Goal: Contribute content: Contribute content

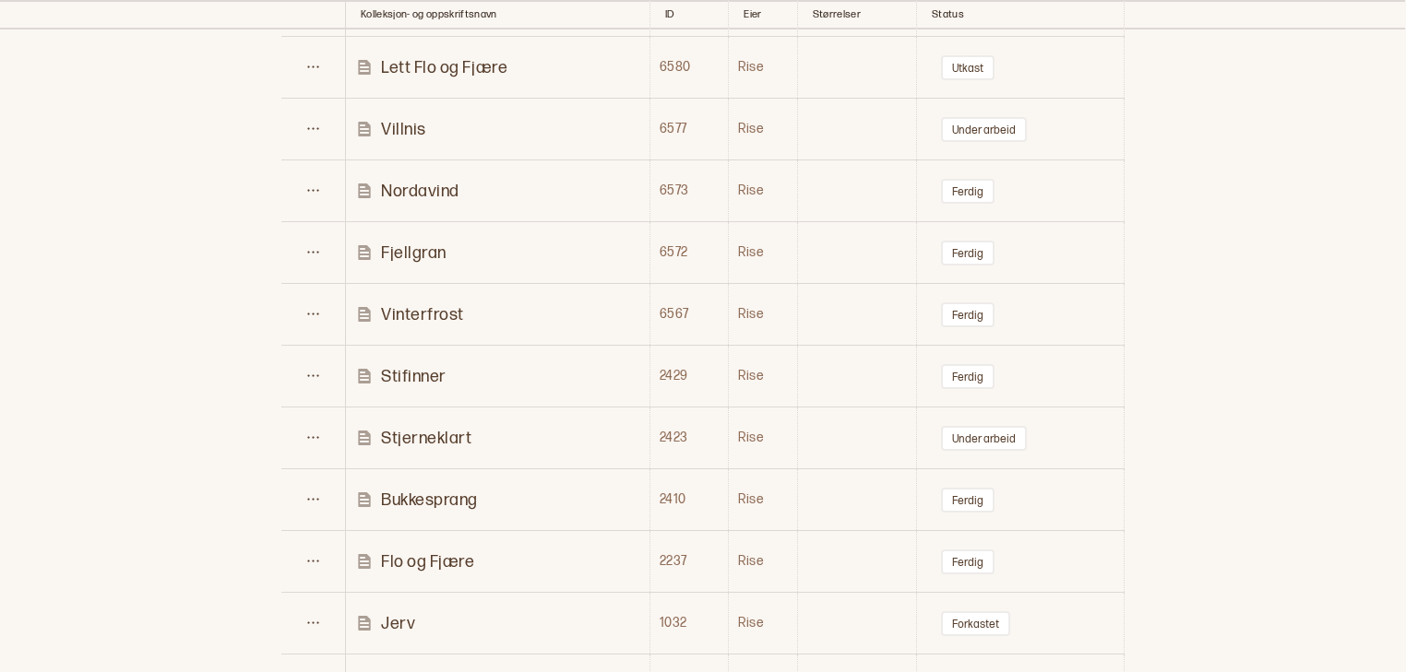
scroll to position [874, 0]
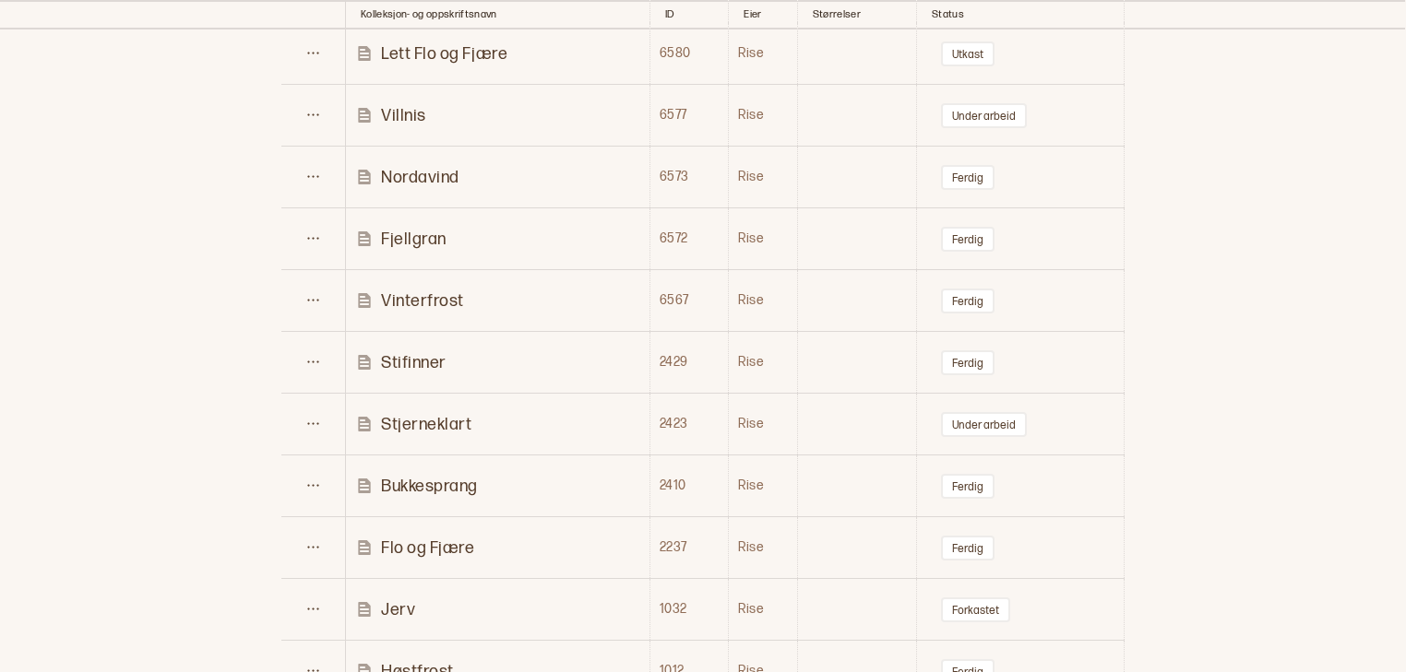
click at [398, 110] on p "Villnis" at bounding box center [403, 115] width 45 height 21
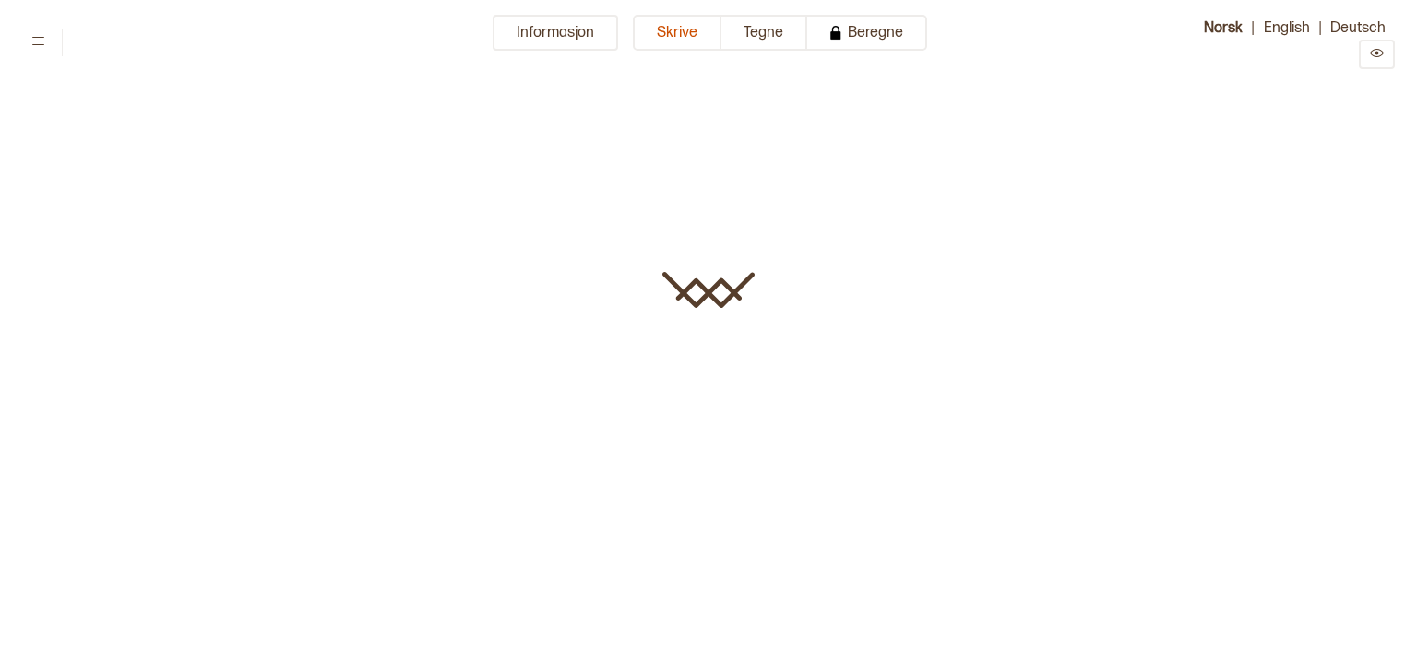
type input "*******"
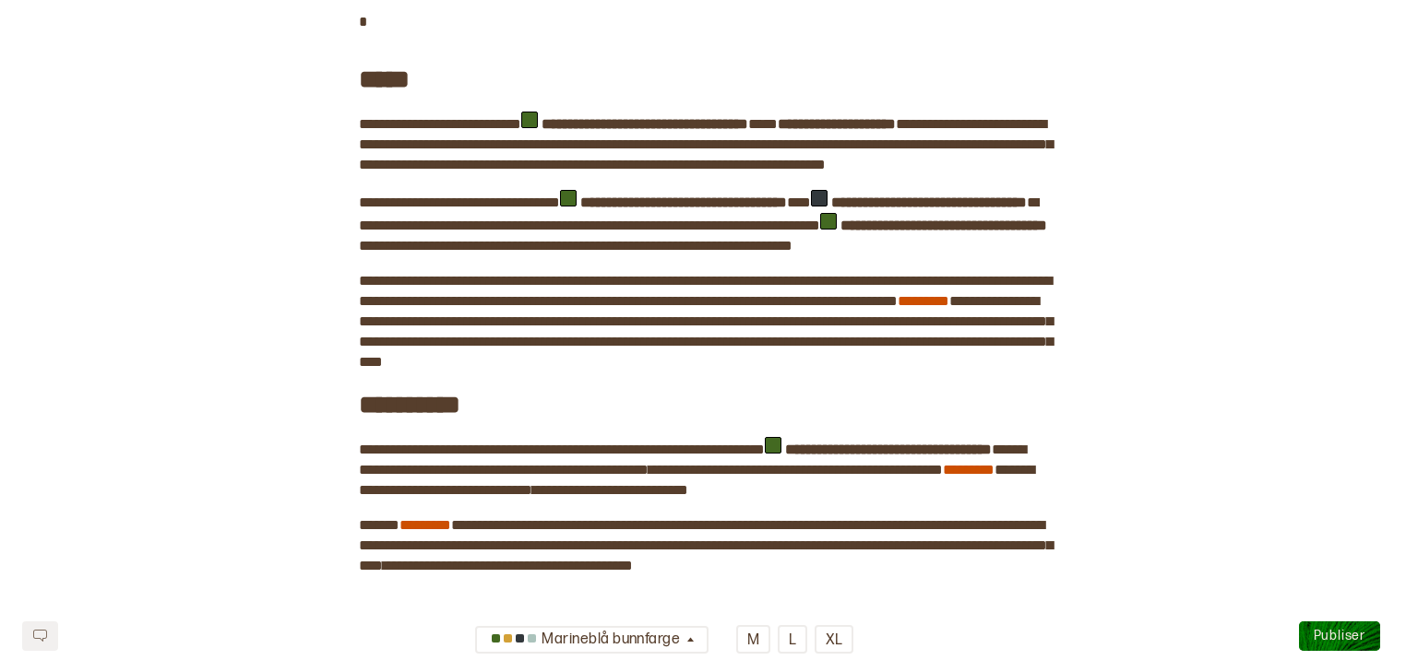
scroll to position [1503, 0]
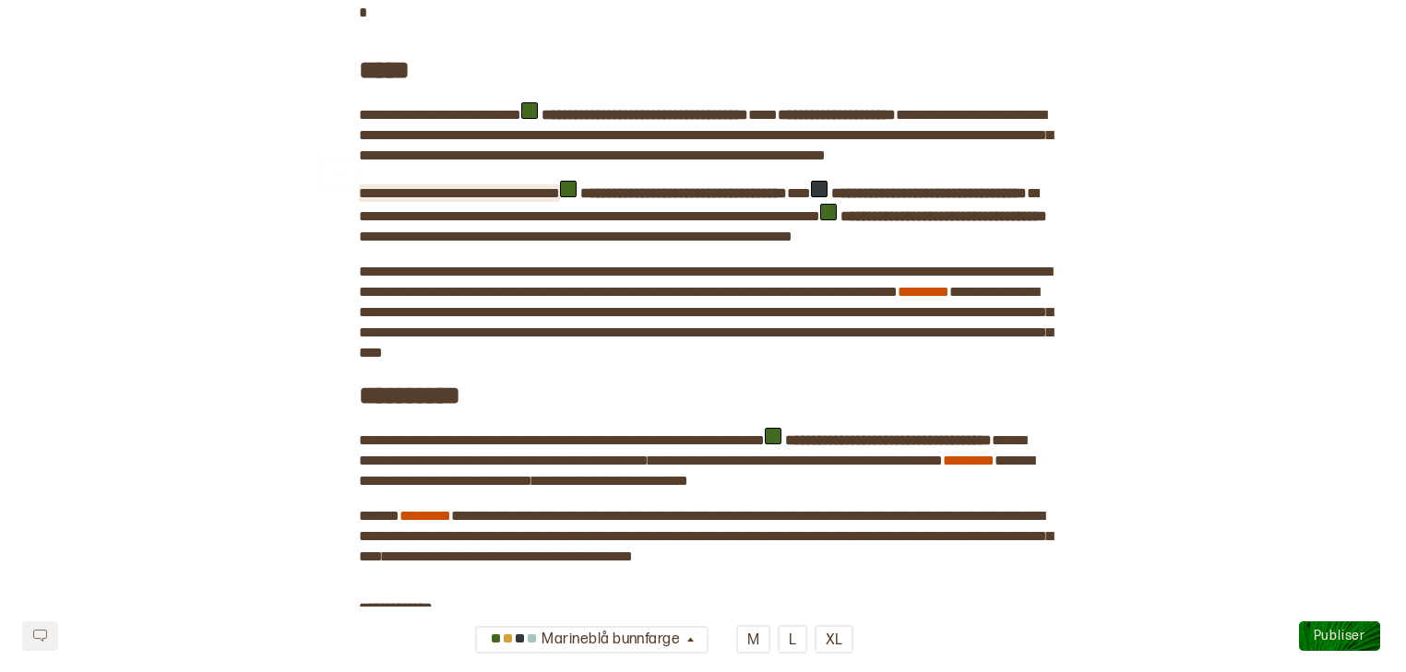
click at [560, 200] on span "**********" at bounding box center [459, 193] width 201 height 14
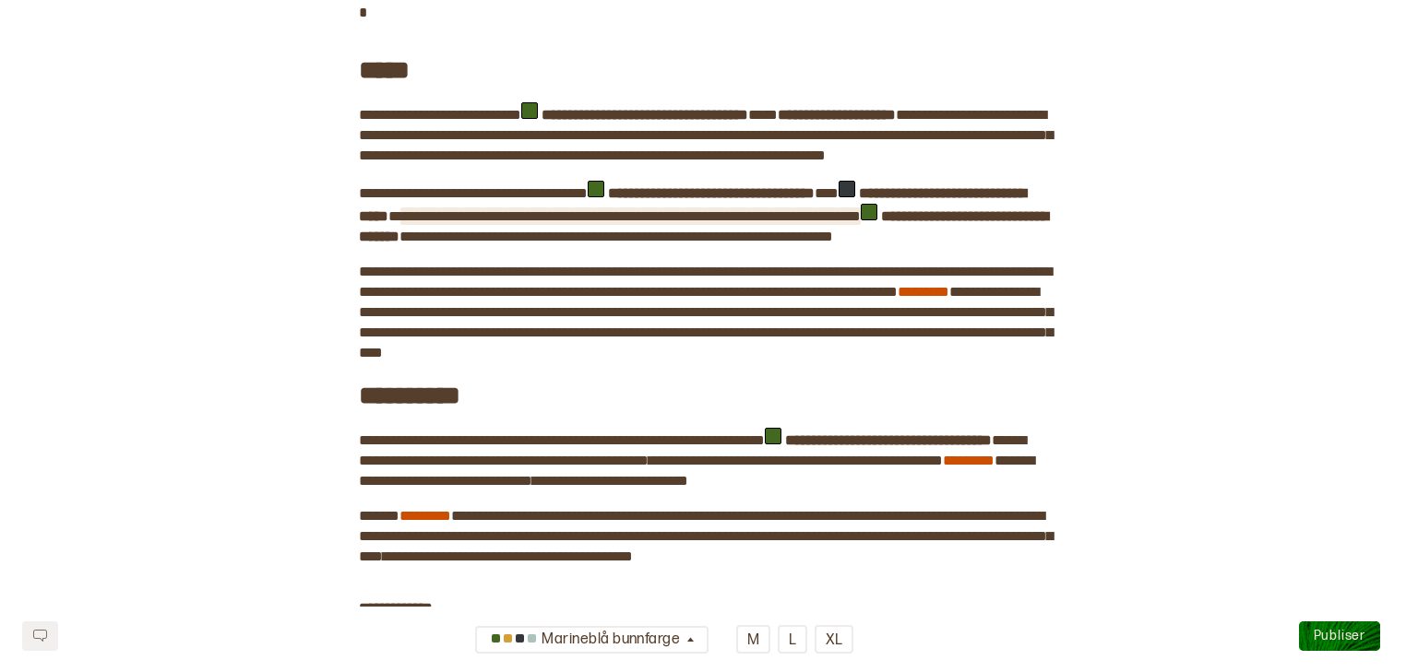
click at [487, 223] on span "**********" at bounding box center [630, 216] width 460 height 14
click at [668, 327] on div "**********" at bounding box center [703, 221] width 688 height 3264
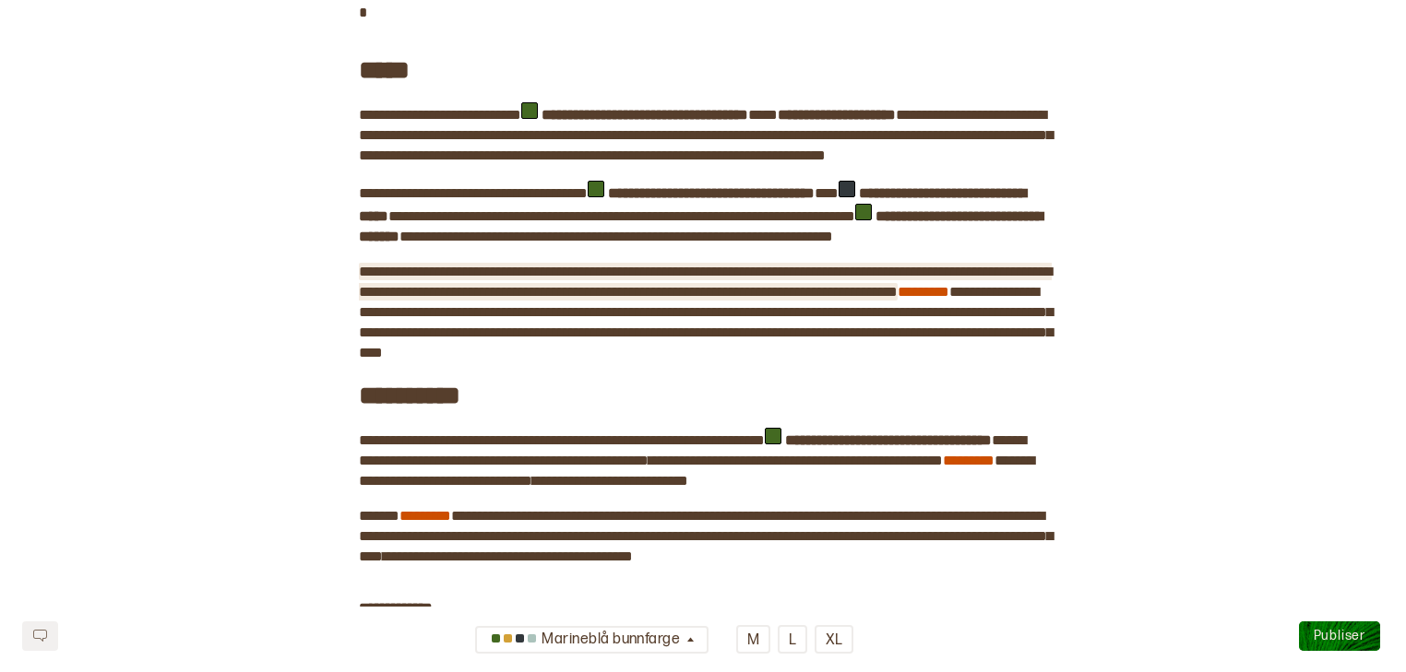
click at [522, 299] on span "**********" at bounding box center [705, 282] width 693 height 34
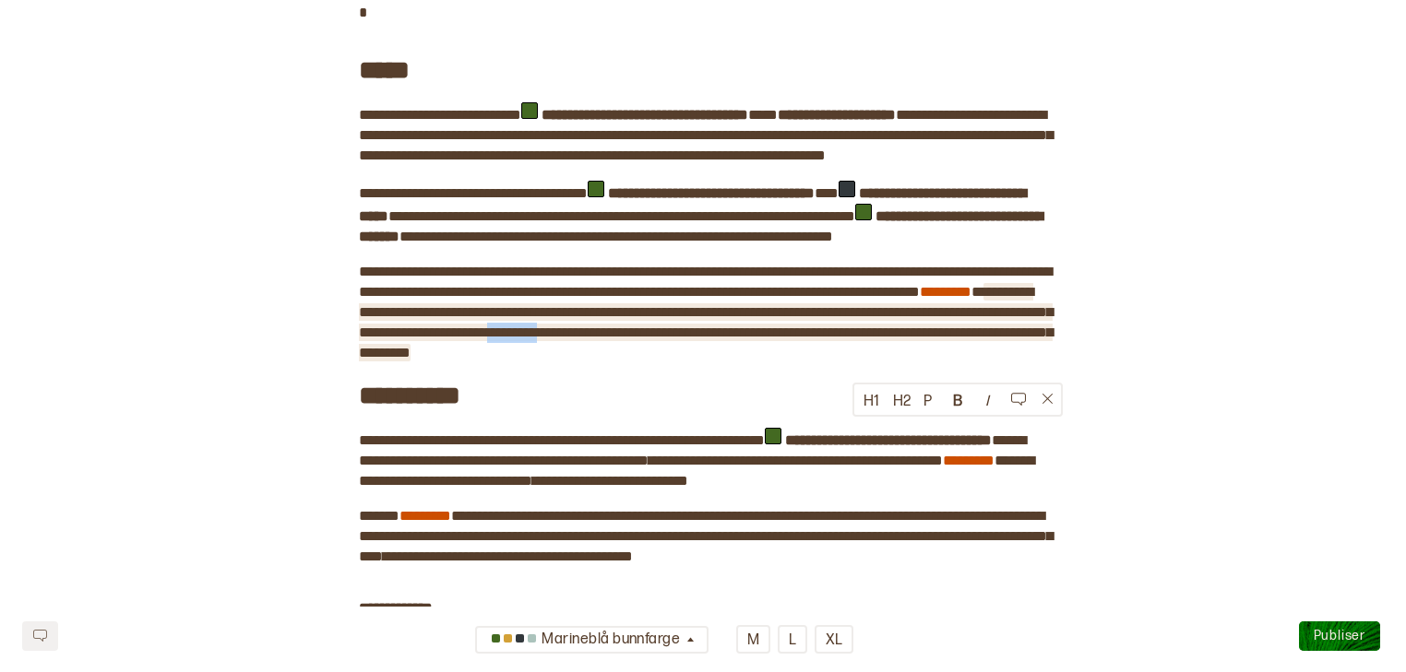
drag, startPoint x: 920, startPoint y: 428, endPoint x: 856, endPoint y: 428, distance: 63.6
click at [856, 360] on span "**********" at bounding box center [706, 322] width 694 height 75
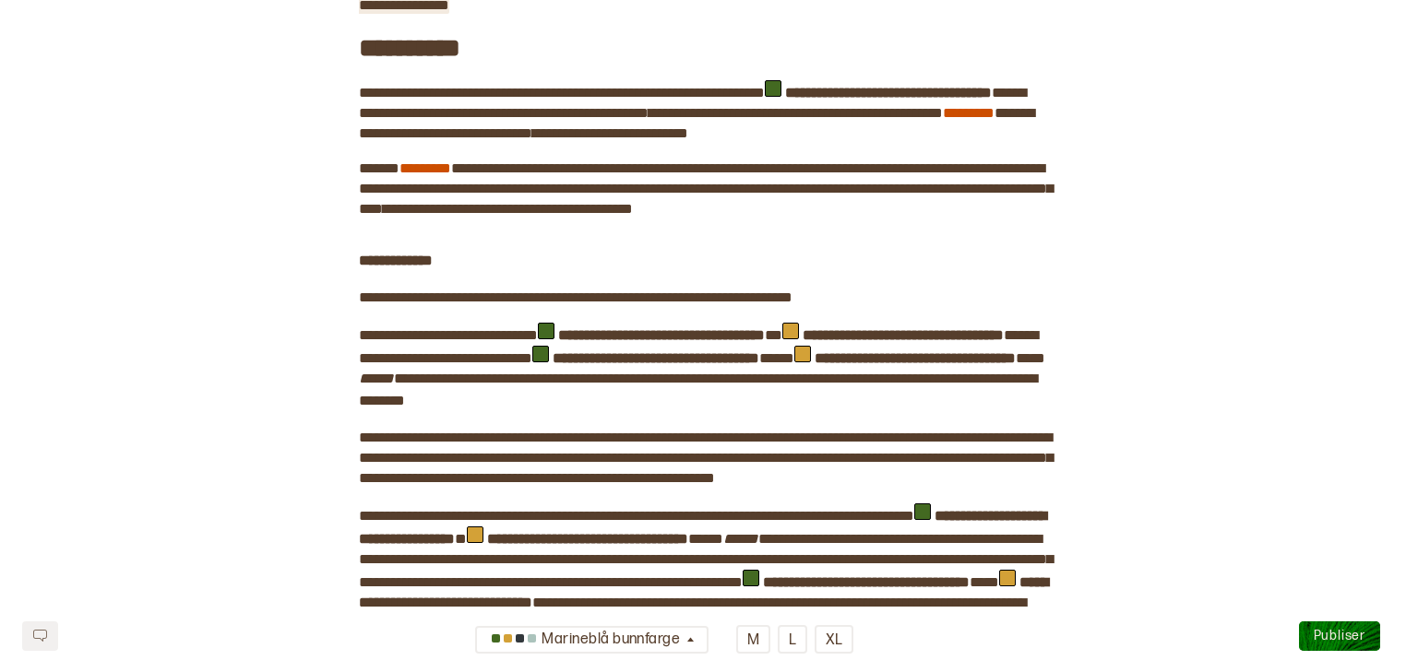
scroll to position [1856, 0]
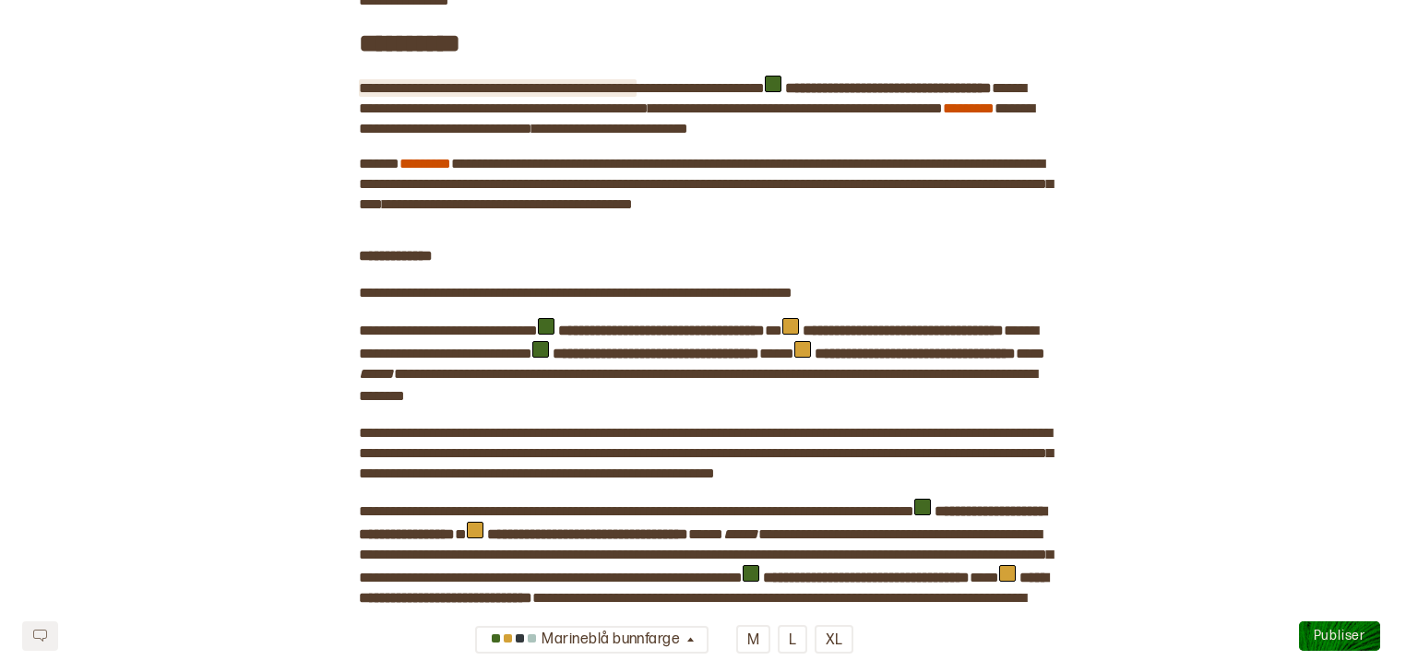
click at [533, 95] on span "**********" at bounding box center [498, 88] width 278 height 14
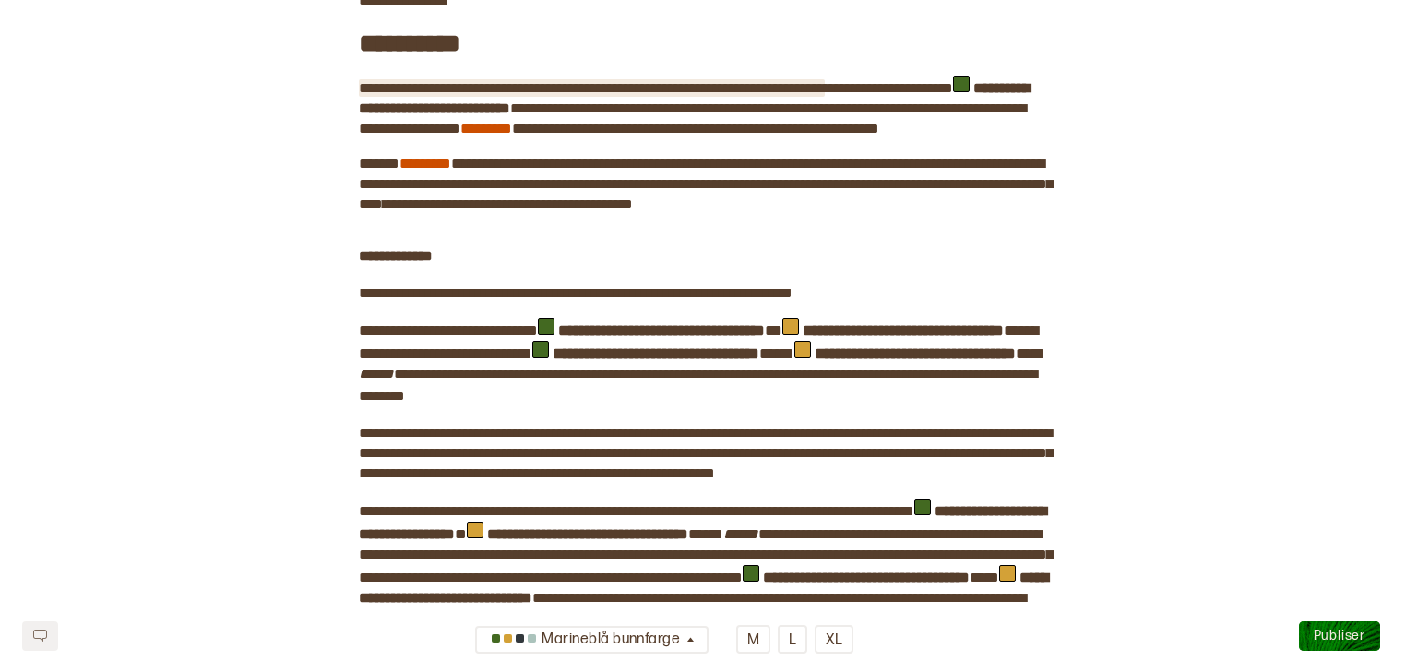
click at [635, 95] on span "**********" at bounding box center [592, 88] width 466 height 14
click at [751, 95] on span "**********" at bounding box center [592, 88] width 466 height 14
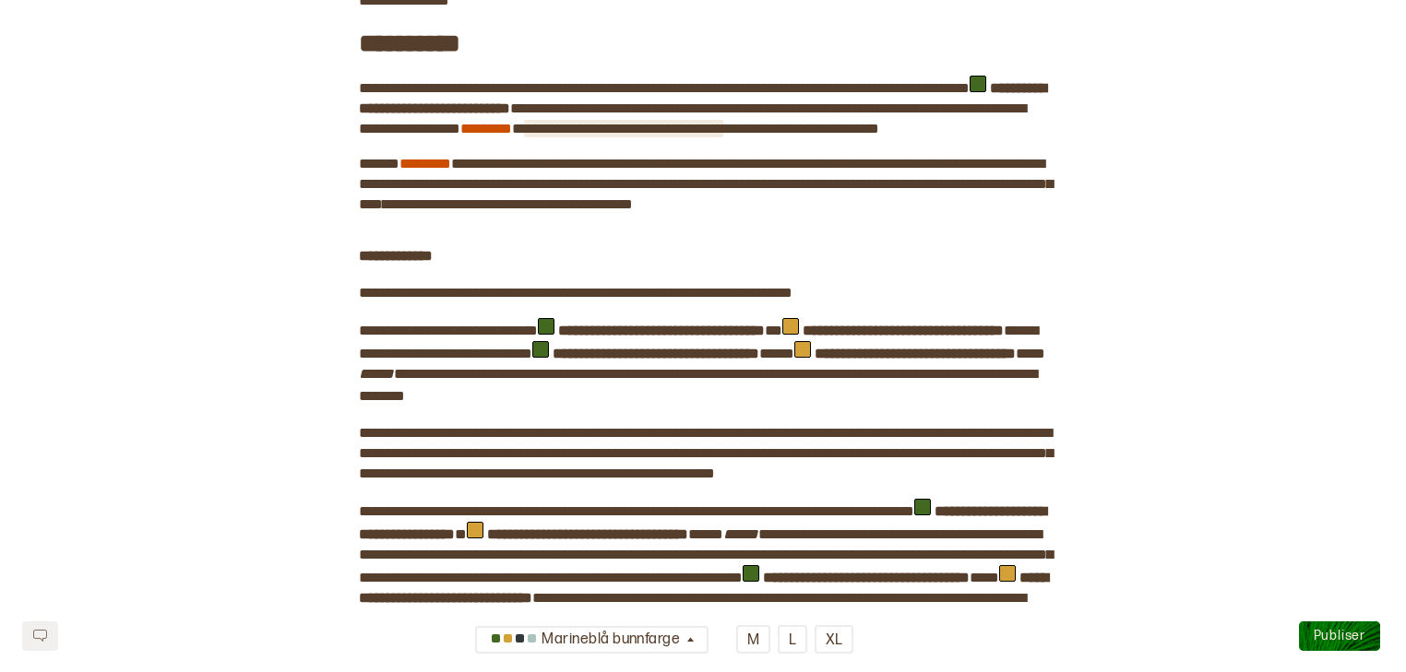
click at [723, 136] on span "**********" at bounding box center [623, 129] width 199 height 14
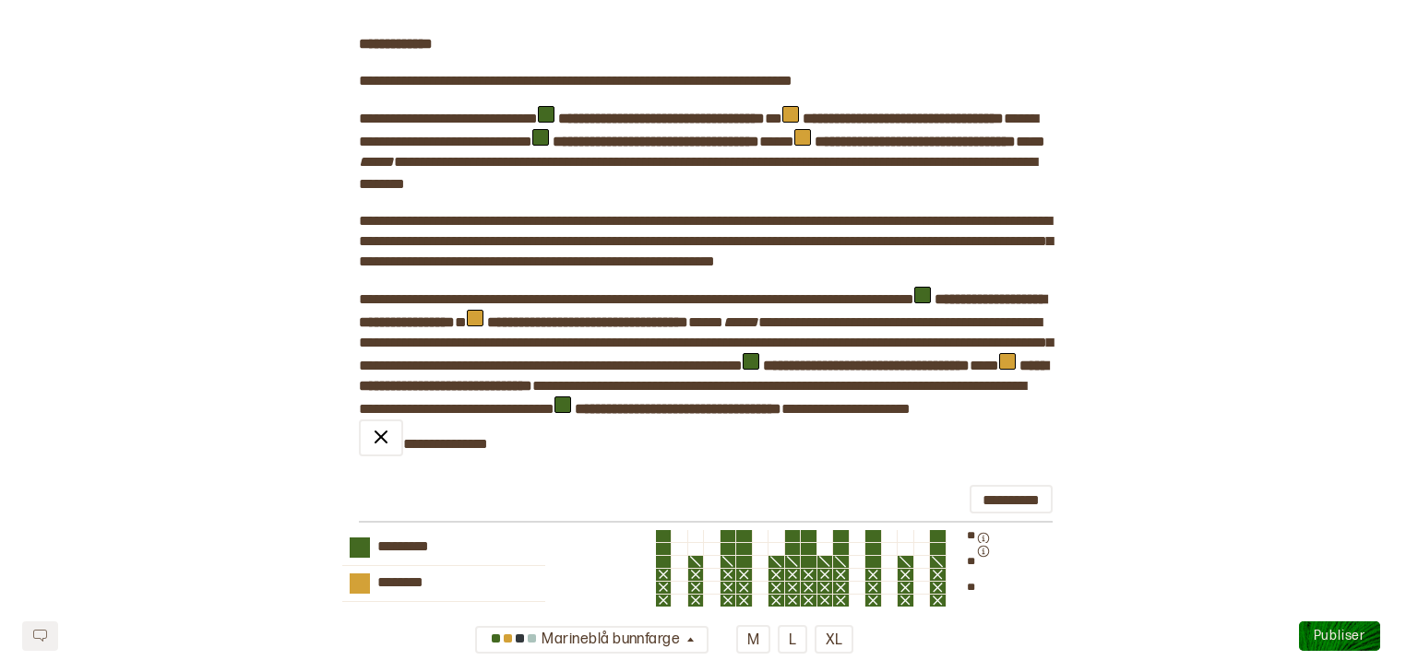
scroll to position [2085, 0]
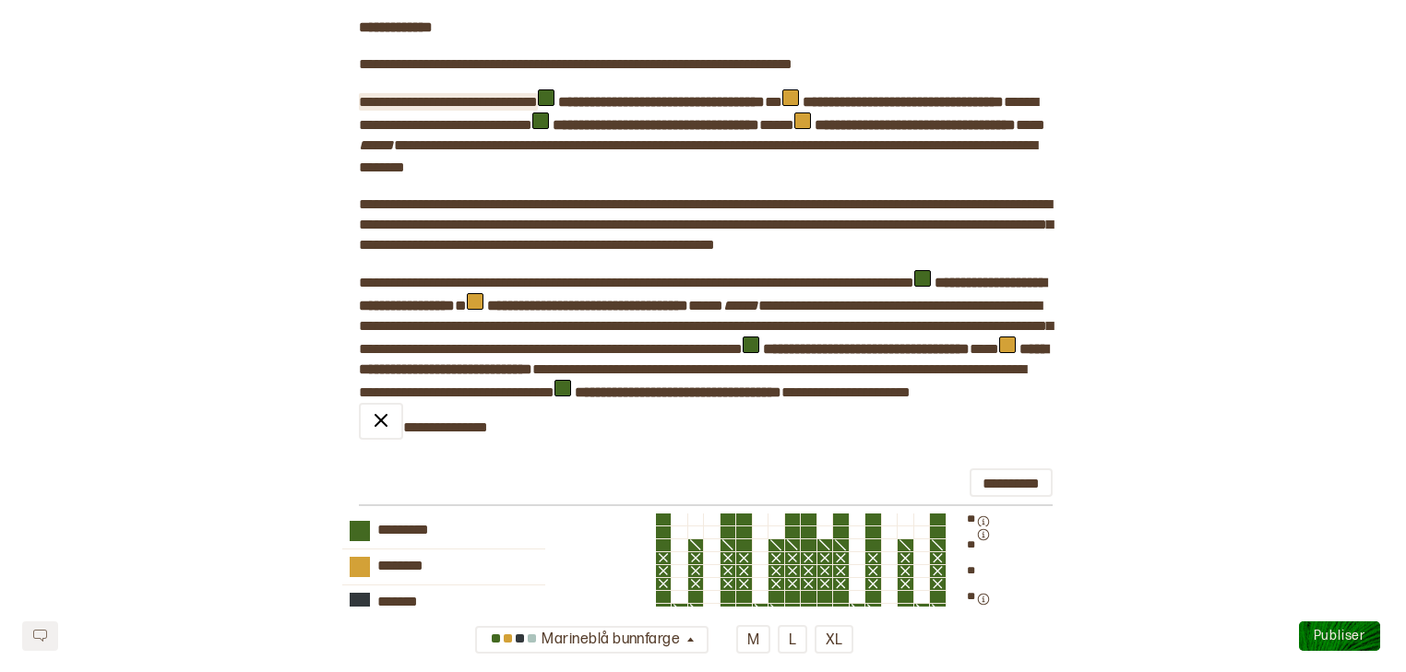
click at [538, 109] on span "**********" at bounding box center [448, 102] width 179 height 14
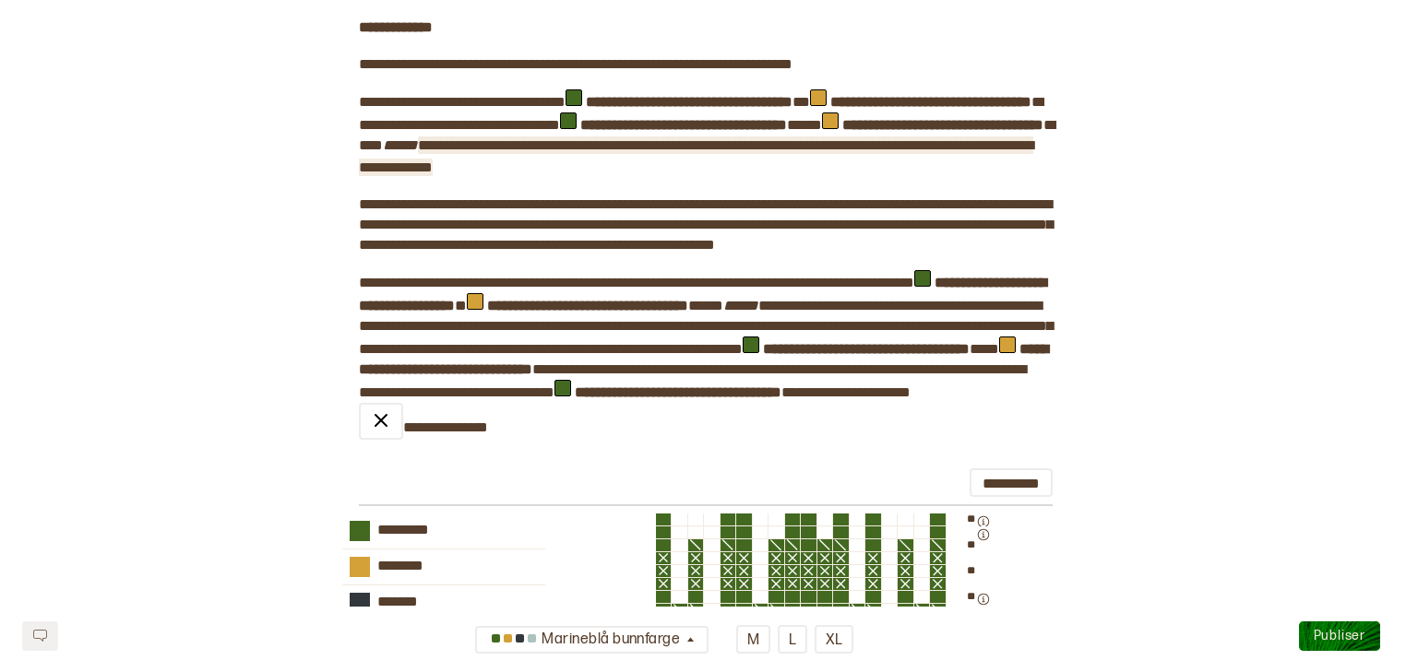
click at [718, 174] on span "**********" at bounding box center [696, 156] width 674 height 36
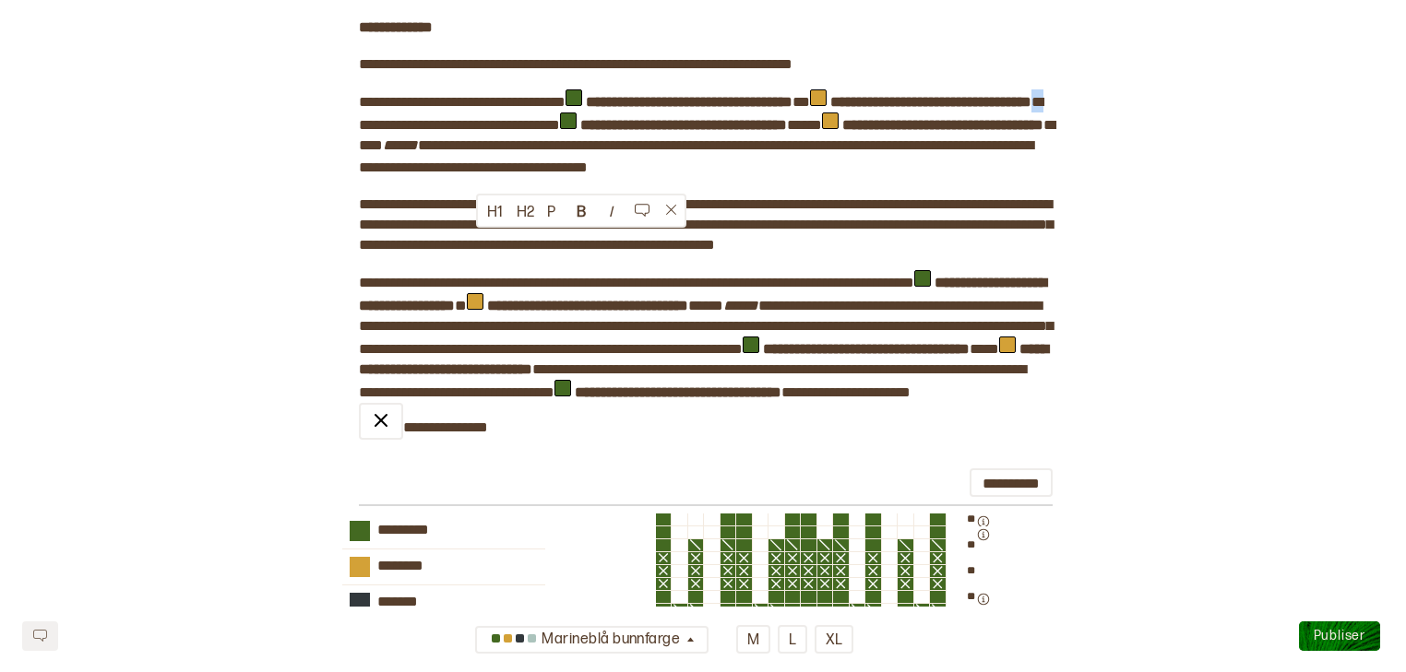
drag, startPoint x: 479, startPoint y: 242, endPoint x: 916, endPoint y: 213, distance: 438.1
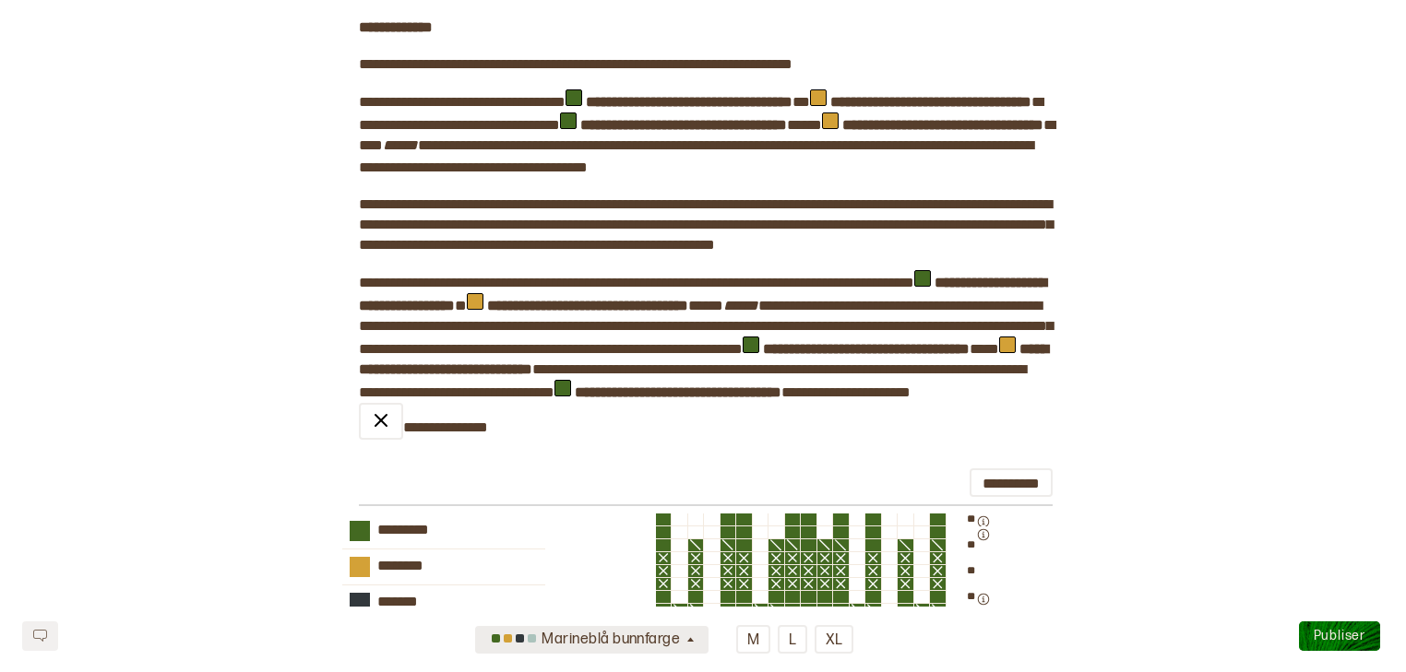
click at [696, 642] on icon "button" at bounding box center [690, 641] width 14 height 14
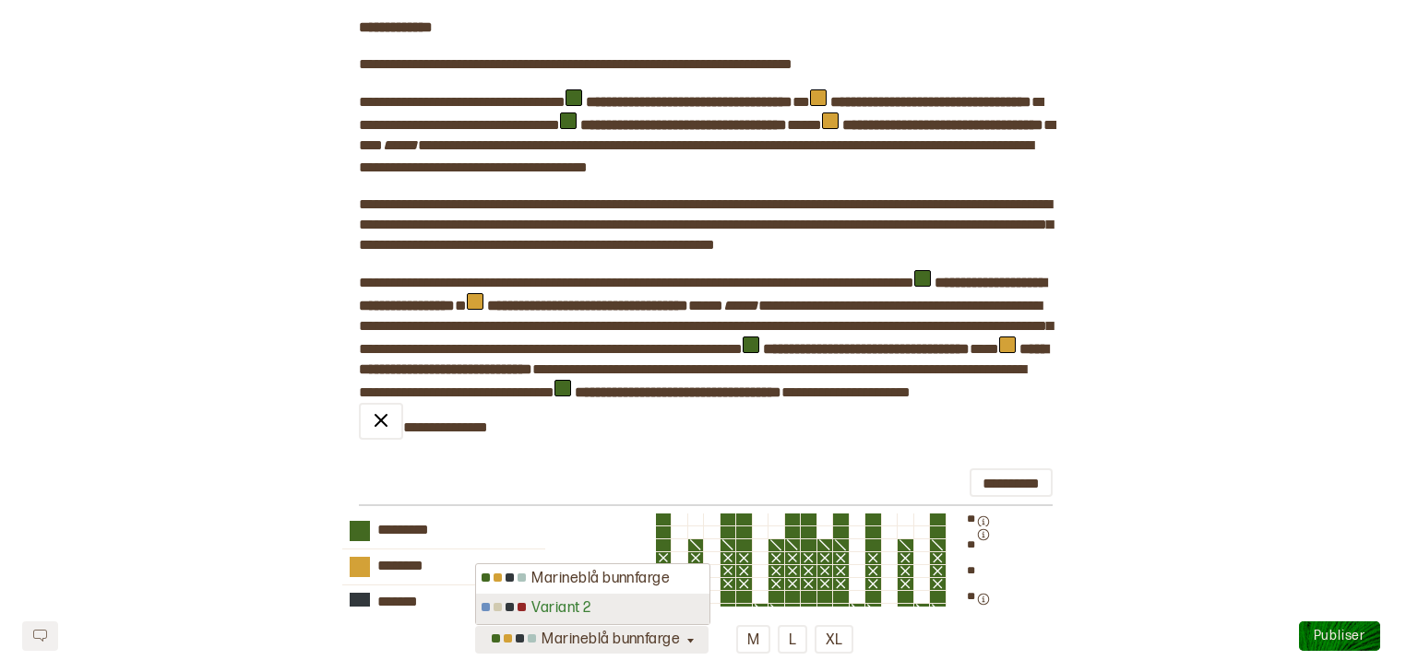
click at [683, 620] on div "Variant 2" at bounding box center [592, 609] width 233 height 30
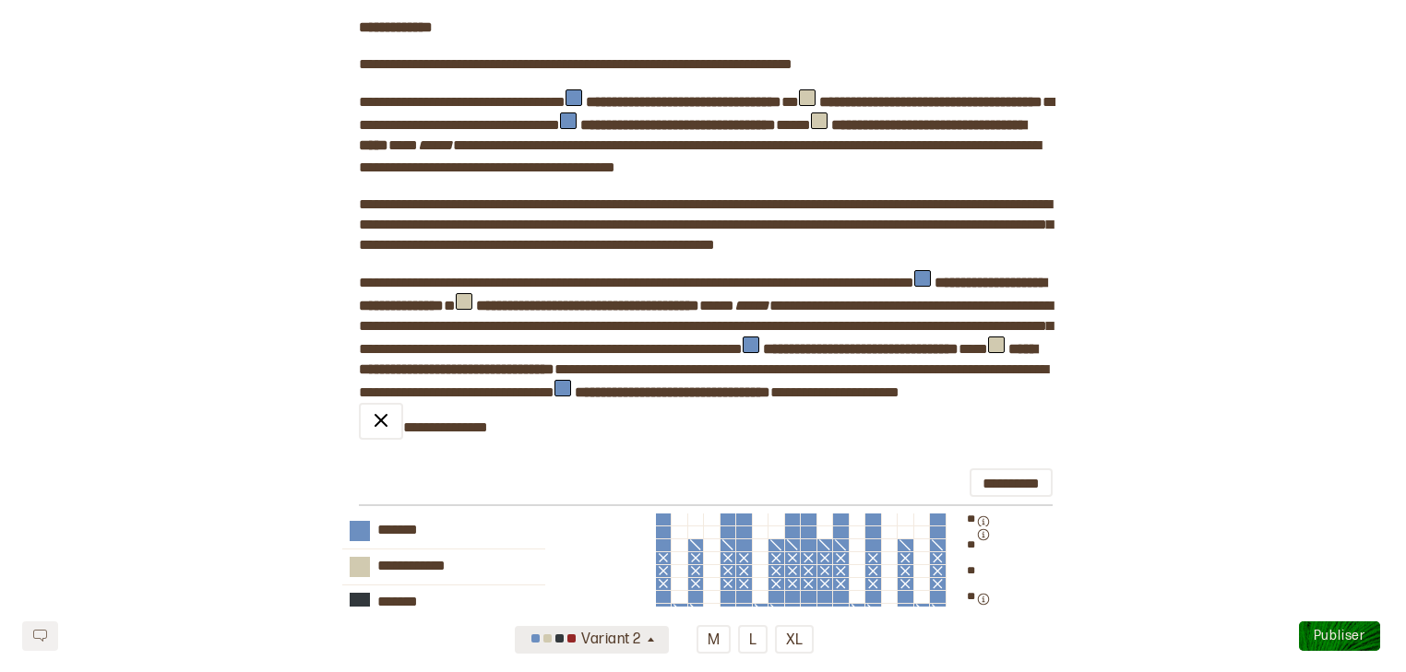
click at [657, 638] on icon "button" at bounding box center [651, 641] width 14 height 14
click at [657, 638] on div "Variant 2" at bounding box center [593, 628] width 154 height 30
click at [657, 638] on icon "button" at bounding box center [651, 641] width 14 height 14
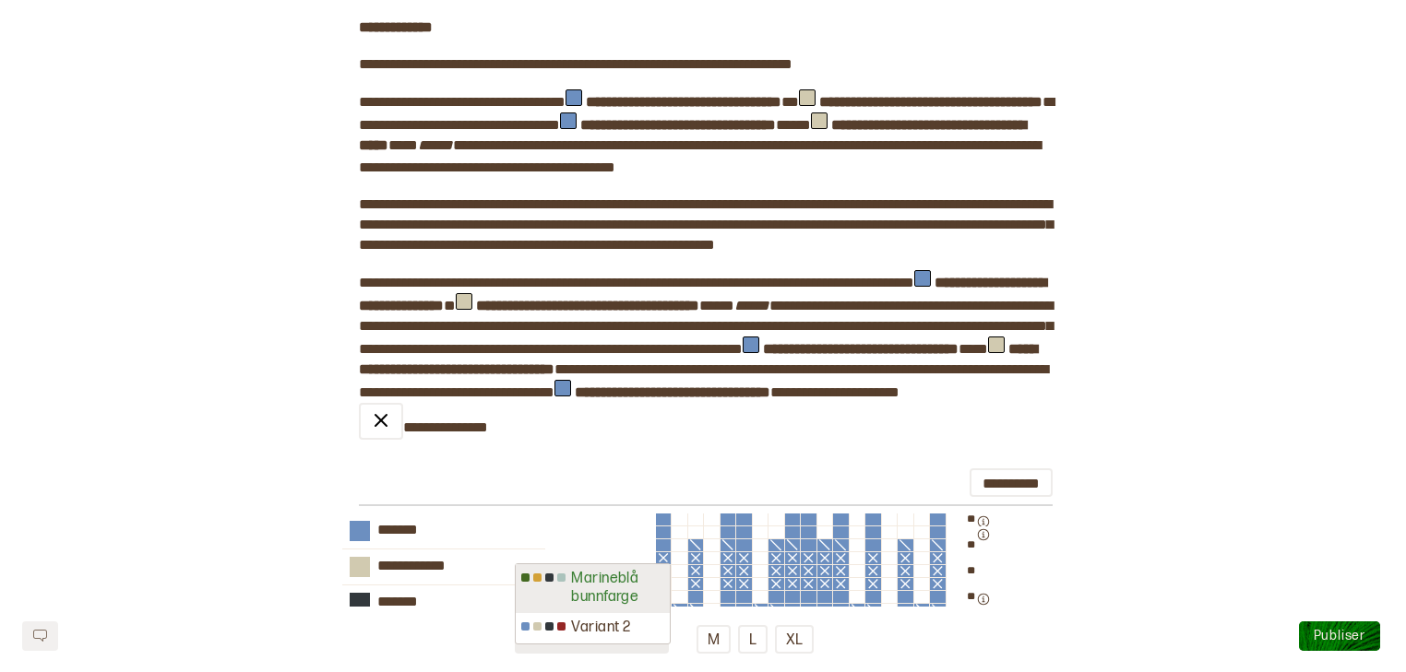
click at [653, 598] on div "Marineblå bunnfarge" at bounding box center [593, 589] width 154 height 50
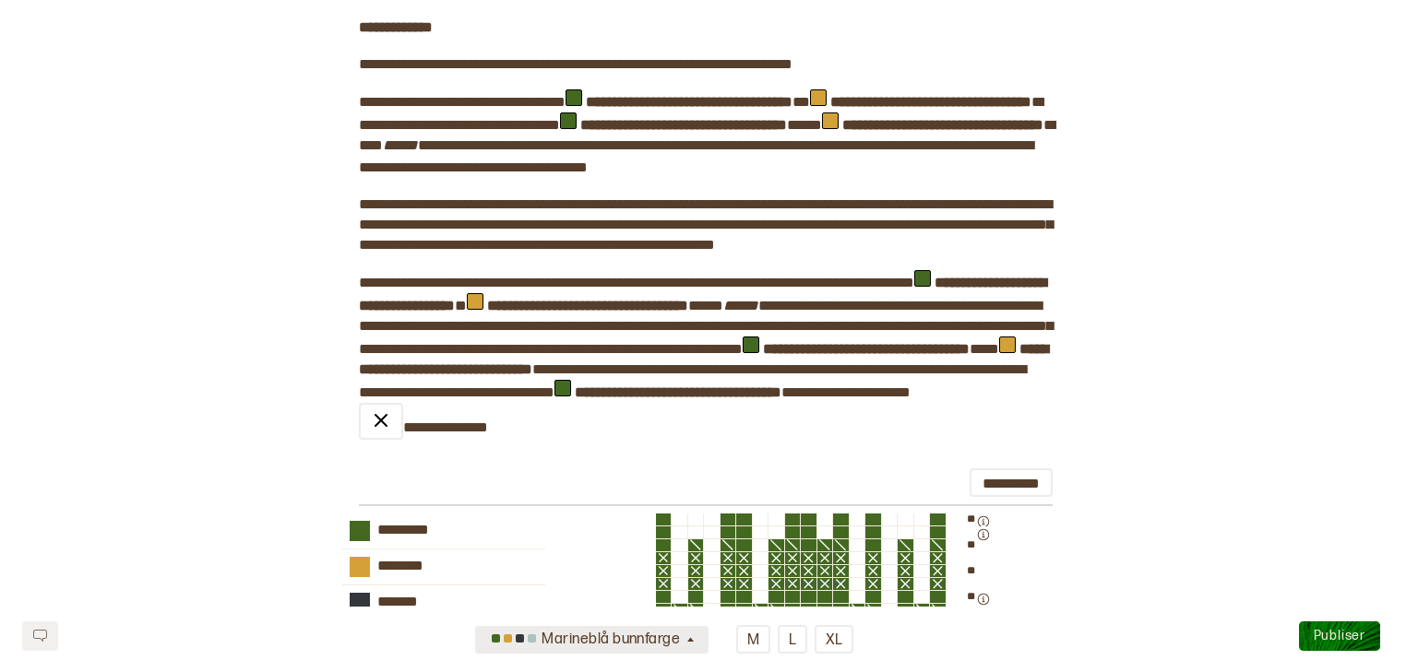
click at [683, 641] on div "Marineblå bunnfarge" at bounding box center [584, 640] width 197 height 30
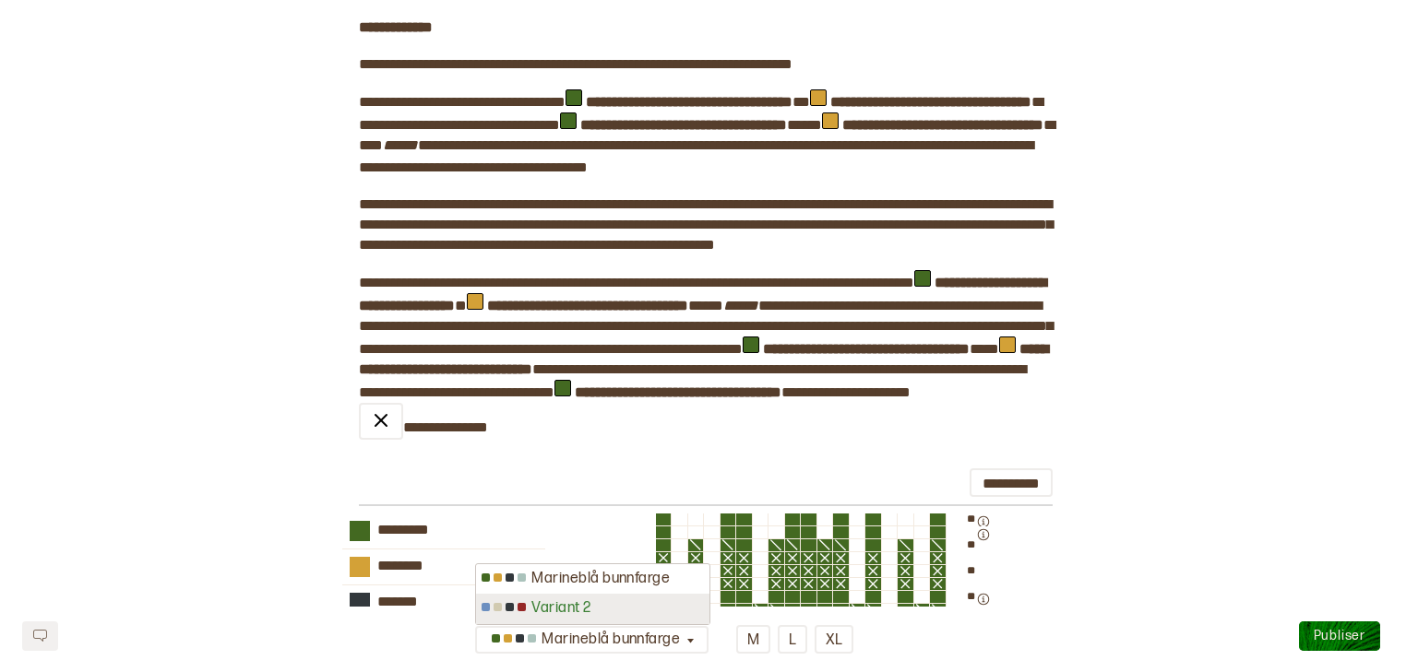
click at [672, 606] on div "Variant 2" at bounding box center [592, 609] width 233 height 30
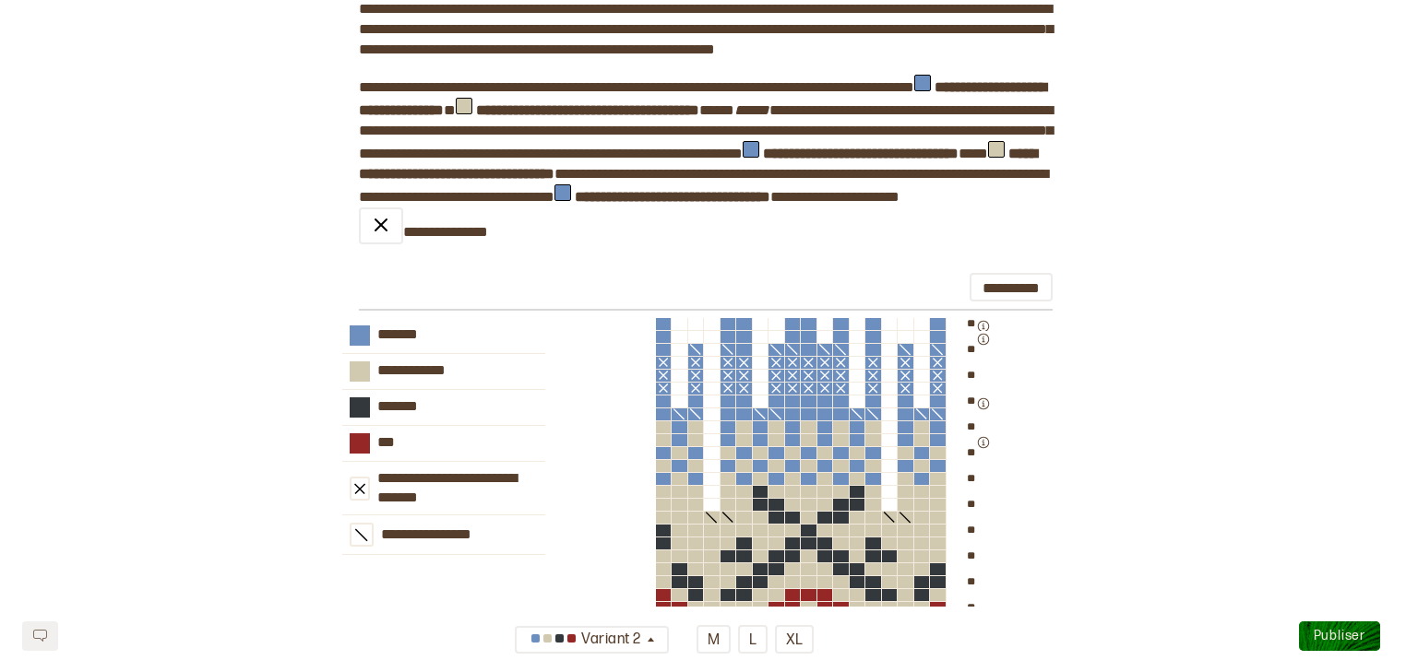
scroll to position [2272, 0]
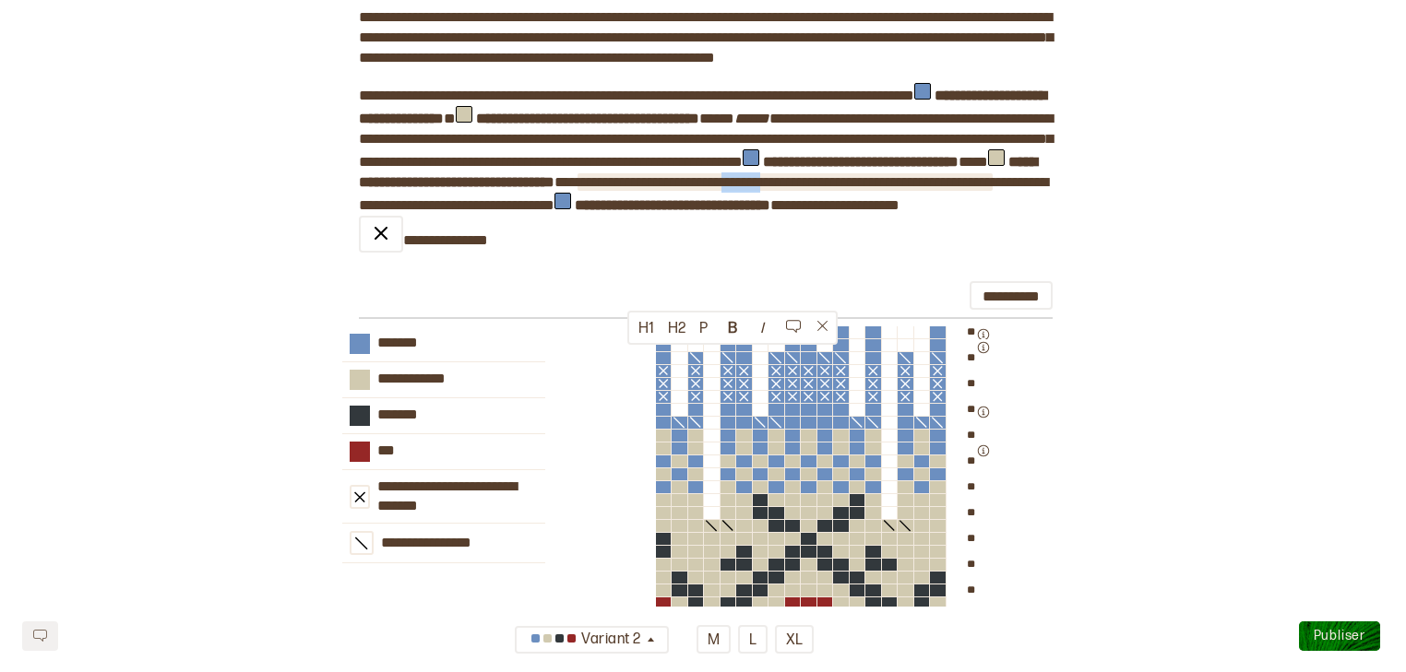
drag, startPoint x: 676, startPoint y: 355, endPoint x: 624, endPoint y: 357, distance: 51.7
click at [624, 189] on span "**********" at bounding box center [784, 182] width 415 height 14
click at [633, 189] on span "**********" at bounding box center [759, 182] width 365 height 14
click at [675, 189] on span "**********" at bounding box center [748, 182] width 343 height 14
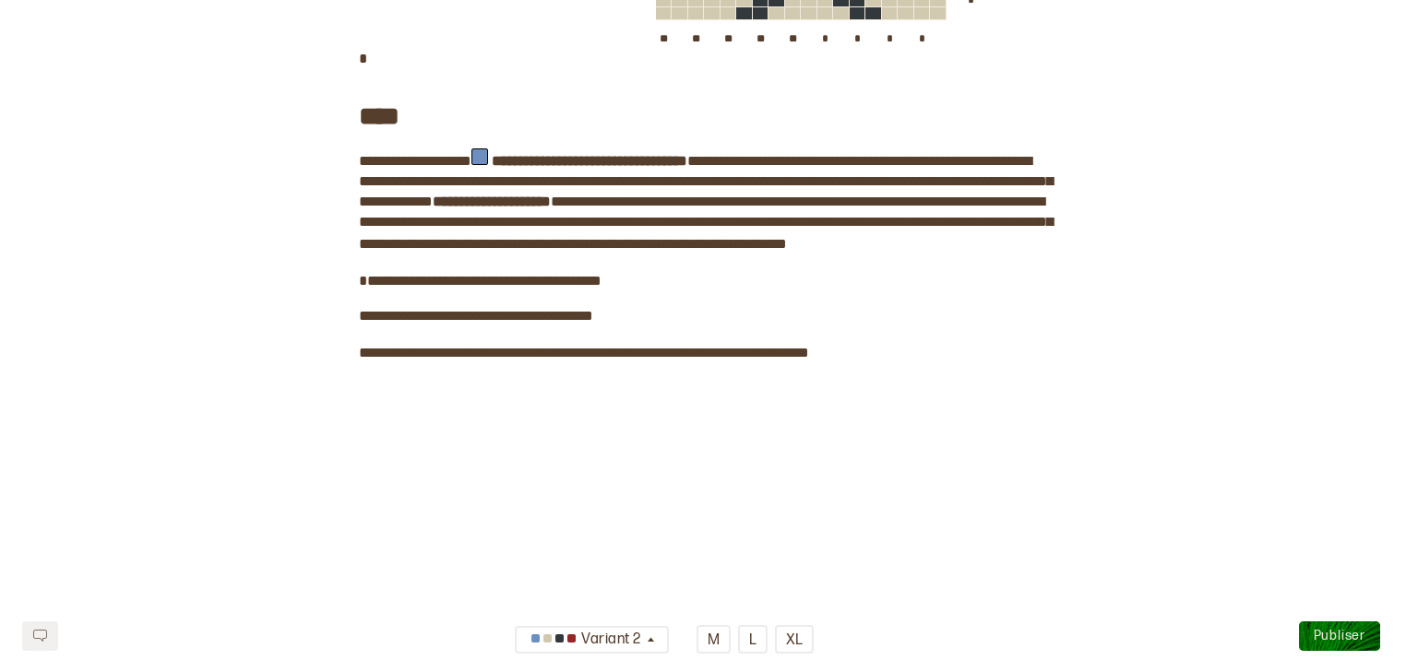
scroll to position [2996, 0]
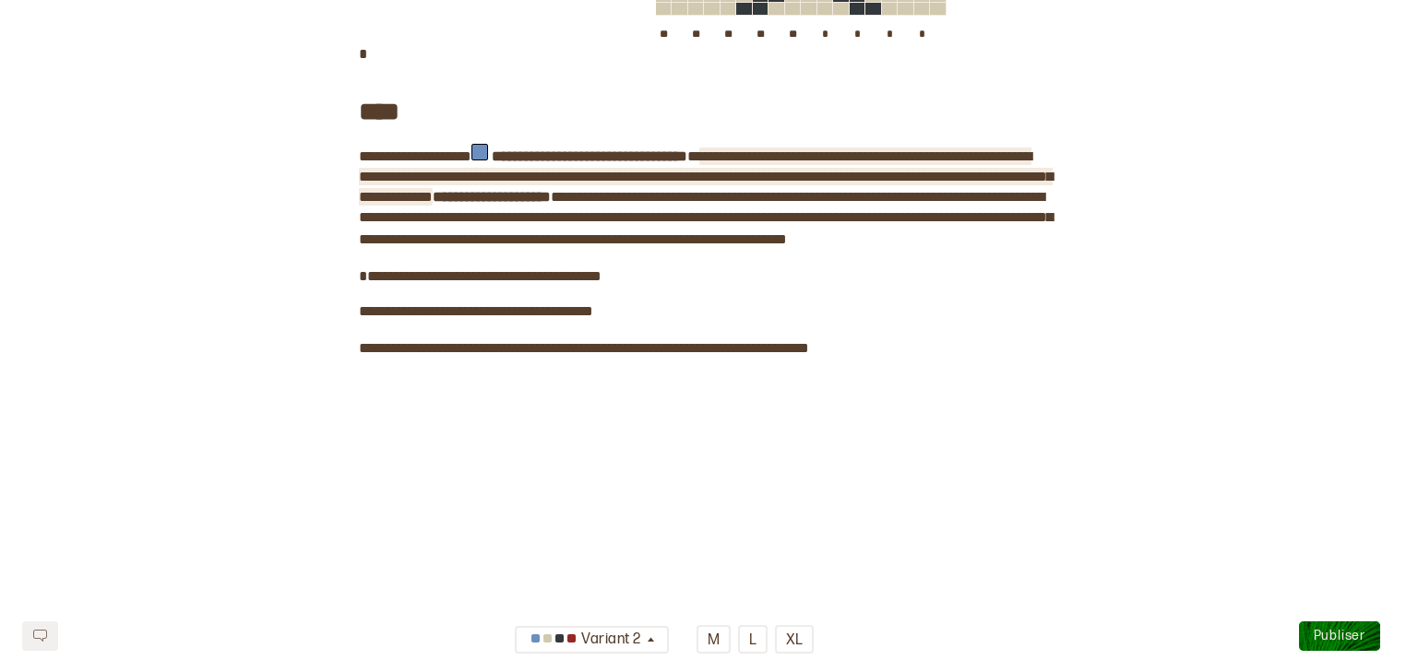
click at [948, 204] on span "**********" at bounding box center [706, 176] width 694 height 54
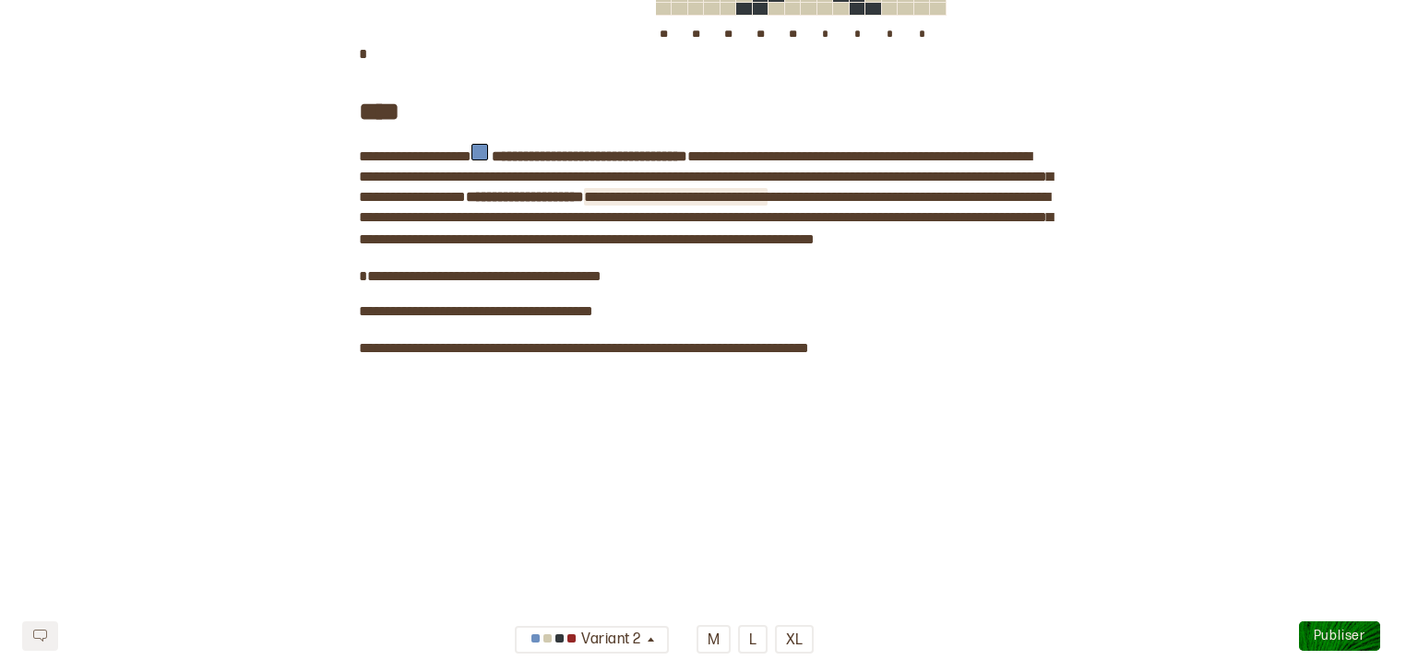
click at [767, 204] on span "**********" at bounding box center [676, 197] width 184 height 14
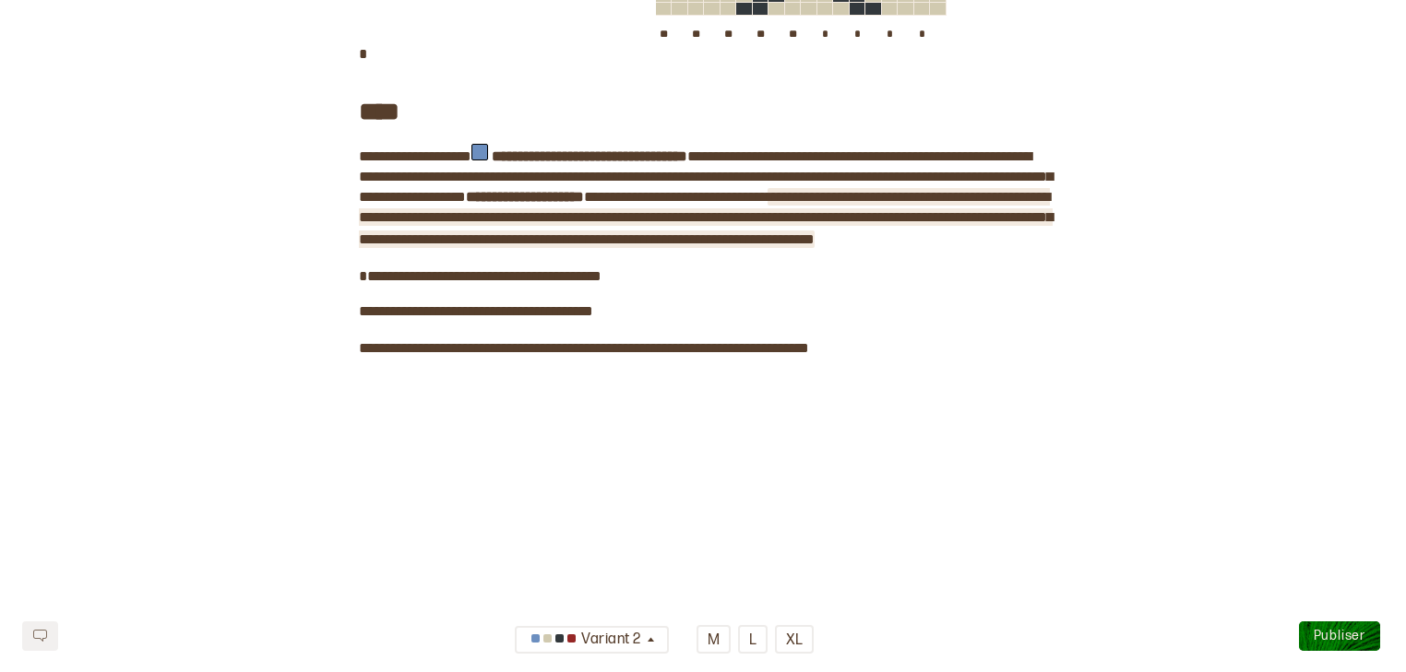
click at [534, 246] on span "**********" at bounding box center [706, 218] width 694 height 56
click at [432, 246] on span "**********" at bounding box center [706, 218] width 694 height 56
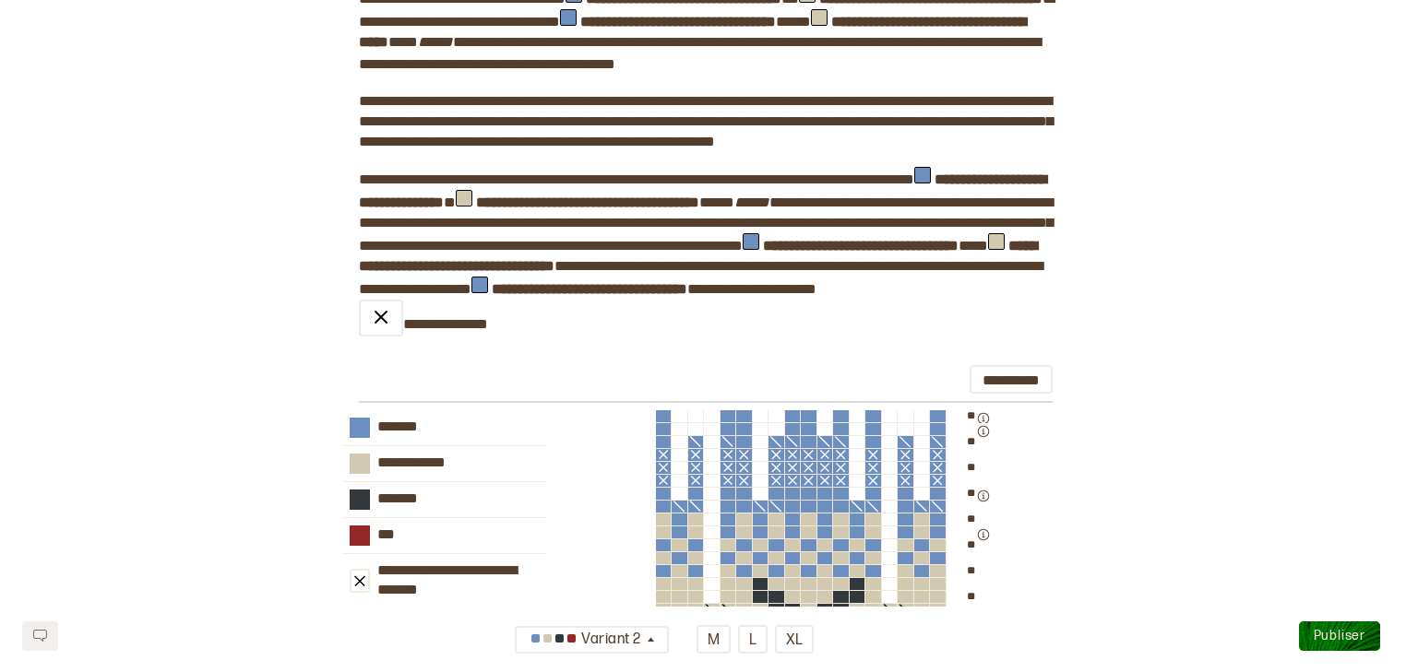
scroll to position [2183, 0]
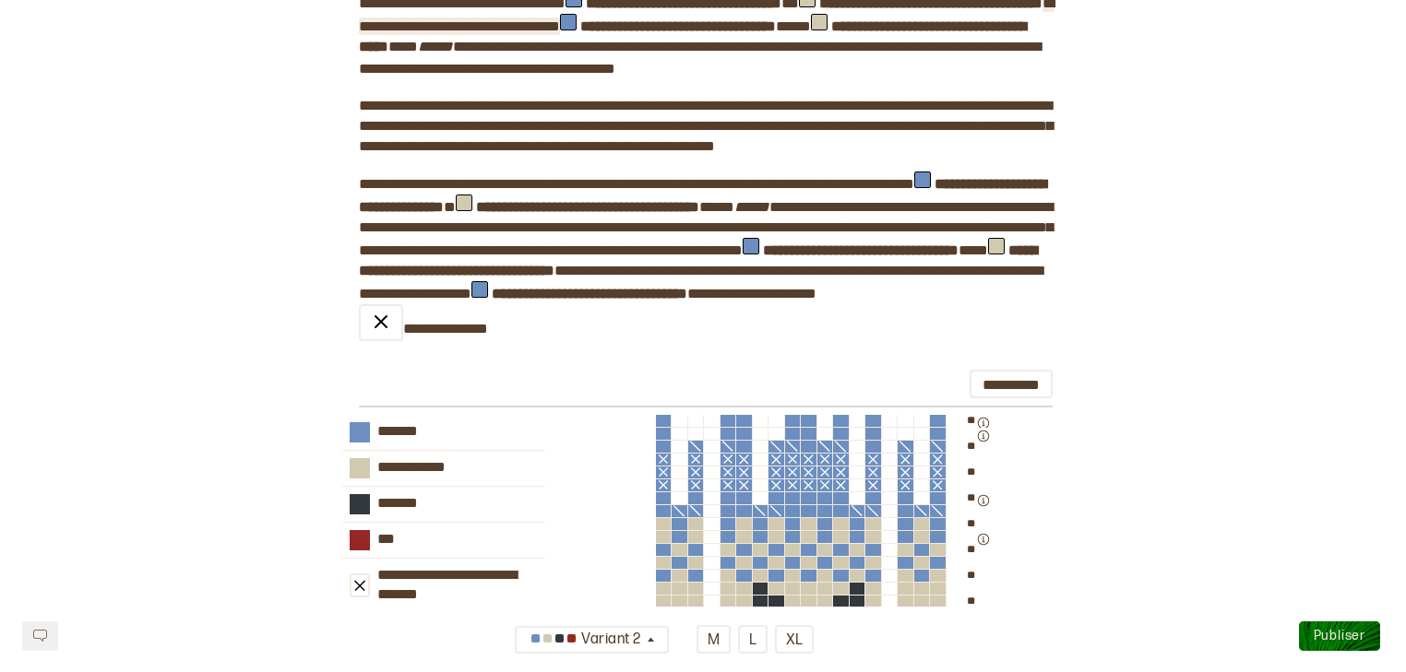
click at [439, 33] on span "**********" at bounding box center [459, 26] width 201 height 14
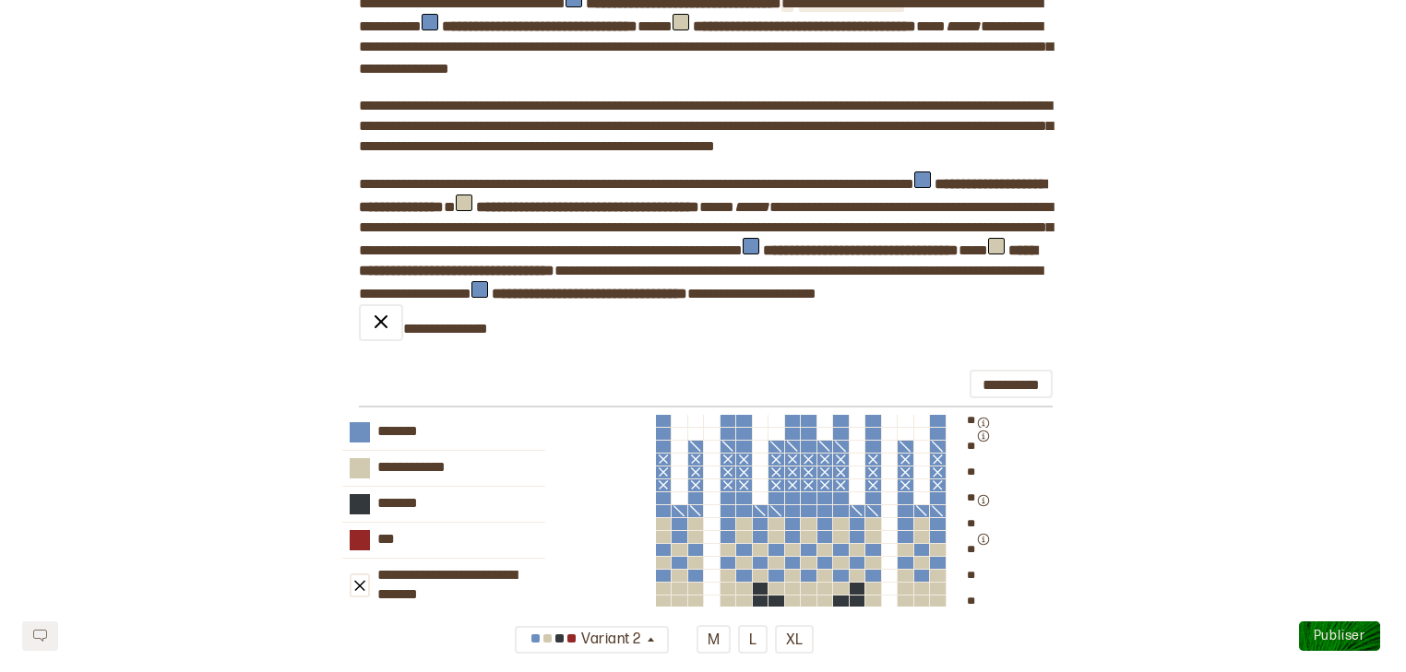
click at [793, 10] on span at bounding box center [787, 3] width 12 height 14
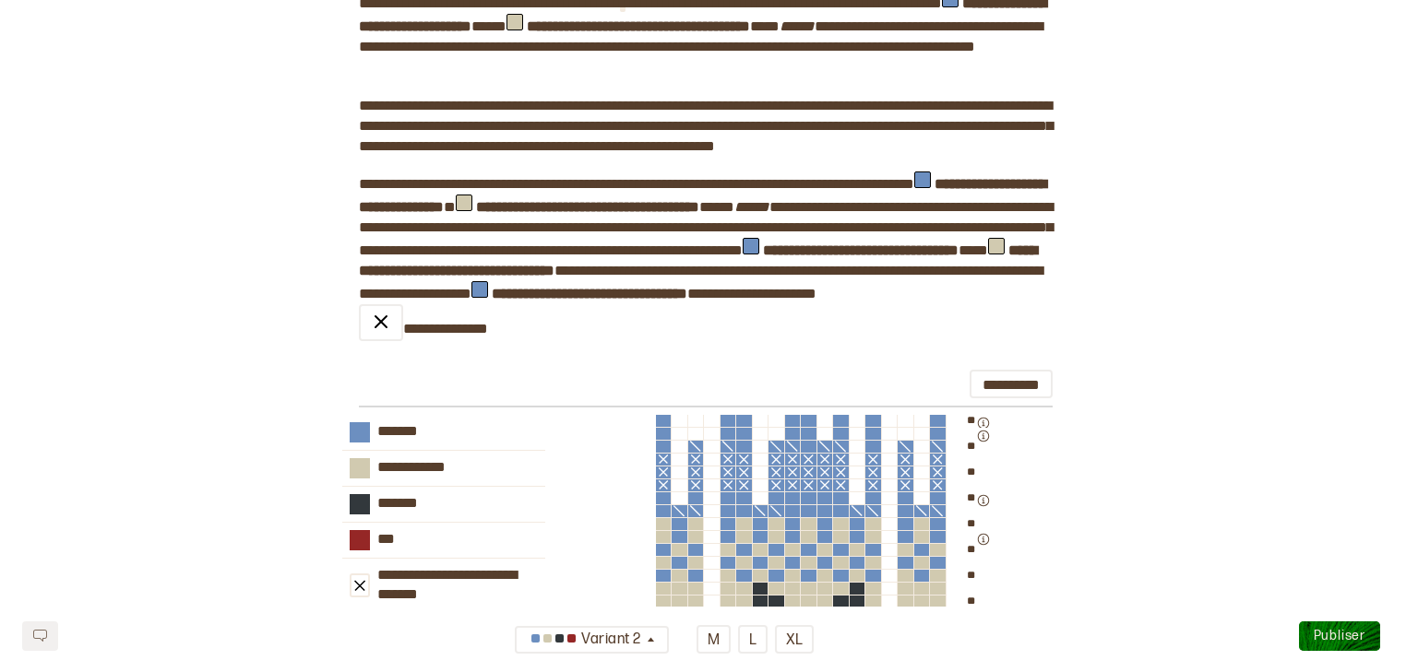
click at [483, 33] on span at bounding box center [483, 26] width 0 height 14
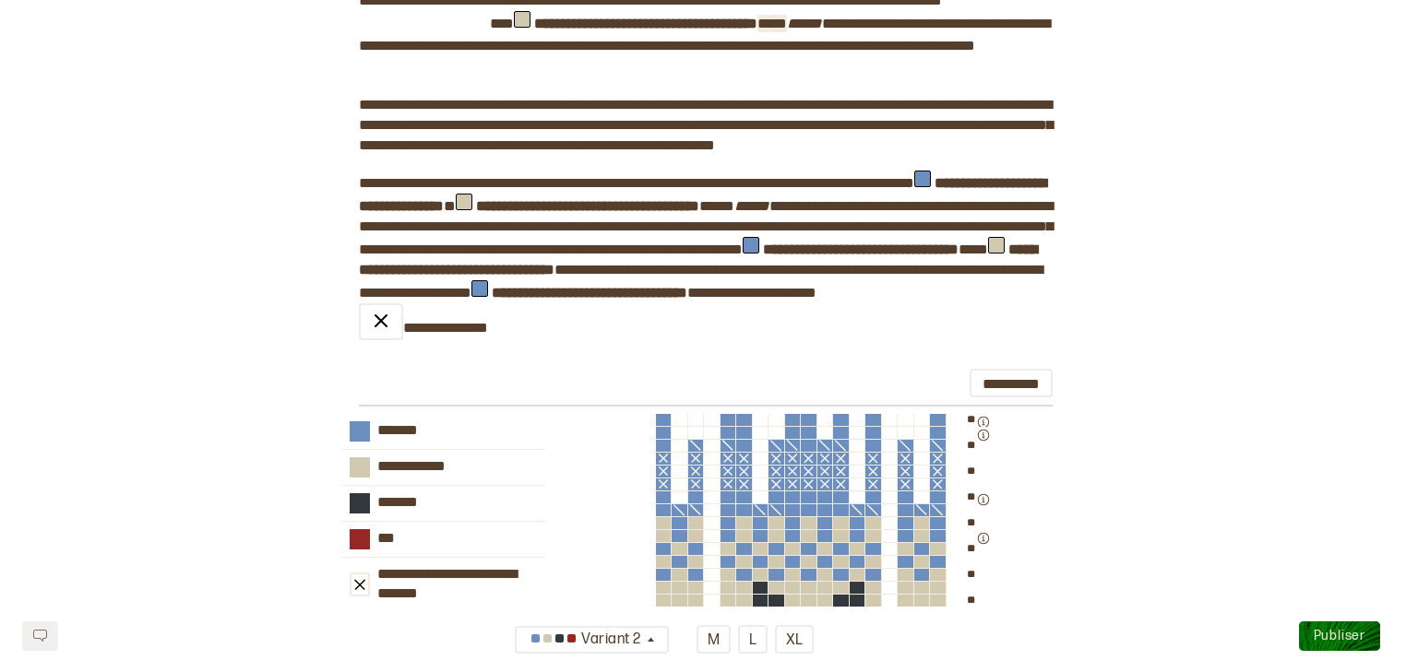
click at [787, 30] on span "***" at bounding box center [778, 24] width 18 height 14
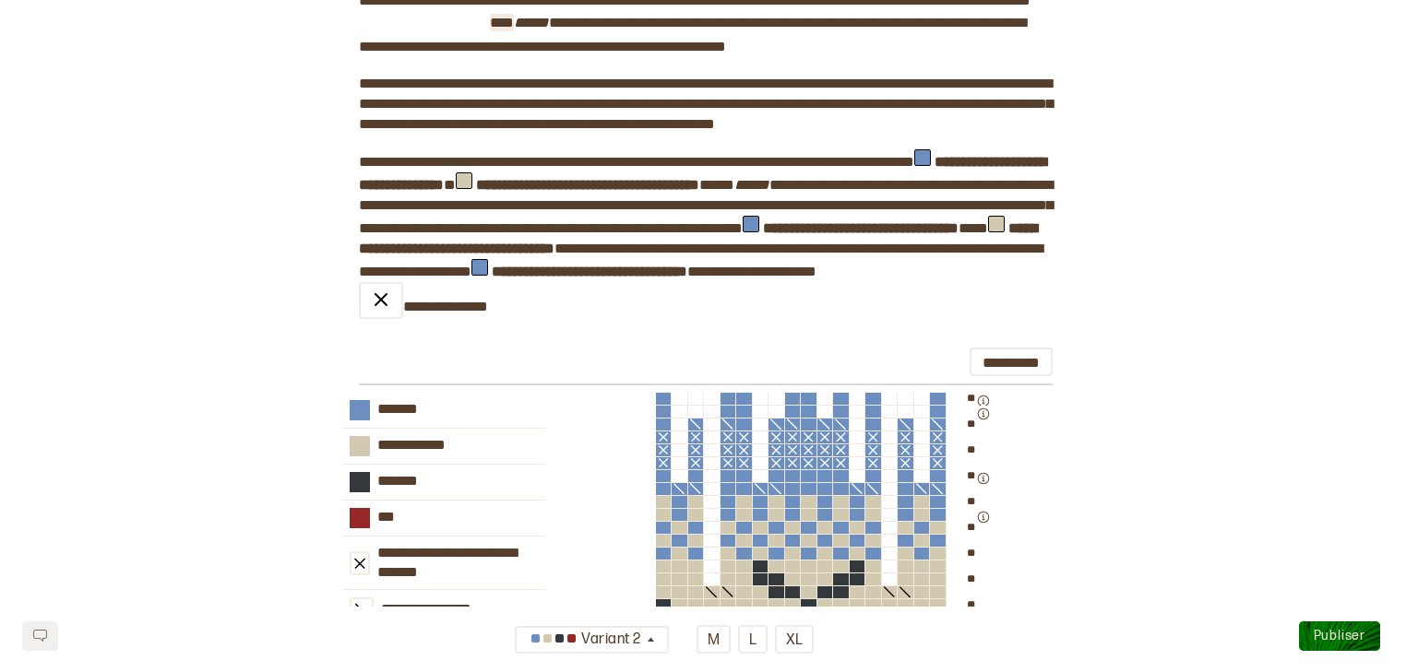
click at [514, 30] on span "***" at bounding box center [502, 23] width 24 height 14
click at [941, 7] on span "**********" at bounding box center [974, 1] width 66 height 14
click at [742, 7] on span "**********" at bounding box center [850, 1] width 216 height 14
click at [490, 35] on span "﻿" at bounding box center [424, 23] width 131 height 24
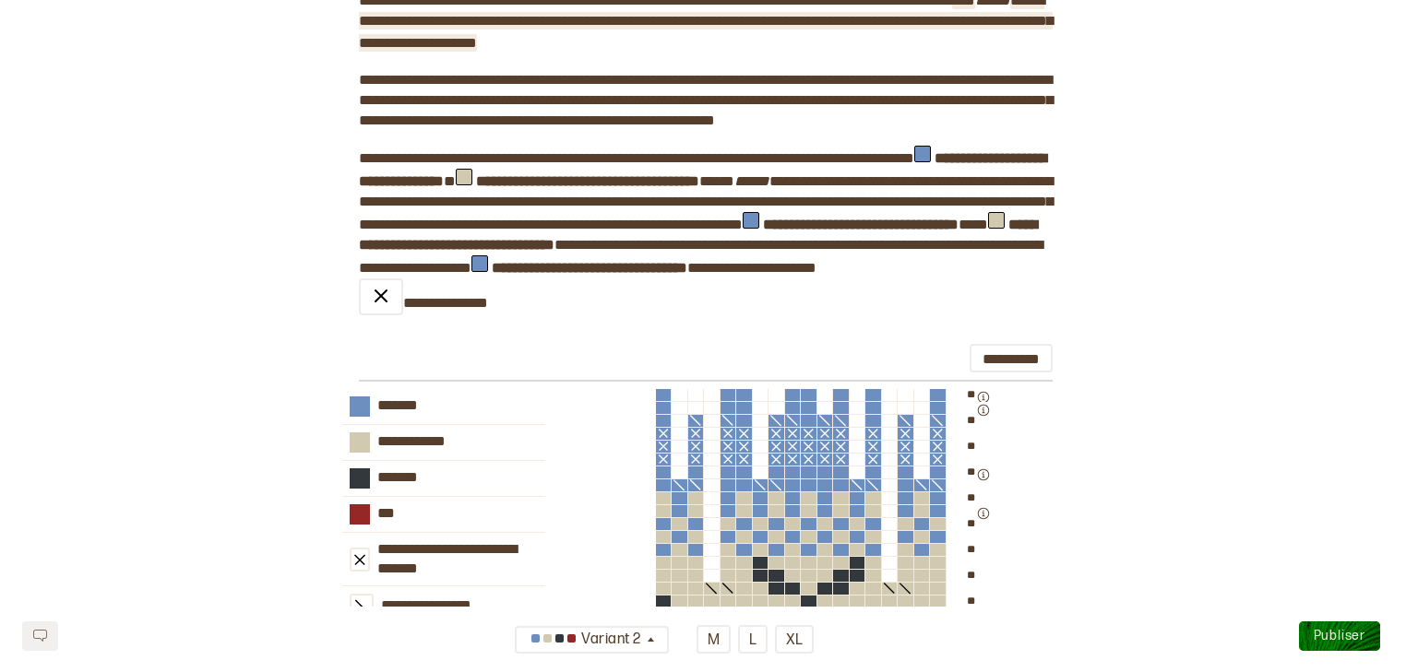
click at [531, 50] on span "**********" at bounding box center [706, 22] width 694 height 56
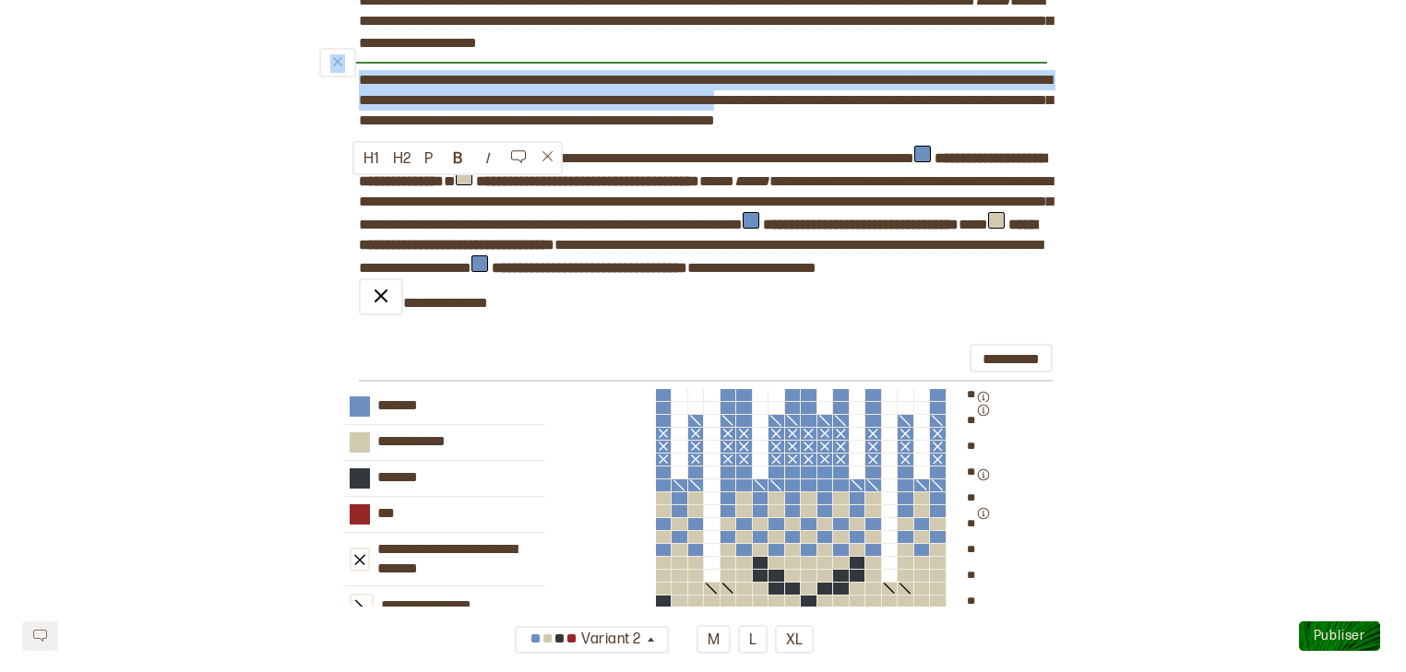
drag, startPoint x: 946, startPoint y: 216, endPoint x: 472, endPoint y: 183, distance: 475.3
copy div "**********"
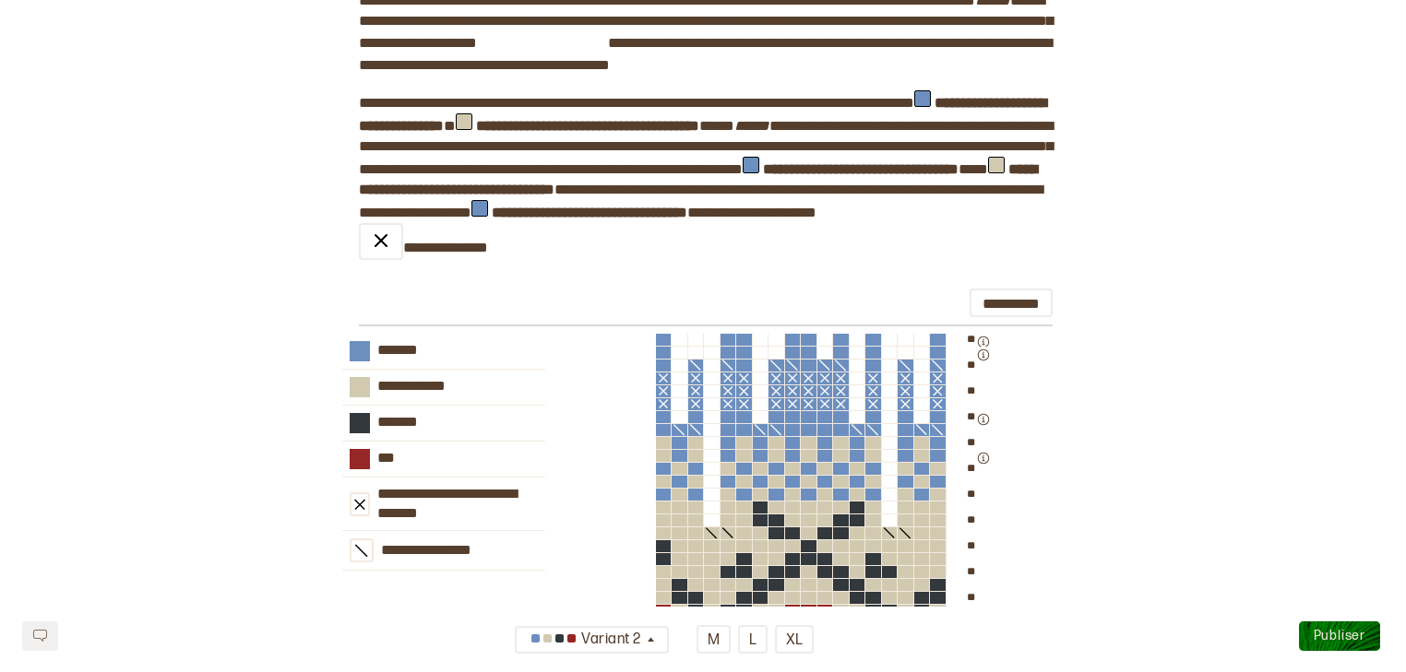
click at [737, 50] on span "**********" at bounding box center [706, 22] width 694 height 56
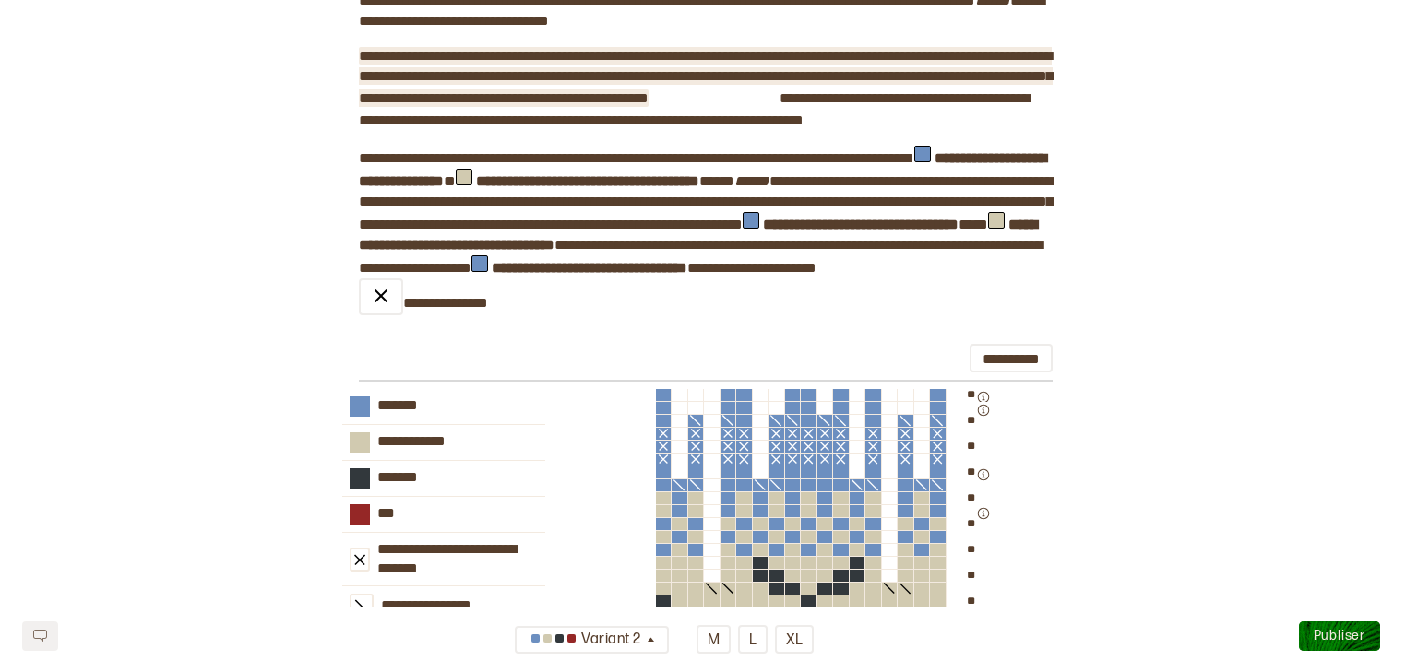
click at [359, 105] on span "**********" at bounding box center [706, 77] width 694 height 56
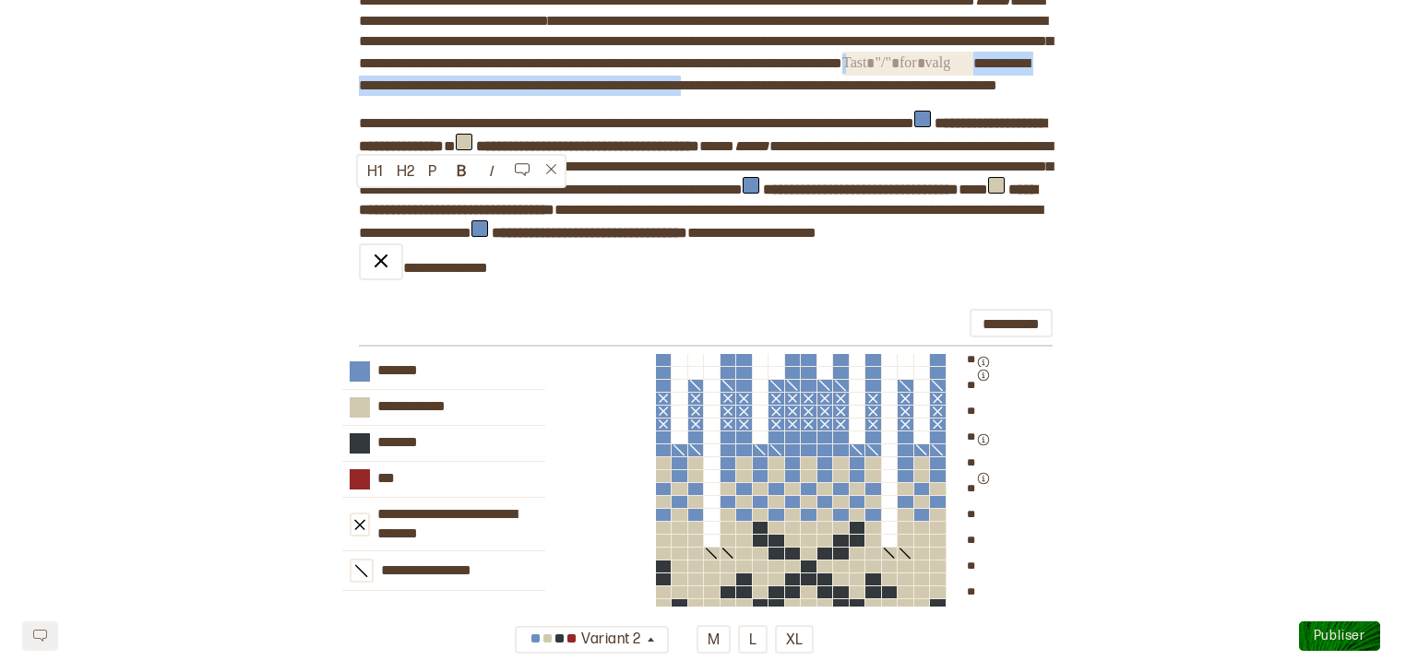
drag, startPoint x: 653, startPoint y: 229, endPoint x: 787, endPoint y: 203, distance: 136.2
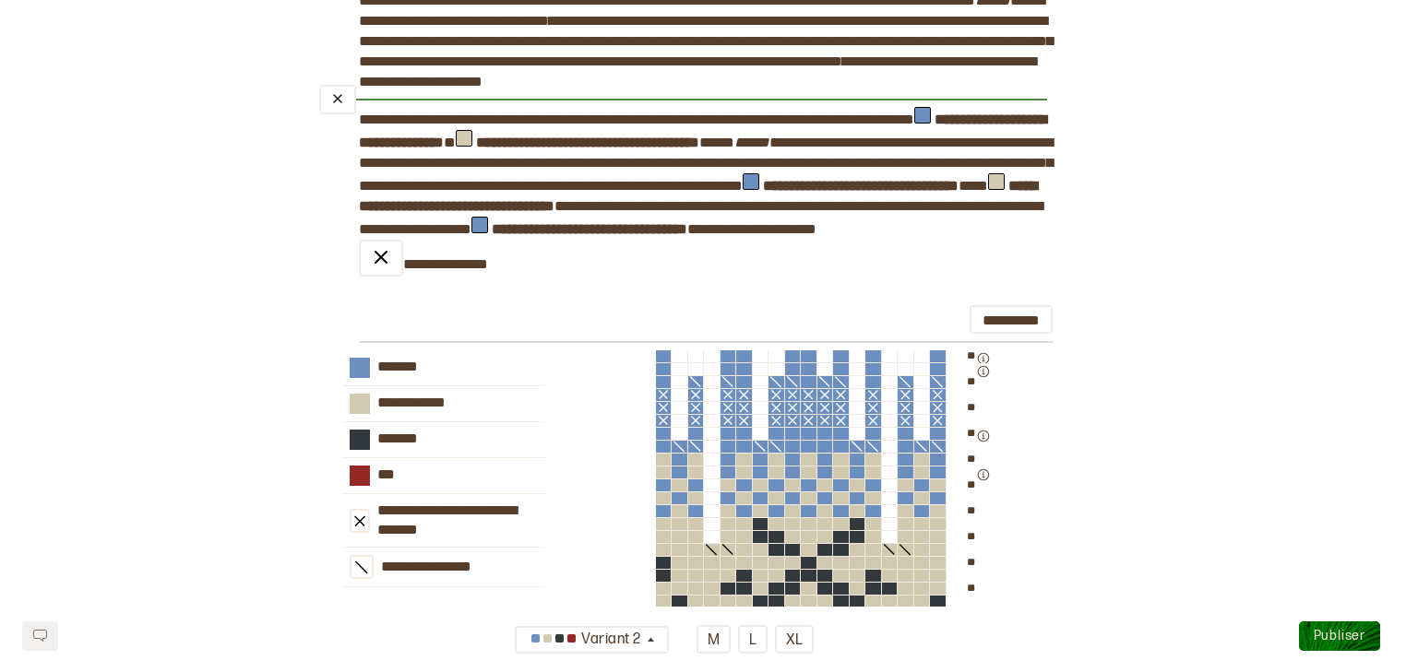
click at [789, 107] on div "﻿" at bounding box center [683, 99] width 728 height 15
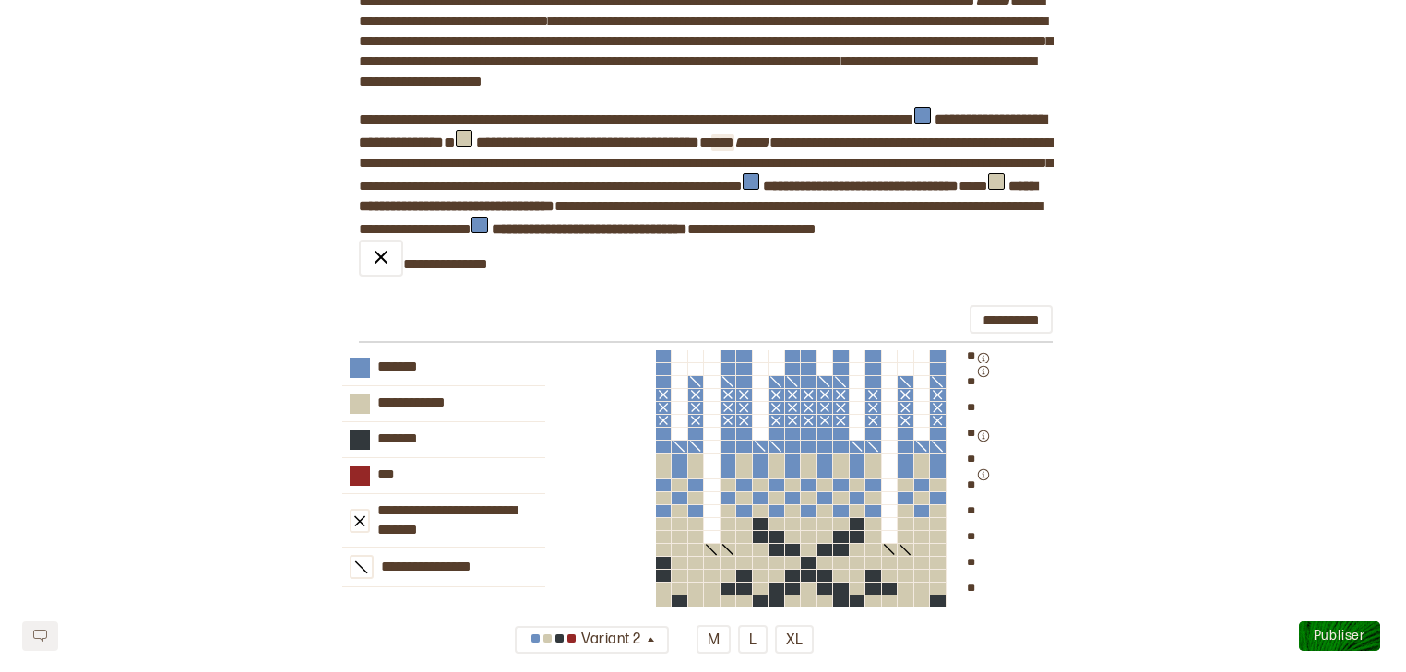
click at [734, 149] on span "***" at bounding box center [722, 143] width 23 height 14
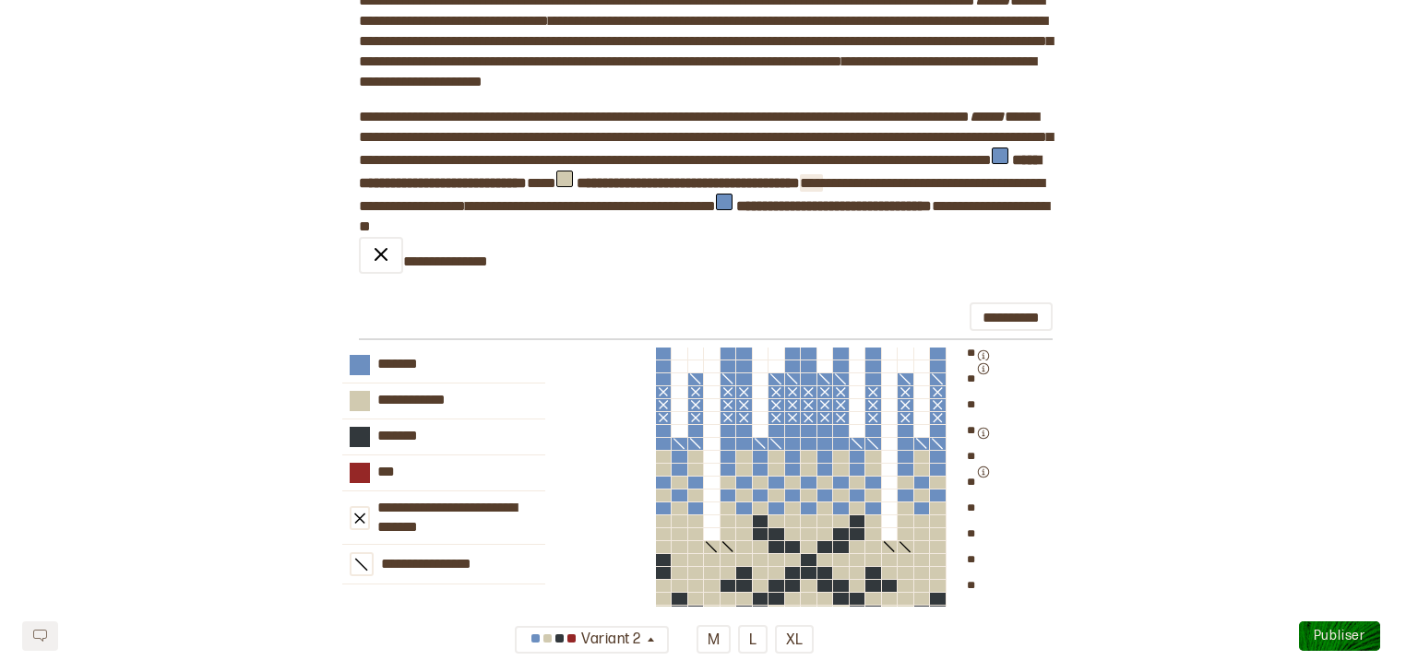
click at [800, 190] on span "**" at bounding box center [811, 183] width 23 height 14
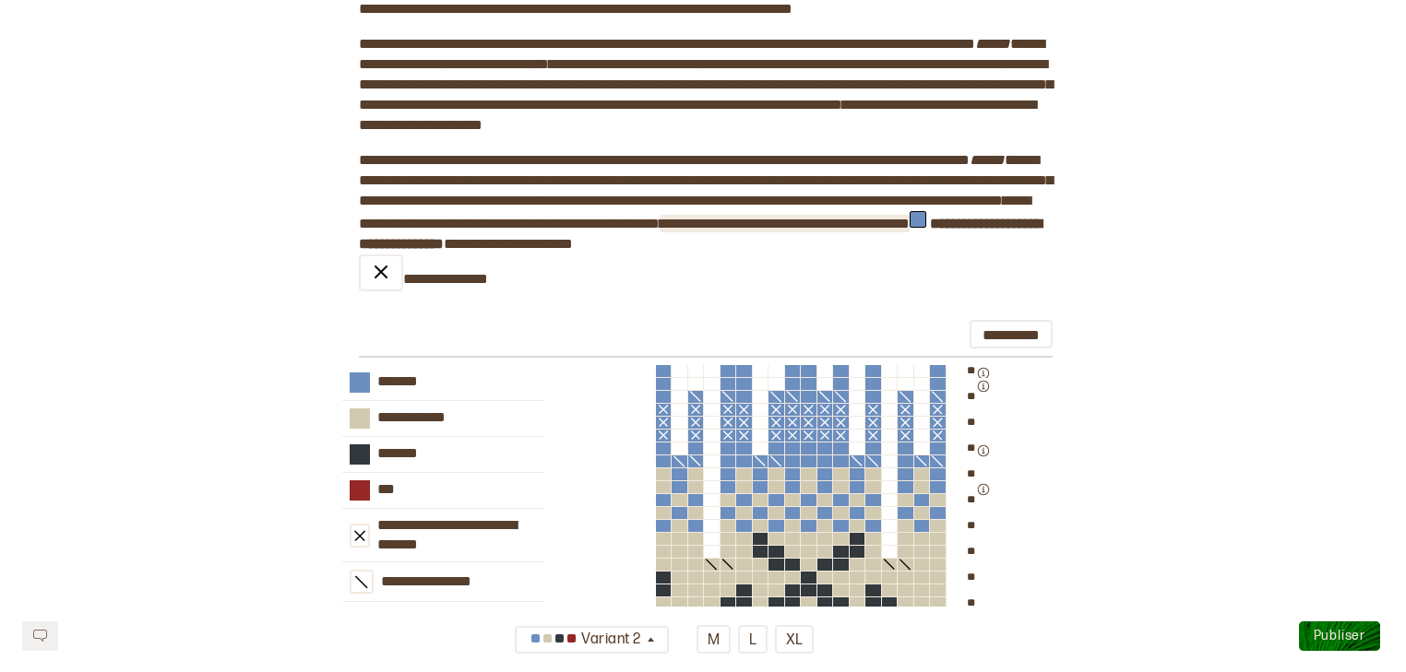
scroll to position [2148, 0]
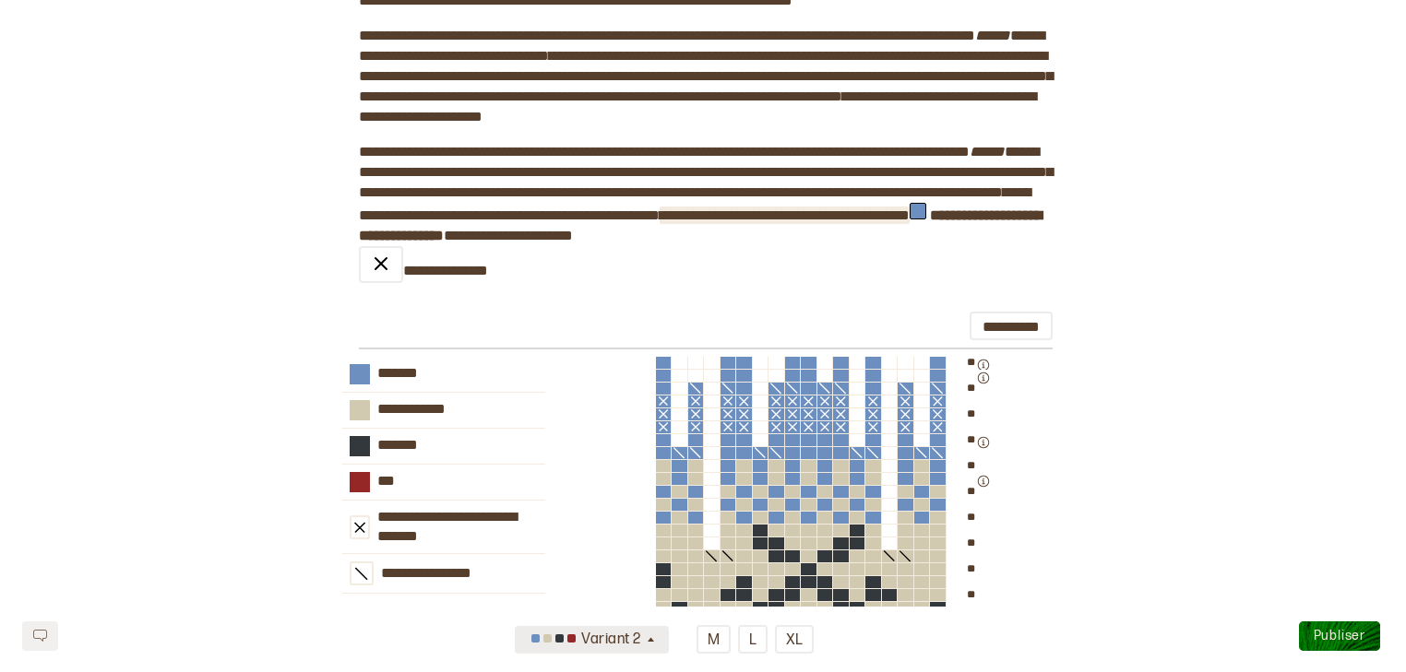
click at [653, 632] on button "Variant 2" at bounding box center [592, 640] width 154 height 28
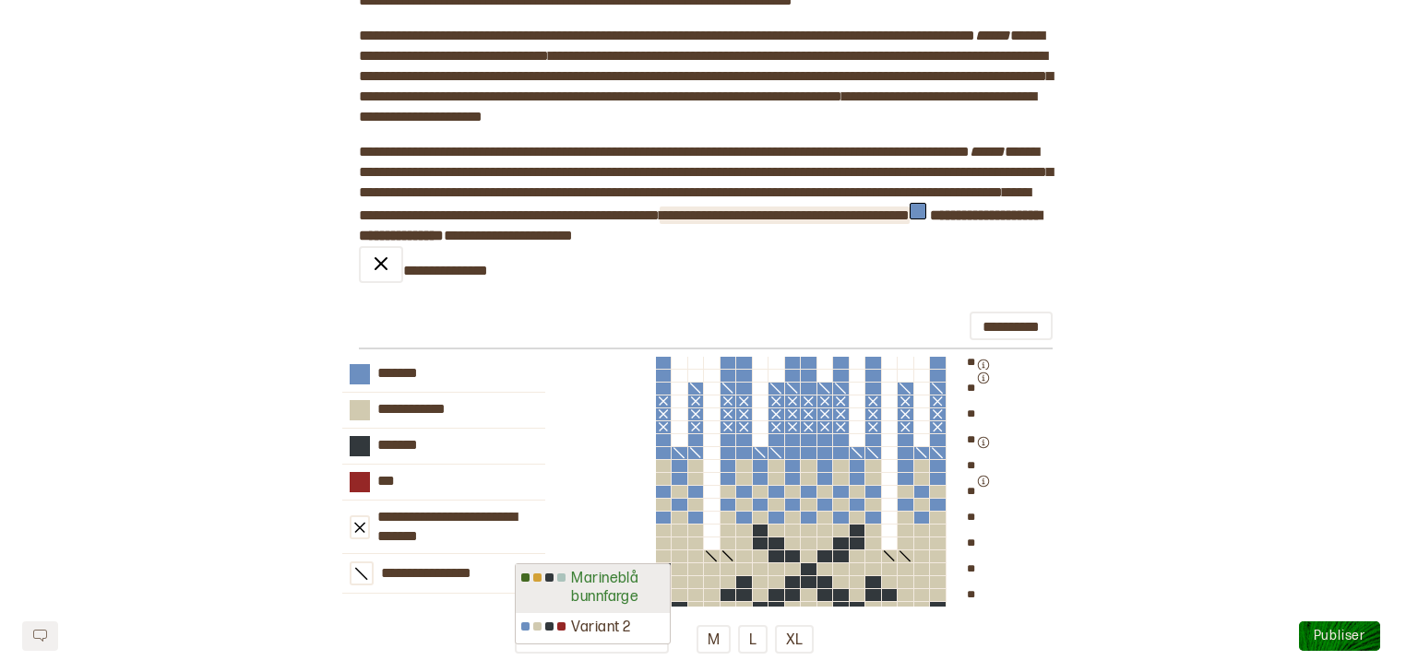
click at [639, 579] on div "Marineblå bunnfarge" at bounding box center [593, 589] width 154 height 50
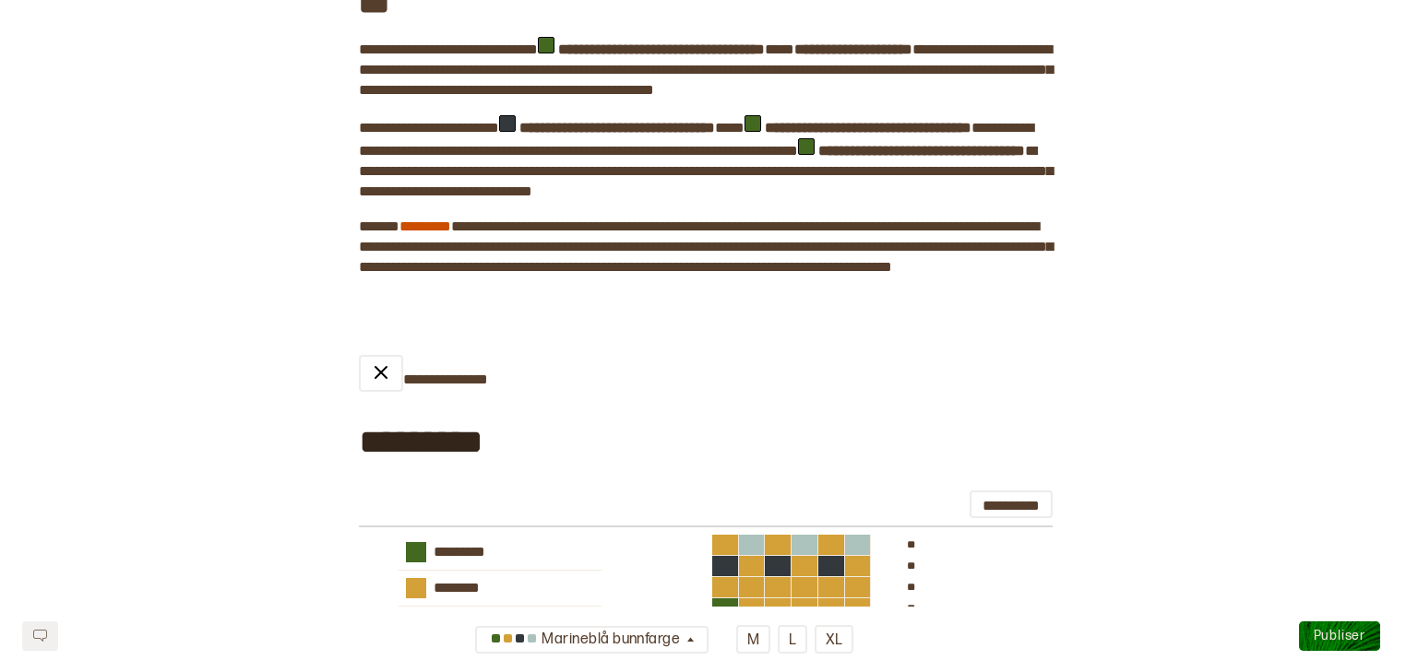
scroll to position [517, 0]
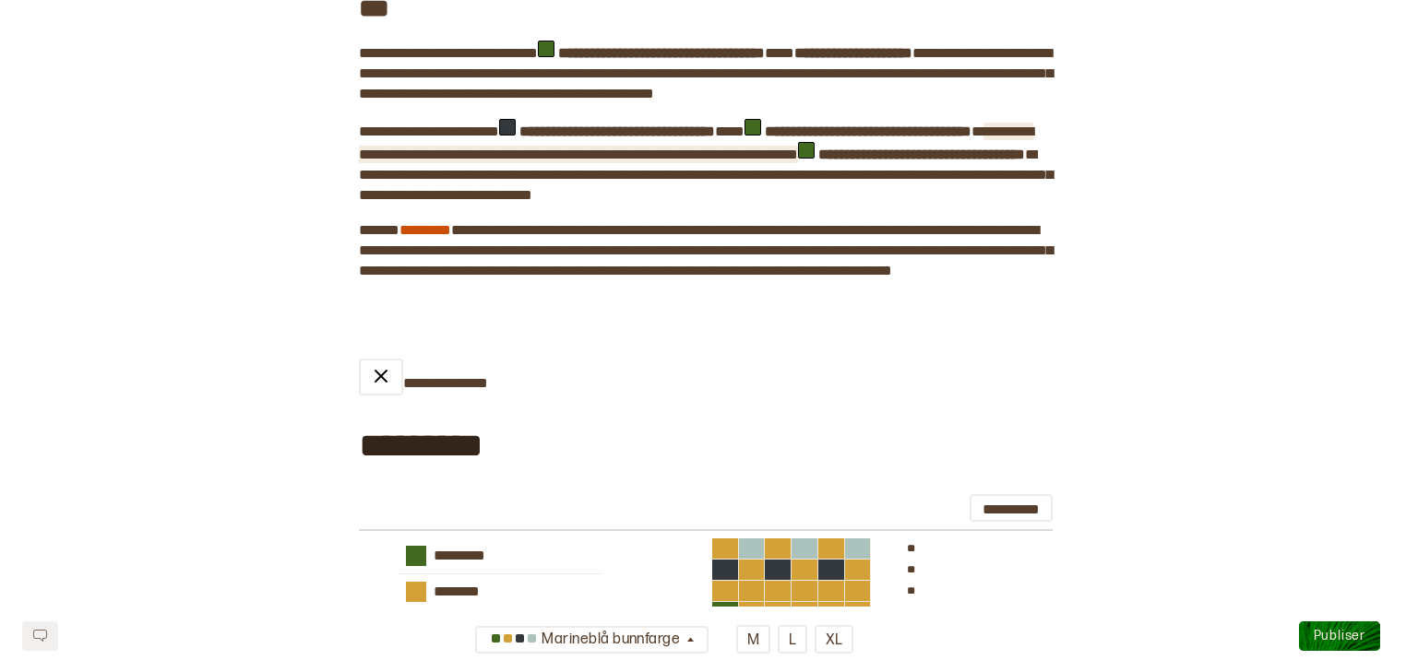
click at [638, 161] on span "**********" at bounding box center [696, 143] width 674 height 37
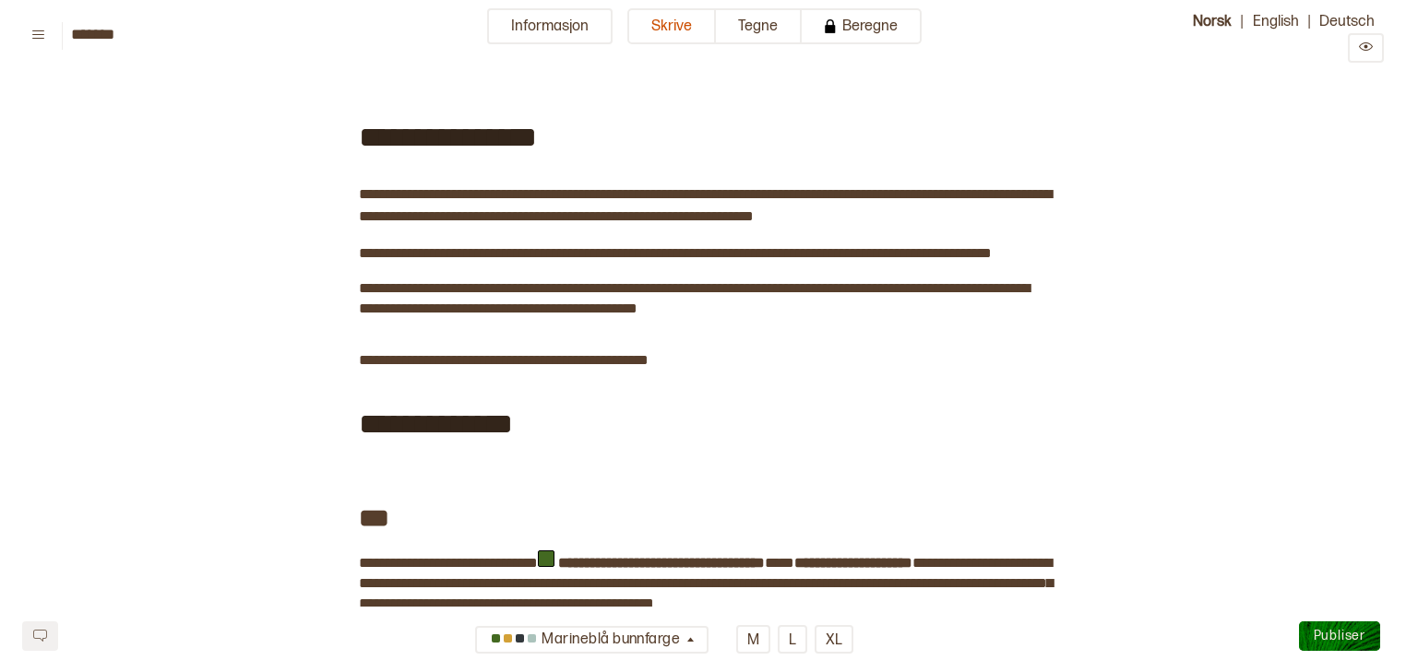
scroll to position [0, 0]
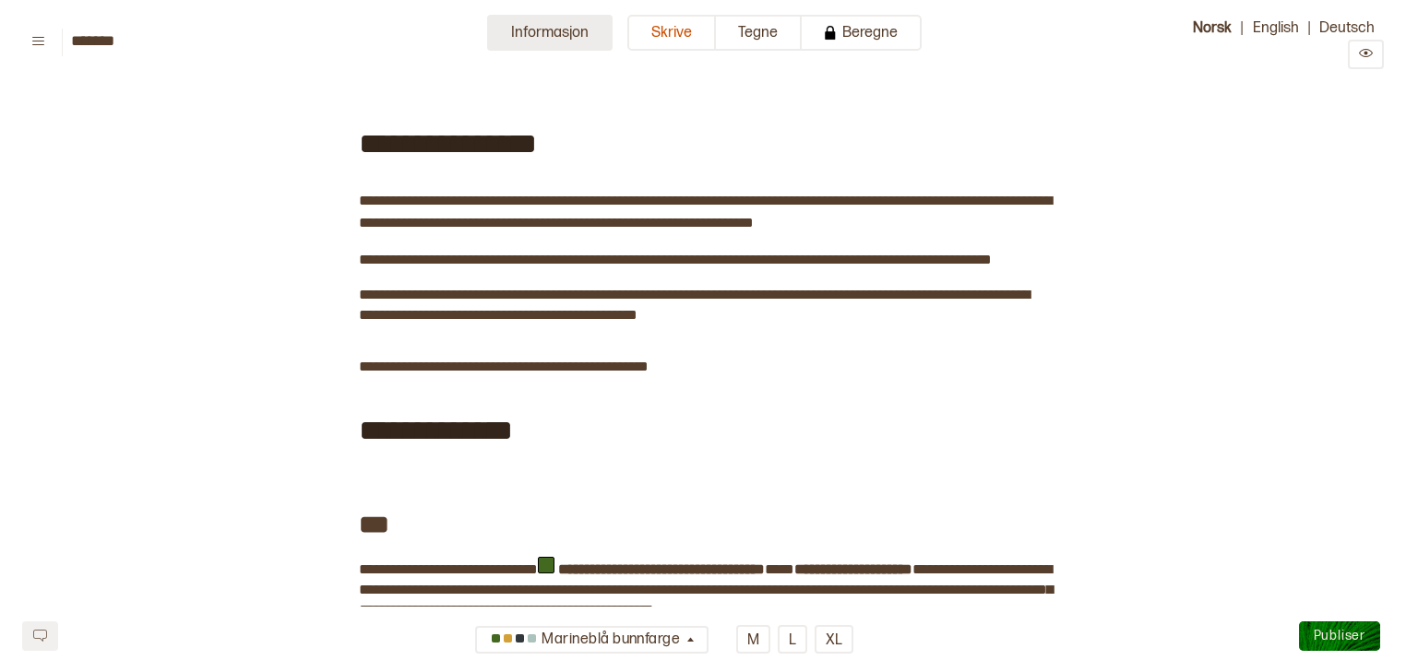
click at [576, 33] on button "Informasjon" at bounding box center [549, 33] width 125 height 36
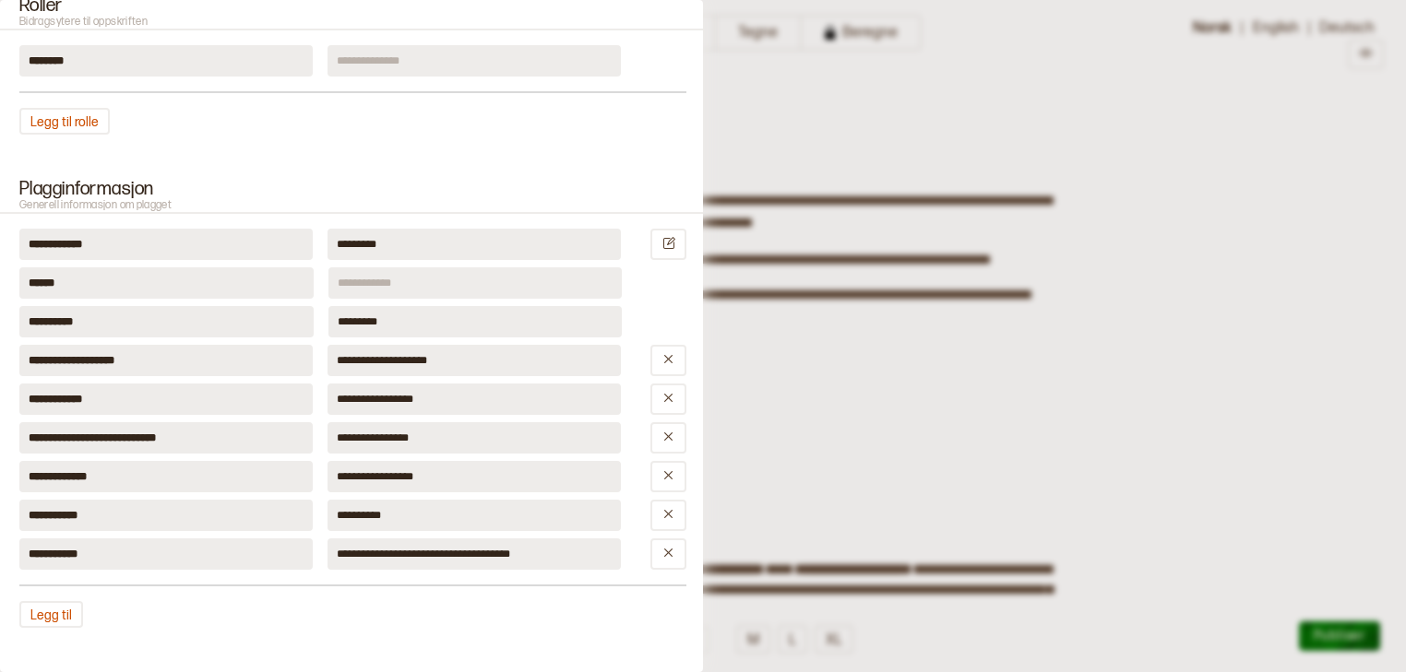
scroll to position [1015, 0]
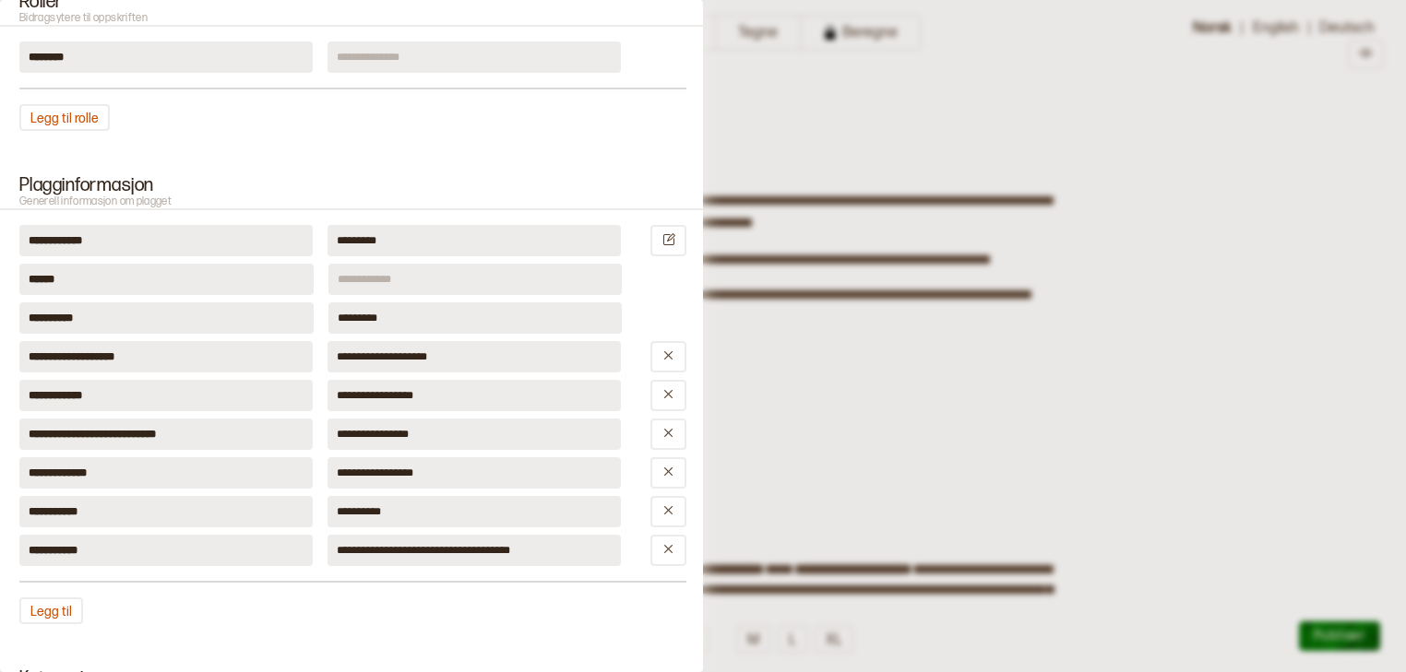
click at [490, 270] on input at bounding box center [475, 279] width 294 height 31
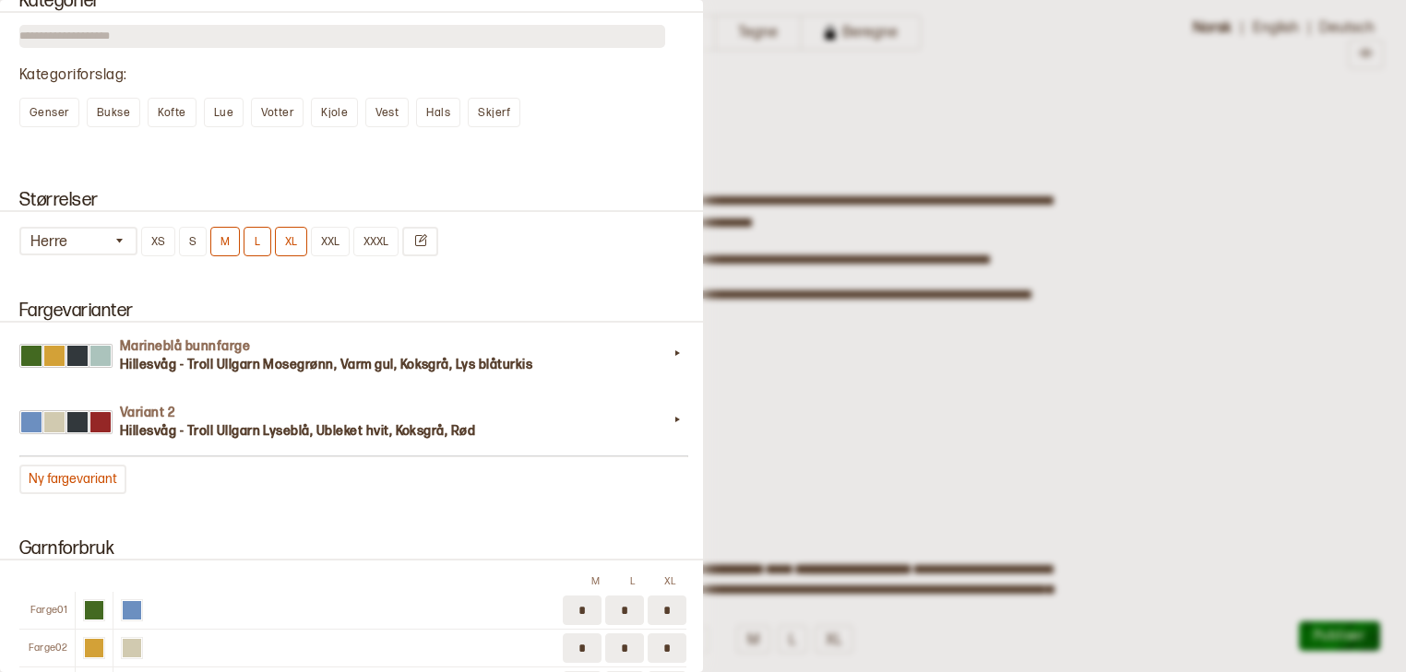
scroll to position [1695, 0]
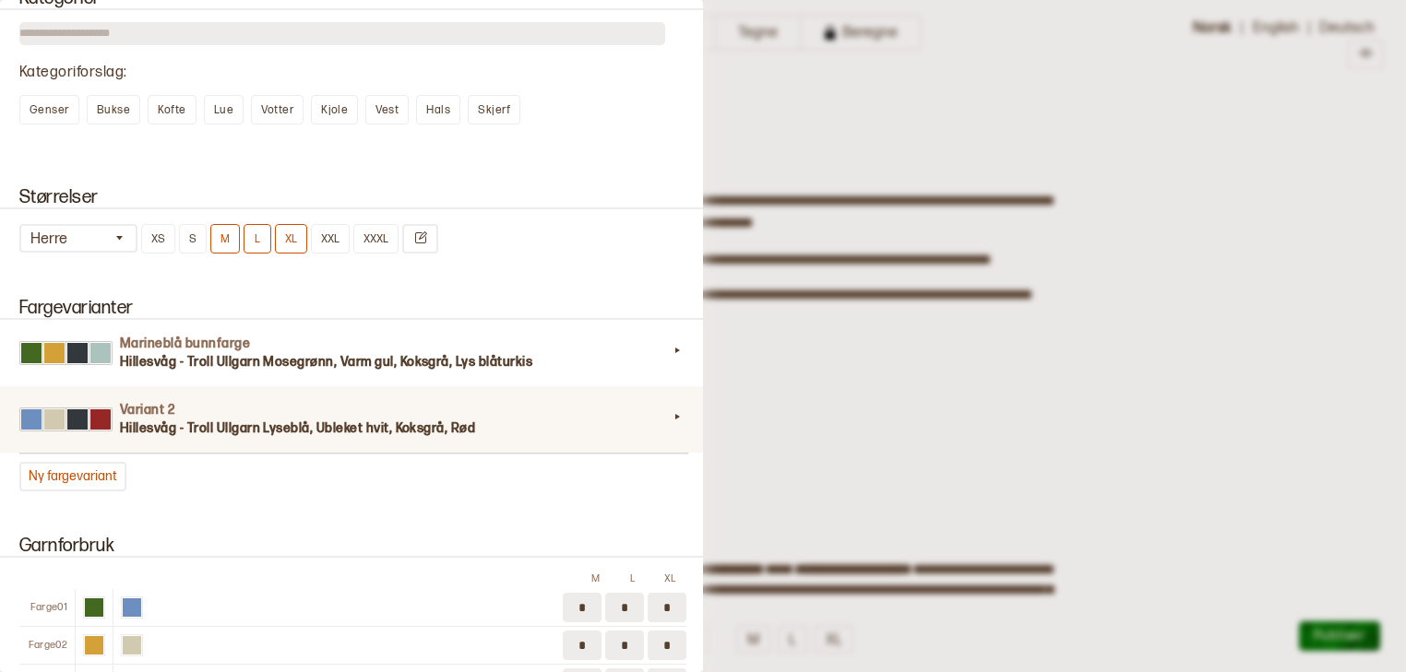
click at [148, 420] on h3 "Hillesvåg - Troll Ullgarn Lyseblå, Ubleket hvit, Koksgrå, Rød" at bounding box center [394, 429] width 548 height 18
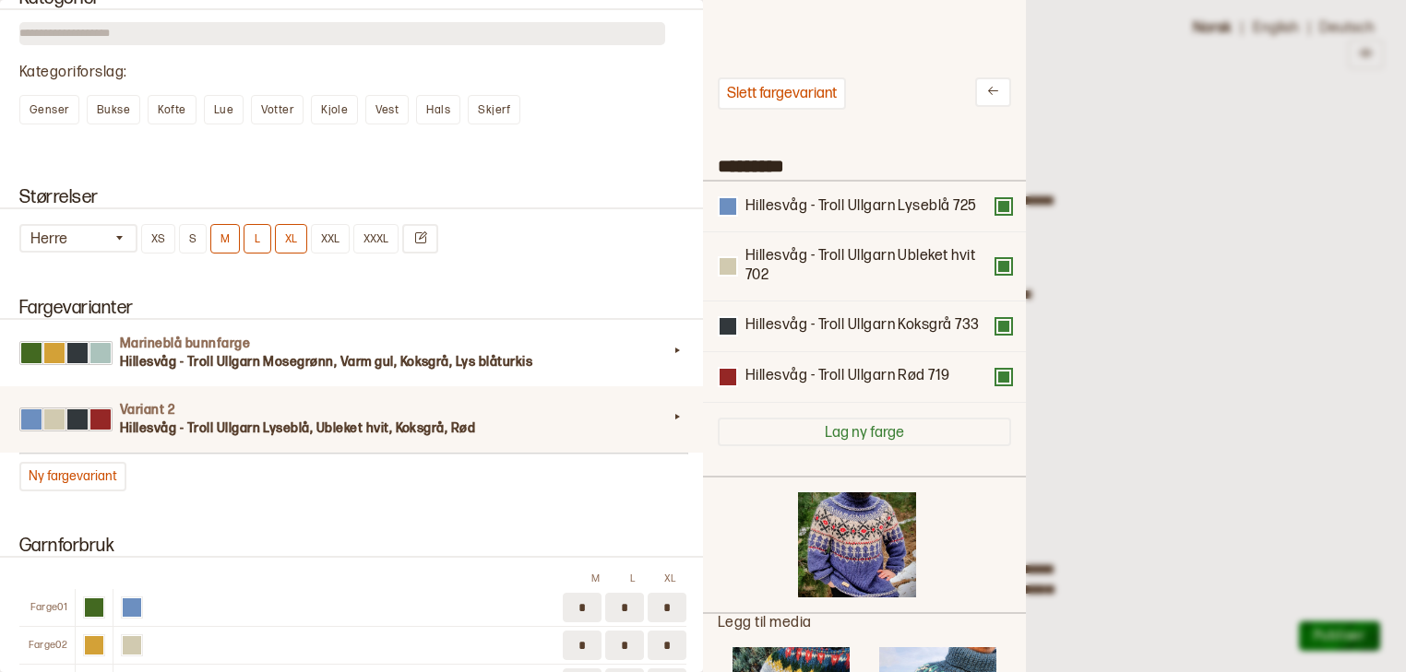
scroll to position [542, 300]
type input "*******"
drag, startPoint x: 802, startPoint y: 162, endPoint x: 711, endPoint y: 162, distance: 90.4
click at [711, 162] on input "*********" at bounding box center [864, 164] width 323 height 31
click at [672, 141] on div "Kategorier Kategoriforslag : Genser Bukse Kofte Lue Votter Kjole Vest Hals Skje…" at bounding box center [351, 65] width 703 height 199
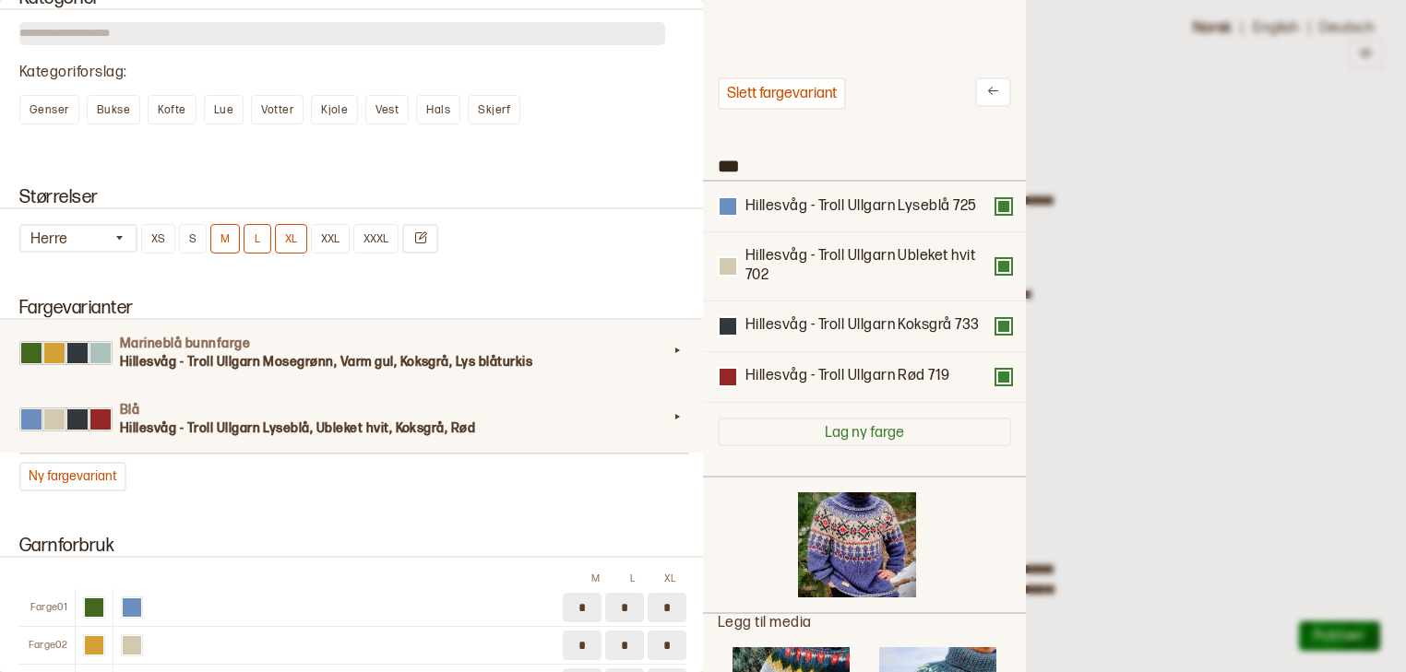
click at [402, 353] on h3 "Hillesvåg - Troll Ullgarn Mosegrønn, Varm gul, Koksgrå, Lys blåturkis" at bounding box center [394, 362] width 548 height 18
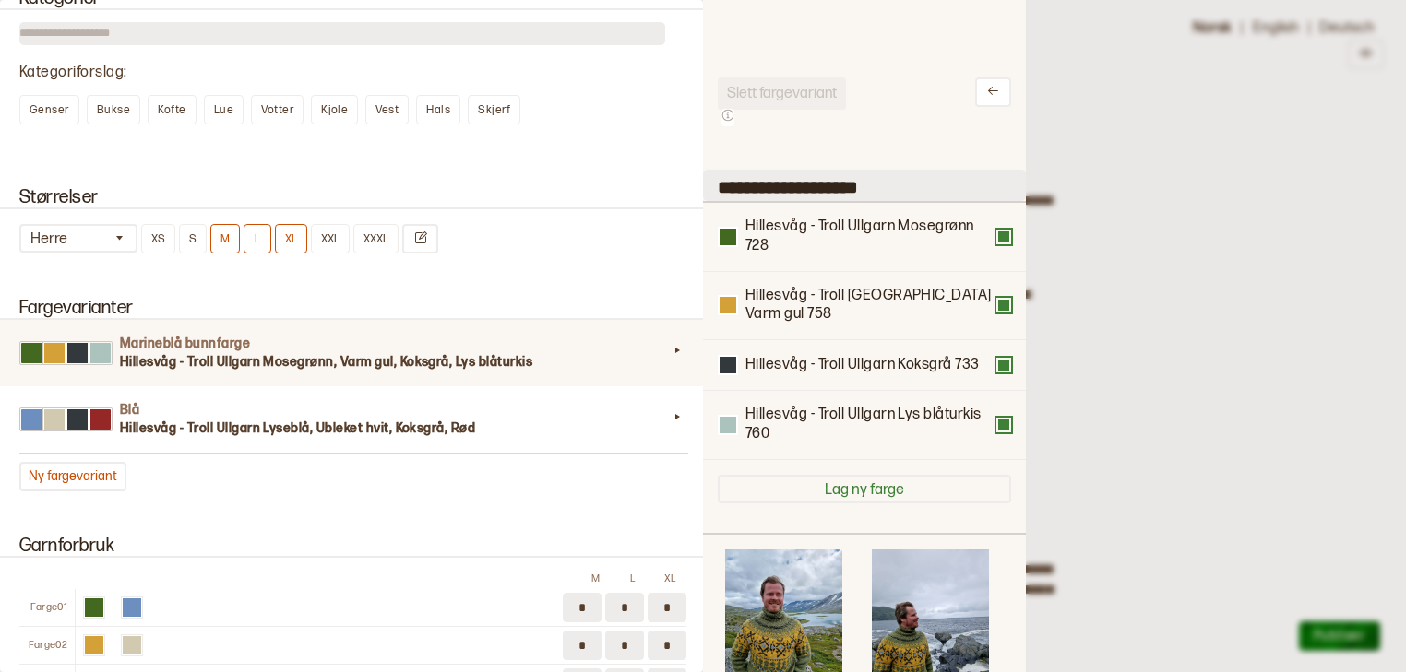
drag, startPoint x: 908, startPoint y: 194, endPoint x: 708, endPoint y: 172, distance: 200.5
click at [708, 172] on input "**********" at bounding box center [864, 185] width 323 height 31
type input "*****"
click at [625, 224] on div "Herre XS S M L XL XXL XXXL" at bounding box center [352, 239] width 667 height 30
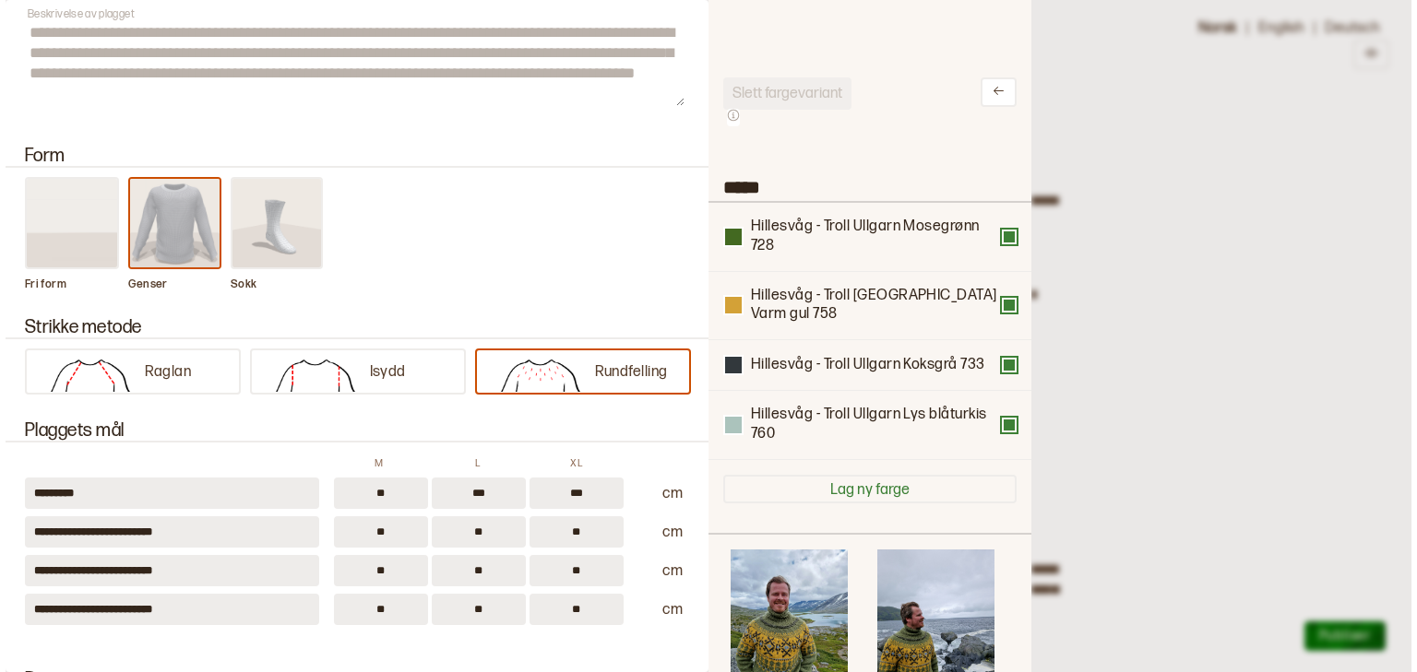
scroll to position [0, 0]
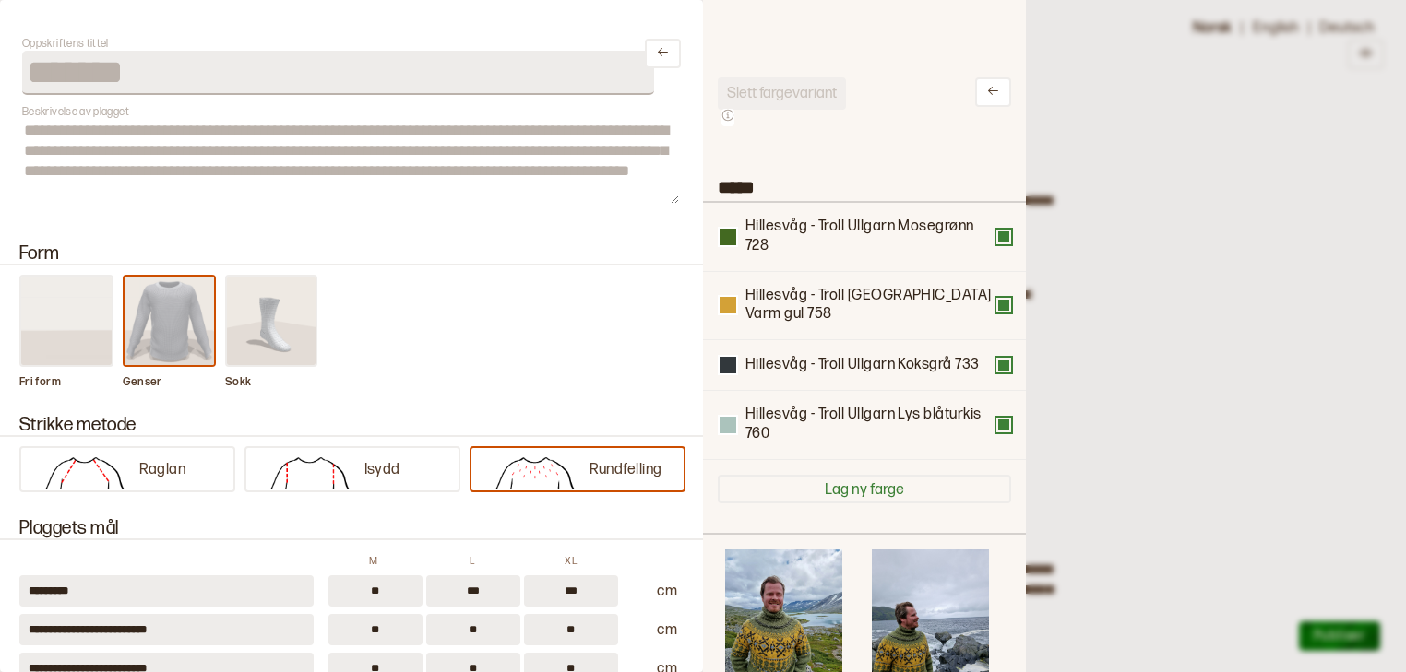
click at [1126, 239] on div at bounding box center [703, 336] width 1406 height 672
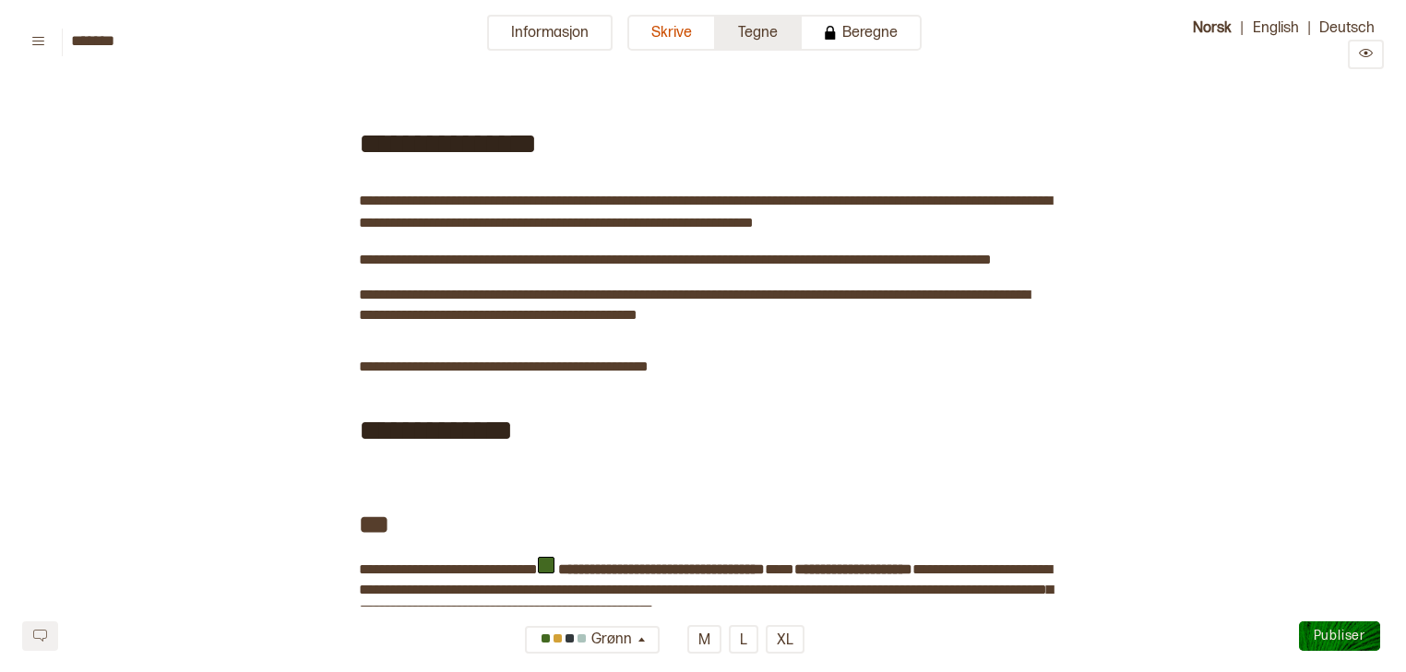
click at [772, 38] on button "Tegne" at bounding box center [759, 33] width 86 height 36
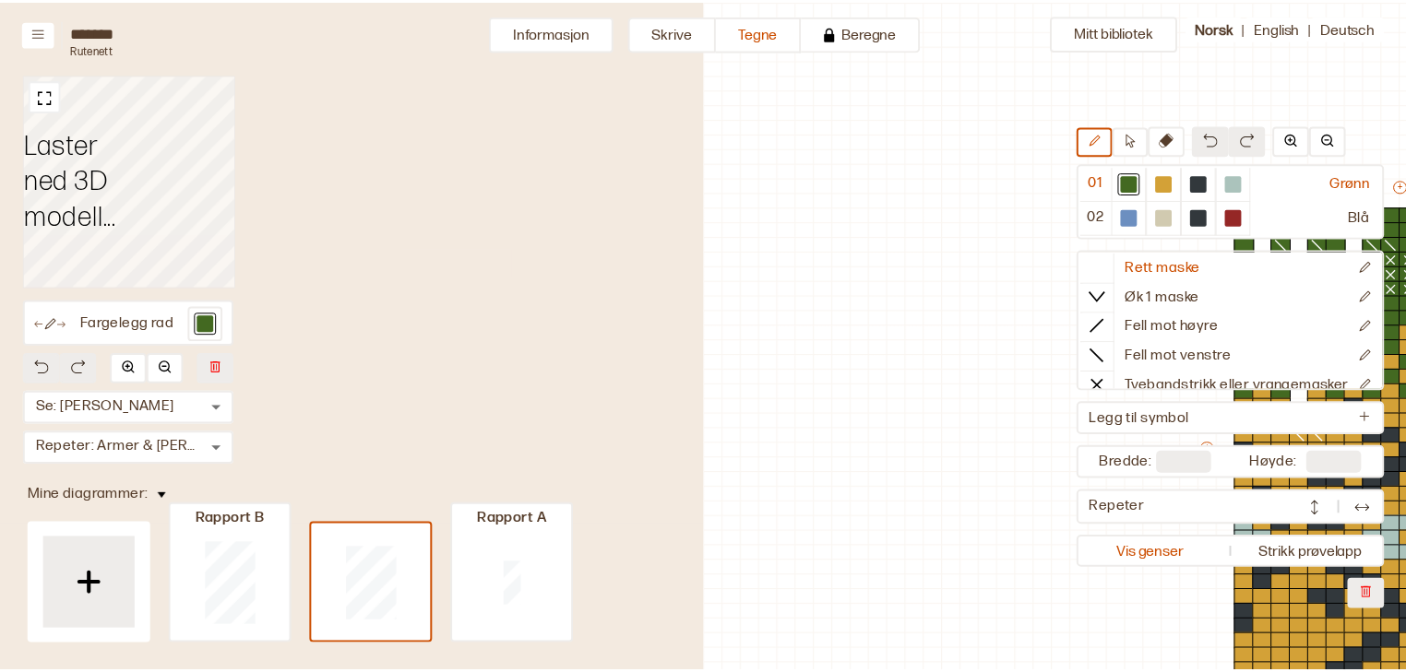
scroll to position [127, 592]
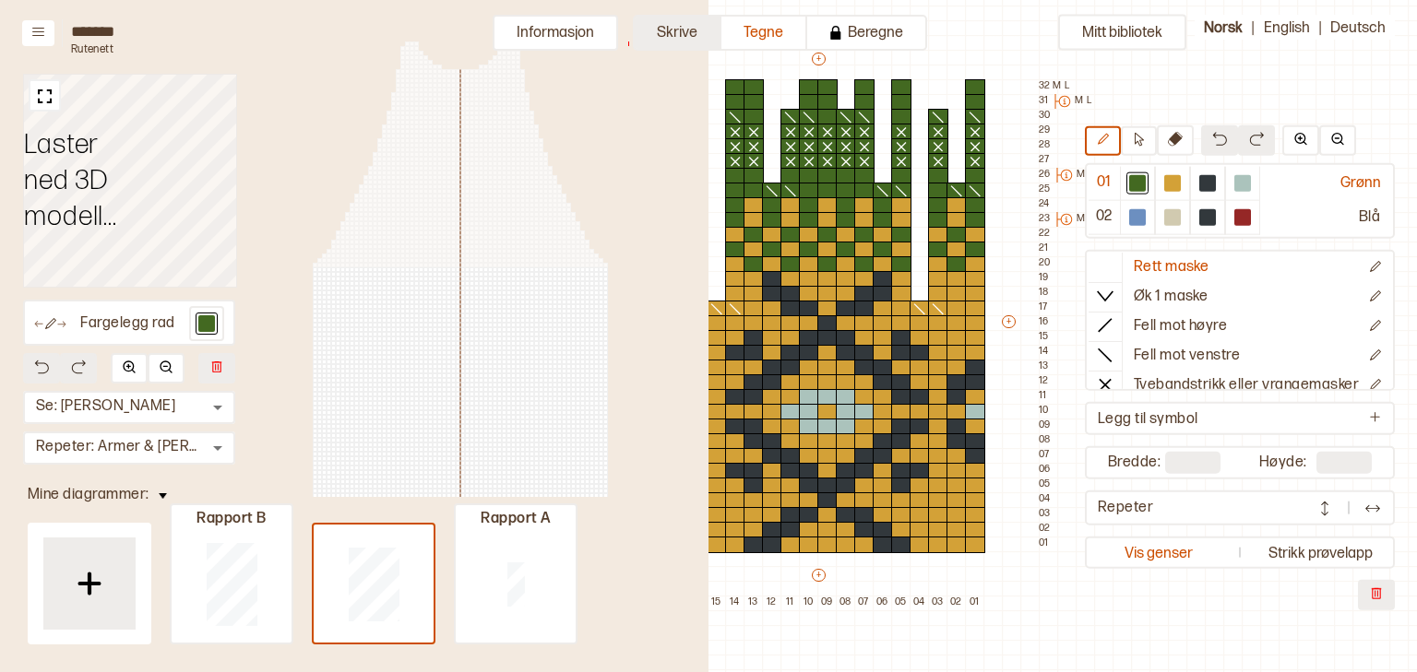
click at [669, 34] on button "Skrive" at bounding box center [677, 33] width 89 height 36
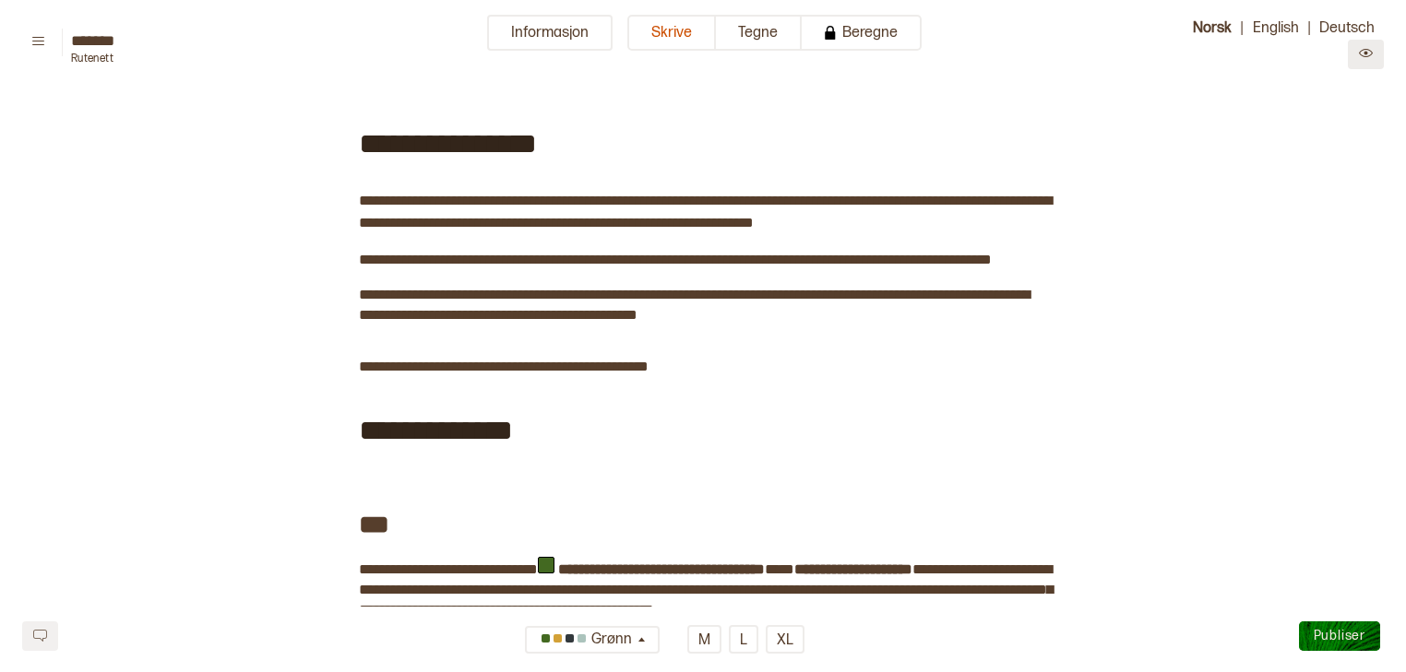
click at [1368, 52] on icon "Preview" at bounding box center [1366, 53] width 14 height 14
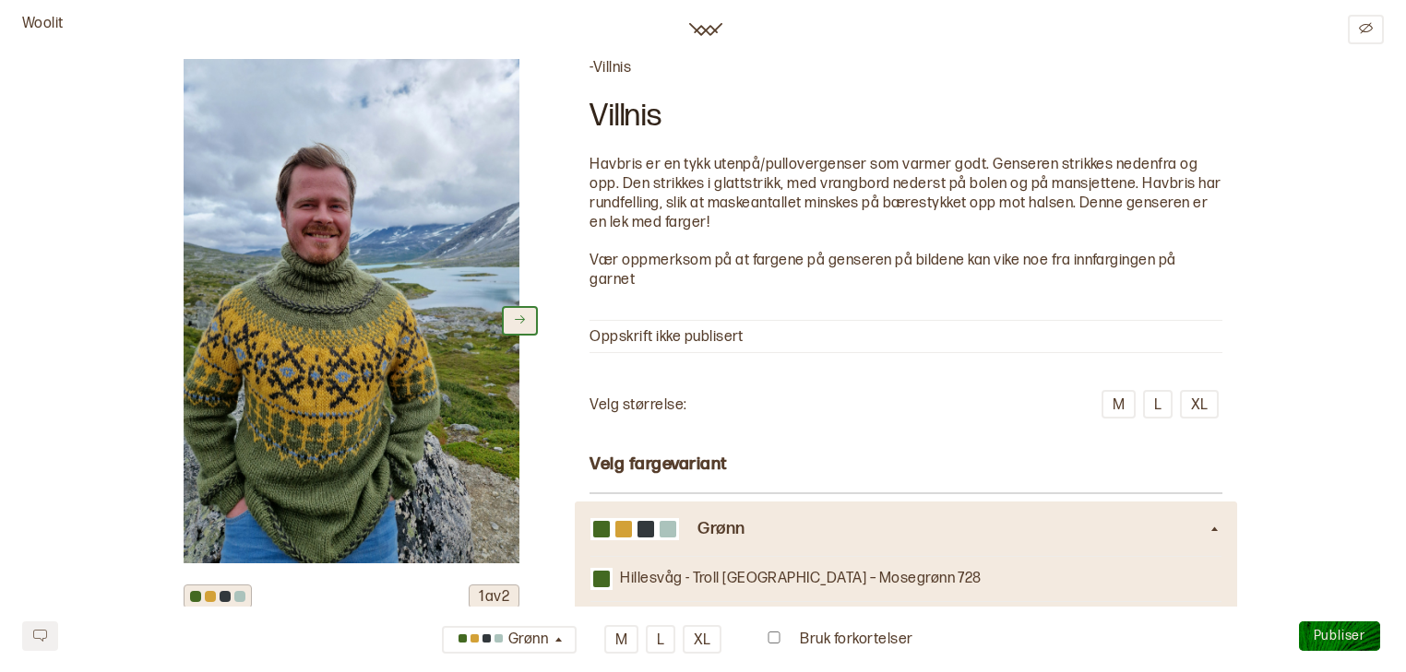
click at [529, 321] on button at bounding box center [520, 321] width 36 height 30
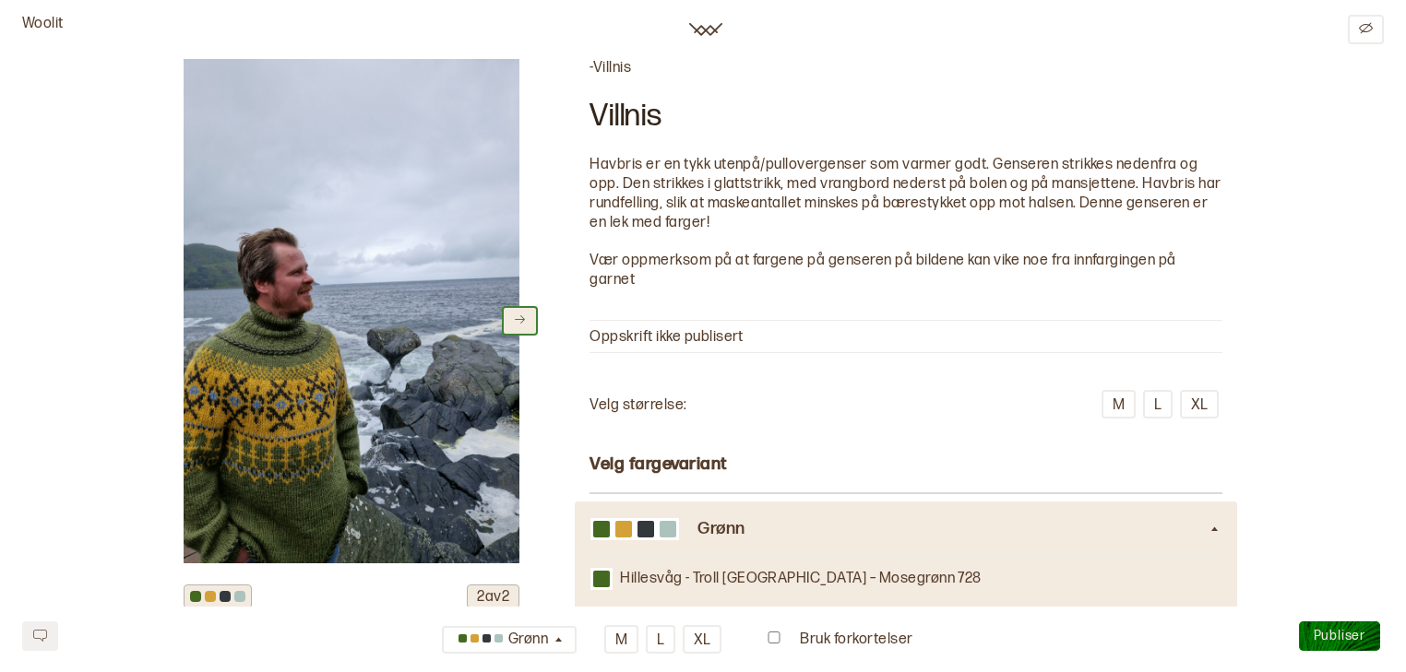
click at [529, 321] on button at bounding box center [520, 321] width 36 height 30
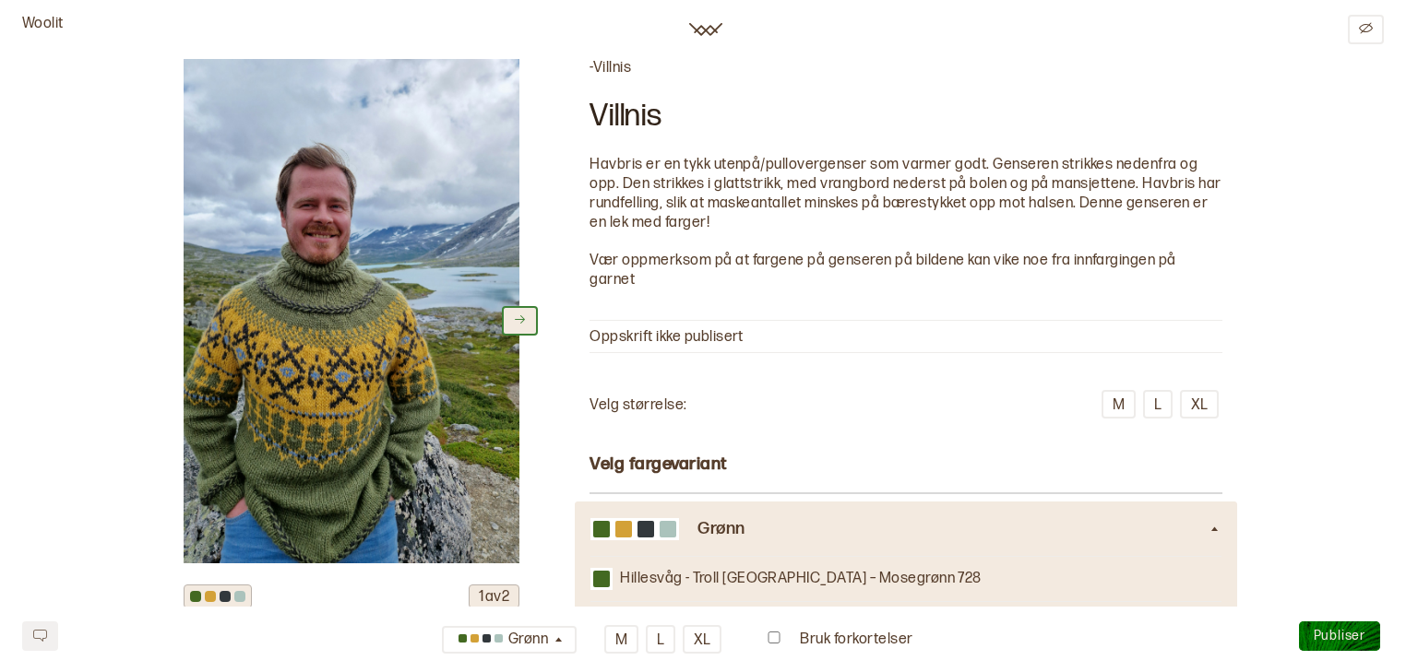
click at [529, 321] on button at bounding box center [520, 321] width 36 height 30
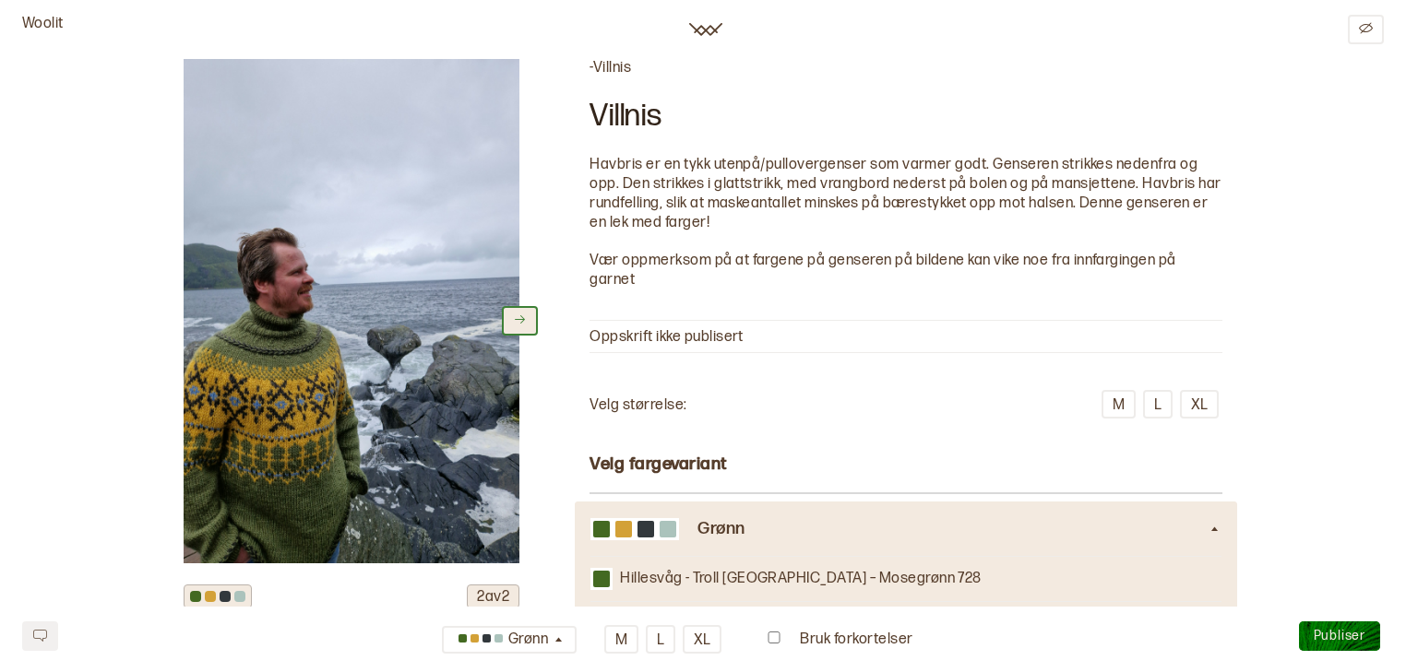
click at [529, 321] on button at bounding box center [520, 321] width 36 height 30
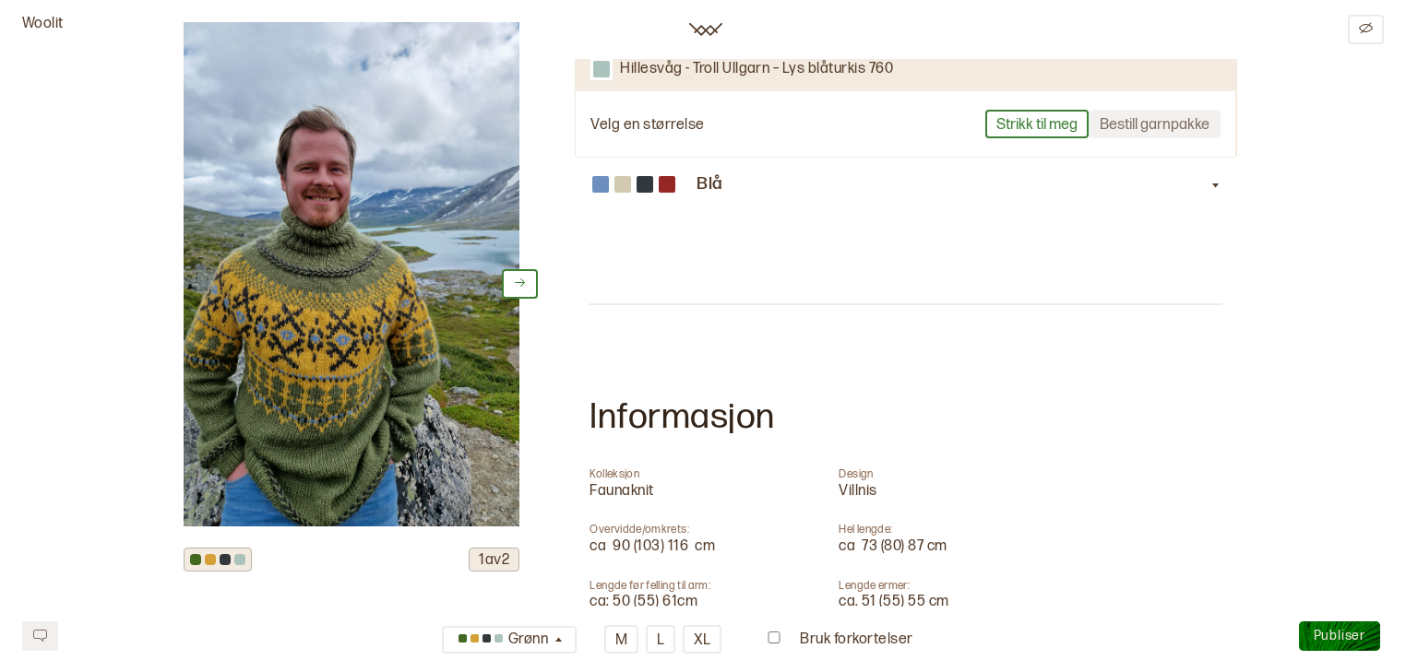
scroll to position [640, 0]
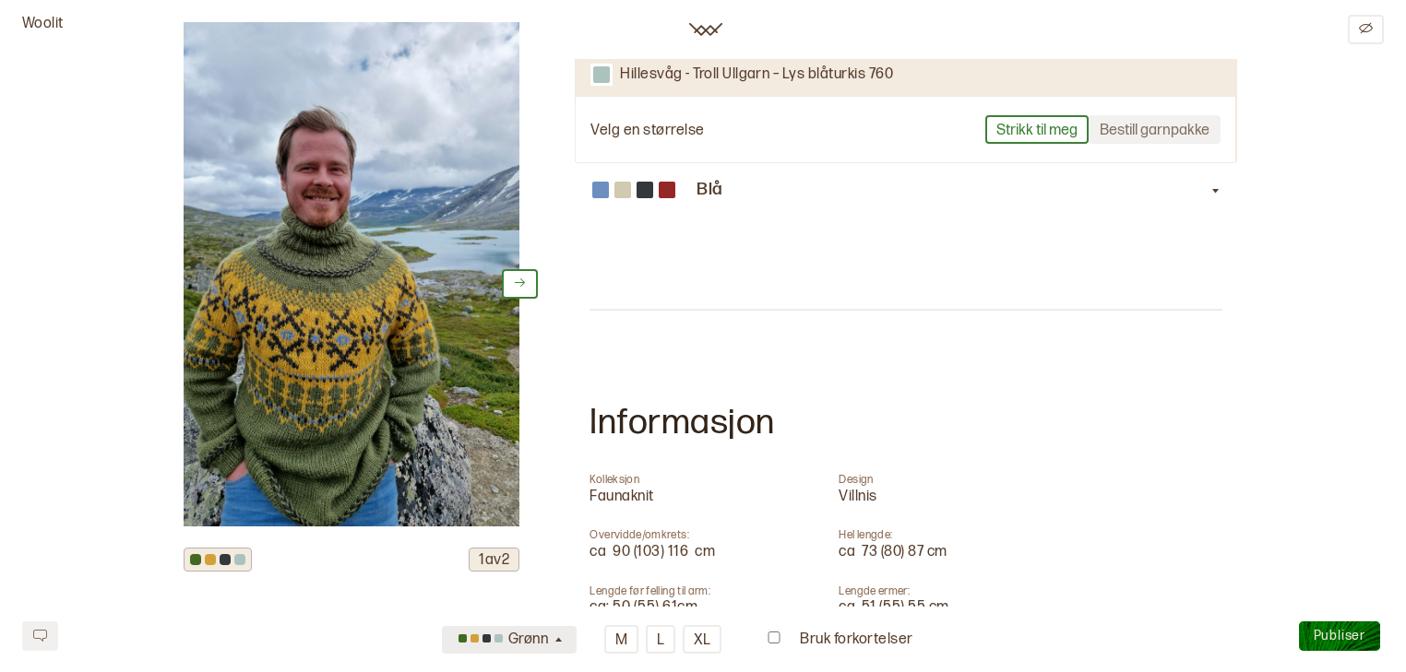
click at [559, 648] on button "Grønn" at bounding box center [509, 640] width 135 height 28
click at [551, 617] on div "Blå" at bounding box center [510, 609] width 135 height 30
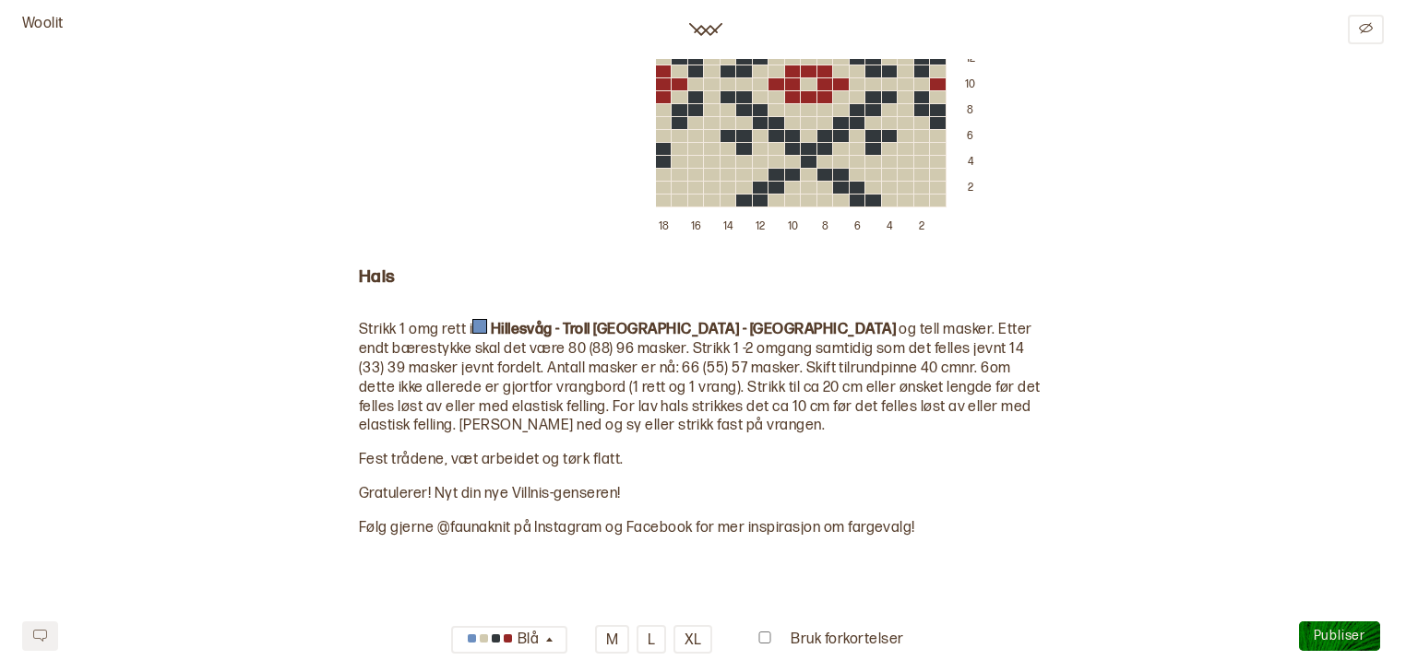
scroll to position [4470, 0]
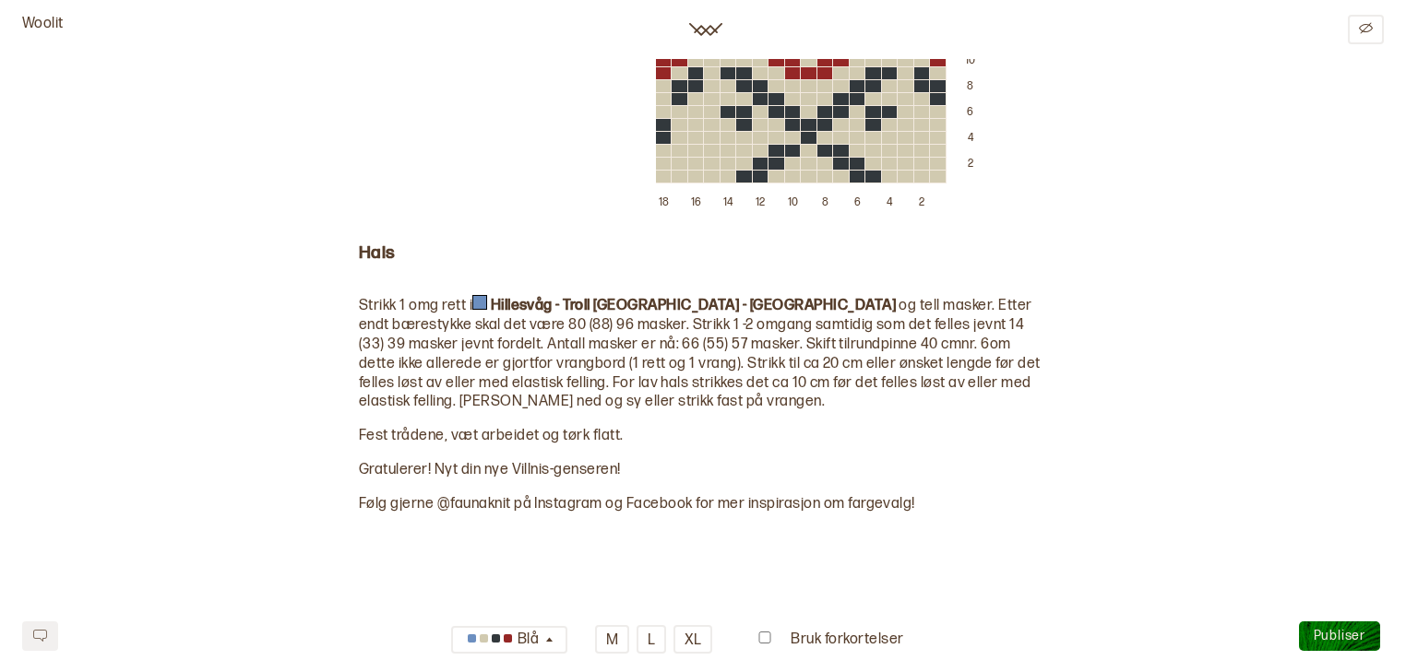
click at [1339, 639] on span "Publiser" at bounding box center [1339, 636] width 52 height 16
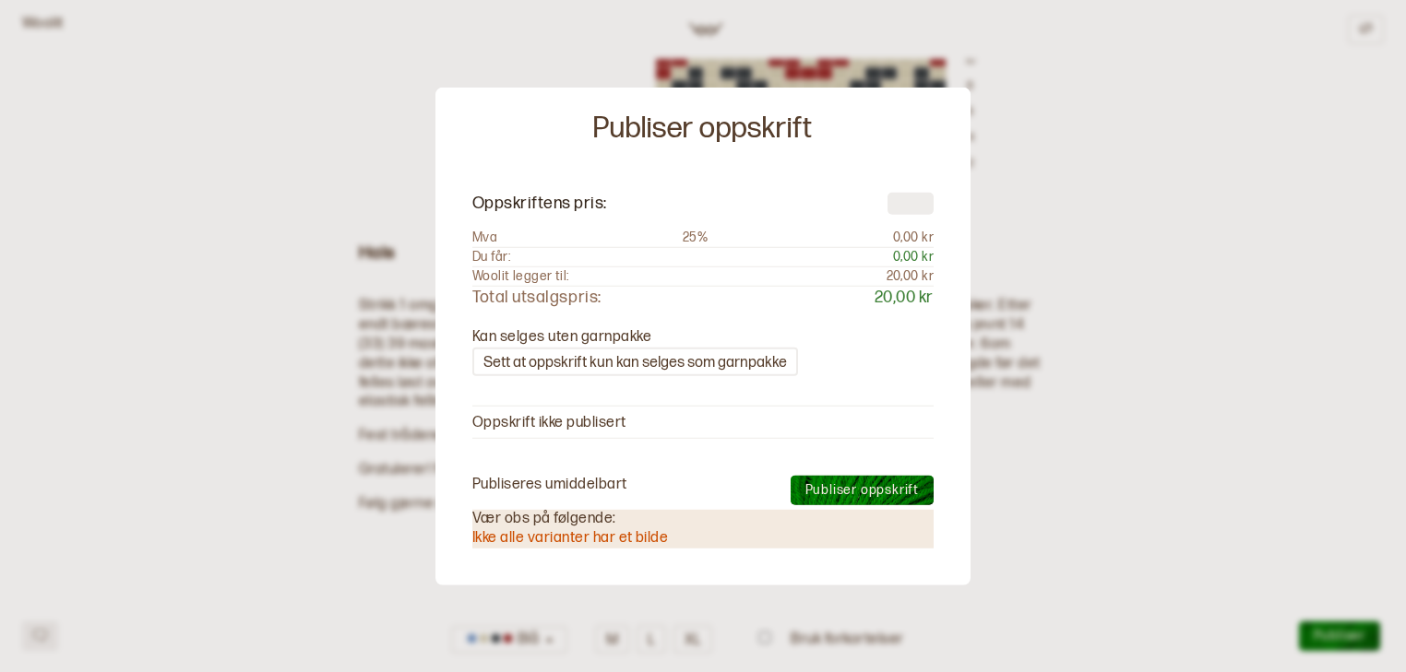
click at [901, 197] on span "Oppskriftens pris:" at bounding box center [702, 204] width 461 height 50
click at [901, 197] on input "number" at bounding box center [910, 204] width 46 height 22
type input "**"
click at [852, 490] on span "Publiser oppskrift" at bounding box center [861, 490] width 113 height 16
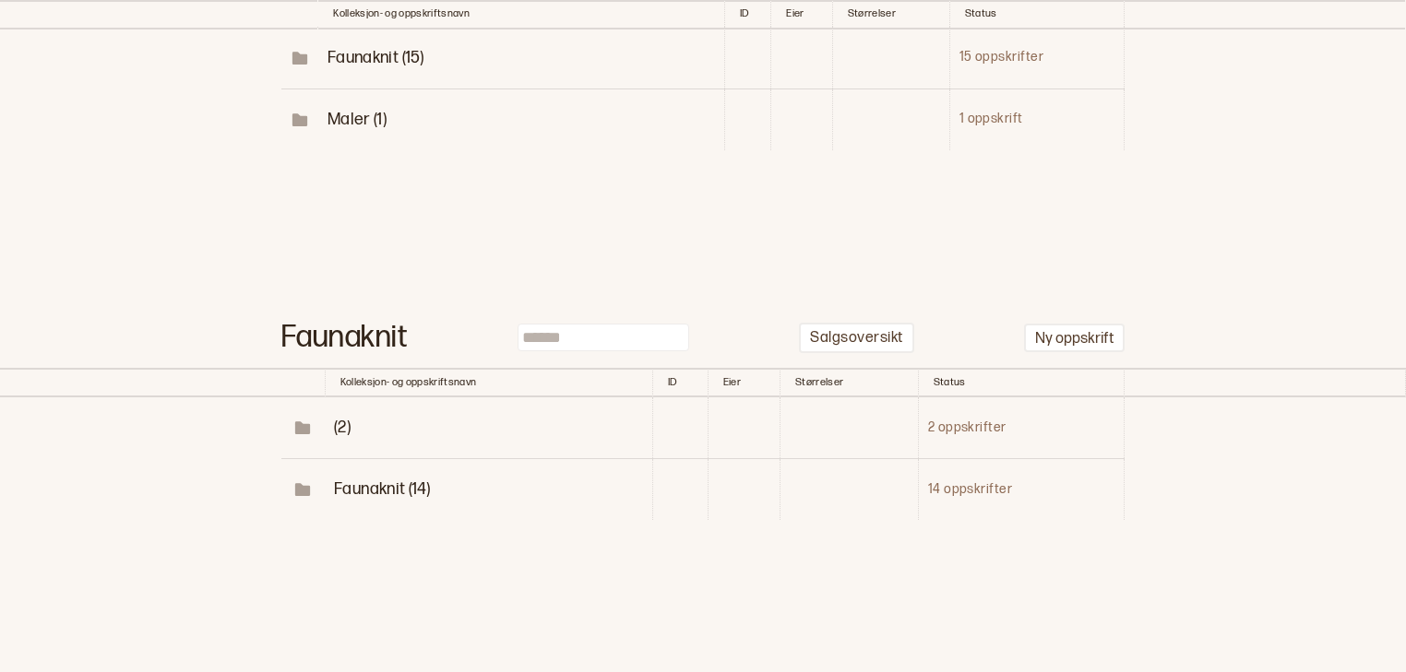
scroll to position [380, 0]
click at [384, 490] on span "Faunaknit (14)" at bounding box center [382, 485] width 96 height 19
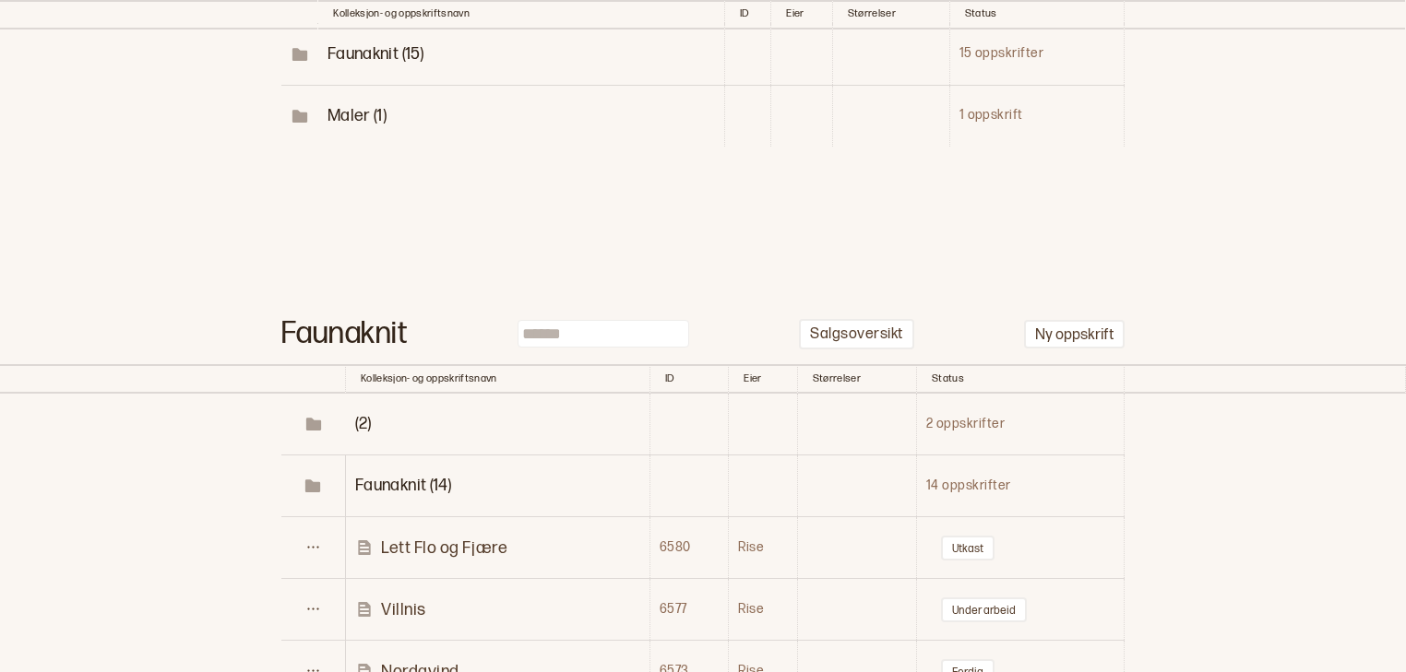
click at [411, 612] on p "Villnis" at bounding box center [403, 610] width 45 height 21
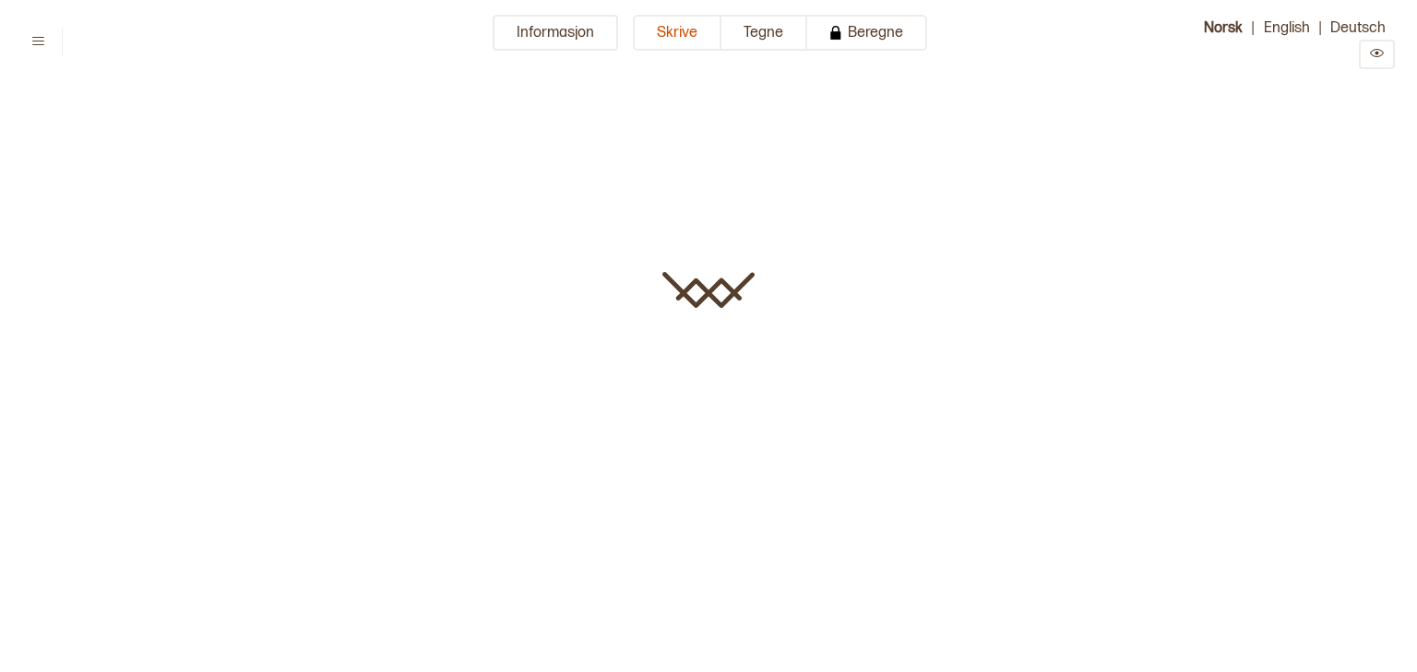
type input "*******"
type textarea "**********"
type input "**"
type input "*******"
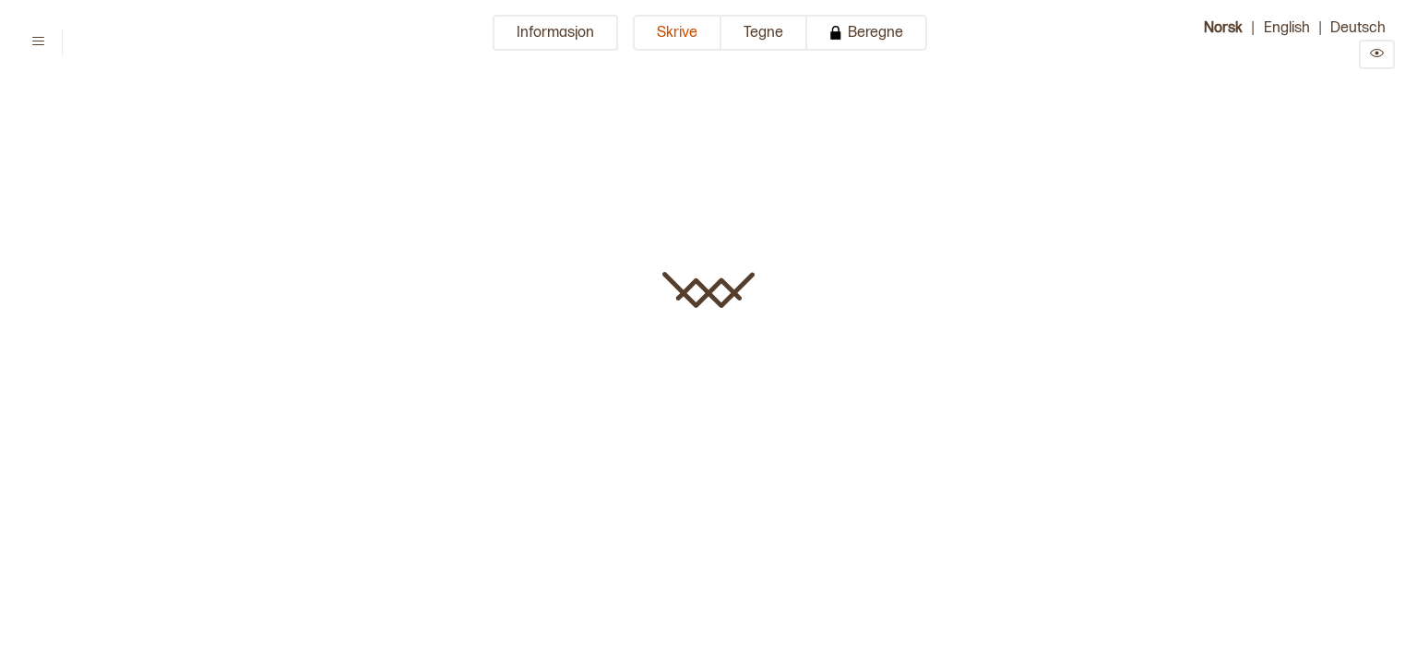
type input "*********"
type input "*******"
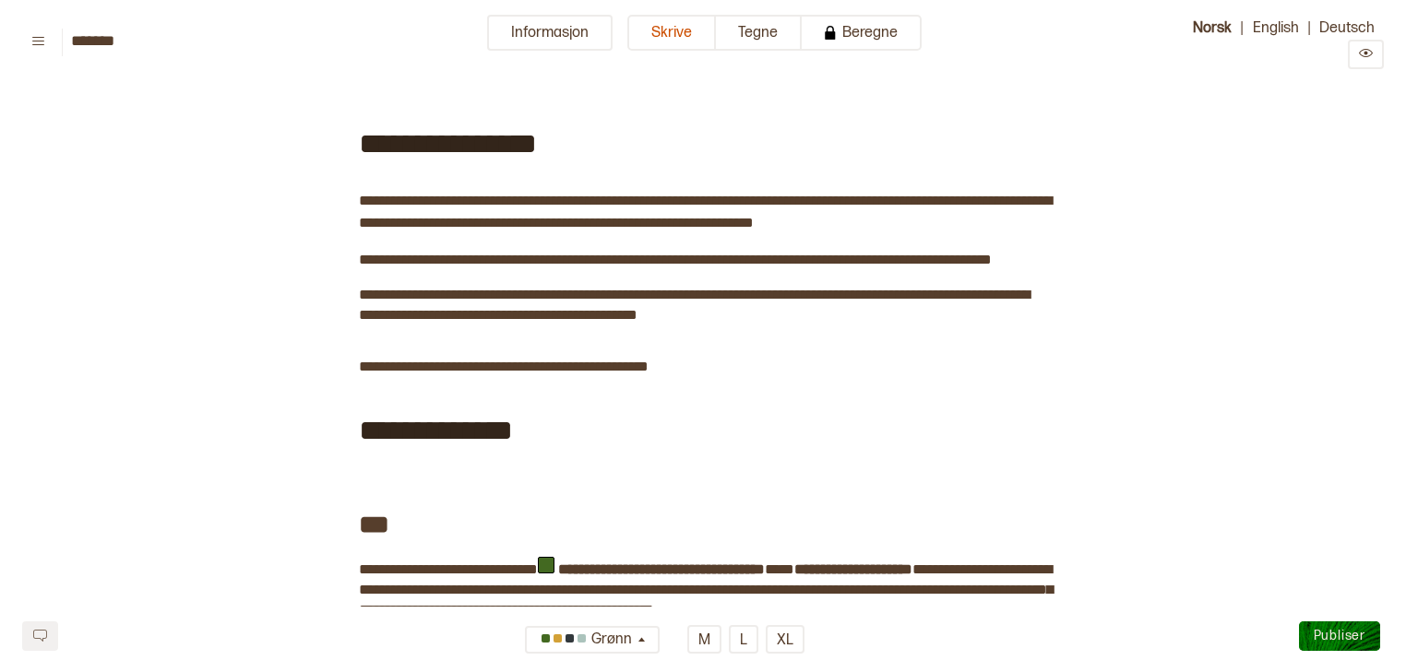
type input "*********"
click at [540, 44] on button "Informasjon" at bounding box center [549, 33] width 125 height 36
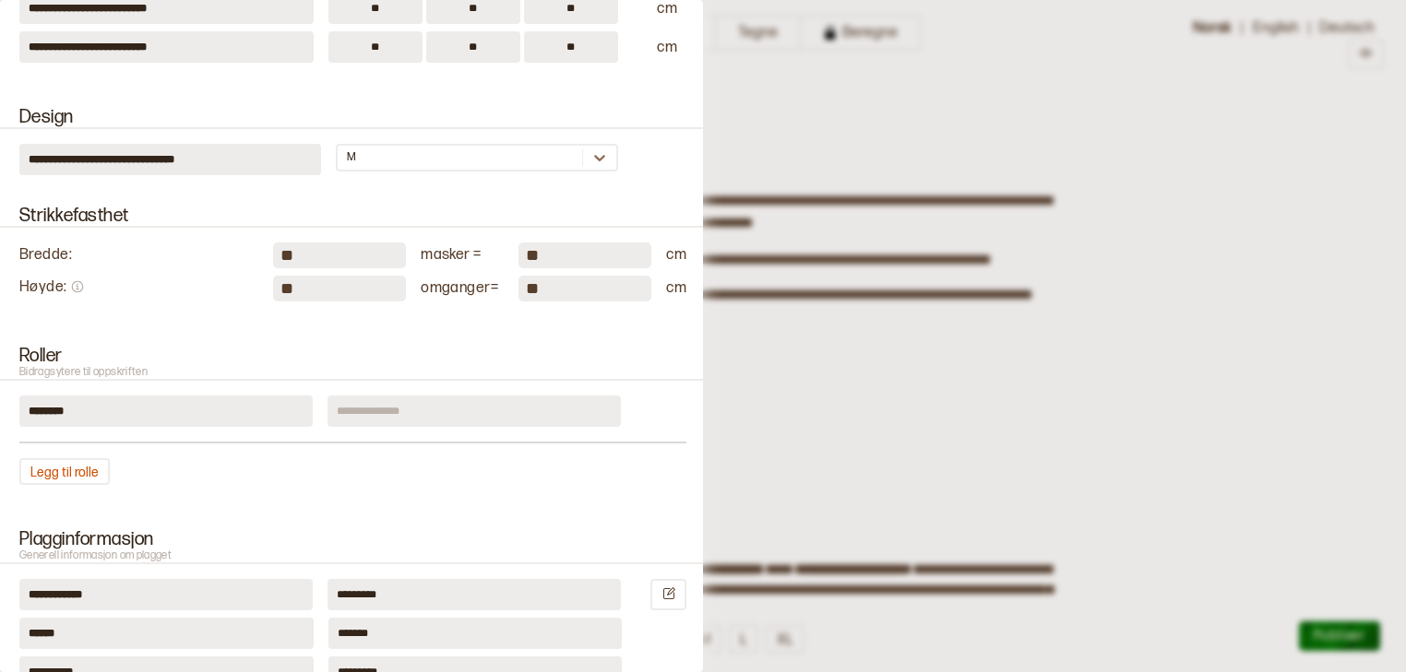
scroll to position [687, 0]
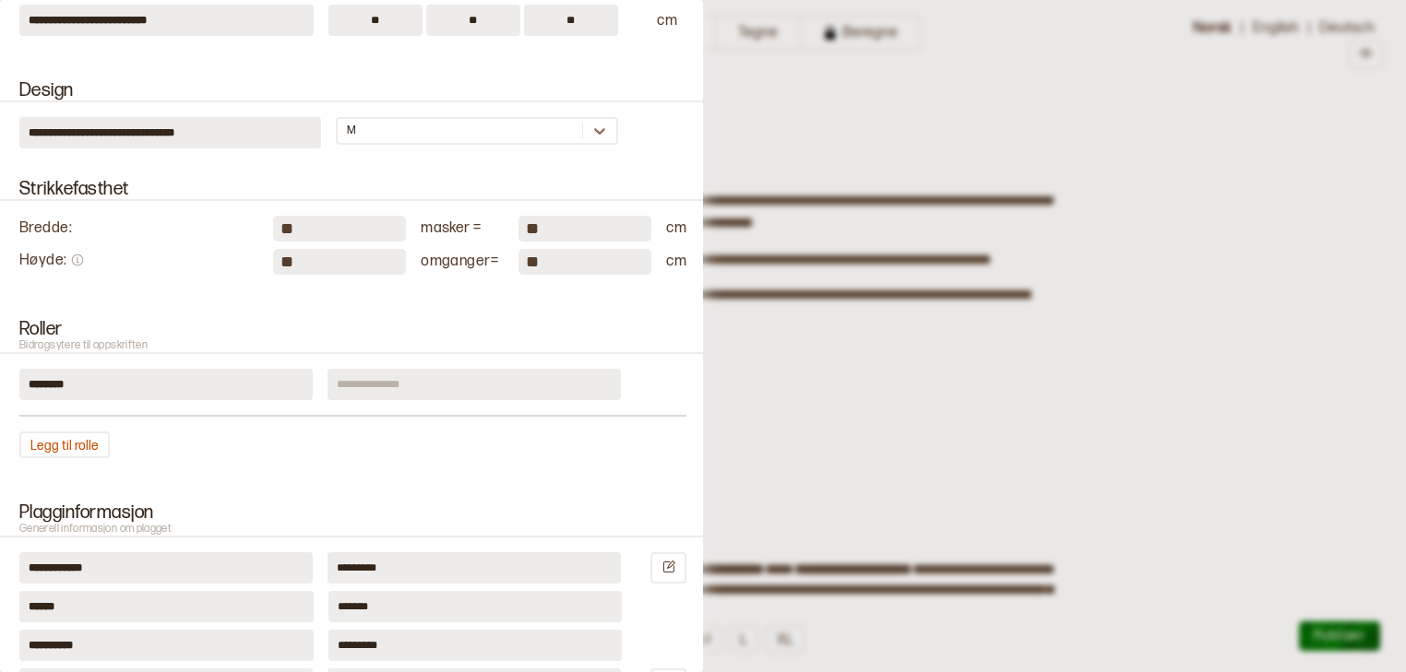
click at [404, 378] on input at bounding box center [473, 384] width 293 height 31
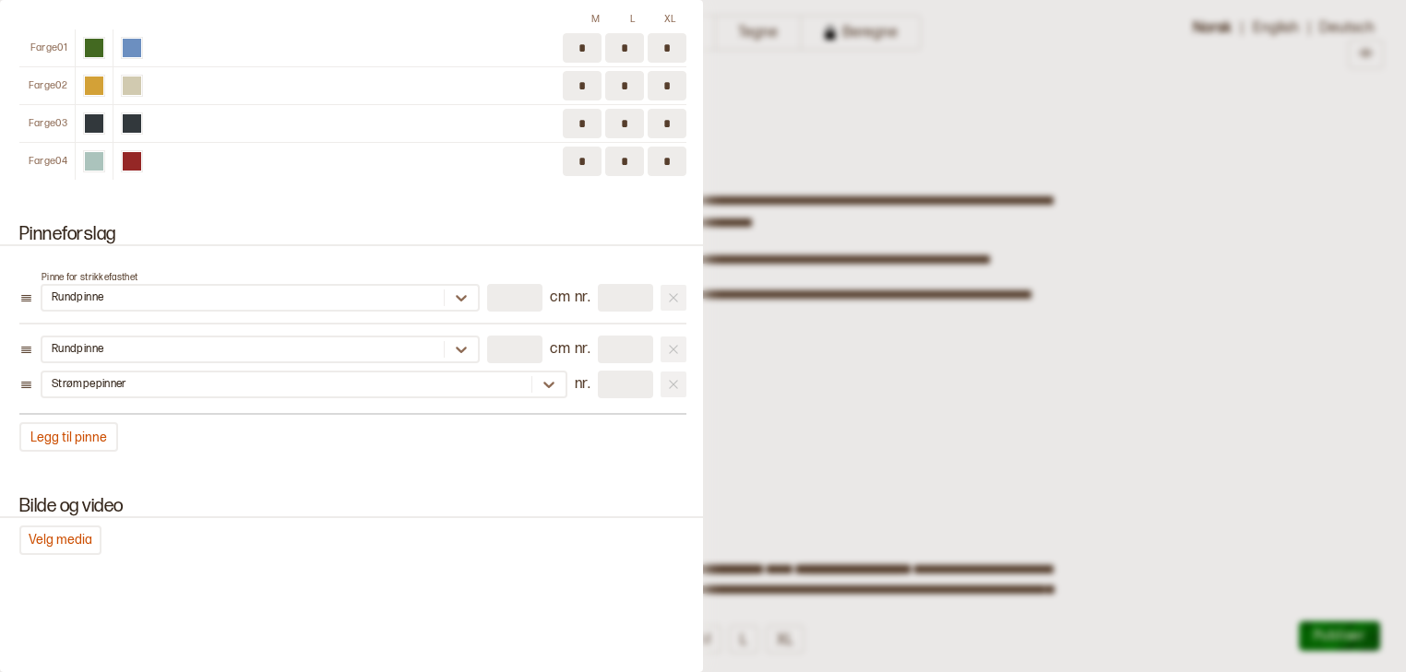
scroll to position [2279, 0]
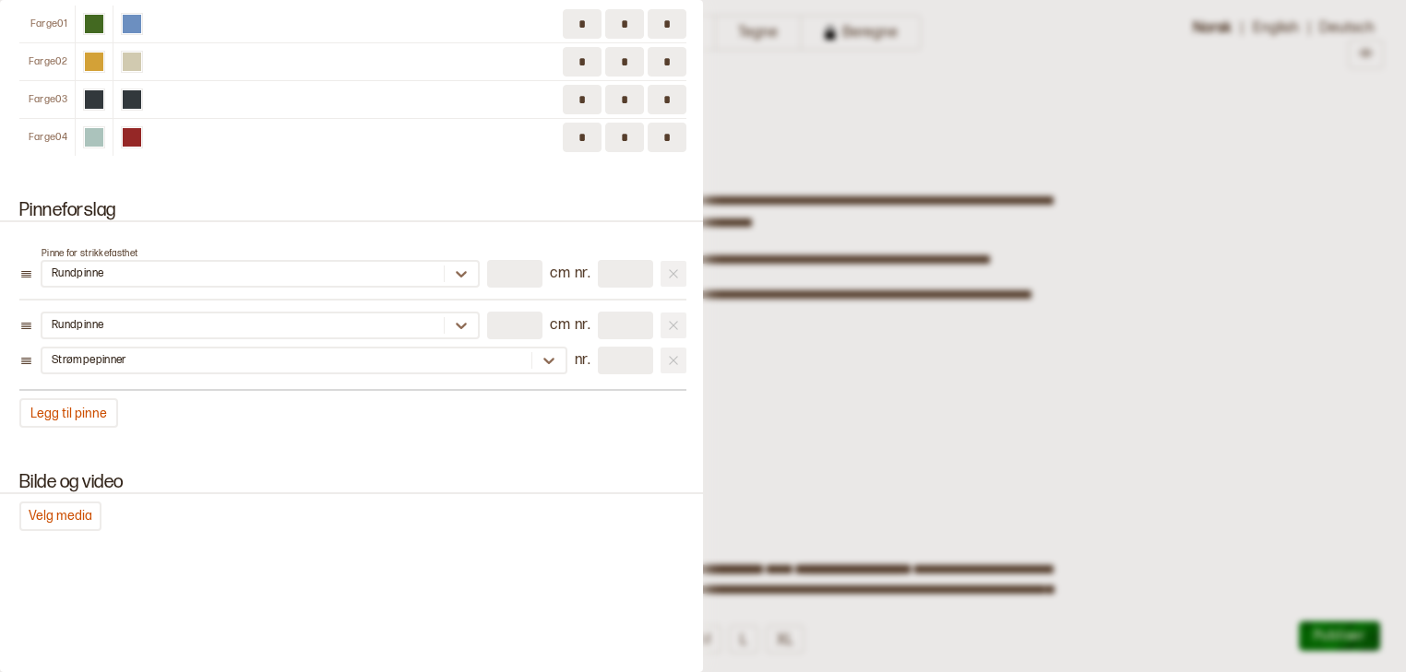
type input "*********"
click at [1132, 360] on div at bounding box center [703, 336] width 1406 height 672
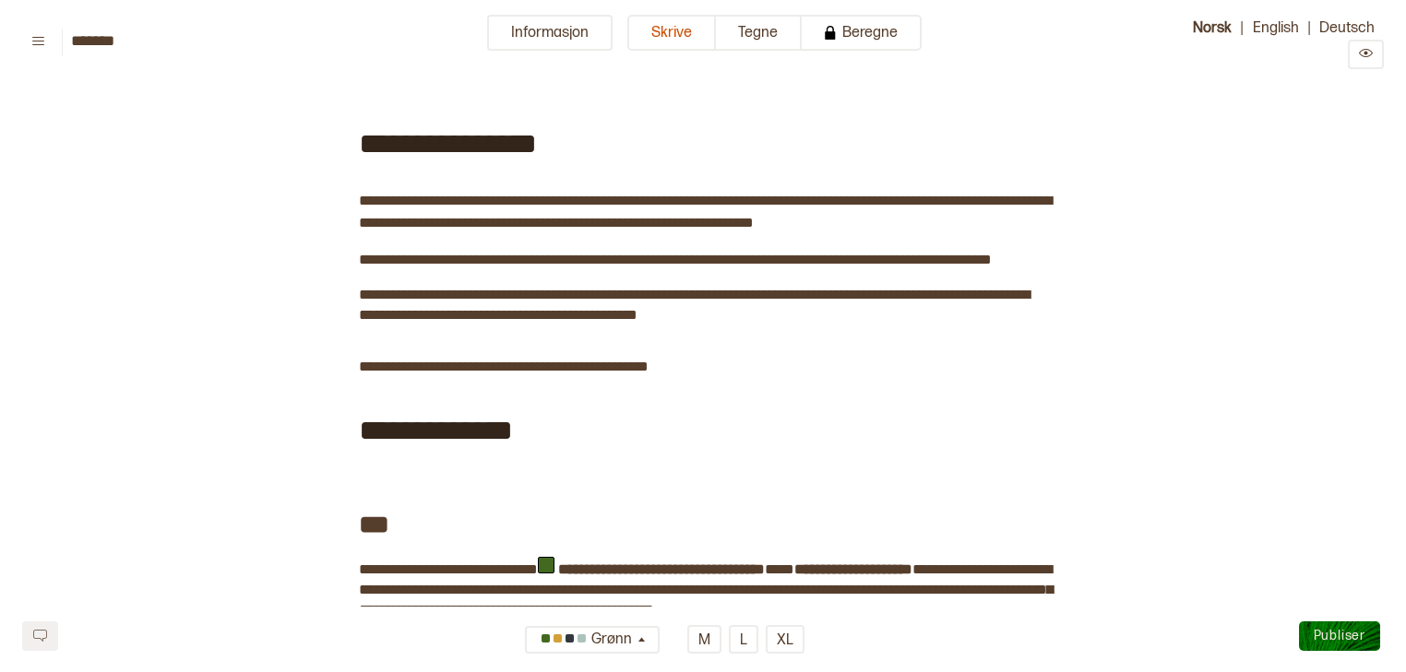
click at [1327, 625] on button "Publiser" at bounding box center [1339, 637] width 81 height 30
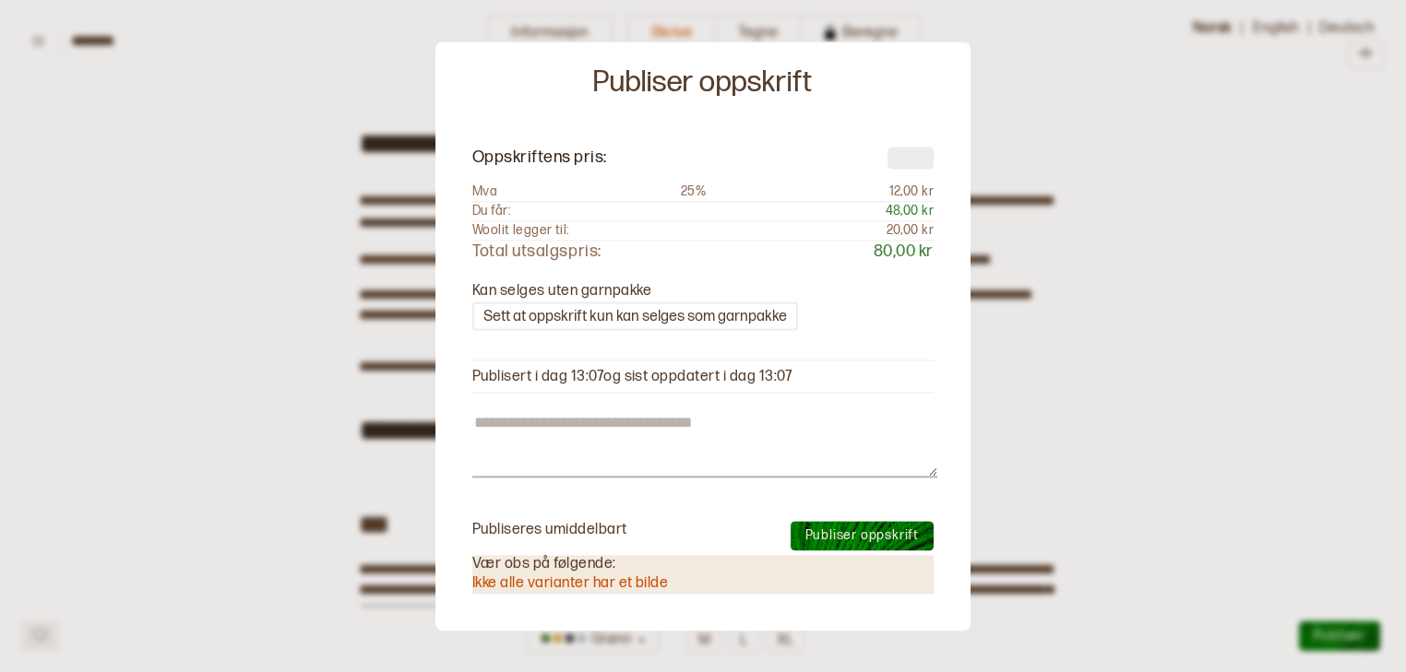
click at [834, 532] on span "Publiser oppskrift" at bounding box center [861, 537] width 113 height 16
type textarea "*"
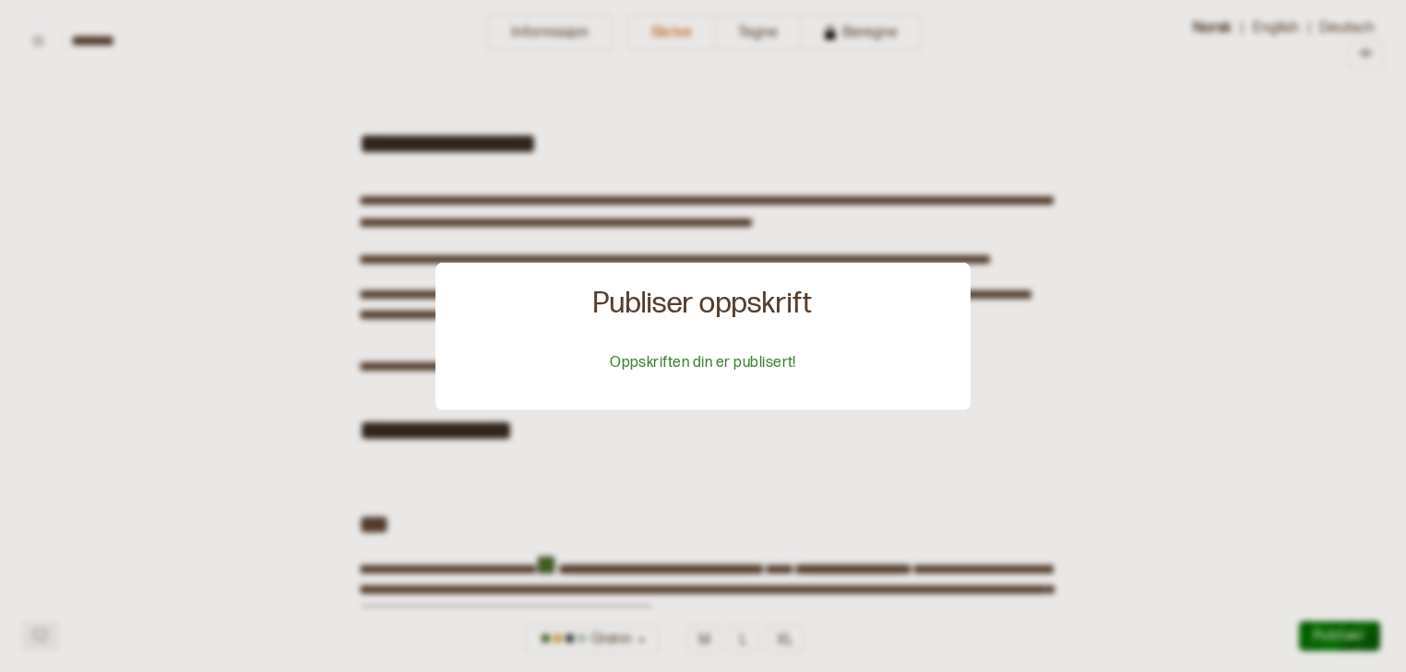
click at [649, 174] on div at bounding box center [703, 336] width 1406 height 672
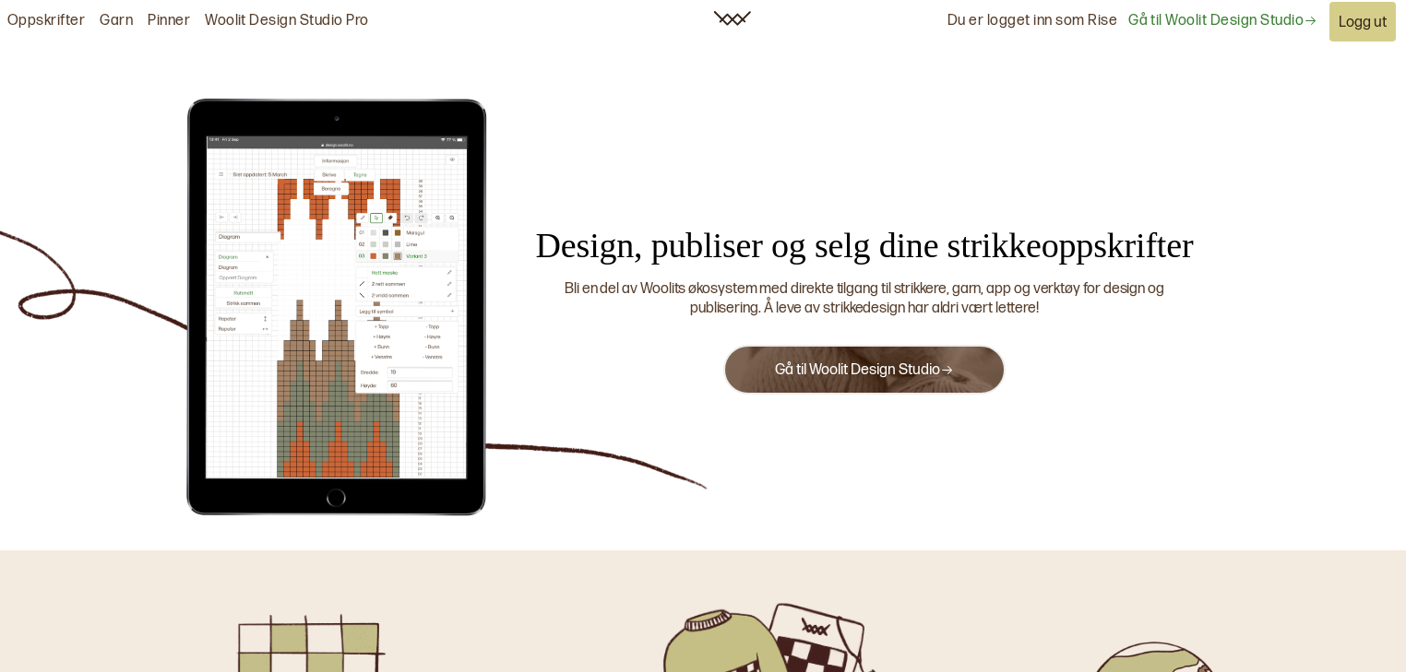
click at [59, 16] on link "Oppskrifter" at bounding box center [45, 21] width 77 height 19
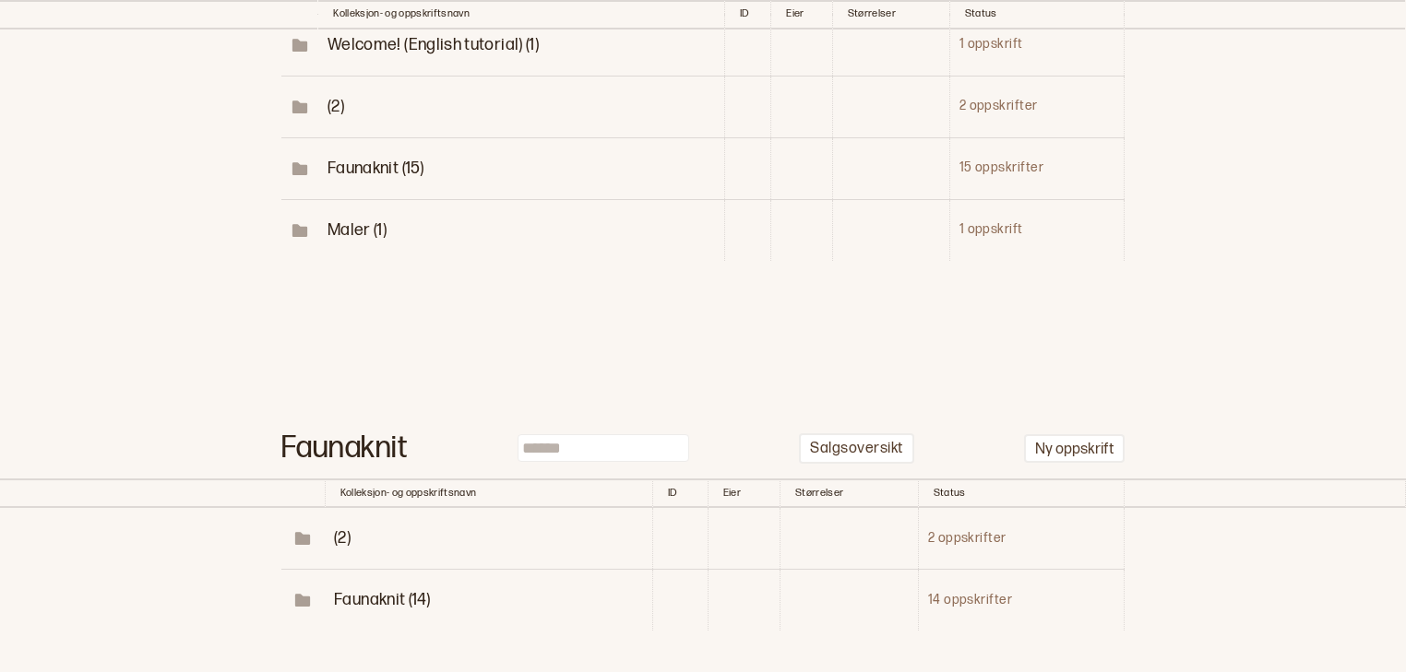
scroll to position [380, 0]
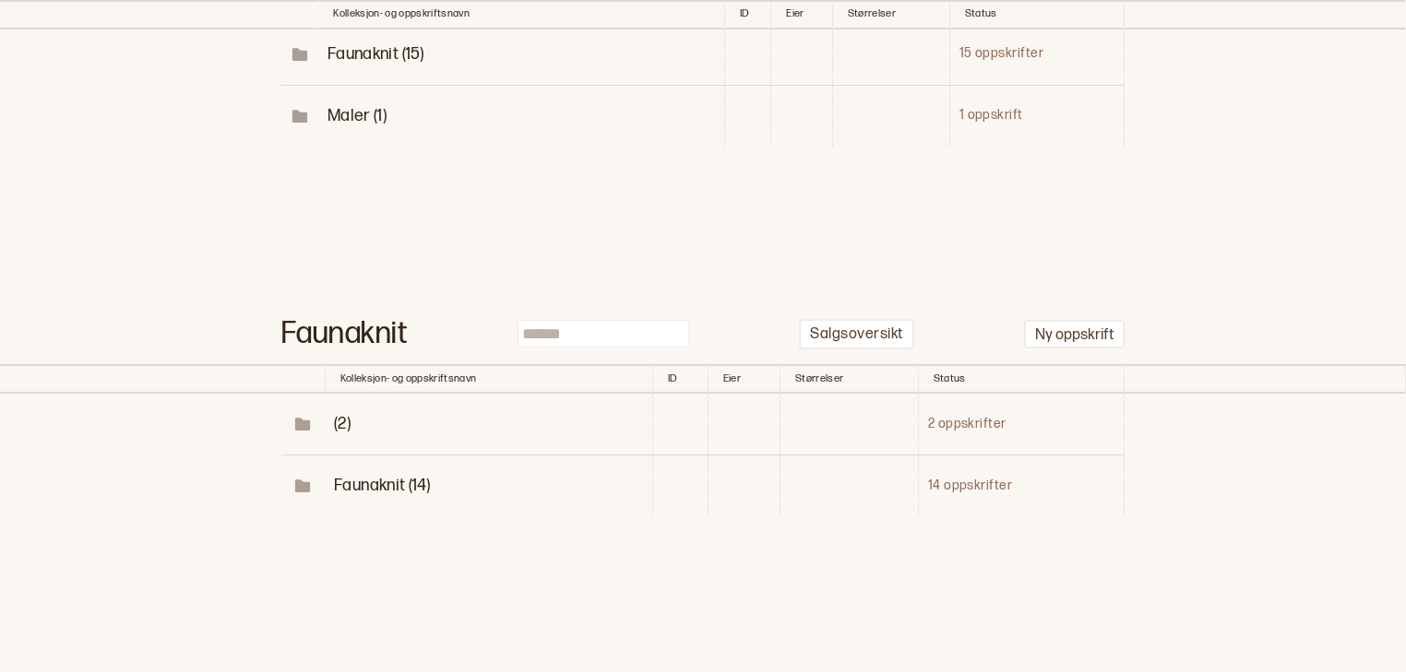
click at [370, 476] on span "Faunaknit (14)" at bounding box center [382, 485] width 96 height 19
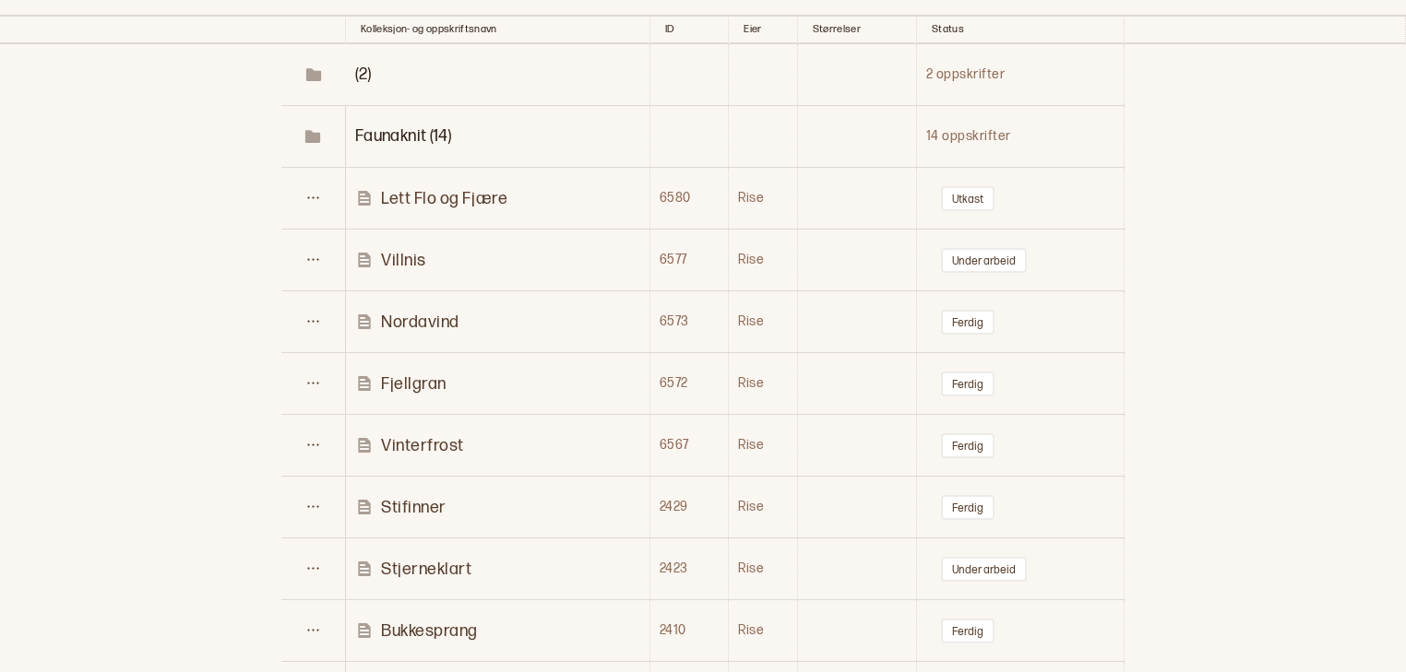
scroll to position [736, 0]
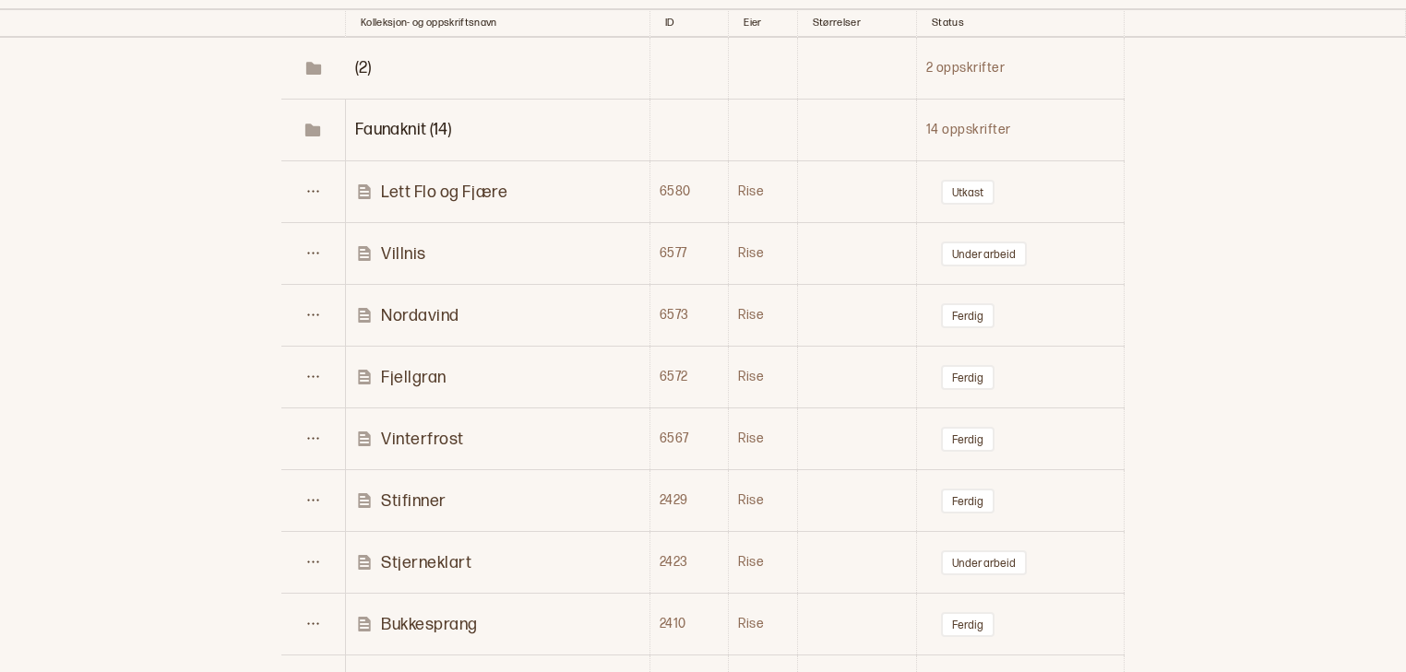
click at [478, 192] on p "Lett Flo og Fjære" at bounding box center [444, 192] width 126 height 21
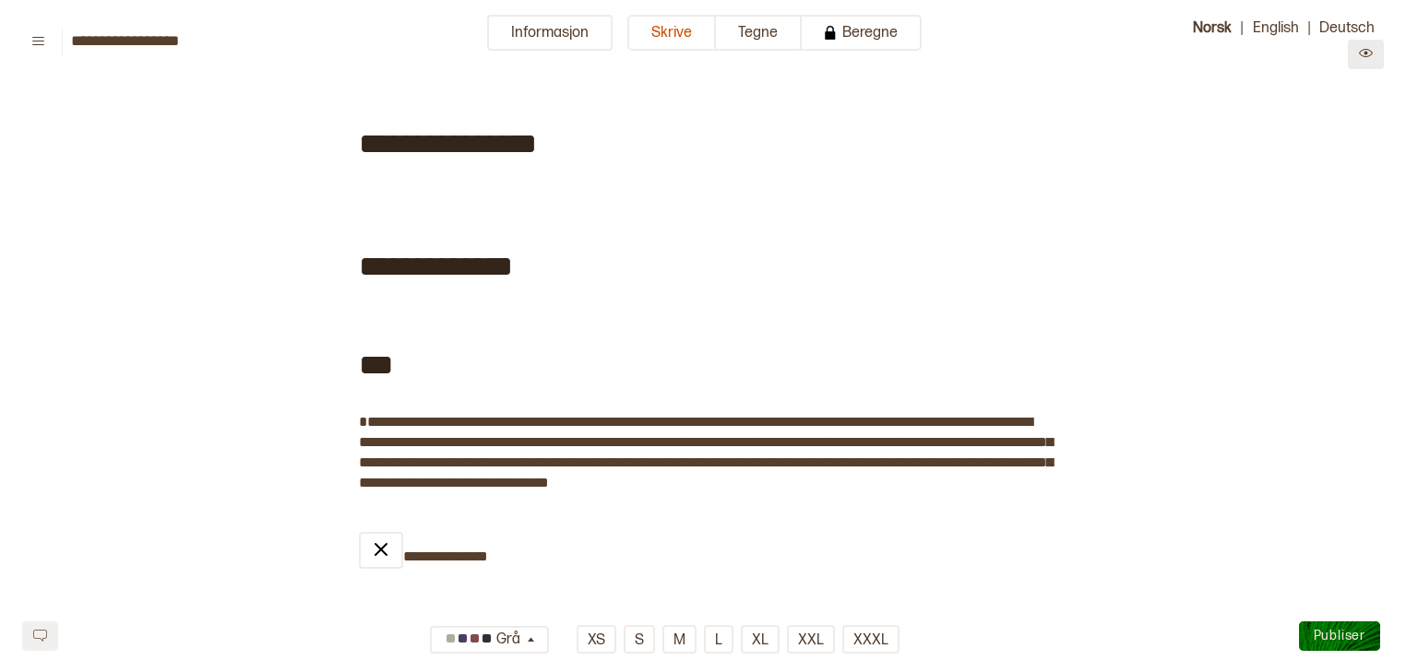
click at [1361, 64] on button at bounding box center [1366, 55] width 36 height 30
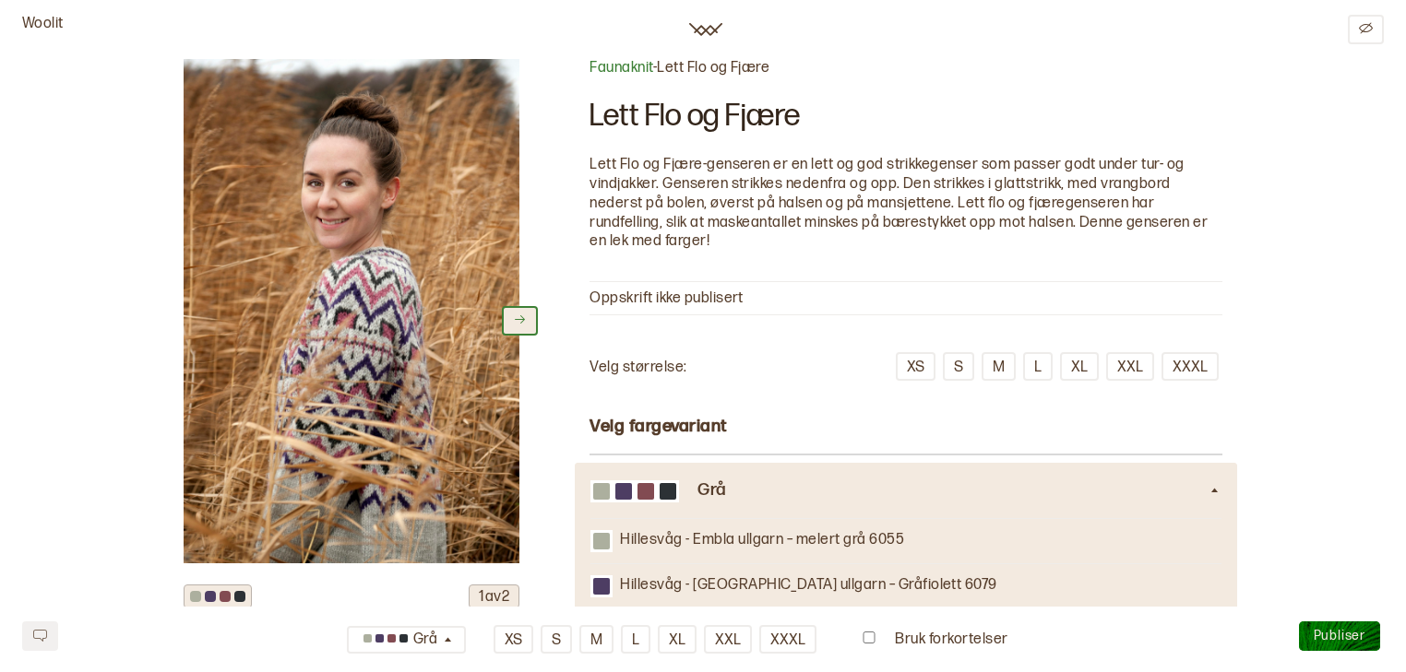
click at [521, 313] on icon at bounding box center [520, 320] width 14 height 14
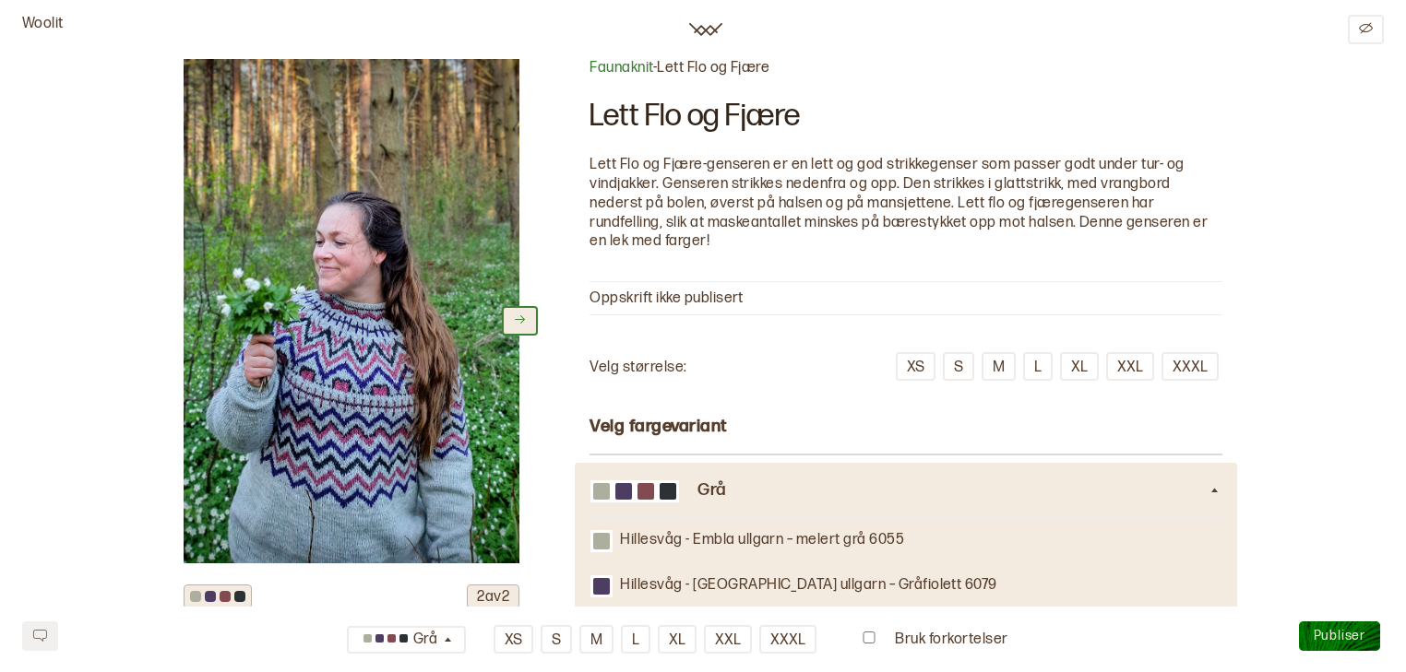
click at [521, 313] on icon at bounding box center [520, 320] width 14 height 14
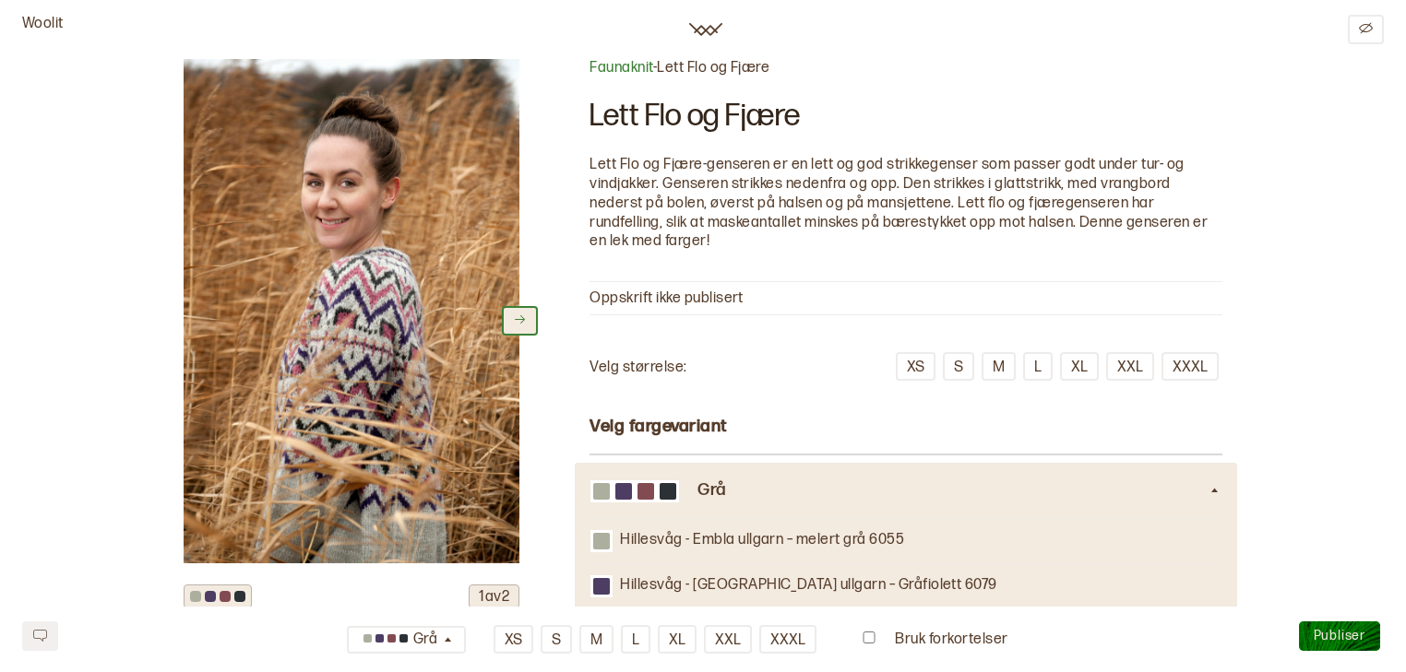
click at [521, 313] on icon at bounding box center [520, 320] width 14 height 14
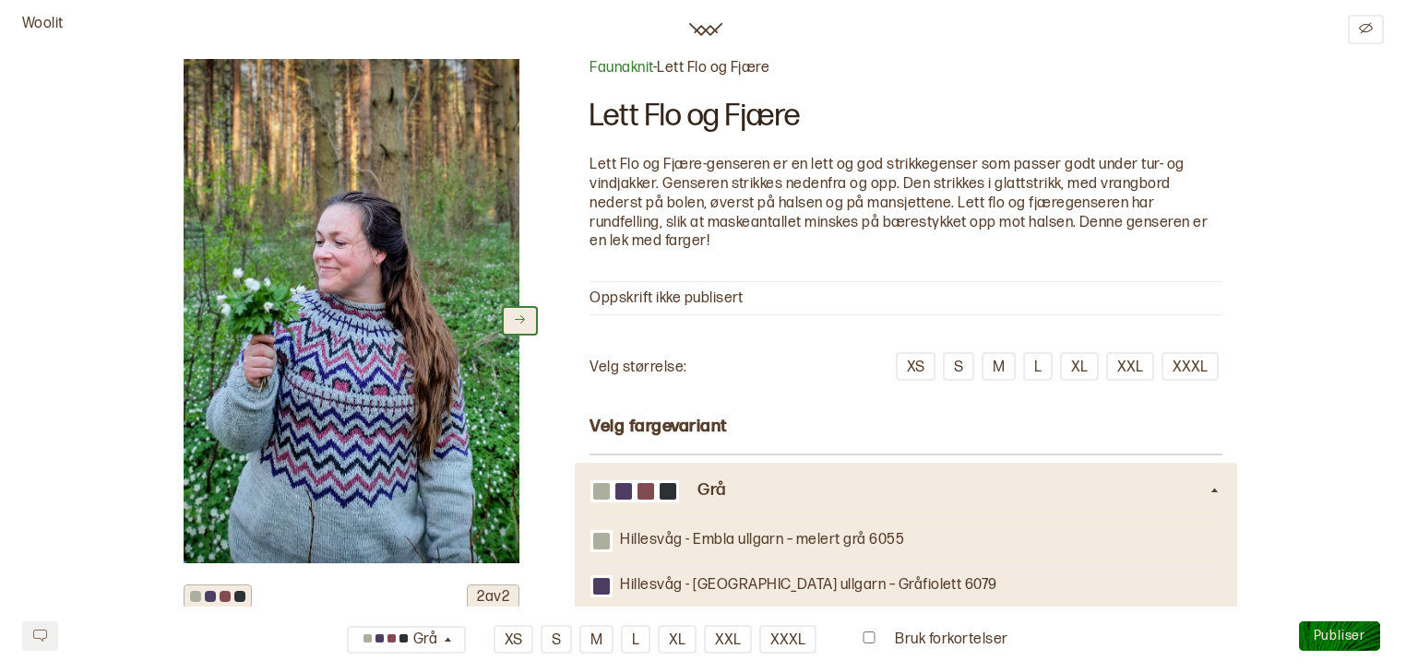
click at [521, 313] on icon at bounding box center [520, 320] width 14 height 14
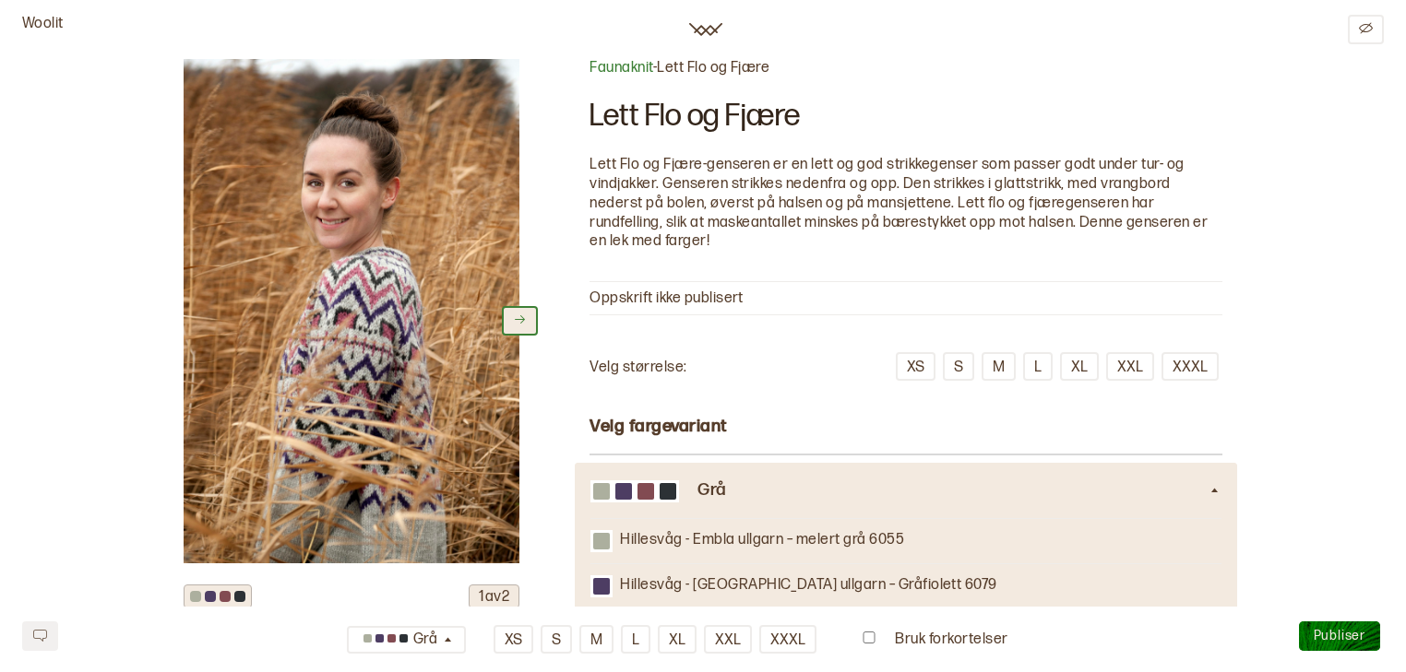
click at [521, 313] on icon at bounding box center [520, 320] width 14 height 14
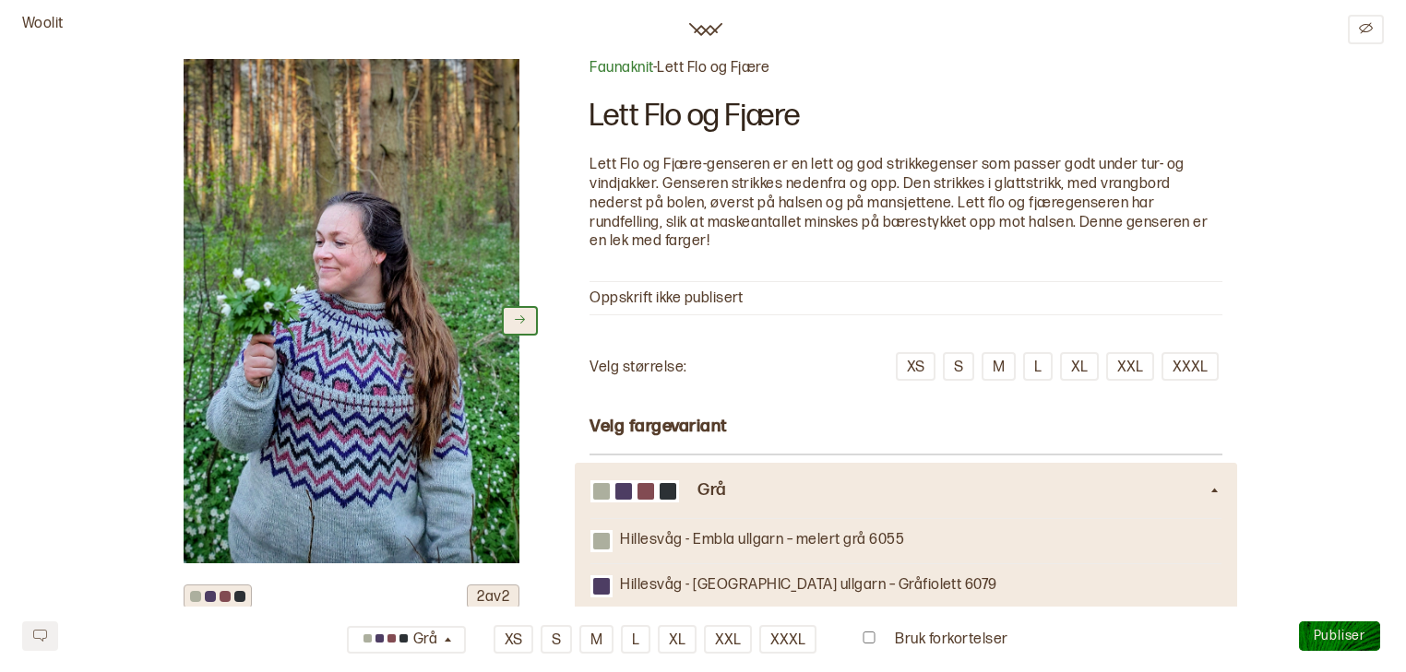
click at [521, 313] on icon at bounding box center [520, 320] width 14 height 14
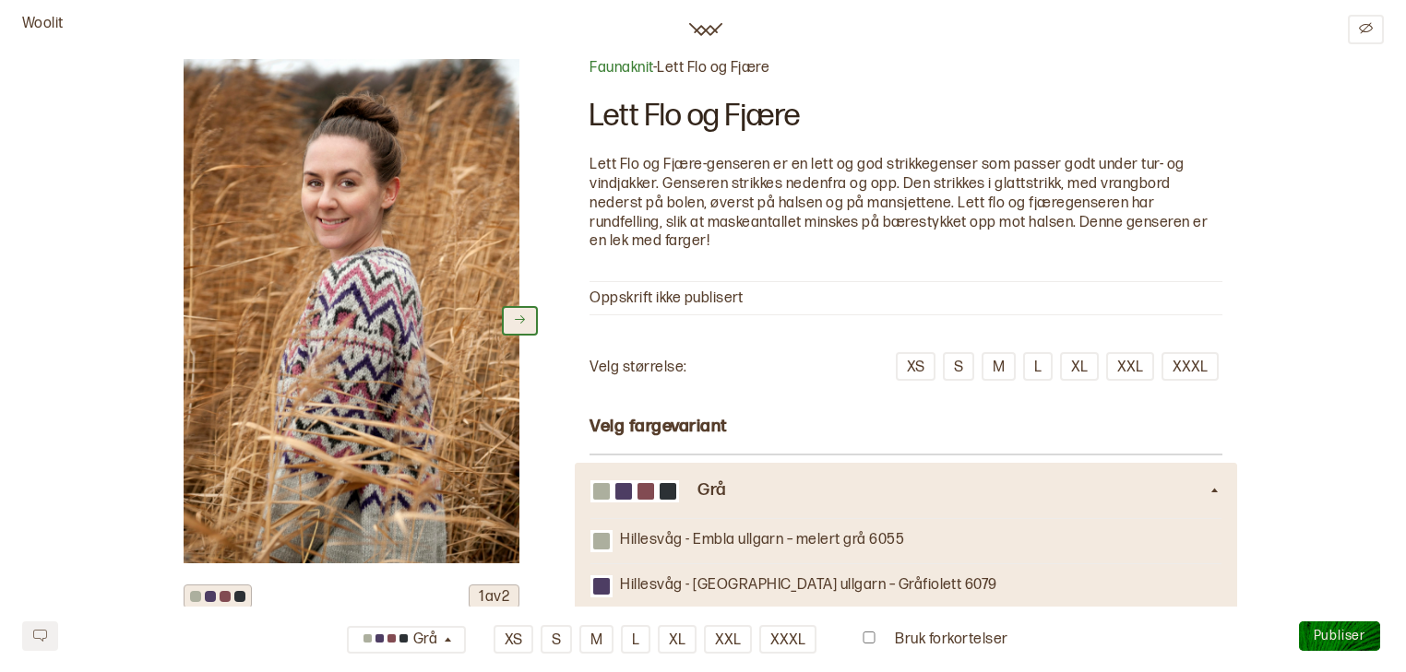
click at [521, 313] on icon at bounding box center [520, 320] width 14 height 14
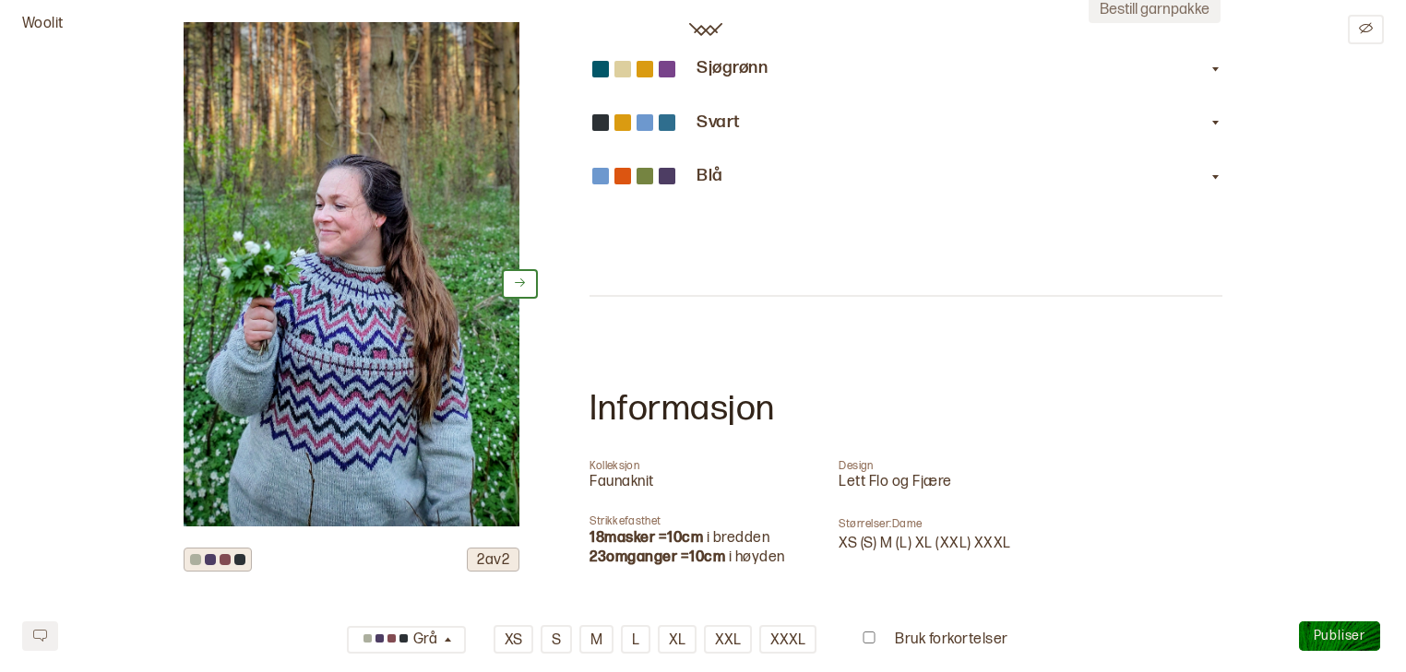
scroll to position [728, 0]
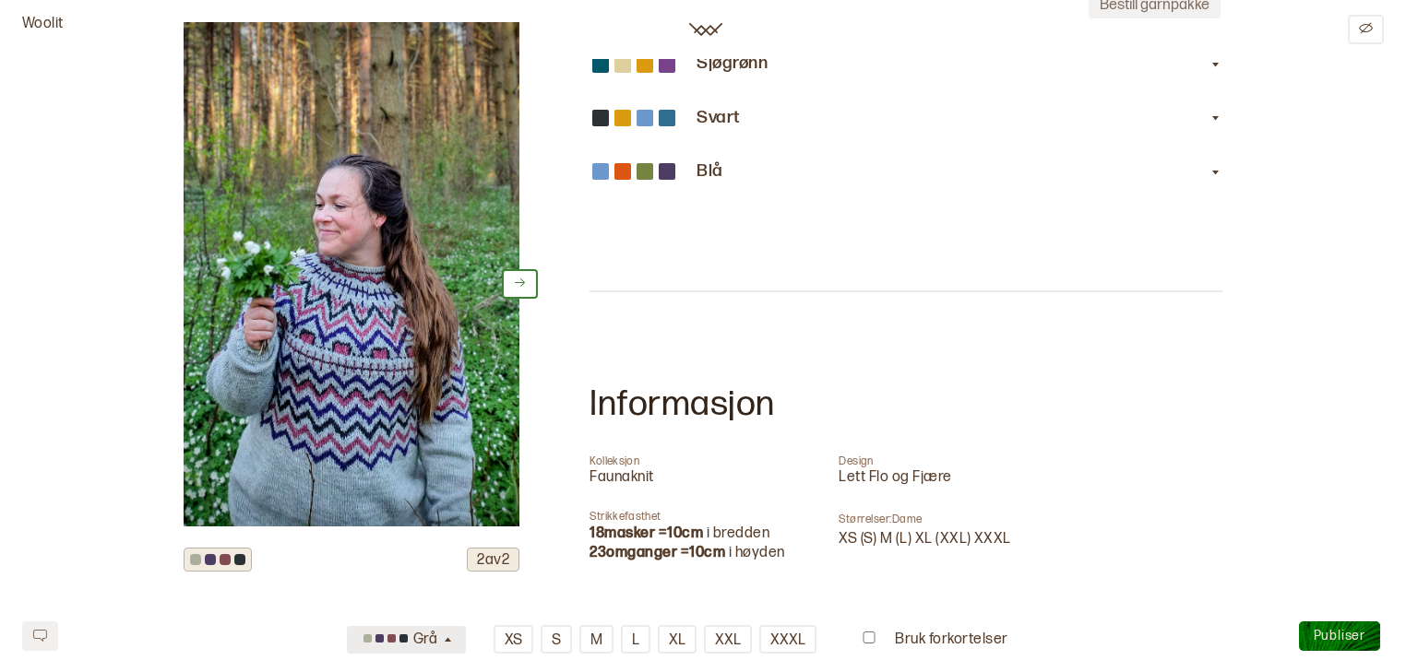
click at [453, 638] on icon "button" at bounding box center [448, 641] width 14 height 14
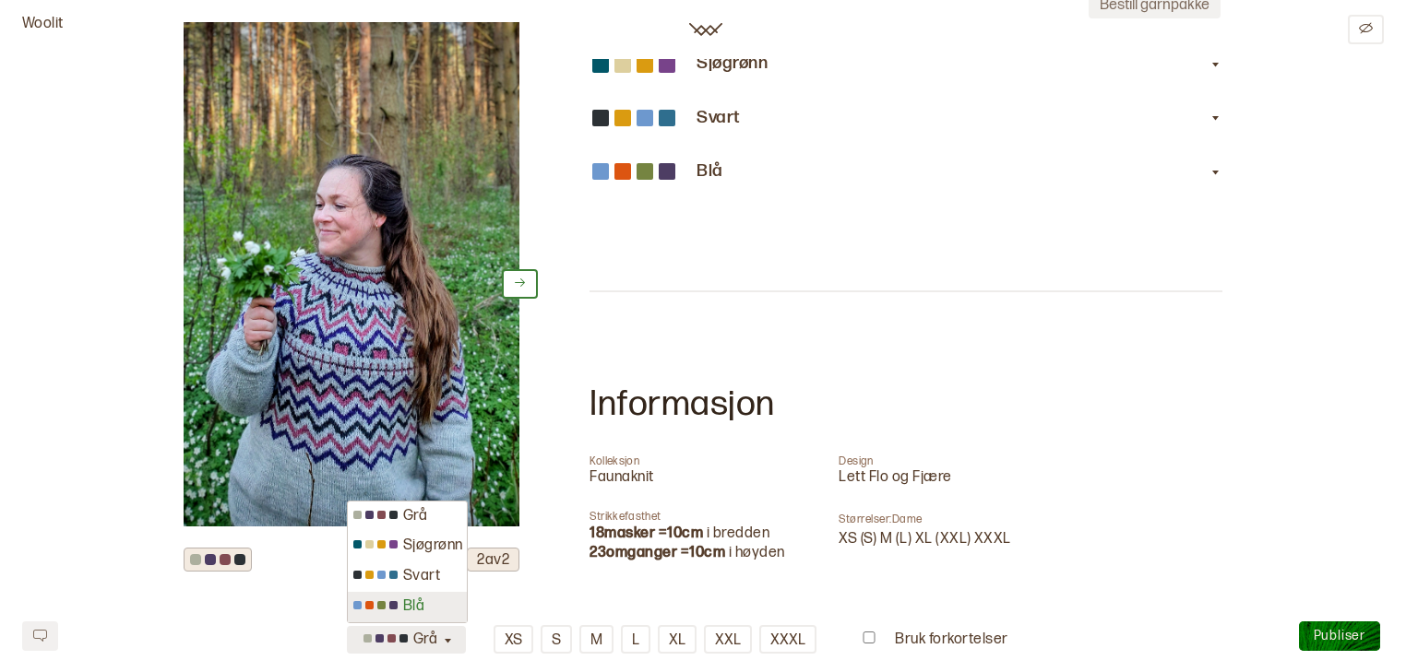
click at [422, 603] on div "Blå" at bounding box center [407, 607] width 119 height 30
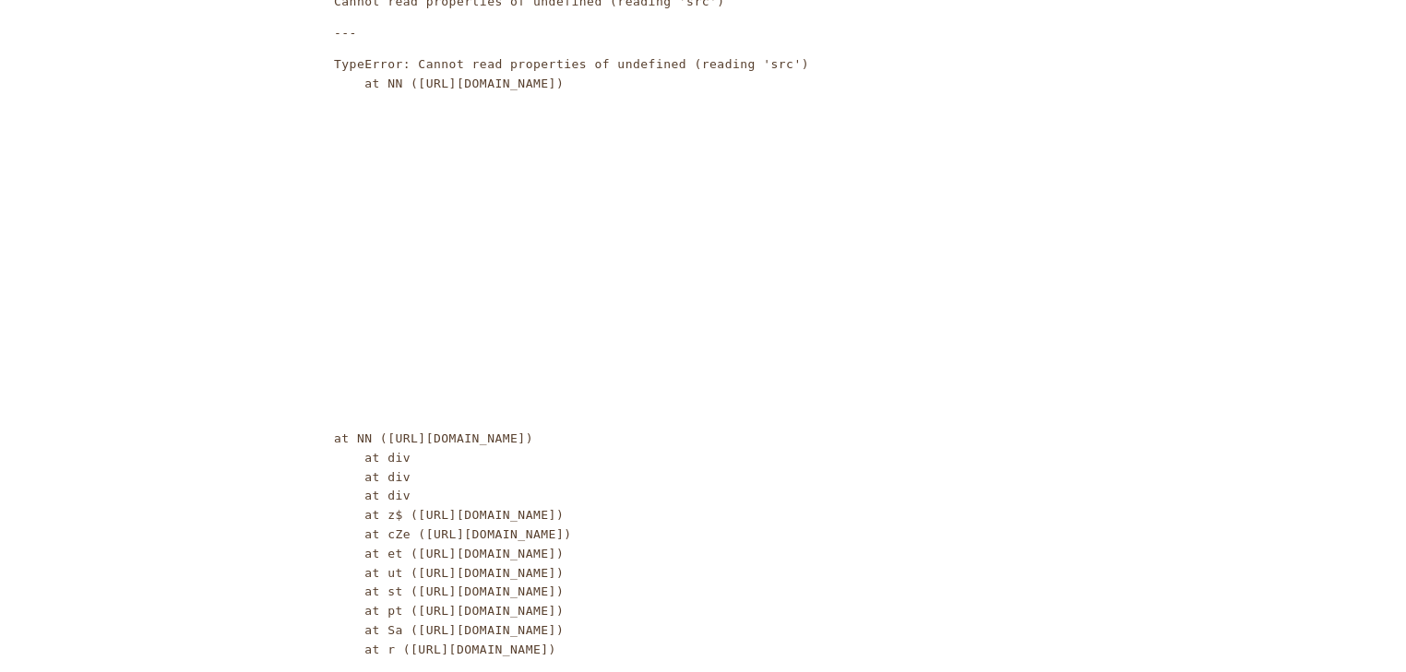
scroll to position [261, 0]
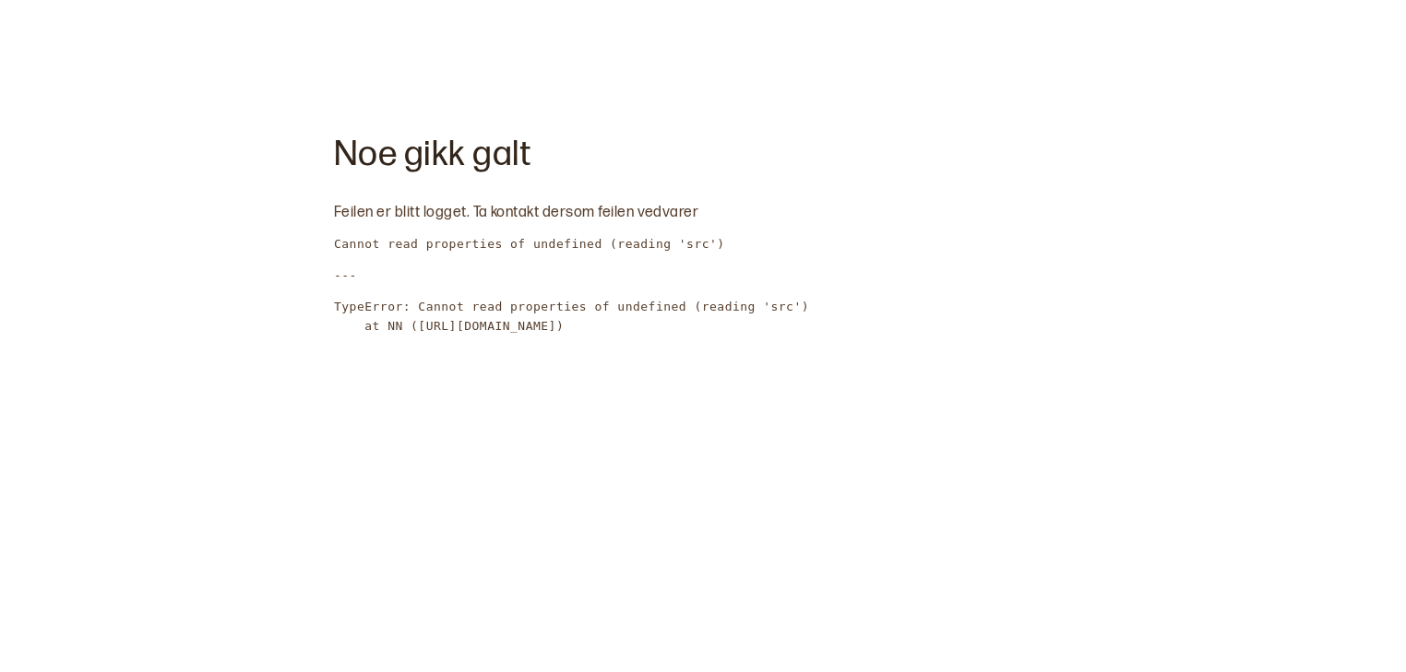
scroll to position [261, 0]
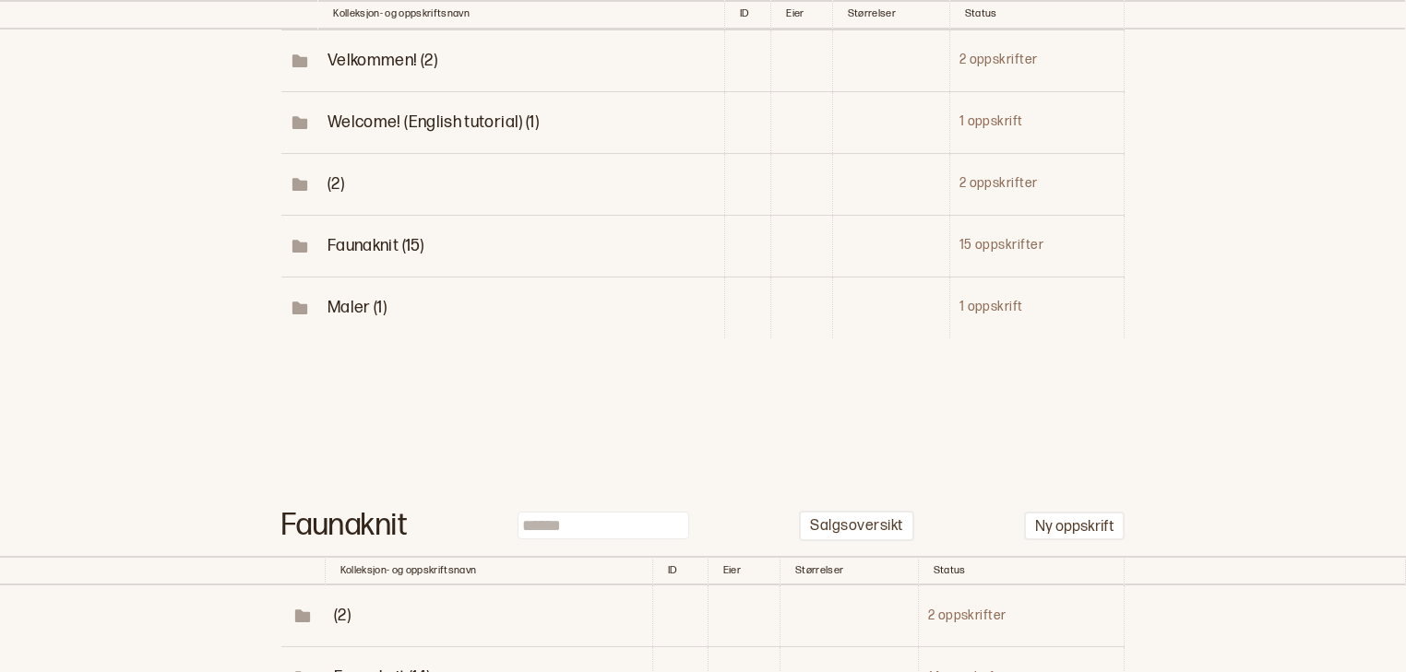
scroll to position [380, 0]
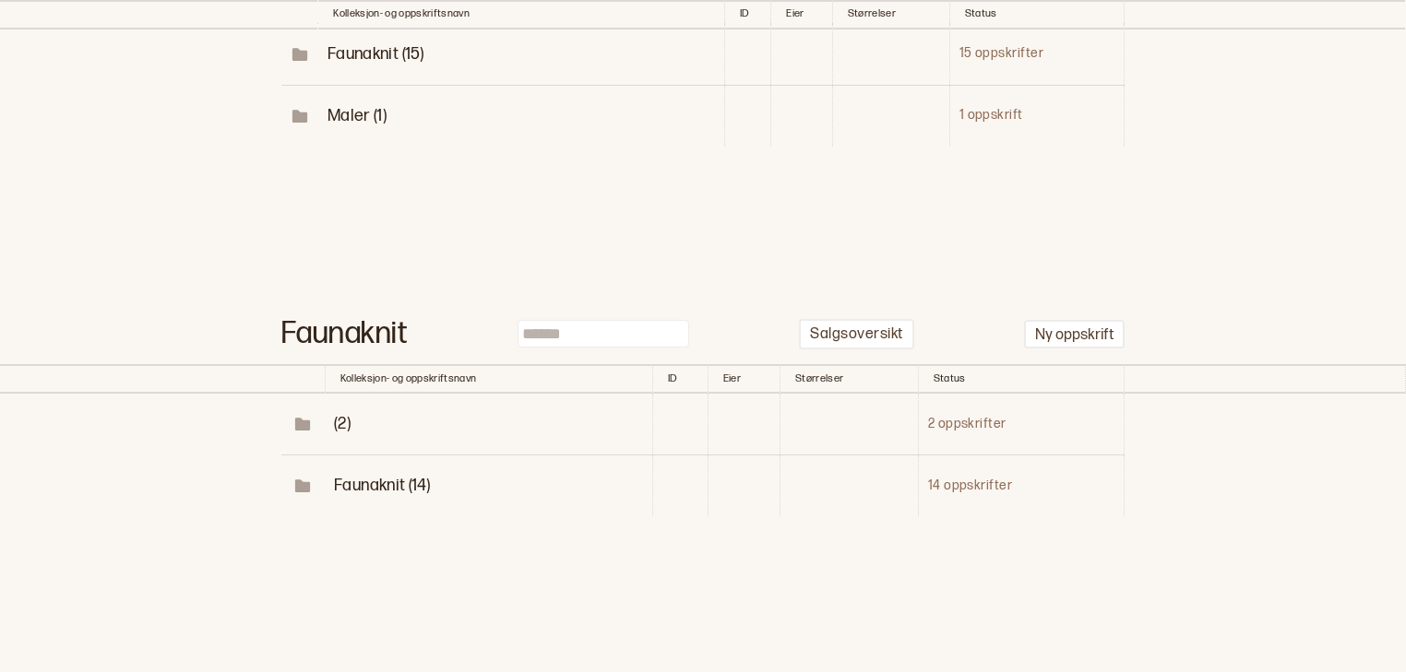
click at [419, 487] on span "Faunaknit (14)" at bounding box center [382, 485] width 96 height 19
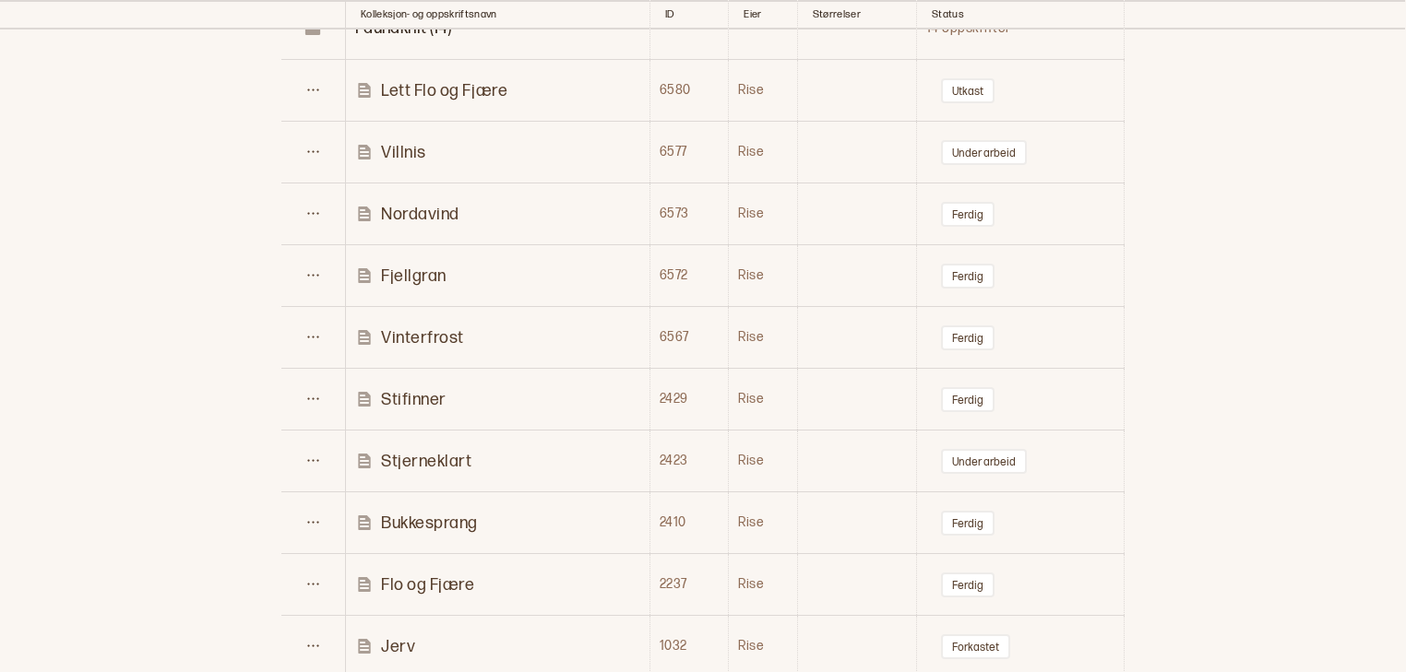
scroll to position [839, 0]
click at [970, 140] on button "Under arbeid" at bounding box center [984, 150] width 86 height 25
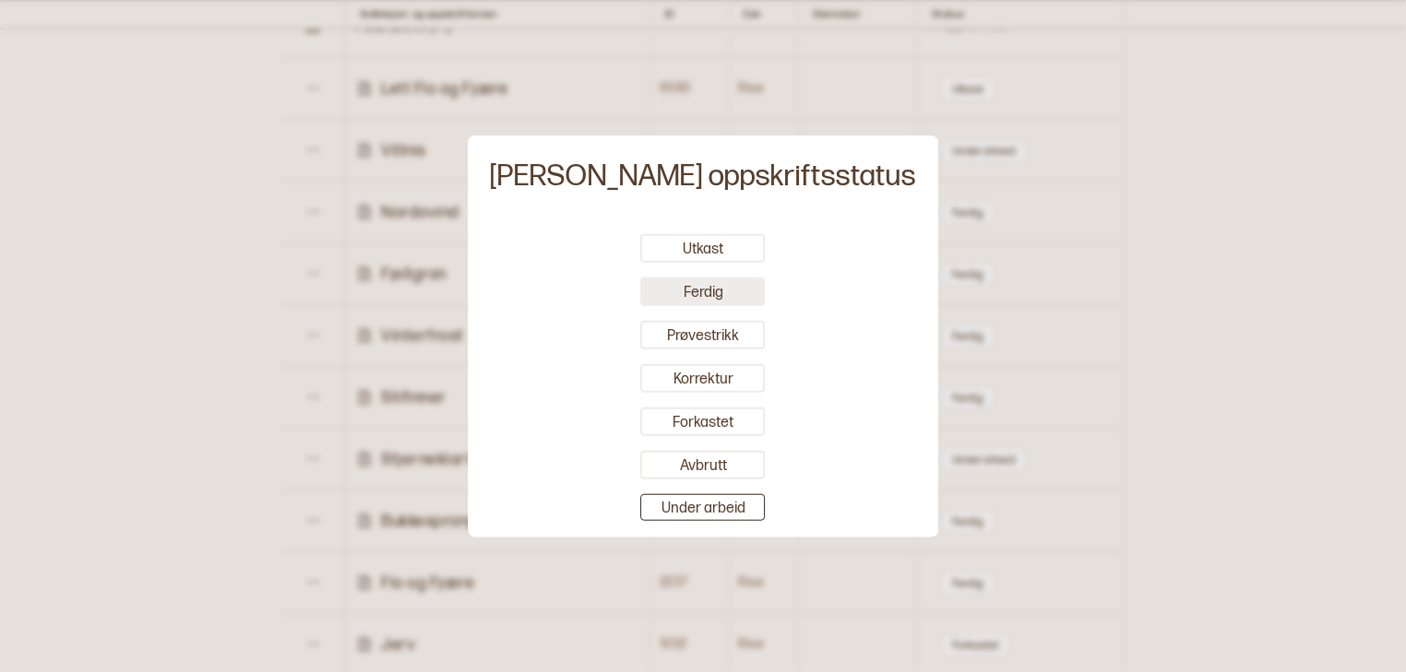
click at [696, 295] on button "Ferdig" at bounding box center [703, 292] width 125 height 29
click at [1199, 308] on div at bounding box center [703, 336] width 1406 height 672
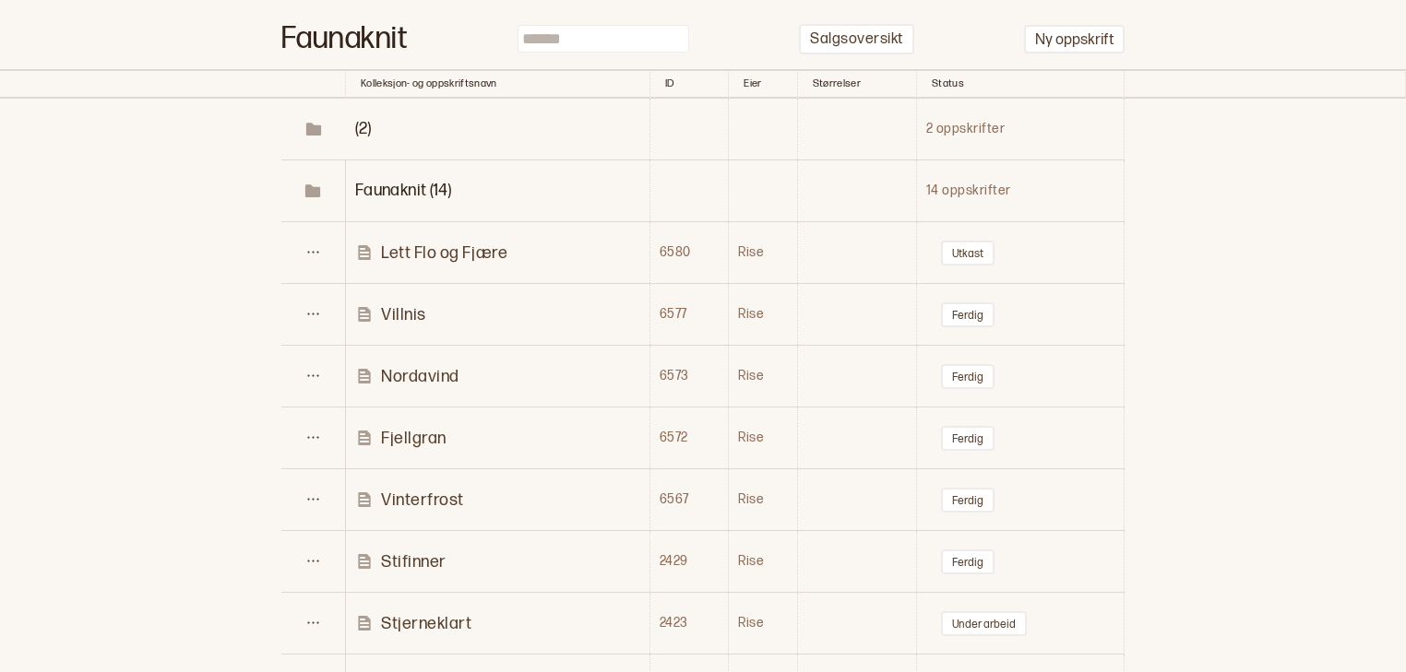
scroll to position [620, 0]
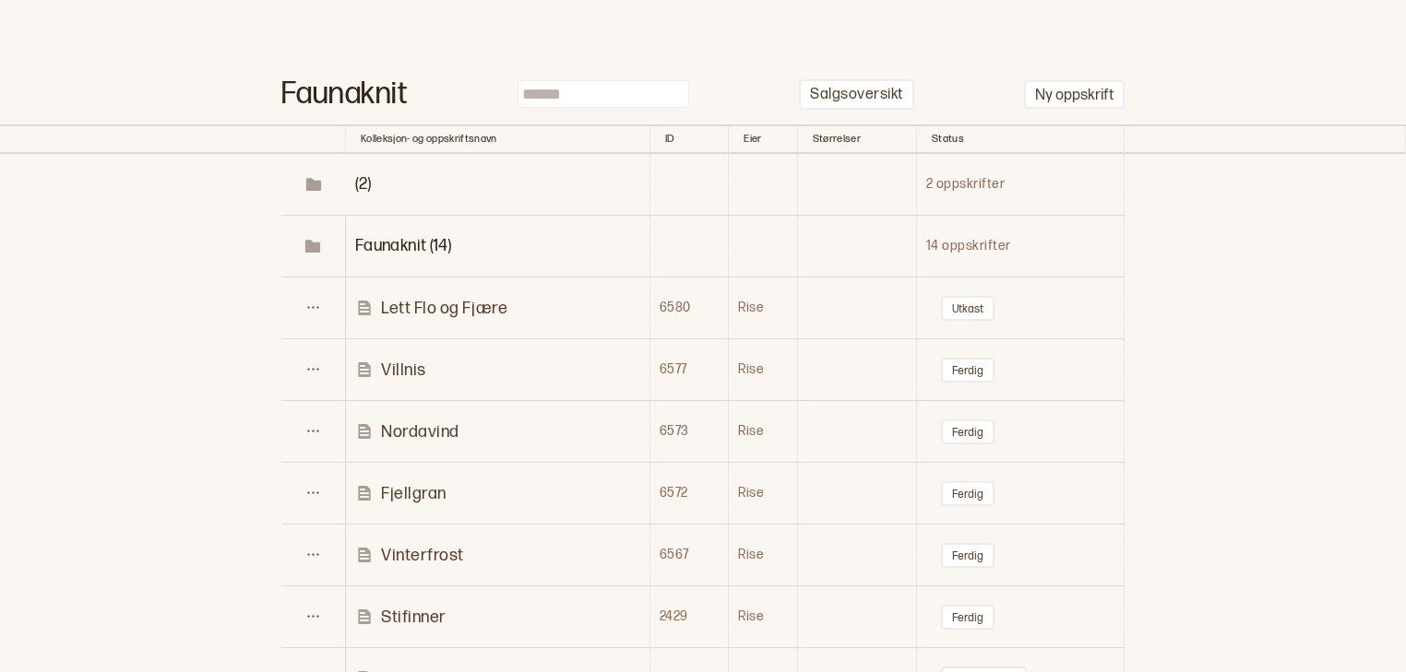
click at [422, 303] on p "Lett Flo og Fjære" at bounding box center [444, 308] width 126 height 21
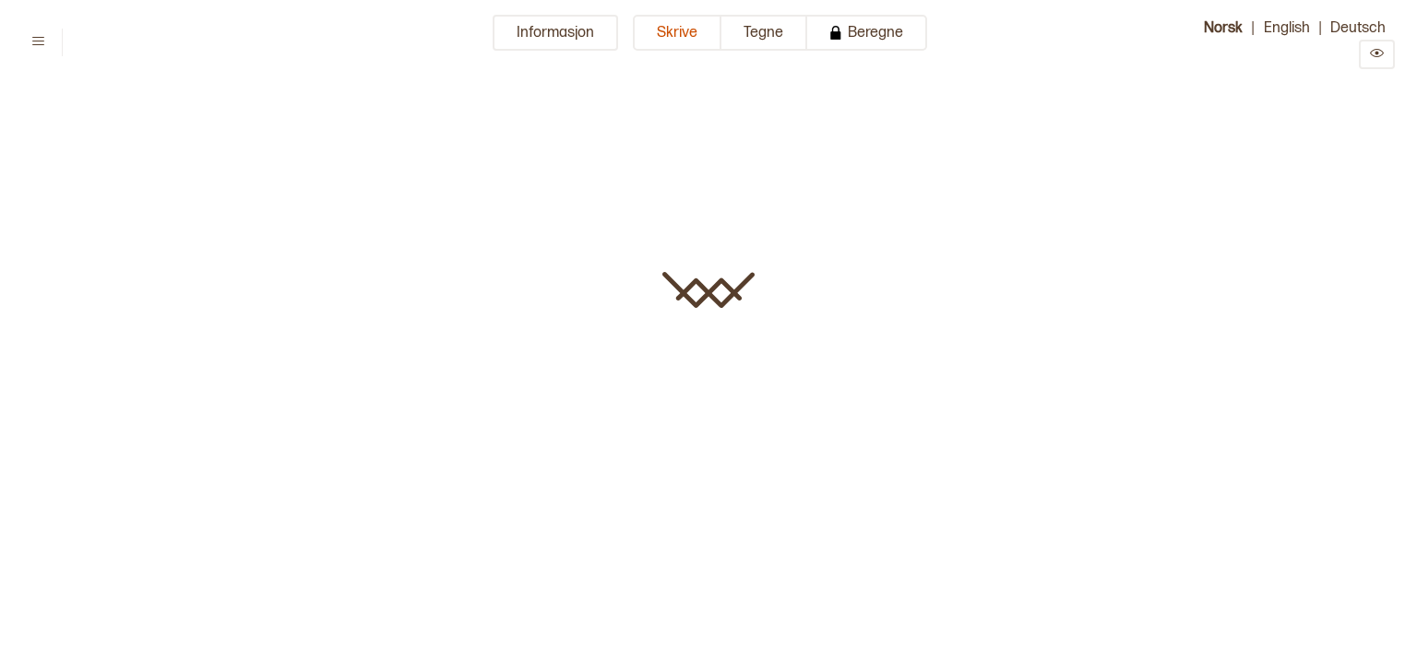
type input "**********"
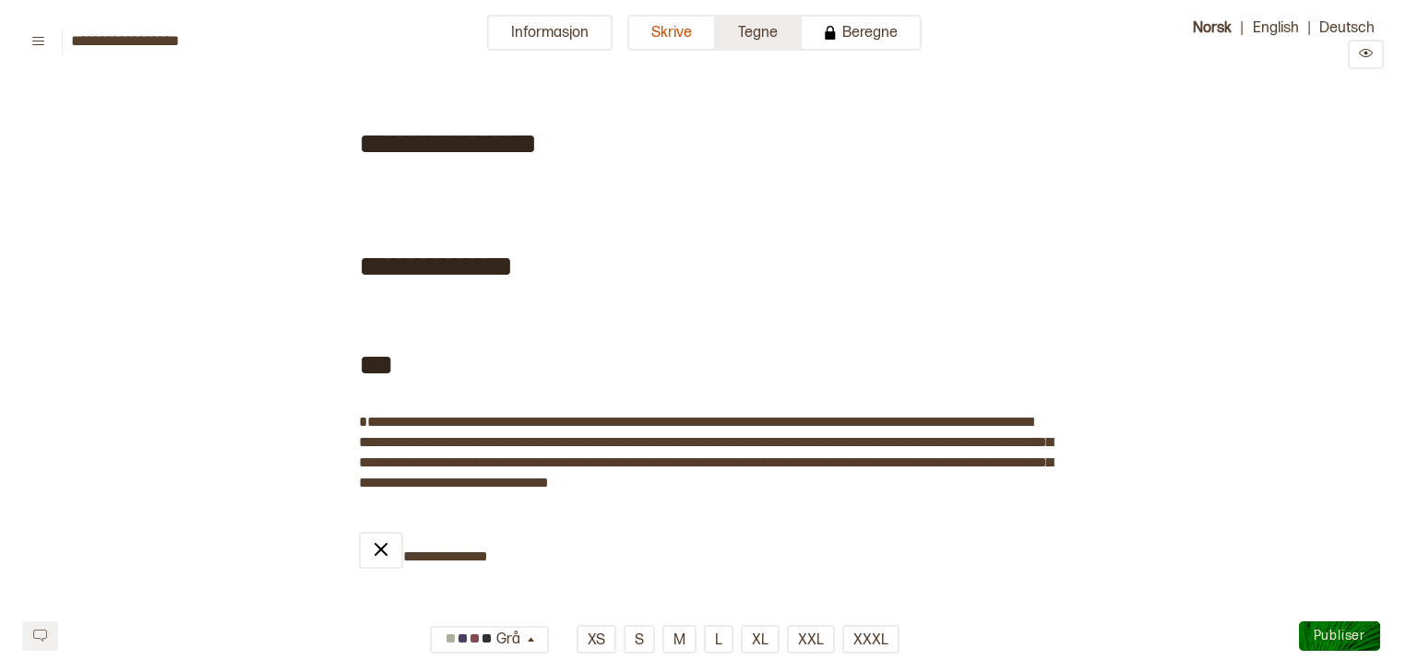
click at [767, 24] on button "Tegne" at bounding box center [759, 33] width 86 height 36
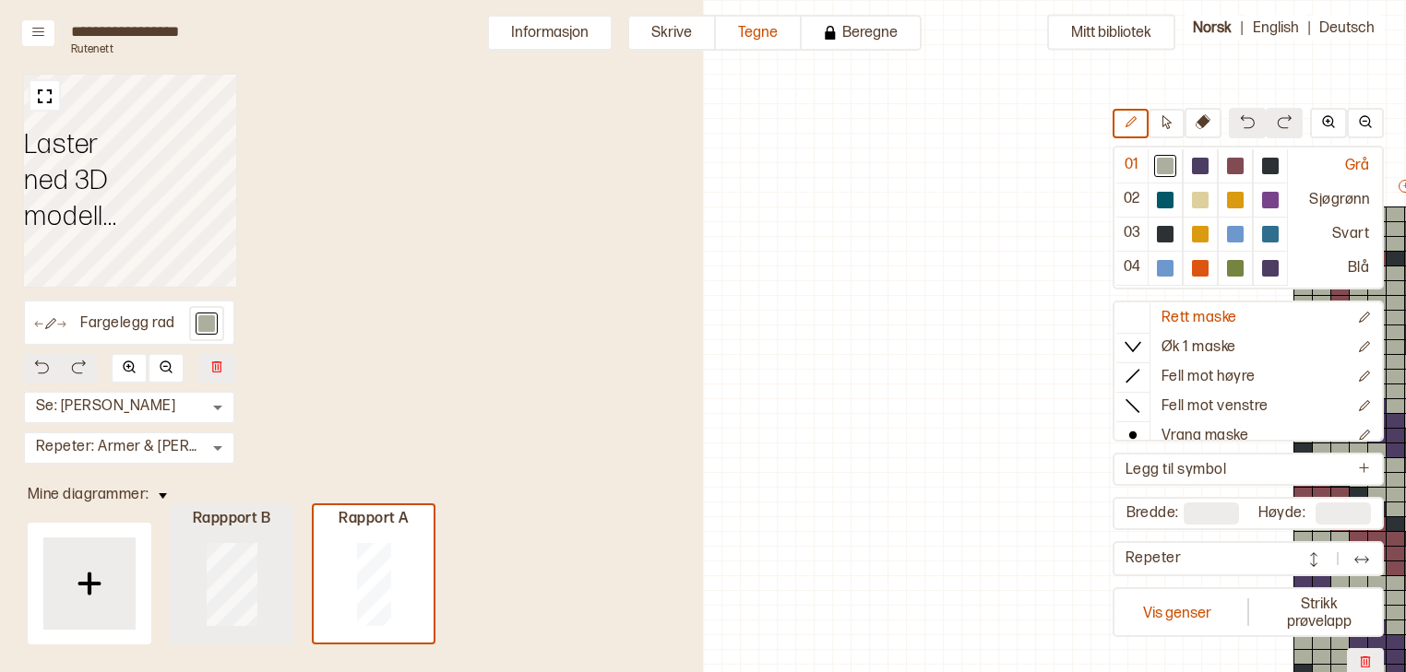
scroll to position [290, 540]
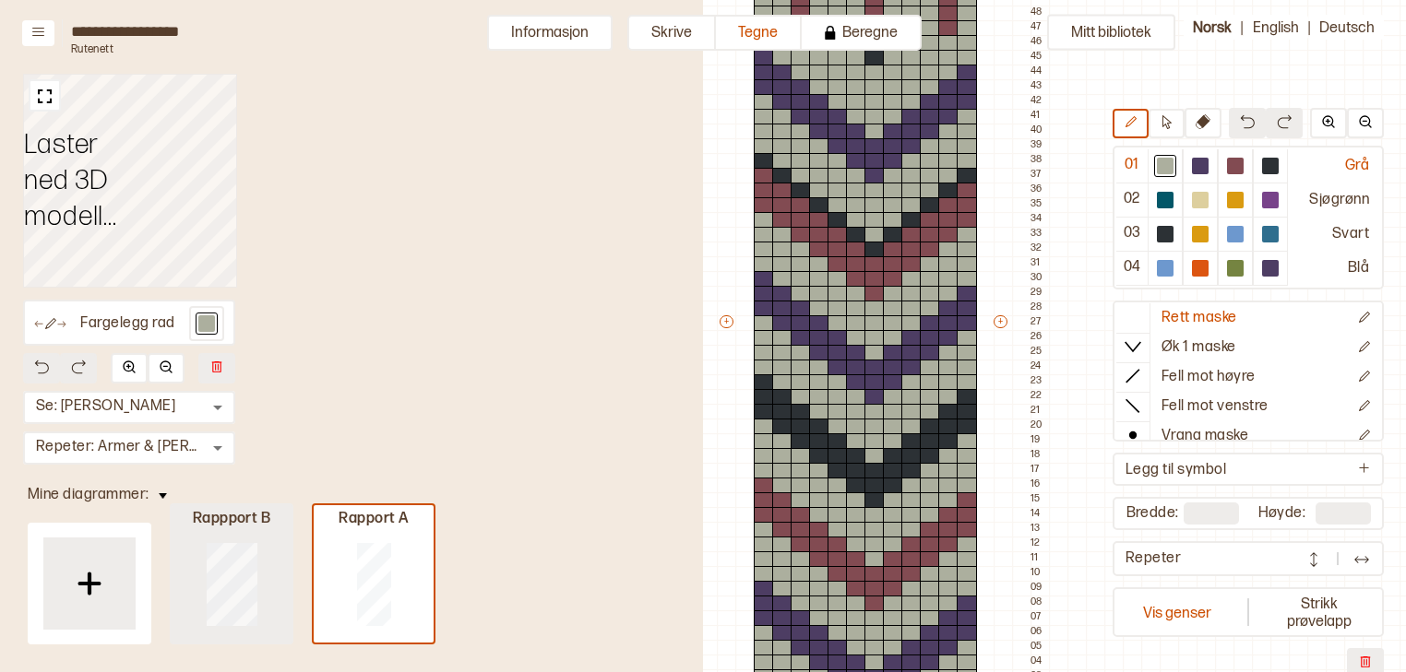
type input "**"
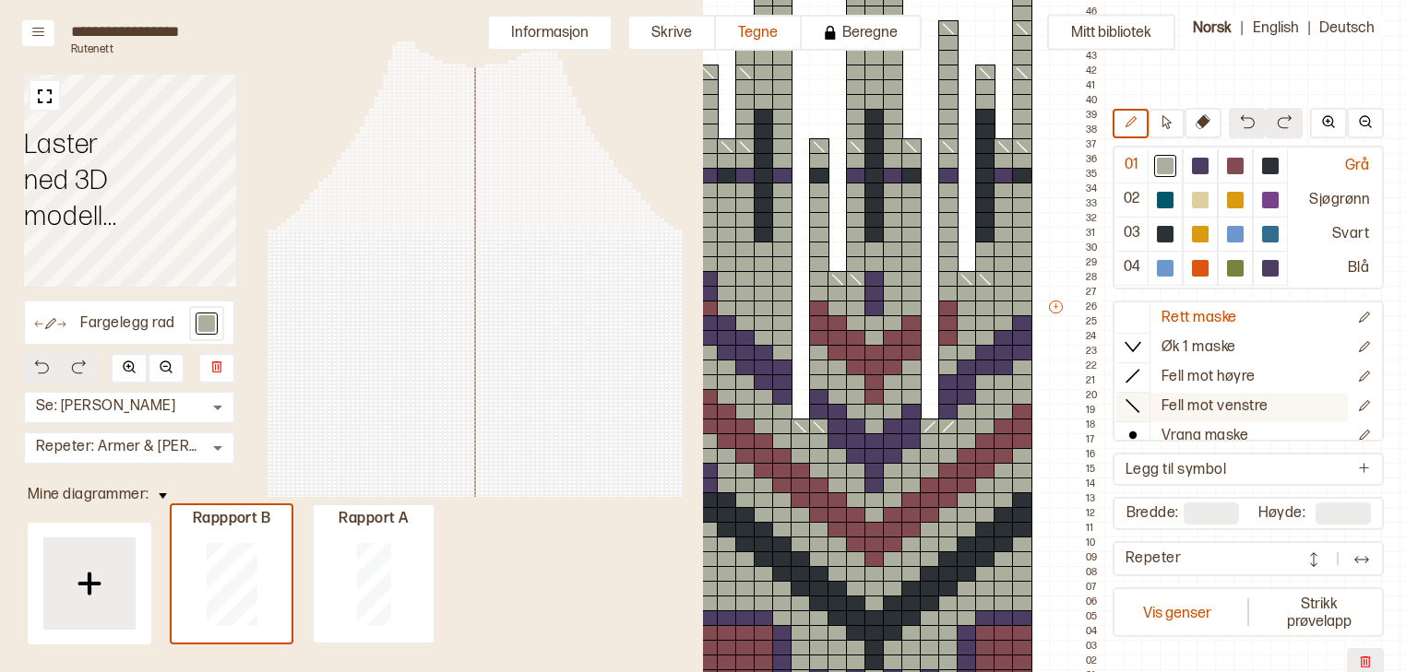
click at [1135, 406] on icon at bounding box center [1132, 406] width 18 height 18
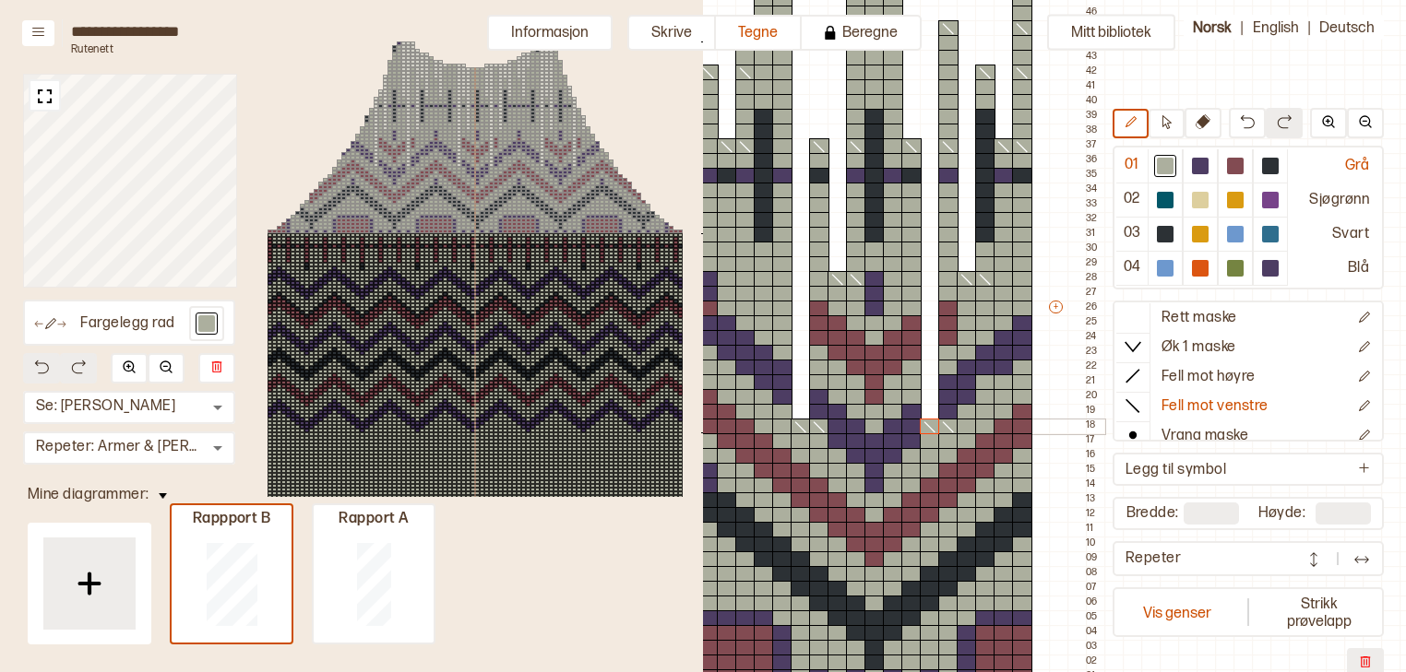
click at [823, 424] on icon at bounding box center [819, 427] width 18 height 15
click at [616, 583] on div "Fargelegg rad Se: Fremre Torso * ​ Repeter: Armer & Torso * ​ 142 91 90 37" at bounding box center [351, 336] width 703 height 672
click at [657, 26] on button "Skrive" at bounding box center [671, 33] width 89 height 36
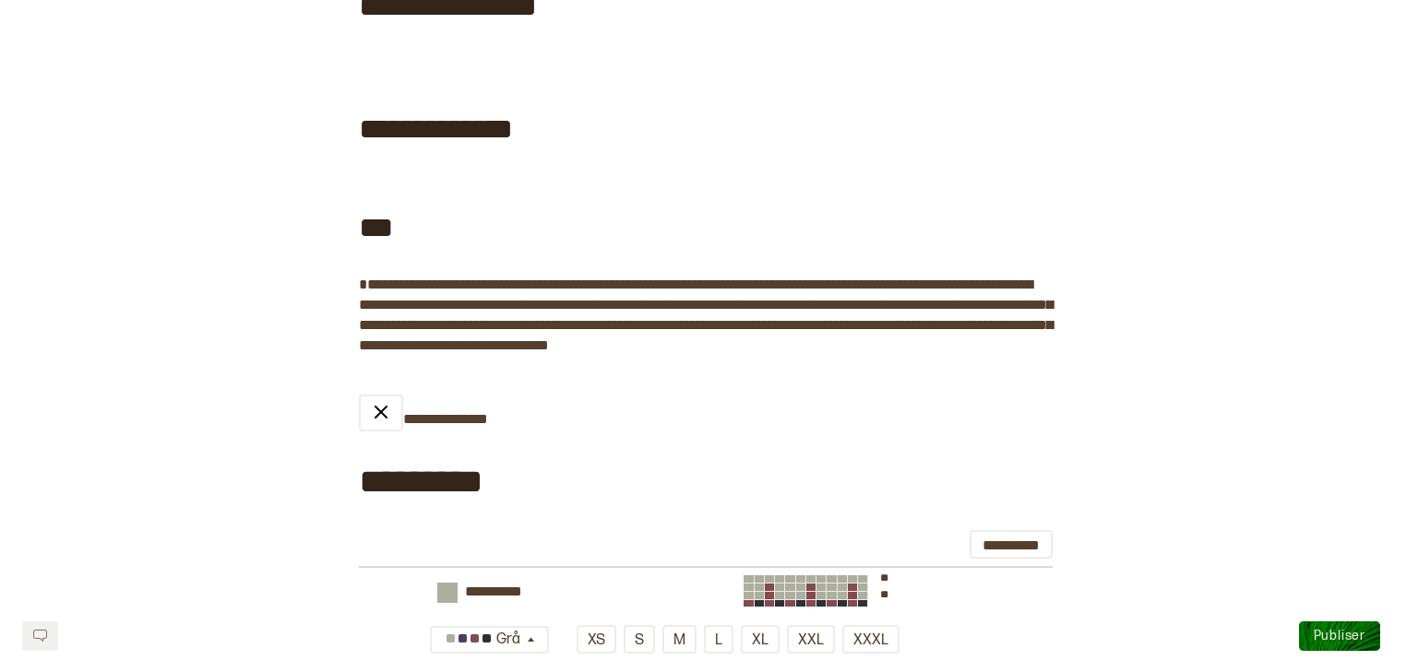
scroll to position [148, 0]
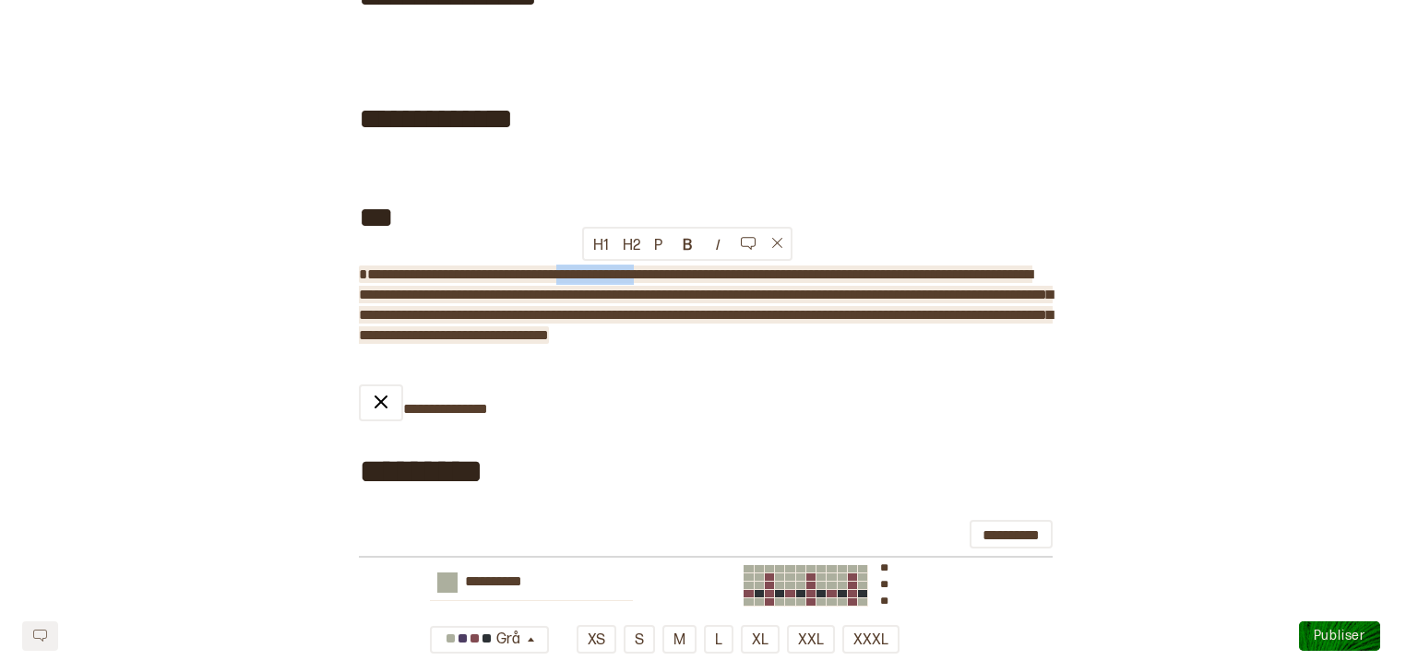
drag, startPoint x: 675, startPoint y: 274, endPoint x: 584, endPoint y: 265, distance: 91.8
click at [584, 267] on span "**********" at bounding box center [706, 304] width 694 height 75
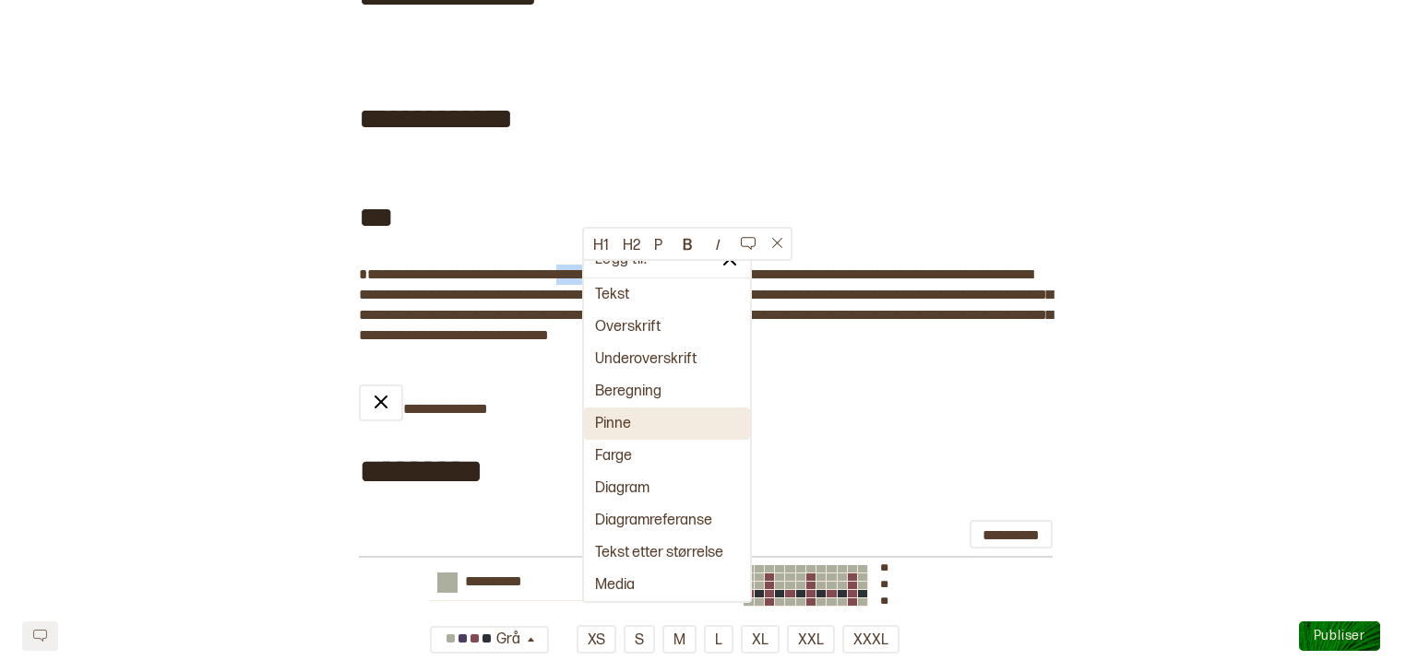
click at [600, 416] on button "Pinne" at bounding box center [667, 424] width 166 height 32
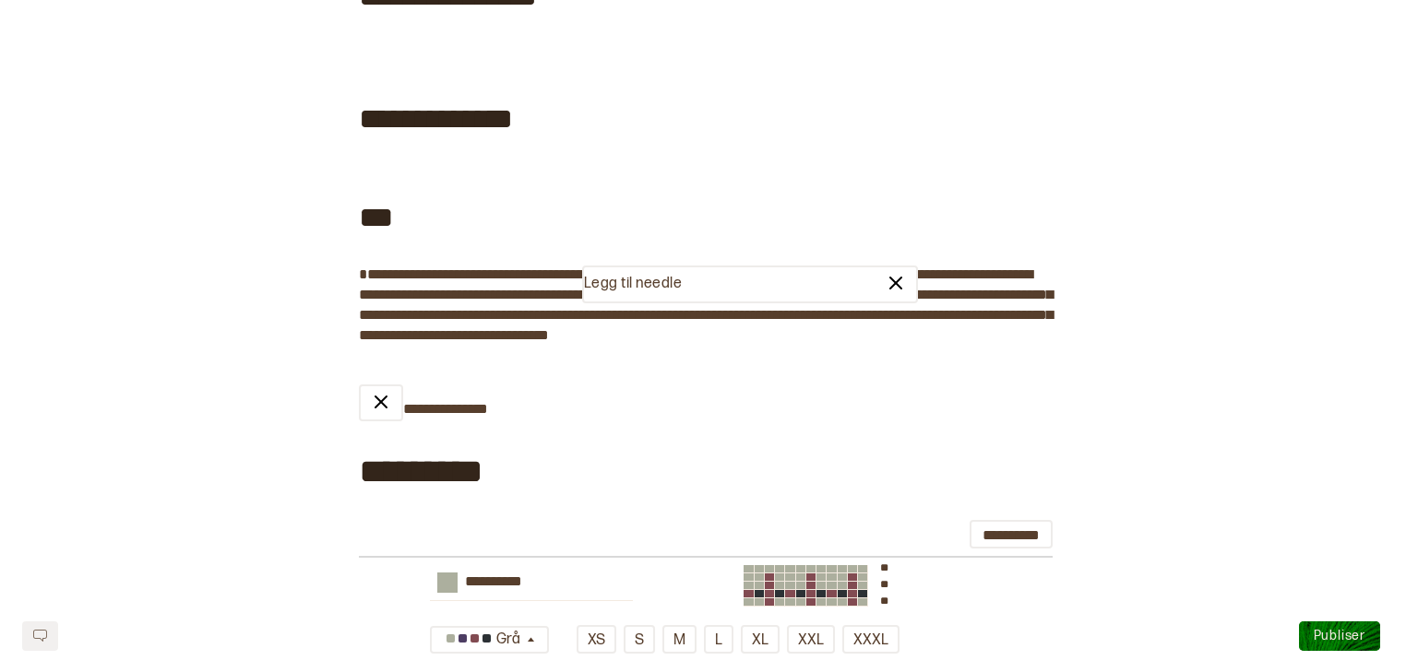
click at [665, 279] on p "Legg til needle" at bounding box center [633, 284] width 98 height 19
click at [876, 295] on button at bounding box center [895, 284] width 41 height 34
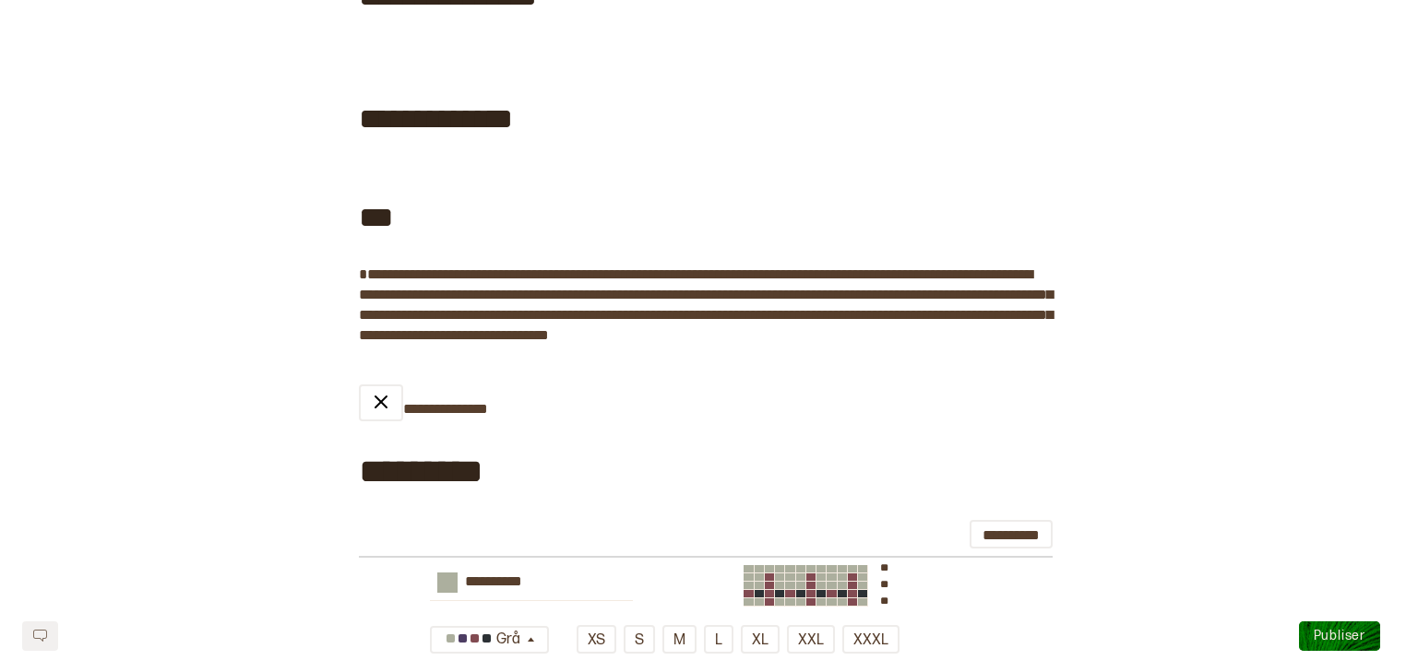
scroll to position [0, 0]
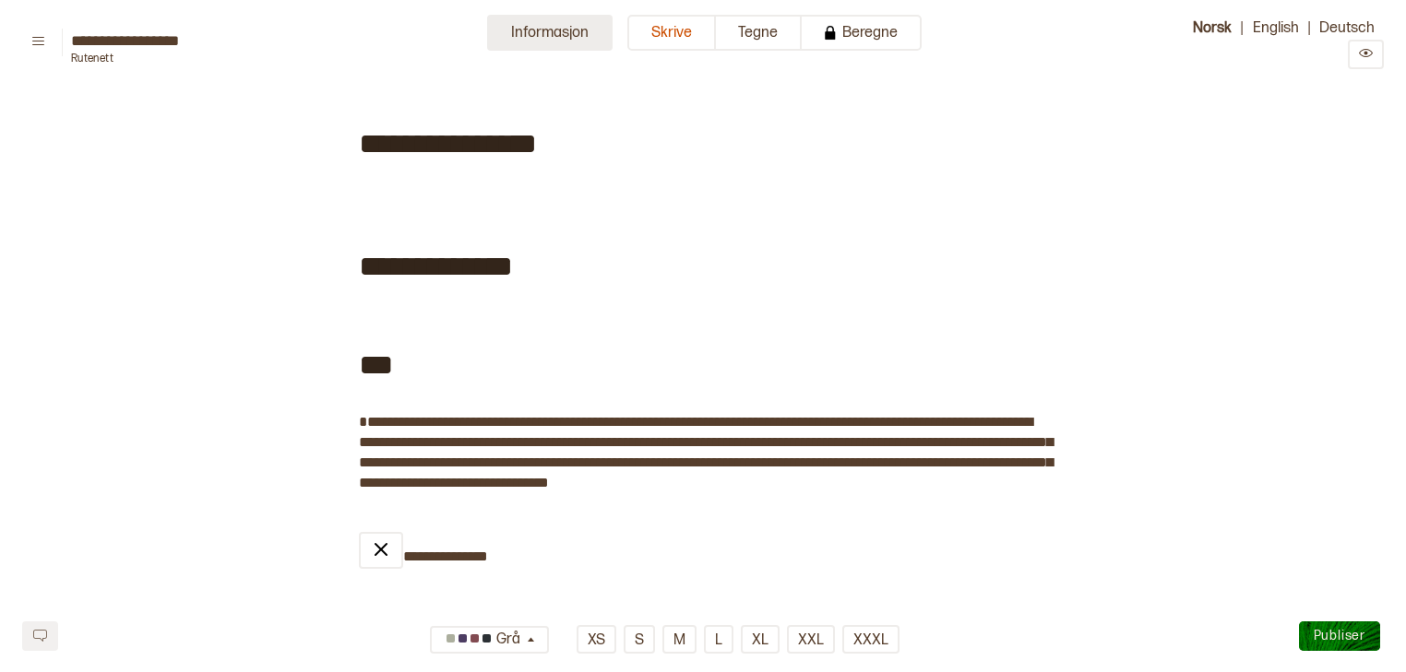
click at [588, 30] on button "Informasjon" at bounding box center [549, 33] width 125 height 36
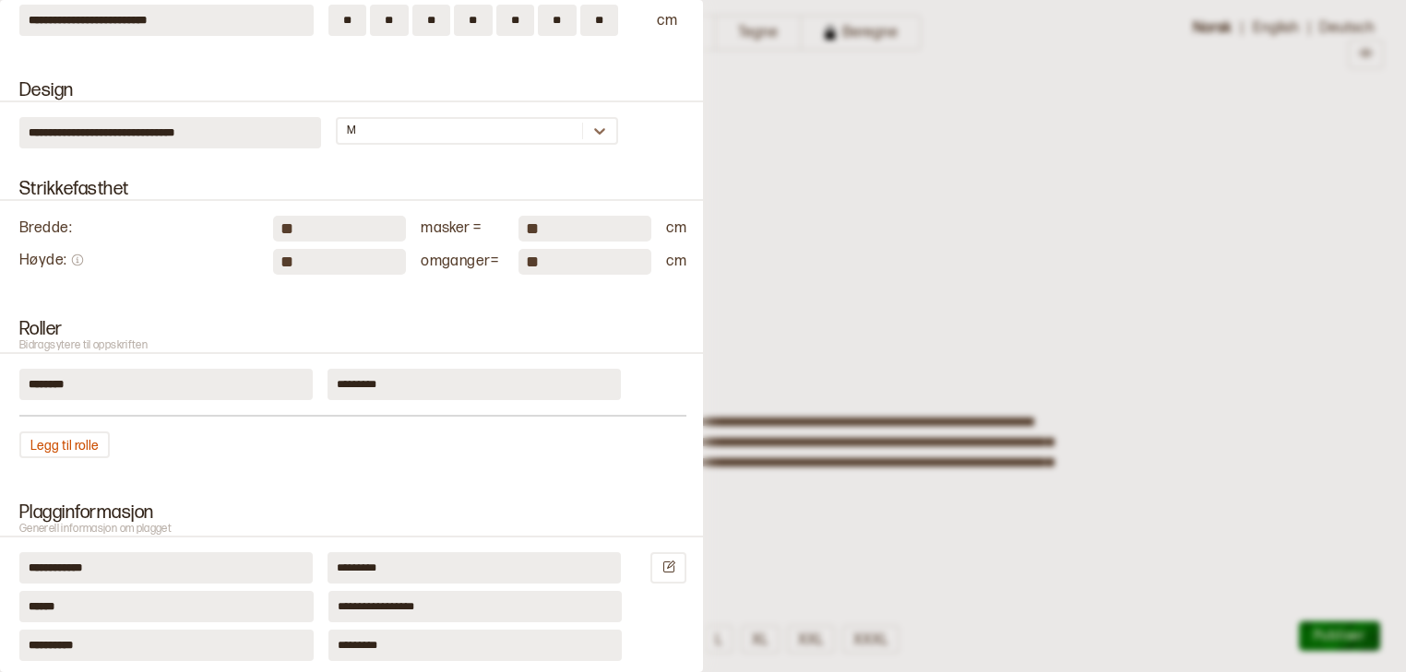
scroll to position [660, 0]
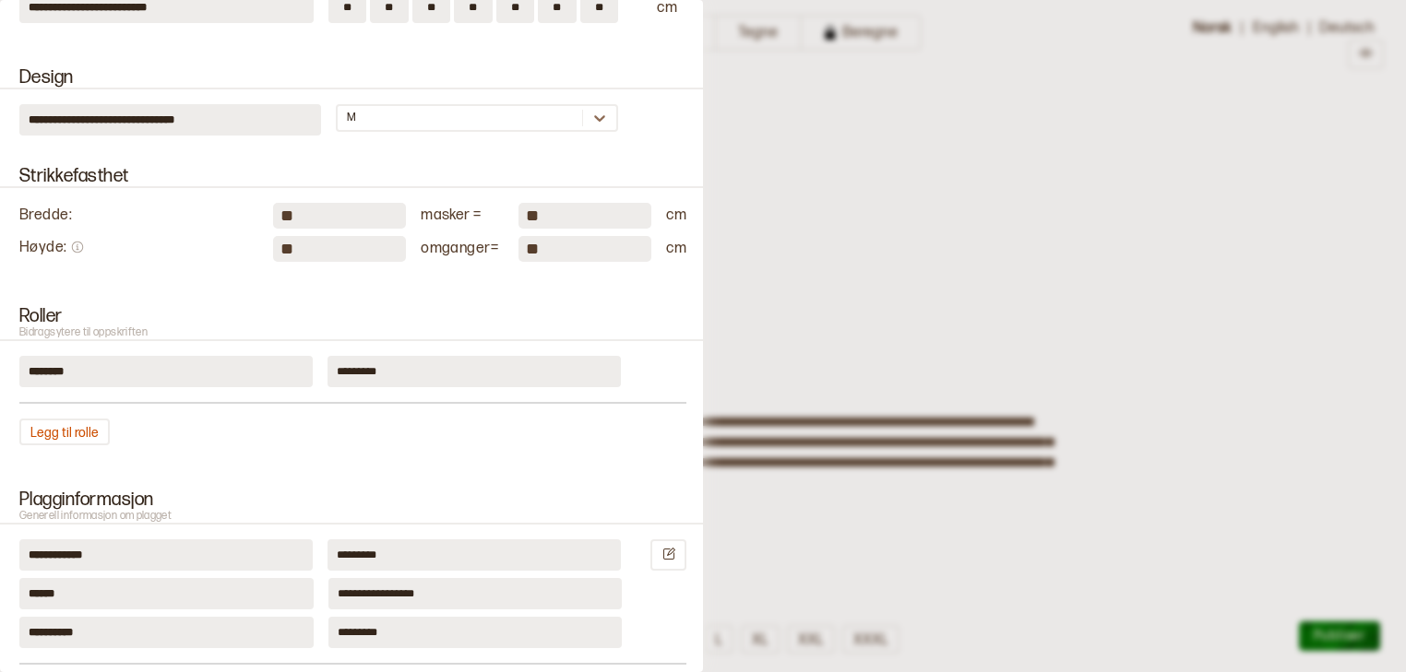
drag, startPoint x: 289, startPoint y: 203, endPoint x: 261, endPoint y: 199, distance: 27.9
click at [261, 203] on div "Bredde : ** masker = ** cm" at bounding box center [352, 216] width 667 height 26
type input "**"
click at [292, 250] on input "**" at bounding box center [339, 249] width 133 height 26
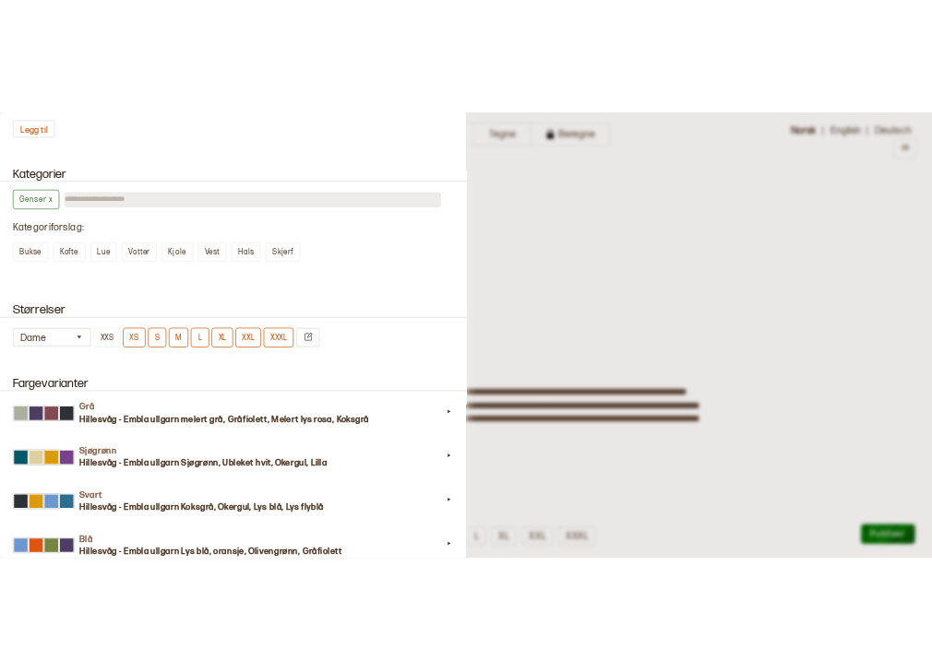
scroll to position [1334, 0]
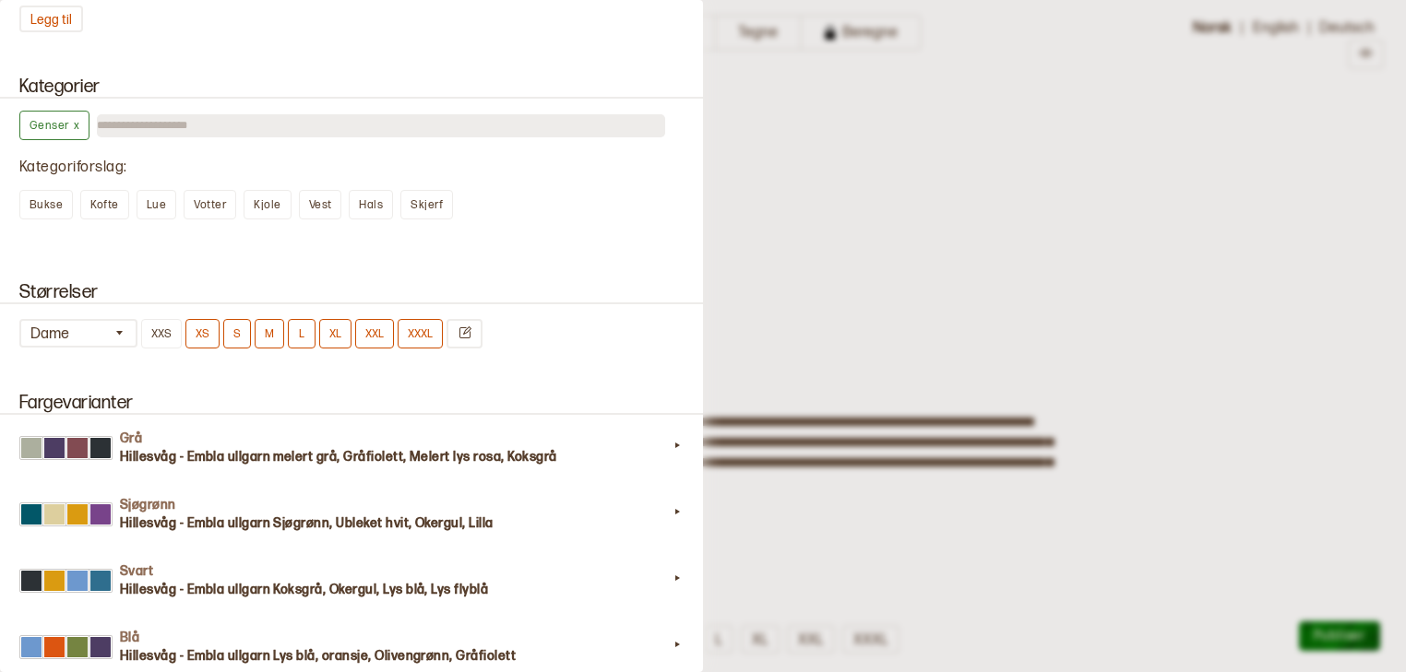
type input "**"
click at [774, 92] on div at bounding box center [703, 336] width 1406 height 672
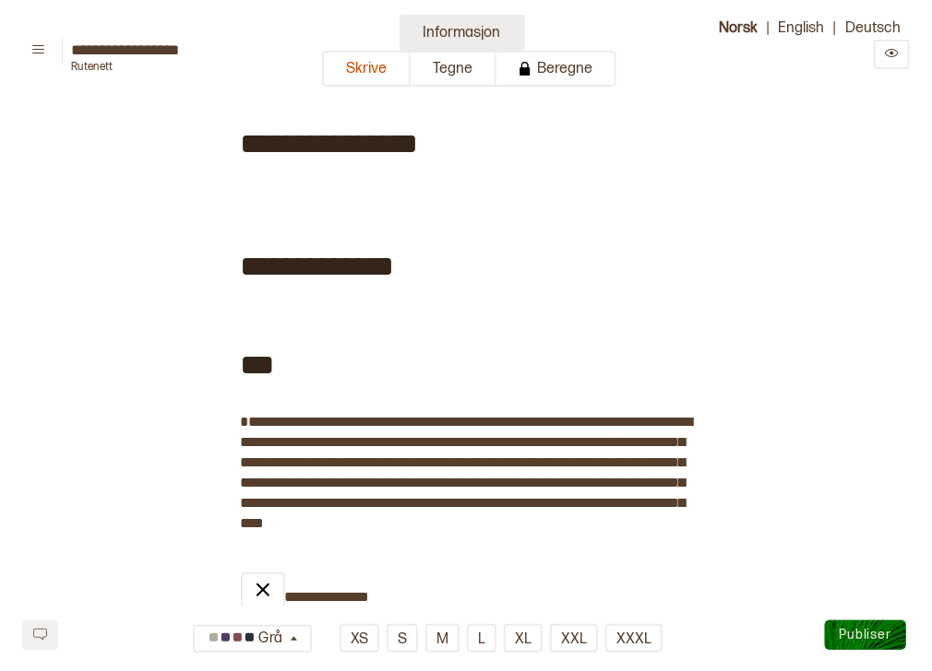
click at [427, 27] on button "Informasjon" at bounding box center [461, 33] width 125 height 36
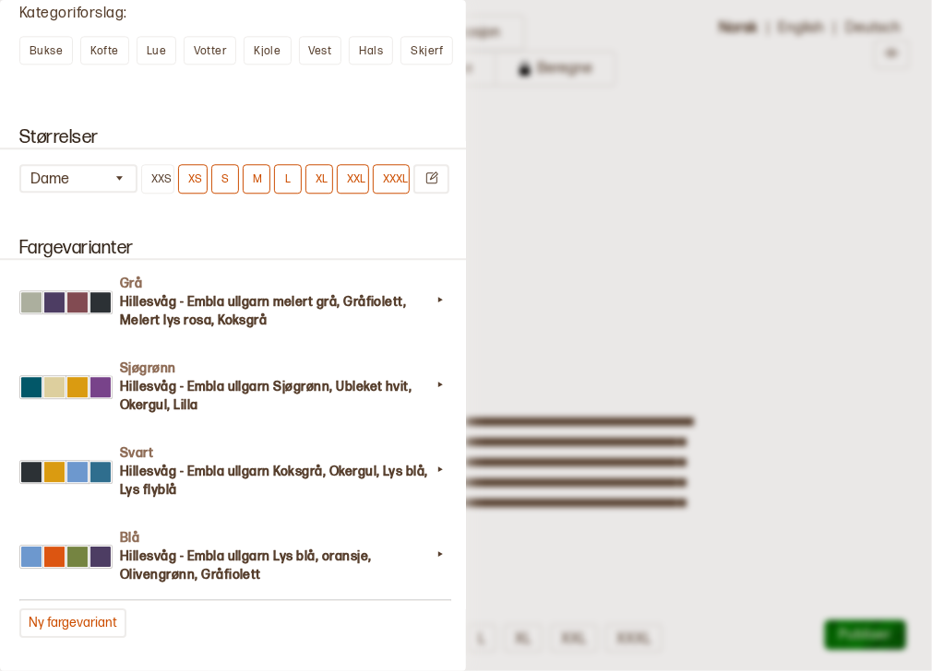
scroll to position [1311, 0]
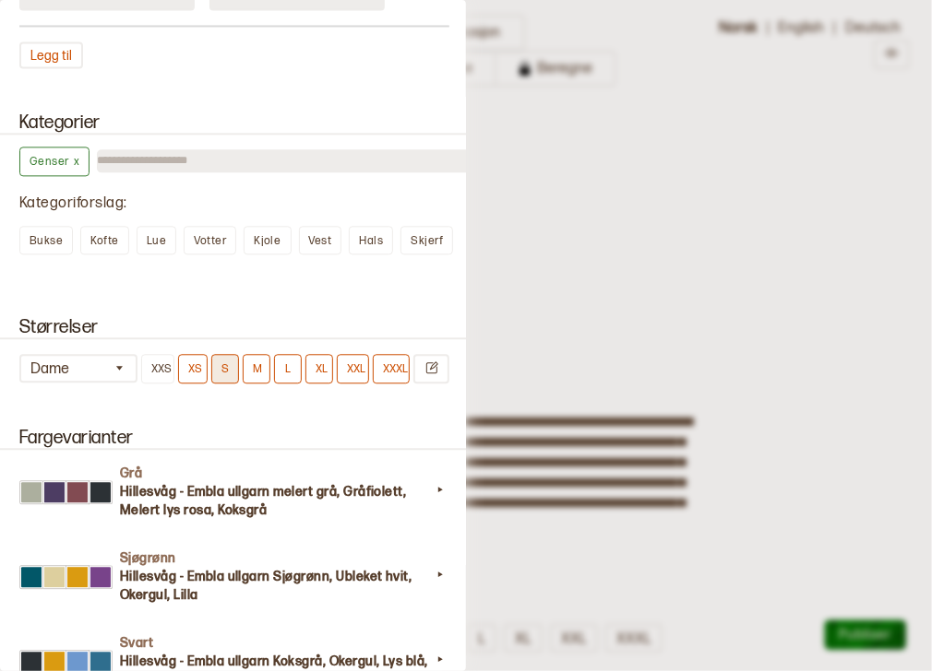
click at [218, 373] on button "S" at bounding box center [225, 369] width 28 height 30
type input "**"
type input "***"
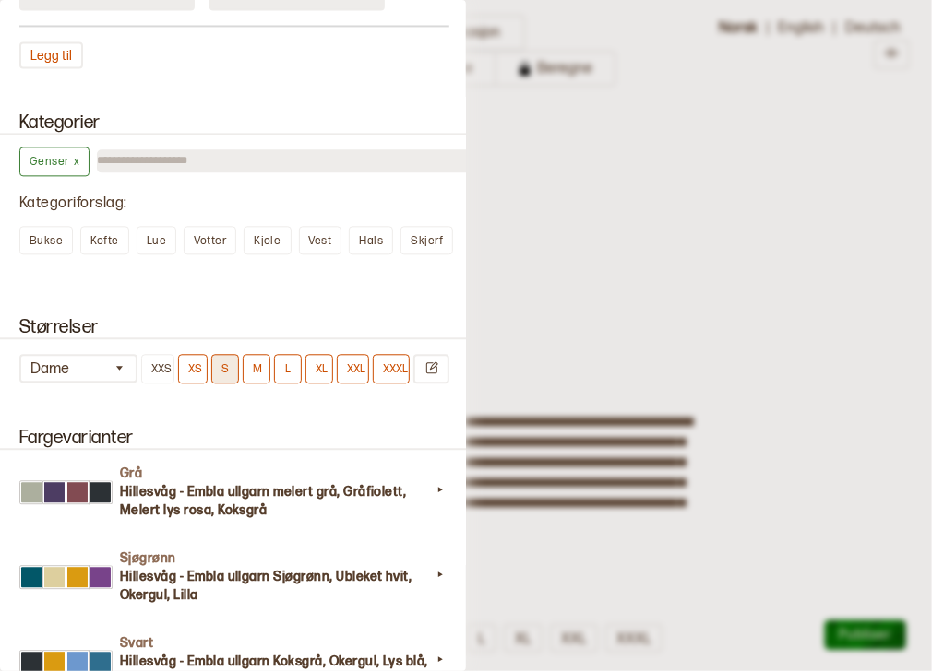
type input "***"
type input "**"
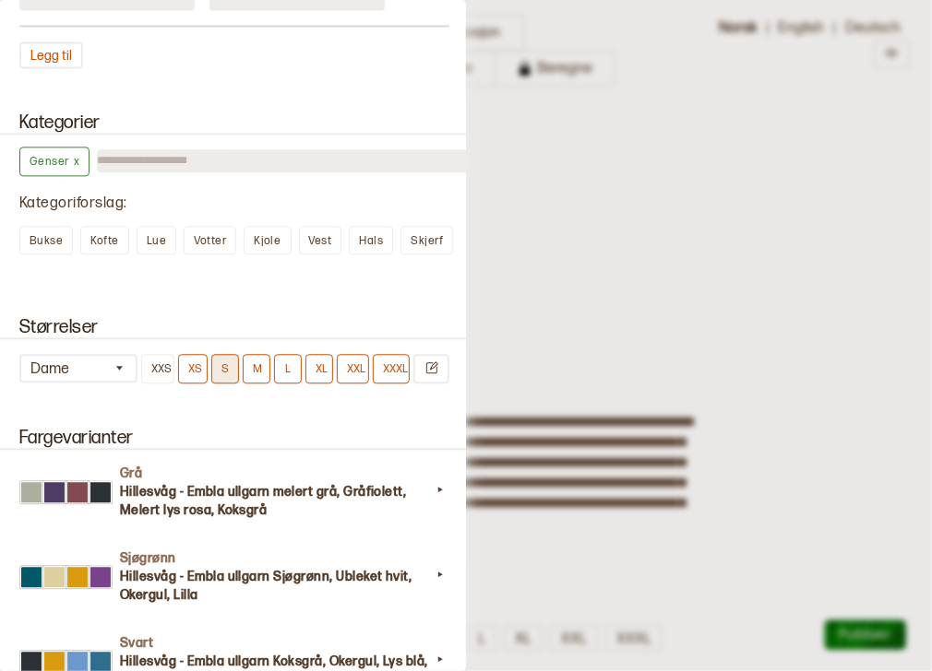
type input "**"
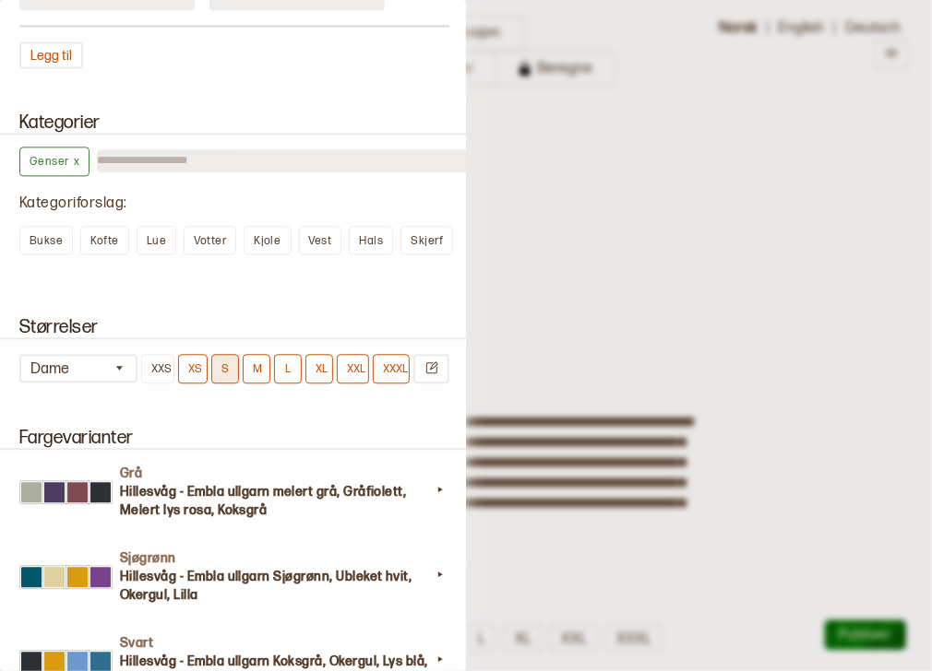
type input "**"
click at [255, 373] on button "M" at bounding box center [257, 369] width 28 height 30
type input "***"
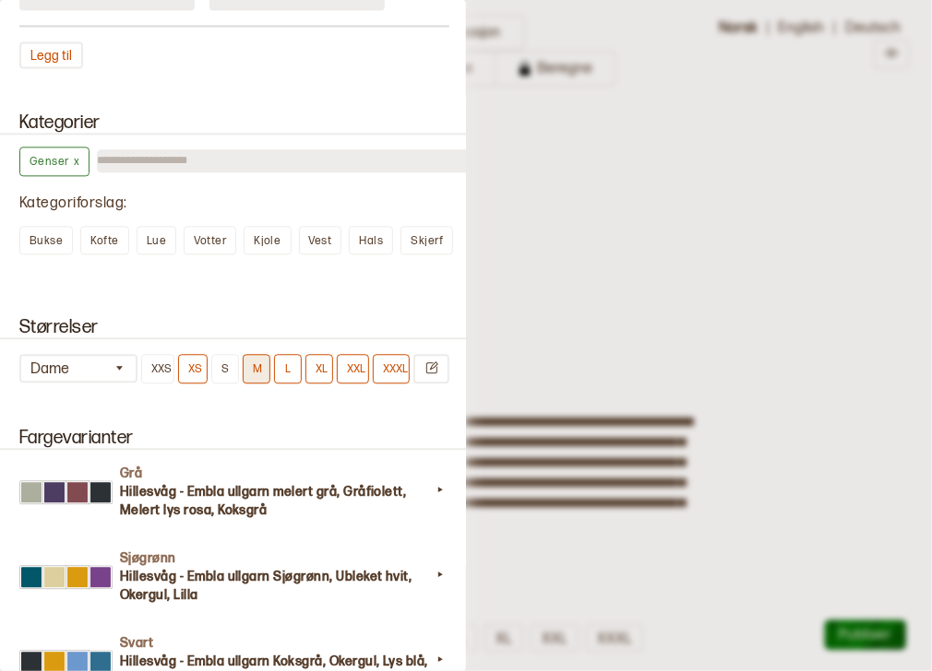
type input "***"
type input "**"
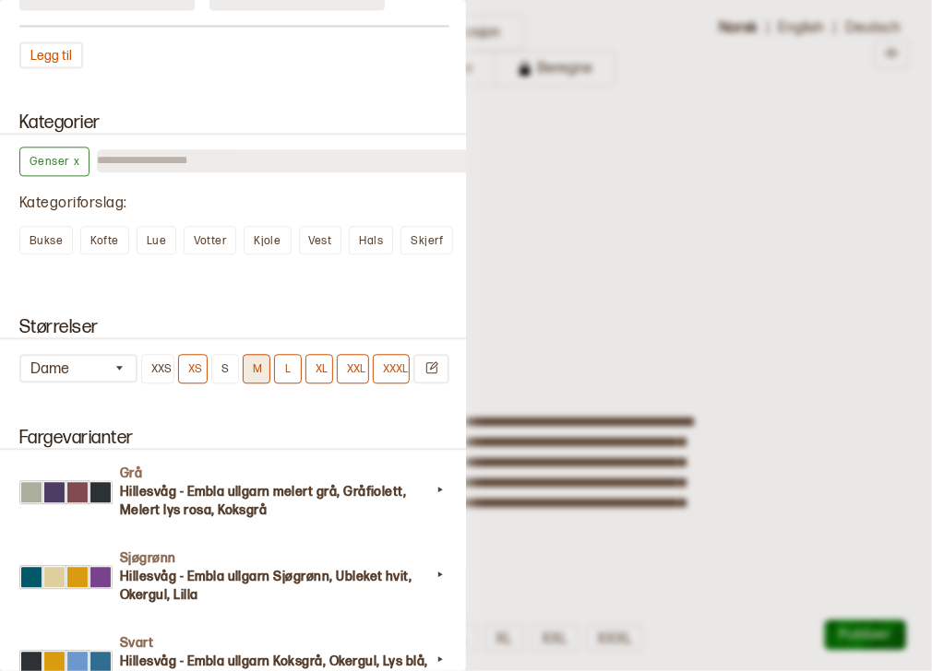
type input "**"
click at [282, 374] on button "L" at bounding box center [288, 369] width 28 height 30
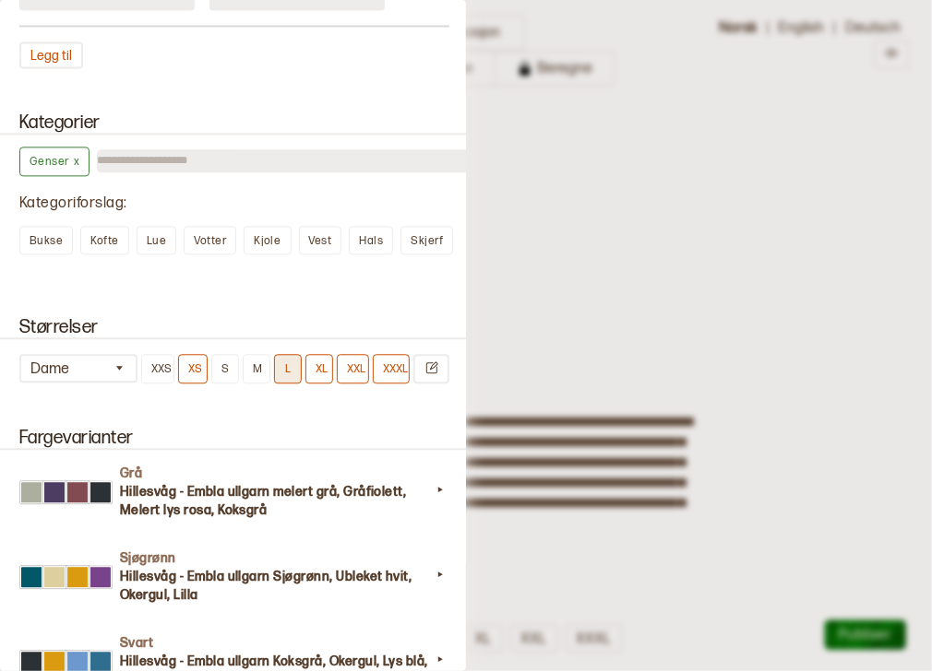
type input "***"
type input "**"
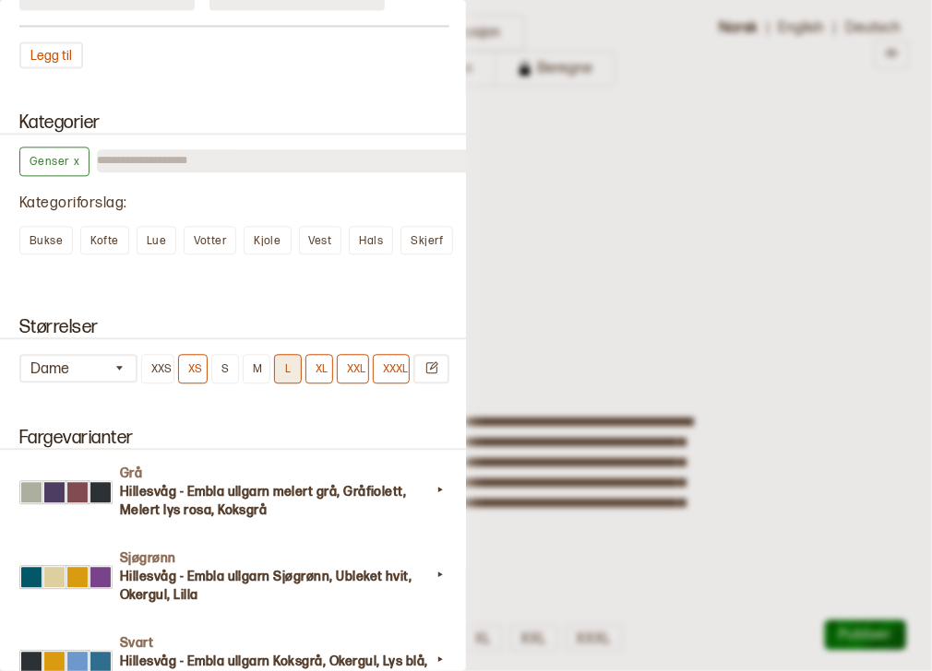
type input "**"
type input "***"
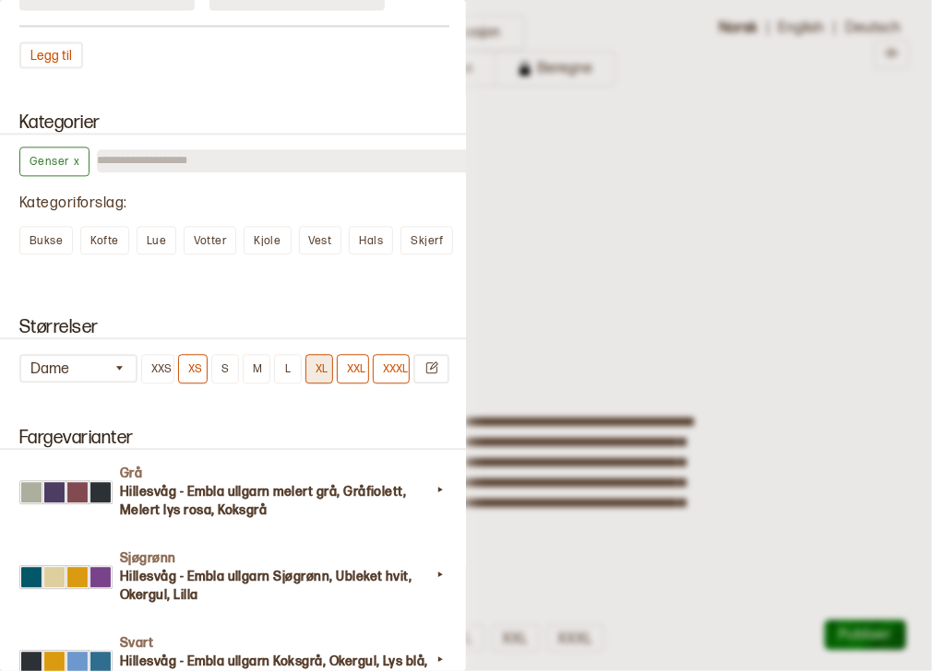
type input "**"
type input "***"
type input "**"
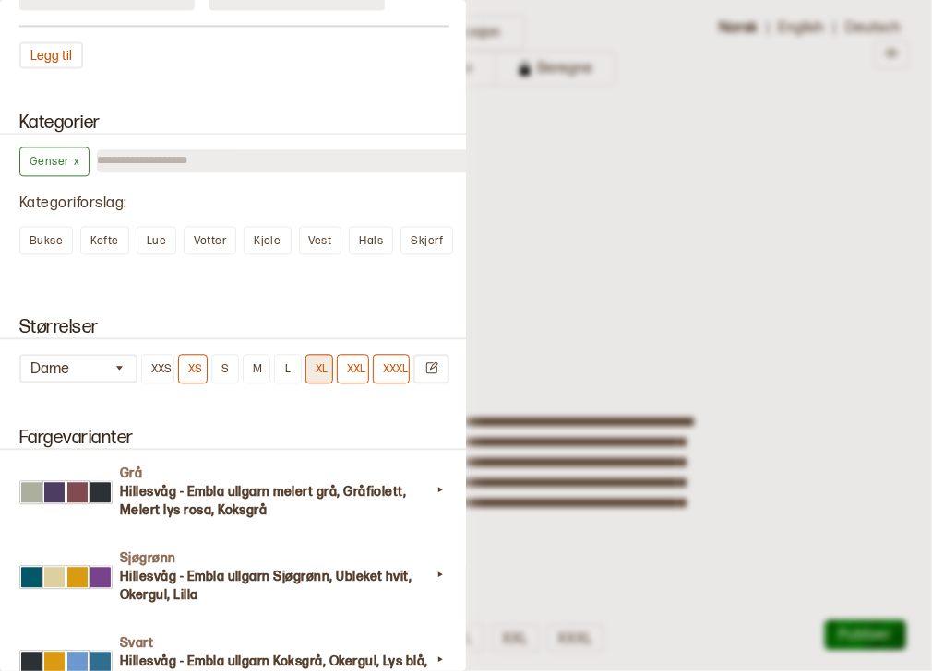
click at [319, 371] on button "XL" at bounding box center [319, 369] width 28 height 30
type input "***"
type input "**"
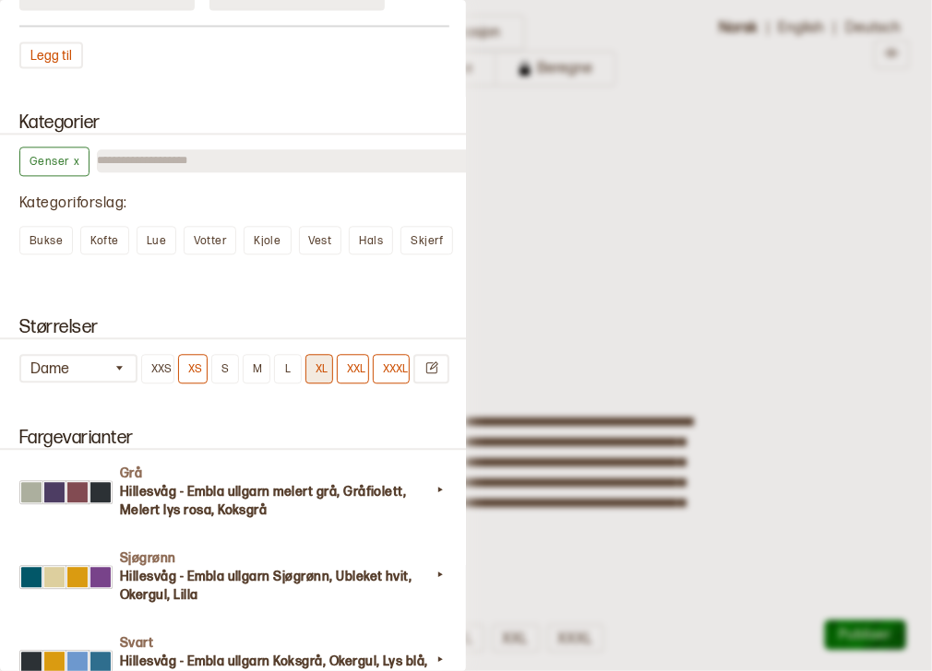
type input "**"
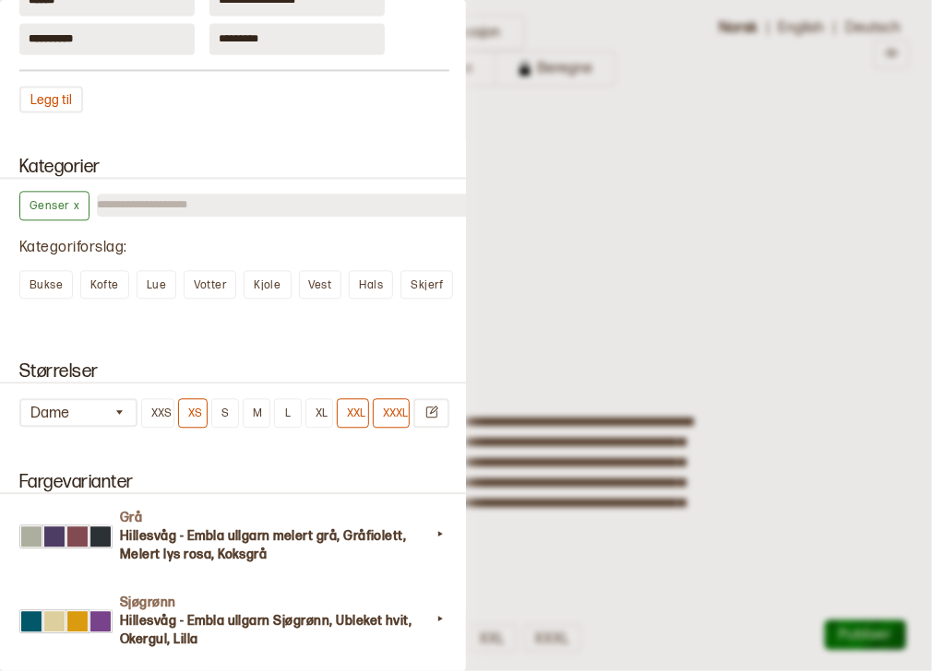
scroll to position [1277, 0]
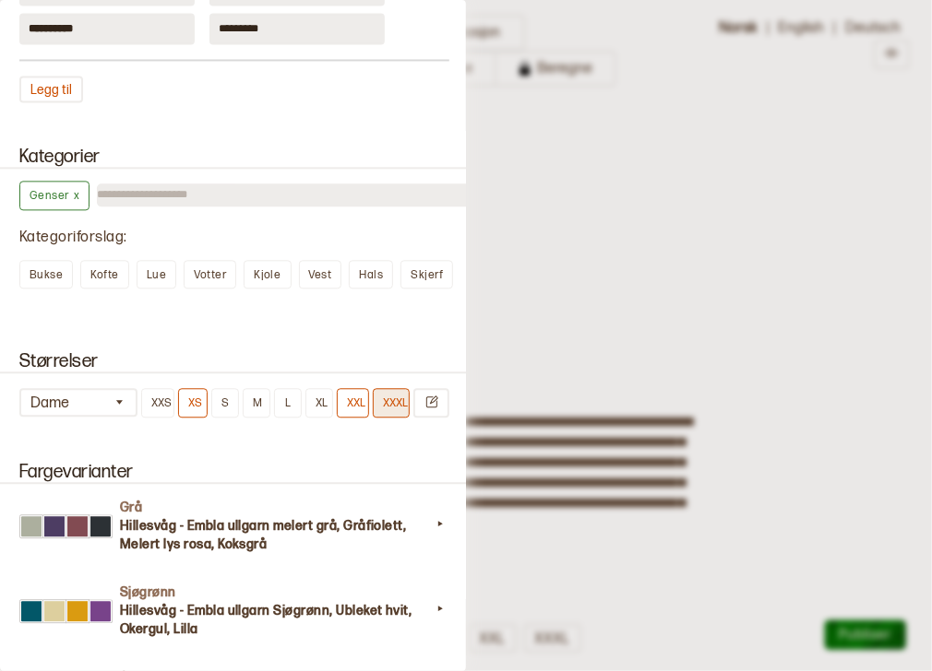
click at [391, 403] on button "XXXL" at bounding box center [391, 403] width 37 height 30
click at [360, 402] on button "XXL" at bounding box center [353, 403] width 32 height 30
click at [317, 394] on button "XL" at bounding box center [319, 403] width 28 height 30
click at [289, 396] on button "L" at bounding box center [288, 403] width 28 height 30
click at [255, 395] on button "M" at bounding box center [257, 403] width 28 height 30
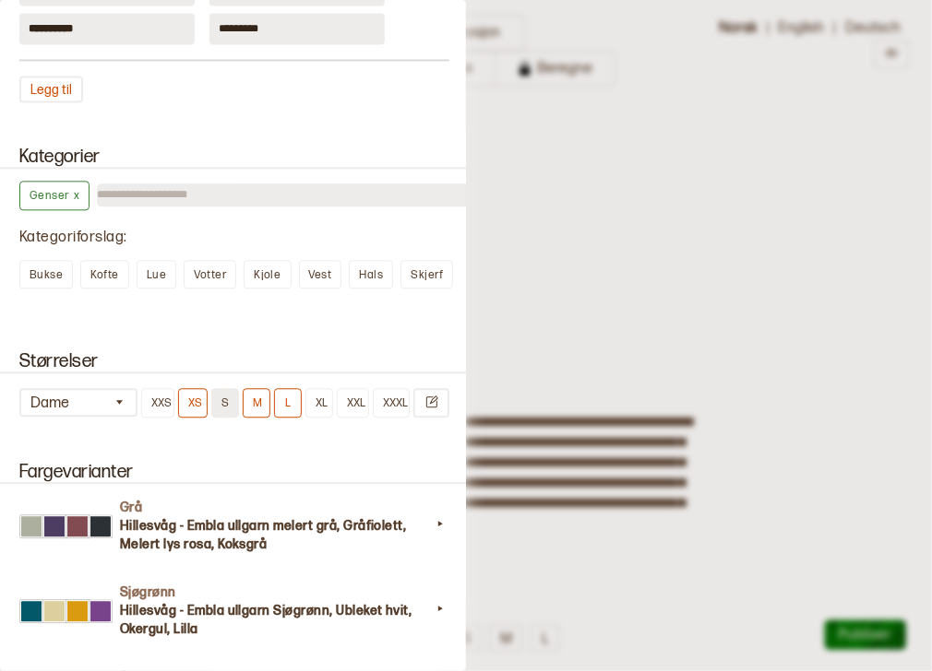
click at [227, 398] on button "S" at bounding box center [225, 403] width 28 height 30
type input "***"
type input "**"
type input "***"
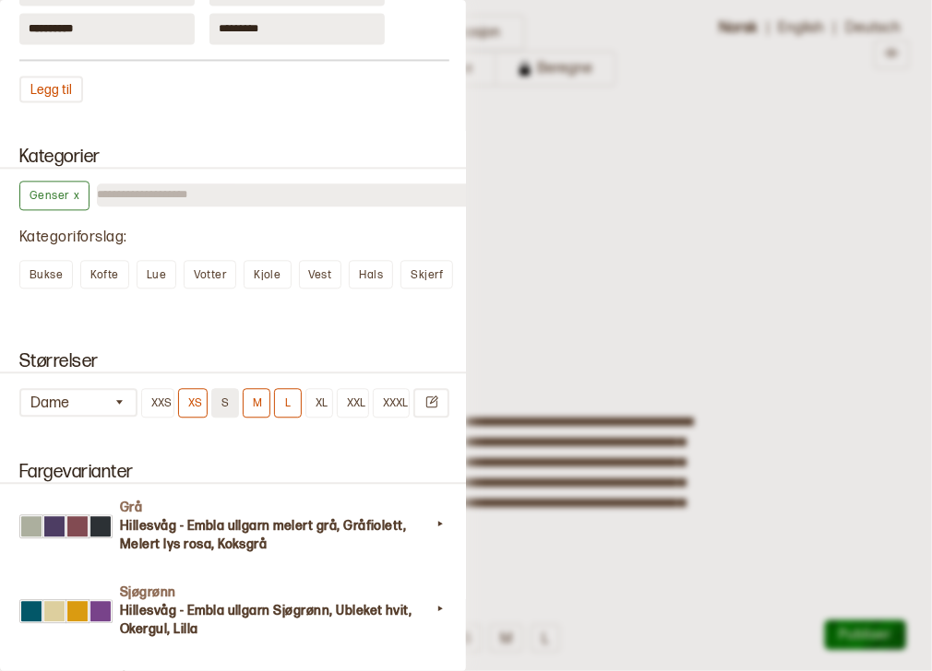
type input "**"
type input "***"
type input "**"
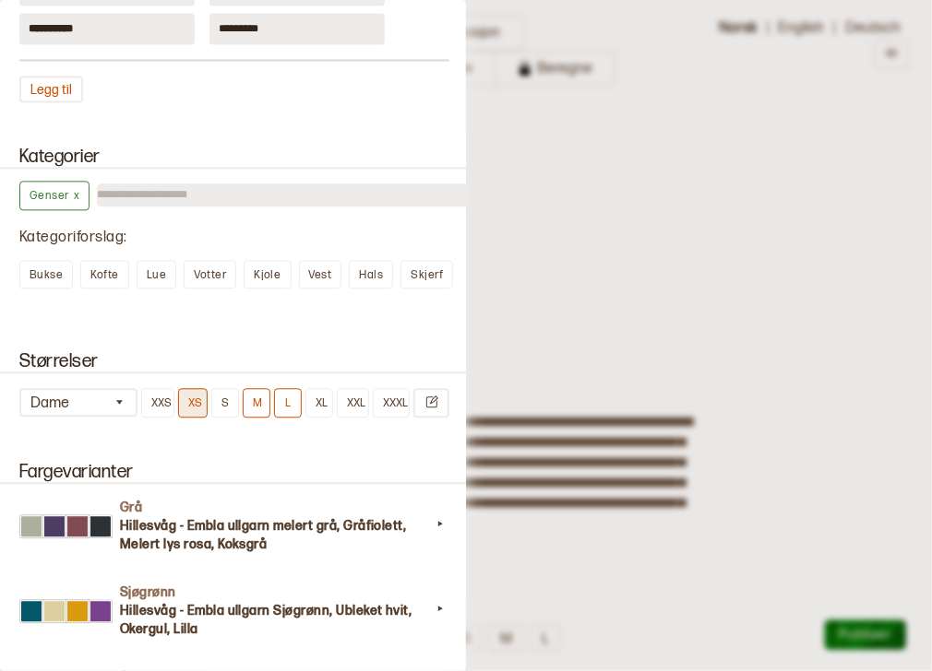
click at [201, 398] on button "XS" at bounding box center [193, 403] width 30 height 30
type input "***"
type input "**"
type input "***"
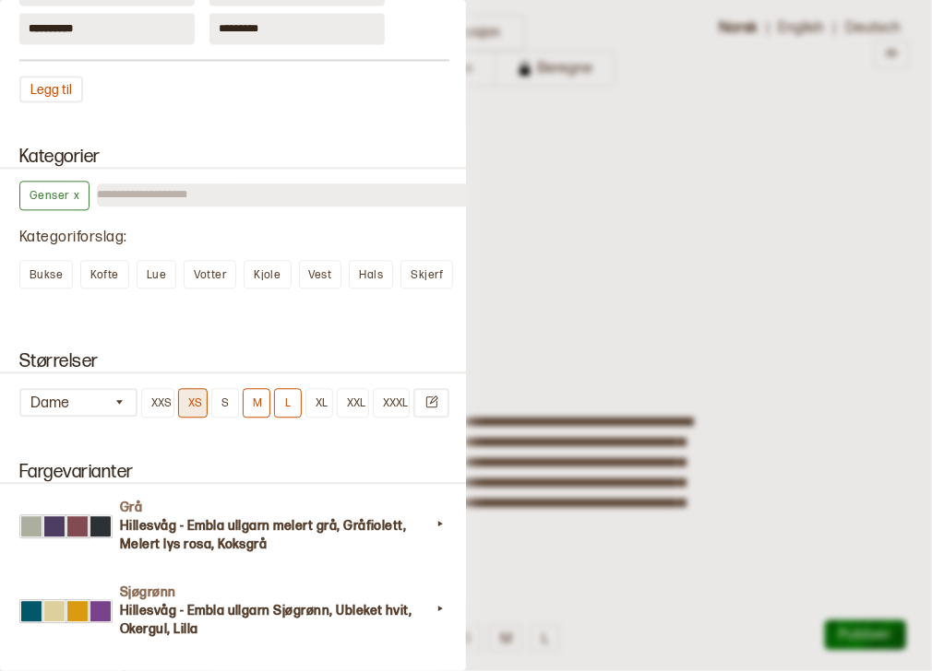
type input "**"
click at [313, 398] on button "XL" at bounding box center [319, 403] width 28 height 30
type input "***"
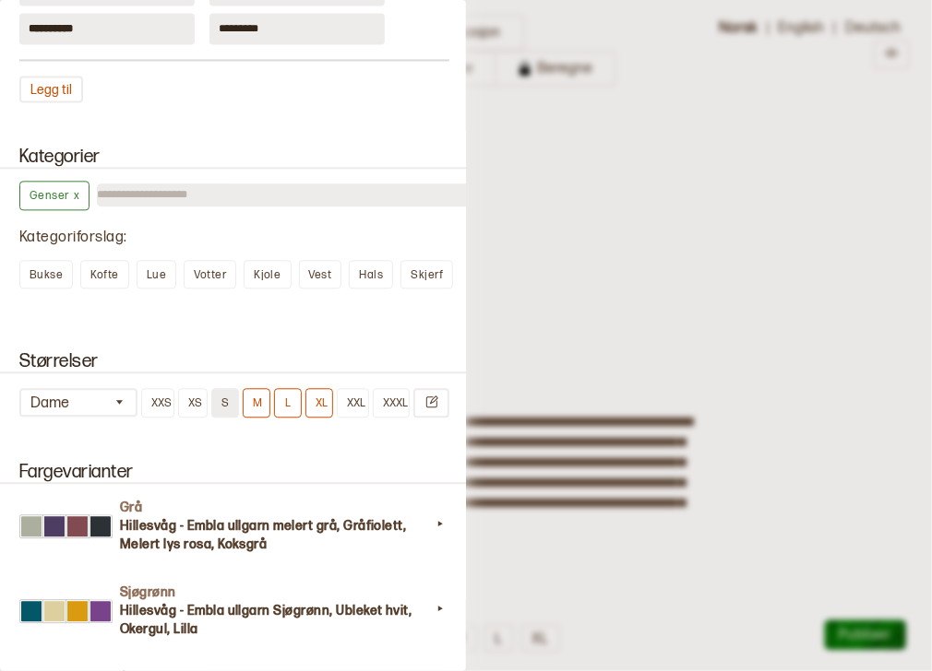
type input "**"
type input "***"
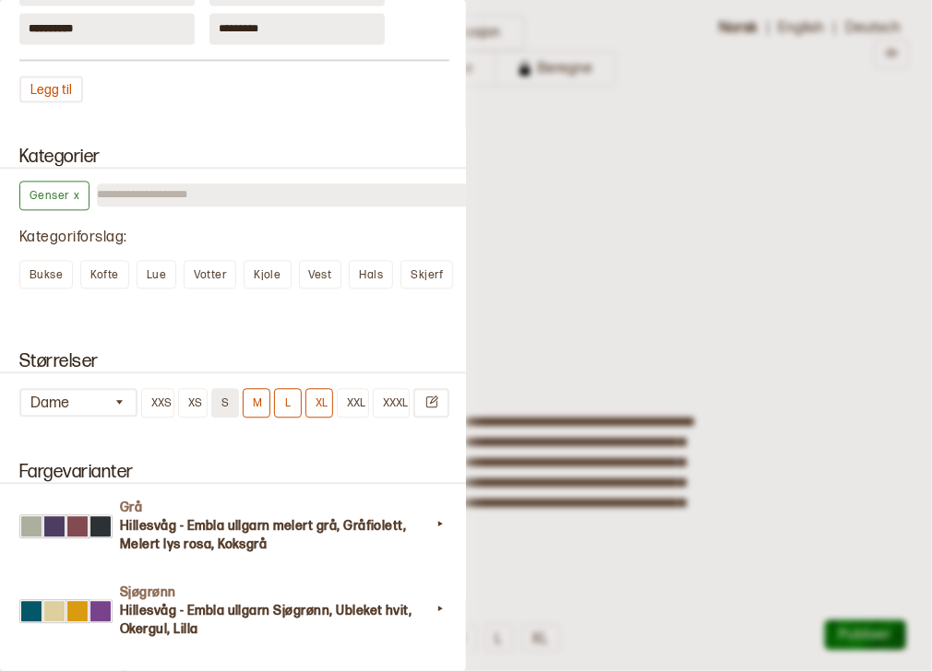
type input "***"
type input "**"
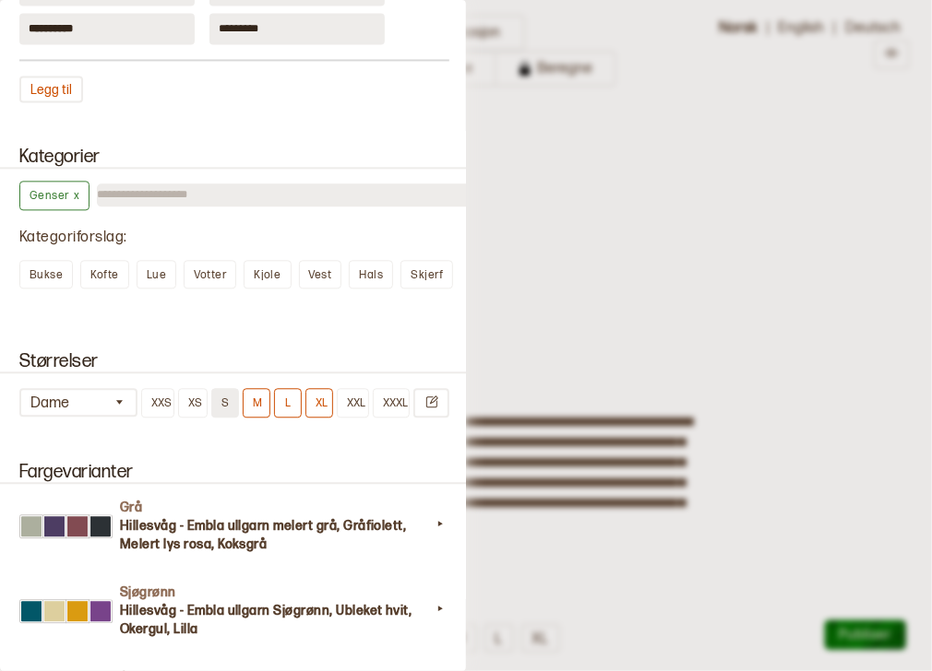
type input "***"
type input "**"
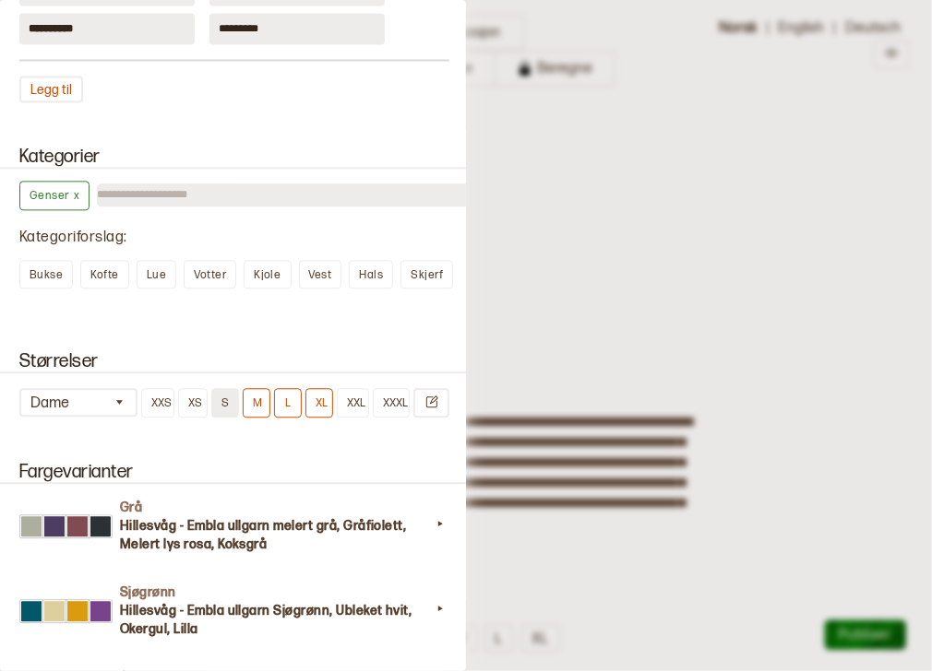
type input "**"
click at [221, 401] on button "S" at bounding box center [225, 403] width 28 height 30
type input "***"
type input "**"
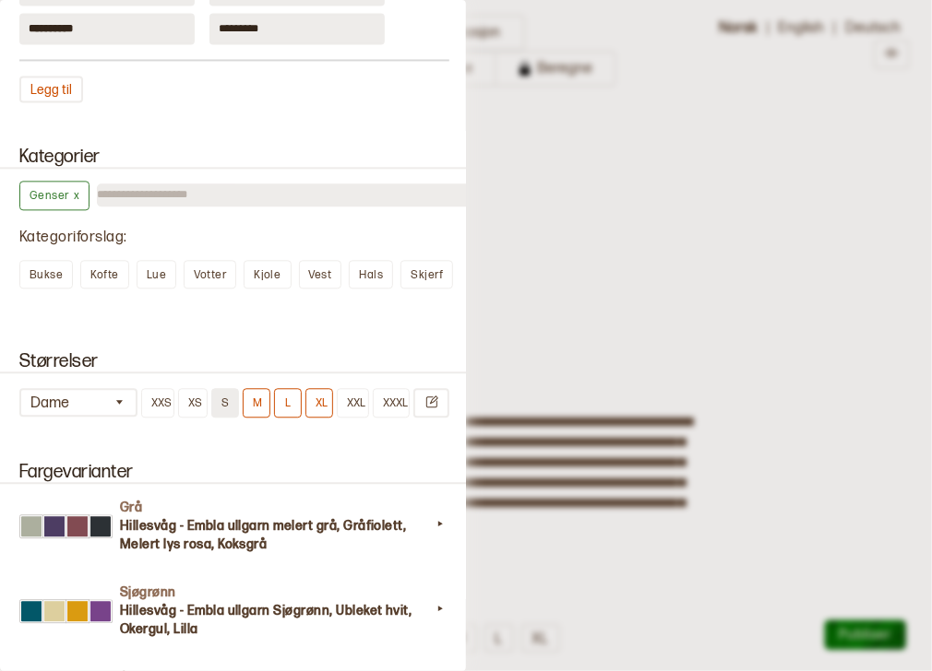
type input "***"
type input "**"
type input "***"
type input "**"
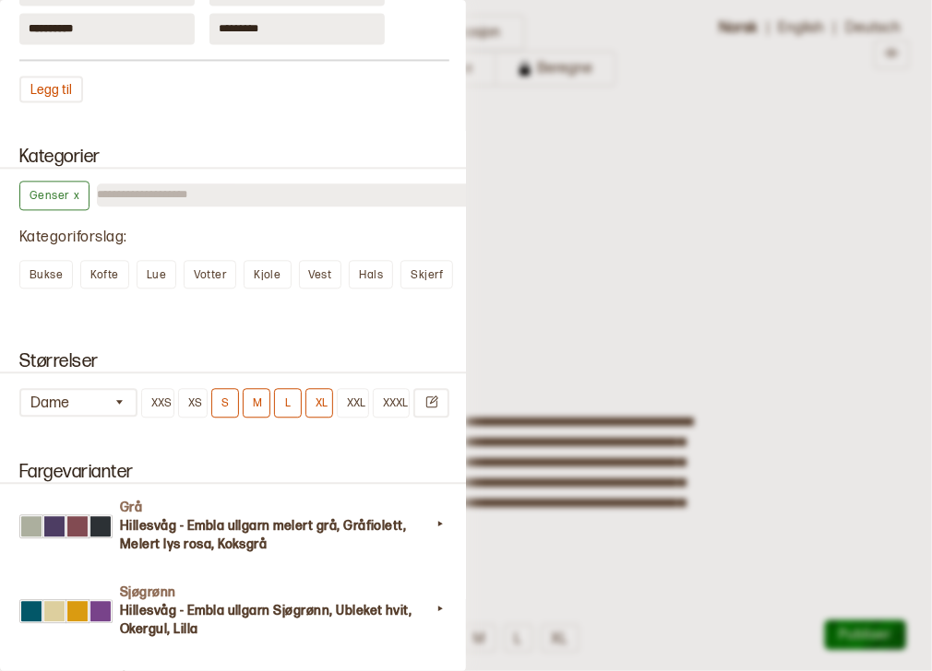
type input "**"
type input "***"
type input "**"
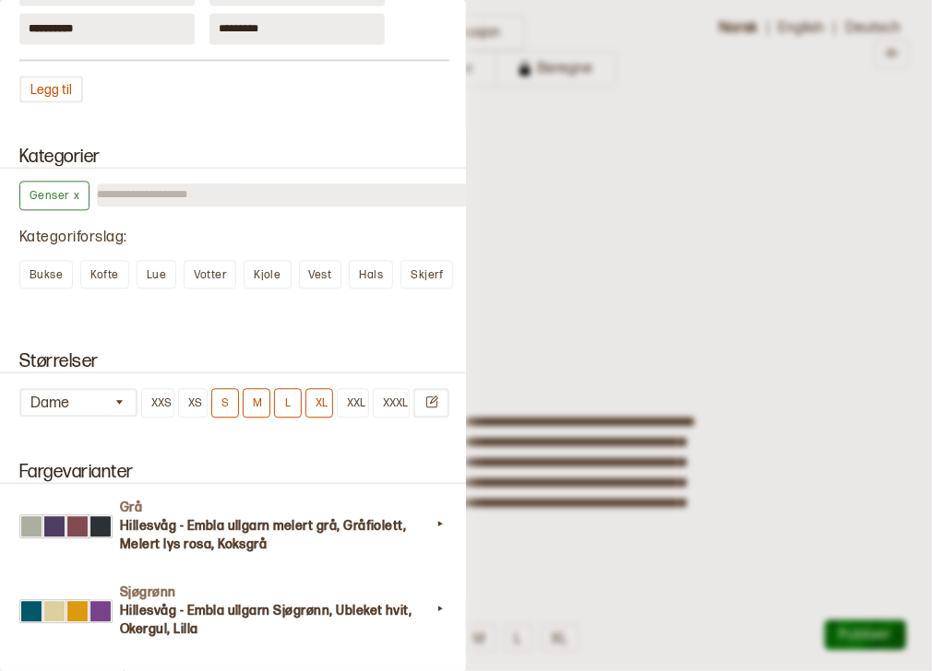
type input "**"
type input "***"
type input "**"
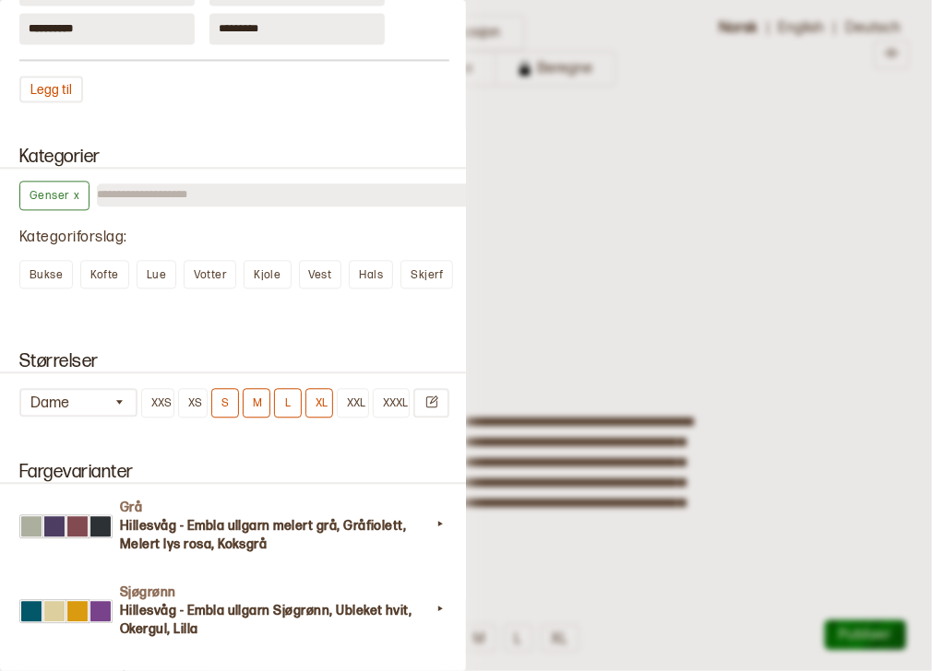
type input "***"
type input "**"
type input "***"
type input "**"
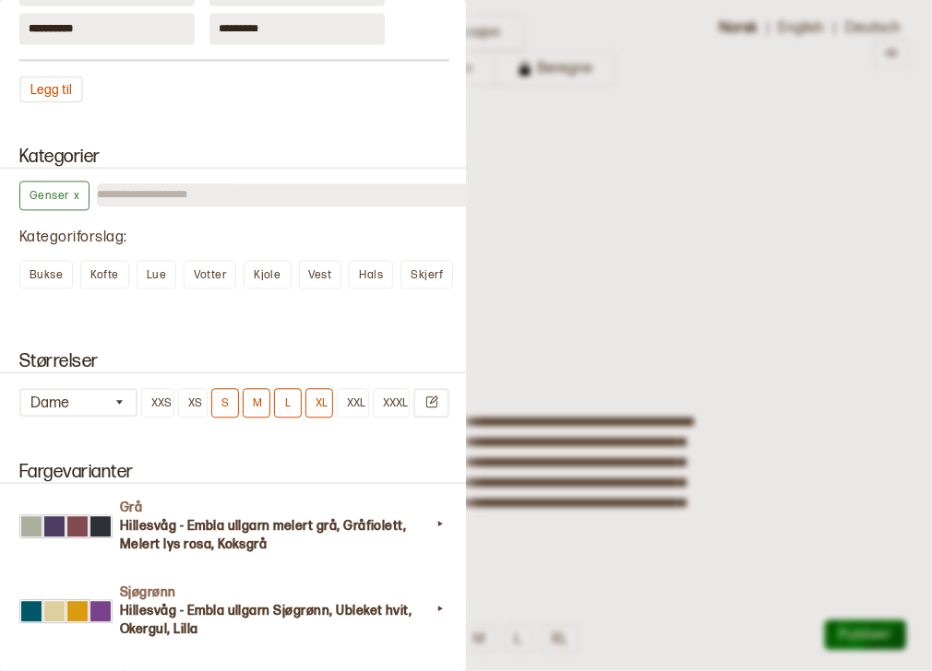
type input "**"
type input "***"
type input "**"
type input "***"
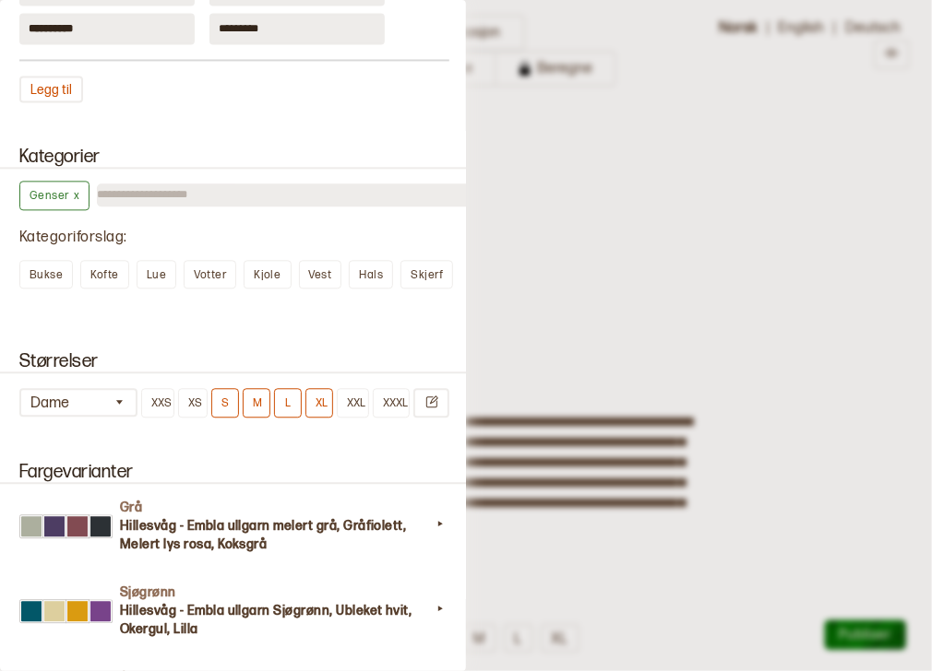
type input "**"
type input "***"
type input "**"
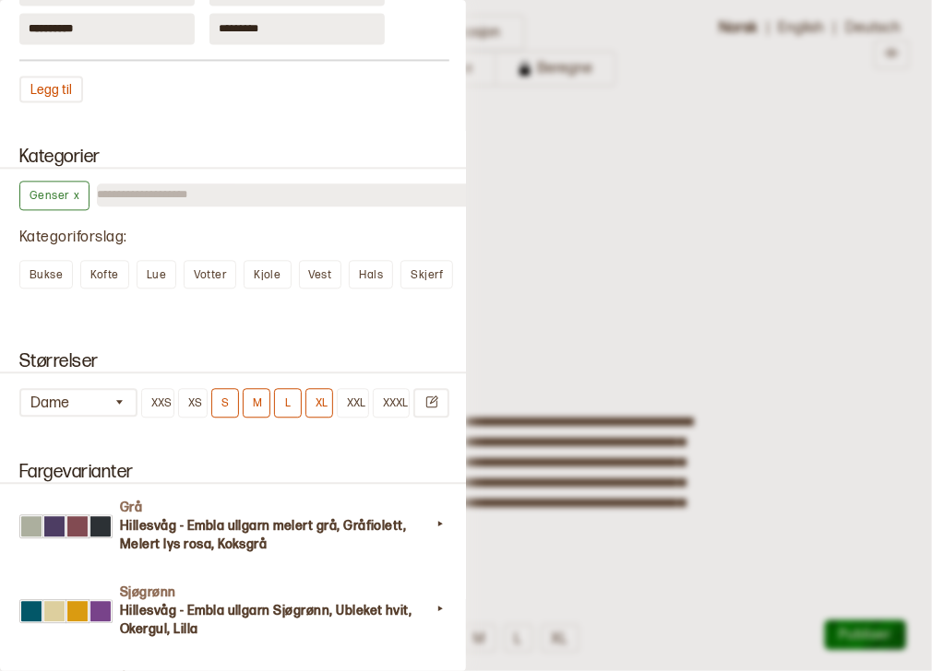
type input "***"
type input "**"
type input "***"
type input "**"
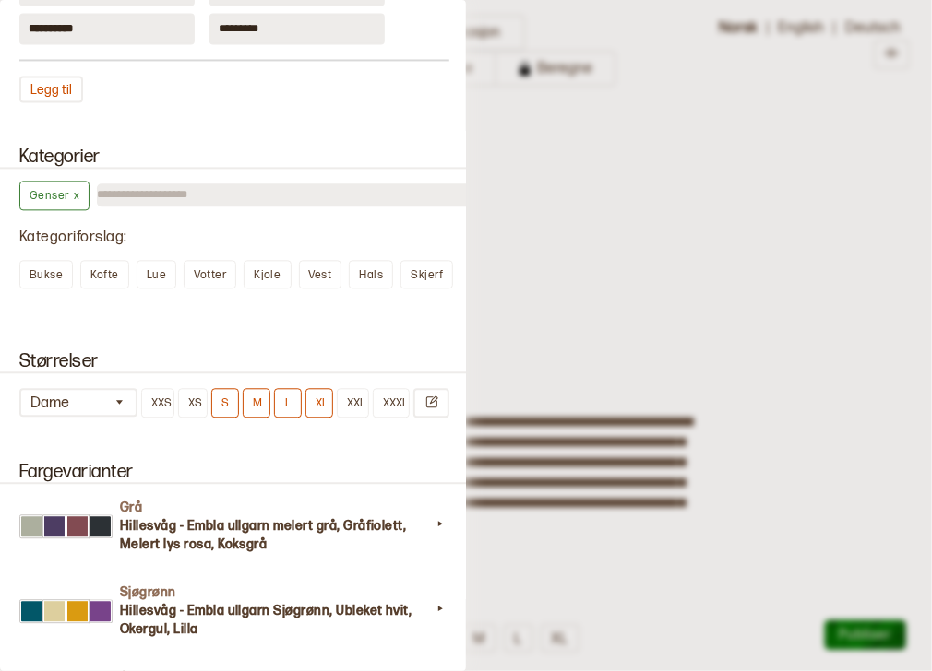
type input "**"
type input "***"
type input "**"
type input "***"
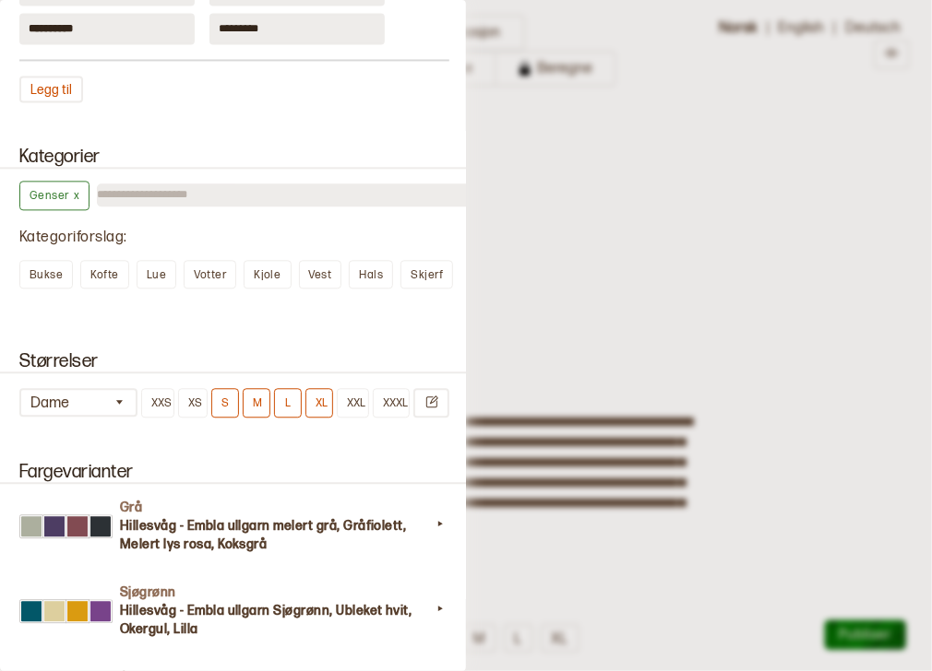
type input "**"
type input "***"
type input "**"
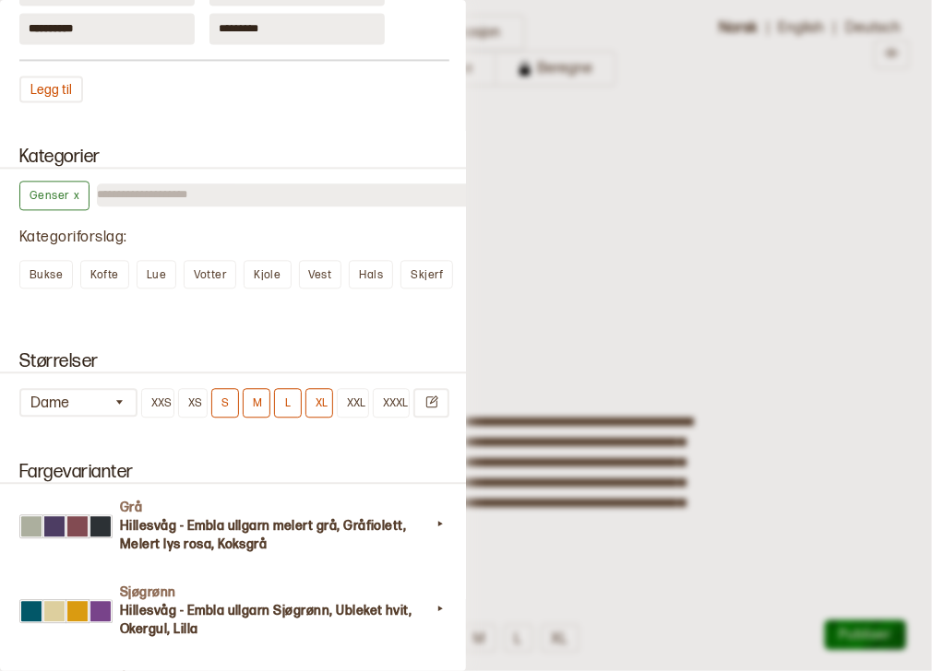
type input "***"
type input "**"
type input "***"
type input "**"
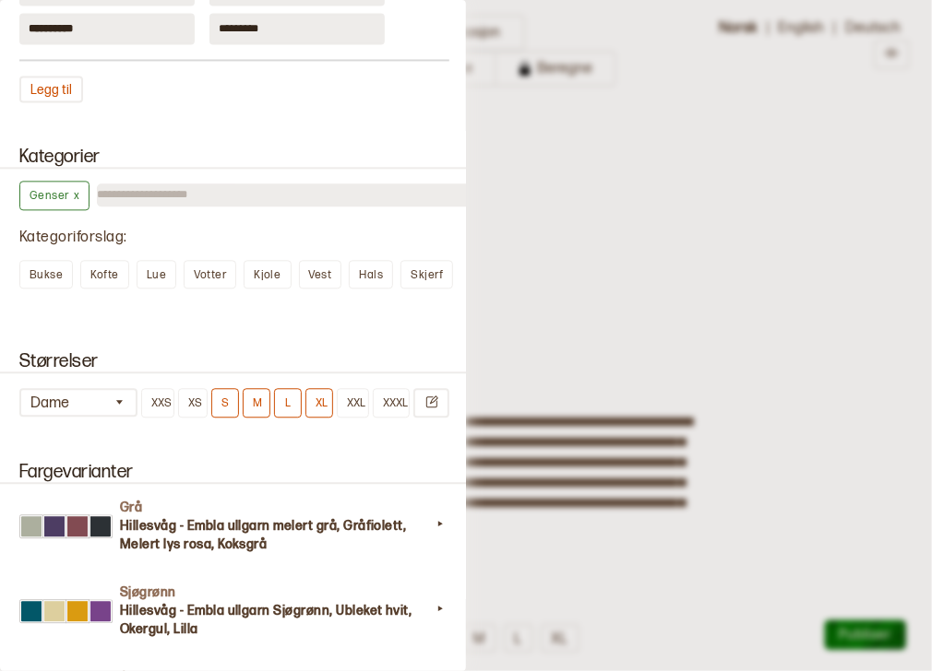
type input "**"
type input "***"
type input "**"
type input "***"
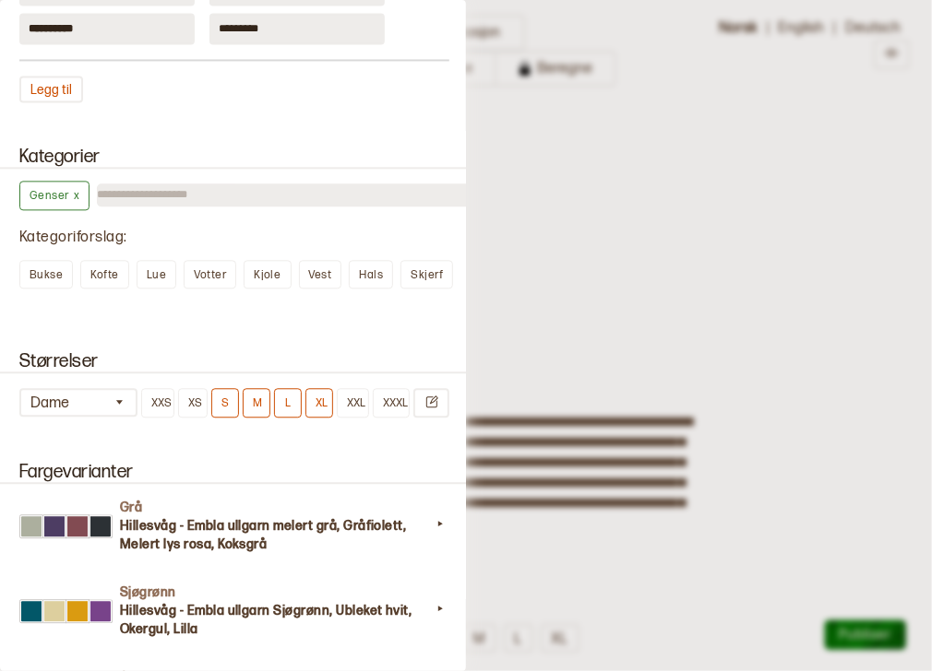
type input "**"
type input "***"
type input "**"
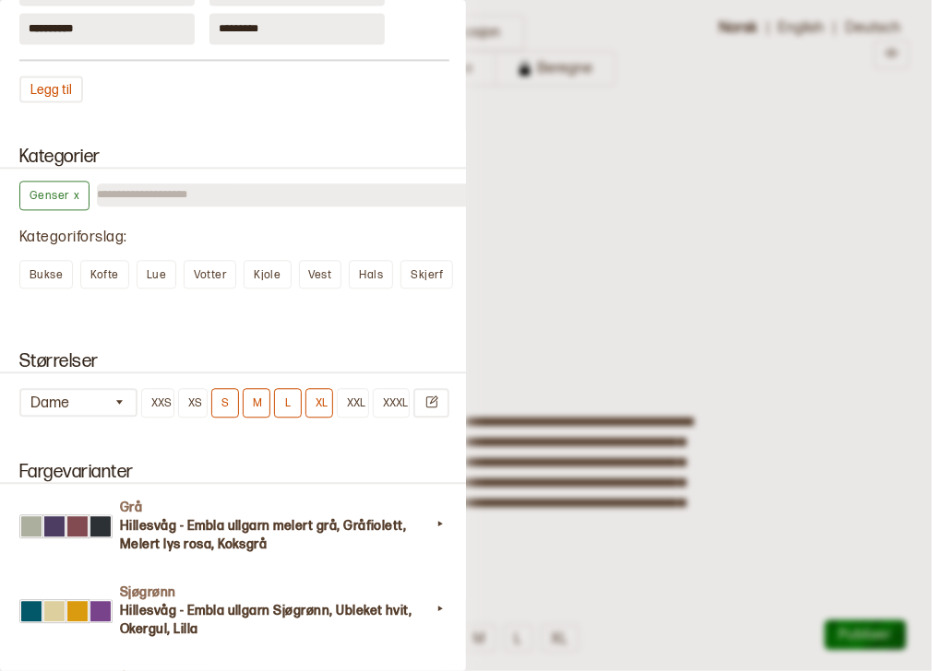
type input "***"
type input "**"
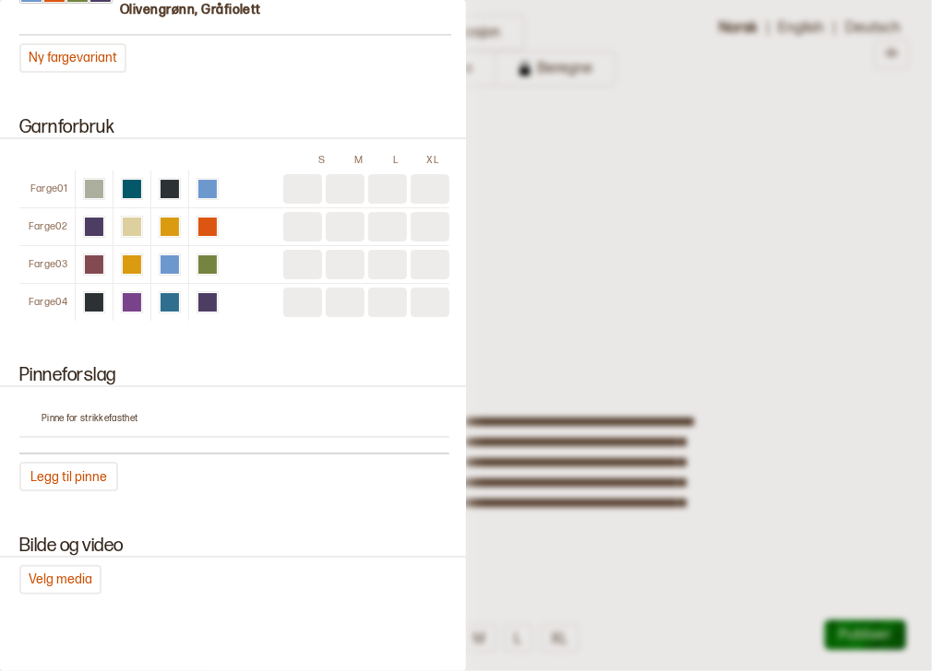
scroll to position [2099, 0]
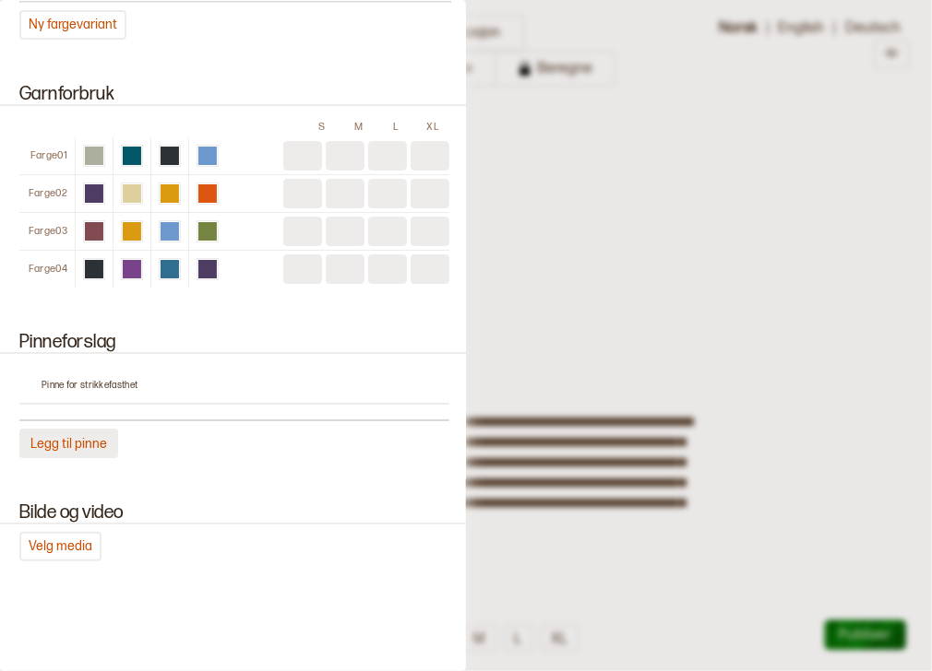
click at [89, 436] on button "Legg til pinne" at bounding box center [68, 444] width 99 height 30
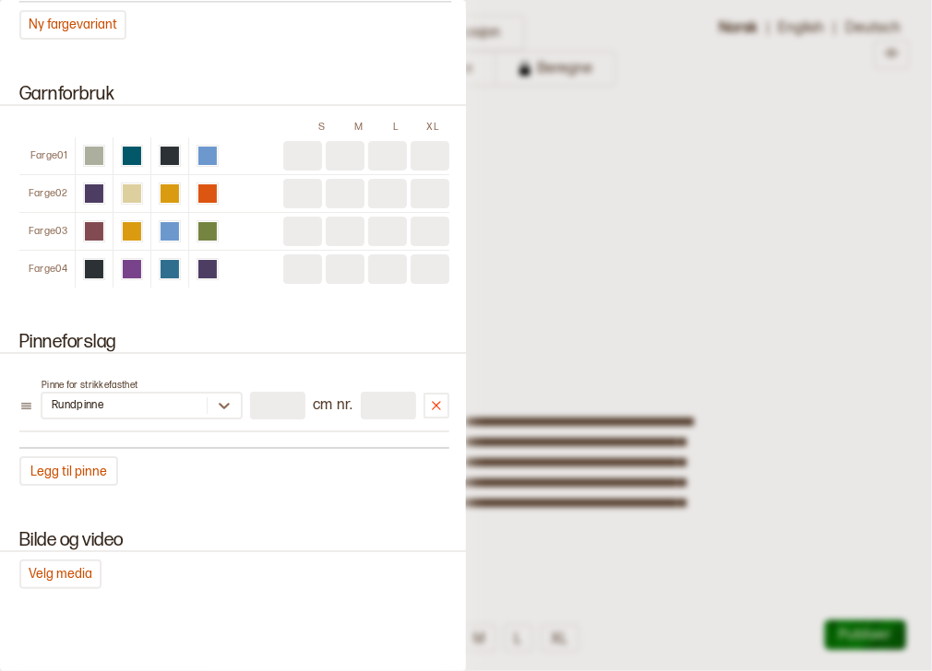
click at [269, 405] on input "number" at bounding box center [277, 406] width 55 height 28
type input "**"
type input "*"
click at [382, 401] on input "*" at bounding box center [388, 406] width 55 height 28
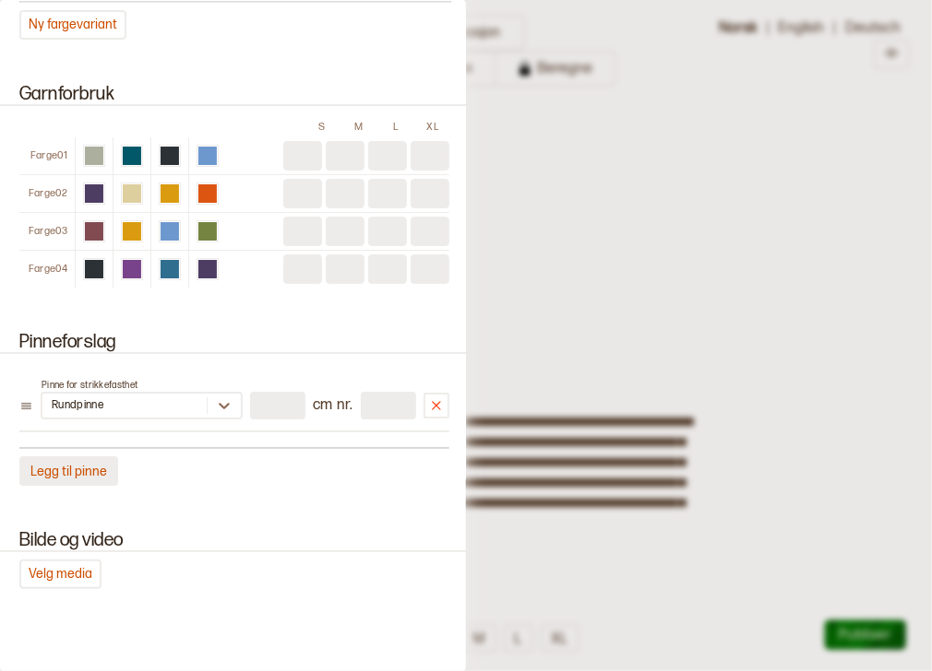
type input "***"
click at [88, 457] on button "Legg til pinne" at bounding box center [68, 472] width 99 height 30
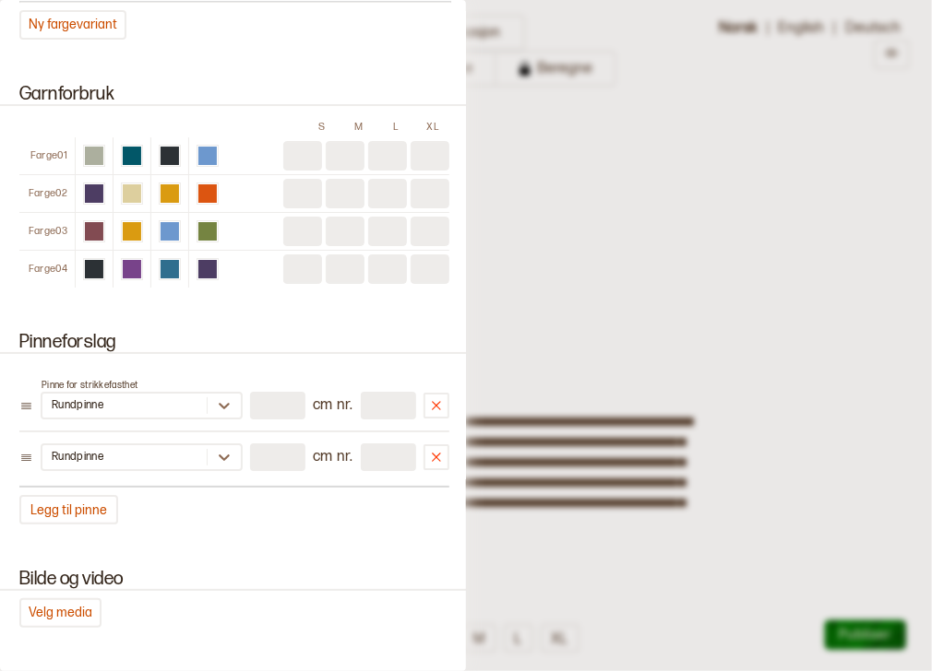
click at [267, 451] on input "number" at bounding box center [277, 458] width 55 height 28
type input "**"
type input "*"
click at [382, 453] on input "*" at bounding box center [388, 458] width 55 height 28
type input "***"
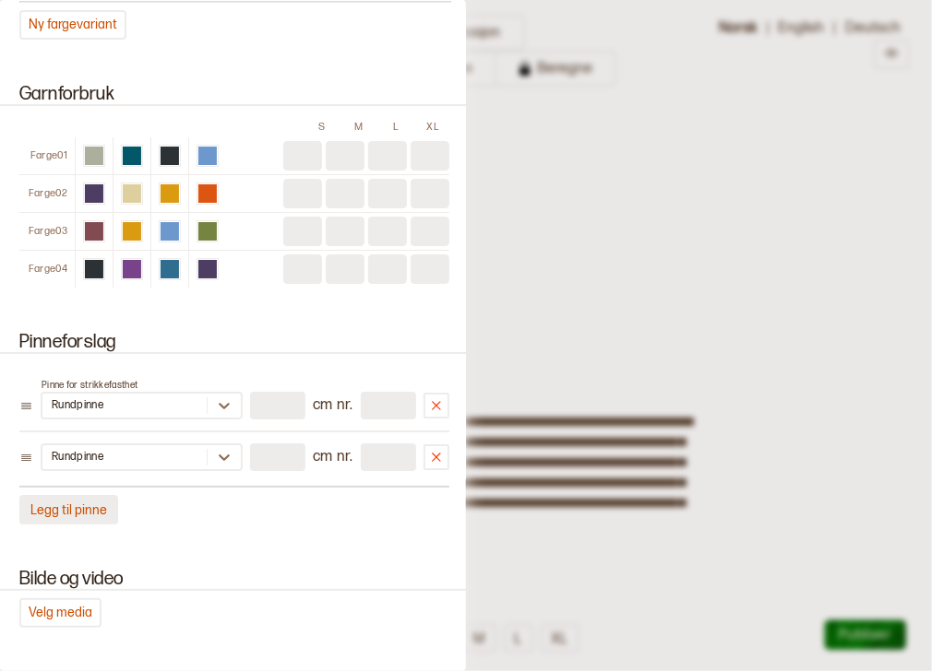
click at [66, 505] on button "Legg til pinne" at bounding box center [68, 510] width 99 height 30
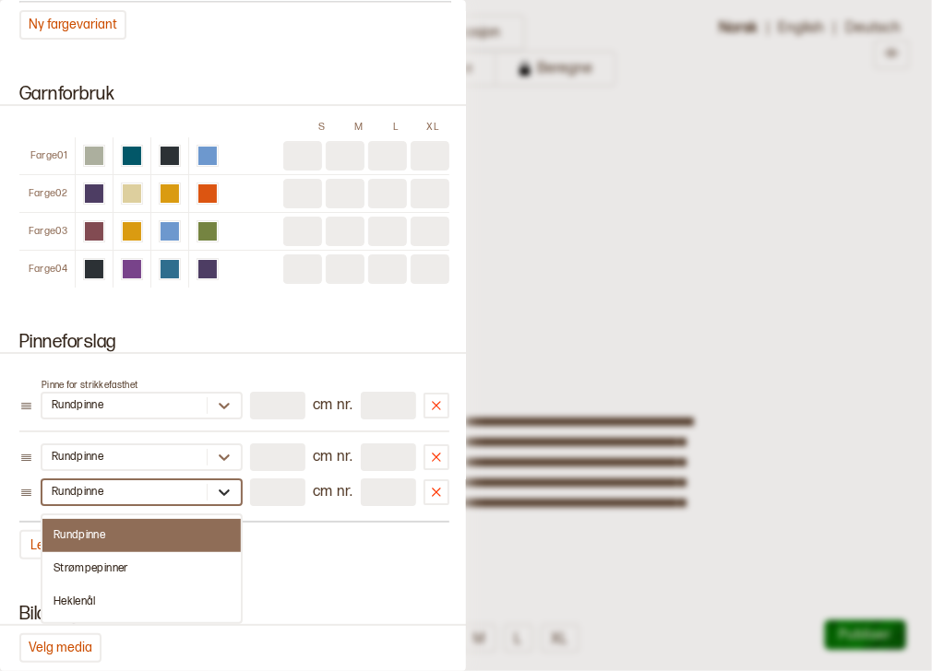
scroll to position [0, 0]
click at [225, 490] on icon at bounding box center [224, 493] width 11 height 6
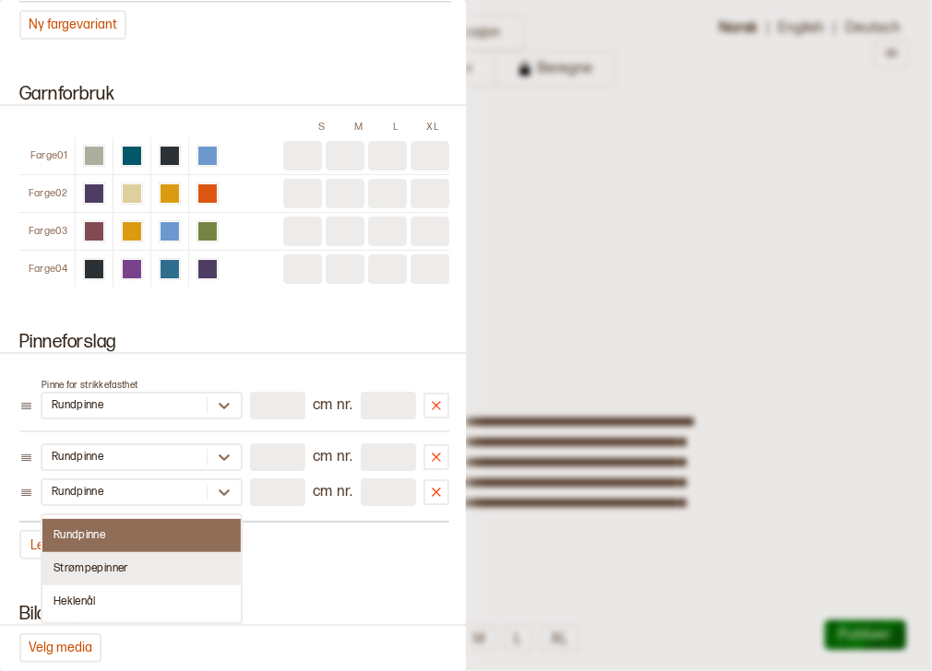
click at [178, 566] on div "Strømpepinner" at bounding box center [141, 569] width 198 height 33
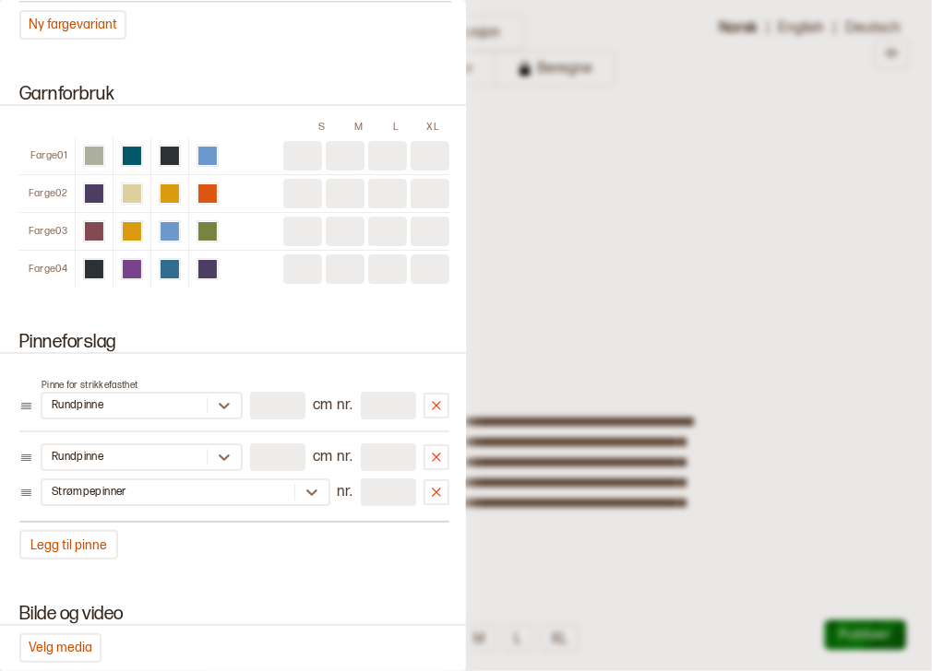
click at [376, 490] on input "number" at bounding box center [388, 493] width 55 height 28
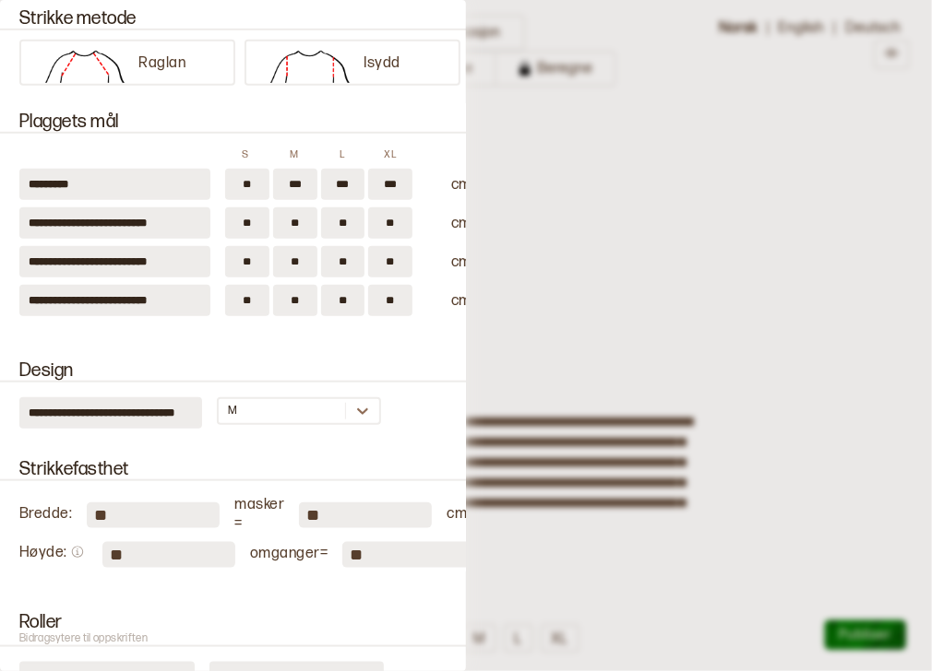
scroll to position [347, 0]
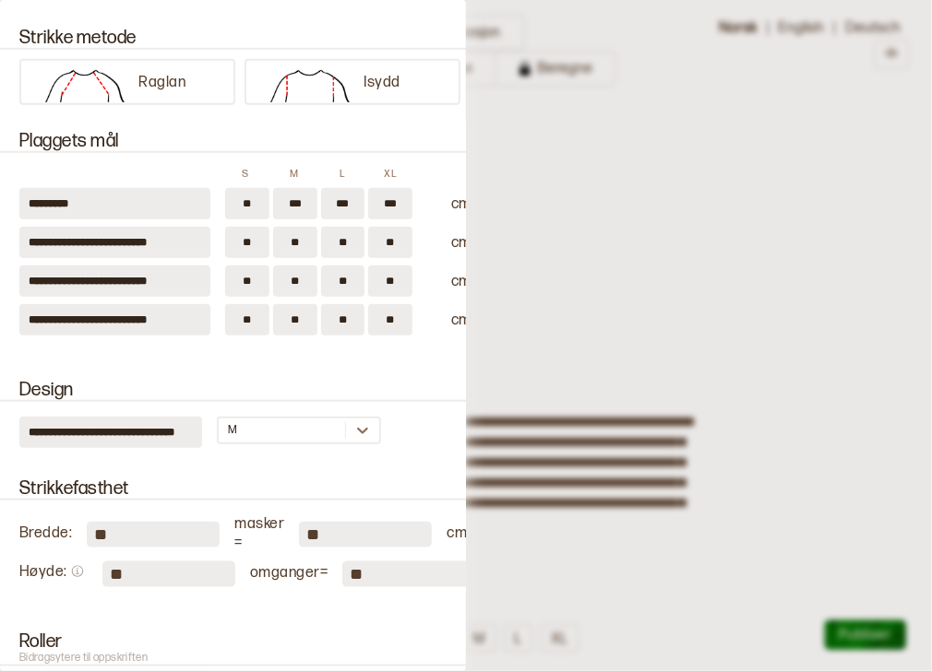
type input "***"
click at [303, 203] on input "***" at bounding box center [295, 203] width 44 height 31
type input "***"
click at [352, 205] on input "***" at bounding box center [343, 203] width 44 height 31
type input "***"
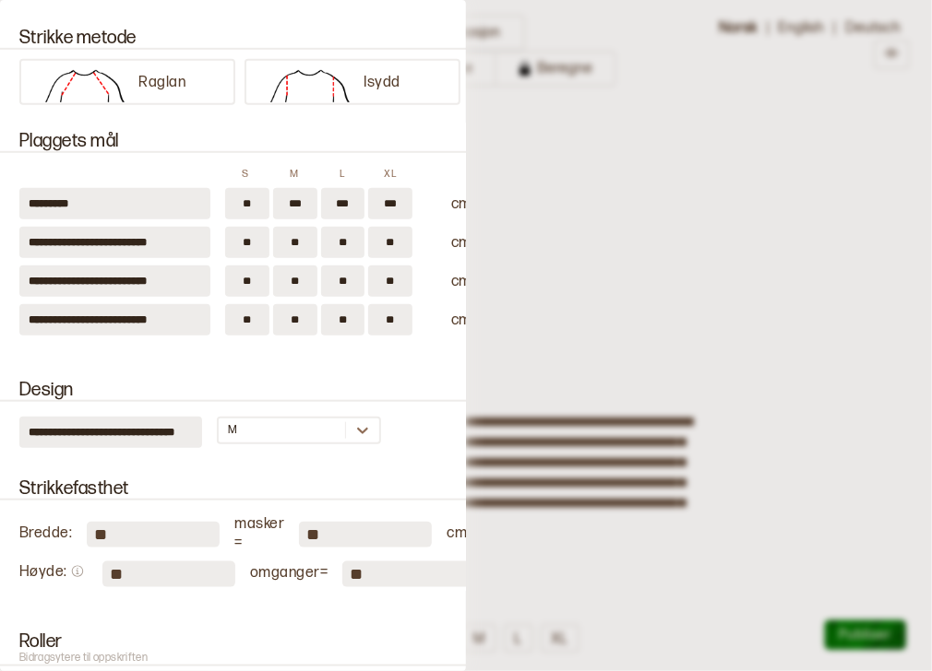
click at [395, 204] on input "***" at bounding box center [390, 203] width 44 height 31
type input "***"
click at [259, 242] on input "**" at bounding box center [247, 242] width 44 height 31
type input "**"
click at [306, 241] on input "**" at bounding box center [295, 242] width 44 height 31
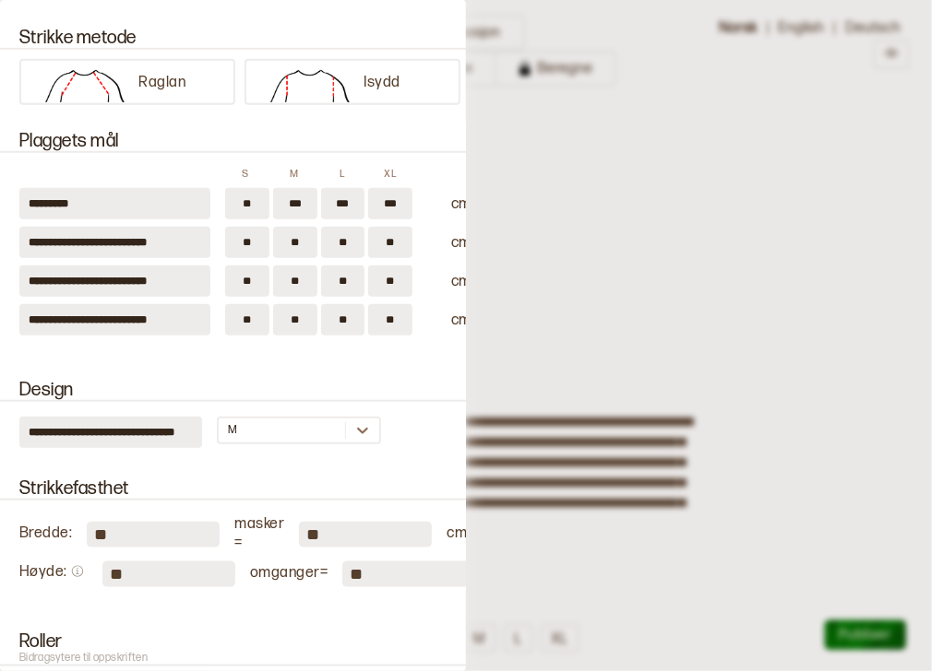
type input "**"
click at [352, 240] on input "**" at bounding box center [343, 242] width 44 height 31
type input "*"
type input "**"
click at [401, 244] on input "**" at bounding box center [390, 242] width 44 height 31
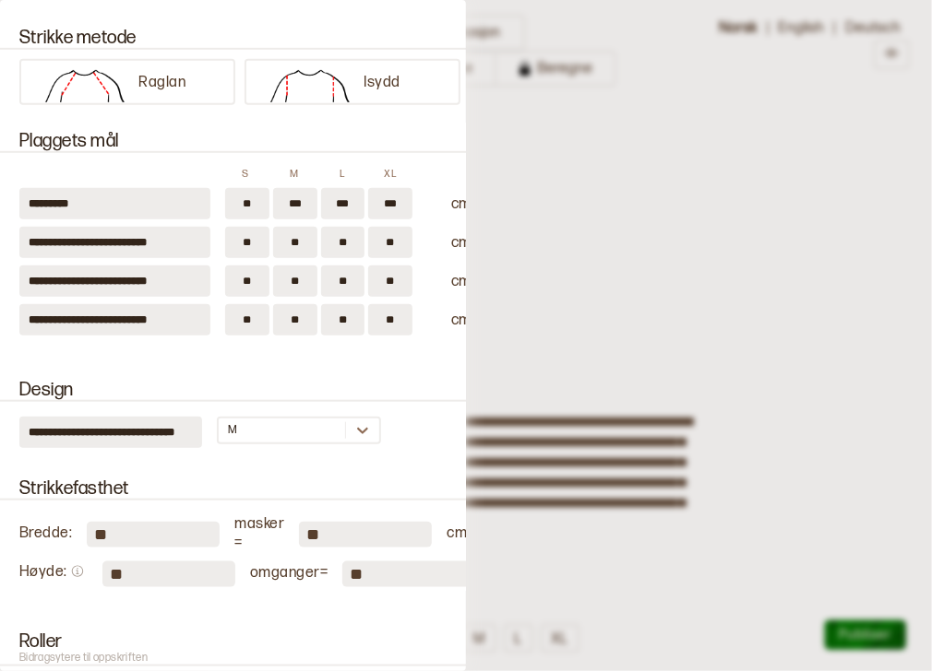
type input "*"
type input "**"
click at [262, 279] on input "**" at bounding box center [247, 281] width 44 height 31
type input "*"
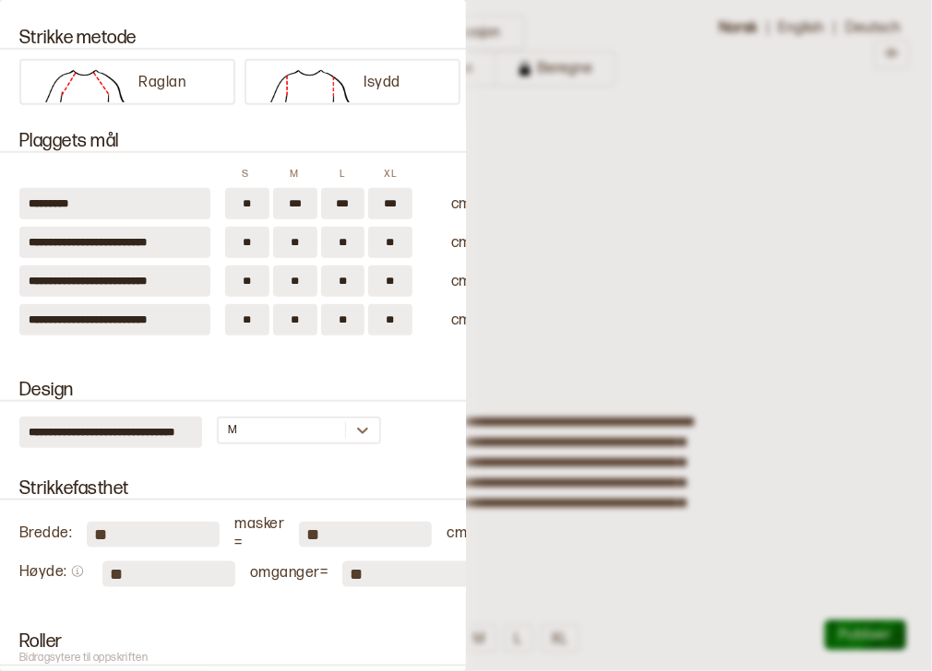
type input "**"
click at [303, 277] on input "**" at bounding box center [295, 281] width 44 height 31
type input "*"
type input "**"
click at [353, 276] on input "**" at bounding box center [343, 281] width 44 height 31
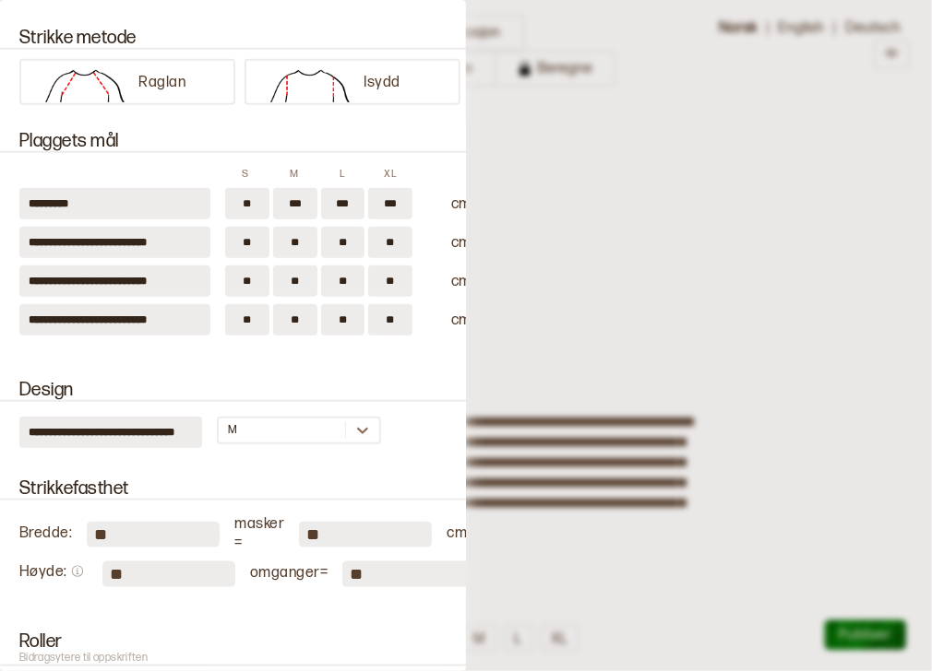
type input "*"
type input "**"
click at [398, 272] on input "**" at bounding box center [390, 281] width 44 height 31
type input "**"
click at [255, 314] on input "**" at bounding box center [247, 319] width 44 height 31
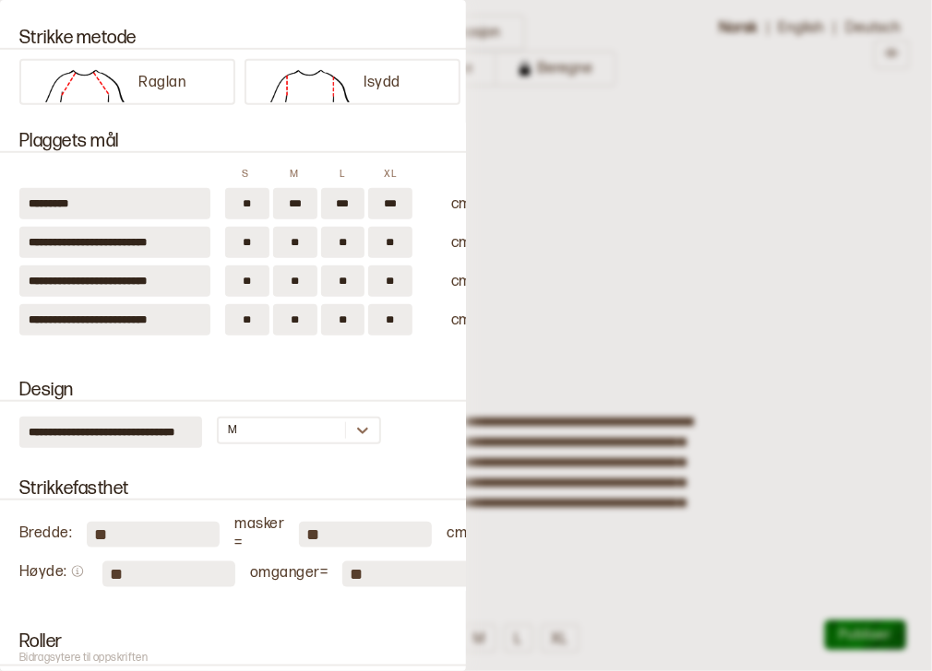
type input "*"
type input "**"
click at [314, 312] on input "**" at bounding box center [295, 319] width 44 height 31
type input "**"
click at [344, 315] on input "**" at bounding box center [343, 319] width 44 height 31
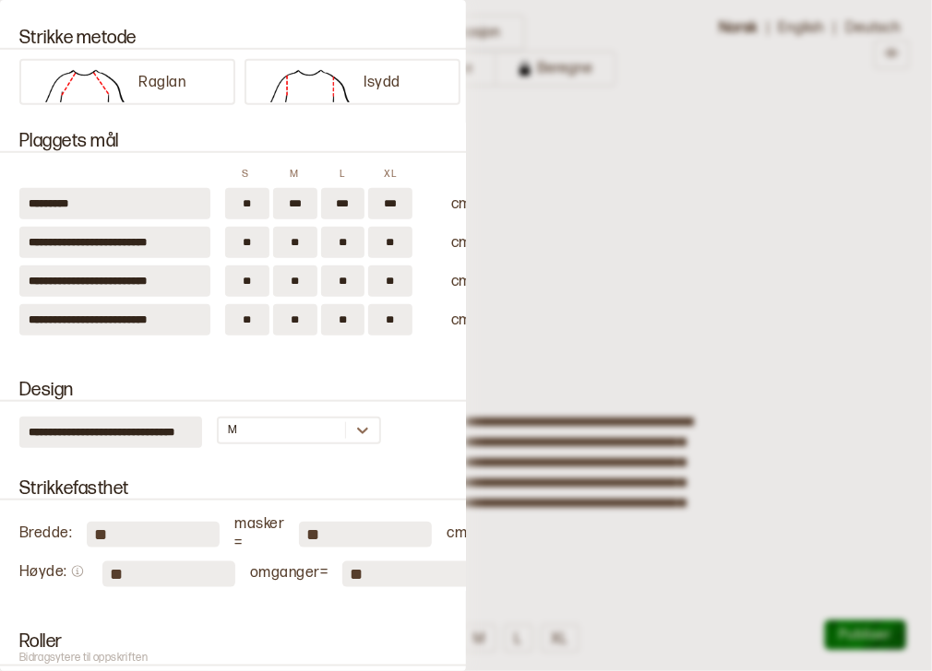
type input "**"
click at [402, 315] on input "**" at bounding box center [390, 319] width 44 height 31
type input "*"
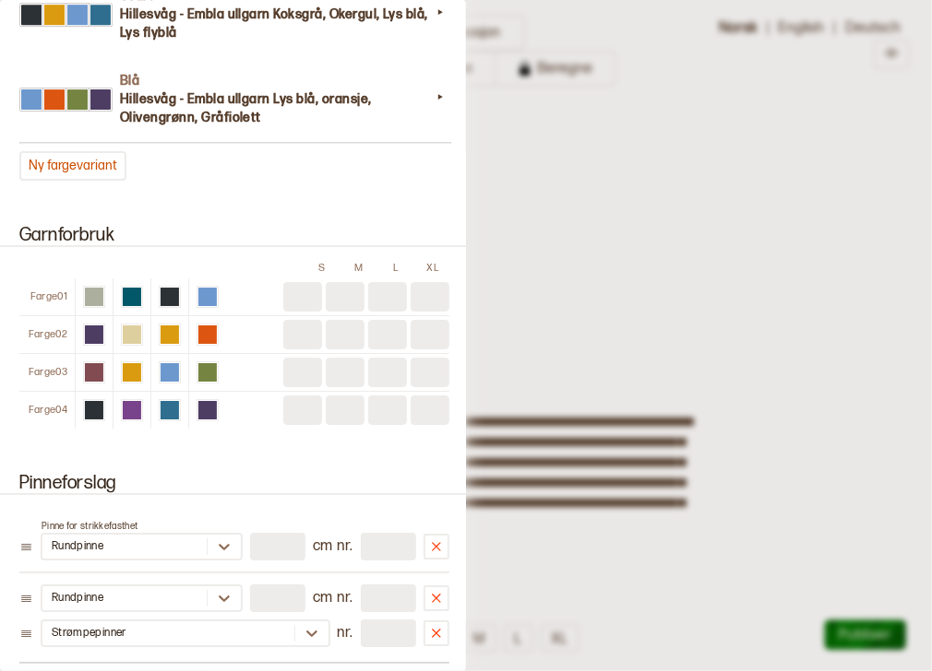
scroll to position [1961, 0]
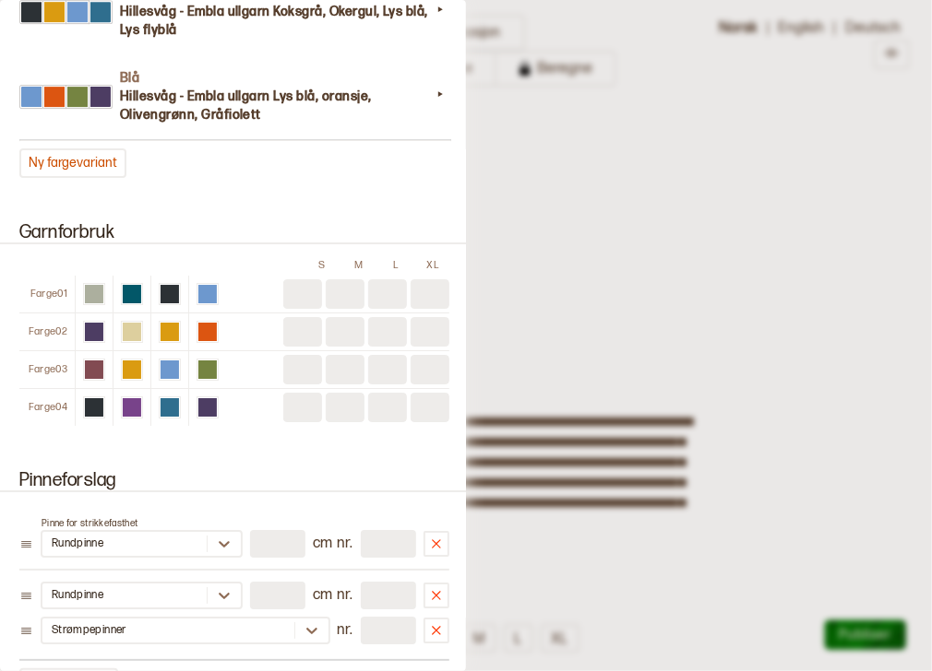
type input "**"
click at [297, 404] on input at bounding box center [302, 408] width 39 height 30
type input "*"
click at [342, 405] on input at bounding box center [345, 408] width 39 height 30
type input "*"
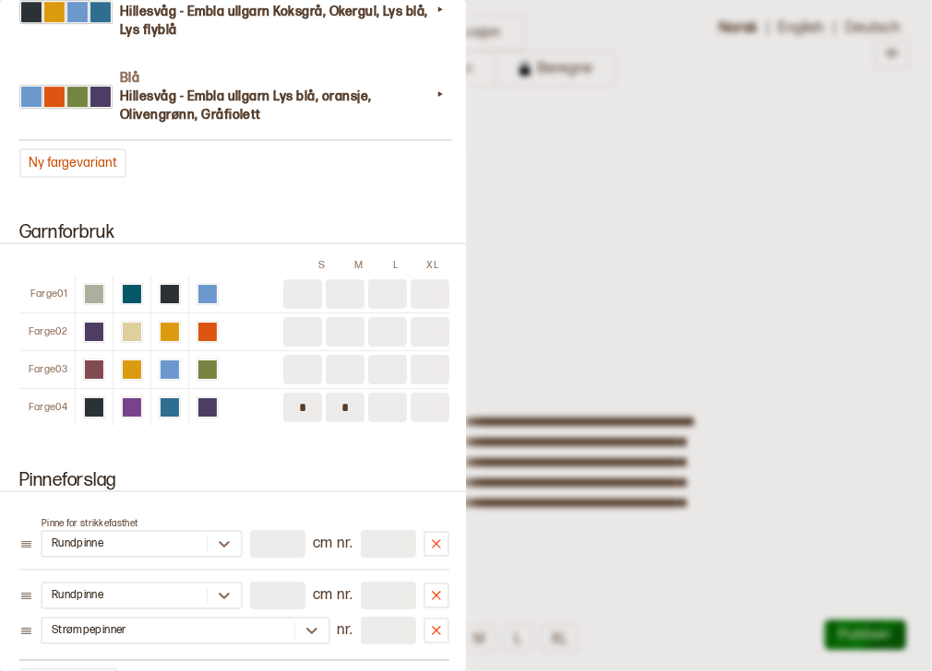
click at [389, 397] on input at bounding box center [387, 408] width 39 height 30
type input "**"
click at [291, 373] on input at bounding box center [302, 370] width 39 height 30
type input "*"
click at [355, 362] on input at bounding box center [345, 370] width 39 height 30
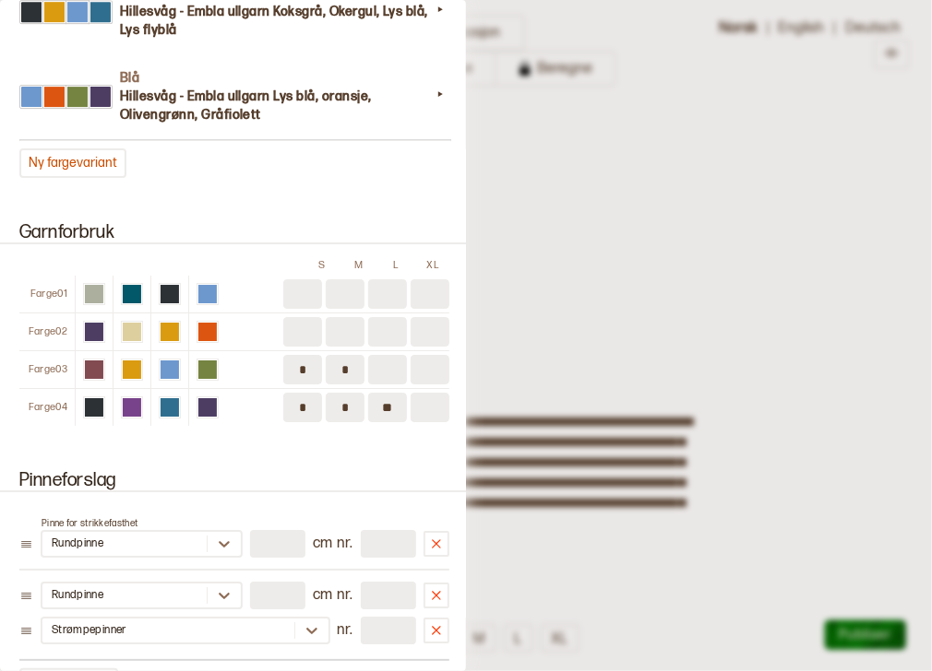
type input "*"
click at [373, 364] on input at bounding box center [387, 370] width 39 height 30
type input "*"
click at [423, 372] on input at bounding box center [429, 370] width 39 height 30
type input "*"
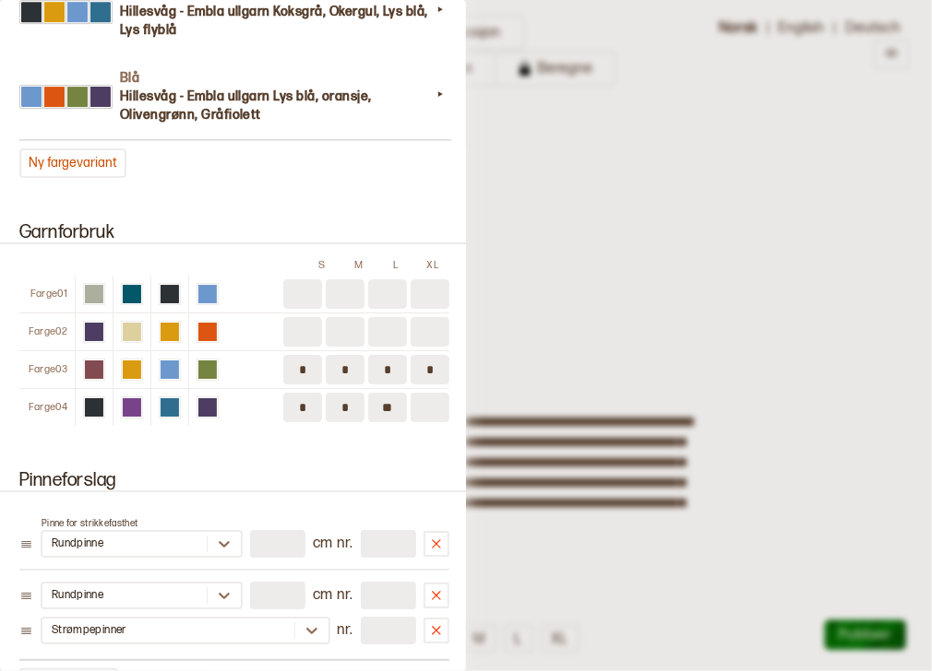
click at [421, 411] on input at bounding box center [429, 408] width 39 height 30
type input "*"
drag, startPoint x: 386, startPoint y: 402, endPoint x: 360, endPoint y: 399, distance: 26.9
click at [360, 399] on div "* * ** *" at bounding box center [366, 408] width 166 height 30
type input "*"
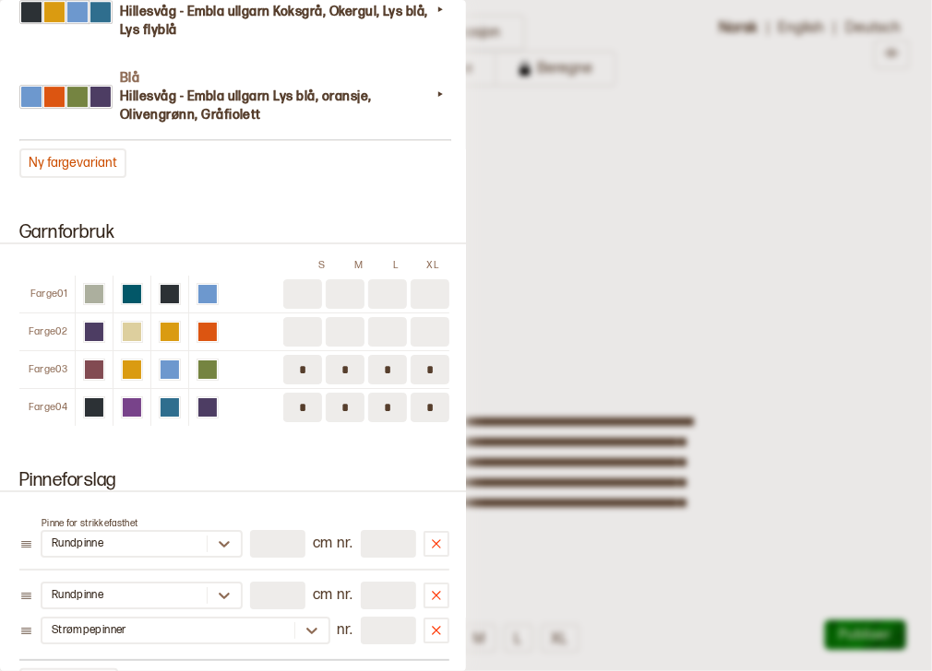
click at [303, 328] on input at bounding box center [302, 332] width 39 height 30
type input "*"
click at [334, 328] on input at bounding box center [345, 332] width 39 height 30
type input "*"
click at [381, 327] on input at bounding box center [387, 332] width 39 height 30
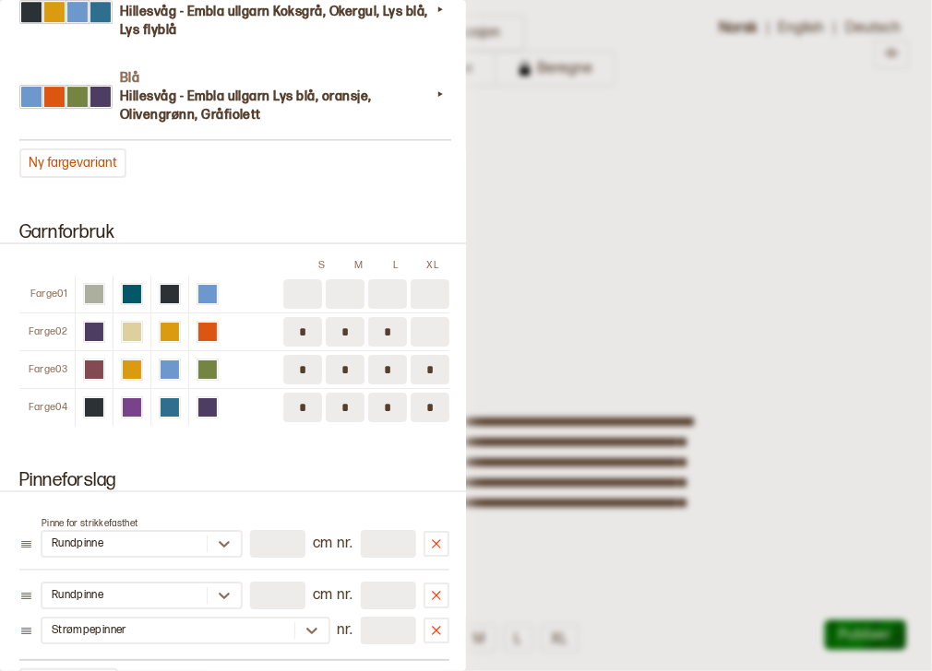
type input "*"
click at [421, 327] on input at bounding box center [429, 332] width 39 height 30
type input "*"
click at [435, 279] on input at bounding box center [429, 294] width 39 height 30
type input "*"
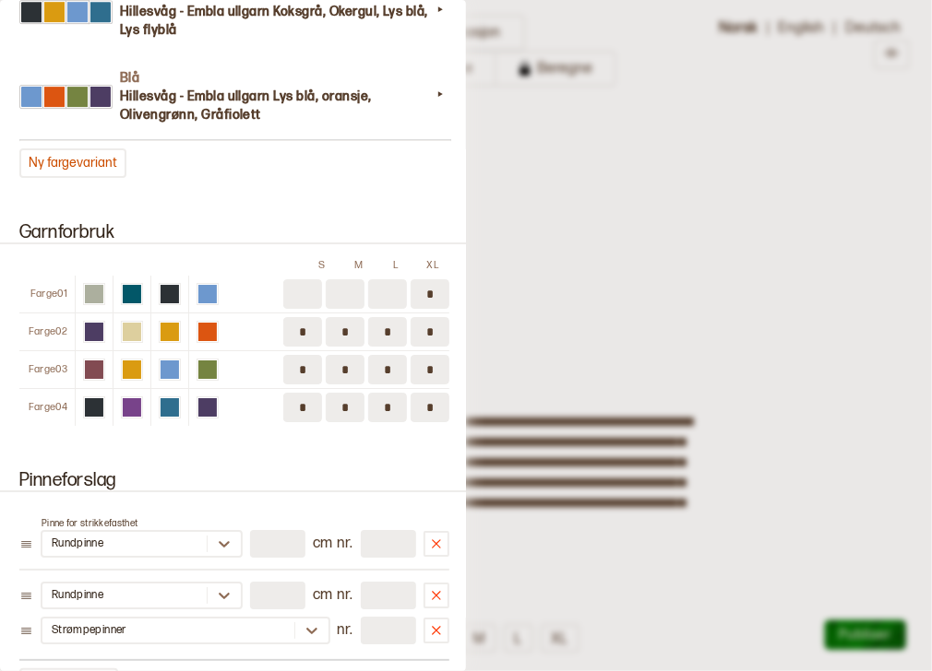
click at [393, 284] on input at bounding box center [387, 294] width 39 height 30
type input "*"
click at [351, 292] on input at bounding box center [345, 294] width 39 height 30
type input "*"
click at [310, 295] on input at bounding box center [302, 294] width 39 height 30
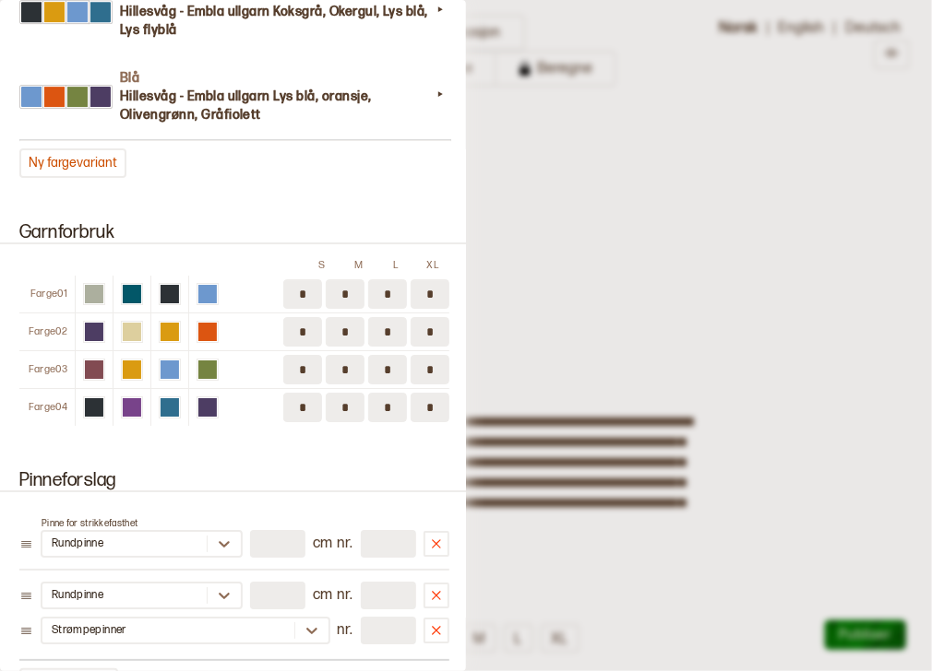
type input "*"
click at [401, 454] on div "Pinneforslag Pinne for strikkefasthet Rundpinne ** cm nr. *** Rundpinne ** cm n…" at bounding box center [233, 584] width 466 height 272
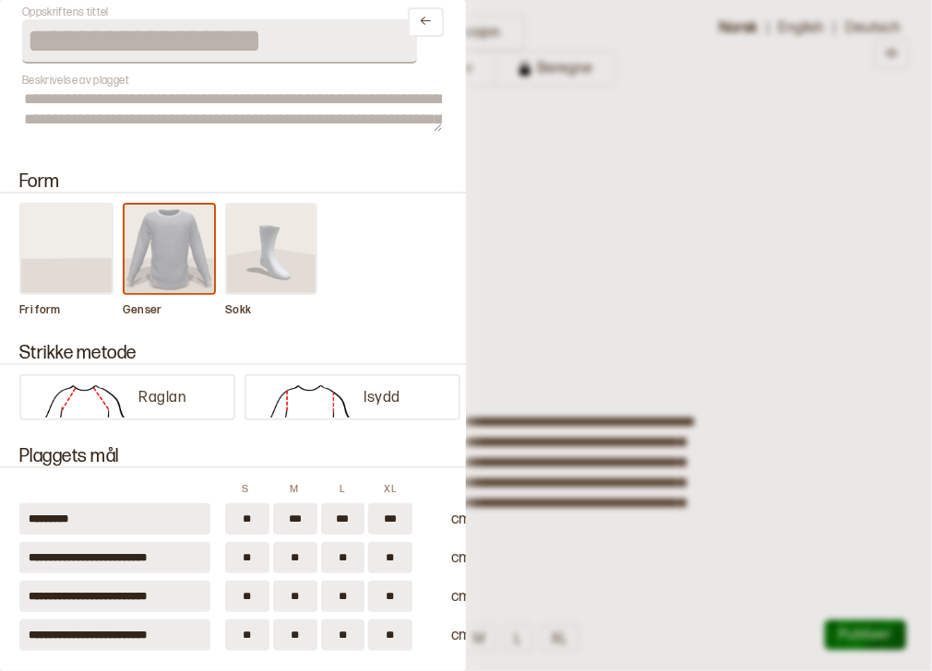
scroll to position [0, 0]
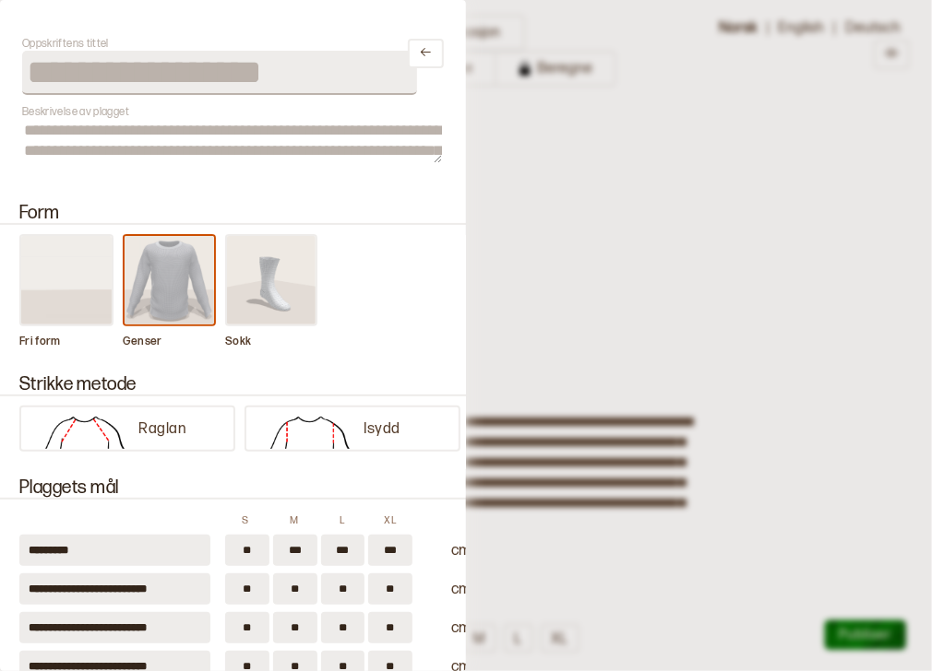
click at [395, 184] on div "Form Fri form Genser Sokk" at bounding box center [233, 267] width 466 height 172
click at [380, 175] on div "**********" at bounding box center [233, 335] width 466 height 671
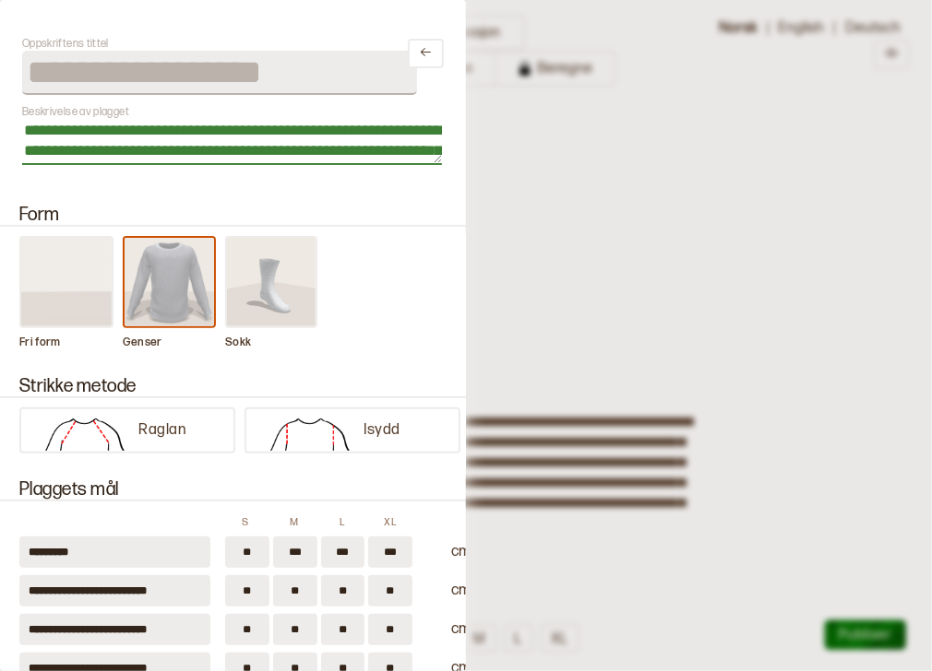
click at [391, 143] on textarea "**********" at bounding box center [232, 142] width 420 height 46
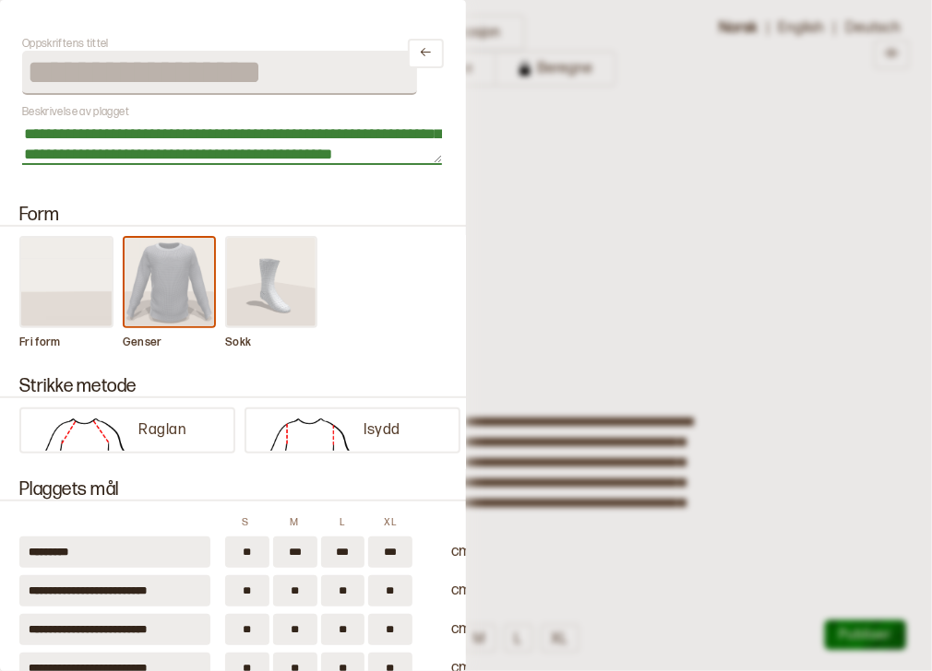
scroll to position [81, 0]
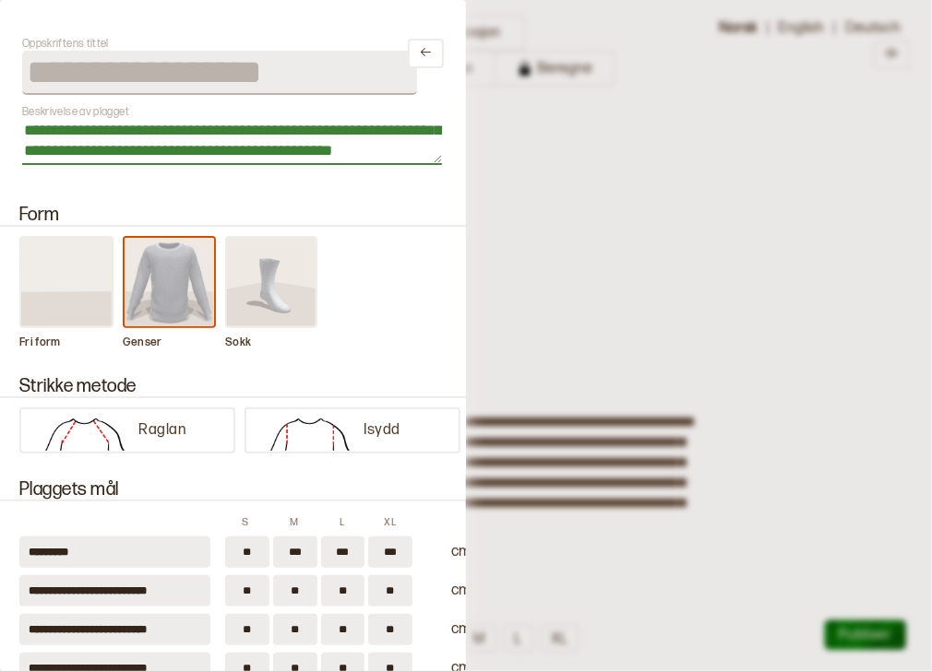
click at [100, 157] on textarea "**********" at bounding box center [232, 142] width 420 height 46
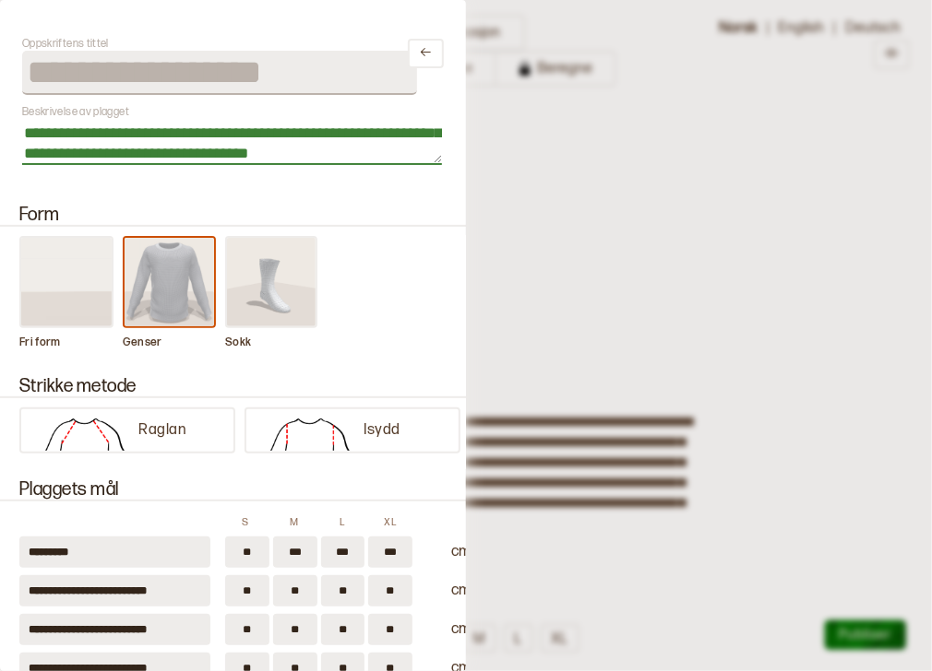
click at [345, 136] on textarea "**********" at bounding box center [232, 142] width 420 height 46
click at [68, 161] on textarea "**********" at bounding box center [232, 142] width 420 height 46
click at [311, 138] on textarea "**********" at bounding box center [232, 142] width 420 height 46
click at [351, 157] on textarea "**********" at bounding box center [232, 142] width 420 height 46
click at [398, 159] on textarea "**********" at bounding box center [232, 142] width 420 height 46
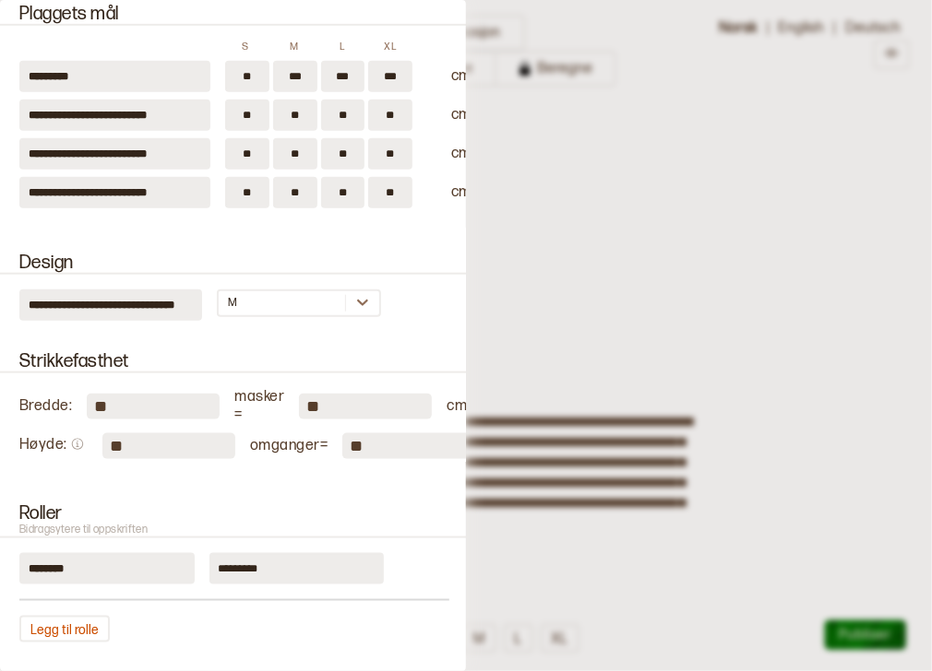
scroll to position [489, 0]
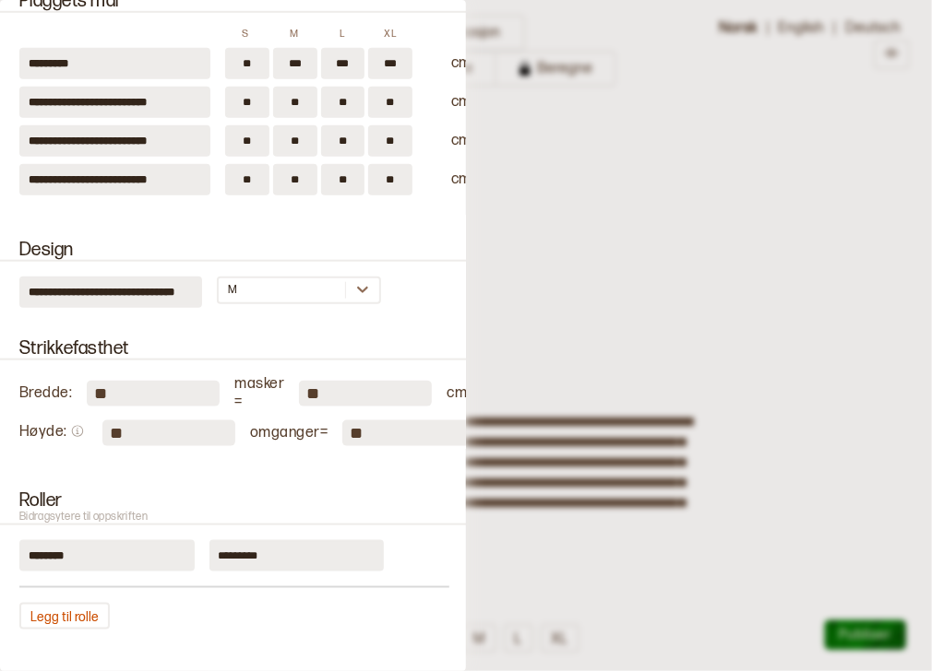
type textarea "**********"
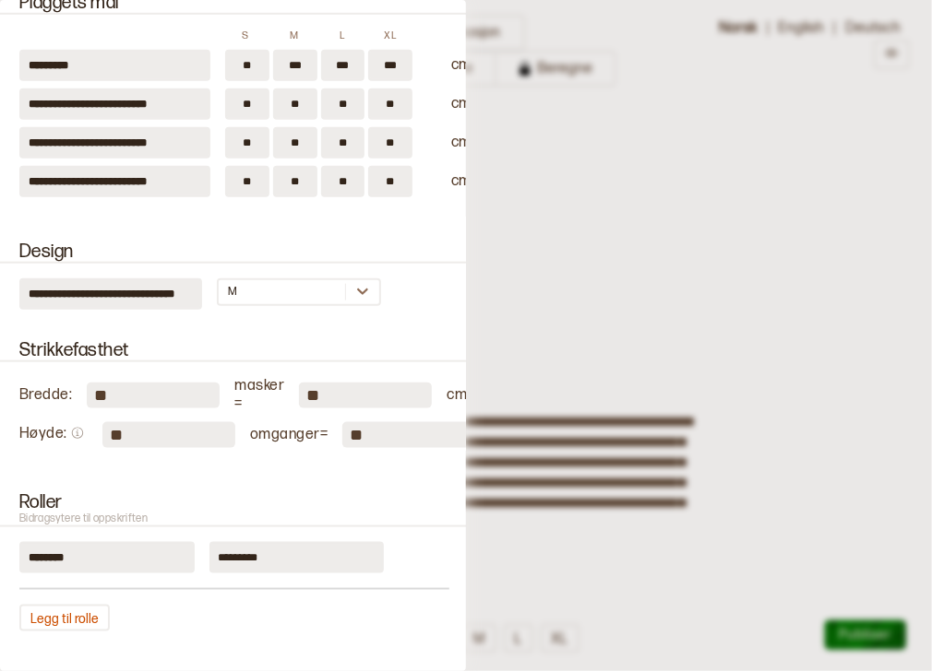
click at [620, 238] on div at bounding box center [466, 335] width 932 height 671
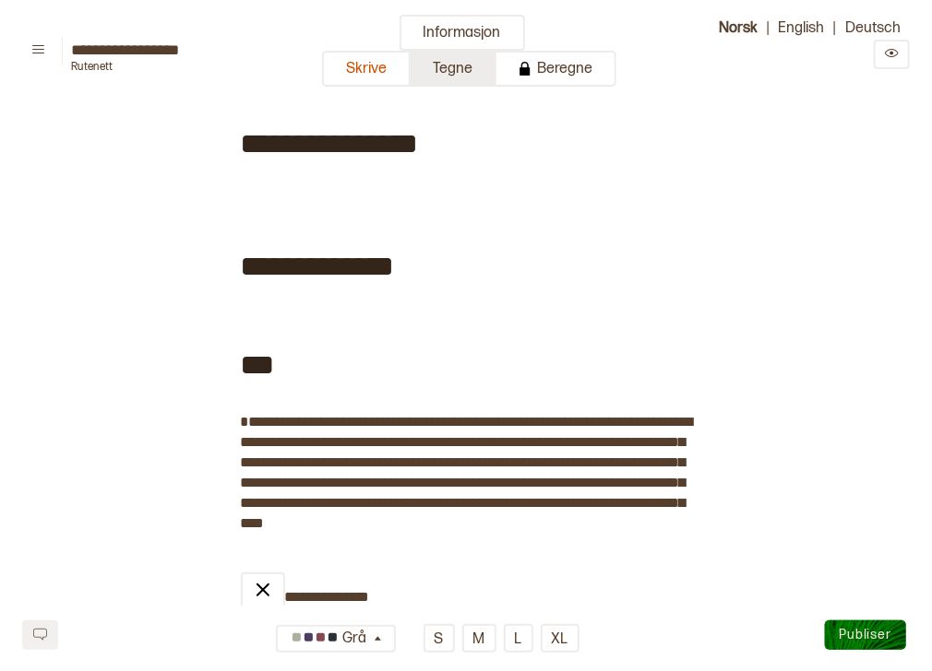
click at [469, 74] on button "Tegne" at bounding box center [453, 69] width 86 height 36
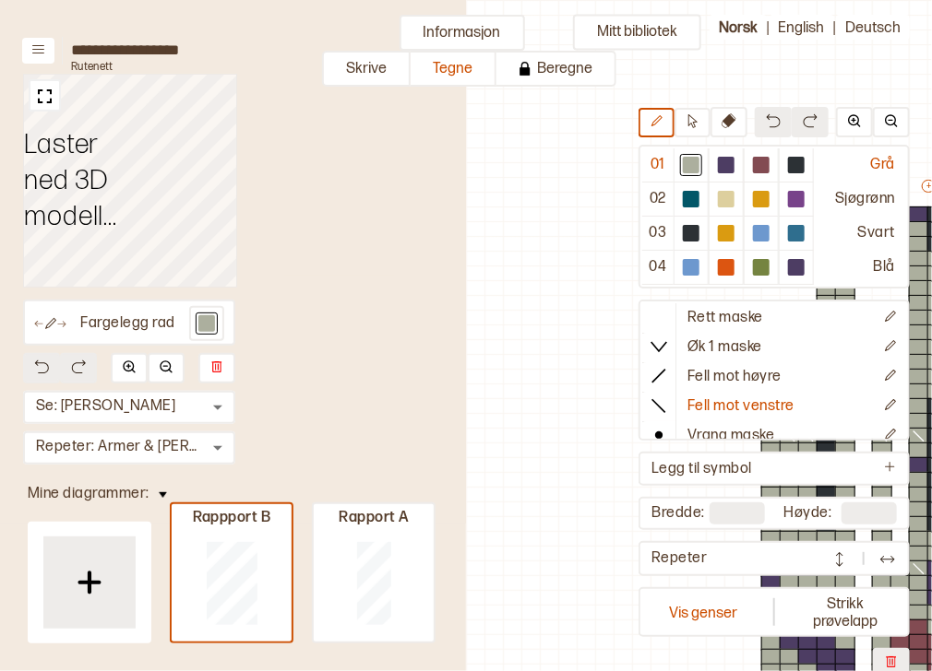
scroll to position [275, 454]
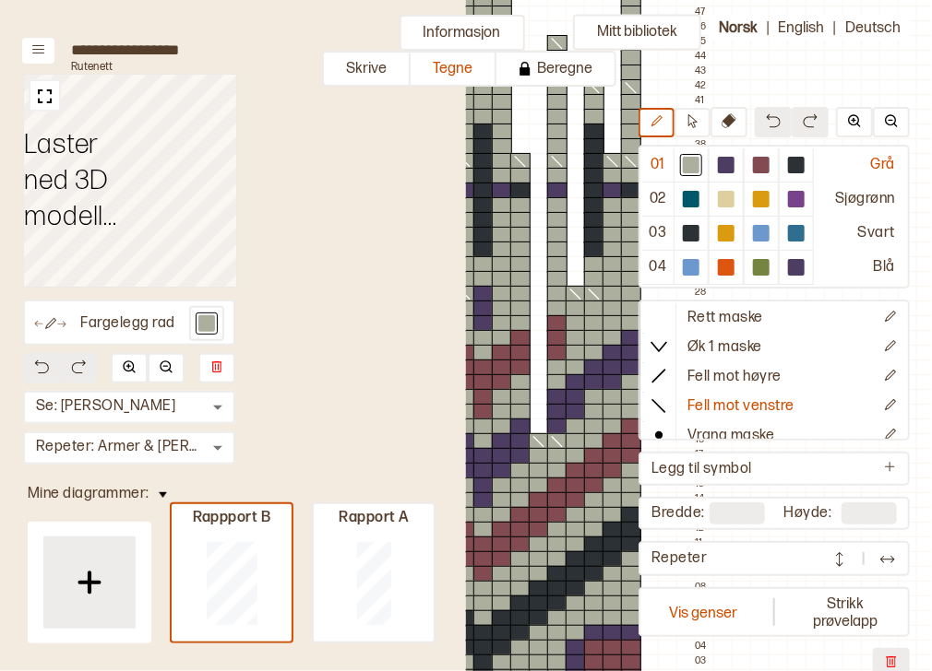
click at [161, 499] on button at bounding box center [162, 493] width 27 height 25
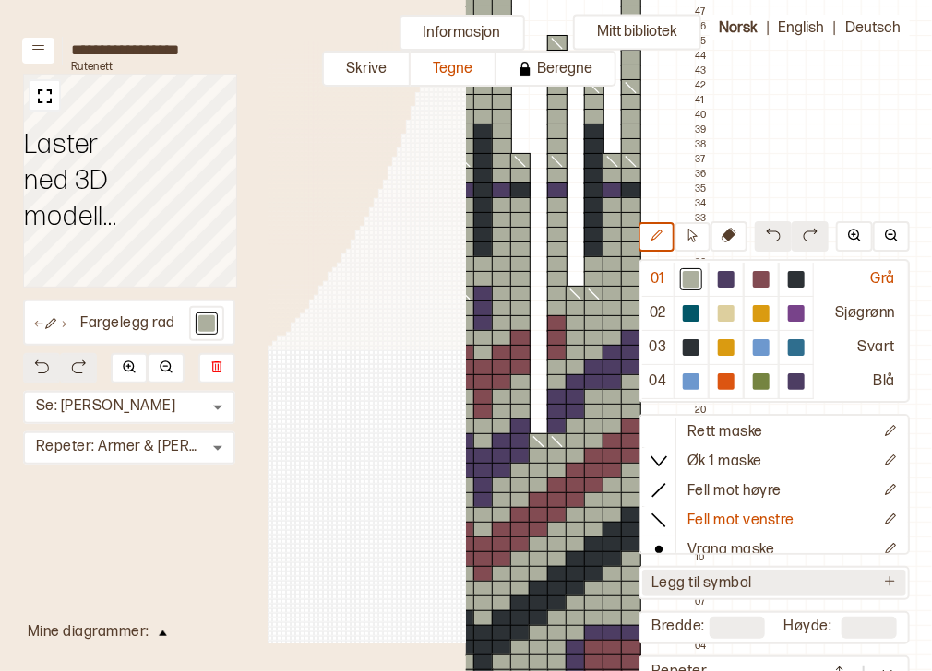
scroll to position [275, 449]
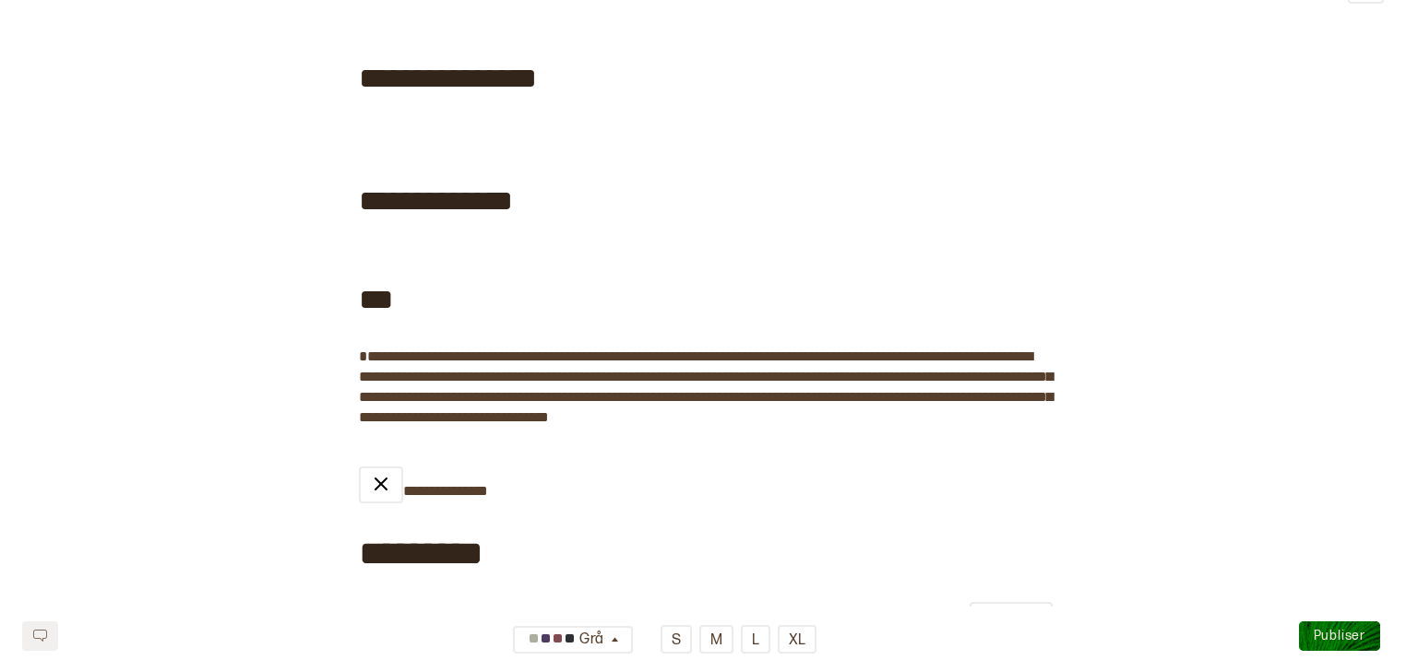
scroll to position [68, 0]
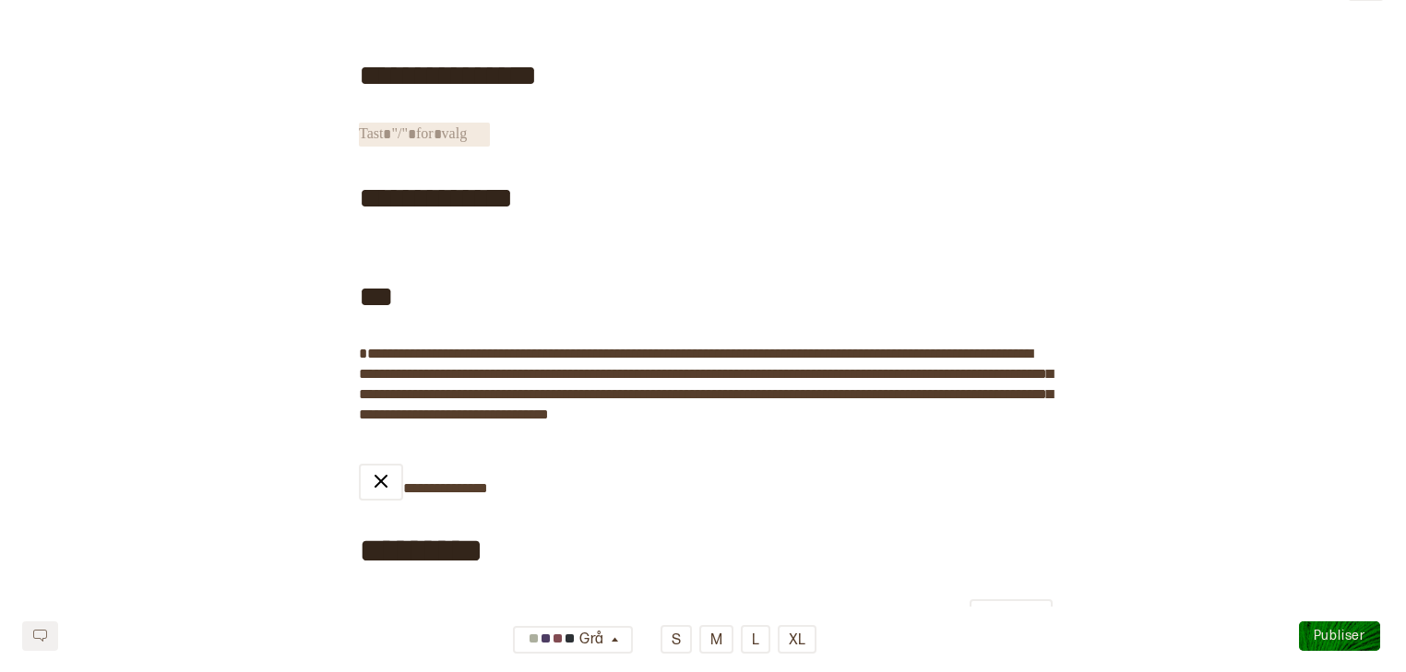
click at [402, 129] on span "﻿" at bounding box center [424, 135] width 131 height 24
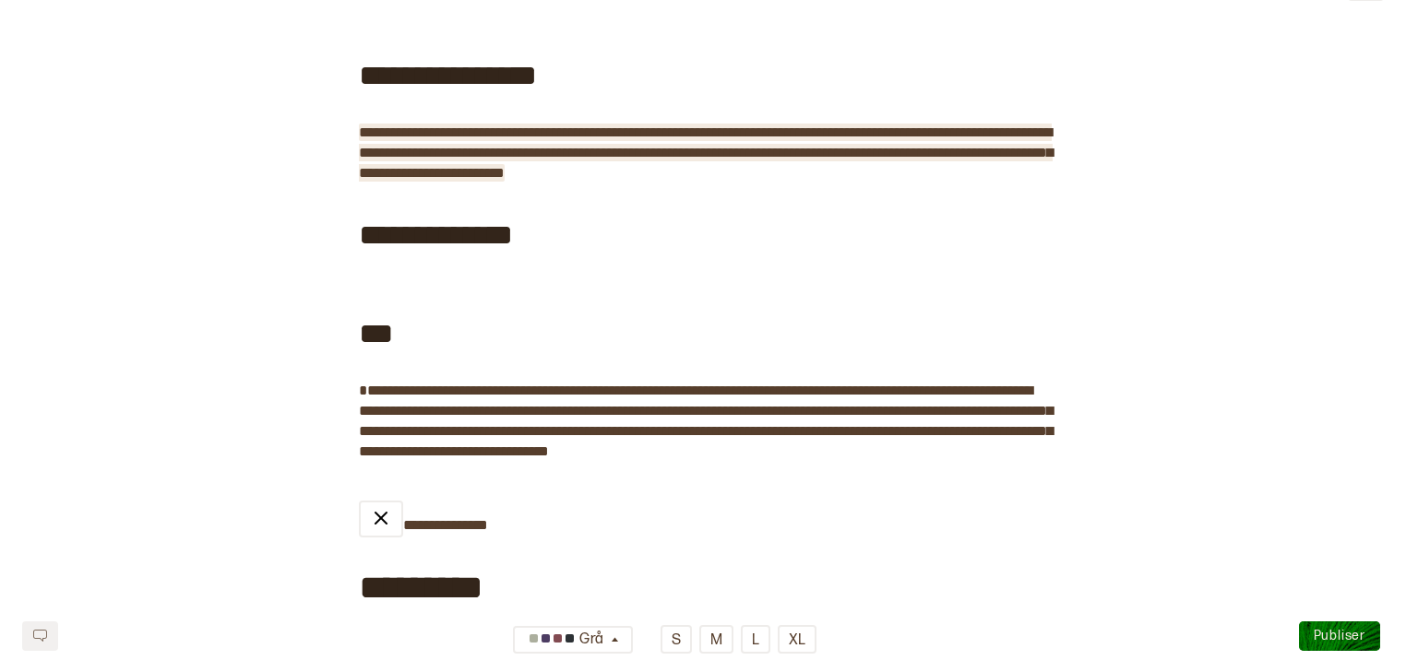
click at [806, 175] on span "**********" at bounding box center [706, 152] width 694 height 54
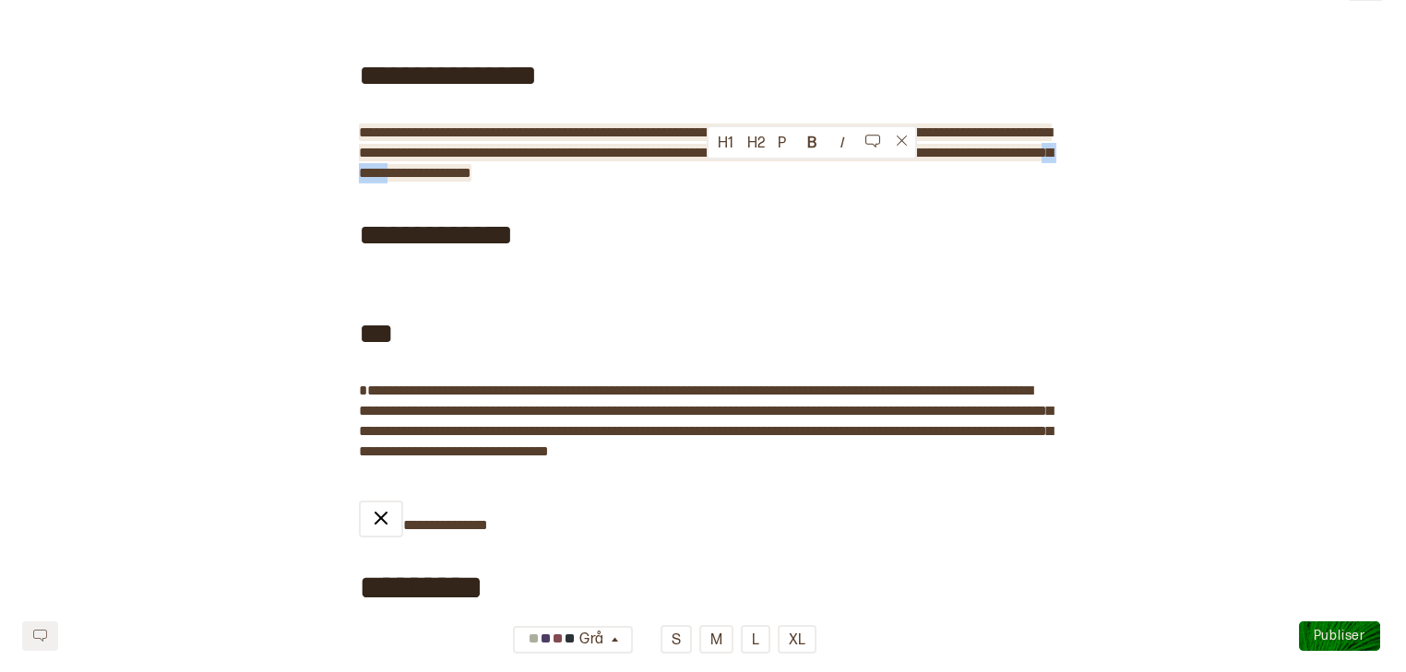
drag, startPoint x: 748, startPoint y: 176, endPoint x: 707, endPoint y: 172, distance: 40.8
click at [707, 172] on span "**********" at bounding box center [706, 152] width 694 height 54
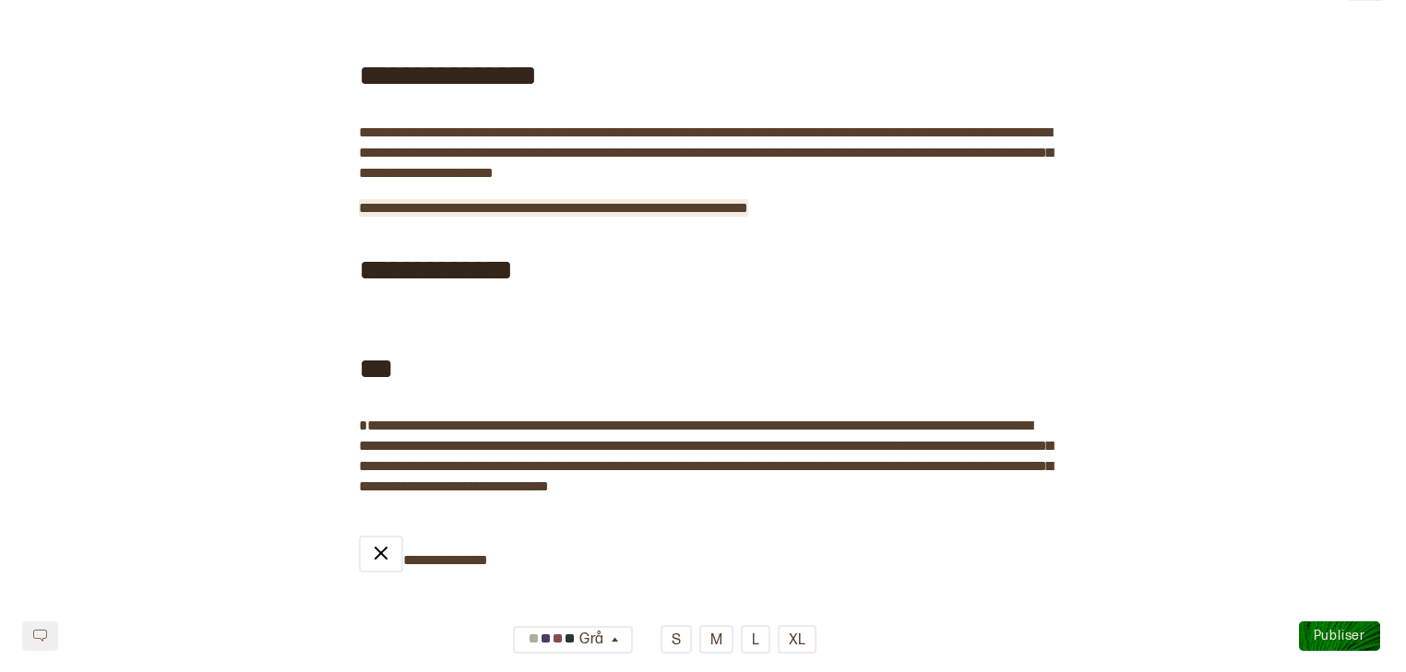
click at [688, 214] on span "**********" at bounding box center [553, 208] width 389 height 14
click at [886, 214] on span "**********" at bounding box center [623, 208] width 528 height 14
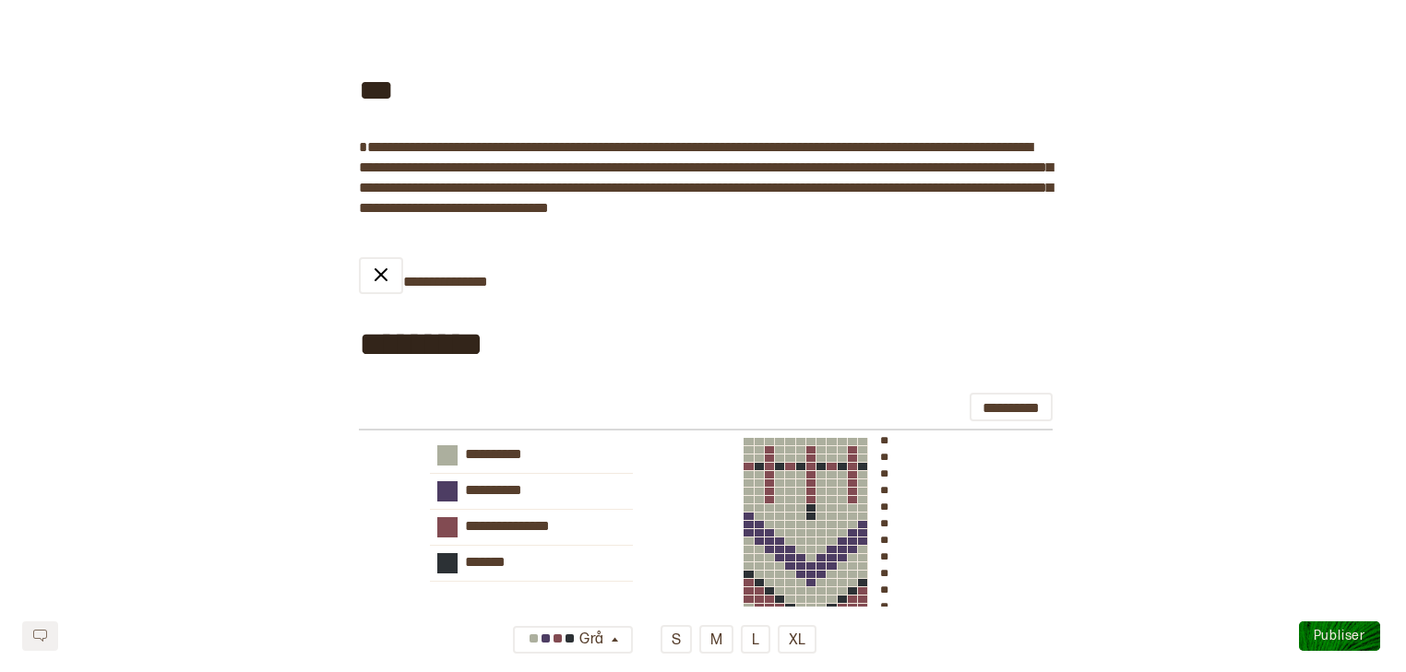
scroll to position [371, 0]
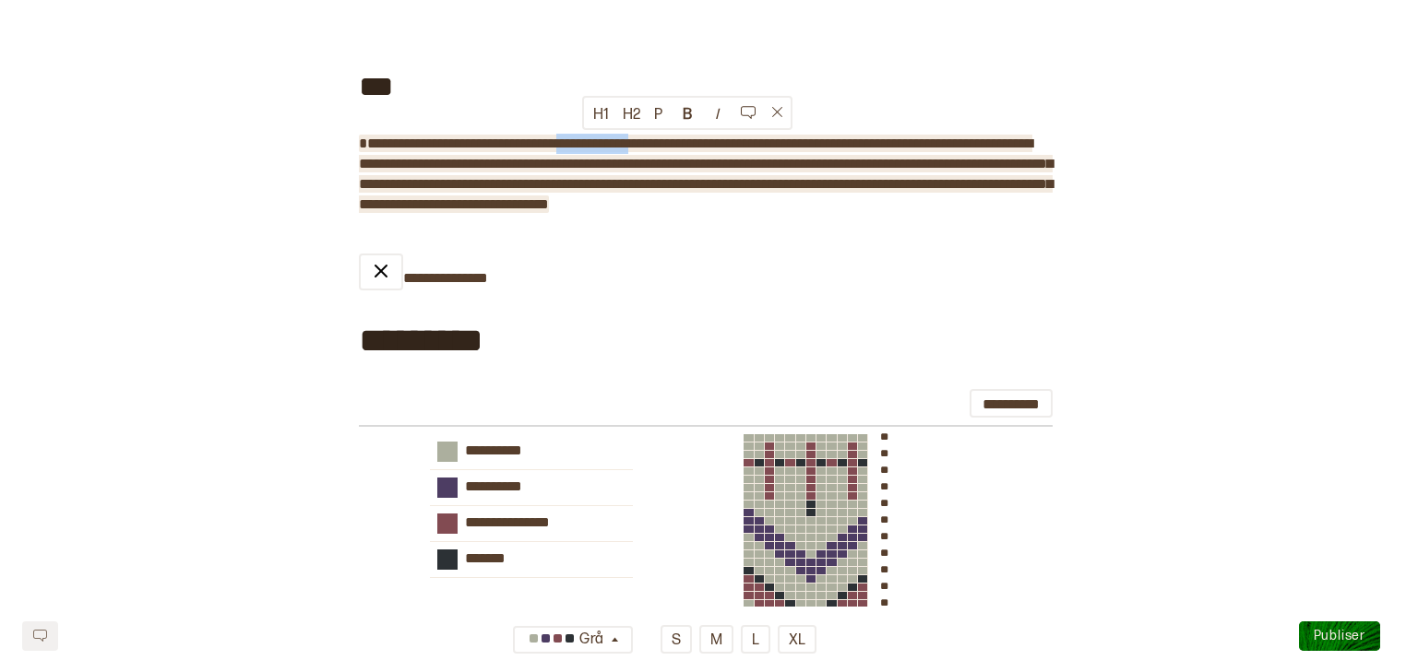
drag, startPoint x: 671, startPoint y: 143, endPoint x: 583, endPoint y: 144, distance: 88.6
click at [583, 144] on span "**********" at bounding box center [706, 174] width 694 height 75
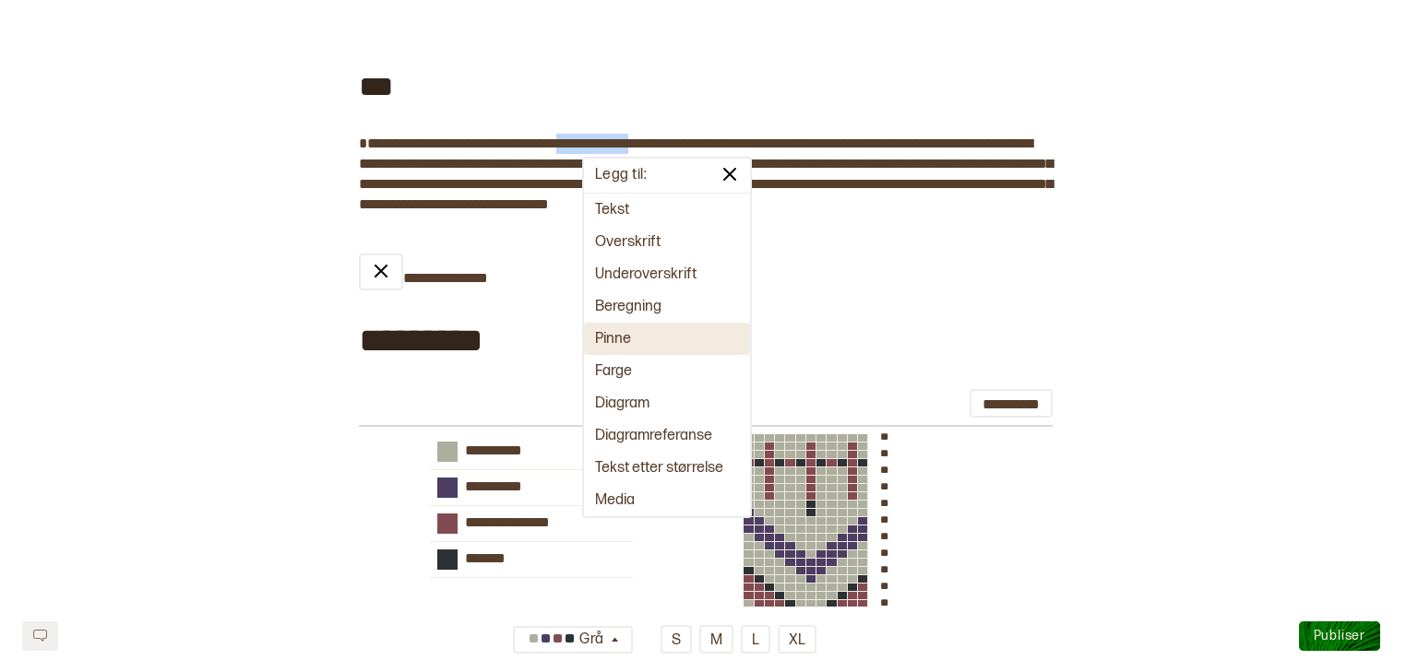
click at [633, 329] on button "Pinne" at bounding box center [667, 339] width 166 height 32
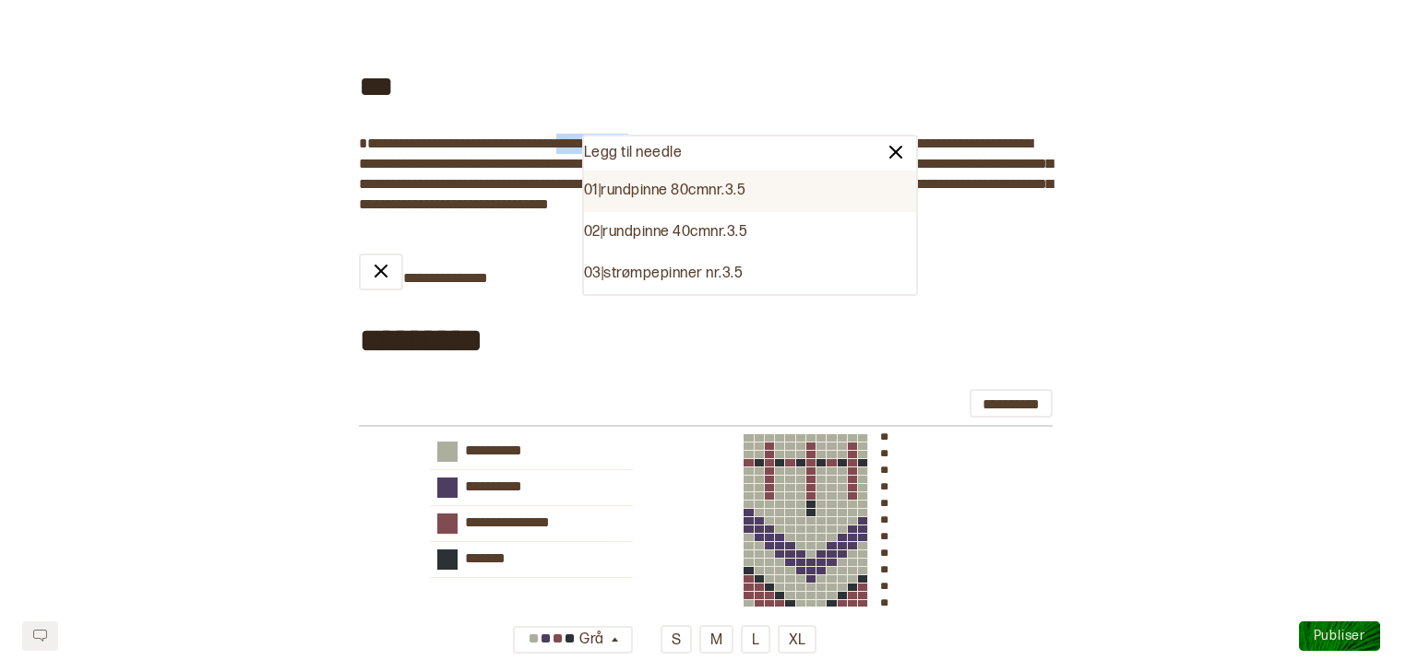
click at [687, 189] on div "01 | rundpinne 80cm nr. 3.5" at bounding box center [750, 192] width 332 height 42
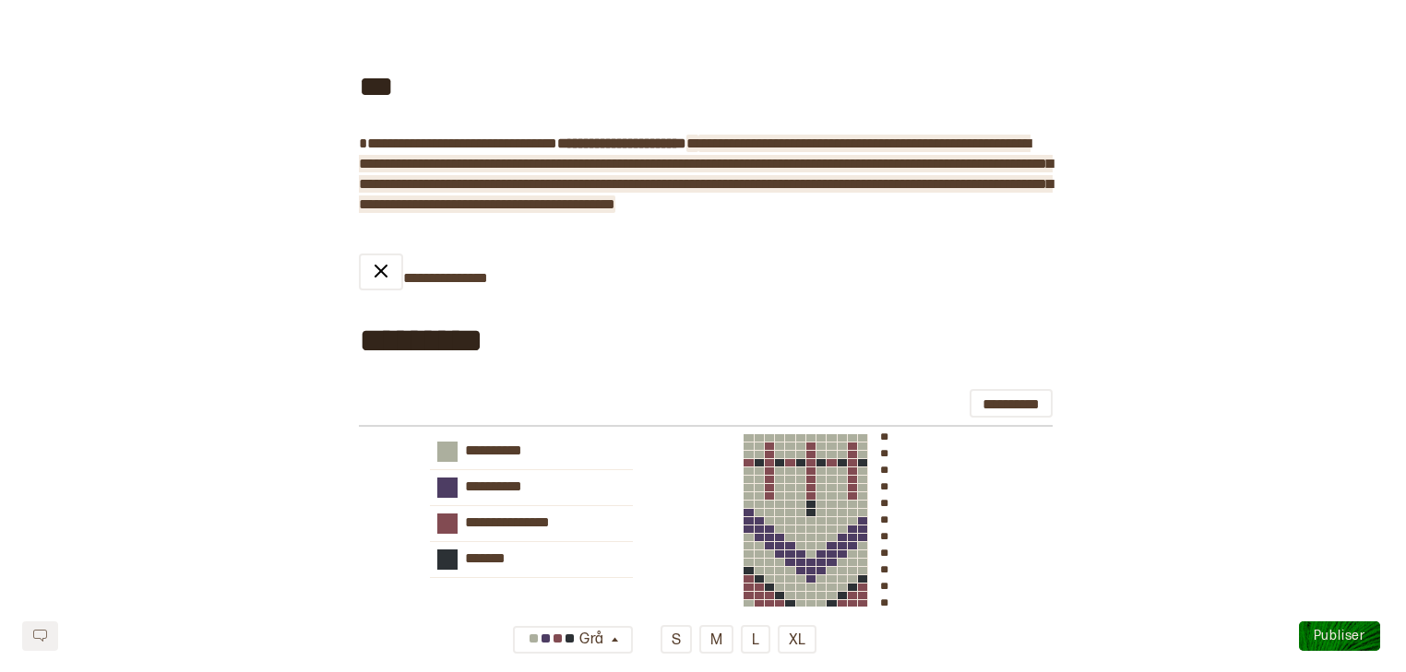
click at [745, 138] on span "**********" at bounding box center [706, 174] width 694 height 75
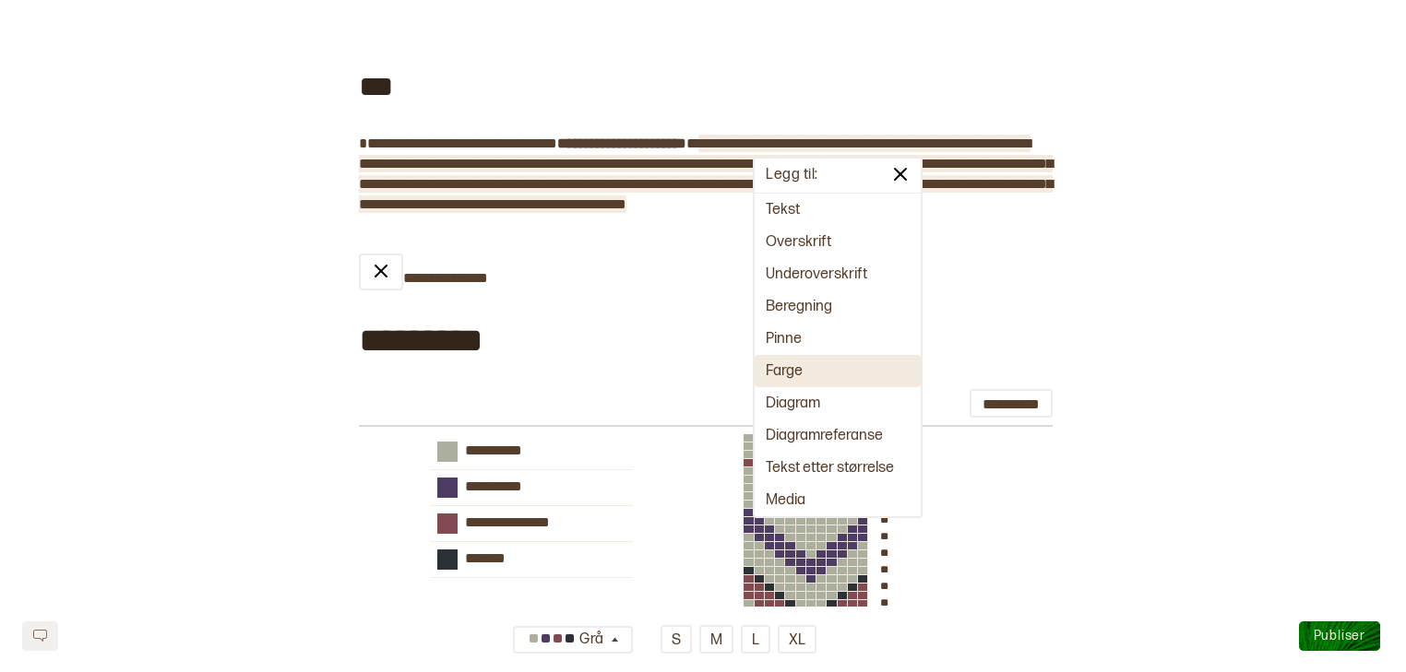
click at [783, 361] on button "Farge" at bounding box center [838, 371] width 166 height 32
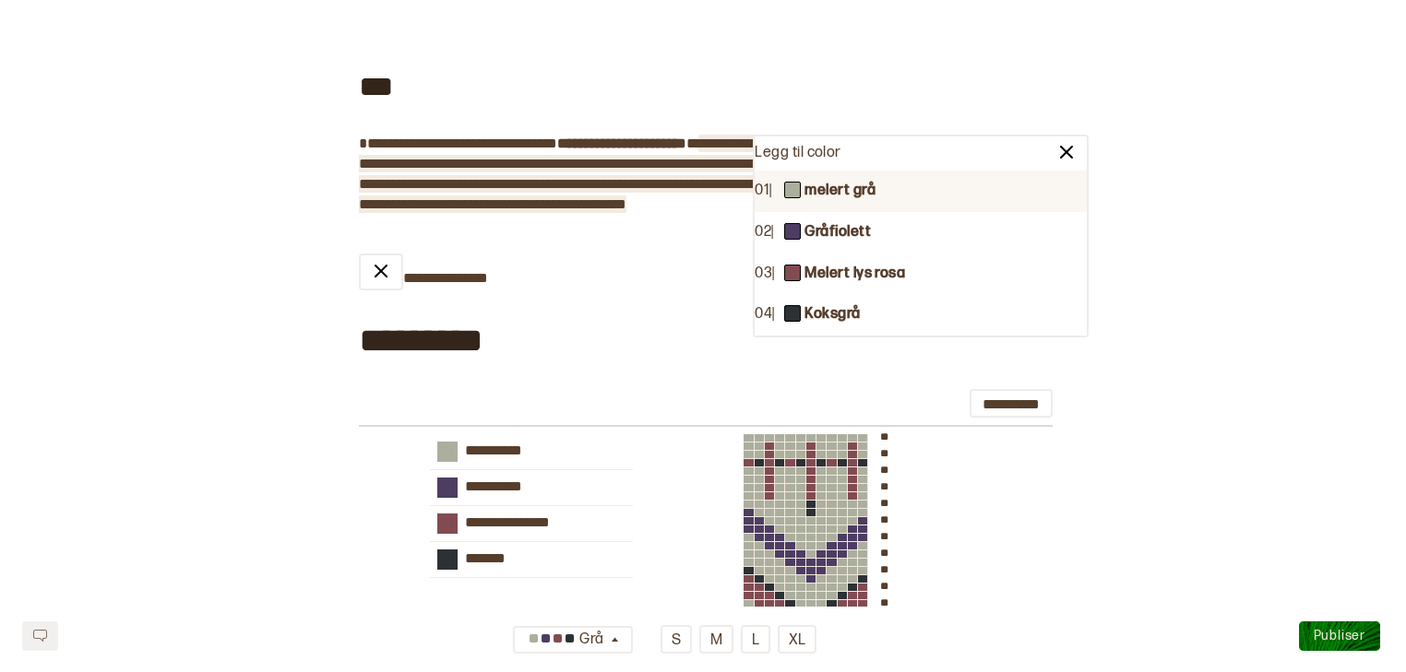
click at [826, 198] on b "melert grå" at bounding box center [839, 191] width 71 height 19
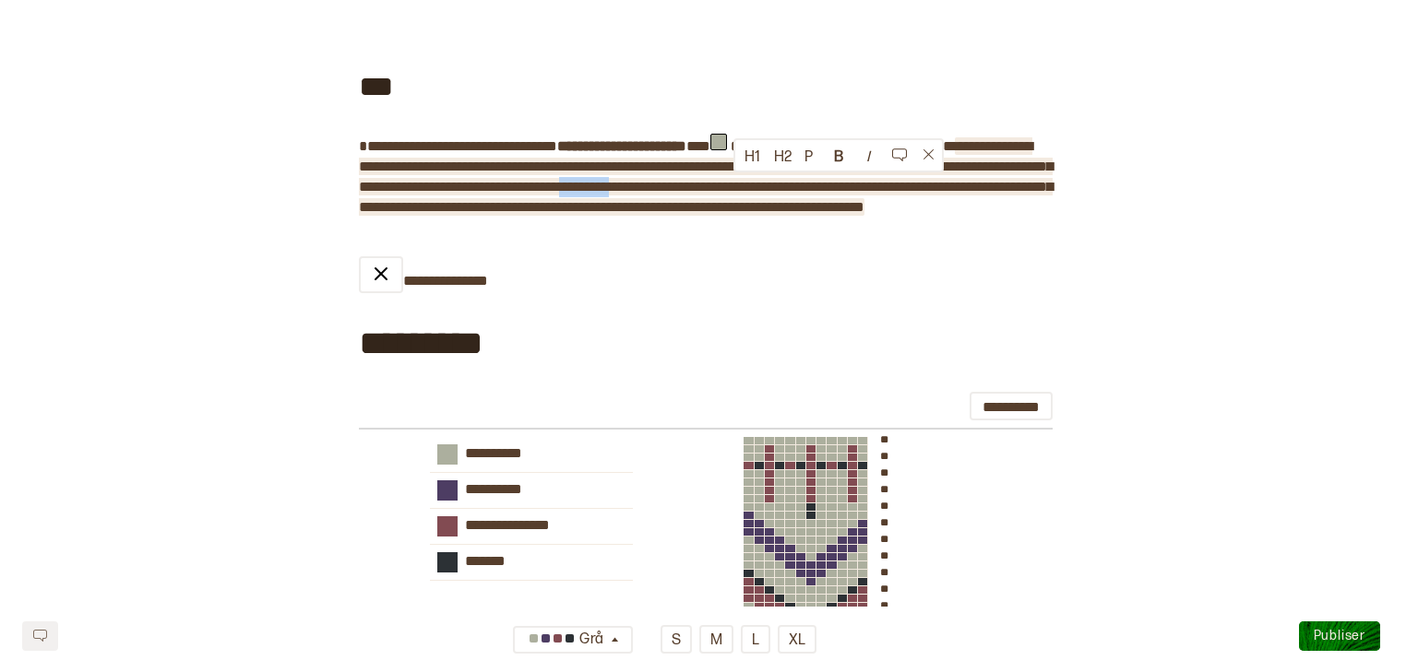
drag, startPoint x: 793, startPoint y: 188, endPoint x: 731, endPoint y: 181, distance: 62.2
click at [731, 181] on span "**********" at bounding box center [706, 176] width 694 height 75
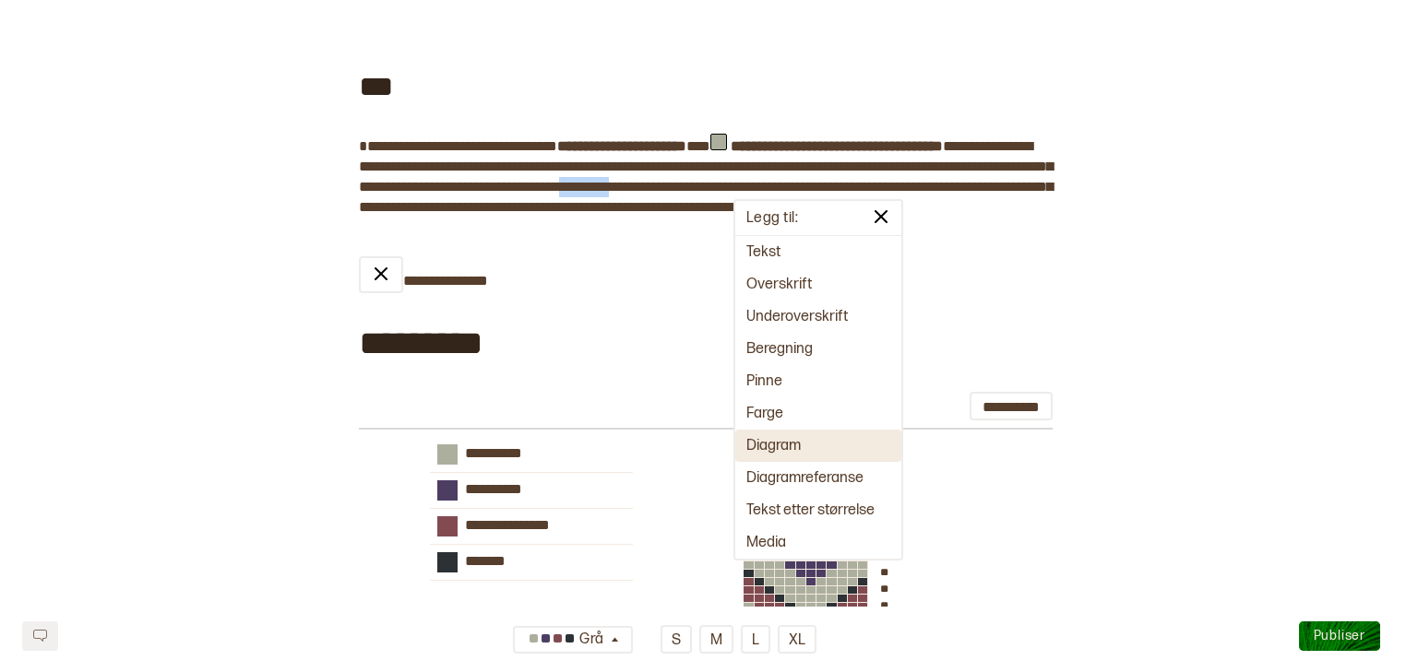
click at [762, 451] on button "Diagram" at bounding box center [818, 446] width 166 height 32
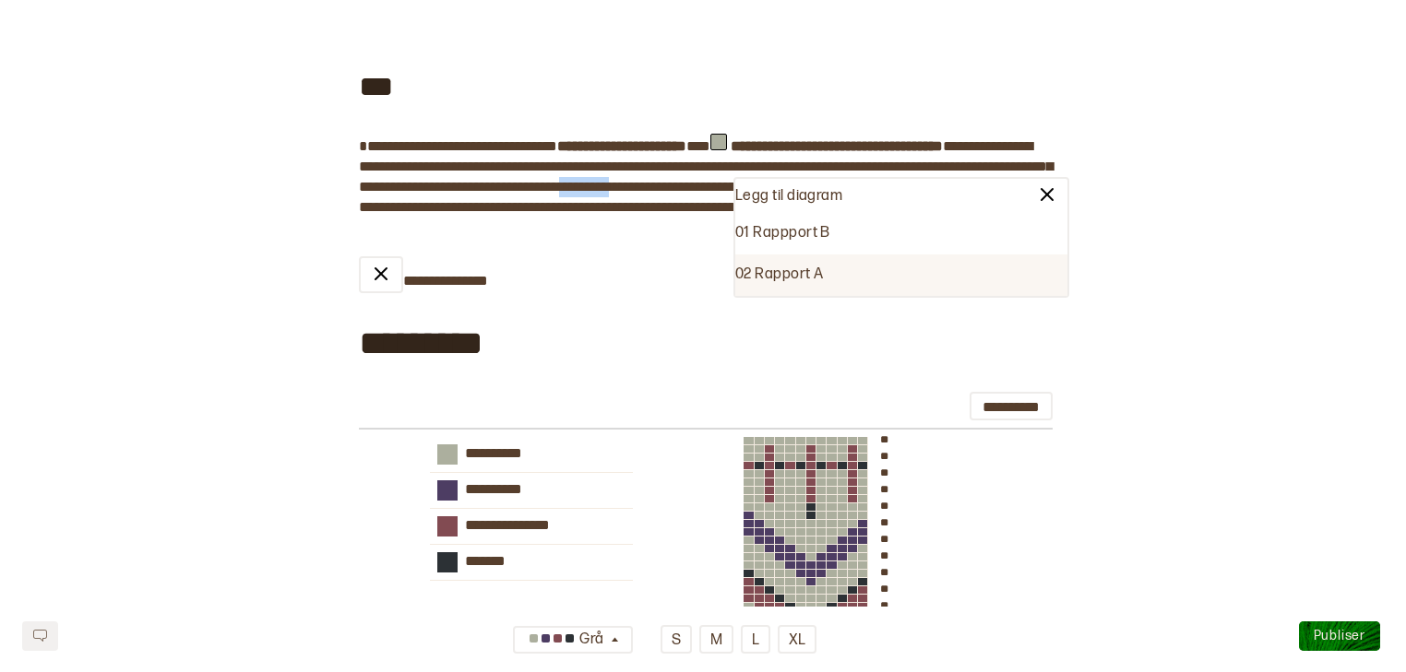
click at [790, 279] on div "02 Rapport A" at bounding box center [901, 276] width 332 height 42
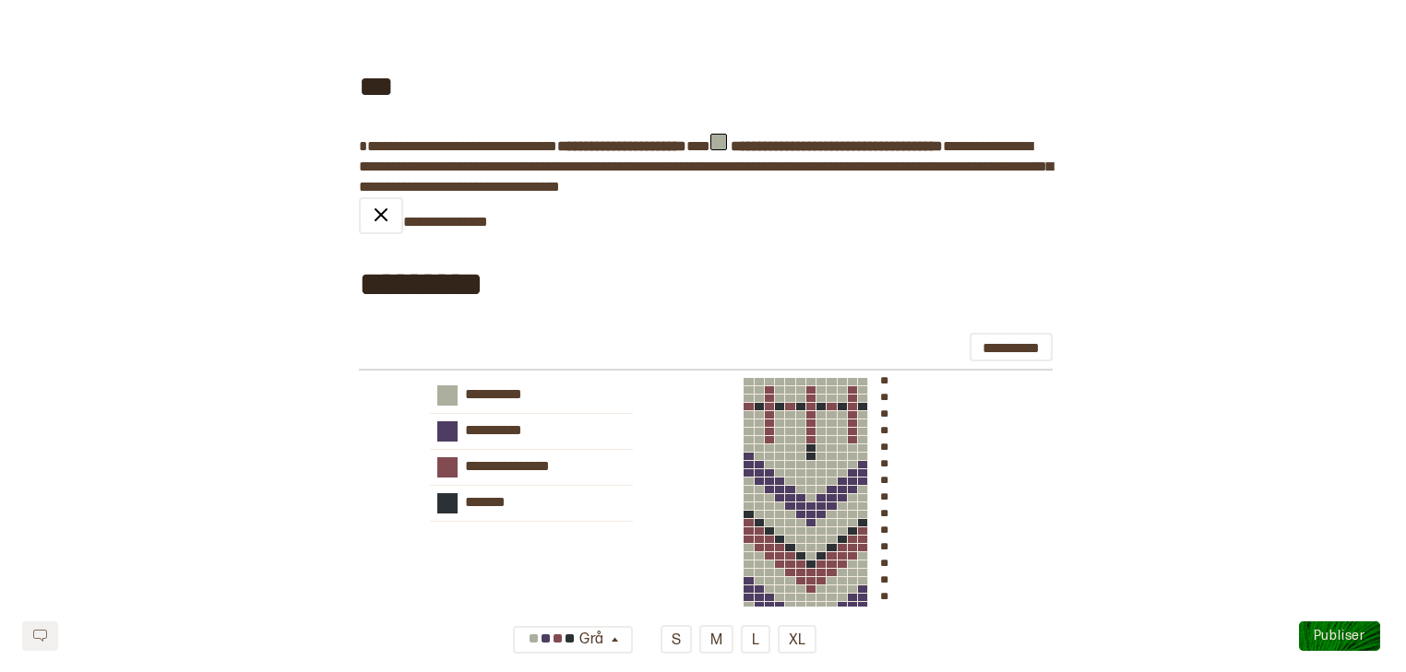
click at [472, 218] on div "**********" at bounding box center [706, 520] width 694 height 647
click at [377, 214] on img at bounding box center [381, 215] width 22 height 22
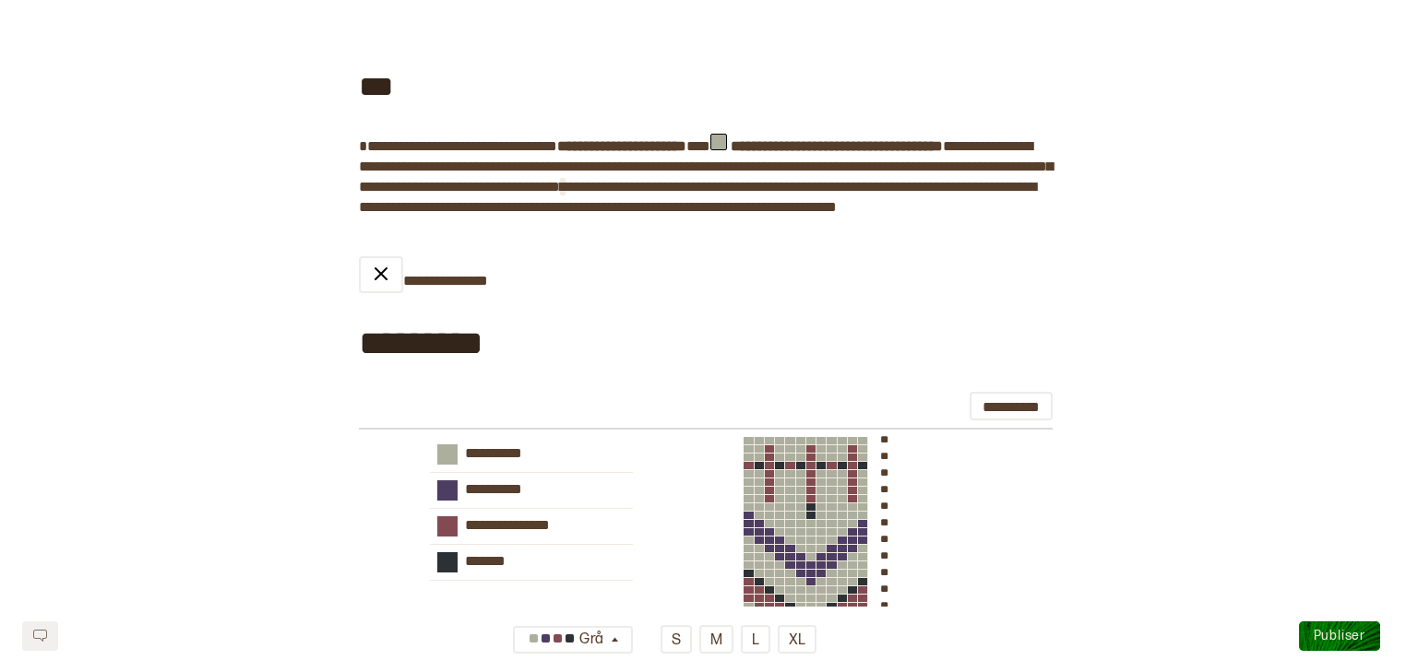
click at [565, 190] on span at bounding box center [563, 187] width 6 height 14
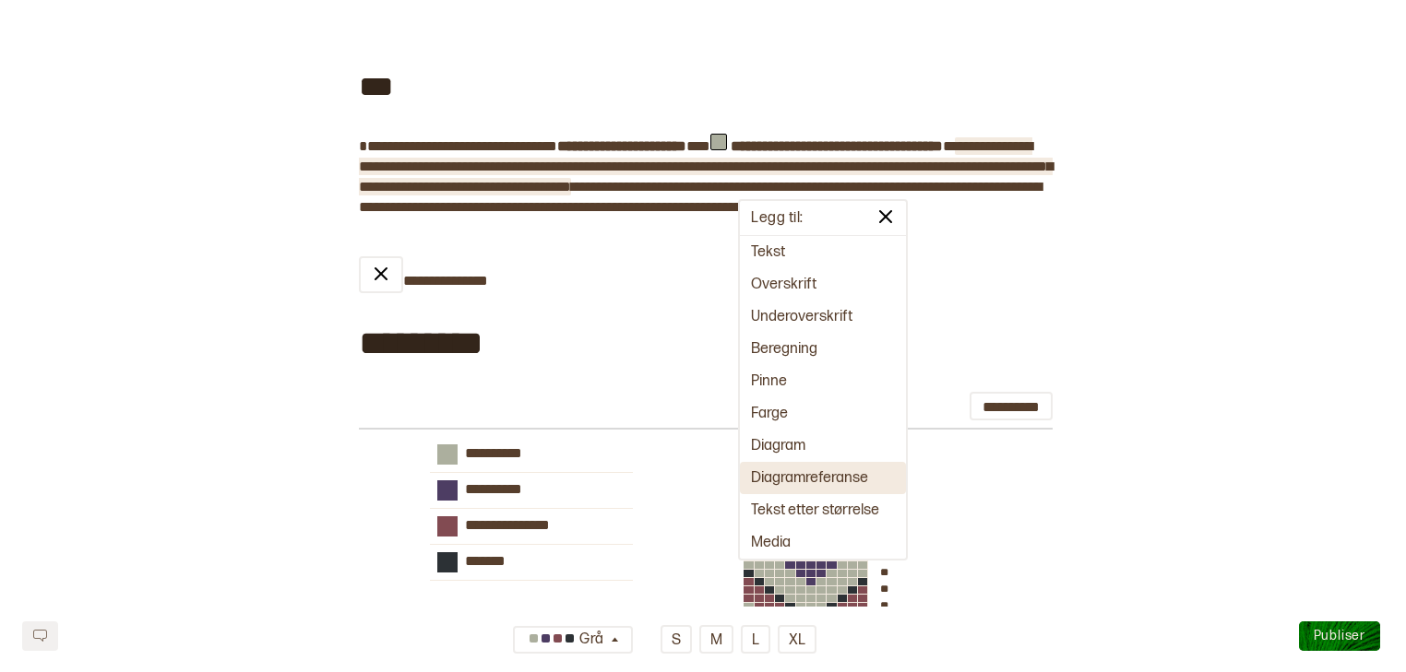
click at [783, 469] on button "Diagramreferanse" at bounding box center [823, 478] width 166 height 32
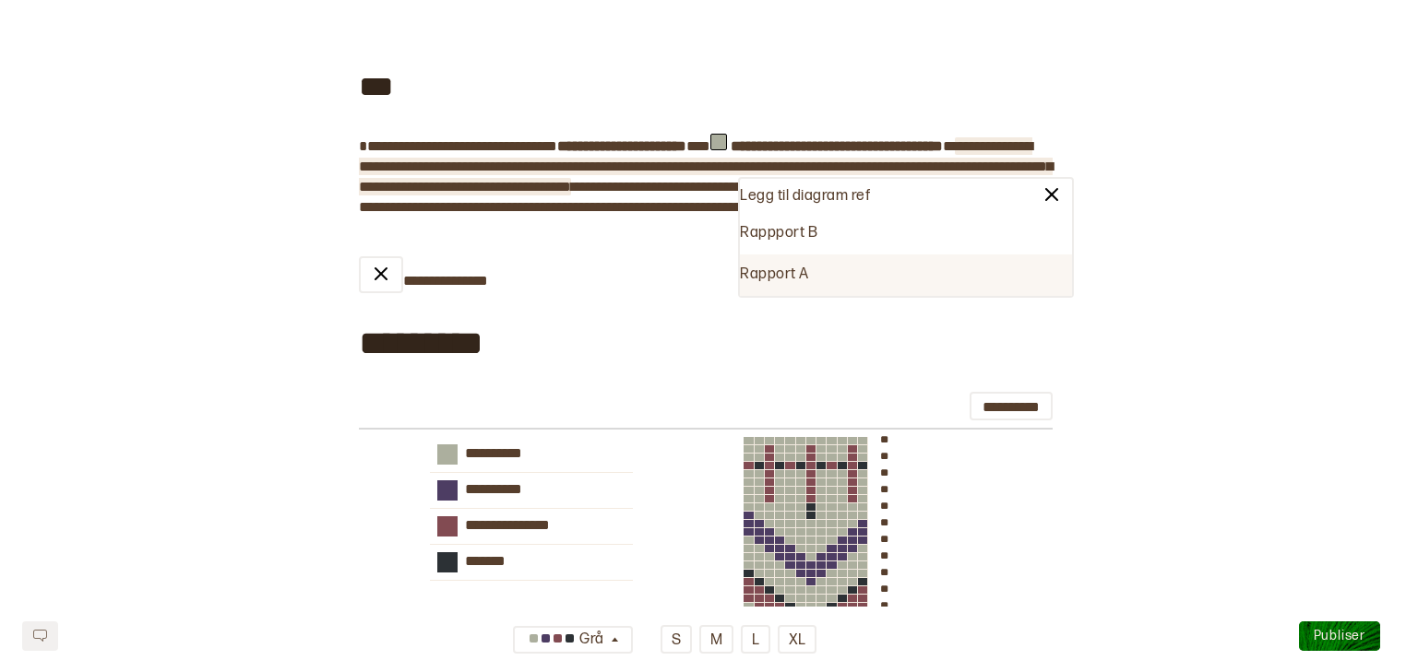
click at [772, 270] on div "Rapport A" at bounding box center [906, 276] width 332 height 42
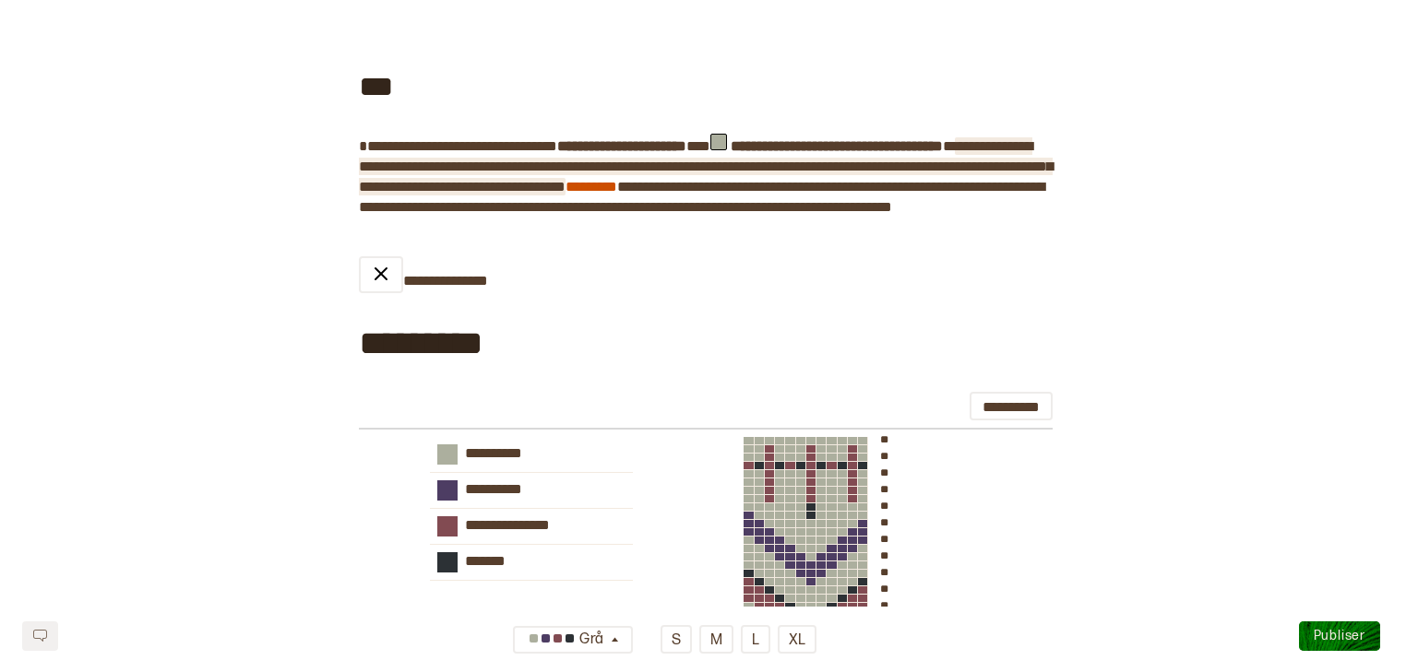
click at [617, 180] on link "********* ﻿" at bounding box center [591, 187] width 52 height 14
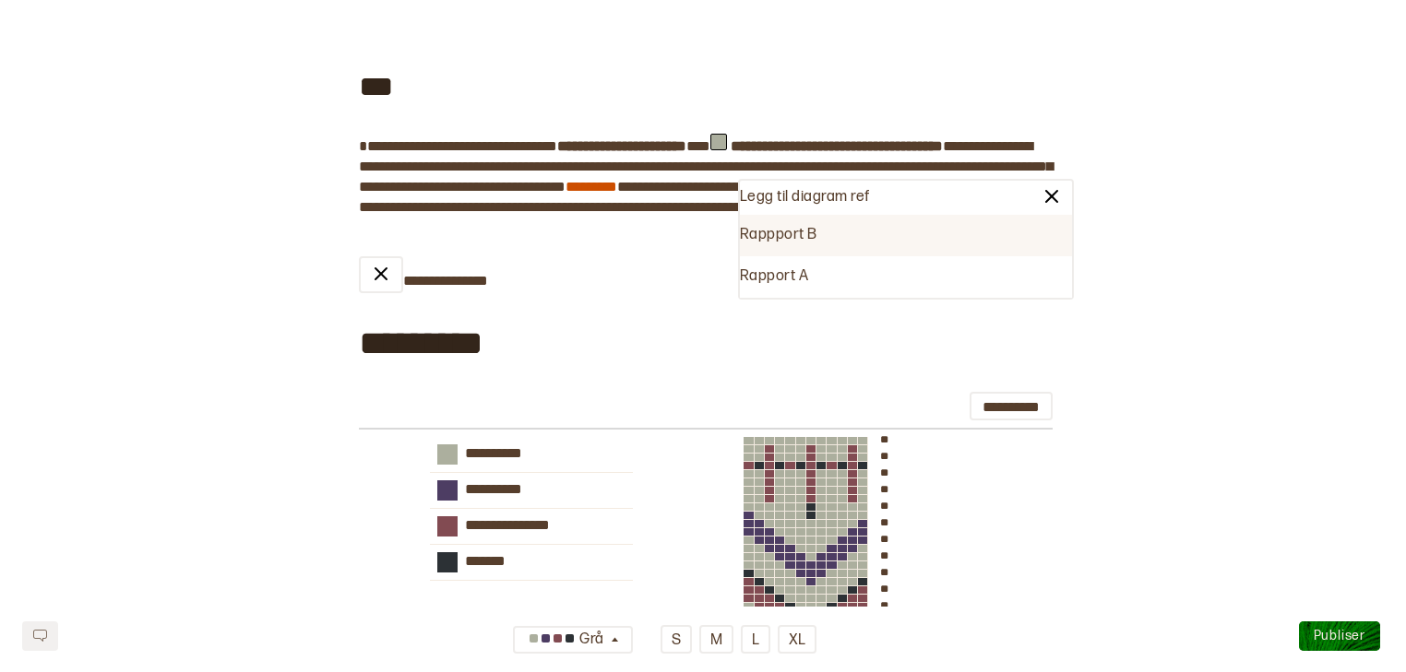
click at [738, 184] on div "[PERSON_NAME] til diagram ref Rappport B Rapport A" at bounding box center [906, 239] width 336 height 121
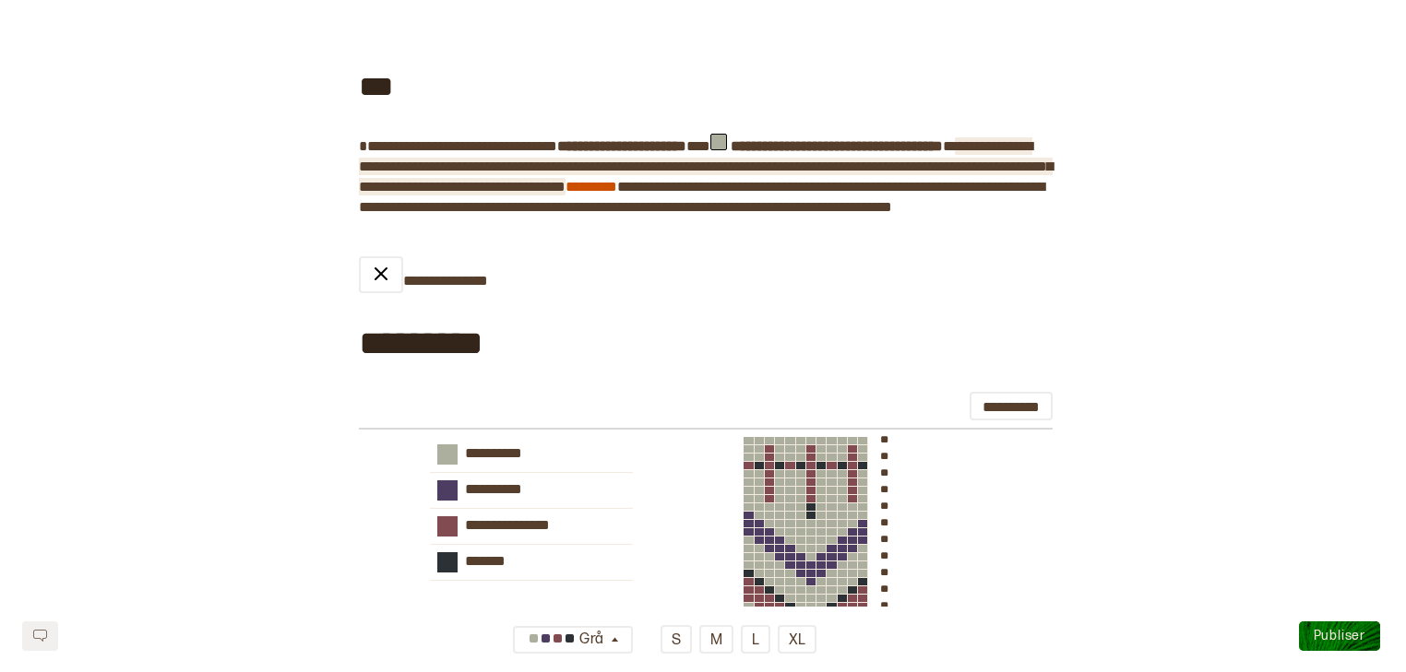
click at [732, 184] on span "**********" at bounding box center [706, 166] width 694 height 54
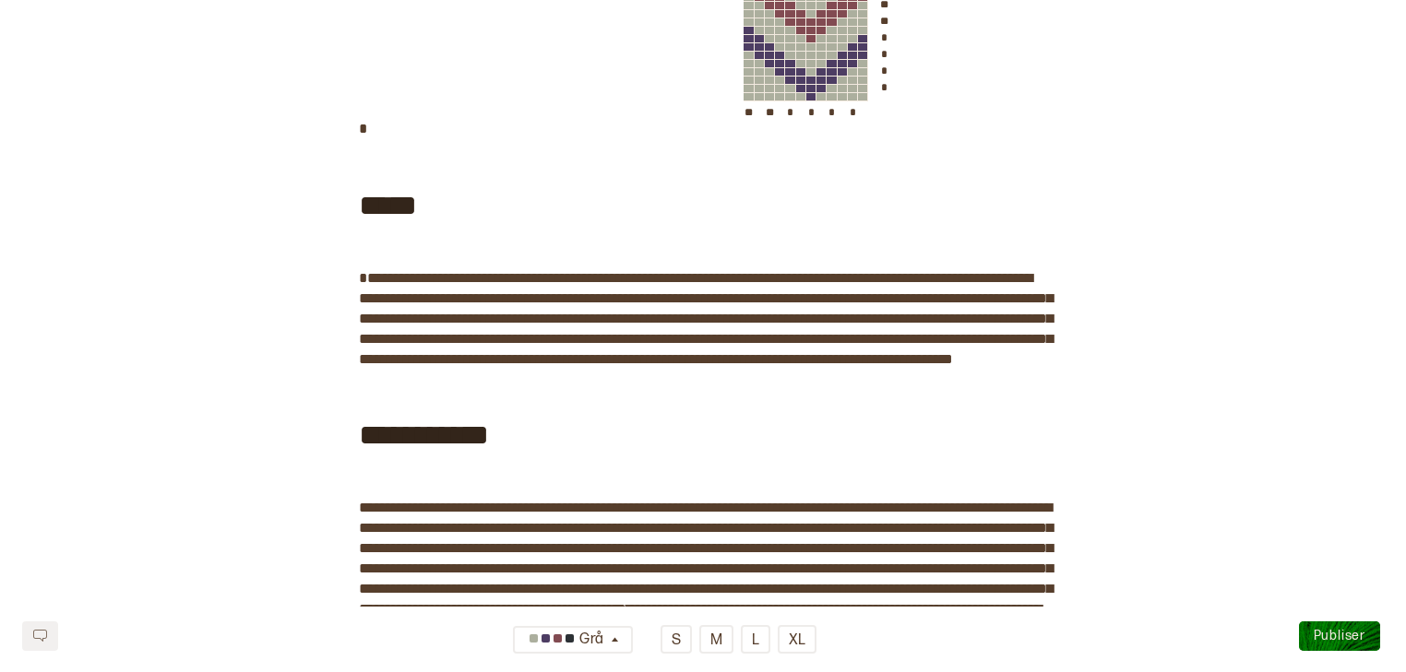
scroll to position [1166, 0]
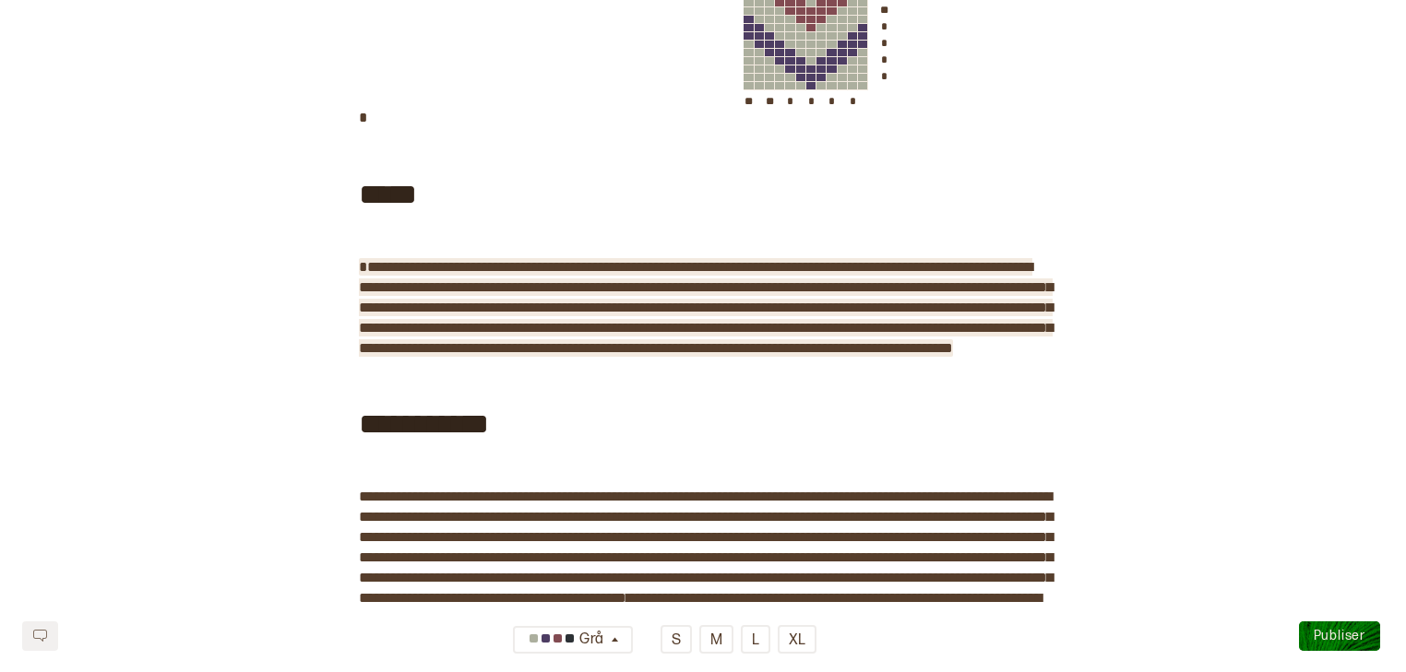
click at [526, 291] on span "**********" at bounding box center [706, 307] width 694 height 95
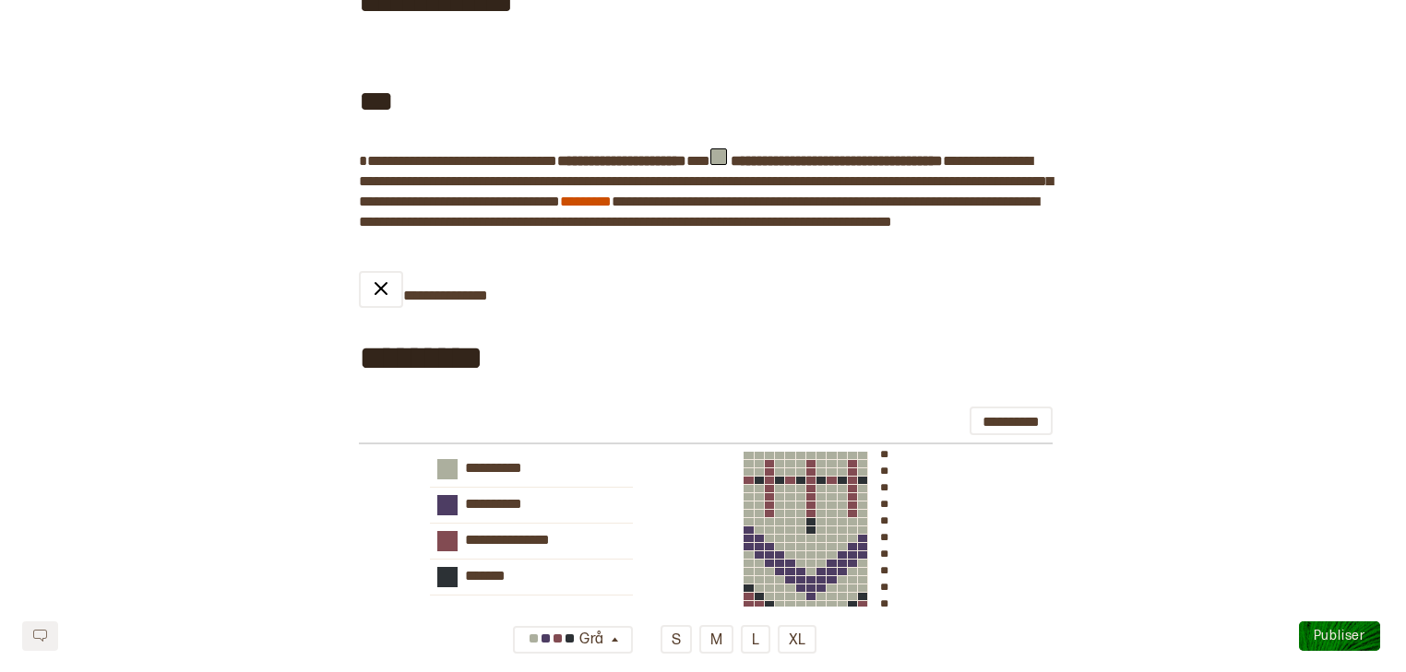
scroll to position [342, 0]
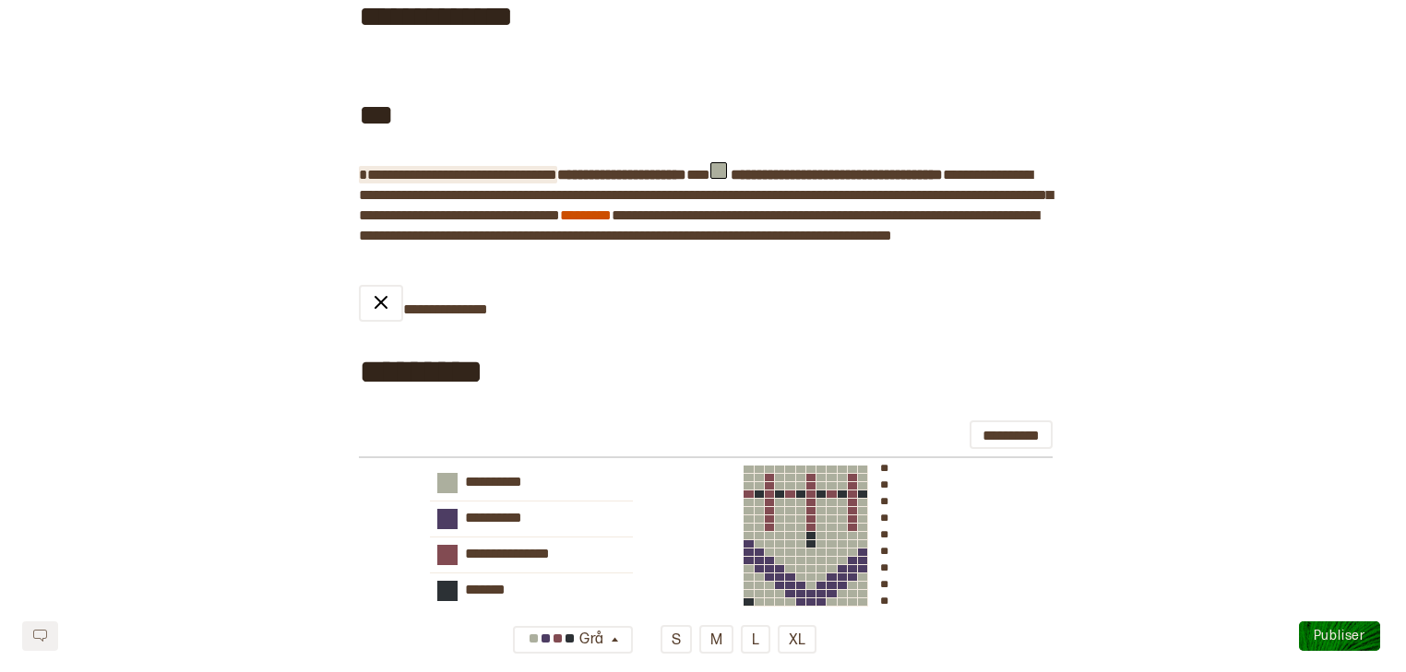
click at [557, 175] on span "**********" at bounding box center [458, 175] width 198 height 14
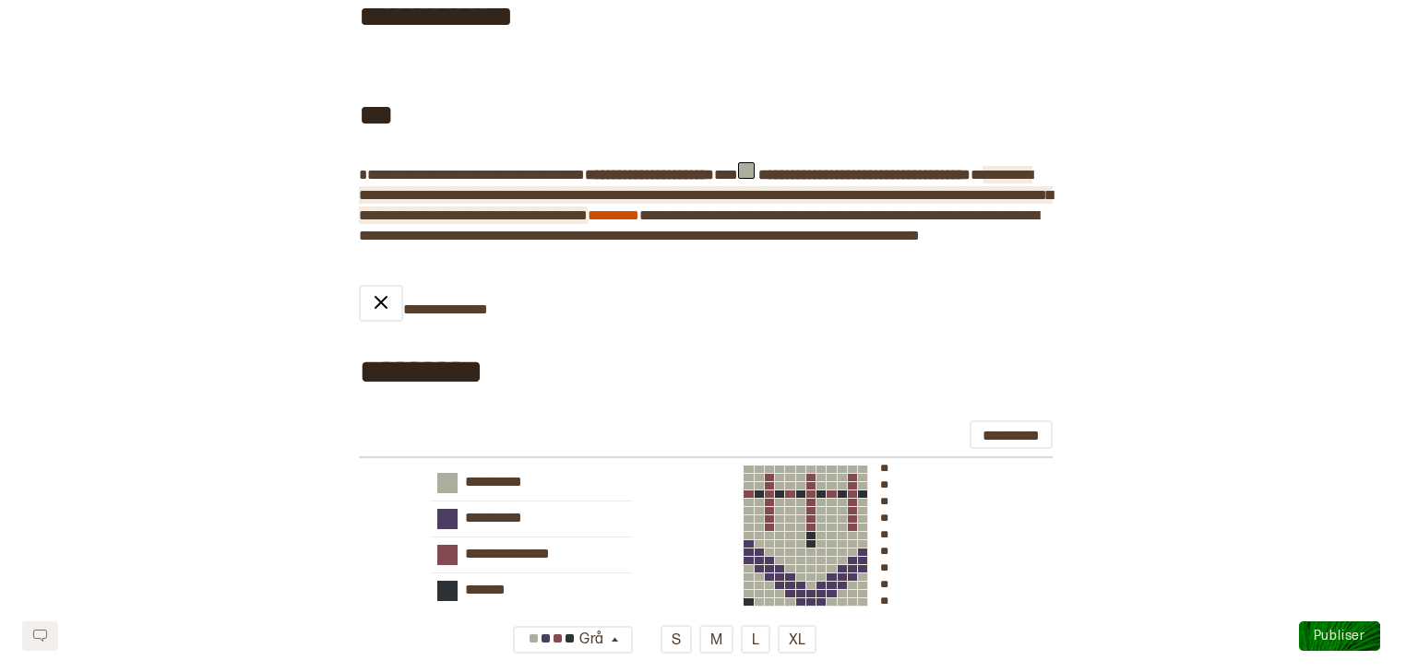
click at [931, 198] on span "**********" at bounding box center [706, 195] width 694 height 54
click at [931, 197] on span "**********" at bounding box center [706, 195] width 694 height 54
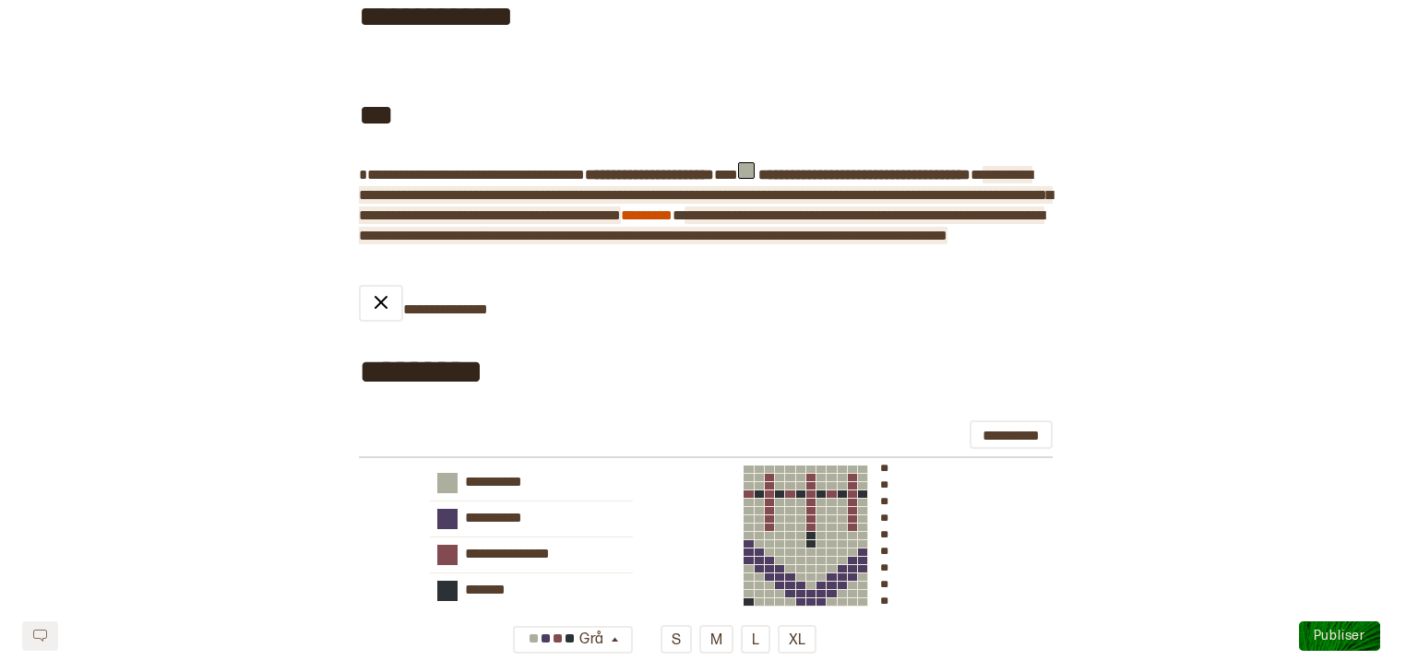
click at [931, 216] on span "**********" at bounding box center [701, 225] width 685 height 34
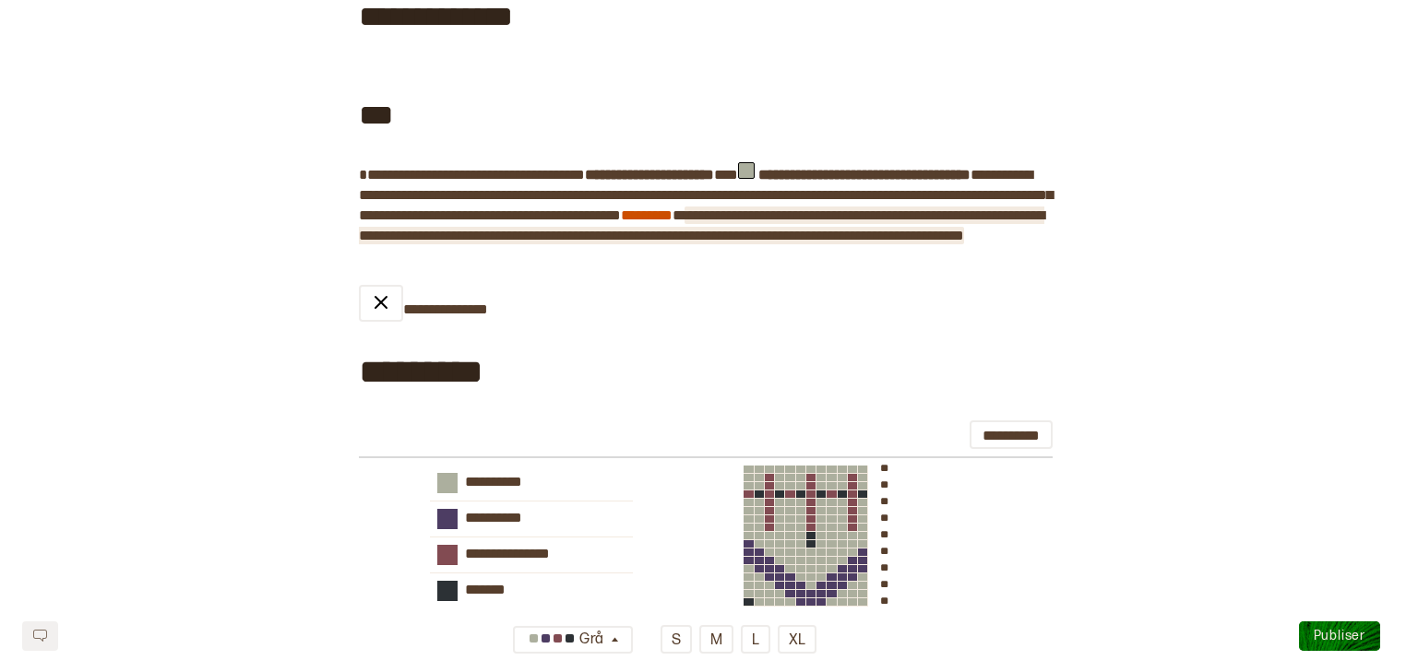
click at [637, 226] on span "**********" at bounding box center [701, 225] width 685 height 34
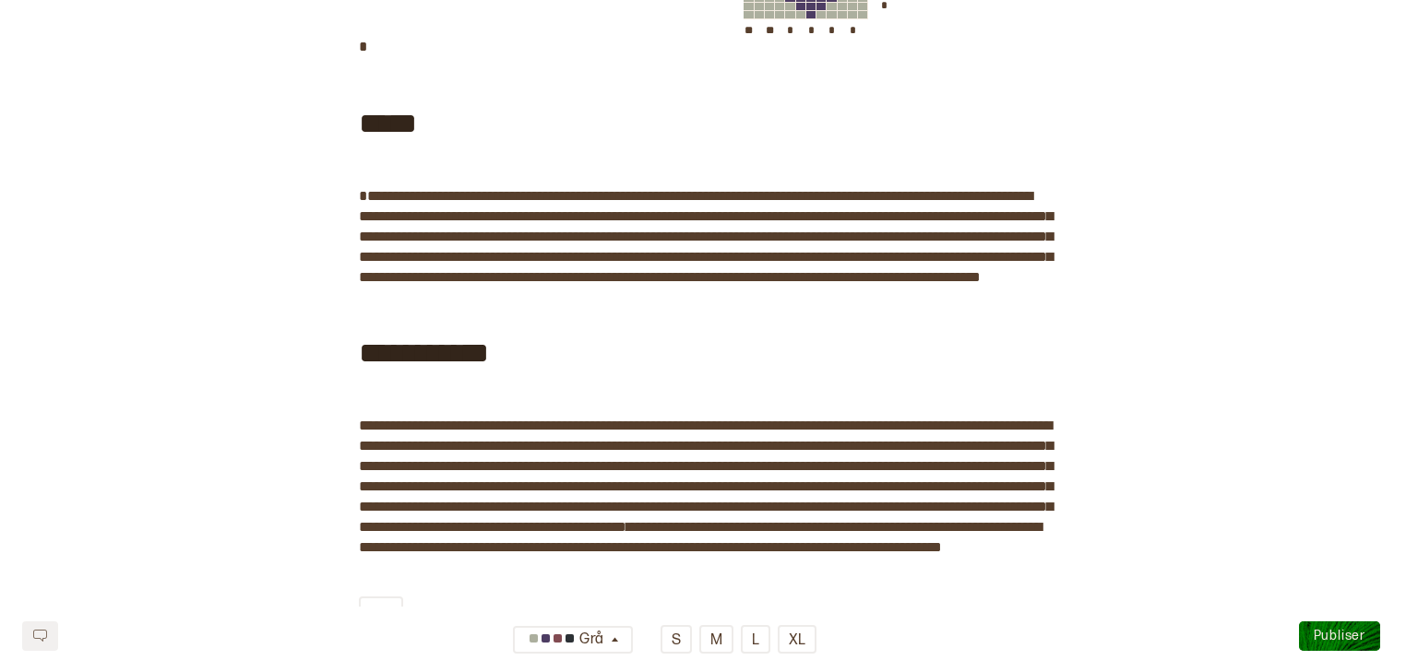
scroll to position [1244, 0]
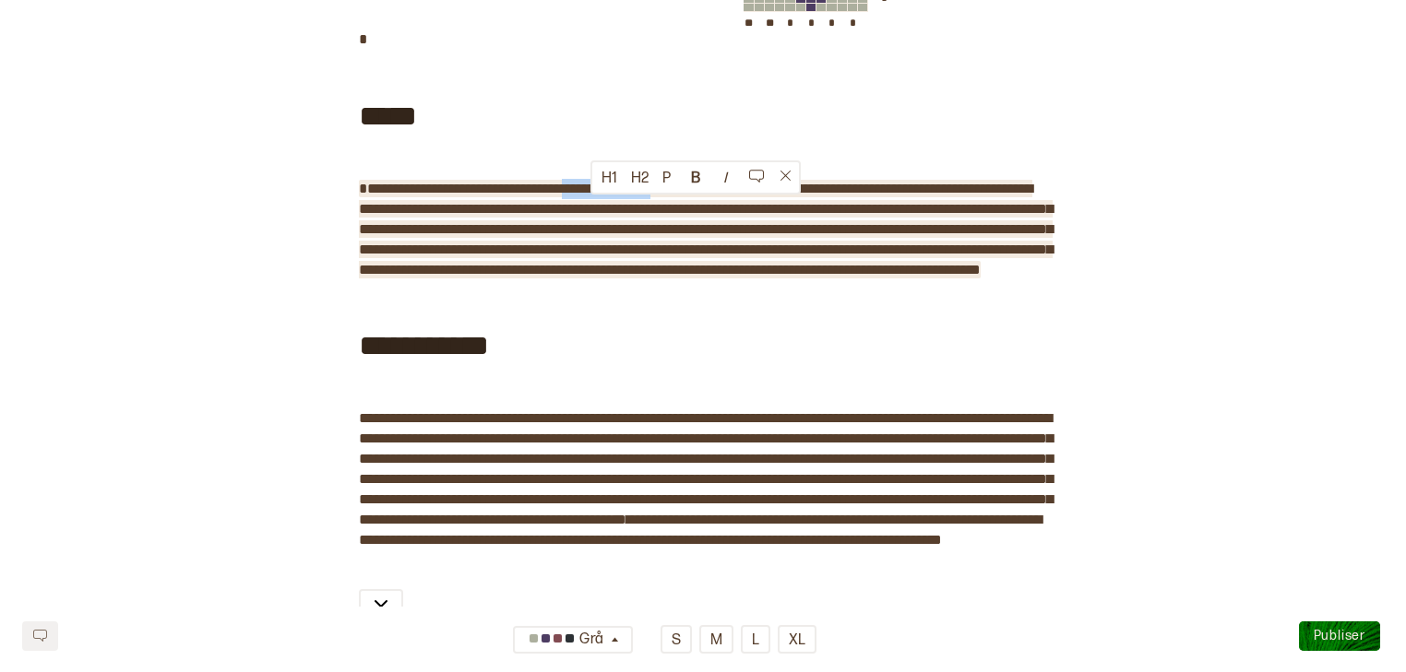
drag, startPoint x: 705, startPoint y: 207, endPoint x: 590, endPoint y: 207, distance: 114.4
click at [590, 207] on span "**********" at bounding box center [706, 229] width 694 height 95
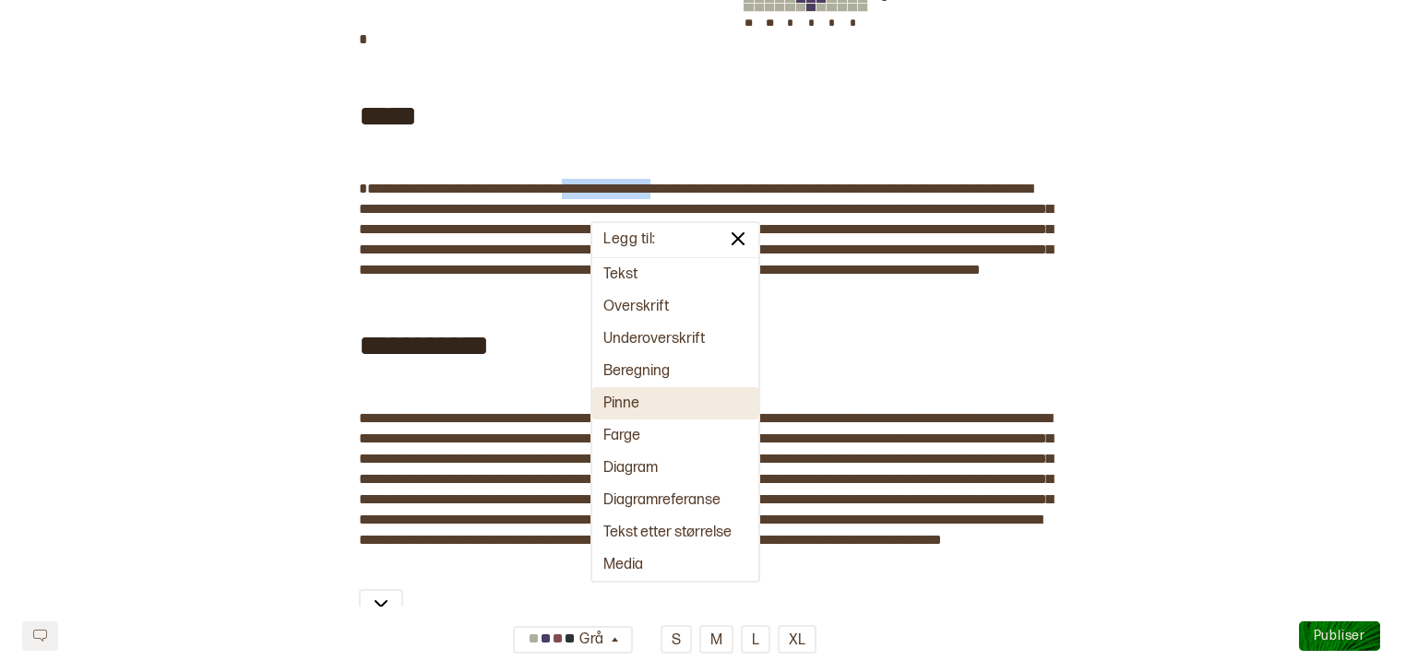
click at [635, 404] on button "Pinne" at bounding box center [675, 403] width 166 height 32
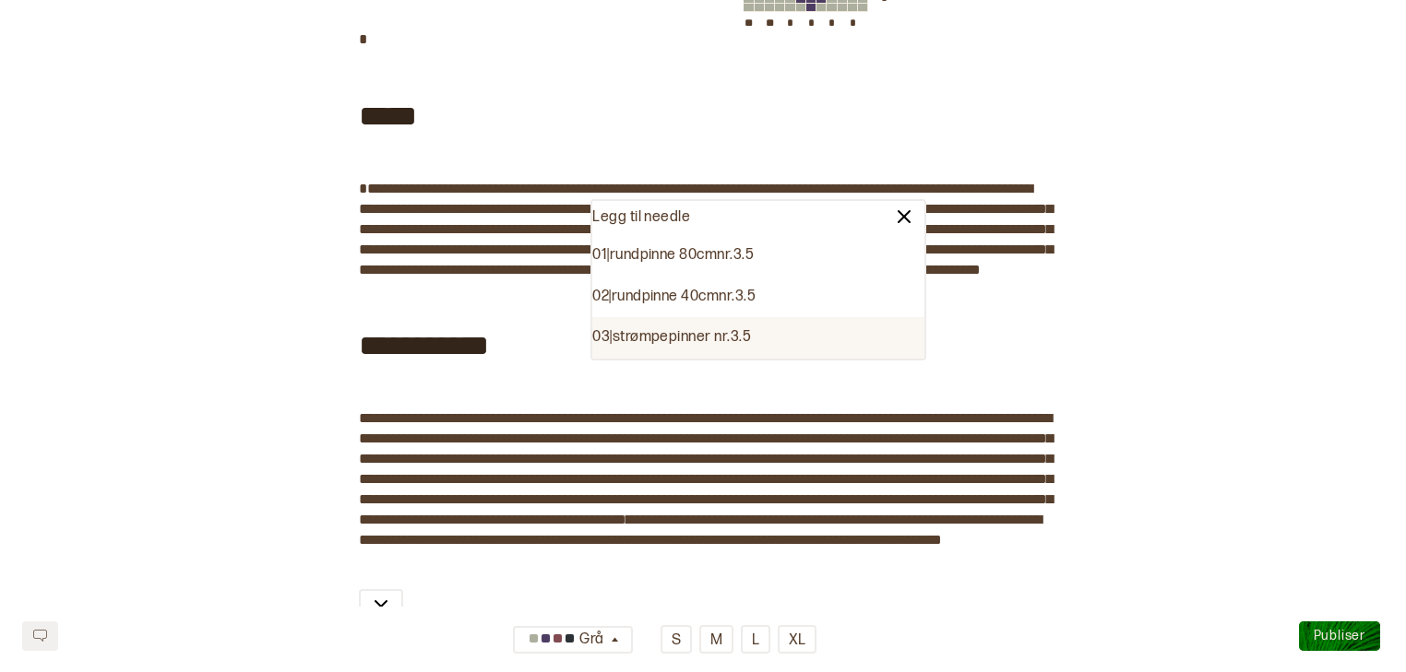
click at [694, 338] on div "03 | strømpepinner nr. 3.5" at bounding box center [758, 338] width 332 height 42
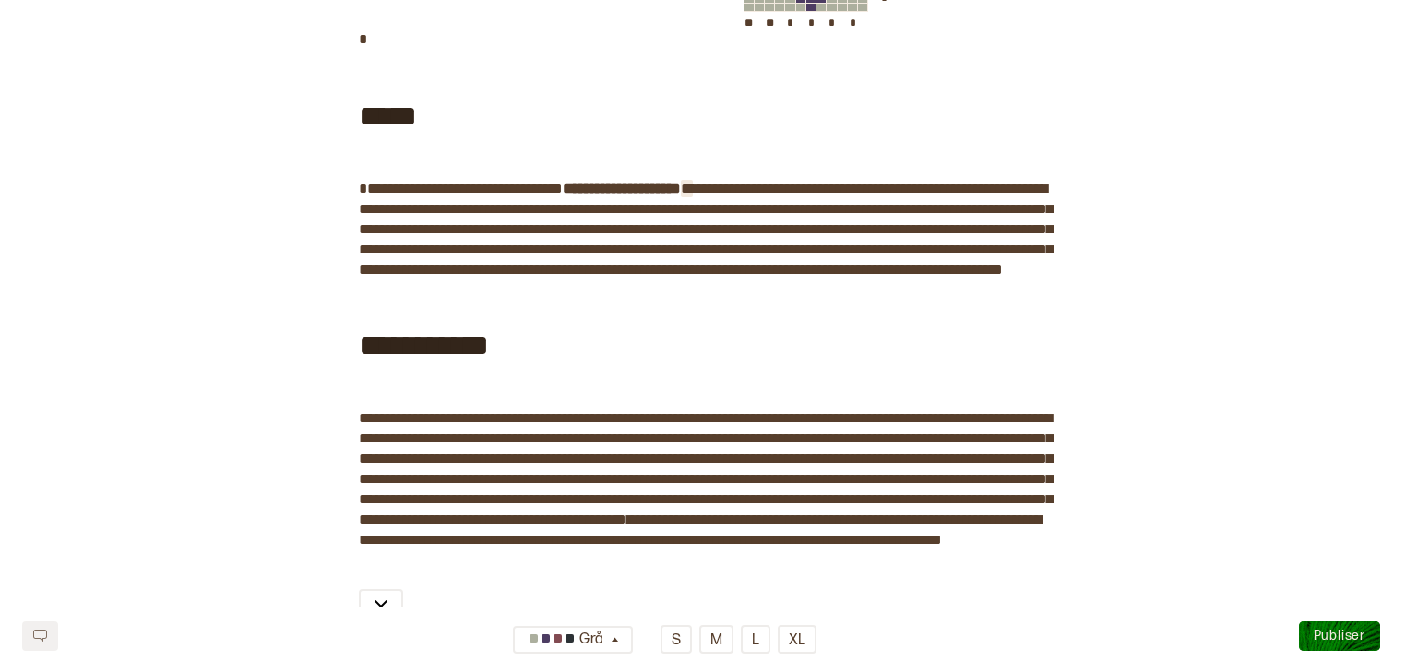
click at [693, 196] on span at bounding box center [687, 189] width 12 height 14
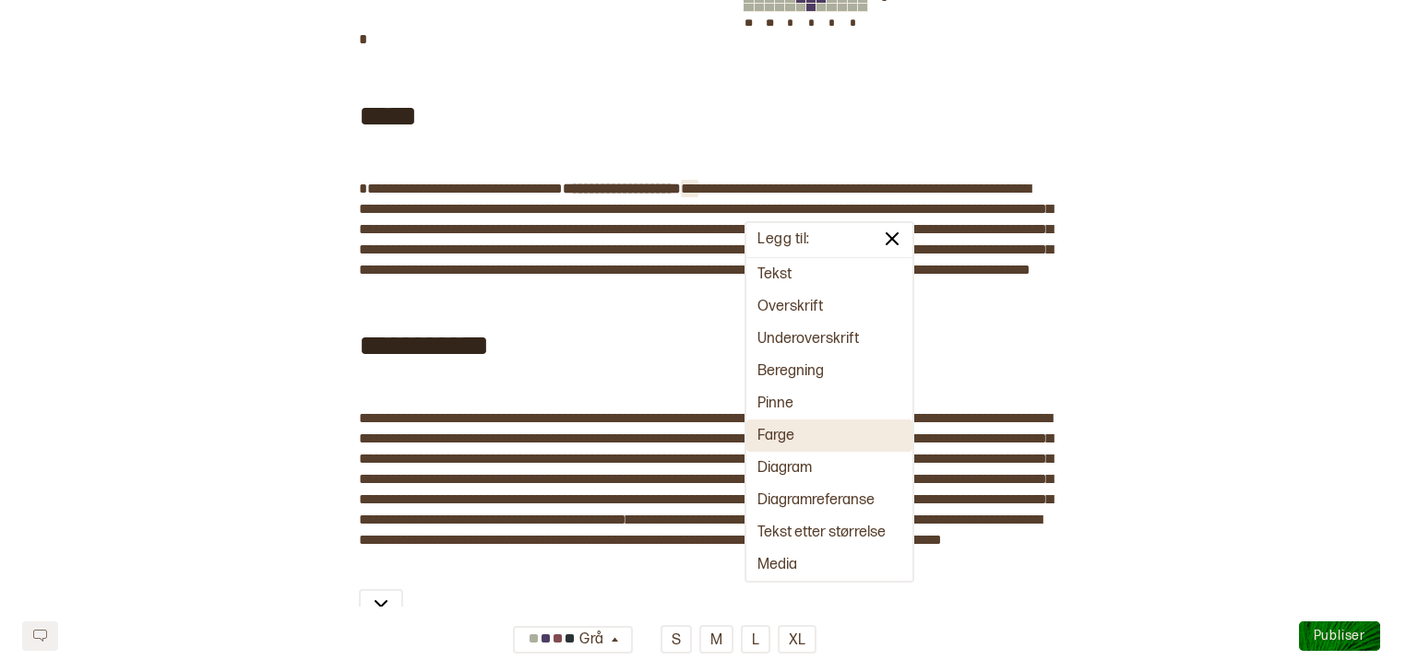
click at [794, 431] on button "Farge" at bounding box center [829, 436] width 166 height 32
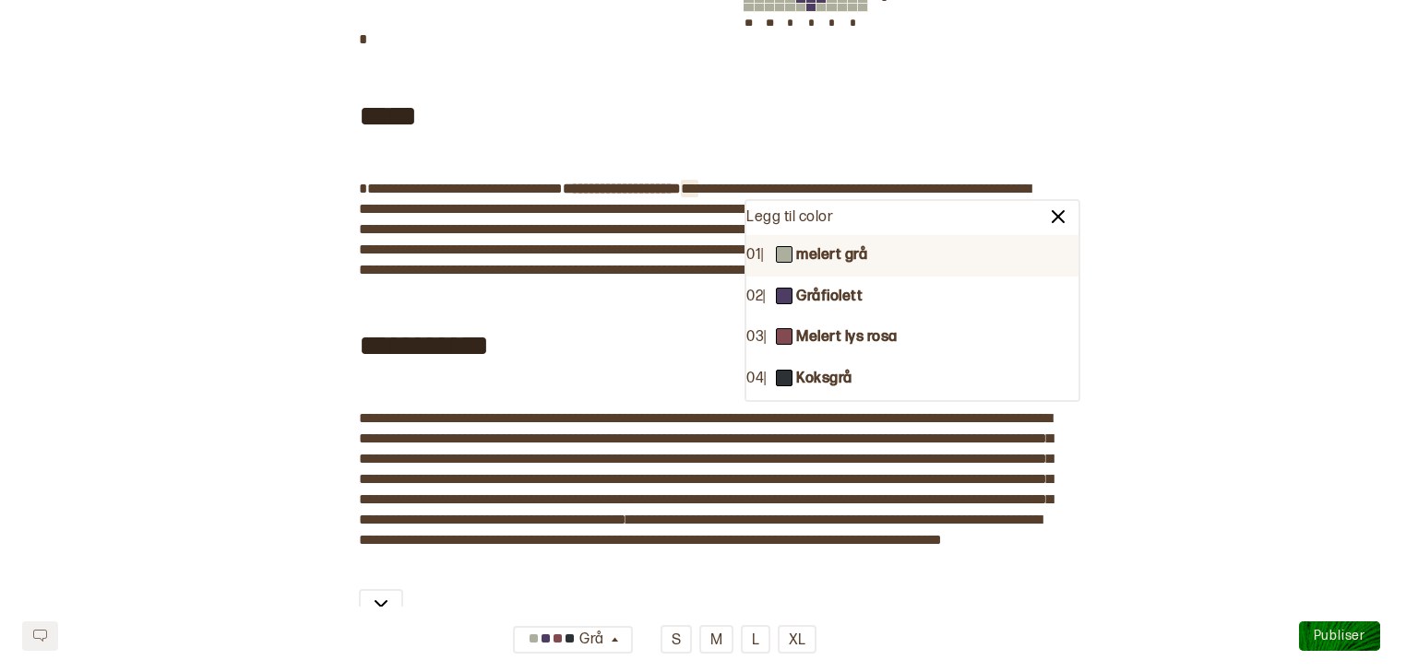
click at [845, 258] on b "melert grå" at bounding box center [831, 255] width 71 height 19
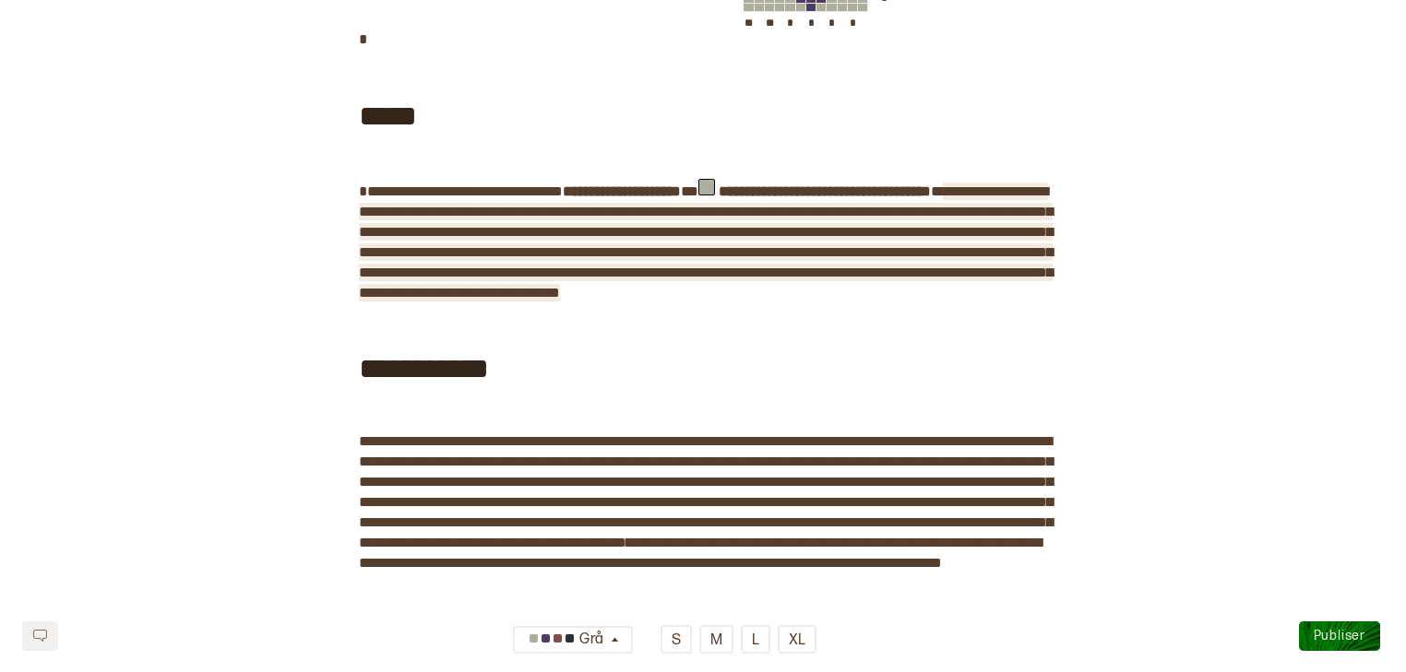
click at [548, 231] on span "**********" at bounding box center [706, 241] width 694 height 115
click at [602, 232] on span "**********" at bounding box center [706, 241] width 694 height 115
click at [736, 232] on span "**********" at bounding box center [706, 241] width 694 height 115
click at [931, 236] on span "**********" at bounding box center [706, 241] width 694 height 115
click at [680, 251] on span "**********" at bounding box center [706, 241] width 694 height 115
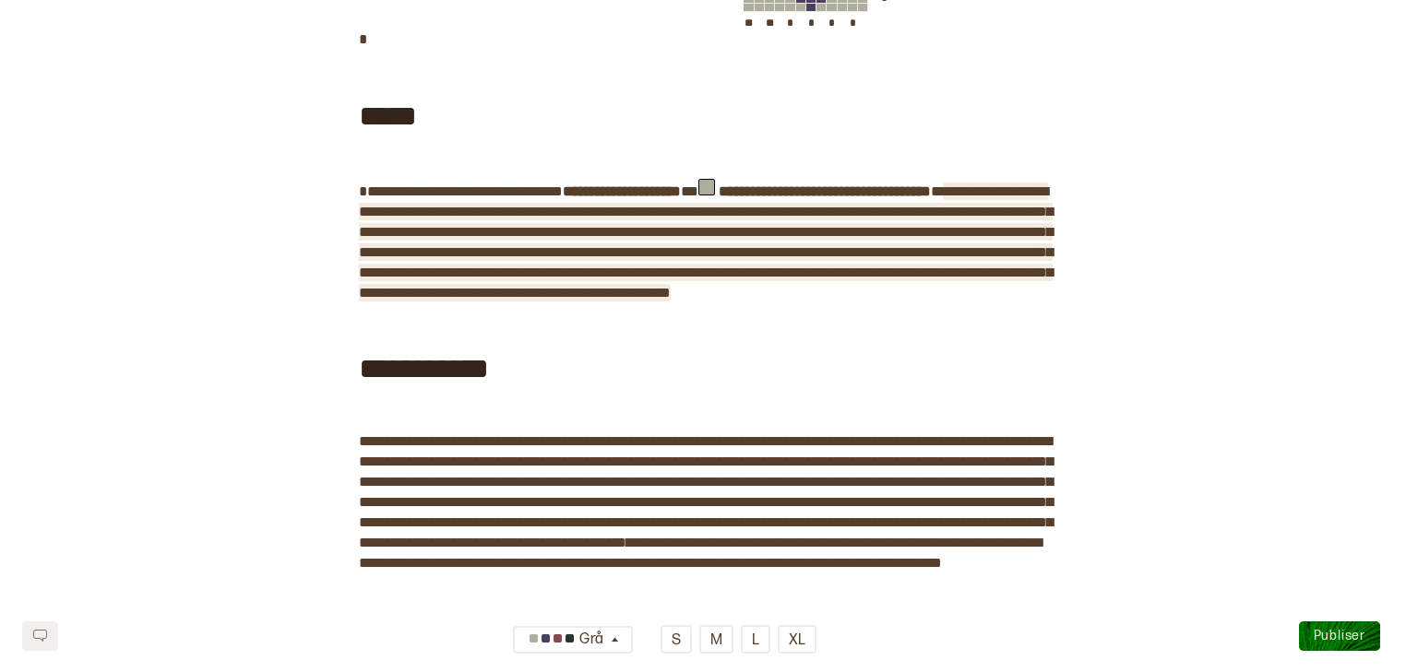
click at [620, 269] on span "**********" at bounding box center [706, 241] width 694 height 115
click at [931, 271] on span "**********" at bounding box center [706, 241] width 694 height 115
click at [810, 298] on span "**********" at bounding box center [706, 241] width 694 height 115
click at [931, 300] on span "**********" at bounding box center [706, 241] width 694 height 115
drag, startPoint x: 1011, startPoint y: 290, endPoint x: 951, endPoint y: 289, distance: 60.0
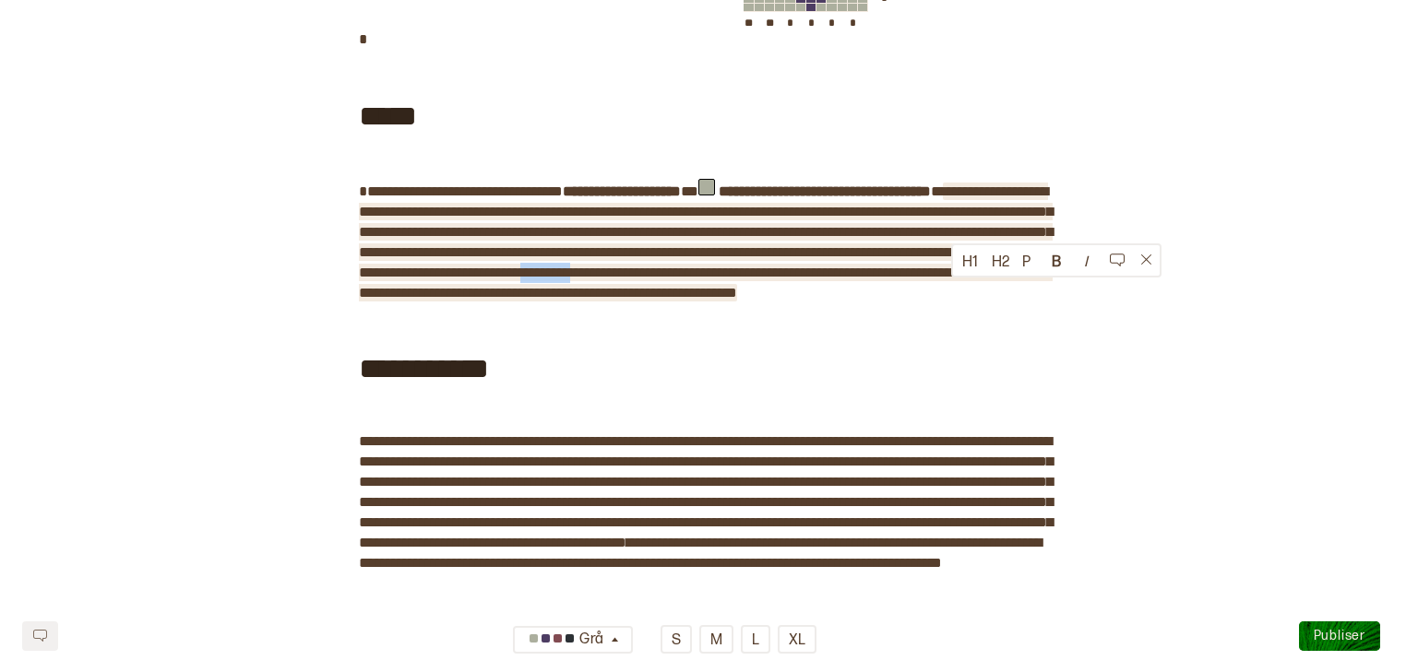
click at [931, 289] on span "**********" at bounding box center [706, 241] width 694 height 115
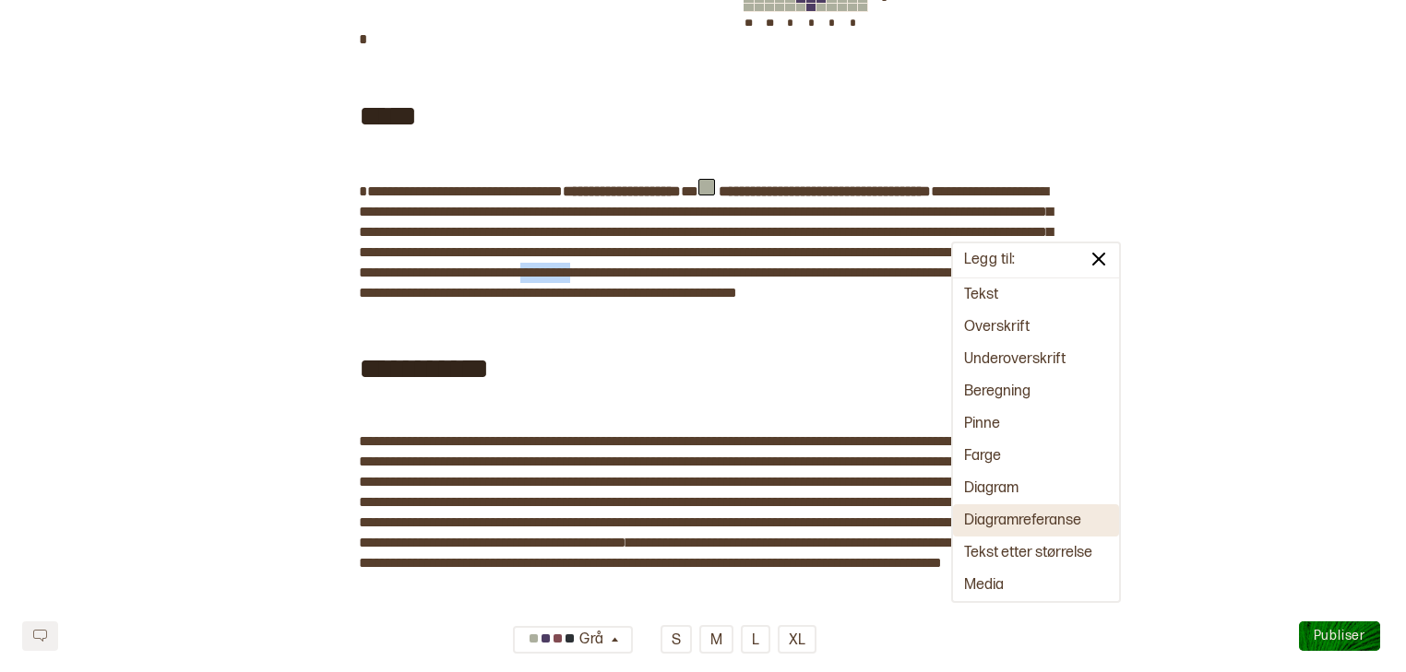
click at [931, 514] on button "Diagramreferanse" at bounding box center [1036, 521] width 166 height 32
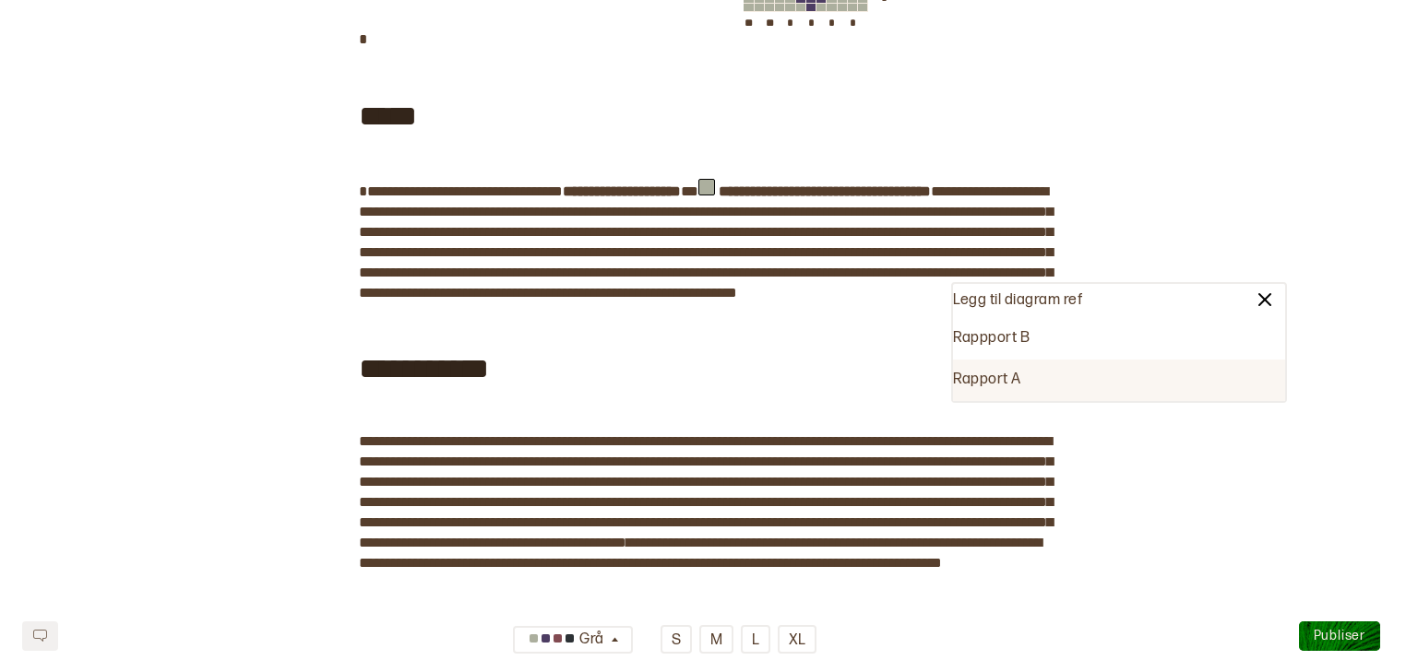
click at [931, 382] on div "Rapport A" at bounding box center [1119, 381] width 332 height 42
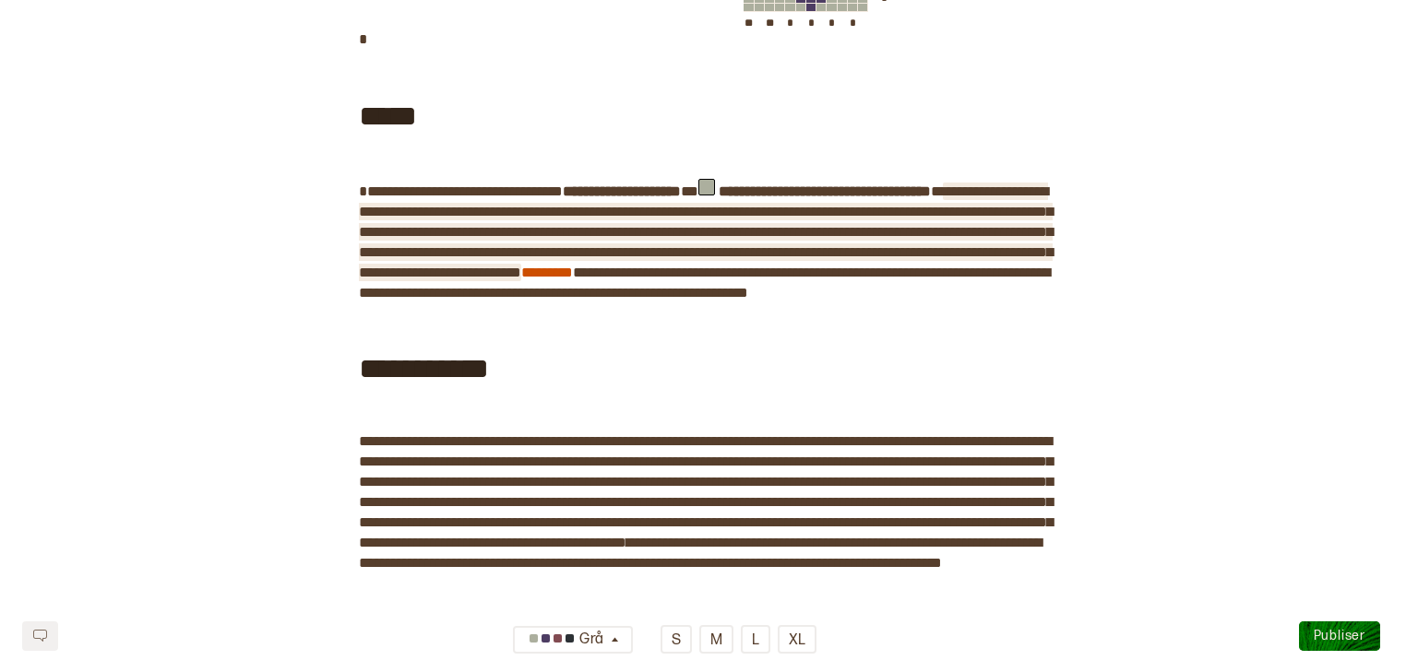
click at [931, 279] on div "**********" at bounding box center [703, 181] width 688 height 2667
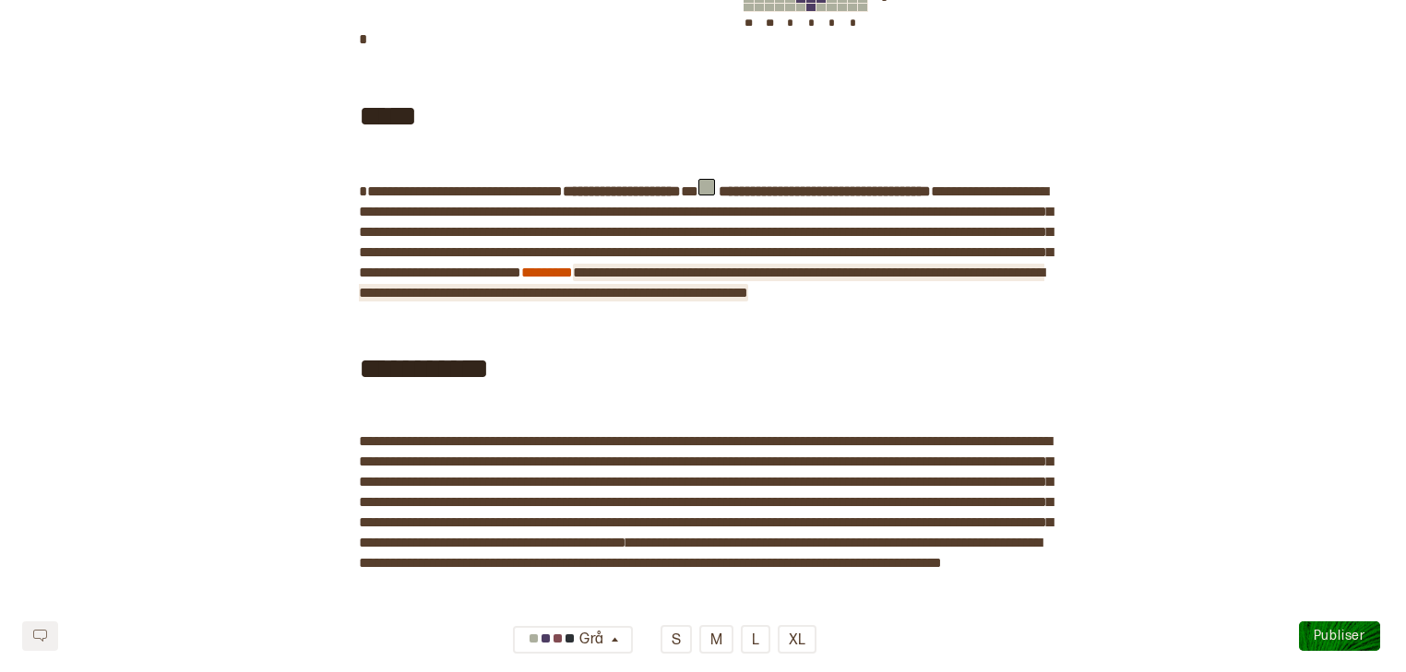
click at [384, 300] on span "**********" at bounding box center [701, 283] width 685 height 34
click at [564, 300] on span "**********" at bounding box center [701, 283] width 685 height 34
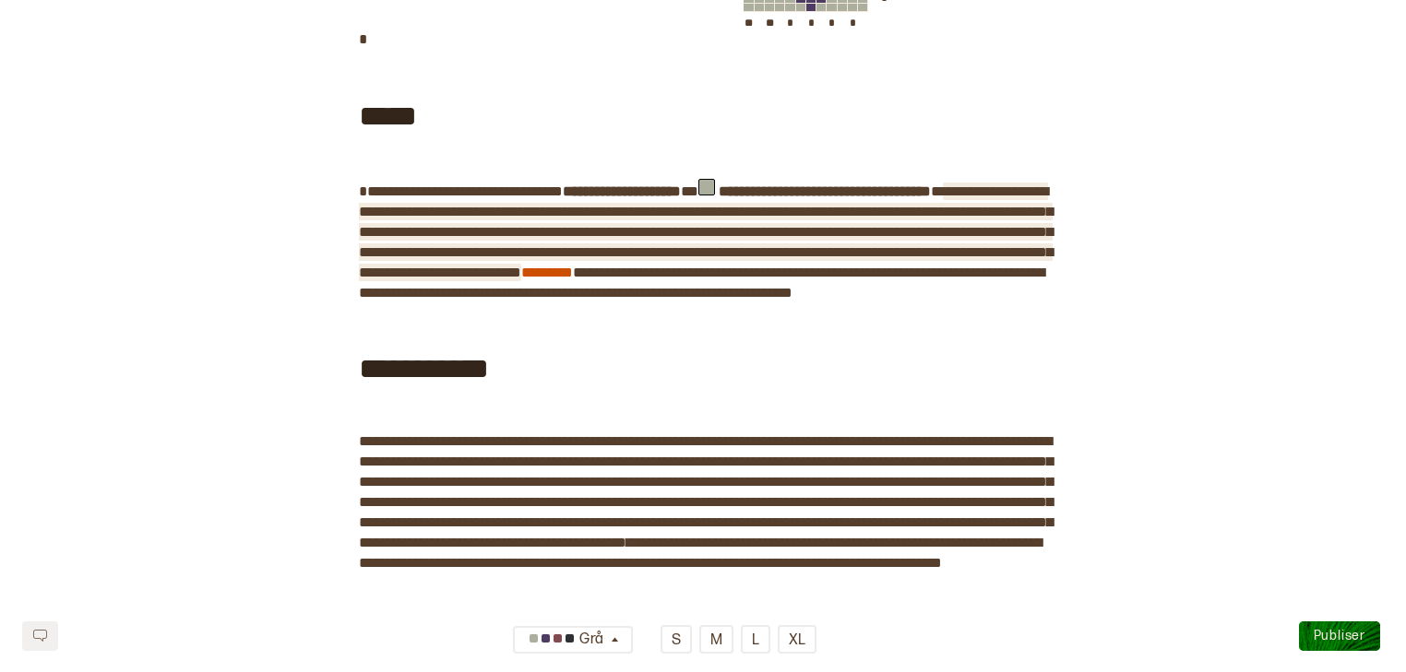
click at [931, 209] on div "**********" at bounding box center [703, 181] width 688 height 2667
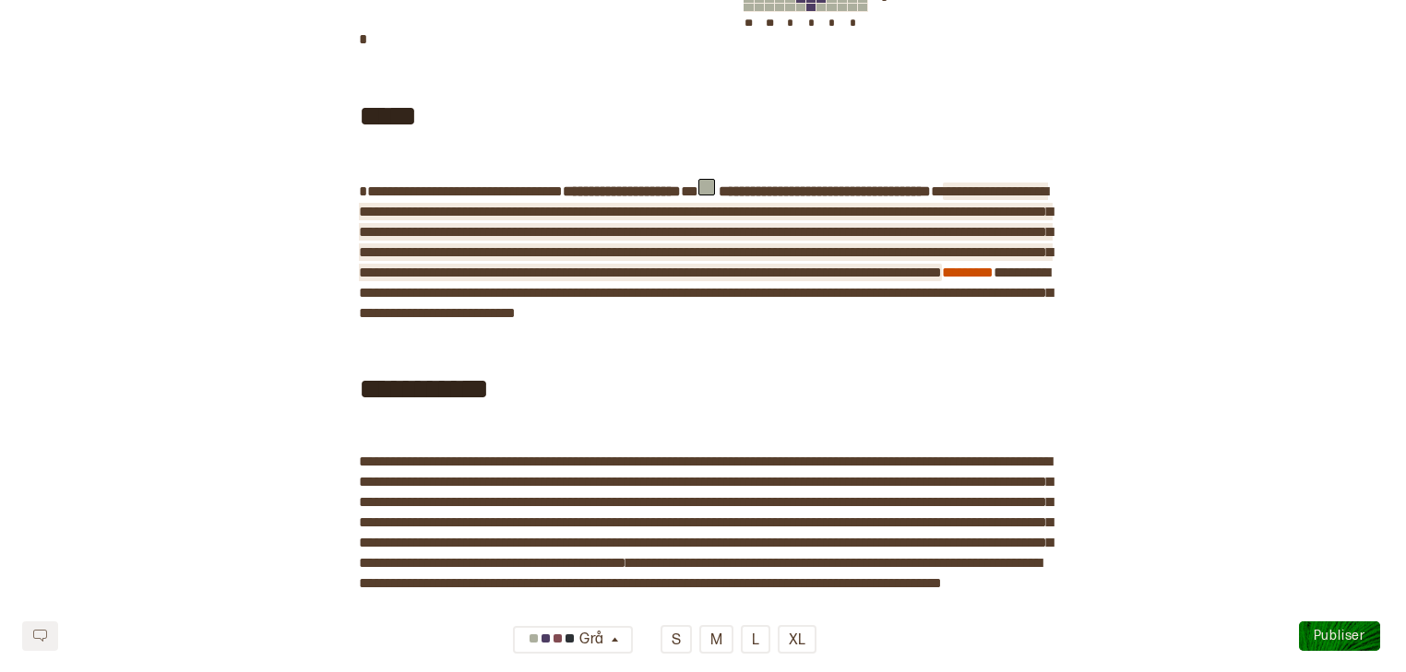
click at [544, 228] on span "**********" at bounding box center [706, 231] width 694 height 95
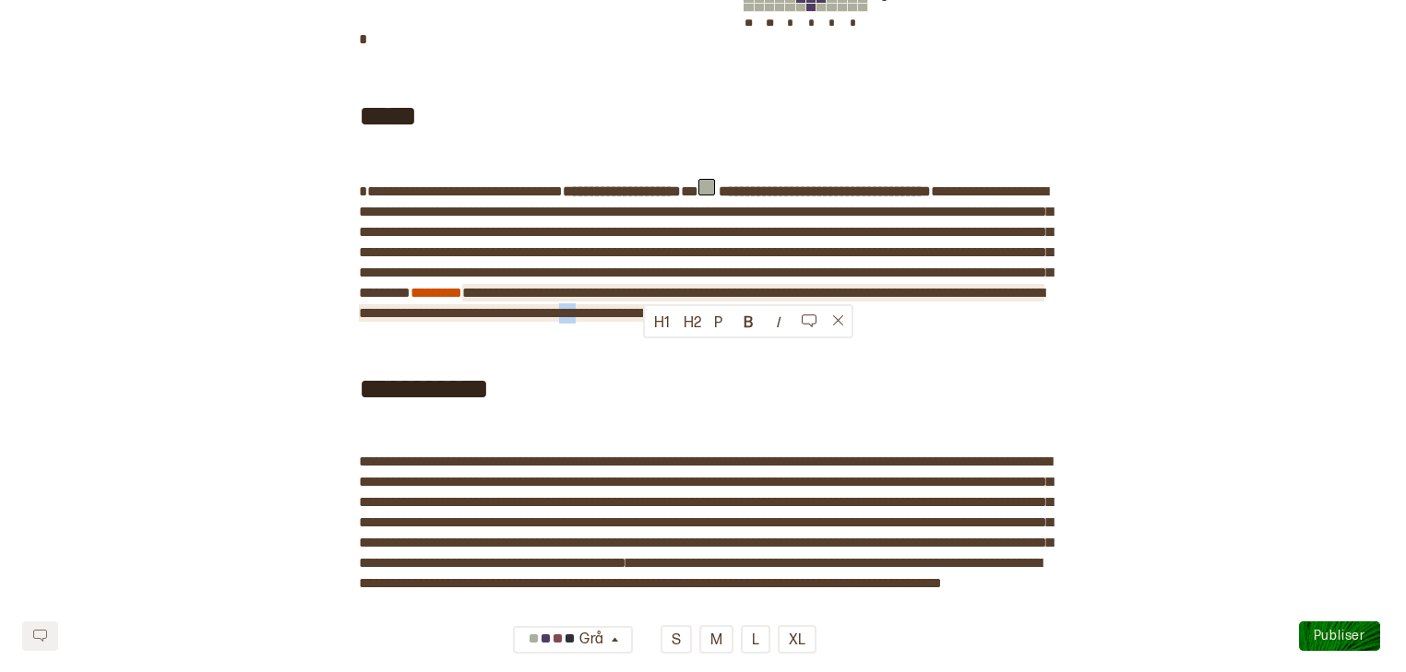
drag, startPoint x: 665, startPoint y: 352, endPoint x: 646, endPoint y: 353, distance: 19.4
click at [646, 320] on span "**********" at bounding box center [701, 303] width 685 height 34
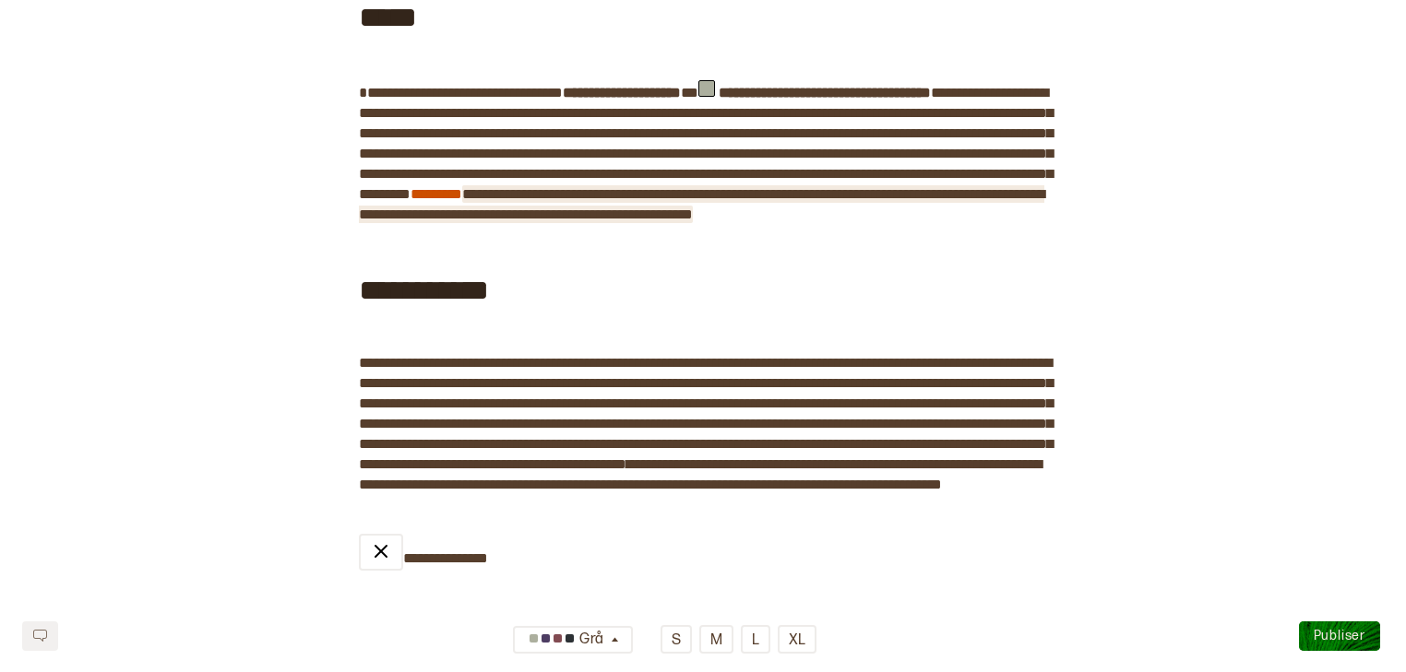
scroll to position [1347, 0]
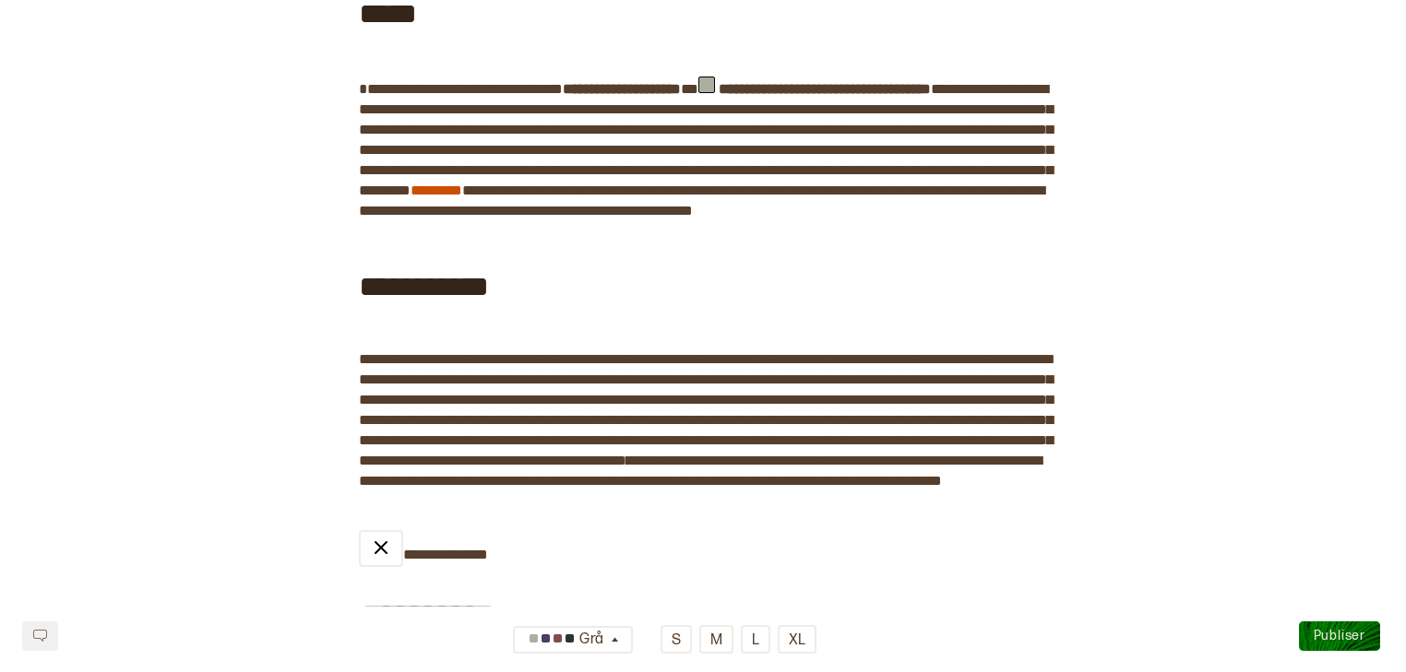
click at [931, 296] on div "**********" at bounding box center [703, 285] width 688 height 99
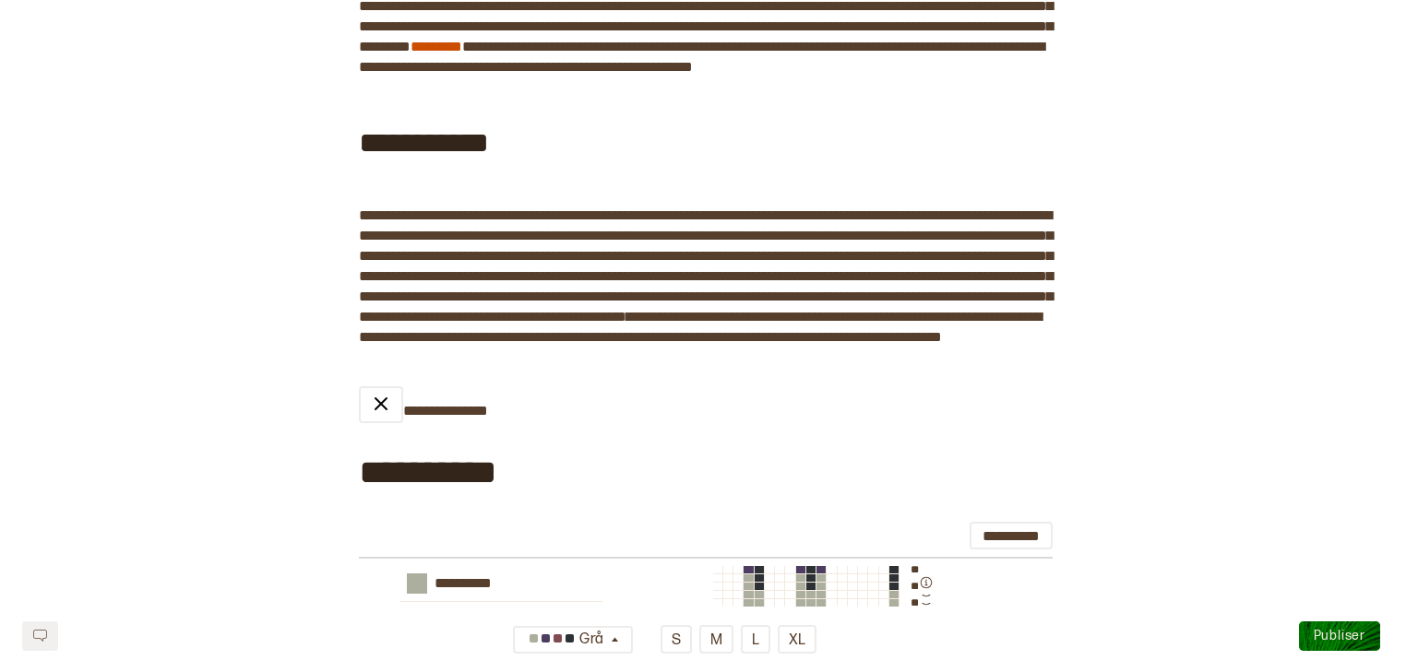
scroll to position [1494, 0]
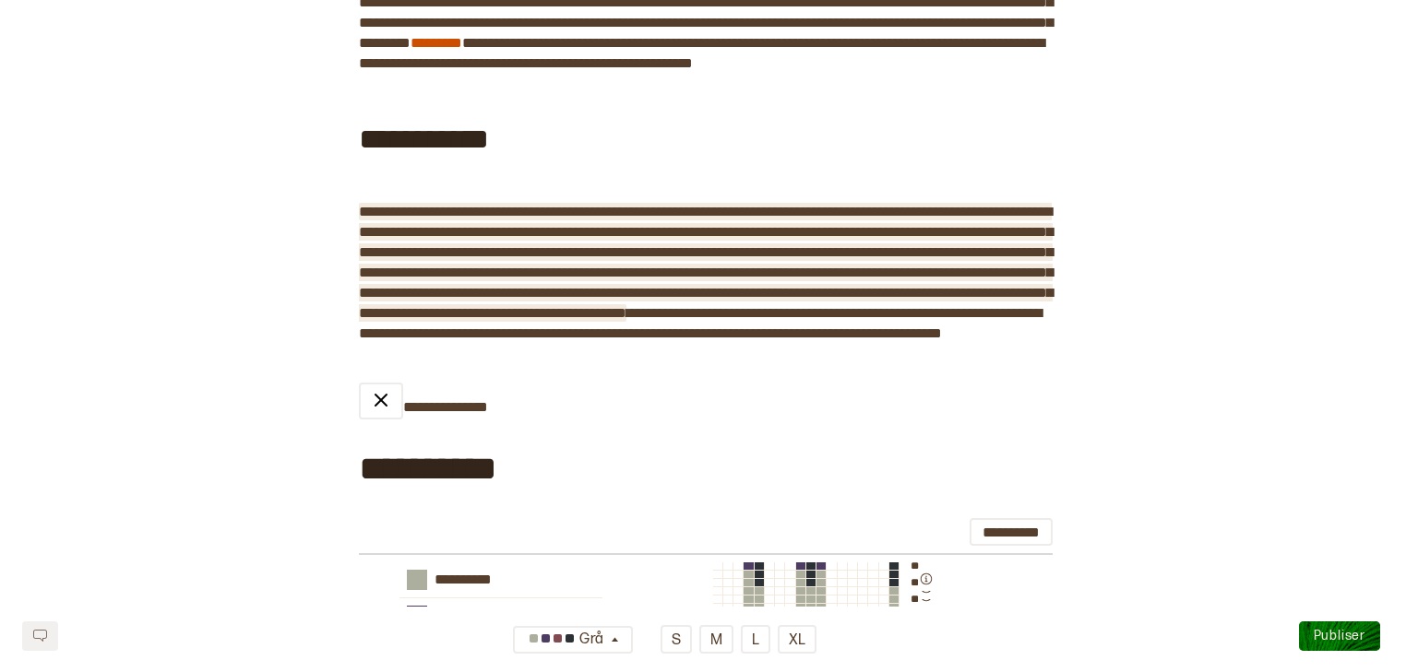
click at [864, 251] on span "**********" at bounding box center [706, 262] width 694 height 115
click at [509, 267] on span "**********" at bounding box center [706, 262] width 694 height 115
click at [618, 268] on span "**********" at bounding box center [706, 262] width 694 height 115
click at [931, 273] on span "**********" at bounding box center [706, 262] width 694 height 115
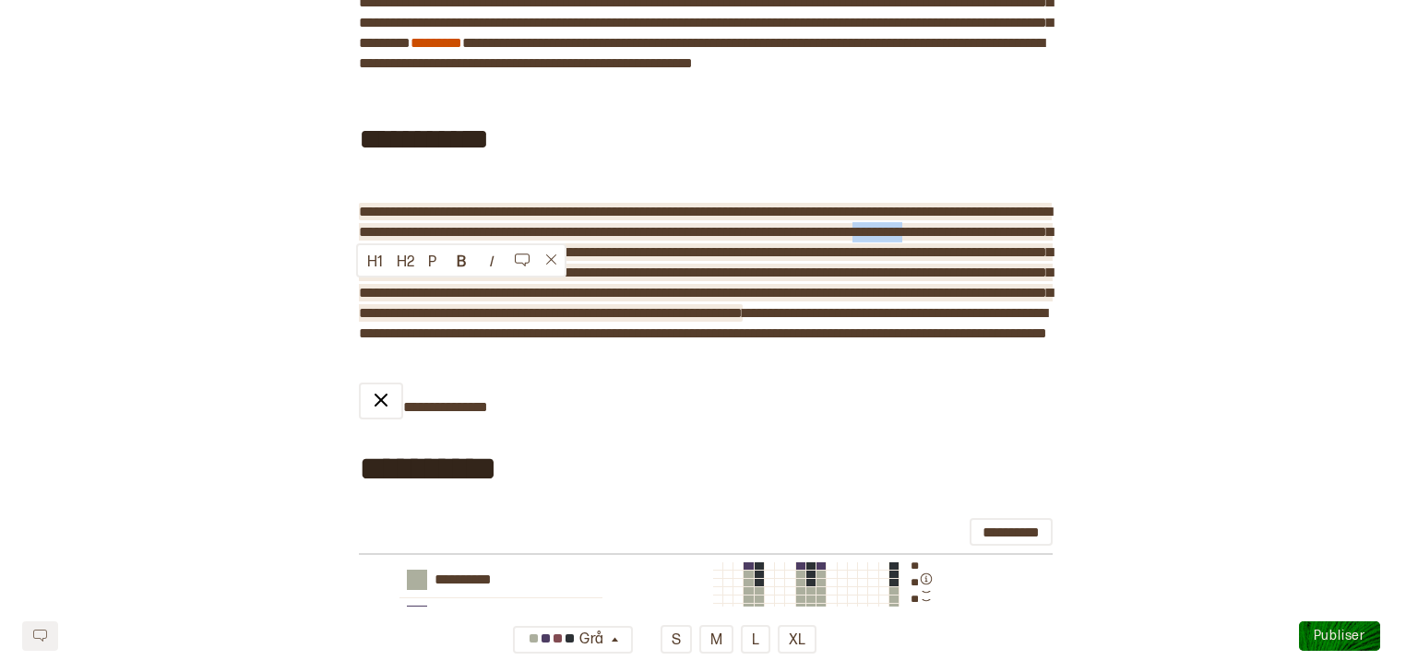
drag, startPoint x: 423, startPoint y: 296, endPoint x: 356, endPoint y: 293, distance: 67.4
click at [359, 293] on span "**********" at bounding box center [706, 262] width 694 height 115
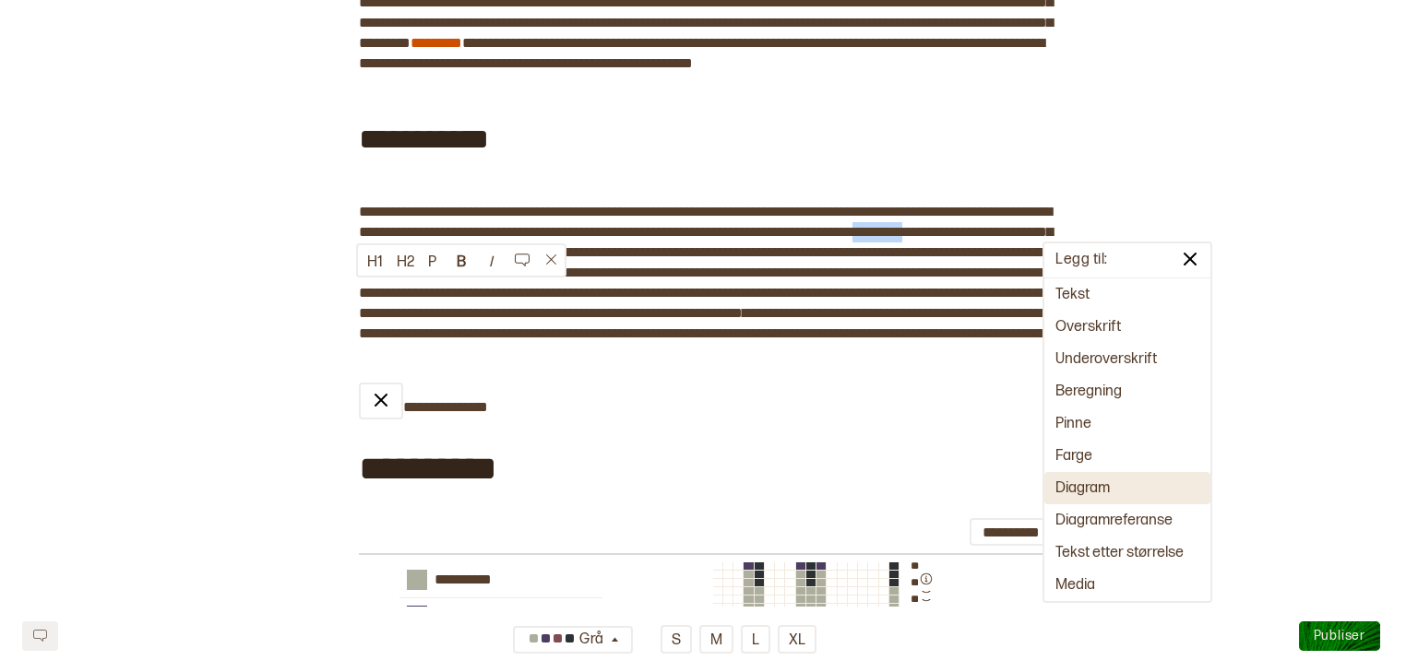
click at [931, 481] on button "Diagram" at bounding box center [1127, 488] width 166 height 32
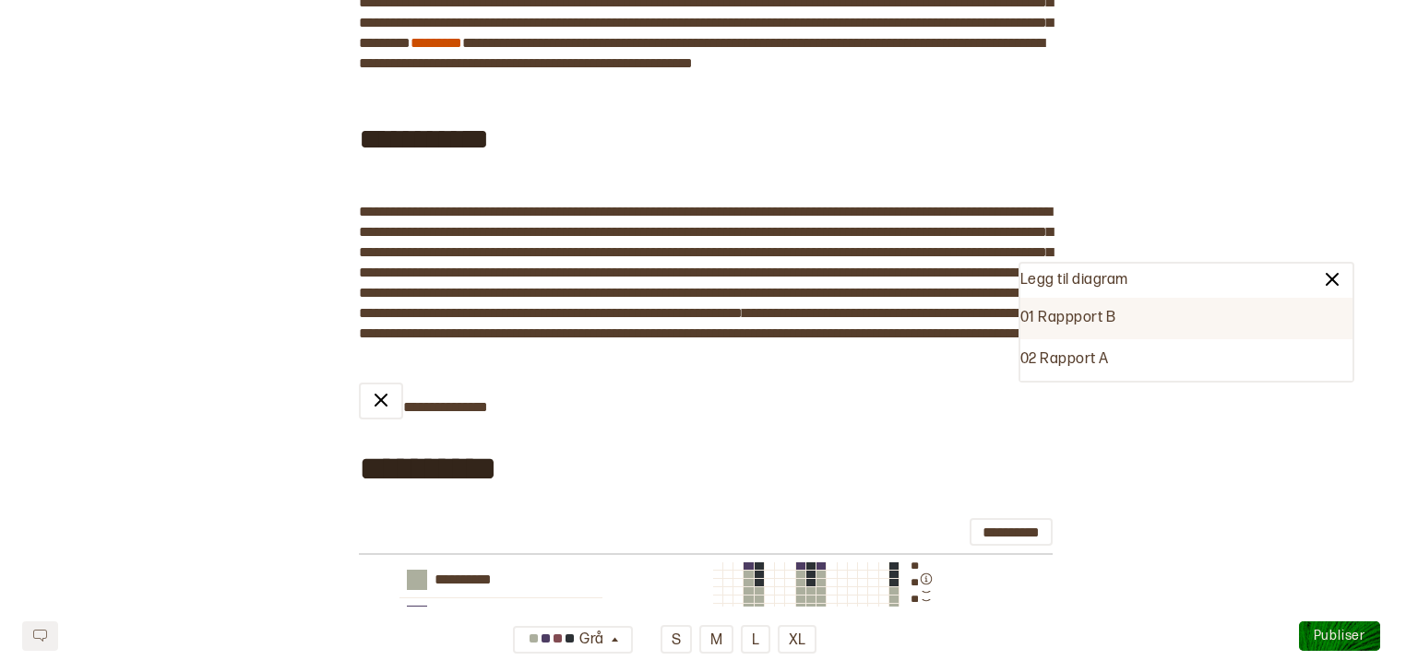
click at [931, 332] on div "01 Rappport B" at bounding box center [1186, 319] width 332 height 42
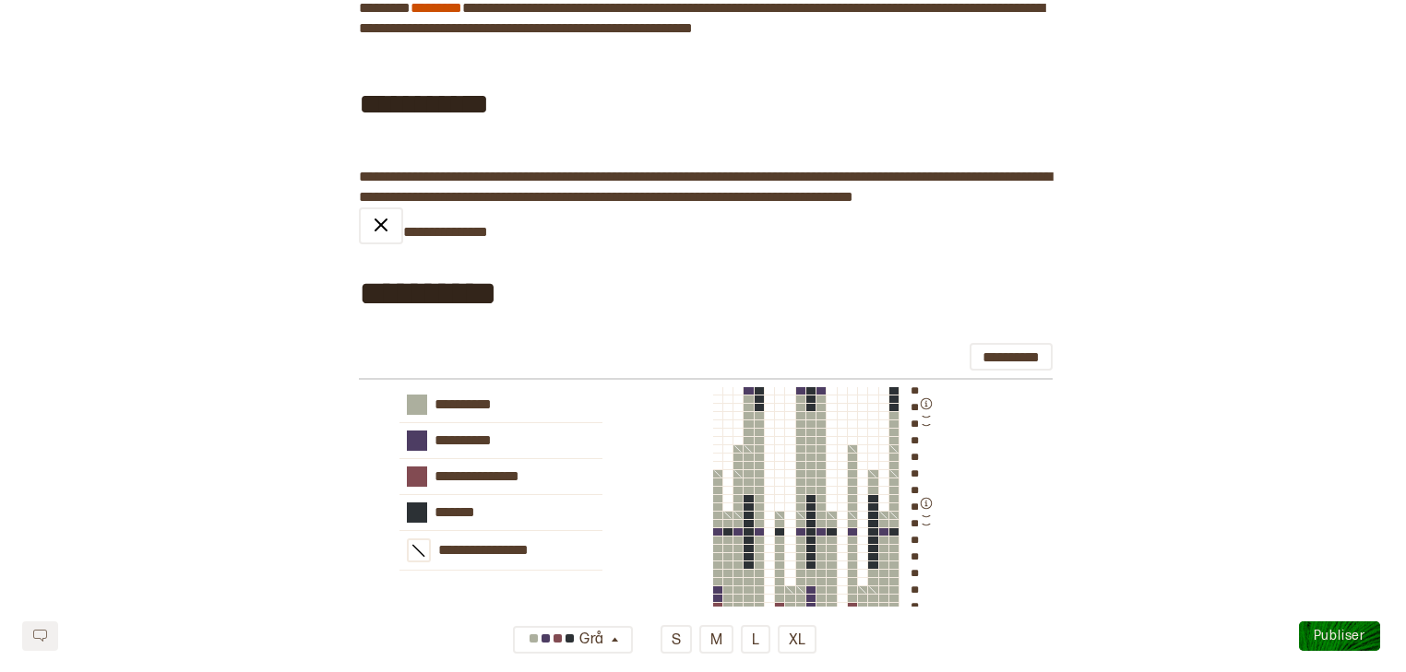
scroll to position [1521, 0]
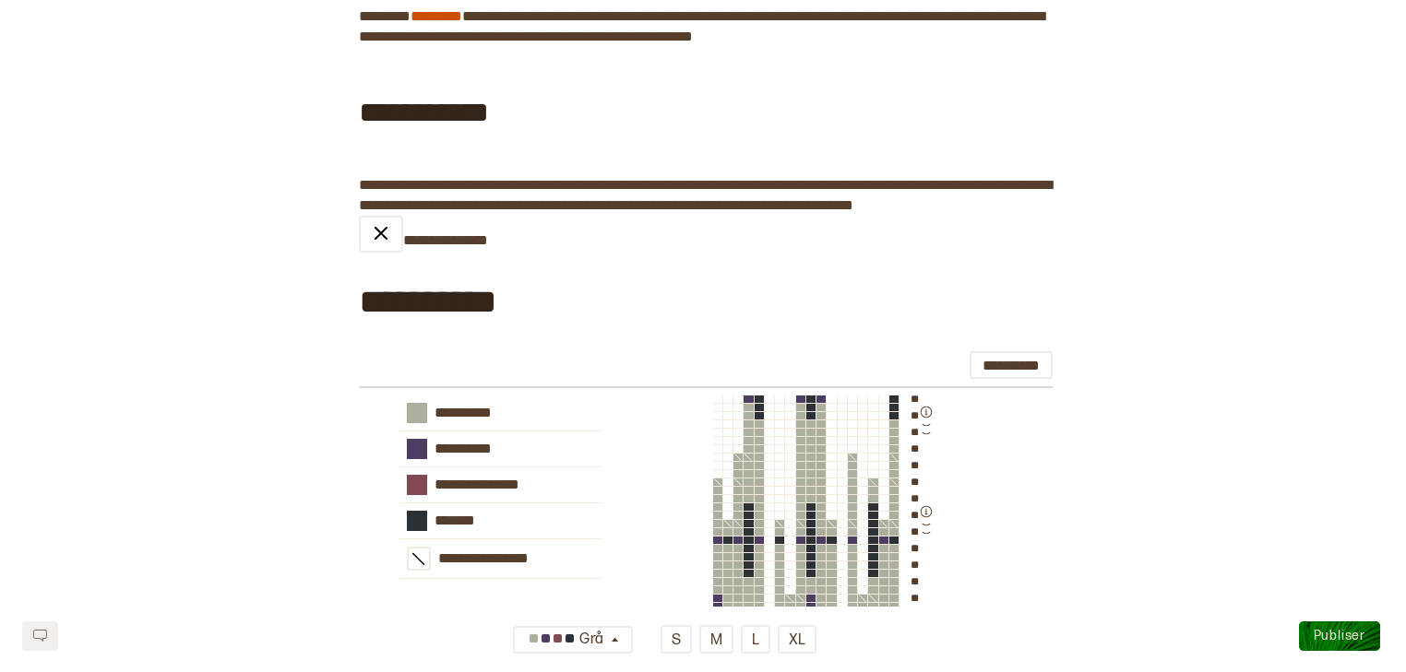
click at [446, 273] on div "**********" at bounding box center [706, 531] width 694 height 630
click at [373, 244] on img at bounding box center [381, 233] width 22 height 22
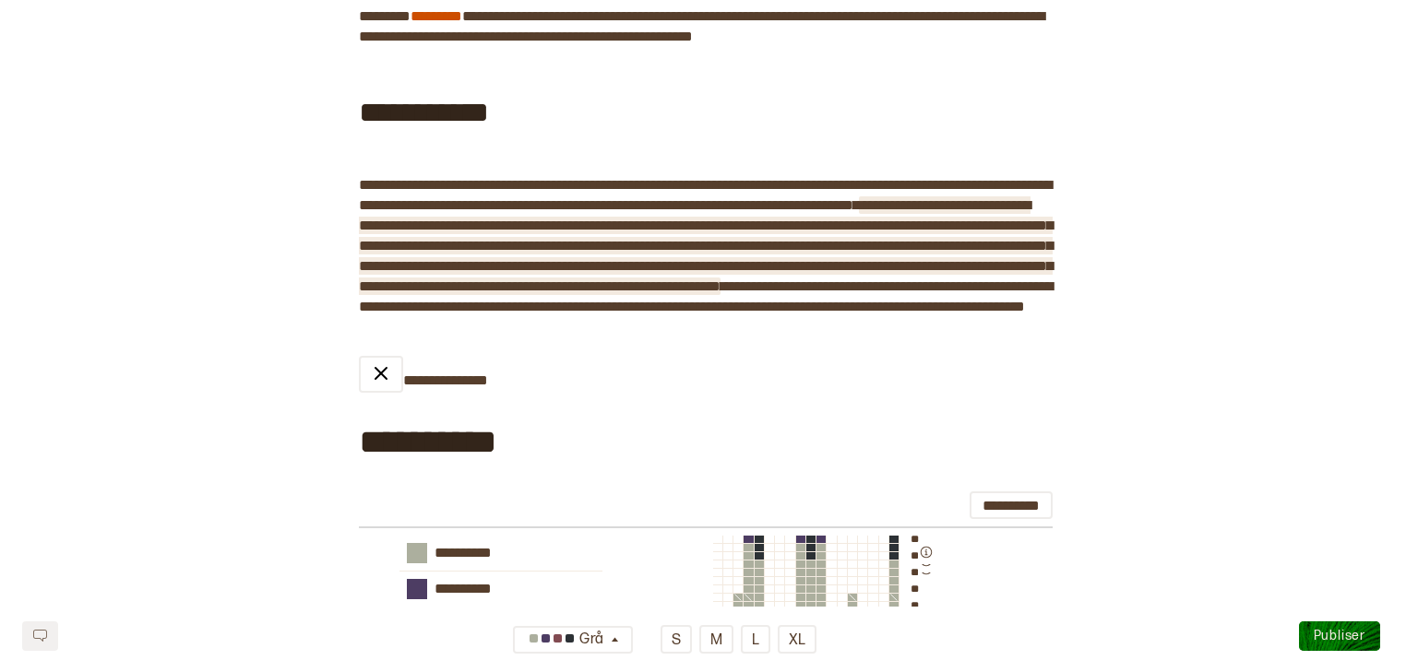
click at [359, 266] on span "**********" at bounding box center [706, 245] width 694 height 95
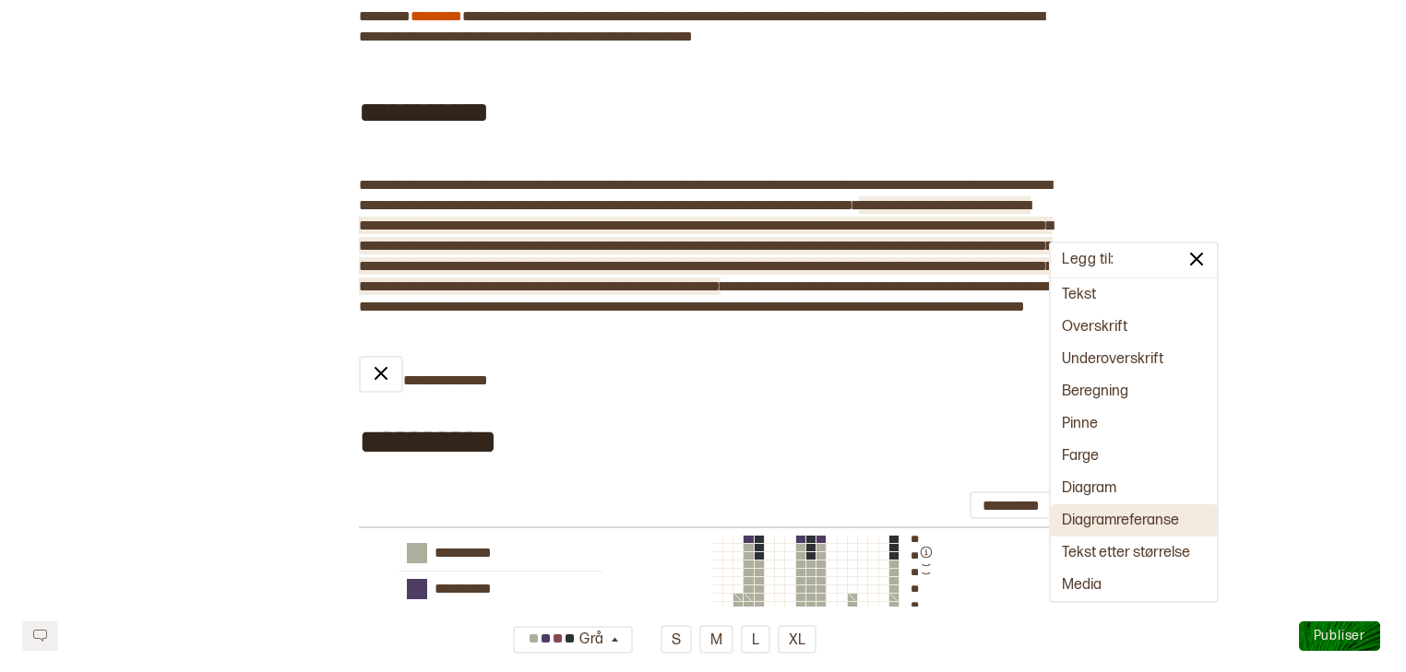
click at [931, 528] on button "Diagramreferanse" at bounding box center [1134, 521] width 166 height 32
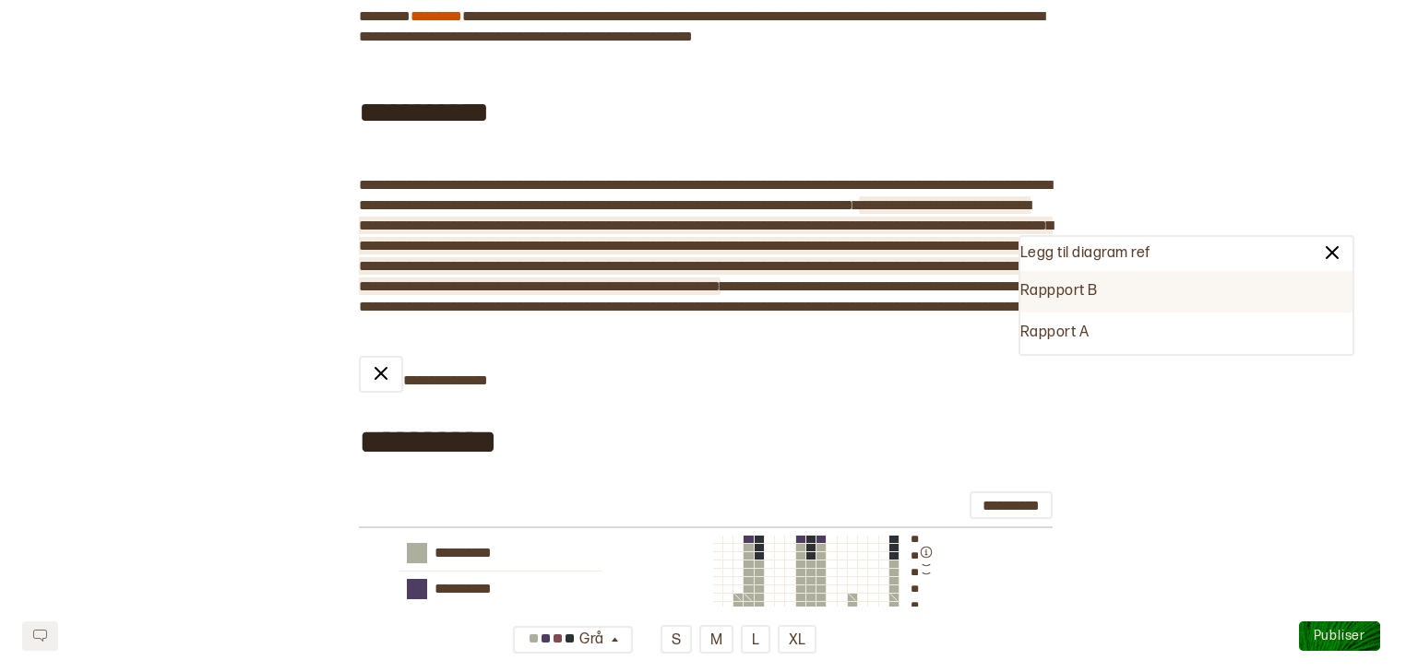
click at [931, 298] on div "Rappport B" at bounding box center [1186, 292] width 332 height 42
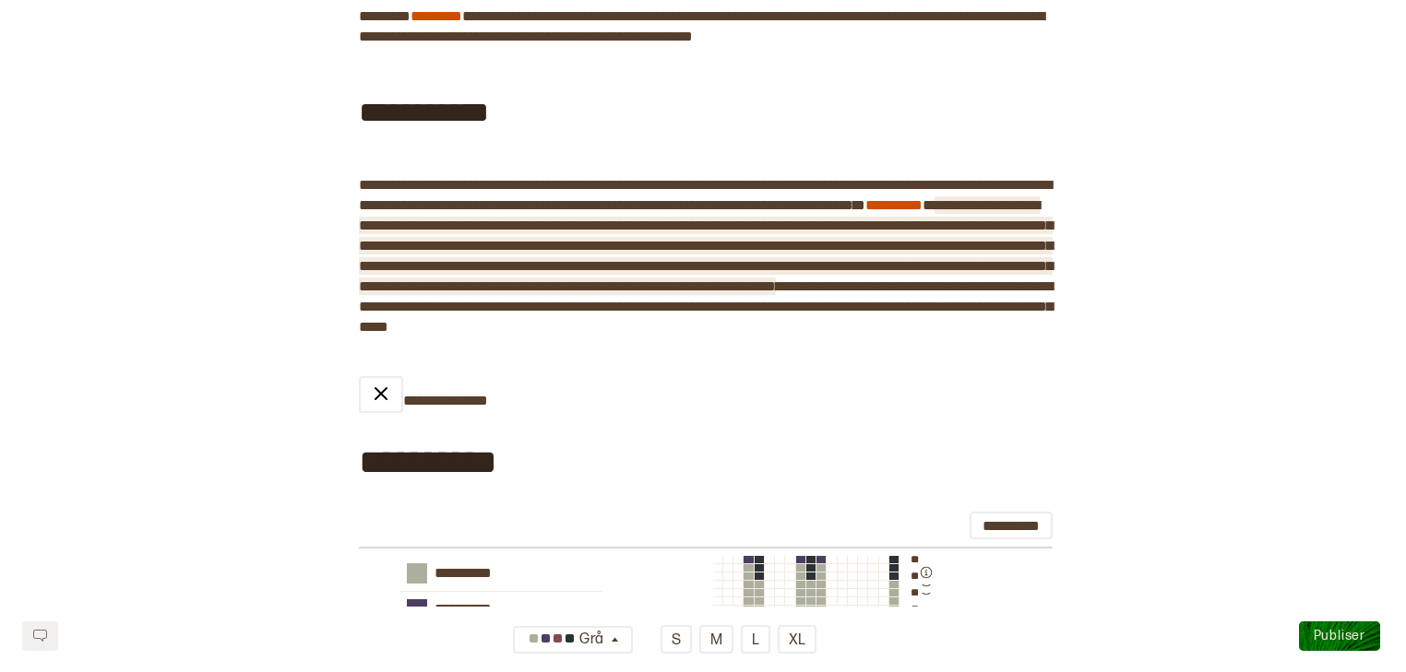
click at [541, 265] on span "**********" at bounding box center [706, 245] width 694 height 95
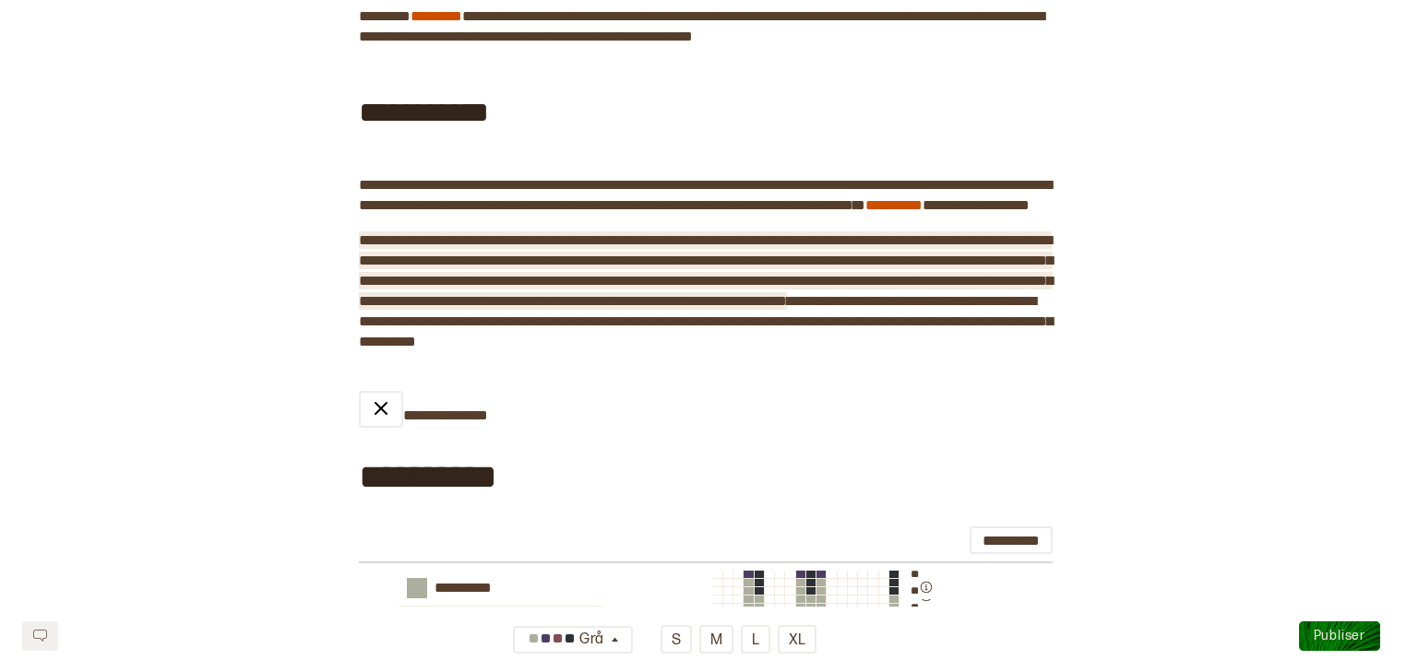
click at [931, 296] on span "**********" at bounding box center [706, 270] width 694 height 75
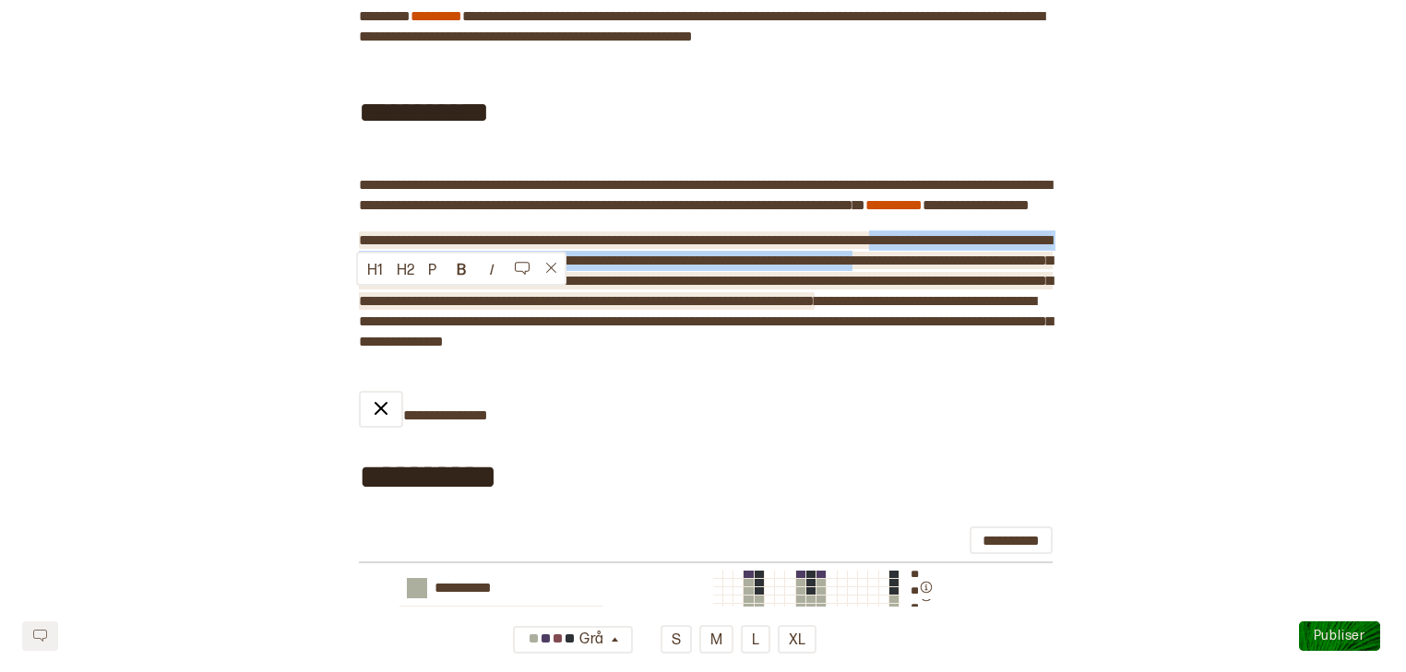
drag, startPoint x: 1015, startPoint y: 318, endPoint x: 921, endPoint y: 301, distance: 95.7
click at [921, 301] on span "**********" at bounding box center [706, 270] width 694 height 75
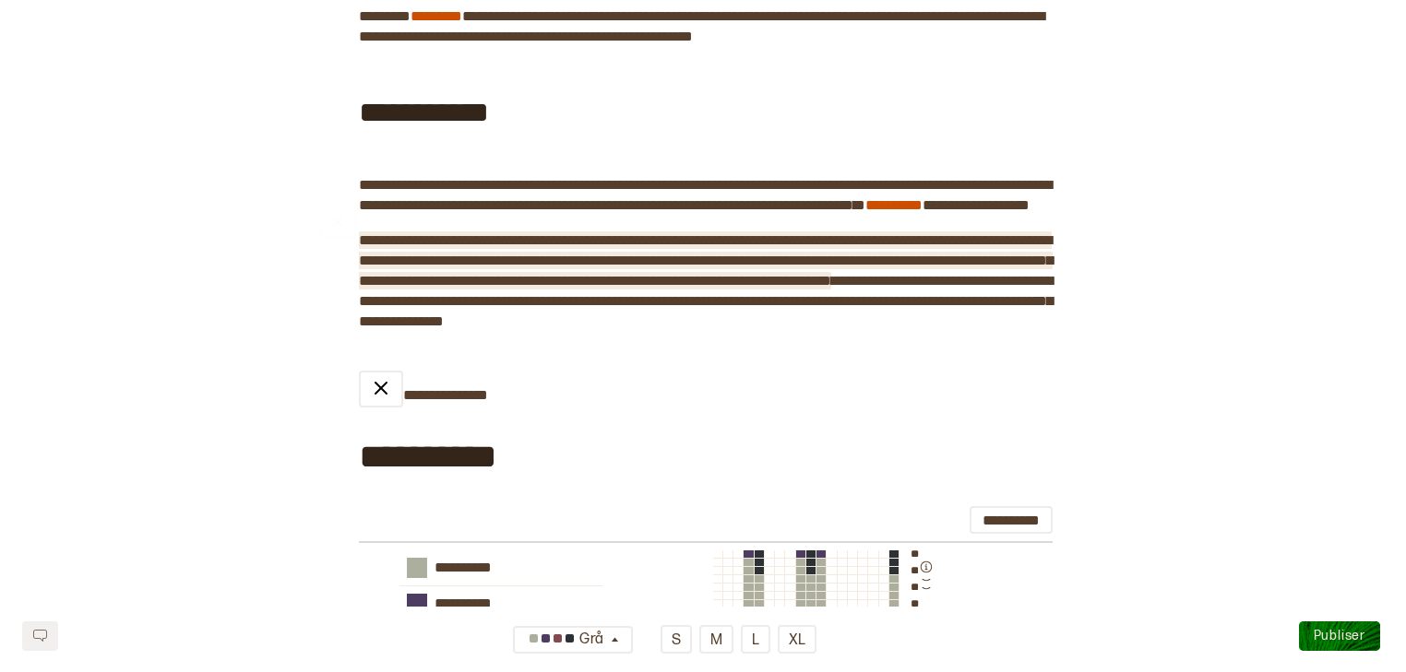
click at [649, 288] on span "**********" at bounding box center [706, 260] width 694 height 54
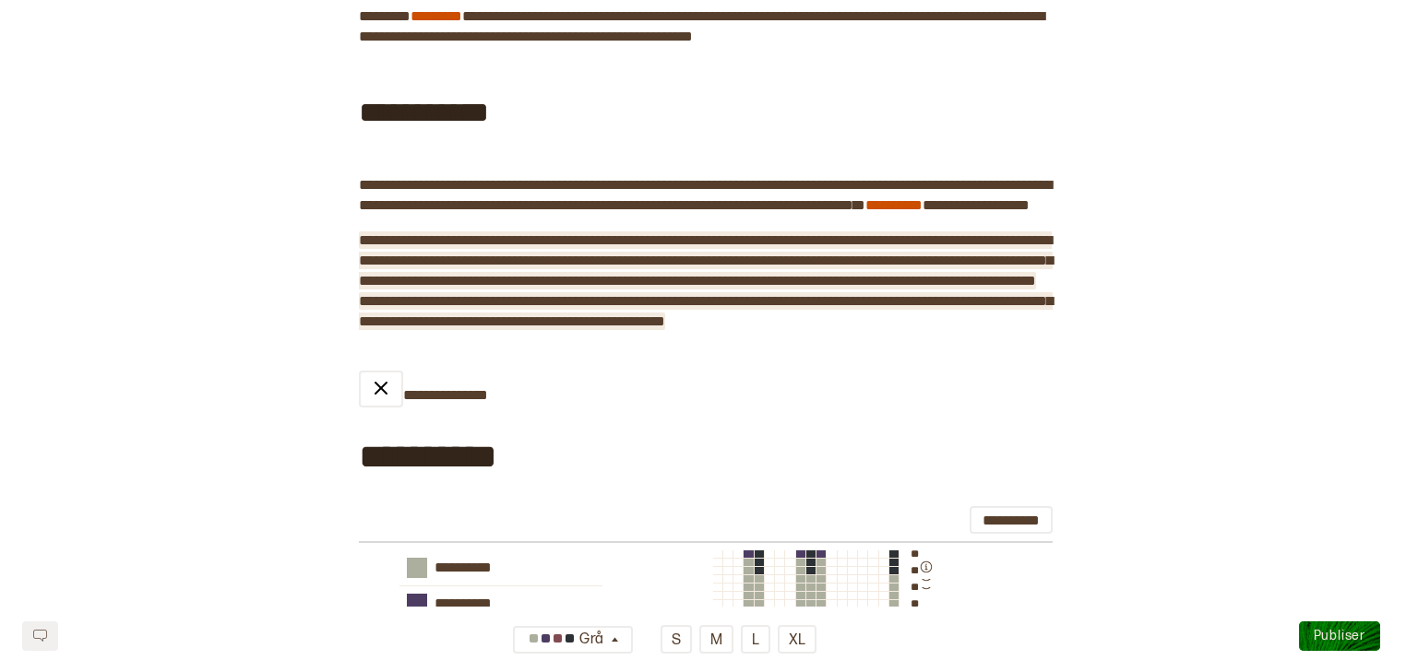
click at [782, 328] on span "**********" at bounding box center [706, 311] width 694 height 34
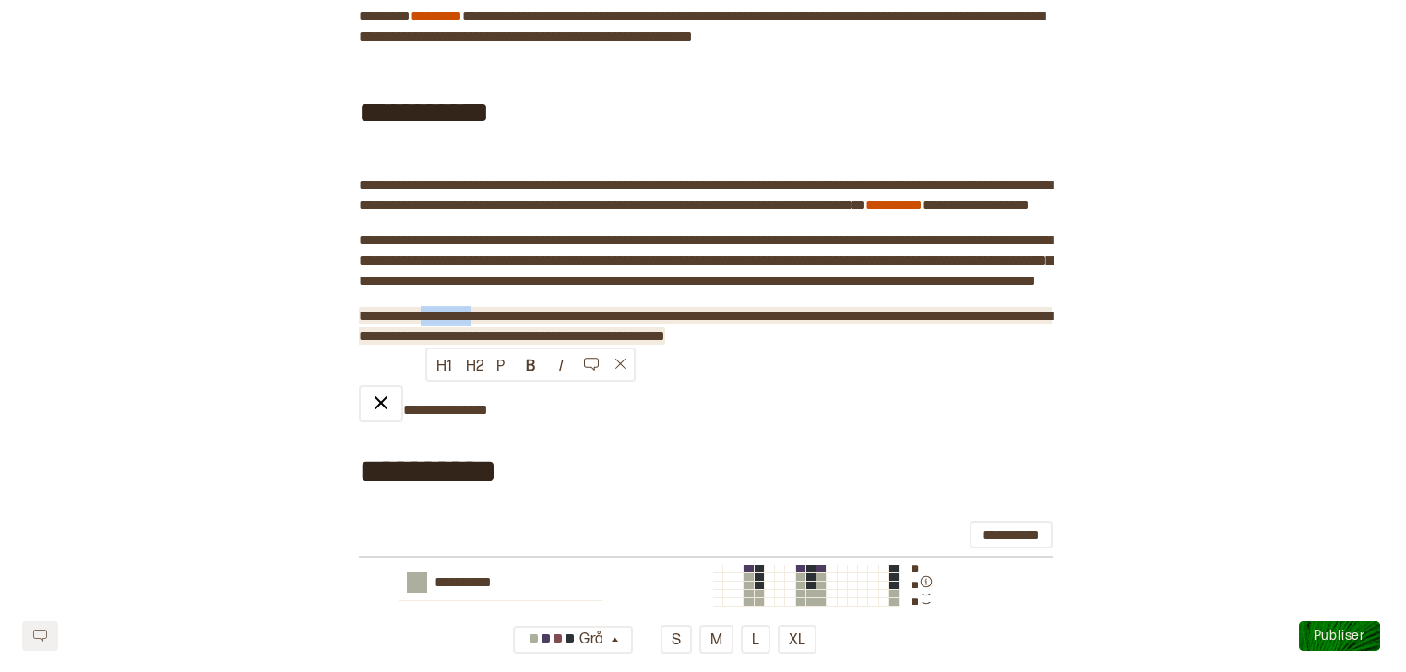
drag, startPoint x: 485, startPoint y: 395, endPoint x: 427, endPoint y: 395, distance: 58.1
click at [427, 343] on span "**********" at bounding box center [705, 326] width 693 height 34
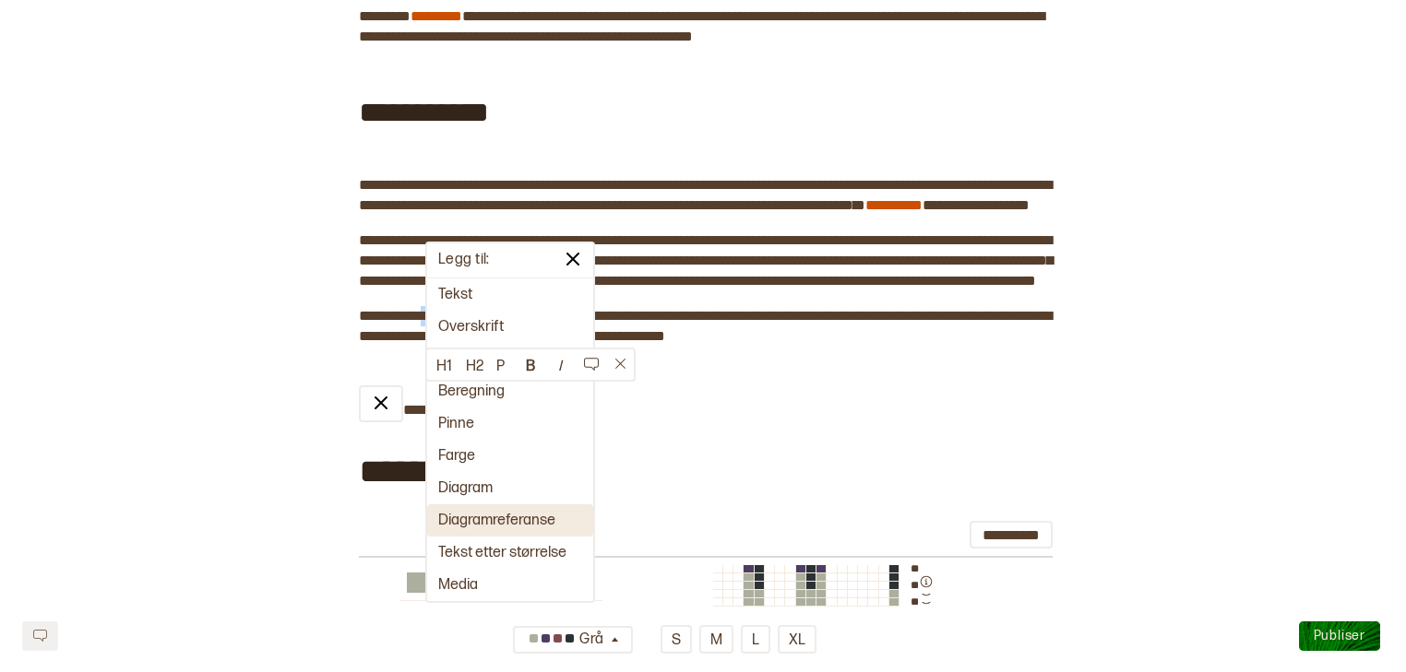
click at [469, 511] on button "Diagramreferanse" at bounding box center [510, 521] width 166 height 32
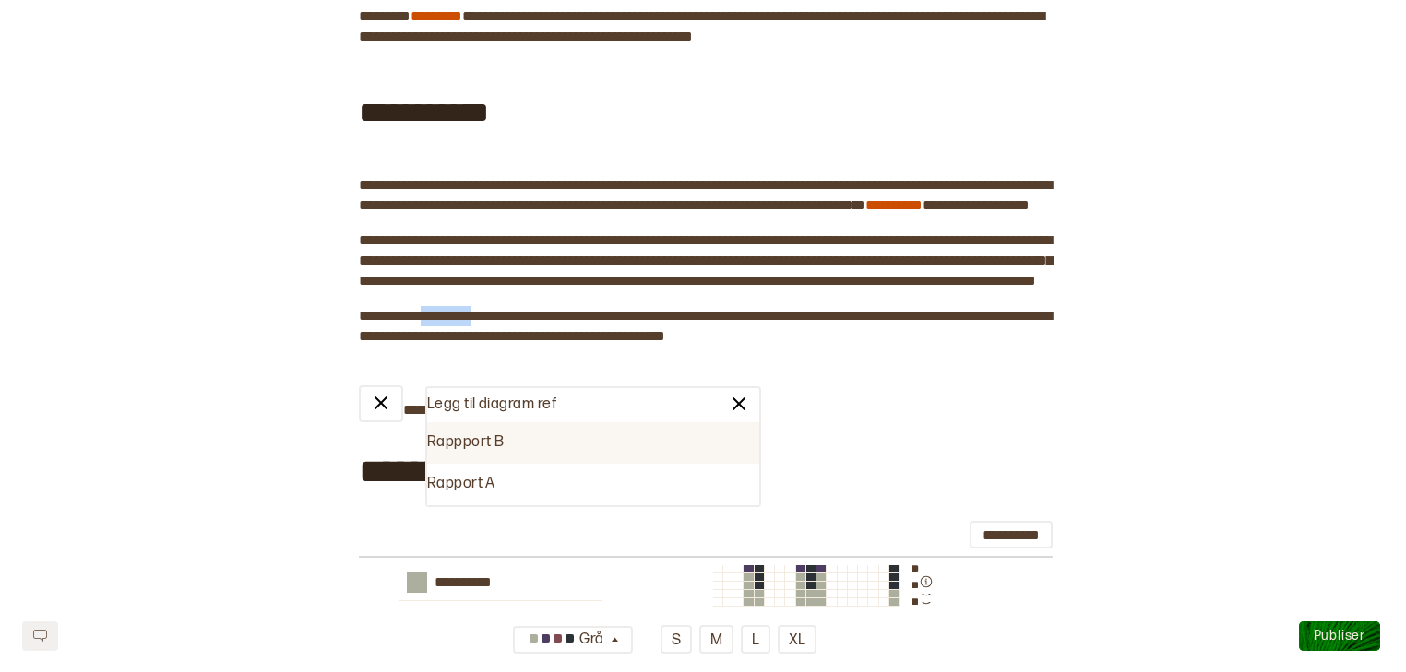
click at [502, 449] on div "Rappport B" at bounding box center [593, 443] width 332 height 42
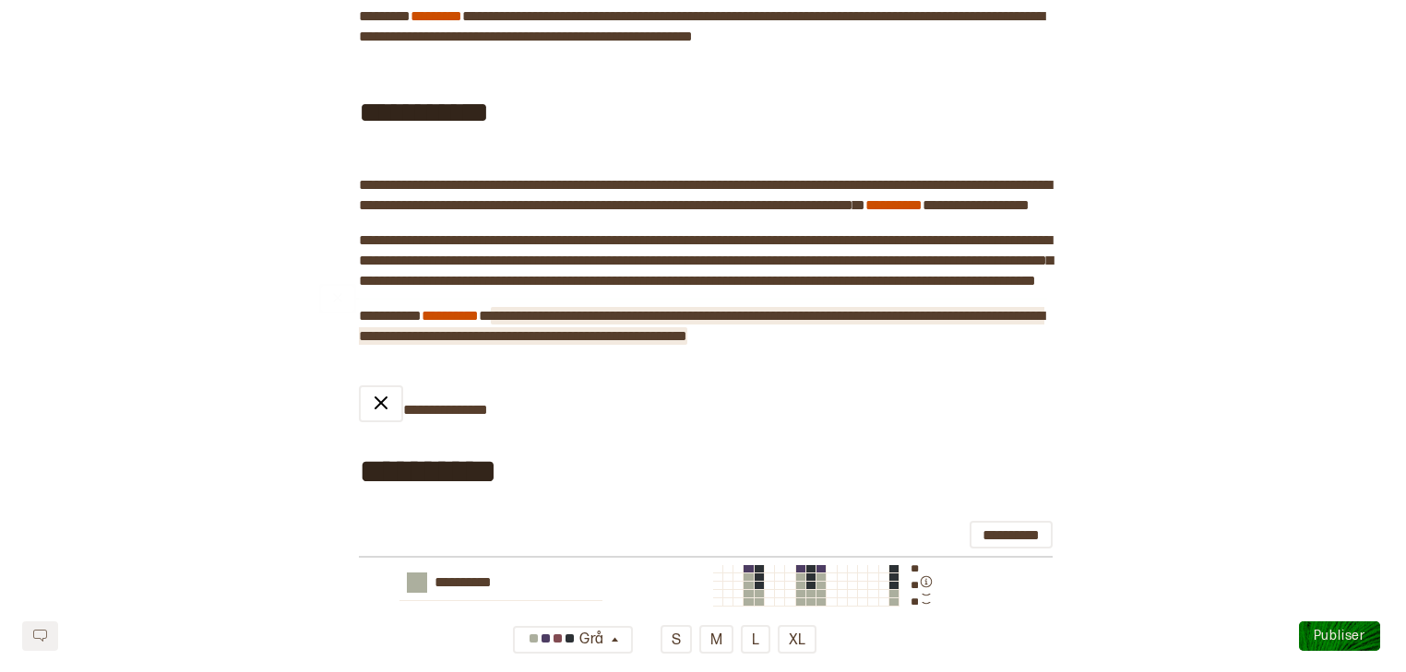
click at [754, 343] on span "**********" at bounding box center [701, 326] width 685 height 34
click at [873, 343] on span "**********" at bounding box center [701, 326] width 685 height 34
drag, startPoint x: 1015, startPoint y: 398, endPoint x: 944, endPoint y: 396, distance: 71.0
click at [931, 343] on span "**********" at bounding box center [701, 326] width 685 height 34
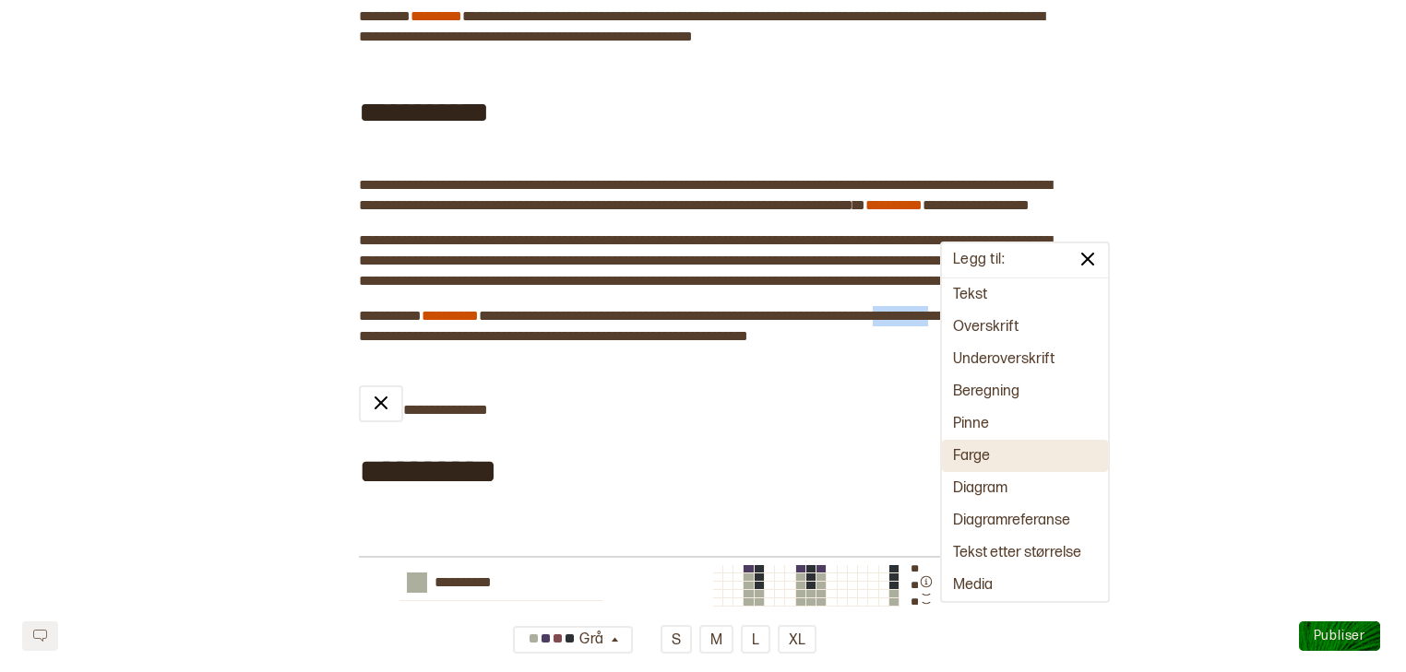
click at [931, 457] on button "Farge" at bounding box center [1025, 456] width 166 height 32
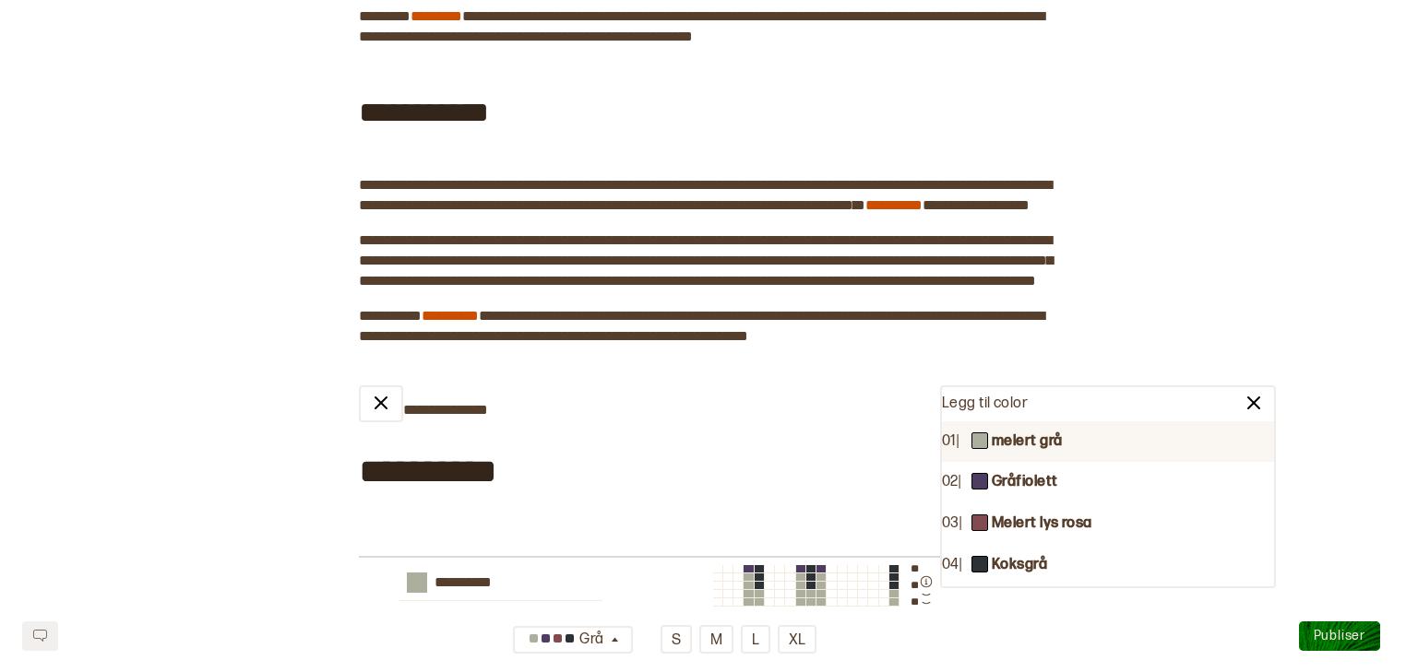
click at [931, 450] on b "melert grå" at bounding box center [1027, 442] width 71 height 19
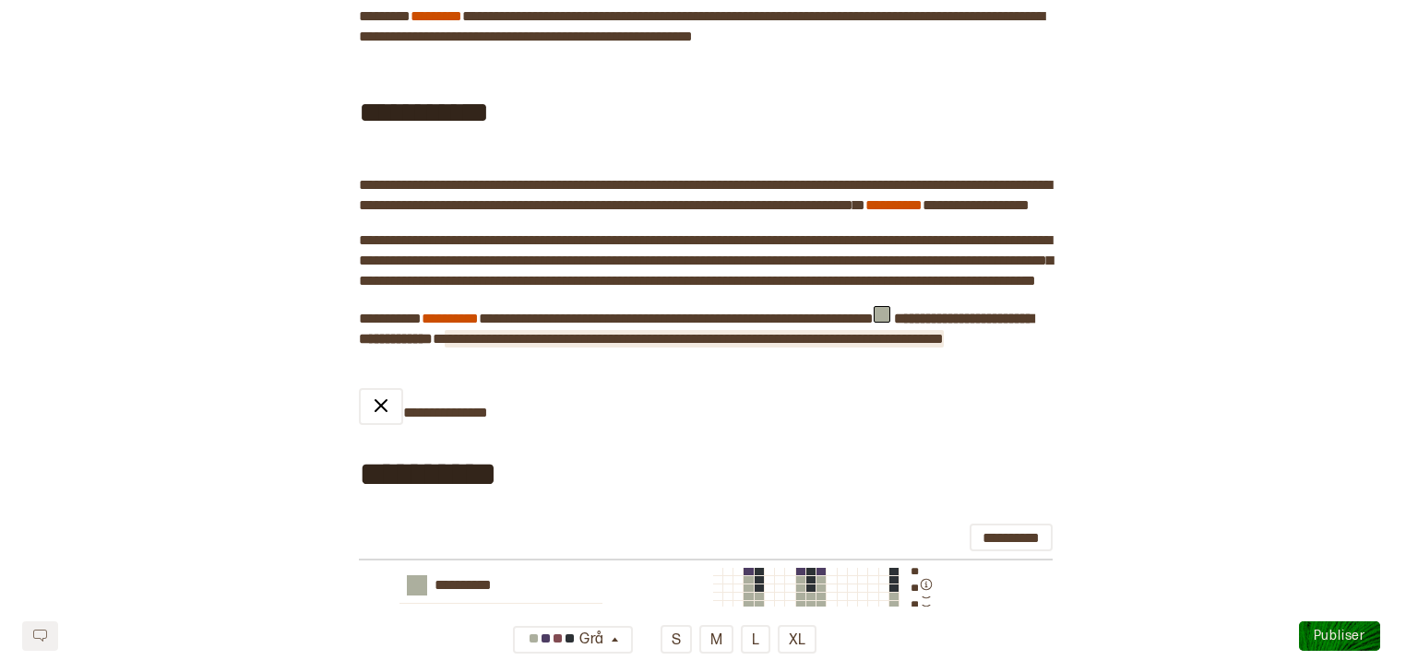
click at [639, 346] on span "**********" at bounding box center [694, 339] width 499 height 14
click at [913, 346] on span "**********" at bounding box center [703, 339] width 516 height 14
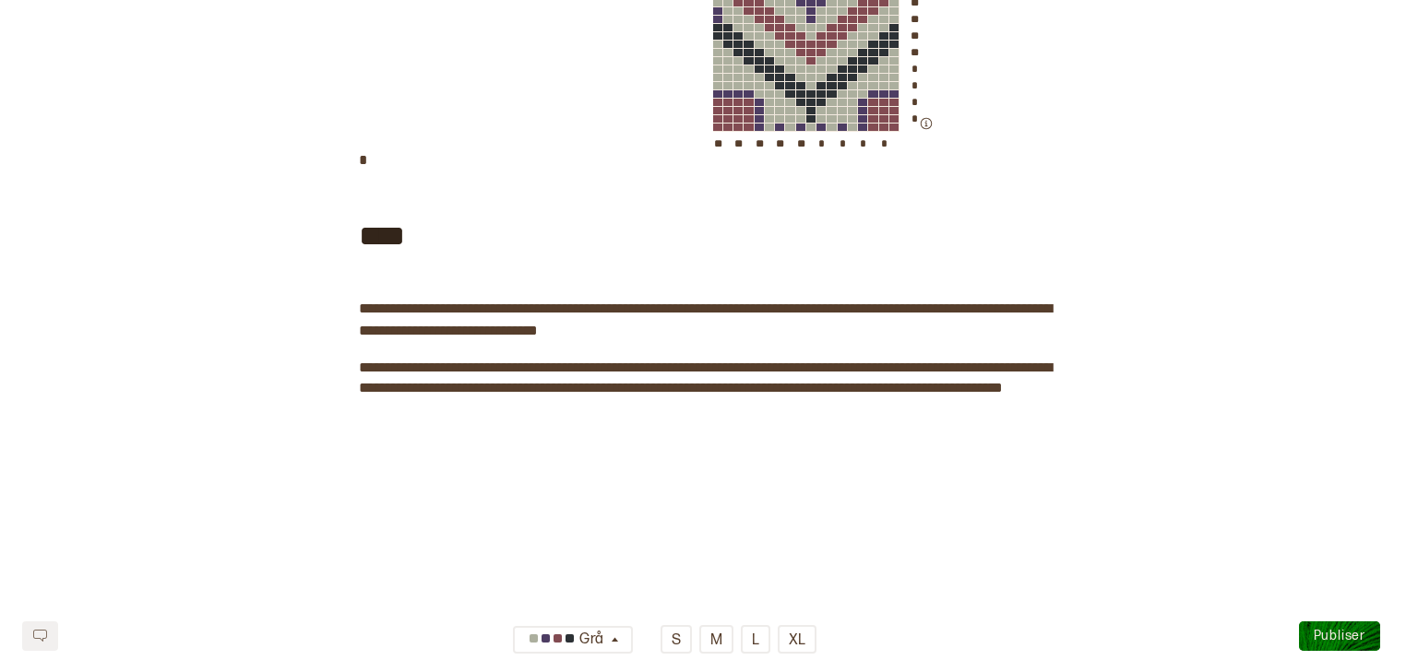
scroll to position [2408, 0]
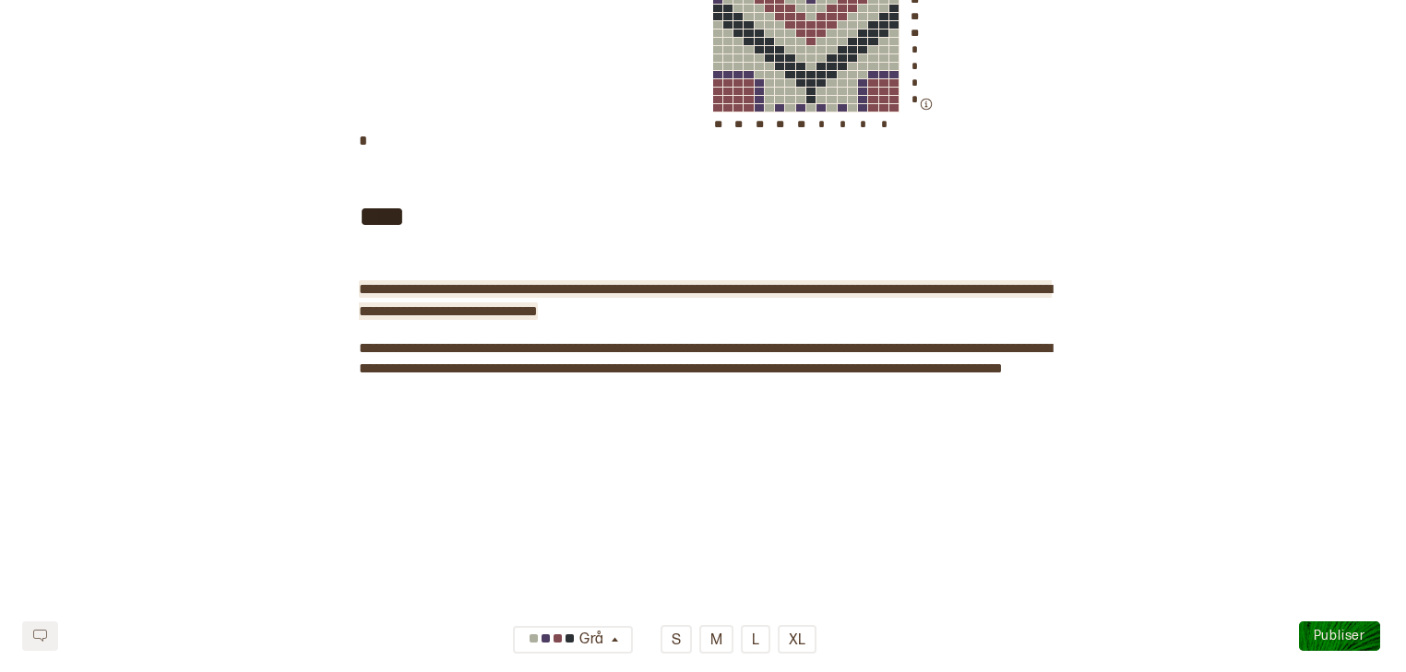
click at [539, 318] on span "**********" at bounding box center [705, 300] width 693 height 36
click at [649, 318] on span "**********" at bounding box center [705, 300] width 693 height 36
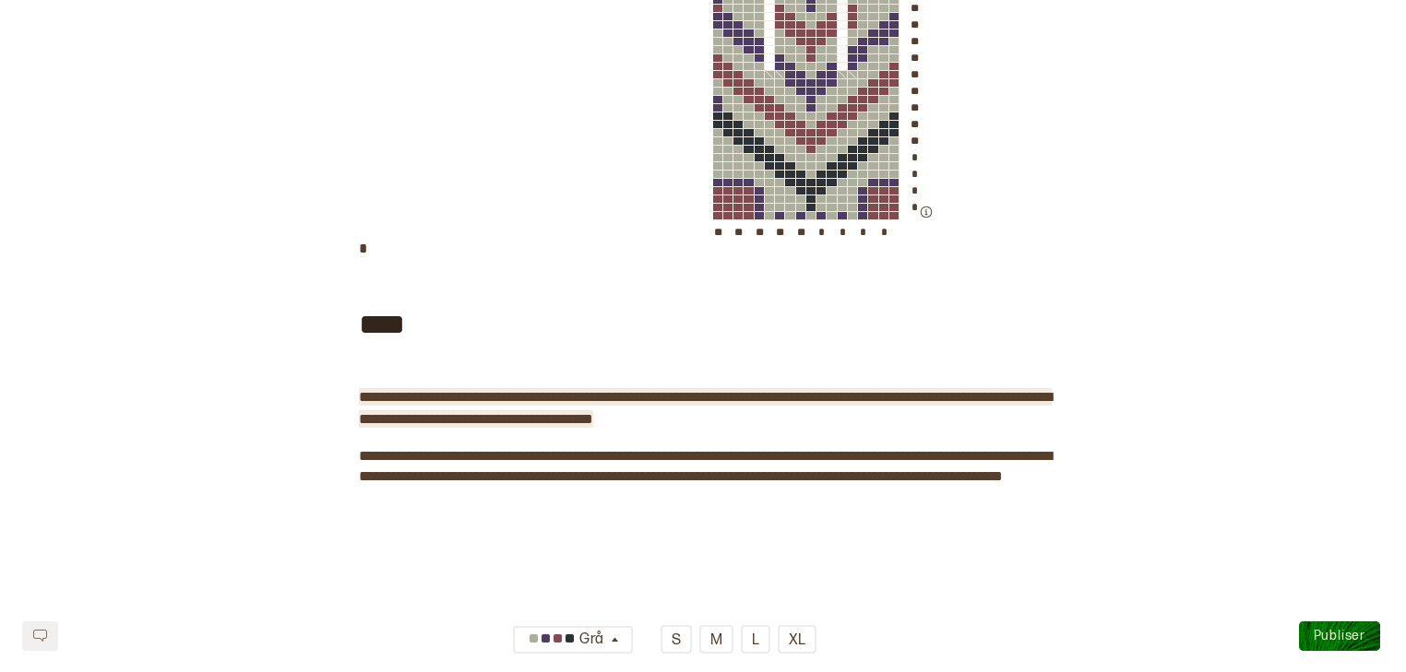
scroll to position [2434, 0]
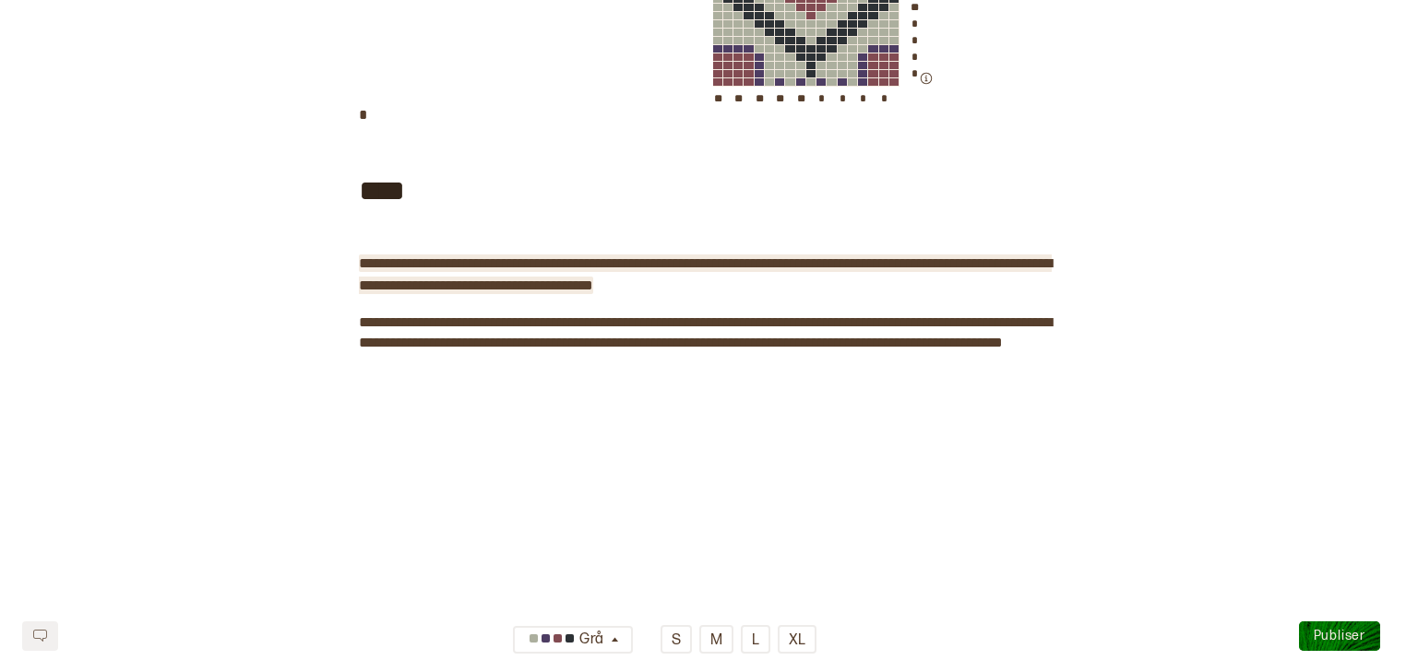
click at [481, 292] on span "**********" at bounding box center [705, 274] width 693 height 36
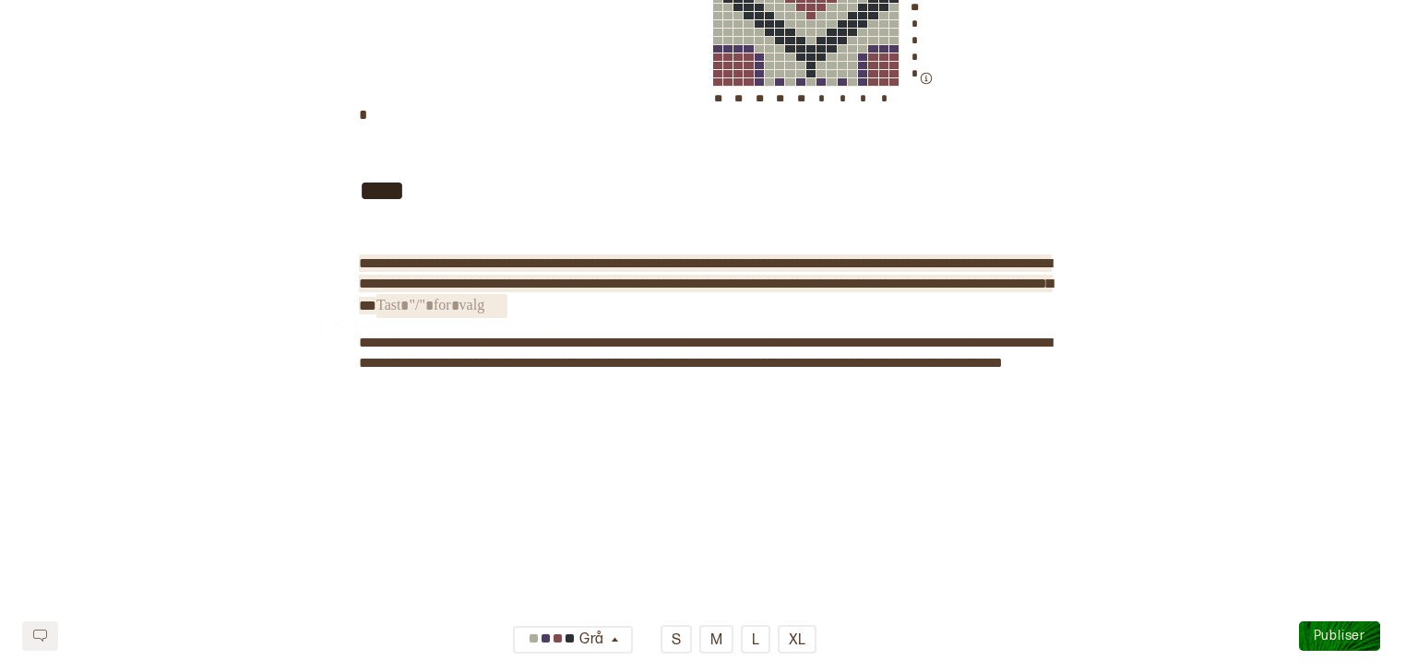
click at [507, 318] on span "﻿" at bounding box center [441, 306] width 131 height 24
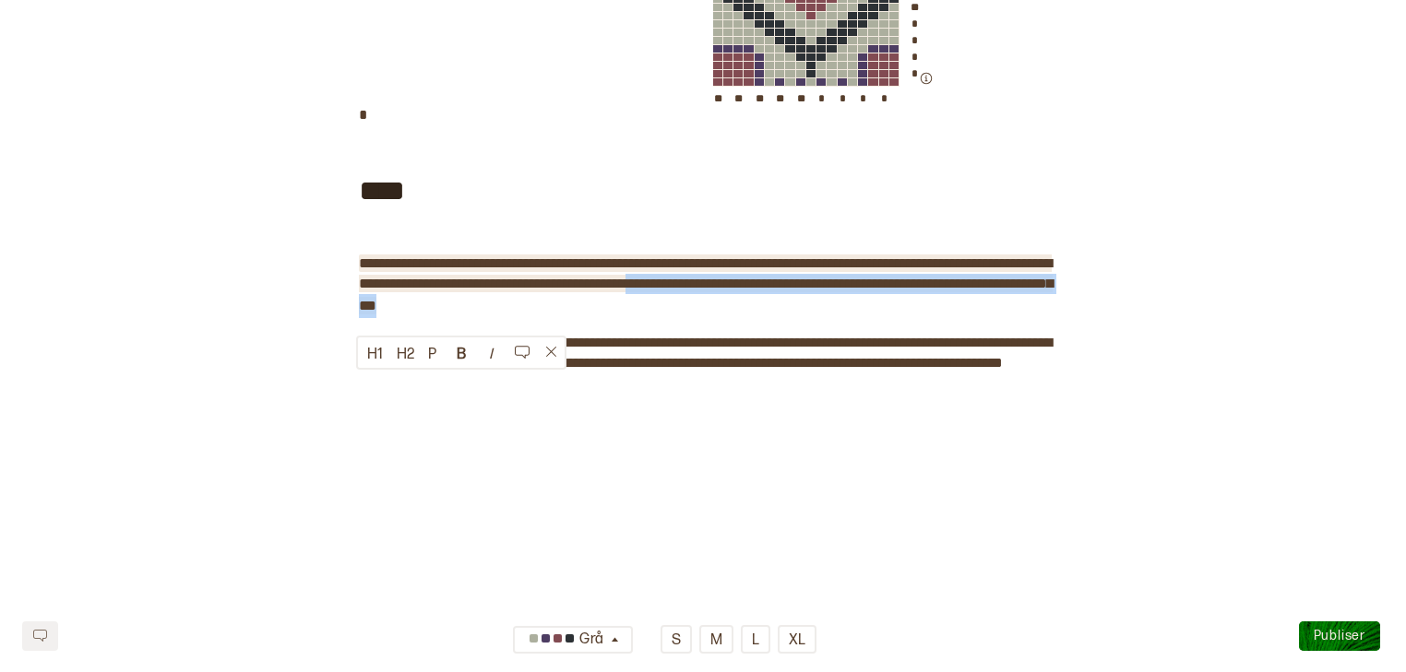
drag, startPoint x: 617, startPoint y: 413, endPoint x: 790, endPoint y: 381, distance: 176.4
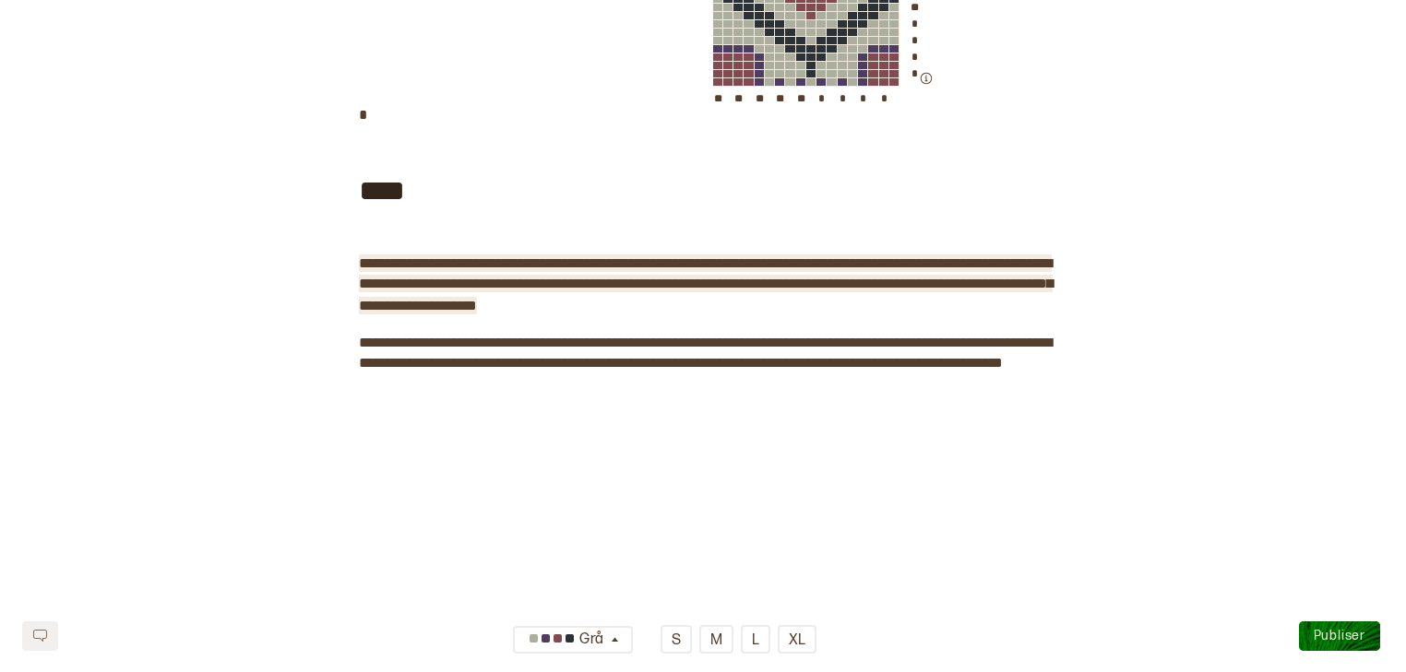
click at [931, 313] on span "**********" at bounding box center [706, 284] width 694 height 56
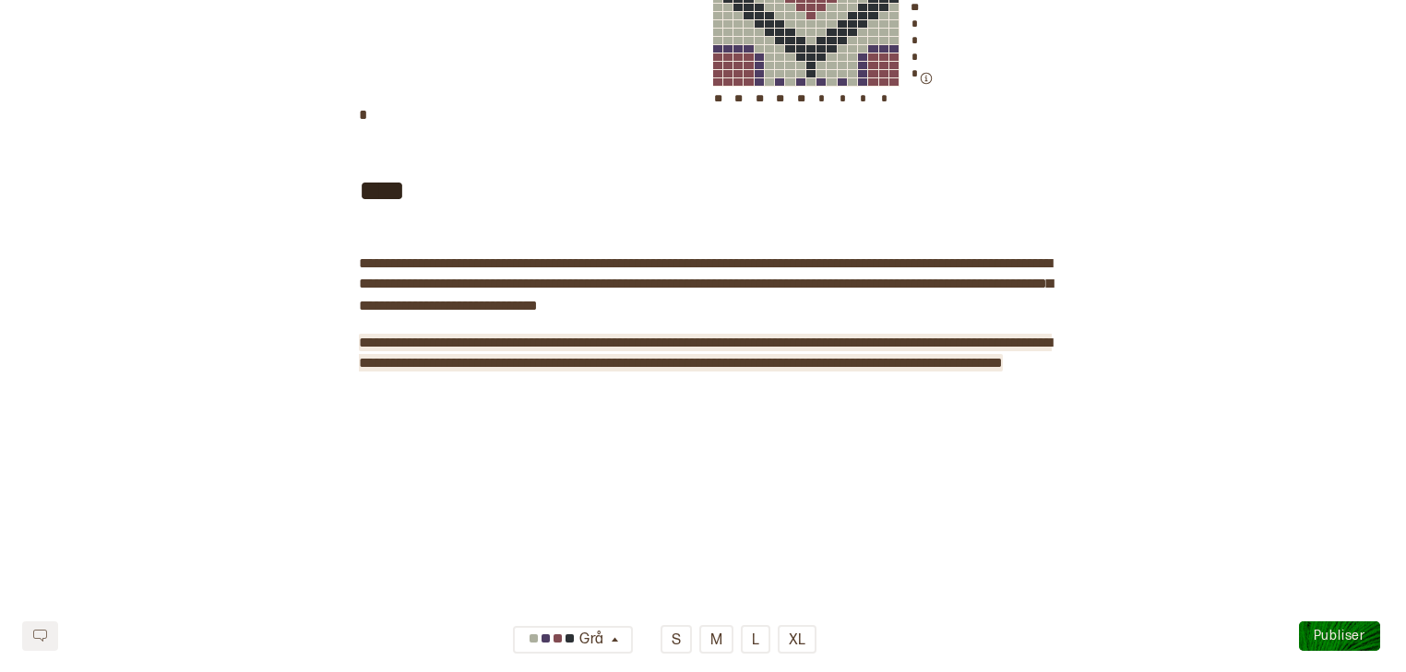
click at [579, 370] on span "**********" at bounding box center [705, 353] width 693 height 34
click at [505, 392] on span "**********" at bounding box center [706, 364] width 694 height 56
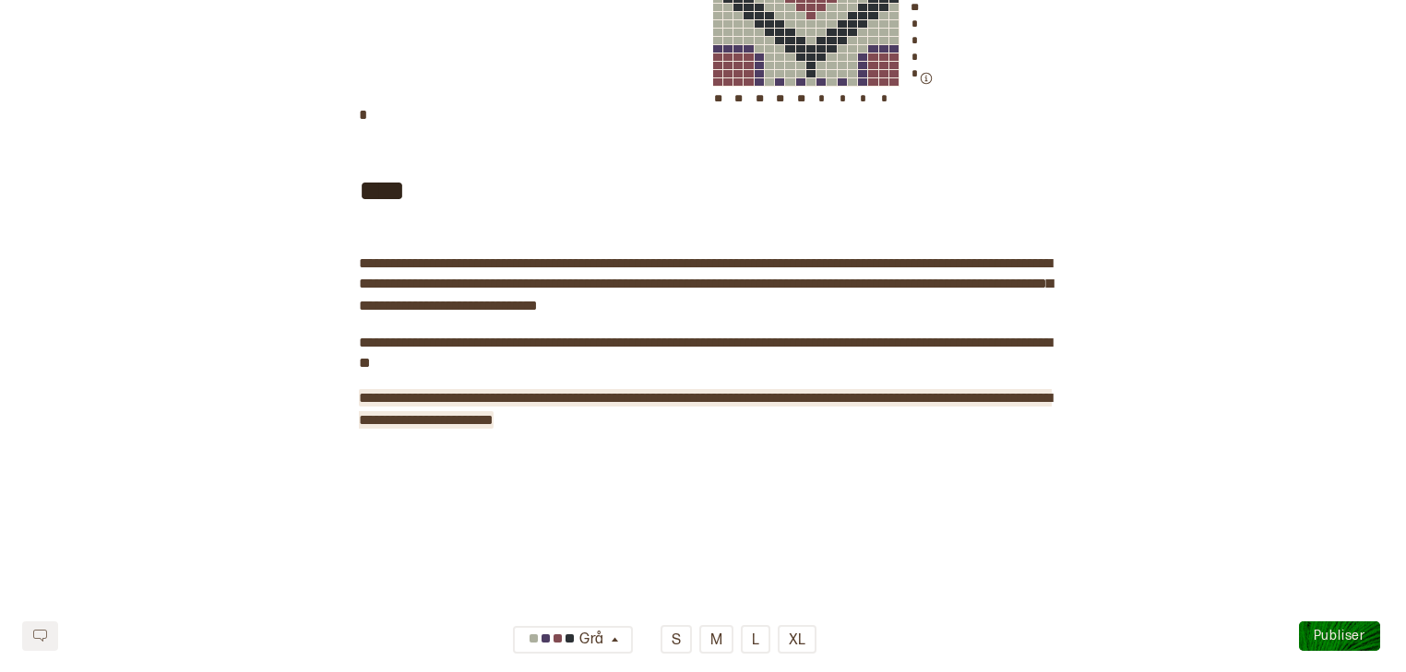
click at [761, 427] on span "**********" at bounding box center [705, 409] width 693 height 36
click at [931, 427] on span "**********" at bounding box center [705, 409] width 693 height 36
click at [460, 427] on span "**********" at bounding box center [705, 409] width 693 height 36
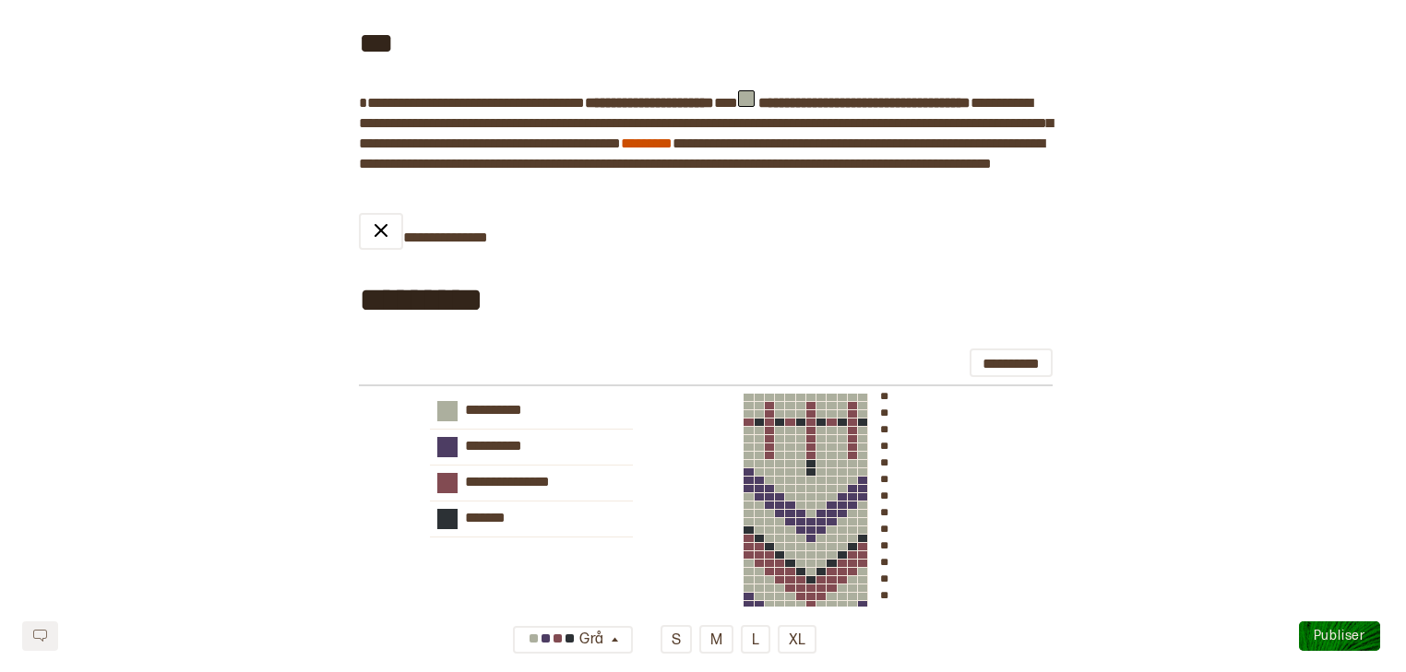
scroll to position [418, 0]
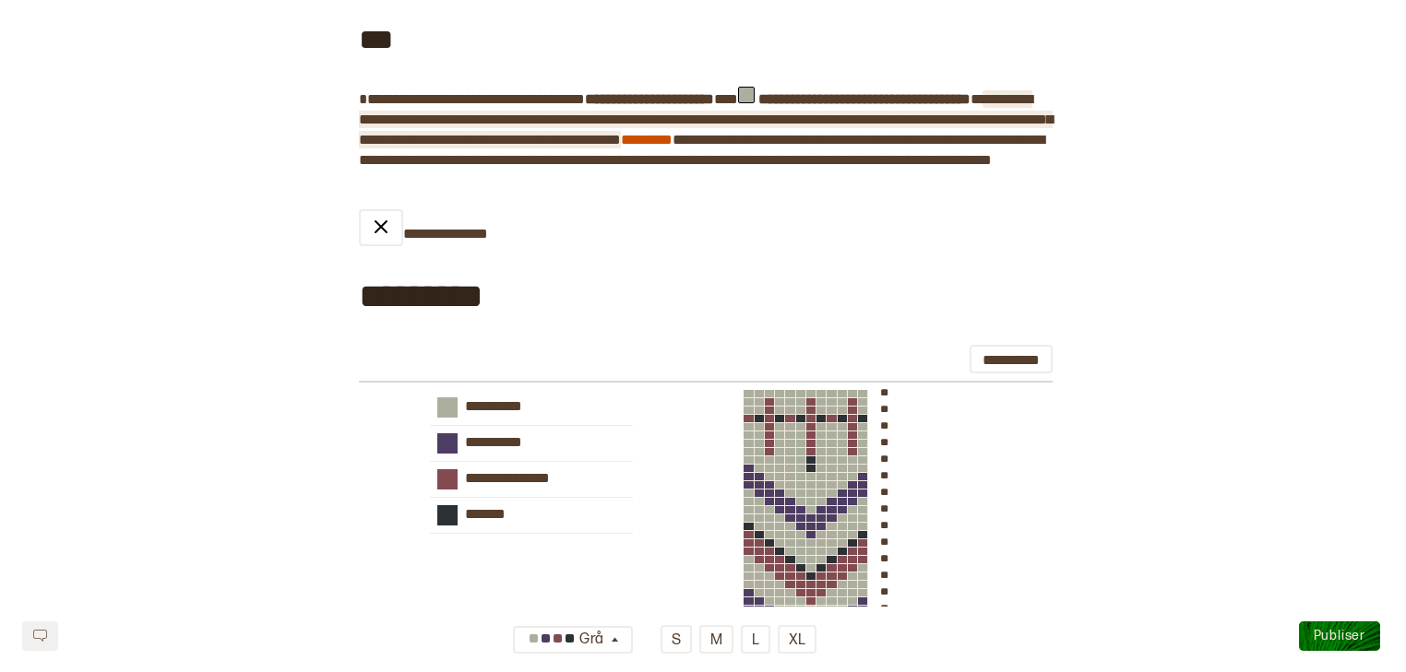
click at [931, 117] on span "**********" at bounding box center [706, 119] width 694 height 54
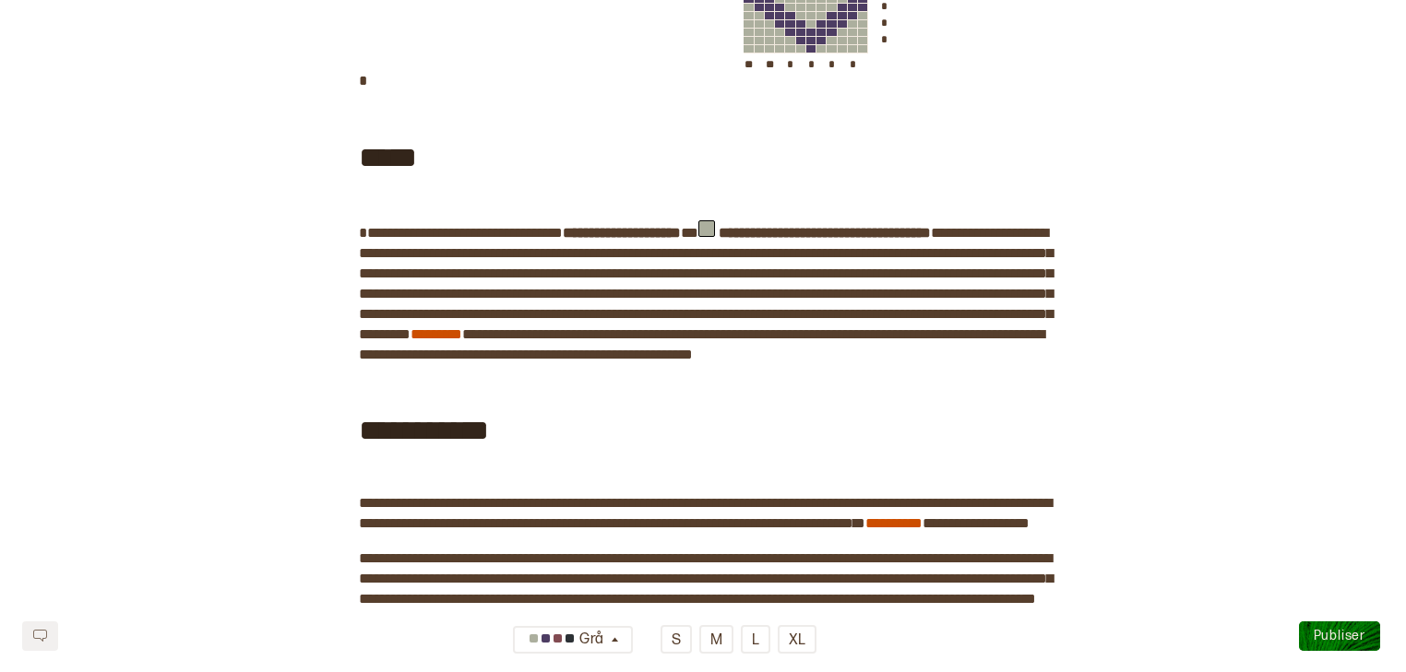
scroll to position [1206, 0]
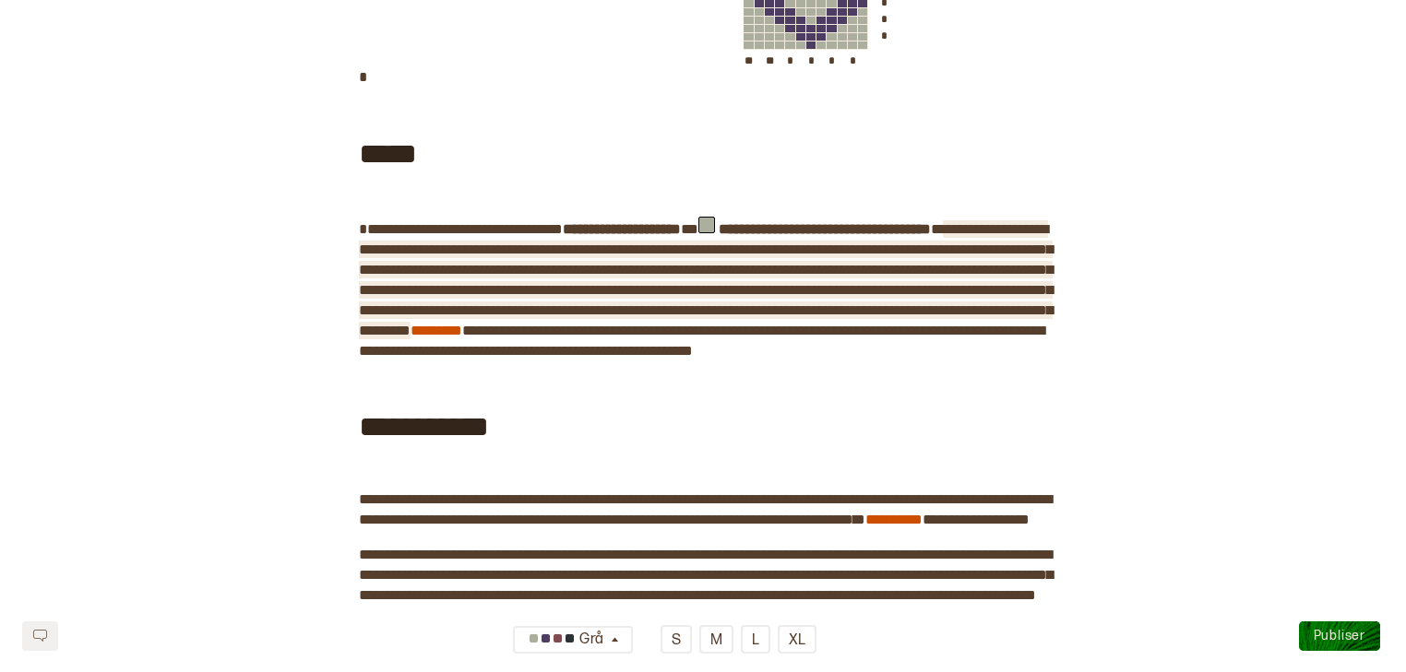
click at [931, 326] on span "**********" at bounding box center [706, 279] width 694 height 115
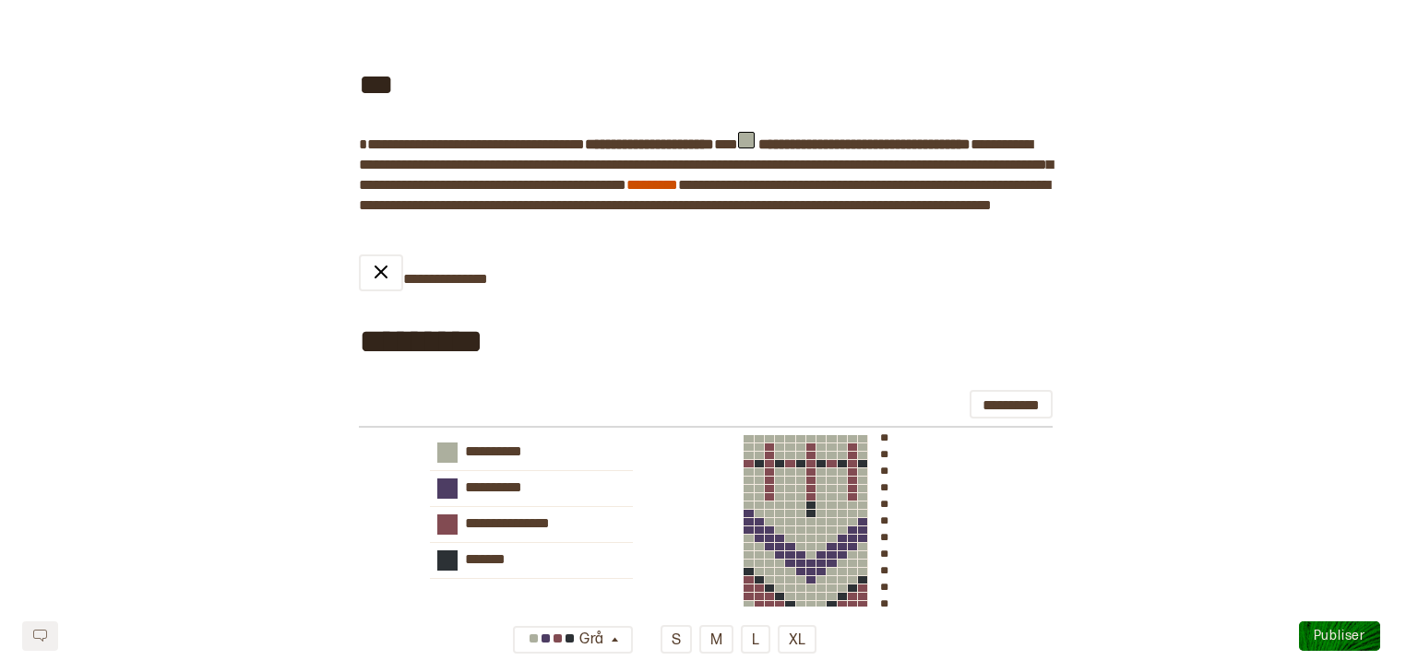
scroll to position [369, 0]
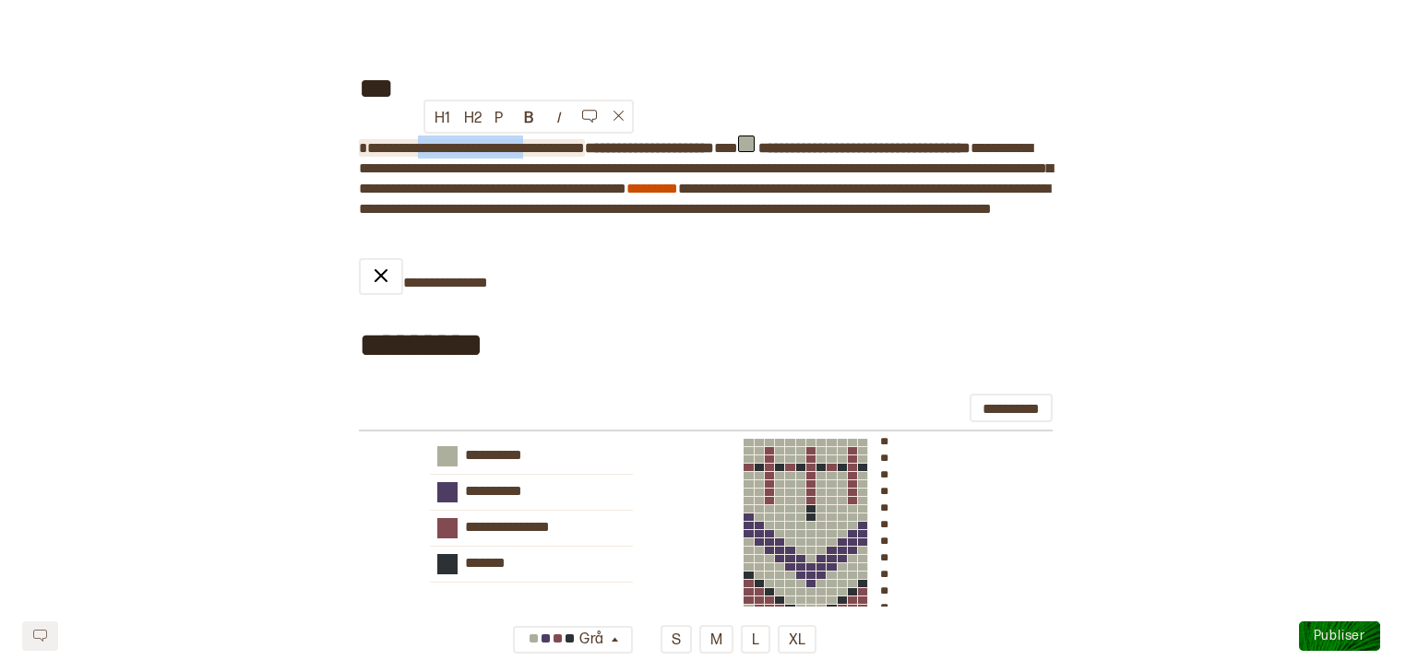
drag, startPoint x: 544, startPoint y: 149, endPoint x: 424, endPoint y: 140, distance: 120.2
click at [424, 141] on span "**********" at bounding box center [472, 148] width 226 height 14
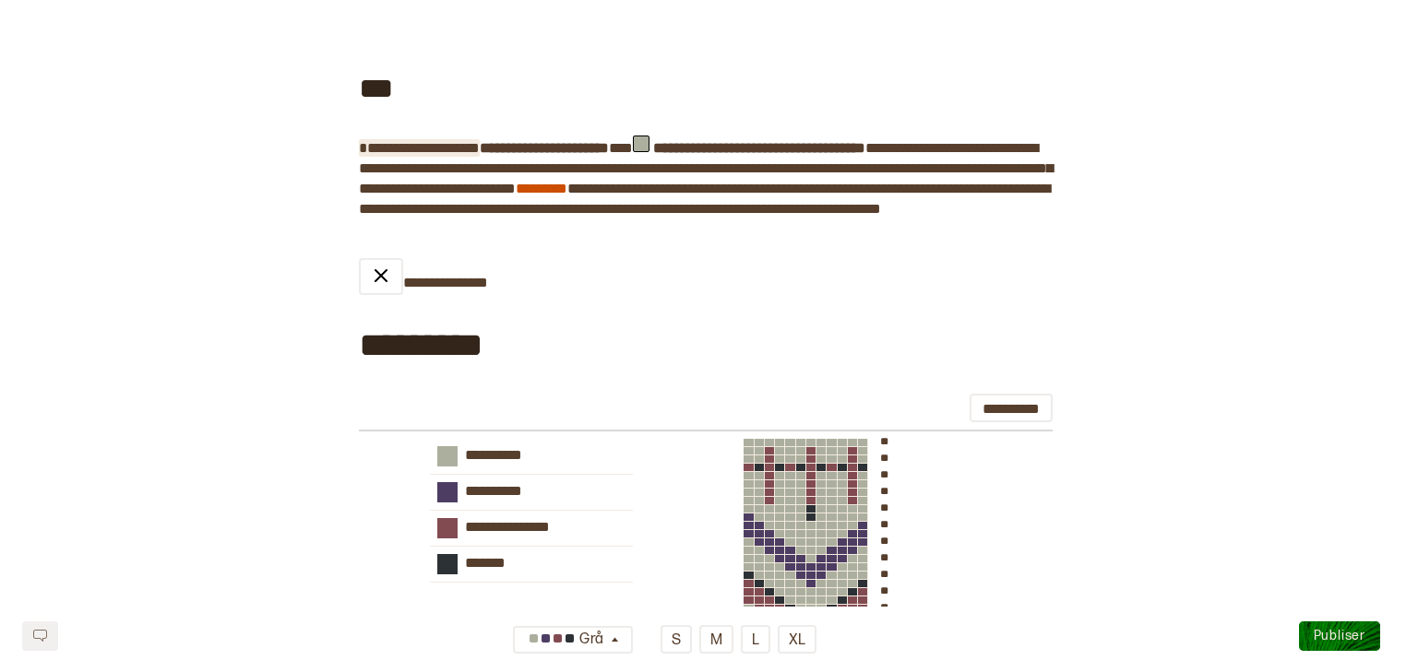
click at [424, 148] on span "**********" at bounding box center [419, 148] width 121 height 14
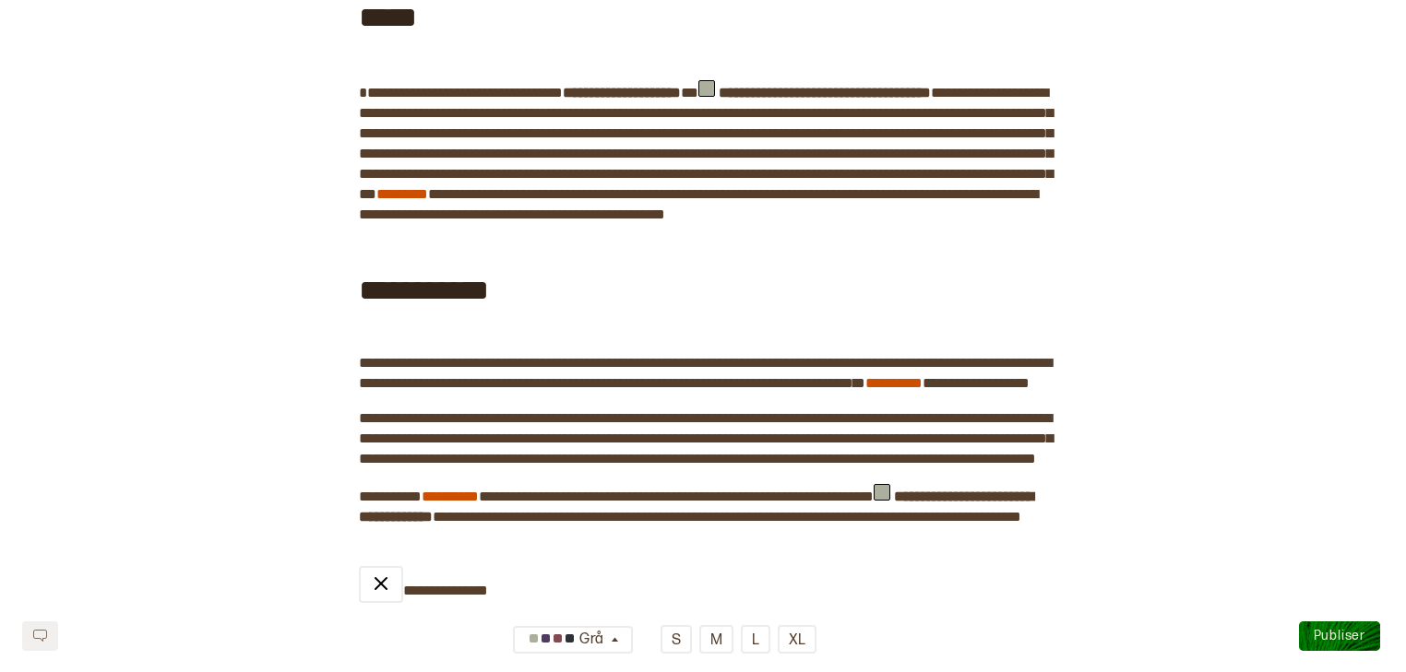
scroll to position [1373, 0]
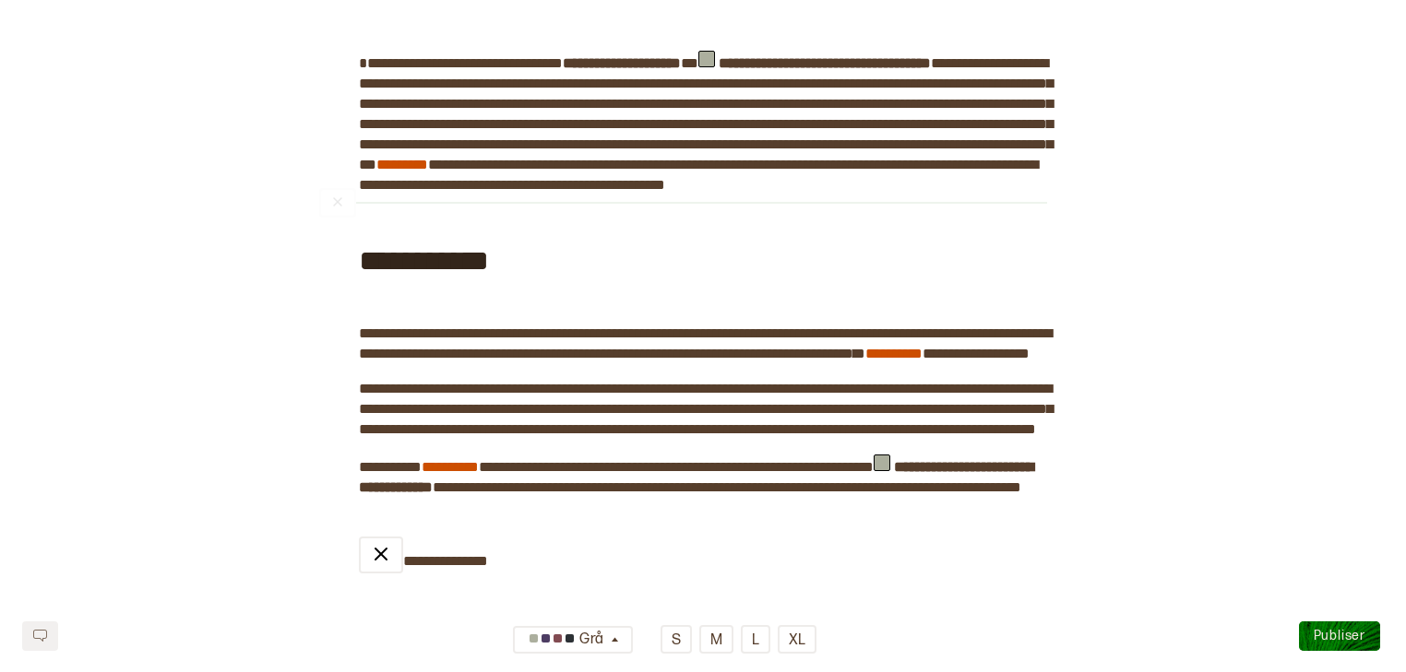
click at [820, 256] on div "**********" at bounding box center [703, 259] width 688 height 99
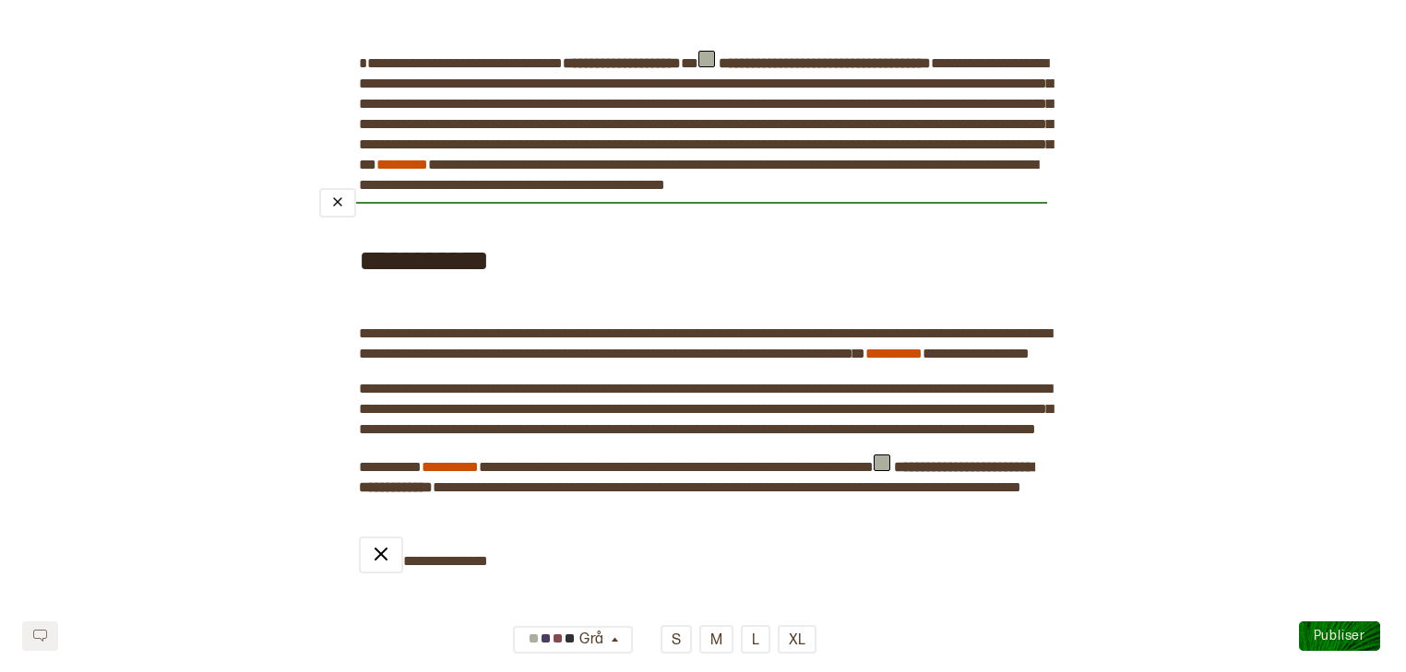
click at [850, 210] on div "﻿" at bounding box center [683, 203] width 728 height 15
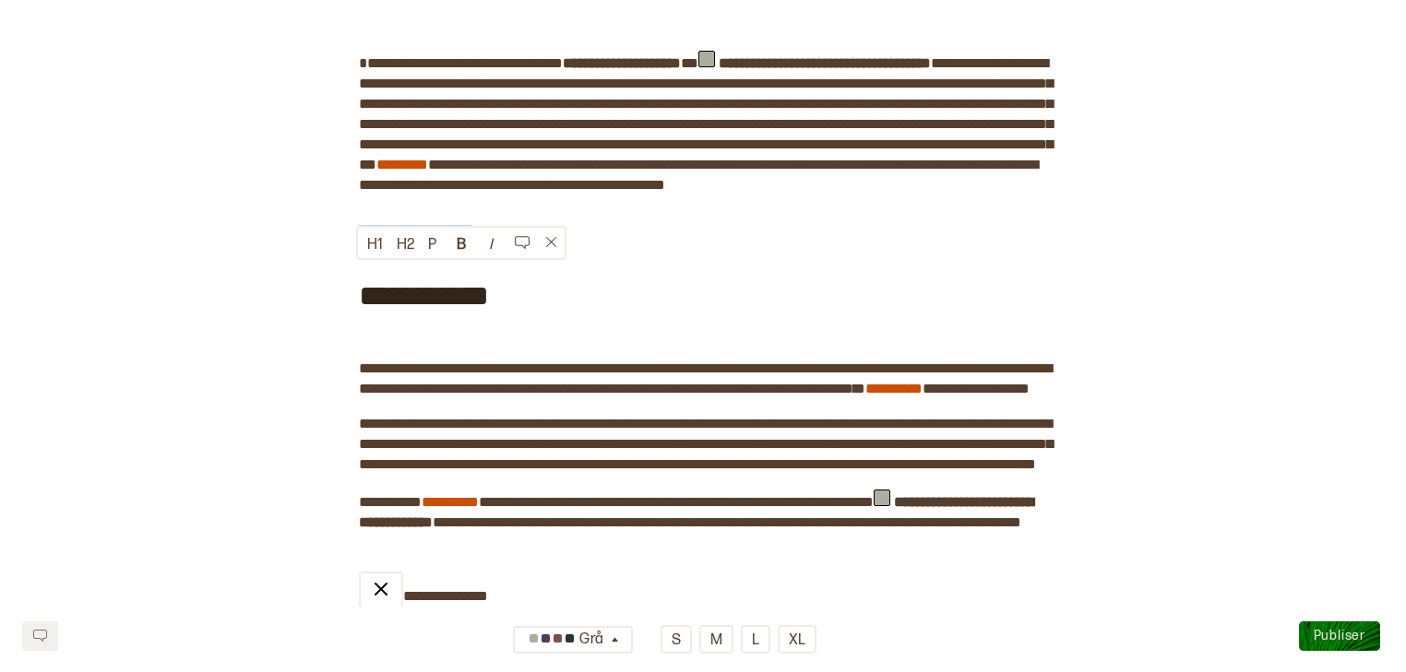
drag, startPoint x: 484, startPoint y: 279, endPoint x: 358, endPoint y: 275, distance: 126.4
click at [359, 275] on div "**********" at bounding box center [703, 125] width 688 height 2810
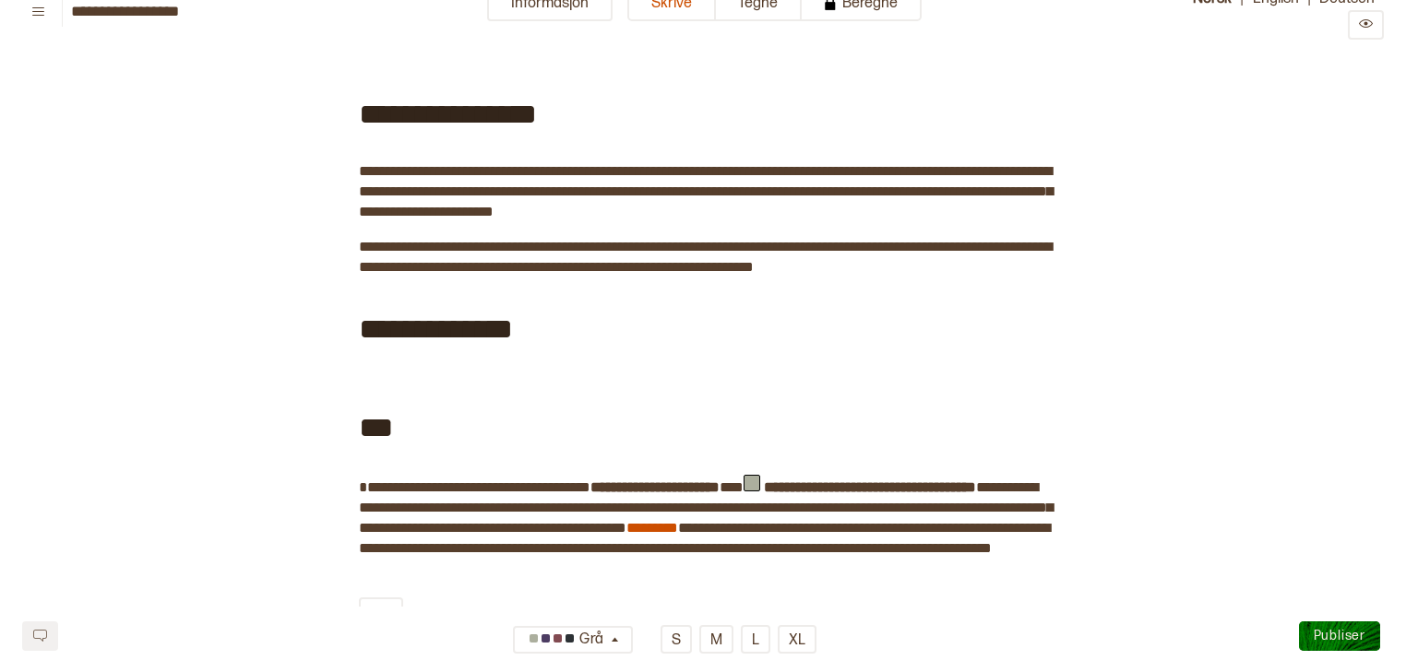
scroll to position [0, 0]
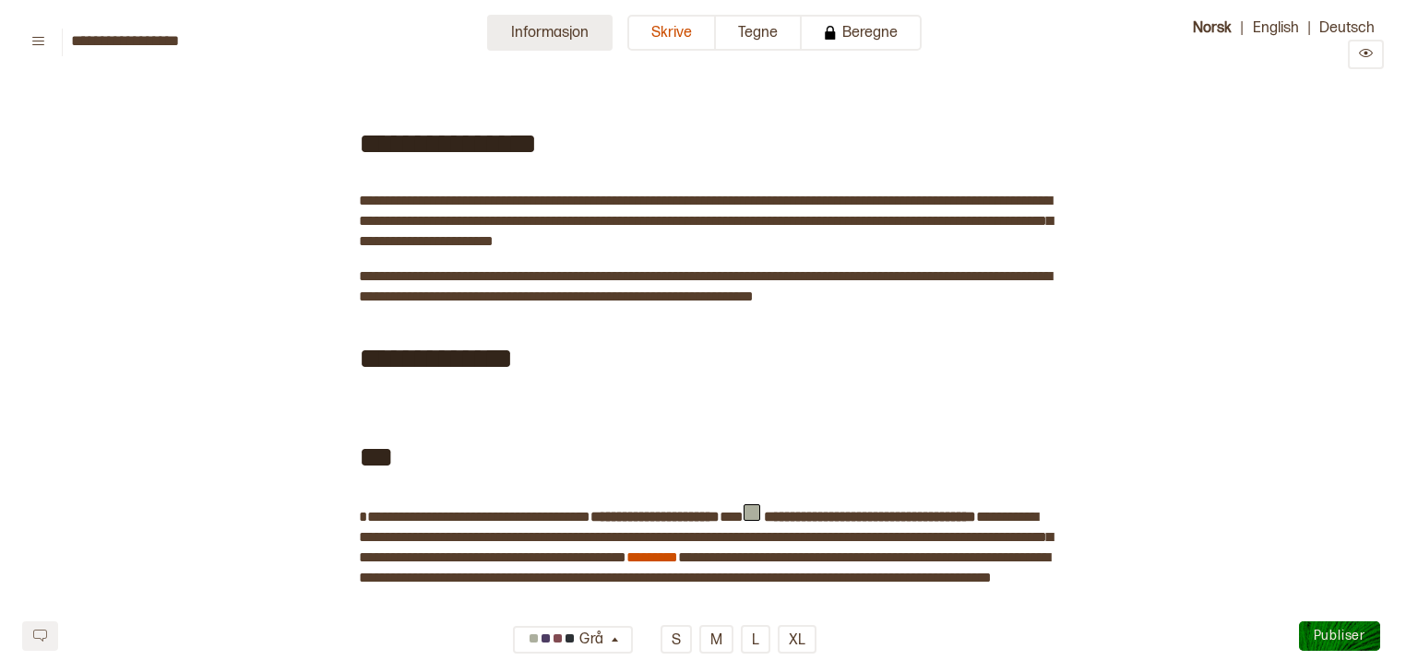
click at [596, 44] on button "Informasjon" at bounding box center [549, 33] width 125 height 36
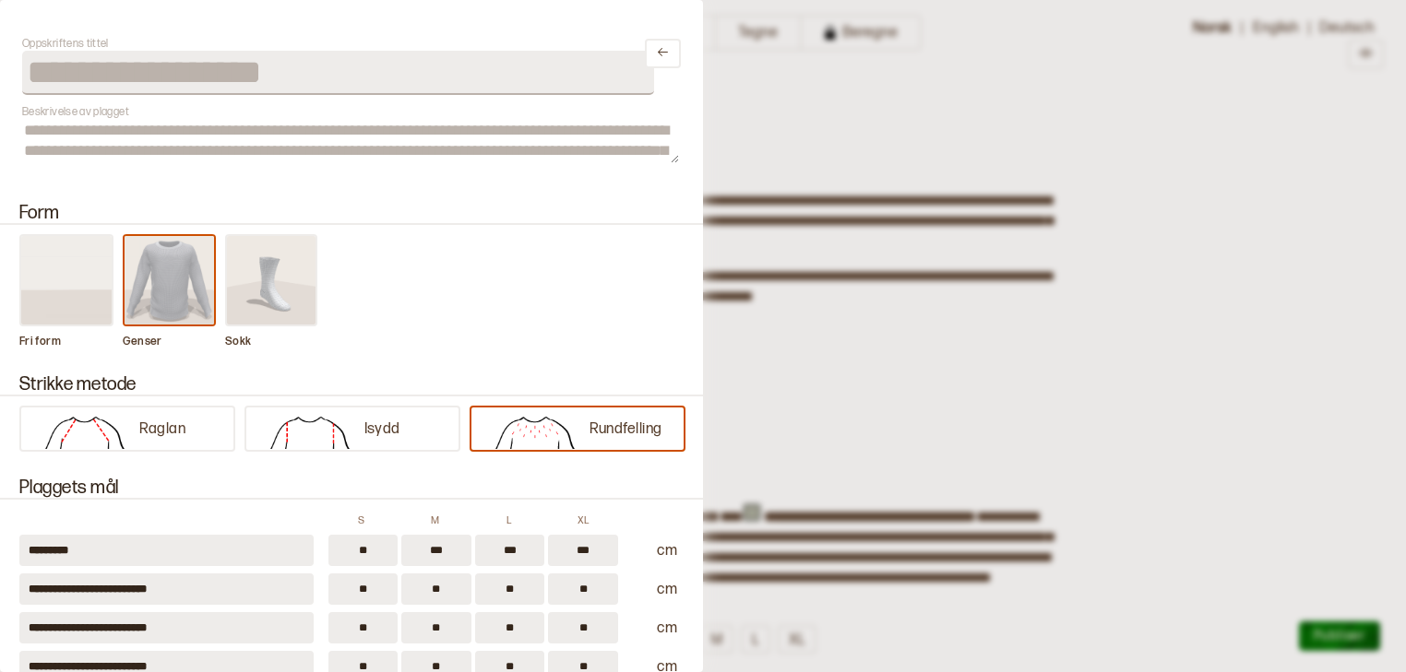
click at [931, 140] on div at bounding box center [703, 336] width 1406 height 672
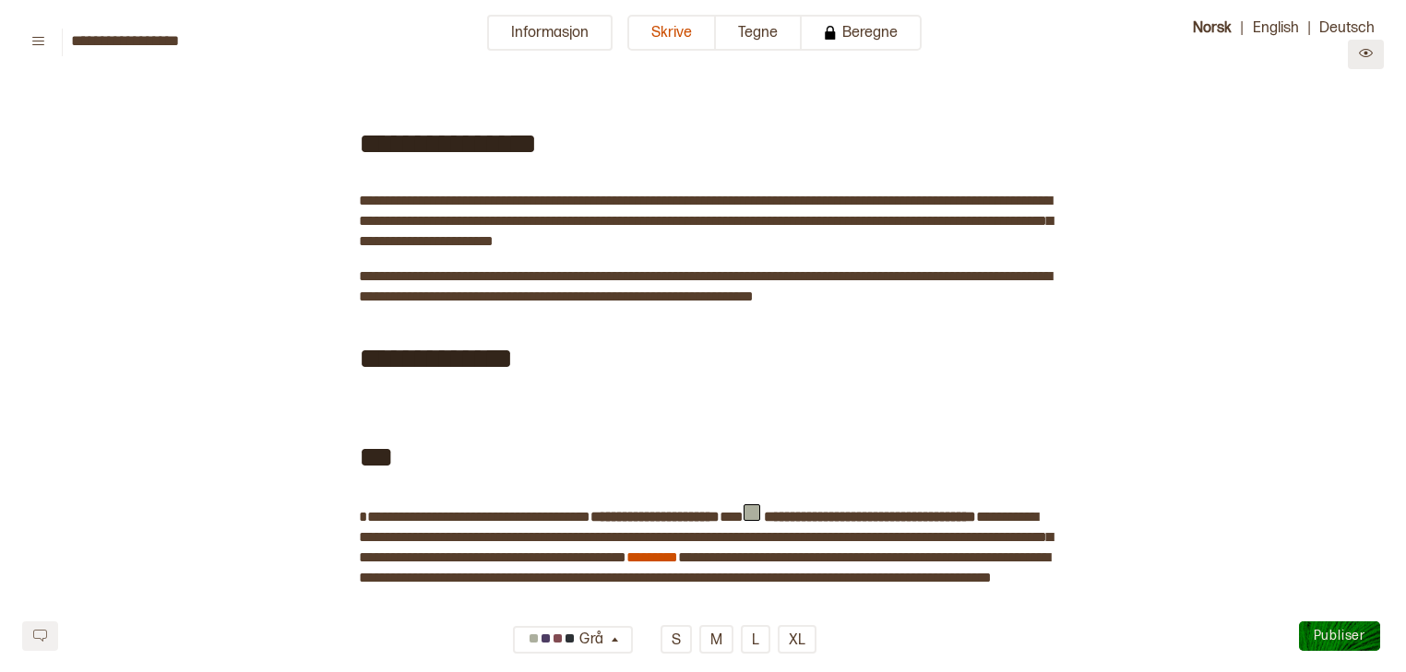
click at [931, 59] on icon "Preview" at bounding box center [1366, 53] width 14 height 14
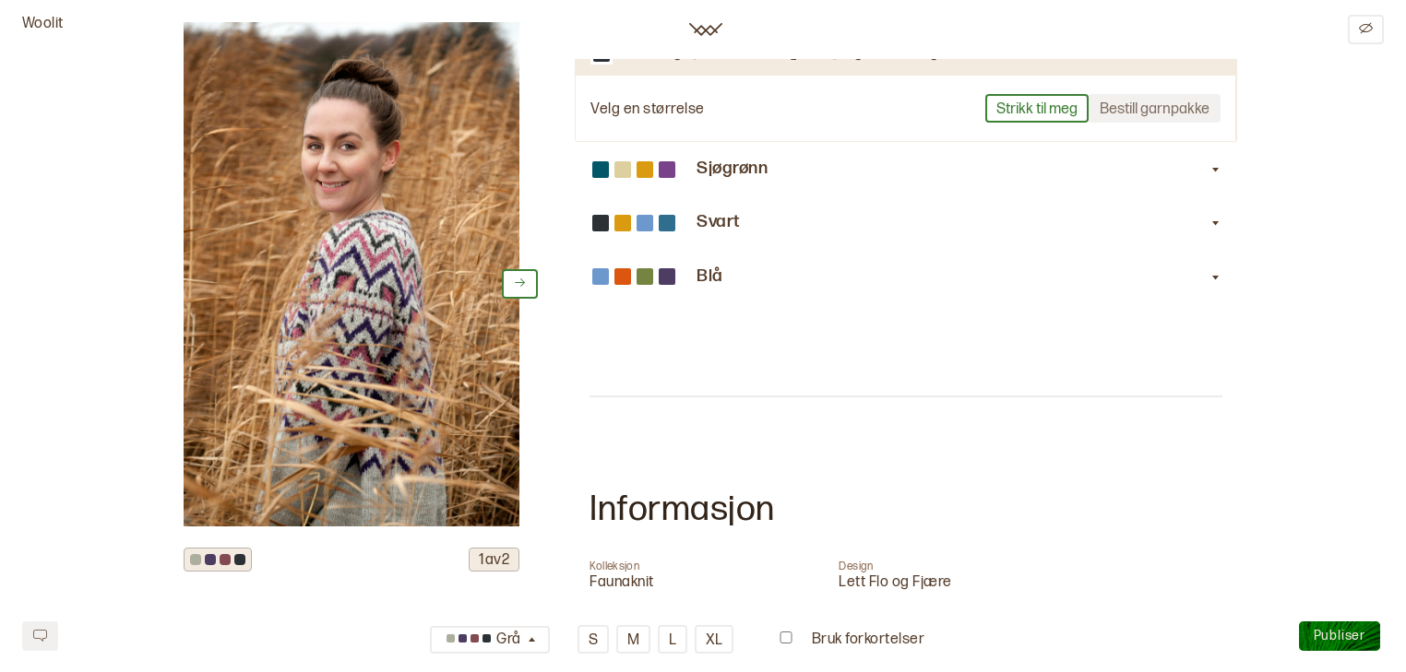
scroll to position [636, 0]
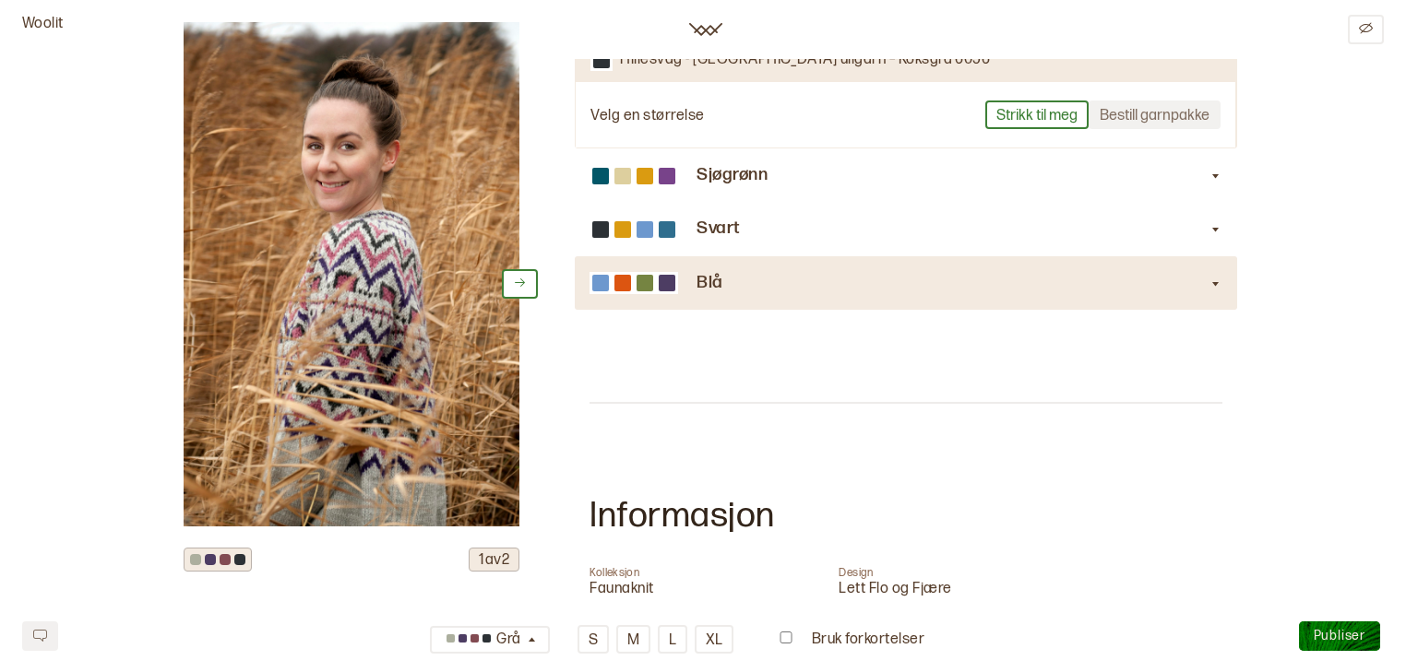
click at [931, 274] on div "Blå" at bounding box center [905, 282] width 633 height 53
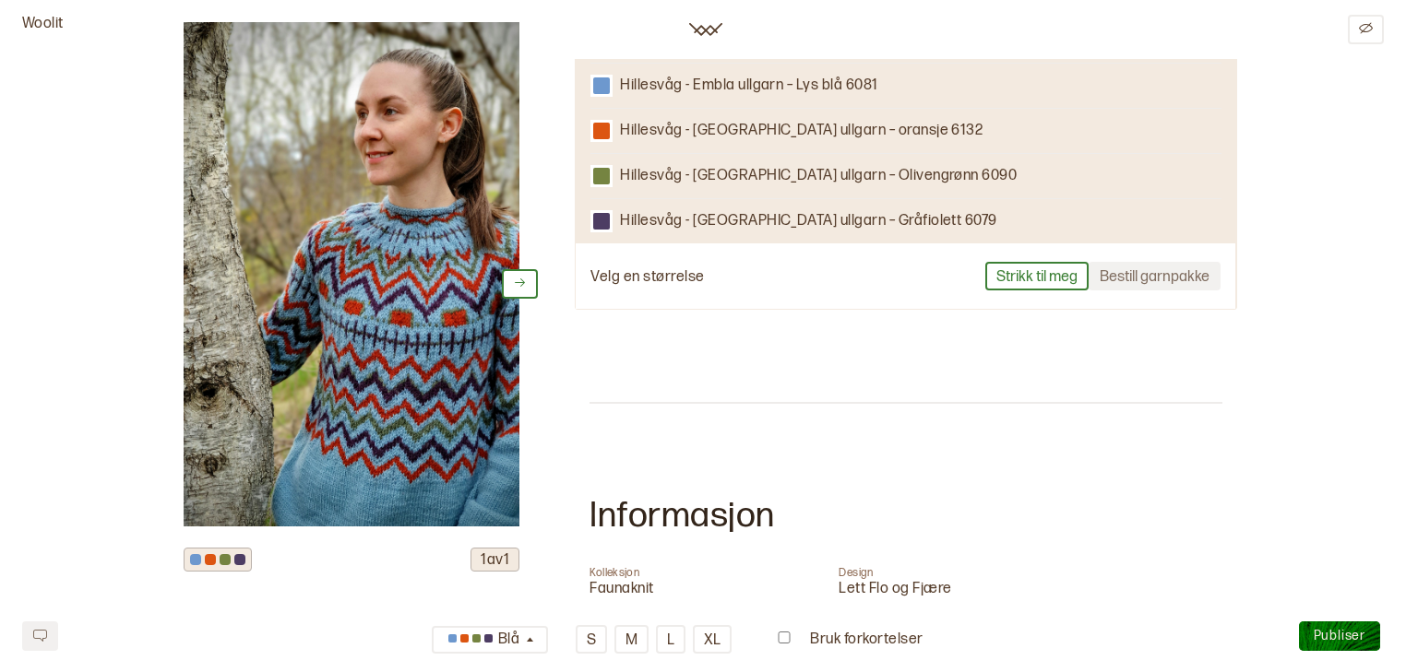
click at [710, 167] on p "Hillesvåg - Embla ullgarn – Olivengrønn 6090" at bounding box center [818, 176] width 397 height 19
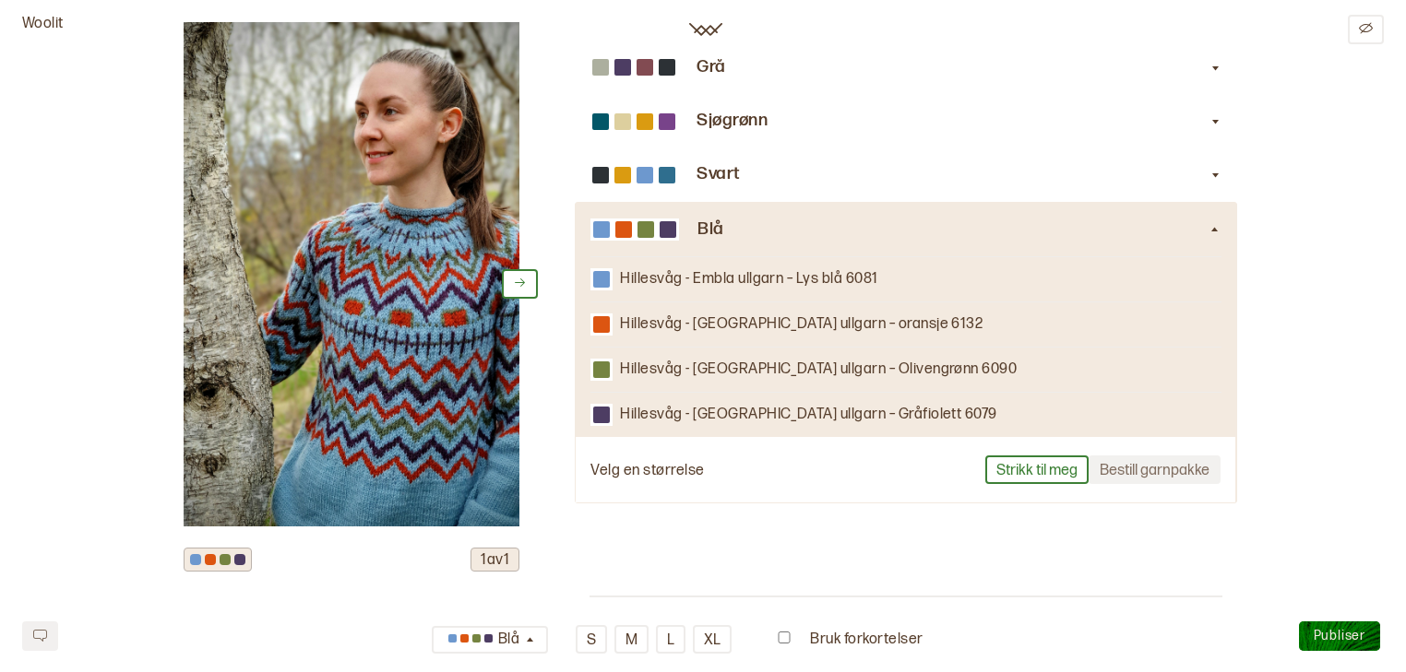
scroll to position [310, 0]
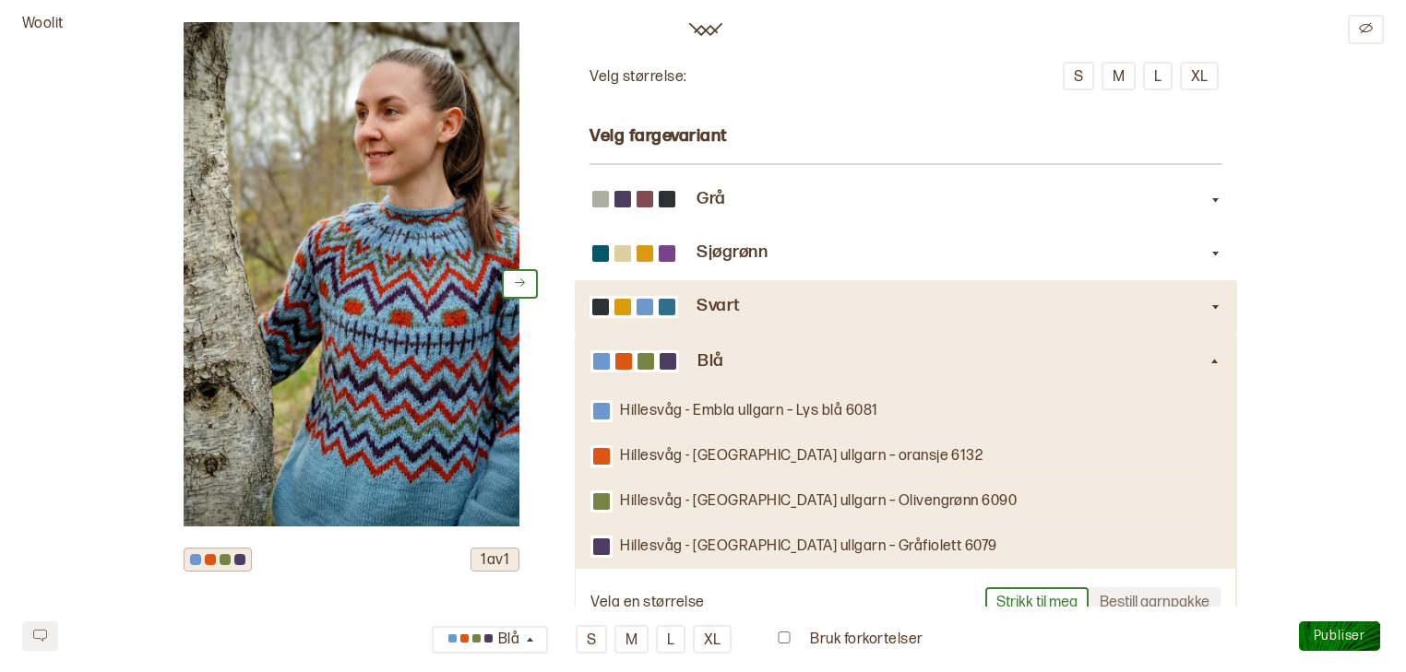
click at [790, 297] on h3 "Svart" at bounding box center [952, 306] width 512 height 19
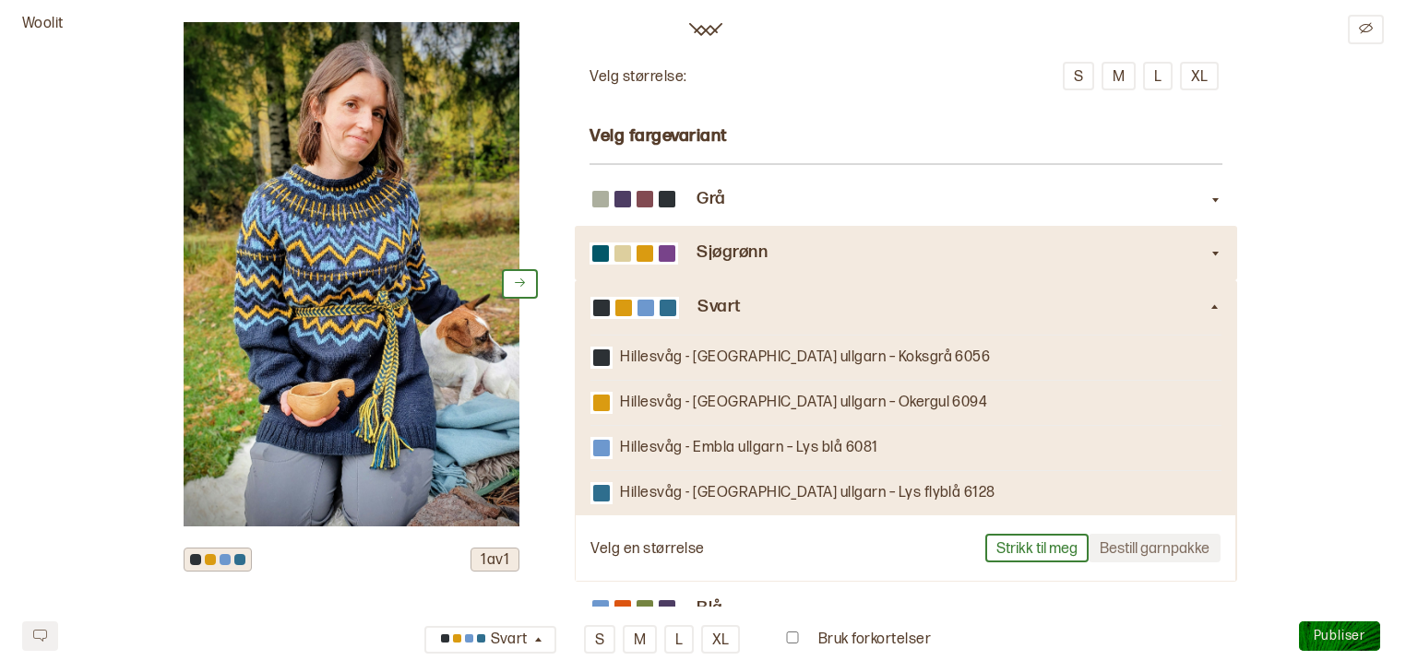
click at [675, 232] on div "Sjøgrønn" at bounding box center [905, 252] width 633 height 53
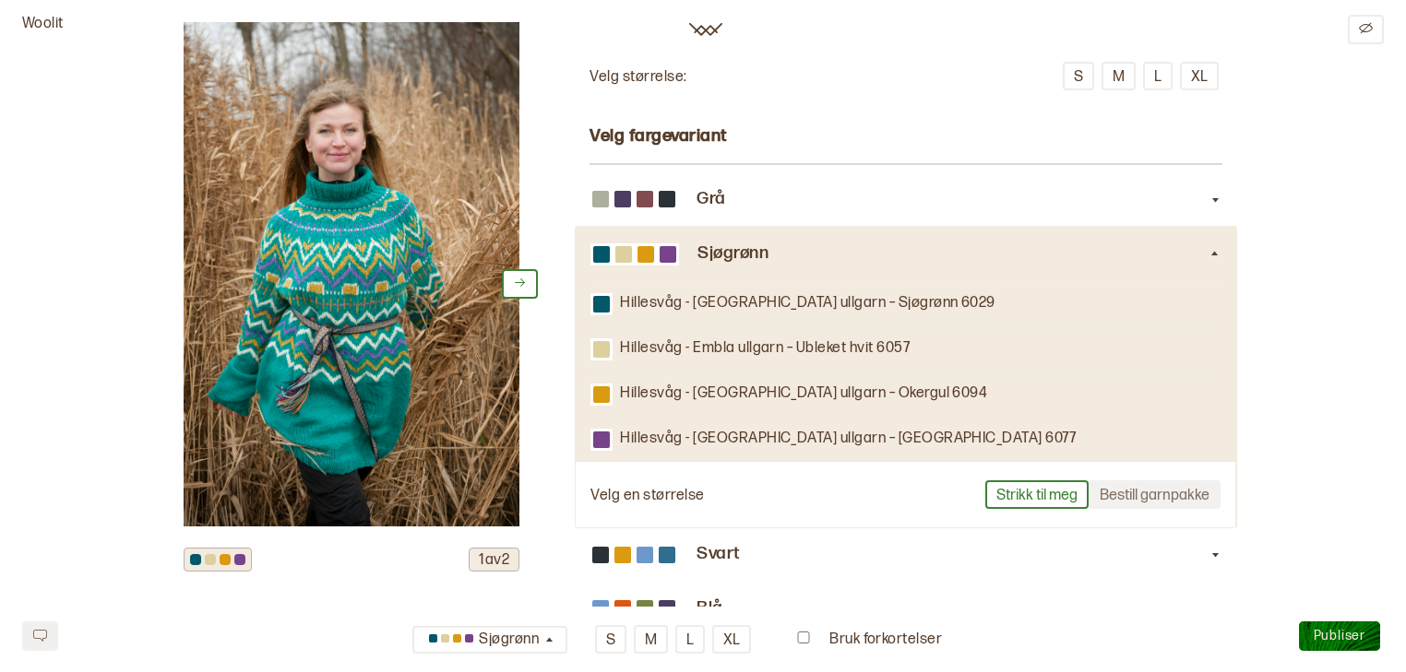
scroll to position [0, 0]
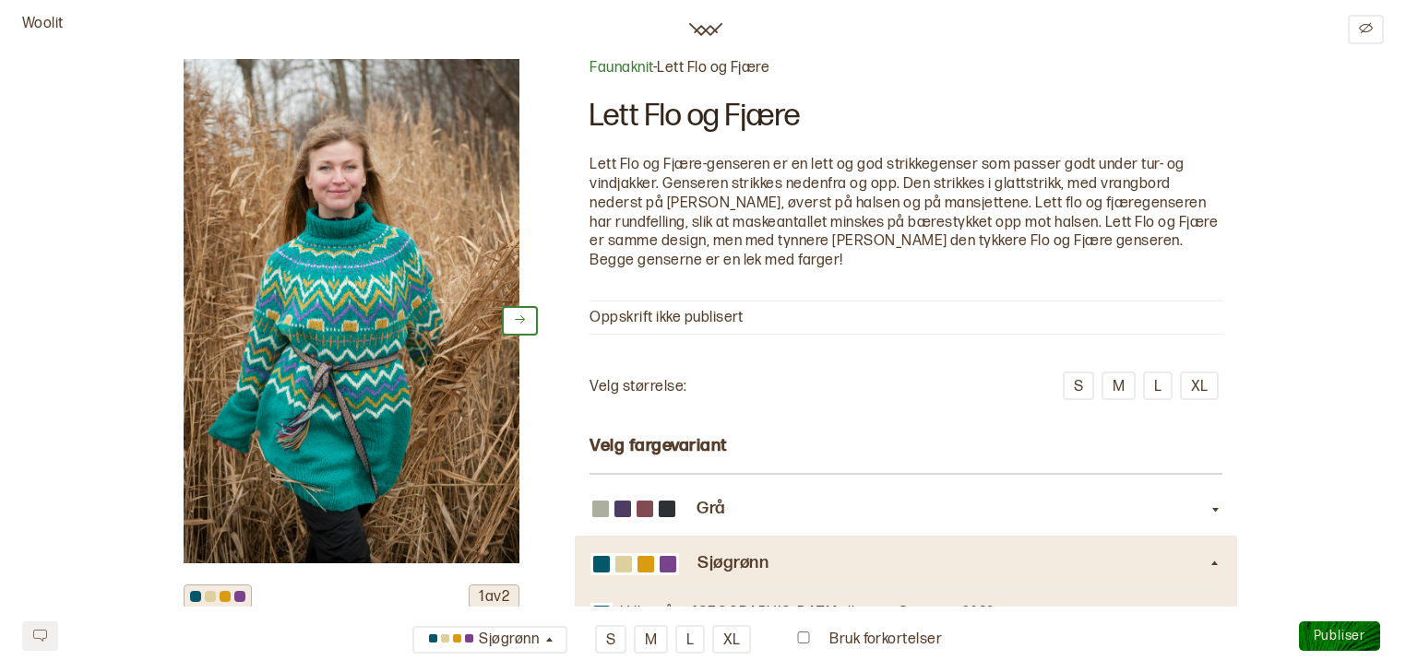
click at [931, 640] on span "Publiser" at bounding box center [1339, 636] width 52 height 16
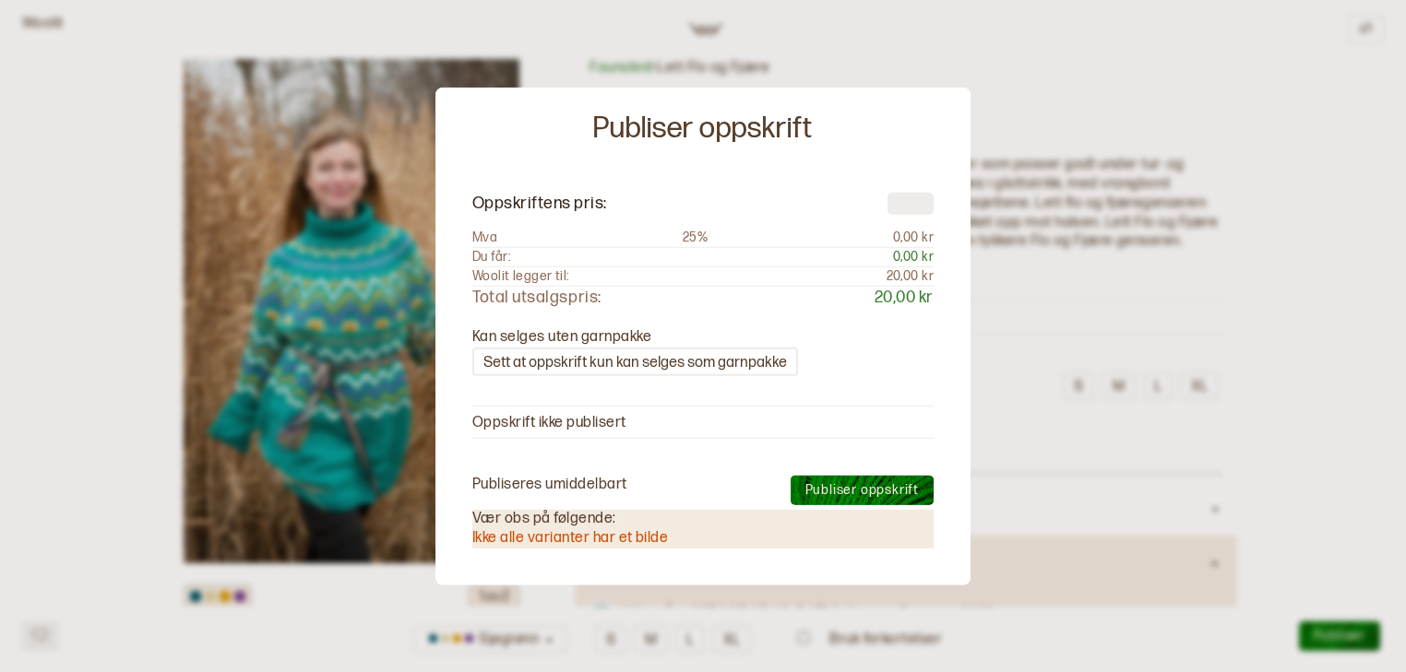
click at [914, 208] on input "number" at bounding box center [910, 204] width 46 height 22
type input "**"
click at [840, 480] on button "Publiser oppskrift" at bounding box center [861, 491] width 143 height 30
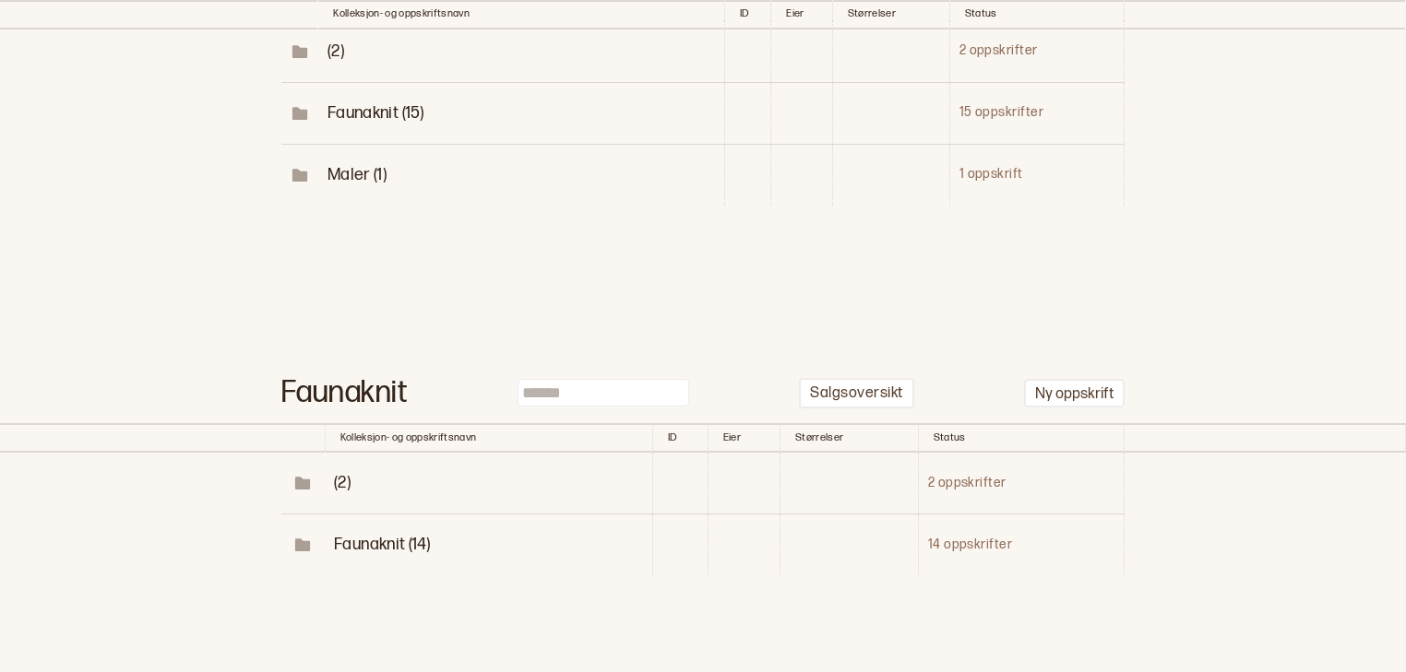
scroll to position [380, 0]
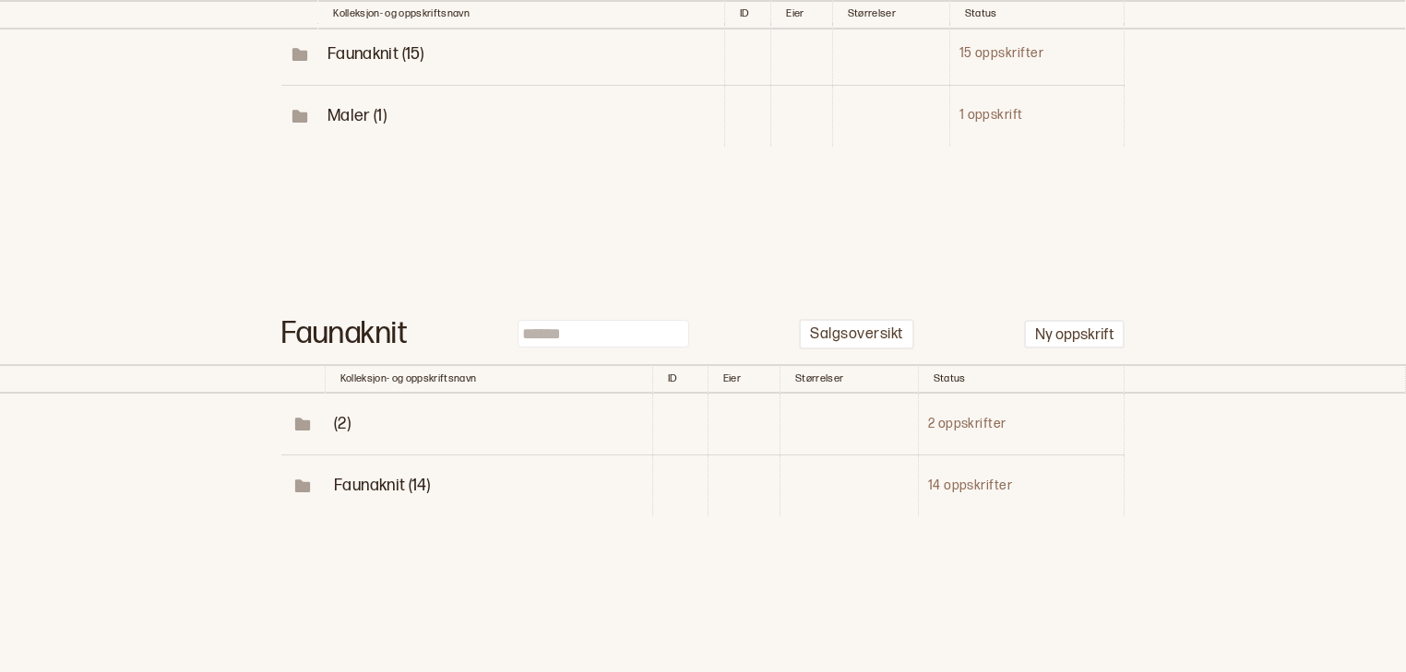
click at [727, 125] on td at bounding box center [747, 116] width 47 height 62
click at [383, 484] on span "Faunaknit (14)" at bounding box center [382, 485] width 96 height 19
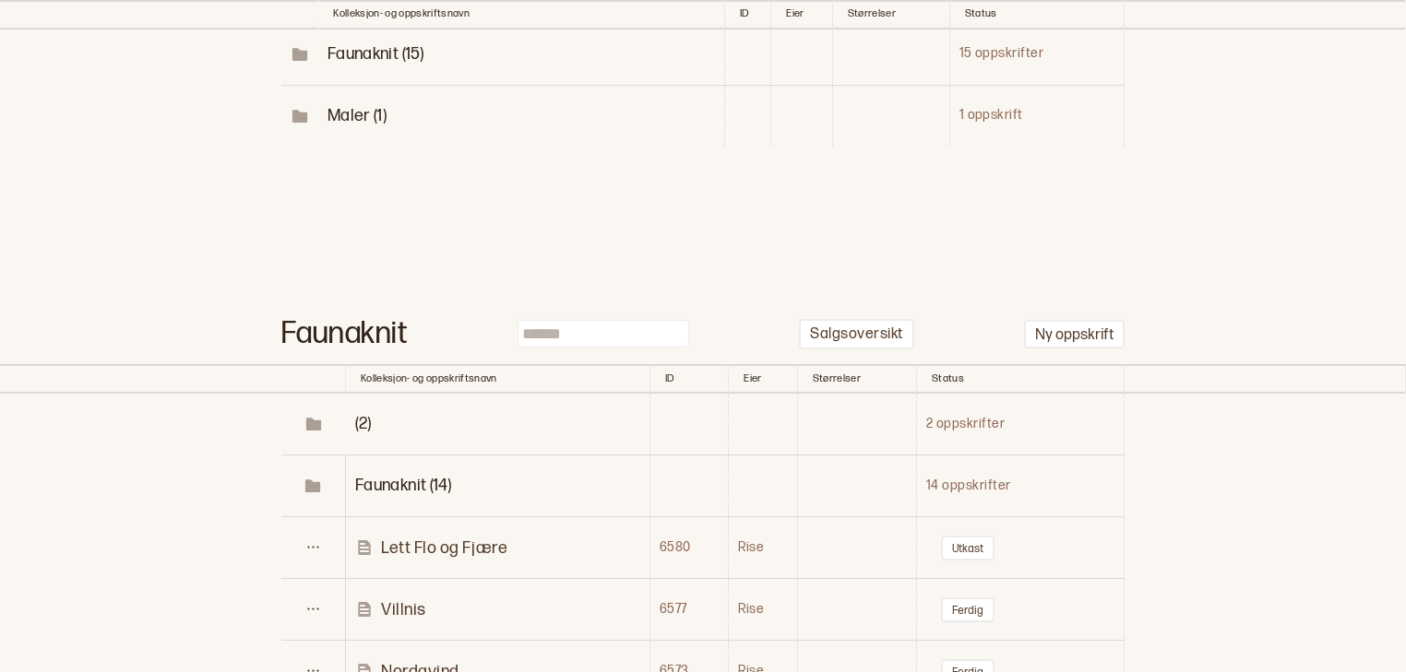
click at [410, 613] on p "Villnis" at bounding box center [403, 610] width 45 height 21
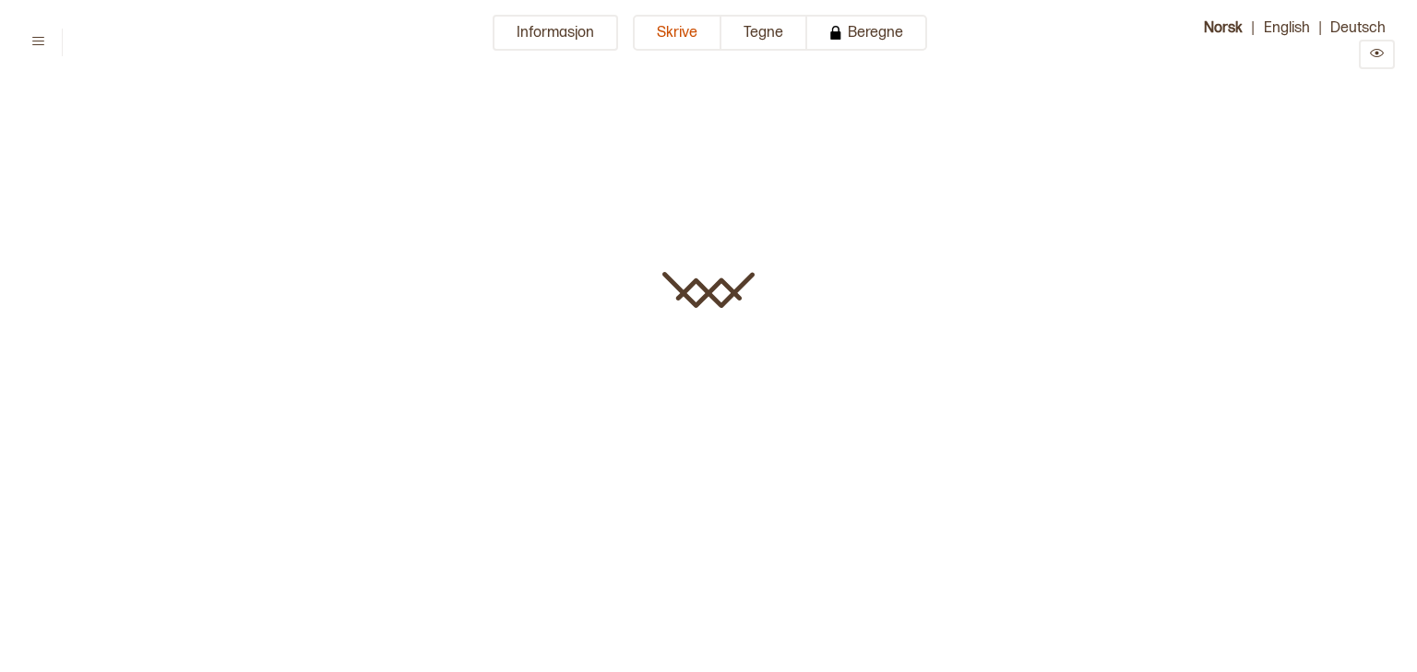
type input "*******"
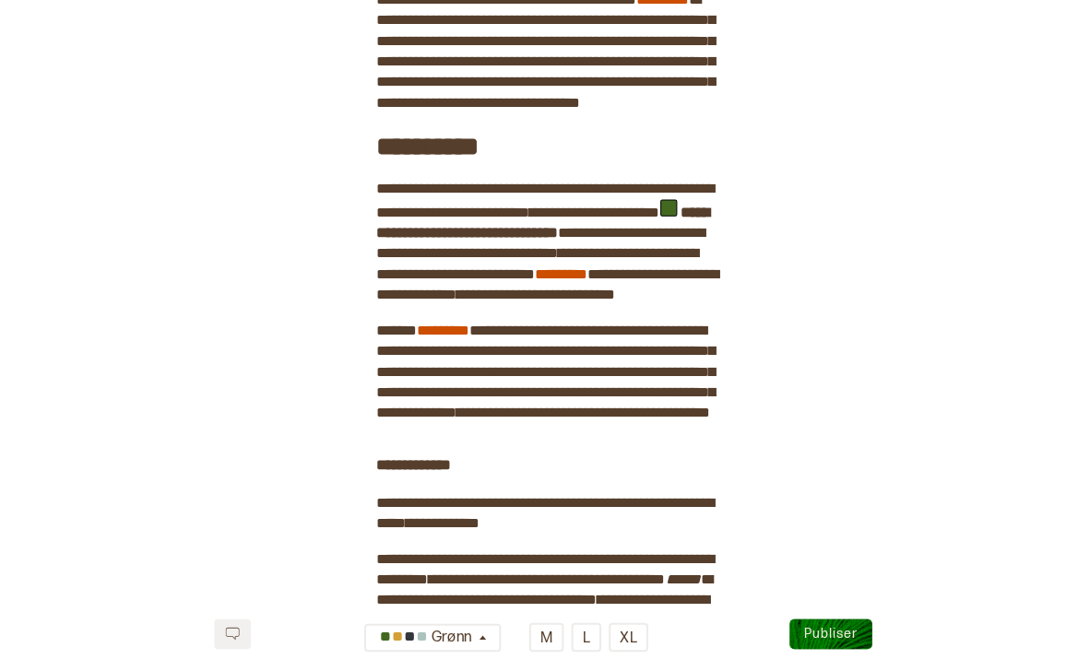
scroll to position [2242, 0]
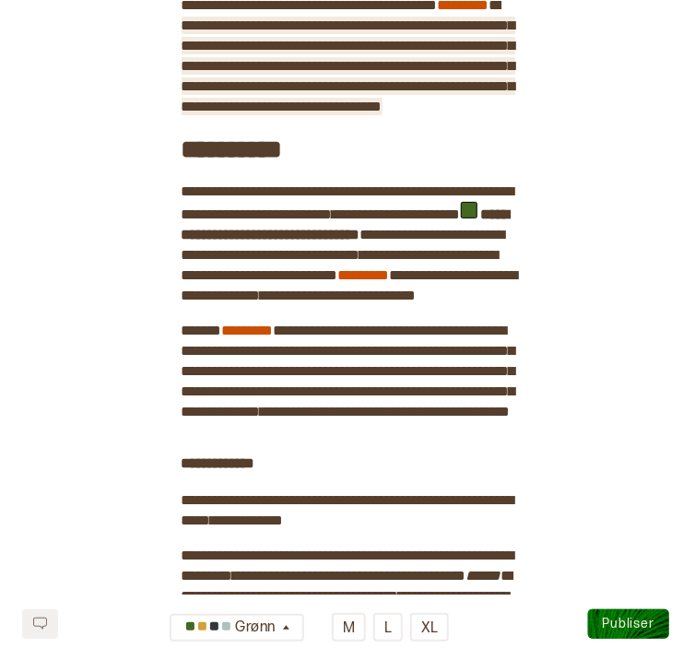
click at [344, 113] on span "**********" at bounding box center [349, 65] width 334 height 95
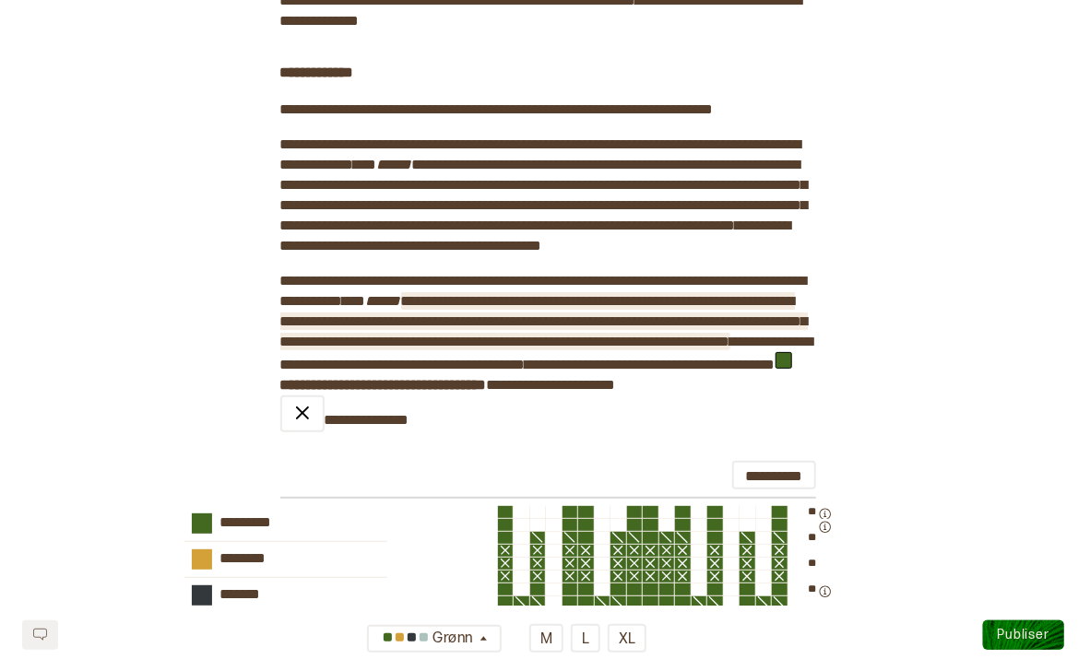
click at [738, 349] on span "**********" at bounding box center [544, 321] width 528 height 54
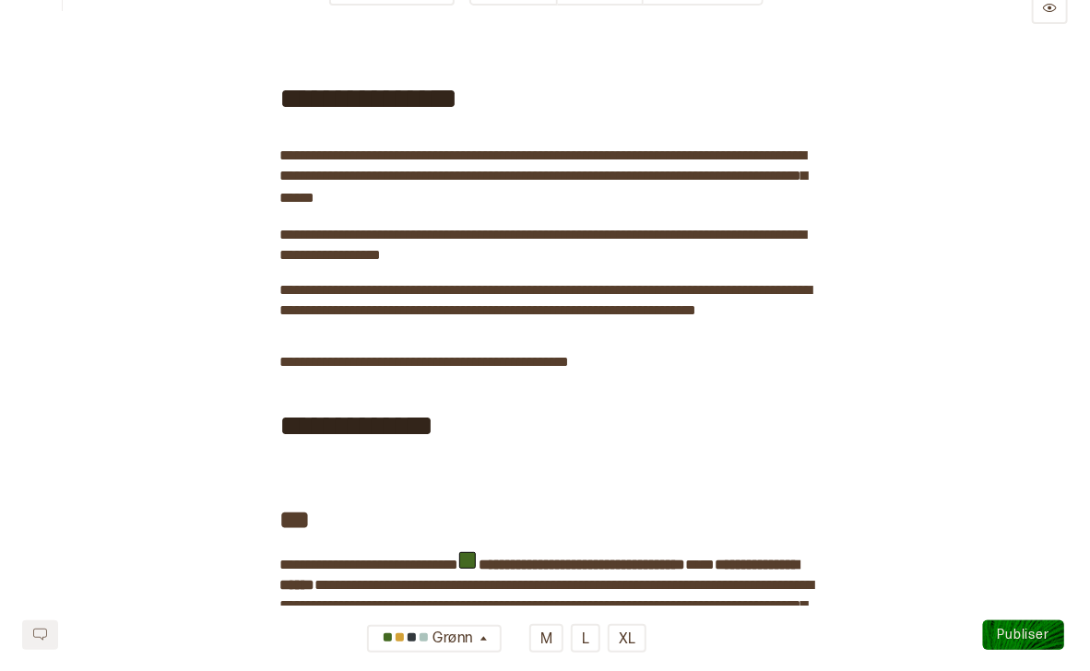
scroll to position [0, 0]
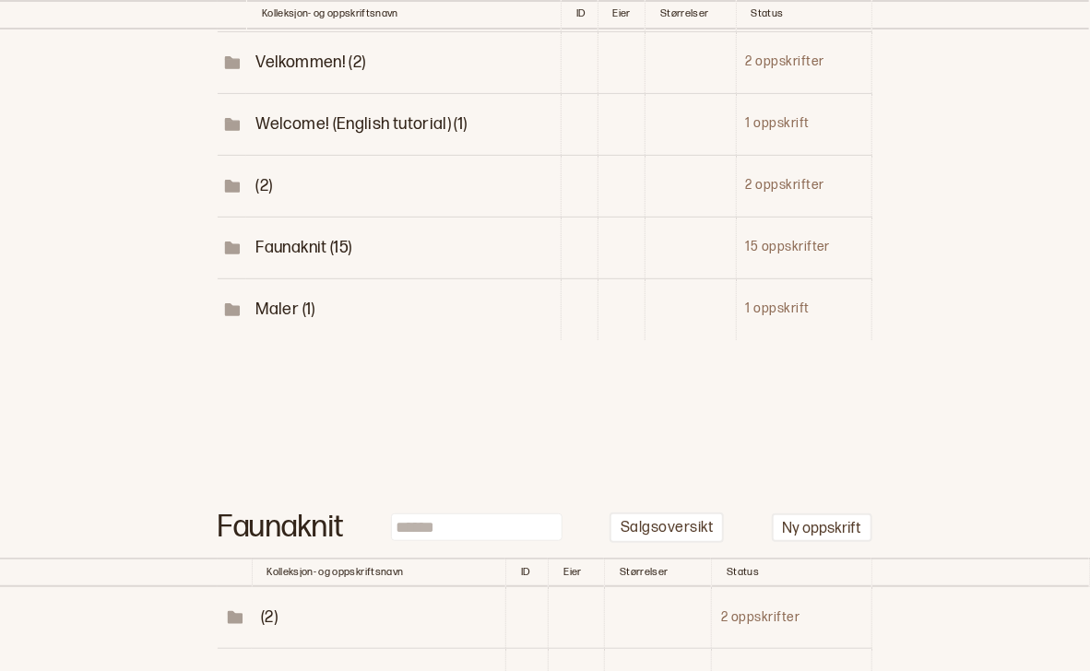
scroll to position [399, 0]
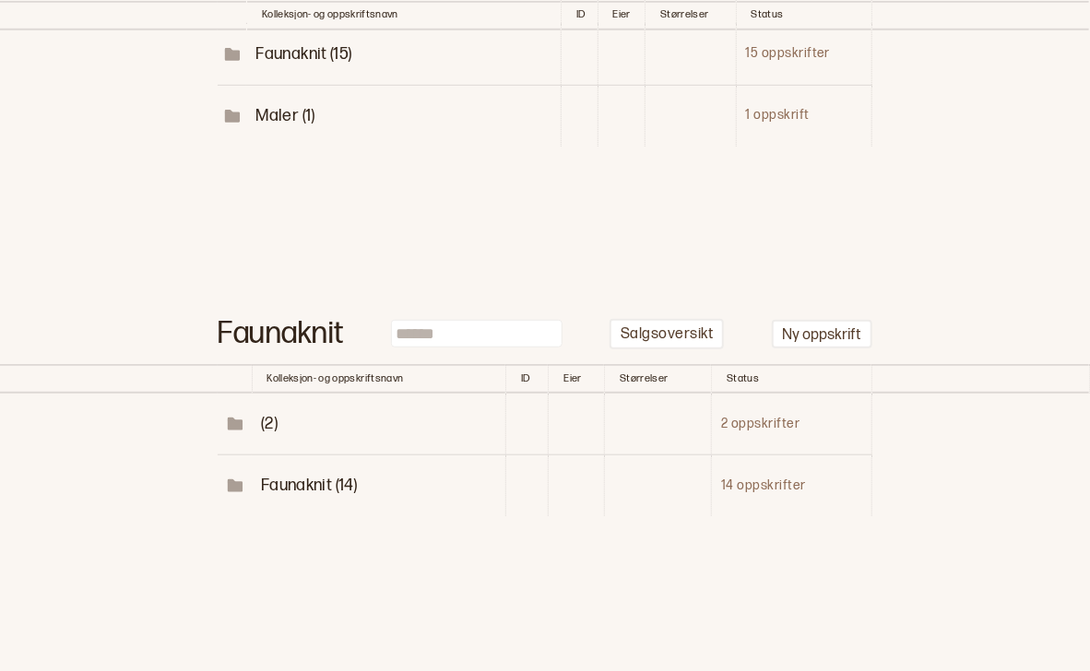
click at [305, 484] on span "Faunaknit (14)" at bounding box center [309, 485] width 96 height 19
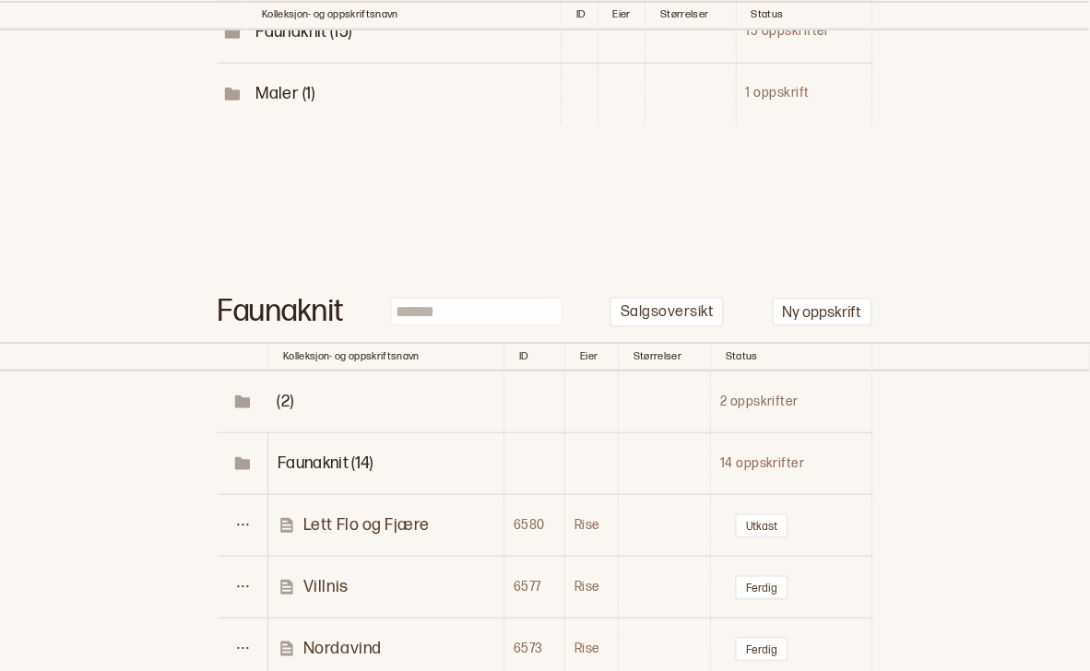
scroll to position [442, 0]
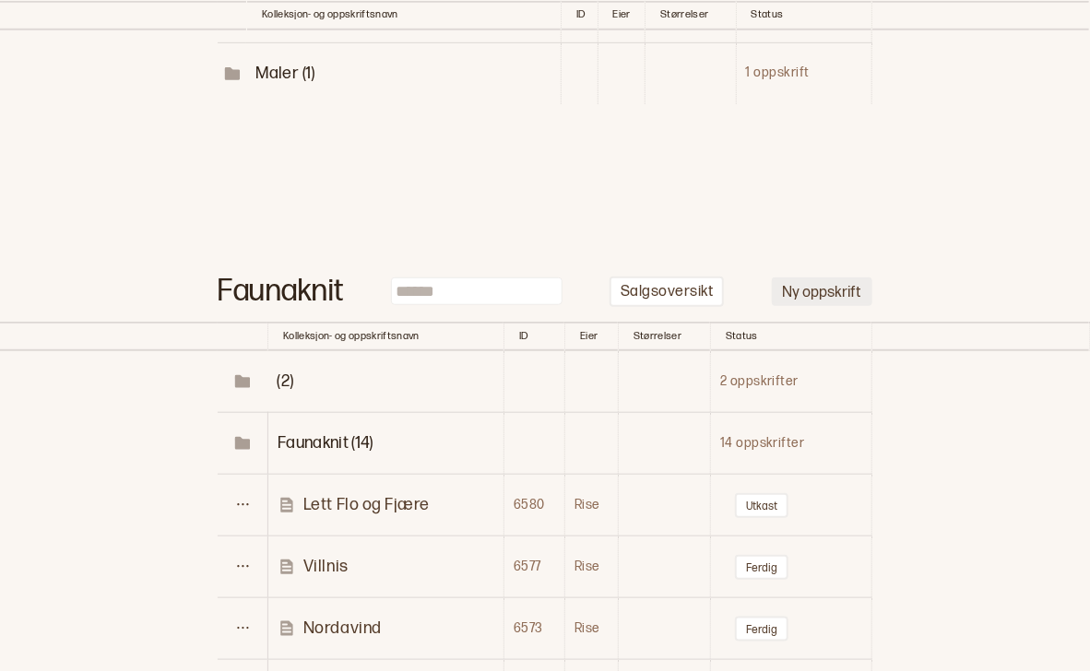
click at [838, 295] on button "Ny oppskrift" at bounding box center [822, 292] width 101 height 29
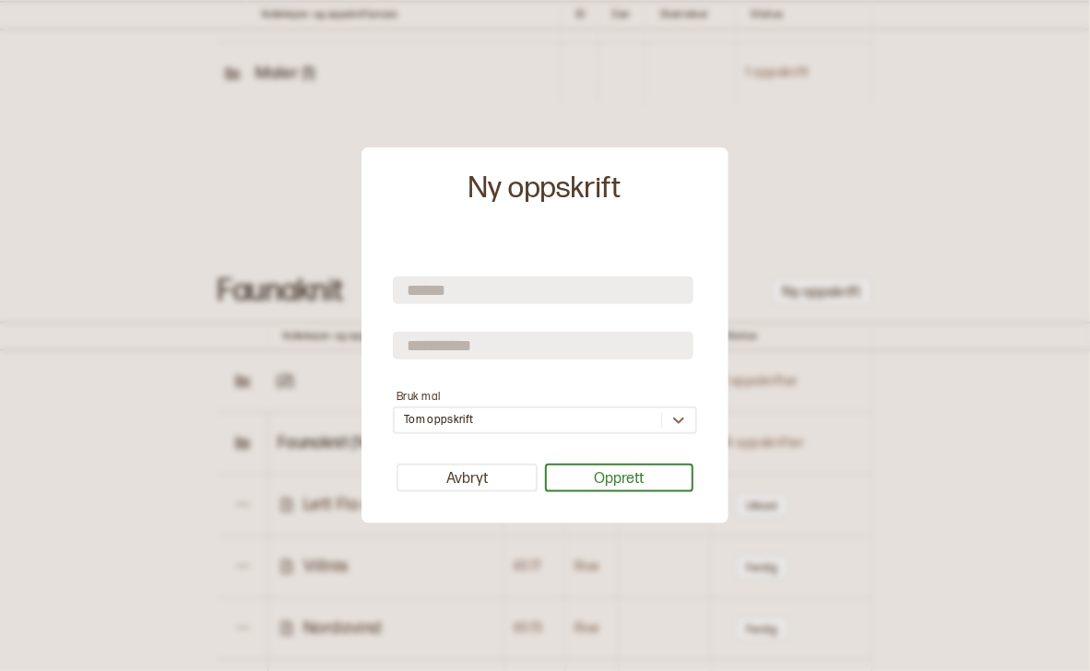
click at [591, 299] on input "text" at bounding box center [543, 290] width 301 height 28
type input "*********"
click at [517, 339] on input "text" at bounding box center [543, 345] width 301 height 28
type input "*********"
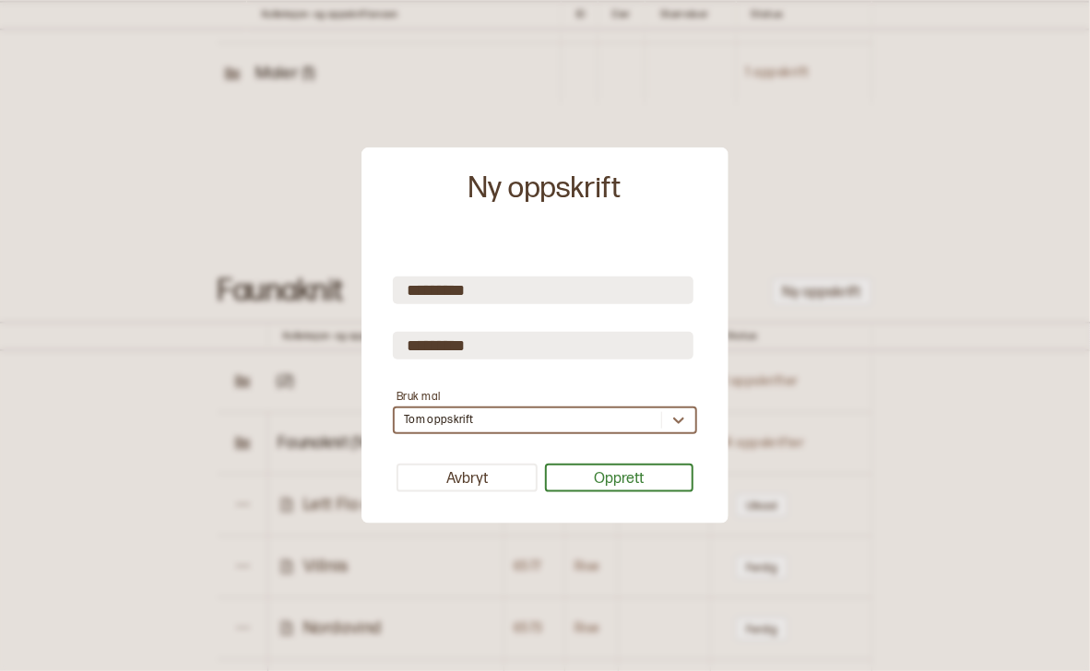
click at [452, 421] on div "Tom oppskrift" at bounding box center [545, 421] width 304 height 28
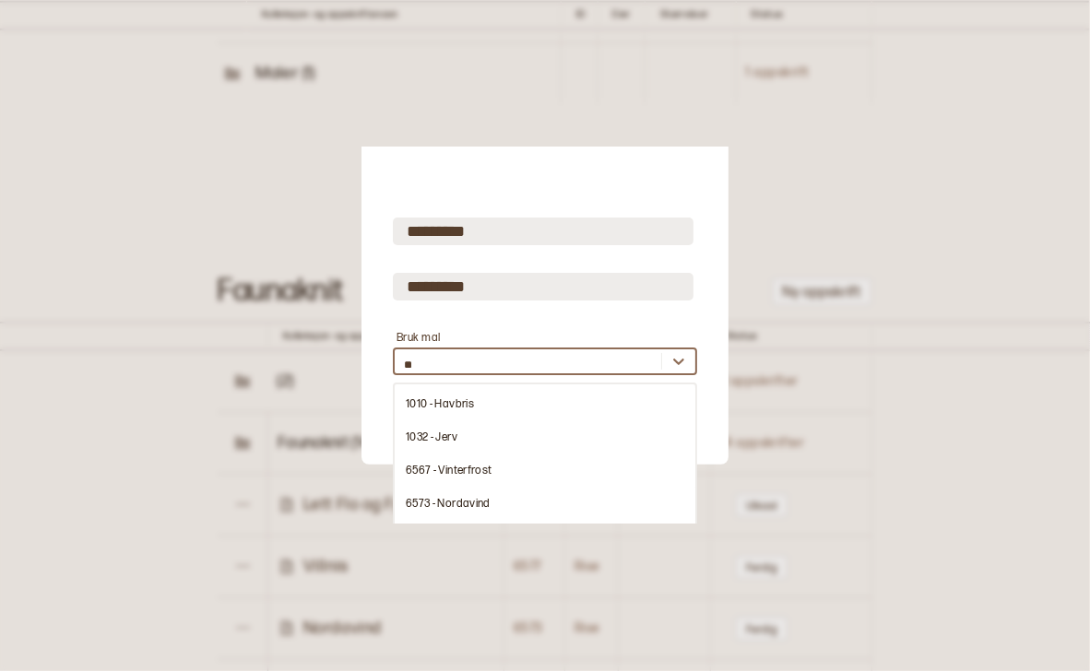
scroll to position [28, 0]
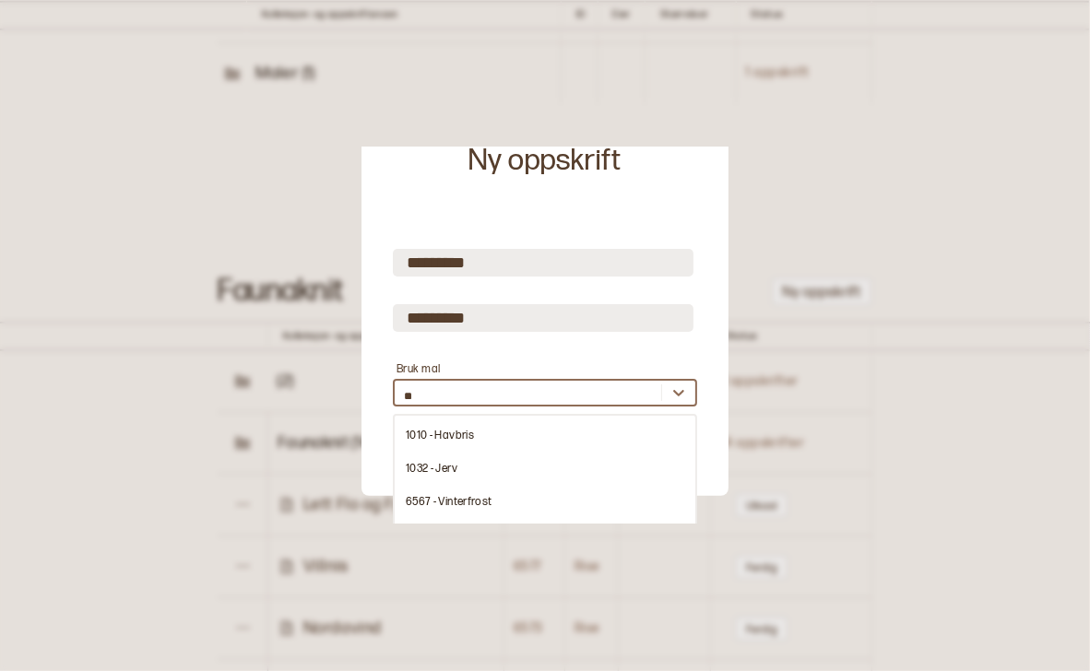
type input "***"
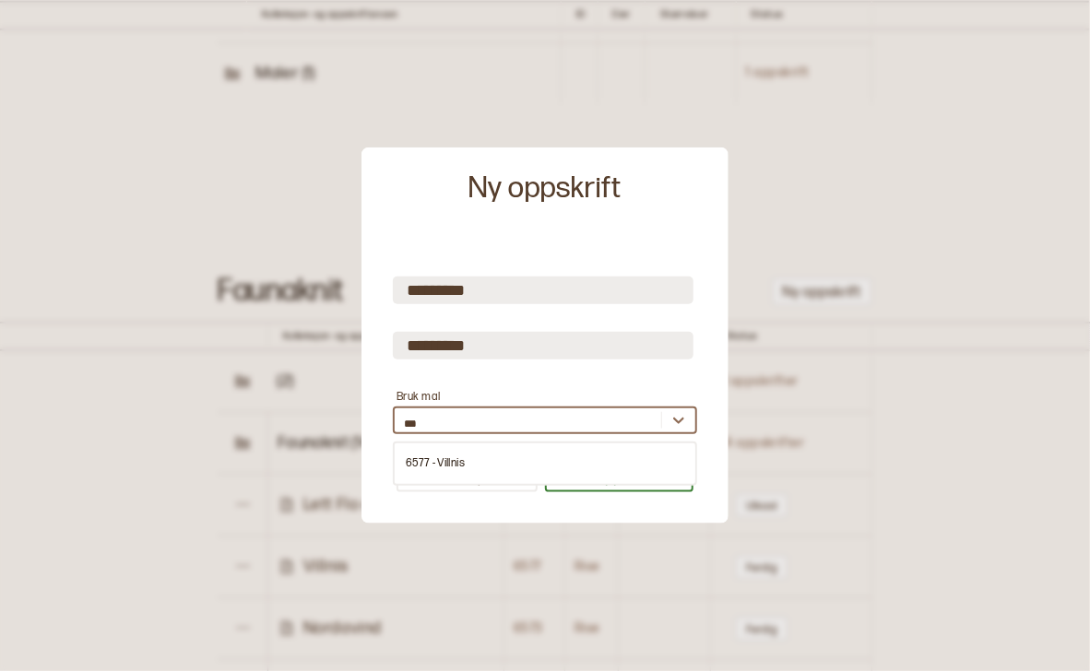
scroll to position [0, 0]
click at [450, 469] on div "6577 - Villnis" at bounding box center [545, 463] width 301 height 33
click at [576, 485] on button "Opprett" at bounding box center [619, 478] width 149 height 29
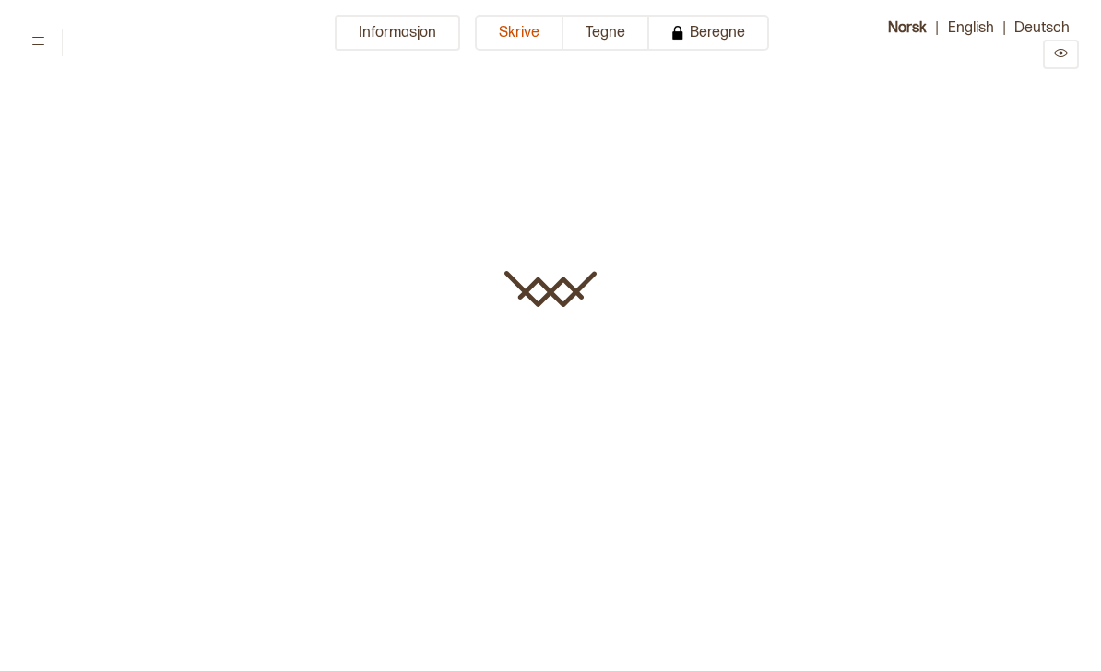
type input "*********"
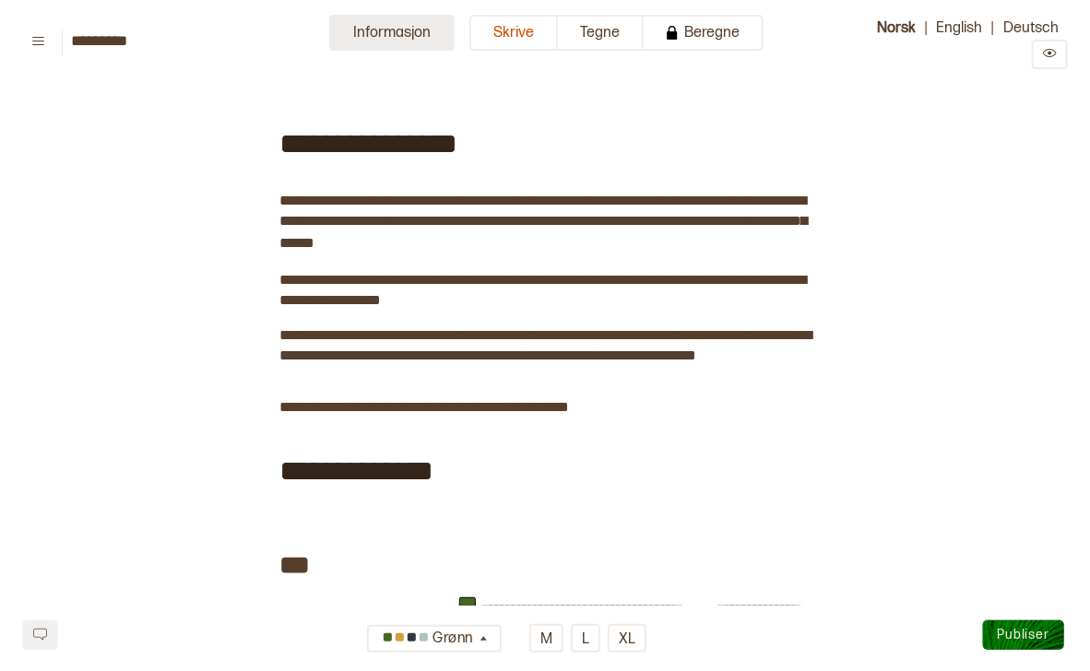
click at [417, 38] on button "Informasjon" at bounding box center [391, 33] width 125 height 36
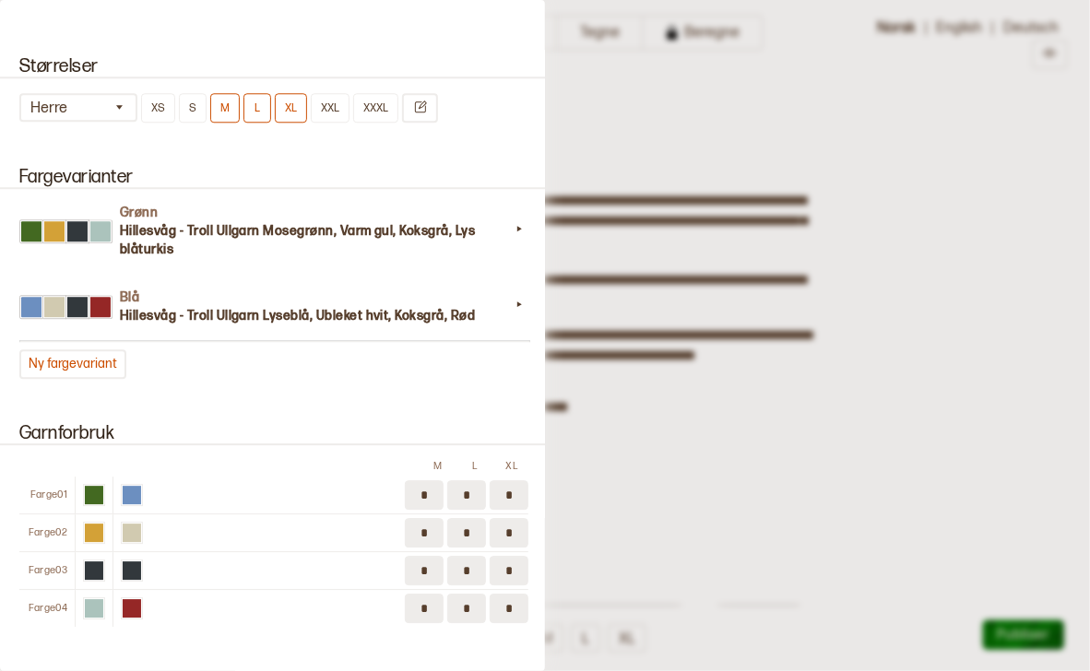
scroll to position [1819, 0]
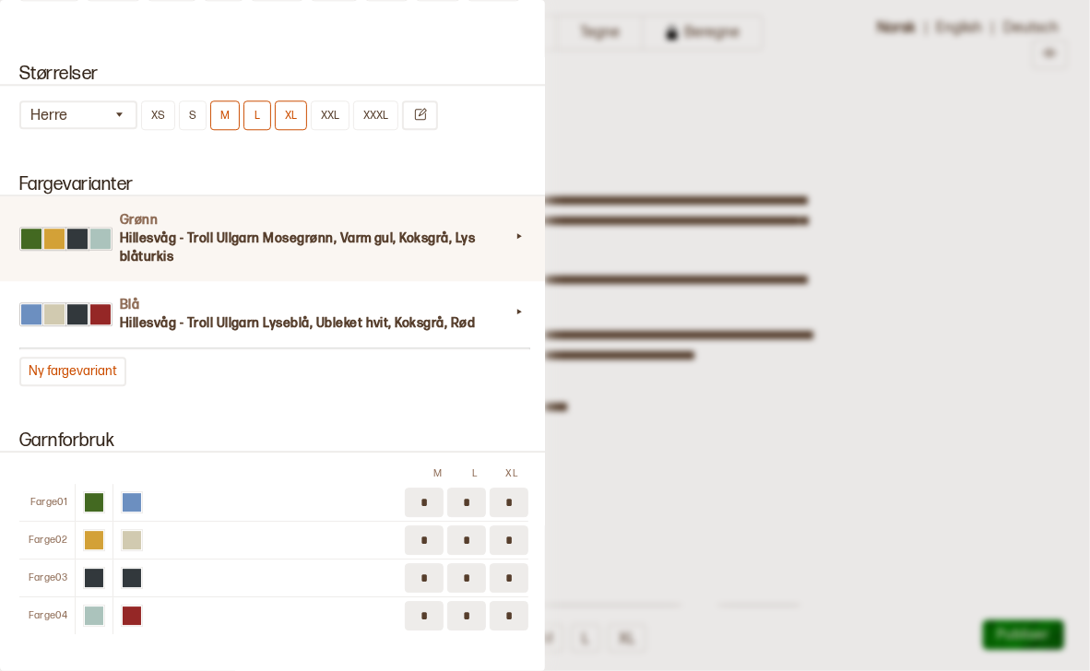
click at [510, 227] on icon at bounding box center [519, 236] width 18 height 18
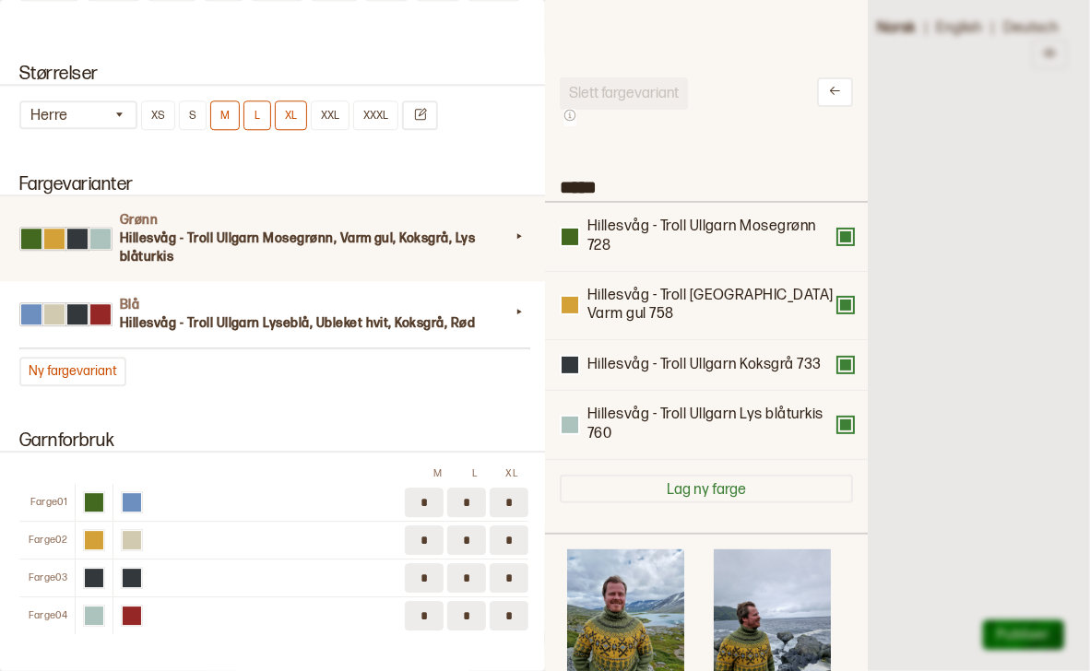
scroll to position [542, 300]
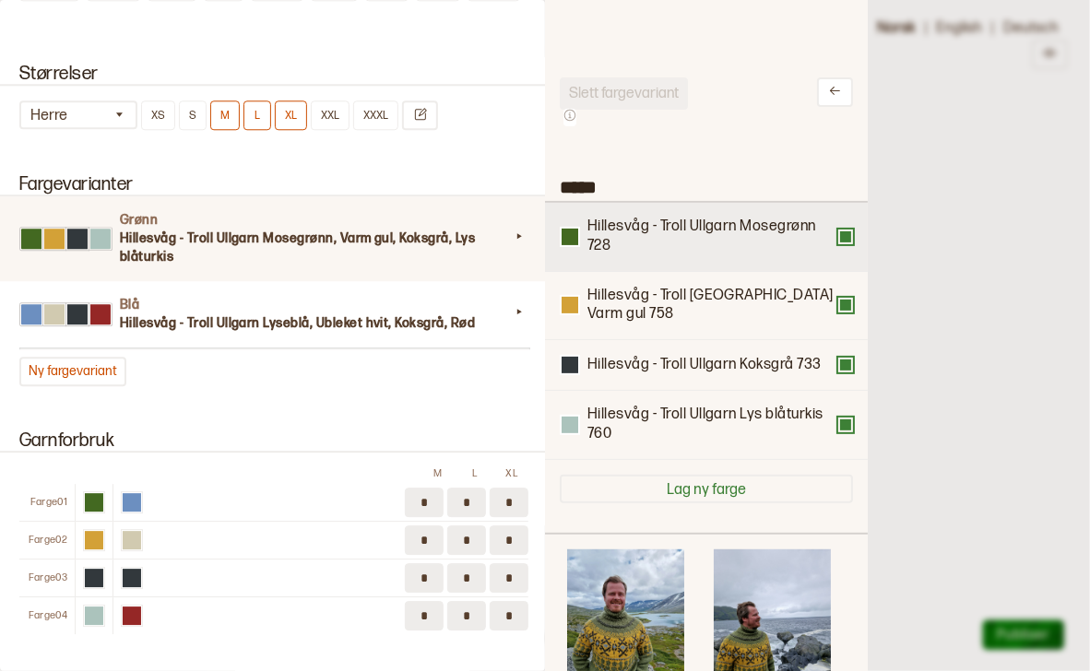
click at [841, 244] on div "Hillesvåg - Troll Ullgarn Mosegrønn 728" at bounding box center [706, 237] width 293 height 39
click at [841, 235] on button at bounding box center [845, 237] width 15 height 15
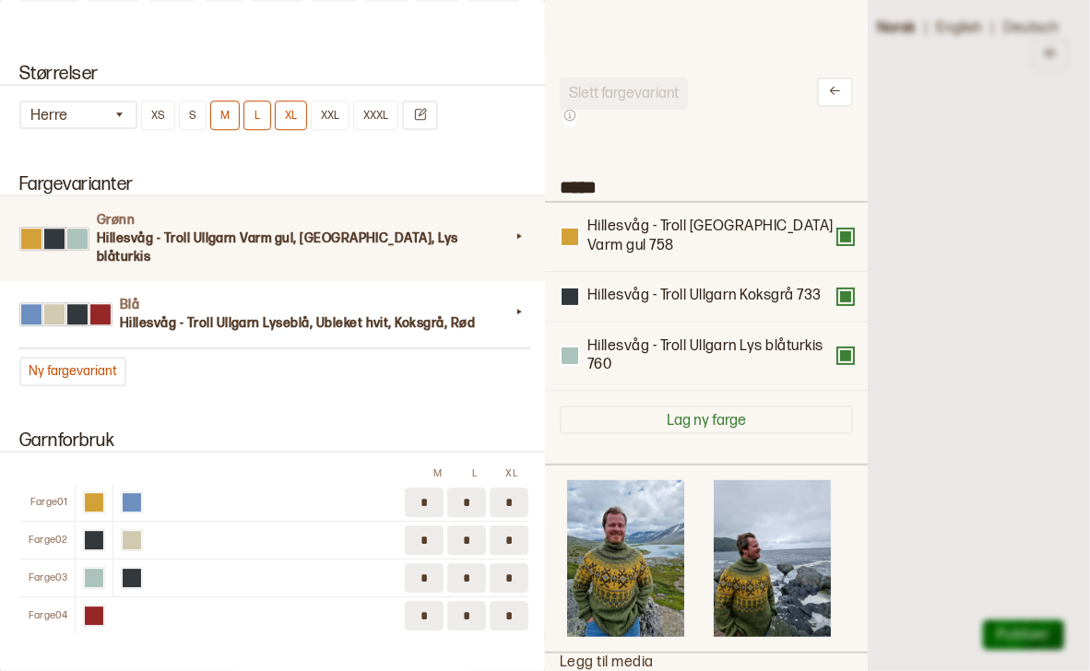
click at [841, 235] on div "Hillesvåg - Troll [GEOGRAPHIC_DATA] Varm gul 758" at bounding box center [706, 237] width 293 height 39
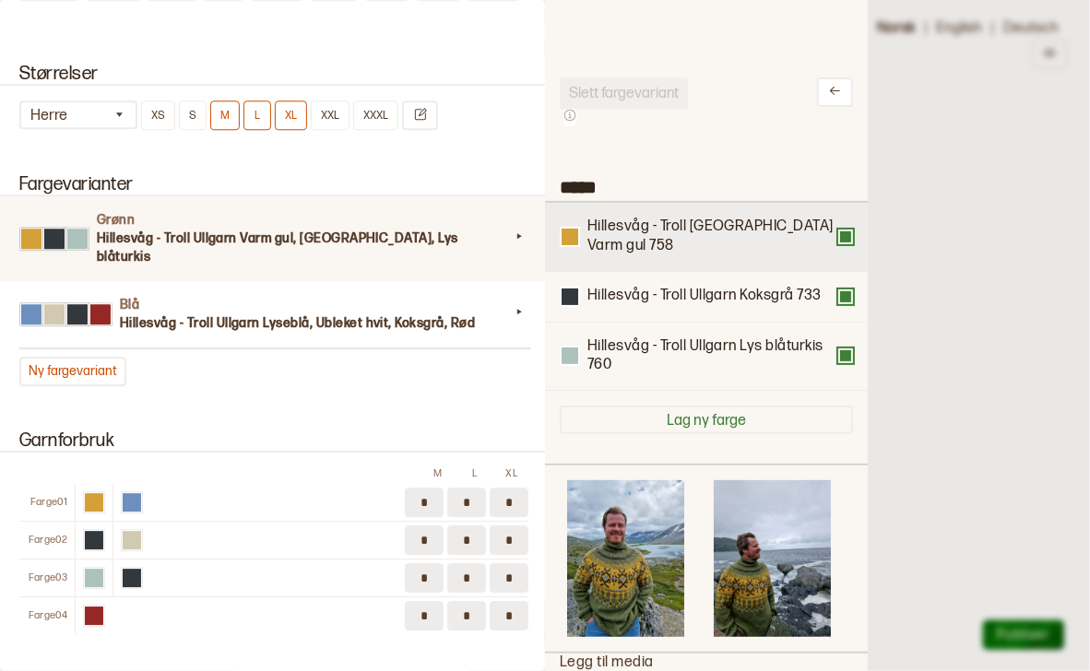
click at [839, 230] on button at bounding box center [845, 237] width 15 height 15
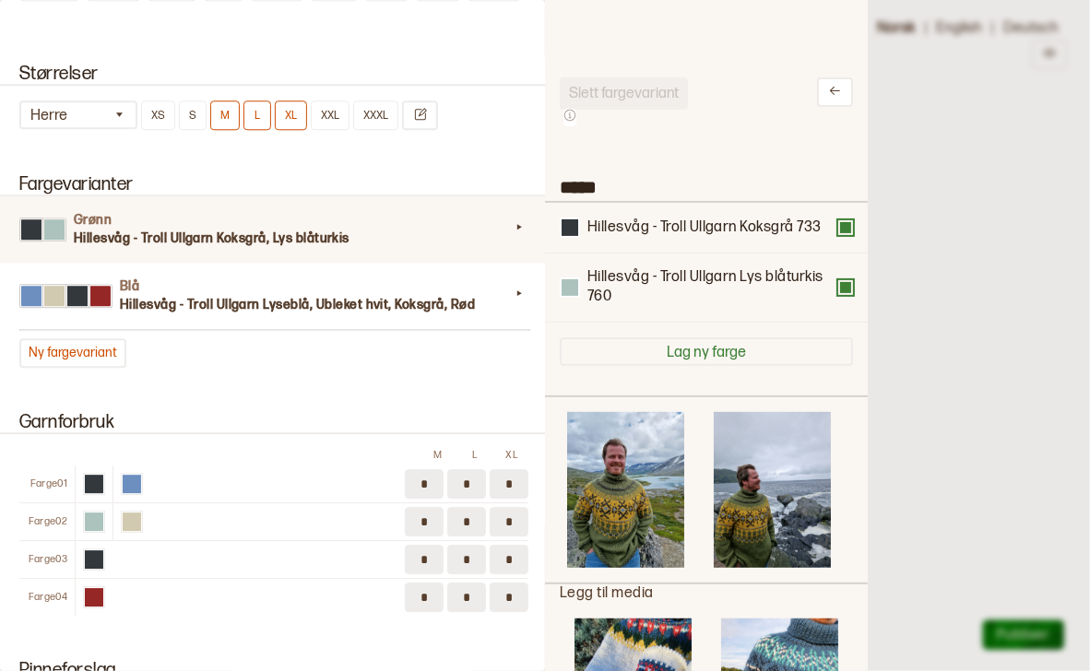
click at [839, 225] on button at bounding box center [845, 227] width 15 height 15
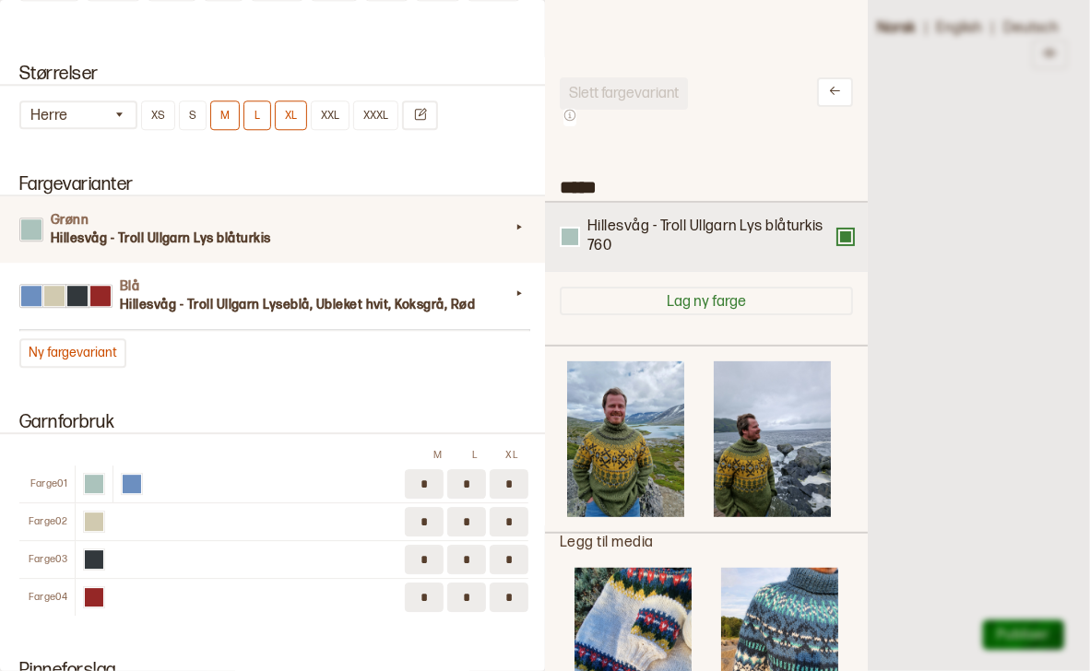
click at [841, 234] on button at bounding box center [845, 237] width 15 height 15
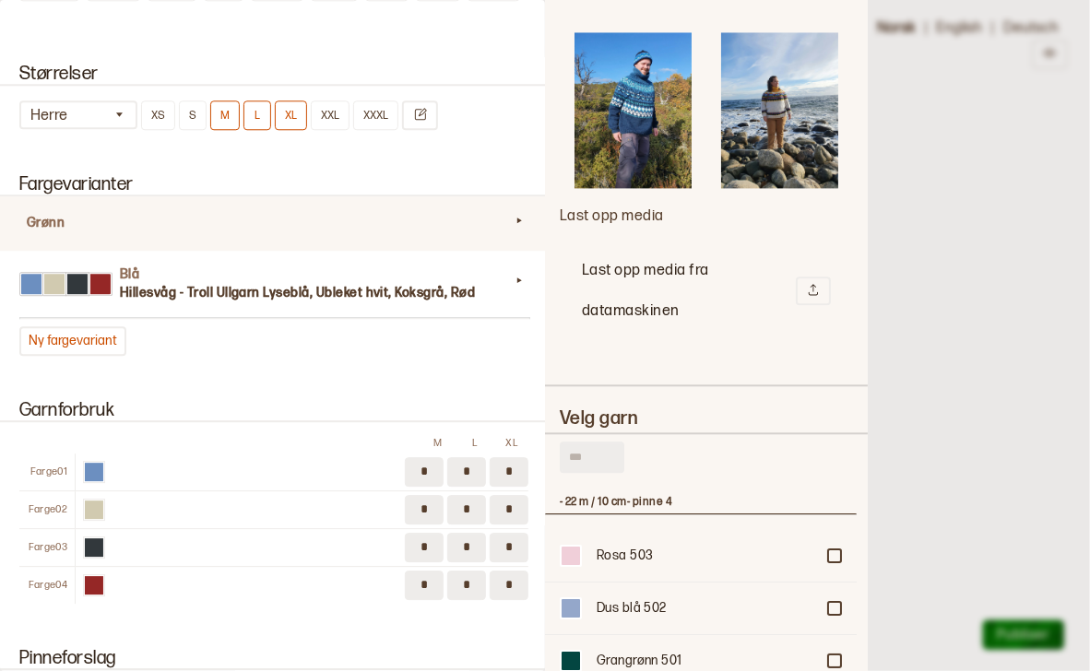
scroll to position [1442, 0]
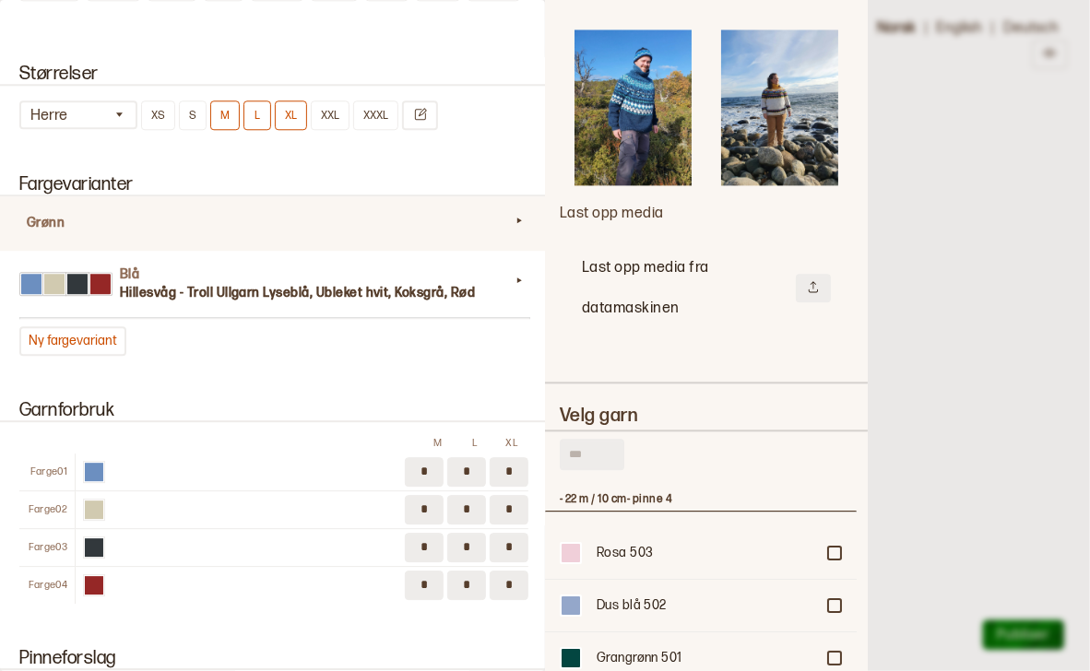
click at [797, 274] on button at bounding box center [813, 288] width 35 height 29
click at [808, 280] on icon at bounding box center [813, 286] width 13 height 13
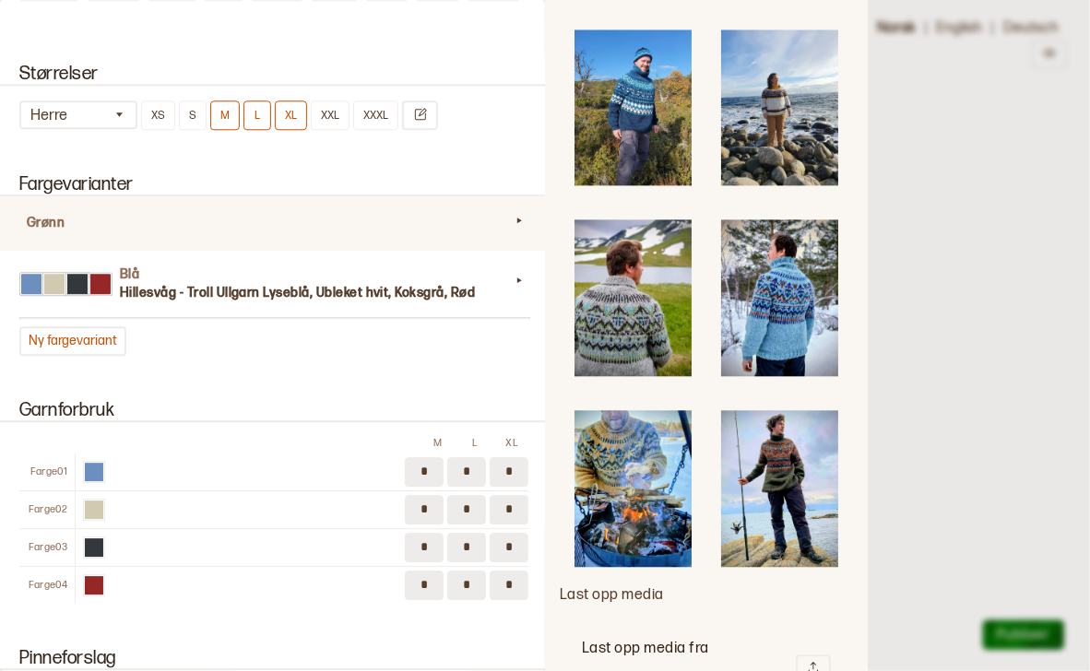
click at [785, 254] on img at bounding box center [779, 298] width 117 height 157
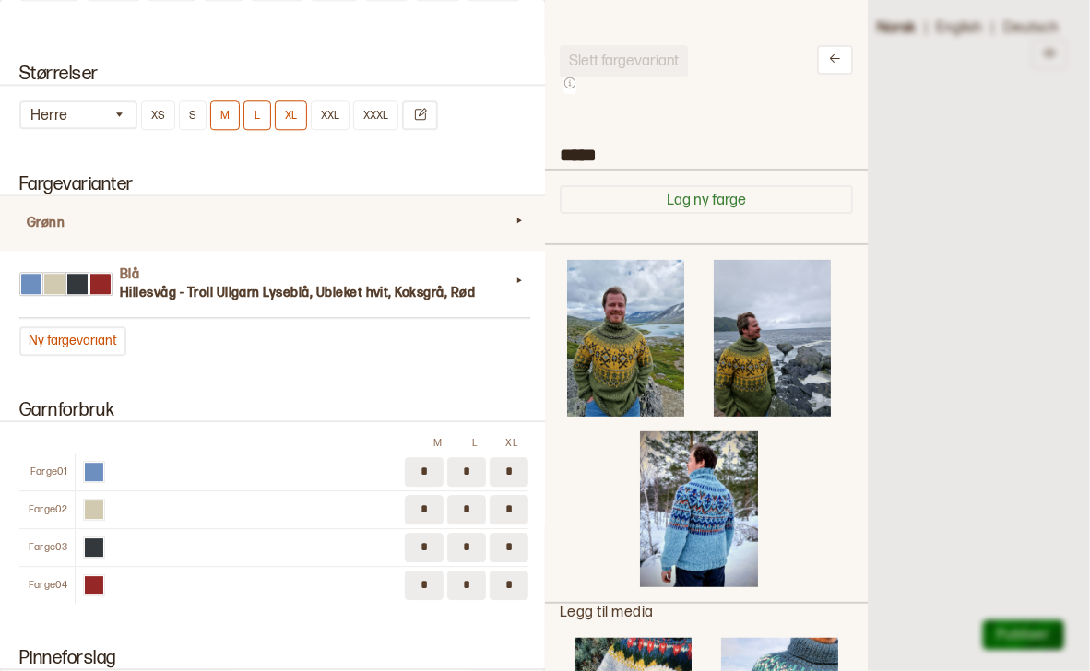
scroll to position [18, 0]
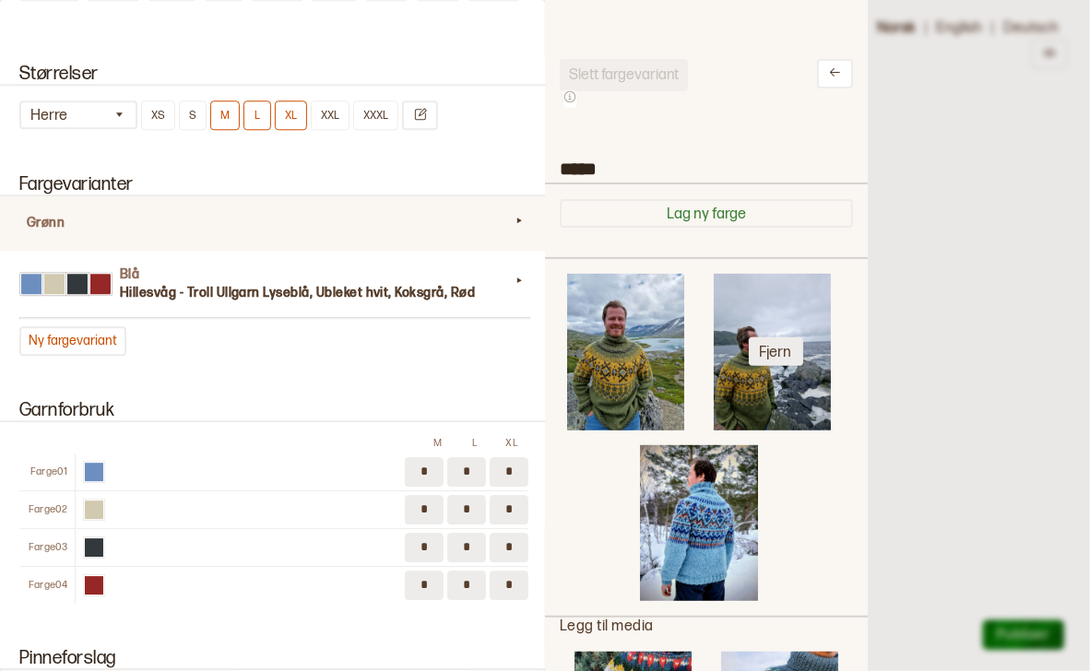
click at [771, 343] on button "Fjern" at bounding box center [776, 352] width 54 height 29
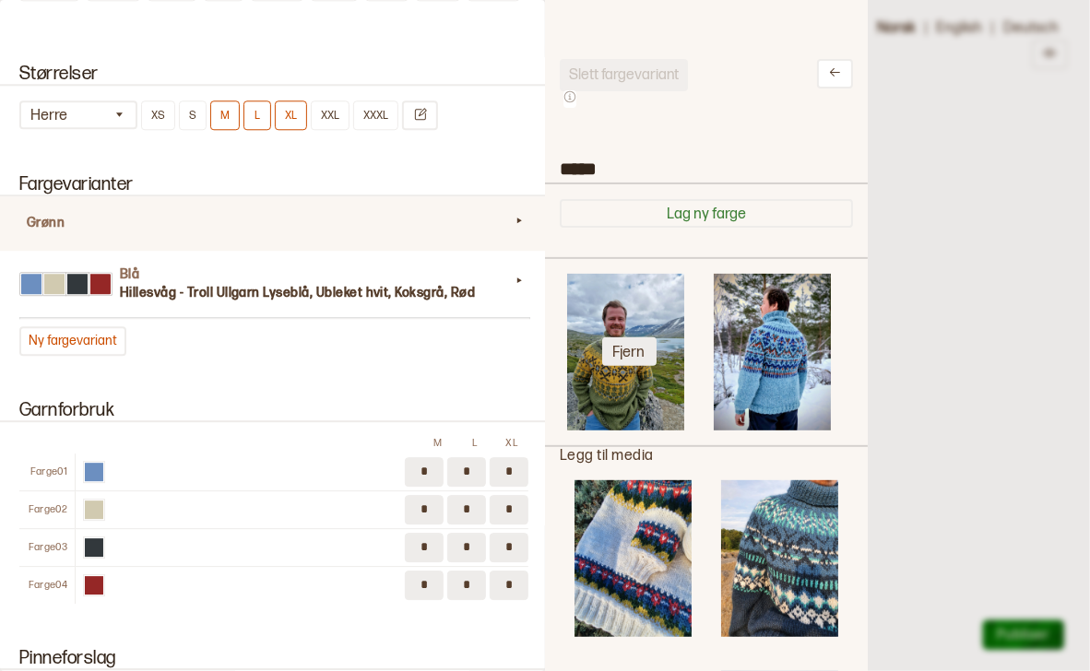
click at [633, 348] on button "Fjern" at bounding box center [629, 352] width 54 height 29
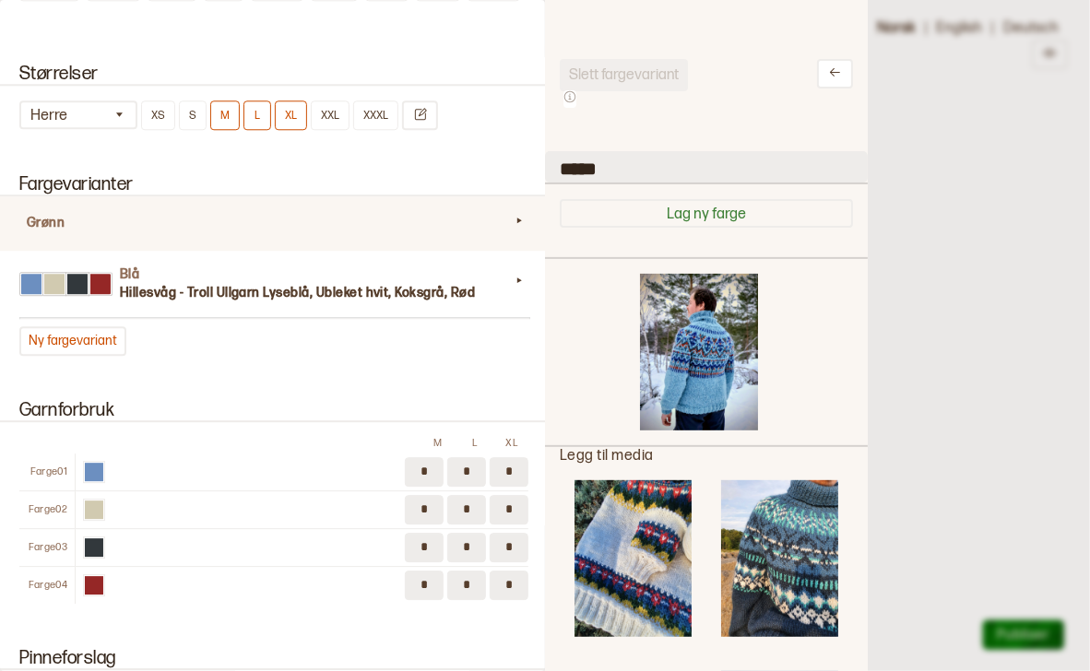
drag, startPoint x: 618, startPoint y: 172, endPoint x: 555, endPoint y: 168, distance: 62.9
click at [555, 168] on input "*****" at bounding box center [706, 166] width 323 height 31
type input "*"
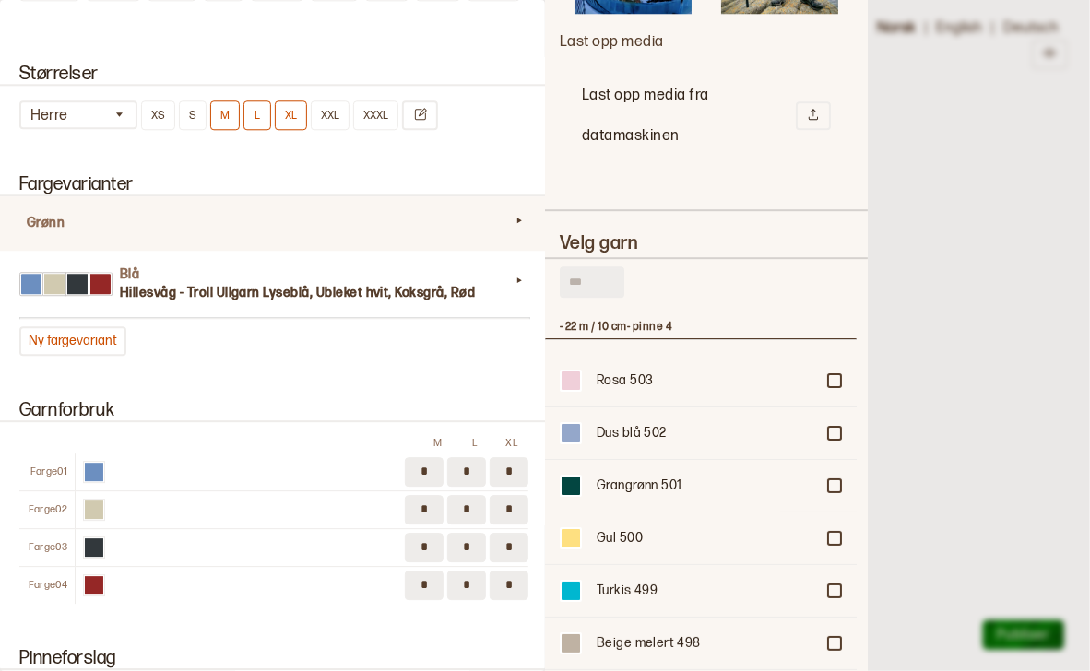
scroll to position [2014, 0]
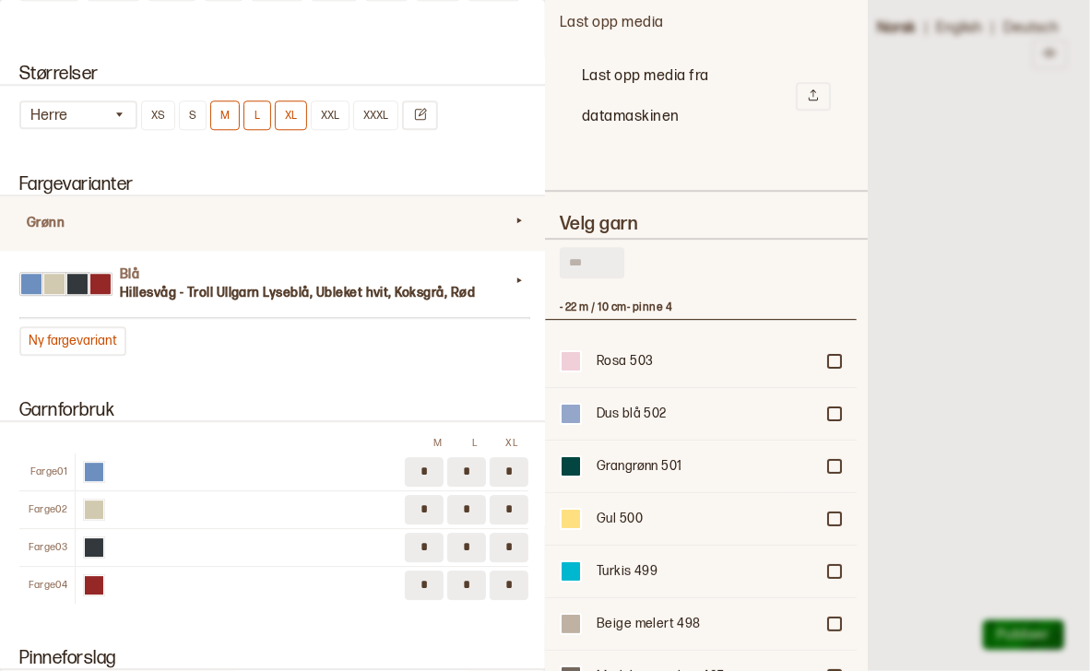
type input "*******"
click at [595, 247] on input "text" at bounding box center [592, 262] width 65 height 31
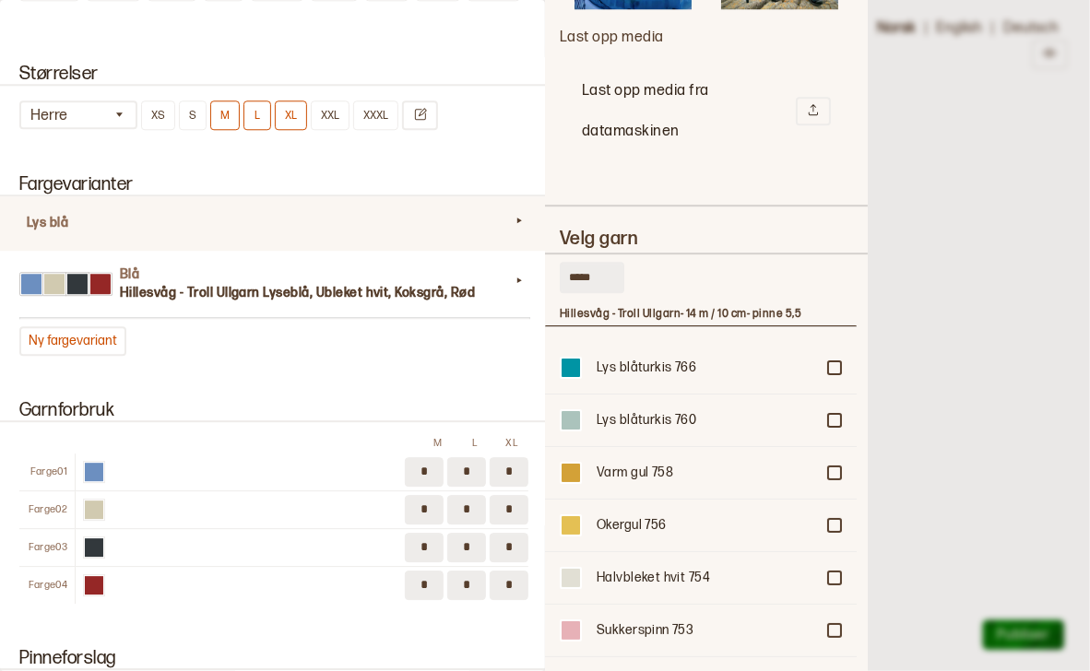
scroll to position [0, 0]
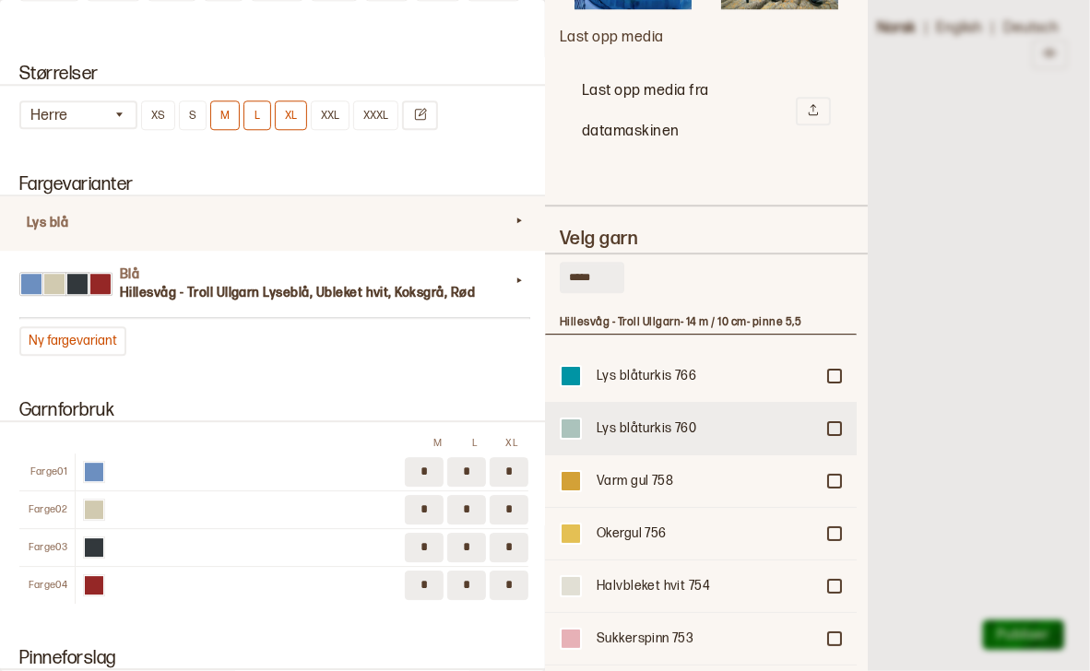
type input "*****"
click at [836, 402] on div "Lys blåturkis 760" at bounding box center [701, 428] width 312 height 53
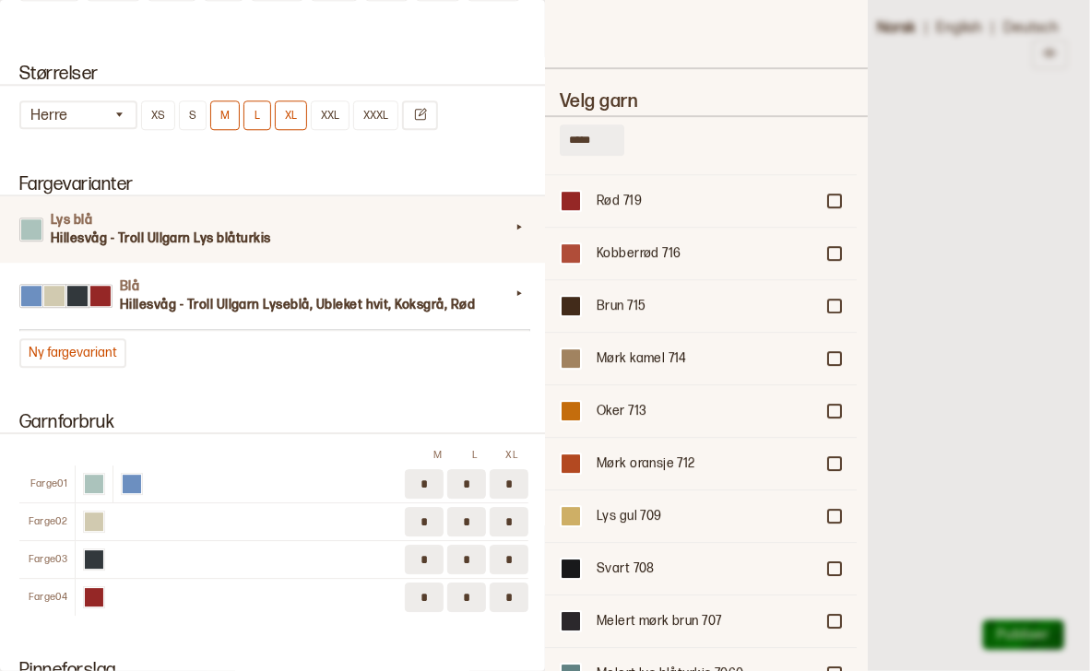
scroll to position [2198, 0]
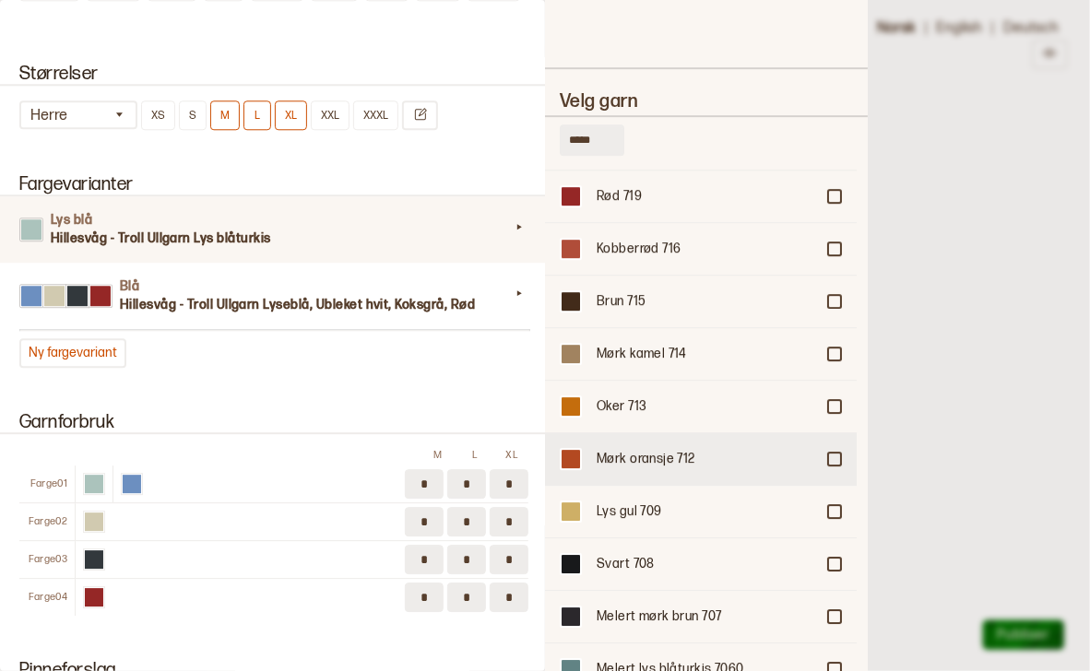
click at [829, 454] on div at bounding box center [834, 459] width 11 height 11
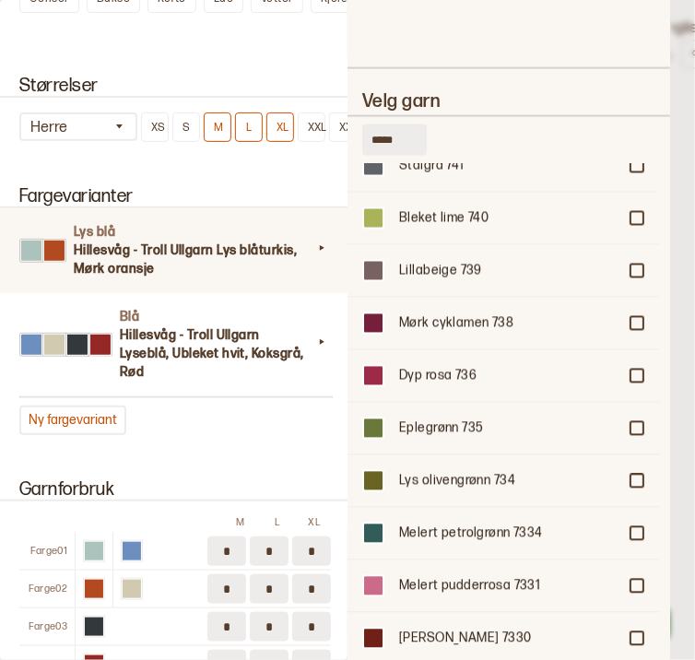
scroll to position [809, 0]
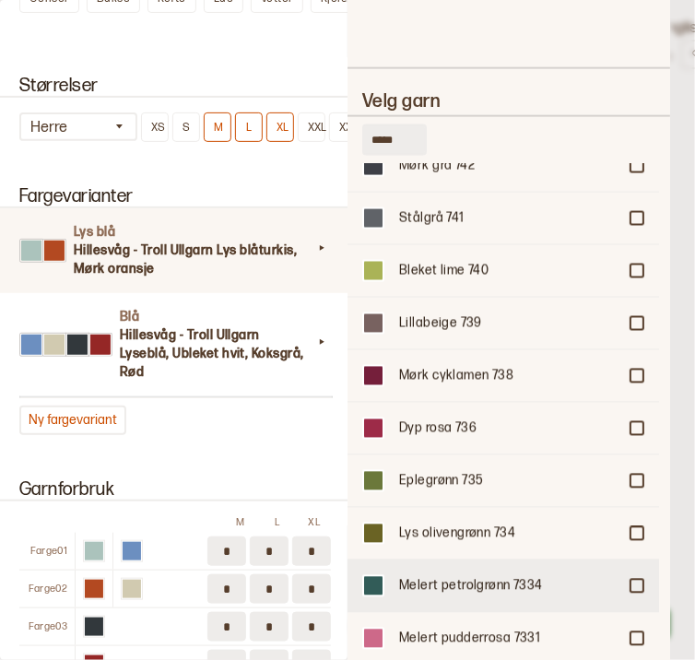
click at [635, 581] on div at bounding box center [637, 586] width 11 height 11
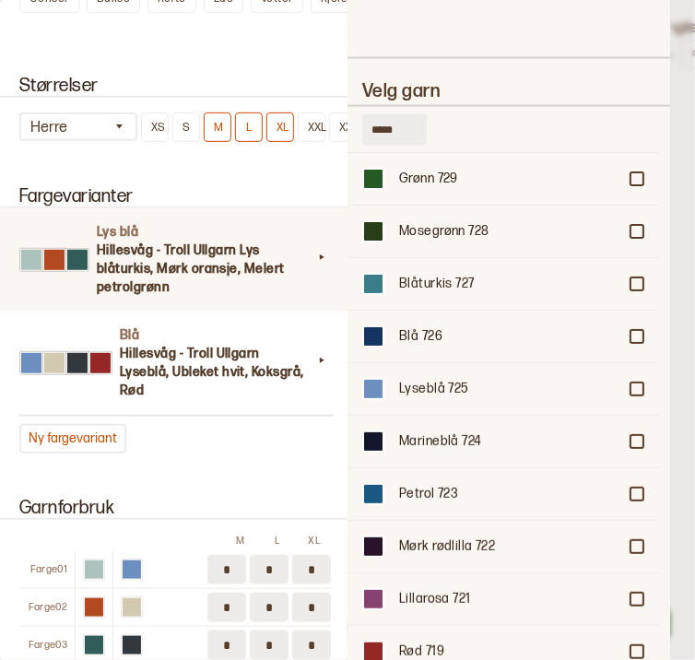
scroll to position [1719, 0]
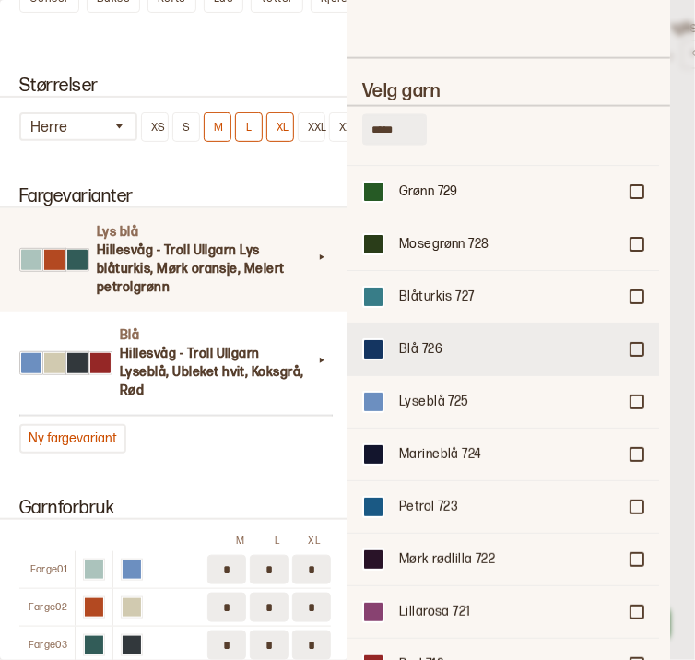
click at [632, 344] on div at bounding box center [637, 349] width 11 height 11
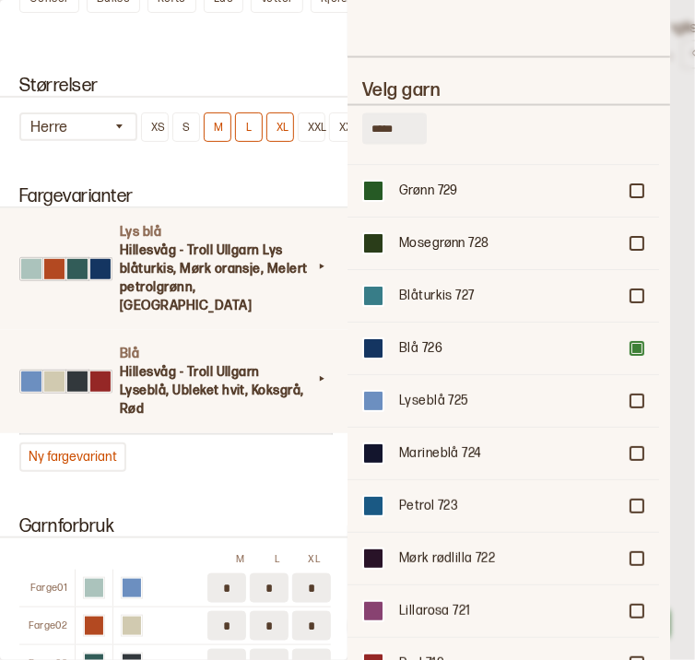
click at [155, 363] on h3 "Hillesvåg - Troll Ullgarn Lyseblå, Ubleket hvit, Koksgrå, Rød" at bounding box center [216, 390] width 193 height 55
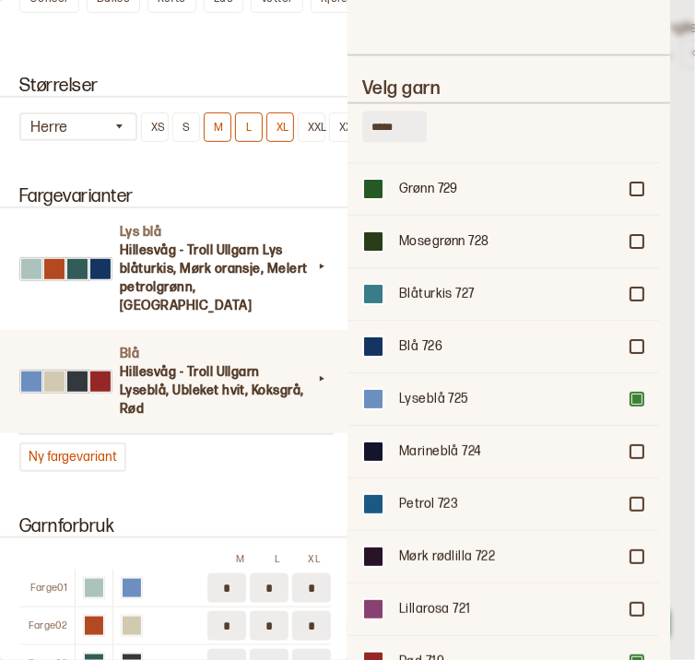
click at [135, 363] on h3 "Hillesvåg - Troll Ullgarn Lyseblå, Ubleket hvit, Koksgrå, Rød" at bounding box center [216, 390] width 193 height 55
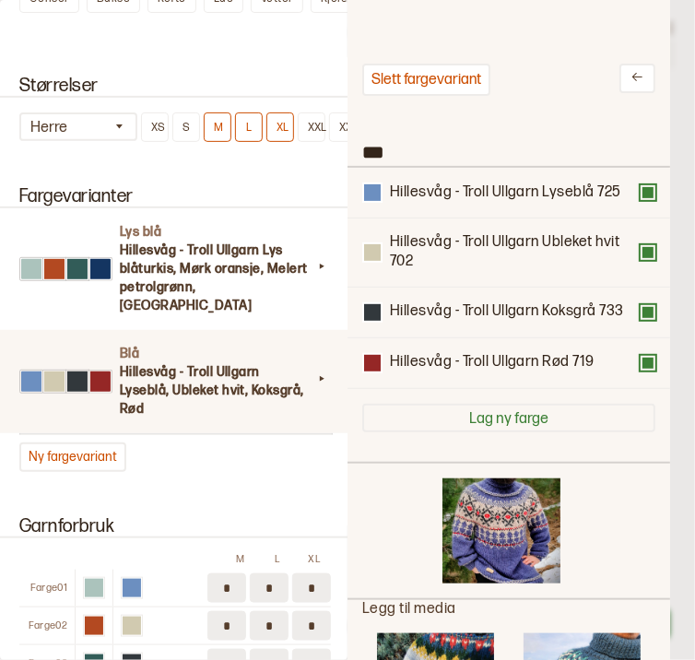
scroll to position [0, 0]
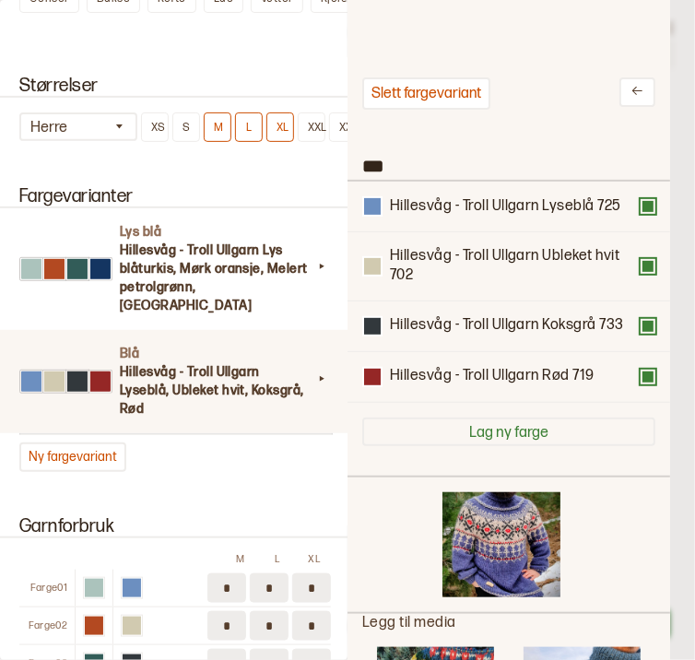
drag, startPoint x: 405, startPoint y: 162, endPoint x: 345, endPoint y: 158, distance: 60.1
click at [345, 158] on div "**********" at bounding box center [347, 330] width 695 height 660
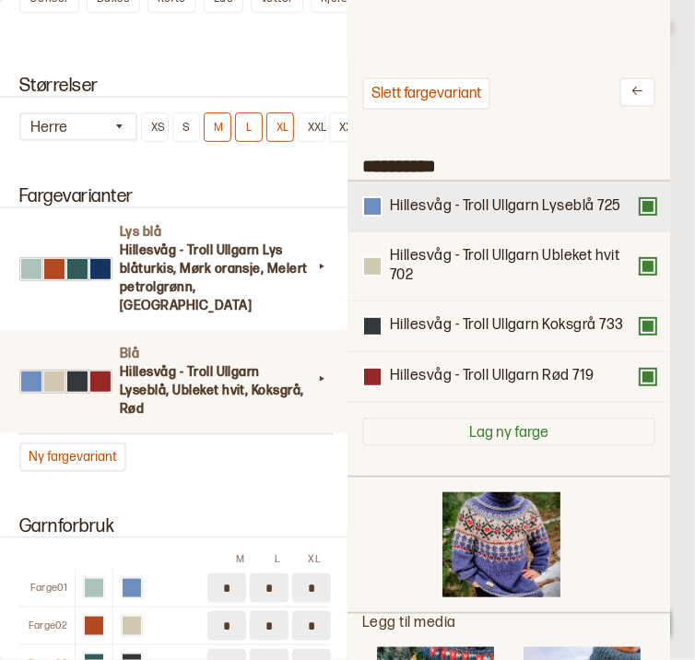
click at [648, 221] on div "Hillesvåg - Troll Ullgarn Lyseblå 725" at bounding box center [509, 207] width 323 height 51
click at [646, 210] on button at bounding box center [648, 206] width 15 height 15
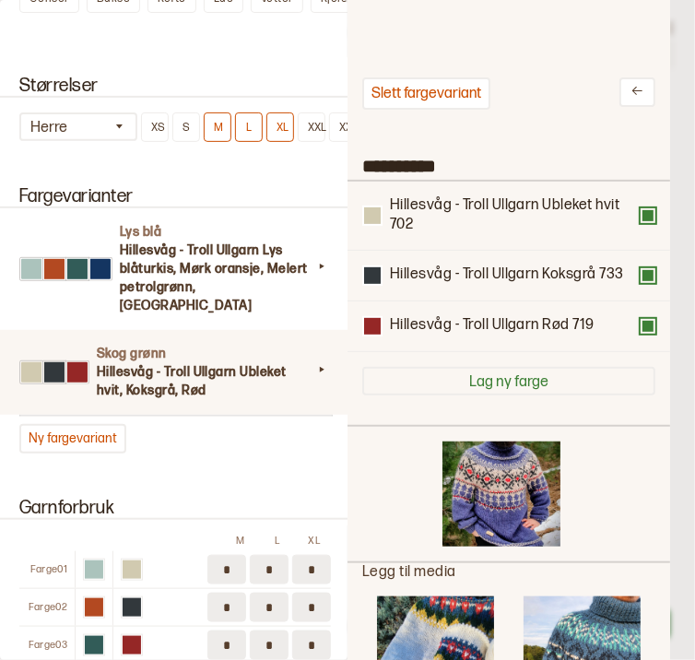
click at [646, 210] on button at bounding box center [648, 215] width 15 height 15
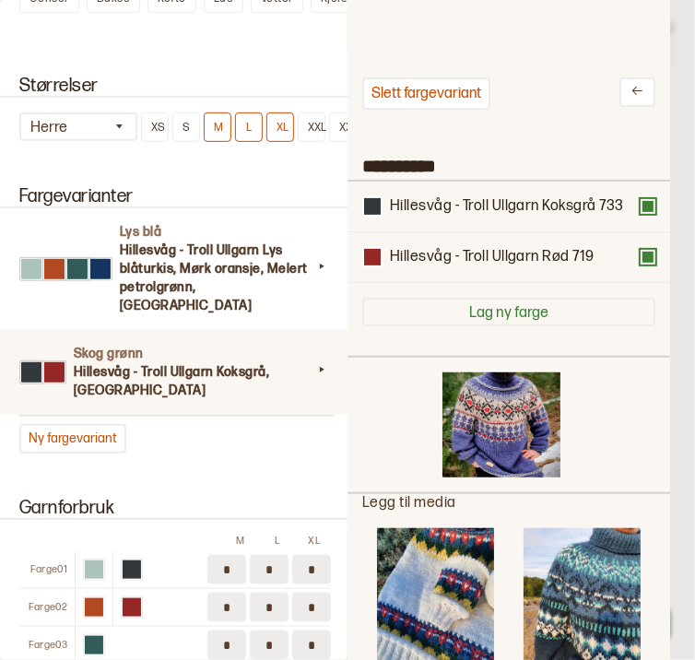
click at [646, 210] on button at bounding box center [648, 206] width 15 height 15
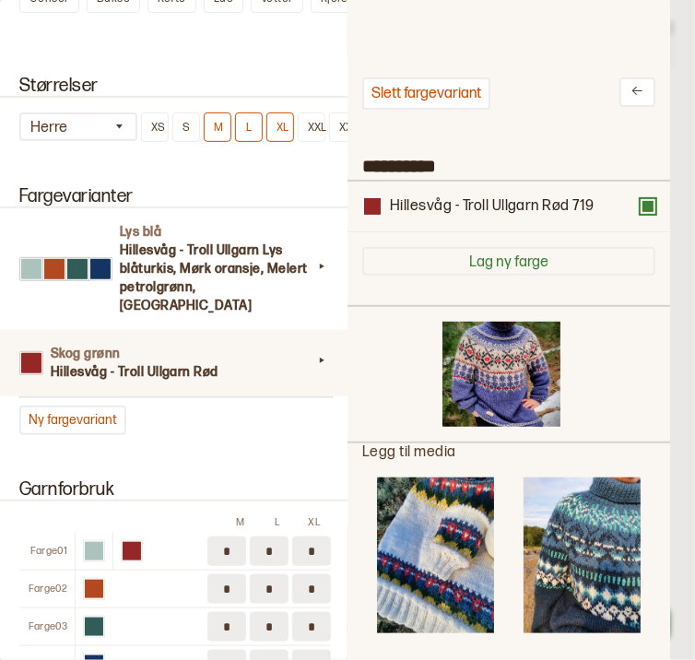
click at [646, 210] on button at bounding box center [648, 206] width 15 height 15
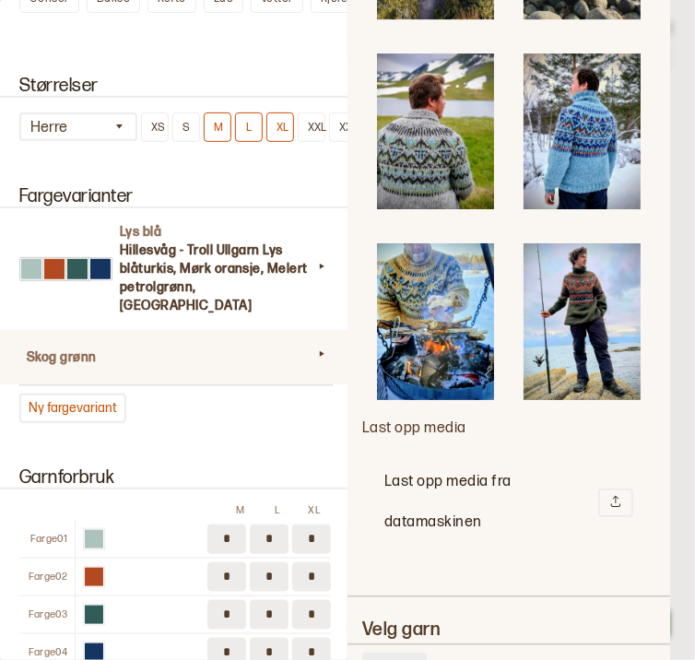
scroll to position [1542, 0]
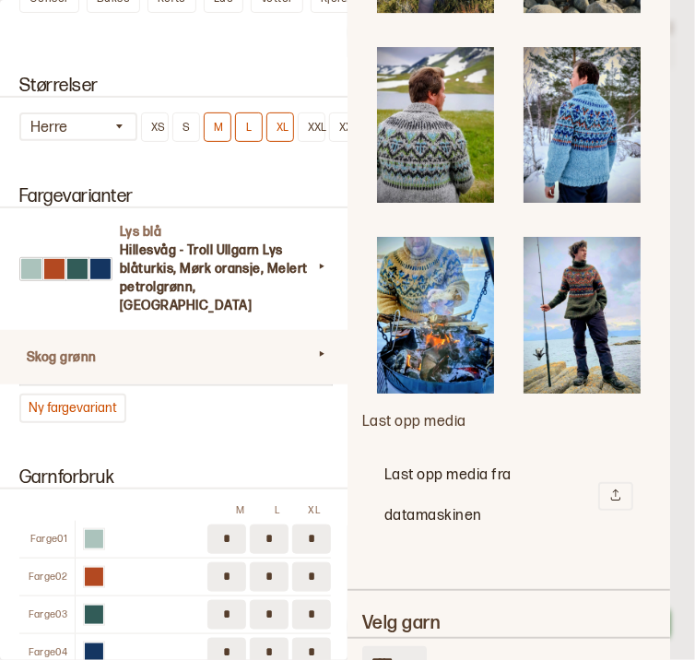
click at [591, 270] on img at bounding box center [582, 315] width 117 height 157
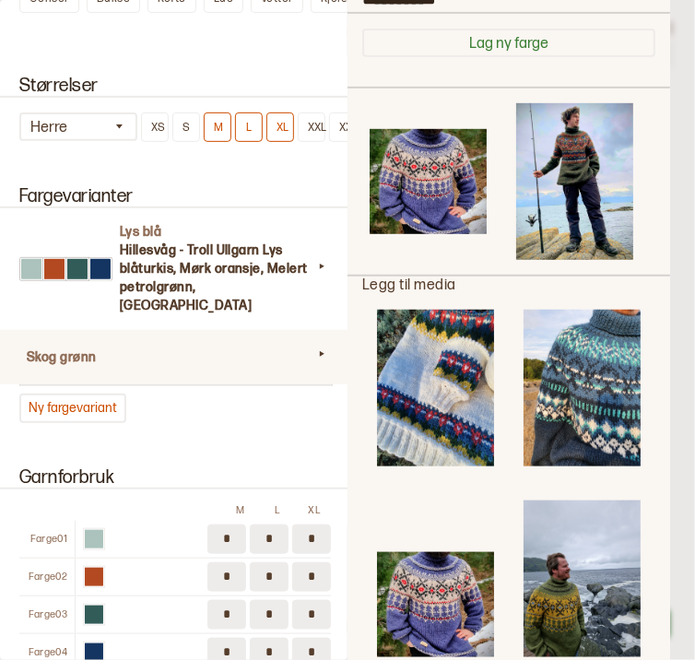
scroll to position [171, 0]
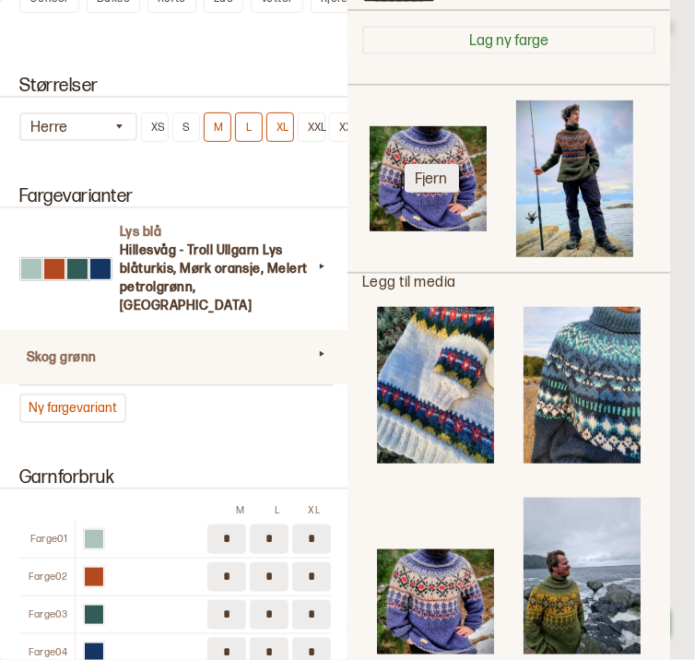
click at [435, 166] on button "Fjern" at bounding box center [432, 178] width 54 height 29
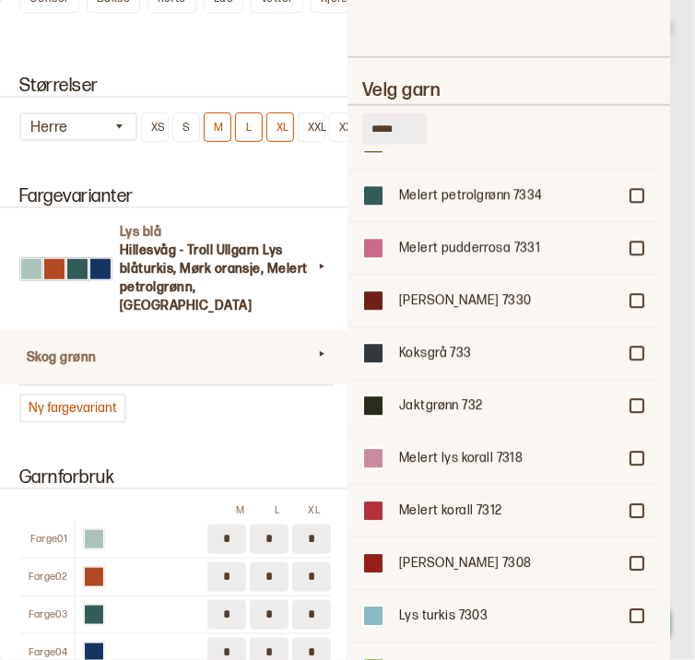
scroll to position [1192, 0]
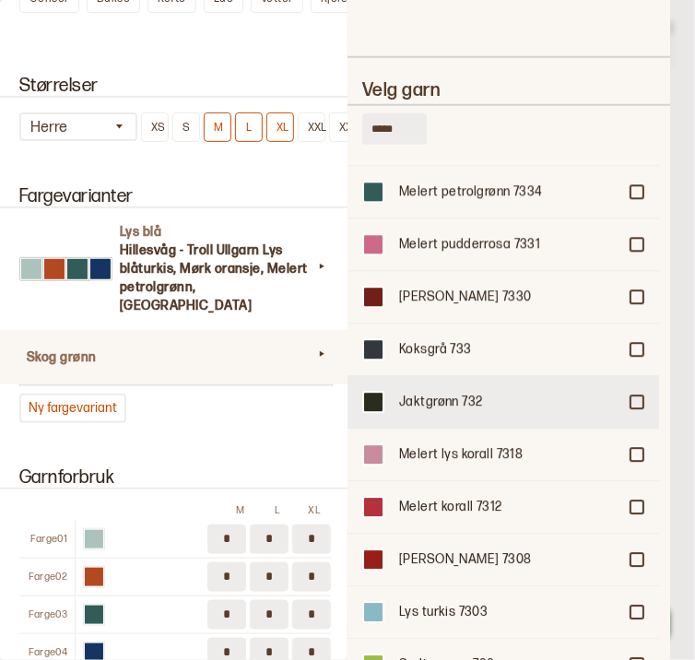
click at [632, 398] on div at bounding box center [637, 403] width 11 height 11
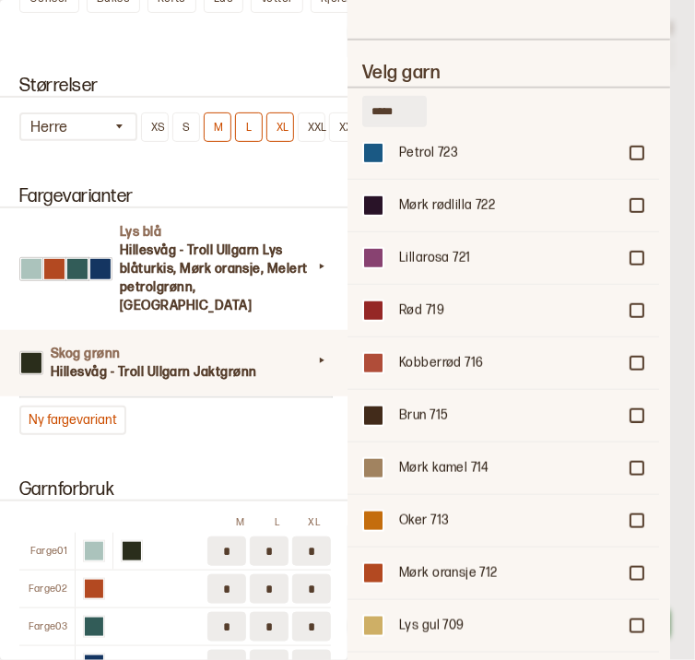
scroll to position [2062, 0]
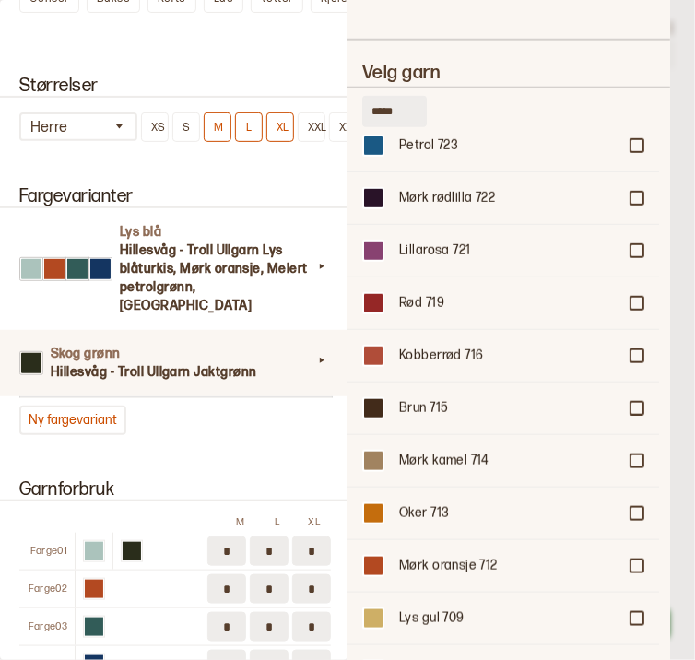
click at [687, 491] on div at bounding box center [347, 330] width 695 height 660
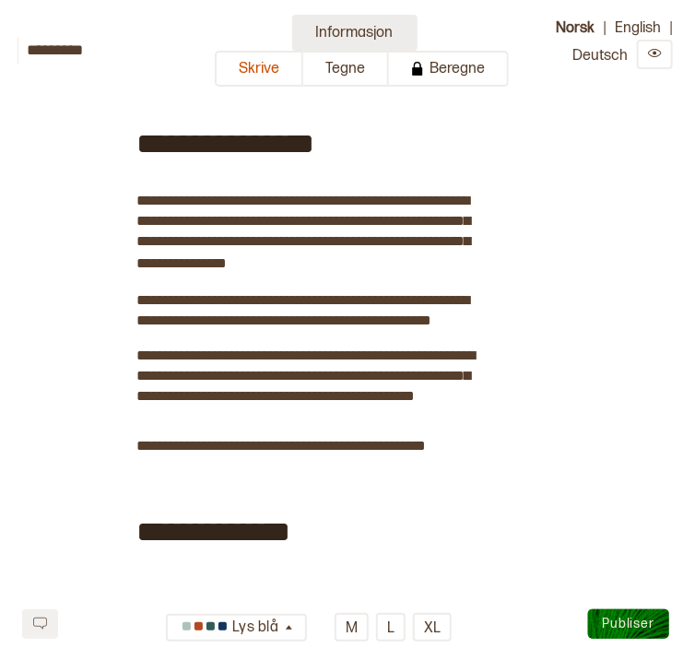
click at [354, 21] on button "Informasjon" at bounding box center [354, 33] width 125 height 36
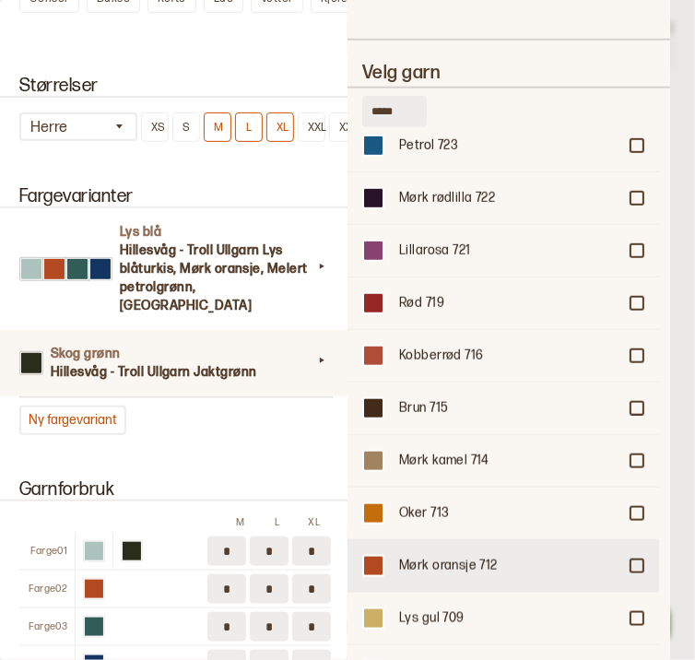
click at [635, 561] on div at bounding box center [637, 566] width 11 height 11
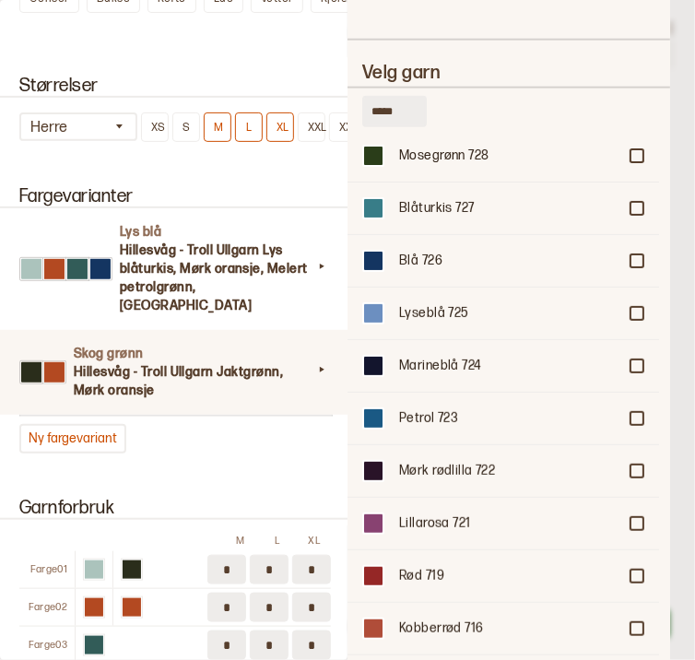
scroll to position [1763, 0]
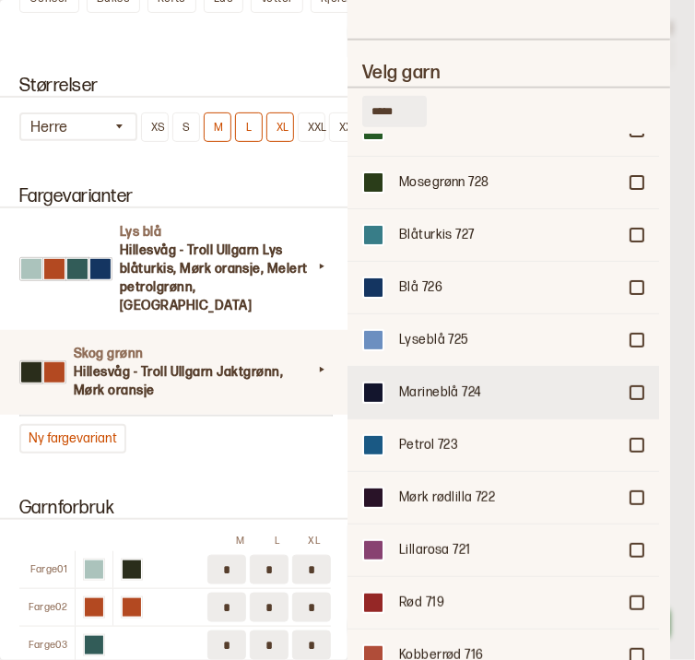
click at [633, 387] on div at bounding box center [637, 392] width 11 height 11
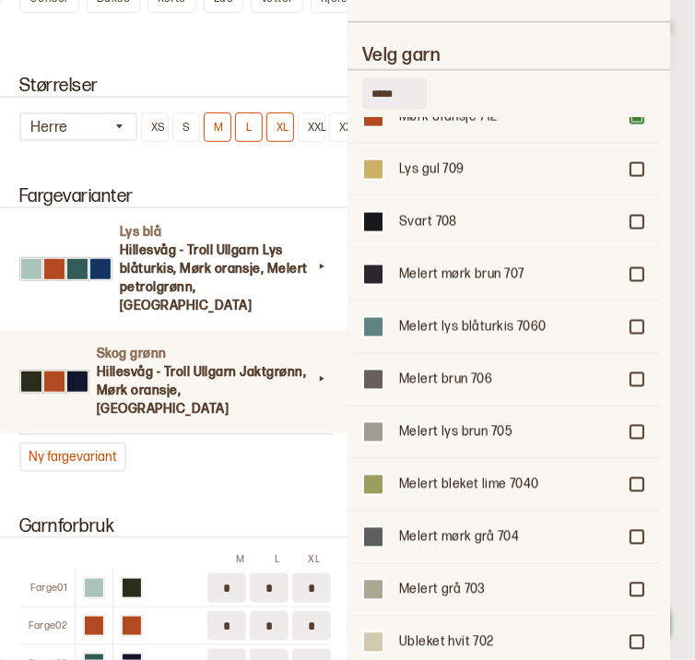
scroll to position [2555, 0]
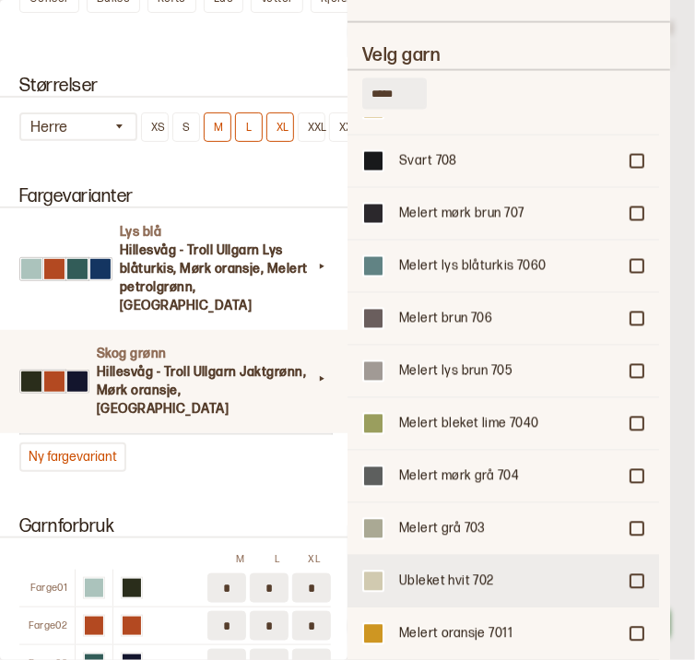
click at [629, 555] on div "Ubleket hvit 702" at bounding box center [504, 581] width 312 height 53
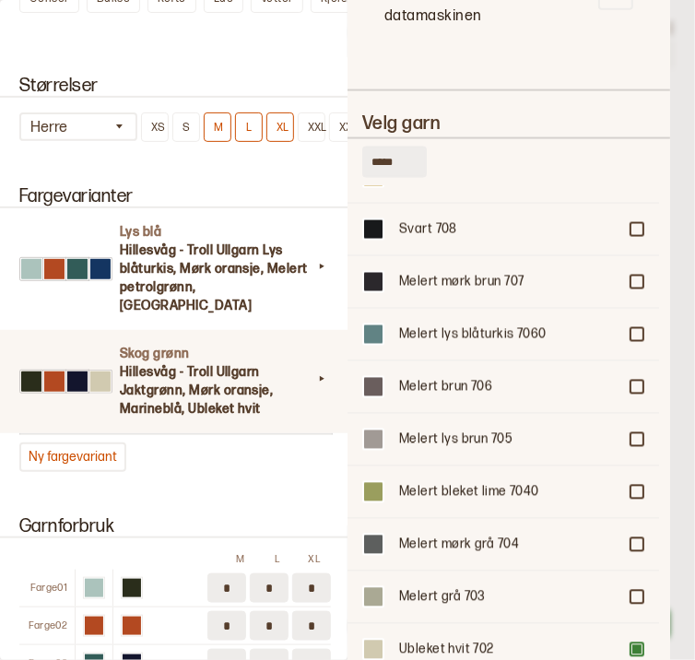
scroll to position [2402, 0]
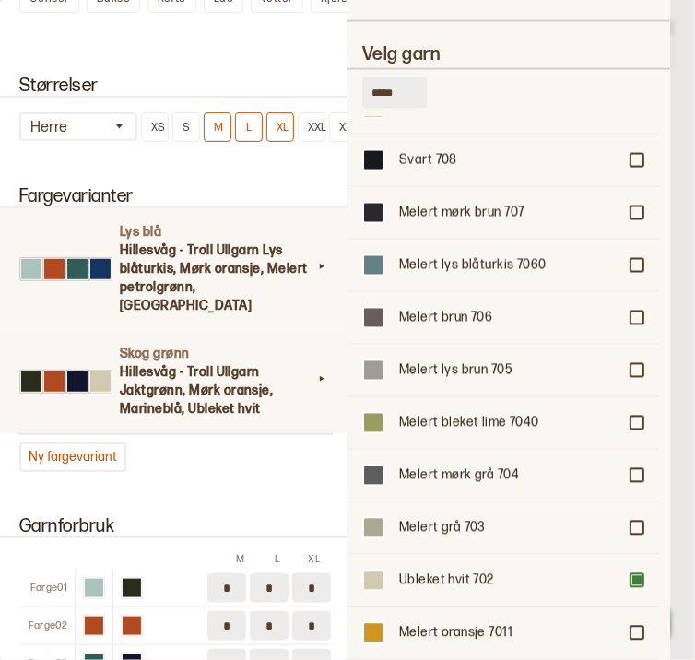
click at [218, 255] on h3 "Hillesvåg - Troll Ullgarn Lys blåturkis, Mørk oransje, Melert petrolgrønn, Blå" at bounding box center [216, 279] width 193 height 74
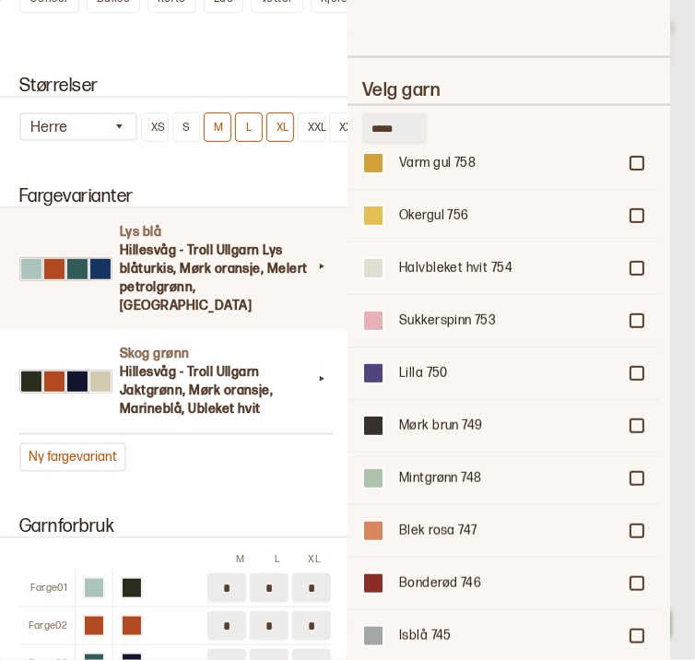
scroll to position [0, 0]
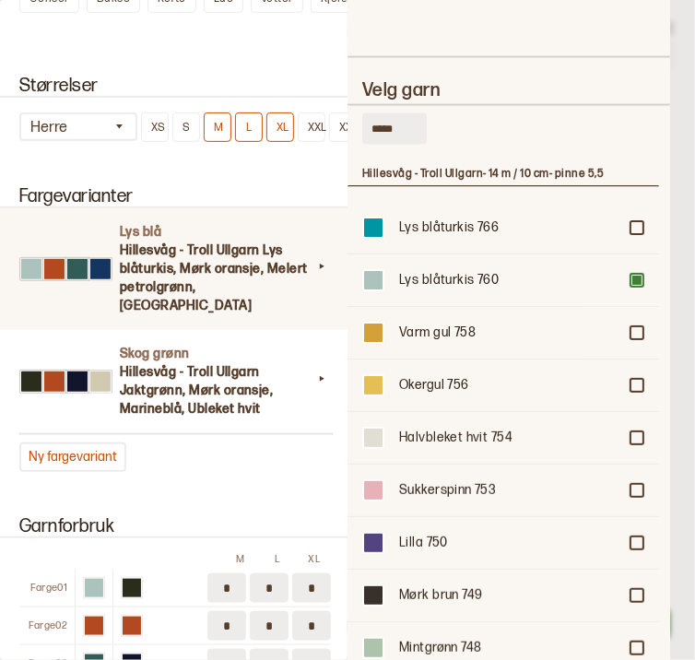
click at [47, 295] on div "Lys blå Hillesvåg - Troll Ullgarn Lys blåturkis, Mørk oransje, Melert petrolgrø…" at bounding box center [175, 269] width 356 height 122
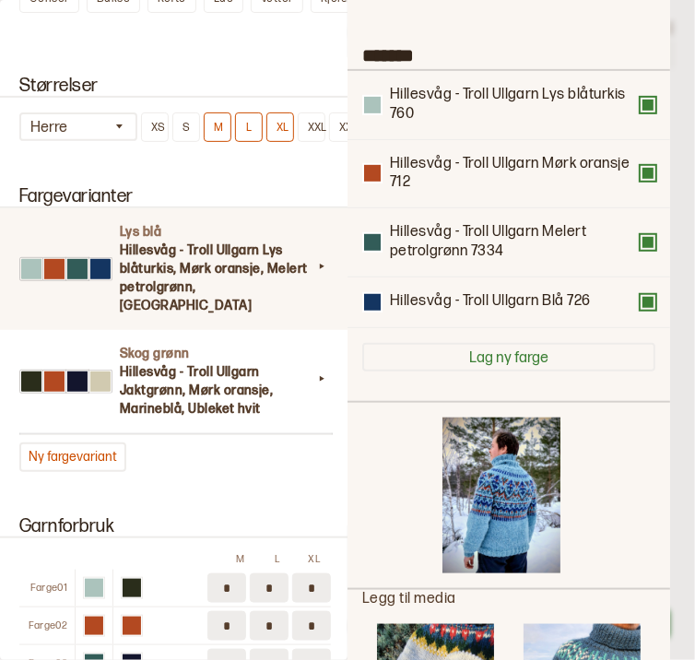
scroll to position [96, 0]
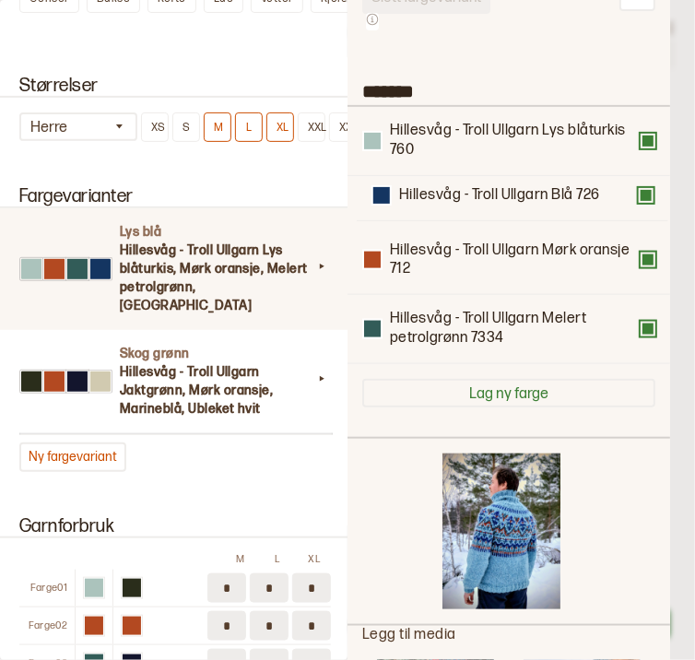
drag, startPoint x: 410, startPoint y: 343, endPoint x: 412, endPoint y: 193, distance: 150.4
click at [412, 193] on div "Hillesvåg - Troll Ullgarn Lys blåturkis 760 Hillesvåg - Troll Ullgarn Mørk oran…" at bounding box center [508, 235] width 293 height 257
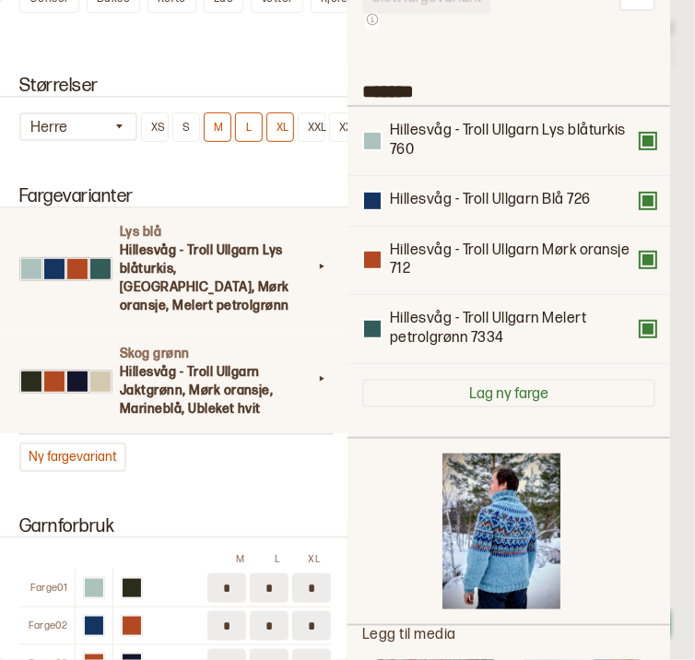
click at [216, 369] on h3 "Hillesvåg - Troll Ullgarn Jaktgrønn, Mørk oransje, Marineblå, Ubleket hvit" at bounding box center [216, 390] width 193 height 55
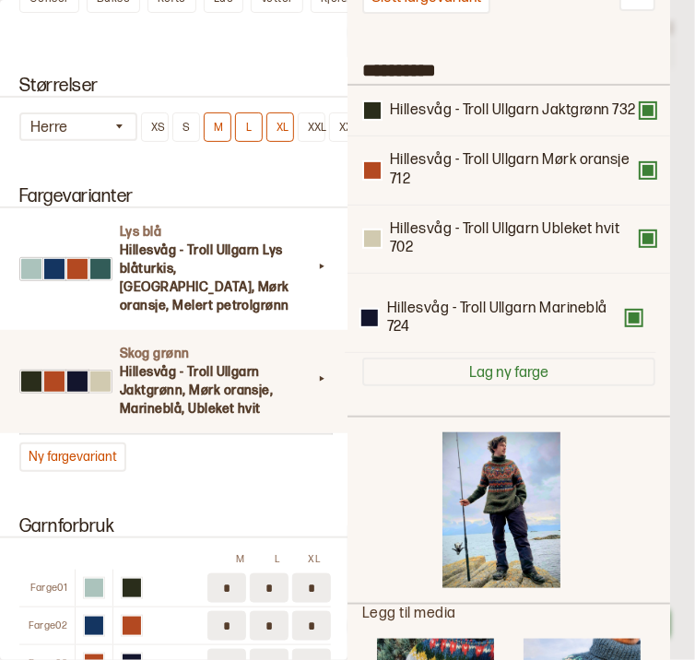
drag, startPoint x: 451, startPoint y: 259, endPoint x: 441, endPoint y: 333, distance: 74.5
click at [441, 333] on div "Hillesvåg - Troll Ullgarn Jaktgrønn 732 Hillesvåg - Troll Ullgarn Mørk oransje …" at bounding box center [508, 214] width 293 height 257
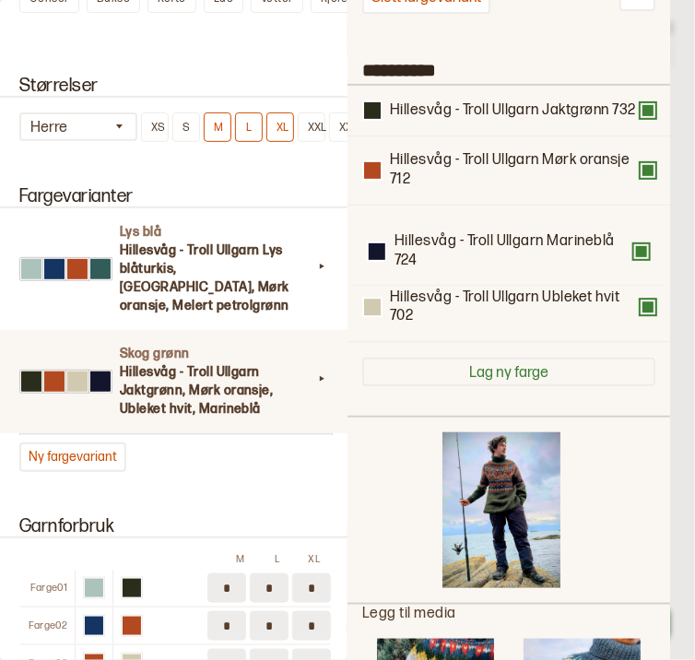
drag, startPoint x: 441, startPoint y: 333, endPoint x: 441, endPoint y: 253, distance: 80.2
click at [441, 253] on div "Hillesvåg - Troll Ullgarn Jaktgrønn 732 Hillesvåg - Troll Ullgarn Mørk oransje …" at bounding box center [508, 214] width 293 height 257
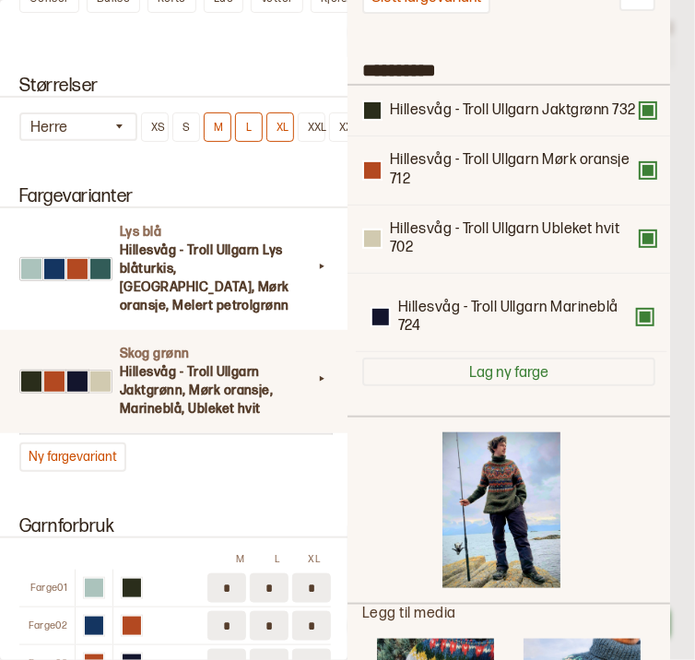
drag, startPoint x: 441, startPoint y: 253, endPoint x: 445, endPoint y: 328, distance: 75.7
click at [445, 328] on div "Hillesvåg - Troll Ullgarn Jaktgrønn 732 Hillesvåg - Troll Ullgarn Mørk oransje …" at bounding box center [508, 214] width 293 height 257
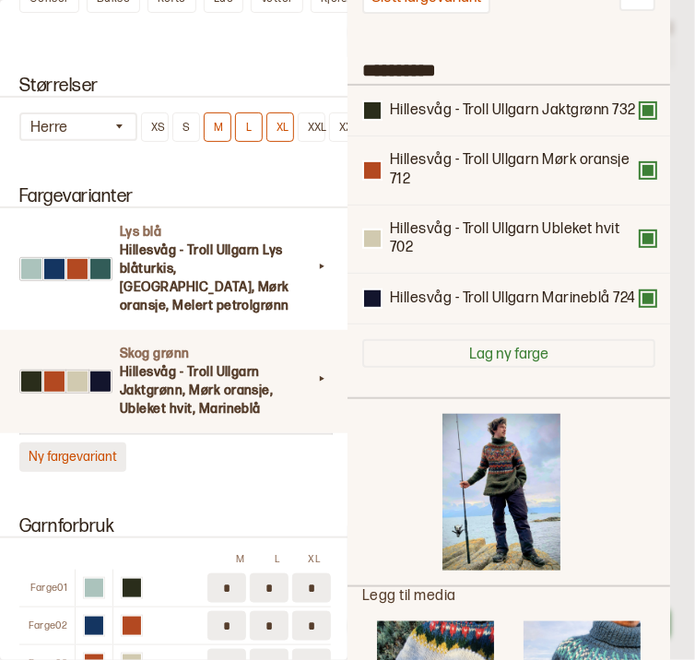
click at [105, 443] on button "Ny fargevariant" at bounding box center [72, 458] width 107 height 30
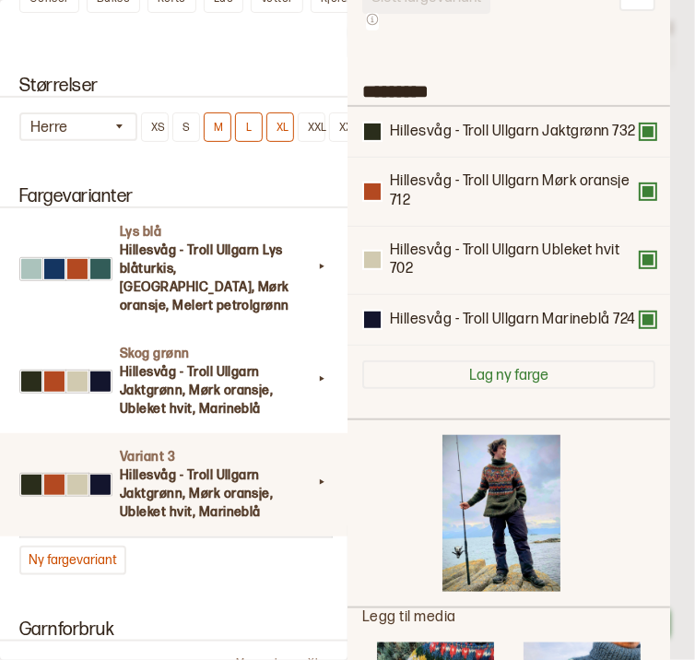
drag, startPoint x: 462, startPoint y: 82, endPoint x: 343, endPoint y: 77, distance: 119.1
click at [343, 77] on div "**********" at bounding box center [347, 330] width 695 height 660
click at [327, 555] on div "Fargevarianter Lys blå Hillesvåg - Troll Ullgarn Lys blåturkis, Blå, Mørk orans…" at bounding box center [174, 381] width 348 height 434
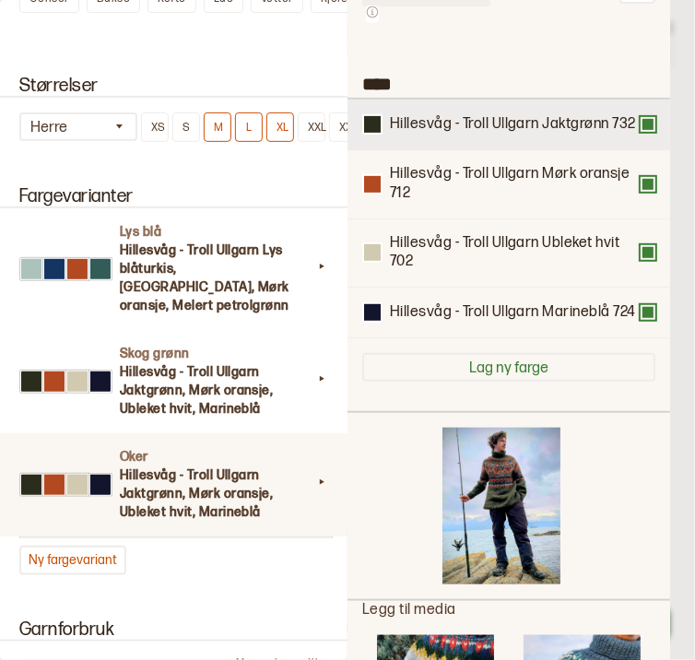
click at [641, 132] on button at bounding box center [648, 124] width 15 height 15
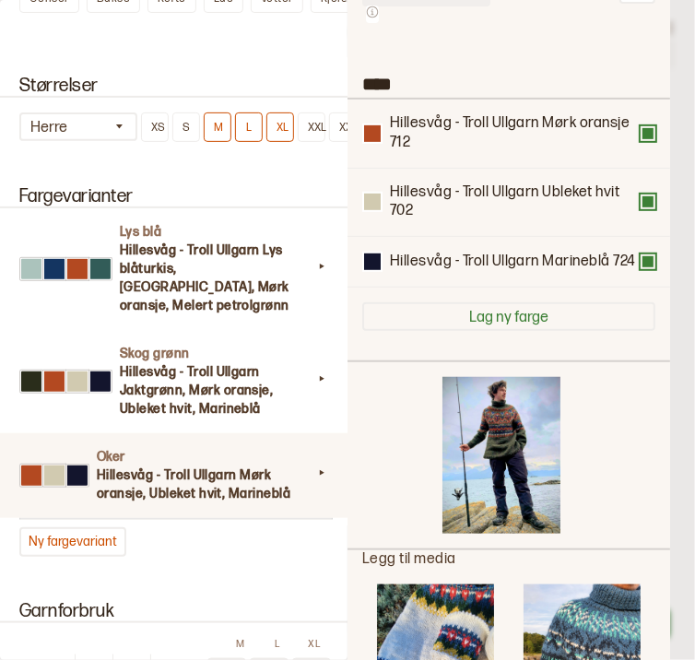
click at [641, 137] on button at bounding box center [648, 133] width 15 height 15
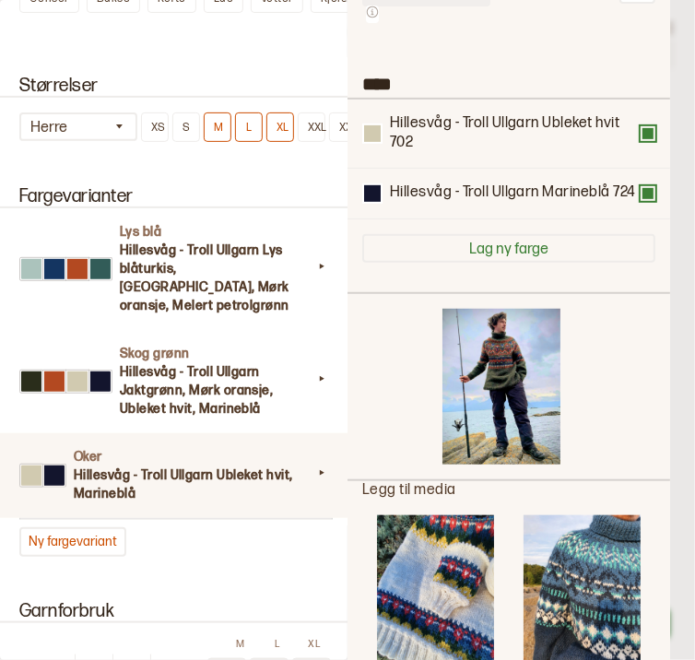
click at [641, 137] on button at bounding box center [648, 133] width 15 height 15
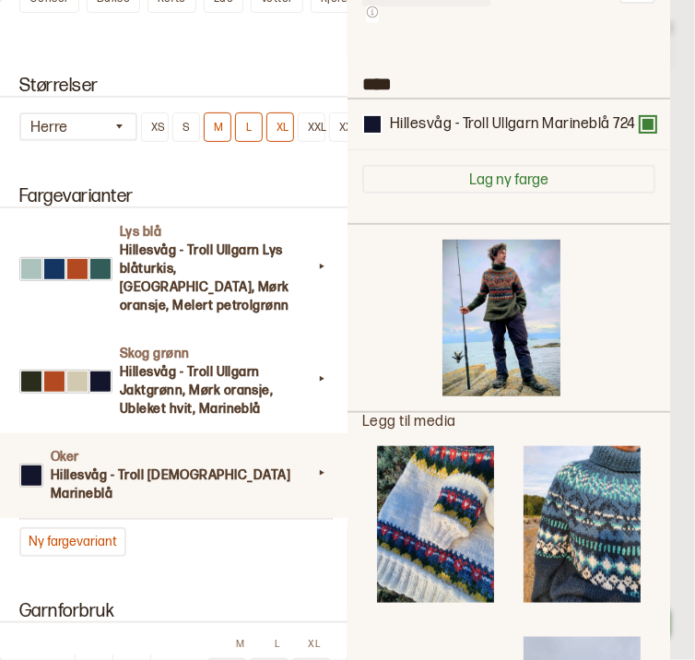
click at [641, 132] on button at bounding box center [648, 124] width 15 height 15
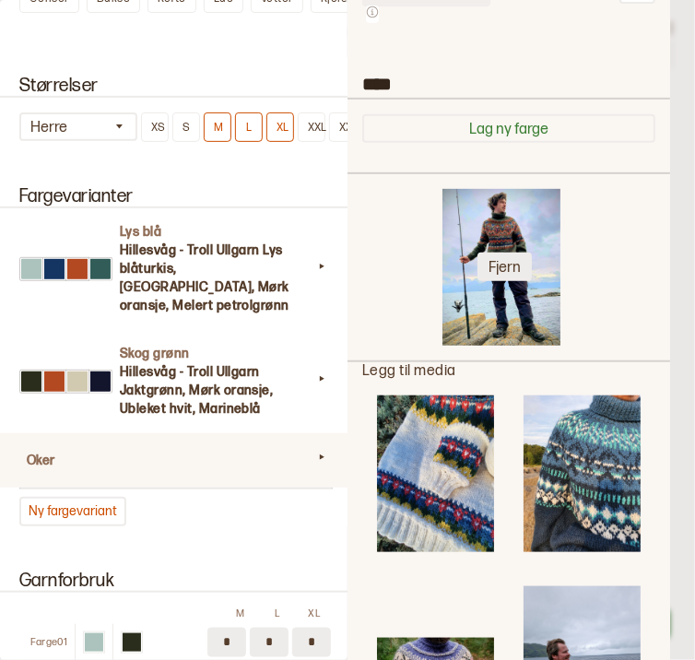
click at [495, 269] on button "Fjern" at bounding box center [505, 267] width 54 height 29
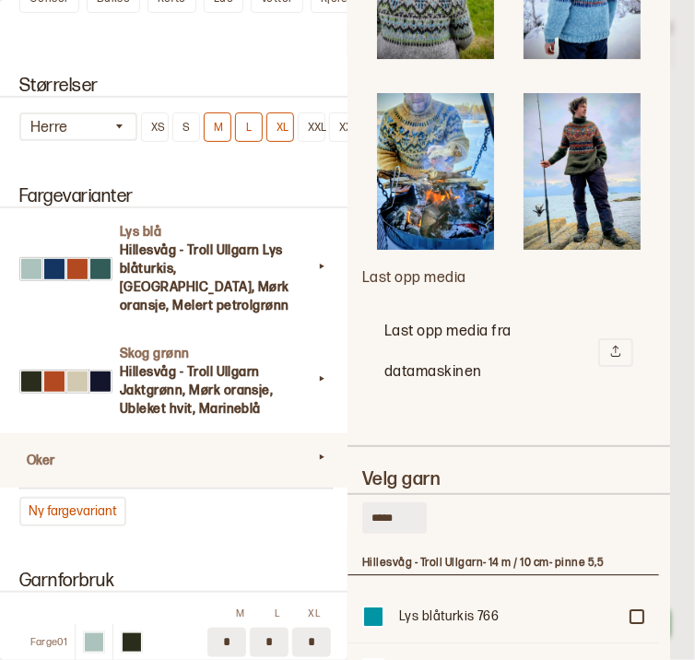
scroll to position [1640, 0]
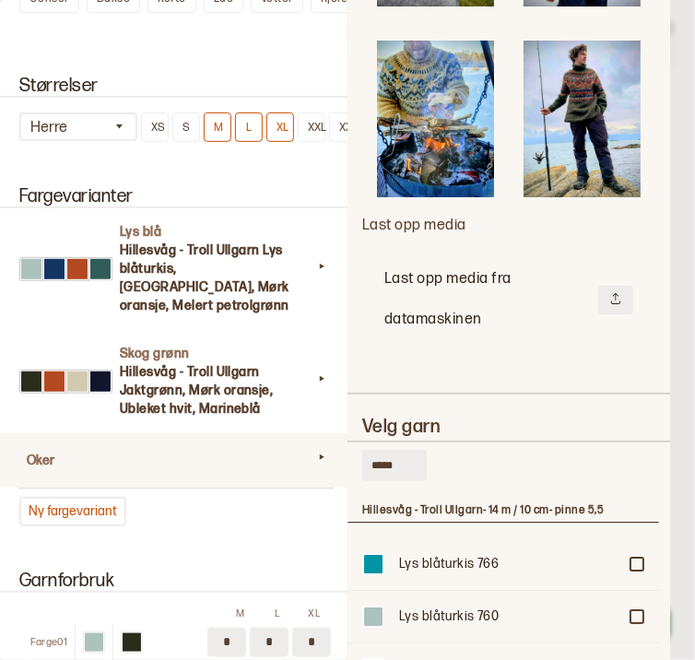
click at [616, 292] on icon at bounding box center [616, 298] width 13 height 13
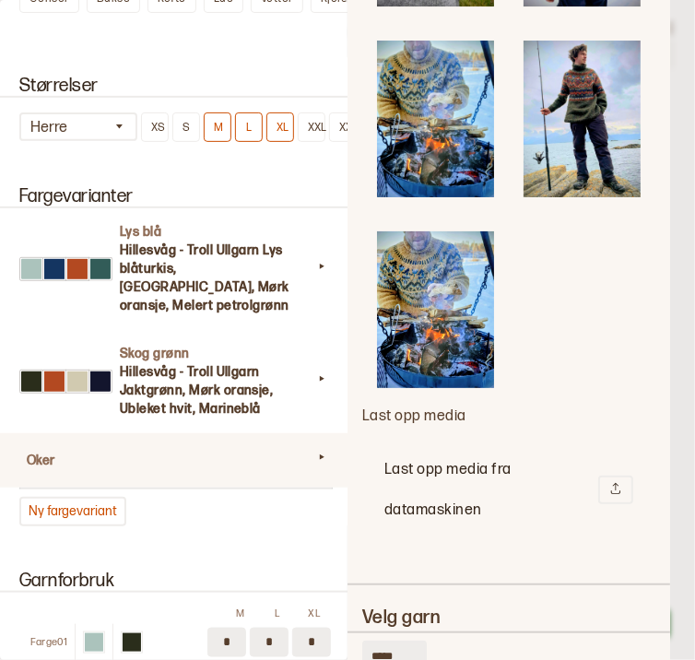
click at [447, 288] on img at bounding box center [435, 310] width 117 height 157
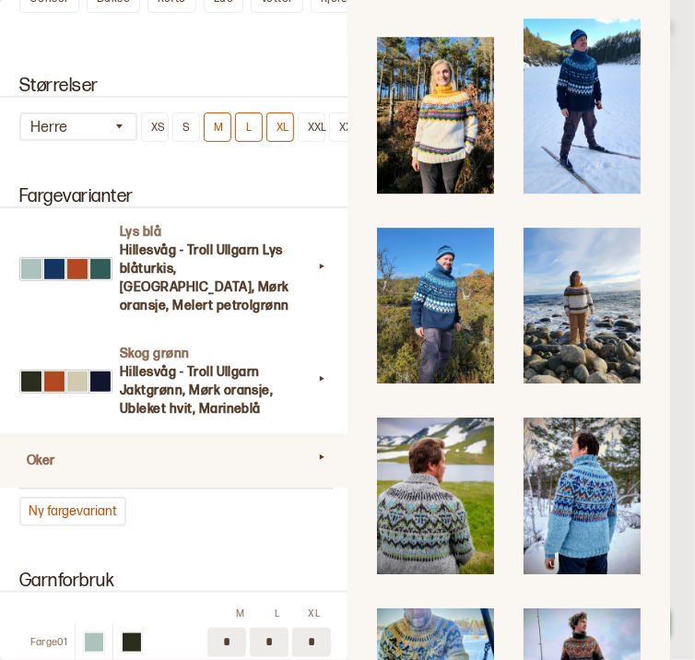
scroll to position [1254, 0]
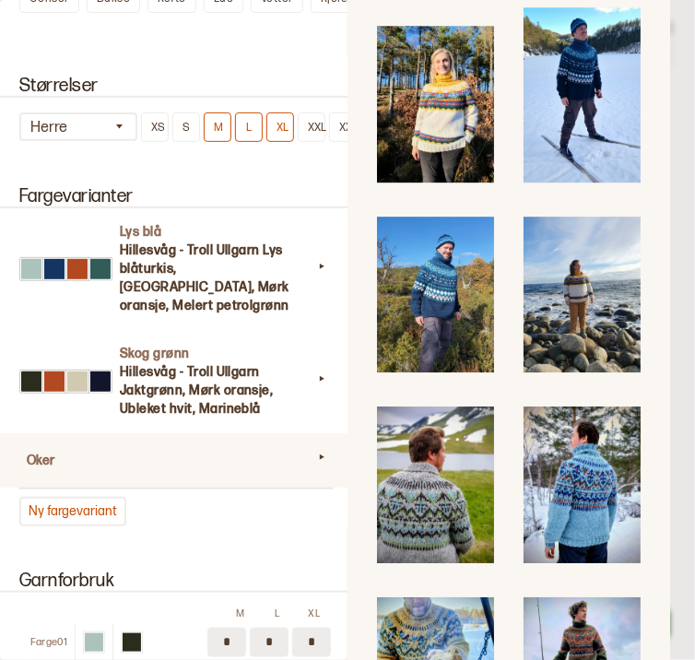
click at [316, 448] on icon at bounding box center [322, 457] width 18 height 18
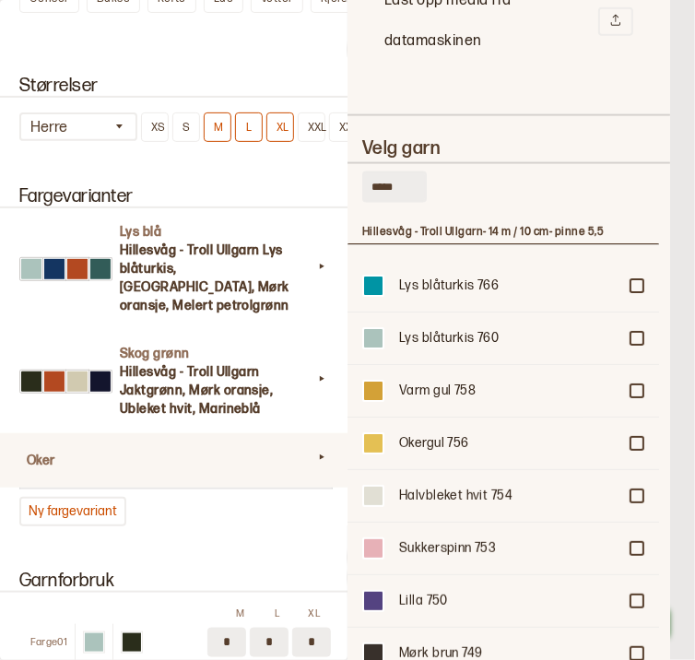
scroll to position [2333, 0]
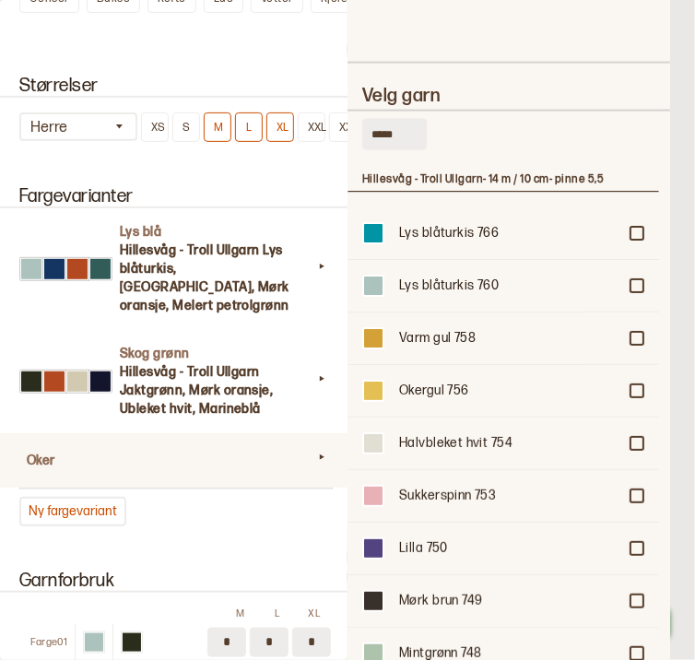
click at [20, 164] on div "Fargevarianter Lys blå Hillesvåg - Troll Ullgarn Lys blåturkis, Blå, Mørk orans…" at bounding box center [174, 356] width 348 height 385
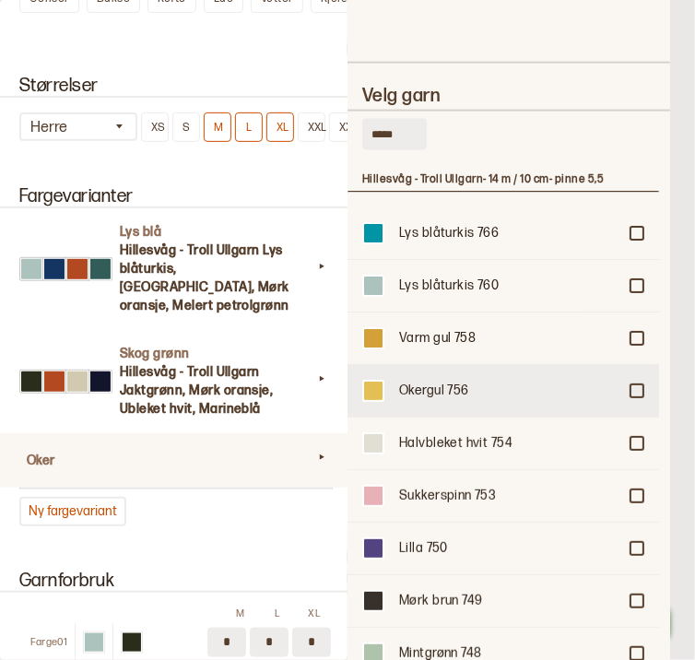
click at [632, 386] on div at bounding box center [637, 391] width 11 height 11
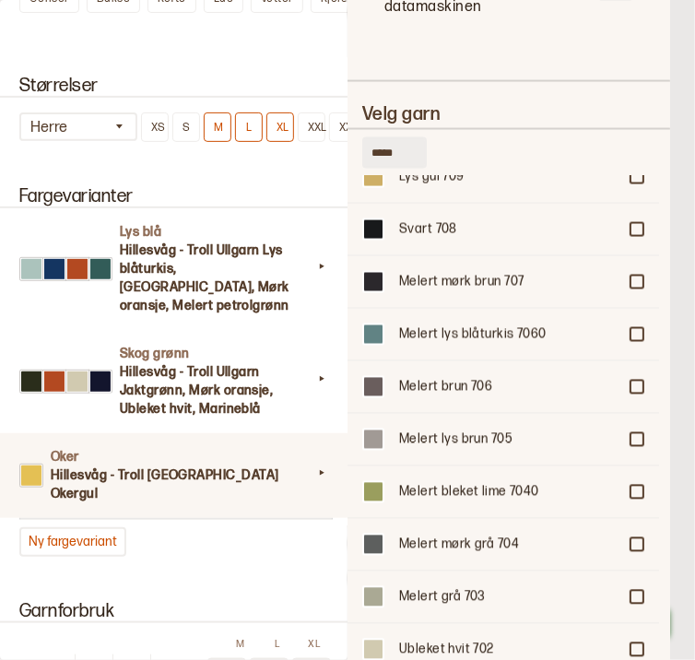
scroll to position [2555, 0]
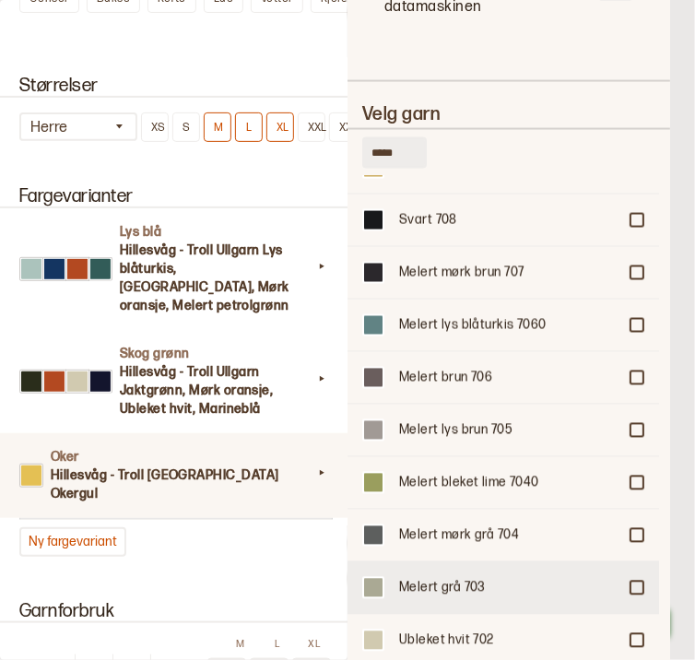
click at [635, 583] on div at bounding box center [637, 588] width 11 height 11
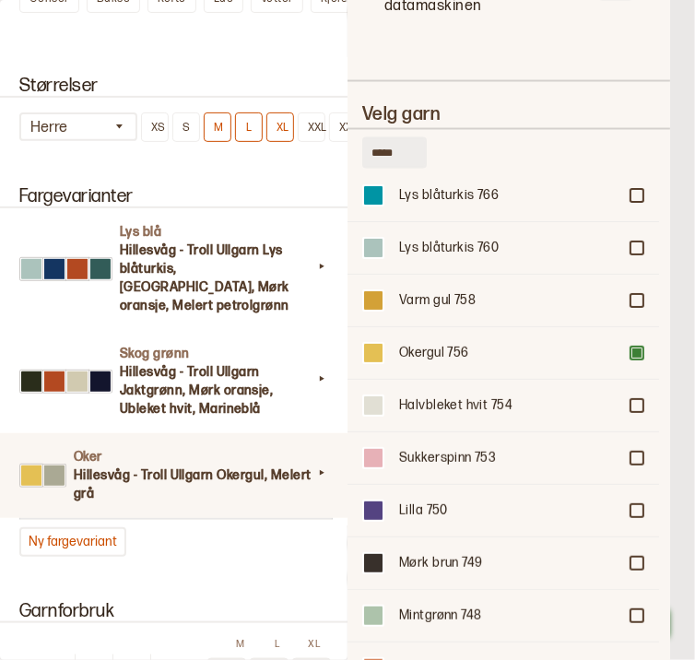
scroll to position [0, 0]
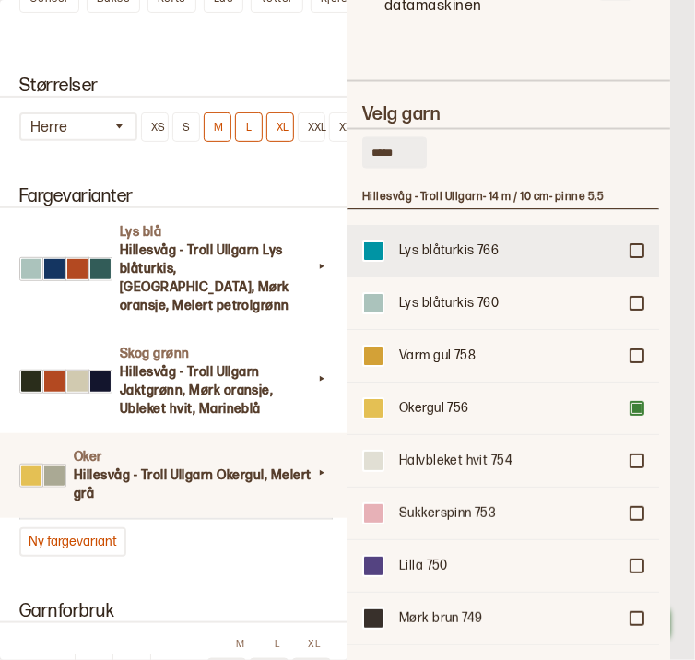
click at [632, 246] on div at bounding box center [637, 251] width 11 height 11
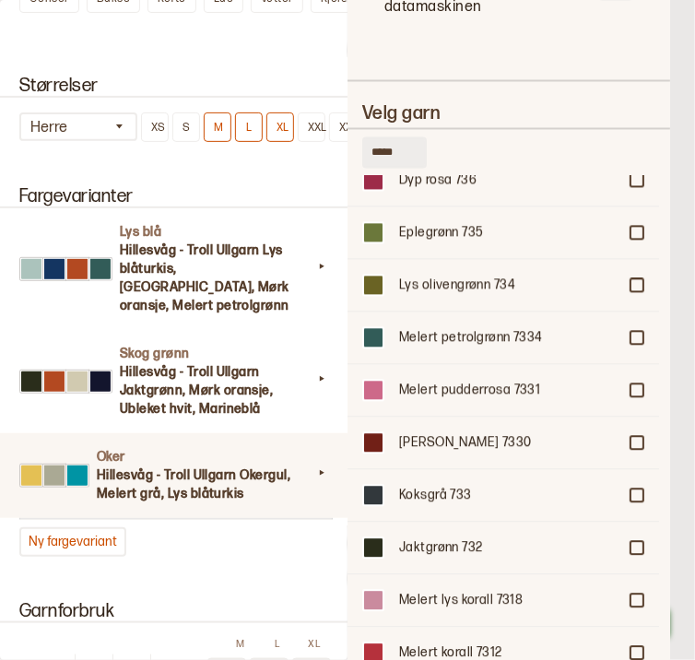
scroll to position [1079, 0]
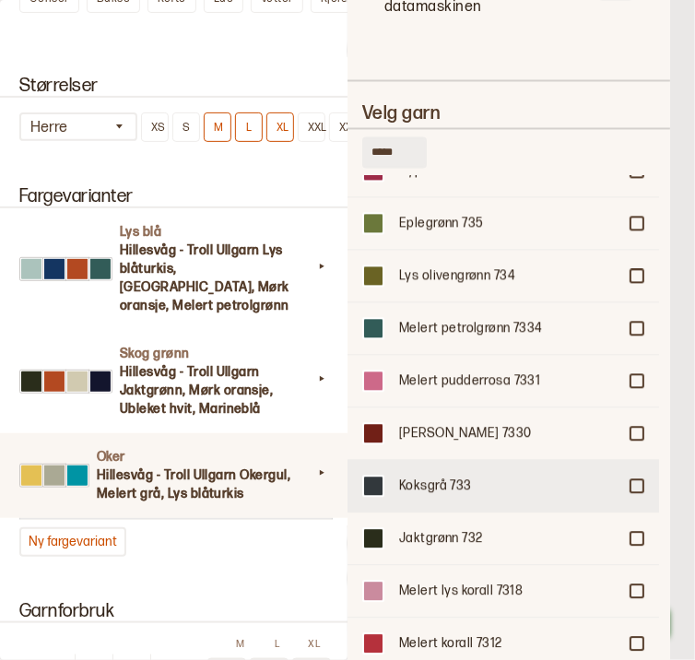
click at [632, 481] on div at bounding box center [637, 486] width 11 height 11
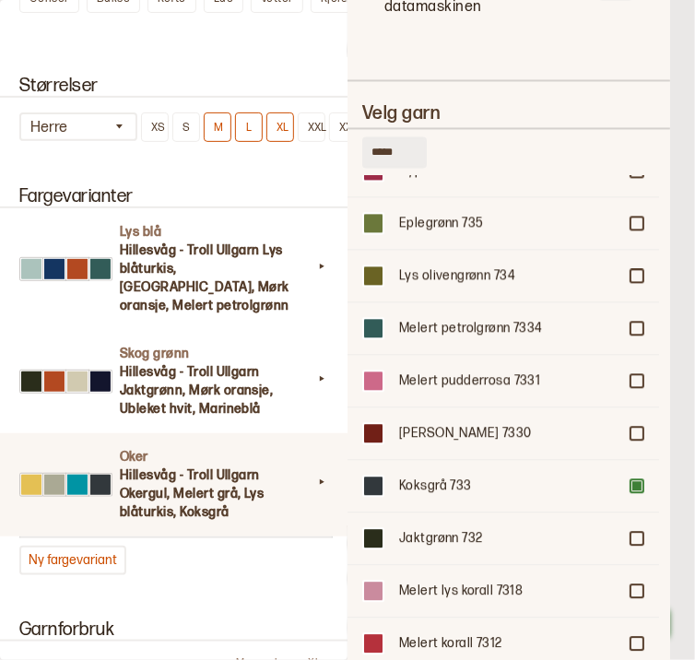
click at [44, 152] on div "Størrelser Herre XS S M L XL XXL XXXL" at bounding box center [174, 108] width 348 height 111
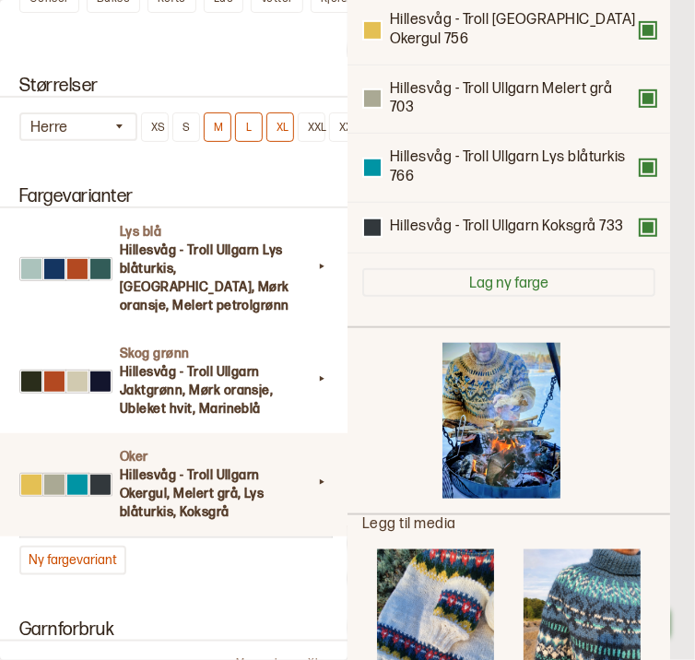
scroll to position [0, 0]
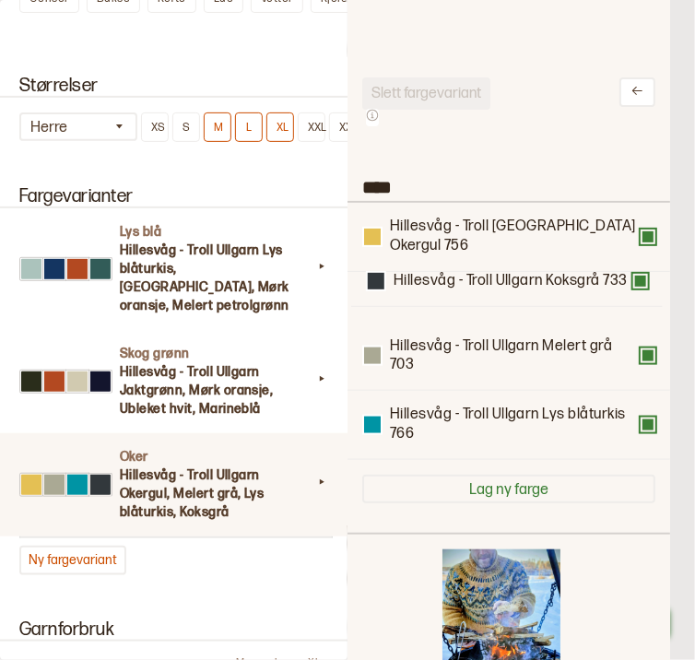
drag, startPoint x: 469, startPoint y: 420, endPoint x: 467, endPoint y: 277, distance: 143.0
click at [467, 277] on div "Hillesvåg - Troll Ullgarn Okergul 756 Hillesvåg - Troll Ullgarn Melert grå 703 …" at bounding box center [508, 331] width 293 height 257
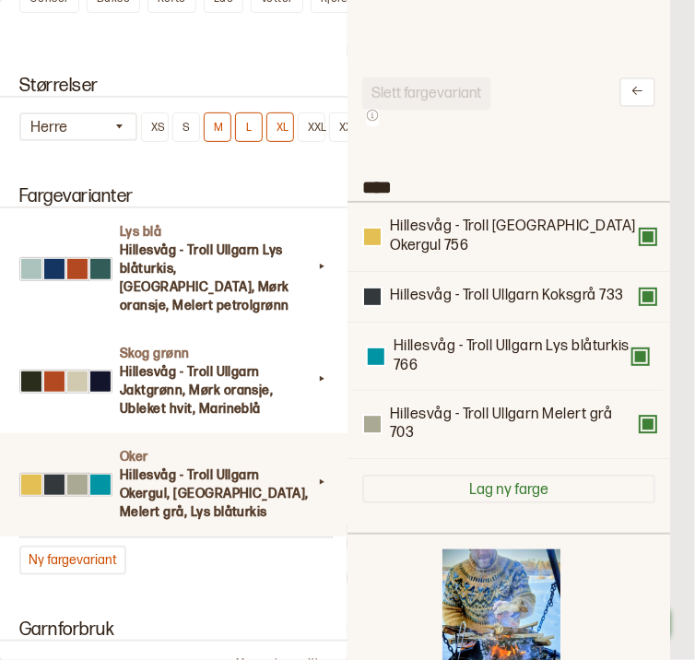
drag, startPoint x: 450, startPoint y: 407, endPoint x: 446, endPoint y: 351, distance: 56.4
click at [446, 351] on div "Hillesvåg - Troll Ullgarn Okergul 756 Hillesvåg - Troll Ullgarn Koksgrå 733 Hil…" at bounding box center [508, 331] width 293 height 257
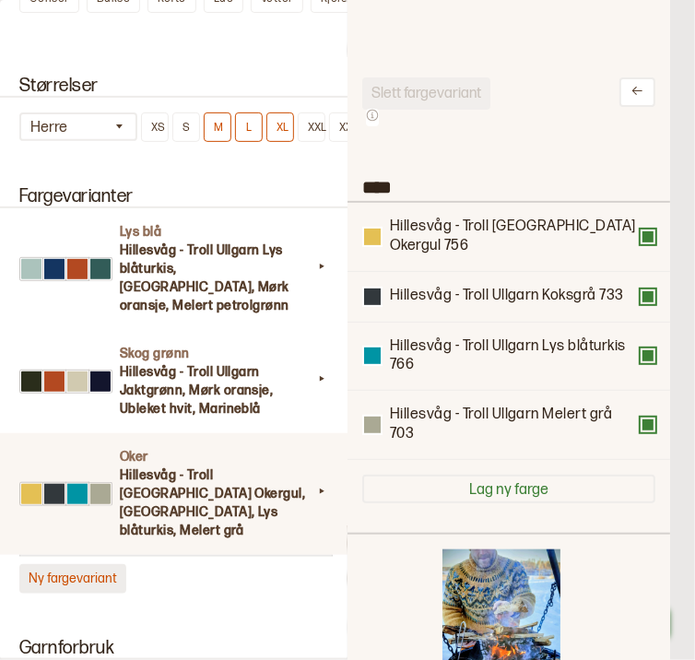
click at [89, 564] on button "Ny fargevariant" at bounding box center [72, 579] width 107 height 30
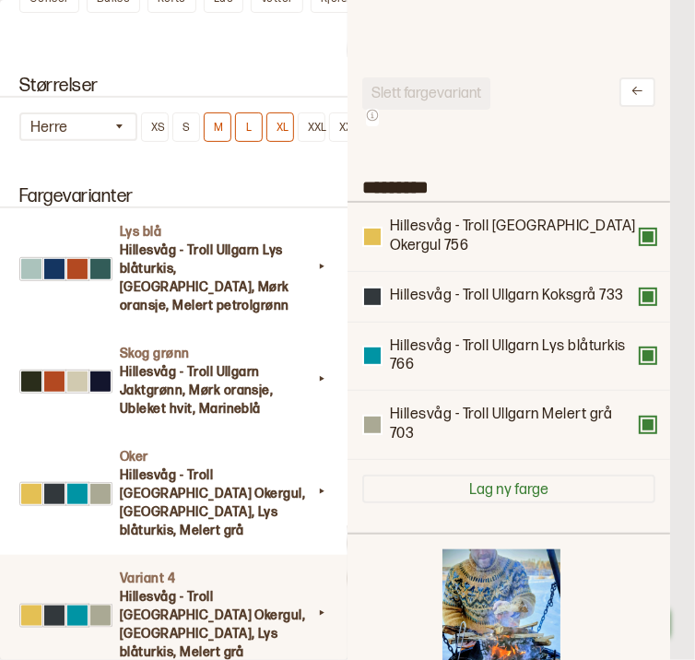
drag, startPoint x: 451, startPoint y: 176, endPoint x: 351, endPoint y: 173, distance: 99.7
click at [351, 173] on div "**********" at bounding box center [347, 330] width 695 height 660
click at [448, 195] on input "*********" at bounding box center [509, 185] width 323 height 31
type input "*"
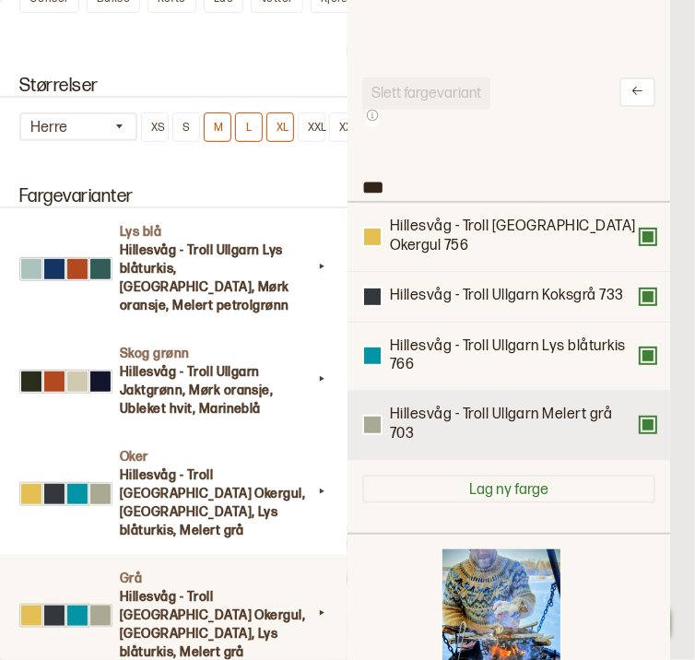
click at [641, 418] on button at bounding box center [648, 425] width 15 height 15
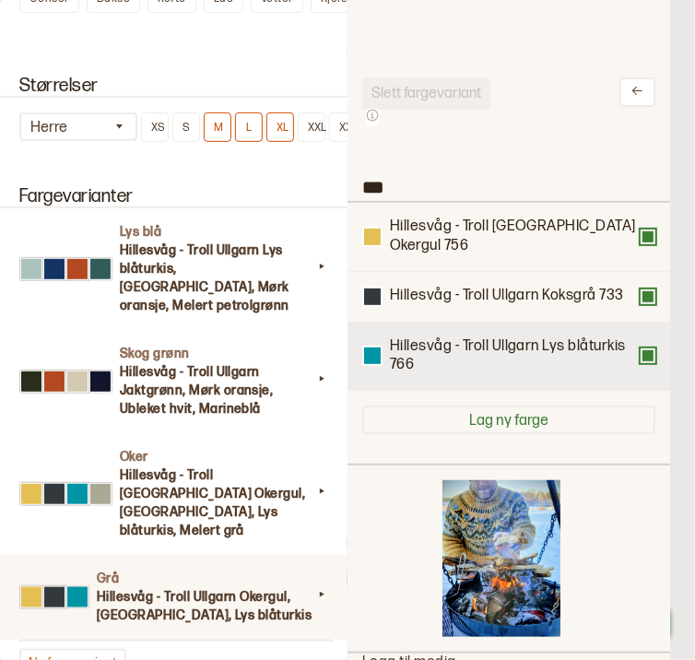
click at [648, 349] on button at bounding box center [648, 356] width 15 height 15
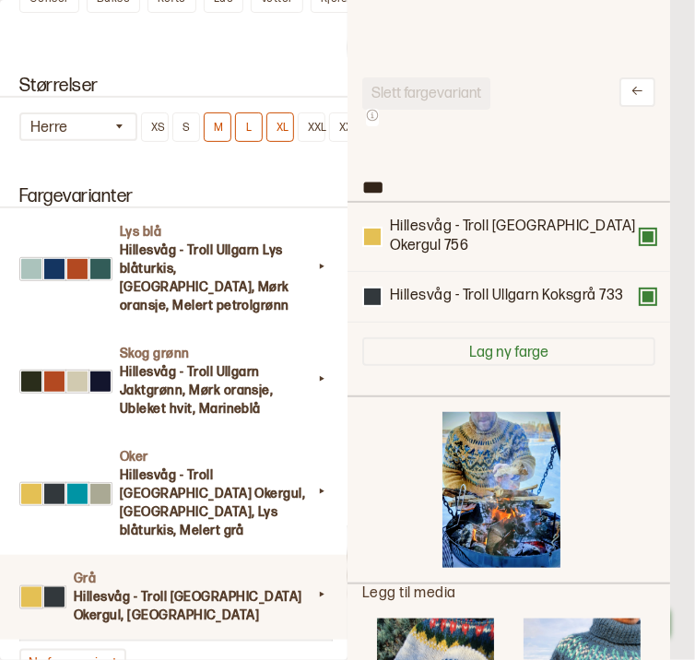
scroll to position [1971, 44]
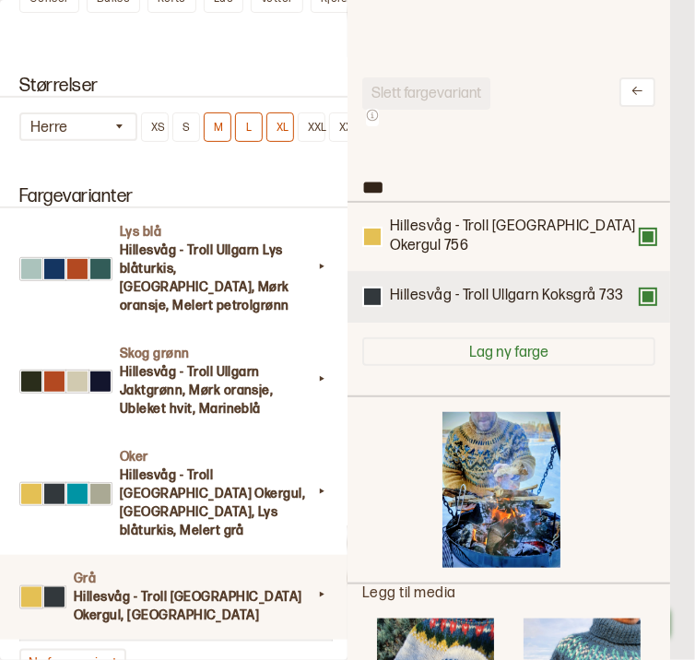
click at [641, 290] on button at bounding box center [648, 297] width 15 height 15
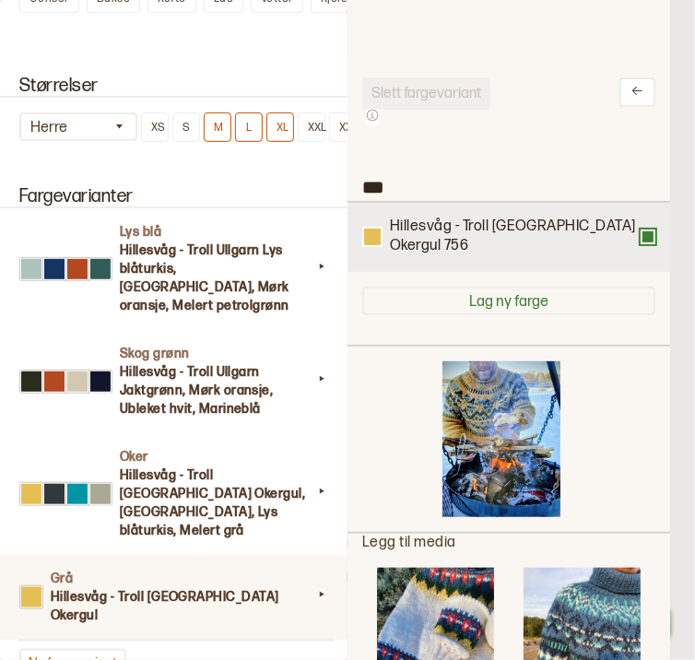
click at [645, 231] on button at bounding box center [648, 237] width 15 height 15
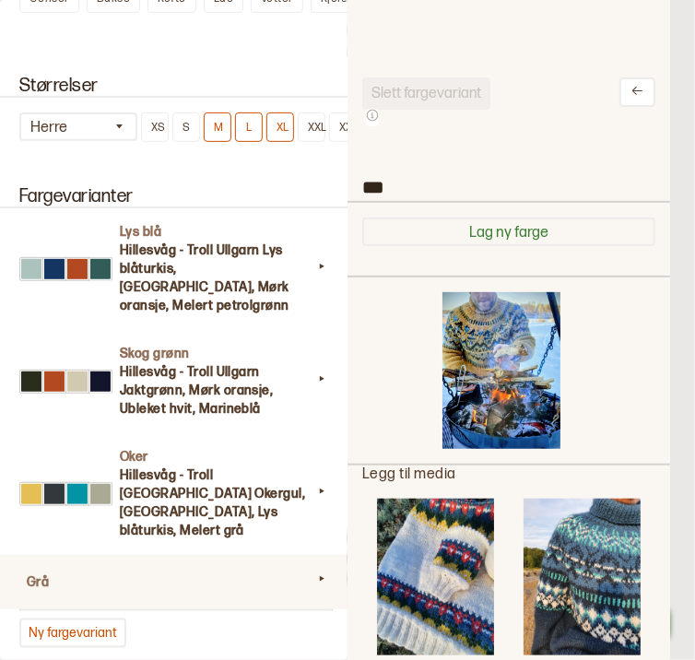
scroll to position [1952, 44]
click at [514, 359] on button "Fjern" at bounding box center [505, 370] width 54 height 29
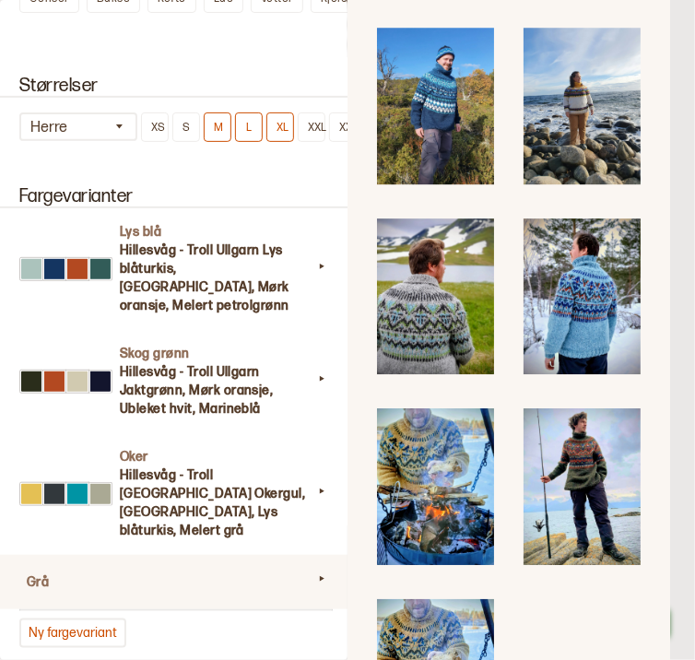
scroll to position [1229, 0]
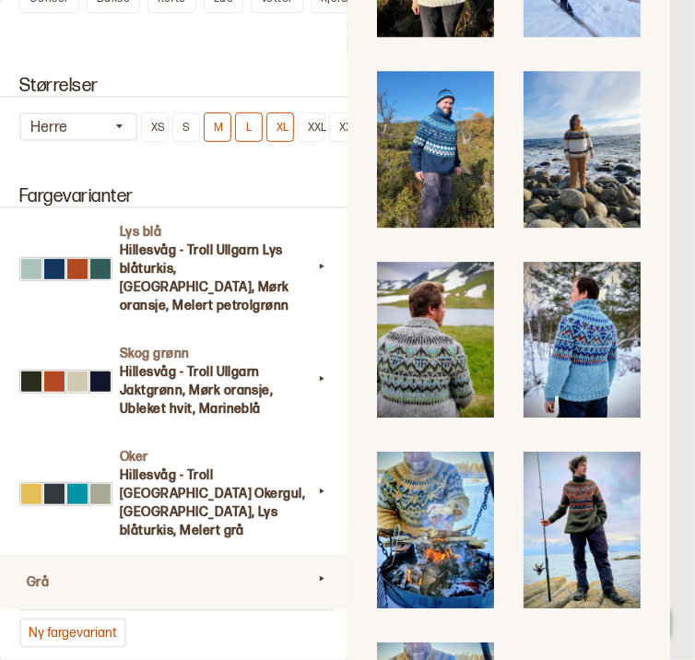
click at [444, 309] on img at bounding box center [435, 340] width 117 height 157
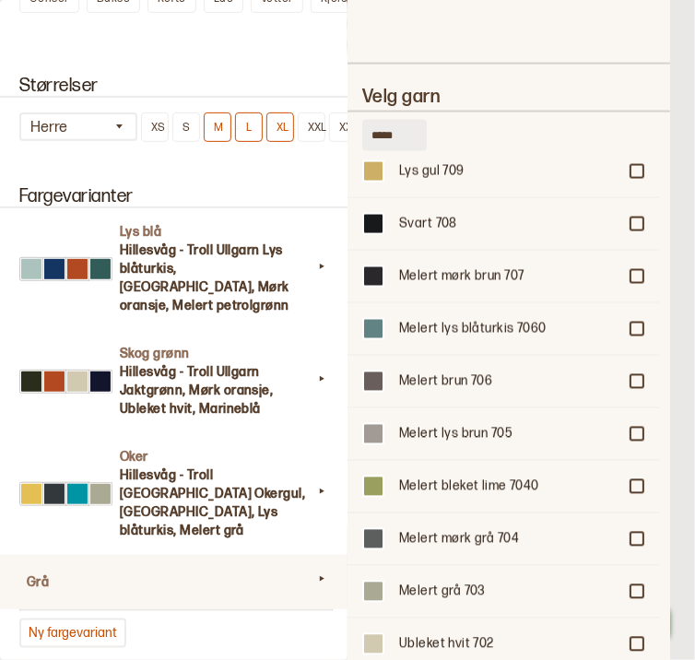
scroll to position [2555, 0]
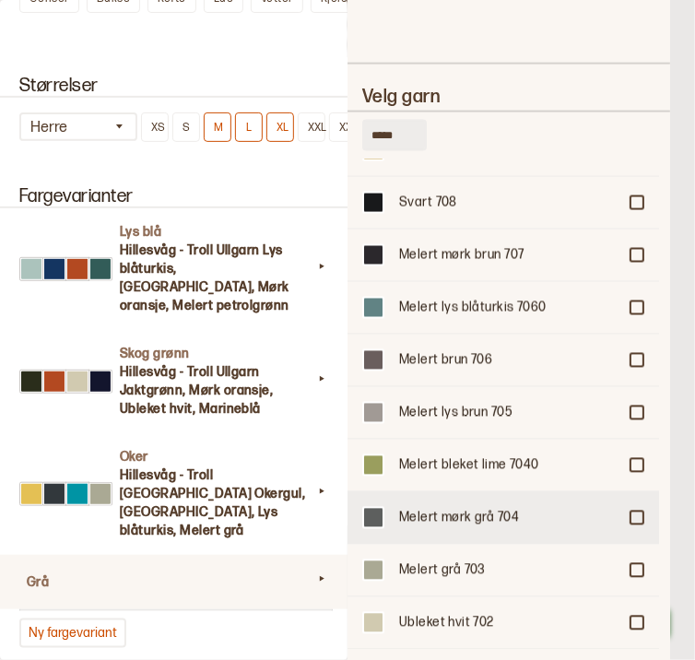
click at [630, 492] on div "Melert mørk grå 704" at bounding box center [504, 518] width 312 height 53
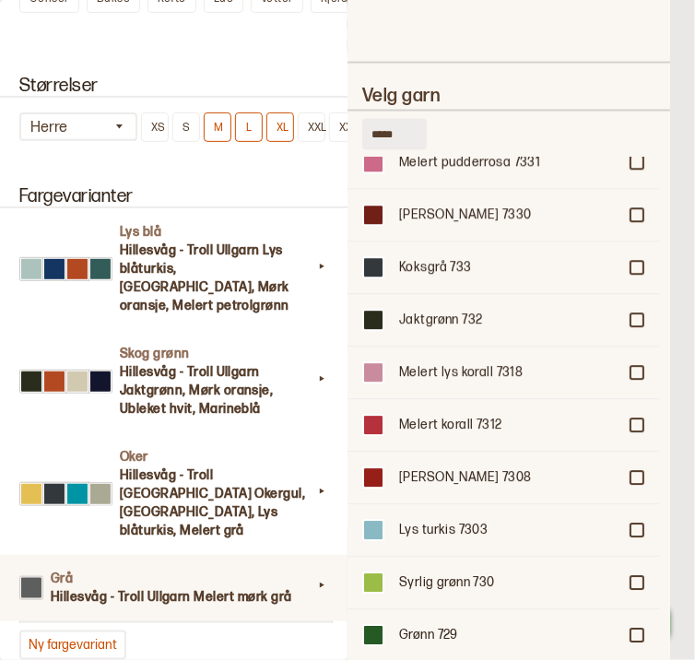
scroll to position [1249, 0]
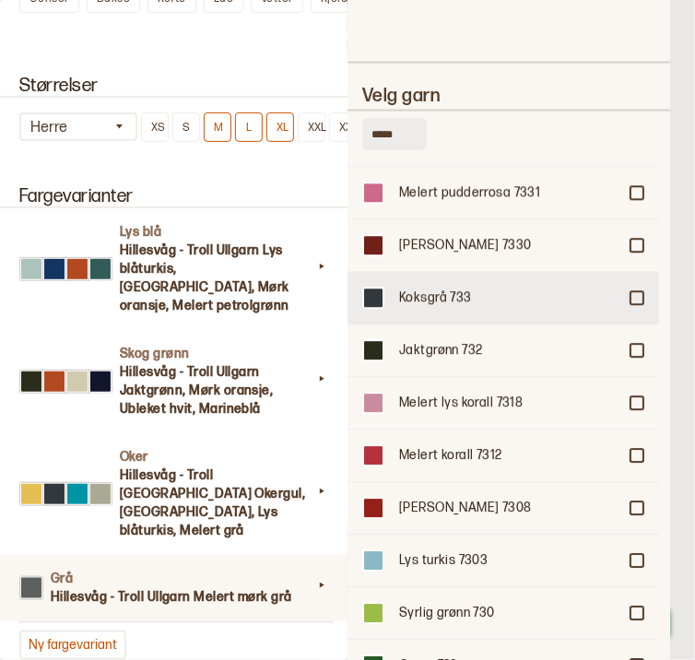
click at [635, 272] on div "Koksgrå 733" at bounding box center [504, 298] width 312 height 53
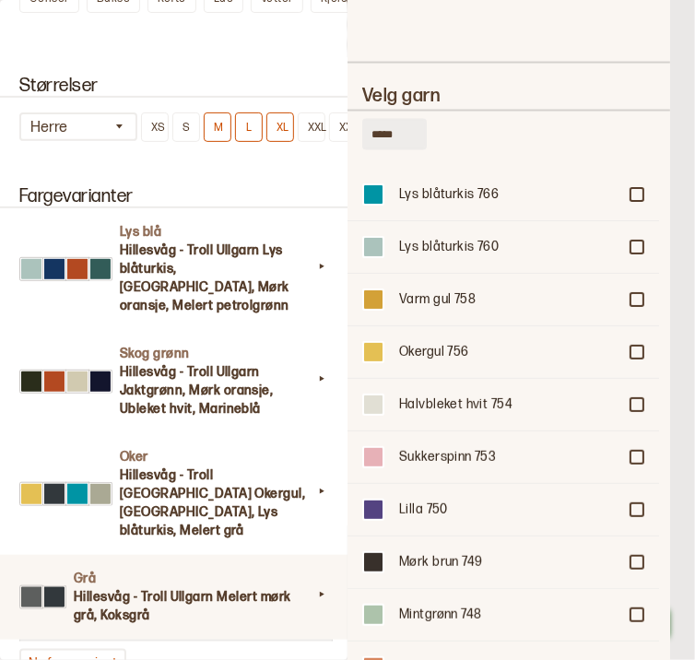
scroll to position [34, 0]
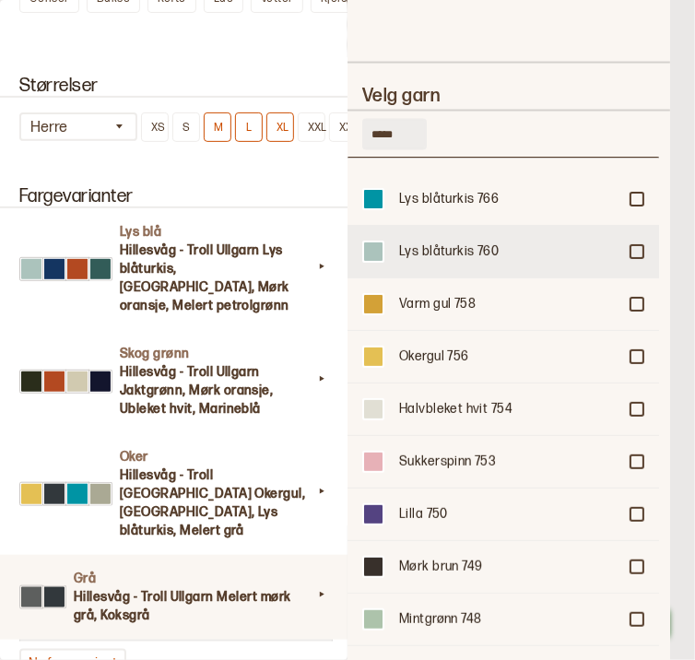
click at [634, 246] on div at bounding box center [637, 251] width 11 height 11
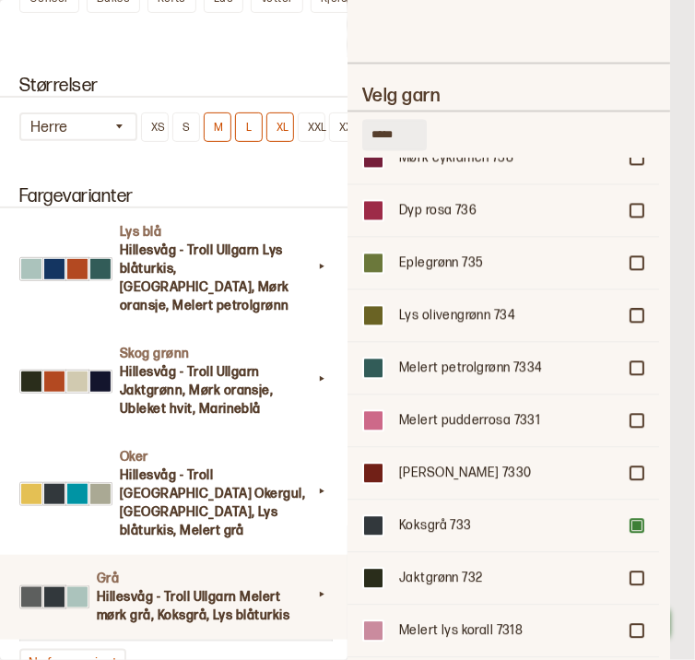
scroll to position [1018, 0]
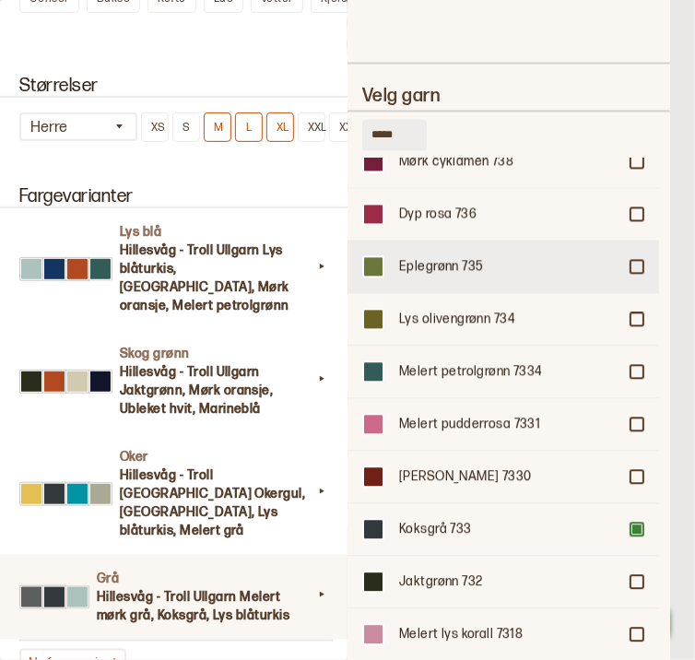
click at [638, 241] on div "Eplegrønn 735" at bounding box center [504, 267] width 312 height 53
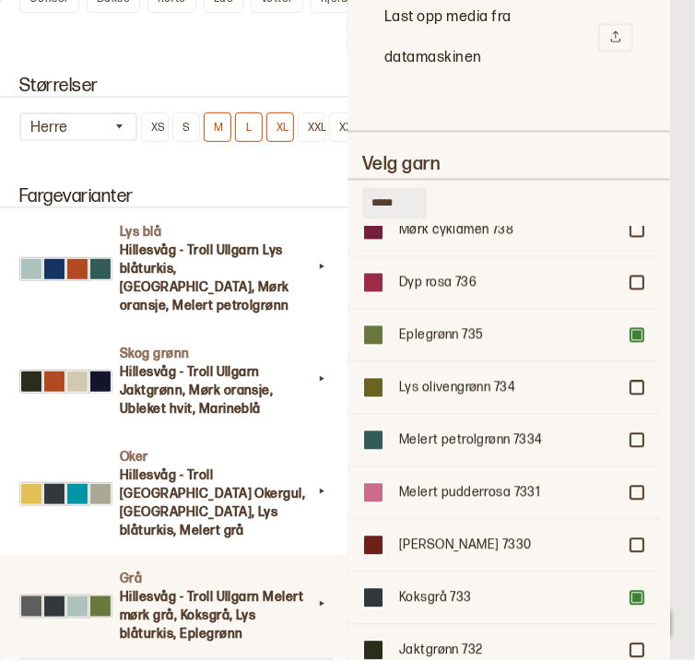
scroll to position [2590, 0]
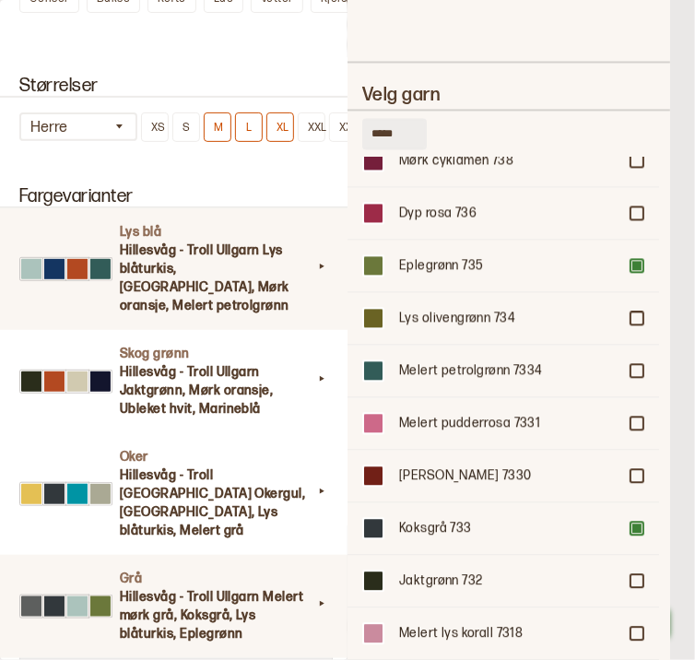
click at [33, 302] on div "Lys blå Hillesvåg - Troll Ullgarn Lys blåturkis, Blå, Mørk oransje, Melert petr…" at bounding box center [175, 269] width 356 height 122
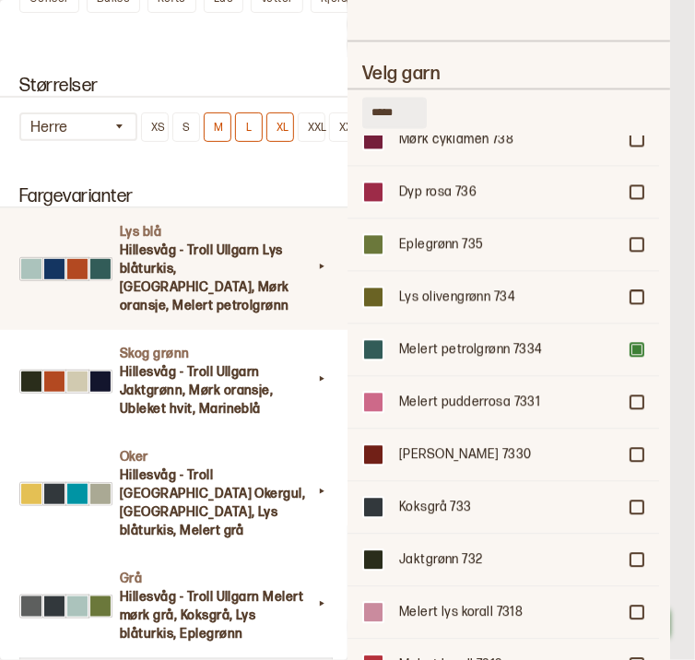
scroll to position [2568, 0]
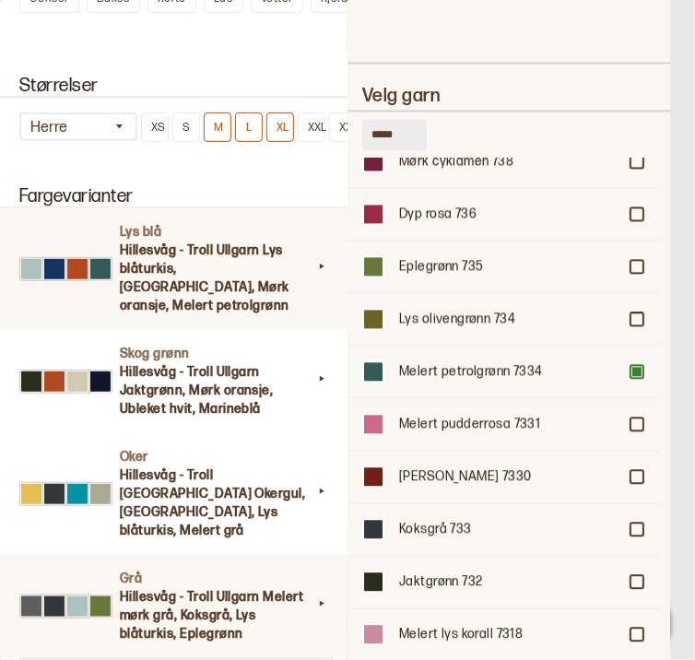
click at [251, 588] on h3 "Hillesvåg - Troll Ullgarn Melert mørk grå, Koksgrå, Lys blåturkis, Eplegrønn" at bounding box center [216, 615] width 193 height 55
type input "***"
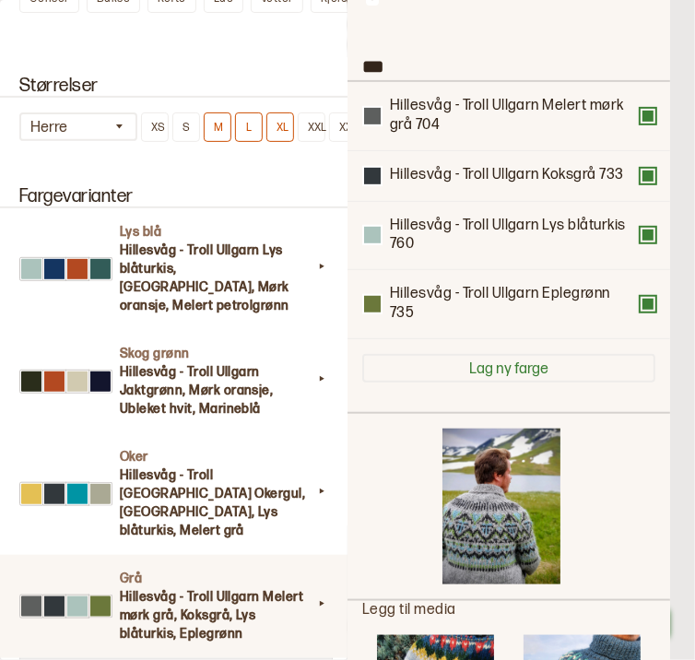
scroll to position [117, 0]
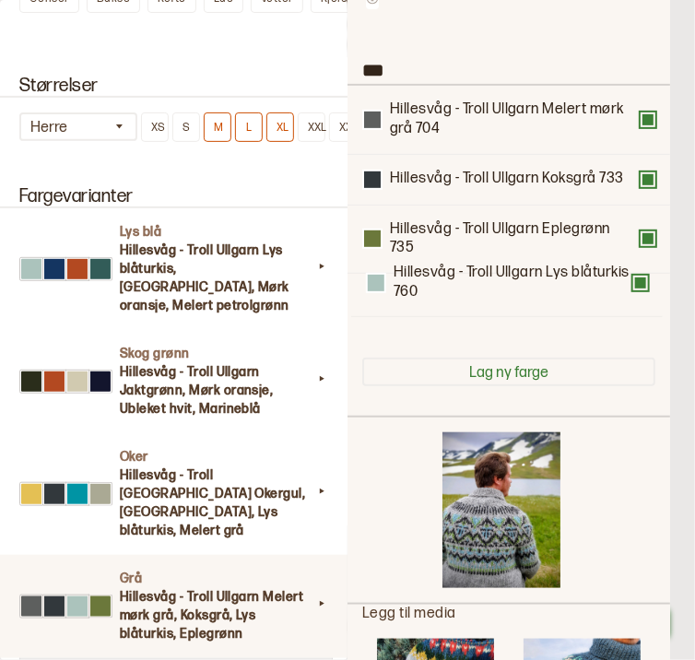
drag, startPoint x: 523, startPoint y: 257, endPoint x: 520, endPoint y: 317, distance: 60.0
click at [520, 317] on div "Hillesvåg - Troll Ullgarn Melert mørk grå 704 Hillesvåg - Troll Ullgarn Koksgrå…" at bounding box center [508, 214] width 293 height 257
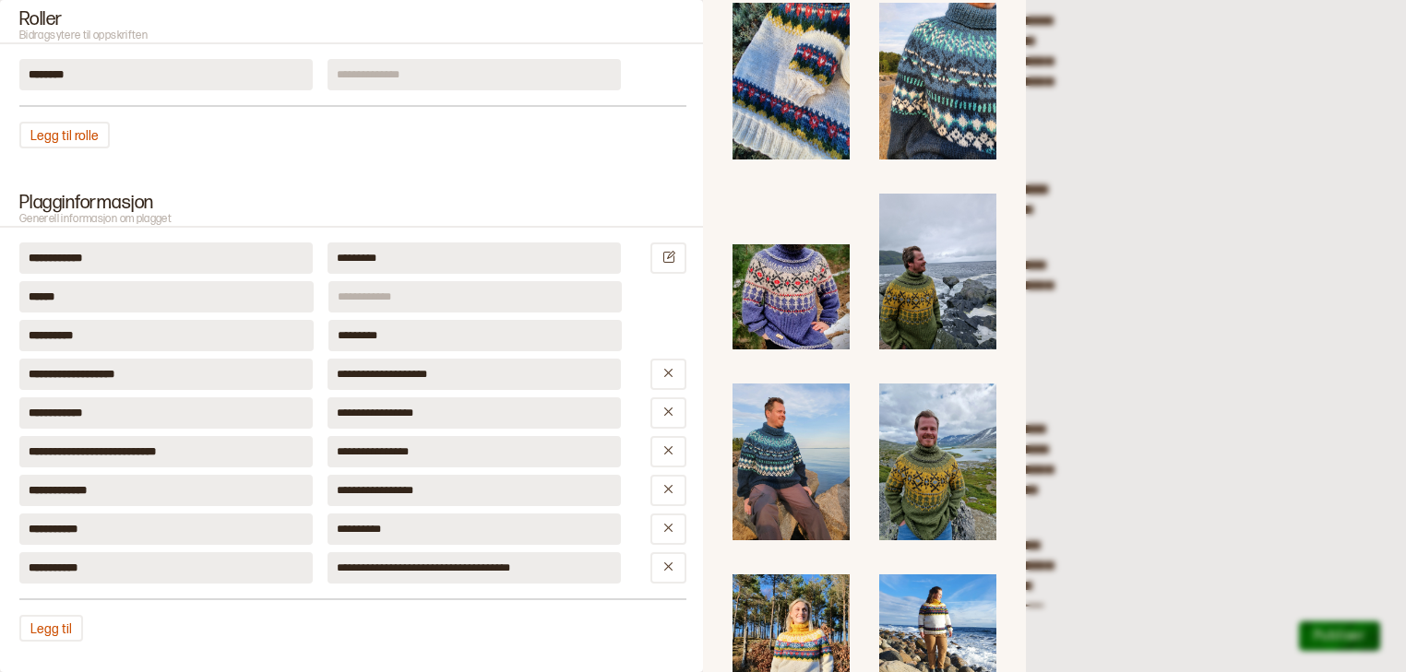
scroll to position [994, 0]
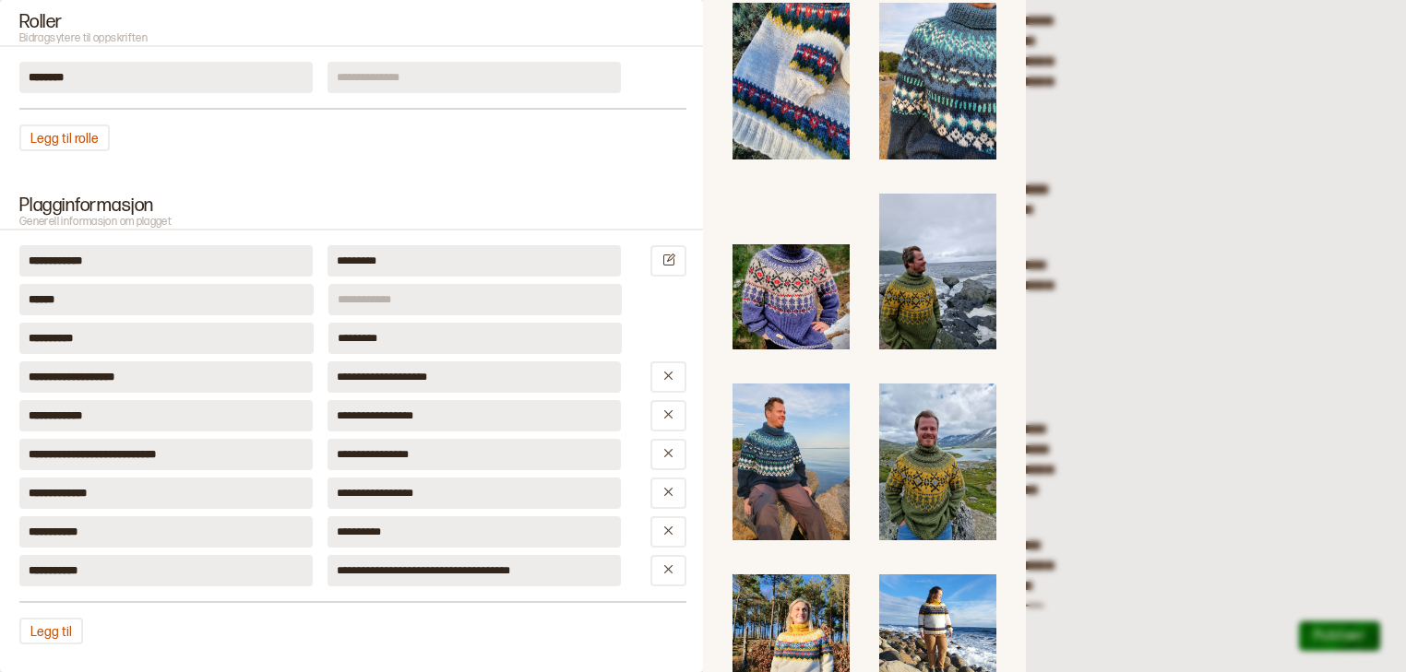
click at [471, 284] on input at bounding box center [475, 299] width 294 height 31
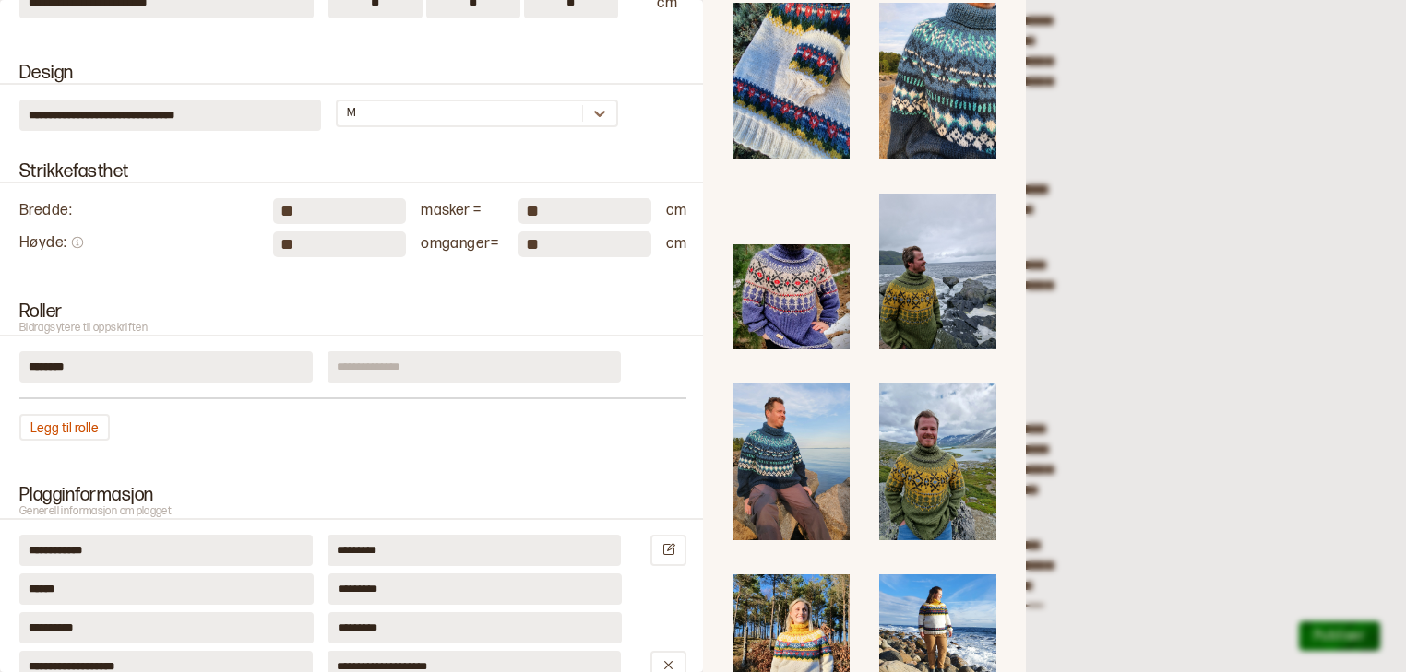
scroll to position [660, 0]
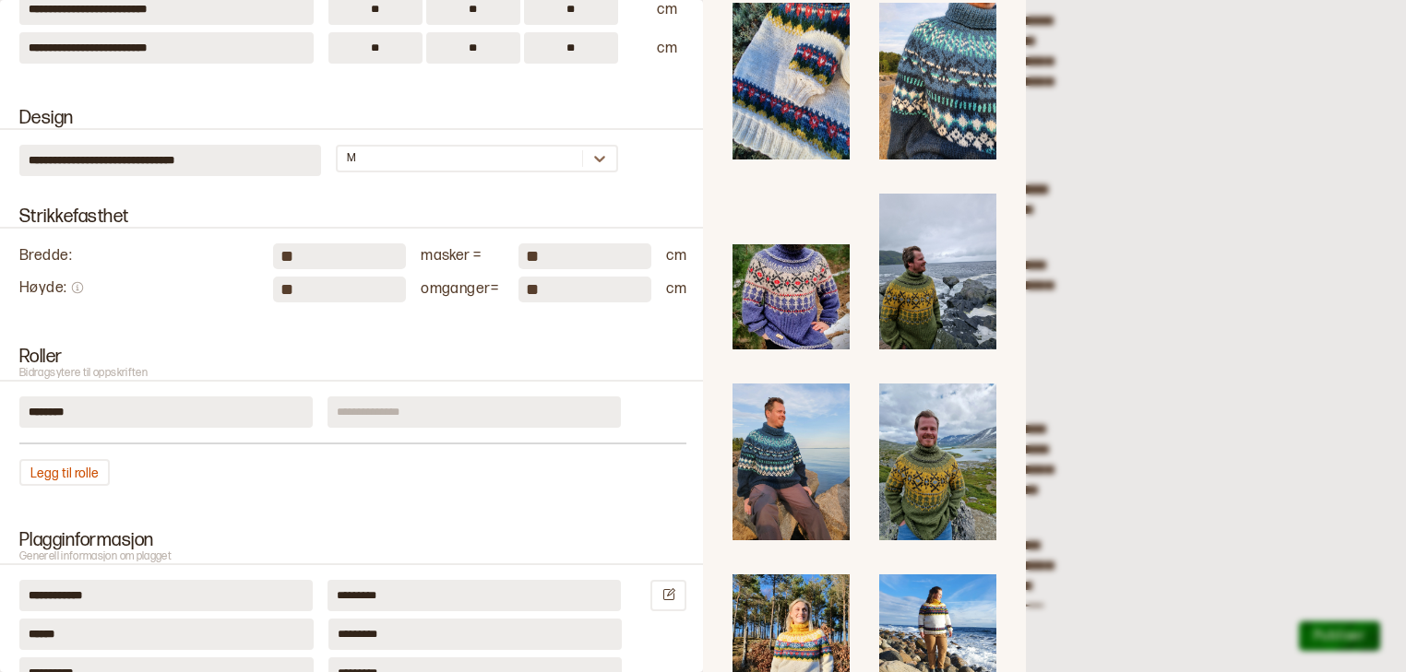
type input "*********"
click at [465, 397] on input at bounding box center [473, 412] width 293 height 31
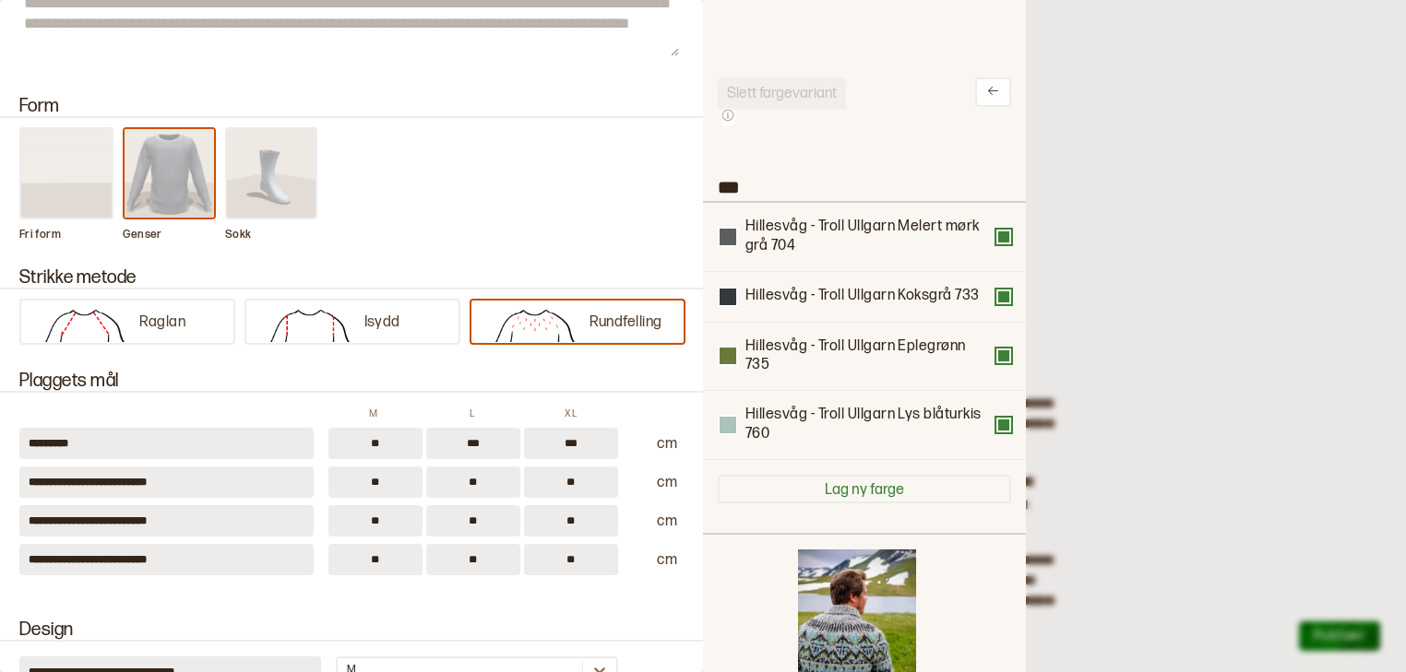
scroll to position [53, 0]
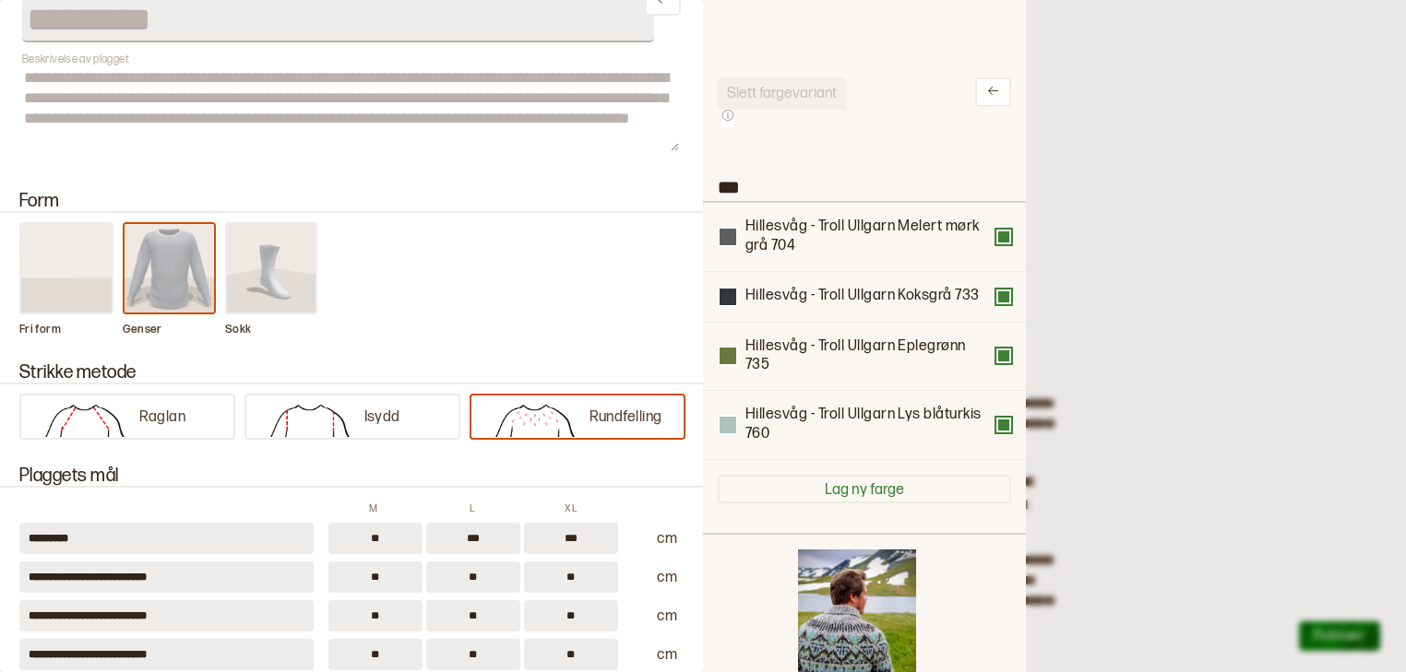
type input "*********"
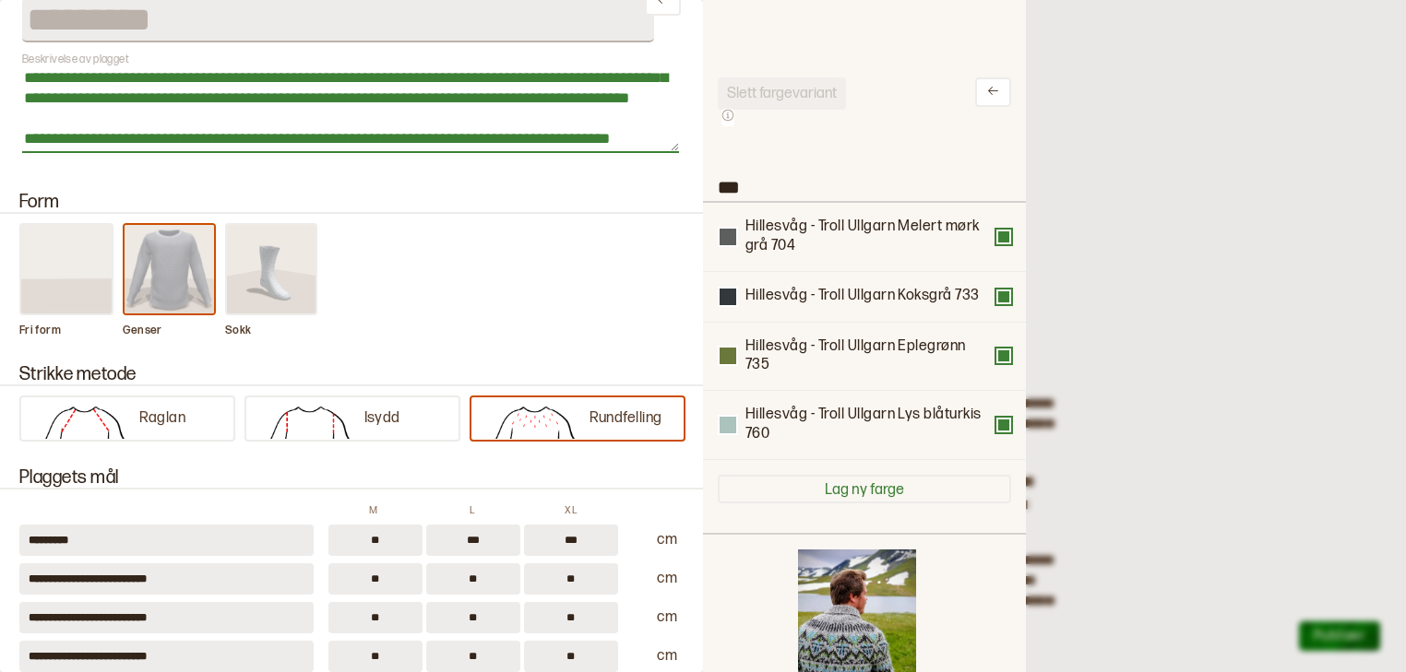
scroll to position [0, 0]
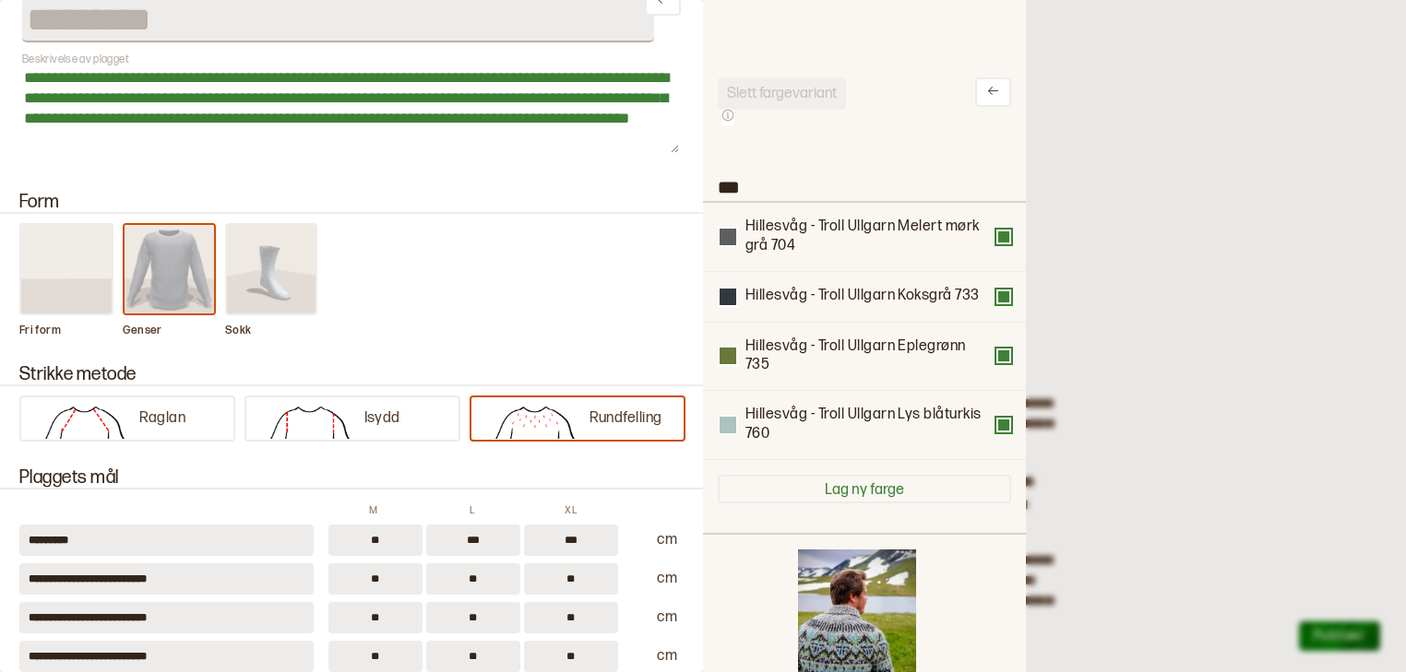
click at [1100, 89] on div at bounding box center [703, 336] width 1406 height 672
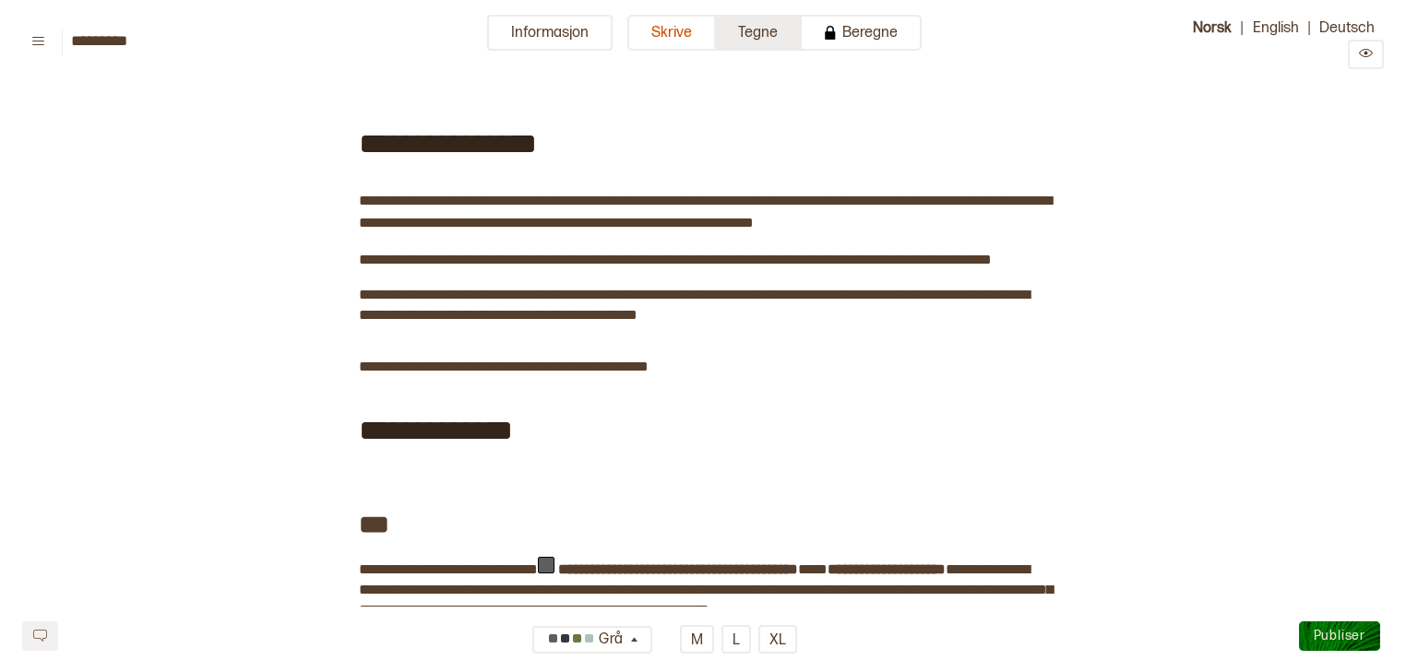
click at [754, 37] on button "Tegne" at bounding box center [759, 33] width 86 height 36
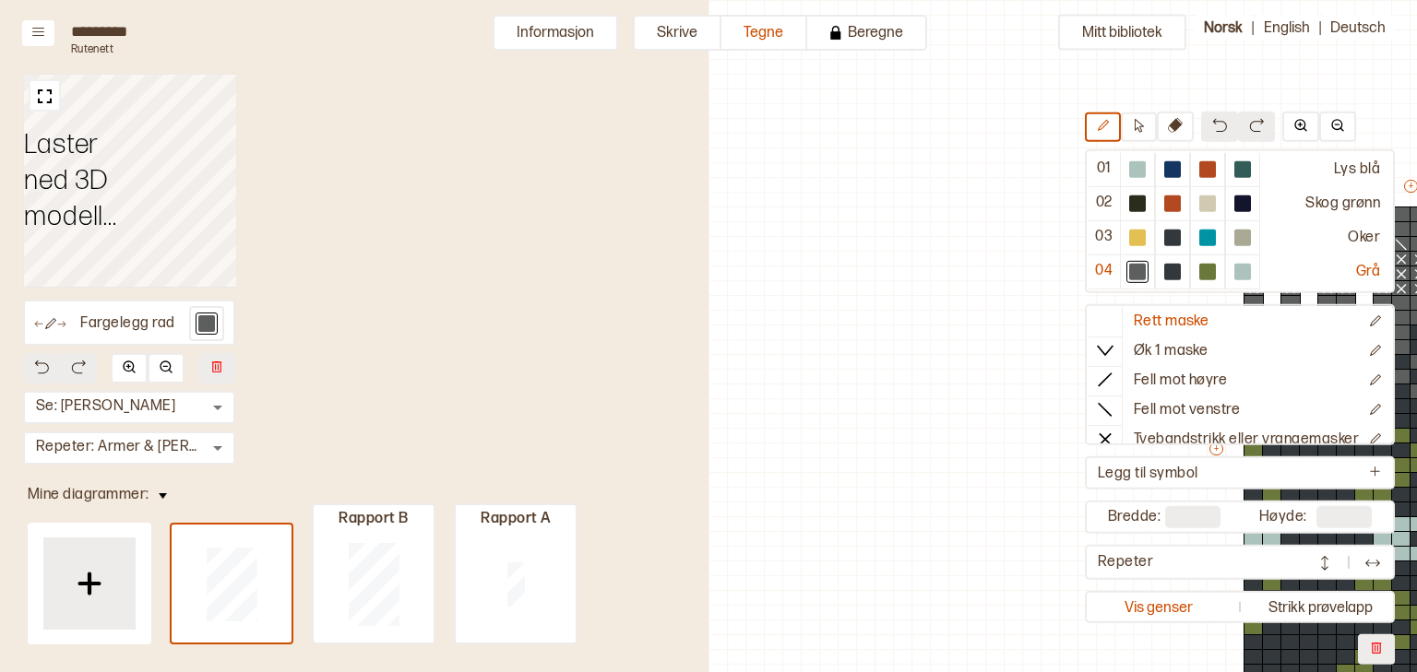
scroll to position [127, 592]
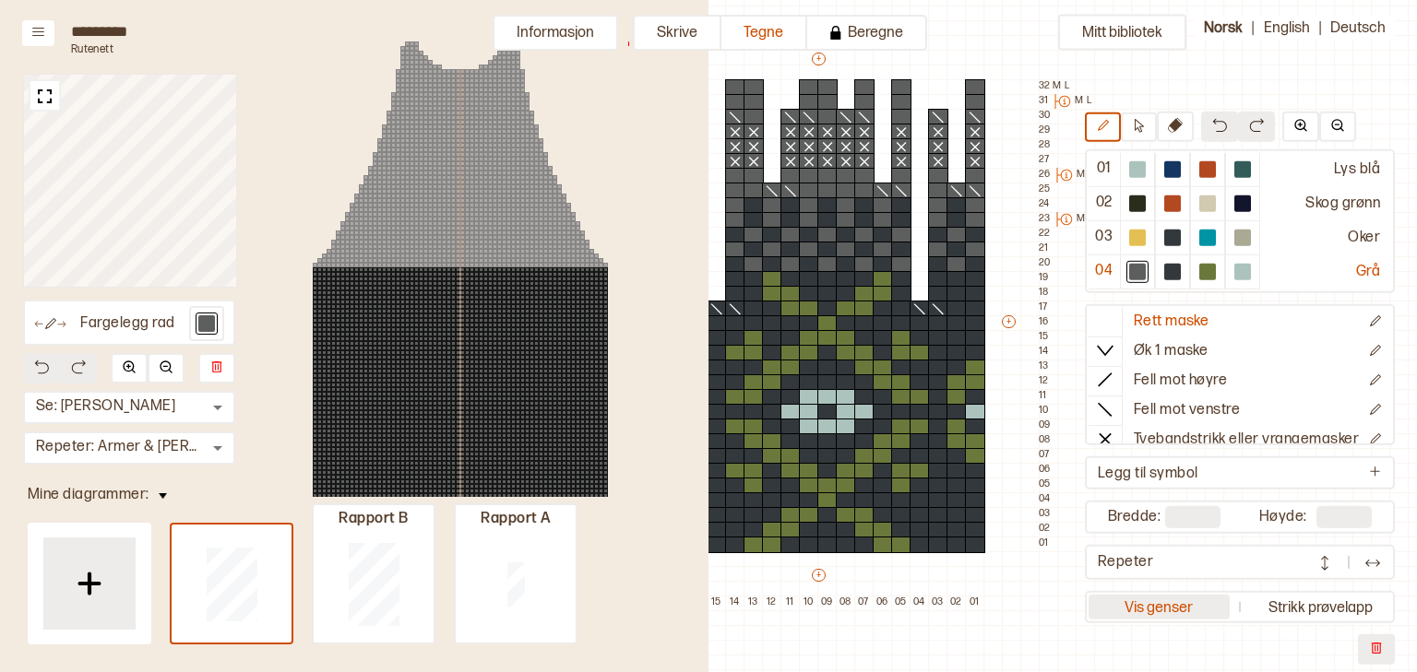
click at [1100, 606] on button "Vis genser" at bounding box center [1158, 607] width 141 height 25
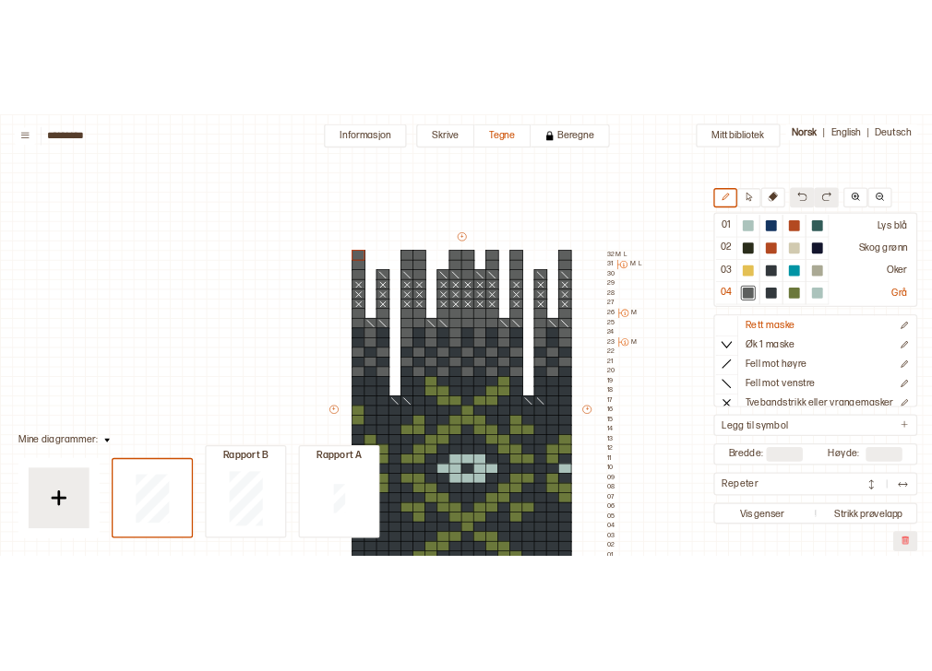
scroll to position [127, 17]
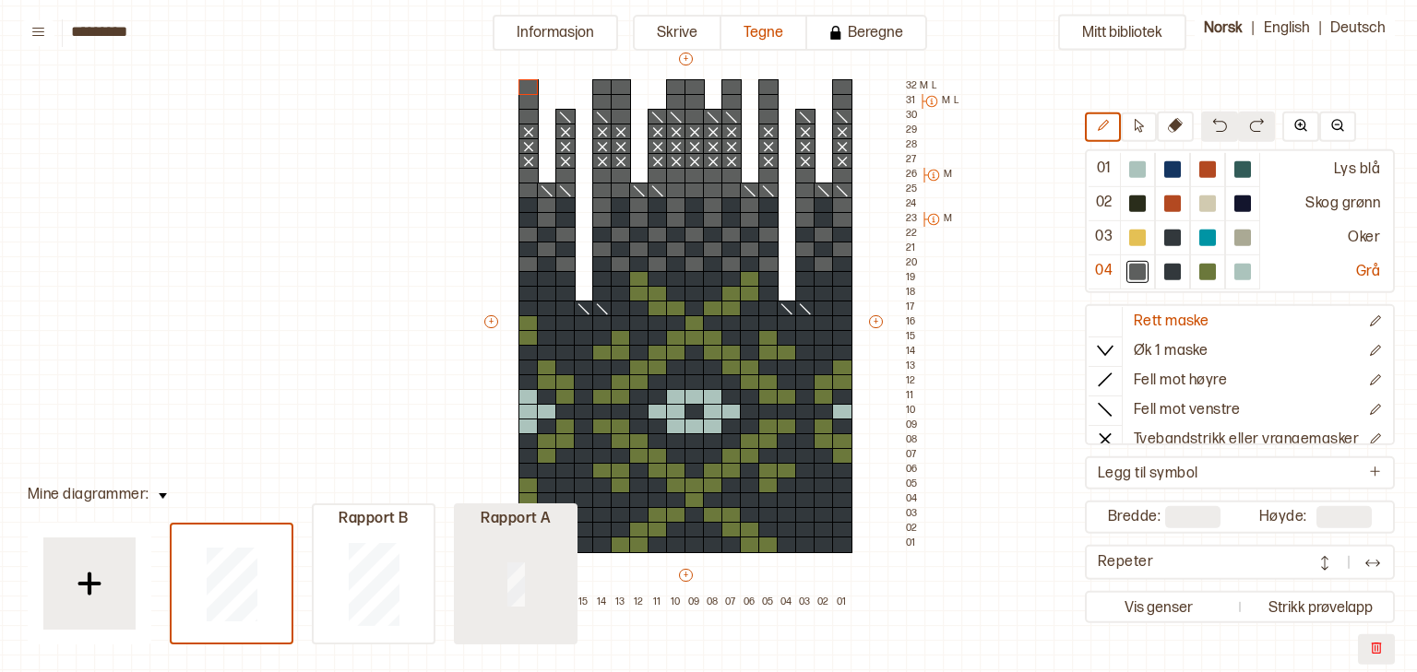
click at [524, 576] on div at bounding box center [516, 584] width 120 height 118
type input "*"
type input "**"
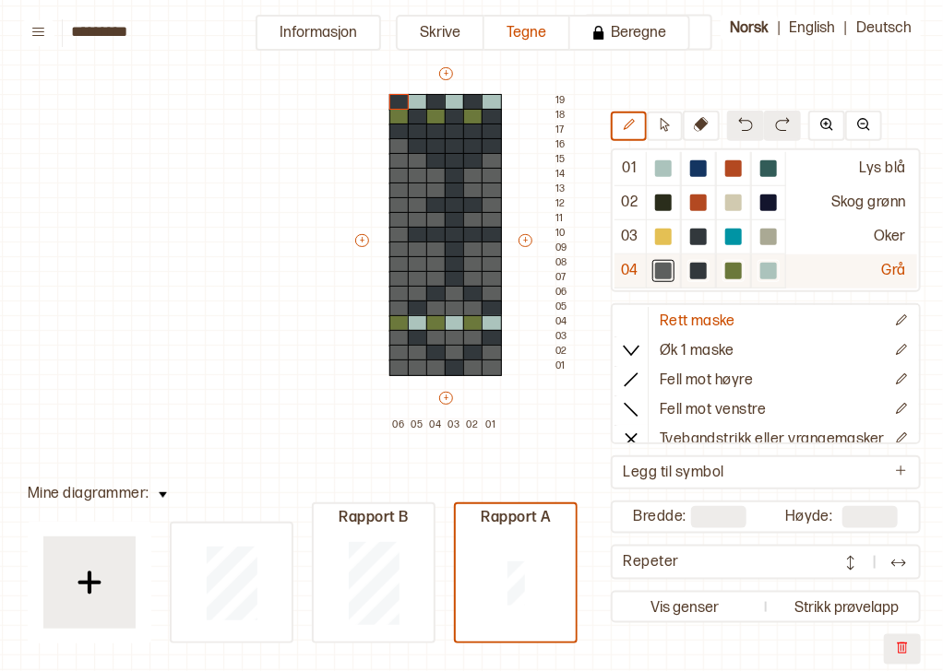
click at [656, 267] on div at bounding box center [663, 271] width 17 height 17
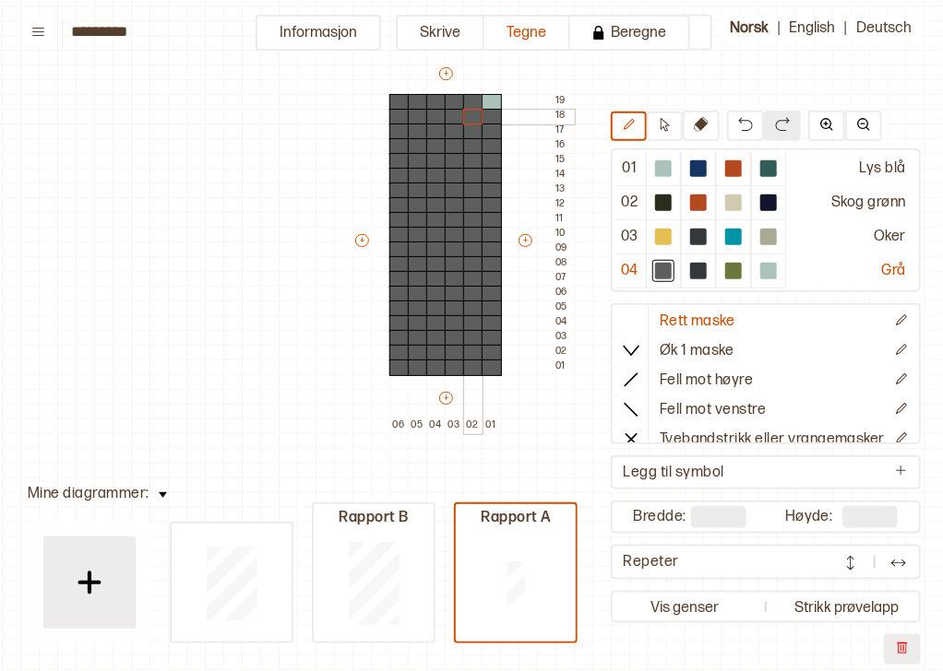
drag, startPoint x: 469, startPoint y: 367, endPoint x: 469, endPoint y: 111, distance: 256.4
click at [469, 111] on div "+ + + + 06 05 04 03 02 01 19 18 17 16 15 14 13 12 11 10 09 08 07 06 05 04 03 02…" at bounding box center [462, 249] width 221 height 369
click at [690, 265] on div at bounding box center [698, 271] width 17 height 17
drag, startPoint x: 397, startPoint y: 368, endPoint x: 391, endPoint y: 325, distance: 43.7
click at [391, 325] on div "+ + + + 06 05 04 03 02 01 19 18 17 16 15 14 13 12 11 10 09 08 07 06 05 04 03 02…" at bounding box center [462, 249] width 221 height 369
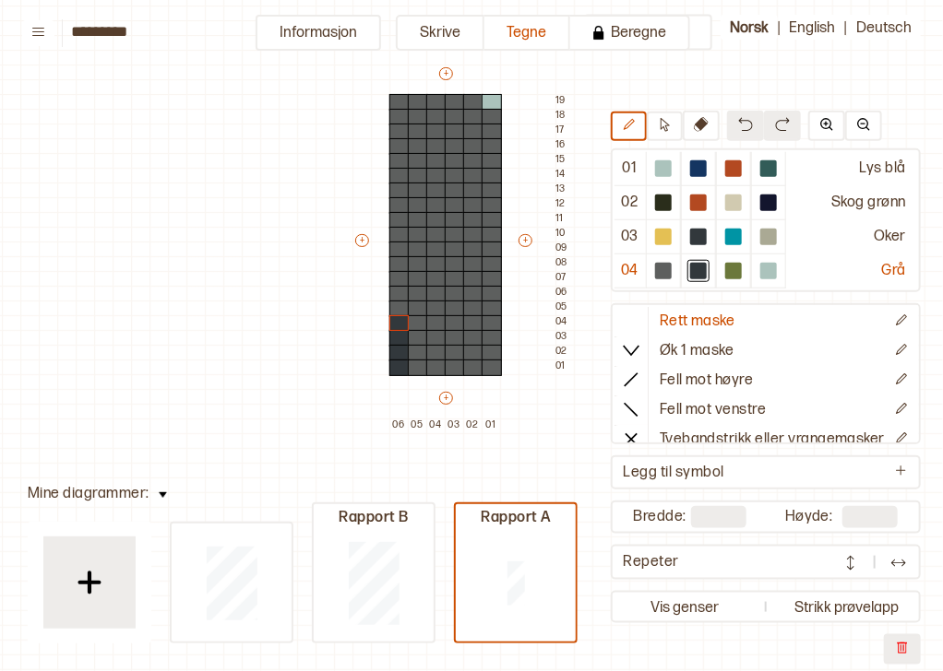
click at [727, 118] on button at bounding box center [745, 126] width 37 height 30
drag, startPoint x: 434, startPoint y: 337, endPoint x: 432, endPoint y: 362, distance: 25.1
click at [432, 362] on div "+ + + + 06 05 04 03 02 01 19 18 17 16 15 14 13 12 11 10 09 08 07 06 05 04 03 02…" at bounding box center [462, 249] width 221 height 369
drag, startPoint x: 471, startPoint y: 339, endPoint x: 472, endPoint y: 364, distance: 25.8
click at [472, 364] on div "+ + + + 06 05 04 03 02 01 19 18 17 16 15 14 13 12 11 10 09 08 07 06 05 04 03 02…" at bounding box center [462, 249] width 221 height 369
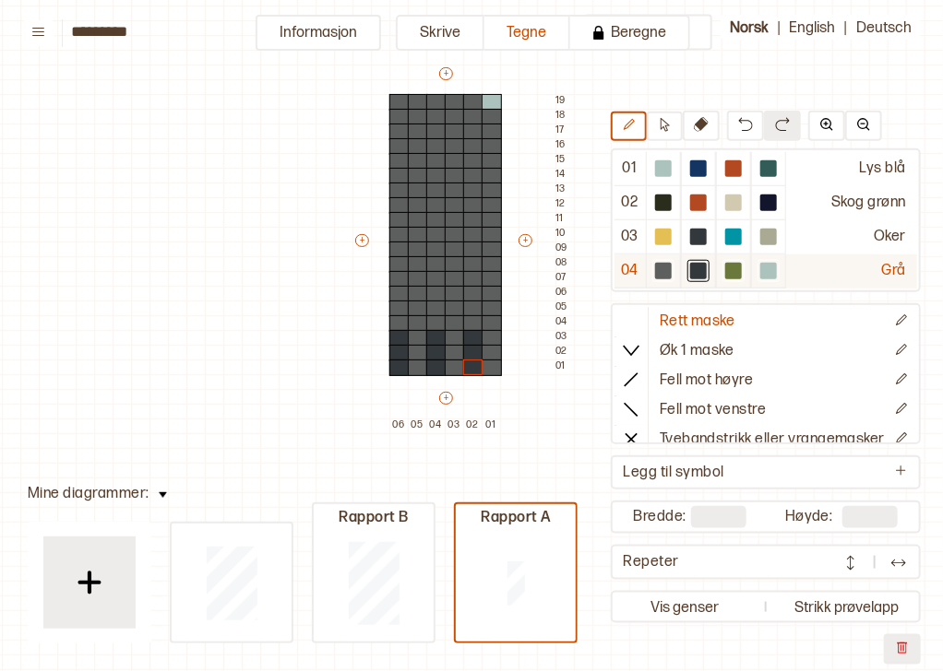
click at [725, 266] on div at bounding box center [733, 271] width 17 height 17
drag, startPoint x: 479, startPoint y: 325, endPoint x: 476, endPoint y: 310, distance: 15.0
click at [476, 310] on div "+ + + + 06 05 04 03 02 01 19 18 17 16 15 14 13 12 11 10 09 08 07 06 05 04 03 02…" at bounding box center [462, 249] width 221 height 369
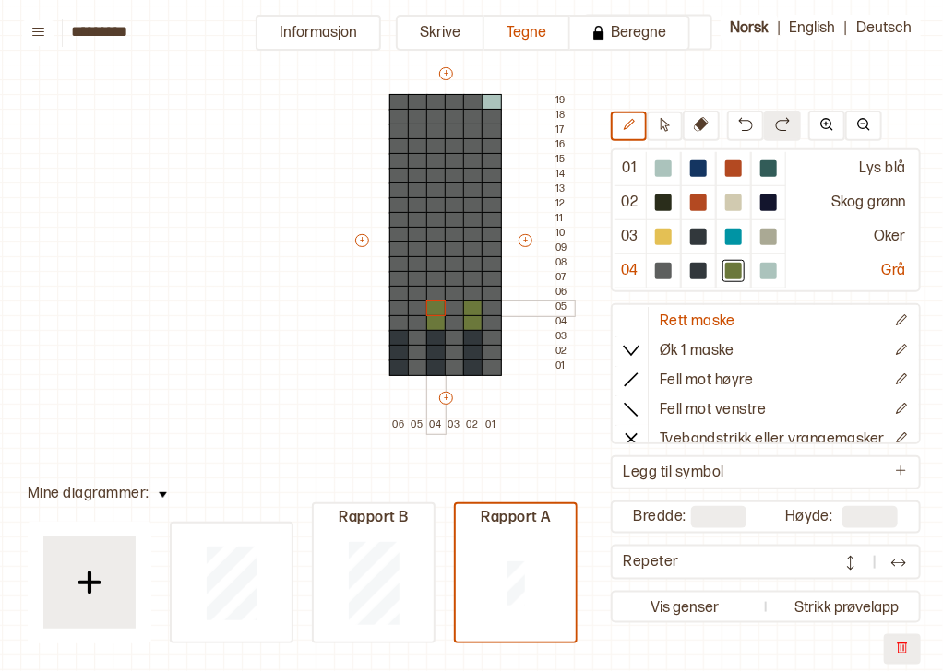
drag, startPoint x: 433, startPoint y: 327, endPoint x: 432, endPoint y: 310, distance: 17.5
click at [432, 310] on div "+ + + + 06 05 04 03 02 01 19 18 17 16 15 14 13 12 11 10 09 08 07 06 05 04 03 02…" at bounding box center [462, 249] width 221 height 369
drag, startPoint x: 390, startPoint y: 322, endPoint x: 389, endPoint y: 311, distance: 11.1
click at [389, 311] on div "+ + + + 06 05 04 03 02 01 19 18 17 16 15 14 13 12 11 10 09 08 07 06 05 04 03 02…" at bounding box center [462, 249] width 221 height 369
click at [760, 267] on div at bounding box center [768, 271] width 17 height 17
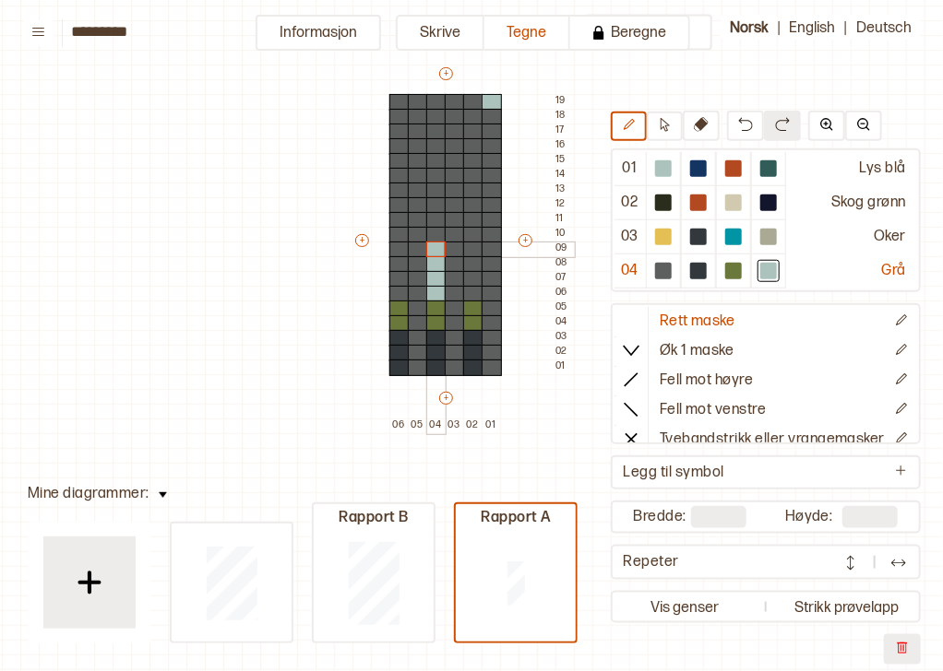
drag, startPoint x: 439, startPoint y: 293, endPoint x: 434, endPoint y: 252, distance: 41.8
click at [434, 252] on div "+ + + + 06 05 04 03 02 01 19 18 17 16 15 14 13 12 11 10 09 08 07 06 05 04 03 02…" at bounding box center [462, 249] width 221 height 369
click at [418, 236] on div at bounding box center [418, 235] width 20 height 17
click at [403, 219] on div at bounding box center [399, 220] width 20 height 17
click at [454, 233] on div at bounding box center [455, 235] width 20 height 17
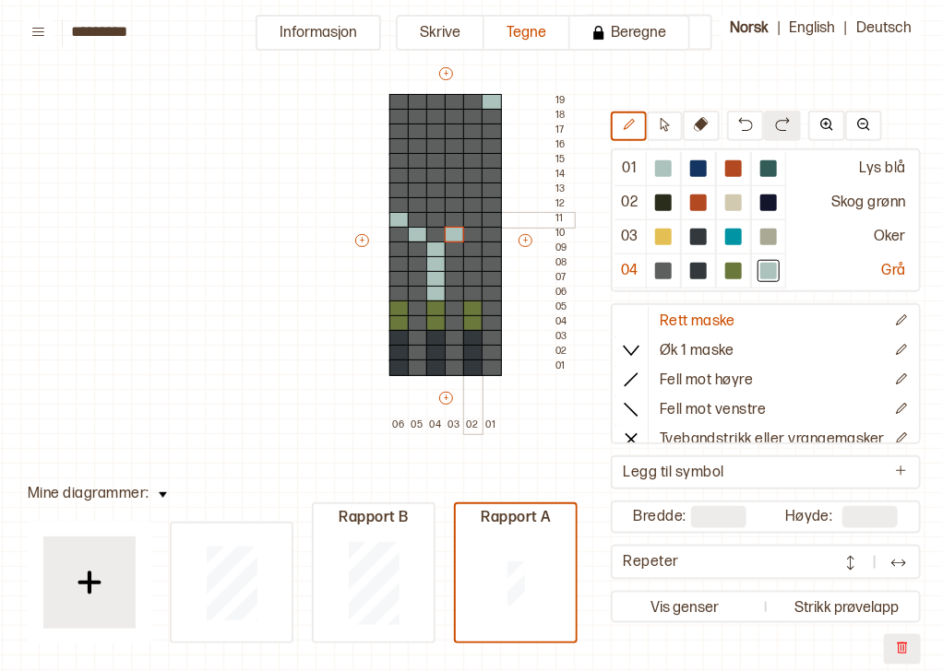
click at [476, 214] on div at bounding box center [473, 220] width 20 height 17
click at [493, 202] on div at bounding box center [491, 205] width 20 height 17
click at [725, 265] on div at bounding box center [733, 271] width 17 height 17
drag, startPoint x: 493, startPoint y: 250, endPoint x: 493, endPoint y: 262, distance: 12.0
click at [493, 262] on div "+ + + + 06 05 04 03 02 01 19 18 17 16 15 14 13 12 11 10 09 08 07 06 05 04 03 02…" at bounding box center [462, 249] width 221 height 369
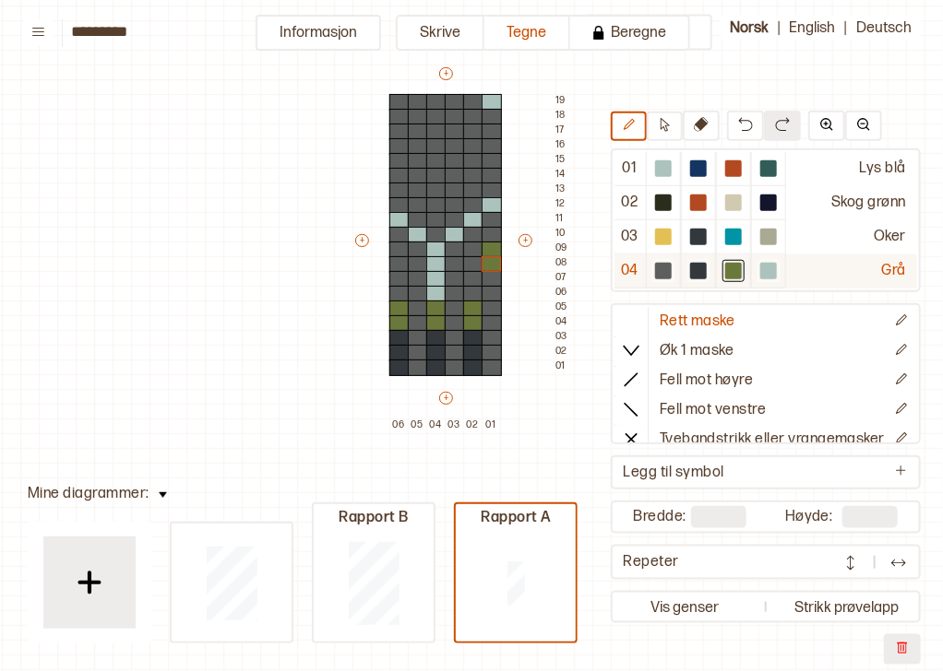
click at [690, 273] on div at bounding box center [698, 271] width 17 height 17
click at [434, 235] on div at bounding box center [436, 235] width 20 height 17
drag, startPoint x: 414, startPoint y: 218, endPoint x: 446, endPoint y: 218, distance: 32.3
click at [446, 218] on div "+ + + + 06 05 04 03 02 01 19 18 17 16 15 14 13 12 11 10 09 08 07 06 05 04 03 02…" at bounding box center [462, 249] width 221 height 369
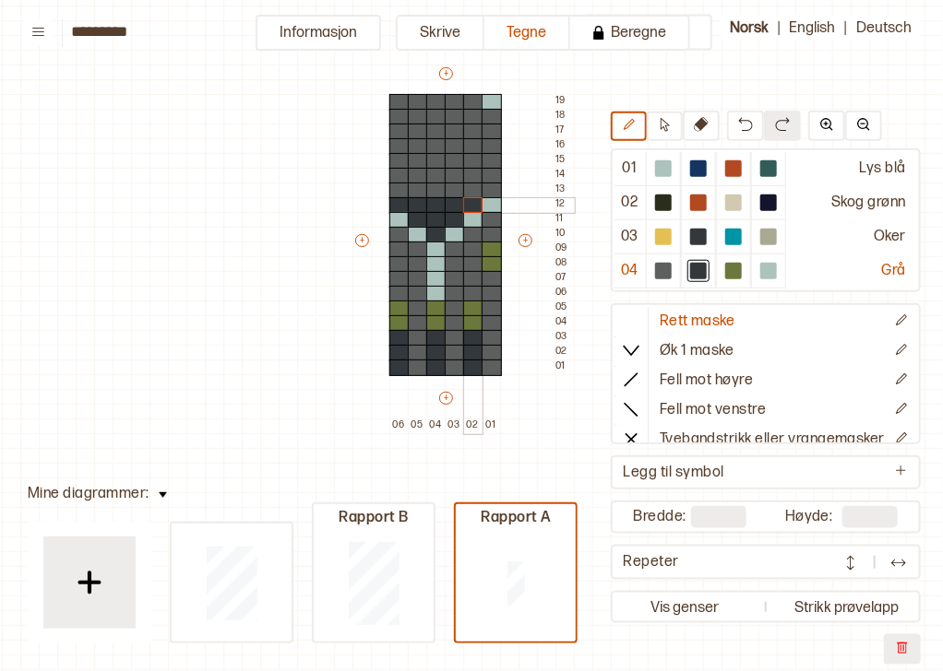
drag, startPoint x: 401, startPoint y: 205, endPoint x: 463, endPoint y: 207, distance: 61.8
click at [463, 207] on div "+ + + + 06 05 04 03 02 01 19 18 17 16 15 14 13 12 11 10 09 08 07 06 05 04 03 02…" at bounding box center [462, 249] width 221 height 369
drag, startPoint x: 418, startPoint y: 188, endPoint x: 399, endPoint y: 186, distance: 18.5
click at [399, 186] on div "+ + + + 06 05 04 03 02 01 19 18 17 16 15 14 13 12 11 10 09 08 07 06 05 04 03 02…" at bounding box center [462, 249] width 221 height 369
click at [738, 124] on img at bounding box center [745, 124] width 15 height 15
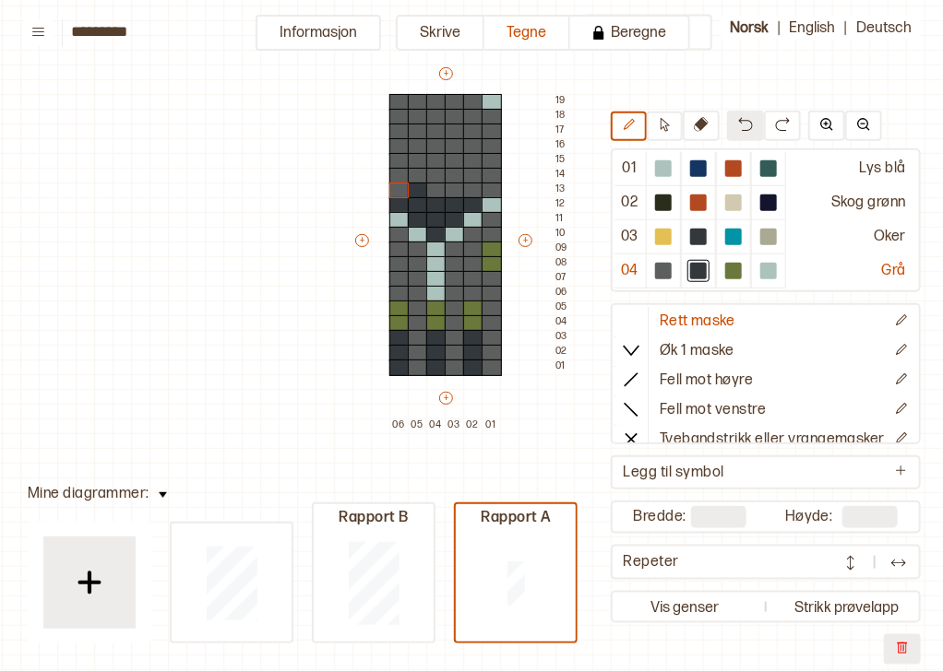
click at [738, 124] on img at bounding box center [745, 124] width 15 height 15
click at [401, 189] on div at bounding box center [399, 191] width 20 height 17
drag, startPoint x: 471, startPoint y: 190, endPoint x: 485, endPoint y: 188, distance: 14.0
click at [485, 188] on div "+ + + + 06 05 04 03 02 01 19 18 17 16 15 14 13 12 11 10 09 08 07 06 05 04 03 02…" at bounding box center [462, 249] width 221 height 369
click at [488, 174] on div at bounding box center [491, 176] width 20 height 17
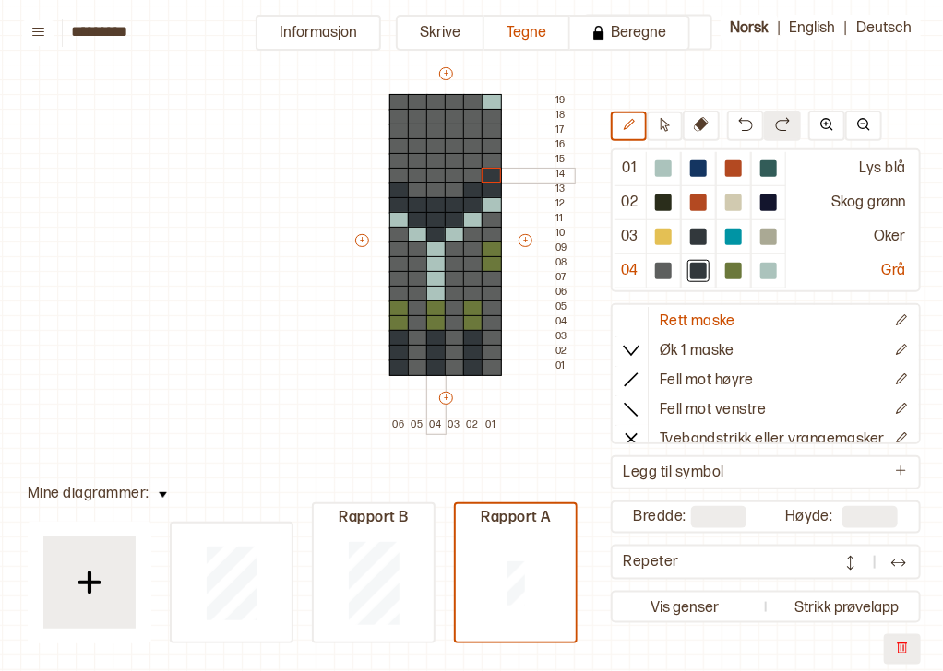
click at [436, 170] on div at bounding box center [436, 176] width 20 height 17
drag, startPoint x: 434, startPoint y: 132, endPoint x: 434, endPoint y: 119, distance: 12.9
click at [434, 119] on div "+ + + + 06 05 04 03 02 01 19 18 17 16 15 14 13 12 11 10 09 08 07 06 05 04 03 02…" at bounding box center [462, 249] width 221 height 369
click at [727, 279] on div at bounding box center [733, 271] width 22 height 22
click at [419, 116] on div at bounding box center [418, 117] width 20 height 17
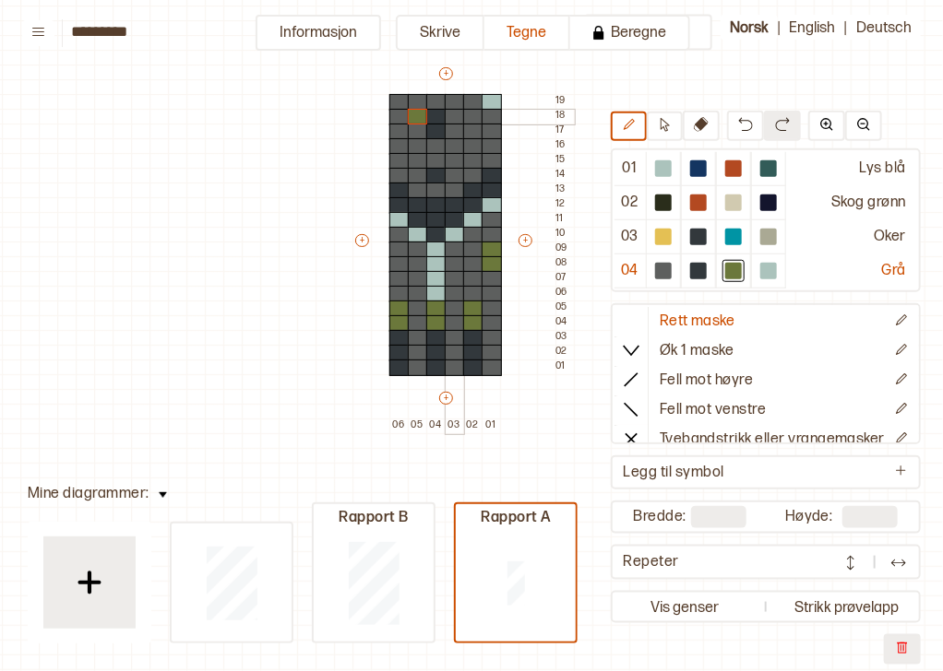
click at [451, 110] on div at bounding box center [455, 117] width 20 height 17
click at [481, 111] on div at bounding box center [491, 117] width 20 height 17
click at [655, 270] on div at bounding box center [663, 271] width 17 height 17
click at [491, 100] on div at bounding box center [491, 102] width 20 height 17
click at [691, 272] on div at bounding box center [698, 271] width 17 height 17
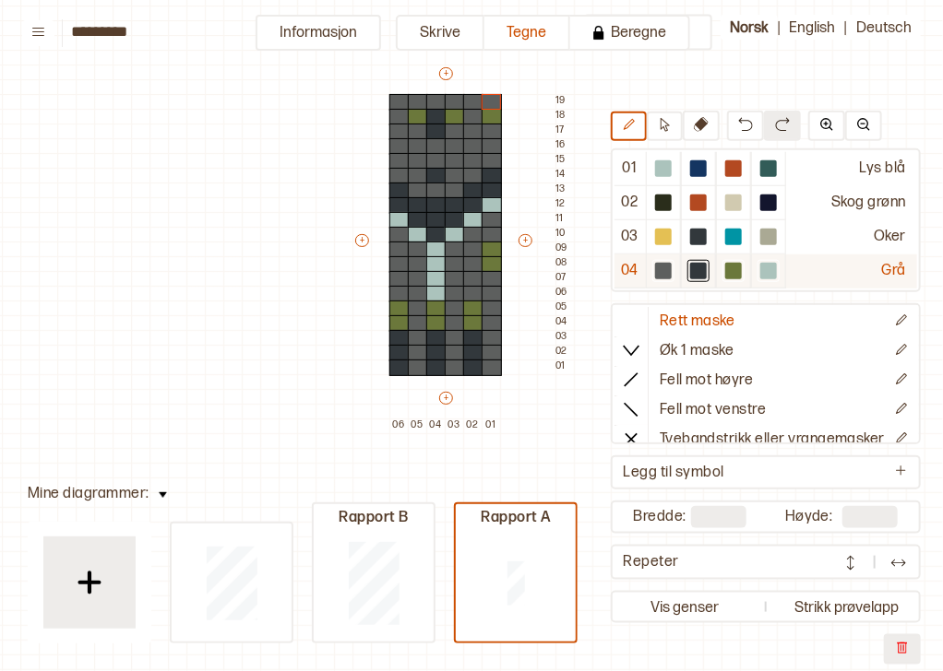
click at [764, 266] on div at bounding box center [768, 271] width 17 height 17
click at [403, 113] on div at bounding box center [399, 117] width 20 height 17
click at [467, 112] on div at bounding box center [473, 117] width 20 height 17
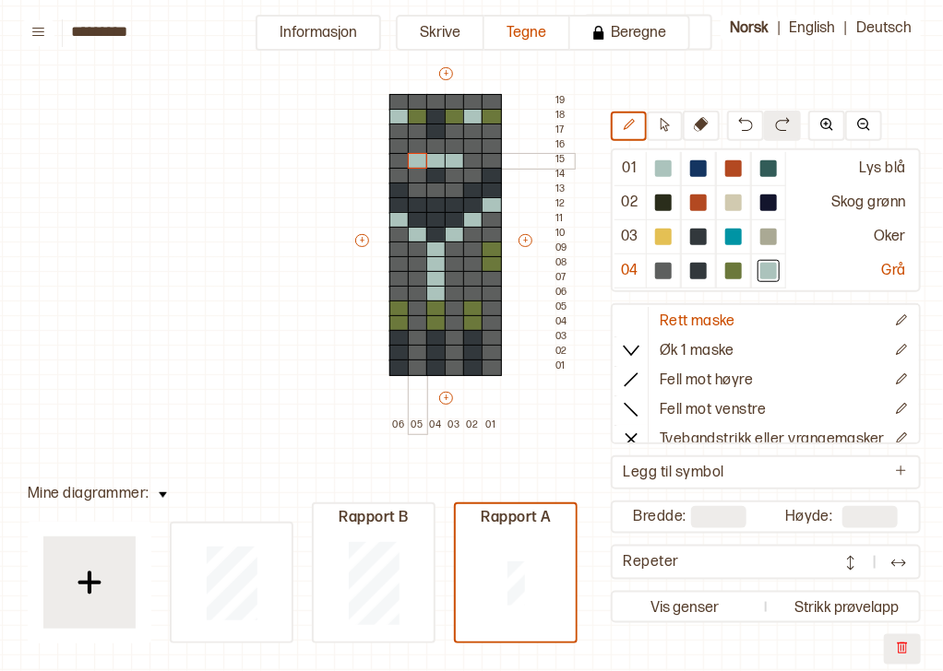
drag, startPoint x: 452, startPoint y: 159, endPoint x: 420, endPoint y: 156, distance: 32.4
click at [420, 156] on div "+ + + + 06 05 04 03 02 01 19 18 17 16 15 14 13 12 11 10 09 08 07 06 05 04 03 02…" at bounding box center [462, 249] width 221 height 369
drag, startPoint x: 398, startPoint y: 142, endPoint x: 473, endPoint y: 140, distance: 74.7
click at [473, 140] on div "+ + + + 06 05 04 03 02 01 19 18 17 16 15 14 13 12 11 10 09 08 07 06 05 04 03 02…" at bounding box center [462, 249] width 221 height 369
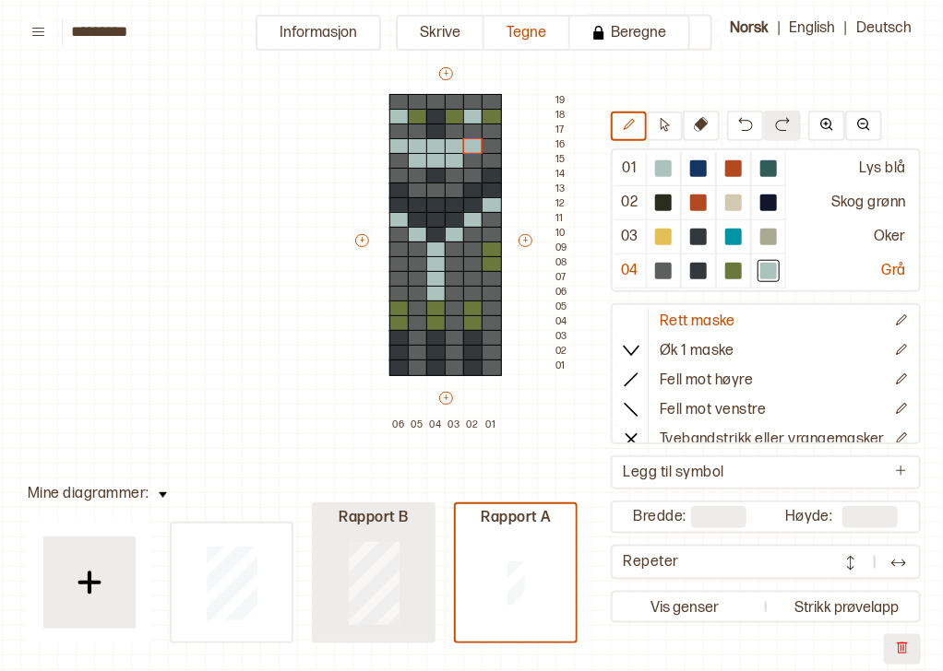
click at [404, 585] on div at bounding box center [374, 583] width 120 height 118
type input "**"
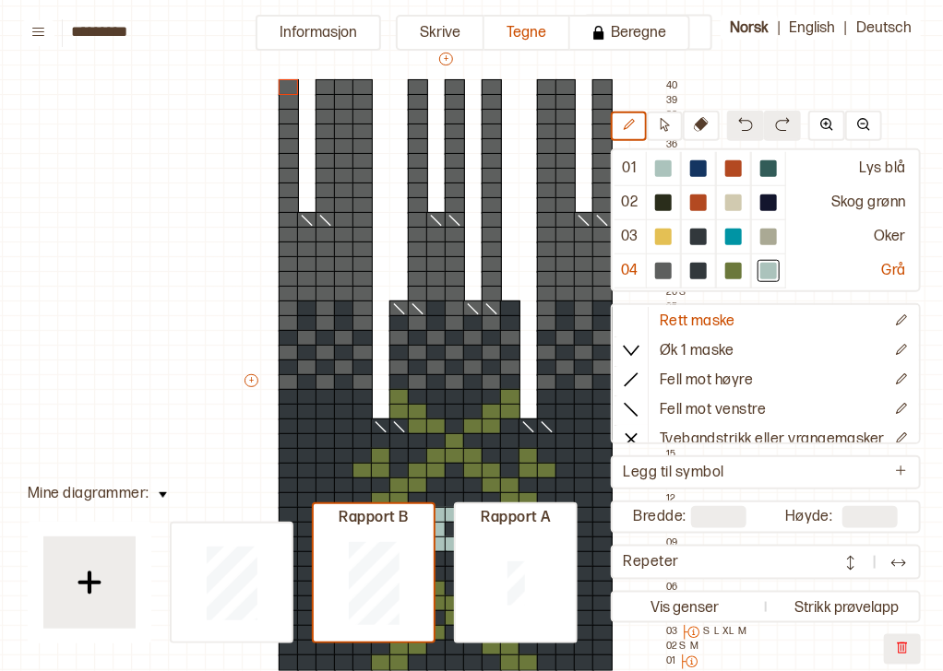
click at [159, 495] on img at bounding box center [163, 496] width 8 height 6
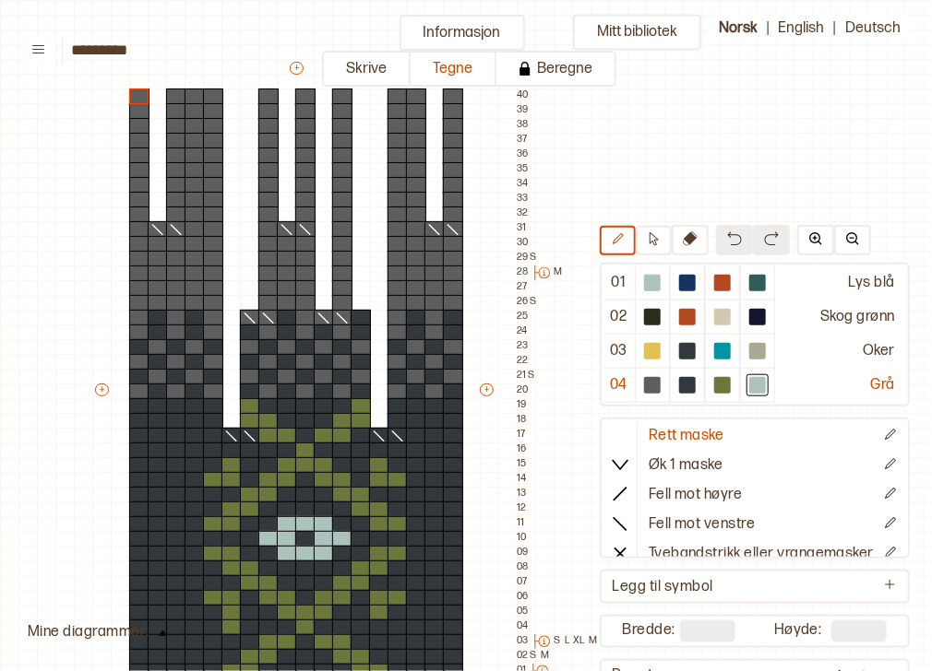
scroll to position [81, 166]
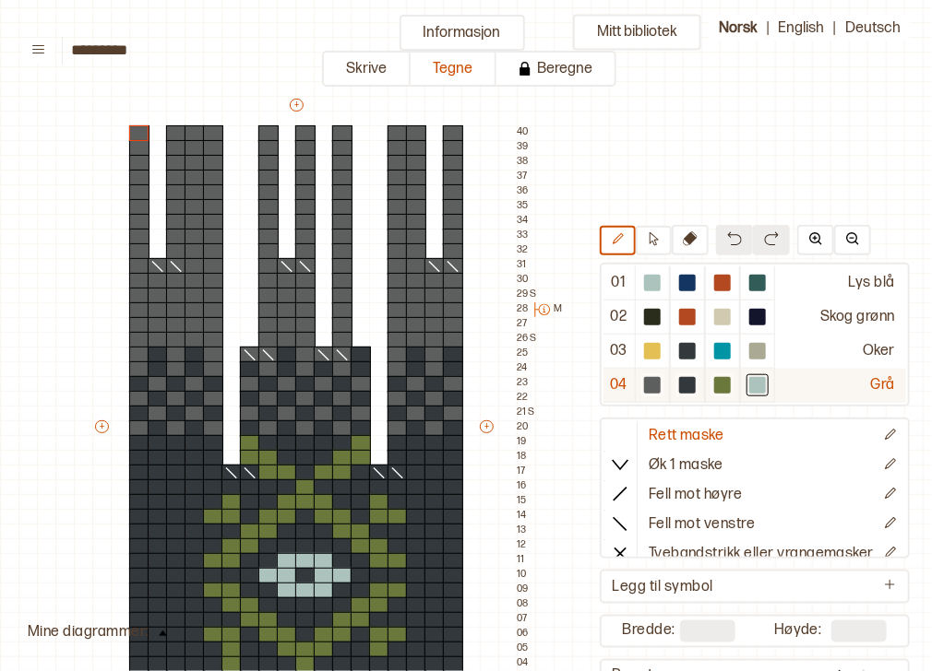
click at [679, 381] on div at bounding box center [687, 385] width 17 height 17
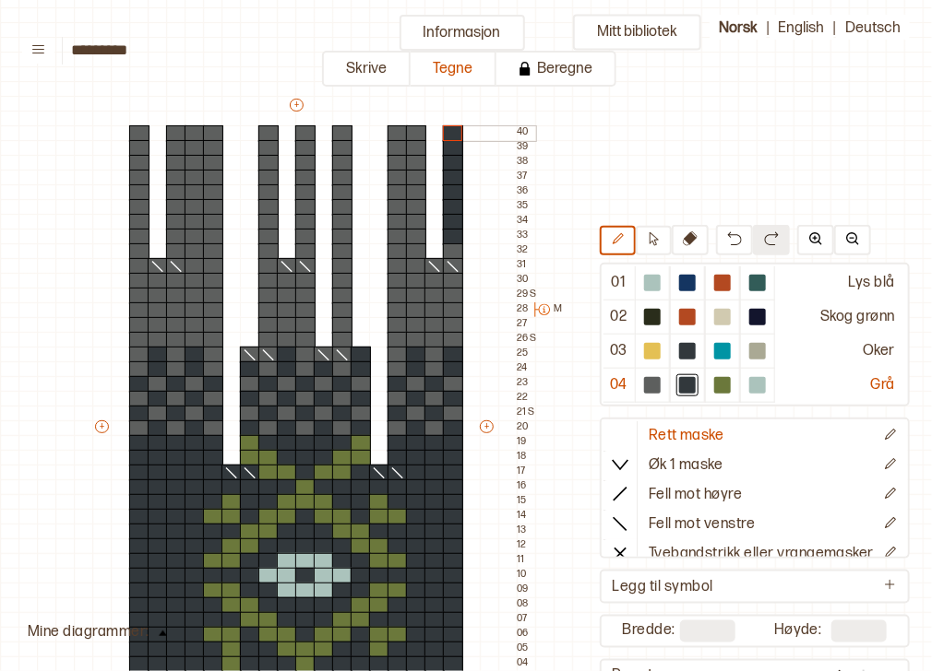
drag, startPoint x: 450, startPoint y: 232, endPoint x: 446, endPoint y: 137, distance: 95.1
click at [446, 137] on div "+ + + + 18 17 16 15 14 13 12 11 10 09 08 07 06 05 04 03 02 01 40 39 38 37 36 35…" at bounding box center [313, 435] width 443 height 679
drag, startPoint x: 395, startPoint y: 236, endPoint x: 389, endPoint y: 135, distance: 101.6
click at [389, 135] on div "+ + + + 18 17 16 15 14 13 12 11 10 09 08 07 06 05 04 03 02 01 40 39 38 37 36 35…" at bounding box center [313, 435] width 443 height 679
drag, startPoint x: 301, startPoint y: 240, endPoint x: 298, endPoint y: 133, distance: 107.0
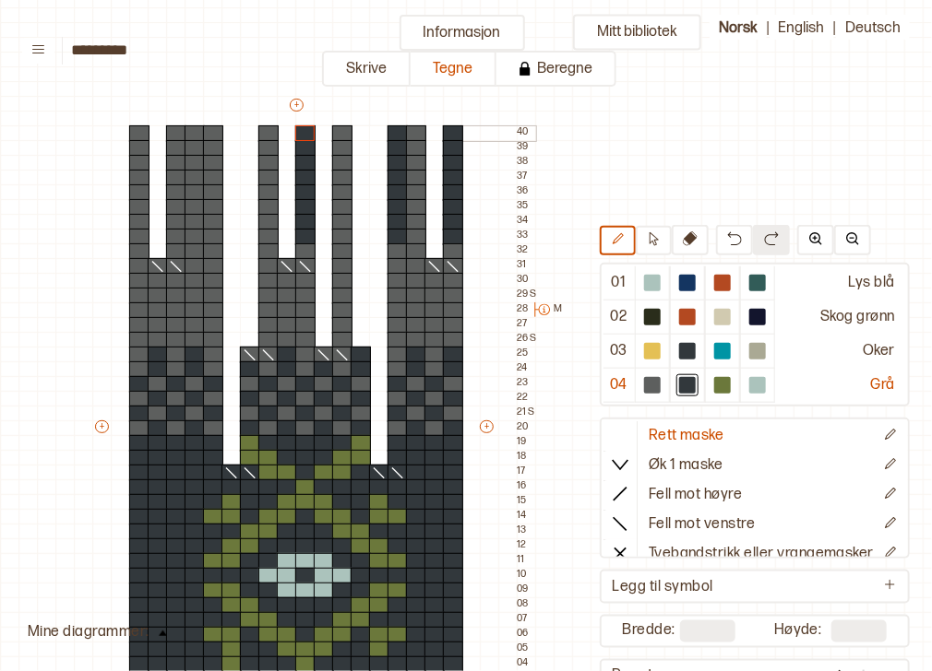
click at [298, 133] on div "+ + + + 18 17 16 15 14 13 12 11 10 09 08 07 06 05 04 03 02 01 40 39 38 37 36 35…" at bounding box center [313, 435] width 443 height 679
drag, startPoint x: 214, startPoint y: 236, endPoint x: 210, endPoint y: 136, distance: 100.6
click at [210, 136] on div "+ + + + 18 17 16 15 14 13 12 11 10 09 08 07 06 05 04 03 02 01 40 39 38 37 36 35…" at bounding box center [313, 435] width 443 height 679
drag, startPoint x: 176, startPoint y: 234, endPoint x: 171, endPoint y: 134, distance: 100.7
click at [171, 134] on div "+ + + + 18 17 16 15 14 13 12 11 10 09 08 07 06 05 04 03 02 01 40 39 38 37 36 35…" at bounding box center [313, 435] width 443 height 679
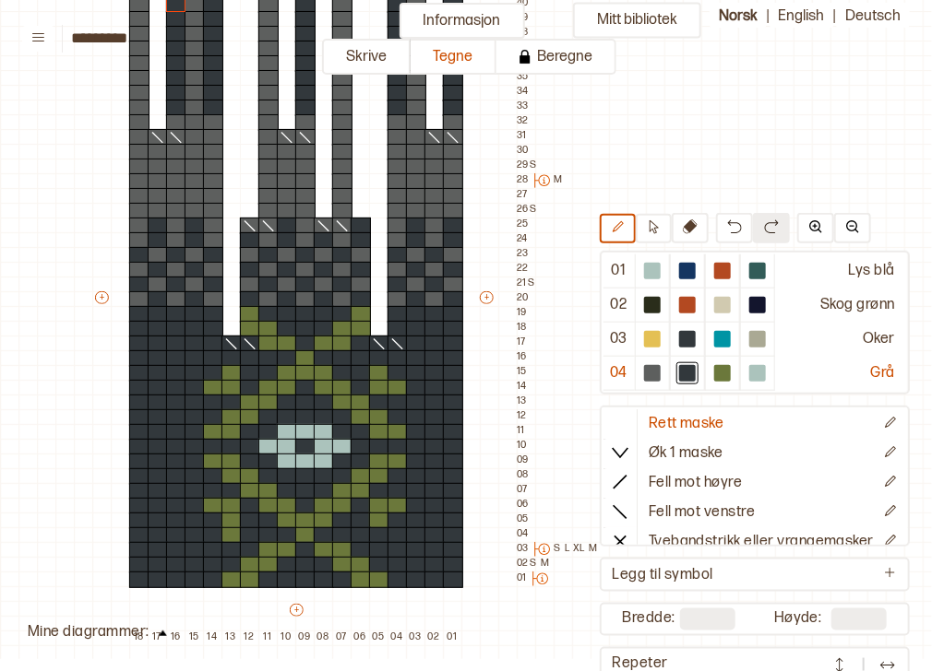
scroll to position [0, 0]
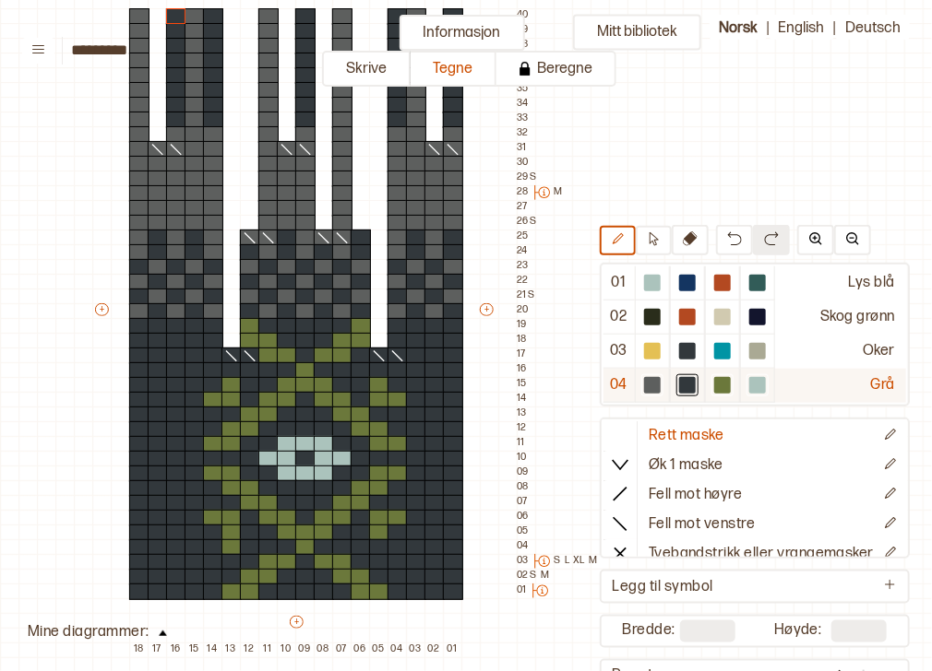
click at [644, 380] on div at bounding box center [652, 385] width 17 height 17
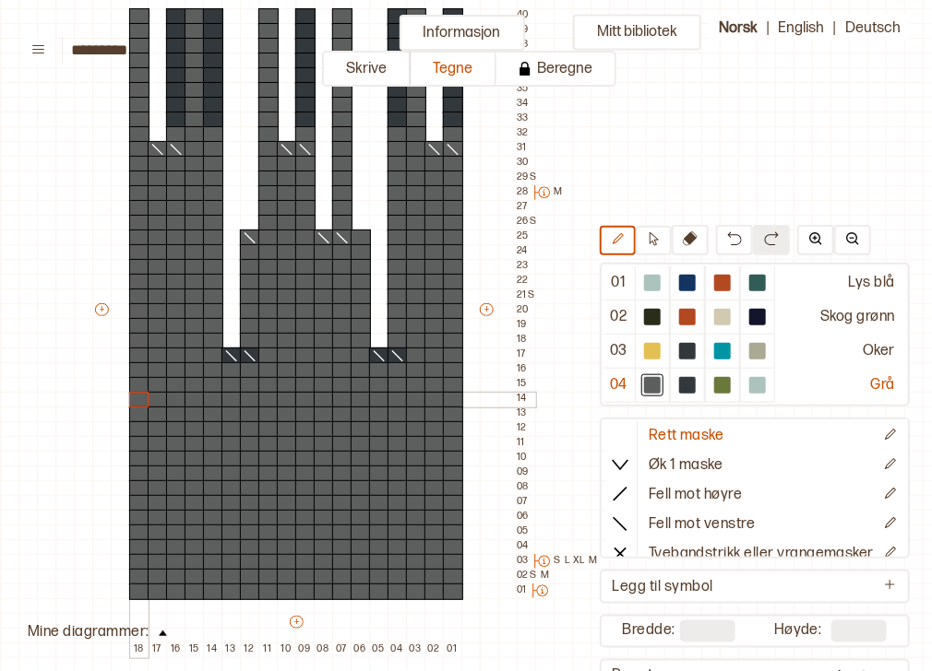
drag, startPoint x: 374, startPoint y: 583, endPoint x: 144, endPoint y: 402, distance: 293.0
click at [144, 402] on div "+ + + + 18 17 16 15 14 13 12 11 10 09 08 07 06 05 04 03 02 01 40 39 38 37 36 35…" at bounding box center [313, 318] width 443 height 679
click at [611, 523] on icon at bounding box center [620, 523] width 18 height 18
click at [398, 351] on icon at bounding box center [397, 356] width 18 height 15
click at [376, 353] on line at bounding box center [379, 356] width 10 height 10
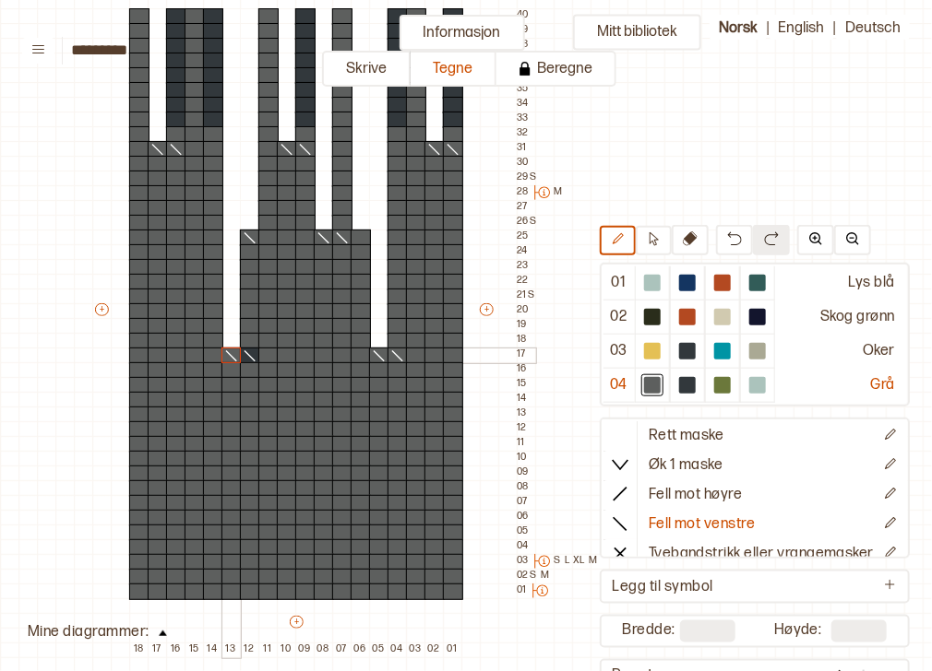
click at [233, 357] on icon at bounding box center [231, 356] width 18 height 15
click at [257, 357] on icon at bounding box center [250, 356] width 18 height 15
click at [268, 236] on div at bounding box center [268, 238] width 20 height 17
click at [679, 385] on div at bounding box center [687, 385] width 17 height 17
drag, startPoint x: 451, startPoint y: 589, endPoint x: 437, endPoint y: 555, distance: 36.8
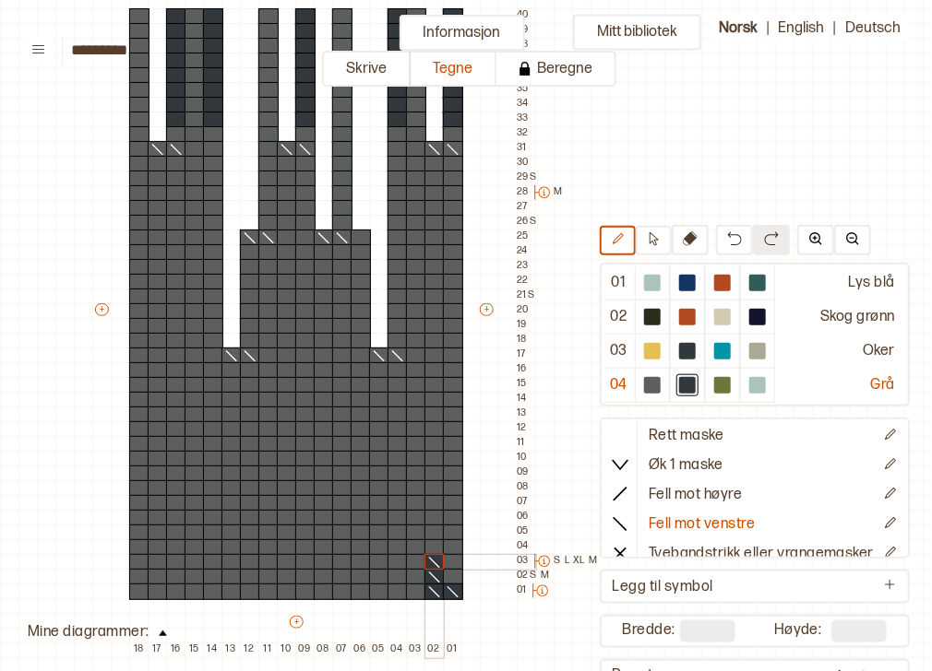
click at [437, 555] on div "+ + + + 18 17 16 15 14 13 12 11 10 09 08 07 06 05 04 03 02 01 40 39 38 37 36 35…" at bounding box center [313, 318] width 443 height 679
click at [613, 425] on icon at bounding box center [620, 434] width 18 height 18
drag, startPoint x: 434, startPoint y: 560, endPoint x: 448, endPoint y: 550, distance: 17.9
drag, startPoint x: 134, startPoint y: 553, endPoint x: 136, endPoint y: 585, distance: 31.4
click at [136, 585] on div "+ + + + 18 17 16 15 14 13 12 11 10 09 08 07 06 05 04 03 02 01 40 39 38 37 36 35…" at bounding box center [313, 318] width 443 height 679
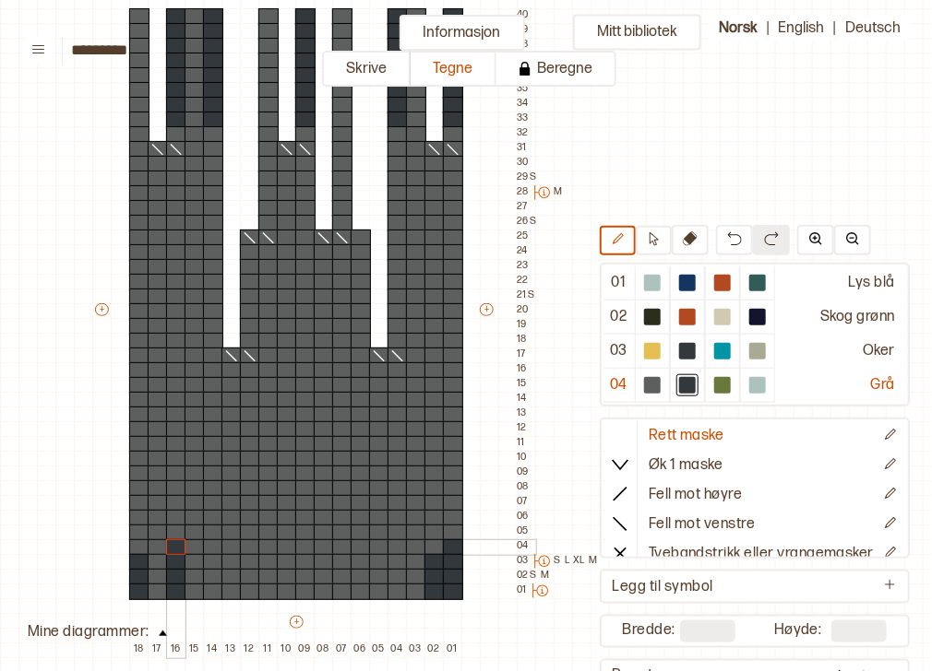
drag, startPoint x: 175, startPoint y: 587, endPoint x: 173, endPoint y: 546, distance: 40.6
click at [173, 546] on div "+ + + + 18 17 16 15 14 13 12 11 10 09 08 07 06 05 04 03 02 01 40 39 38 37 36 35…" at bounding box center [313, 318] width 443 height 679
drag, startPoint x: 159, startPoint y: 532, endPoint x: 186, endPoint y: 535, distance: 27.8
click at [186, 535] on div "+ + + + 18 17 16 15 14 13 12 11 10 09 08 07 06 05 04 03 02 01 40 39 38 37 36 35…" at bounding box center [313, 318] width 443 height 679
drag, startPoint x: 232, startPoint y: 558, endPoint x: 232, endPoint y: 588, distance: 29.5
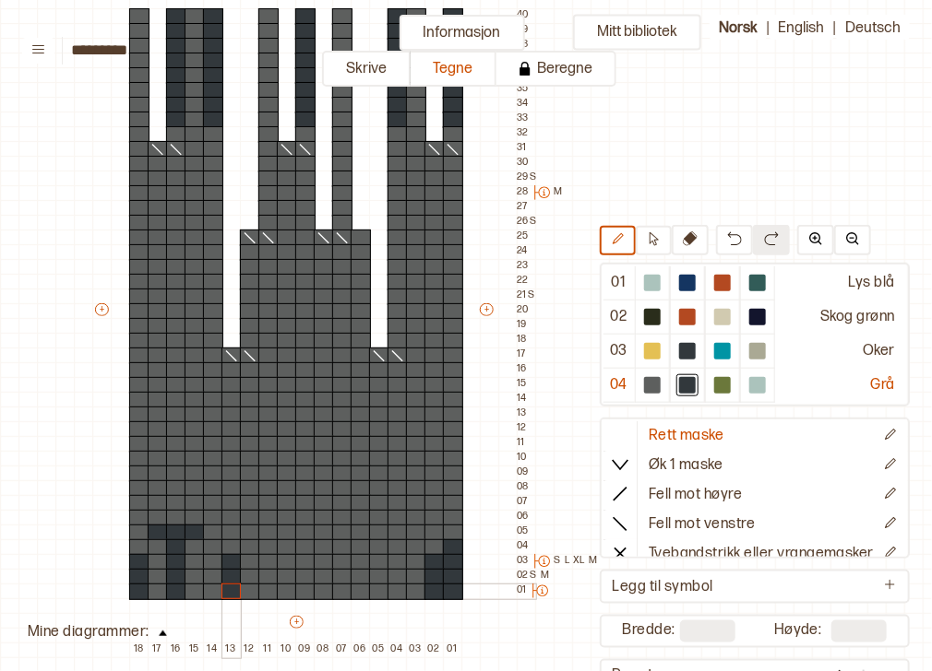
click at [232, 588] on div "+ + + + 18 17 16 15 14 13 12 11 10 09 08 07 06 05 04 03 02 01 40 39 38 37 36 35…" at bounding box center [313, 318] width 443 height 679
click at [644, 389] on div at bounding box center [652, 385] width 17 height 17
drag, startPoint x: 450, startPoint y: 539, endPoint x: 428, endPoint y: 564, distance: 34.0
click at [428, 564] on div "+ + + + 18 17 16 15 14 13 12 11 10 09 08 07 06 05 04 03 02 01 40 39 38 37 36 35…" at bounding box center [313, 318] width 443 height 679
drag, startPoint x: 231, startPoint y: 564, endPoint x: 231, endPoint y: 587, distance: 22.1
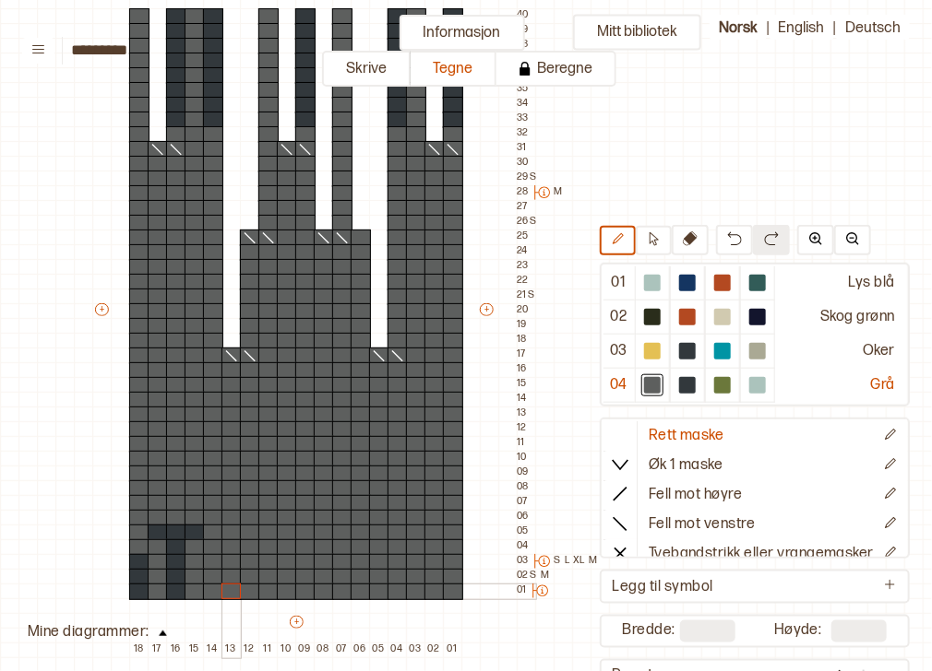
click at [231, 587] on div "+ + + + 18 17 16 15 14 13 12 11 10 09 08 07 06 05 04 03 02 01 40 39 38 37 36 35…" at bounding box center [313, 318] width 443 height 679
drag, startPoint x: 182, startPoint y: 590, endPoint x: 140, endPoint y: 585, distance: 41.9
click at [140, 585] on div "+ + + + 18 17 16 15 14 13 12 11 10 09 08 07 06 05 04 03 02 01 40 39 38 37 36 35…" at bounding box center [313, 318] width 443 height 679
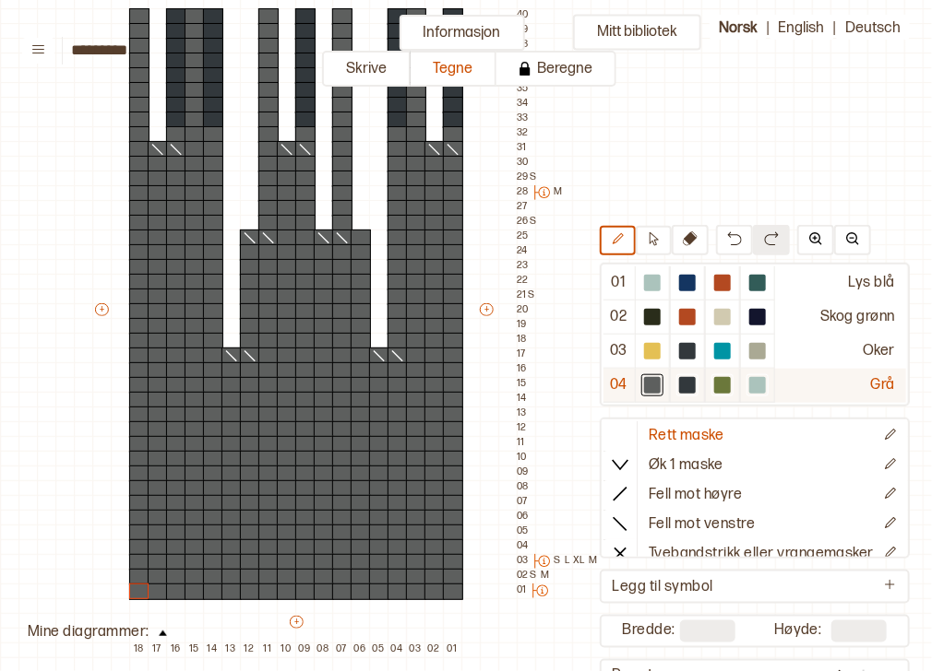
click at [681, 383] on div at bounding box center [687, 385] width 17 height 17
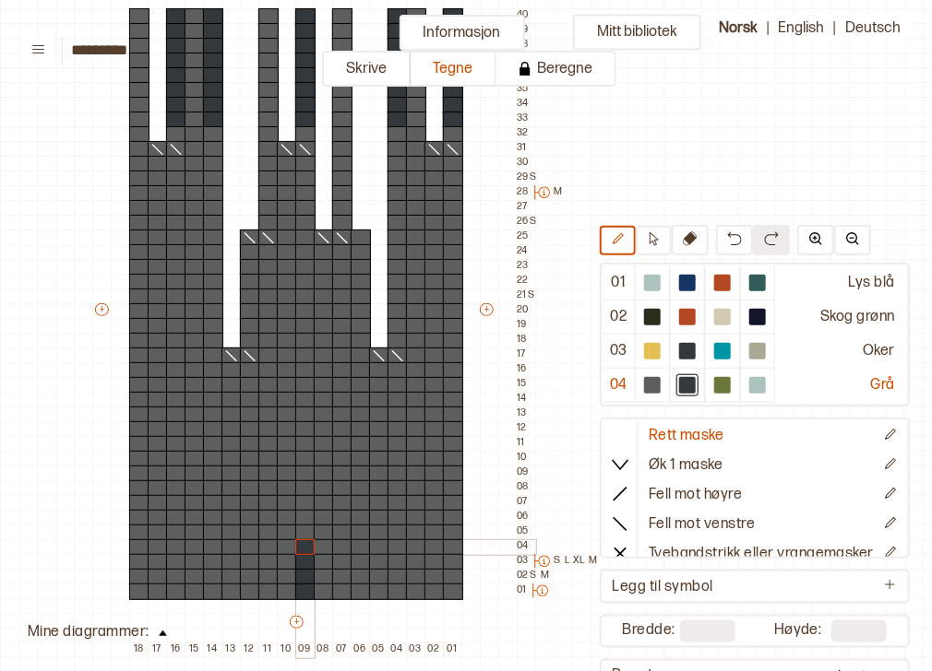
drag, startPoint x: 305, startPoint y: 592, endPoint x: 305, endPoint y: 548, distance: 44.3
click at [305, 548] on div "+ + + + 18 17 16 15 14 13 12 11 10 09 08 07 06 05 04 03 02 01 40 39 38 37 36 35…" at bounding box center [313, 318] width 443 height 679
drag, startPoint x: 289, startPoint y: 533, endPoint x: 317, endPoint y: 528, distance: 29.1
click at [317, 528] on div "+ + + + 18 17 16 15 14 13 12 11 10 09 08 07 06 05 04 03 02 01 40 39 38 37 36 35…" at bounding box center [313, 318] width 443 height 679
drag, startPoint x: 322, startPoint y: 513, endPoint x: 341, endPoint y: 518, distance: 20.1
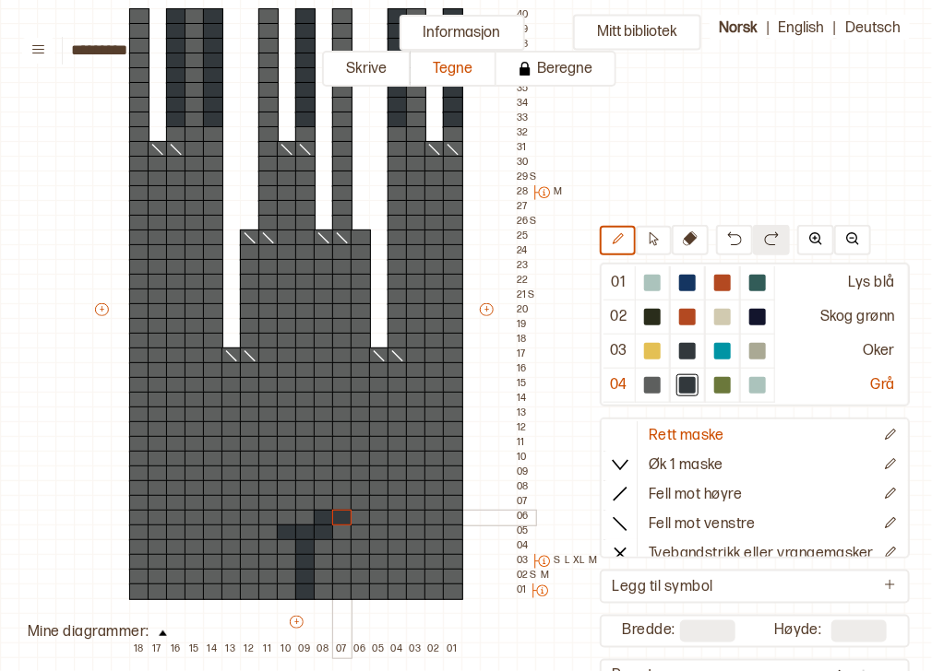
click at [341, 518] on div "+ + + + 18 17 16 15 14 13 12 11 10 09 08 07 06 05 04 03 02 01 40 39 38 37 36 35…" at bounding box center [313, 318] width 443 height 679
drag, startPoint x: 343, startPoint y: 505, endPoint x: 361, endPoint y: 494, distance: 20.7
click at [359, 505] on div "+ + + + 18 17 16 15 14 13 12 11 10 09 08 07 06 05 04 03 02 01 40 39 38 37 36 35…" at bounding box center [313, 318] width 443 height 679
drag, startPoint x: 362, startPoint y: 491, endPoint x: 377, endPoint y: 489, distance: 15.8
click at [376, 491] on div "+ + + + 18 17 16 15 14 13 12 11 10 09 08 07 06 05 04 03 02 01 40 39 38 37 36 35…" at bounding box center [313, 318] width 443 height 679
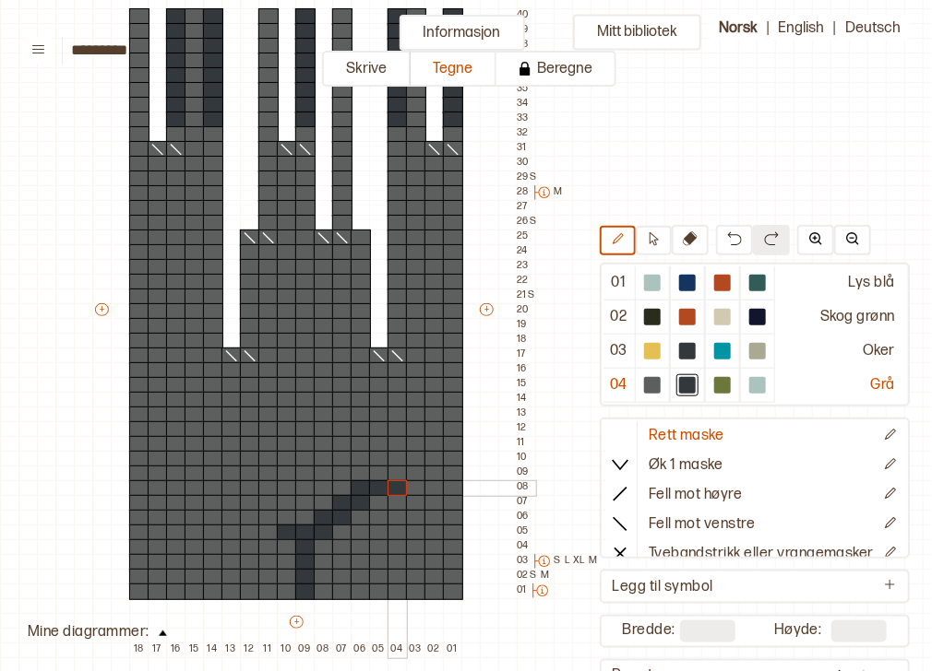
drag, startPoint x: 377, startPoint y: 484, endPoint x: 391, endPoint y: 482, distance: 14.0
click at [391, 482] on div "+ + + + 18 17 16 15 14 13 12 11 10 09 08 07 06 05 04 03 02 01 40 39 38 37 36 35…" at bounding box center [313, 318] width 443 height 679
click at [731, 238] on button at bounding box center [734, 240] width 37 height 30
click at [391, 474] on div "+ + + + 18 17 16 15 14 13 12 11 10 09 08 07 06 05 04 03 02 01 40 39 38 37 36 35…" at bounding box center [313, 318] width 443 height 679
click at [407, 458] on div "+ + + + 18 17 16 15 14 13 12 11 10 09 08 07 06 05 04 03 02 01 40 39 38 37 36 35…" at bounding box center [313, 318] width 443 height 679
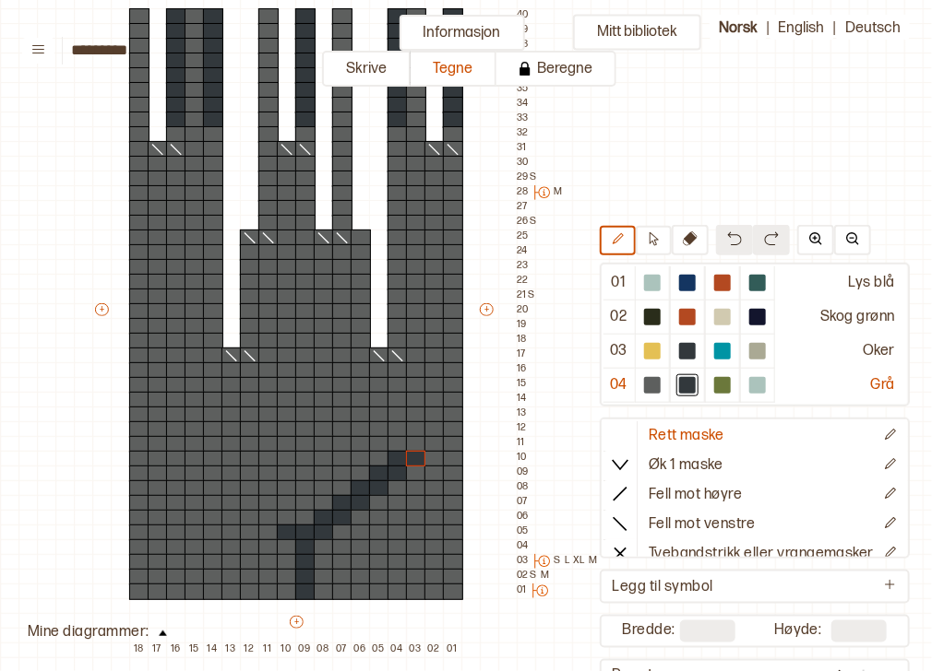
click at [727, 235] on img at bounding box center [734, 239] width 15 height 15
click at [413, 473] on div at bounding box center [416, 474] width 20 height 17
drag, startPoint x: 413, startPoint y: 484, endPoint x: 425, endPoint y: 487, distance: 12.3
click at [425, 487] on div "+ + + + 18 17 16 15 14 13 12 11 10 09 08 07 06 05 04 03 02 01 40 39 38 37 36 35…" at bounding box center [313, 318] width 443 height 679
drag, startPoint x: 432, startPoint y: 504, endPoint x: 444, endPoint y: 503, distance: 12.0
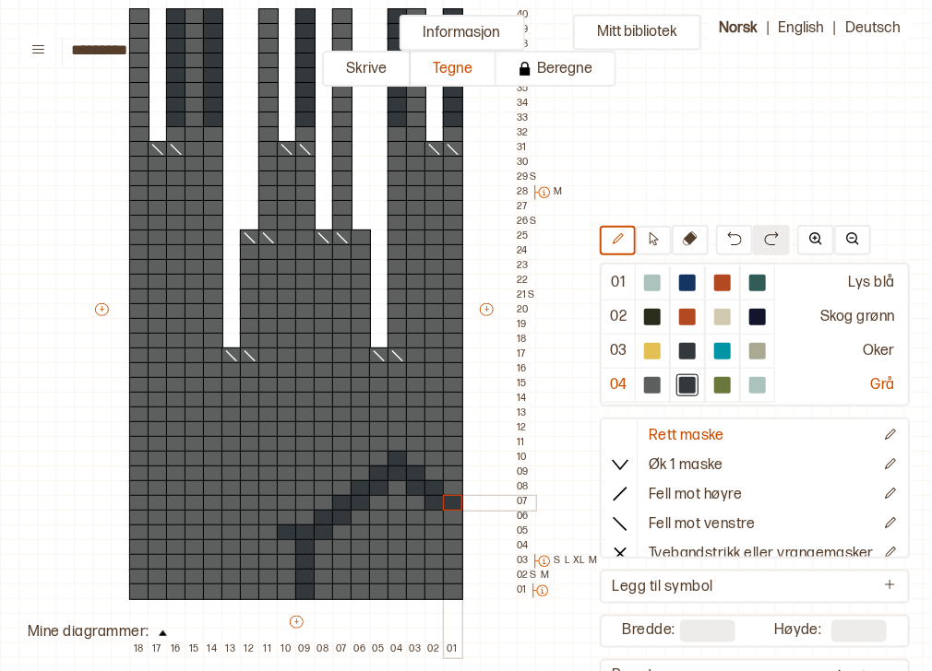
click at [444, 503] on div "+ + + + 18 17 16 15 14 13 12 11 10 09 08 07 06 05 04 03 02 01 40 39 38 37 36 35…" at bounding box center [313, 318] width 443 height 679
click at [446, 516] on div at bounding box center [453, 518] width 20 height 17
drag, startPoint x: 279, startPoint y: 516, endPoint x: 267, endPoint y: 517, distance: 11.2
click at [267, 517] on div "+ + + + 18 17 16 15 14 13 12 11 10 09 08 07 06 05 04 03 02 01 40 39 38 37 36 35…" at bounding box center [313, 318] width 443 height 679
drag, startPoint x: 266, startPoint y: 504, endPoint x: 254, endPoint y: 501, distance: 12.3
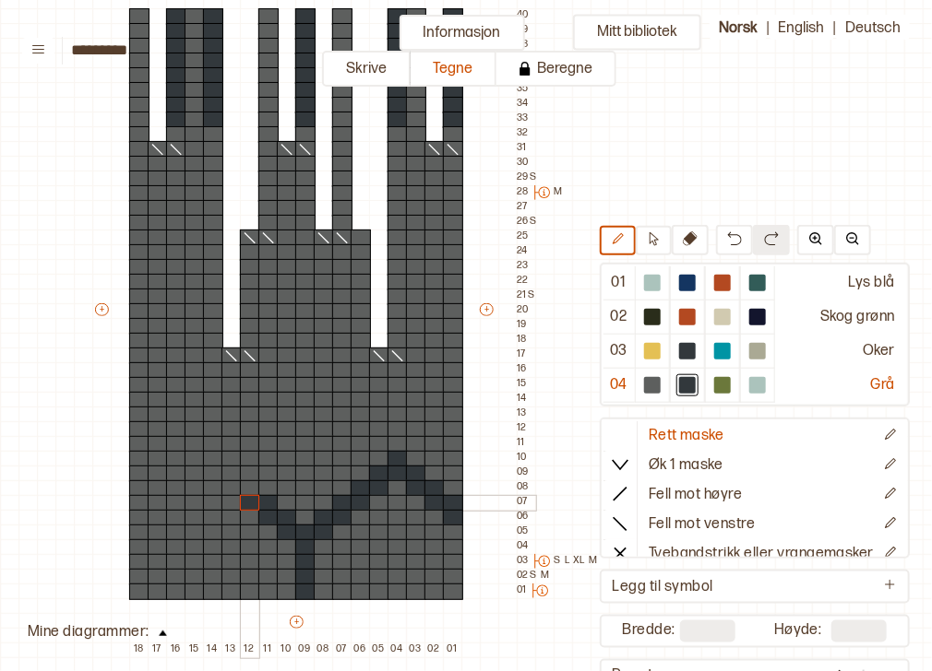
click at [254, 501] on div "+ + + + 18 17 16 15 14 13 12 11 10 09 08 07 06 05 04 03 02 01 40 39 38 37 36 35…" at bounding box center [313, 318] width 443 height 679
drag, startPoint x: 247, startPoint y: 487, endPoint x: 231, endPoint y: 483, distance: 17.0
click at [231, 483] on div "+ + + + 18 17 16 15 14 13 12 11 10 09 08 07 06 05 04 03 02 01 40 39 38 37 36 35…" at bounding box center [313, 318] width 443 height 679
drag, startPoint x: 228, startPoint y: 476, endPoint x: 214, endPoint y: 473, distance: 14.1
click at [214, 473] on div "+ + + + 18 17 16 15 14 13 12 11 10 09 08 07 06 05 04 03 02 01 40 39 38 37 36 35…" at bounding box center [313, 318] width 443 height 679
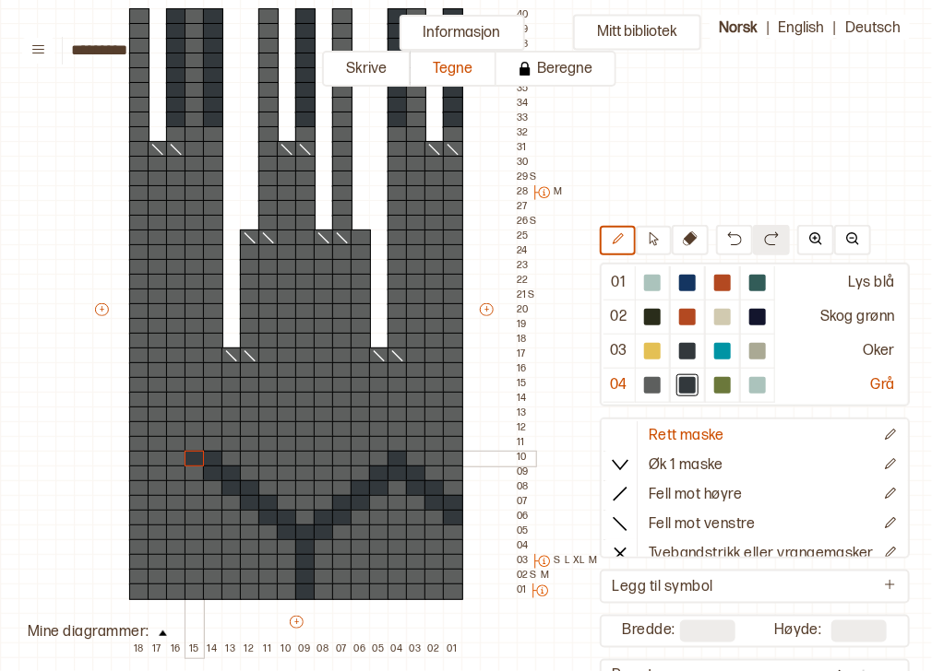
drag, startPoint x: 207, startPoint y: 462, endPoint x: 196, endPoint y: 459, distance: 11.4
click at [196, 459] on div "+ + + + 18 17 16 15 14 13 12 11 10 09 08 07 06 05 04 03 02 01 40 39 38 37 36 35…" at bounding box center [313, 318] width 443 height 679
click at [184, 454] on div at bounding box center [176, 459] width 20 height 17
drag, startPoint x: 194, startPoint y: 443, endPoint x: 193, endPoint y: 427, distance: 15.7
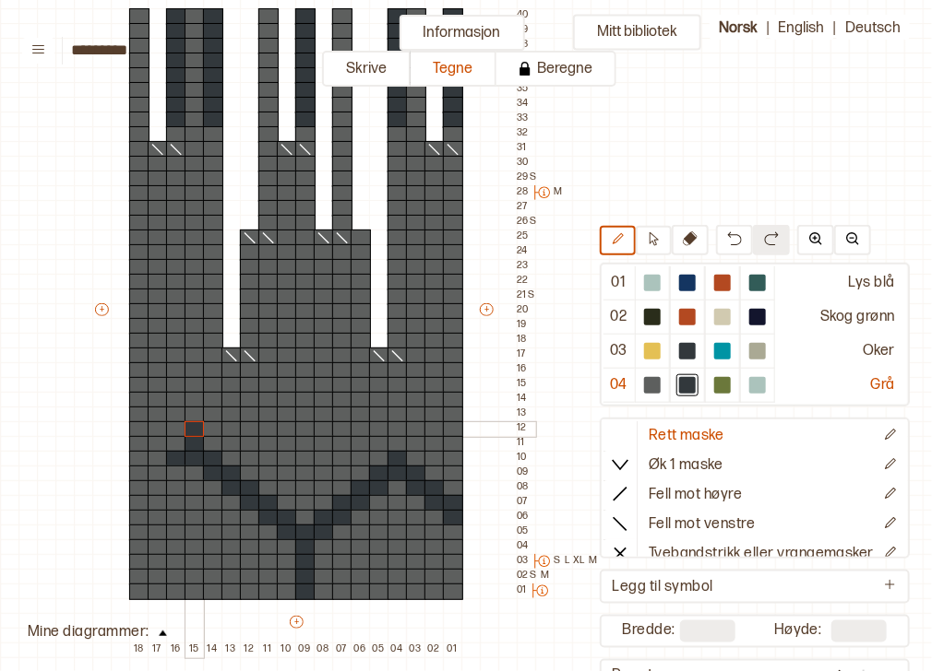
click at [193, 427] on div "+ + + + 18 17 16 15 14 13 12 11 10 09 08 07 06 05 04 03 02 01 40 39 38 37 36 35…" at bounding box center [313, 318] width 443 height 679
click at [162, 473] on div "+ + + + 18 17 16 15 14 13 12 11 10 09 08 07 06 05 04 03 02 01 40 39 38 37 36 35…" at bounding box center [313, 318] width 443 height 679
drag, startPoint x: 158, startPoint y: 488, endPoint x: 137, endPoint y: 491, distance: 20.5
click at [137, 491] on div "+ + + + 18 17 16 15 14 13 12 11 10 09 08 07 06 05 04 03 02 01 40 39 38 37 36 35…" at bounding box center [313, 318] width 443 height 679
click at [137, 500] on div at bounding box center [139, 503] width 20 height 17
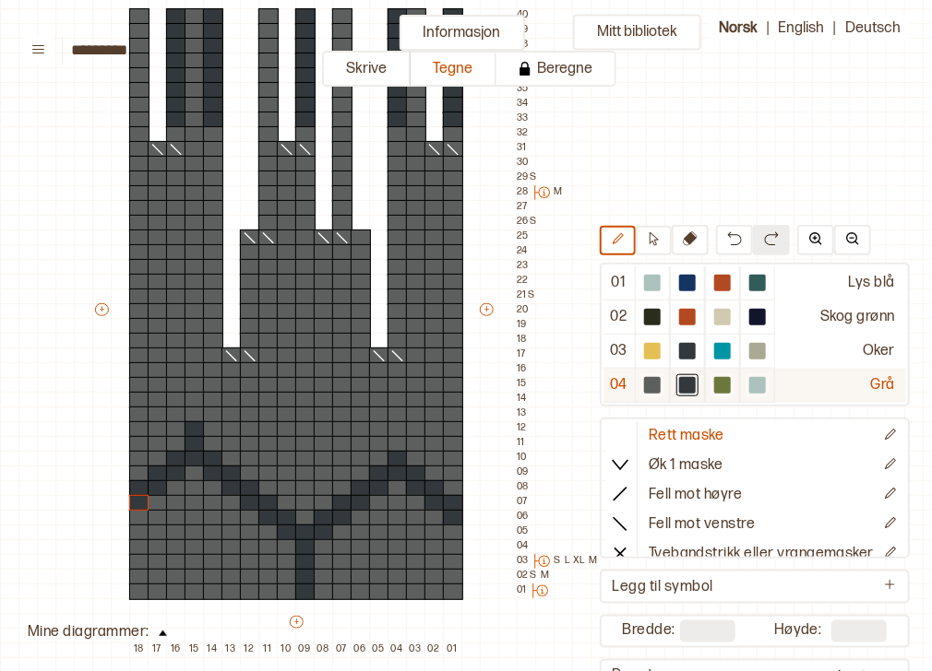
click at [716, 382] on div at bounding box center [722, 385] width 17 height 17
click at [327, 544] on div at bounding box center [324, 548] width 20 height 17
click at [346, 529] on div at bounding box center [342, 533] width 20 height 17
click at [358, 520] on div at bounding box center [361, 518] width 20 height 17
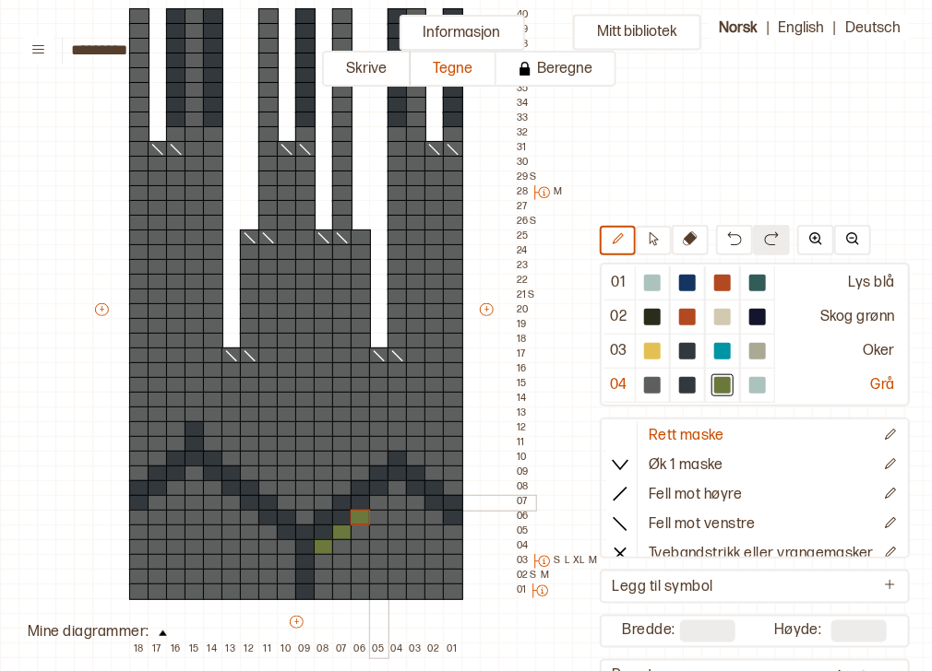
click at [374, 502] on div at bounding box center [379, 503] width 20 height 17
click at [398, 484] on div at bounding box center [397, 489] width 20 height 17
click at [413, 505] on div at bounding box center [416, 503] width 20 height 17
click at [432, 515] on div at bounding box center [434, 518] width 20 height 17
click at [450, 527] on div at bounding box center [453, 533] width 20 height 17
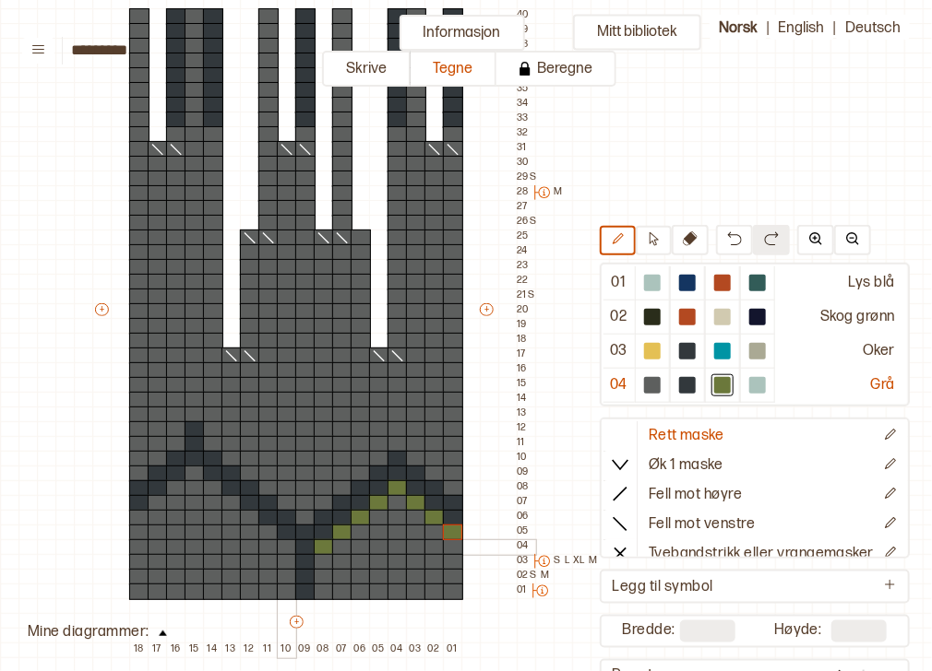
click at [293, 543] on div at bounding box center [287, 548] width 20 height 17
click at [267, 531] on div at bounding box center [268, 533] width 20 height 17
click at [255, 513] on div at bounding box center [250, 518] width 20 height 17
click at [231, 498] on div at bounding box center [231, 503] width 20 height 17
click at [204, 481] on div at bounding box center [213, 489] width 20 height 17
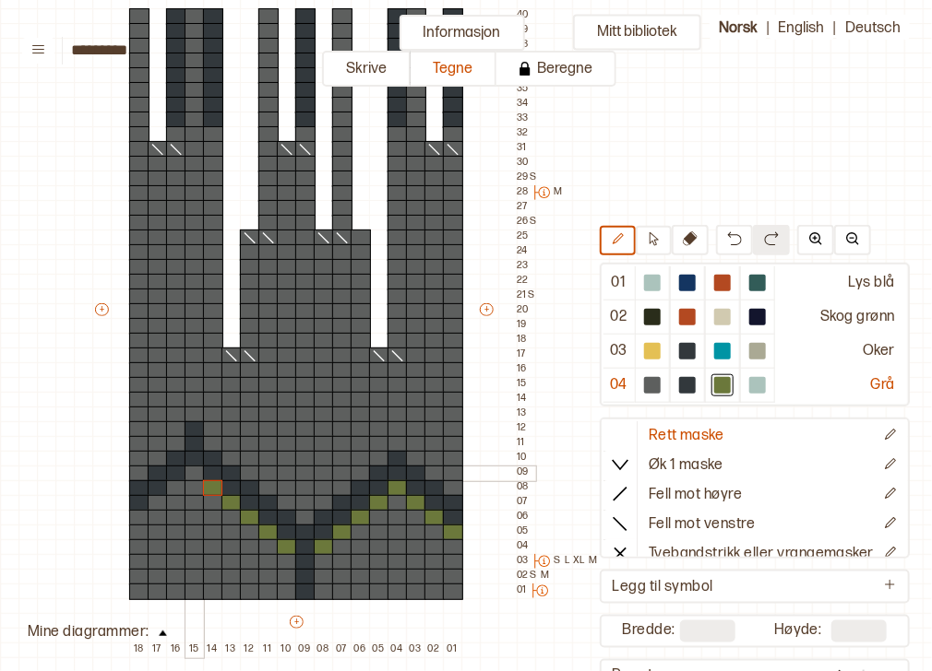
click at [194, 473] on div at bounding box center [194, 474] width 20 height 17
click at [173, 487] on div at bounding box center [176, 489] width 20 height 17
click at [161, 498] on div at bounding box center [158, 503] width 20 height 17
click at [136, 513] on div at bounding box center [139, 518] width 20 height 17
click at [455, 541] on div at bounding box center [453, 548] width 20 height 17
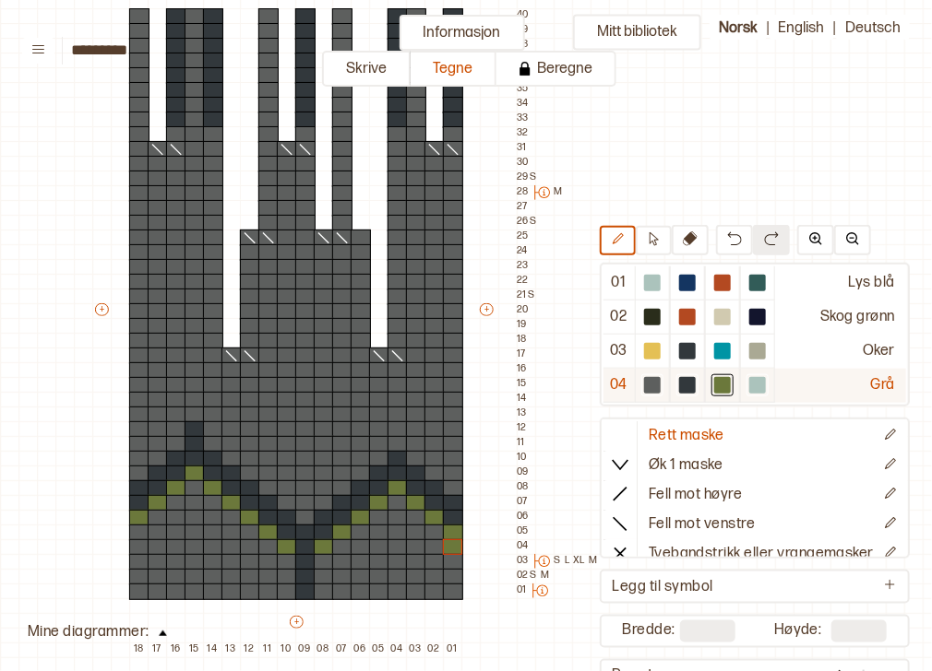
click at [754, 384] on div at bounding box center [757, 385] width 17 height 17
click at [396, 528] on div at bounding box center [397, 533] width 20 height 17
click at [303, 516] on div at bounding box center [305, 518] width 20 height 17
click at [400, 517] on div at bounding box center [397, 518] width 20 height 17
click at [644, 387] on div at bounding box center [652, 385] width 17 height 17
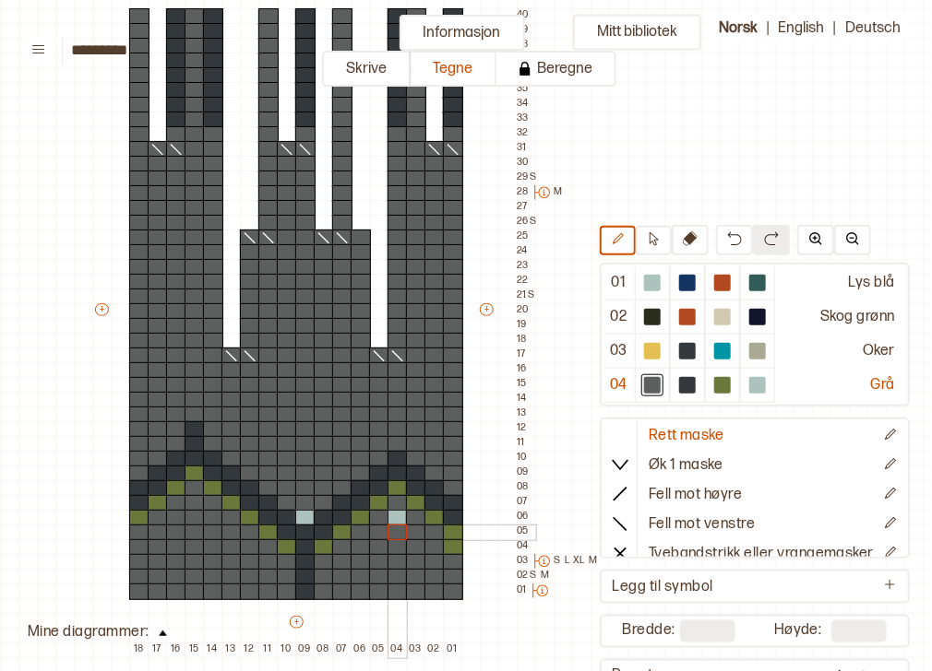
click at [395, 530] on div at bounding box center [397, 533] width 20 height 17
click at [749, 387] on div at bounding box center [757, 385] width 17 height 17
click at [191, 517] on div at bounding box center [194, 518] width 20 height 17
click at [679, 386] on div at bounding box center [687, 385] width 17 height 17
drag, startPoint x: 165, startPoint y: 532, endPoint x: 211, endPoint y: 534, distance: 46.2
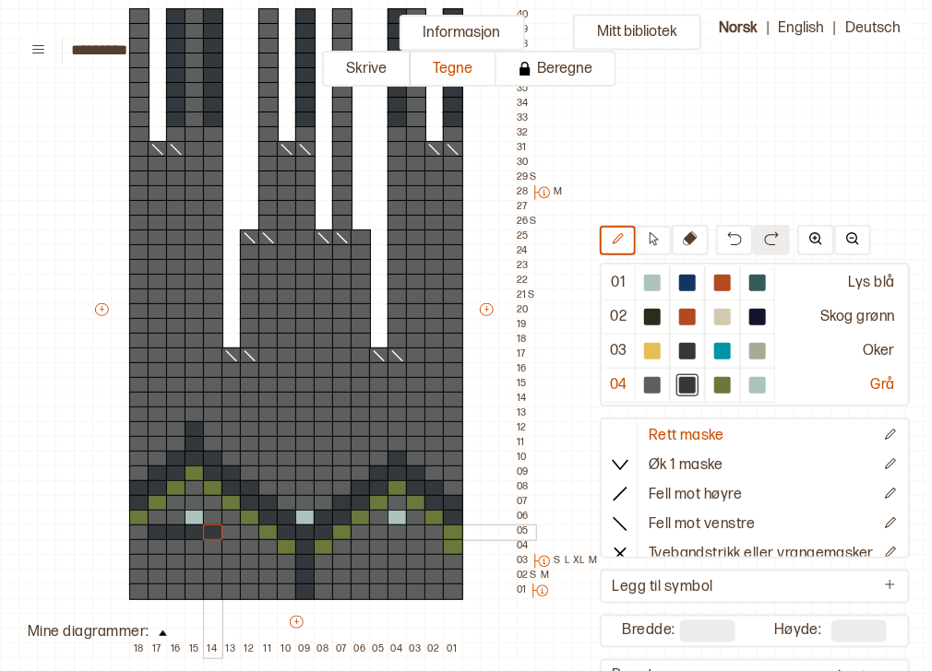
click at [211, 534] on div "+ + + + 18 17 16 15 14 13 12 11 10 09 08 07 06 05 04 03 02 01 40 39 38 37 36 35…" at bounding box center [313, 318] width 443 height 679
drag, startPoint x: 380, startPoint y: 533, endPoint x: 410, endPoint y: 534, distance: 30.5
click at [410, 534] on div "+ + + + 18 17 16 15 14 13 12 11 10 09 08 07 06 05 04 03 02 01 40 39 38 37 36 35…" at bounding box center [313, 318] width 443 height 679
click at [650, 374] on div at bounding box center [652, 385] width 22 height 22
click at [154, 533] on div at bounding box center [158, 533] width 20 height 17
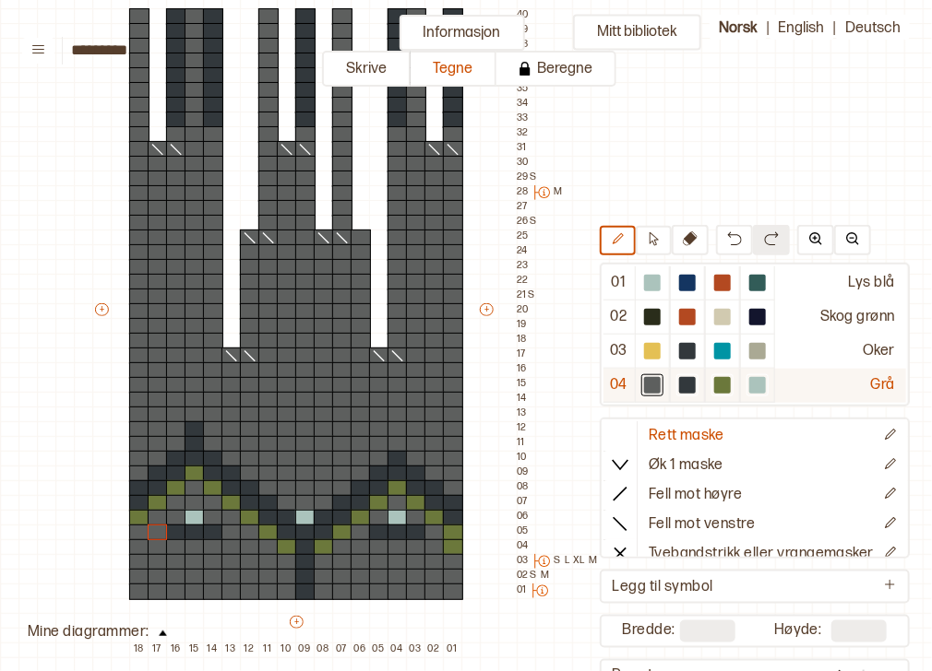
click at [679, 380] on div at bounding box center [687, 385] width 17 height 17
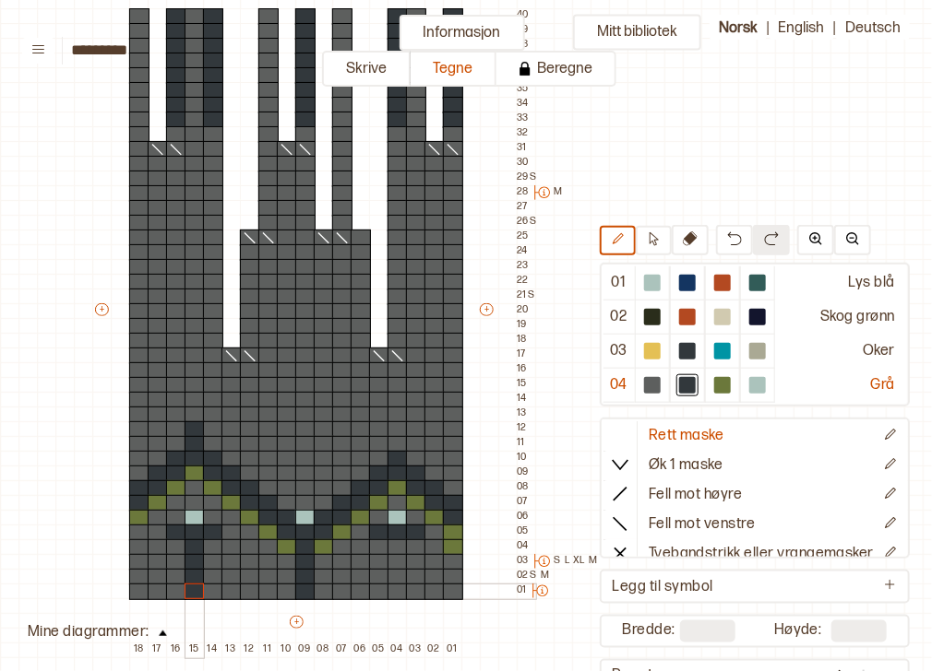
drag, startPoint x: 196, startPoint y: 545, endPoint x: 196, endPoint y: 586, distance: 40.6
click at [196, 586] on div "+ + + + 18 17 16 15 14 13 12 11 10 09 08 07 06 05 04 03 02 01 40 39 38 37 36 35…" at bounding box center [313, 318] width 443 height 679
drag, startPoint x: 392, startPoint y: 544, endPoint x: 397, endPoint y: 592, distance: 48.2
click at [397, 592] on div "+ + + + 18 17 16 15 14 13 12 11 10 09 08 07 06 05 04 03 02 01 40 39 38 37 36 35…" at bounding box center [313, 318] width 443 height 679
drag, startPoint x: 157, startPoint y: 559, endPoint x: 159, endPoint y: 588, distance: 28.7
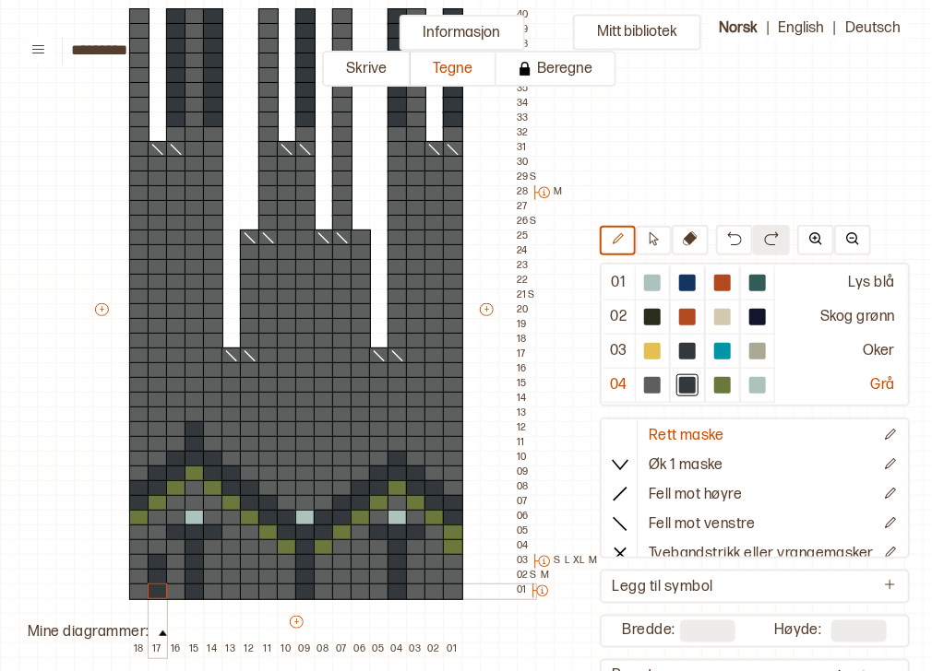
click at [159, 588] on div "+ + + + 18 17 16 15 14 13 12 11 10 09 08 07 06 05 04 03 02 01 40 39 38 37 36 35…" at bounding box center [313, 318] width 443 height 679
drag, startPoint x: 247, startPoint y: 561, endPoint x: 250, endPoint y: 588, distance: 27.8
click at [250, 588] on div "+ + + + 18 17 16 15 14 13 12 11 10 09 08 07 06 05 04 03 02 01 40 39 38 37 36 35…" at bounding box center [313, 318] width 443 height 679
drag, startPoint x: 356, startPoint y: 564, endPoint x: 358, endPoint y: 587, distance: 23.1
click at [358, 587] on div "+ + + + 18 17 16 15 14 13 12 11 10 09 08 07 06 05 04 03 02 01 40 39 38 37 36 35…" at bounding box center [313, 318] width 443 height 679
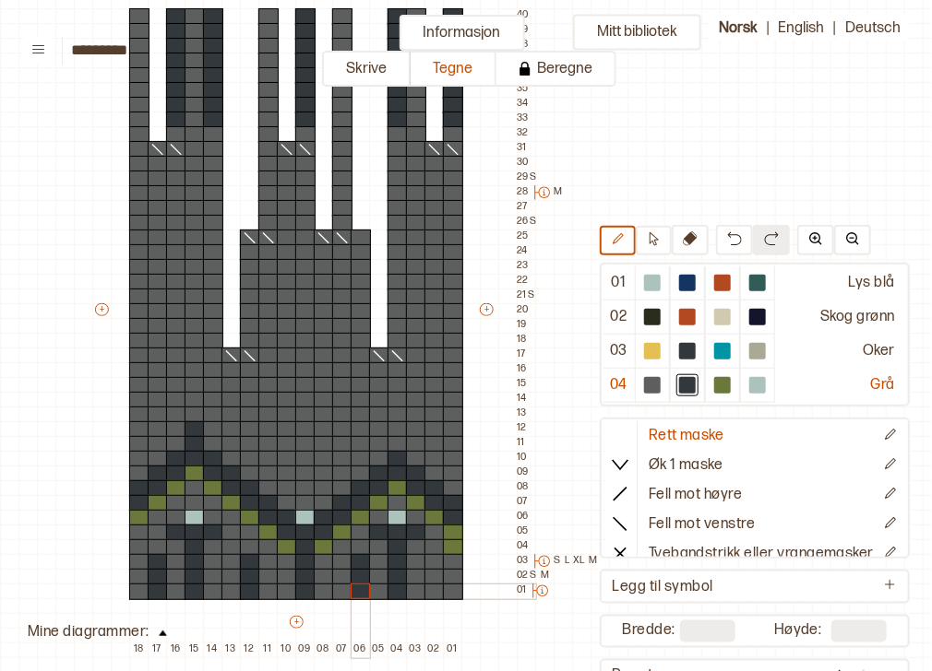
click at [358, 587] on div at bounding box center [361, 592] width 20 height 17
click at [644, 387] on div at bounding box center [652, 385] width 17 height 17
click at [444, 544] on div at bounding box center [453, 548] width 20 height 17
click at [676, 389] on div at bounding box center [687, 385] width 22 height 22
drag, startPoint x: 135, startPoint y: 546, endPoint x: 143, endPoint y: 588, distance: 42.3
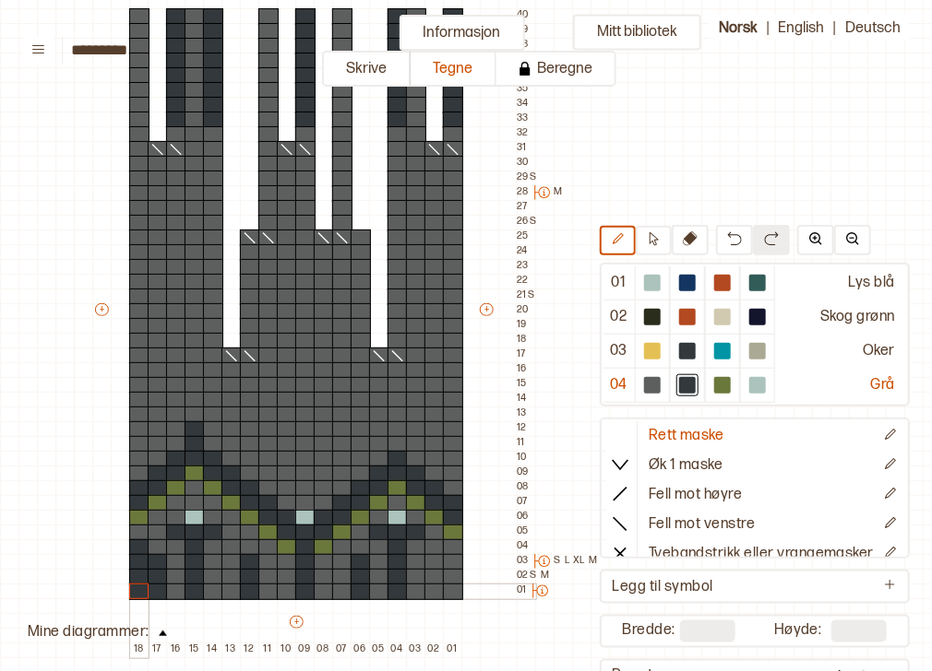
click at [143, 588] on div "+ + + + 18 17 16 15 14 13 12 11 10 09 08 07 06 05 04 03 02 01 40 39 38 37 36 35…" at bounding box center [313, 318] width 443 height 679
drag, startPoint x: 452, startPoint y: 559, endPoint x: 450, endPoint y: 587, distance: 27.7
click at [450, 587] on div "+ + + + 18 17 16 15 14 13 12 11 10 09 08 07 06 05 04 03 02 01 40 39 38 37 36 35…" at bounding box center [313, 318] width 443 height 679
click at [644, 378] on div at bounding box center [652, 385] width 17 height 17
drag, startPoint x: 137, startPoint y: 545, endPoint x: 141, endPoint y: 579, distance: 34.3
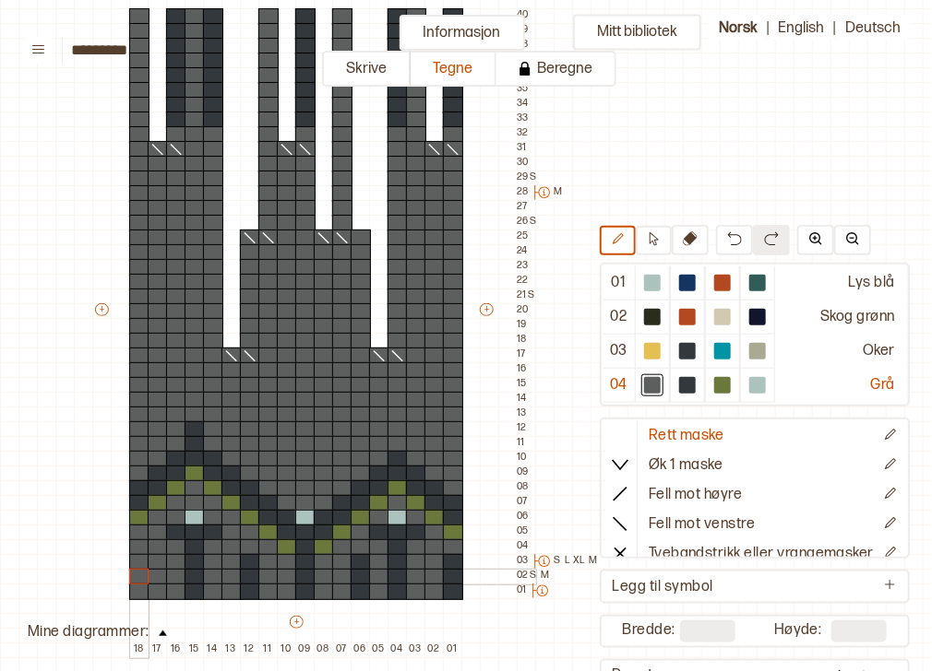
click at [141, 579] on div "+ + + + 18 17 16 15 14 13 12 11 10 09 08 07 06 05 04 03 02 01 40 39 38 37 36 35…" at bounding box center [313, 318] width 443 height 679
click at [683, 389] on div at bounding box center [687, 385] width 17 height 17
click at [152, 564] on div at bounding box center [158, 562] width 20 height 17
click at [738, 236] on button at bounding box center [734, 240] width 37 height 30
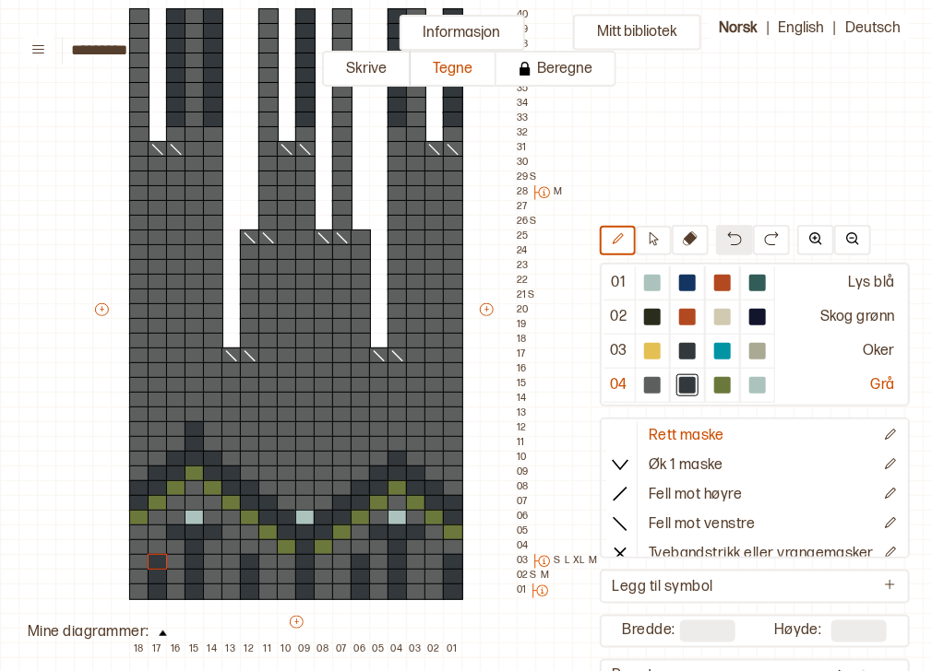
click at [738, 236] on button at bounding box center [734, 240] width 37 height 30
click at [733, 236] on button at bounding box center [734, 240] width 37 height 30
drag, startPoint x: 139, startPoint y: 553, endPoint x: 144, endPoint y: 591, distance: 38.1
click at [144, 591] on div "+ + + + 18 17 16 15 14 13 12 11 10 09 08 07 06 05 04 03 02 01 40 39 38 37 36 35…" at bounding box center [313, 318] width 443 height 679
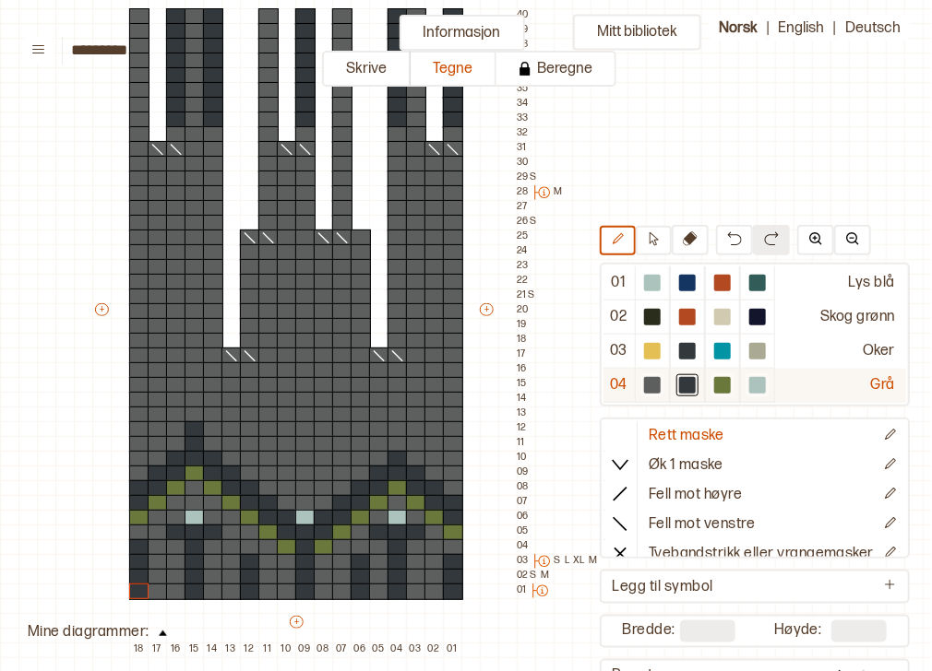
click at [644, 391] on div at bounding box center [652, 385] width 17 height 17
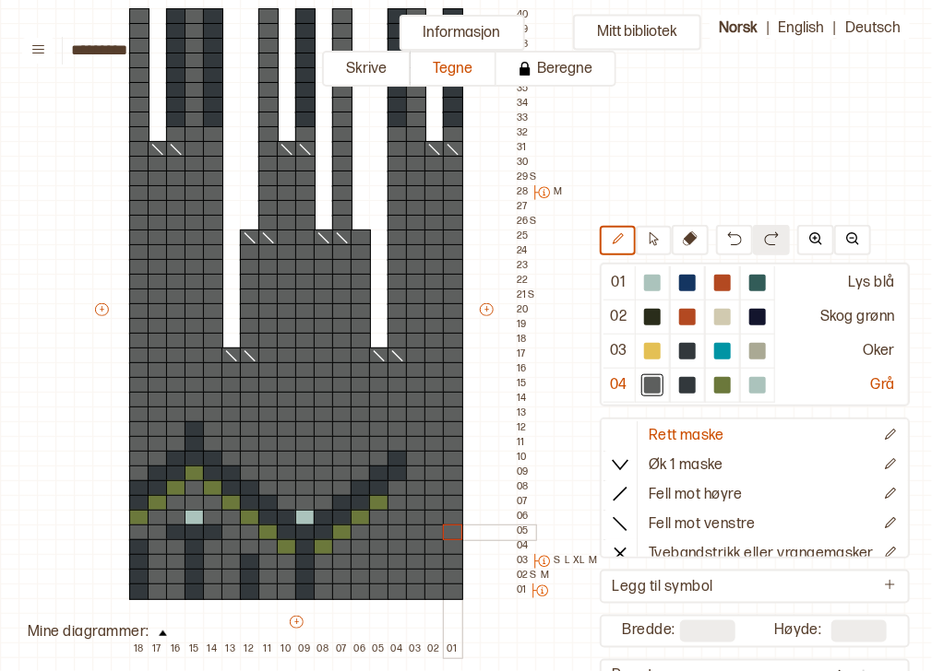
drag, startPoint x: 398, startPoint y: 519, endPoint x: 445, endPoint y: 538, distance: 50.5
click at [445, 538] on div "+ + + + 18 17 16 15 14 13 12 11 10 09 08 07 06 05 04 03 02 01 40 39 38 37 36 35…" at bounding box center [313, 318] width 443 height 679
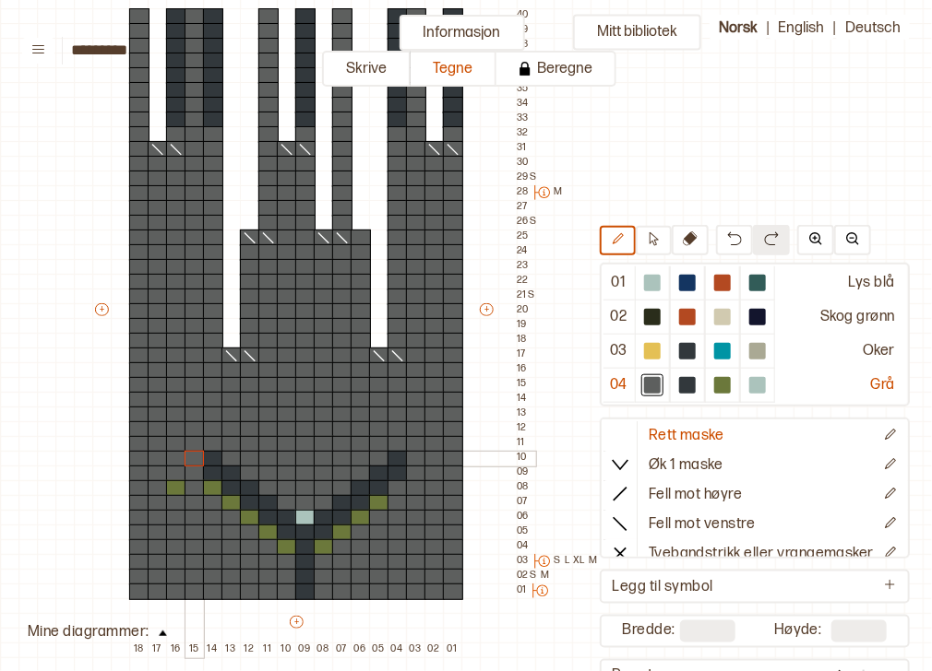
drag, startPoint x: 251, startPoint y: 552, endPoint x: 192, endPoint y: 461, distance: 108.0
click at [192, 461] on div "+ + + + 18 17 16 15 14 13 12 11 10 09 08 07 06 05 04 03 02 01 40 39 38 37 36 35…" at bounding box center [313, 318] width 443 height 679
click at [170, 493] on div at bounding box center [176, 489] width 20 height 17
click at [653, 384] on div at bounding box center [652, 385] width 22 height 22
click at [679, 389] on div at bounding box center [687, 385] width 17 height 17
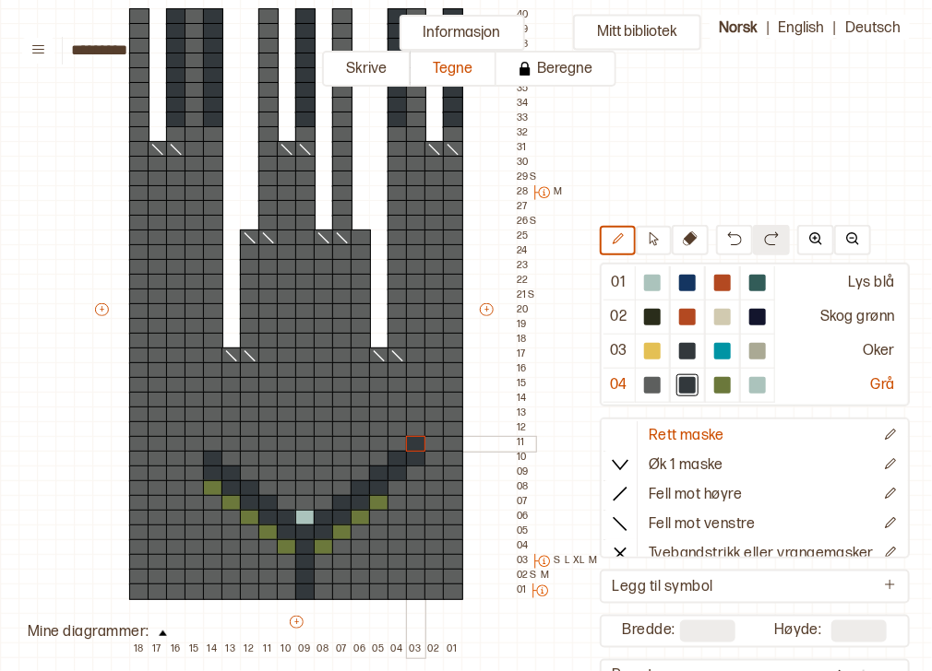
drag, startPoint x: 418, startPoint y: 455, endPoint x: 419, endPoint y: 440, distance: 14.8
click at [419, 440] on div "+ + + + 18 17 16 15 14 13 12 11 10 09 08 07 06 05 04 03 02 01 40 39 38 37 36 35…" at bounding box center [313, 318] width 443 height 679
drag, startPoint x: 432, startPoint y: 458, endPoint x: 434, endPoint y: 477, distance: 19.6
click at [434, 477] on div "+ + + + 18 17 16 15 14 13 12 11 10 09 08 07 06 05 04 03 02 01 40 39 38 37 36 35…" at bounding box center [313, 318] width 443 height 679
drag, startPoint x: 451, startPoint y: 472, endPoint x: 455, endPoint y: 487, distance: 15.2
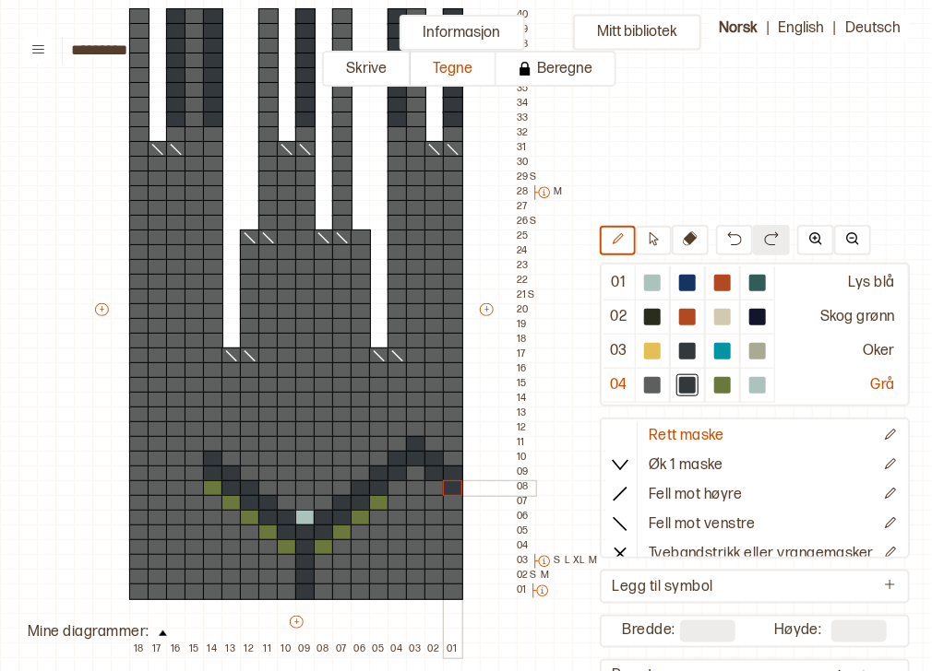
click at [455, 487] on div "+ + + + 18 17 16 15 14 13 12 11 10 09 08 07 06 05 04 03 02 01 40 39 38 37 36 35…" at bounding box center [313, 318] width 443 height 679
click at [416, 429] on div at bounding box center [416, 430] width 20 height 17
click at [196, 458] on div at bounding box center [194, 459] width 20 height 17
click at [177, 457] on div at bounding box center [176, 459] width 20 height 17
drag, startPoint x: 177, startPoint y: 471, endPoint x: 159, endPoint y: 472, distance: 18.5
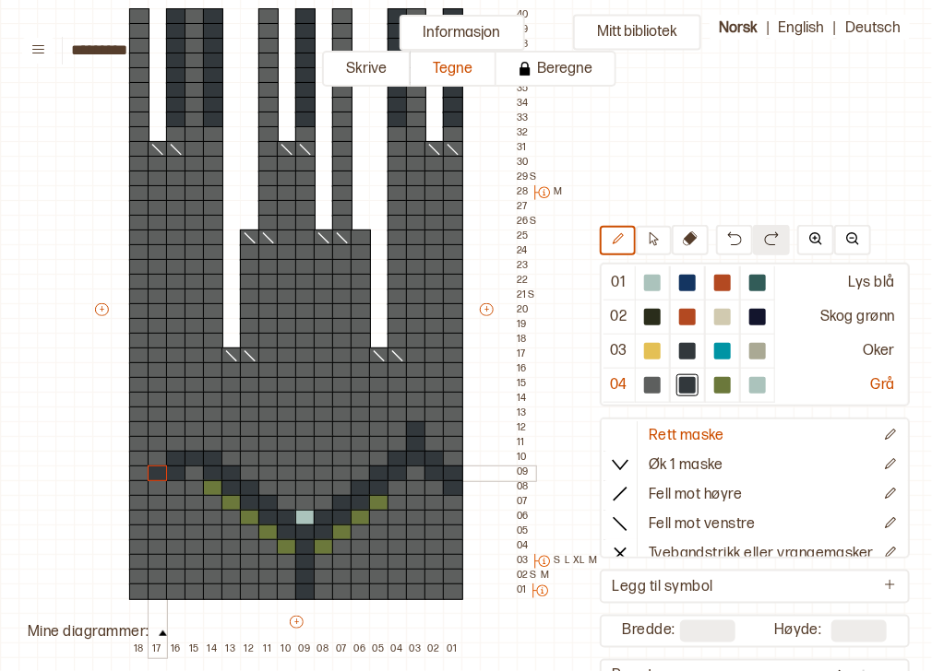
click at [159, 472] on div "+ + + + 18 17 16 15 14 13 12 11 10 09 08 07 06 05 04 03 02 01 40 39 38 37 36 35…" at bounding box center [313, 318] width 443 height 679
drag, startPoint x: 157, startPoint y: 483, endPoint x: 142, endPoint y: 483, distance: 14.8
click at [142, 483] on div "+ + + + 18 17 16 15 14 13 12 11 10 09 08 07 06 05 04 03 02 01 40 39 38 37 36 35…" at bounding box center [313, 318] width 443 height 679
click at [144, 501] on div at bounding box center [139, 503] width 20 height 17
drag, startPoint x: 418, startPoint y: 592, endPoint x: 414, endPoint y: 544, distance: 48.1
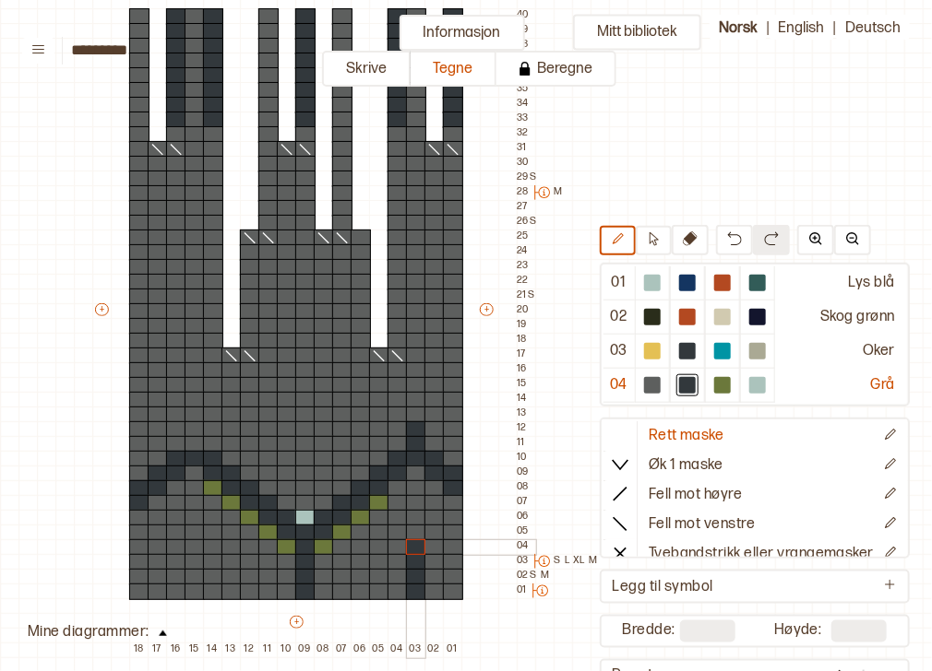
click at [414, 544] on div "+ + + + 18 17 16 15 14 13 12 11 10 09 08 07 06 05 04 03 02 01 40 39 38 37 36 35…" at bounding box center [313, 318] width 443 height 679
drag, startPoint x: 391, startPoint y: 528, endPoint x: 428, endPoint y: 529, distance: 36.9
click at [428, 529] on div "+ + + + 18 17 16 15 14 13 12 11 10 09 08 07 06 05 04 03 02 01 40 39 38 37 36 35…" at bounding box center [313, 318] width 443 height 679
click at [749, 386] on div at bounding box center [757, 385] width 17 height 17
click at [417, 523] on div at bounding box center [416, 518] width 20 height 17
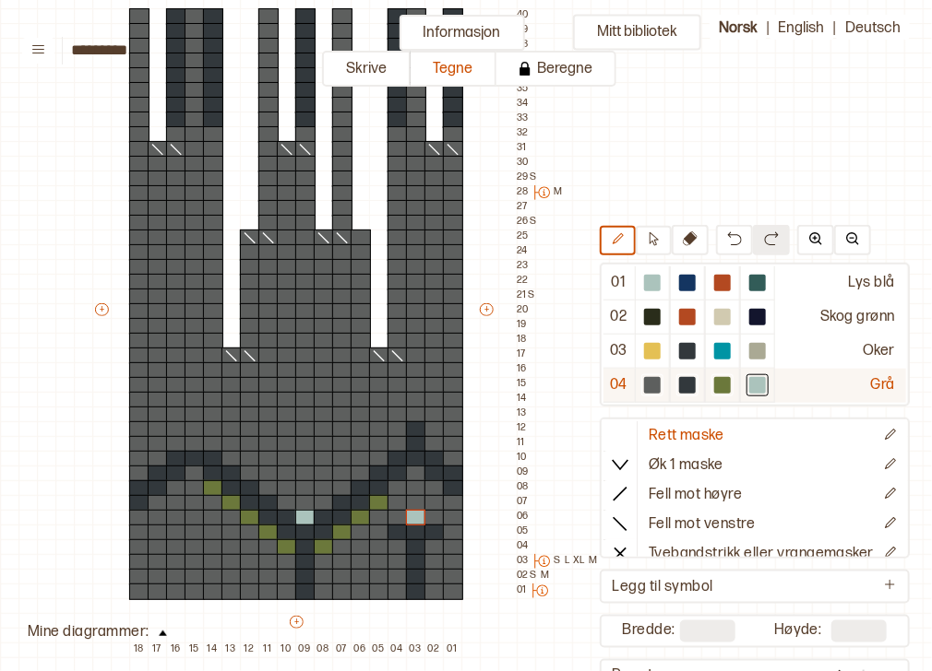
click at [679, 386] on div at bounding box center [687, 385] width 17 height 17
drag, startPoint x: 454, startPoint y: 588, endPoint x: 454, endPoint y: 565, distance: 23.1
click at [454, 565] on div "+ + + + 18 17 16 15 14 13 12 11 10 09 08 07 06 05 04 03 02 01 40 39 38 37 36 35…" at bounding box center [313, 318] width 443 height 679
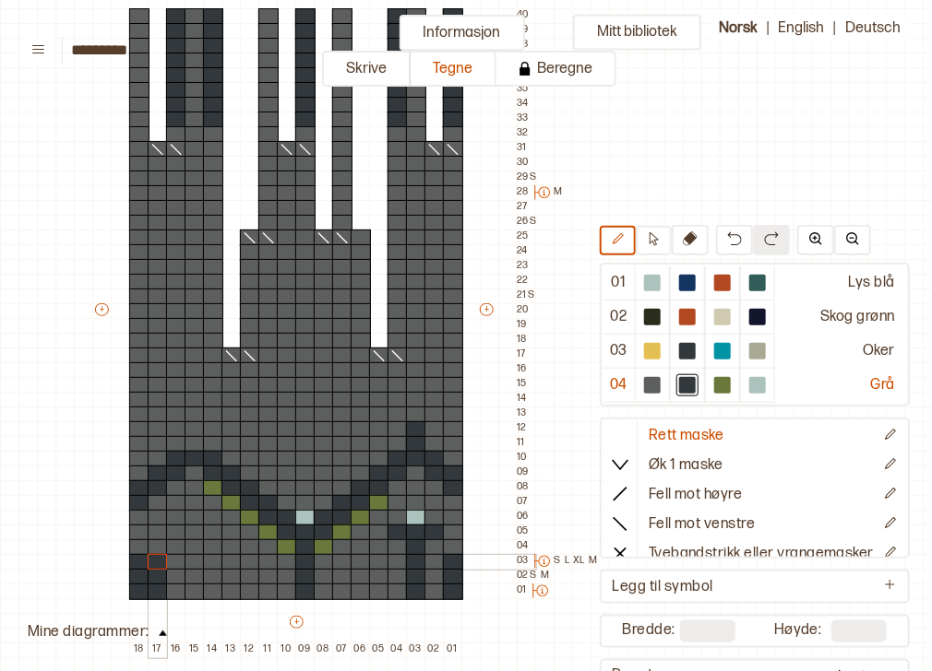
drag, startPoint x: 138, startPoint y: 555, endPoint x: 155, endPoint y: 567, distance: 20.5
click at [155, 567] on div "+ + + + 18 17 16 15 14 13 12 11 10 09 08 07 06 05 04 03 02 01 40 39 38 37 36 35…" at bounding box center [313, 318] width 443 height 679
click at [136, 543] on div at bounding box center [139, 548] width 20 height 17
drag, startPoint x: 352, startPoint y: 561, endPoint x: 352, endPoint y: 588, distance: 26.7
click at [352, 588] on div "+ + + + 18 17 16 15 14 13 12 11 10 09 08 07 06 05 04 03 02 01 40 39 38 37 36 35…" at bounding box center [313, 318] width 443 height 679
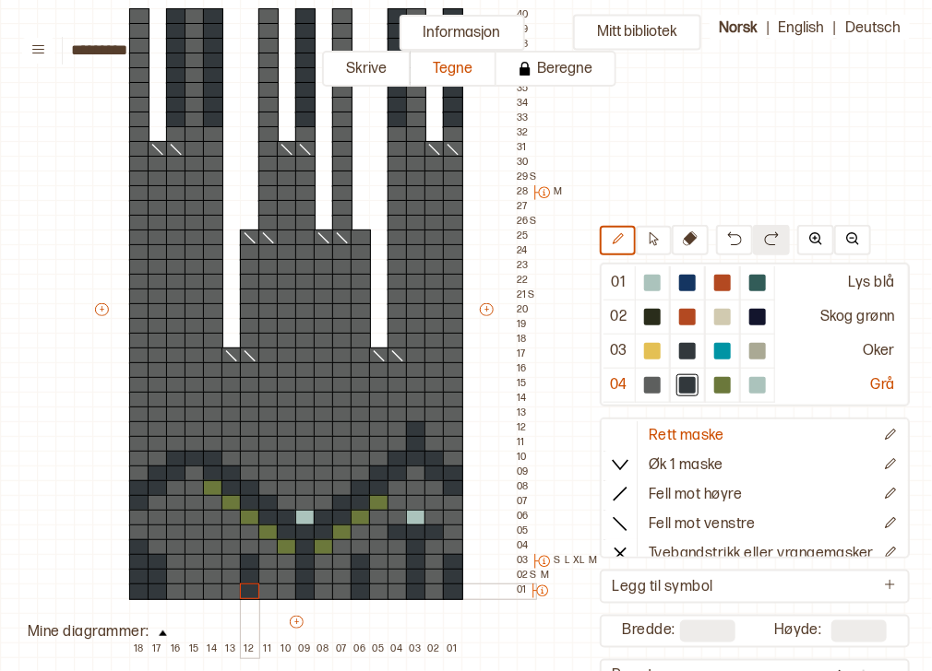
drag, startPoint x: 244, startPoint y: 557, endPoint x: 250, endPoint y: 584, distance: 27.5
click at [250, 584] on div "+ + + + 18 17 16 15 14 13 12 11 10 09 08 07 06 05 04 03 02 01 40 39 38 37 36 35…" at bounding box center [313, 318] width 443 height 679
drag, startPoint x: 196, startPoint y: 590, endPoint x: 189, endPoint y: 544, distance: 46.6
click at [189, 544] on div "+ + + + 18 17 16 15 14 13 12 11 10 09 08 07 06 05 04 03 02 01 40 39 38 37 36 35…" at bounding box center [313, 318] width 443 height 679
drag, startPoint x: 176, startPoint y: 530, endPoint x: 206, endPoint y: 535, distance: 29.9
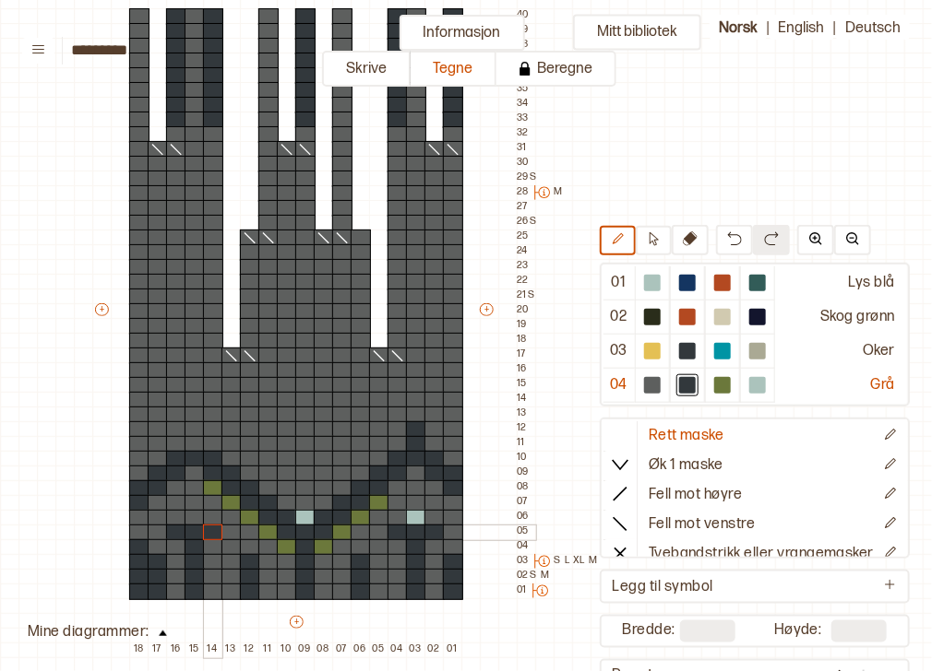
click at [206, 535] on div "+ + + + 18 17 16 15 14 13 12 11 10 09 08 07 06 05 04 03 02 01 40 39 38 37 36 35…" at bounding box center [313, 318] width 443 height 679
click at [749, 385] on div at bounding box center [757, 385] width 17 height 17
click at [196, 516] on div at bounding box center [194, 518] width 20 height 17
click at [714, 380] on div at bounding box center [722, 385] width 17 height 17
click at [395, 490] on div at bounding box center [397, 489] width 20 height 17
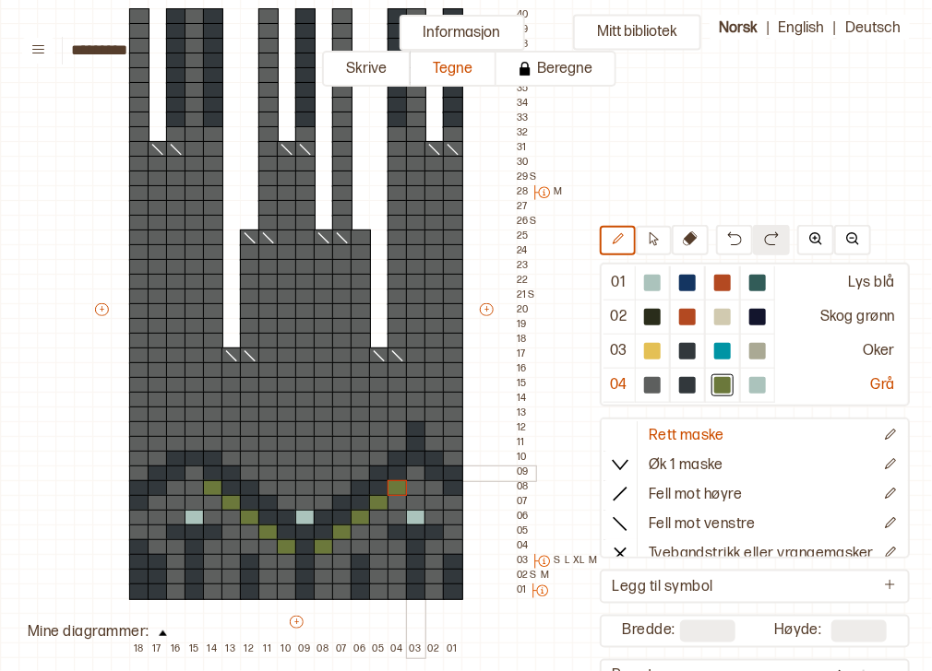
click at [416, 472] on div at bounding box center [416, 474] width 20 height 17
click at [435, 489] on div at bounding box center [434, 489] width 20 height 17
click at [454, 500] on div at bounding box center [453, 503] width 20 height 17
click at [195, 475] on div at bounding box center [194, 474] width 20 height 17
click at [176, 486] on div at bounding box center [176, 489] width 20 height 17
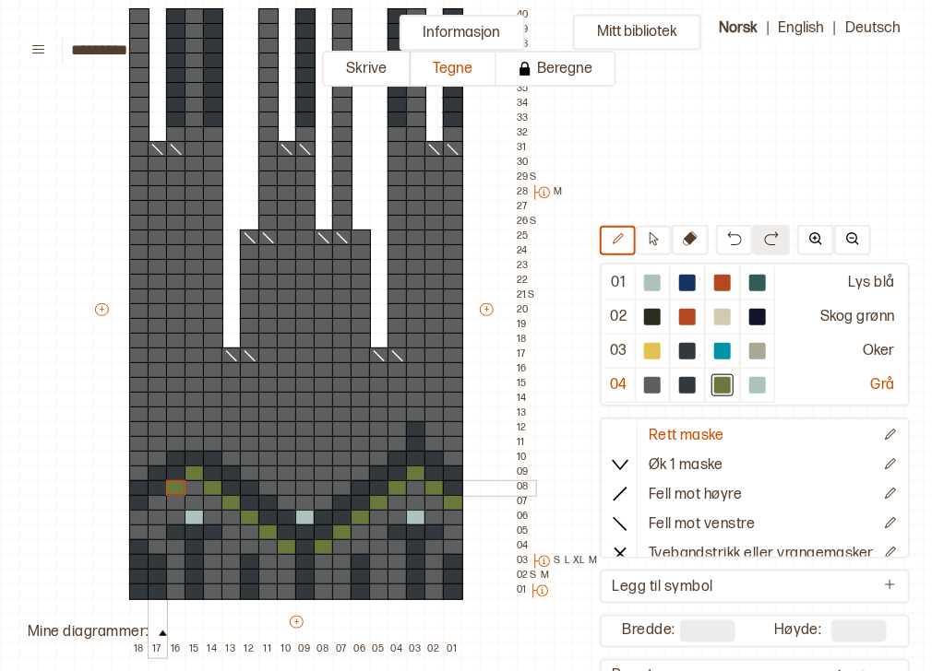
click at [160, 494] on div at bounding box center [158, 489] width 20 height 17
click at [137, 515] on div at bounding box center [139, 518] width 20 height 17
click at [159, 501] on div at bounding box center [158, 503] width 20 height 17
click at [680, 379] on div at bounding box center [687, 385] width 17 height 17
click at [159, 484] on div at bounding box center [158, 489] width 20 height 17
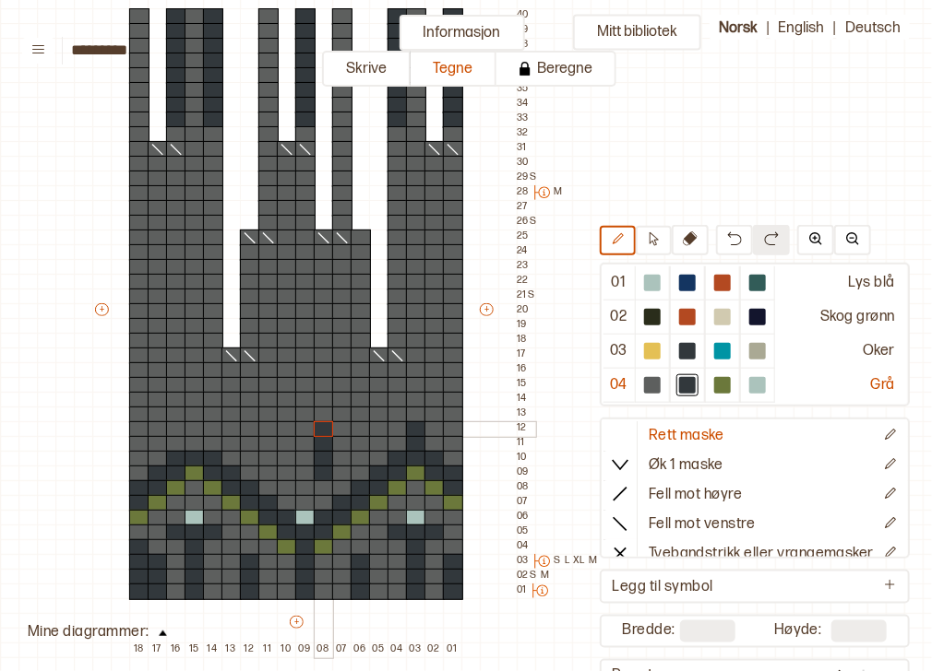
drag, startPoint x: 317, startPoint y: 474, endPoint x: 319, endPoint y: 432, distance: 42.5
click at [319, 432] on div "+ + + + 18 17 16 15 14 13 12 11 10 09 08 07 06 05 04 03 02 01 40 39 38 37 36 35…" at bounding box center [313, 318] width 443 height 679
drag, startPoint x: 284, startPoint y: 472, endPoint x: 282, endPoint y: 431, distance: 41.5
click at [282, 431] on div "+ + + + 18 17 16 15 14 13 12 11 10 09 08 07 06 05 04 03 02 01 40 39 38 37 36 35…" at bounding box center [313, 318] width 443 height 679
drag, startPoint x: 356, startPoint y: 445, endPoint x: 355, endPoint y: 432, distance: 12.9
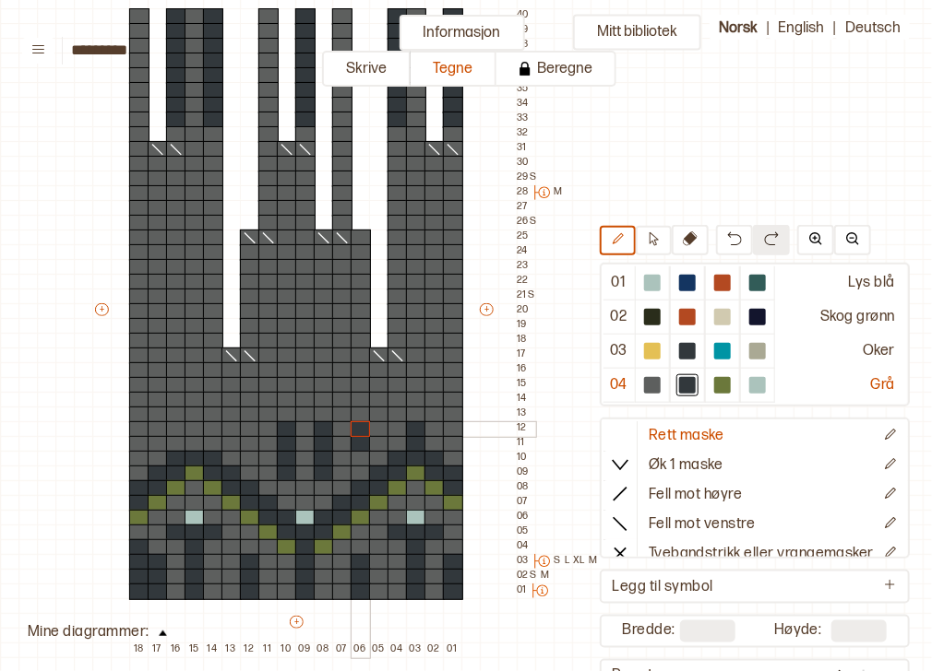
click at [355, 432] on div "+ + + + 18 17 16 15 14 13 12 11 10 09 08 07 06 05 04 03 02 01 40 39 38 37 36 35…" at bounding box center [313, 318] width 443 height 679
click at [247, 433] on div "+ + + + 18 17 16 15 14 13 12 11 10 09 08 07 06 05 04 03 02 01 40 39 38 37 36 35…" at bounding box center [313, 318] width 443 height 679
click at [749, 381] on div at bounding box center [757, 385] width 17 height 17
drag, startPoint x: 303, startPoint y: 488, endPoint x: 301, endPoint y: 432, distance: 56.3
click at [301, 432] on div "+ + + + 18 17 16 15 14 13 12 11 10 09 08 07 06 05 04 03 02 01 40 39 38 37 36 35…" at bounding box center [313, 318] width 443 height 679
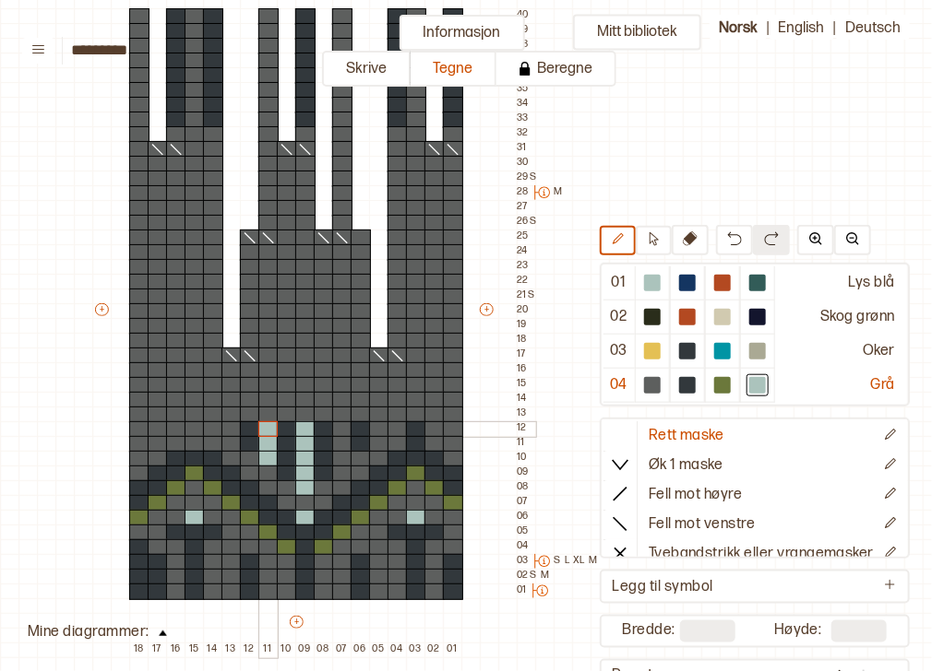
drag, startPoint x: 267, startPoint y: 458, endPoint x: 267, endPoint y: 427, distance: 30.5
click at [267, 427] on div "+ + + + 18 17 16 15 14 13 12 11 10 09 08 07 06 05 04 03 02 01 40 39 38 37 36 35…" at bounding box center [313, 318] width 443 height 679
drag, startPoint x: 343, startPoint y: 461, endPoint x: 340, endPoint y: 432, distance: 29.6
click at [340, 432] on div "+ + + + 18 17 16 15 14 13 12 11 10 09 08 07 06 05 04 03 02 01 40 39 38 37 36 35…" at bounding box center [313, 318] width 443 height 679
click at [714, 383] on div at bounding box center [722, 385] width 17 height 17
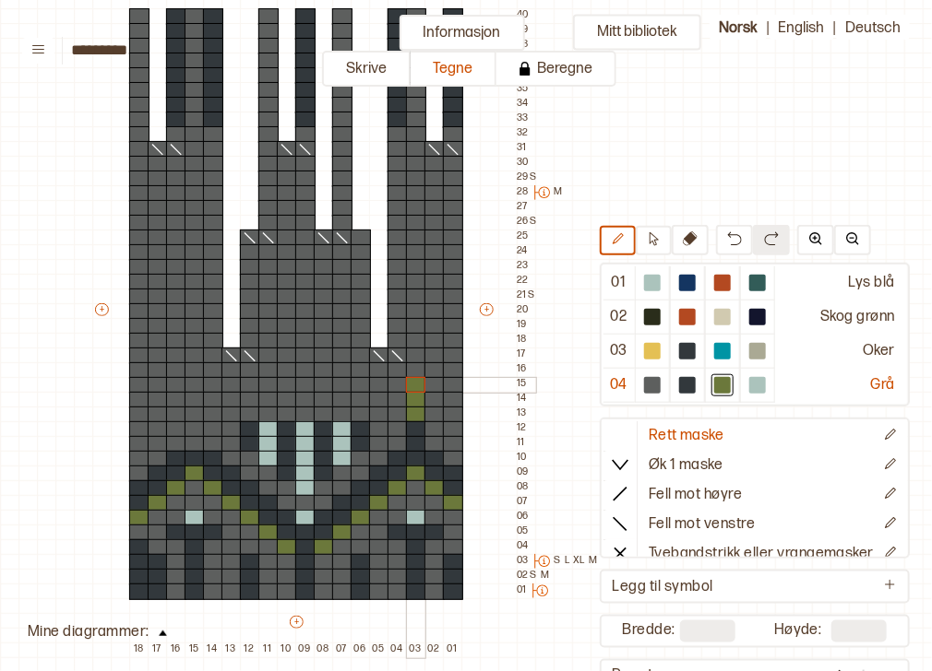
drag, startPoint x: 418, startPoint y: 417, endPoint x: 412, endPoint y: 384, distance: 33.7
click at [412, 384] on div "+ + + + 18 17 16 15 14 13 12 11 10 09 08 07 06 05 04 03 02 01 40 39 38 37 36 35…" at bounding box center [313, 318] width 443 height 679
drag, startPoint x: 193, startPoint y: 415, endPoint x: 191, endPoint y: 389, distance: 25.9
click at [191, 389] on div "+ + + + 18 17 16 15 14 13 12 11 10 09 08 07 06 05 04 03 02 01 40 39 38 37 36 35…" at bounding box center [313, 318] width 443 height 679
click at [680, 385] on div at bounding box center [687, 385] width 17 height 17
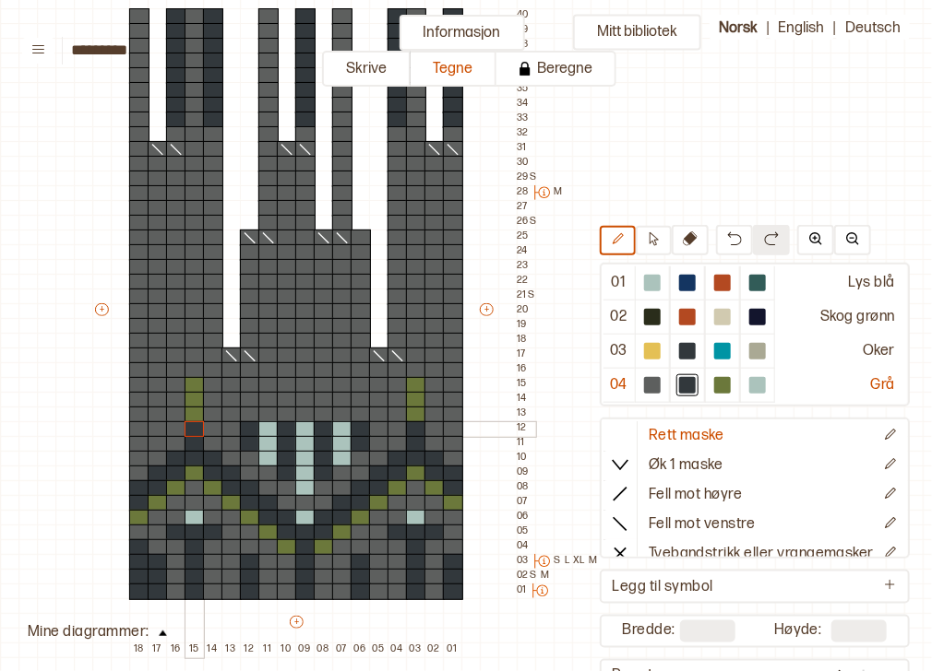
drag, startPoint x: 196, startPoint y: 442, endPoint x: 196, endPoint y: 422, distance: 20.3
click at [196, 422] on div "+ + + + 18 17 16 15 14 13 12 11 10 09 08 07 06 05 04 03 02 01 40 39 38 37 36 35…" at bounding box center [313, 318] width 443 height 679
click at [755, 383] on div at bounding box center [757, 385] width 22 height 22
drag, startPoint x: 452, startPoint y: 386, endPoint x: 450, endPoint y: 417, distance: 30.5
click at [450, 417] on div "+ + + + 18 17 16 15 14 13 12 11 10 09 08 07 06 05 04 03 02 01 40 39 38 37 36 35…" at bounding box center [313, 318] width 443 height 679
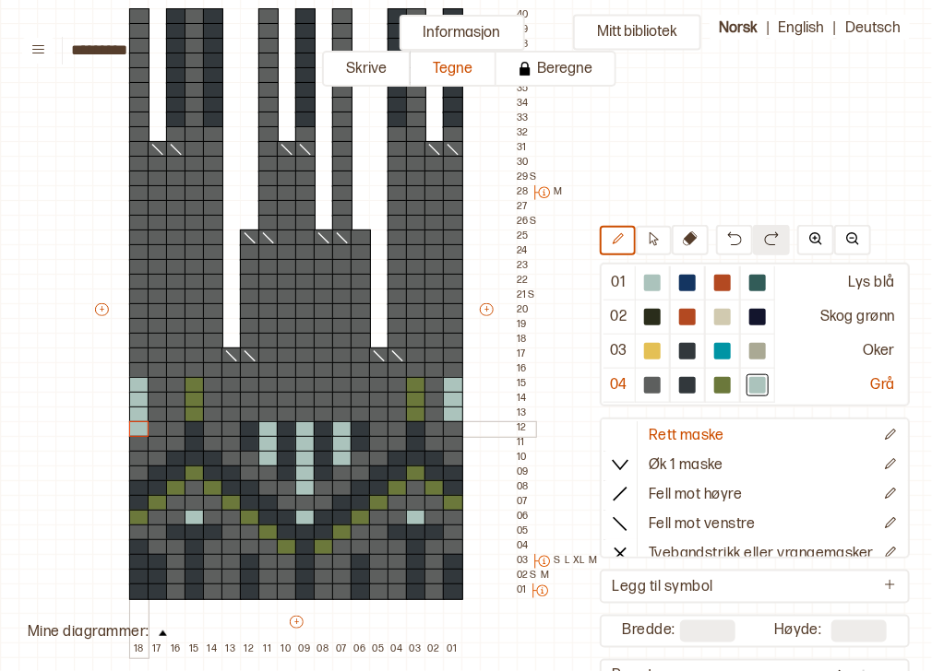
drag, startPoint x: 140, startPoint y: 381, endPoint x: 137, endPoint y: 435, distance: 54.5
click at [137, 435] on div "+ + + + 18 17 16 15 14 13 12 11 10 09 08 07 06 05 04 03 02 01 40 39 38 37 36 35…" at bounding box center [313, 318] width 443 height 679
drag, startPoint x: 154, startPoint y: 410, endPoint x: 153, endPoint y: 383, distance: 26.8
click at [153, 383] on div "+ + + + 18 17 16 15 14 13 12 11 10 09 08 07 06 05 04 03 02 01 40 39 38 37 36 35…" at bounding box center [313, 318] width 443 height 679
click at [137, 448] on div at bounding box center [139, 444] width 20 height 17
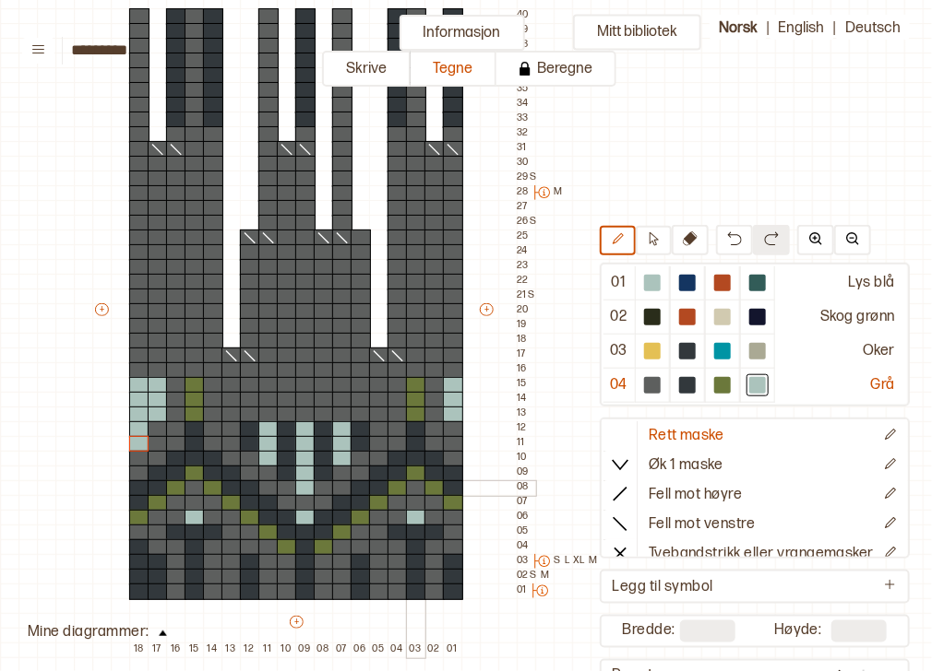
click at [417, 492] on div at bounding box center [416, 489] width 20 height 17
click at [186, 487] on div at bounding box center [194, 489] width 20 height 17
drag, startPoint x: 302, startPoint y: 414, endPoint x: 295, endPoint y: 380, distance: 34.7
click at [295, 380] on div "+ + + + 18 17 16 15 14 13 12 11 10 09 08 07 06 05 04 03 02 01 40 39 38 37 36 35…" at bounding box center [313, 318] width 443 height 679
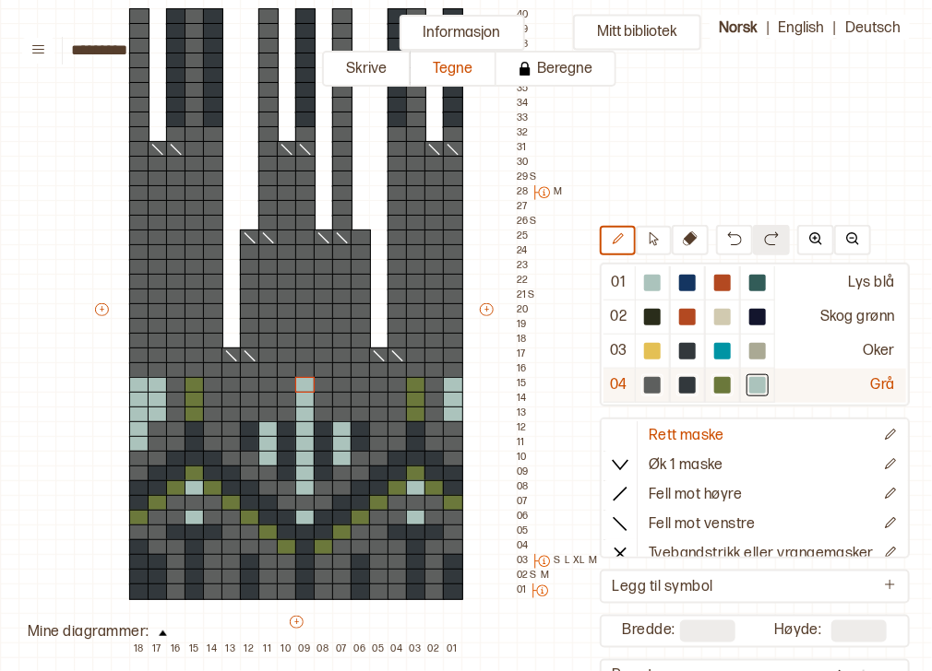
click at [679, 384] on div at bounding box center [687, 385] width 17 height 17
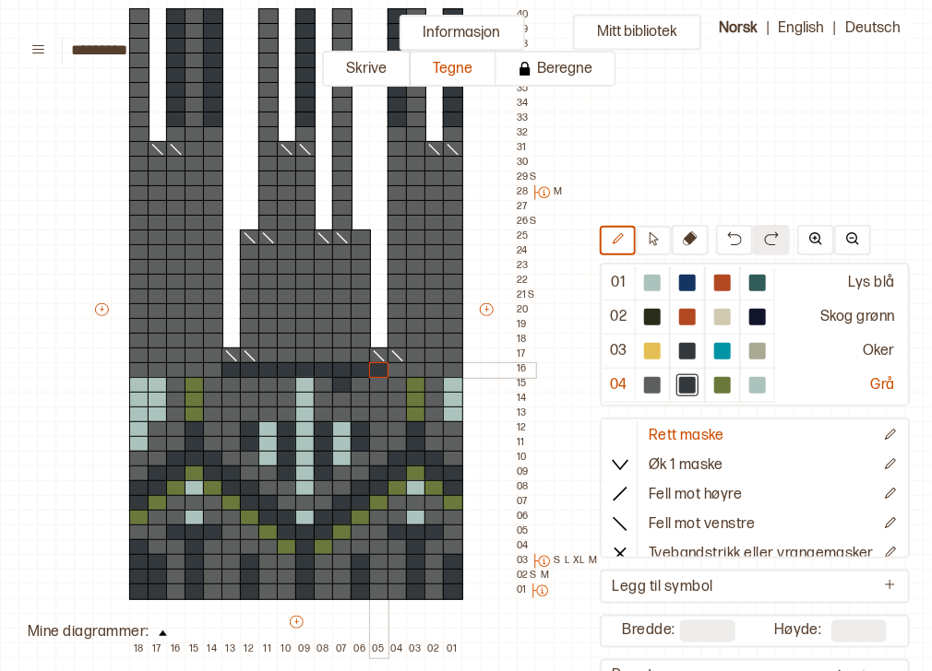
drag, startPoint x: 238, startPoint y: 369, endPoint x: 380, endPoint y: 371, distance: 142.1
click at [380, 371] on div "+ + + + 18 17 16 15 14 13 12 11 10 09 08 07 06 05 04 03 02 01 40 39 38 37 36 35…" at bounding box center [313, 318] width 443 height 679
click at [656, 384] on div at bounding box center [652, 386] width 35 height 34
click at [347, 381] on div at bounding box center [342, 385] width 20 height 17
click at [389, 369] on div at bounding box center [397, 370] width 20 height 17
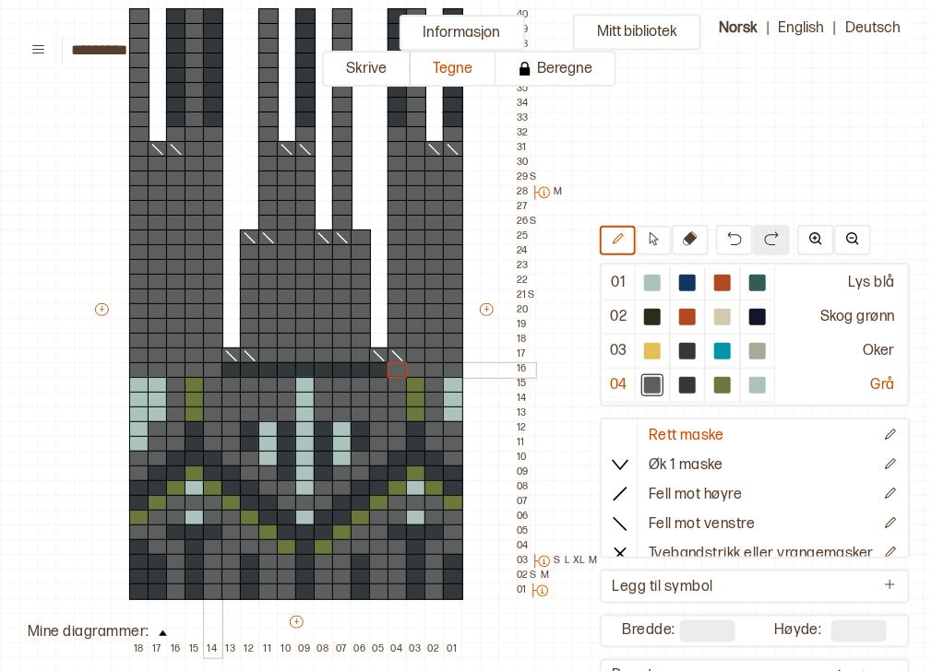
click at [214, 369] on div at bounding box center [213, 370] width 20 height 17
click at [679, 391] on div at bounding box center [687, 385] width 17 height 17
click at [734, 237] on button at bounding box center [734, 240] width 37 height 30
click at [727, 238] on img at bounding box center [734, 239] width 15 height 15
click at [397, 368] on div at bounding box center [397, 370] width 20 height 17
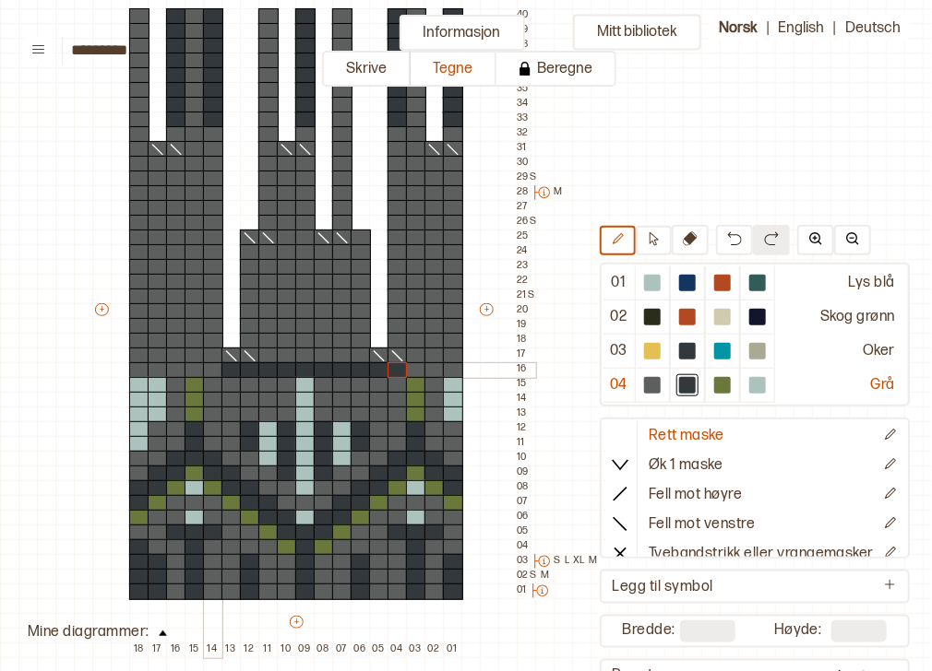
click at [213, 368] on div at bounding box center [213, 370] width 20 height 17
click at [393, 354] on div at bounding box center [397, 356] width 20 height 17
click at [611, 527] on icon at bounding box center [620, 523] width 18 height 18
click at [396, 354] on div at bounding box center [397, 356] width 20 height 17
click at [380, 354] on icon at bounding box center [379, 356] width 18 height 15
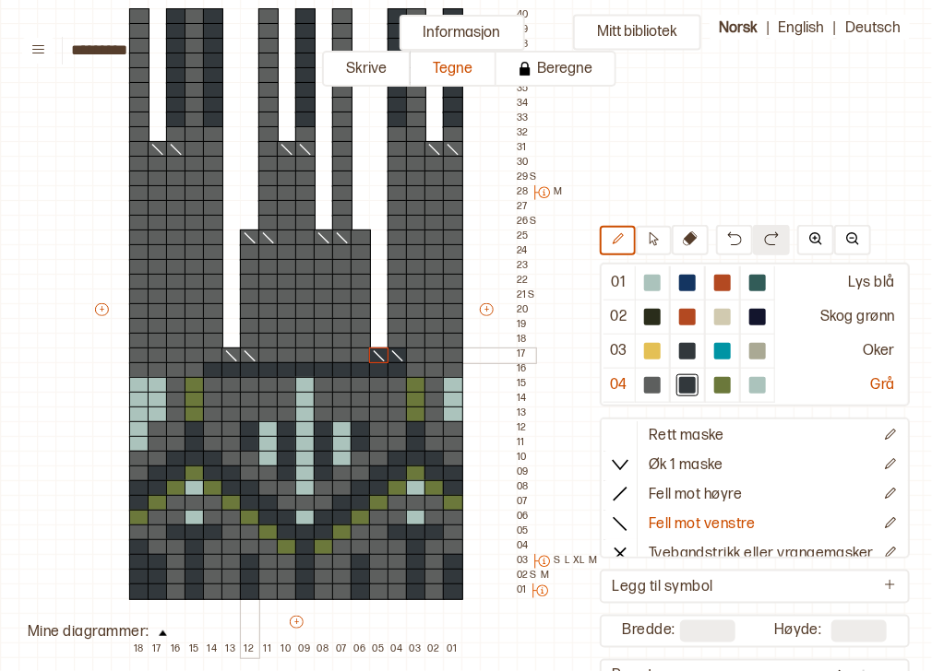
click at [248, 353] on icon at bounding box center [250, 356] width 18 height 15
click at [225, 352] on icon at bounding box center [231, 356] width 18 height 15
click at [611, 432] on icon at bounding box center [620, 434] width 18 height 18
drag, startPoint x: 362, startPoint y: 355, endPoint x: 273, endPoint y: 351, distance: 88.6
click at [273, 351] on div "+ + + + 18 17 16 15 14 13 12 11 10 09 08 07 06 05 04 03 02 01 40 39 38 37 36 35…" at bounding box center [313, 318] width 443 height 679
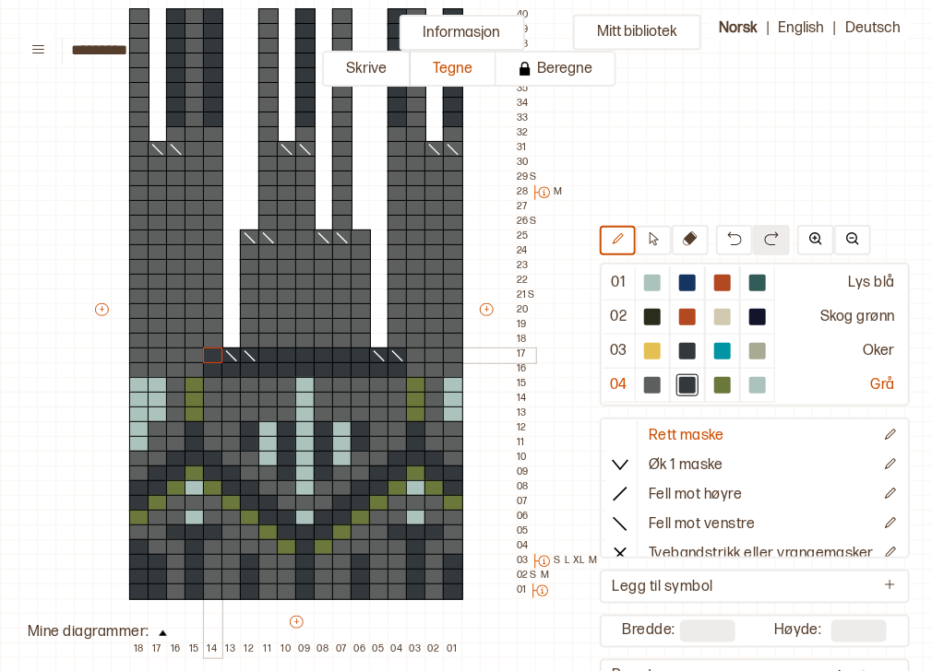
click at [212, 354] on div at bounding box center [213, 356] width 20 height 17
click at [749, 385] on div at bounding box center [757, 385] width 17 height 17
drag, startPoint x: 250, startPoint y: 339, endPoint x: 358, endPoint y: 339, distance: 107.9
click at [358, 339] on div "+ + + + 18 17 16 15 14 13 12 11 10 09 08 07 06 05 04 03 02 01 40 39 38 37 36 35…" at bounding box center [313, 318] width 443 height 679
click at [303, 324] on div at bounding box center [305, 326] width 20 height 17
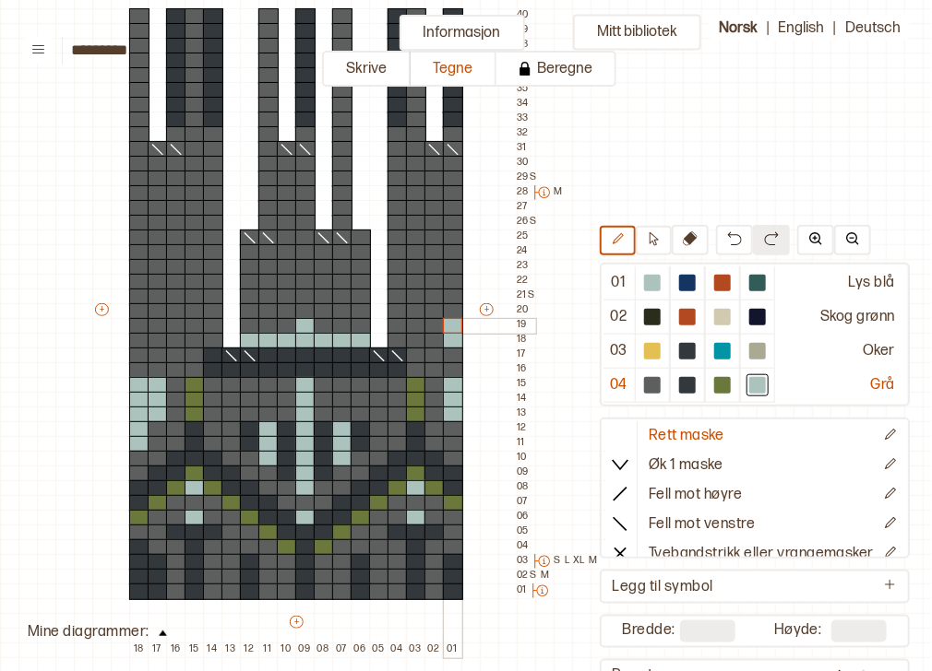
drag, startPoint x: 453, startPoint y: 339, endPoint x: 452, endPoint y: 323, distance: 15.7
click at [452, 323] on div "+ + + + 18 17 16 15 14 13 12 11 10 09 08 07 06 05 04 03 02 01 40 39 38 37 36 35…" at bounding box center [313, 318] width 443 height 679
click at [719, 377] on div at bounding box center [722, 385] width 17 height 17
drag, startPoint x: 456, startPoint y: 306, endPoint x: 454, endPoint y: 291, distance: 14.9
click at [454, 291] on div "+ + + + 18 17 16 15 14 13 12 11 10 09 08 07 06 05 04 03 02 01 40 39 38 37 36 35…" at bounding box center [313, 318] width 443 height 679
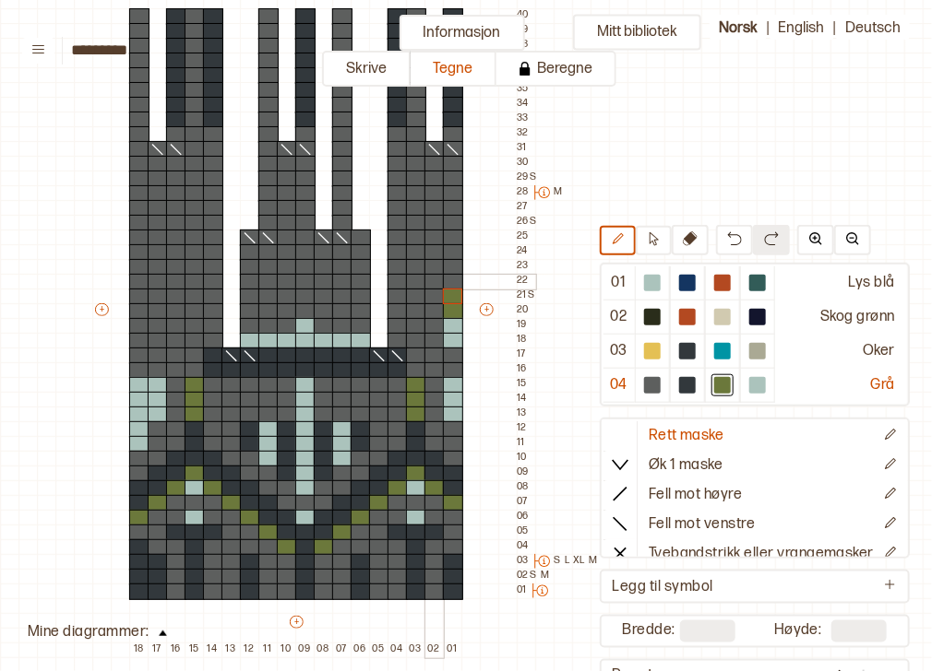
click at [437, 284] on div at bounding box center [434, 282] width 20 height 17
click at [416, 266] on div at bounding box center [416, 267] width 20 height 17
click at [416, 255] on div at bounding box center [416, 252] width 20 height 17
click at [398, 240] on div at bounding box center [397, 238] width 20 height 17
click at [307, 305] on div at bounding box center [305, 311] width 20 height 17
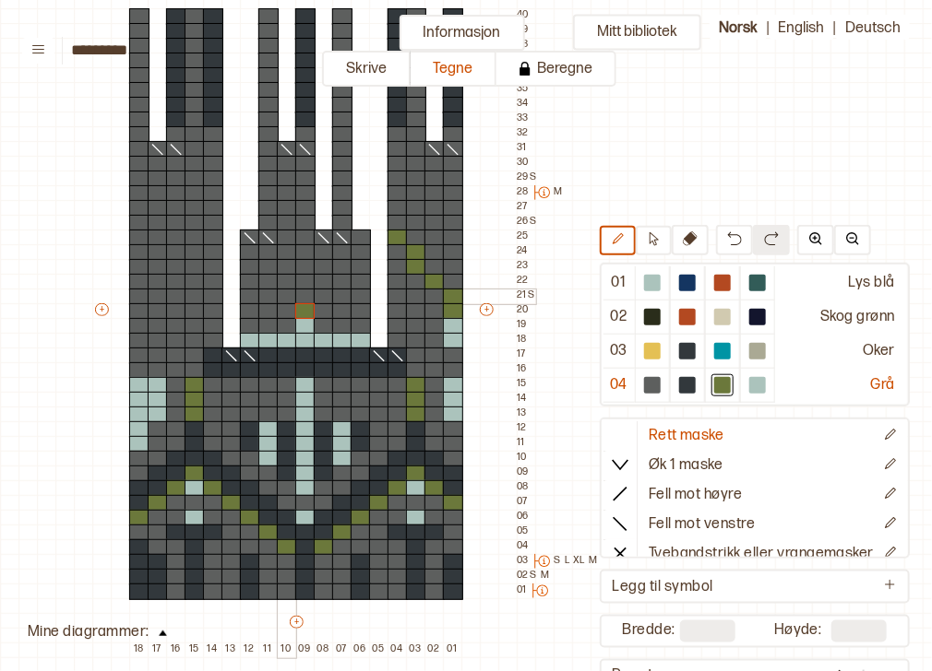
click at [288, 298] on div at bounding box center [287, 297] width 20 height 17
click at [321, 291] on div at bounding box center [324, 297] width 20 height 17
click at [137, 282] on div at bounding box center [139, 282] width 20 height 17
drag, startPoint x: 150, startPoint y: 269, endPoint x: 151, endPoint y: 253, distance: 16.6
click at [151, 253] on div "+ + + + 18 17 16 15 14 13 12 11 10 09 08 07 06 05 04 03 02 01 40 39 38 37 36 35…" at bounding box center [313, 318] width 443 height 679
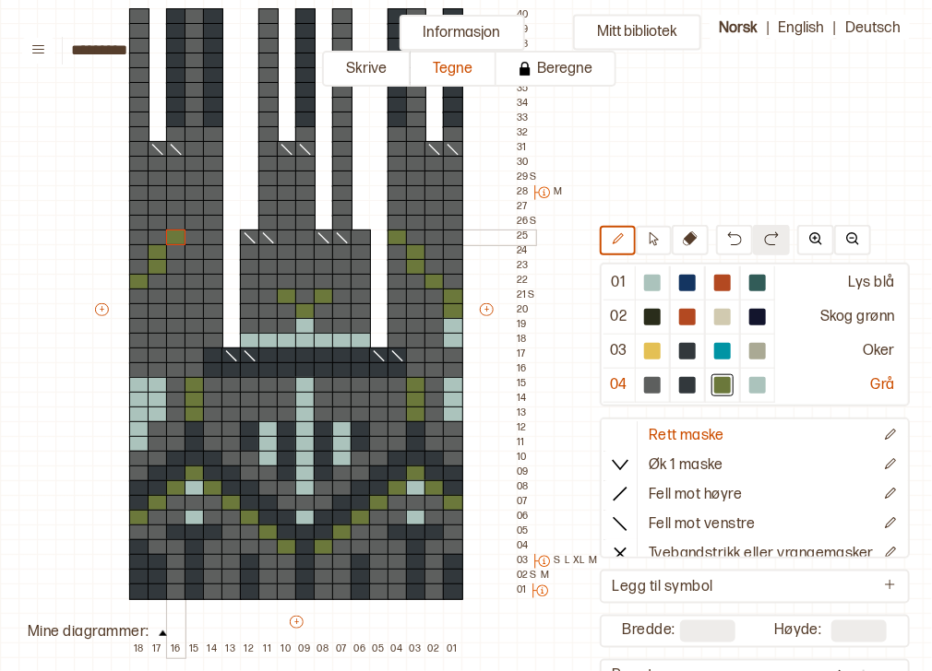
click at [168, 242] on div at bounding box center [176, 238] width 20 height 17
click at [679, 388] on div at bounding box center [687, 385] width 17 height 17
click at [353, 293] on div at bounding box center [361, 297] width 20 height 17
click at [395, 294] on div at bounding box center [397, 297] width 20 height 17
click at [340, 280] on div at bounding box center [342, 282] width 20 height 17
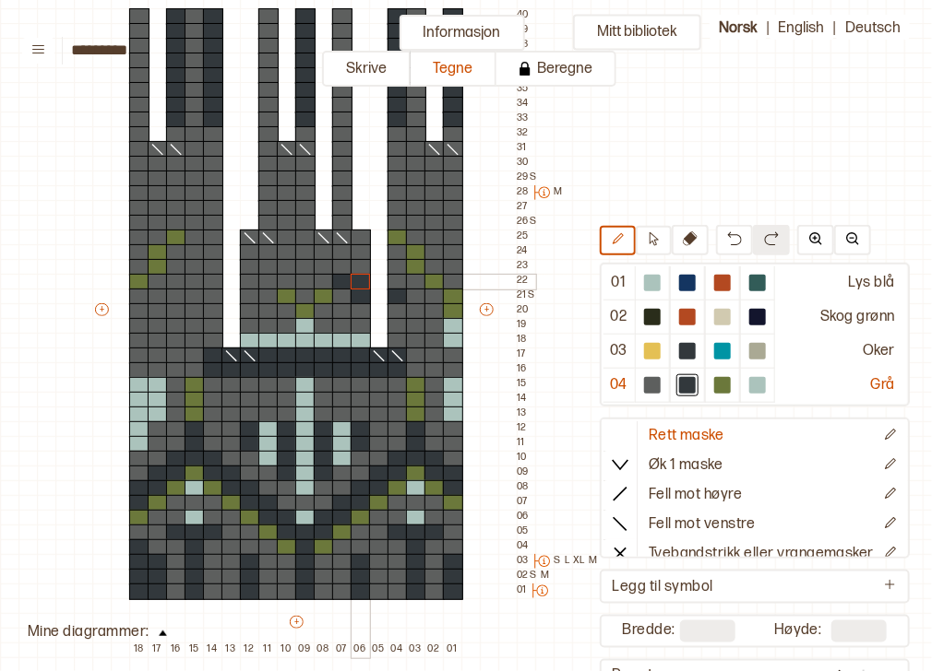
click at [355, 279] on div at bounding box center [361, 282] width 20 height 17
drag, startPoint x: 306, startPoint y: 278, endPoint x: 305, endPoint y: 291, distance: 13.9
click at [305, 291] on div "+ + + + 18 17 16 15 14 13 12 11 10 09 08 07 06 05 04 03 02 01 40 39 38 37 36 35…" at bounding box center [313, 318] width 443 height 679
drag, startPoint x: 275, startPoint y: 279, endPoint x: 255, endPoint y: 279, distance: 20.3
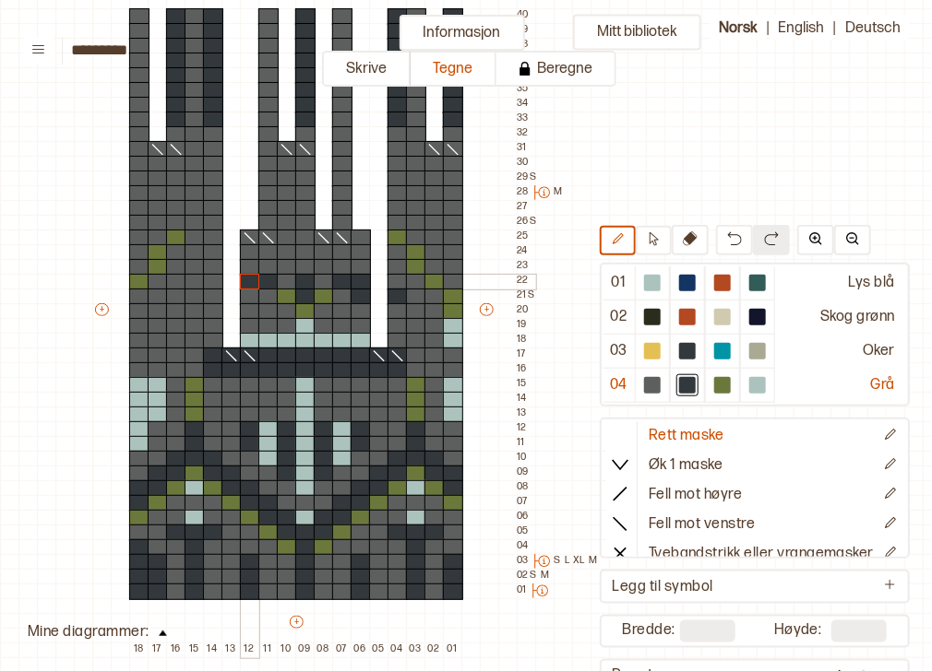
click at [255, 279] on div "+ + + + 18 17 16 15 14 13 12 11 10 09 08 07 06 05 04 03 02 01 40 39 38 37 36 35…" at bounding box center [313, 318] width 443 height 679
click at [248, 298] on div at bounding box center [250, 297] width 20 height 17
click at [216, 297] on div at bounding box center [213, 297] width 20 height 17
drag, startPoint x: 269, startPoint y: 267, endPoint x: 339, endPoint y: 264, distance: 70.2
click at [339, 264] on div "+ + + + 18 17 16 15 14 13 12 11 10 09 08 07 06 05 04 03 02 01 40 39 38 37 36 35…" at bounding box center [313, 318] width 443 height 679
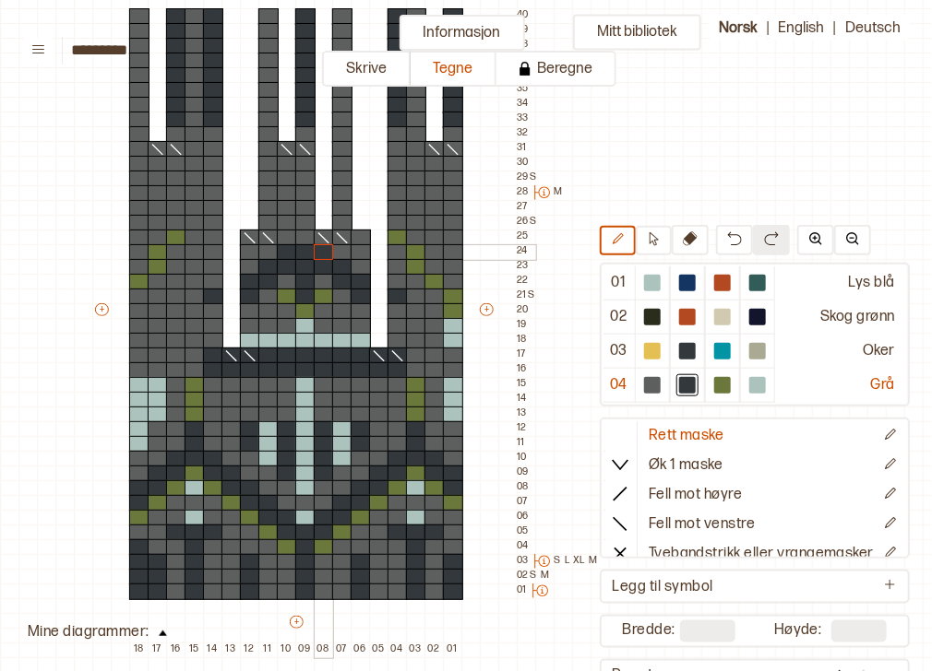
drag, startPoint x: 289, startPoint y: 247, endPoint x: 320, endPoint y: 247, distance: 31.4
click at [320, 247] on div "+ + + + 18 17 16 15 14 13 12 11 10 09 08 07 06 05 04 03 02 01 40 39 38 37 36 35…" at bounding box center [313, 318] width 443 height 679
click at [306, 238] on div at bounding box center [305, 238] width 20 height 17
click at [749, 385] on div at bounding box center [757, 385] width 17 height 17
click at [395, 220] on div at bounding box center [397, 223] width 20 height 17
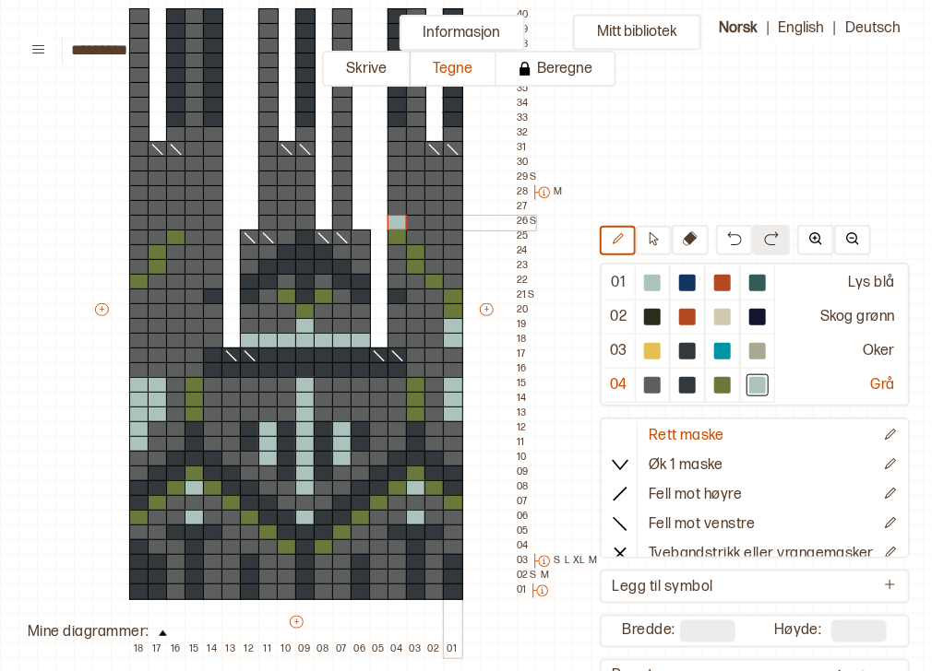
click at [447, 220] on div at bounding box center [453, 223] width 20 height 17
drag, startPoint x: 417, startPoint y: 238, endPoint x: 446, endPoint y: 242, distance: 28.8
click at [446, 242] on div "+ + + + 18 17 16 15 14 13 12 11 10 09 08 07 06 05 04 03 02 01 40 39 38 37 36 35…" at bounding box center [313, 318] width 443 height 679
drag, startPoint x: 433, startPoint y: 251, endPoint x: 439, endPoint y: 266, distance: 16.1
click at [439, 266] on div "+ + + + 18 17 16 15 14 13 12 11 10 09 08 07 06 05 04 03 02 01 40 39 38 37 36 35…" at bounding box center [313, 318] width 443 height 679
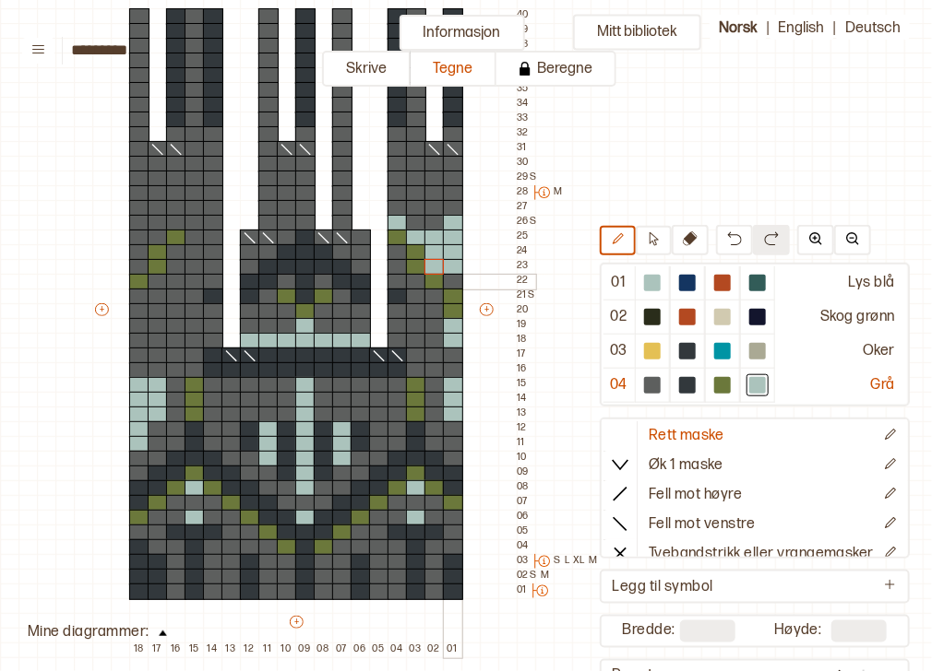
click at [449, 279] on div at bounding box center [453, 282] width 20 height 17
drag, startPoint x: 131, startPoint y: 233, endPoint x: 137, endPoint y: 263, distance: 30.0
click at [137, 263] on div "+ + + + 18 17 16 15 14 13 12 11 10 09 08 07 06 05 04 03 02 01 40 39 38 37 36 35…" at bounding box center [313, 318] width 443 height 679
click at [155, 227] on div at bounding box center [158, 223] width 20 height 17
click at [155, 233] on div at bounding box center [158, 238] width 20 height 17
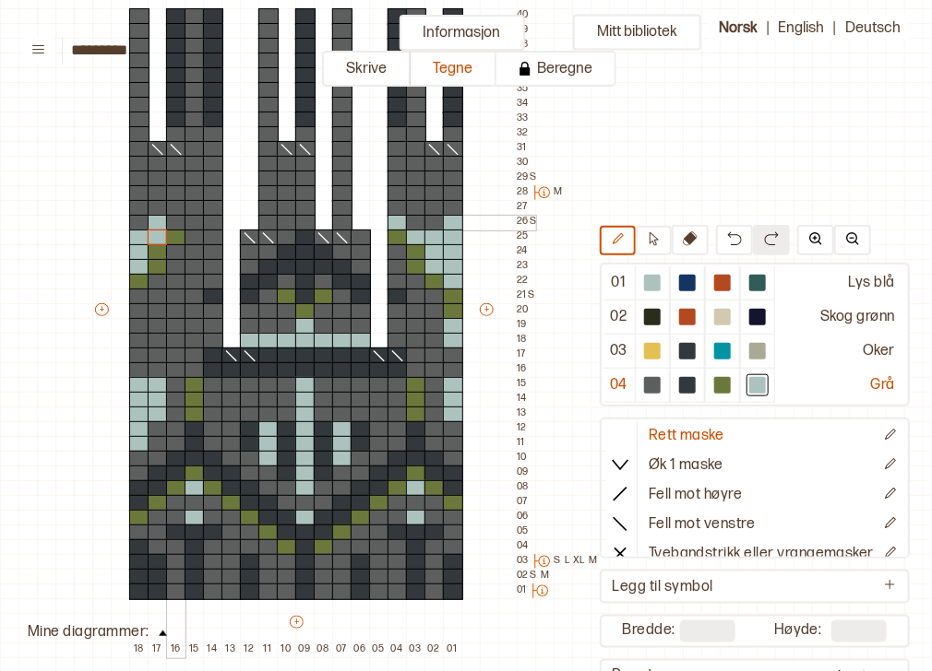
click at [176, 221] on div at bounding box center [176, 223] width 20 height 17
click at [635, 376] on div at bounding box center [652, 386] width 35 height 34
click at [153, 214] on div at bounding box center [158, 208] width 20 height 17
click at [155, 224] on div at bounding box center [158, 223] width 20 height 17
click at [679, 386] on div at bounding box center [687, 385] width 17 height 17
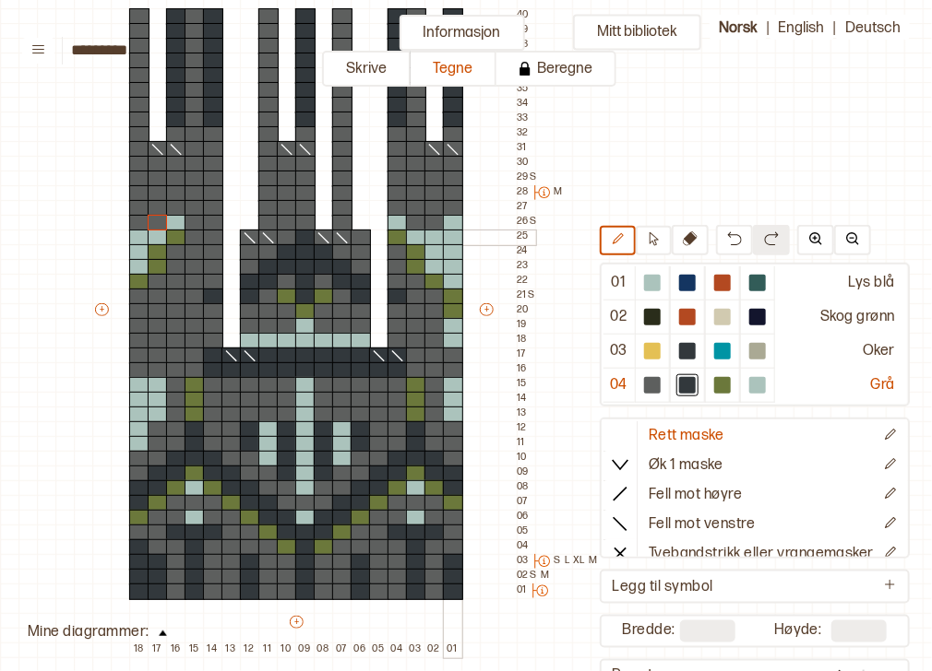
click at [454, 240] on div at bounding box center [453, 238] width 20 height 17
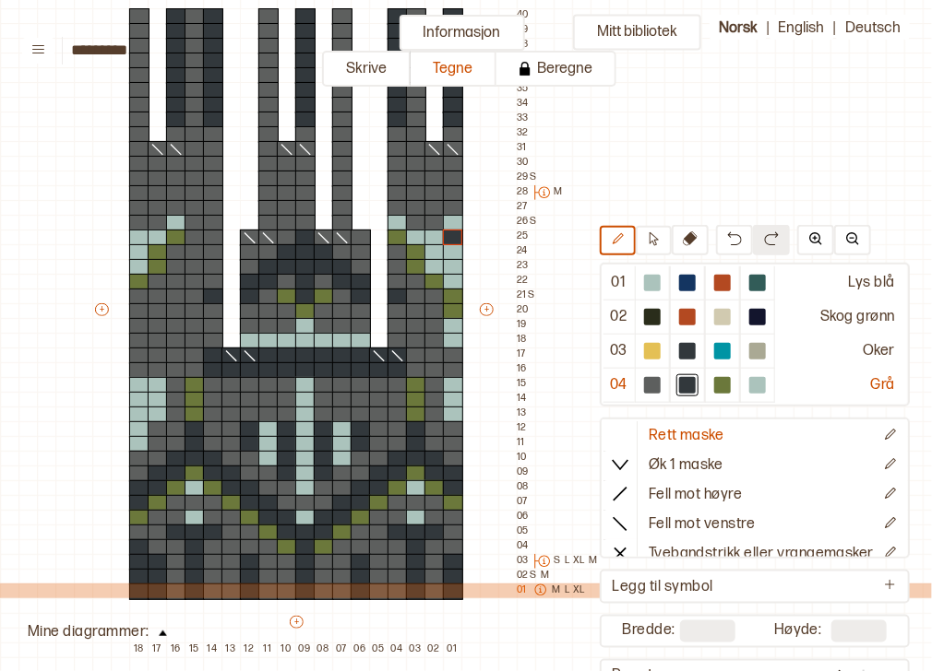
click at [540, 590] on icon at bounding box center [539, 590] width 11 height 11
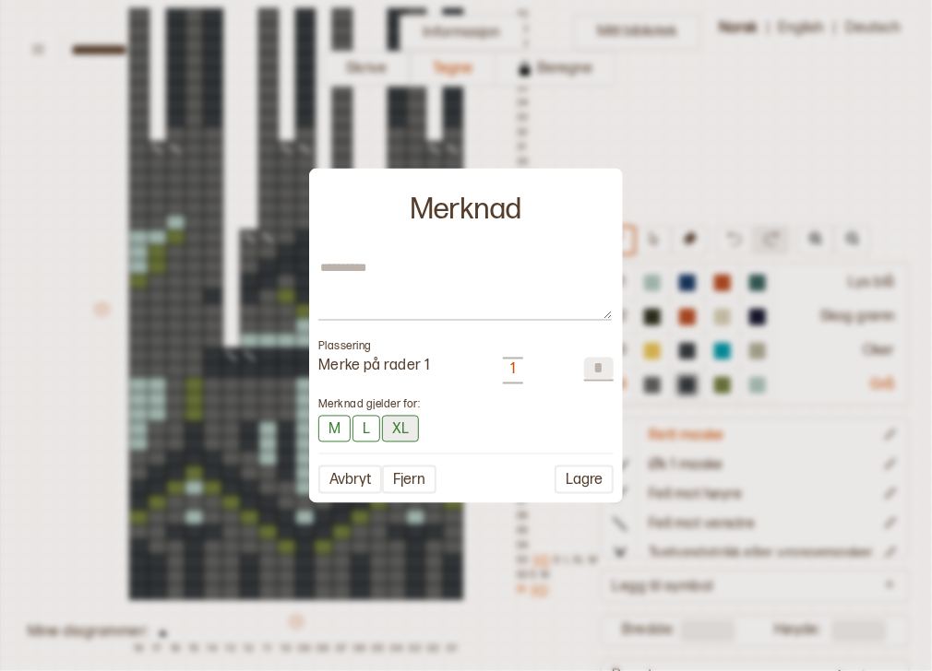
click at [409, 437] on button "XL" at bounding box center [400, 428] width 37 height 27
click at [575, 487] on button "Lagre" at bounding box center [583, 480] width 59 height 29
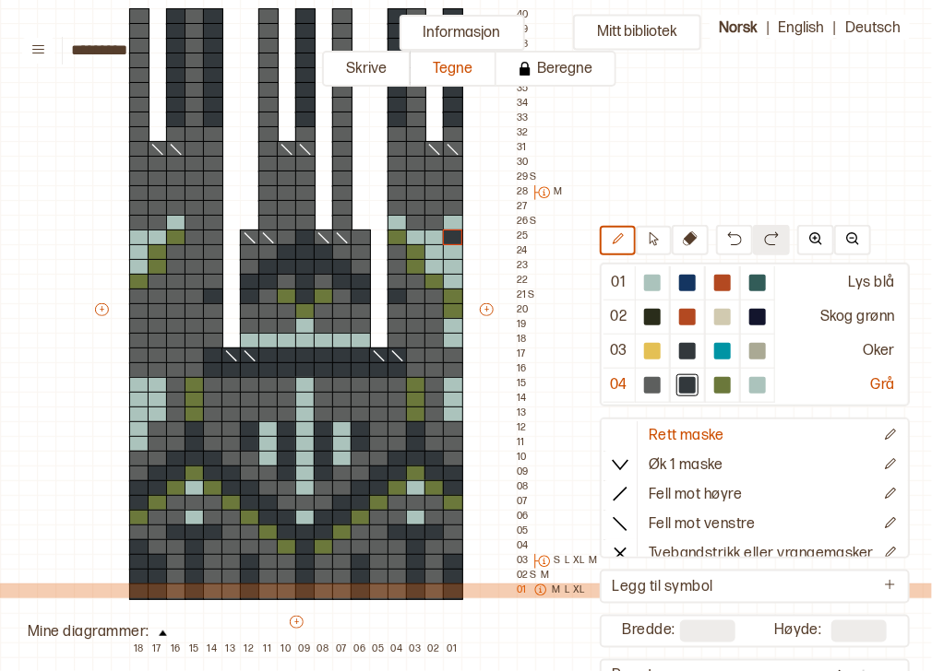
click at [576, 591] on p "XL" at bounding box center [579, 591] width 12 height 15
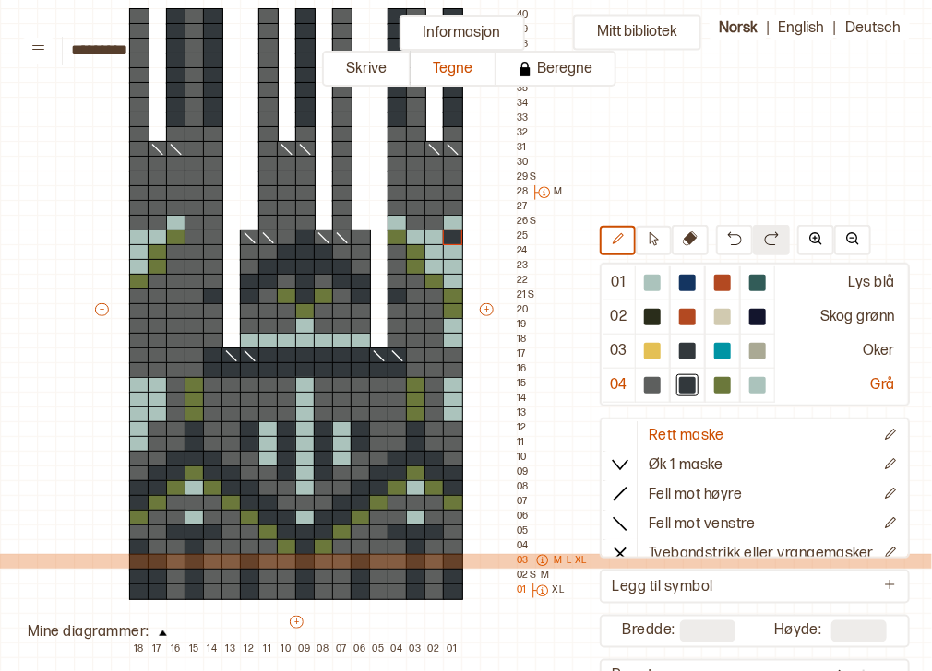
drag, startPoint x: 554, startPoint y: 559, endPoint x: 541, endPoint y: 559, distance: 13.8
click at [541, 559] on div "M L XL" at bounding box center [559, 561] width 60 height 15
click at [541, 559] on icon at bounding box center [542, 560] width 13 height 13
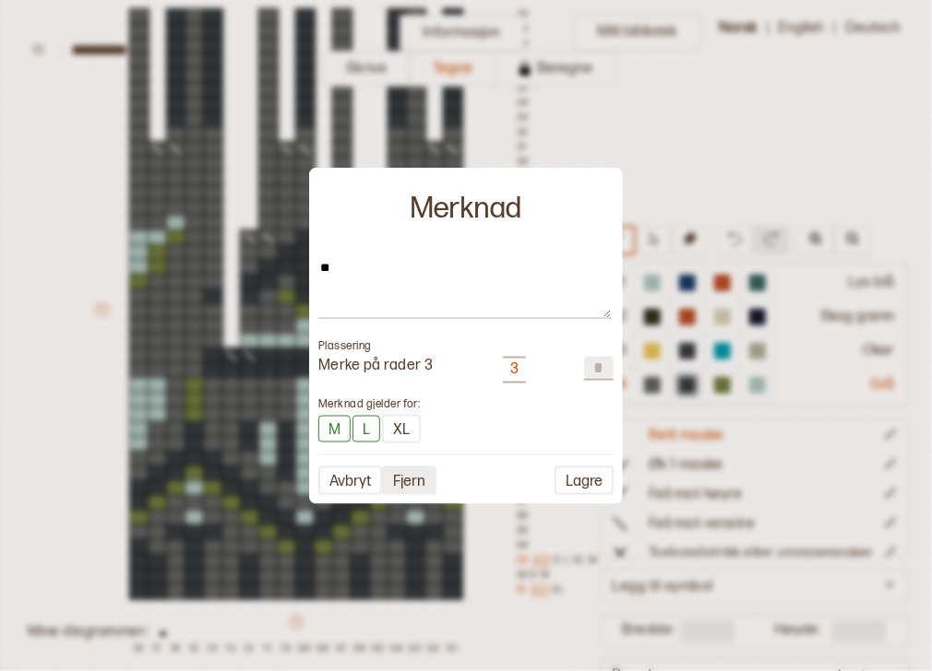
click at [418, 486] on button "Fjern" at bounding box center [409, 480] width 54 height 29
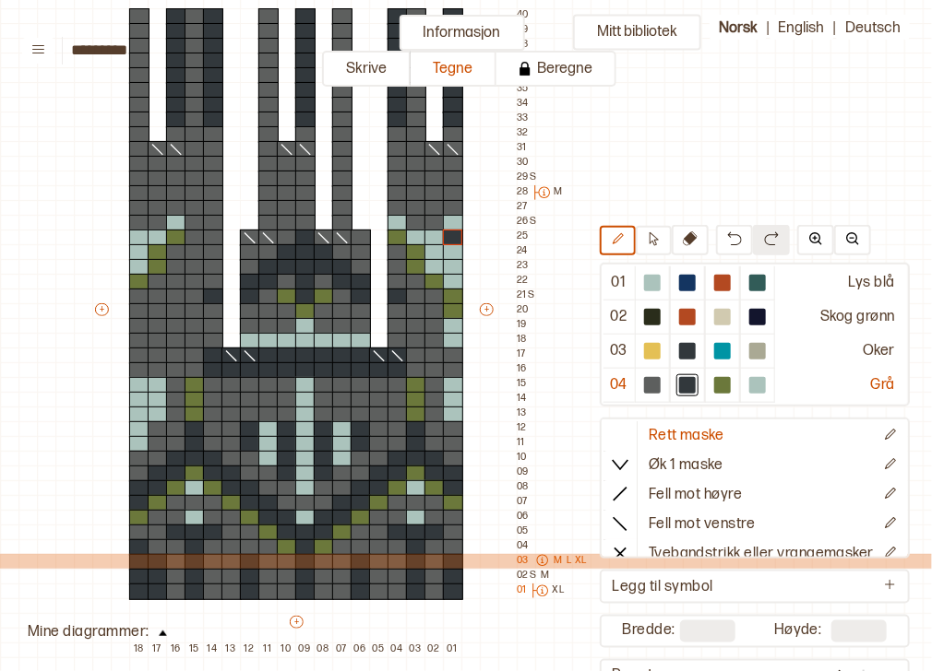
click at [541, 561] on icon at bounding box center [542, 560] width 13 height 13
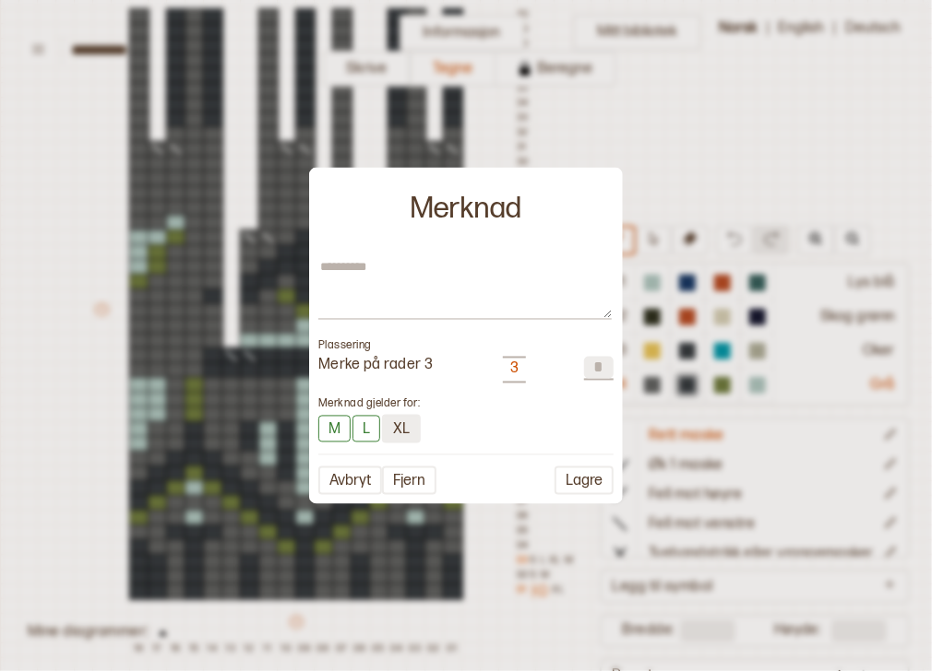
click at [406, 433] on button "XL" at bounding box center [401, 428] width 39 height 29
click at [406, 433] on button "XL" at bounding box center [400, 428] width 37 height 27
click at [365, 421] on button "L" at bounding box center [366, 428] width 28 height 27
click at [343, 421] on button "M" at bounding box center [334, 428] width 32 height 27
click at [576, 482] on button "Lagre" at bounding box center [583, 480] width 59 height 29
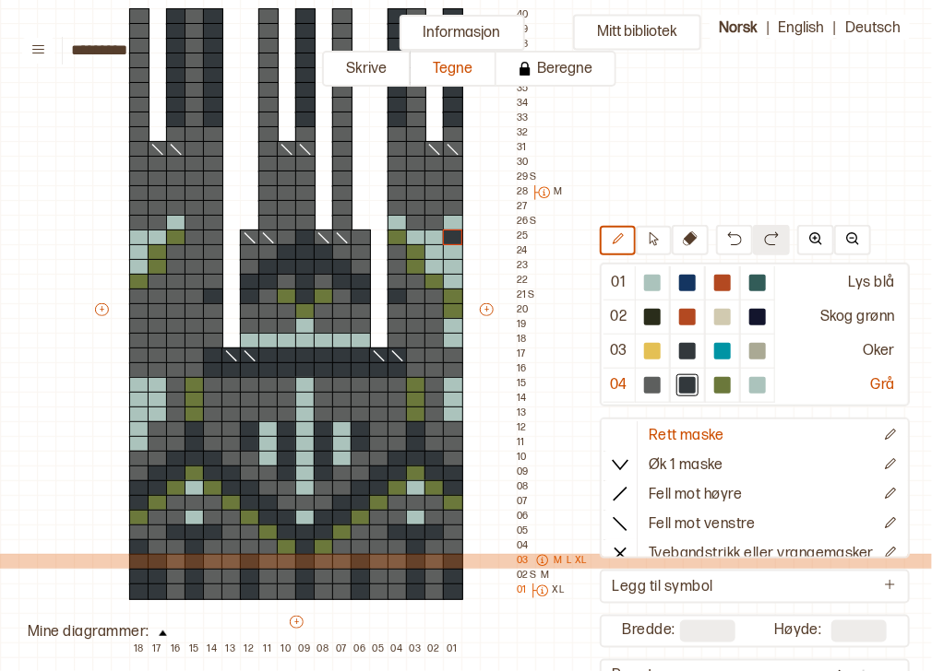
click at [539, 561] on icon at bounding box center [542, 560] width 13 height 13
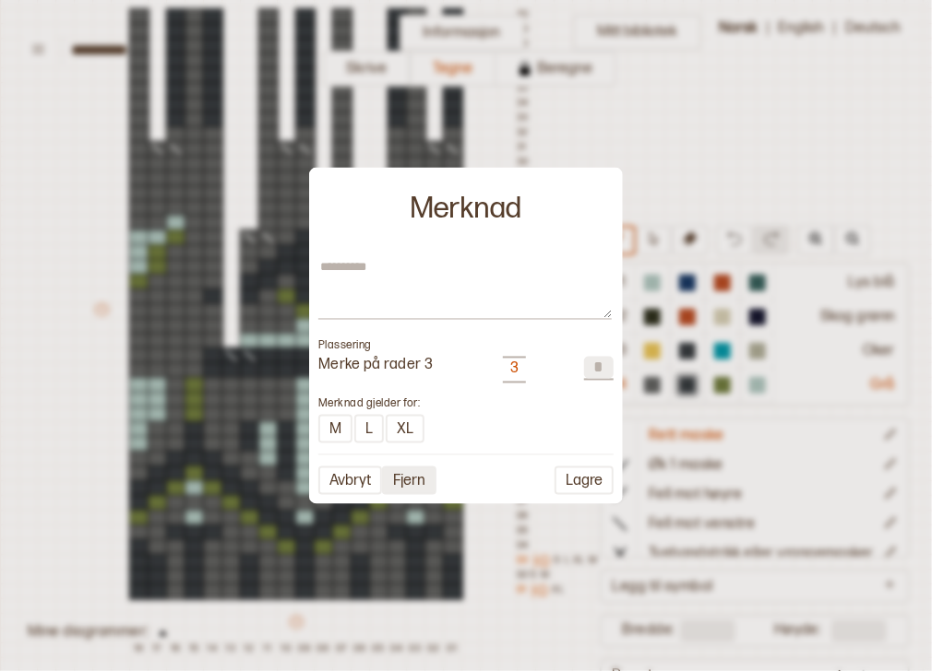
click at [411, 485] on button "Fjern" at bounding box center [409, 480] width 54 height 29
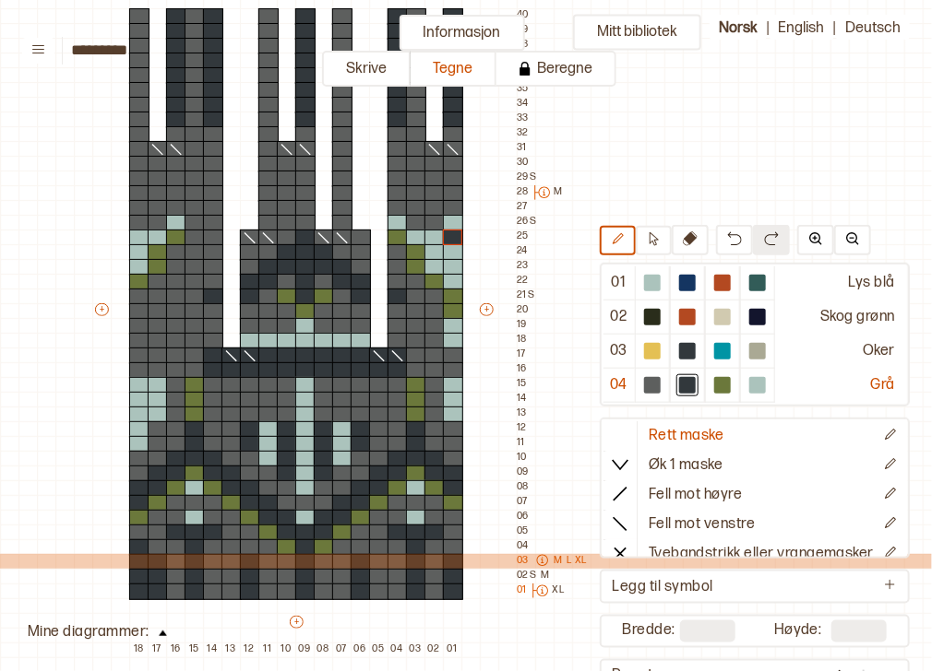
click at [571, 558] on p "L" at bounding box center [568, 561] width 5 height 15
click at [543, 557] on icon at bounding box center [542, 560] width 13 height 13
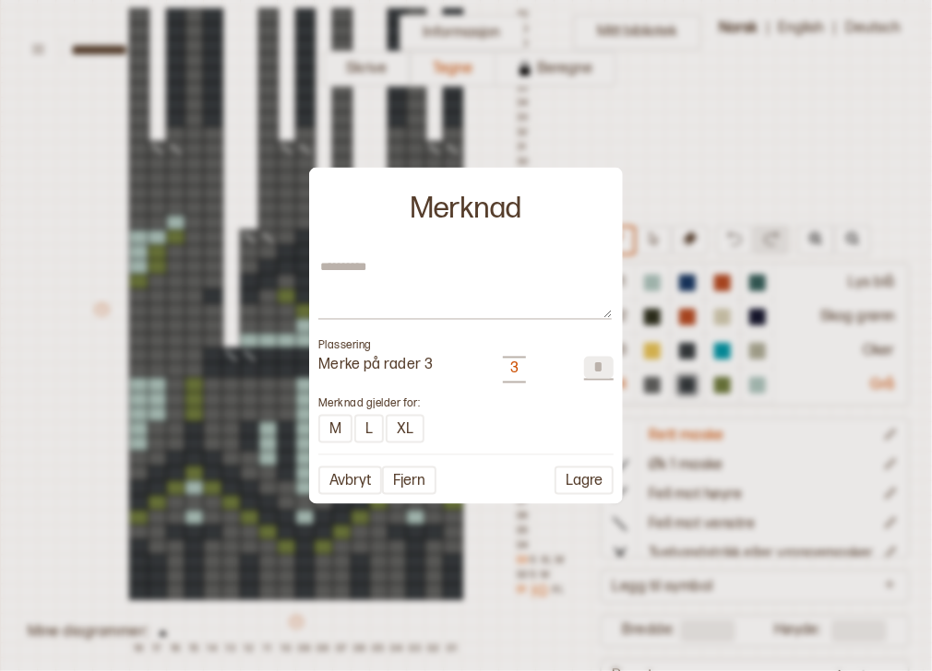
click at [539, 421] on div "M L XL" at bounding box center [465, 428] width 295 height 29
click at [520, 365] on div "3" at bounding box center [514, 370] width 23 height 27
click at [628, 215] on div at bounding box center [466, 335] width 932 height 671
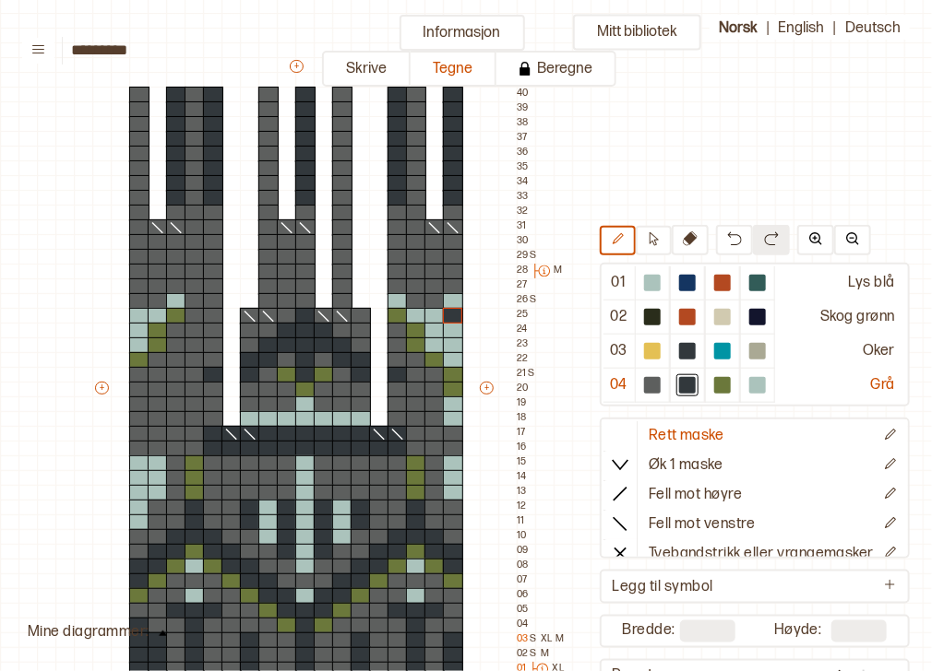
scroll to position [118, 166]
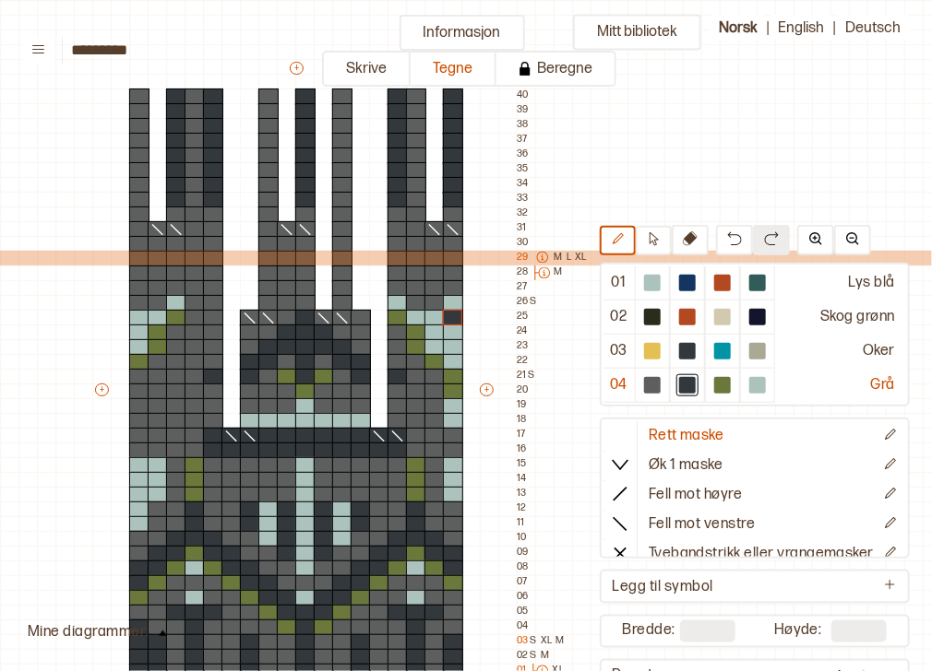
click at [557, 255] on p "M" at bounding box center [558, 258] width 8 height 15
click at [540, 258] on icon at bounding box center [542, 257] width 13 height 13
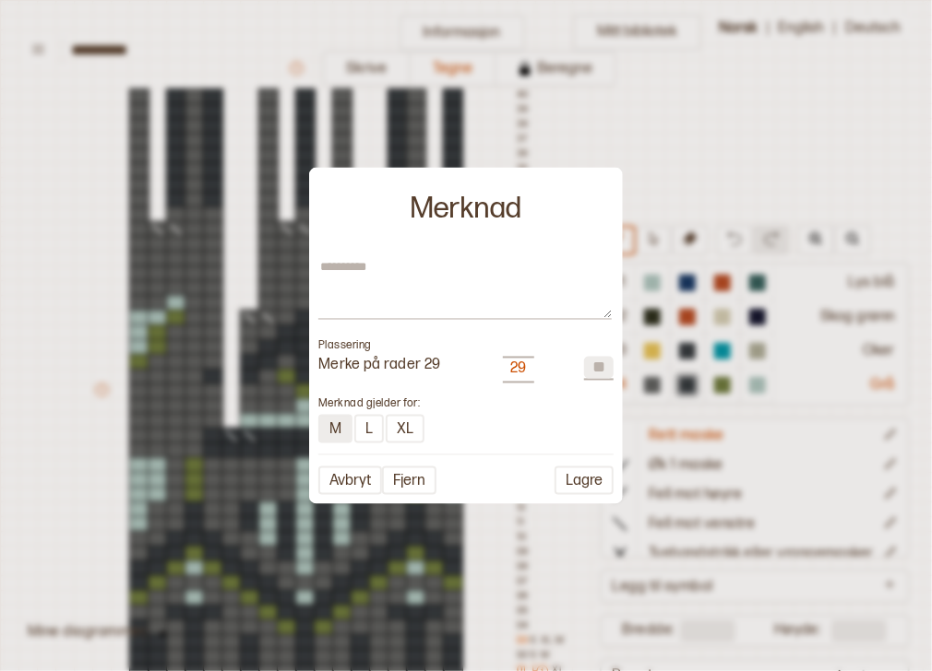
click at [339, 429] on button "M" at bounding box center [335, 428] width 34 height 29
click at [578, 476] on button "Lagre" at bounding box center [583, 480] width 59 height 29
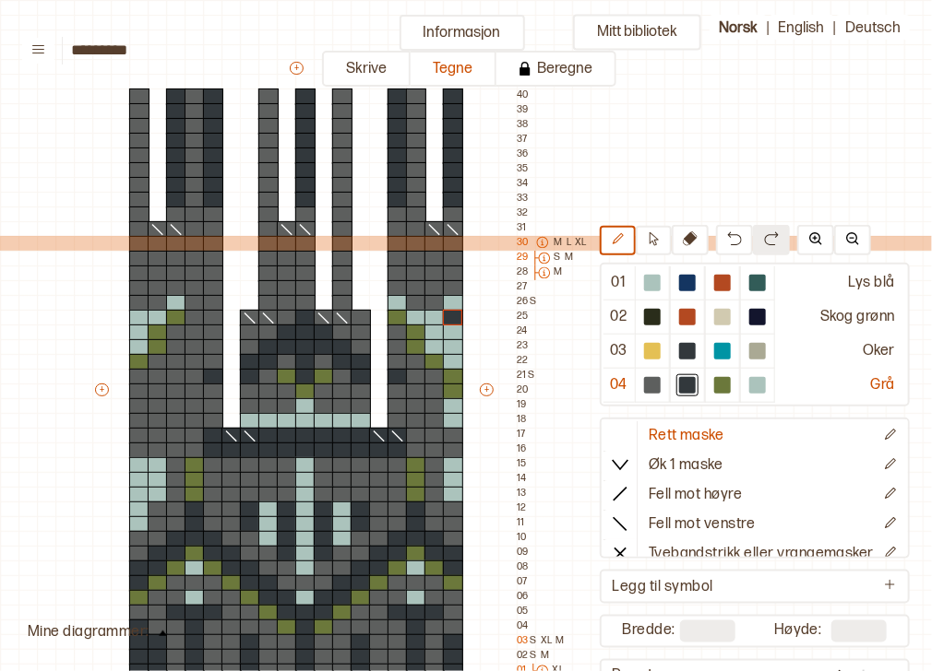
click at [556, 242] on p "M" at bounding box center [558, 243] width 8 height 15
click at [570, 243] on p "L" at bounding box center [568, 243] width 5 height 15
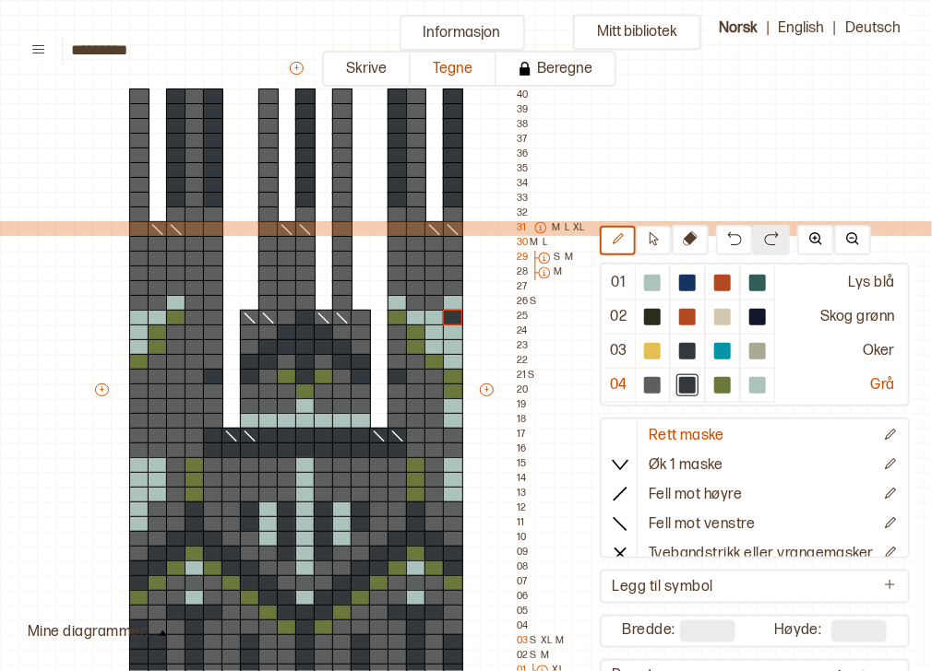
click at [553, 225] on p "M" at bounding box center [557, 228] width 8 height 15
click at [565, 226] on p "L" at bounding box center [566, 228] width 5 height 15
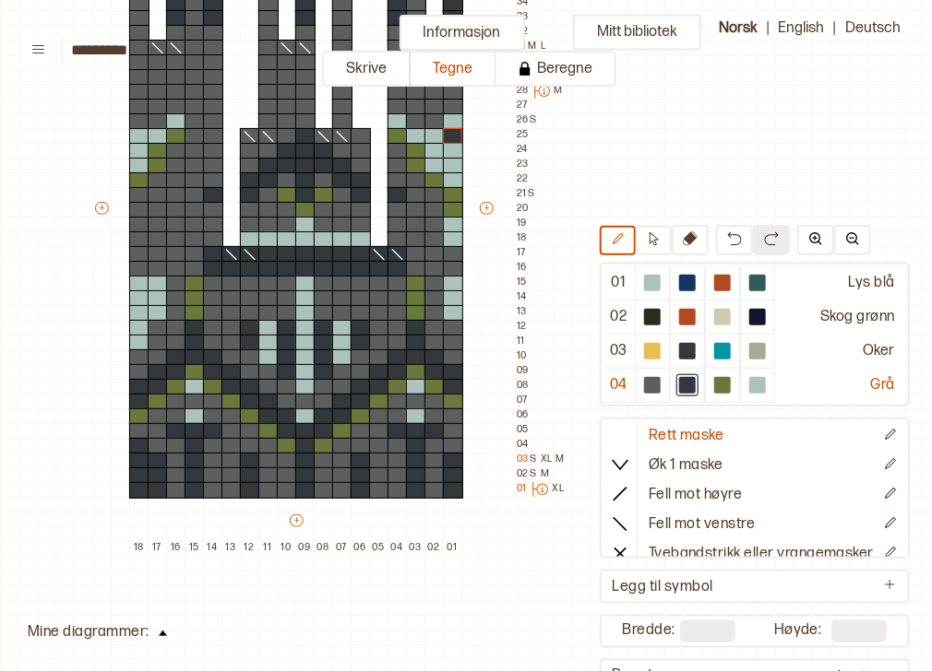
scroll to position [302, 166]
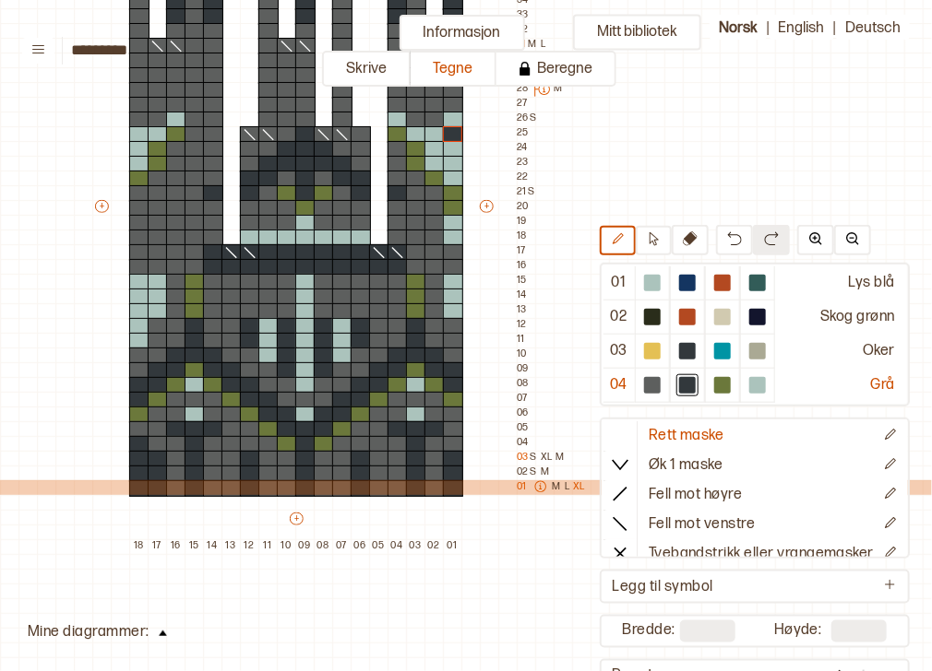
click at [576, 487] on p "XL" at bounding box center [579, 488] width 12 height 15
click at [564, 487] on p "L" at bounding box center [566, 488] width 5 height 15
drag, startPoint x: 560, startPoint y: 487, endPoint x: 542, endPoint y: 486, distance: 17.5
click at [542, 486] on div "M L XL" at bounding box center [557, 488] width 60 height 15
click at [553, 485] on p "M" at bounding box center [557, 488] width 8 height 15
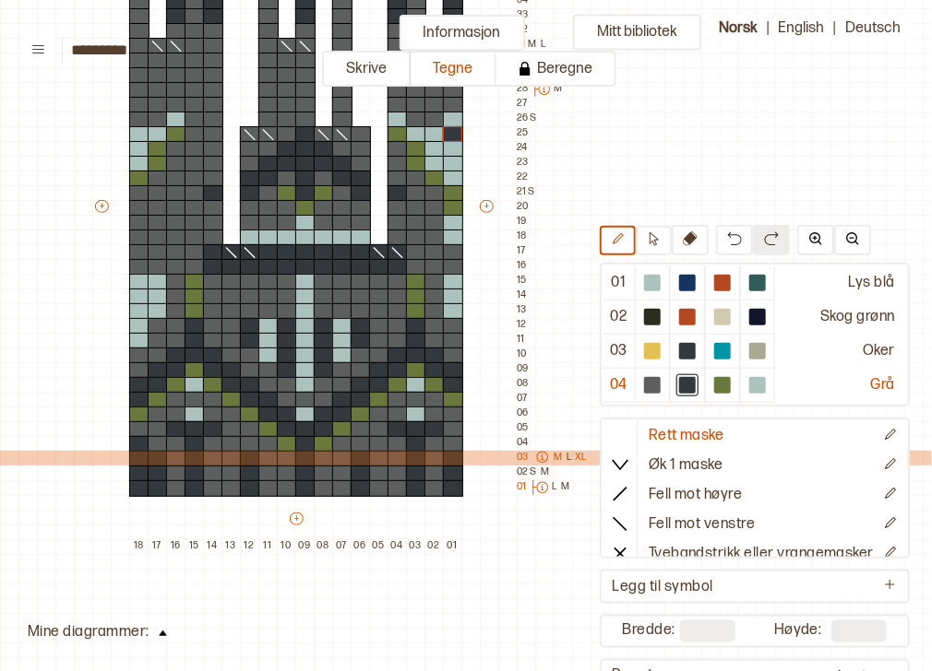
click at [568, 458] on p "L" at bounding box center [568, 458] width 5 height 15
click at [579, 458] on p "XL" at bounding box center [581, 458] width 12 height 15
click at [566, 458] on p "L" at bounding box center [568, 458] width 5 height 15
click at [559, 458] on p "M" at bounding box center [558, 458] width 8 height 15
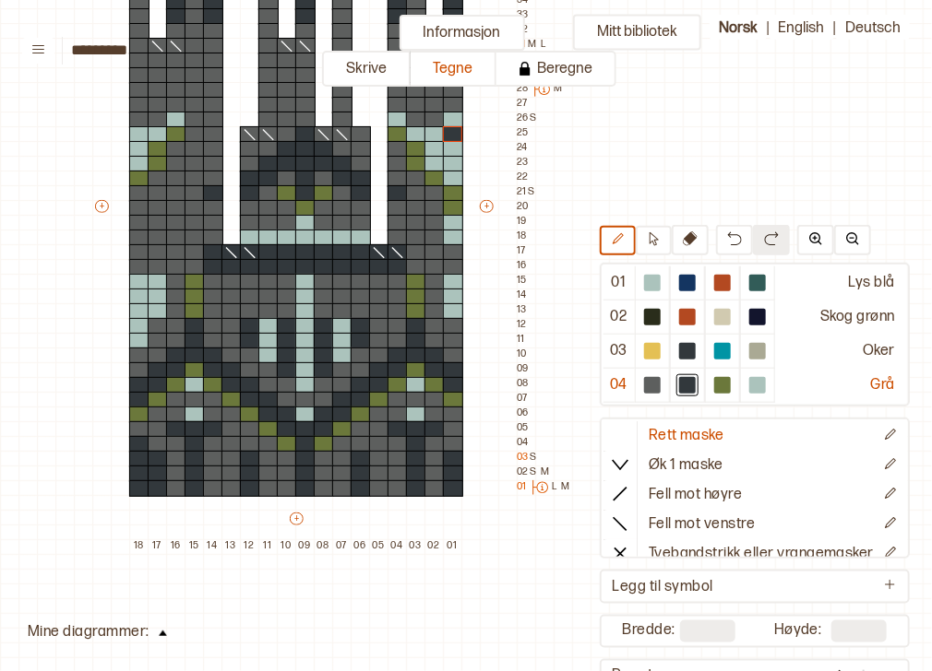
click at [540, 586] on div "Mitt bibliotek 01 Lys blå 02 Skog grønn 03 Oker 04 Grå Rett maske Øk 1 maske Fe…" at bounding box center [765, 369] width 1863 height 1343
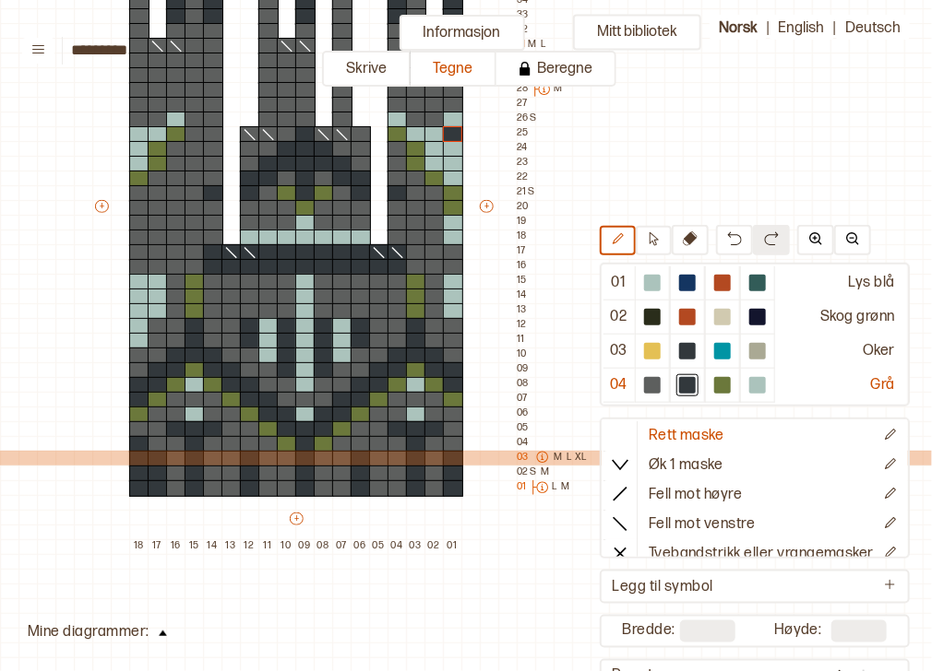
click at [537, 459] on icon at bounding box center [541, 457] width 11 height 11
type textarea "*"
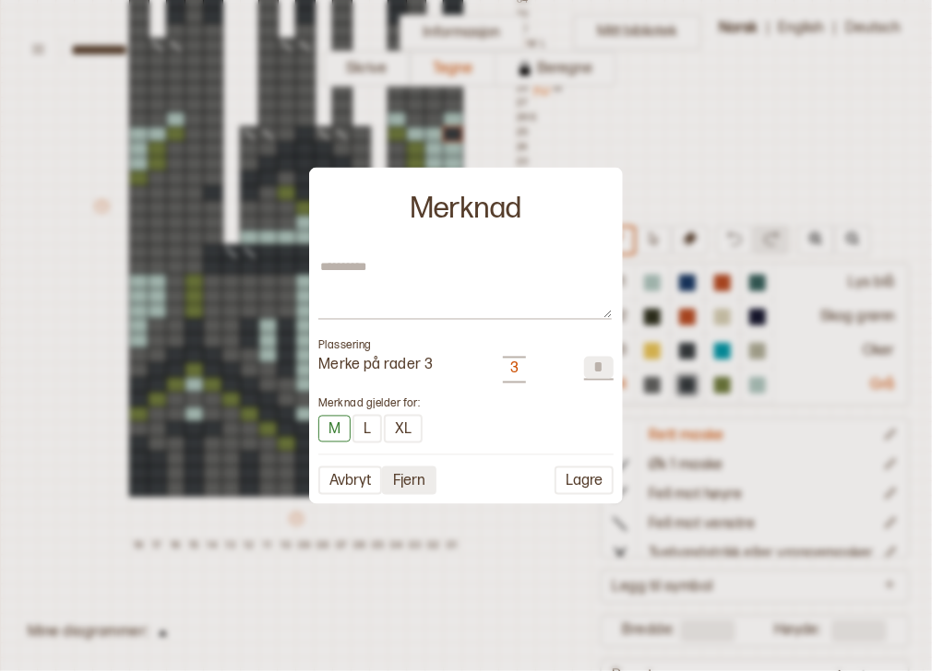
click at [417, 492] on button "Fjern" at bounding box center [409, 480] width 54 height 29
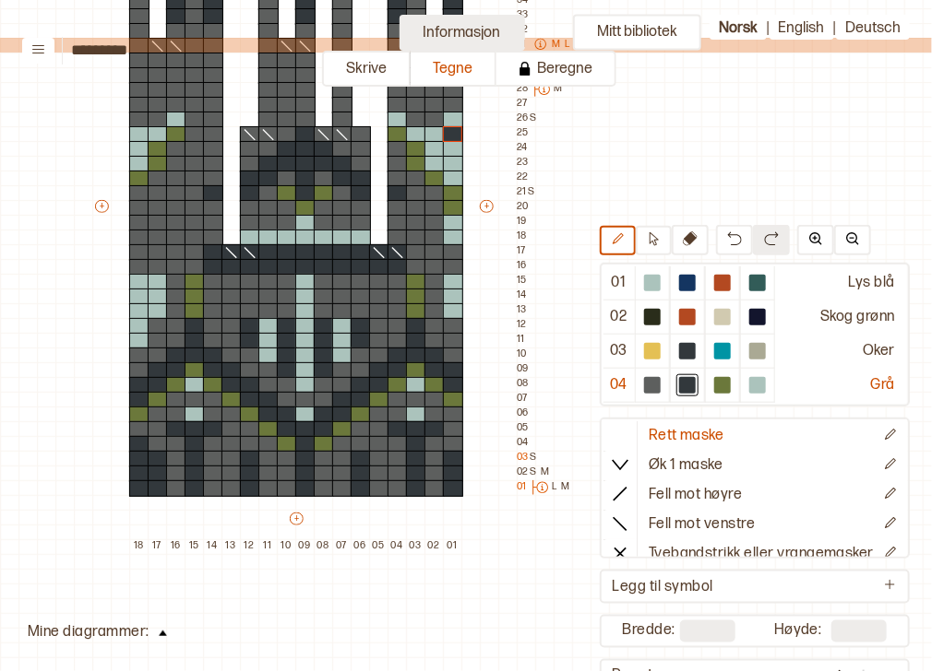
click at [496, 33] on button "Informasjon" at bounding box center [461, 33] width 125 height 36
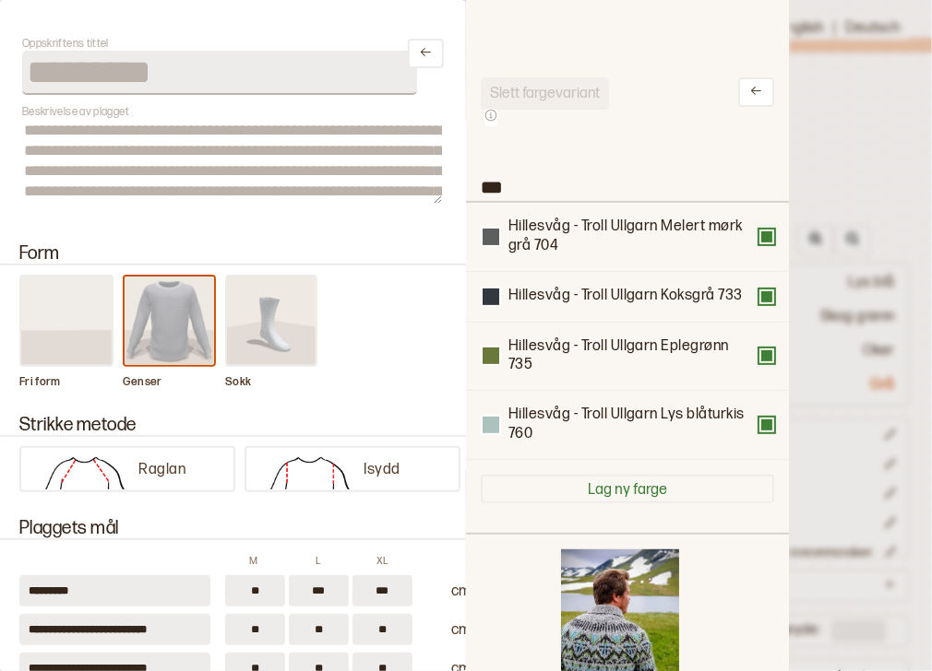
scroll to position [11, 11]
click at [913, 118] on div at bounding box center [466, 335] width 932 height 671
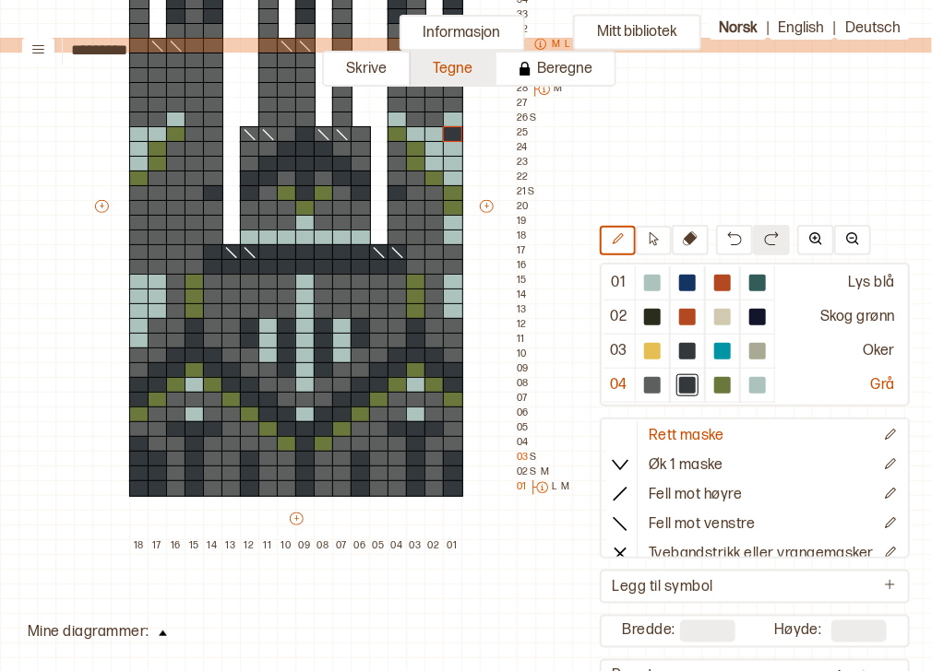
click at [470, 69] on button "Tegne" at bounding box center [453, 69] width 86 height 36
click at [384, 67] on button "Skrive" at bounding box center [366, 69] width 89 height 36
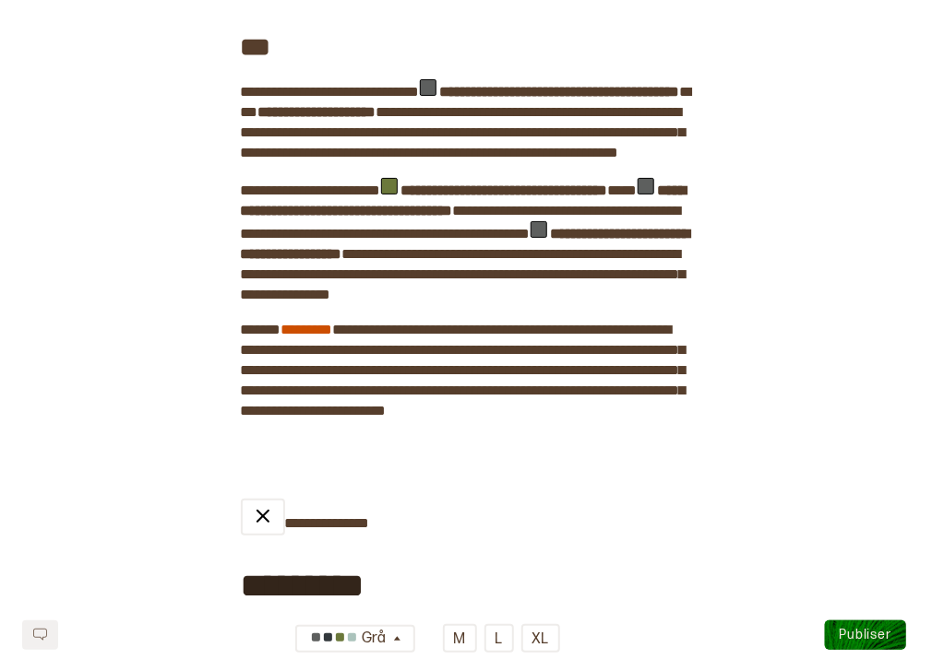
scroll to position [529, 0]
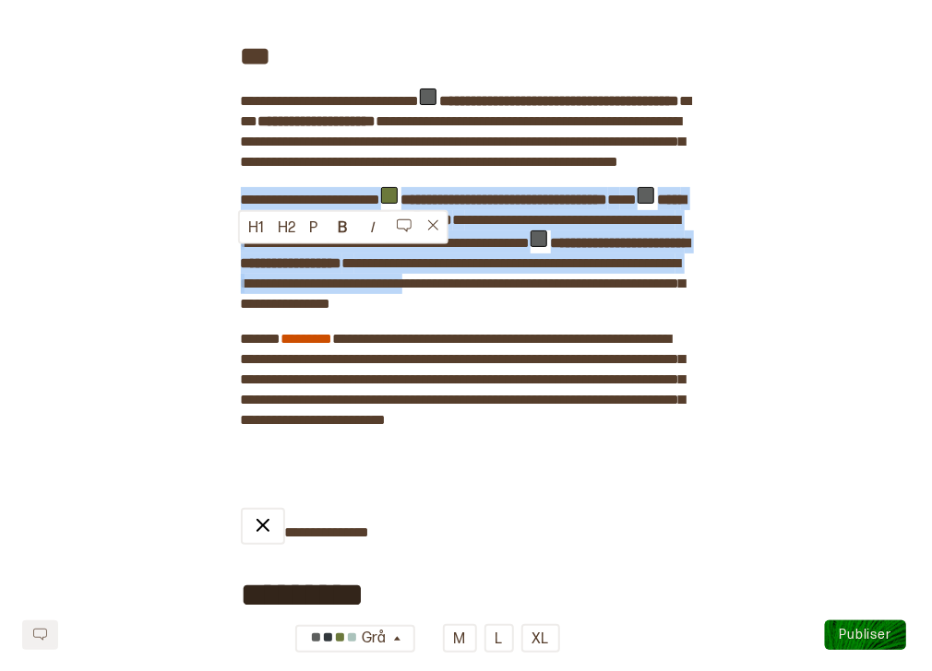
drag, startPoint x: 238, startPoint y: 258, endPoint x: 665, endPoint y: 344, distance: 435.6
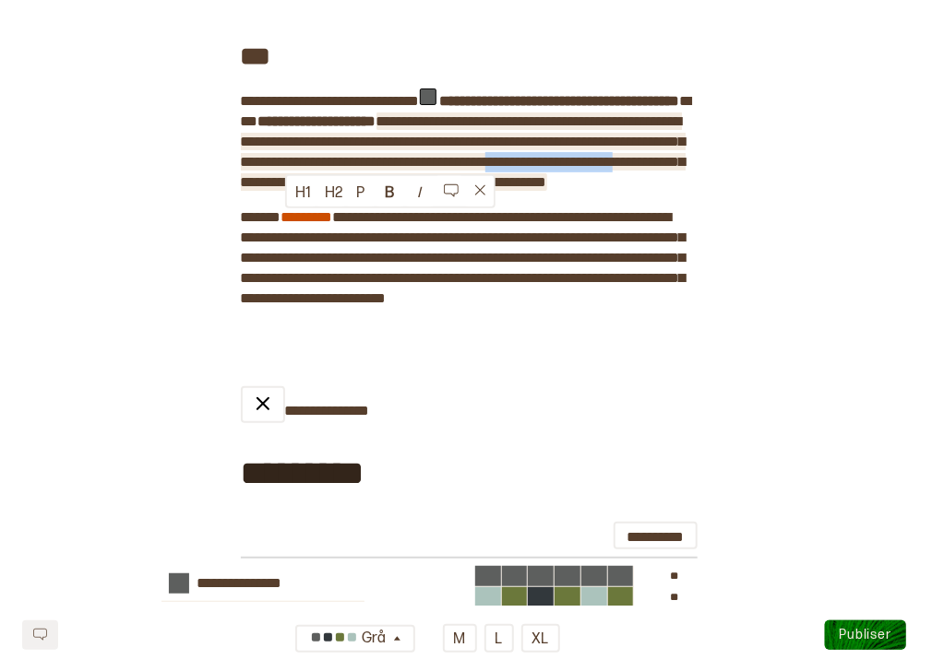
drag, startPoint x: 436, startPoint y: 220, endPoint x: 284, endPoint y: 213, distance: 152.4
click at [284, 189] on span "**********" at bounding box center [463, 151] width 445 height 75
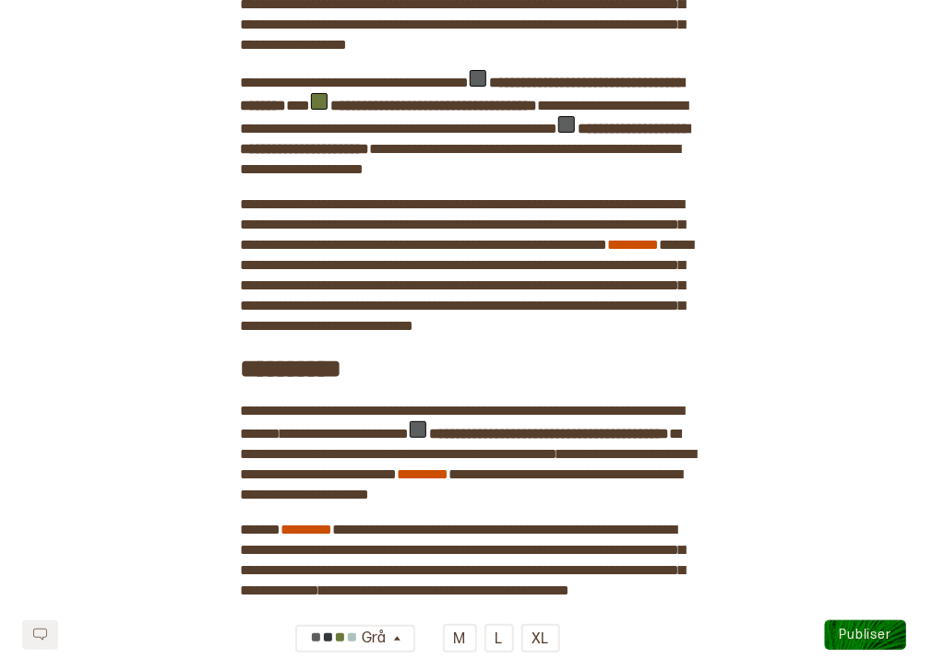
scroll to position [1700, 0]
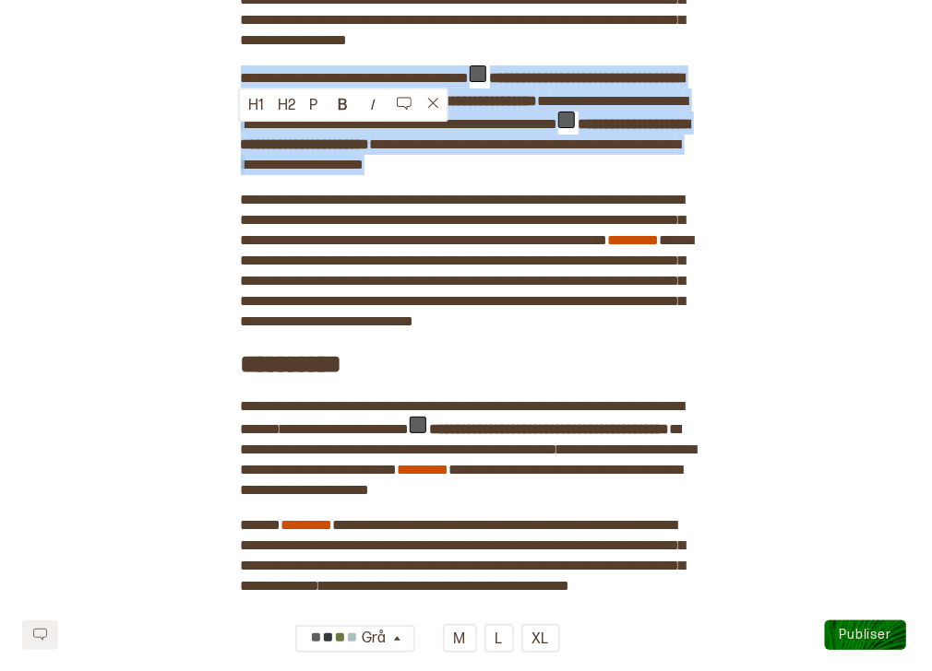
drag, startPoint x: 240, startPoint y: 136, endPoint x: 321, endPoint y: 238, distance: 130.7
click at [321, 238] on div "**********" at bounding box center [466, 171] width 451 height 3559
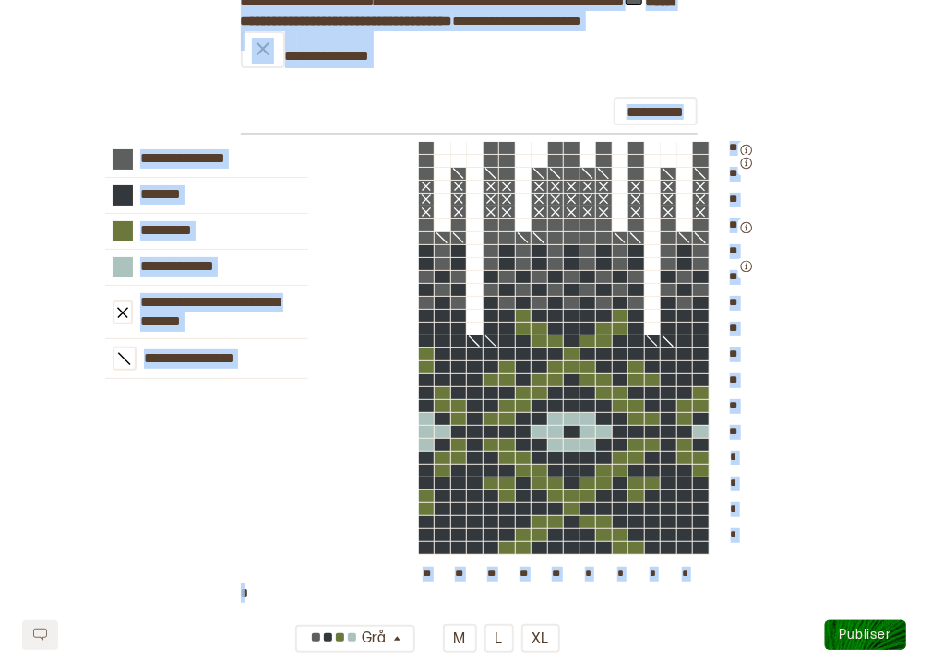
scroll to position [2586, 0]
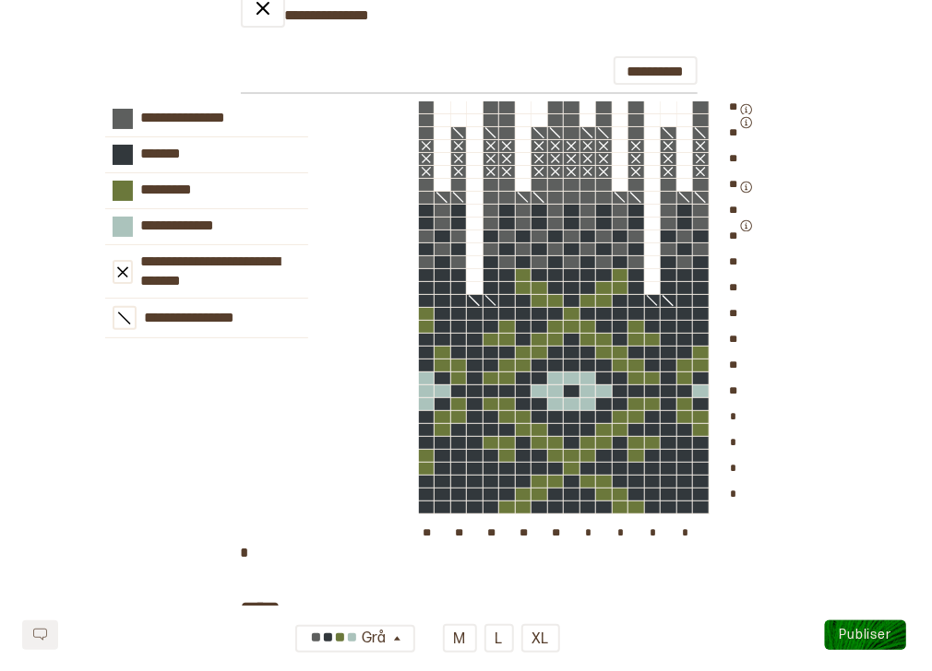
drag, startPoint x: 240, startPoint y: 155, endPoint x: 596, endPoint y: 136, distance: 356.6
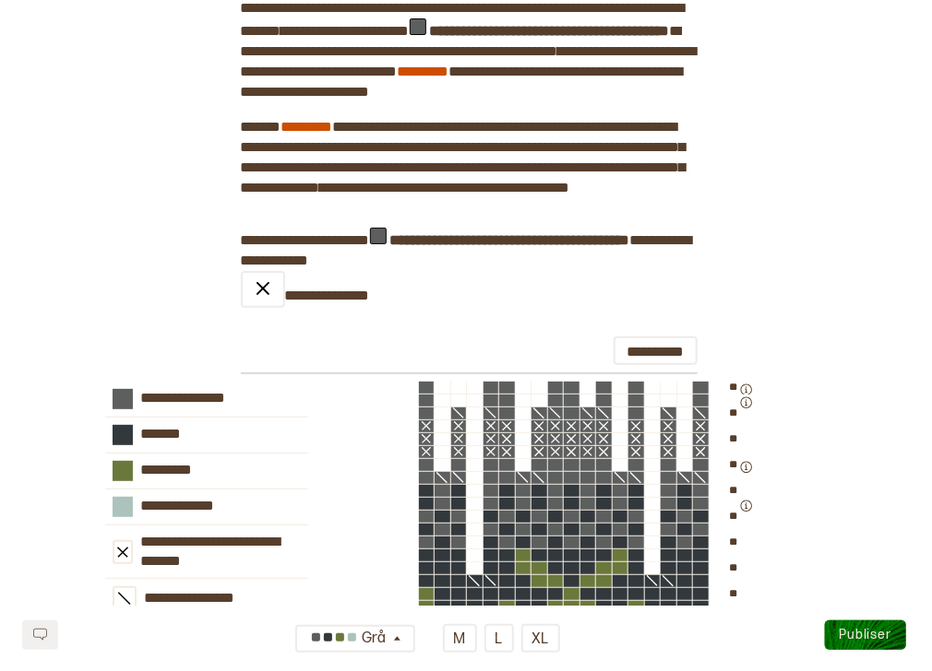
scroll to position [1961, 0]
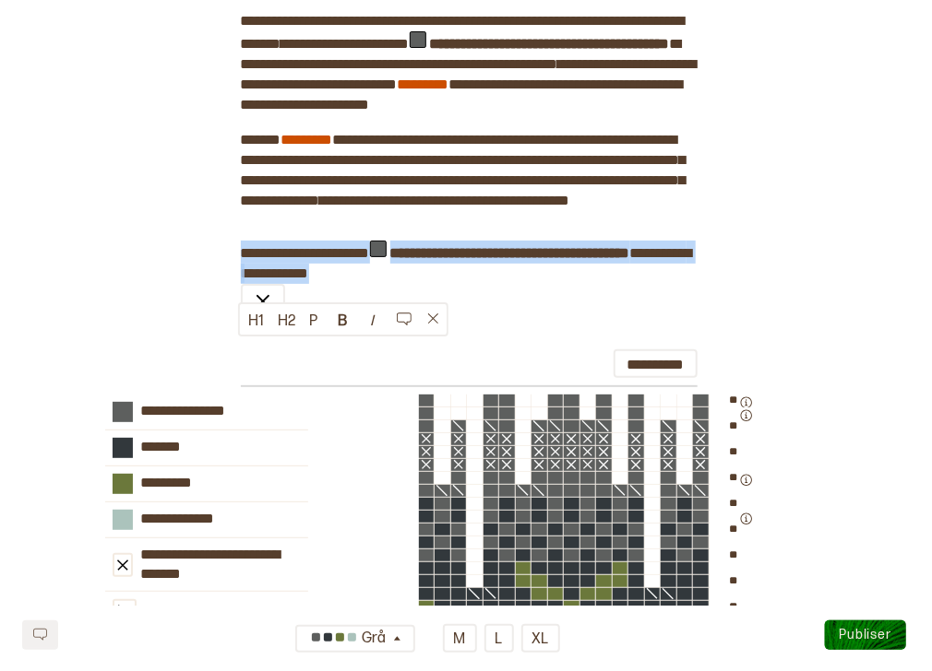
drag, startPoint x: 376, startPoint y: 370, endPoint x: 233, endPoint y: 345, distance: 145.1
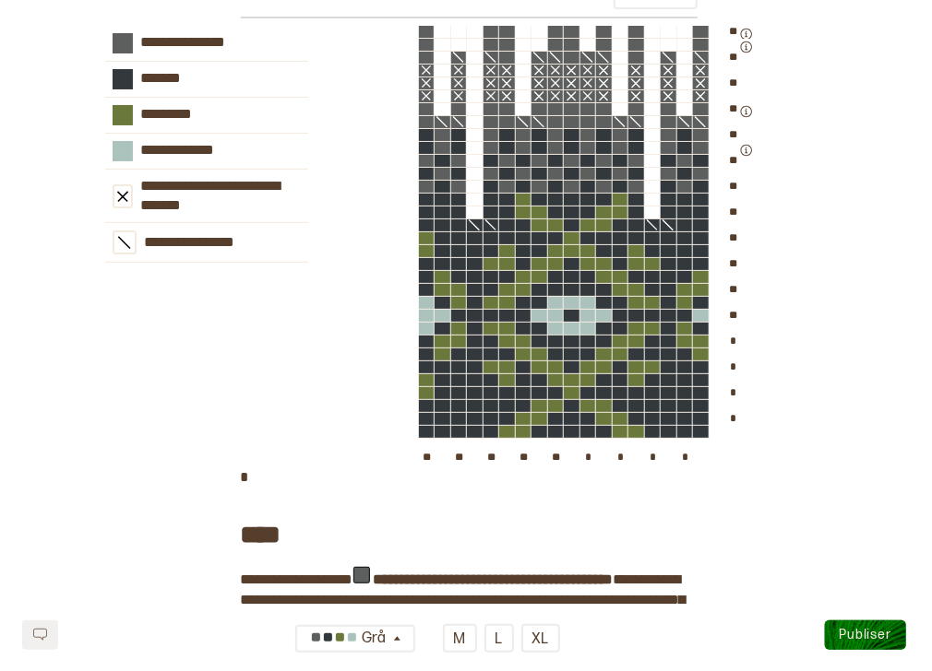
scroll to position [2300, 0]
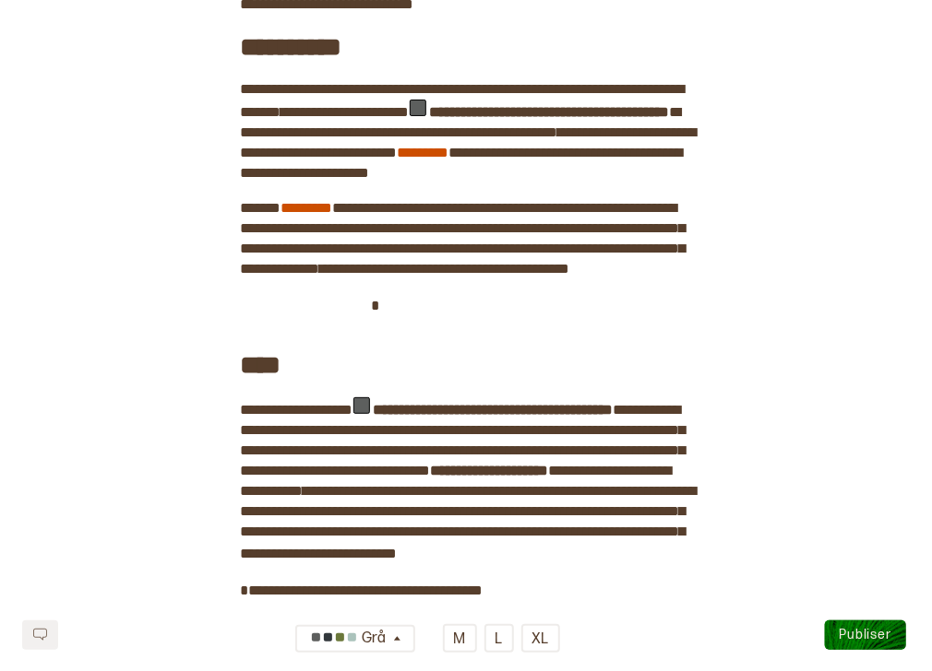
scroll to position [1896, 0]
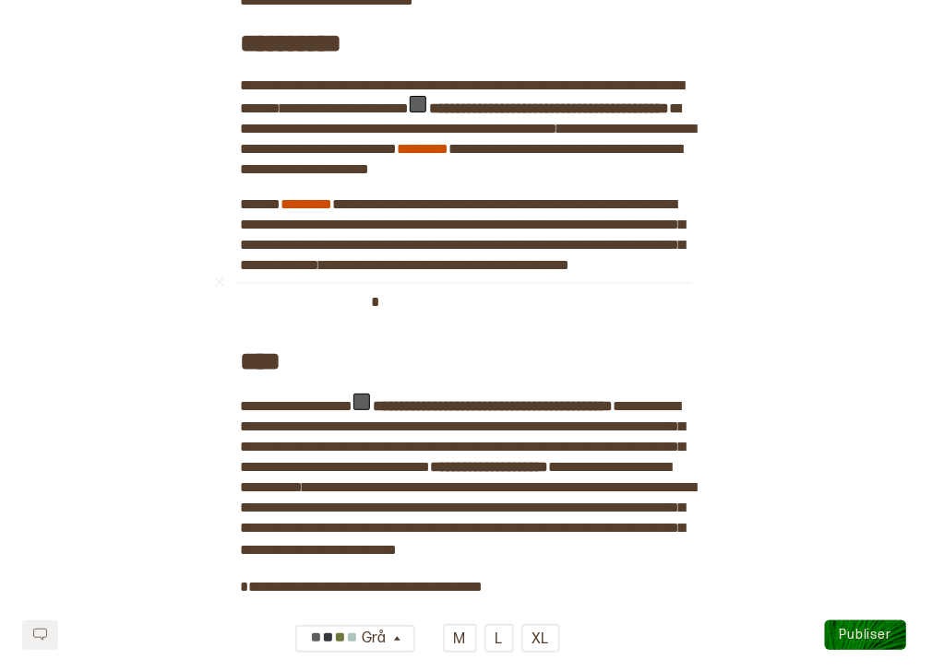
click at [277, 315] on span "﻿" at bounding box center [306, 303] width 131 height 24
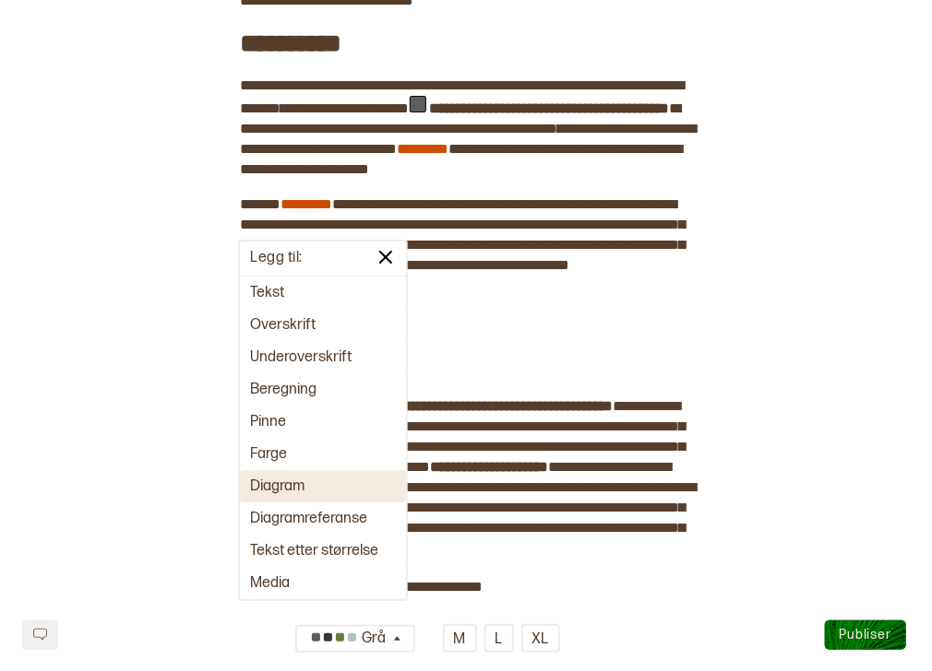
click at [288, 483] on button "Diagram" at bounding box center [323, 486] width 166 height 32
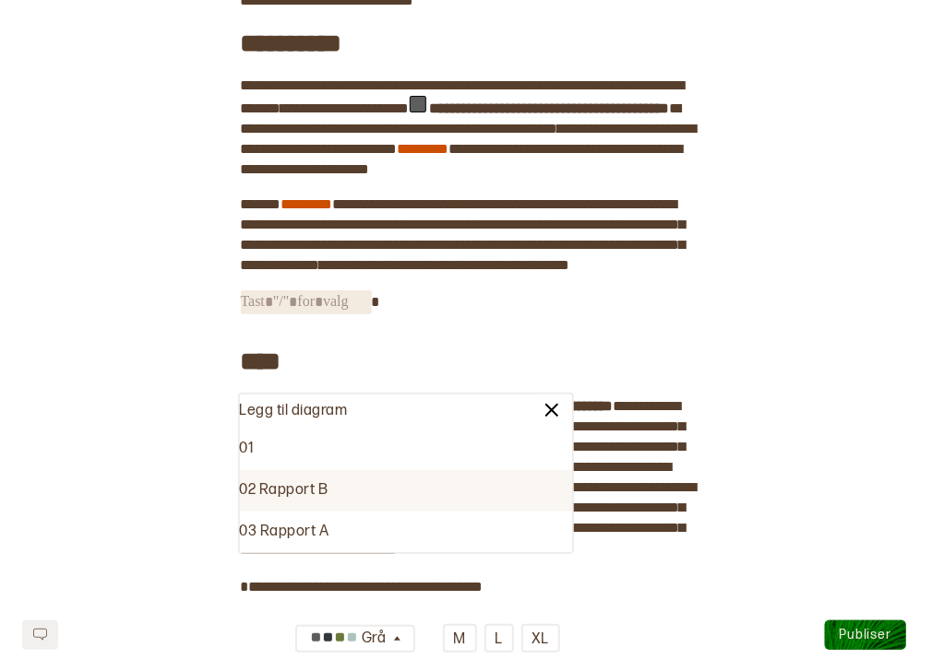
click at [322, 491] on div "02 Rapport B" at bounding box center [406, 491] width 332 height 42
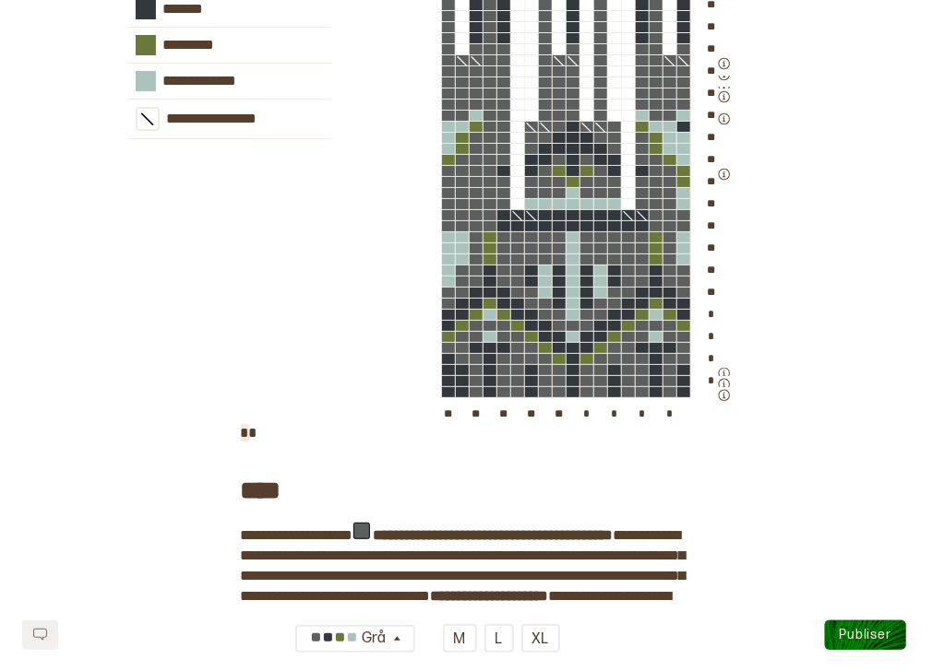
scroll to position [2440, 0]
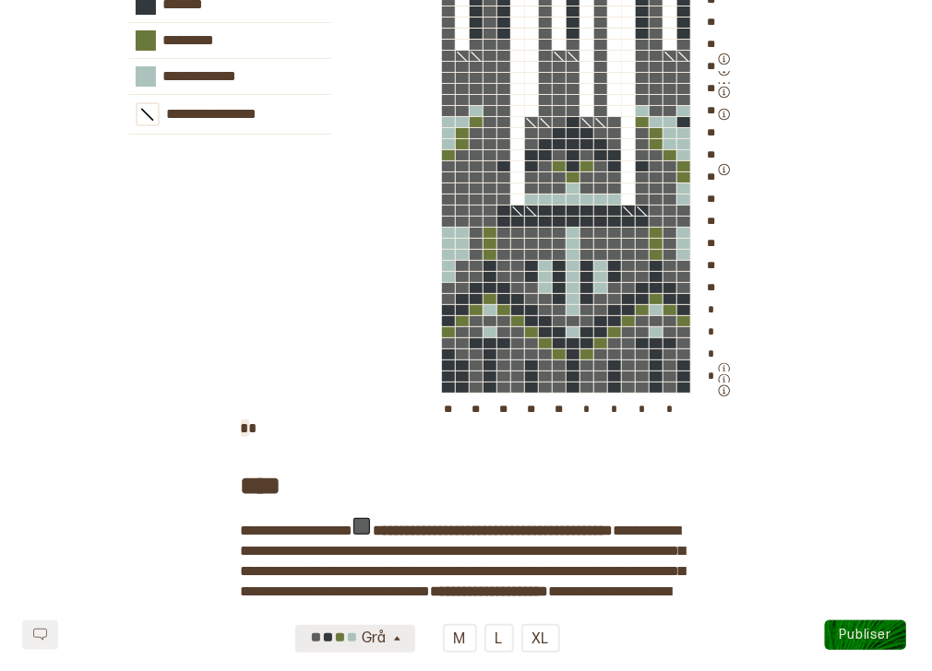
click at [399, 642] on icon "button" at bounding box center [397, 640] width 14 height 14
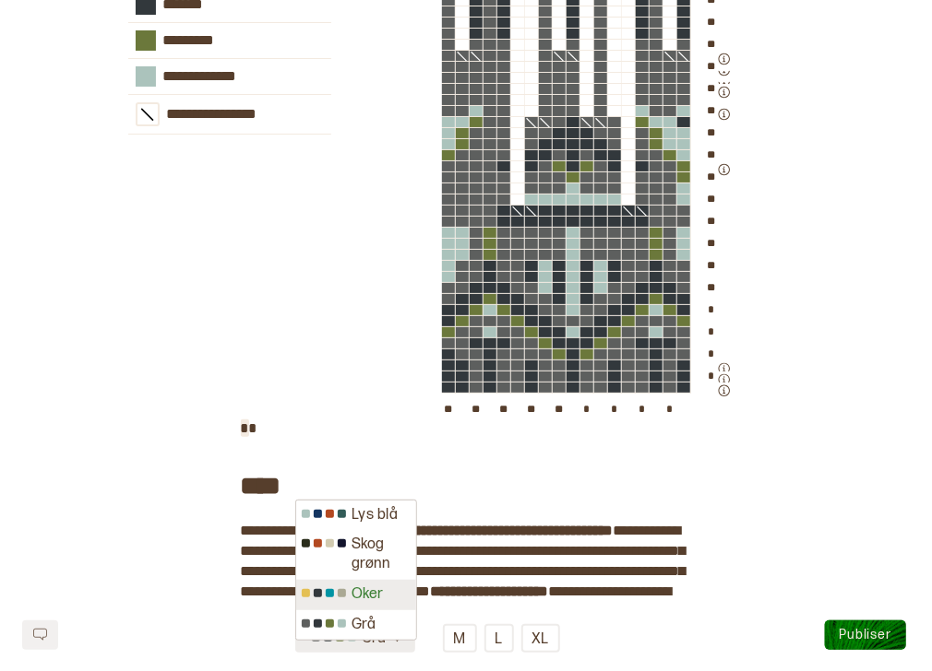
click at [387, 605] on div "Oker" at bounding box center [355, 595] width 119 height 30
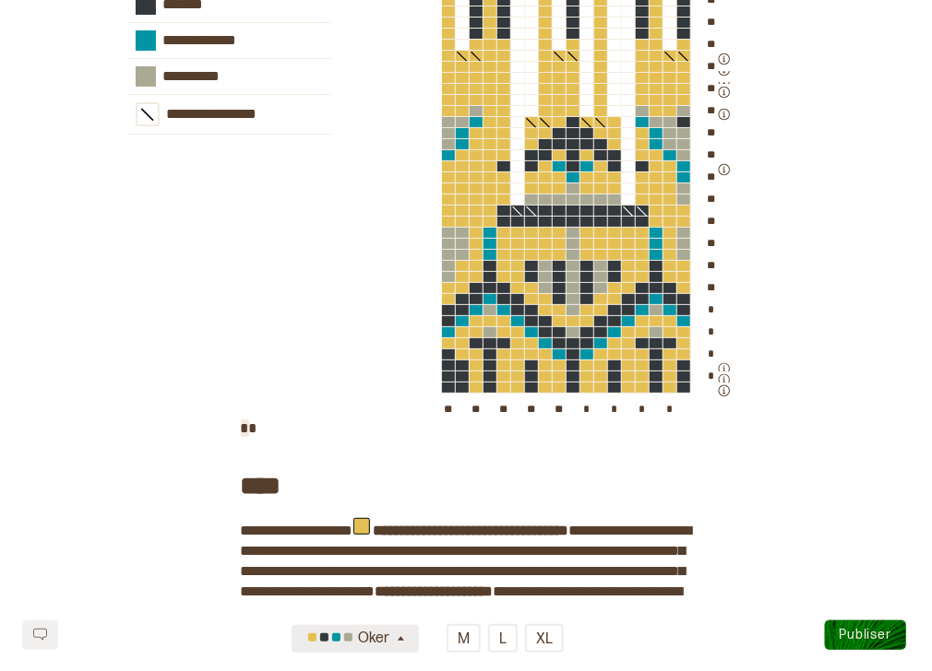
click at [397, 642] on icon "button" at bounding box center [401, 640] width 14 height 14
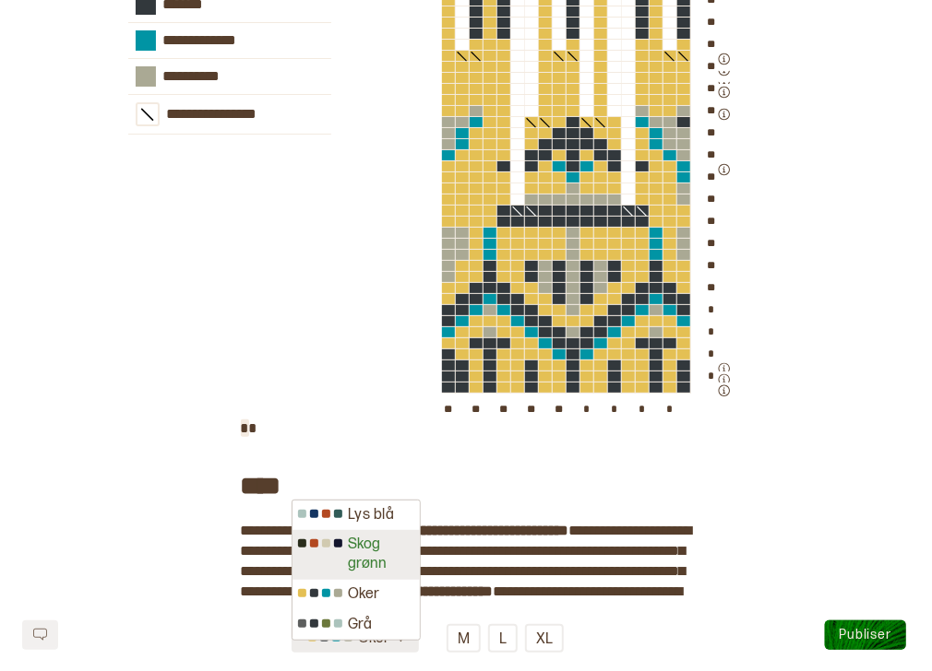
click at [383, 564] on div "Skog grønn" at bounding box center [355, 555] width 127 height 50
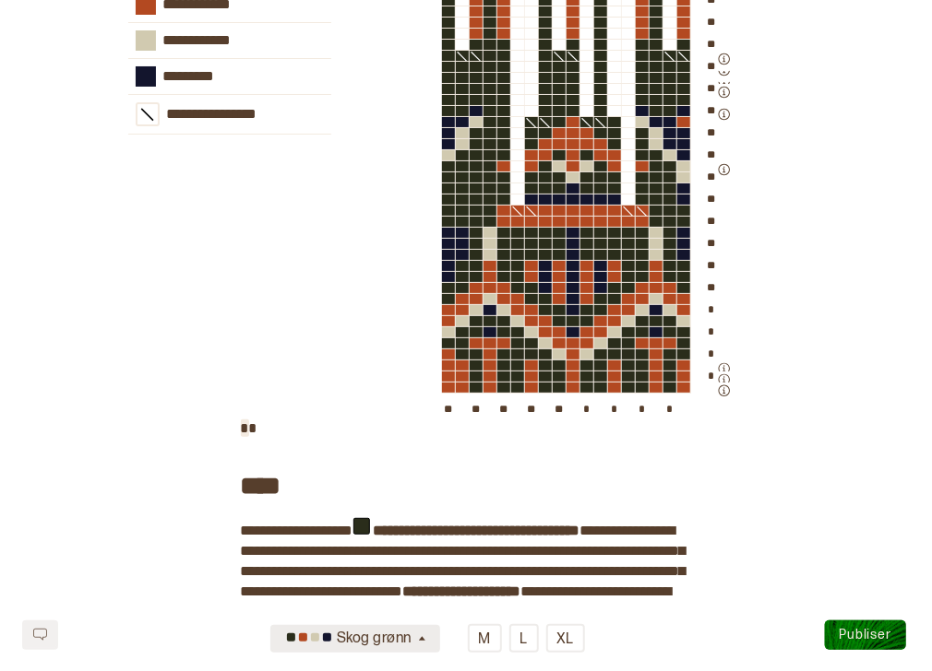
scroll to position [2461, 0]
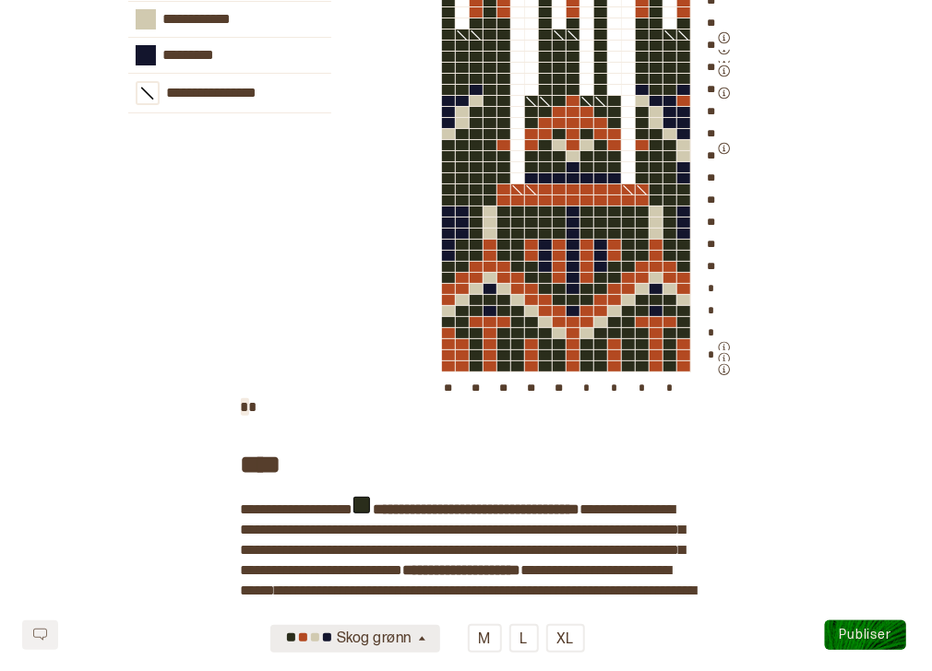
click at [419, 635] on icon "button" at bounding box center [422, 640] width 14 height 14
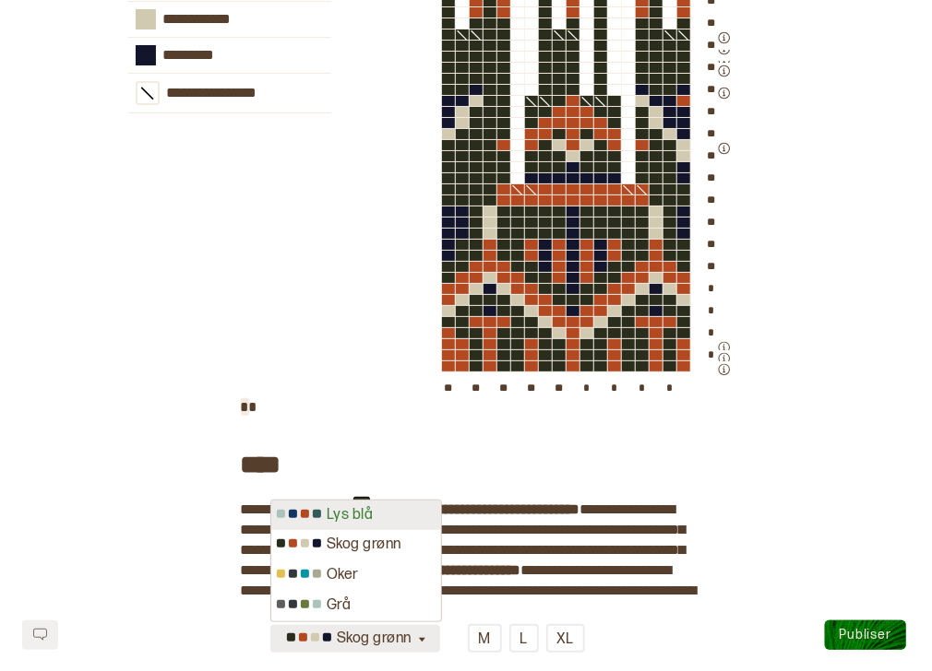
click at [399, 526] on div "Lys blå" at bounding box center [356, 516] width 170 height 30
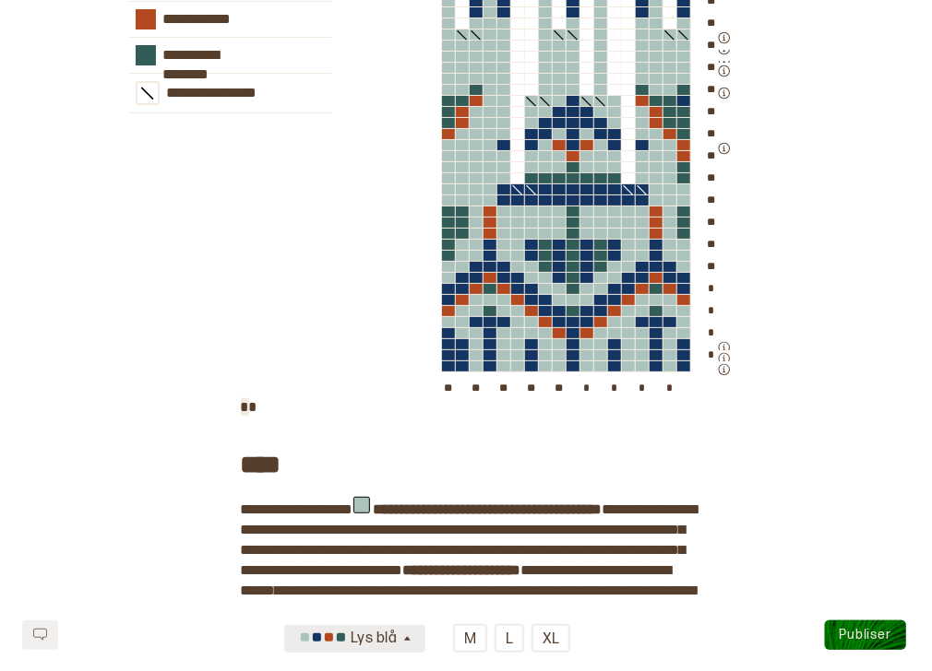
scroll to position [2440, 0]
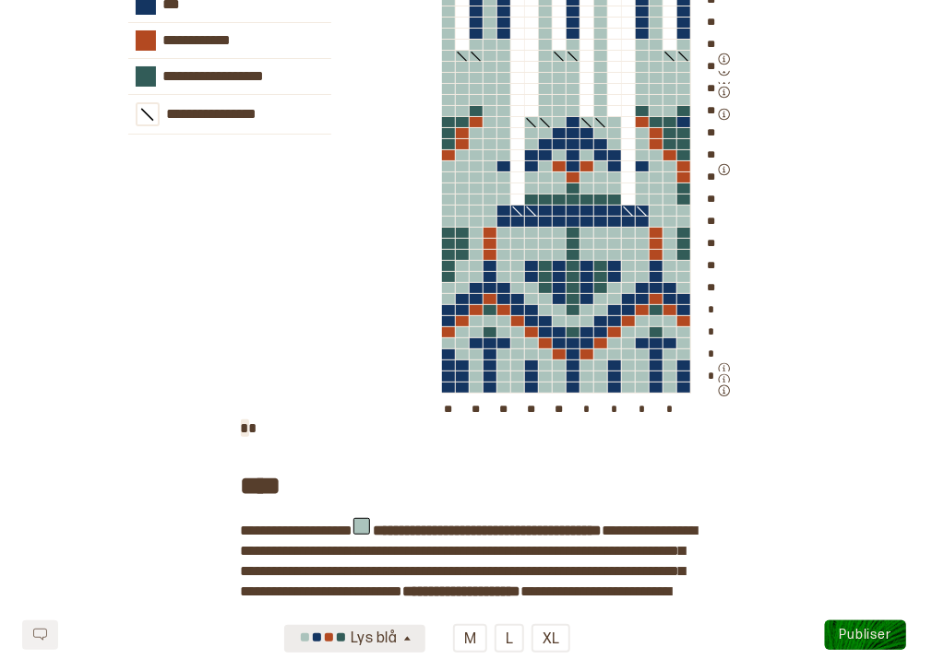
click at [421, 638] on button "Lys blå" at bounding box center [354, 639] width 141 height 28
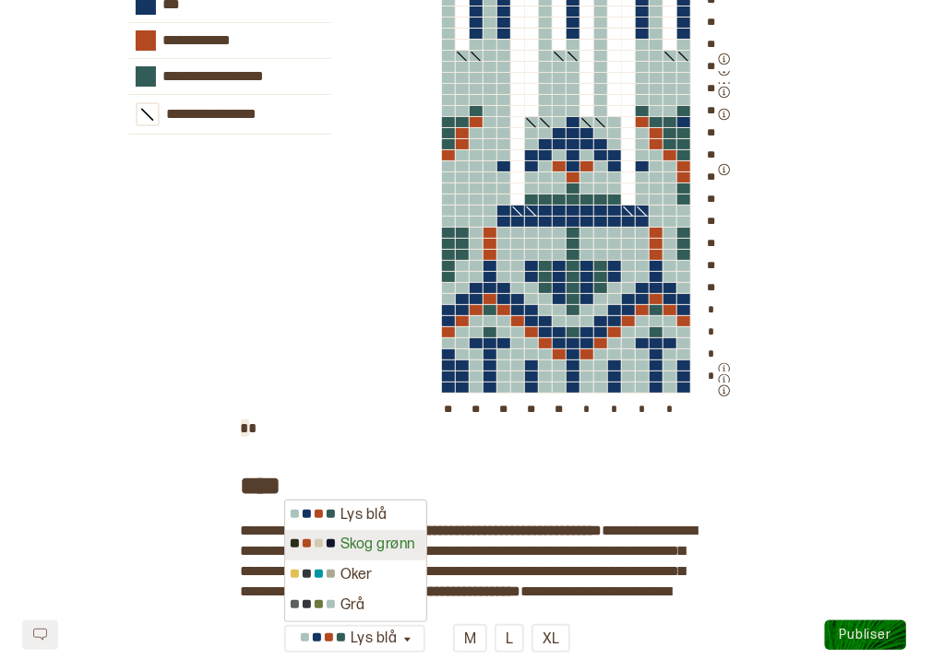
click at [387, 552] on div "Skog grønn" at bounding box center [355, 545] width 141 height 30
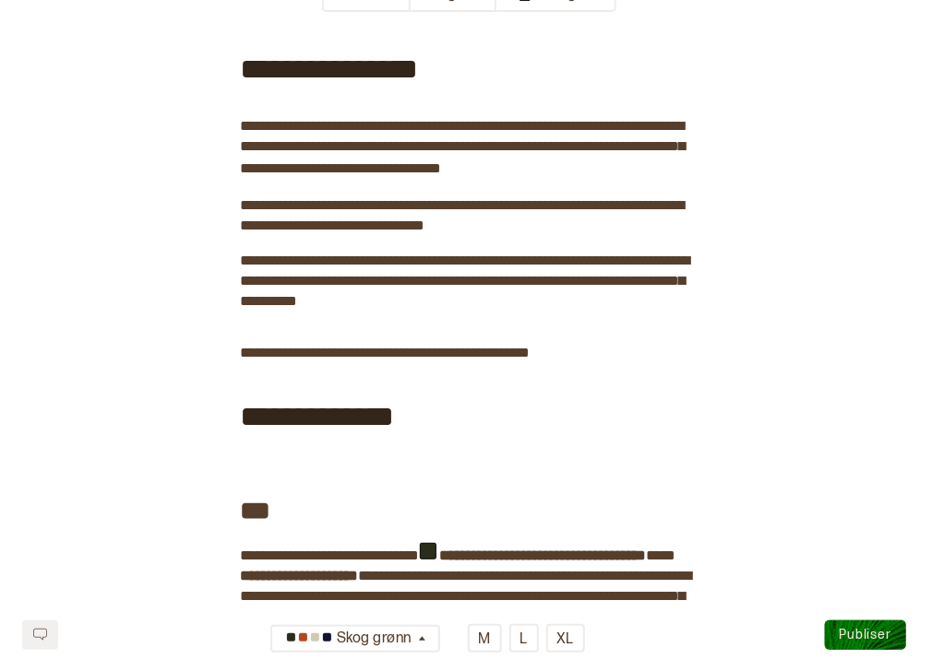
scroll to position [0, 0]
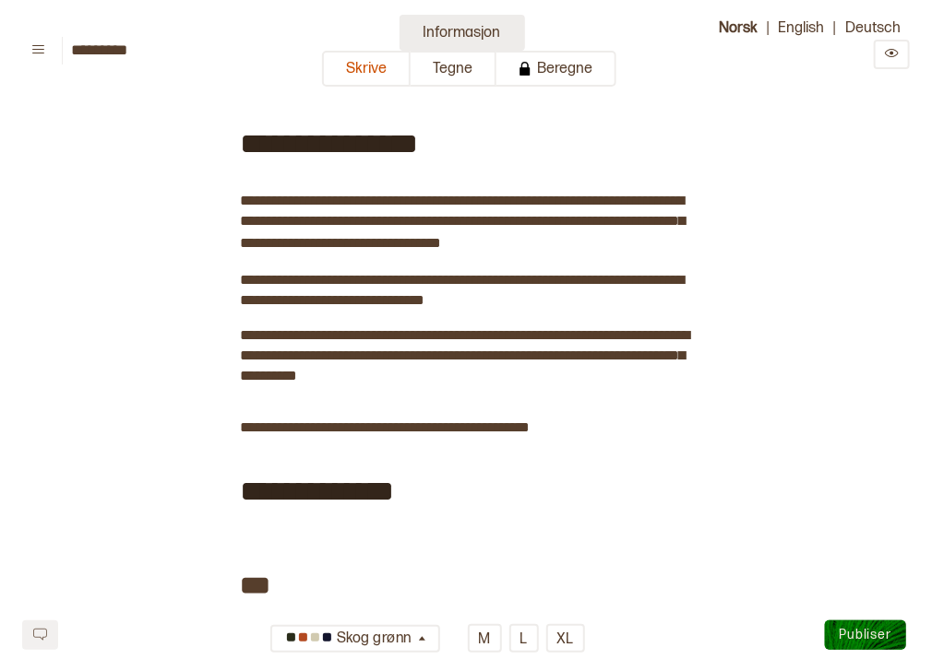
click at [455, 30] on button "Informasjon" at bounding box center [461, 33] width 125 height 36
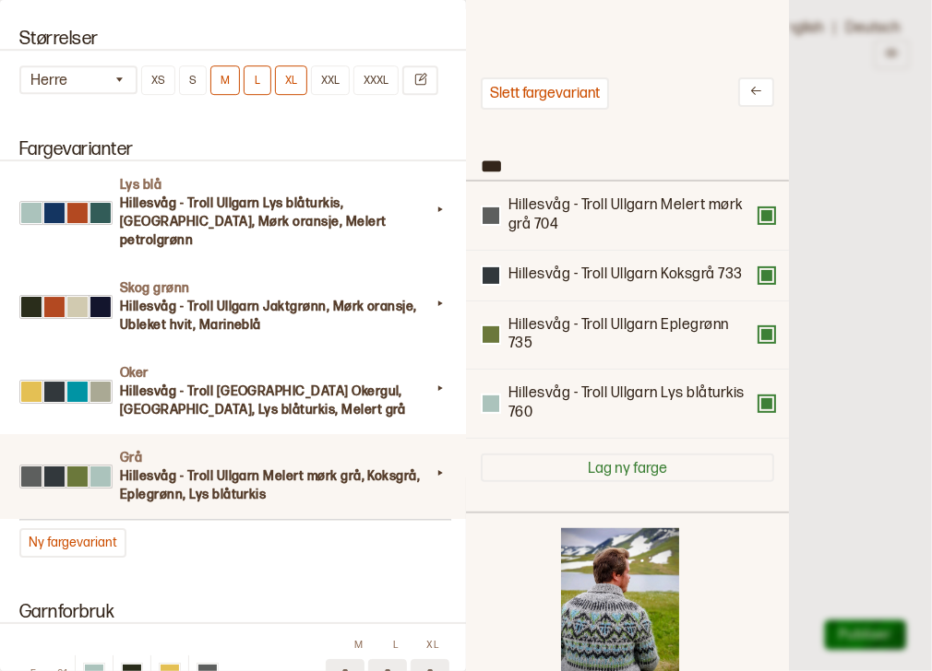
scroll to position [1874, 0]
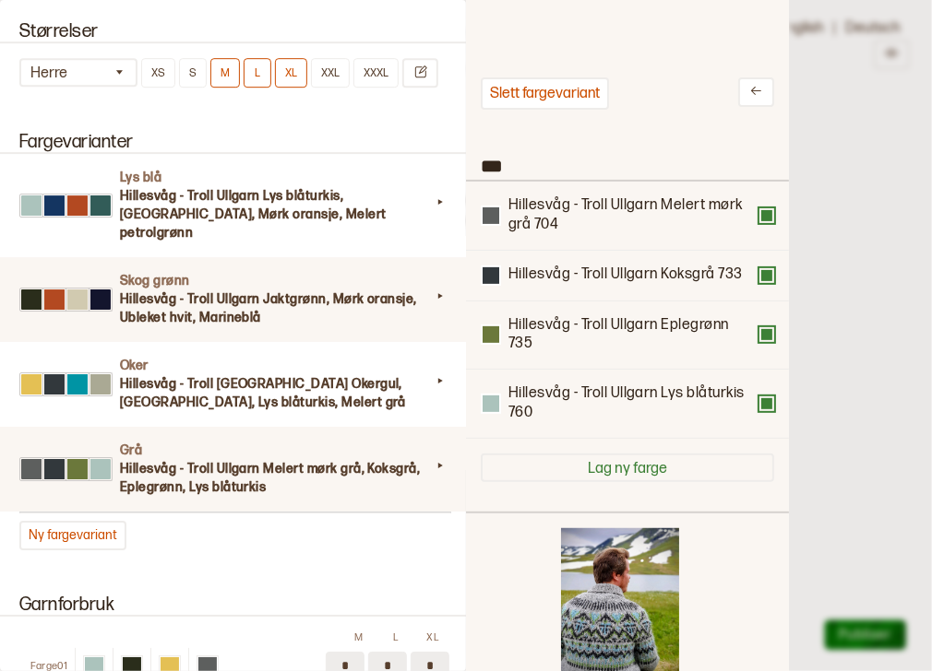
click at [336, 297] on h3 "Hillesvåg - Troll Ullgarn Jaktgrønn, Mørk oransje, Ubleket hvit, Marineblå" at bounding box center [275, 309] width 311 height 37
type input "**********"
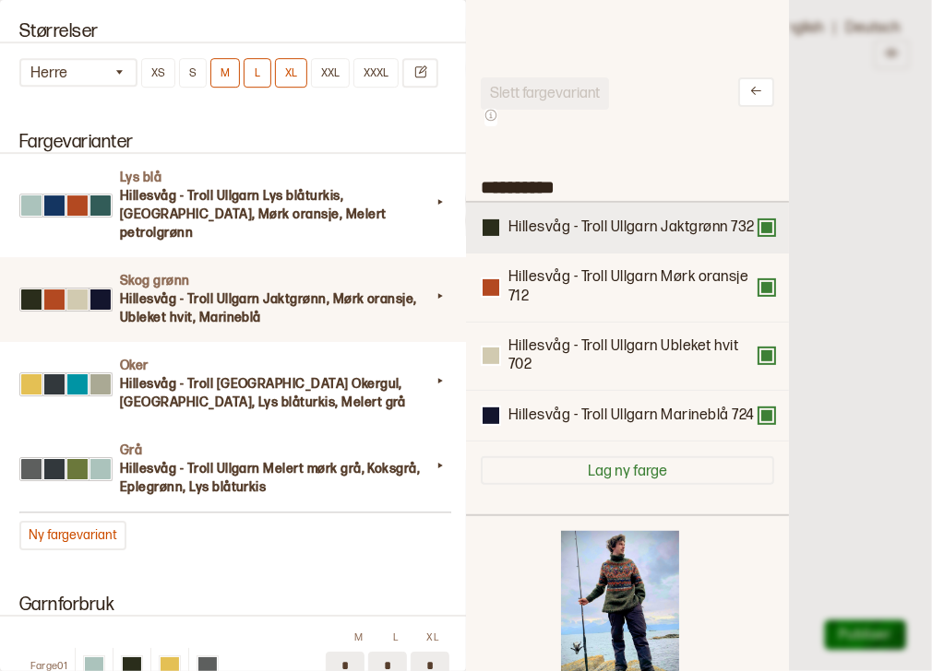
click at [498, 236] on div at bounding box center [490, 228] width 17 height 17
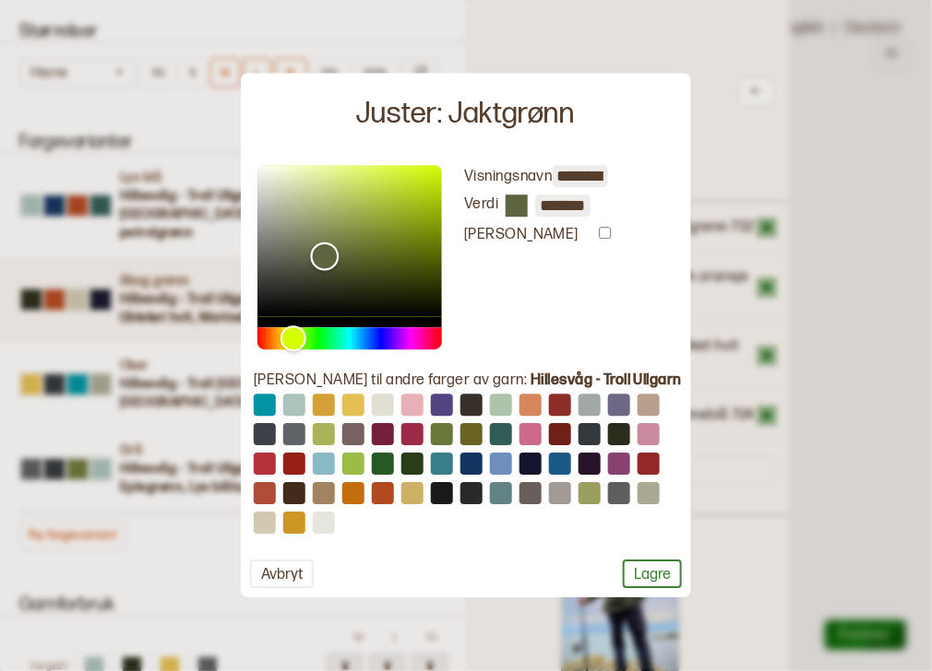
type input "*******"
drag, startPoint x: 343, startPoint y: 282, endPoint x: 328, endPoint y: 255, distance: 31.4
click at [328, 255] on div "Color" at bounding box center [324, 254] width 29 height 29
click at [648, 572] on button "Lagre" at bounding box center [652, 575] width 59 height 29
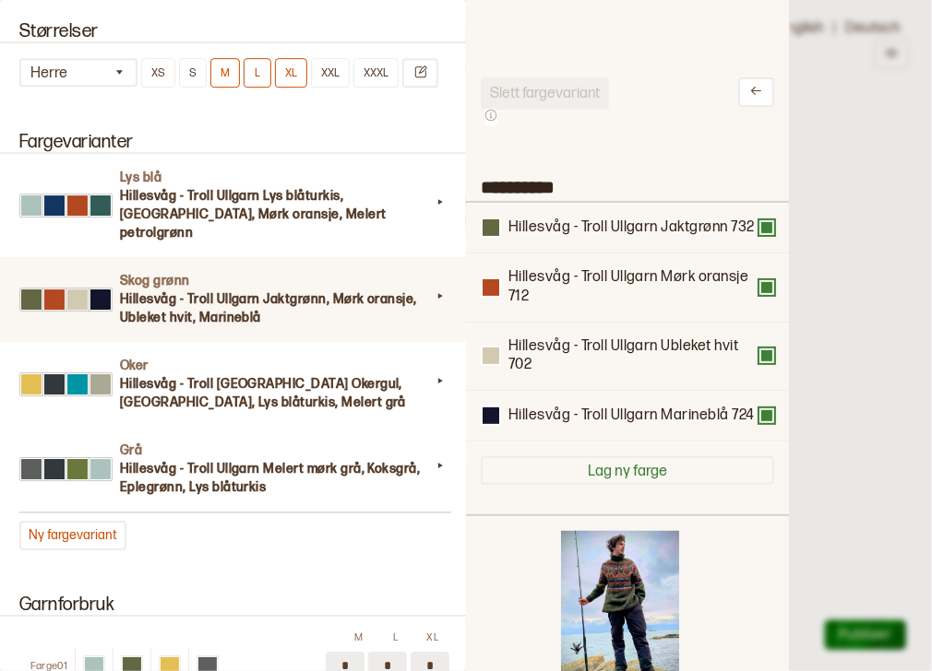
click at [824, 441] on div at bounding box center [466, 335] width 932 height 671
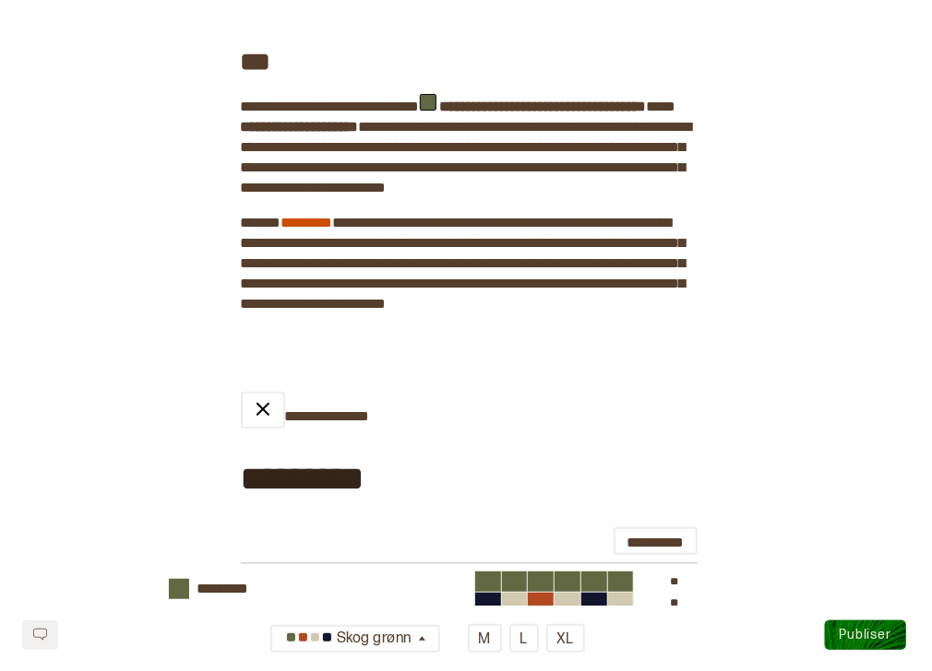
scroll to position [0, 0]
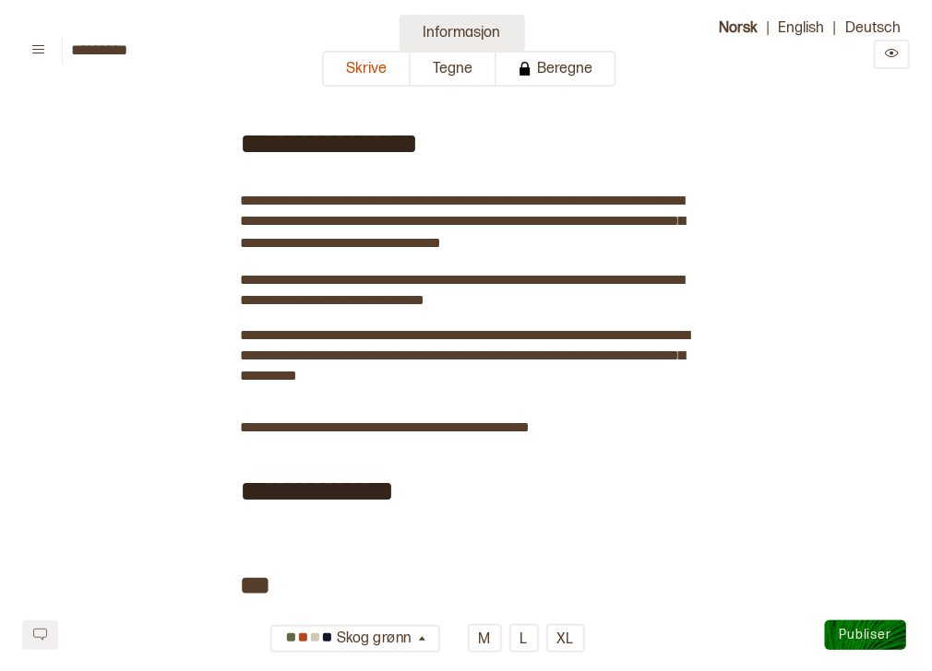
click at [432, 39] on button "Informasjon" at bounding box center [461, 33] width 125 height 36
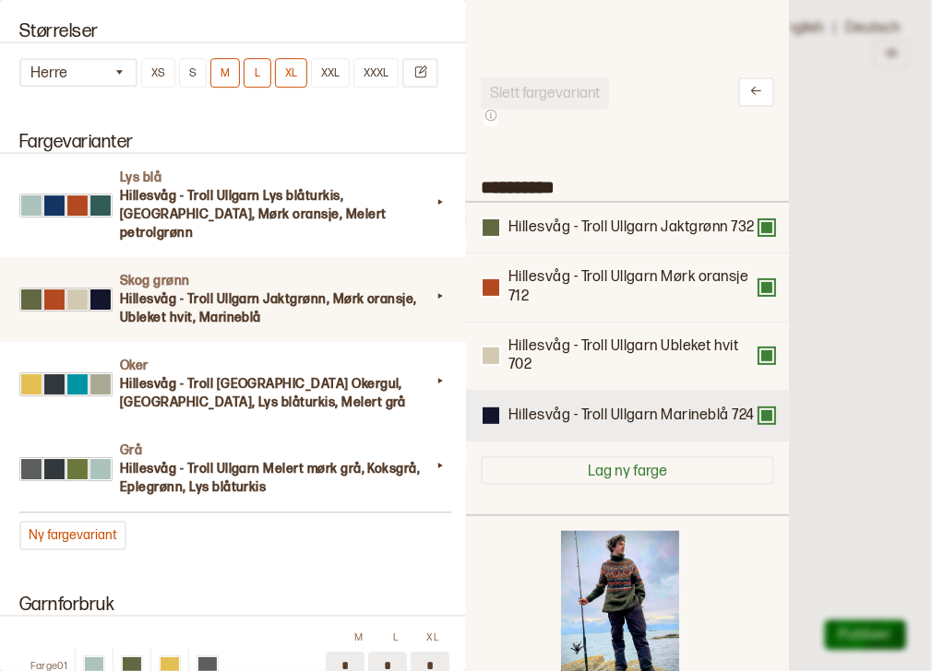
click at [499, 424] on div at bounding box center [490, 416] width 17 height 17
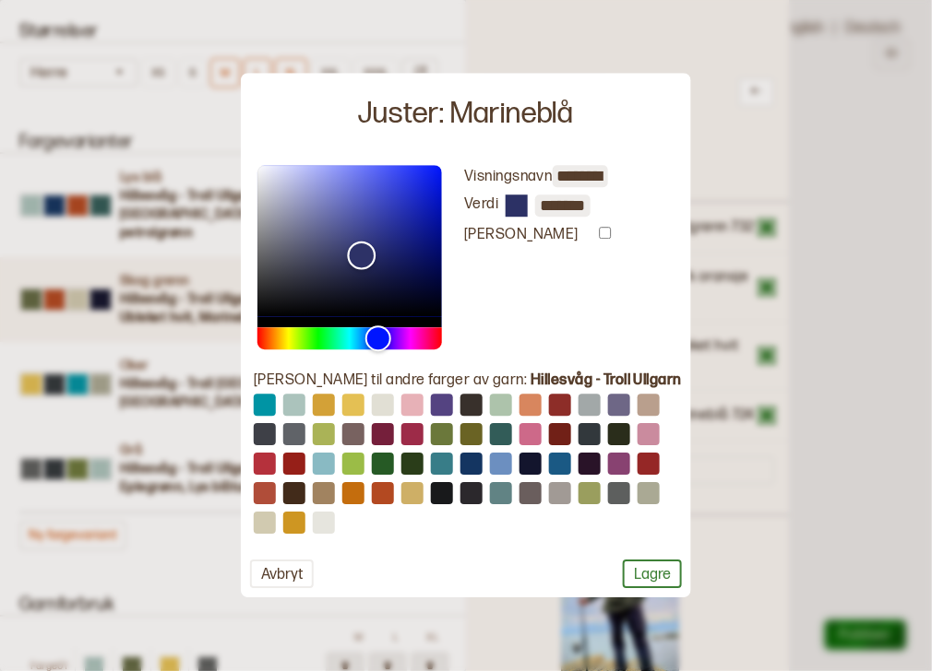
type input "*******"
drag, startPoint x: 369, startPoint y: 280, endPoint x: 364, endPoint y: 256, distance: 24.4
click at [364, 256] on div "Color" at bounding box center [361, 256] width 29 height 29
click at [645, 579] on button "Lagre" at bounding box center [652, 575] width 59 height 29
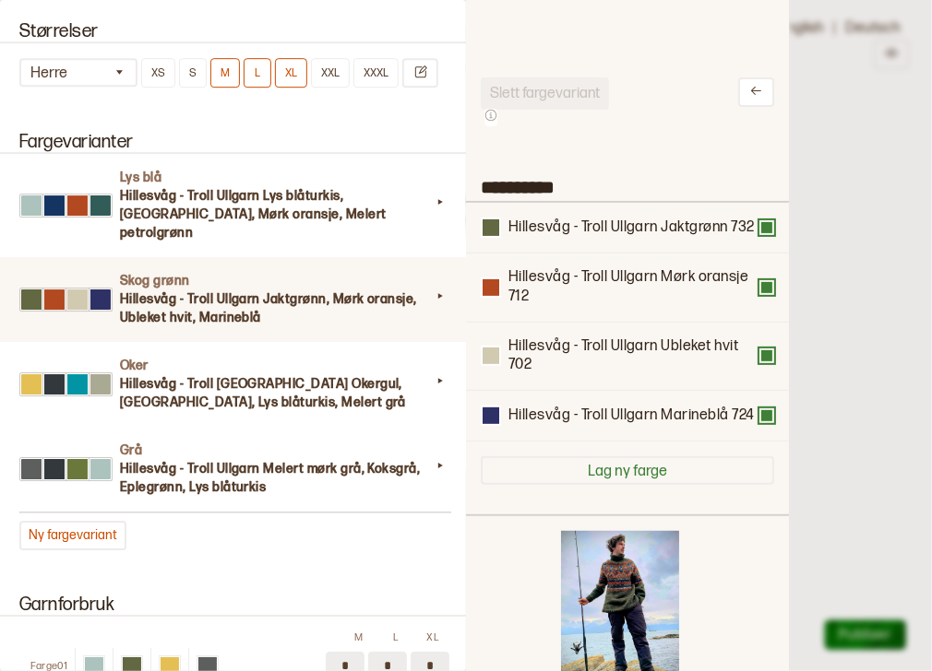
scroll to position [587, 0]
click at [856, 258] on div at bounding box center [466, 335] width 932 height 671
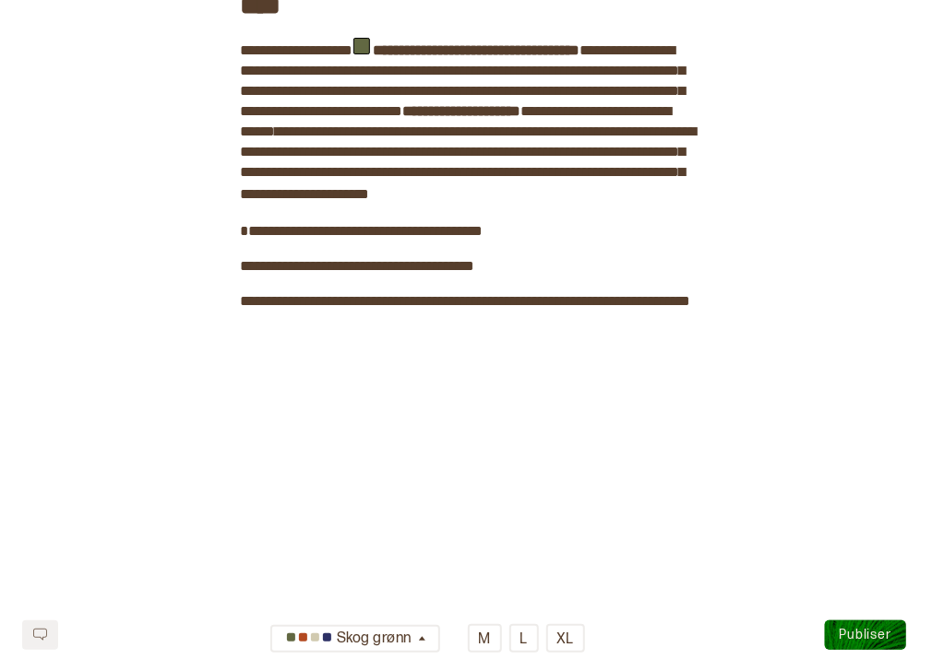
scroll to position [2929, 0]
drag, startPoint x: 424, startPoint y: 401, endPoint x: 391, endPoint y: 395, distance: 33.8
click at [391, 273] on span "**********" at bounding box center [358, 266] width 234 height 14
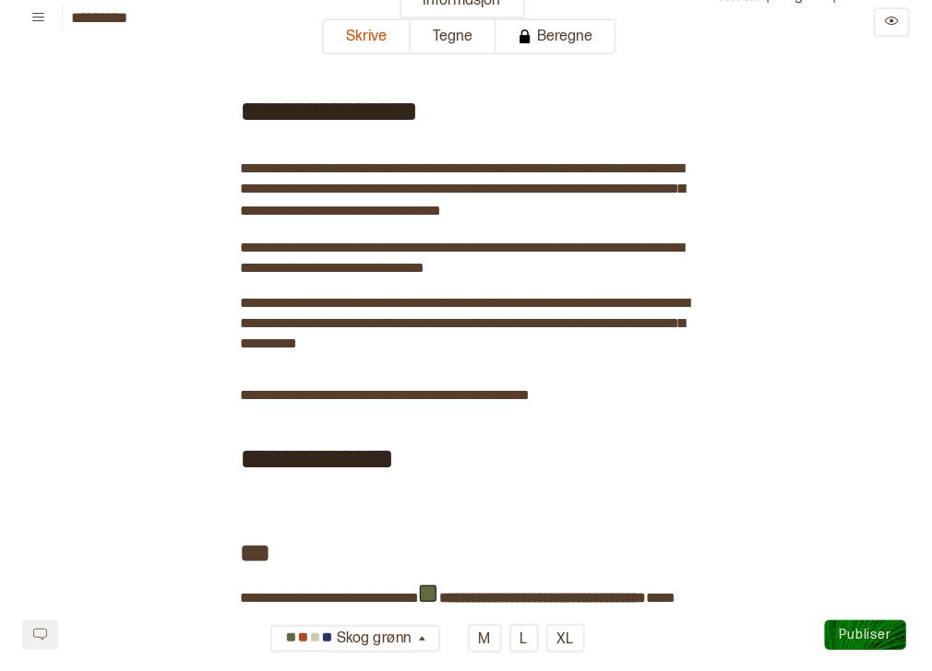
scroll to position [0, 0]
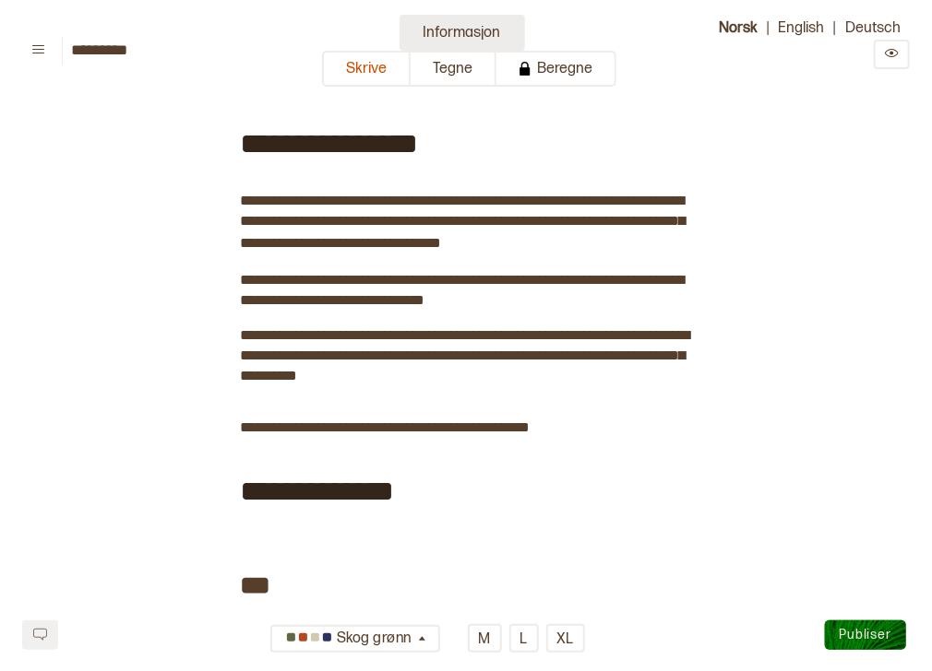
click at [487, 37] on button "Informasjon" at bounding box center [461, 33] width 125 height 36
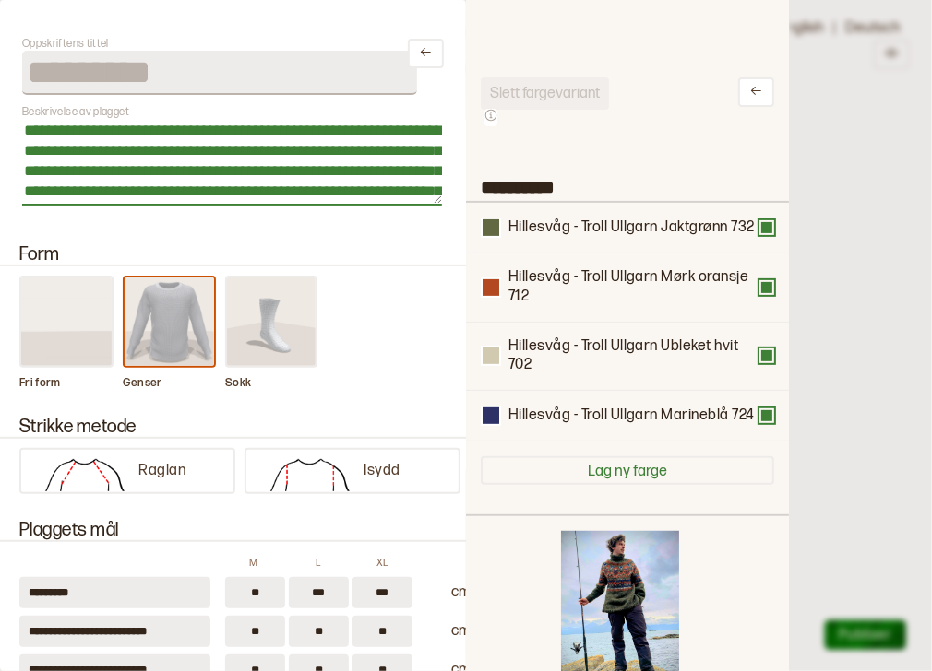
drag, startPoint x: 72, startPoint y: 133, endPoint x: 25, endPoint y: 128, distance: 47.3
click at [25, 128] on textarea "**********" at bounding box center [232, 162] width 420 height 87
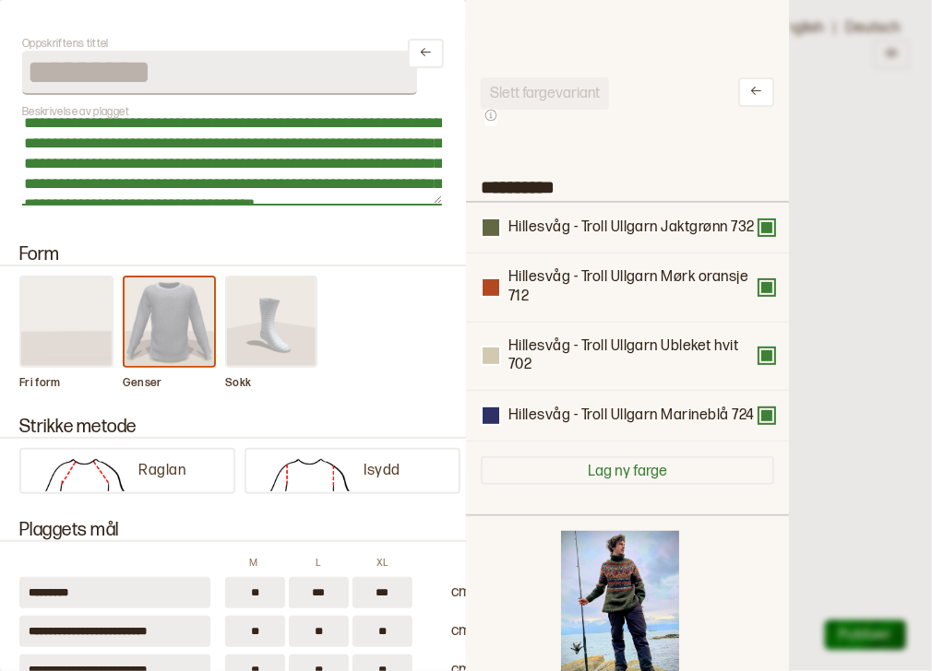
scroll to position [13, 0]
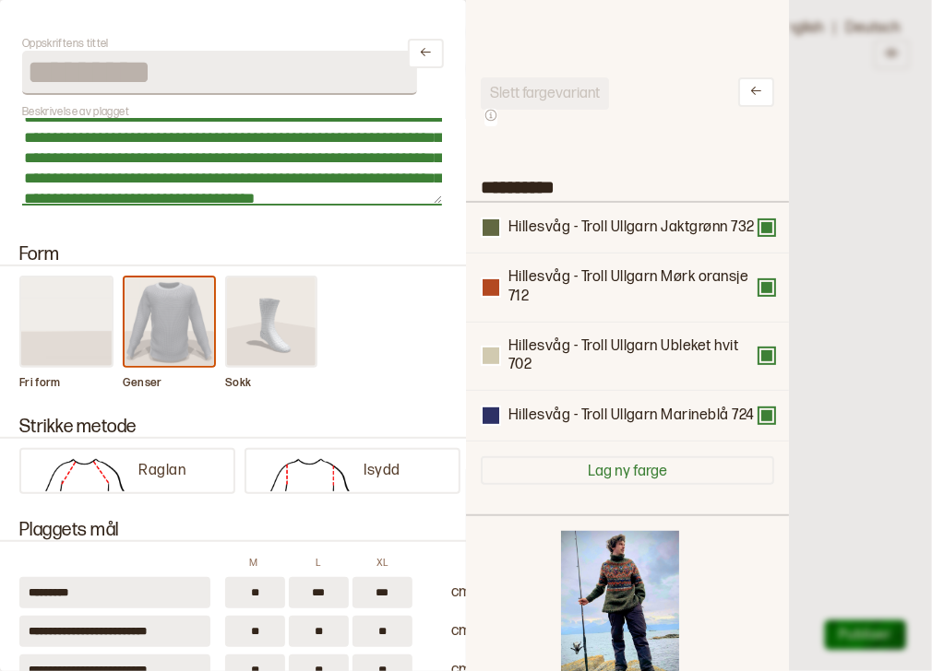
drag, startPoint x: 369, startPoint y: 163, endPoint x: 321, endPoint y: 155, distance: 48.7
click at [321, 155] on textarea "**********" at bounding box center [232, 162] width 420 height 87
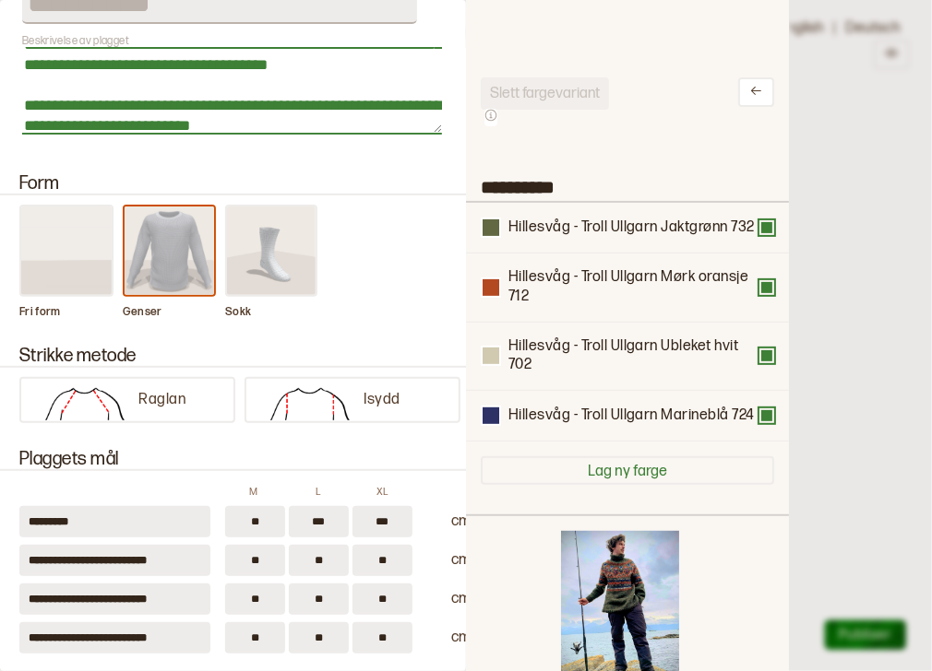
scroll to position [81, 0]
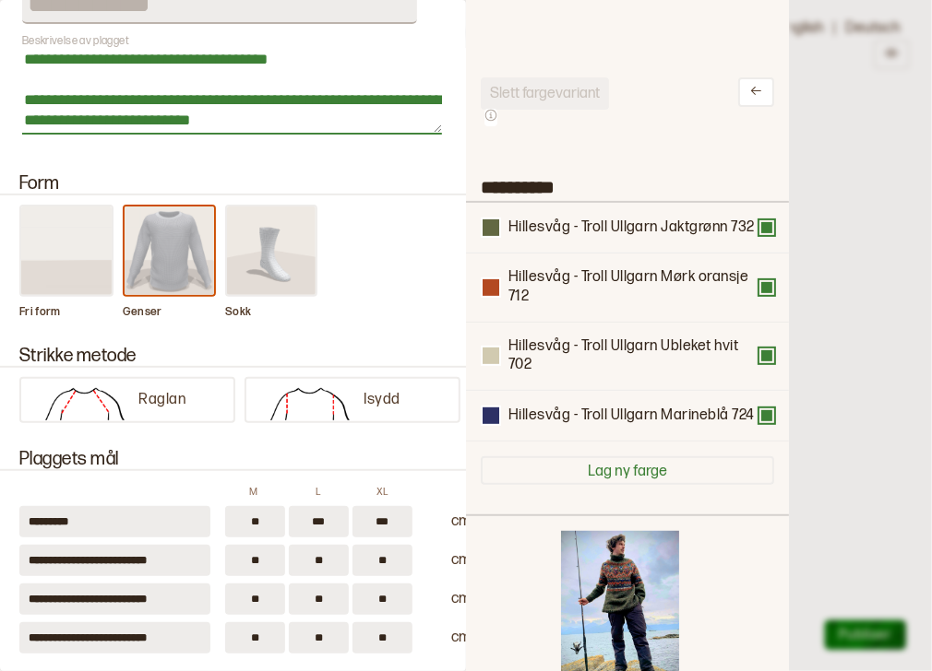
type textarea "**********"
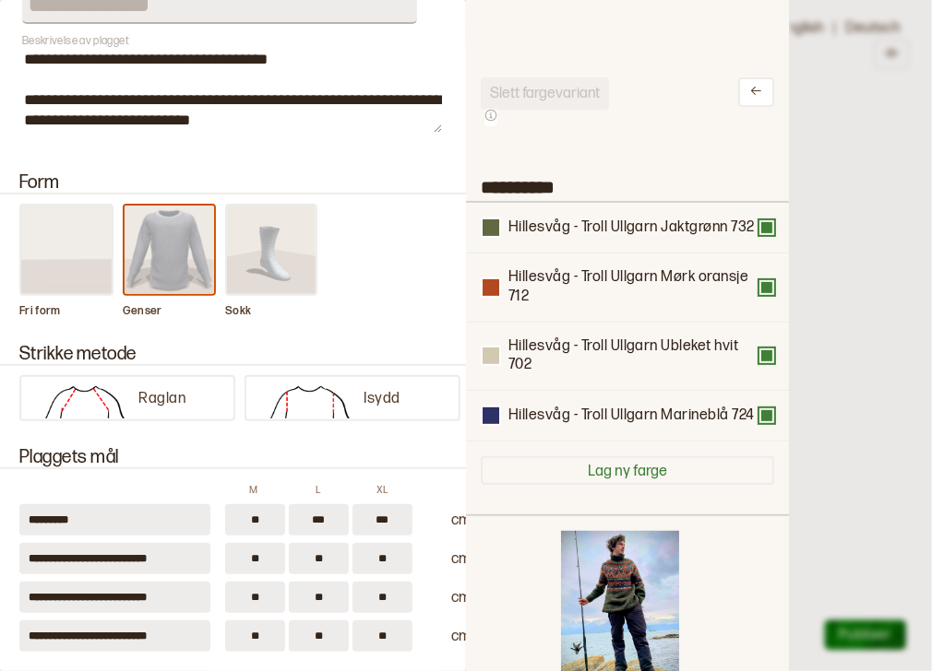
click at [845, 341] on div at bounding box center [466, 335] width 932 height 671
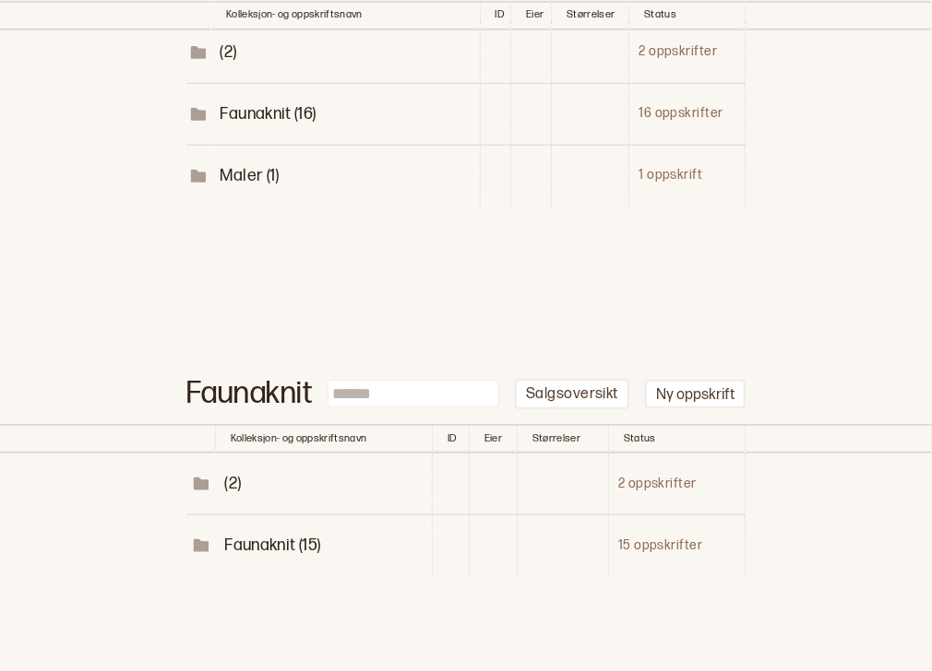
scroll to position [399, 0]
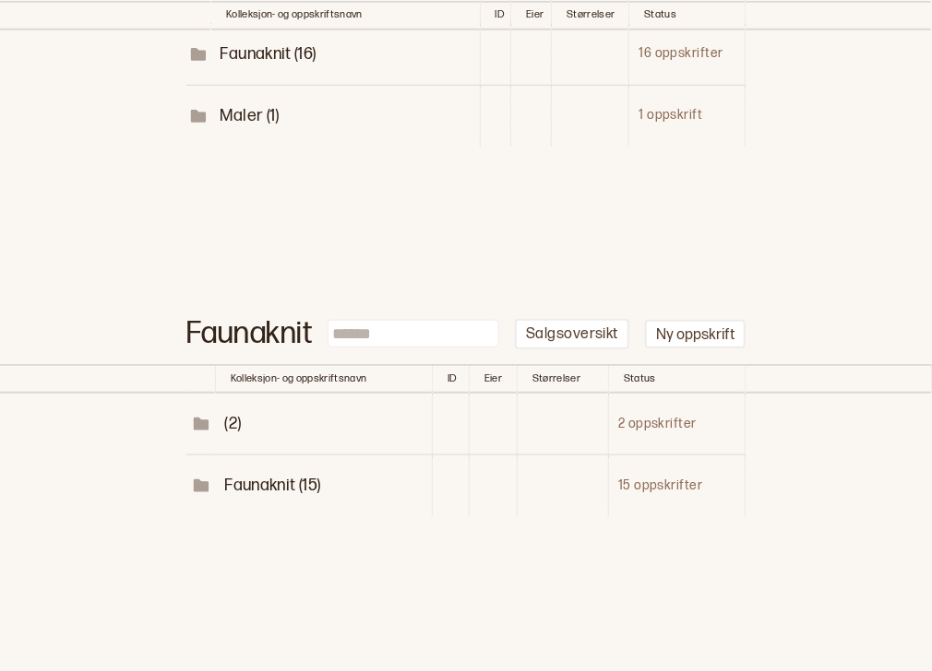
click at [257, 476] on span "Faunaknit (15)" at bounding box center [272, 485] width 96 height 19
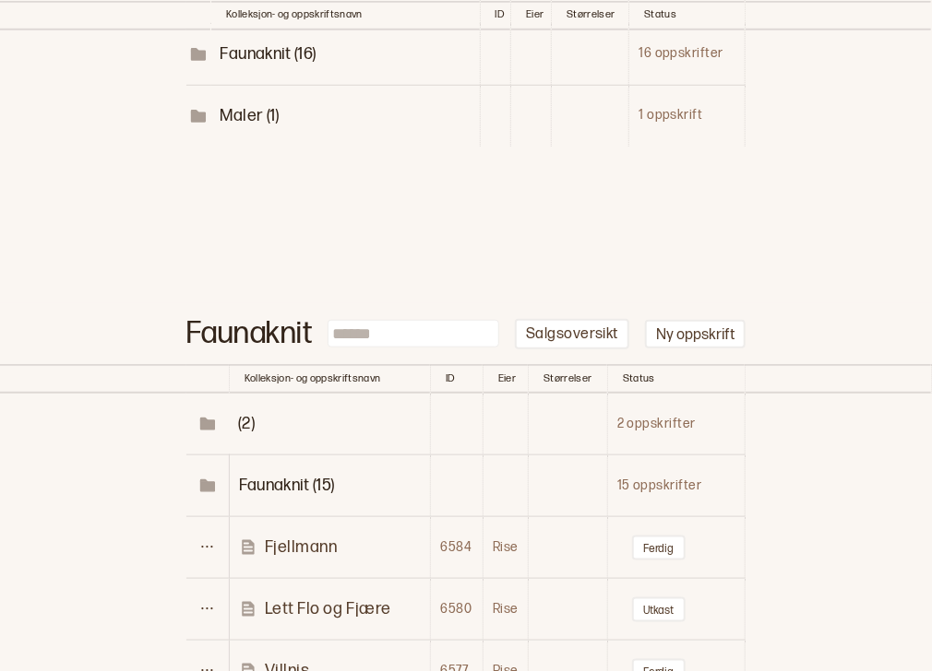
click at [287, 660] on p "Villnis" at bounding box center [287, 670] width 45 height 21
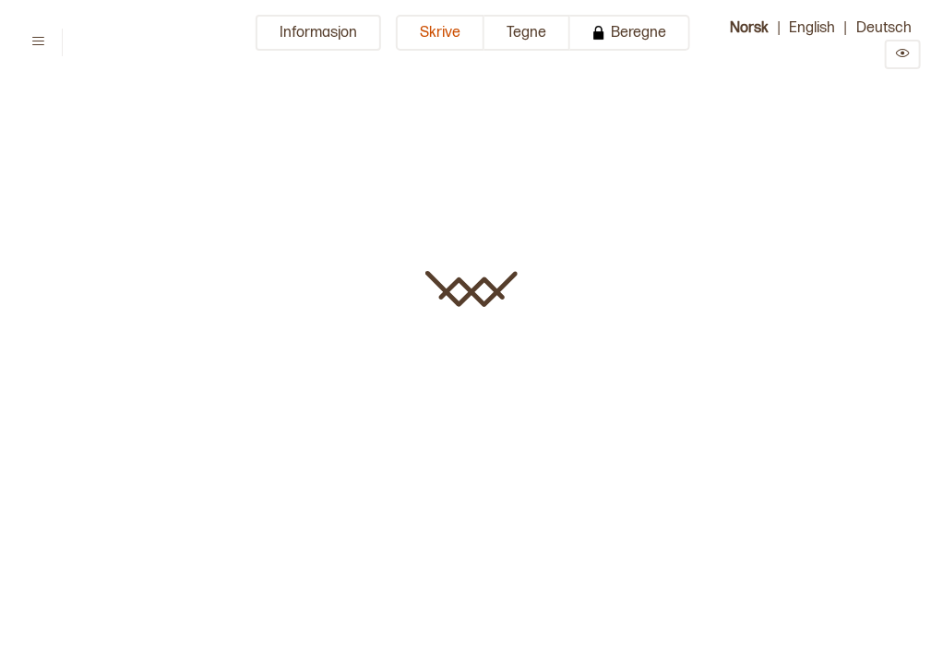
type input "*******"
type textarea "**********"
type input "**"
type input "*********"
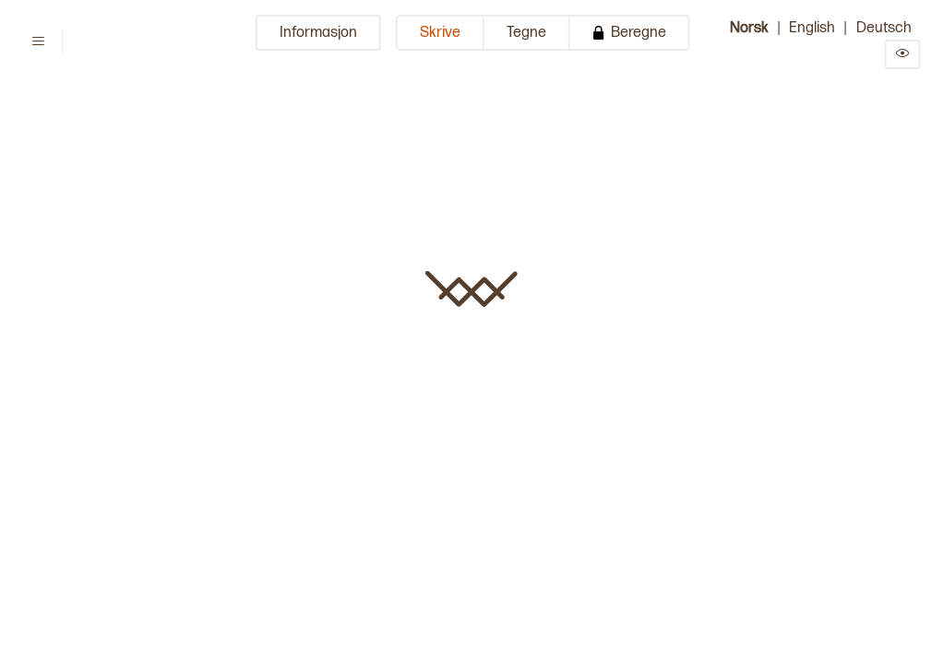
type input "*******"
type input "*********"
type input "*******"
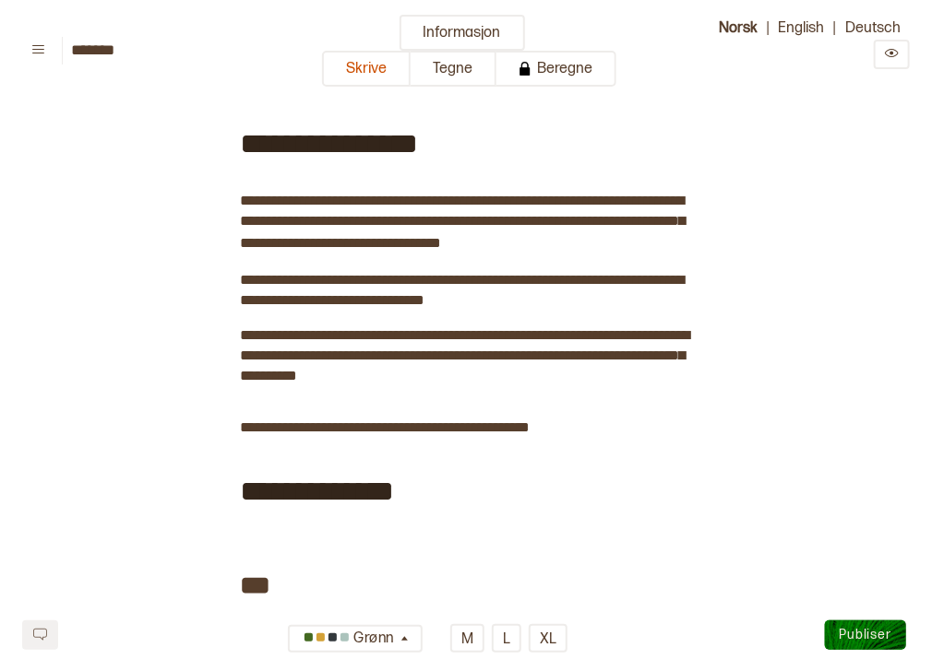
type input "*********"
click at [432, 29] on button "Informasjon" at bounding box center [461, 33] width 125 height 36
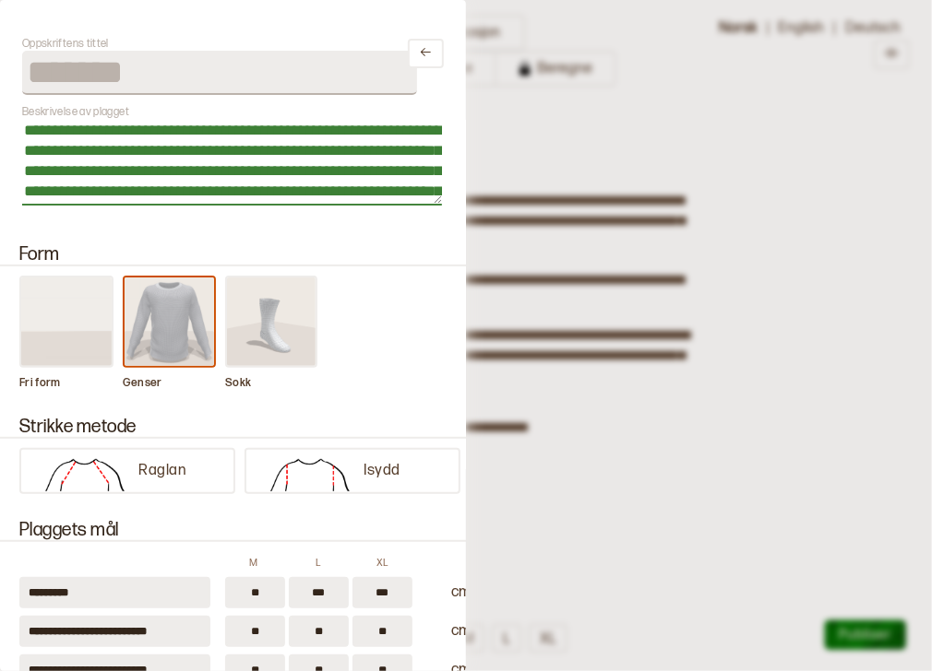
click at [75, 135] on textarea "**********" at bounding box center [232, 162] width 420 height 87
drag, startPoint x: 364, startPoint y: 172, endPoint x: 321, endPoint y: 169, distance: 43.4
click at [321, 169] on textarea "**********" at bounding box center [232, 162] width 420 height 87
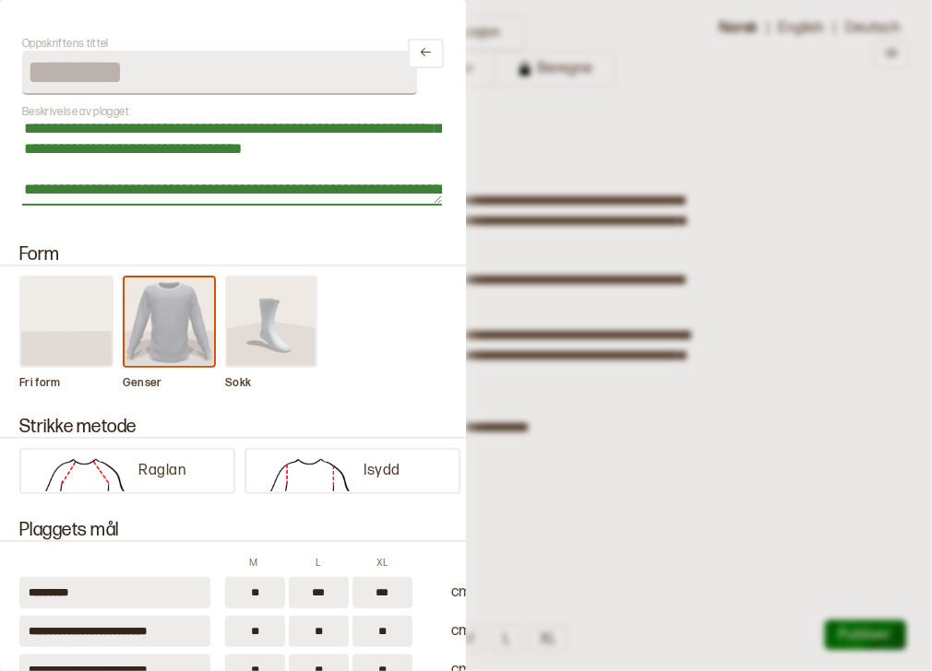
scroll to position [81, 0]
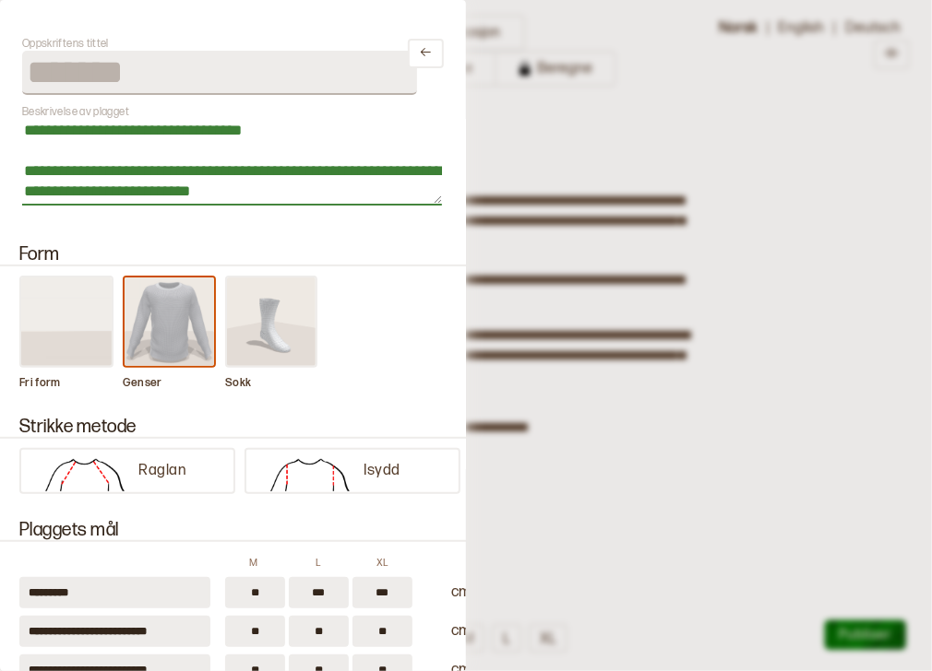
type textarea "**********"
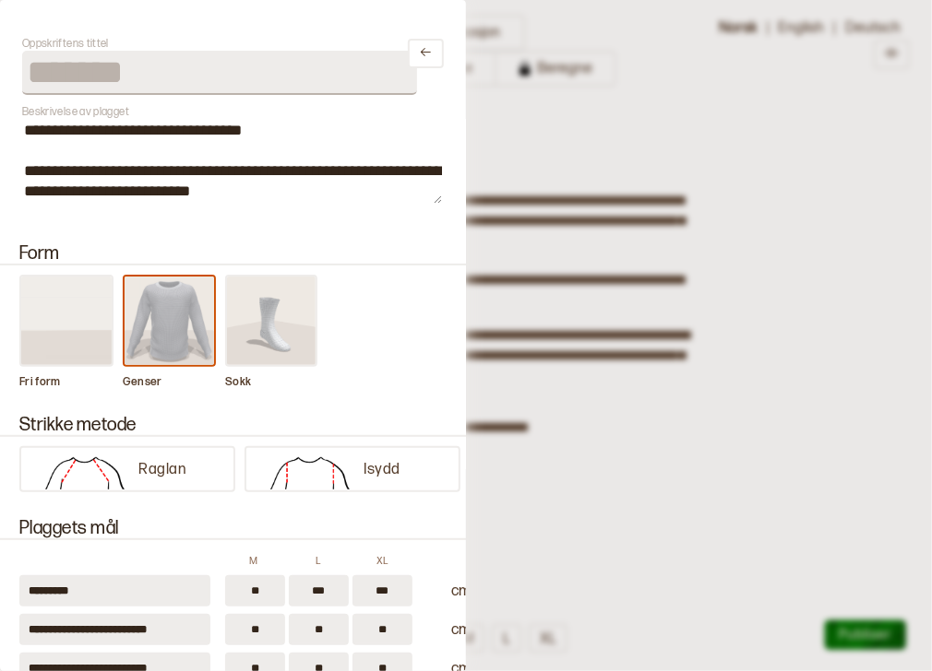
click at [732, 347] on div at bounding box center [466, 335] width 932 height 671
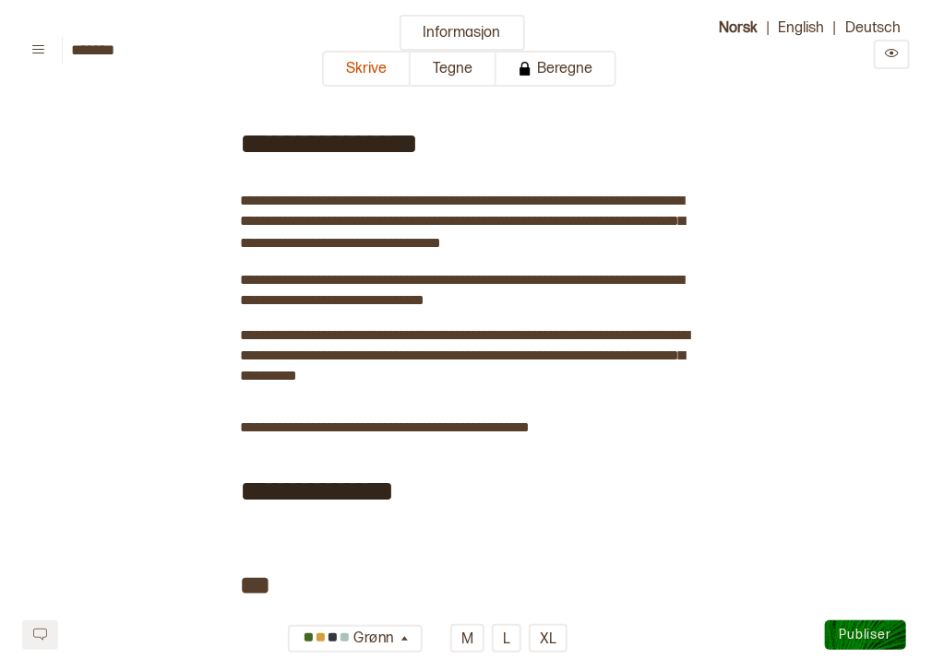
click at [873, 629] on span "Publiser" at bounding box center [865, 635] width 52 height 16
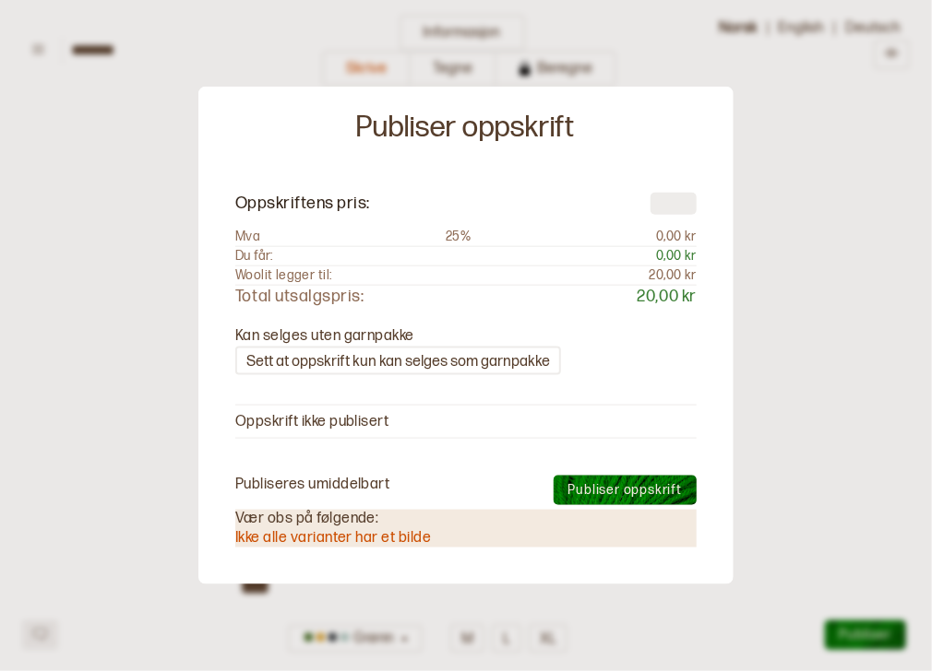
type input "**"
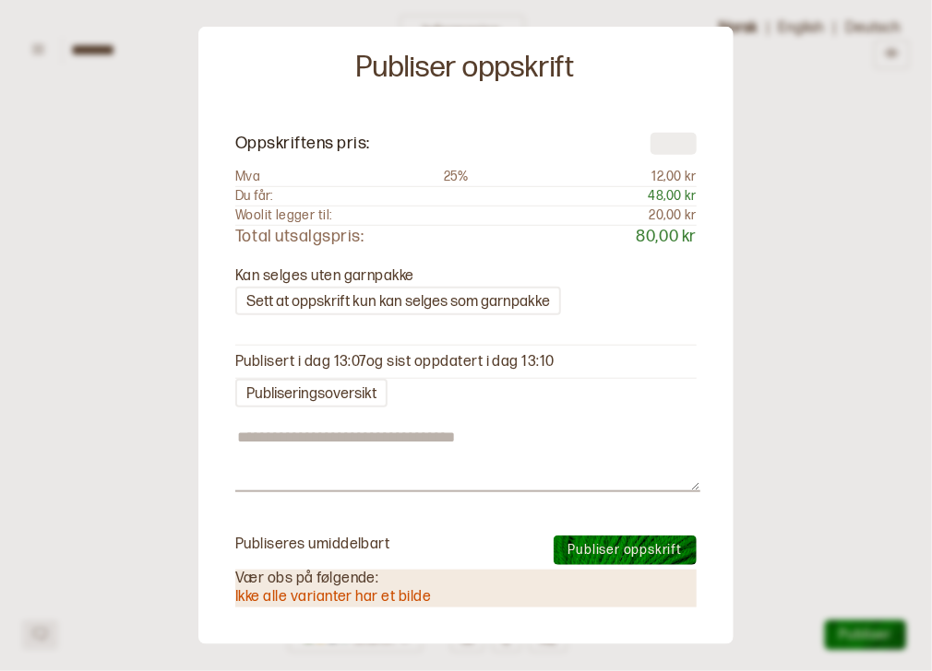
click at [618, 539] on button "Publiser oppskrift" at bounding box center [624, 551] width 143 height 30
type textarea "*"
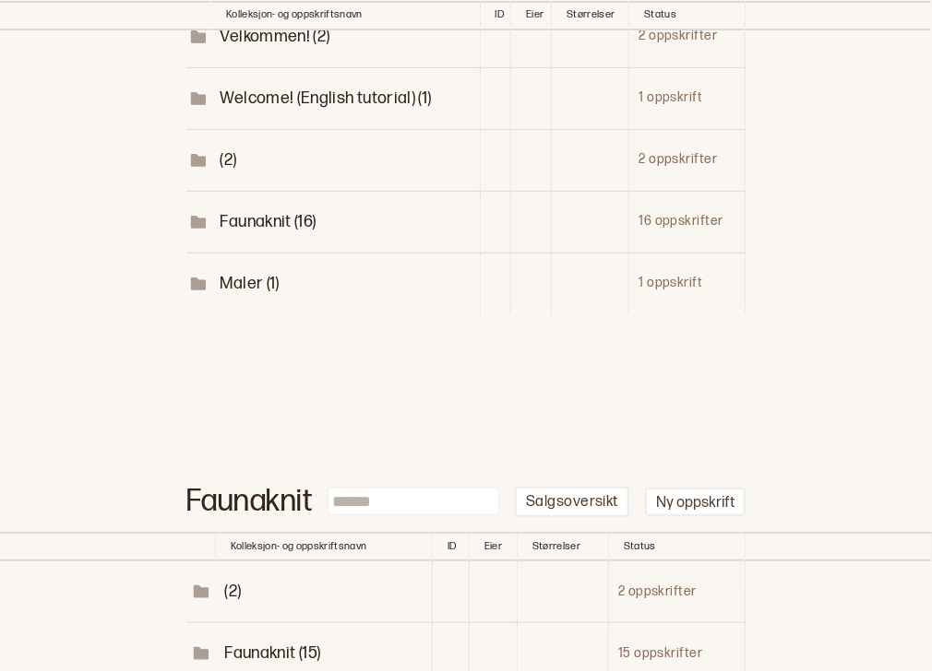
scroll to position [399, 0]
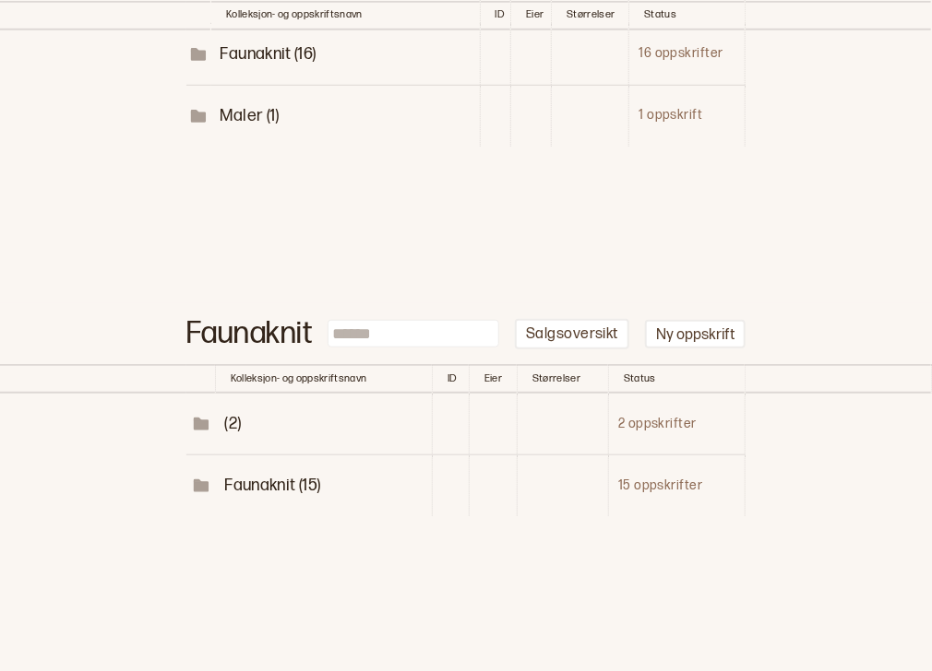
click at [252, 485] on span "Faunaknit (15)" at bounding box center [272, 485] width 96 height 19
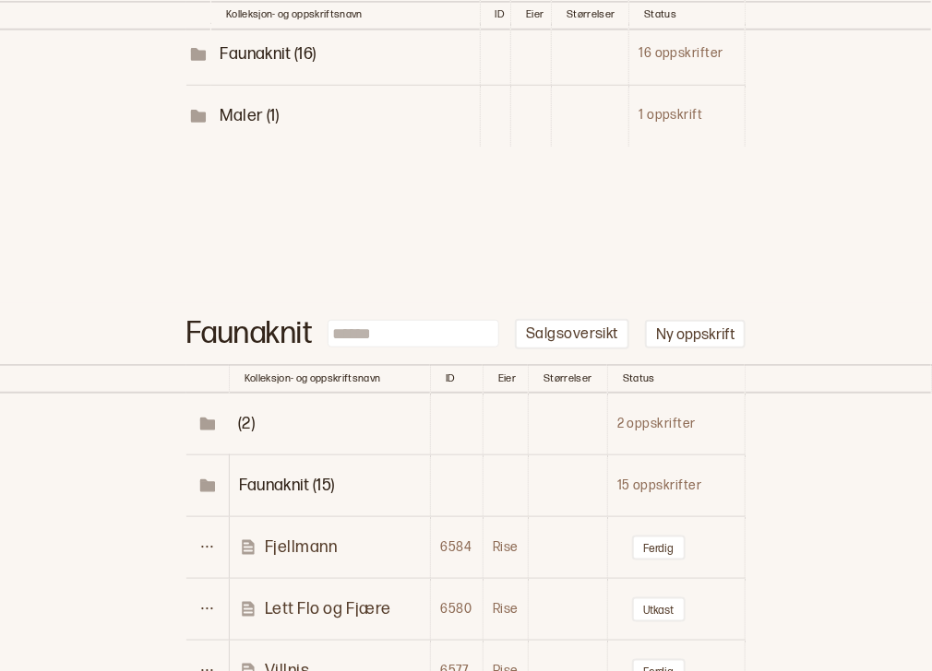
click at [300, 544] on p "Fjellmann" at bounding box center [301, 547] width 73 height 21
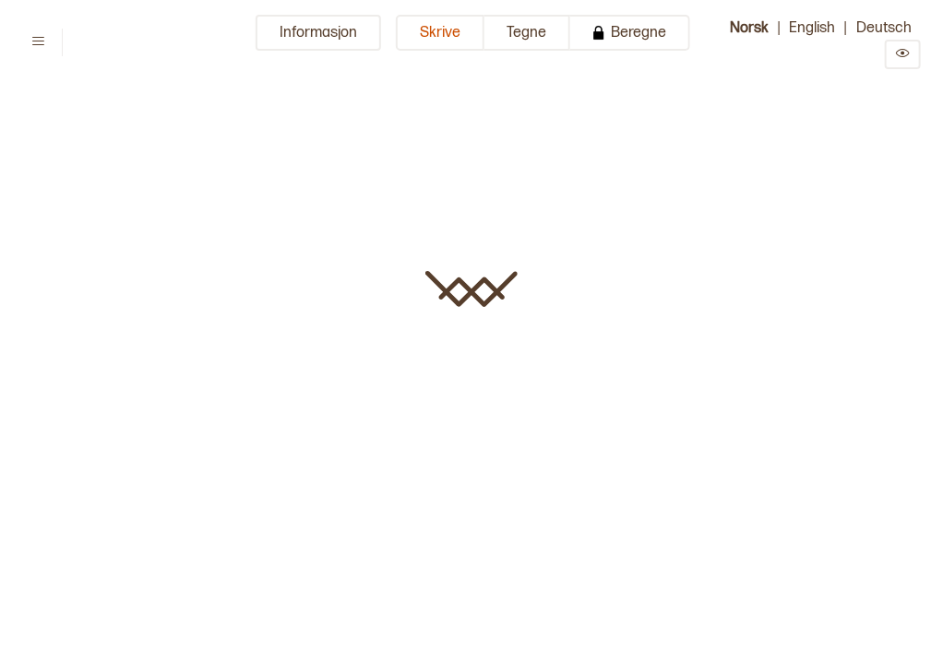
type input "*********"
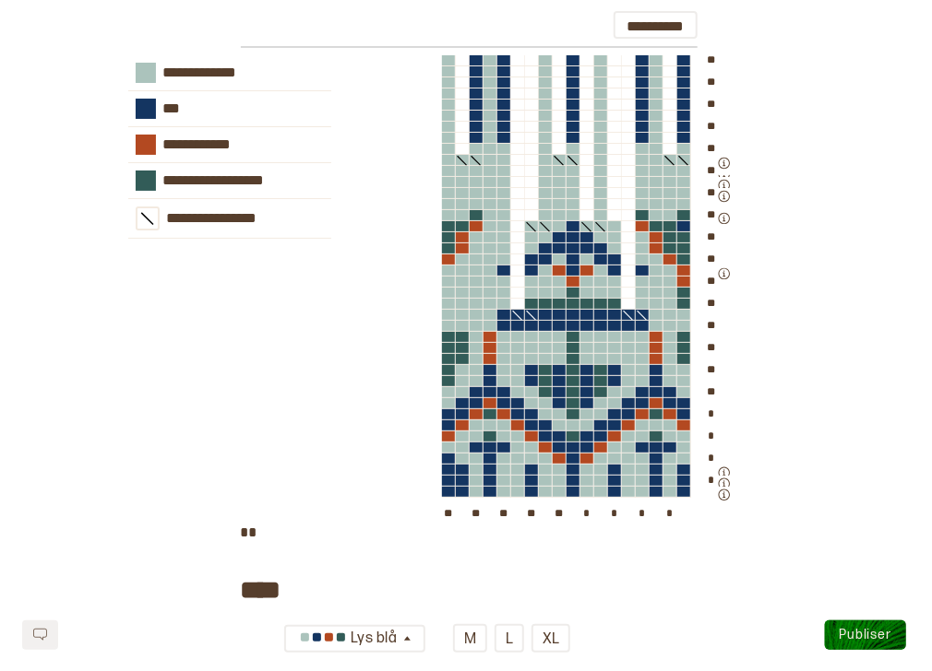
scroll to position [2276, 0]
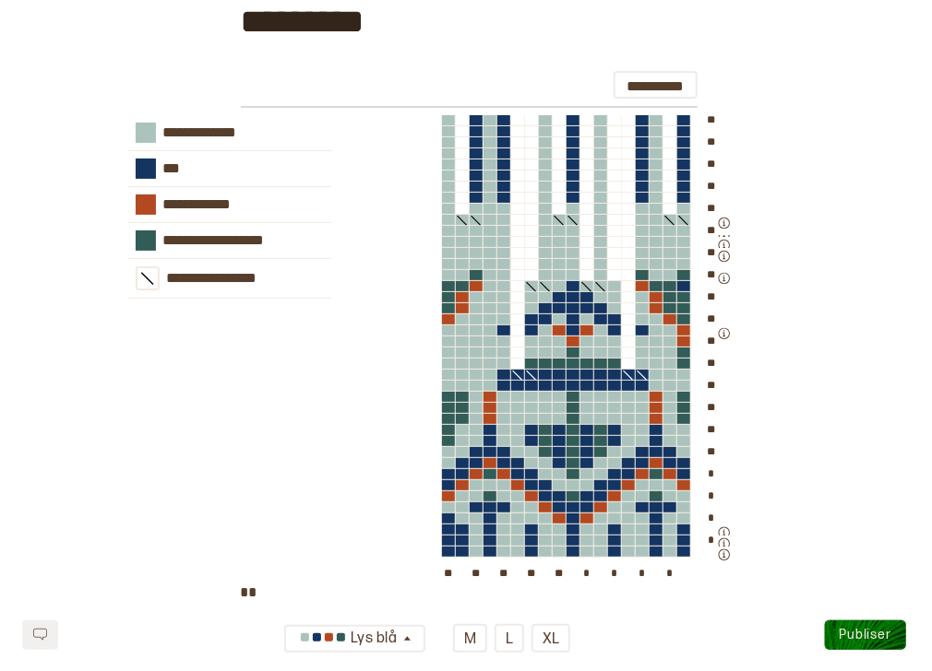
click at [784, 287] on div "** ** ** ** ** ** ** ** ** ** ** ** ** ** ** ** * * * * ** ** ** ** ** * * * *" at bounding box center [623, 349] width 362 height 468
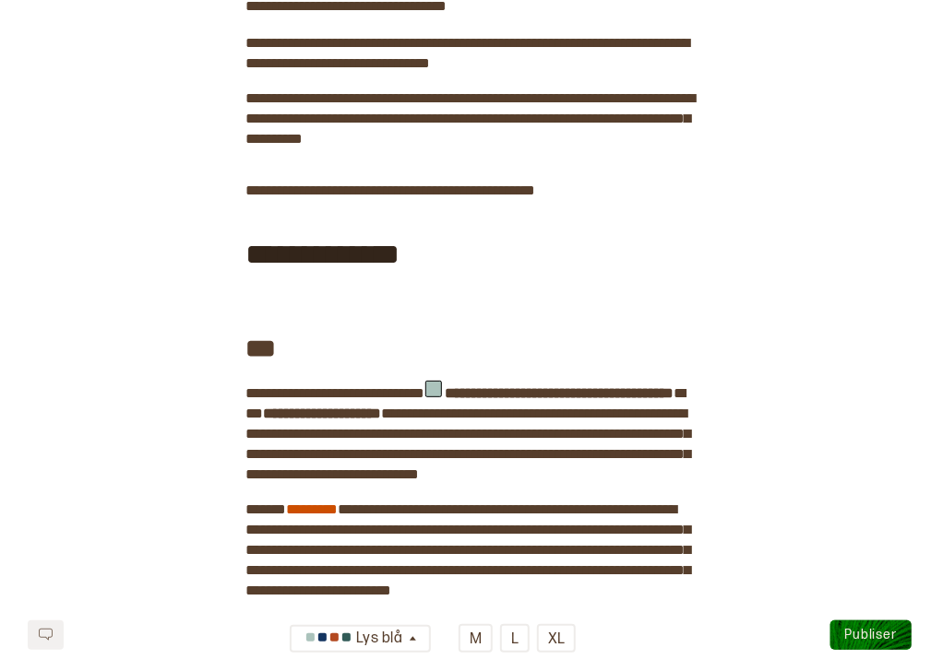
scroll to position [0, 0]
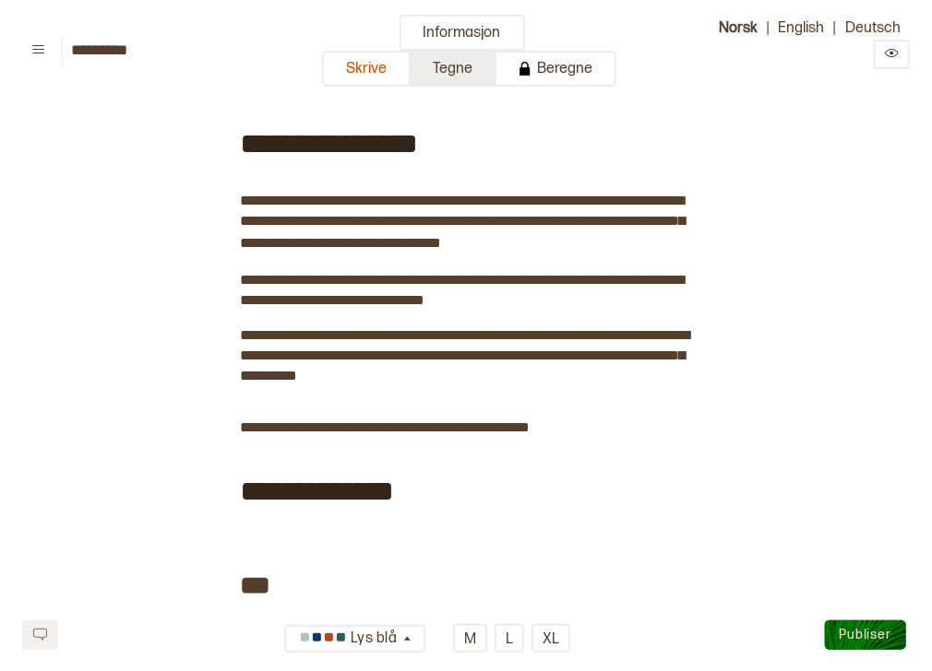
click at [461, 65] on button "Tegne" at bounding box center [453, 69] width 86 height 36
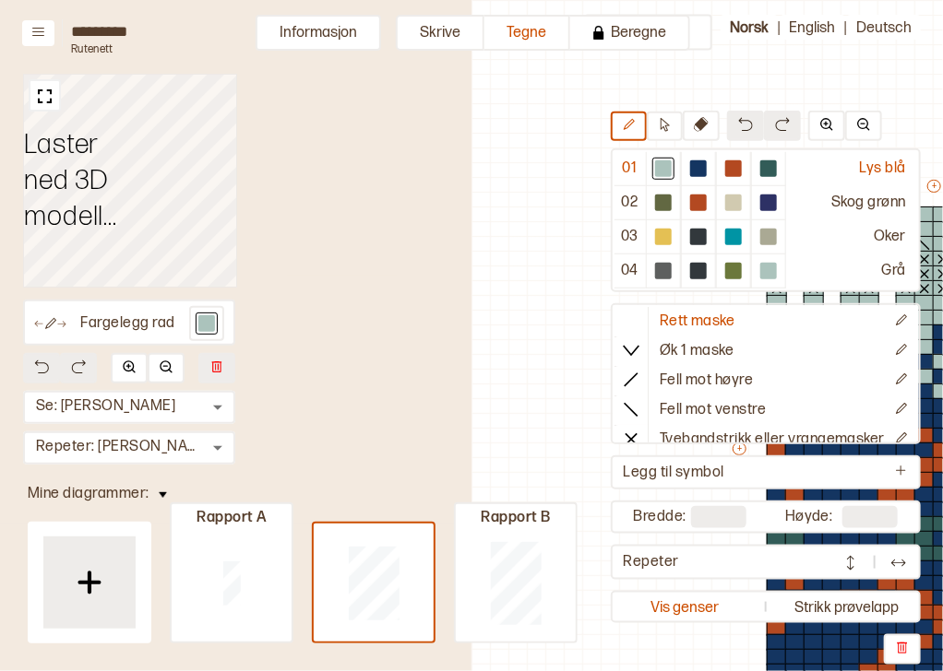
scroll to position [127, 460]
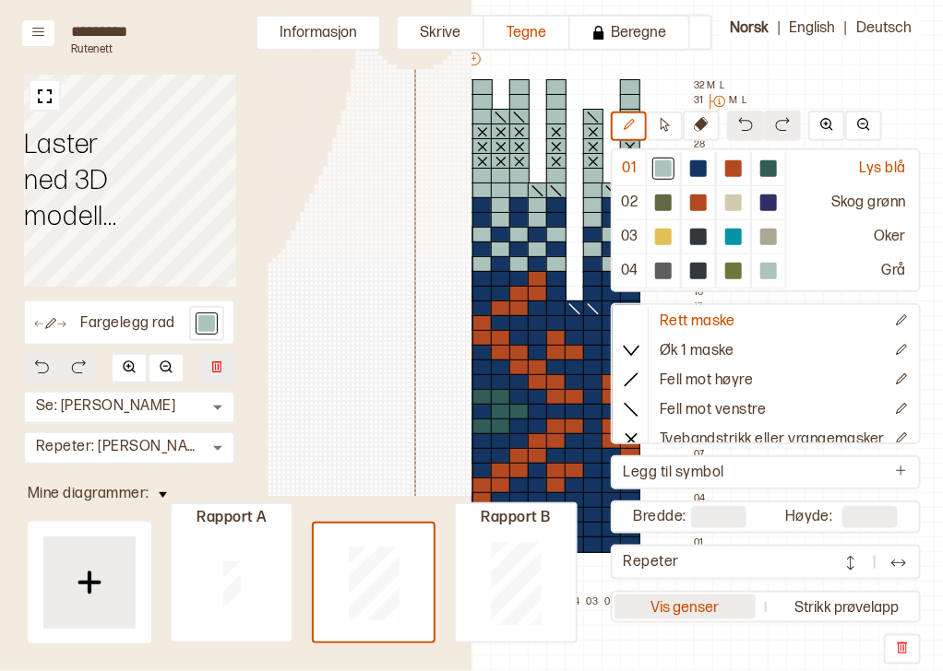
click at [656, 601] on button "Vis genser" at bounding box center [684, 607] width 141 height 25
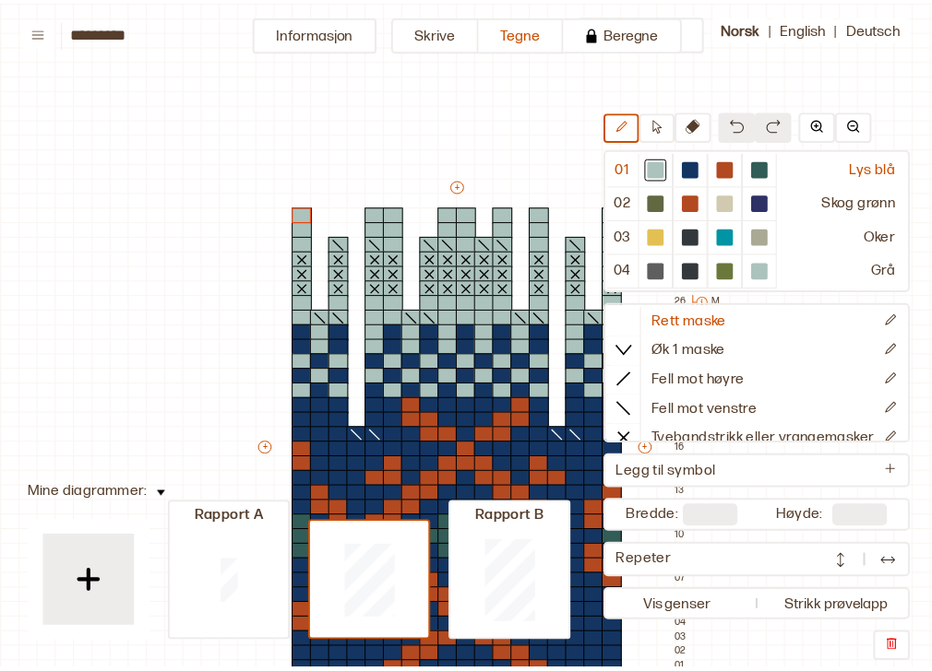
scroll to position [127, 14]
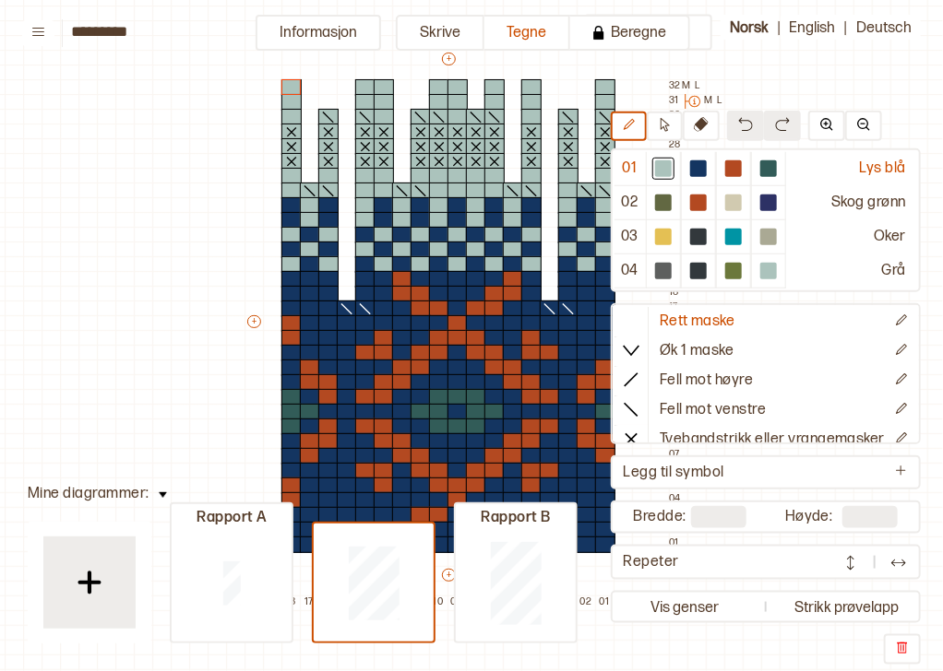
click at [159, 502] on button at bounding box center [162, 493] width 27 height 25
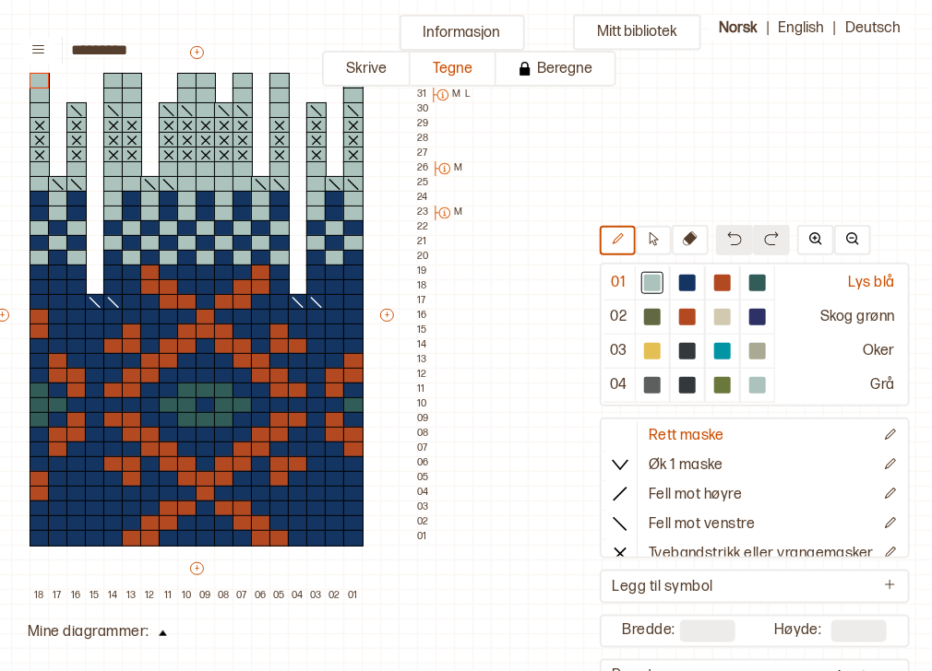
scroll to position [185, 266]
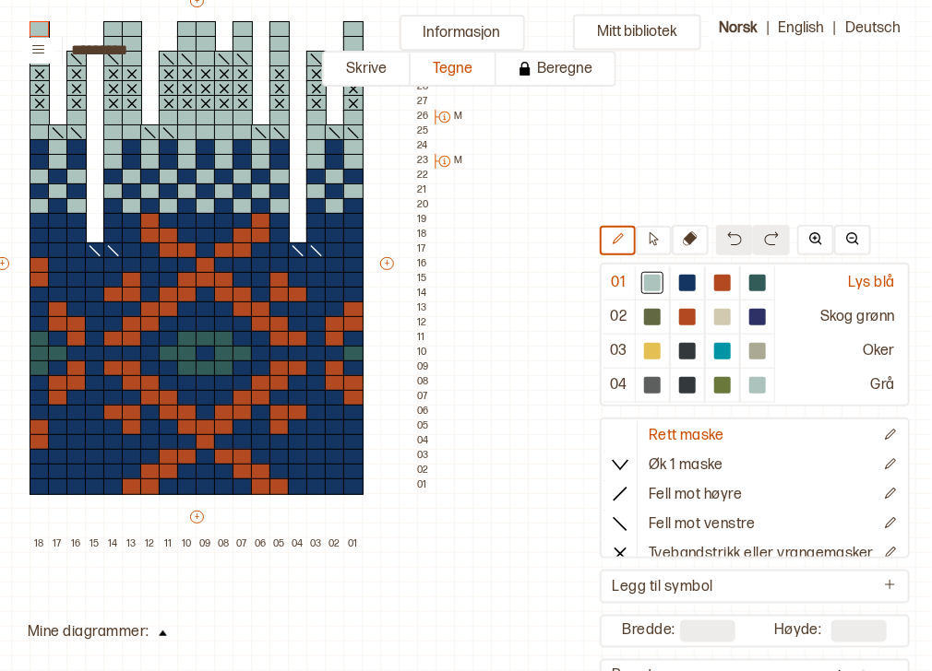
click at [160, 631] on img at bounding box center [163, 634] width 8 height 6
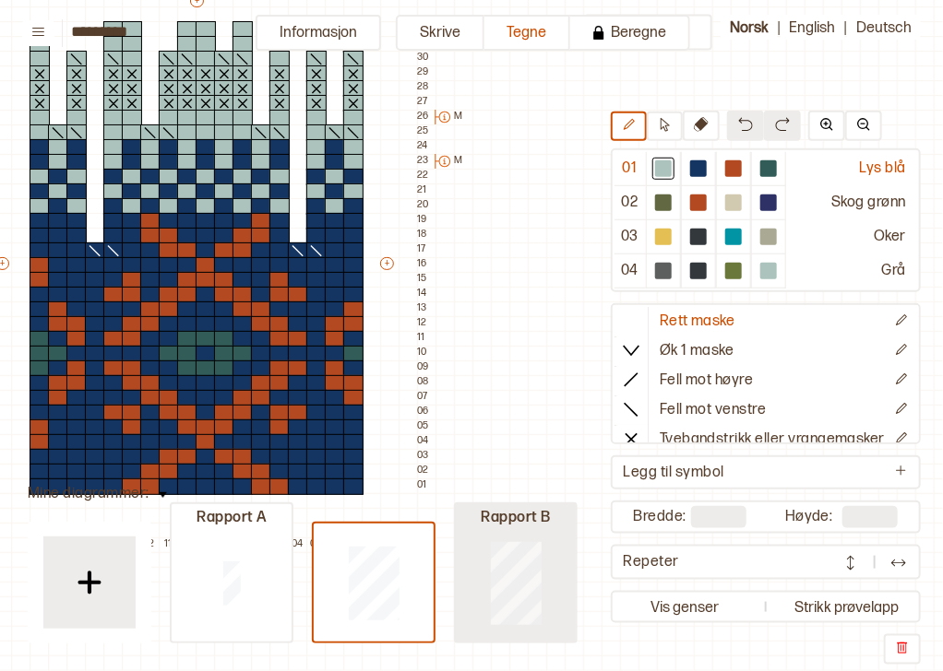
type input "**"
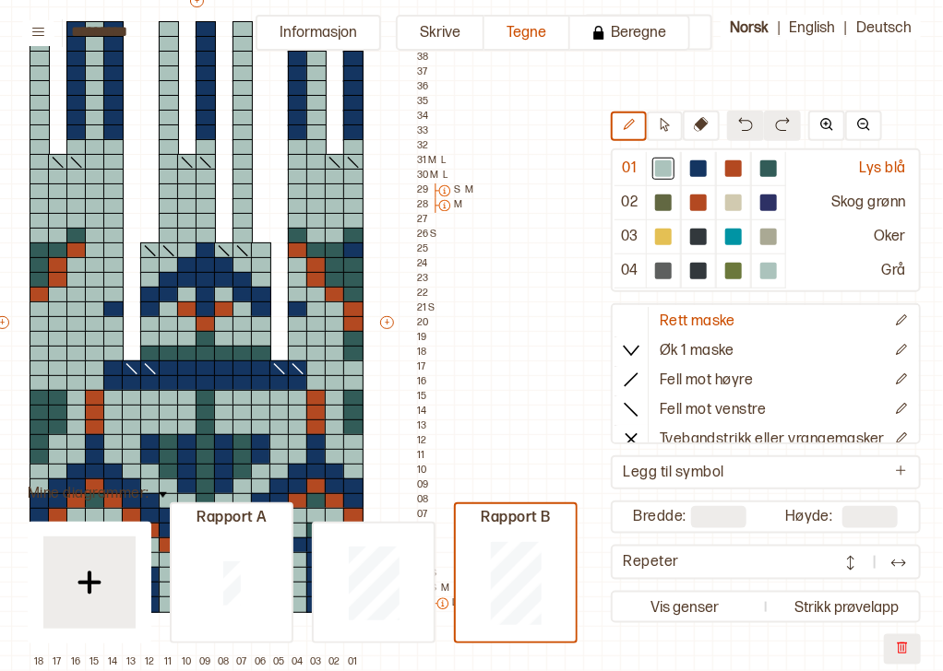
click at [512, 398] on div "Mitt bibliotek 01 Lys blå 02 Skog grønn 03 Oker 04 Grå Rett maske Øk 1 maske Fe…" at bounding box center [676, 486] width 1885 height 1343
click at [159, 497] on img at bounding box center [163, 496] width 8 height 6
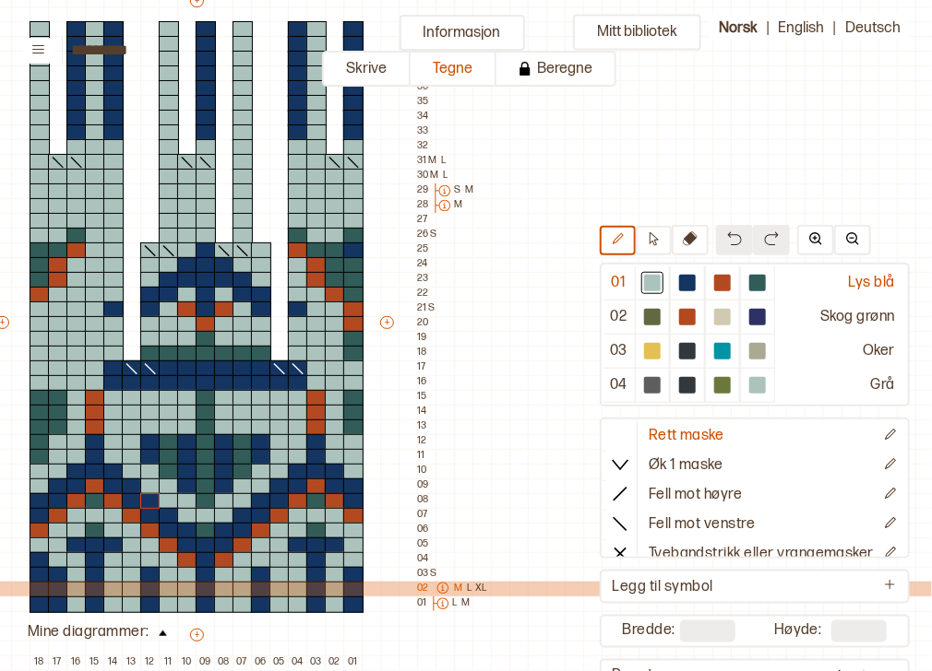
click at [444, 587] on icon at bounding box center [442, 588] width 13 height 13
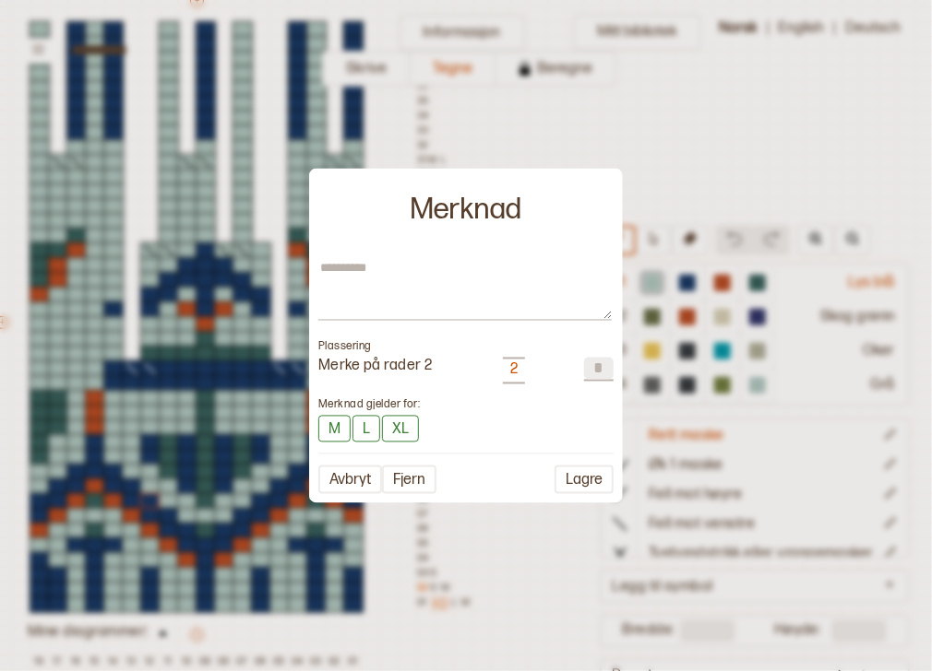
click at [517, 572] on div at bounding box center [466, 335] width 932 height 671
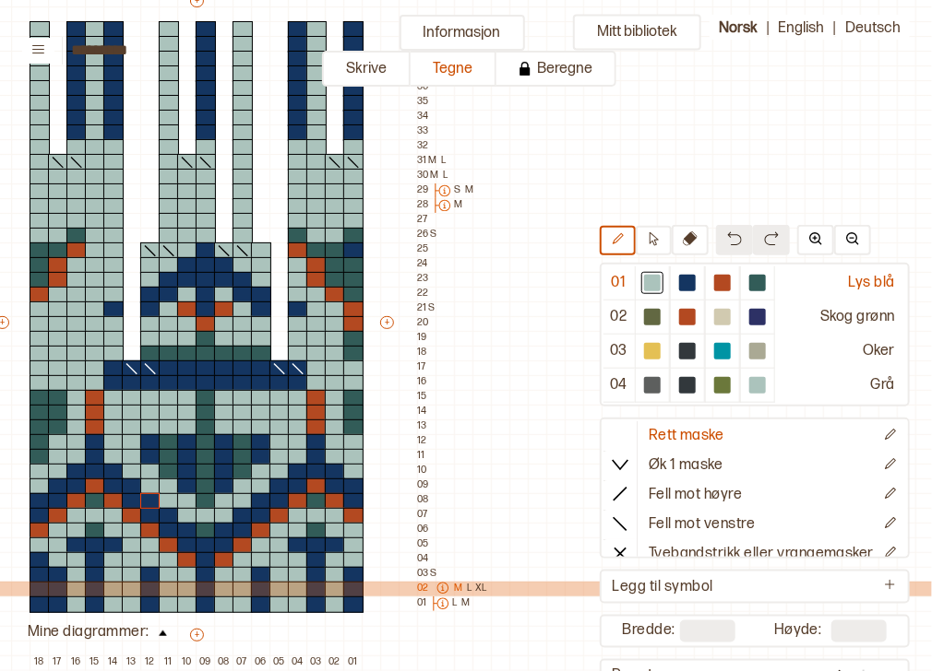
click at [421, 588] on div "02 M L XL" at bounding box center [453, 589] width 72 height 15
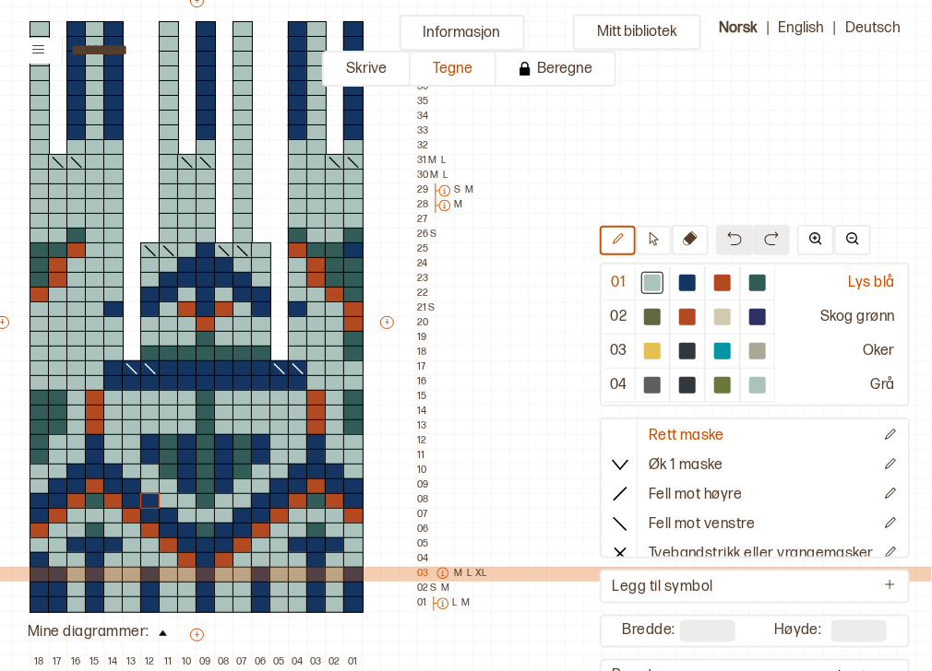
click at [426, 572] on div "03 M L XL" at bounding box center [453, 574] width 72 height 15
click at [439, 573] on icon at bounding box center [442, 573] width 13 height 13
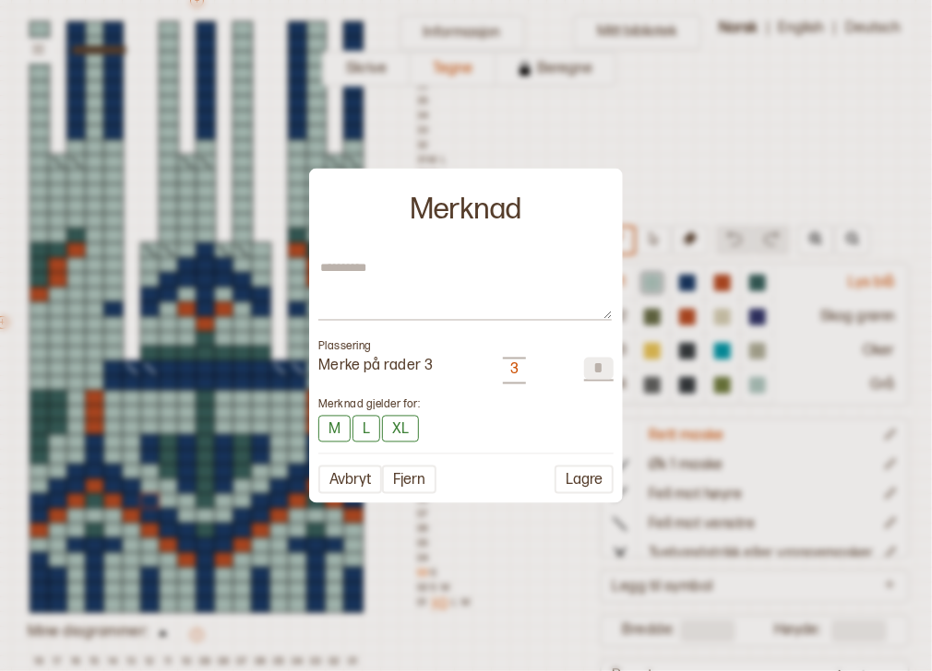
click at [554, 557] on div at bounding box center [466, 335] width 932 height 671
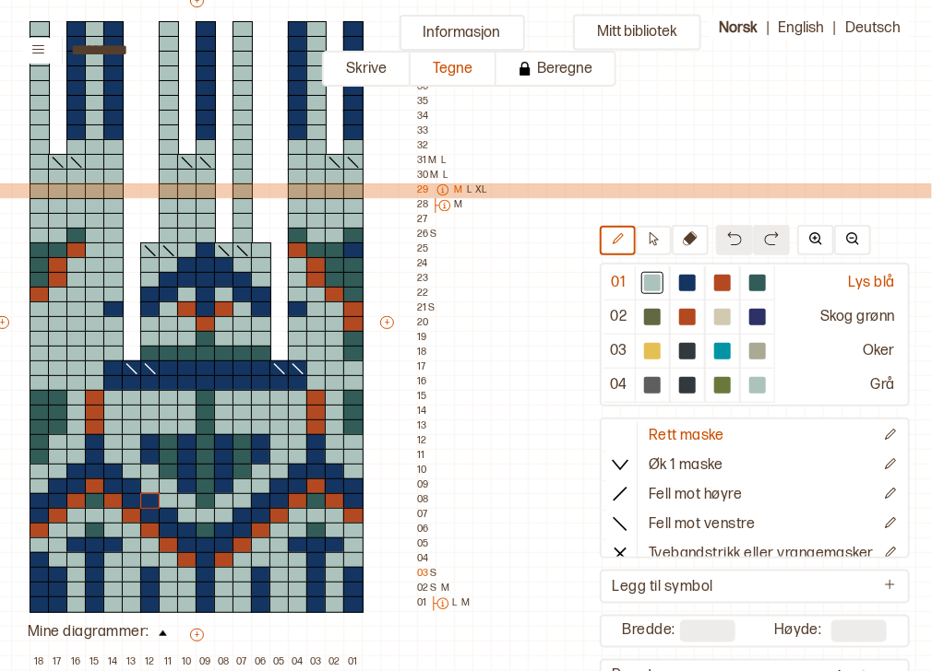
click at [446, 189] on icon at bounding box center [442, 190] width 13 height 13
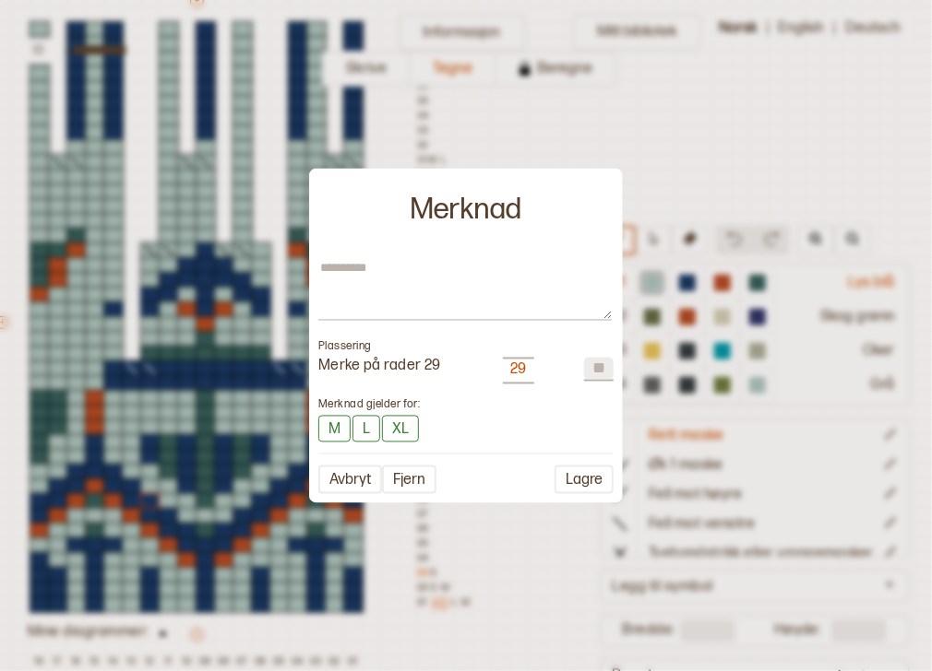
click at [531, 564] on div at bounding box center [466, 335] width 932 height 671
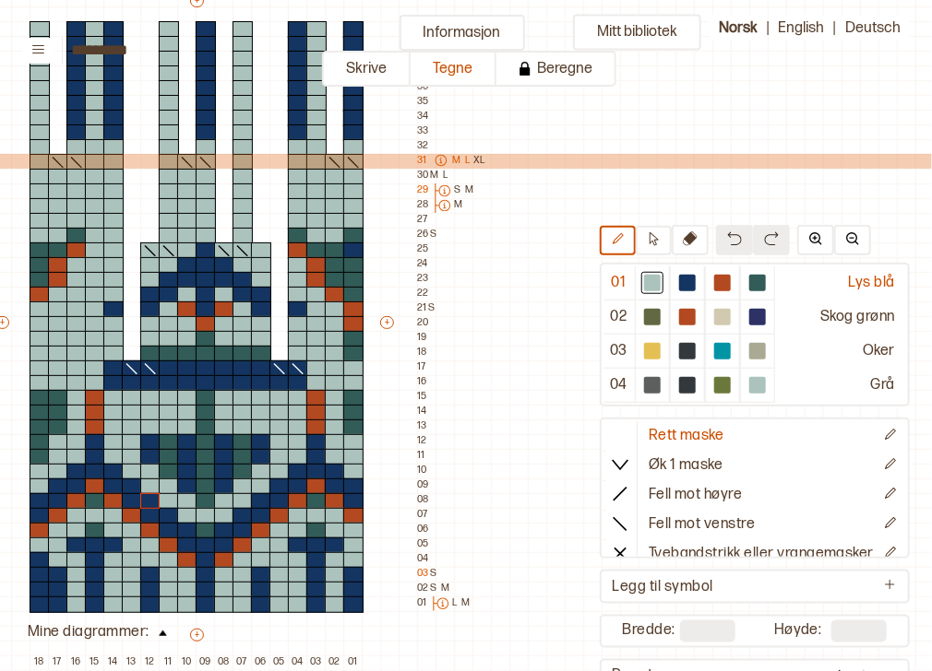
click at [420, 156] on div "31 M L XL" at bounding box center [452, 161] width 70 height 15
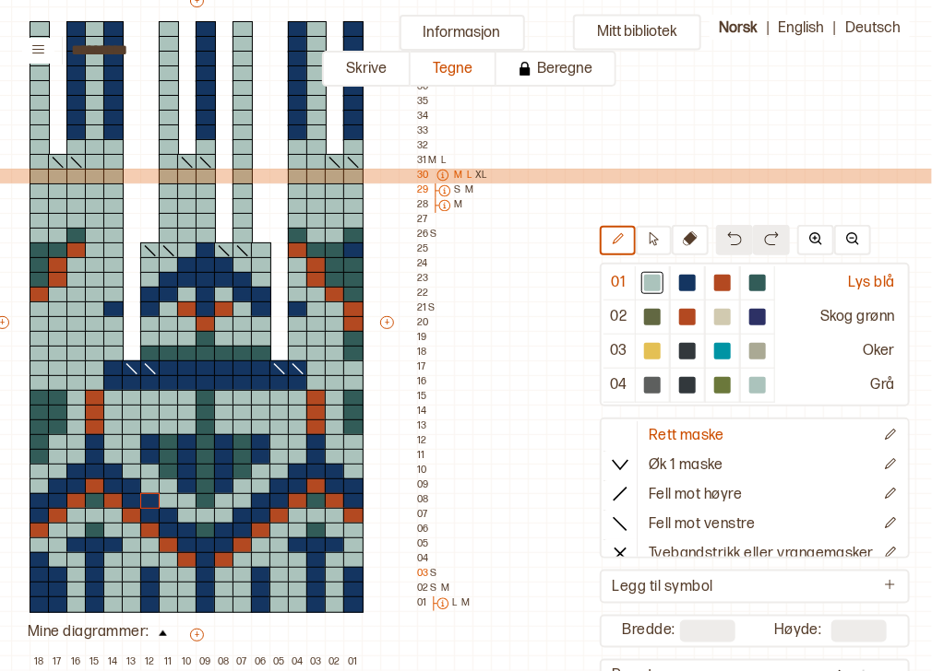
click at [420, 177] on div "30 M L XL" at bounding box center [453, 176] width 72 height 15
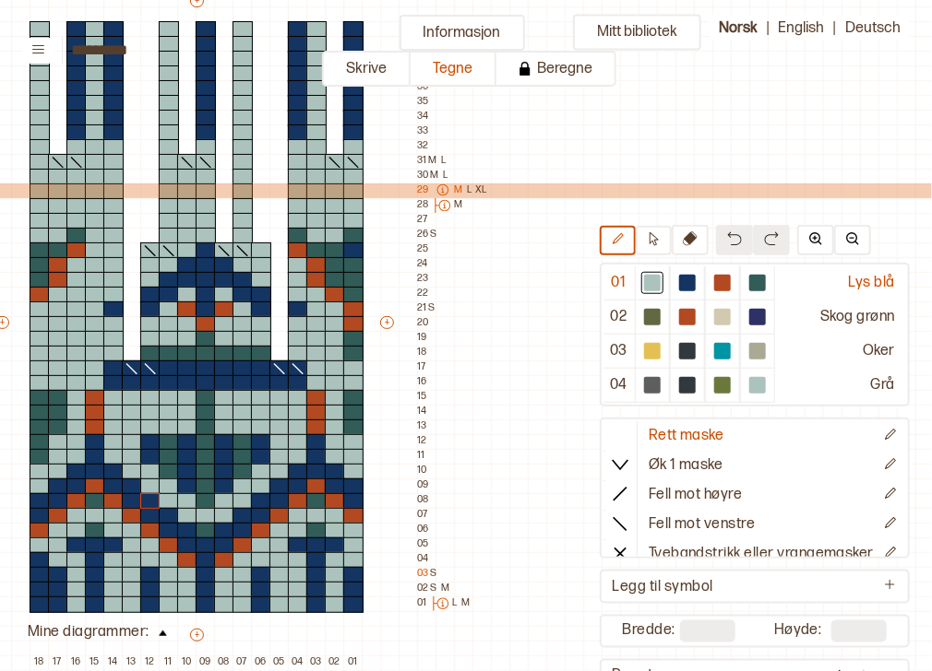
click at [420, 185] on div "29 M L XL" at bounding box center [453, 191] width 72 height 15
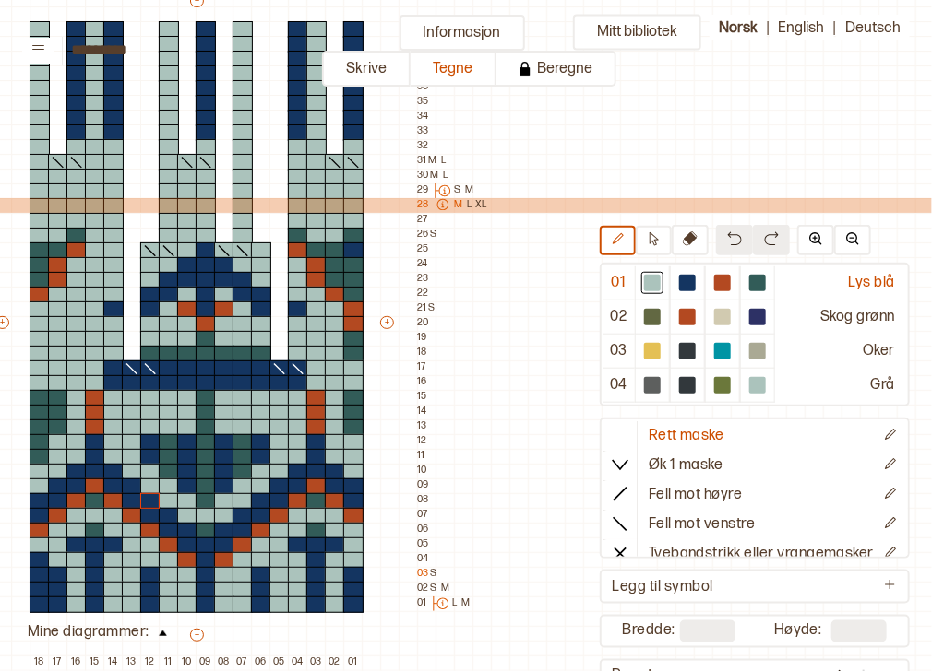
click at [421, 201] on div "28 M L XL" at bounding box center [453, 205] width 72 height 15
click at [450, 207] on div "M L XL" at bounding box center [459, 205] width 60 height 15
click at [446, 205] on icon at bounding box center [442, 204] width 13 height 13
type textarea "*"
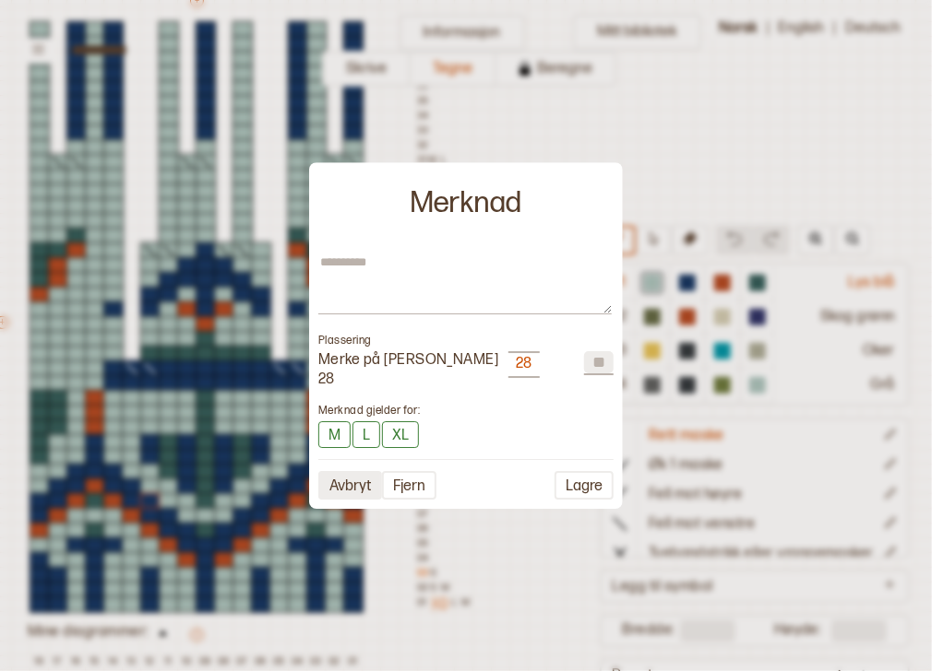
click at [371, 478] on button "Avbryt" at bounding box center [350, 485] width 64 height 29
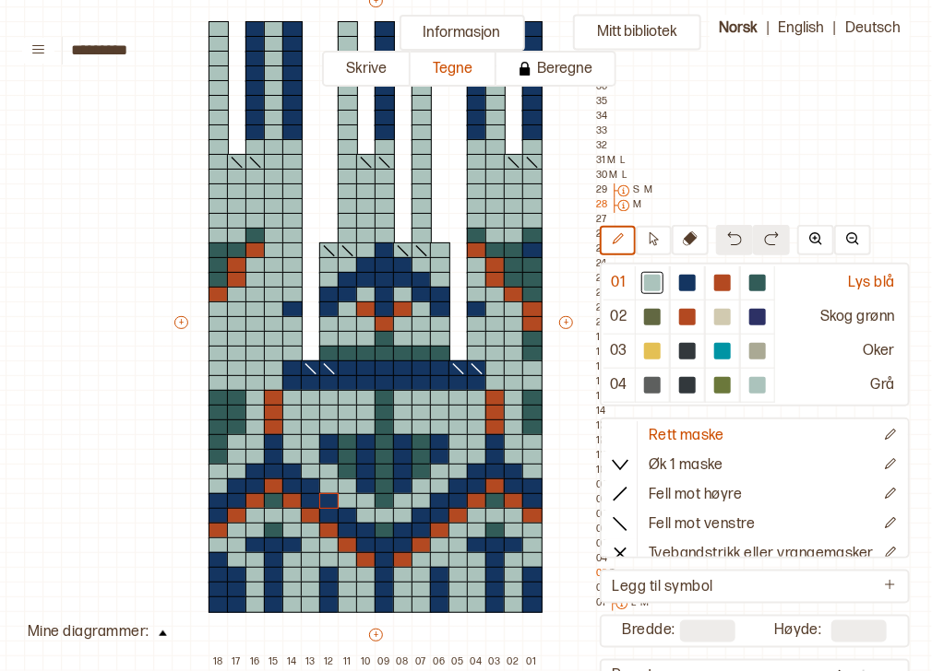
scroll to position [185, 30]
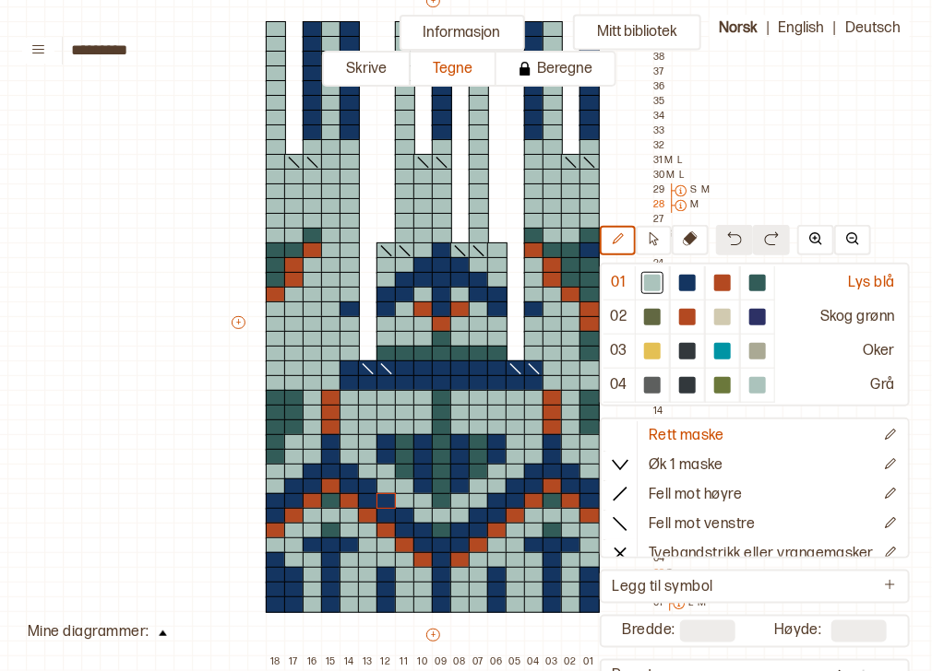
click at [163, 629] on button at bounding box center [162, 631] width 27 height 25
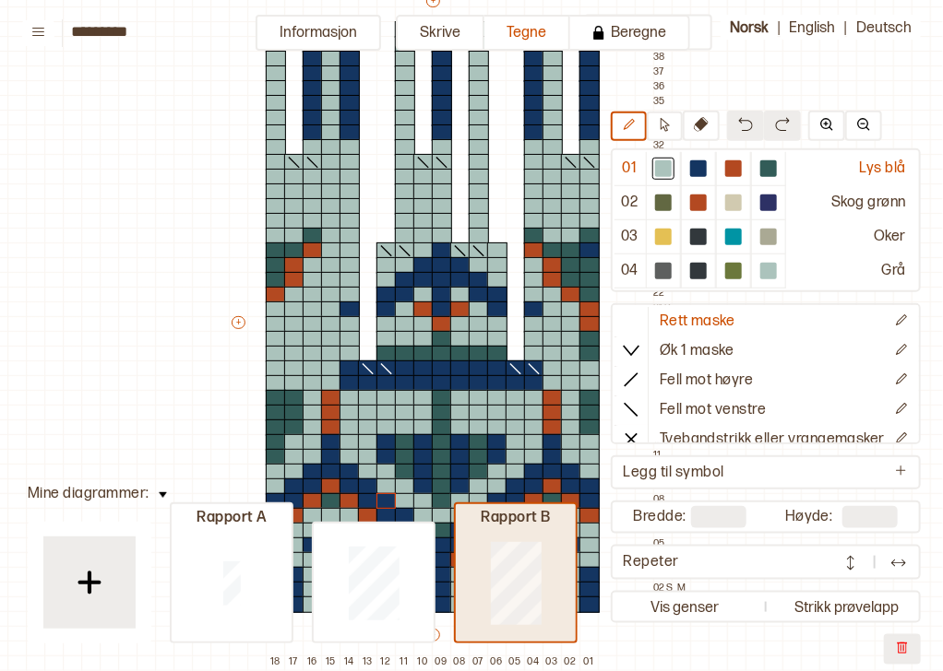
click at [480, 524] on div "Rapport B" at bounding box center [516, 518] width 120 height 19
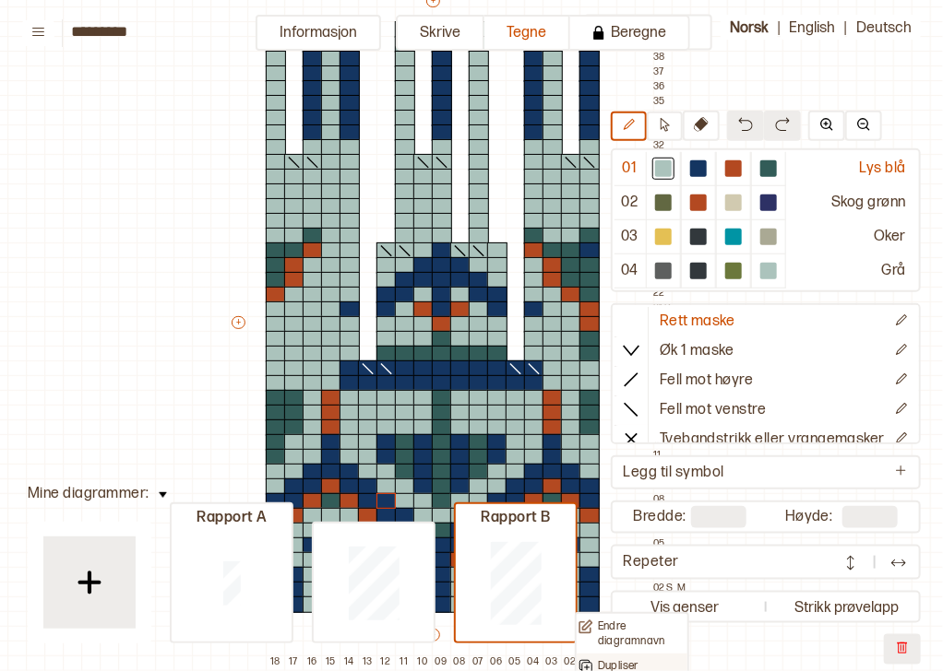
click at [624, 661] on p "Dupliser" at bounding box center [618, 667] width 41 height 15
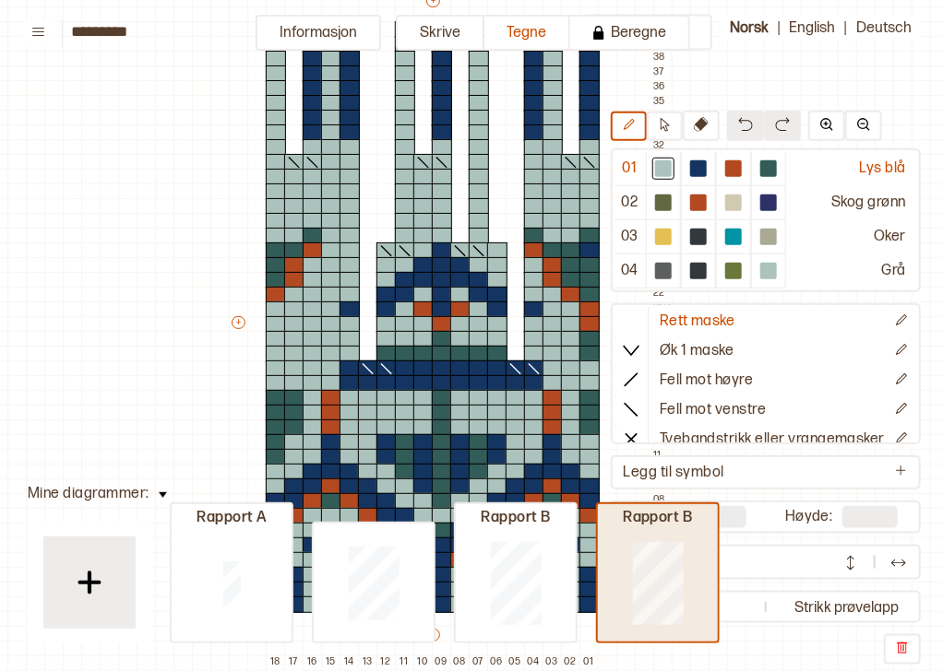
click at [684, 599] on div at bounding box center [658, 583] width 120 height 118
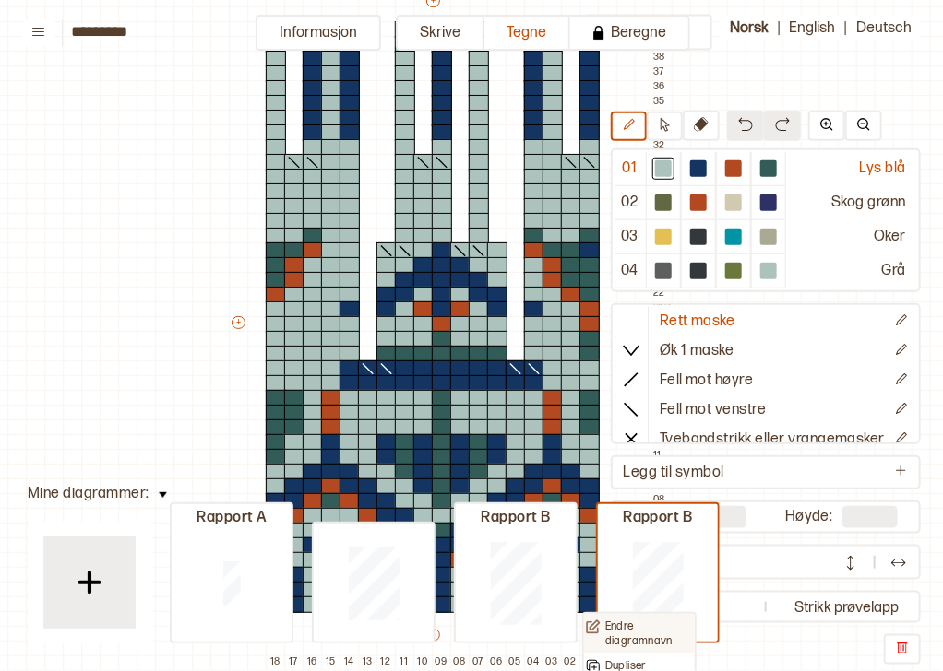
click at [626, 638] on p "Endre diagramnavn" at bounding box center [649, 634] width 88 height 29
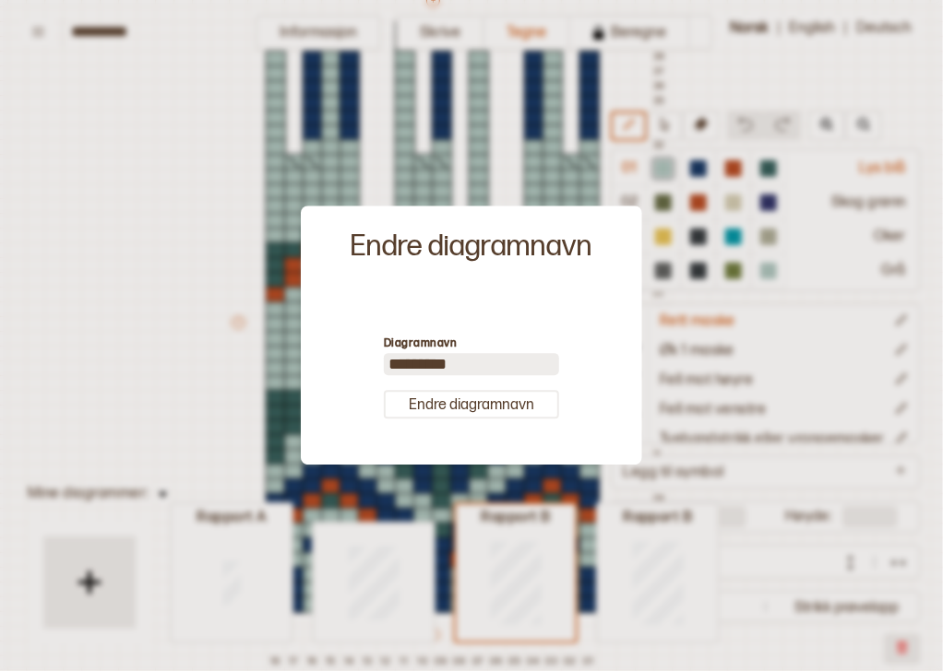
click at [480, 357] on input "*********" at bounding box center [471, 365] width 175 height 22
type input "**********"
click at [661, 151] on div at bounding box center [471, 335] width 943 height 671
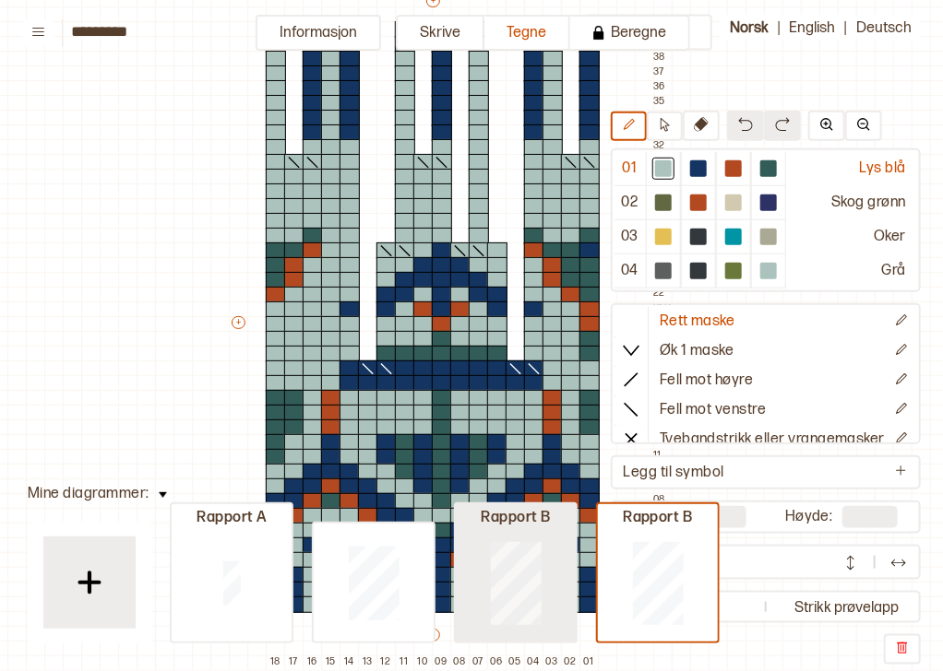
click at [549, 558] on div at bounding box center [516, 583] width 120 height 118
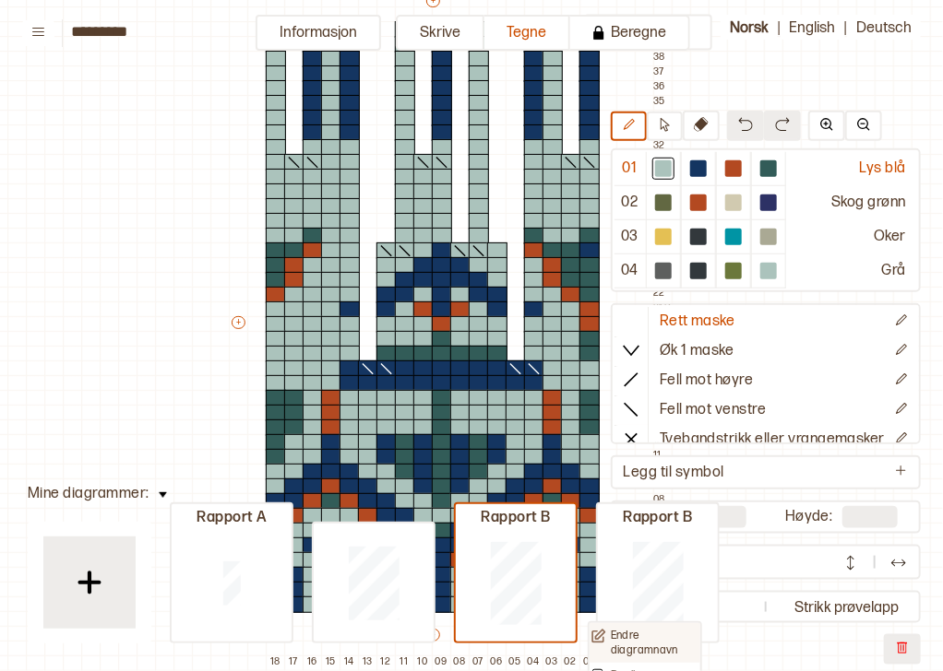
click at [632, 642] on p "Endre diagramnavn" at bounding box center [655, 643] width 88 height 29
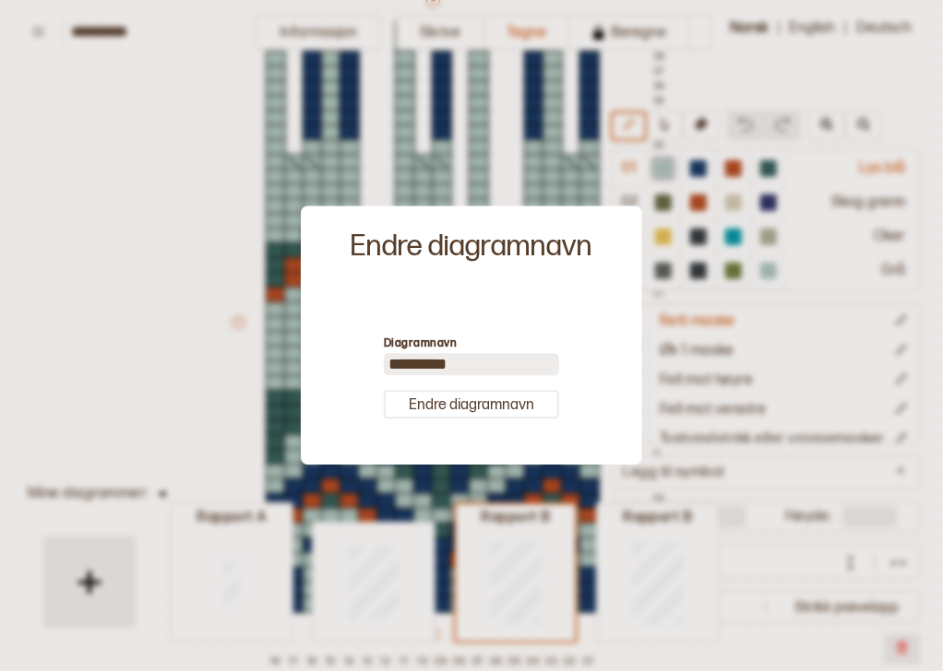
click at [491, 362] on input "*********" at bounding box center [471, 365] width 175 height 22
type input "**********"
click at [481, 402] on button "Endre diagramnavn" at bounding box center [471, 405] width 175 height 29
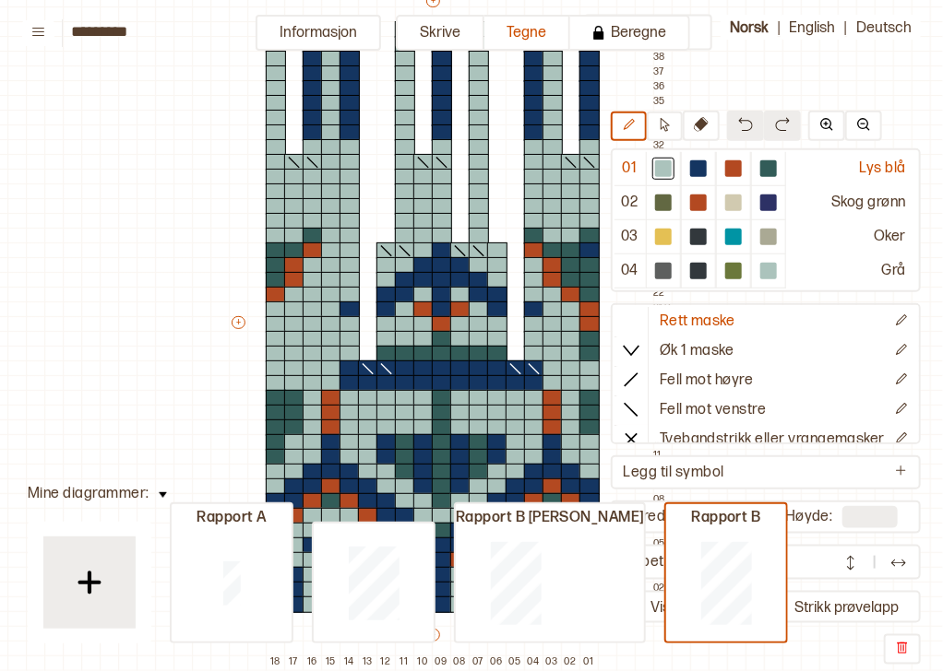
click at [112, 365] on div "Mitt bibliotek 01 Lys blå 02 Skog grønn 03 Oker 04 Grå Rett maske Øk 1 maske Fe…" at bounding box center [912, 486] width 1885 height 1343
click at [135, 347] on div "Mitt bibliotek 01 Lys blå 02 Skog grønn 03 Oker 04 Grå Rett maske Øk 1 maske Fe…" at bounding box center [912, 486] width 1885 height 1343
click at [165, 505] on div "Mitt bibliotek 01 Lys blå 02 Skog grønn 03 Oker 04 Grå Rett maske Øk 1 maske Fe…" at bounding box center [912, 486] width 1885 height 1343
click at [160, 493] on img at bounding box center [163, 496] width 8 height 6
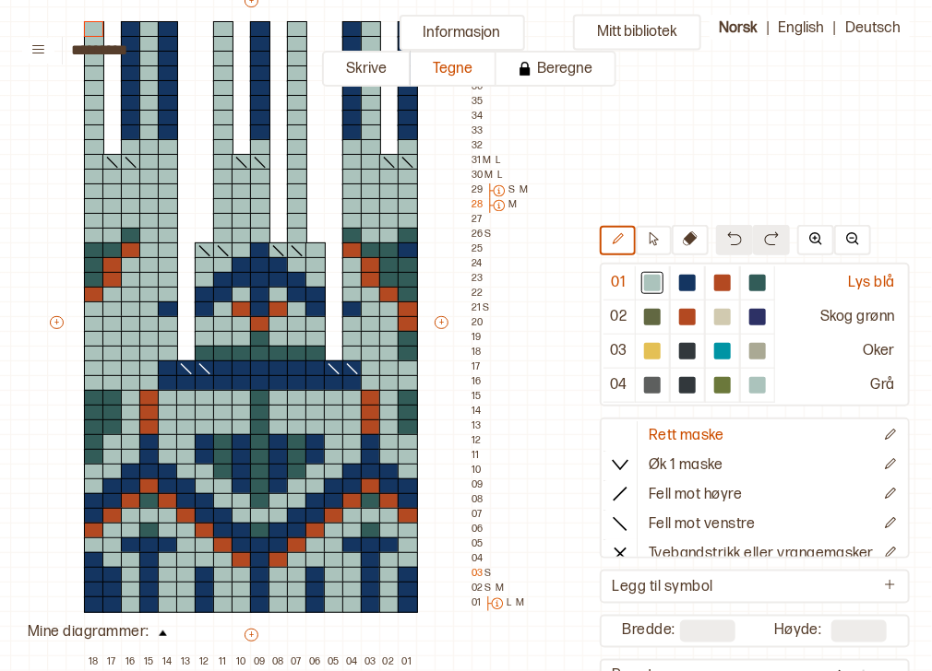
scroll to position [185, 221]
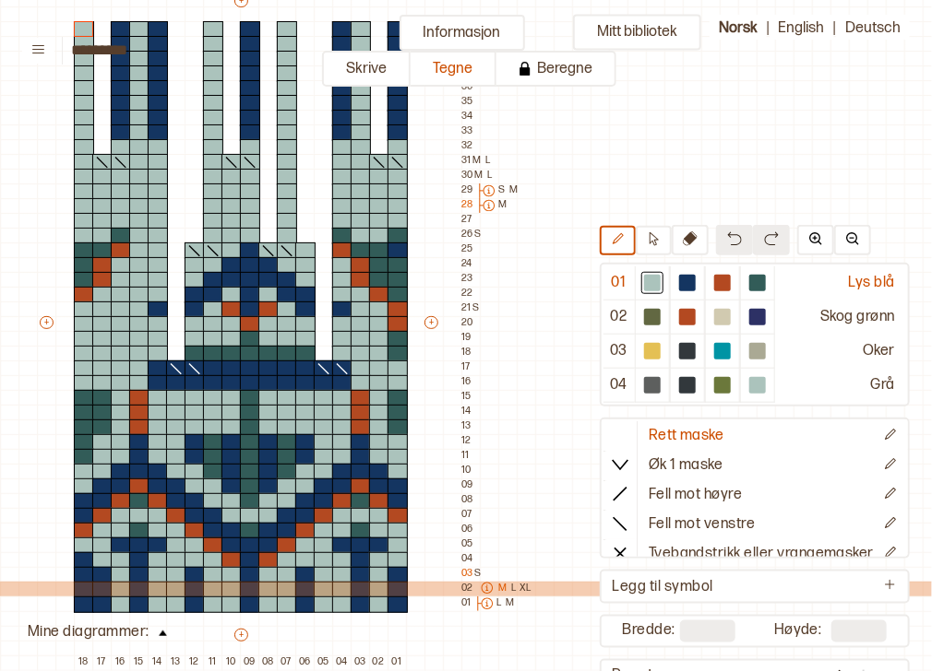
click at [486, 587] on icon at bounding box center [486, 588] width 11 height 11
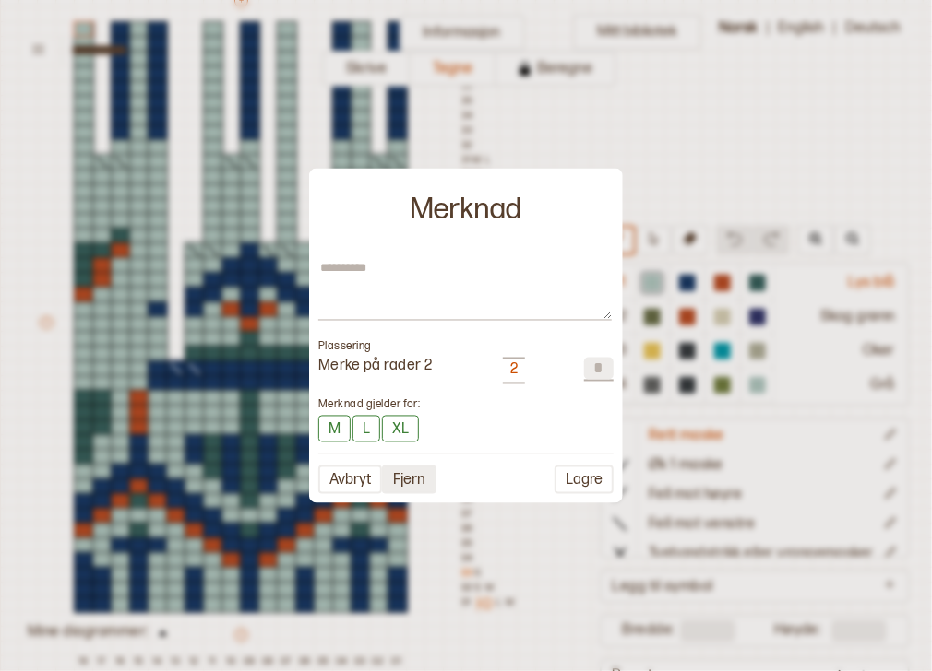
click at [402, 475] on button "Fjern" at bounding box center [409, 479] width 54 height 29
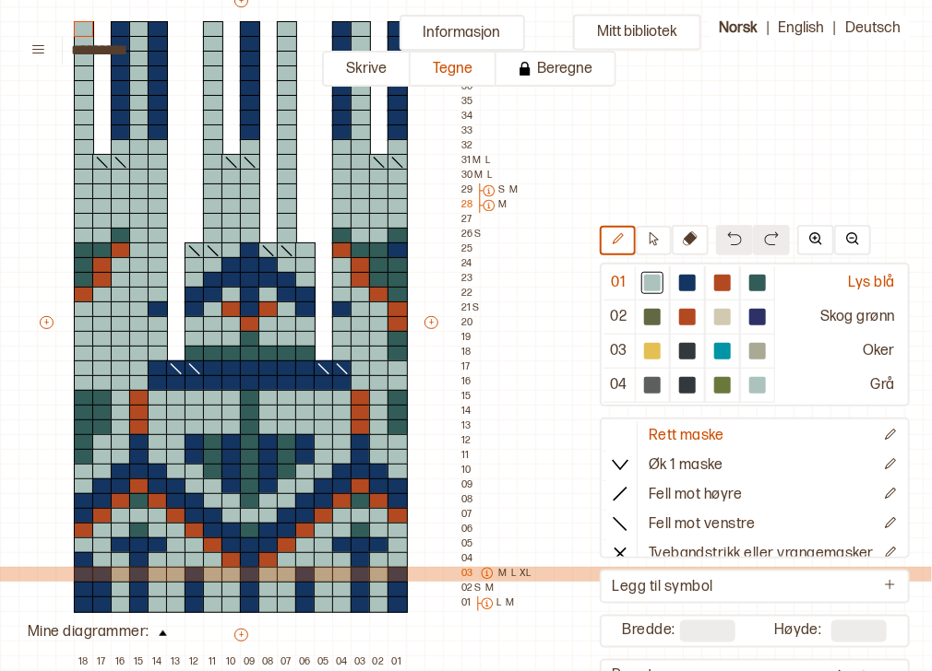
click at [489, 574] on icon at bounding box center [487, 573] width 13 height 13
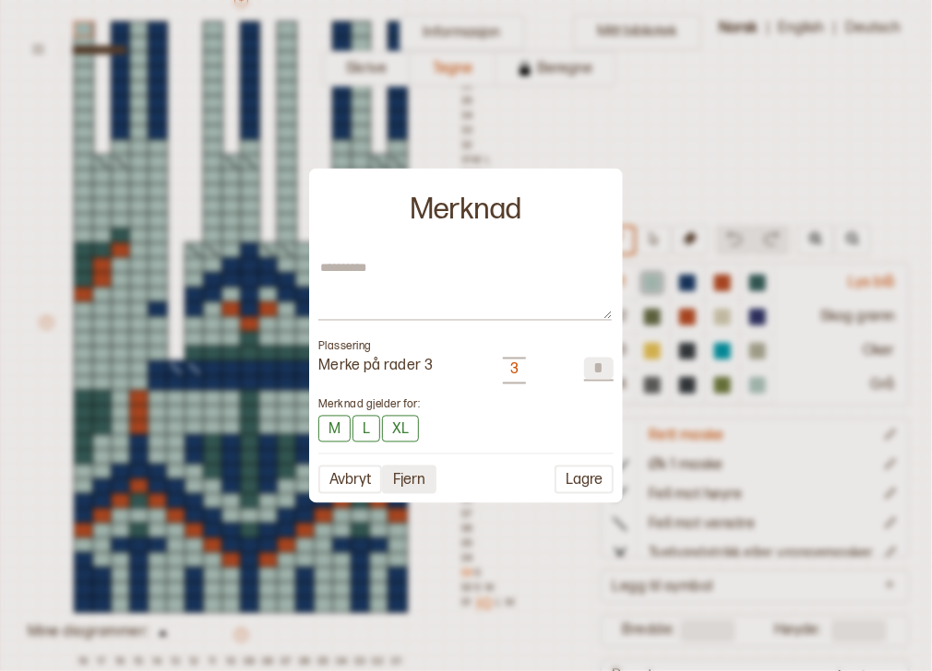
click at [416, 477] on button "Fjern" at bounding box center [409, 479] width 54 height 29
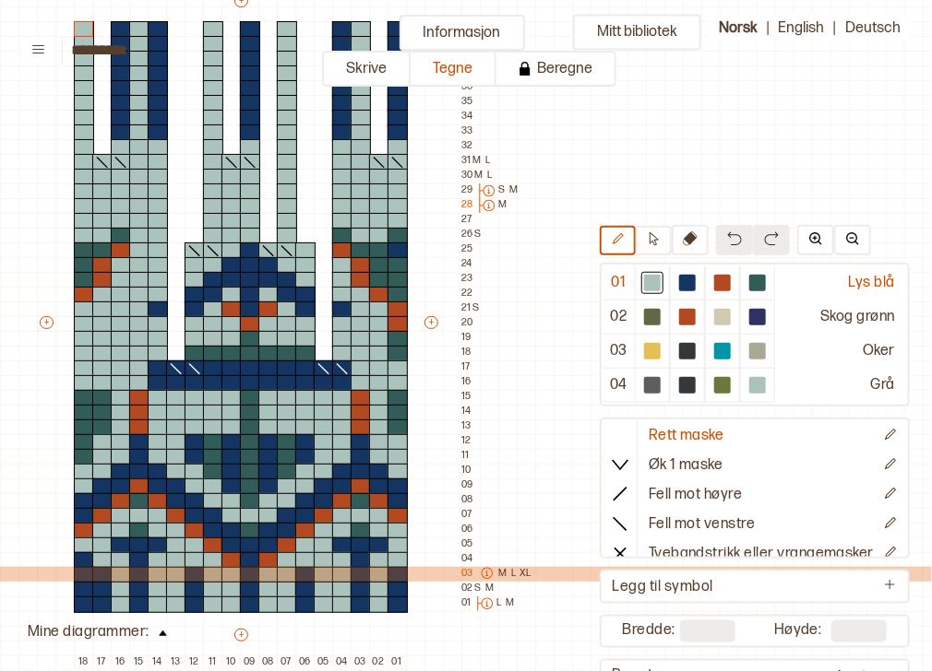
click at [470, 576] on div "03 M L XL" at bounding box center [497, 574] width 72 height 15
click at [485, 576] on icon at bounding box center [486, 573] width 11 height 11
type textarea "*"
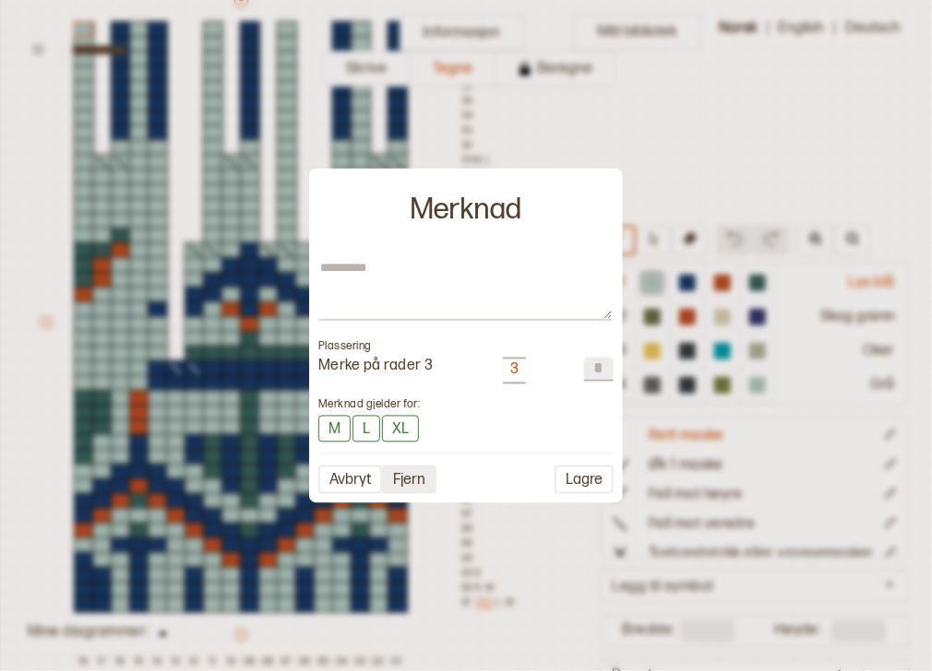
click at [409, 481] on button "Fjern" at bounding box center [409, 479] width 54 height 29
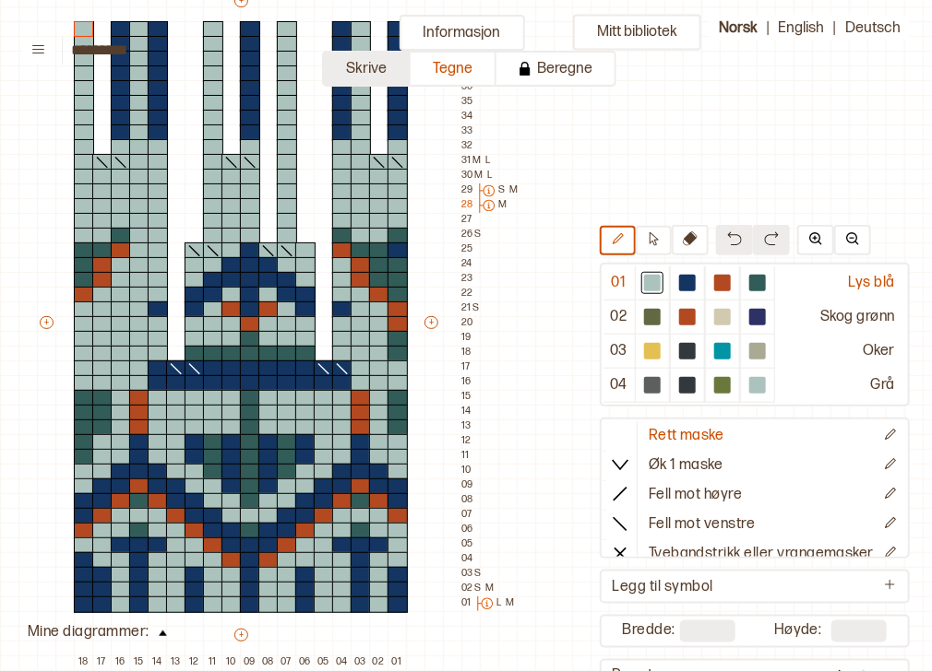
click at [392, 70] on button "Skrive" at bounding box center [366, 69] width 89 height 36
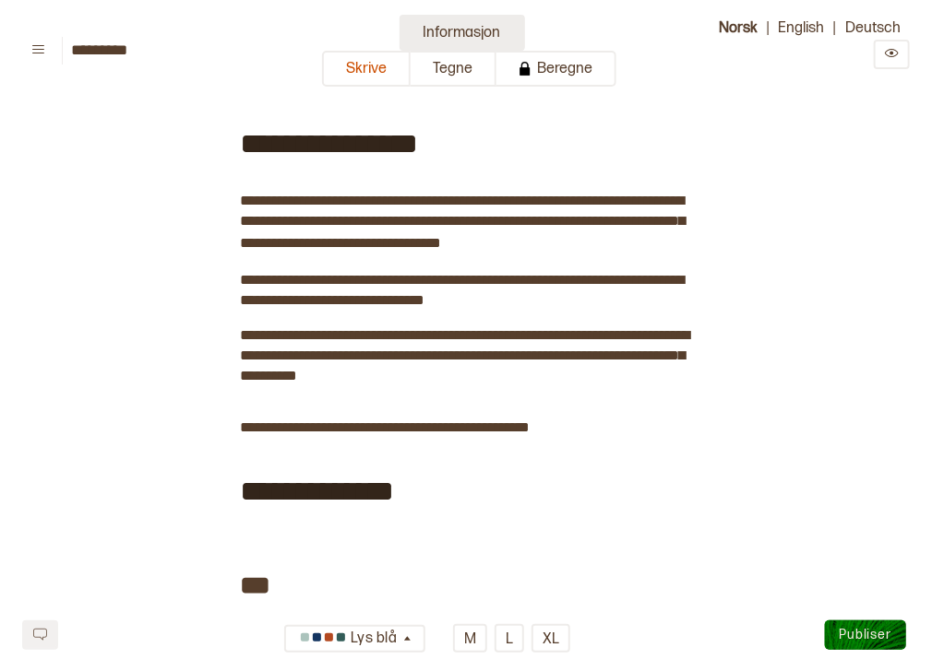
click at [451, 30] on button "Informasjon" at bounding box center [461, 33] width 125 height 36
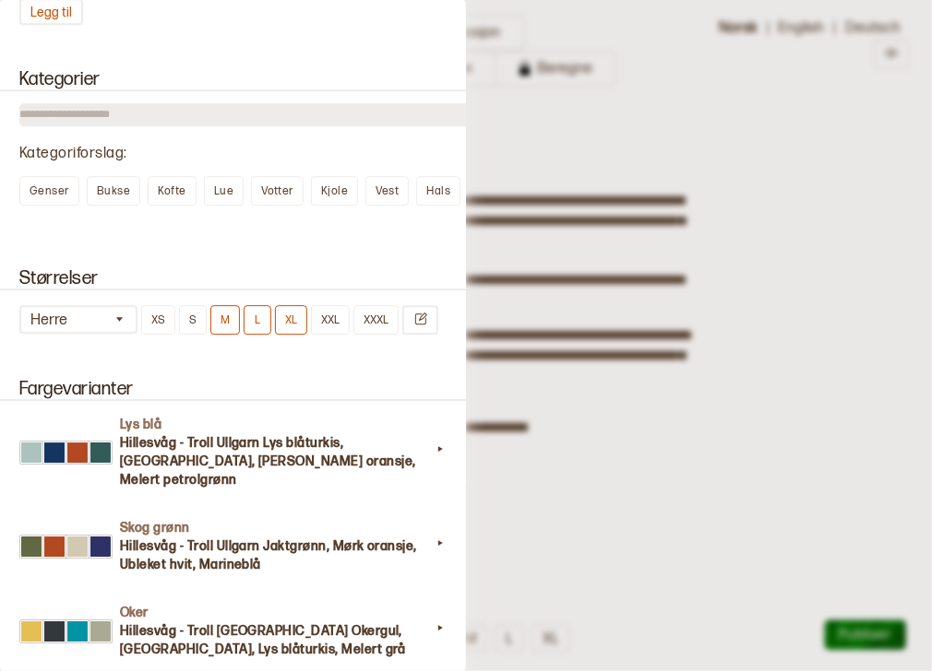
scroll to position [1648, 0]
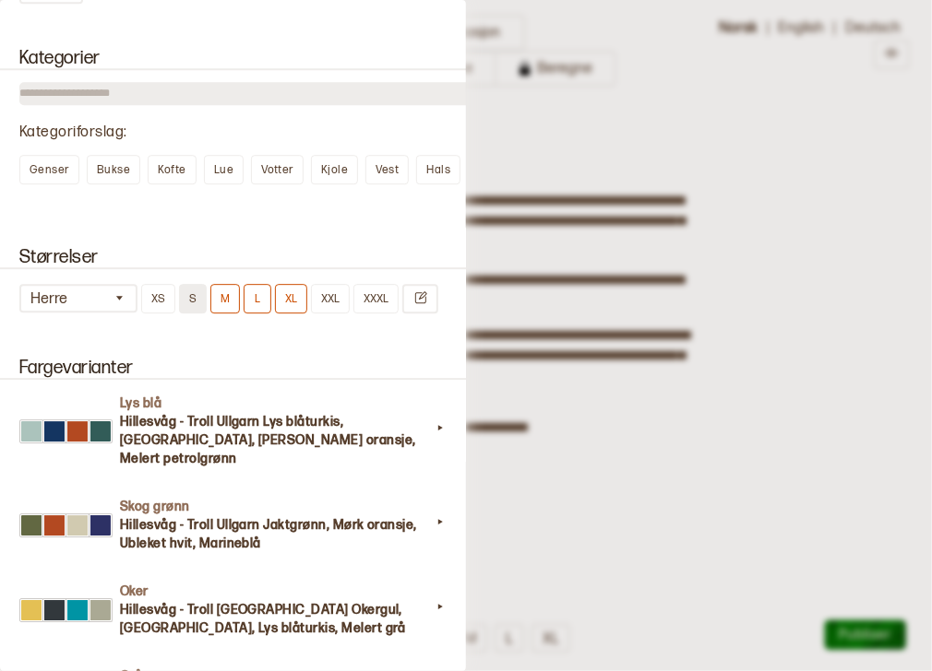
click at [196, 287] on button "S" at bounding box center [193, 299] width 28 height 30
type input "**"
type input "***"
type input "**"
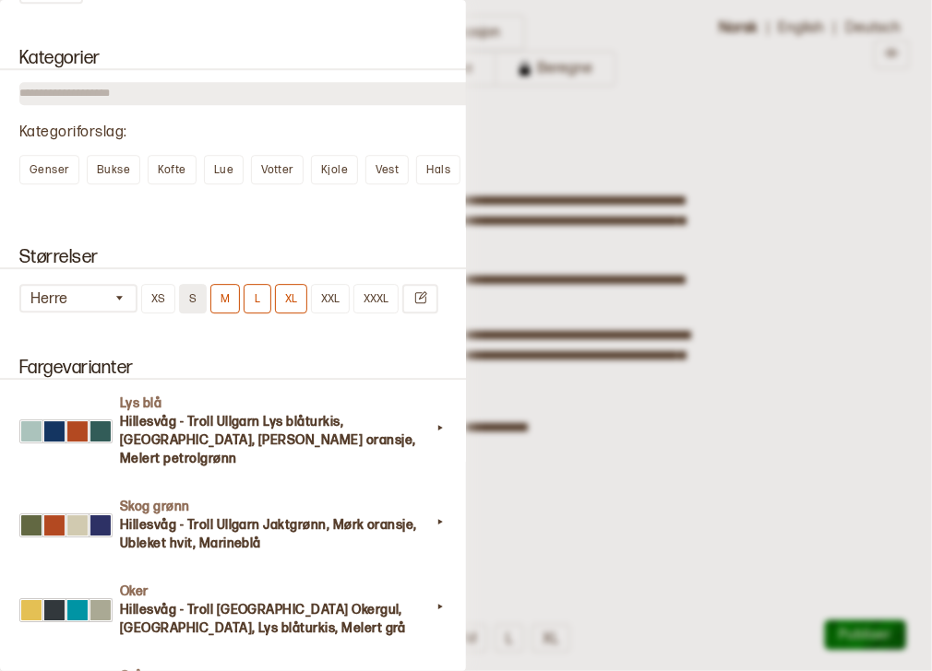
type input "**"
click at [196, 287] on button "S" at bounding box center [193, 299] width 28 height 30
type input "***"
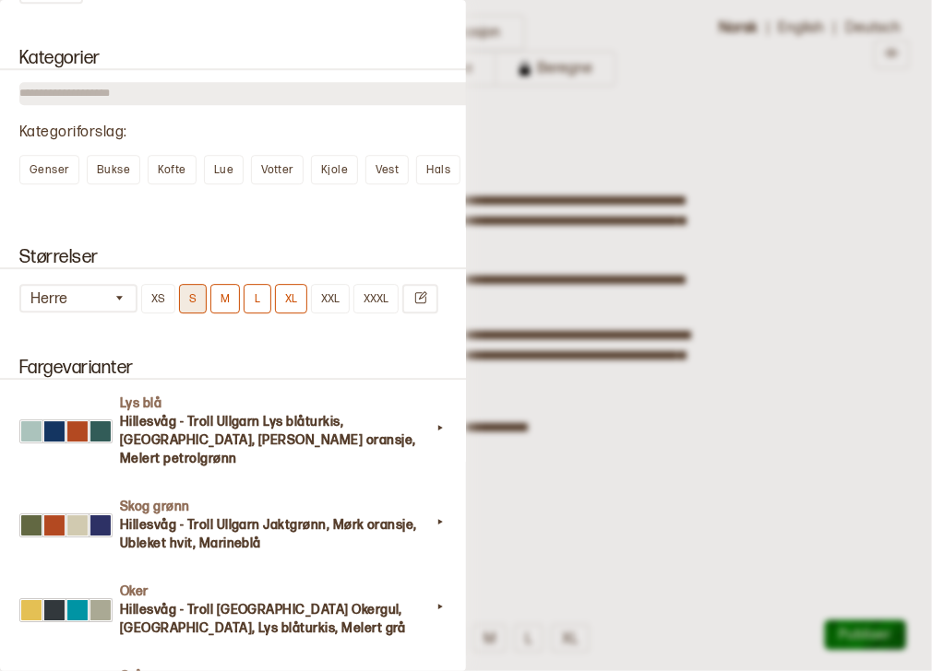
type input "***"
type input "**"
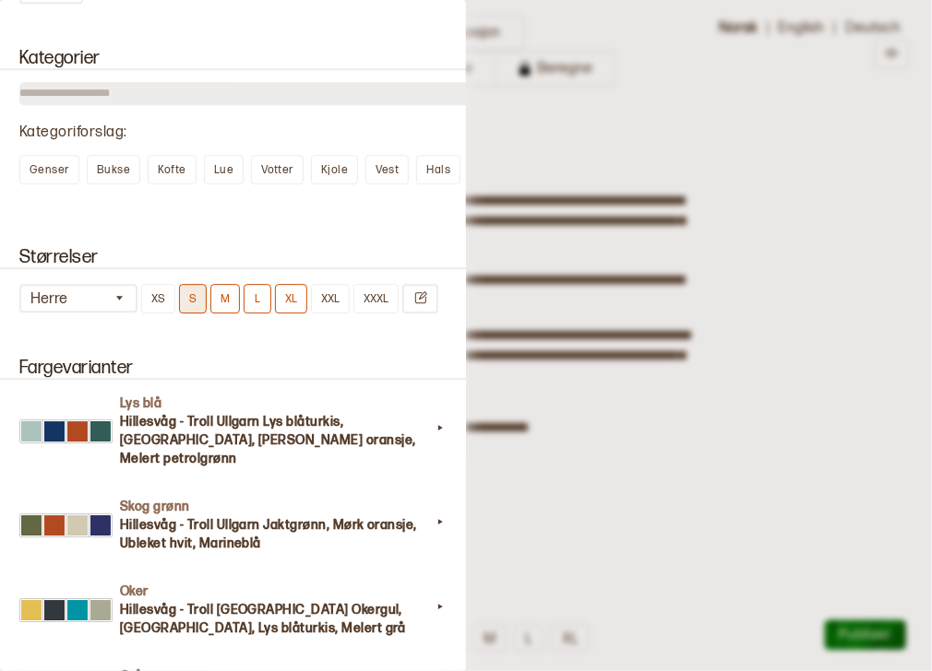
type input "**"
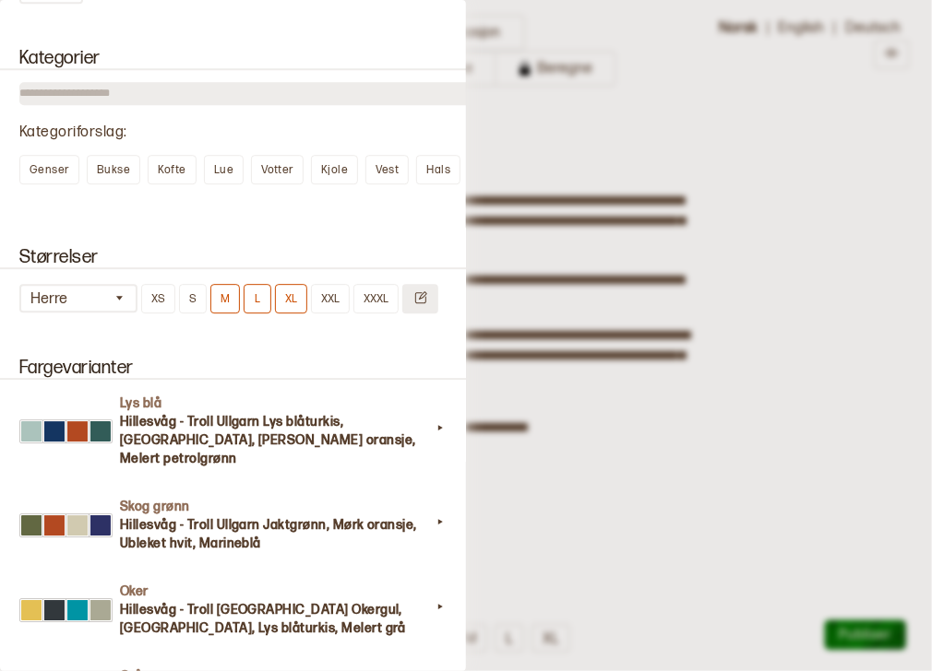
click at [424, 291] on icon "Endre størrelser" at bounding box center [420, 298] width 14 height 14
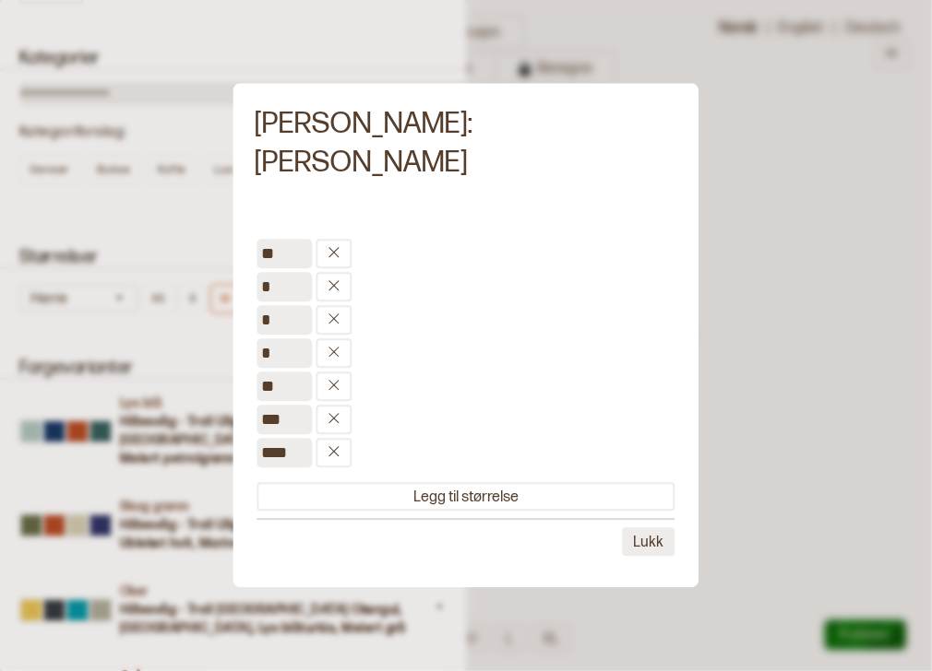
click at [623, 529] on button "Lukk" at bounding box center [649, 543] width 53 height 29
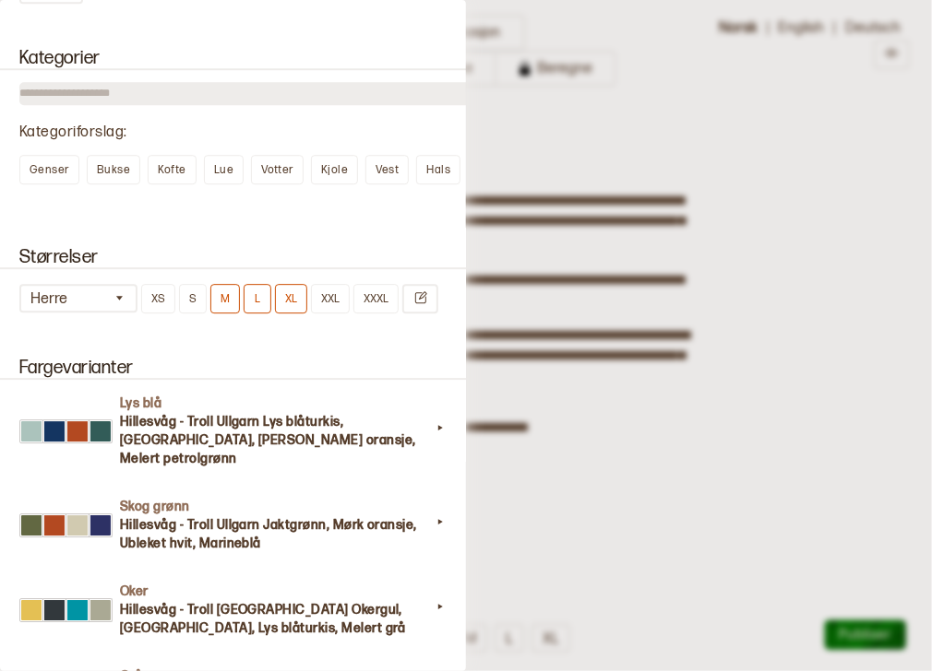
click at [600, 356] on div at bounding box center [466, 335] width 932 height 671
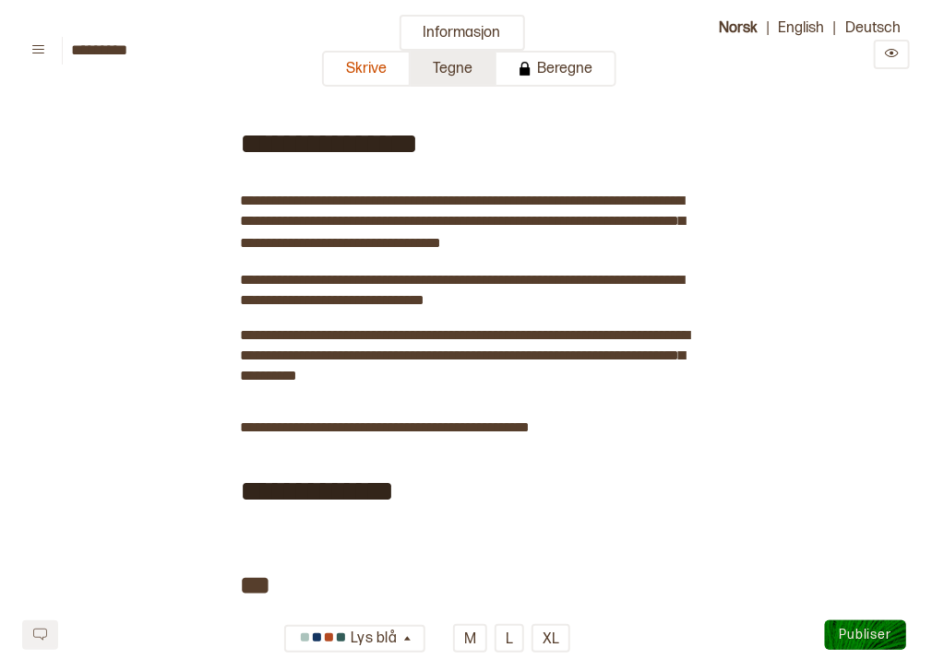
click at [469, 55] on button "Tegne" at bounding box center [453, 69] width 86 height 36
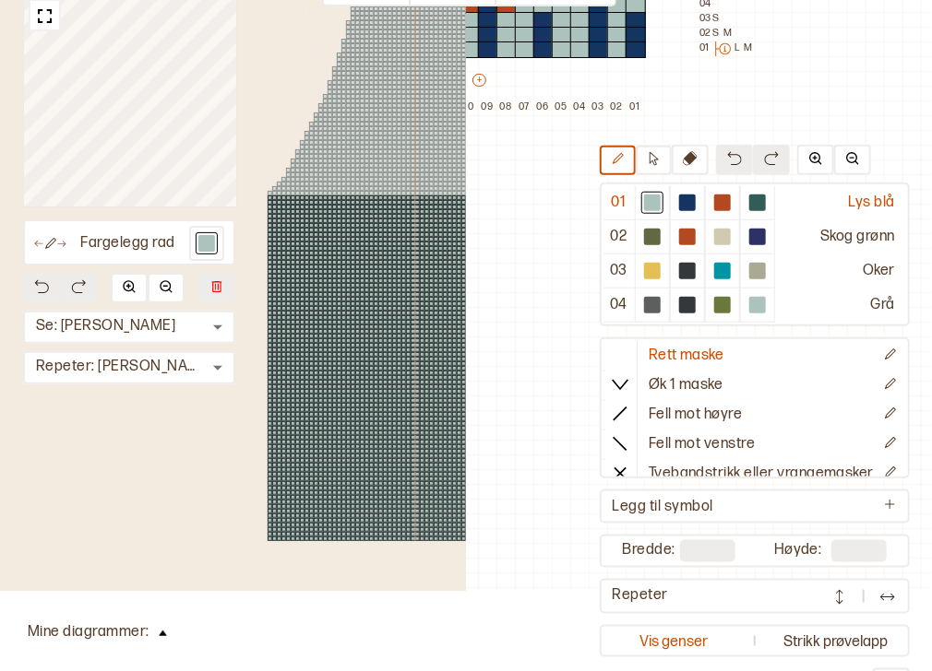
scroll to position [101, 0]
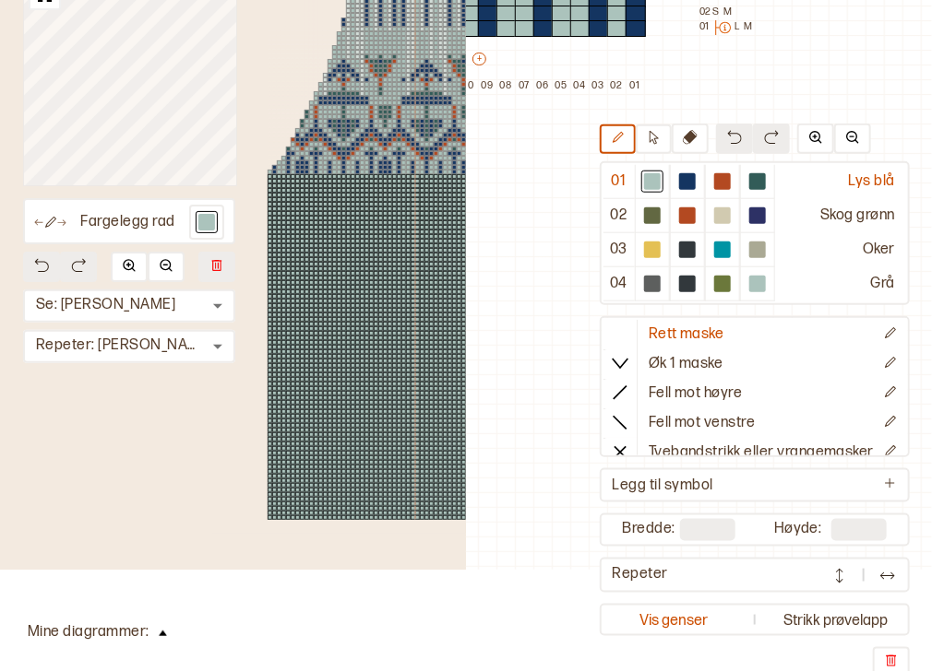
click at [423, 79] on div at bounding box center [422, 79] width 5 height 5
click at [160, 637] on button at bounding box center [162, 631] width 27 height 25
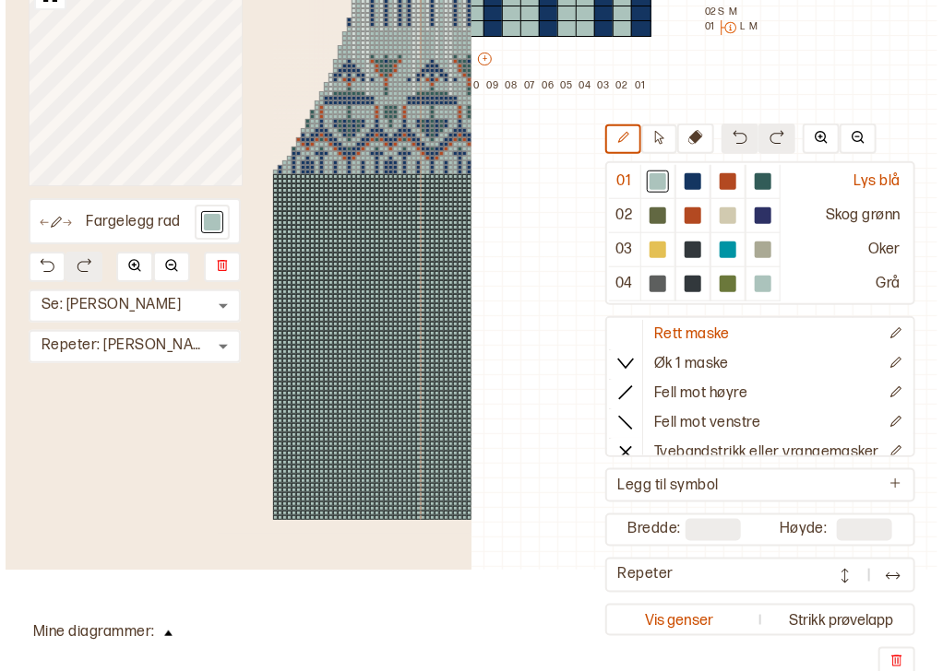
scroll to position [0, 0]
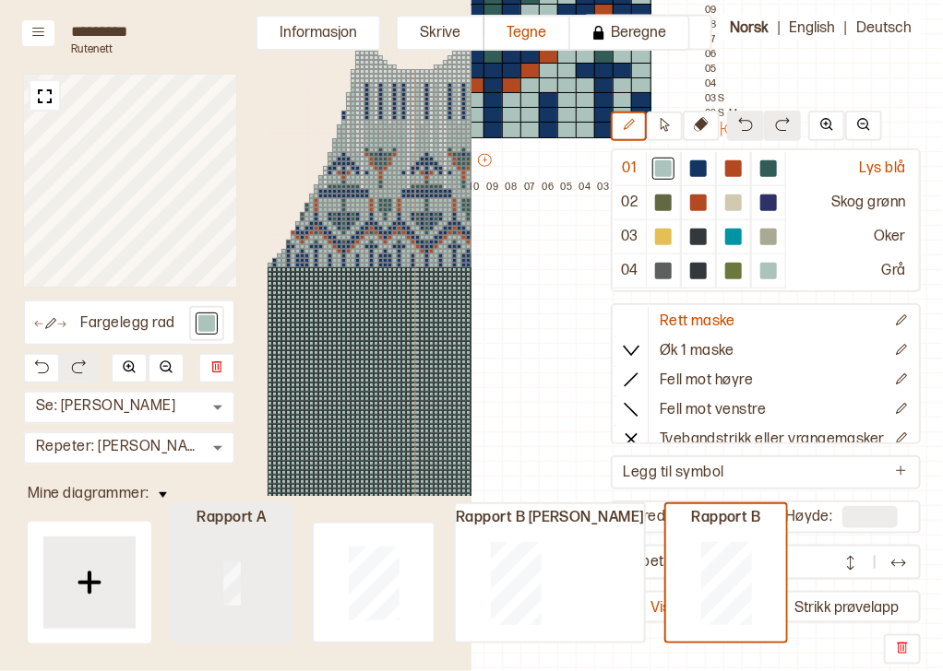
type input "*"
type input "**"
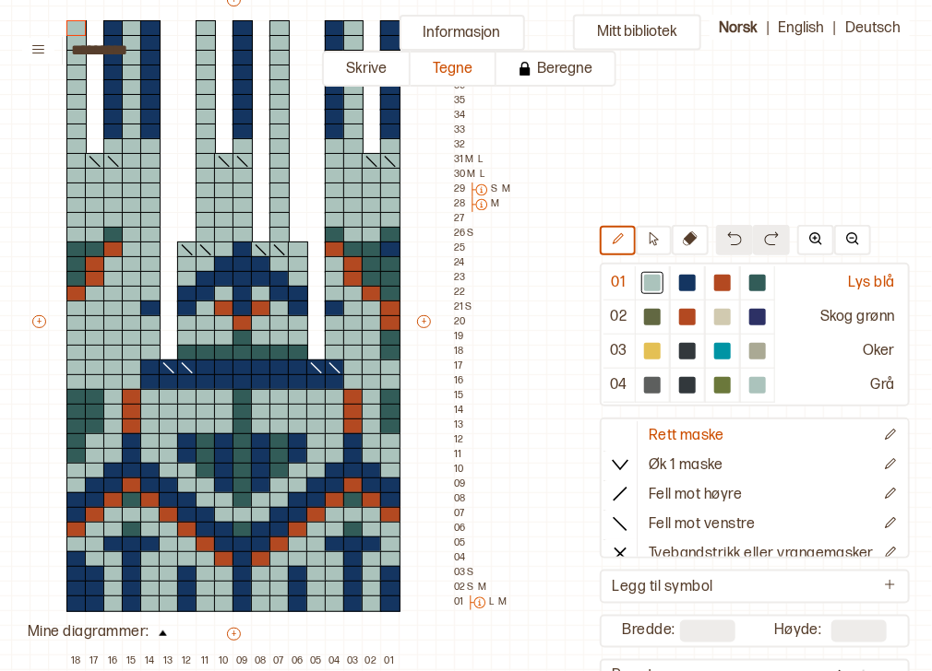
scroll to position [186, 251]
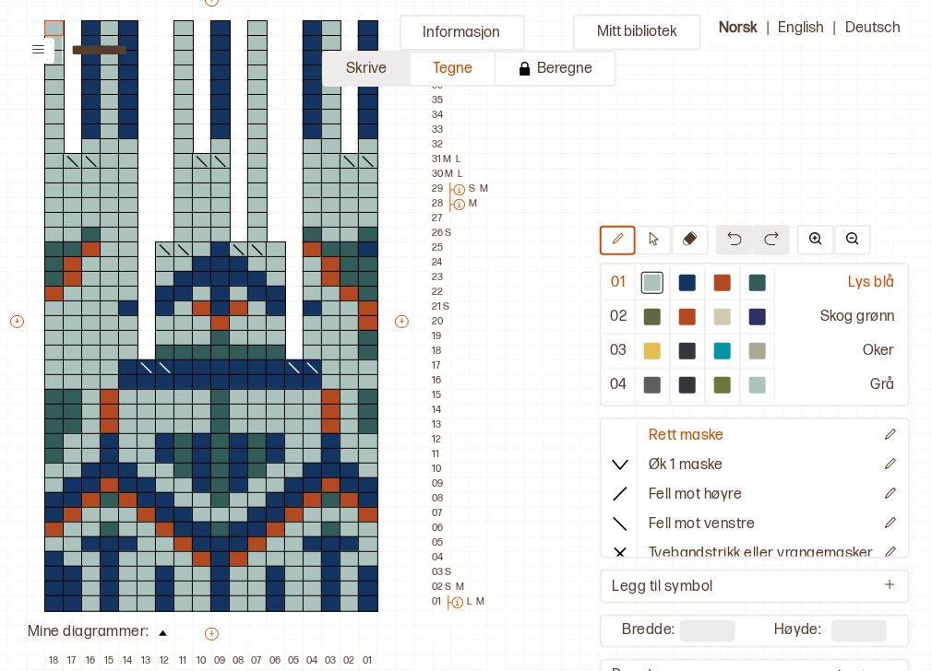
click at [374, 71] on button "Skrive" at bounding box center [366, 69] width 89 height 36
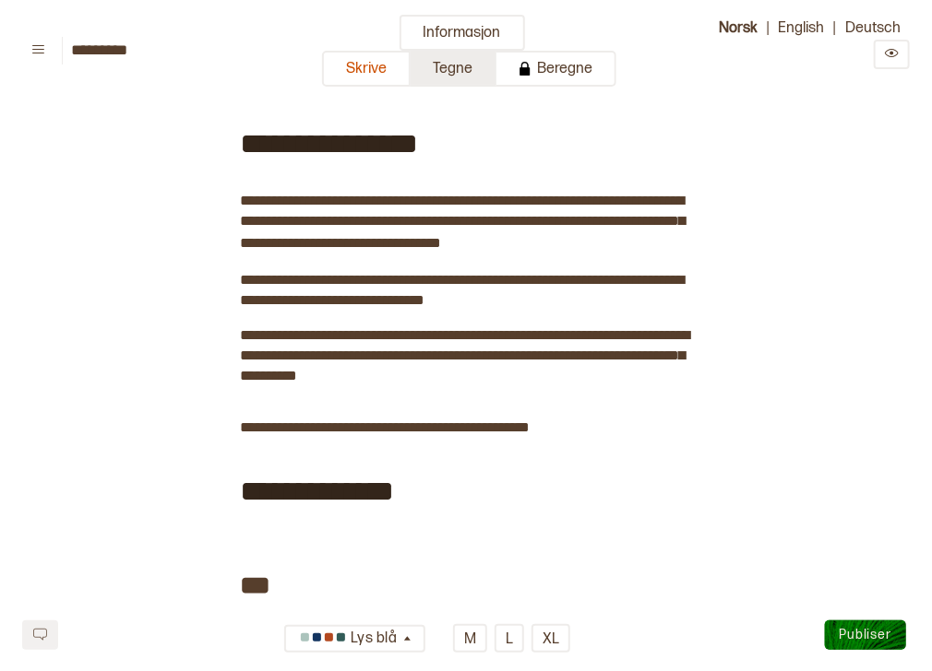
click at [439, 54] on button "Tegne" at bounding box center [453, 69] width 86 height 36
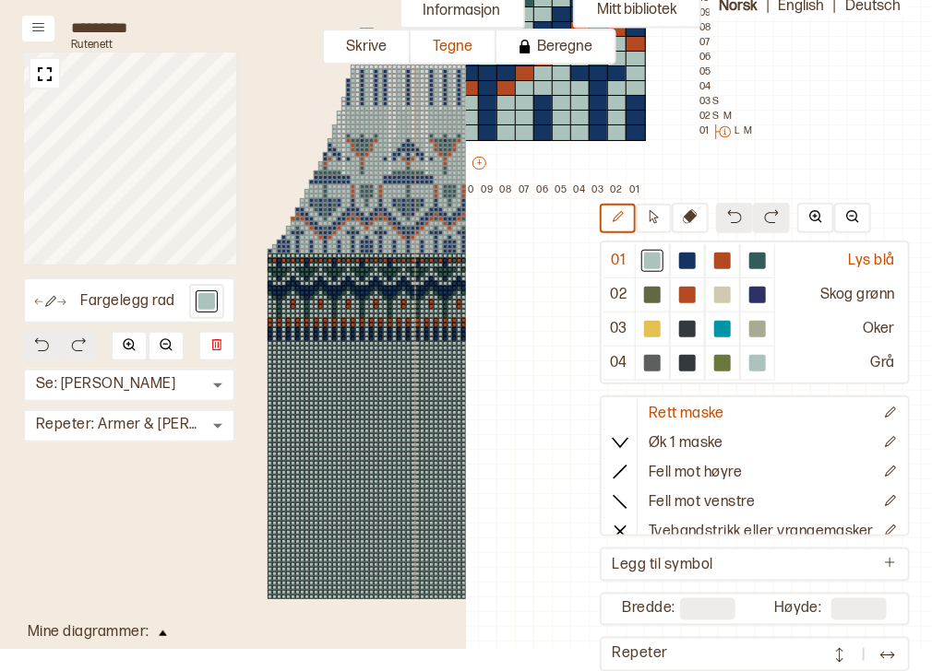
scroll to position [101, 0]
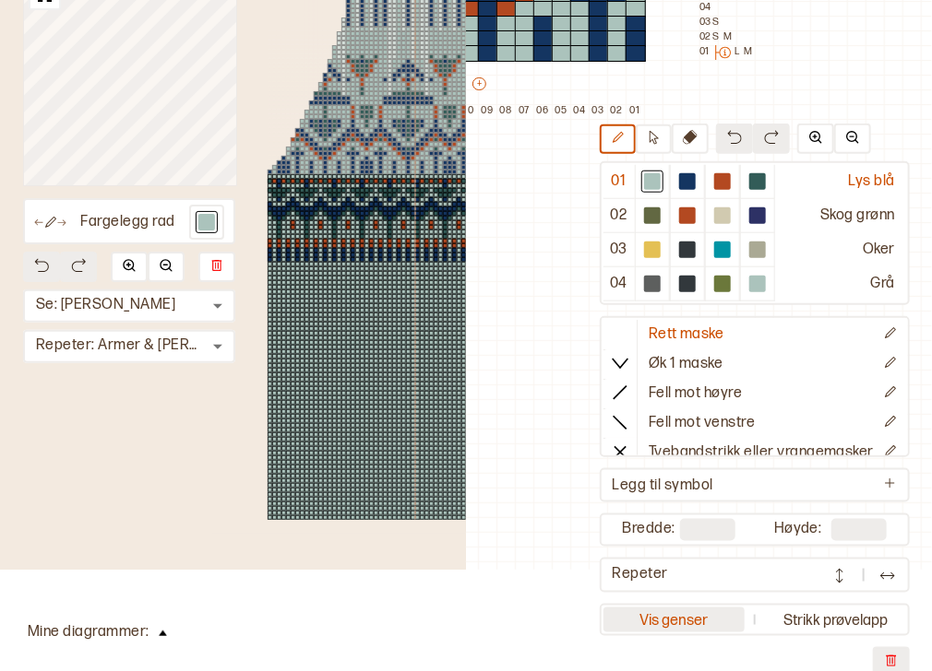
click at [649, 612] on button "Vis genser" at bounding box center [673, 620] width 141 height 25
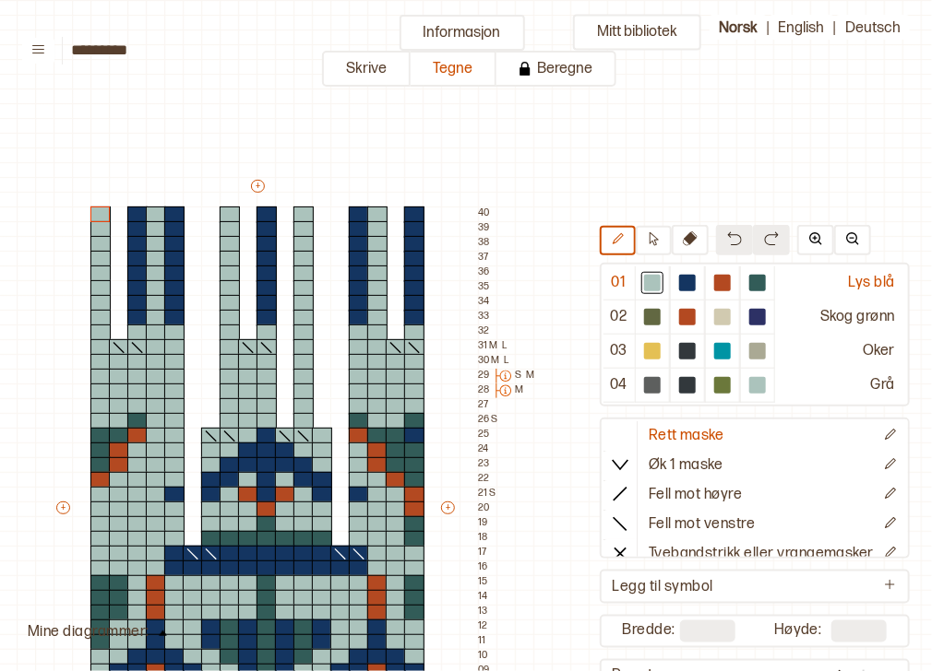
scroll to position [0, 211]
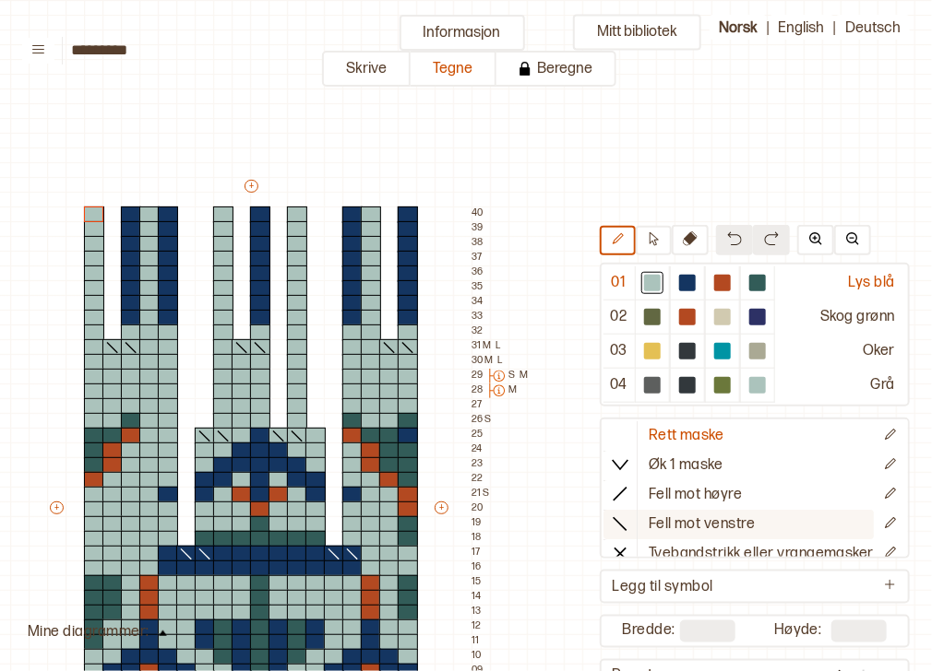
click at [613, 524] on line at bounding box center [618, 523] width 13 height 13
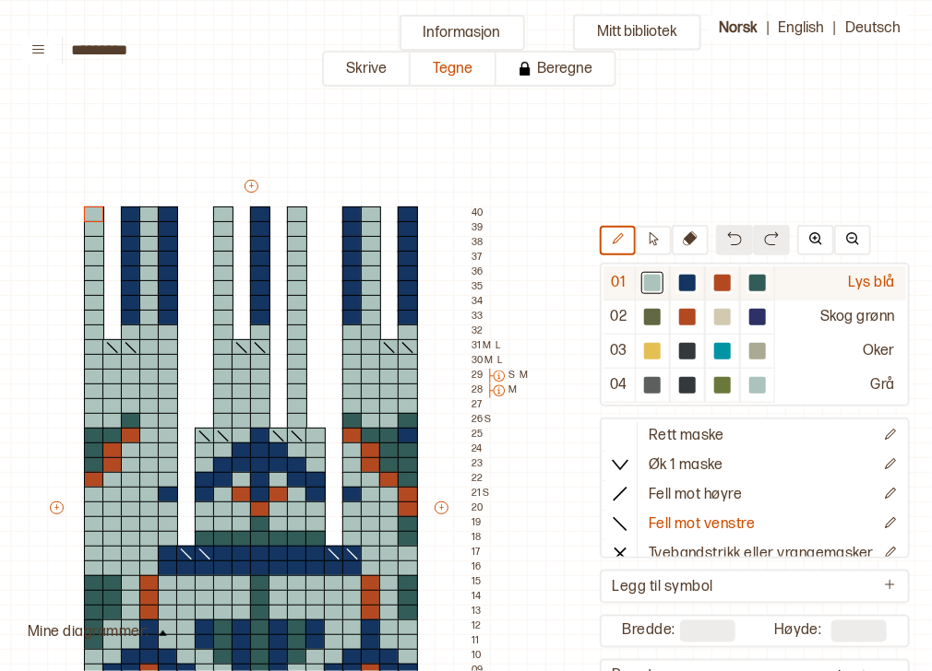
click at [644, 288] on div at bounding box center [652, 283] width 17 height 17
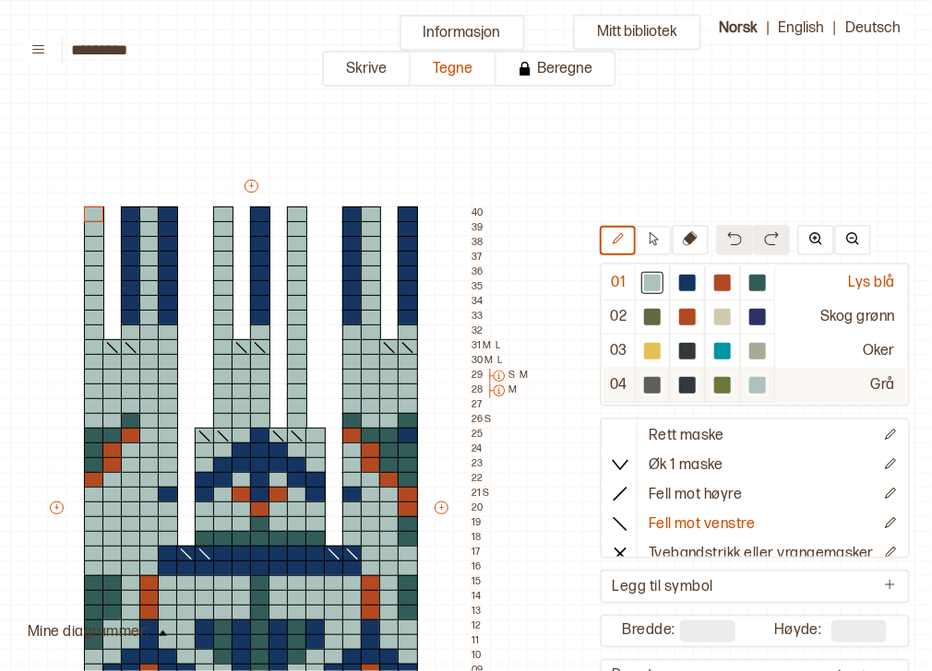
click at [749, 386] on div at bounding box center [757, 385] width 17 height 17
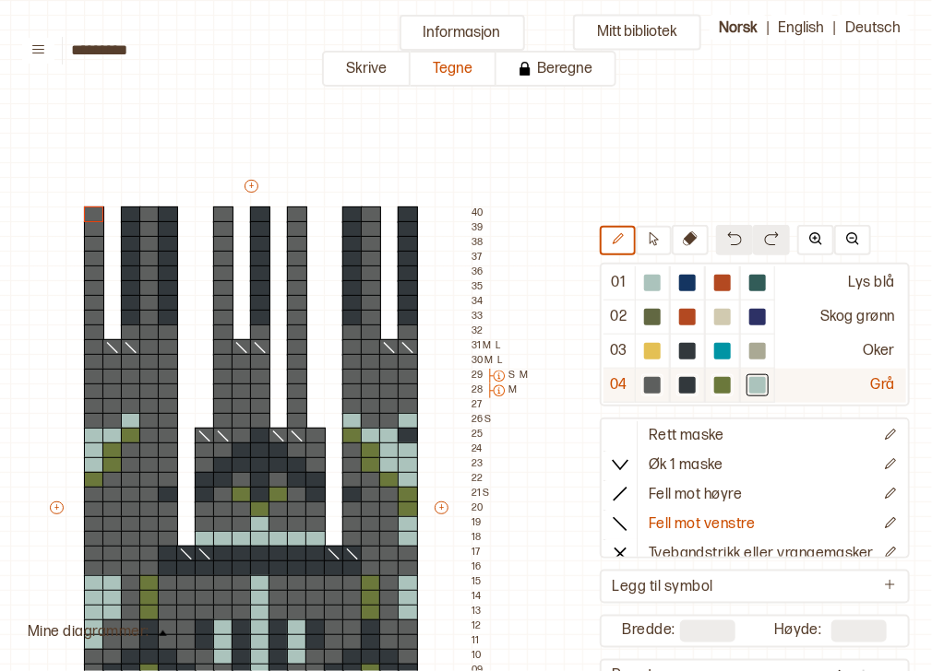
click at [749, 387] on div at bounding box center [757, 385] width 17 height 17
click at [749, 388] on div at bounding box center [757, 385] width 17 height 17
click at [635, 386] on div at bounding box center [652, 386] width 35 height 34
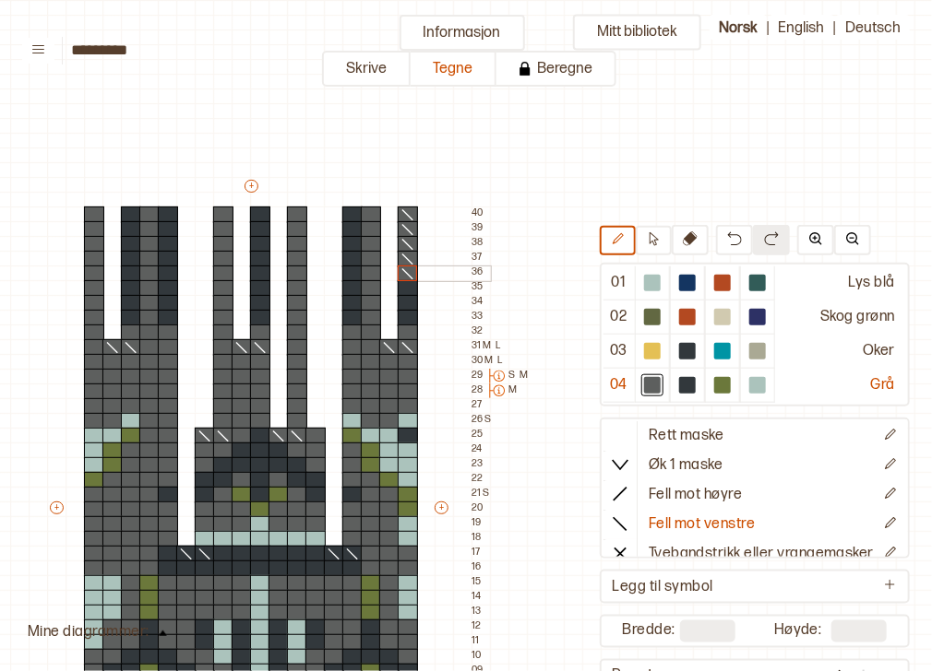
drag, startPoint x: 408, startPoint y: 213, endPoint x: 401, endPoint y: 278, distance: 64.9
click at [401, 278] on div "+ + + + 18 17 16 15 14 13 12 11 10 09 08 07 06 05 04 03 02 01 40 39 38 37 36 35…" at bounding box center [268, 516] width 443 height 679
click at [612, 436] on icon at bounding box center [620, 434] width 18 height 18
drag, startPoint x: 407, startPoint y: 214, endPoint x: 405, endPoint y: 318, distance: 104.2
drag, startPoint x: 354, startPoint y: 317, endPoint x: 352, endPoint y: 216, distance: 101.5
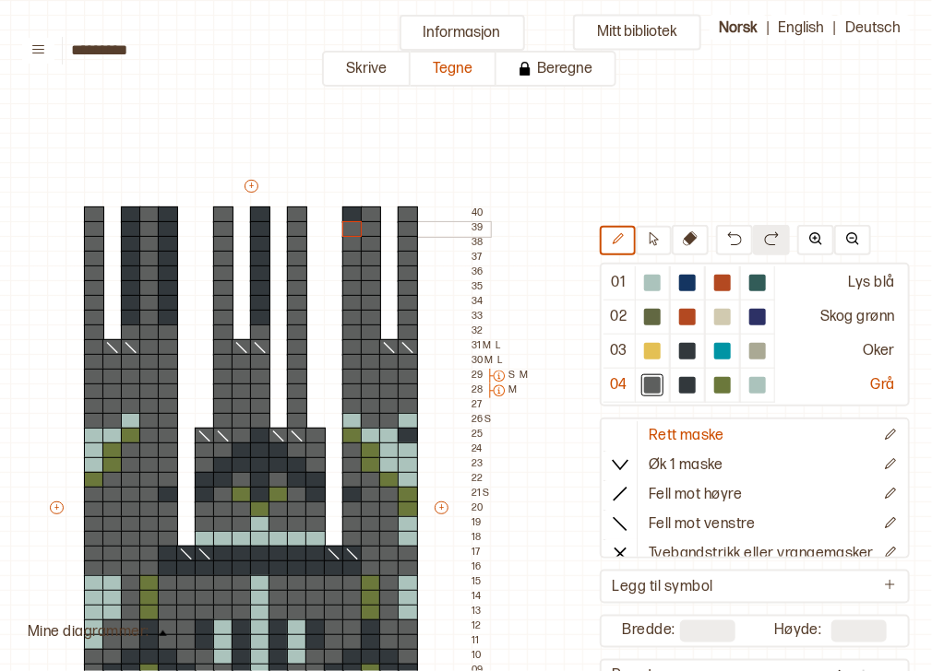
click at [352, 216] on div "+ + + + 18 17 16 15 14 13 12 11 10 09 08 07 06 05 04 03 02 01 40 39 38 37 36 35…" at bounding box center [268, 516] width 443 height 679
drag, startPoint x: 260, startPoint y: 213, endPoint x: 260, endPoint y: 316, distance: 103.3
click at [260, 316] on div "+ + + + 18 17 16 15 14 13 12 11 10 09 08 07 06 05 04 03 02 01 40 39 38 37 36 35…" at bounding box center [268, 516] width 443 height 679
drag, startPoint x: 162, startPoint y: 320, endPoint x: 162, endPoint y: 218, distance: 102.4
click at [162, 218] on div "+ + + + 18 17 16 15 14 13 12 11 10 09 08 07 06 05 04 03 02 01 40 39 38 37 36 35…" at bounding box center [268, 516] width 443 height 679
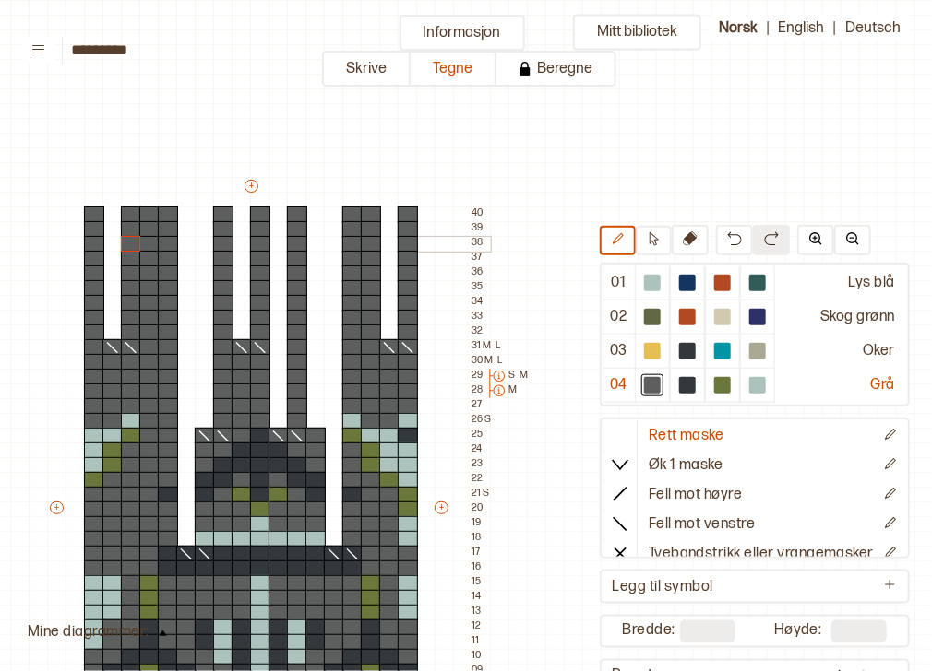
drag, startPoint x: 129, startPoint y: 214, endPoint x: 127, endPoint y: 243, distance: 28.7
click at [127, 243] on div "+ + + + 18 17 16 15 14 13 12 11 10 09 08 07 06 05 04 03 02 01 40 39 38 37 36 35…" at bounding box center [268, 516] width 443 height 679
click at [611, 514] on icon at bounding box center [620, 523] width 18 height 18
click at [404, 288] on div at bounding box center [408, 288] width 20 height 17
click at [376, 290] on div at bounding box center [371, 288] width 20 height 17
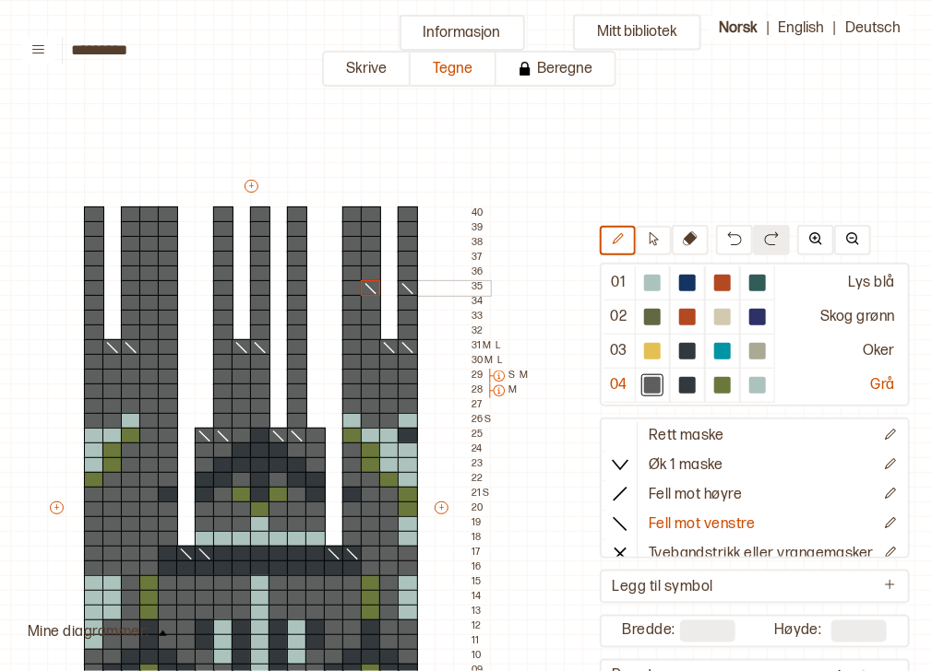
click at [296, 288] on div at bounding box center [297, 288] width 20 height 17
click at [262, 286] on div at bounding box center [260, 288] width 20 height 17
click at [169, 286] on div at bounding box center [168, 288] width 20 height 17
click at [144, 287] on div at bounding box center [149, 288] width 20 height 17
click at [683, 244] on icon at bounding box center [690, 239] width 15 height 15
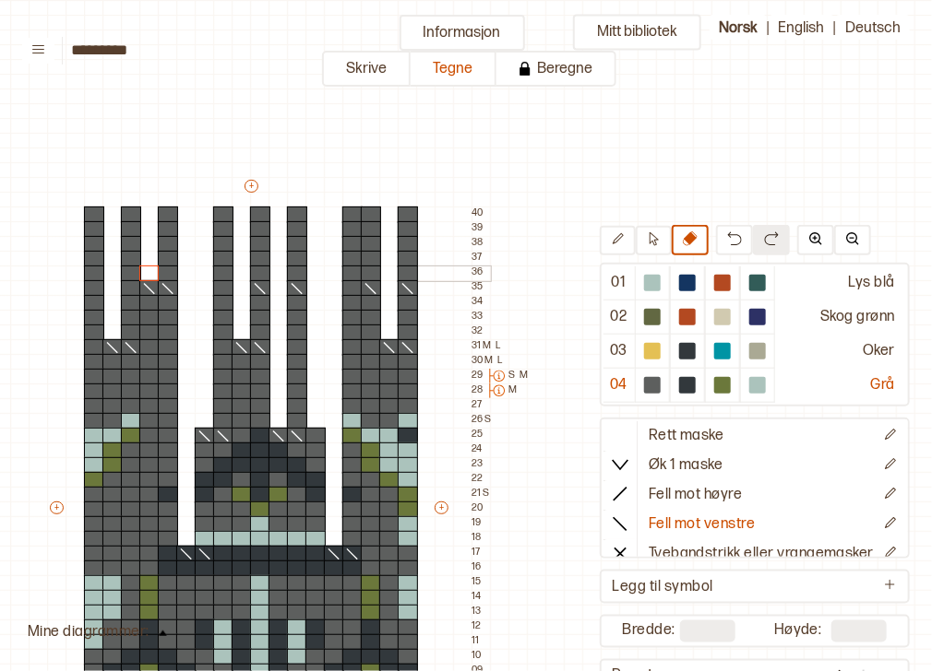
drag, startPoint x: 149, startPoint y: 214, endPoint x: 148, endPoint y: 270, distance: 56.3
click at [148, 270] on div "+ + + + 18 17 16 15 14 13 12 11 10 09 08 07 06 05 04 03 02 01 40 39 38 37 36 35…" at bounding box center [268, 516] width 443 height 679
drag, startPoint x: 261, startPoint y: 213, endPoint x: 261, endPoint y: 271, distance: 58.1
click at [261, 271] on div "+ + + + 18 17 16 15 14 13 12 11 10 09 08 07 06 05 04 03 02 01 40 39 38 37 36 35…" at bounding box center [268, 516] width 443 height 679
drag, startPoint x: 368, startPoint y: 210, endPoint x: 371, endPoint y: 273, distance: 62.8
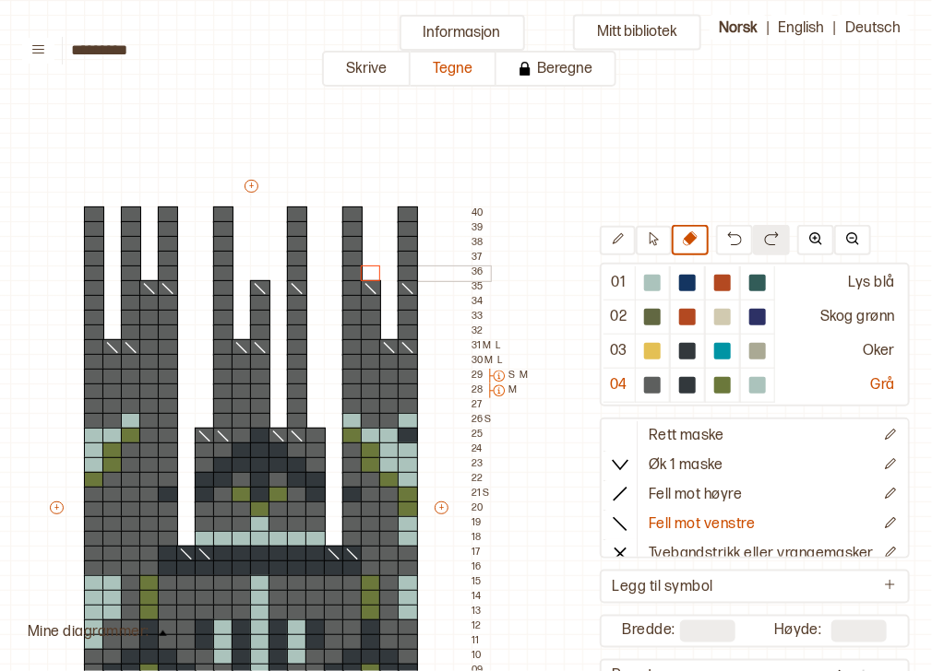
click at [371, 273] on div "+ + + + 18 17 16 15 14 13 12 11 10 09 08 07 06 05 04 03 02 01 40 39 38 37 36 35…" at bounding box center [268, 516] width 443 height 679
click at [646, 391] on div at bounding box center [652, 385] width 17 height 17
drag, startPoint x: 148, startPoint y: 216, endPoint x: 147, endPoint y: 287, distance: 71.0
click at [147, 287] on div "+ + + + 18 17 16 15 14 13 12 11 10 09 08 07 06 05 04 03 02 01 40 39 38 37 36 35…" at bounding box center [268, 516] width 443 height 679
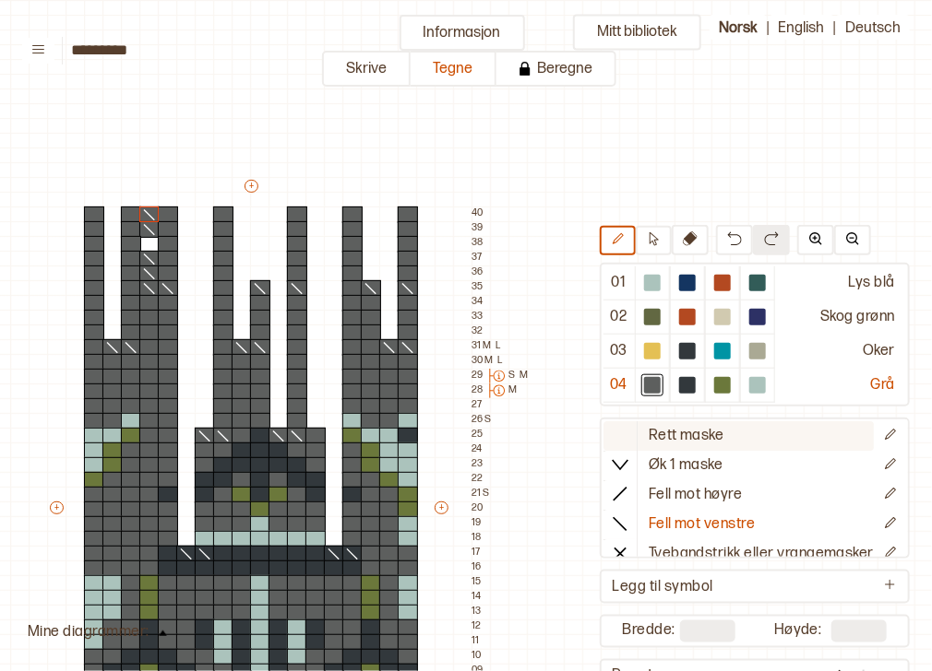
click at [615, 439] on icon at bounding box center [620, 434] width 18 height 18
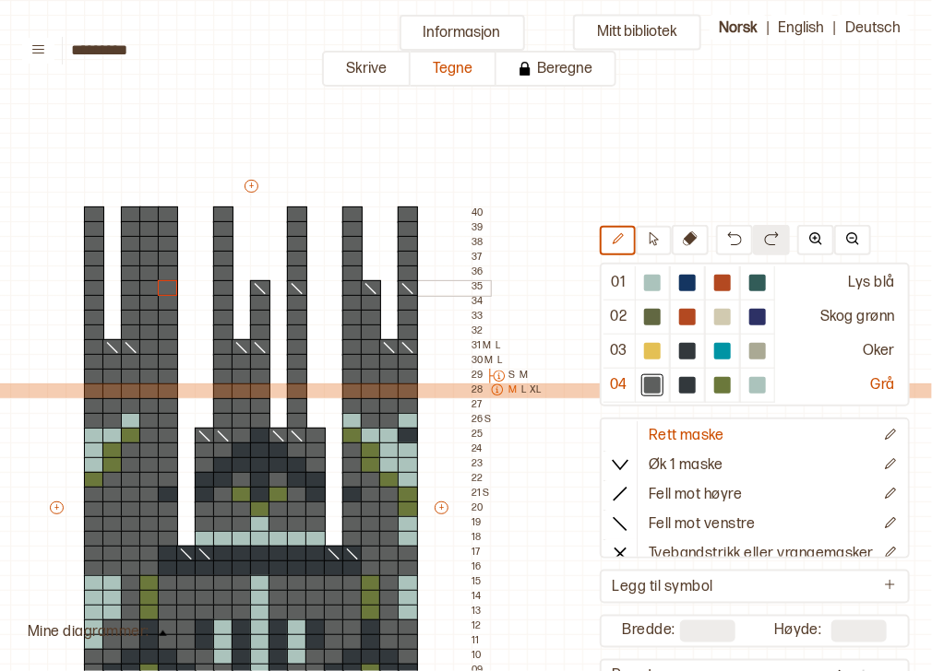
drag, startPoint x: 151, startPoint y: 212, endPoint x: 166, endPoint y: 287, distance: 76.2
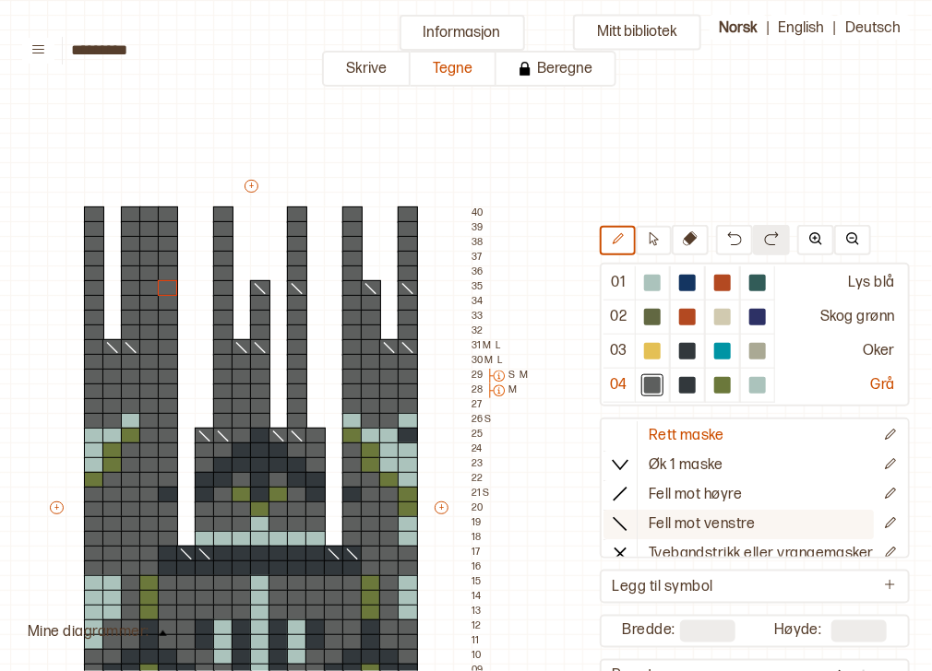
click at [616, 523] on icon at bounding box center [620, 523] width 18 height 18
click at [221, 287] on div at bounding box center [223, 288] width 20 height 17
click at [159, 288] on div at bounding box center [168, 288] width 20 height 17
click at [134, 289] on div at bounding box center [131, 288] width 20 height 17
click at [91, 291] on div at bounding box center [94, 288] width 20 height 17
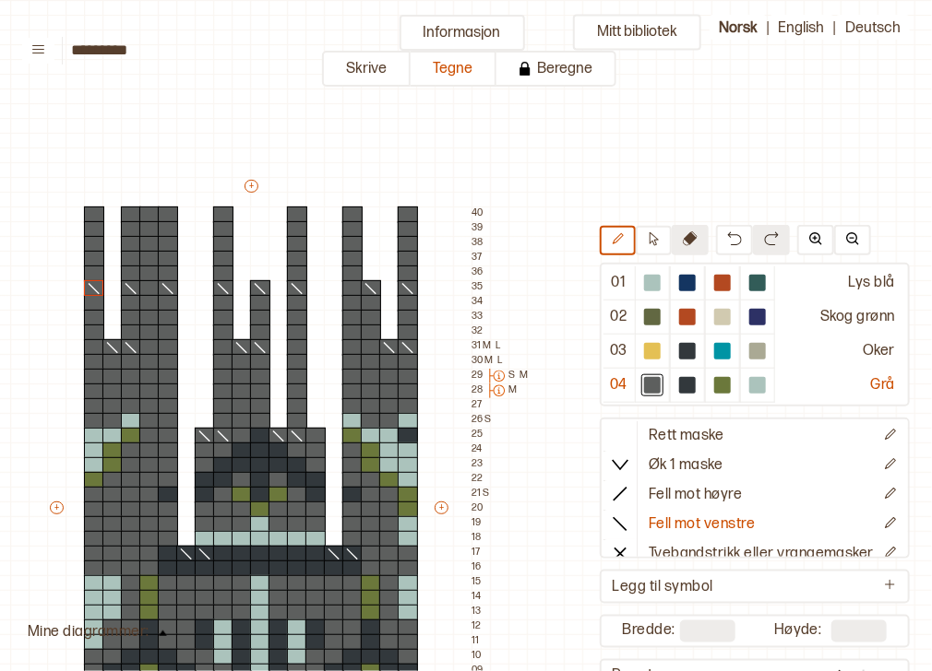
click at [671, 241] on button at bounding box center [689, 240] width 37 height 30
drag, startPoint x: 164, startPoint y: 207, endPoint x: 166, endPoint y: 270, distance: 63.7
click at [166, 270] on div "+ + + + 18 17 16 15 14 13 12 11 10 09 08 07 06 05 04 03 02 01 40 39 38 37 36 35…" at bounding box center [268, 516] width 443 height 679
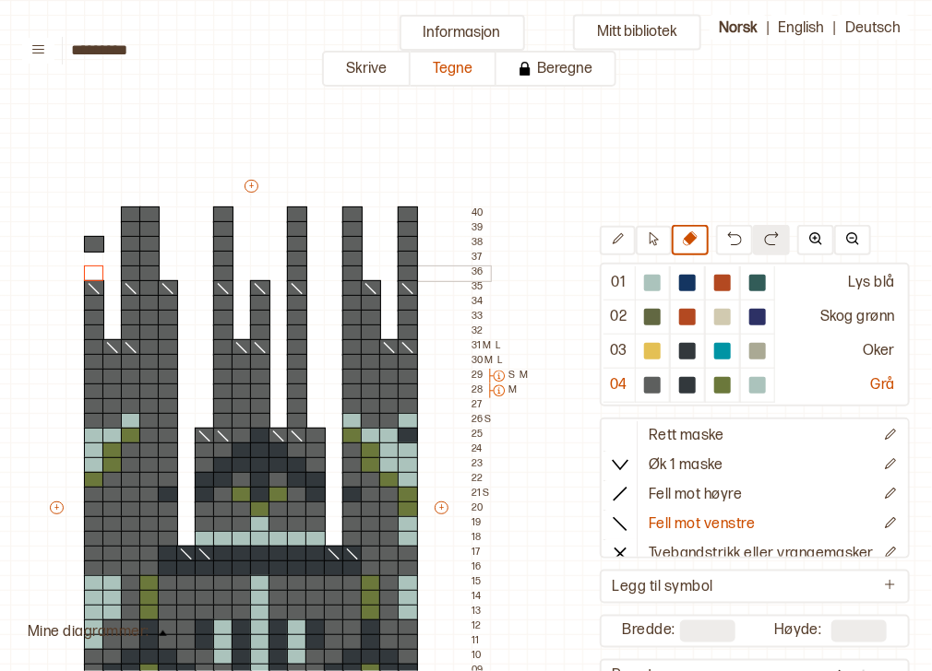
drag, startPoint x: 88, startPoint y: 217, endPoint x: 93, endPoint y: 273, distance: 56.5
click at [93, 273] on div "+ + + + 18 17 16 15 14 13 12 11 10 09 08 07 06 05 04 03 02 01 40 39 38 37 36 35…" at bounding box center [268, 516] width 443 height 679
click at [91, 242] on div at bounding box center [94, 244] width 20 height 17
click at [581, 149] on div "Mitt bibliotek 01 Lys blå 02 Skog grønn 03 Oker 04 Grå Rett maske Øk 1 maske Fe…" at bounding box center [720, 671] width 1863 height 1343
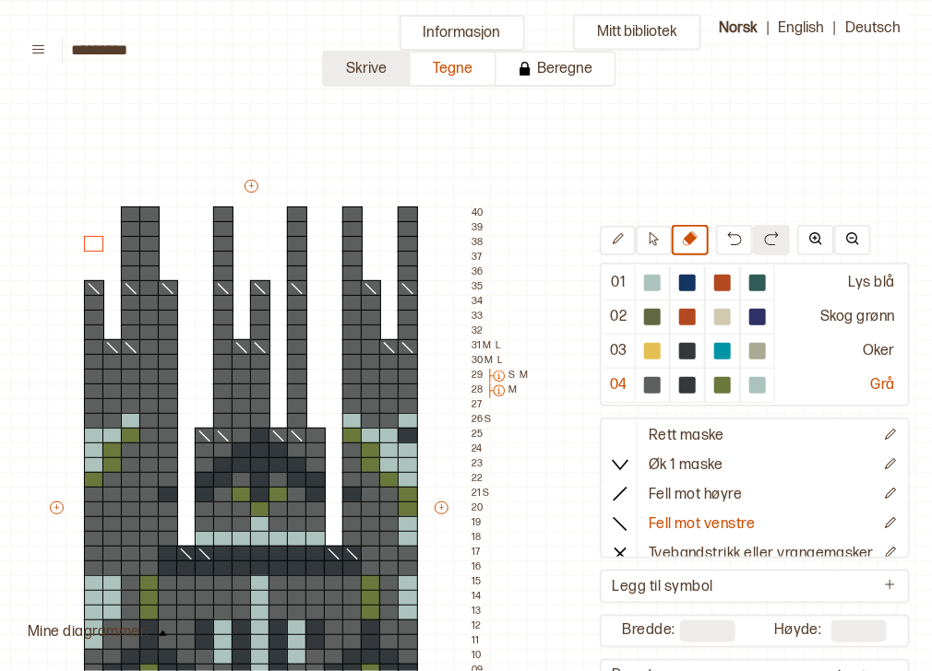
click at [398, 78] on button "Skrive" at bounding box center [366, 69] width 89 height 36
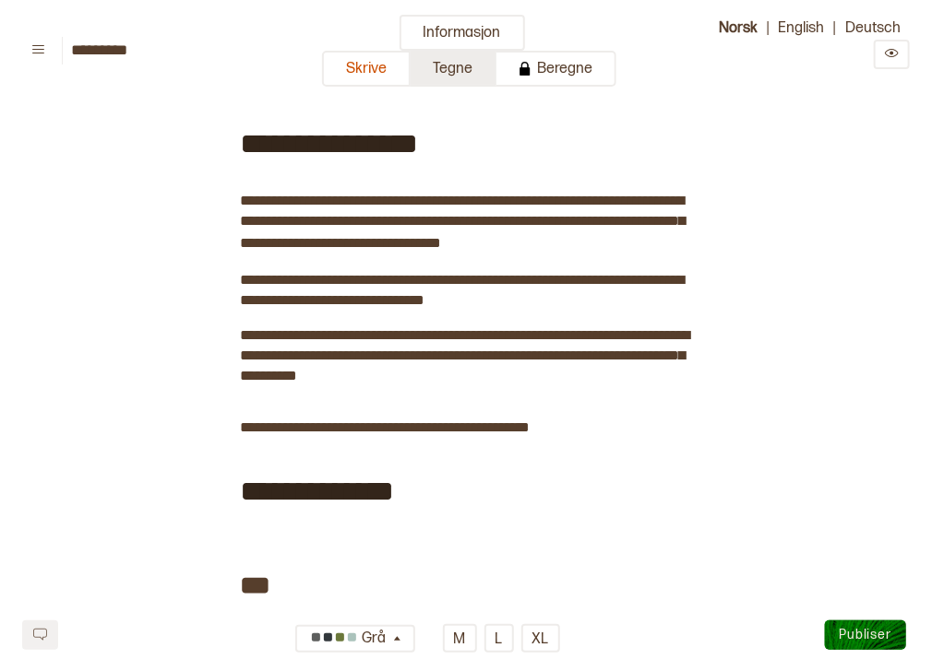
click at [450, 70] on button "Tegne" at bounding box center [453, 69] width 86 height 36
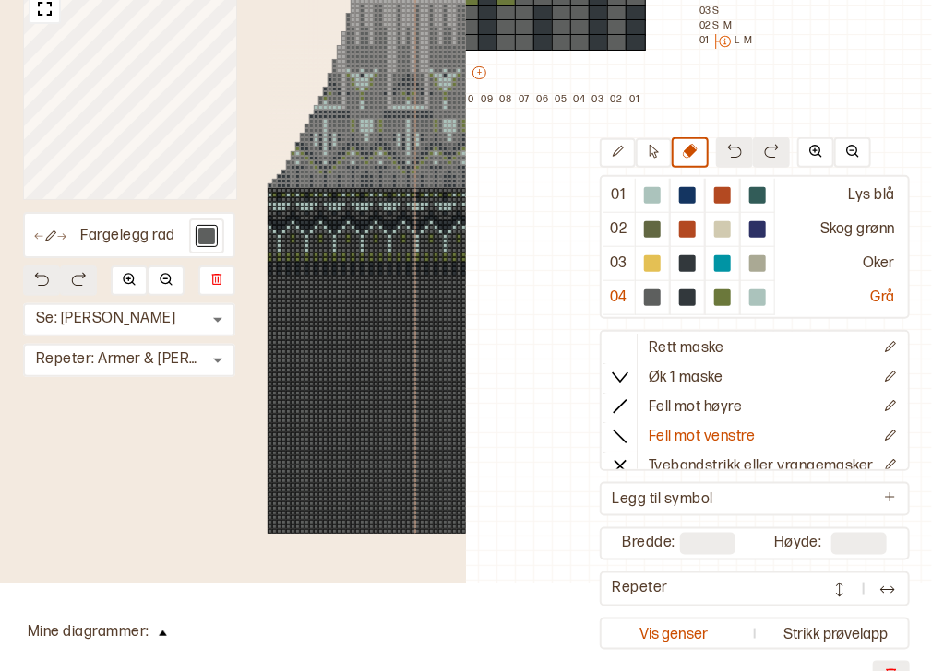
scroll to position [101, 0]
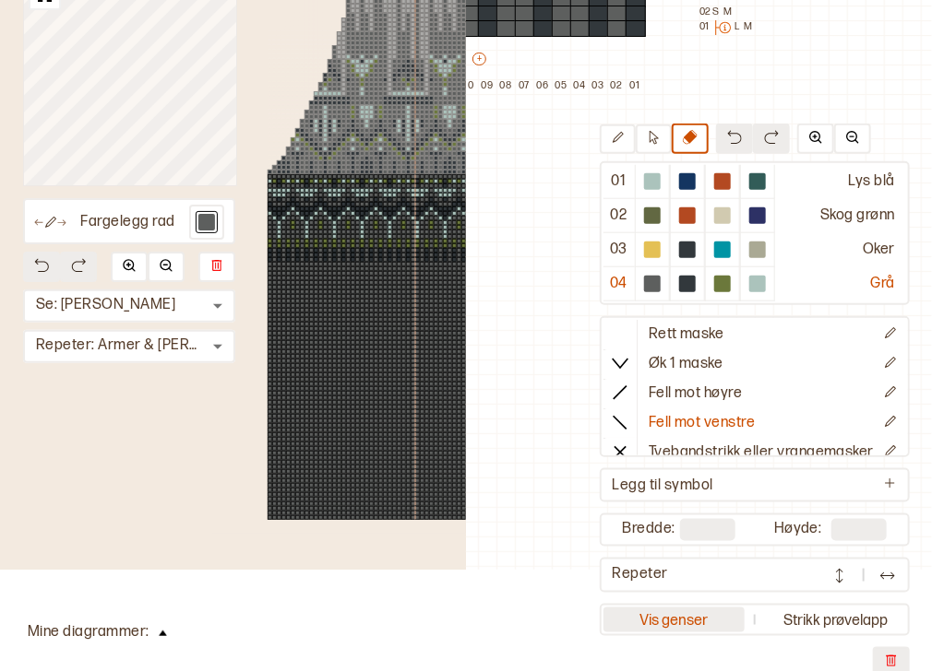
click at [715, 612] on button "Vis genser" at bounding box center [673, 620] width 141 height 25
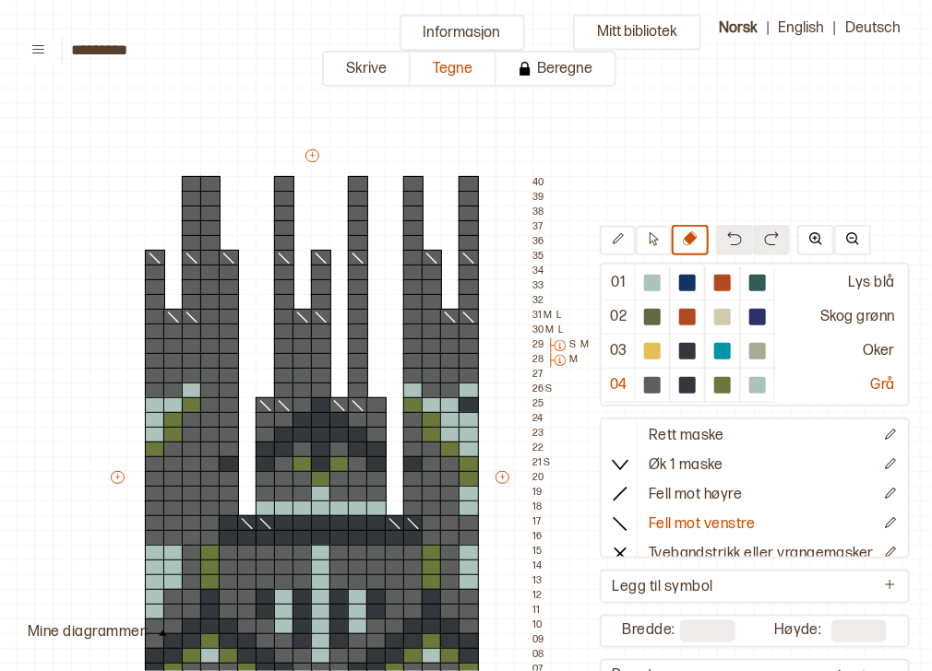
scroll to position [25, 150]
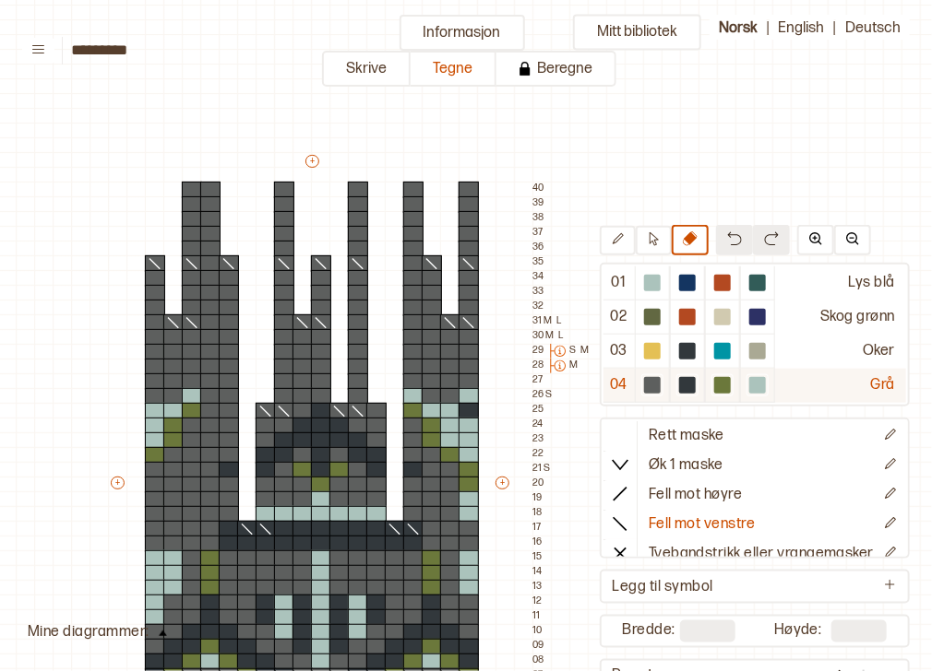
click at [648, 377] on div at bounding box center [652, 385] width 17 height 17
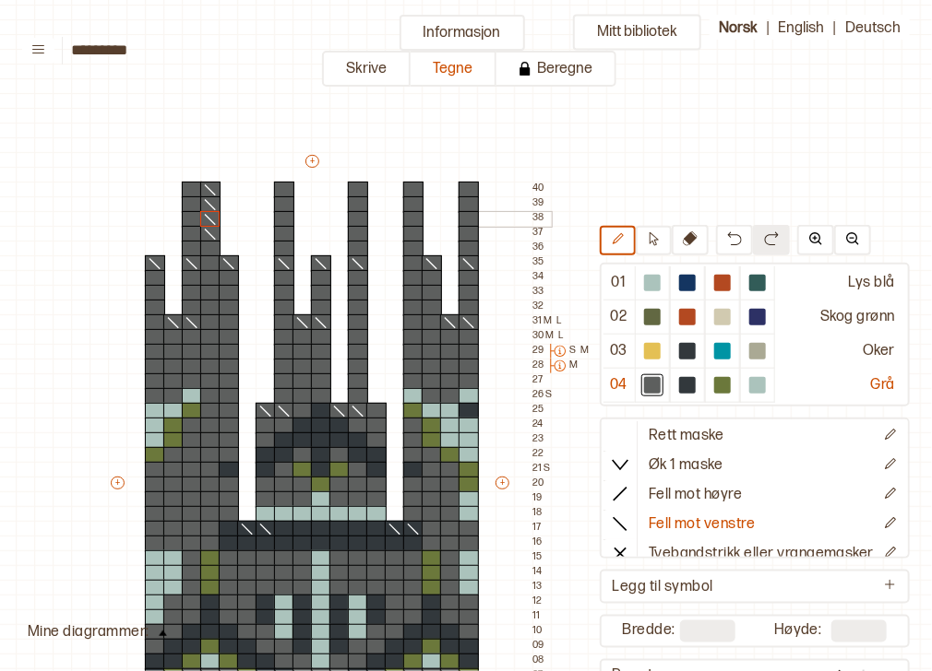
drag, startPoint x: 211, startPoint y: 187, endPoint x: 209, endPoint y: 218, distance: 30.5
click at [209, 218] on div "+ + + + 18 17 16 15 14 13 12 11 10 09 08 07 06 05 04 03 02 01 40 39 38 37 36 35…" at bounding box center [329, 491] width 443 height 679
click at [682, 388] on div at bounding box center [687, 385] width 17 height 17
click at [616, 444] on div at bounding box center [619, 435] width 33 height 28
drag, startPoint x: 214, startPoint y: 184, endPoint x: 217, endPoint y: 291, distance: 106.1
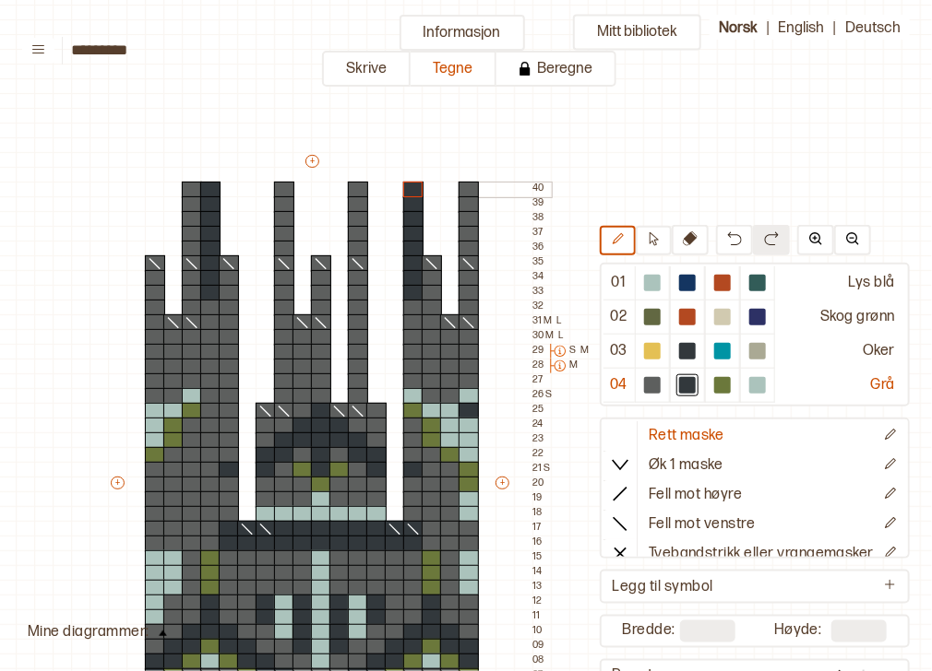
drag, startPoint x: 415, startPoint y: 292, endPoint x: 411, endPoint y: 189, distance: 103.4
click at [411, 189] on div "+ + + + 18 17 16 15 14 13 12 11 10 09 08 07 06 05 04 03 02 01 40 39 38 37 36 35…" at bounding box center [329, 491] width 443 height 679
click at [734, 247] on button at bounding box center [734, 240] width 37 height 30
click at [727, 246] on img at bounding box center [734, 239] width 15 height 15
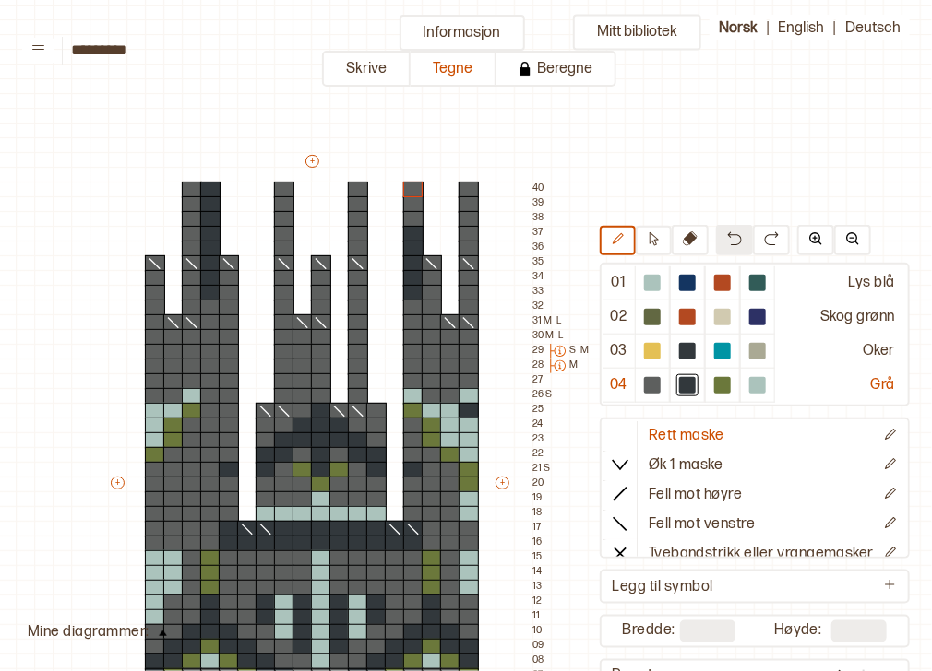
click at [727, 246] on img at bounding box center [734, 239] width 15 height 15
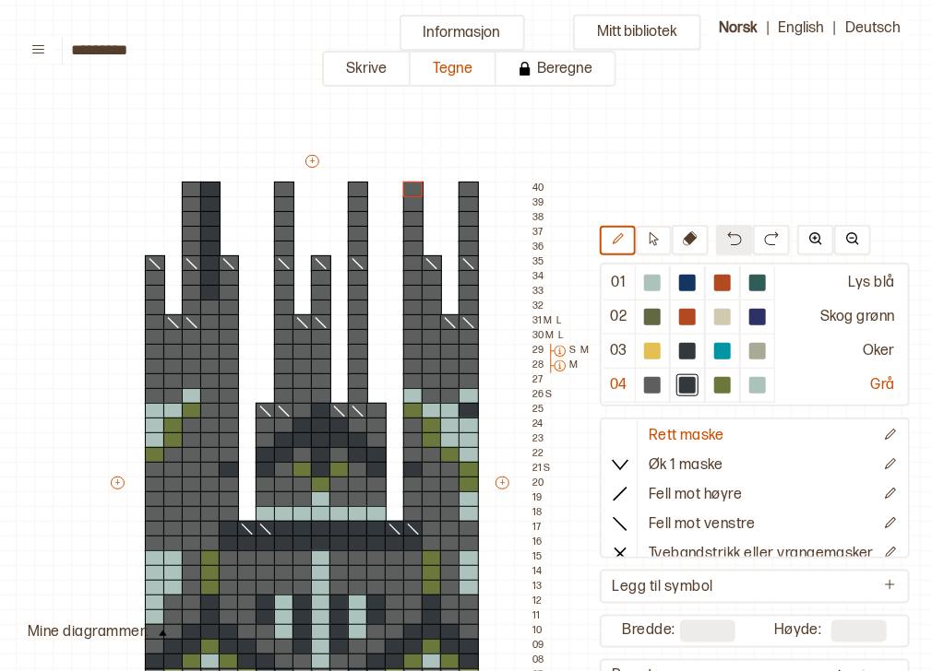
click at [727, 246] on img at bounding box center [734, 239] width 15 height 15
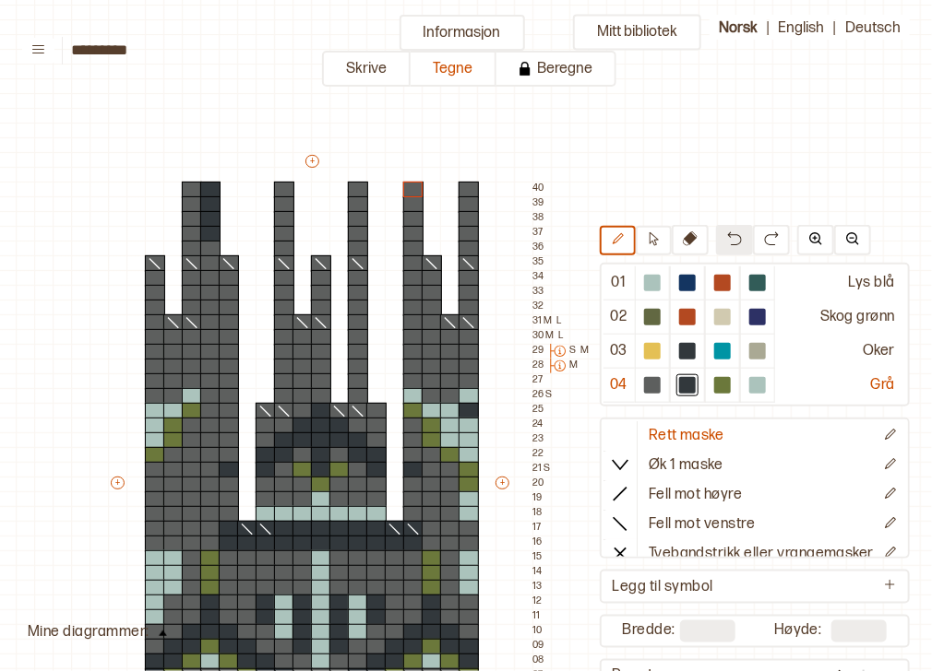
click at [727, 246] on img at bounding box center [734, 239] width 15 height 15
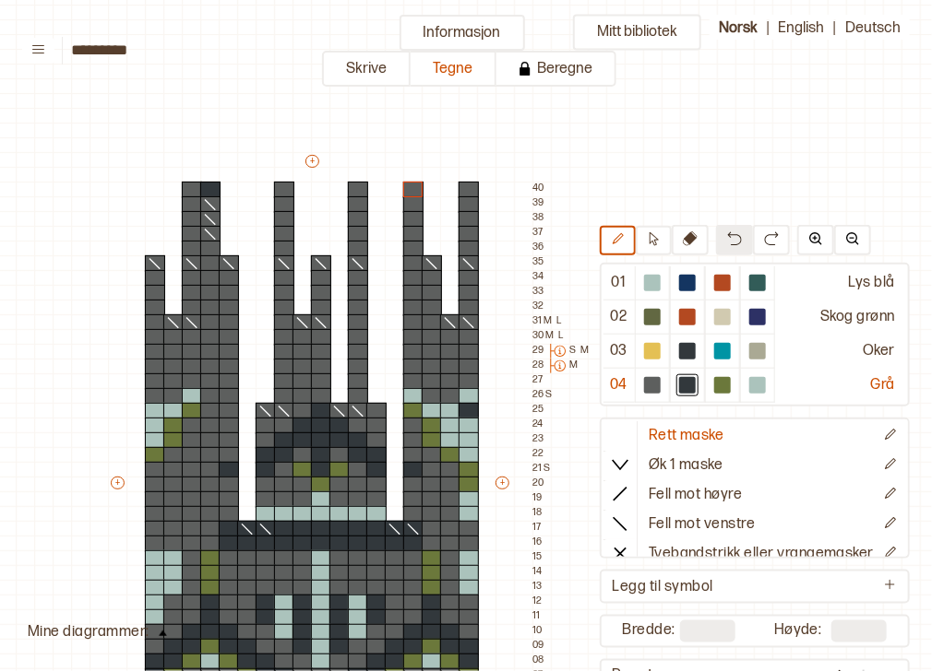
click at [727, 246] on img at bounding box center [734, 239] width 15 height 15
click at [644, 383] on div at bounding box center [652, 385] width 17 height 17
drag, startPoint x: 208, startPoint y: 188, endPoint x: 210, endPoint y: 246, distance: 58.2
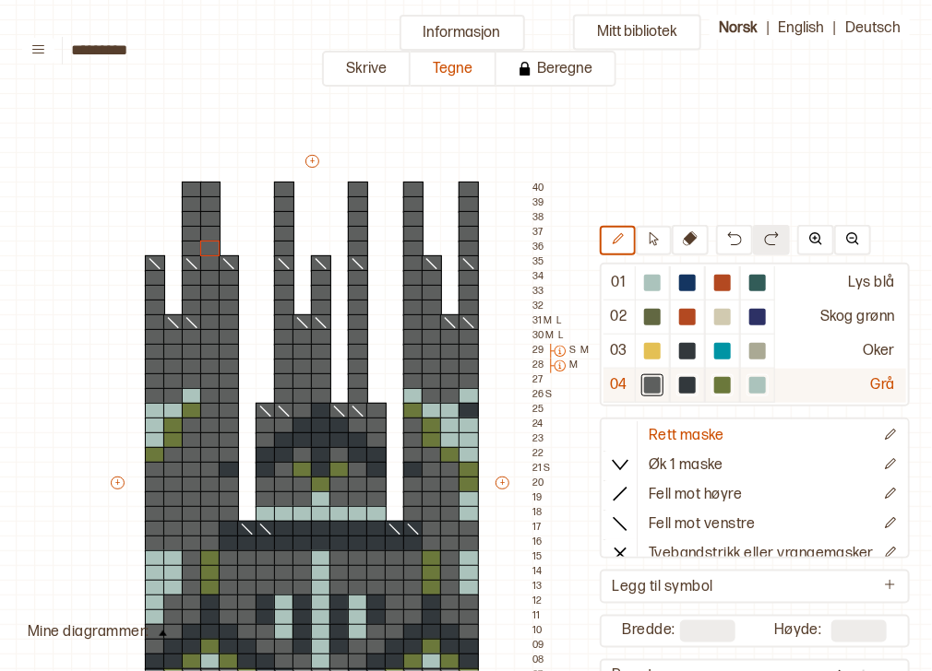
click at [681, 384] on div at bounding box center [687, 385] width 17 height 17
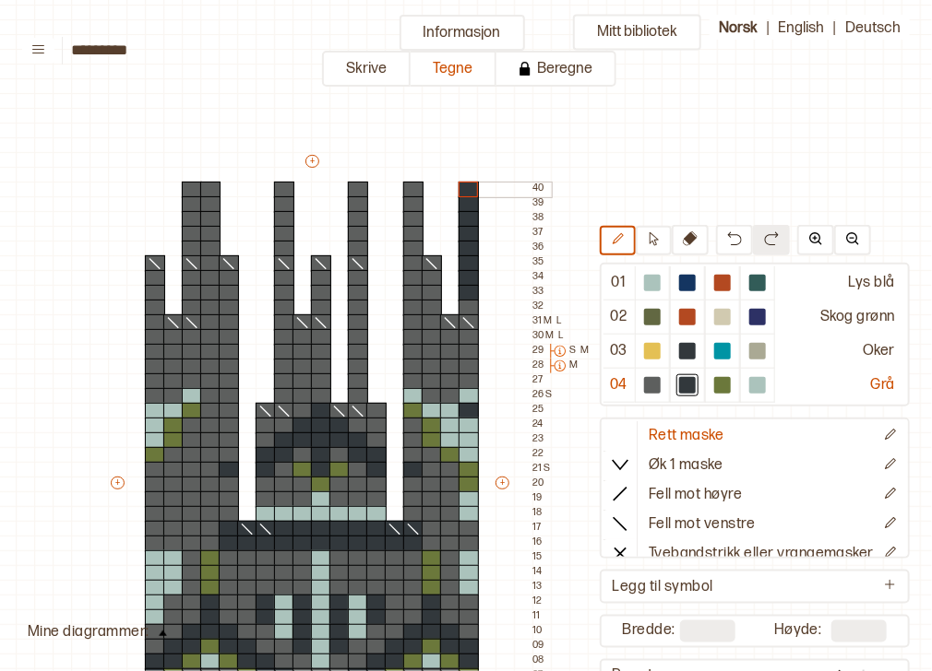
drag, startPoint x: 468, startPoint y: 291, endPoint x: 465, endPoint y: 192, distance: 98.7
click at [465, 192] on div "+ + + + 18 17 16 15 14 13 12 11 10 09 08 07 06 05 04 03 02 01 40 39 38 37 36 35…" at bounding box center [329, 491] width 443 height 679
click at [616, 526] on line at bounding box center [618, 523] width 13 height 13
click at [469, 260] on div at bounding box center [468, 263] width 20 height 17
click at [613, 434] on icon at bounding box center [620, 434] width 18 height 18
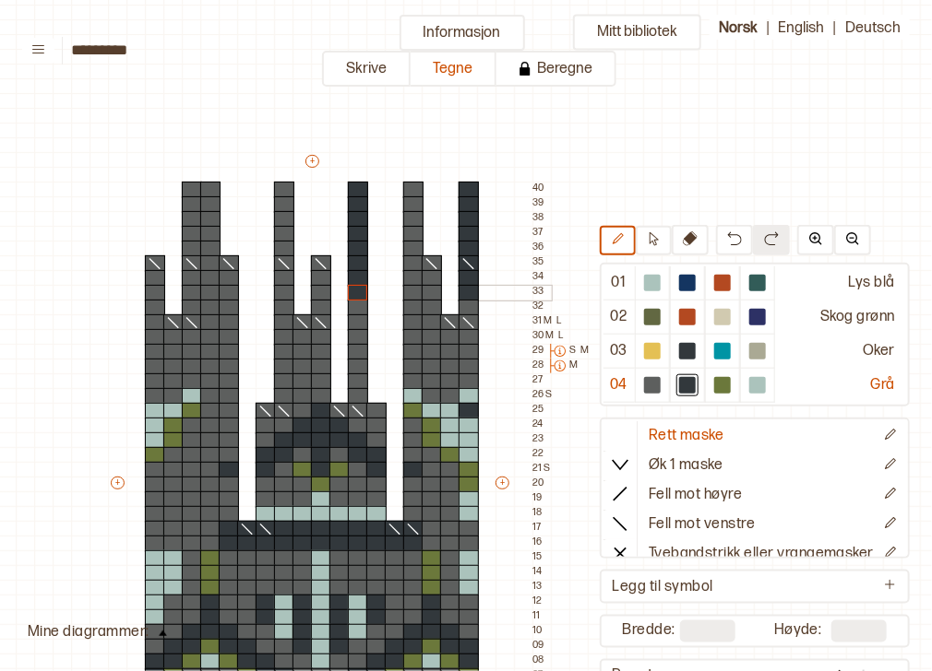
drag, startPoint x: 353, startPoint y: 188, endPoint x: 364, endPoint y: 297, distance: 109.4
click at [364, 297] on div "+ + + + 18 17 16 15 14 13 12 11 10 09 08 07 06 05 04 03 02 01 40 39 38 37 36 35…" at bounding box center [329, 491] width 443 height 679
click at [616, 521] on icon at bounding box center [620, 523] width 18 height 18
click at [359, 263] on div at bounding box center [358, 263] width 20 height 17
click at [603, 428] on div at bounding box center [619, 435] width 33 height 28
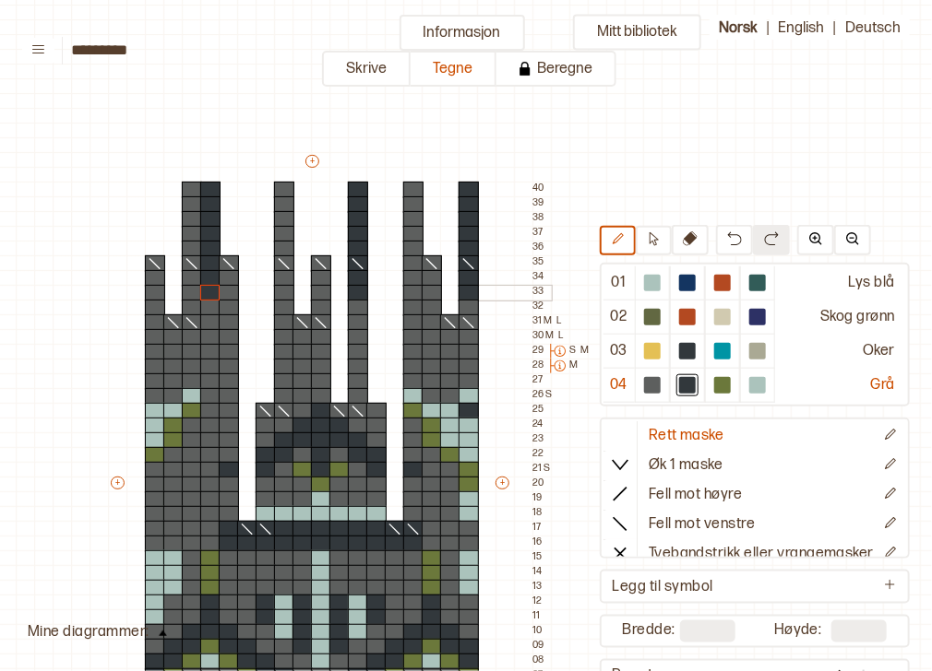
drag, startPoint x: 210, startPoint y: 187, endPoint x: 212, endPoint y: 292, distance: 105.2
click at [212, 292] on div "+ + + + 18 17 16 15 14 13 12 11 10 09 08 07 06 05 04 03 02 01 40 39 38 37 36 35…" at bounding box center [329, 491] width 443 height 679
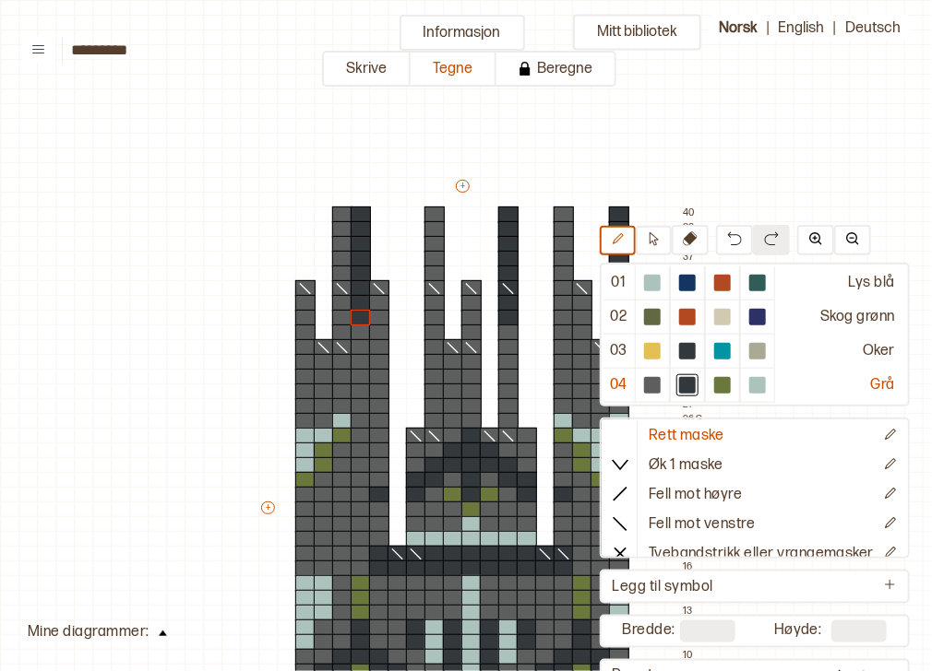
scroll to position [25, 150]
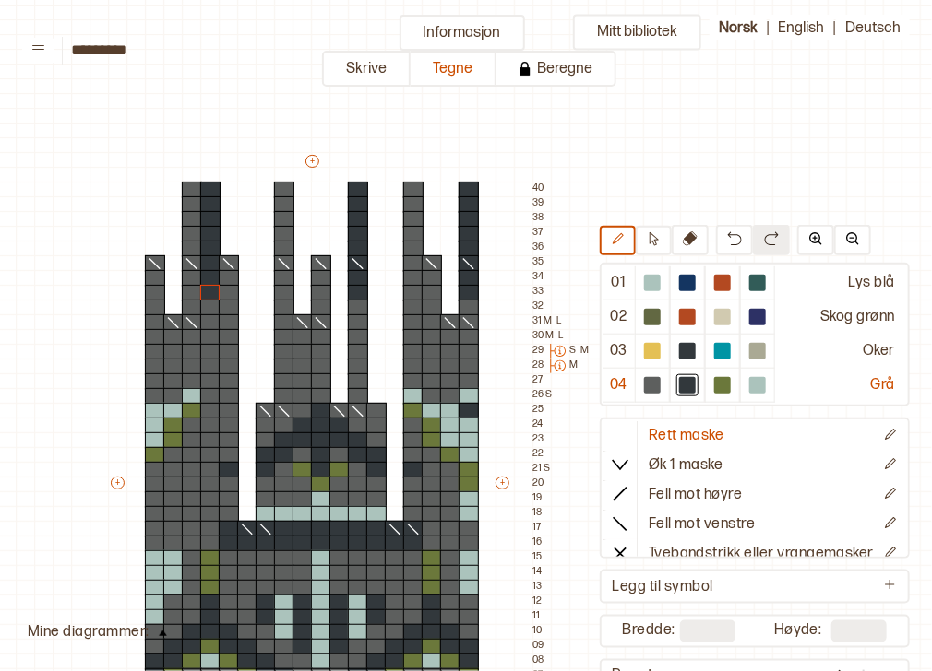
click at [583, 148] on div "Mitt bibliotek 01 Lys blå 02 Skog grønn 03 Oker 04 Grå Rett maske Øk 1 maske Fe…" at bounding box center [781, 646] width 1863 height 1343
click at [382, 77] on button "Skrive" at bounding box center [366, 69] width 89 height 36
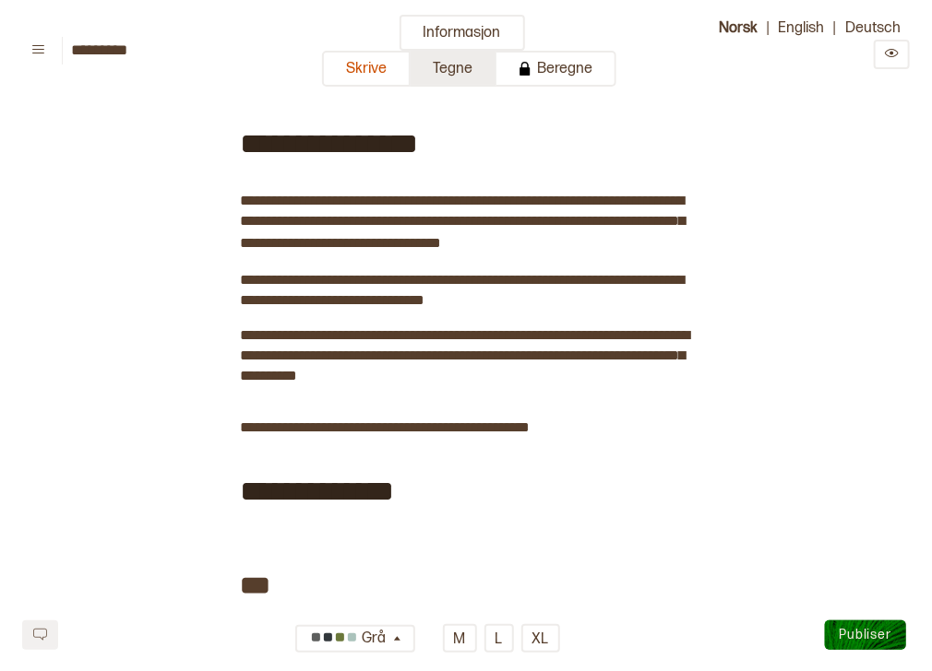
click at [435, 77] on button "Tegne" at bounding box center [453, 69] width 86 height 36
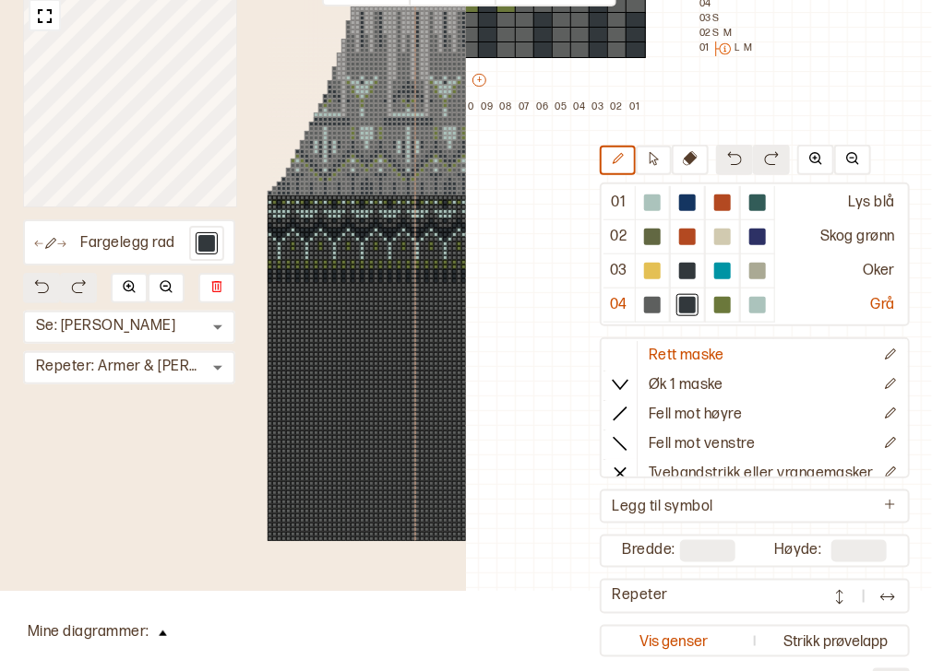
scroll to position [101, 0]
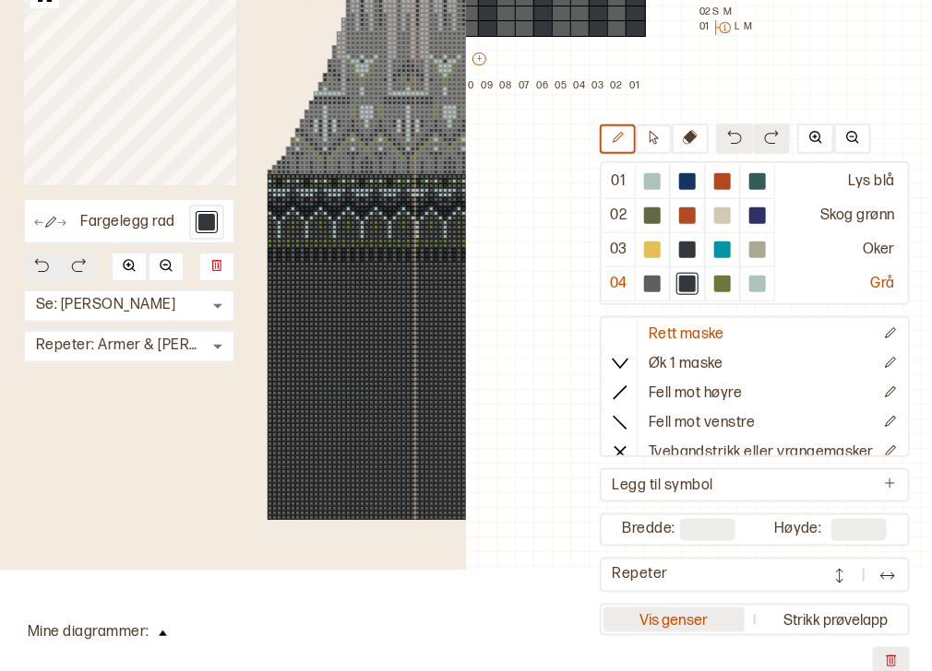
click at [683, 616] on button "Vis genser" at bounding box center [673, 620] width 141 height 25
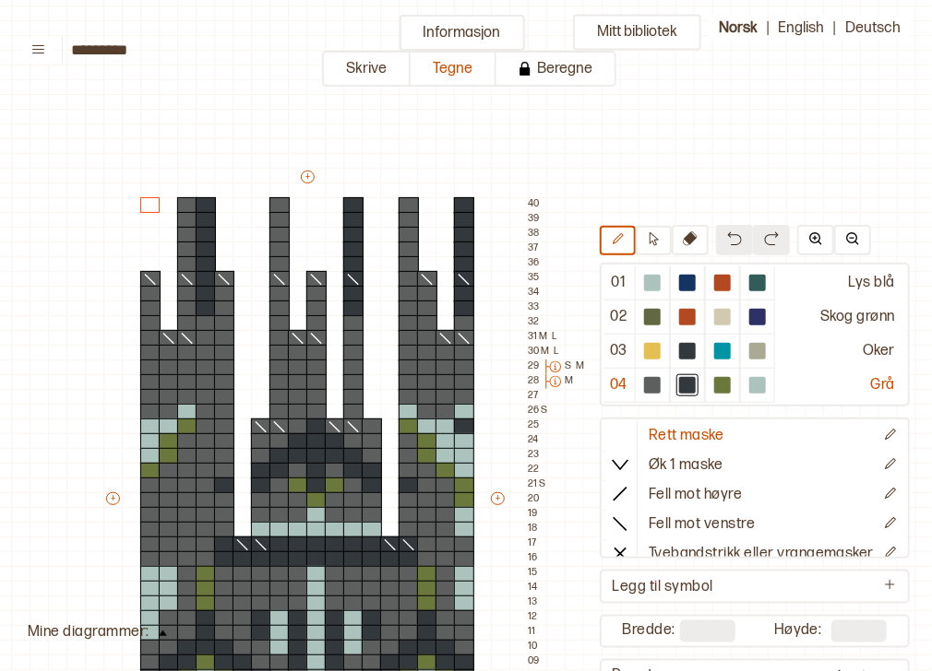
scroll to position [9, 165]
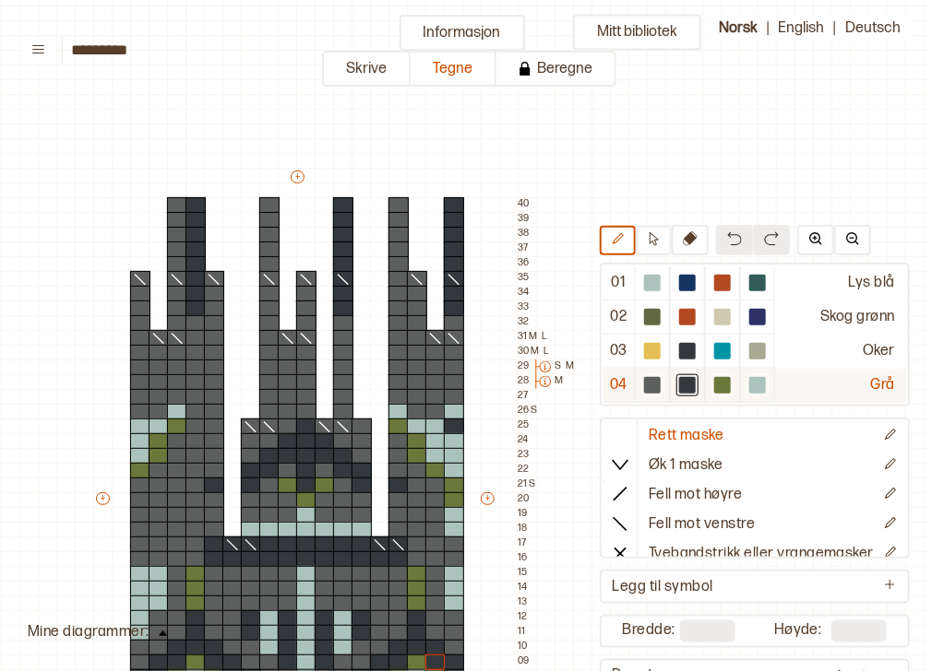
click at [650, 382] on div at bounding box center [652, 385] width 17 height 17
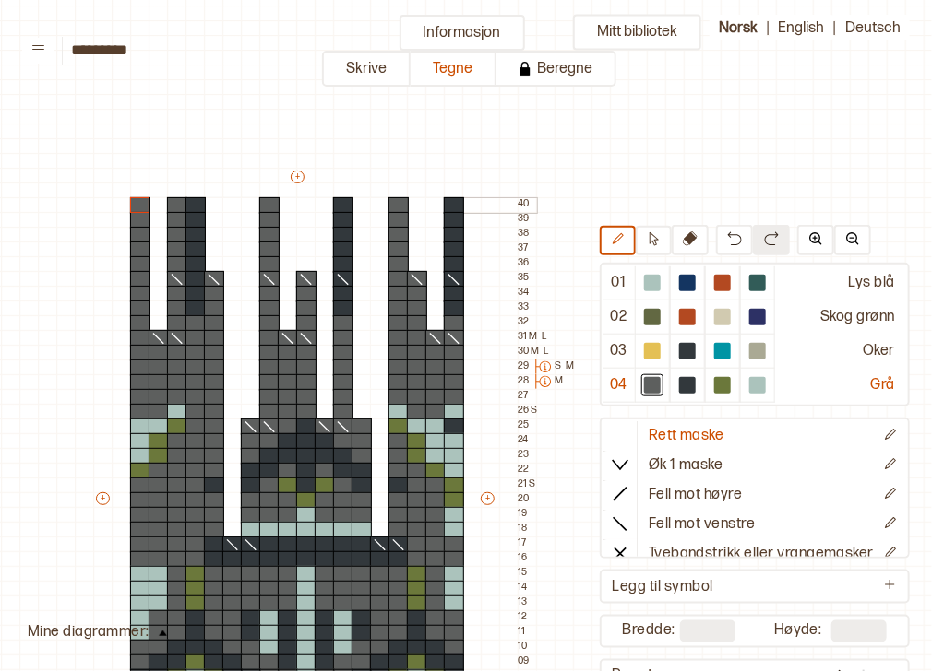
drag, startPoint x: 140, startPoint y: 279, endPoint x: 134, endPoint y: 208, distance: 71.3
drag, startPoint x: 211, startPoint y: 277, endPoint x: 211, endPoint y: 205, distance: 71.9
drag, startPoint x: 421, startPoint y: 279, endPoint x: 421, endPoint y: 208, distance: 70.1
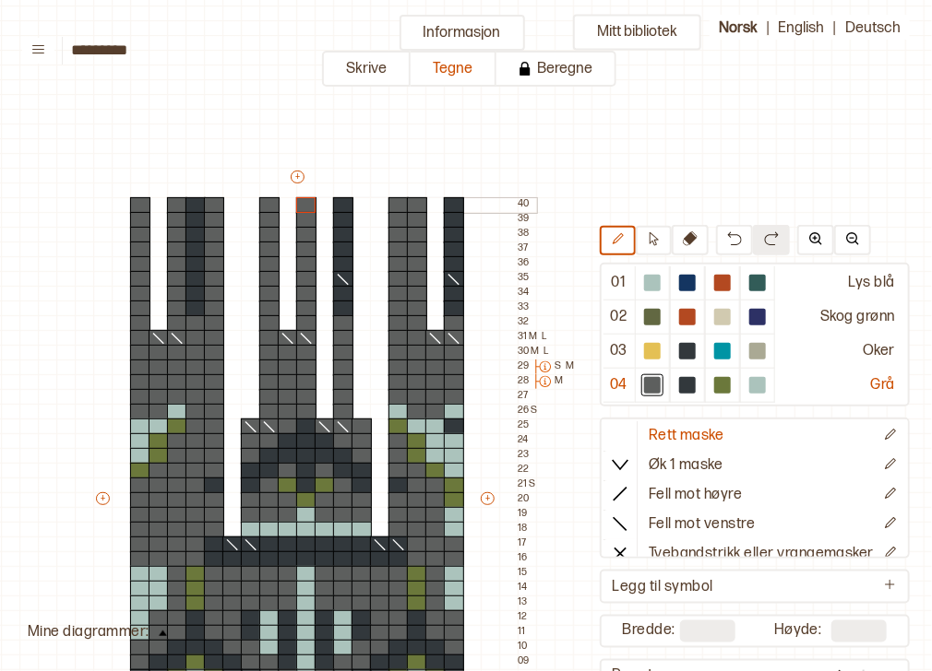
drag, startPoint x: 308, startPoint y: 277, endPoint x: 305, endPoint y: 205, distance: 72.0
click at [618, 436] on icon at bounding box center [620, 434] width 18 height 18
click at [679, 381] on div at bounding box center [687, 385] width 17 height 17
click at [647, 380] on div at bounding box center [652, 385] width 17 height 17
drag, startPoint x: 451, startPoint y: 306, endPoint x: 445, endPoint y: 203, distance: 103.5
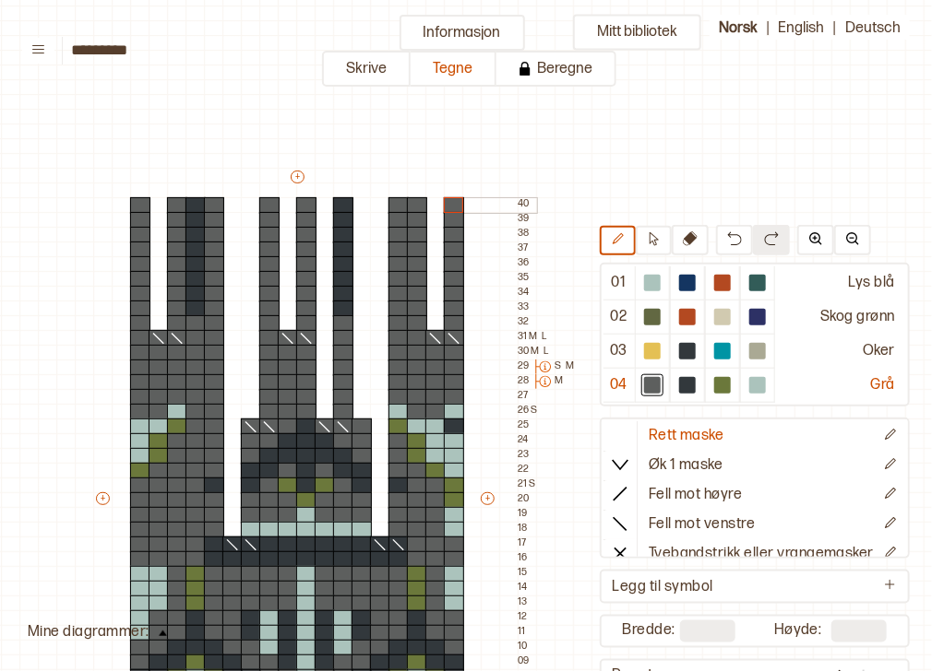
click at [445, 203] on div "+ + + + 18 17 16 15 14 13 12 11 10 09 08 07 06 05 04 03 02 01 40 39 38 37 36 35…" at bounding box center [314, 507] width 443 height 679
drag, startPoint x: 343, startPoint y: 315, endPoint x: 337, endPoint y: 205, distance: 110.0
click at [337, 205] on div "+ + + + 18 17 16 15 14 13 12 11 10 09 08 07 06 05 04 03 02 01 40 39 38 37 36 35…" at bounding box center [314, 507] width 443 height 679
drag, startPoint x: 192, startPoint y: 305, endPoint x: 192, endPoint y: 203, distance: 102.4
click at [192, 203] on div "+ + + + 18 17 16 15 14 13 12 11 10 09 08 07 06 05 04 03 02 01 40 39 38 37 36 35…" at bounding box center [314, 507] width 443 height 679
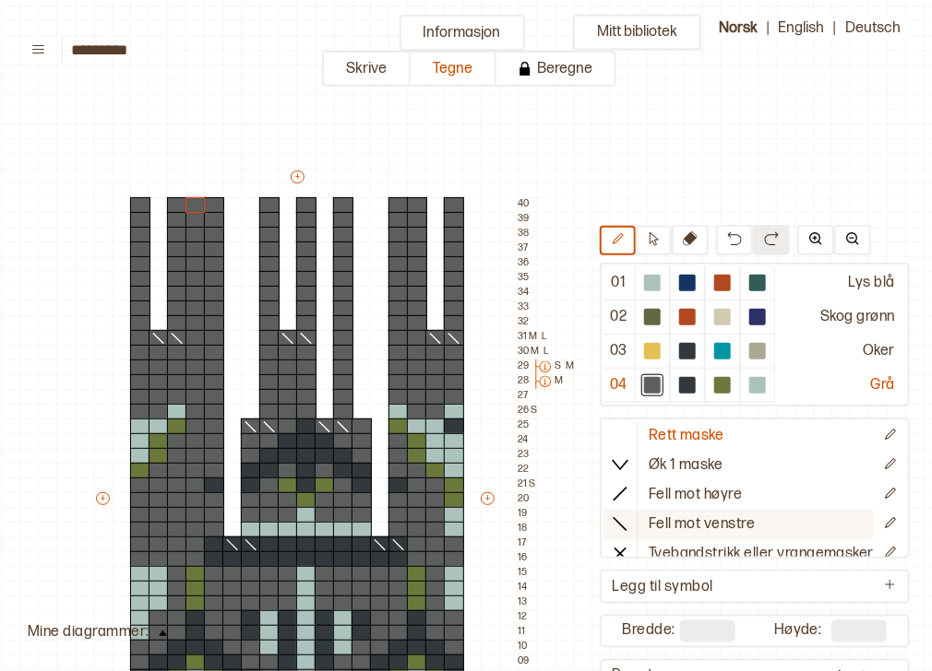
click at [612, 514] on icon at bounding box center [620, 523] width 18 height 18
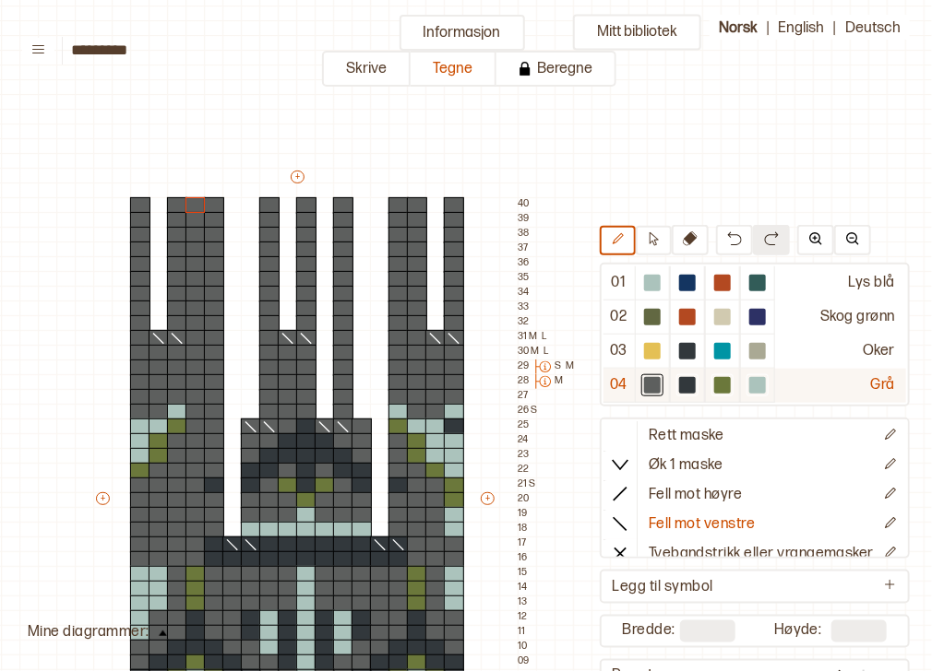
click at [644, 387] on div at bounding box center [652, 385] width 17 height 17
click at [414, 307] on div at bounding box center [417, 309] width 20 height 17
click at [393, 307] on div at bounding box center [398, 309] width 20 height 17
click at [206, 309] on div at bounding box center [214, 309] width 20 height 17
click at [188, 308] on div at bounding box center [195, 309] width 20 height 17
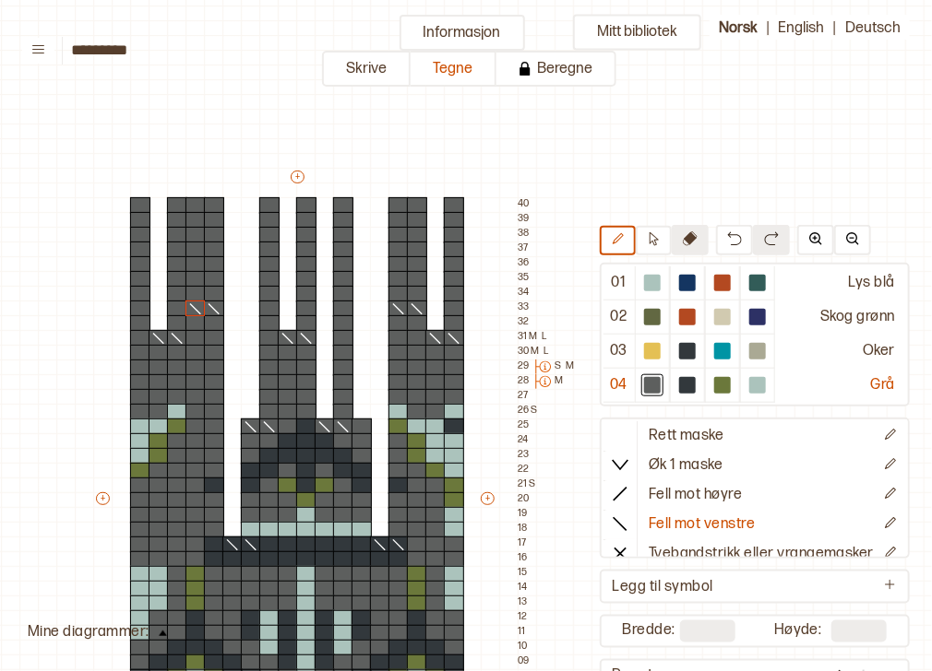
click at [683, 239] on icon at bounding box center [690, 239] width 15 height 15
drag, startPoint x: 194, startPoint y: 201, endPoint x: 196, endPoint y: 290, distance: 88.6
click at [196, 290] on div "+ + + + 18 17 16 15 14 13 12 11 10 09 08 07 06 05 04 03 02 01 40 39 38 37 36 35…" at bounding box center [314, 507] width 443 height 679
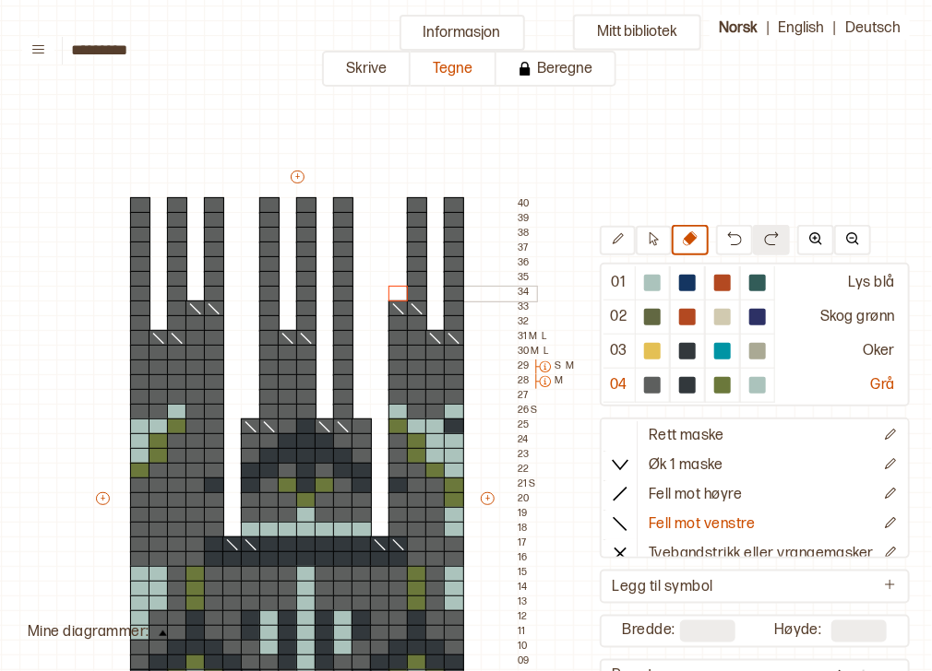
drag, startPoint x: 395, startPoint y: 203, endPoint x: 395, endPoint y: 295, distance: 92.2
click at [395, 295] on div "+ + + + 18 17 16 15 14 13 12 11 10 09 08 07 06 05 04 03 02 01 40 39 38 37 36 35…" at bounding box center [314, 507] width 443 height 679
click at [611, 520] on icon at bounding box center [620, 523] width 18 height 18
click at [398, 291] on div at bounding box center [398, 294] width 20 height 17
click at [398, 292] on div at bounding box center [398, 294] width 20 height 17
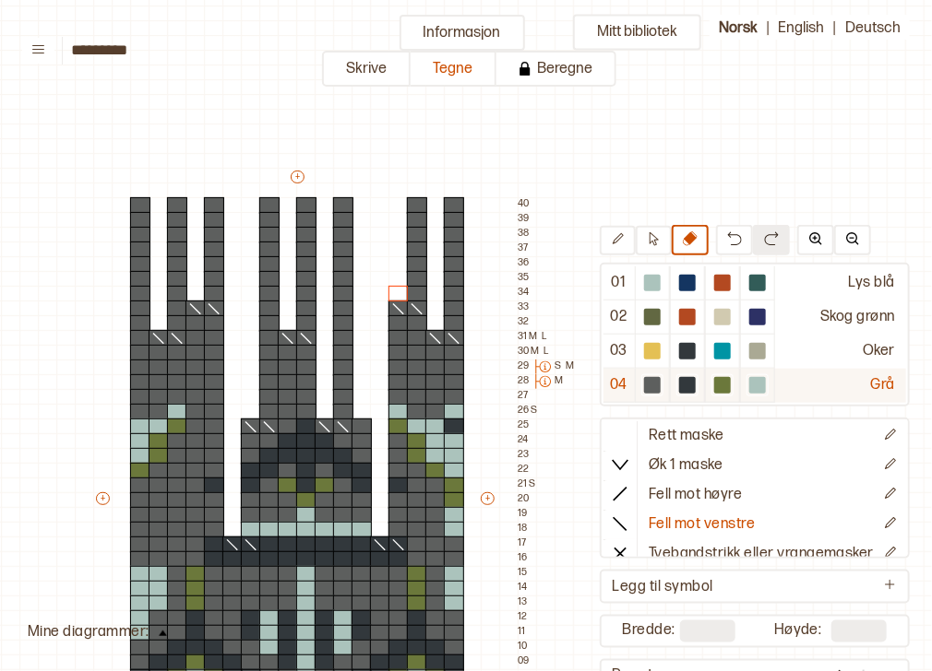
click at [644, 383] on div at bounding box center [652, 385] width 17 height 17
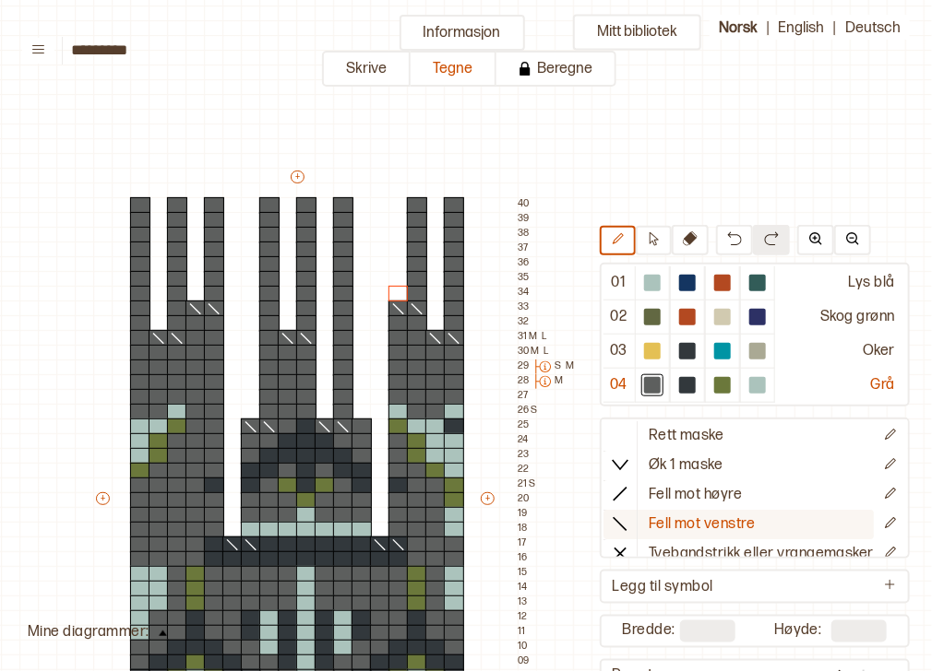
click at [617, 518] on icon at bounding box center [620, 523] width 18 height 18
click at [391, 292] on div at bounding box center [398, 294] width 20 height 17
click at [196, 291] on div at bounding box center [195, 294] width 20 height 17
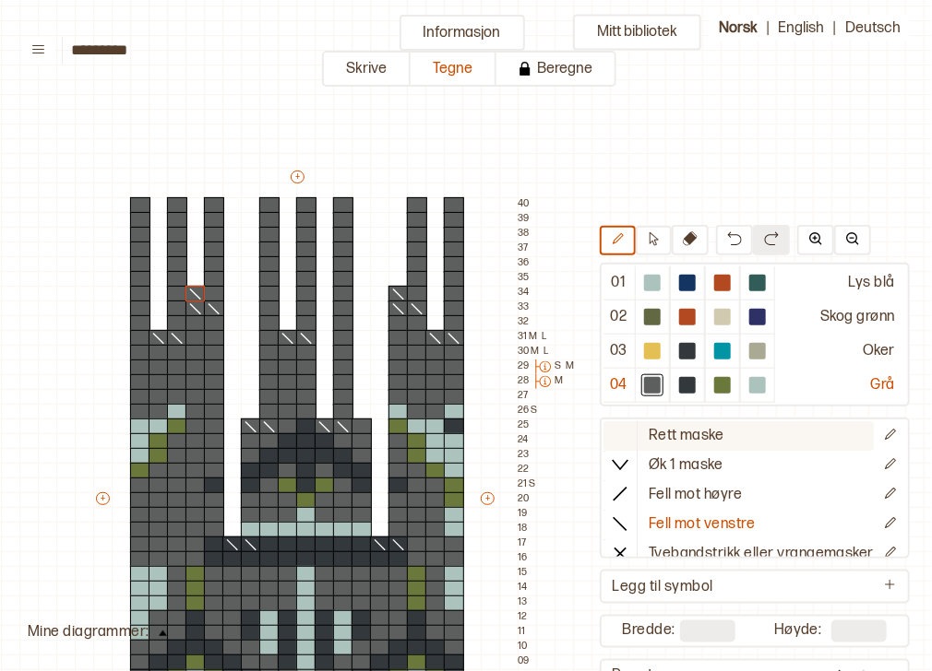
click at [612, 431] on icon at bounding box center [620, 434] width 18 height 18
drag, startPoint x: 400, startPoint y: 310, endPoint x: 410, endPoint y: 306, distance: 9.9
drag, startPoint x: 200, startPoint y: 306, endPoint x: 214, endPoint y: 307, distance: 13.9
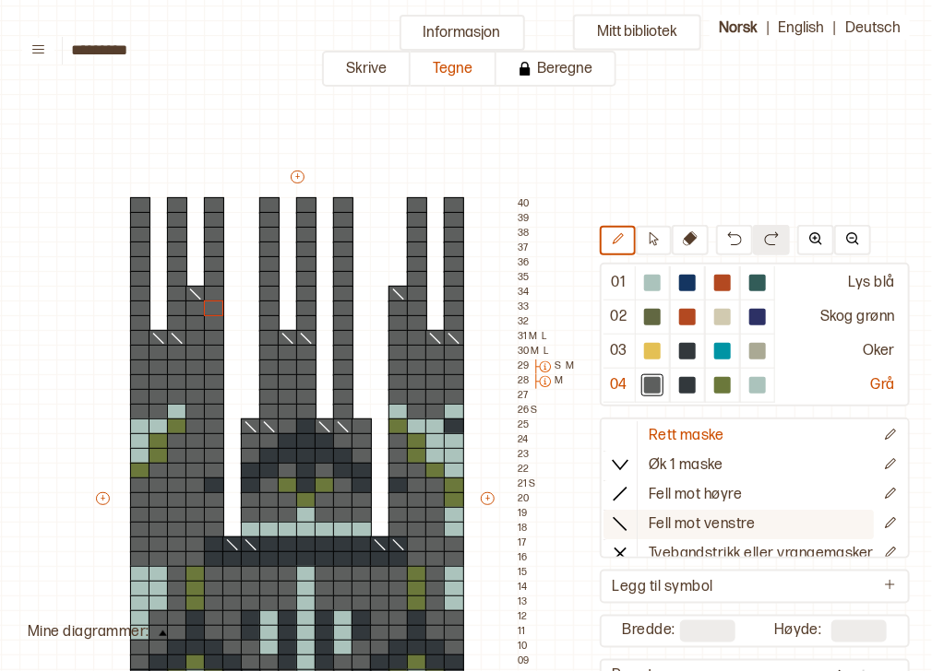
click at [613, 517] on icon at bounding box center [620, 523] width 18 height 18
click at [414, 288] on div at bounding box center [417, 294] width 20 height 17
click at [204, 289] on div at bounding box center [214, 294] width 20 height 17
click at [205, 289] on icon at bounding box center [214, 294] width 18 height 15
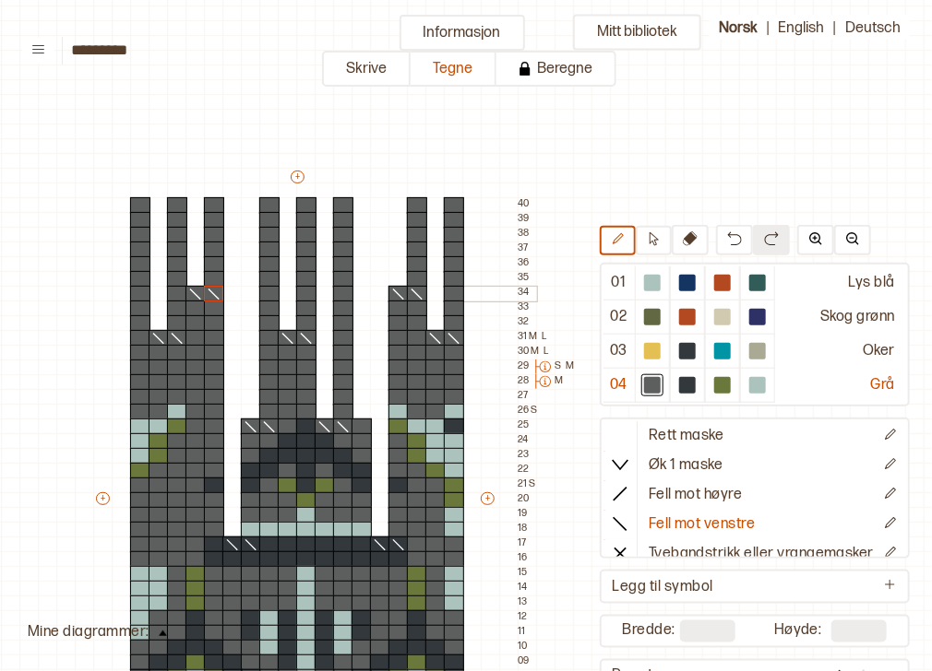
click at [205, 289] on icon at bounding box center [214, 294] width 18 height 15
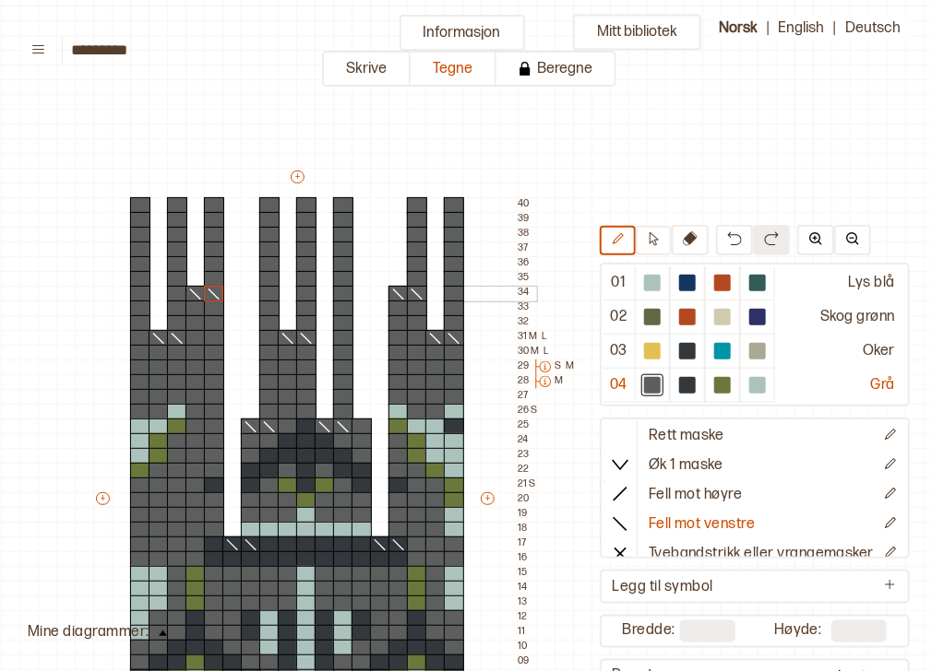
click at [205, 289] on icon at bounding box center [214, 294] width 18 height 15
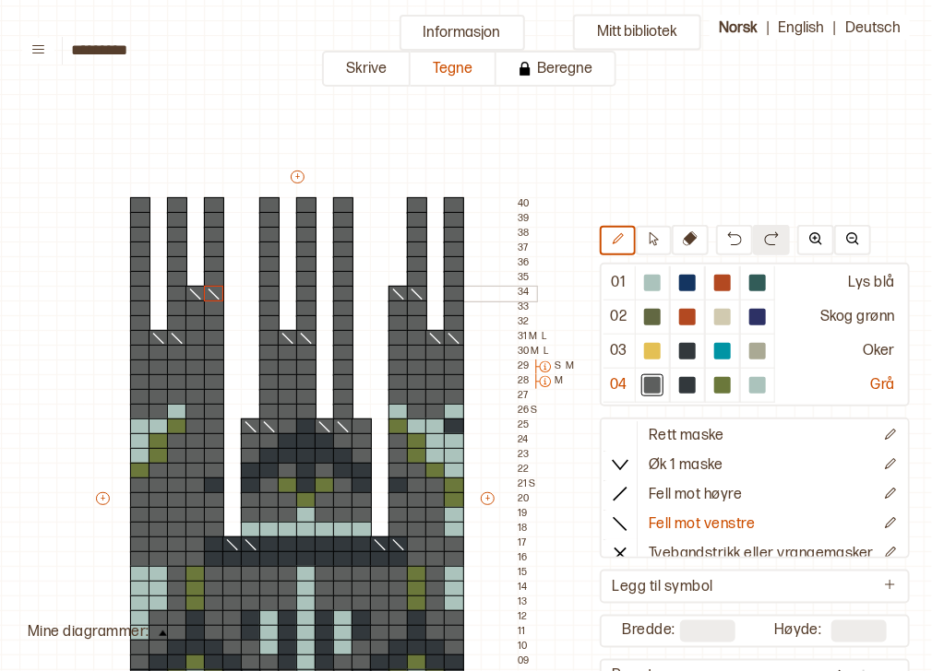
click at [205, 289] on icon at bounding box center [214, 294] width 18 height 15
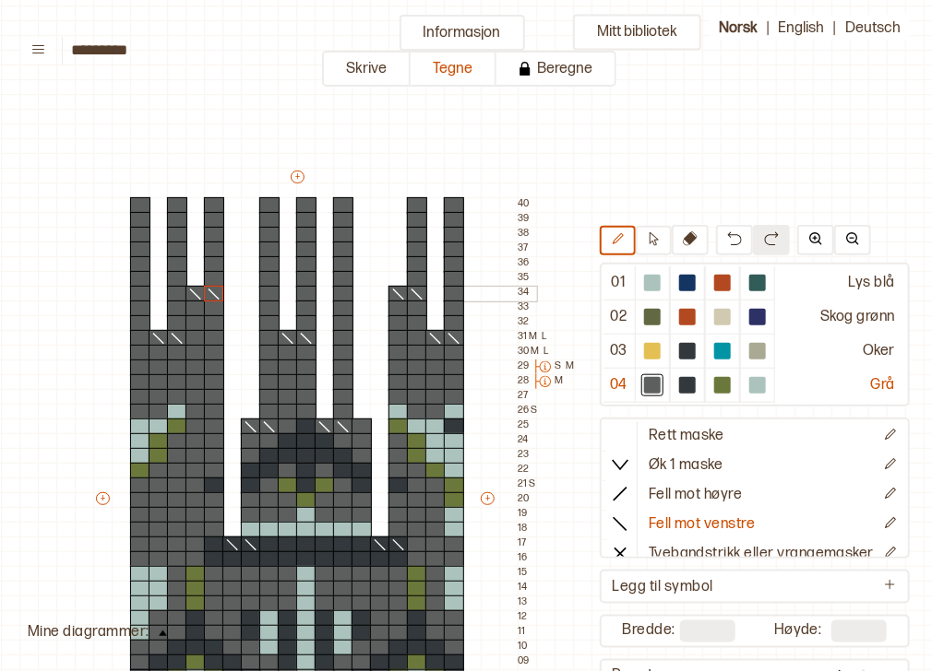
click at [205, 289] on icon at bounding box center [214, 294] width 18 height 15
click at [160, 355] on div at bounding box center [159, 353] width 20 height 17
click at [181, 354] on div at bounding box center [177, 353] width 20 height 17
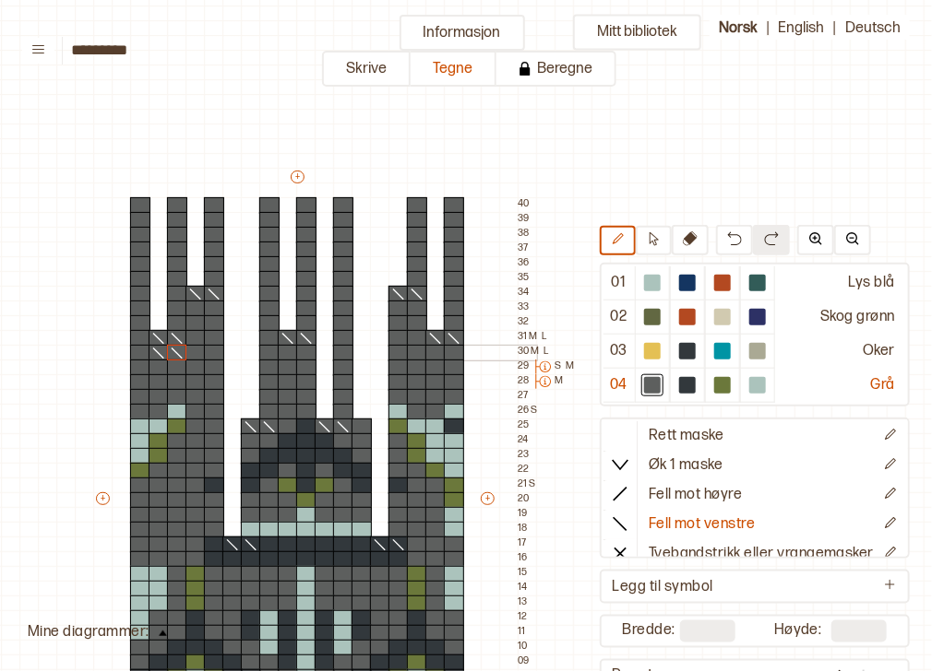
click at [288, 348] on div at bounding box center [288, 353] width 20 height 17
click at [727, 244] on img at bounding box center [734, 239] width 15 height 15
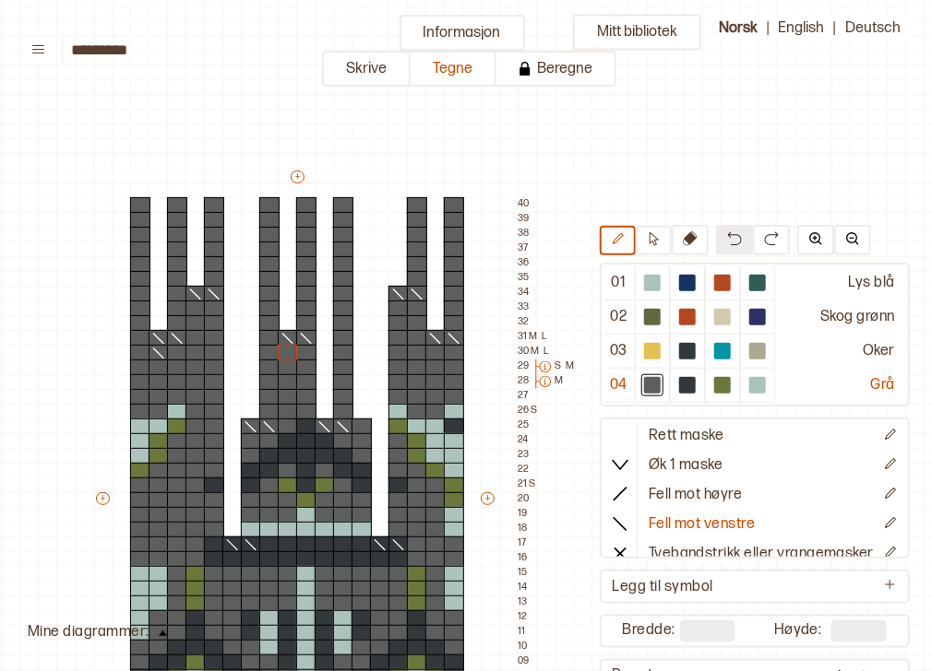
click at [716, 242] on button at bounding box center [734, 240] width 37 height 30
click at [612, 425] on icon at bounding box center [620, 434] width 18 height 18
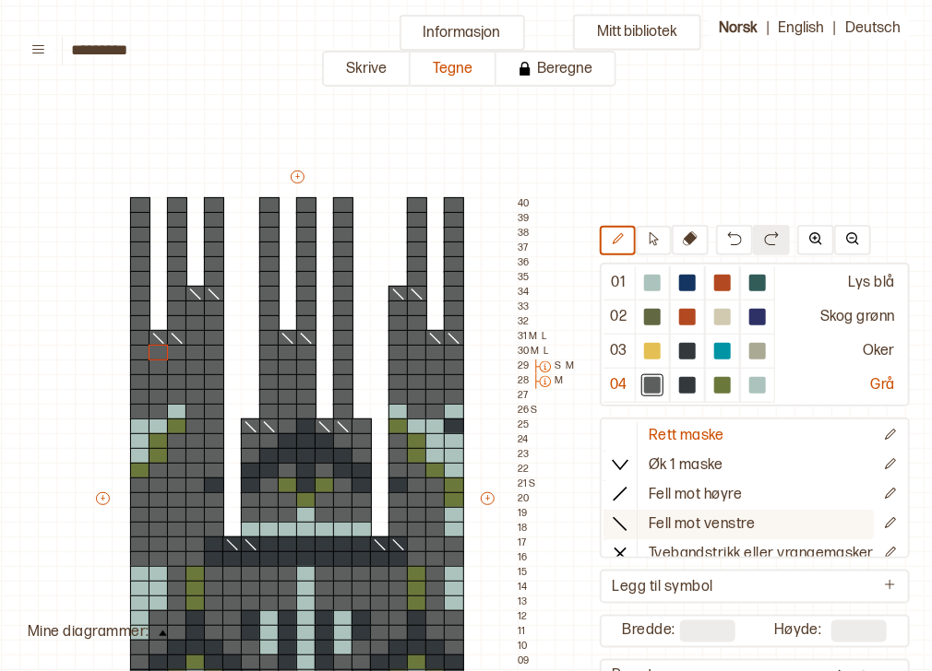
click at [615, 520] on icon at bounding box center [620, 523] width 18 height 18
click at [456, 322] on div at bounding box center [454, 323] width 20 height 17
click at [435, 318] on div at bounding box center [435, 323] width 20 height 17
click at [305, 321] on div at bounding box center [306, 323] width 20 height 17
click at [288, 320] on div at bounding box center [288, 323] width 20 height 17
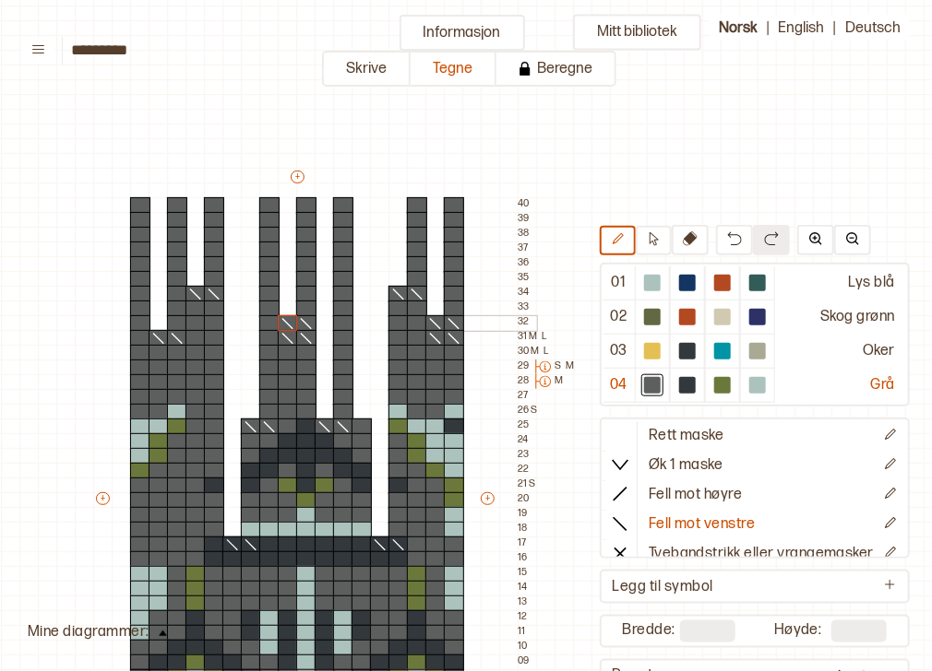
click at [179, 319] on div at bounding box center [177, 323] width 20 height 17
click at [162, 320] on div at bounding box center [159, 323] width 20 height 17
click at [611, 434] on icon at bounding box center [620, 434] width 18 height 18
drag, startPoint x: 168, startPoint y: 334, endPoint x: 159, endPoint y: 336, distance: 9.4
drag, startPoint x: 287, startPoint y: 336, endPoint x: 305, endPoint y: 336, distance: 18.4
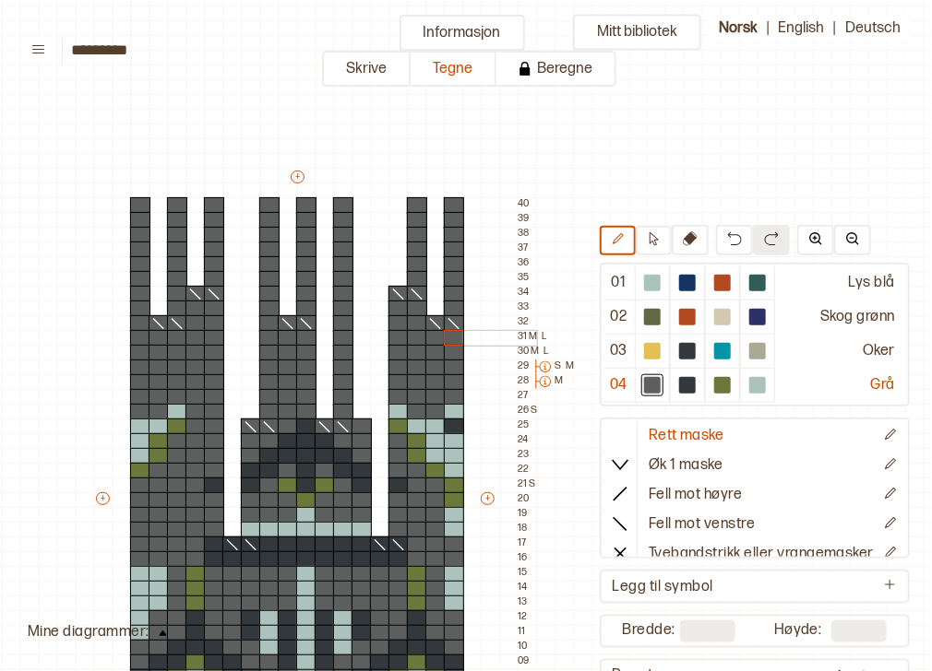
drag, startPoint x: 433, startPoint y: 339, endPoint x: 444, endPoint y: 340, distance: 11.1
drag, startPoint x: 415, startPoint y: 298, endPoint x: 401, endPoint y: 291, distance: 15.3
drag, startPoint x: 214, startPoint y: 294, endPoint x: 202, endPoint y: 292, distance: 12.1
click at [616, 525] on icon at bounding box center [620, 523] width 18 height 18
click at [400, 277] on div at bounding box center [398, 279] width 20 height 17
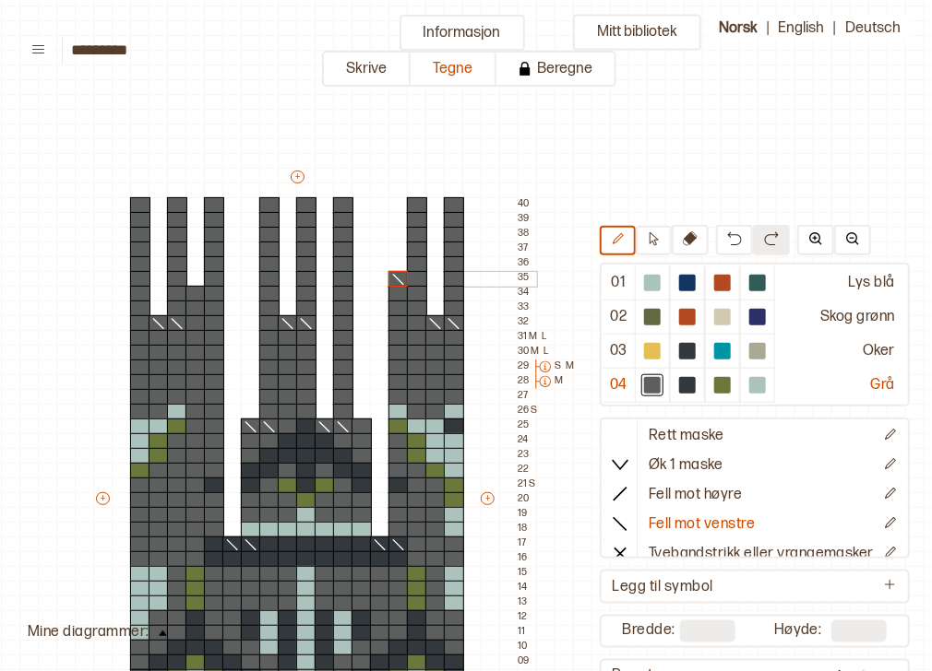
click at [413, 279] on div at bounding box center [417, 279] width 20 height 17
click at [208, 276] on div at bounding box center [214, 279] width 20 height 17
click at [196, 277] on div at bounding box center [195, 279] width 20 height 17
click at [680, 377] on div at bounding box center [687, 385] width 17 height 17
drag, startPoint x: 140, startPoint y: 204, endPoint x: 140, endPoint y: 225, distance: 21.2
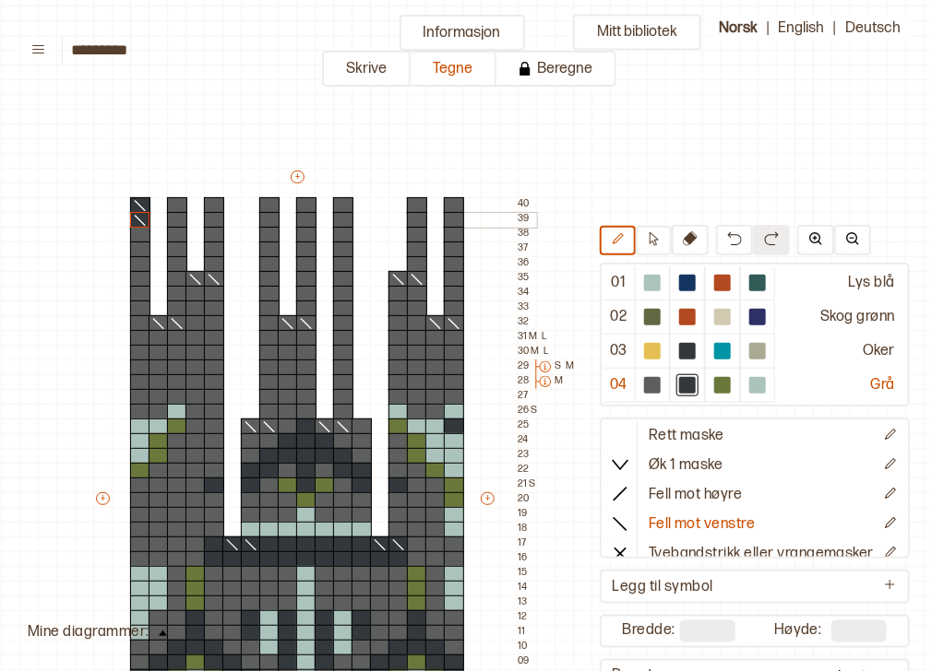
click at [140, 225] on div "+ + + + 18 17 16 15 14 13 12 11 10 09 08 07 06 05 04 03 02 01 40 39 38 37 36 35…" at bounding box center [314, 507] width 443 height 679
click at [622, 439] on div at bounding box center [619, 435] width 33 height 28
drag, startPoint x: 140, startPoint y: 203, endPoint x: 139, endPoint y: 307, distance: 104.2
click at [727, 244] on img at bounding box center [734, 239] width 15 height 15
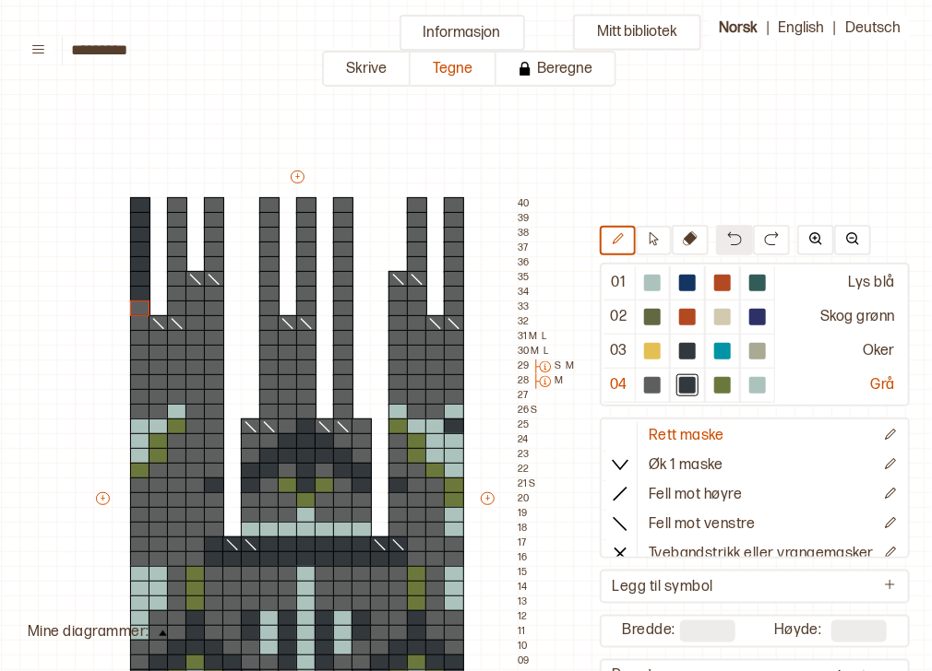
click at [727, 244] on img at bounding box center [734, 239] width 15 height 15
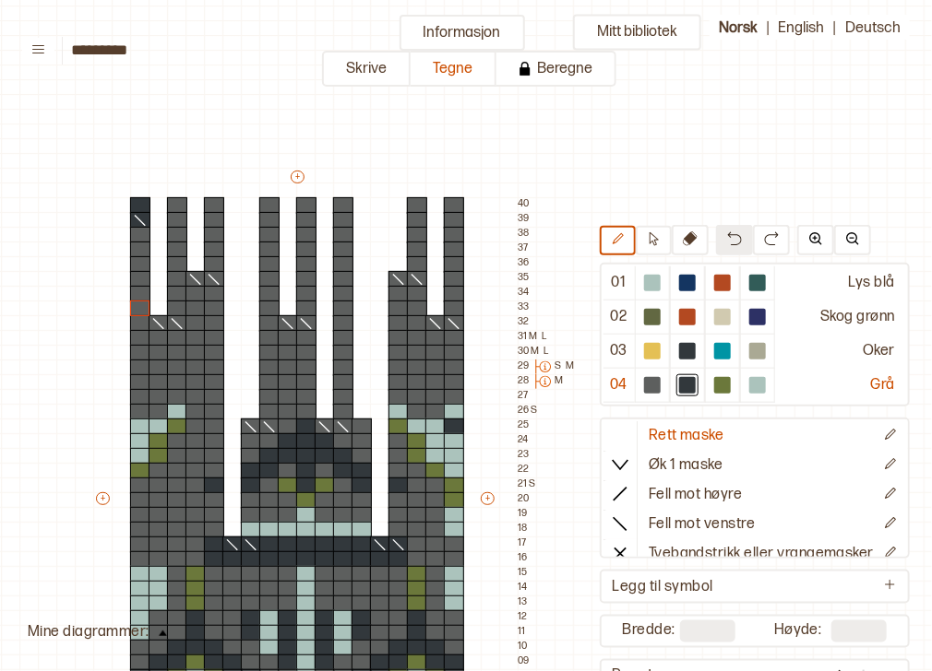
click at [727, 244] on img at bounding box center [734, 239] width 15 height 15
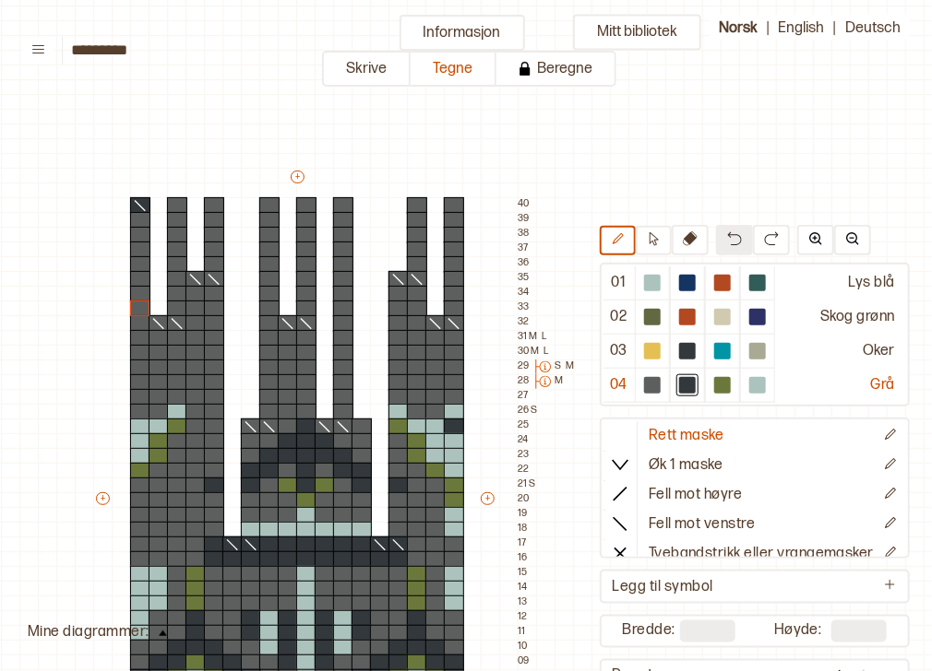
click at [727, 244] on img at bounding box center [734, 239] width 15 height 15
click at [683, 383] on div at bounding box center [687, 385] width 17 height 17
drag, startPoint x: 340, startPoint y: 309, endPoint x: 339, endPoint y: 208, distance: 101.5
click at [339, 208] on div "+ + + + 18 17 16 15 14 13 12 11 10 09 08 07 06 05 04 03 02 01 40 39 38 37 36 35…" at bounding box center [314, 507] width 443 height 679
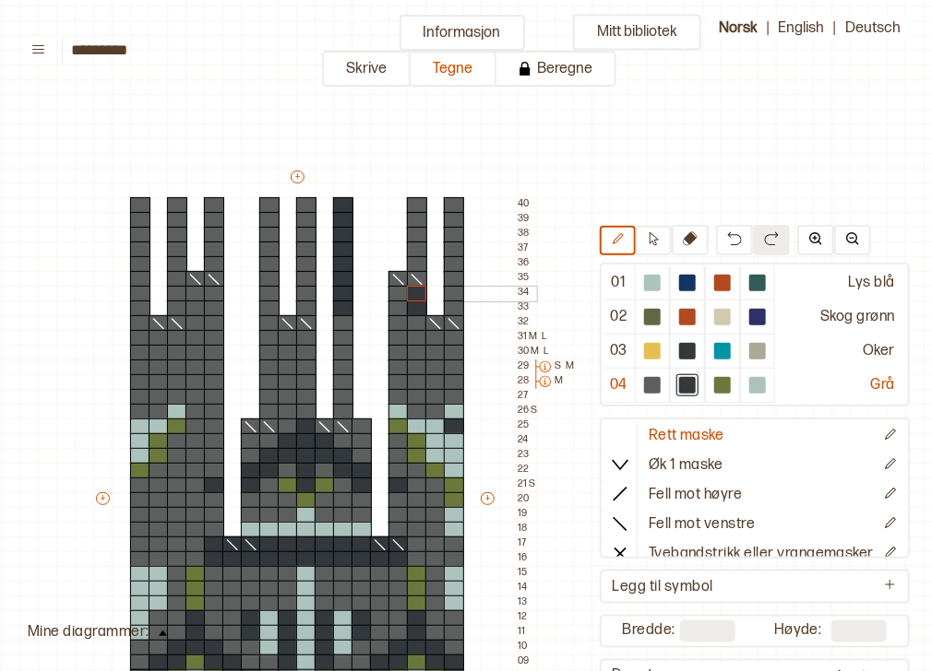
drag, startPoint x: 417, startPoint y: 305, endPoint x: 415, endPoint y: 291, distance: 14.0
click at [415, 291] on div "+ + + + 18 17 16 15 14 13 12 11 10 09 08 07 06 05 04 03 02 01 40 39 38 37 36 35…" at bounding box center [314, 507] width 443 height 679
drag, startPoint x: 421, startPoint y: 264, endPoint x: 419, endPoint y: 210, distance: 53.5
click at [419, 210] on div "+ + + + 18 17 16 15 14 13 12 11 10 09 08 07 06 05 04 03 02 01 40 39 38 37 36 35…" at bounding box center [314, 507] width 443 height 679
drag, startPoint x: 270, startPoint y: 309, endPoint x: 266, endPoint y: 210, distance: 98.8
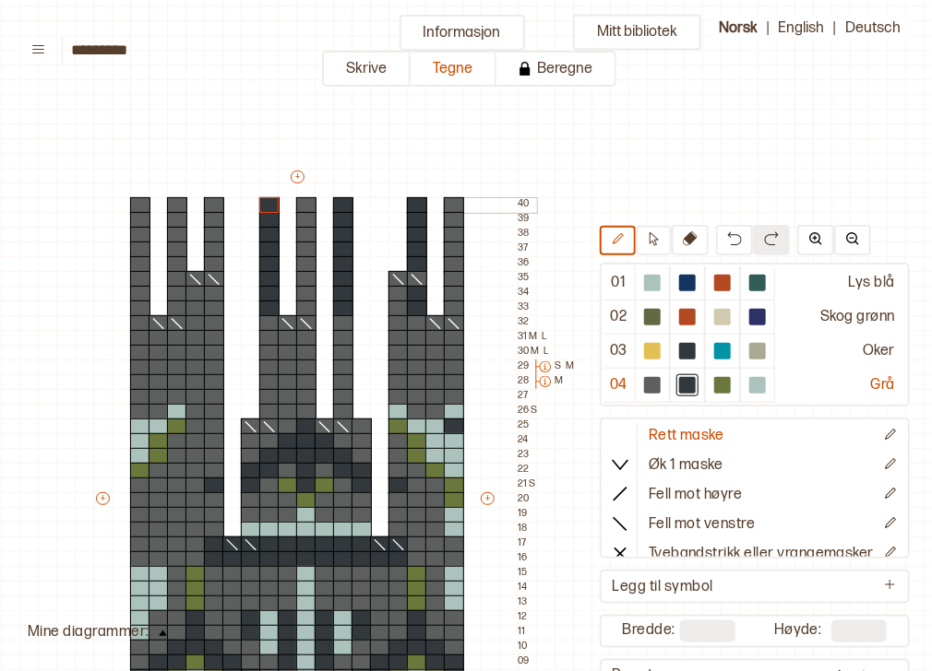
click at [266, 210] on div "+ + + + 18 17 16 15 14 13 12 11 10 09 08 07 06 05 04 03 02 01 40 39 38 37 36 35…" at bounding box center [314, 507] width 443 height 679
drag, startPoint x: 196, startPoint y: 295, endPoint x: 195, endPoint y: 284, distance: 11.1
click at [195, 284] on div "+ + + + 18 17 16 15 14 13 12 11 10 09 08 07 06 05 04 03 02 01 40 39 38 37 36 35…" at bounding box center [314, 507] width 443 height 679
click at [216, 261] on div at bounding box center [214, 264] width 20 height 17
drag, startPoint x: 171, startPoint y: 262, endPoint x: 171, endPoint y: 206, distance: 56.3
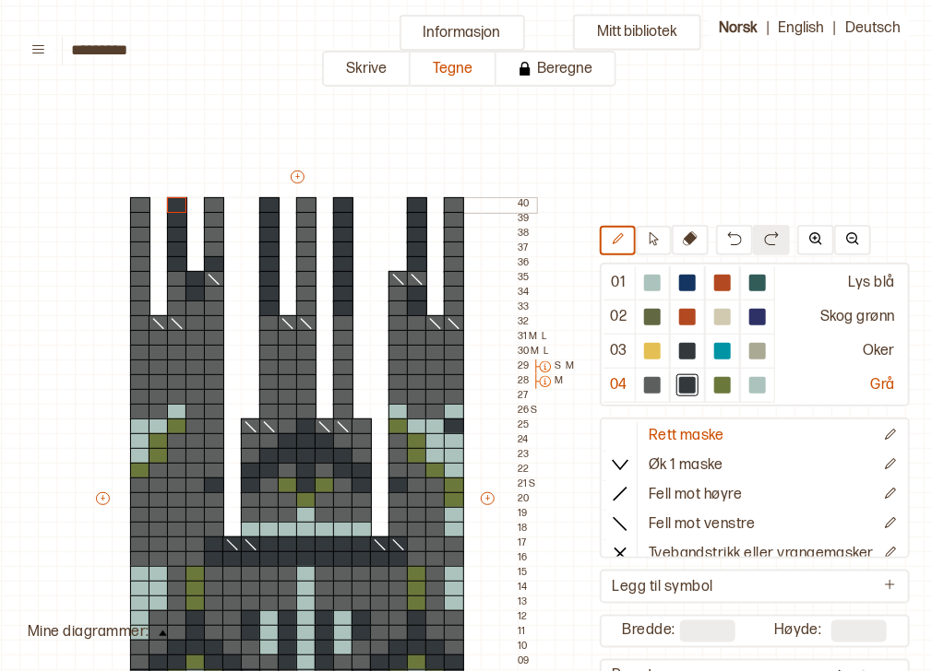
click at [171, 206] on div "+ + + + 18 17 16 15 14 13 12 11 10 09 08 07 06 05 04 03 02 01 40 39 38 37 36 35…" at bounding box center [314, 507] width 443 height 679
click at [646, 380] on div at bounding box center [652, 385] width 17 height 17
click at [208, 266] on div at bounding box center [214, 264] width 20 height 17
click at [649, 382] on div at bounding box center [652, 385] width 17 height 17
click at [421, 303] on div "+ + + + 18 17 16 15 14 13 12 11 10 09 08 07 06 05 04 03 02 01 40 39 38 37 36 35…" at bounding box center [314, 507] width 443 height 679
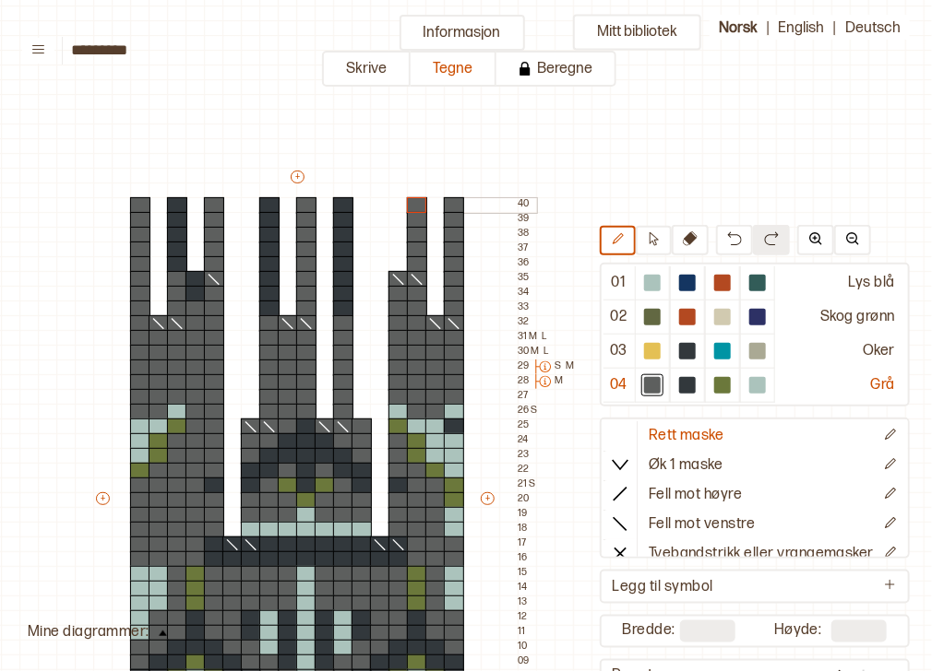
drag, startPoint x: 419, startPoint y: 267, endPoint x: 411, endPoint y: 208, distance: 60.4
click at [411, 208] on div "+ + + + 18 17 16 15 14 13 12 11 10 09 08 07 06 05 04 03 02 01 40 39 38 37 36 35…" at bounding box center [314, 507] width 443 height 679
click at [679, 386] on div at bounding box center [687, 385] width 17 height 17
drag, startPoint x: 458, startPoint y: 306, endPoint x: 450, endPoint y: 207, distance: 99.9
click at [450, 207] on div "+ + + + 18 17 16 15 14 13 12 11 10 09 08 07 06 05 04 03 02 01 40 39 38 37 36 35…" at bounding box center [314, 507] width 443 height 679
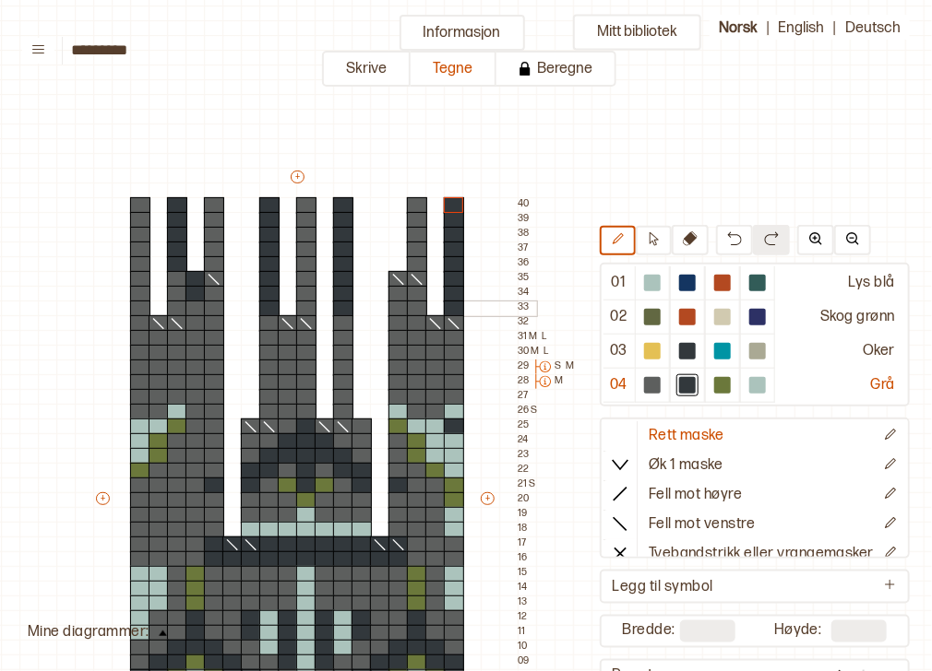
click at [194, 310] on div at bounding box center [195, 309] width 20 height 17
click at [620, 517] on icon at bounding box center [620, 523] width 18 height 18
click at [196, 271] on div at bounding box center [195, 279] width 20 height 17
click at [450, 273] on div at bounding box center [454, 279] width 20 height 17
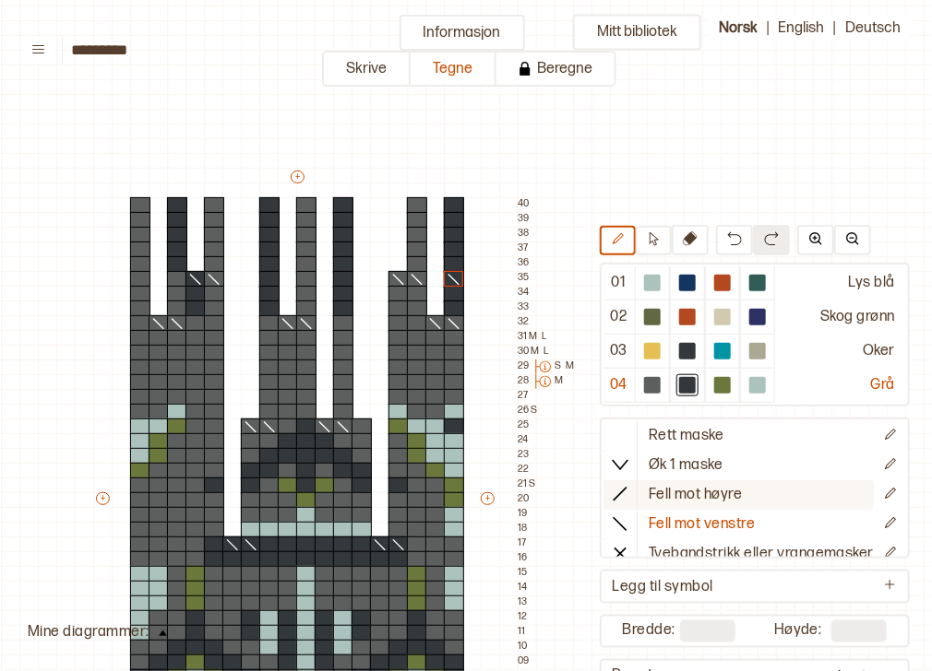
click at [615, 494] on icon at bounding box center [620, 493] width 18 height 18
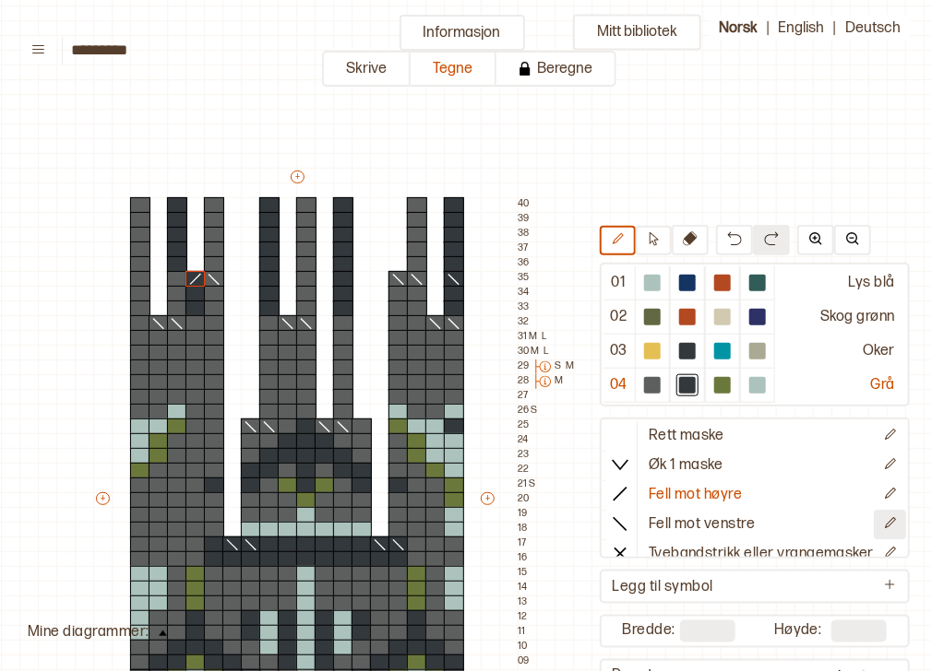
click at [885, 520] on icon "Rediger symbol" at bounding box center [890, 522] width 11 height 11
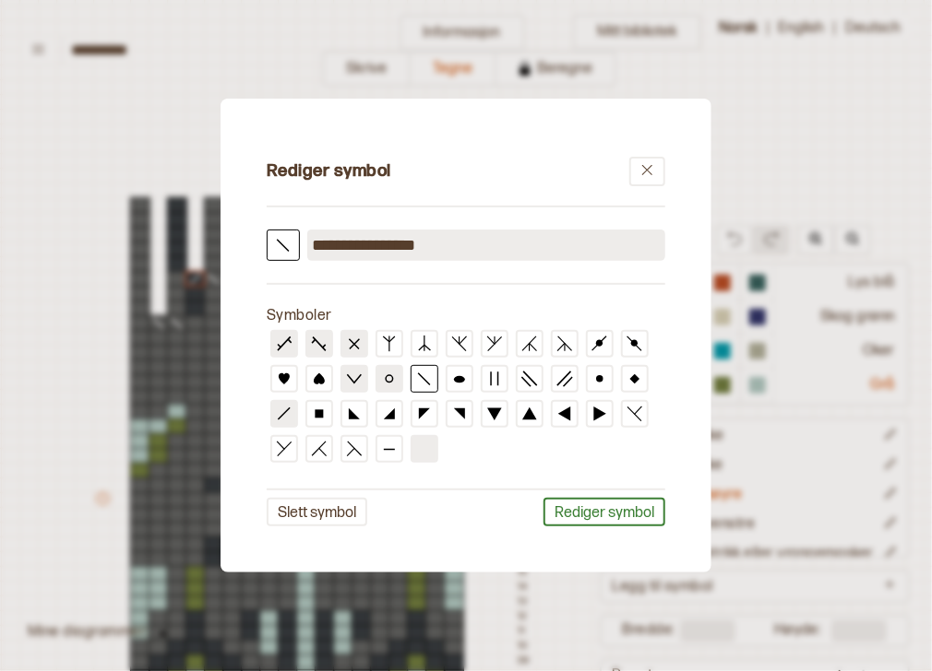
drag, startPoint x: 424, startPoint y: 251, endPoint x: 304, endPoint y: 240, distance: 120.4
click at [304, 240] on div "**********" at bounding box center [466, 245] width 398 height 31
type input "*"
type input "**********"
click at [612, 510] on button "Rediger symbol" at bounding box center [604, 512] width 122 height 29
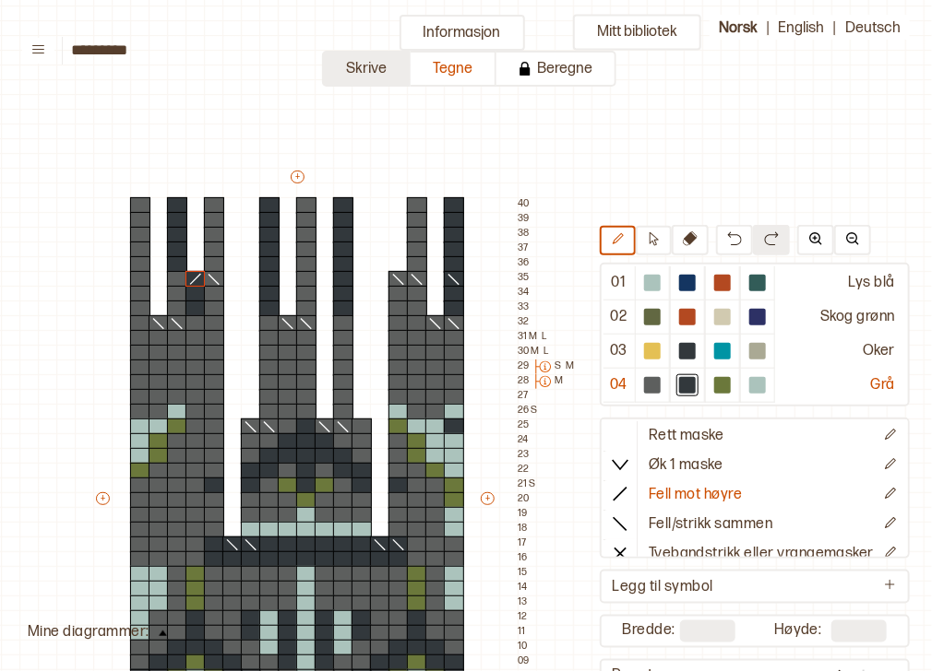
click at [391, 66] on button "Skrive" at bounding box center [366, 69] width 89 height 36
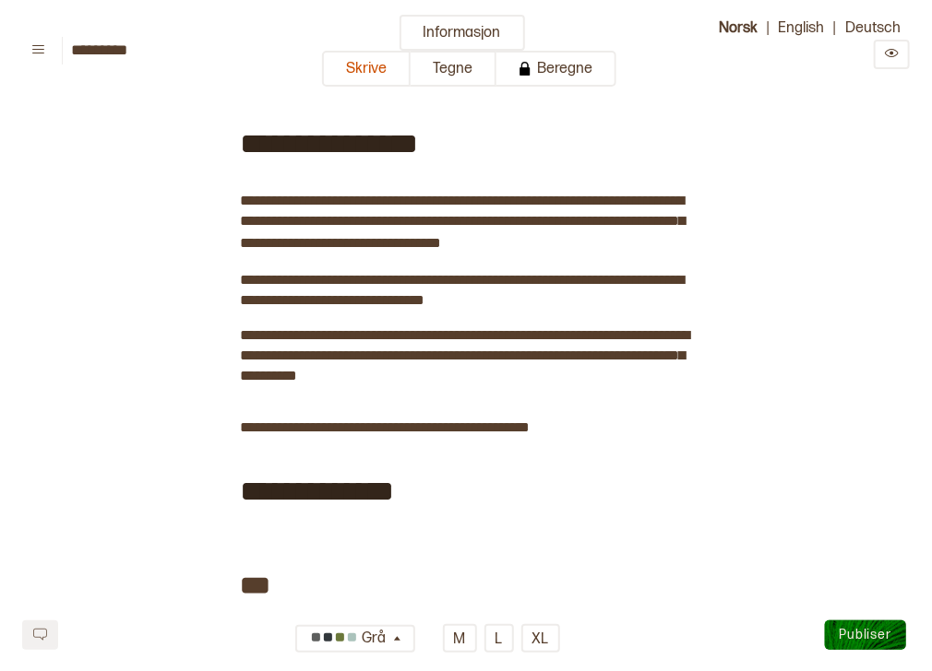
click at [893, 62] on button at bounding box center [891, 55] width 36 height 30
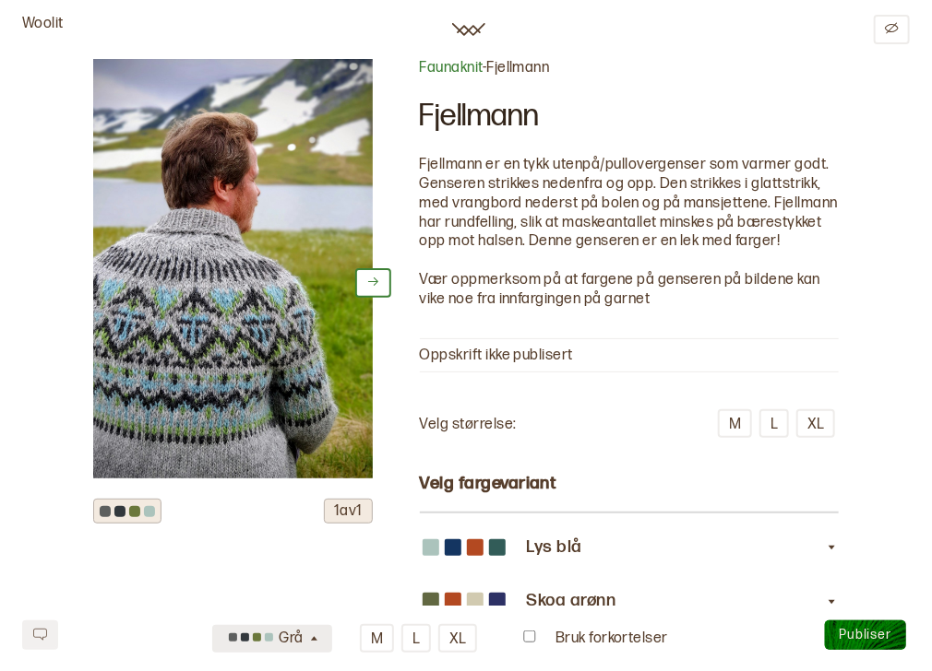
click at [307, 643] on icon "button" at bounding box center [314, 640] width 14 height 14
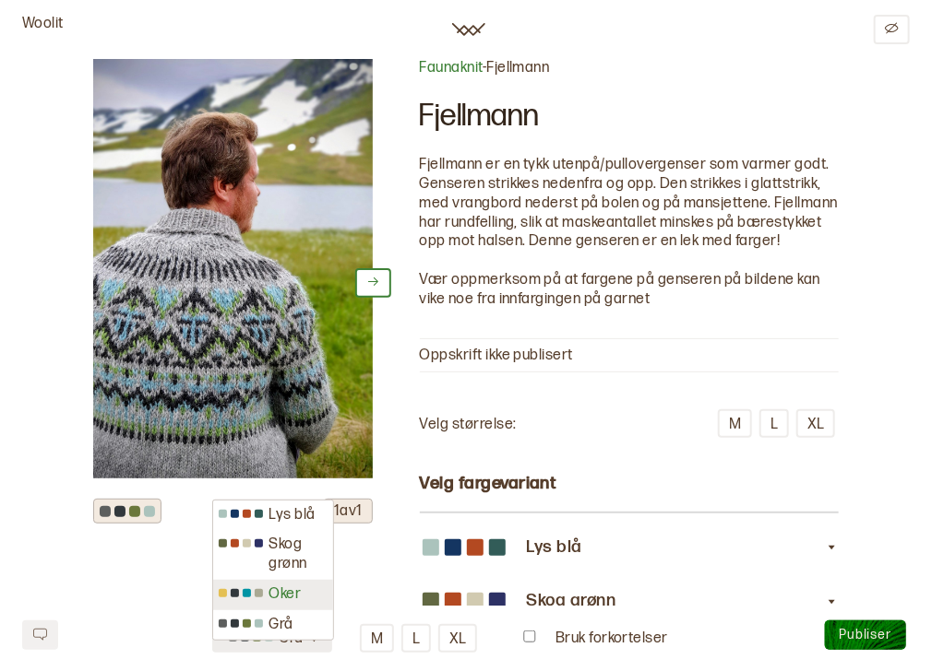
click at [304, 605] on div "Oker" at bounding box center [272, 595] width 119 height 30
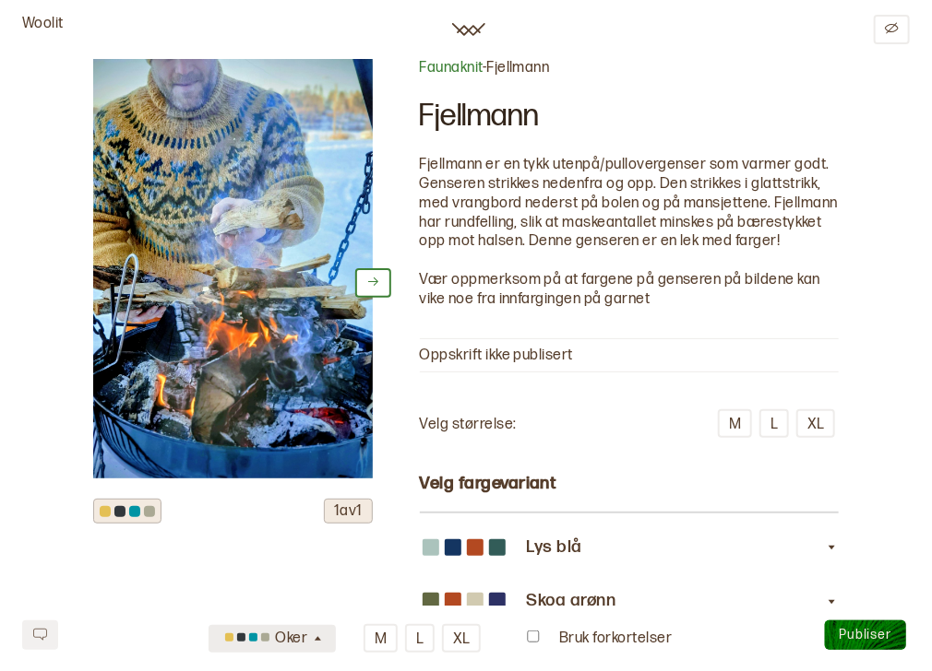
click at [316, 636] on icon "button" at bounding box center [318, 640] width 14 height 14
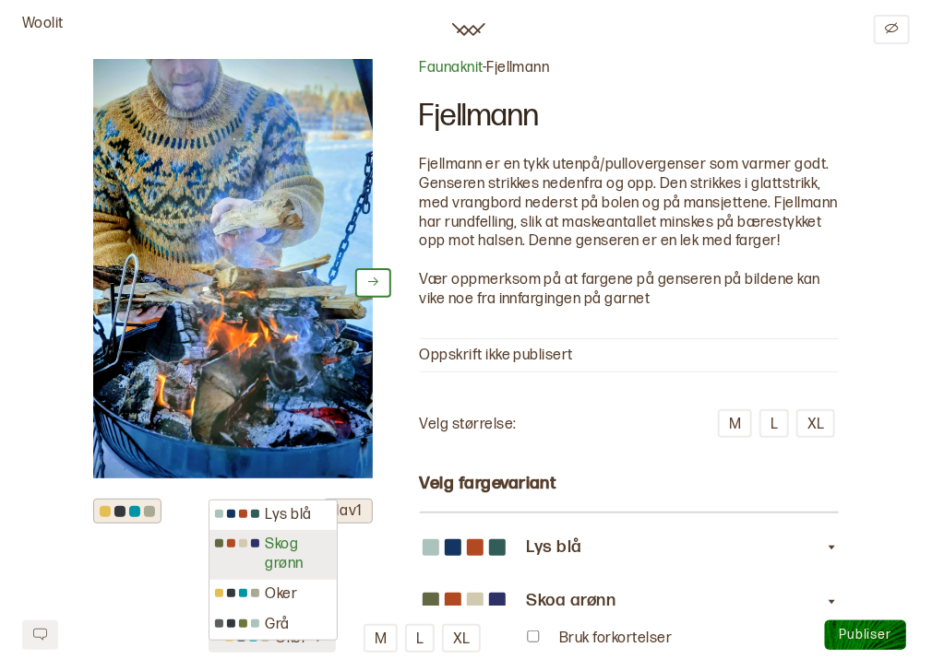
click at [312, 574] on div "Skog grønn" at bounding box center [272, 555] width 127 height 50
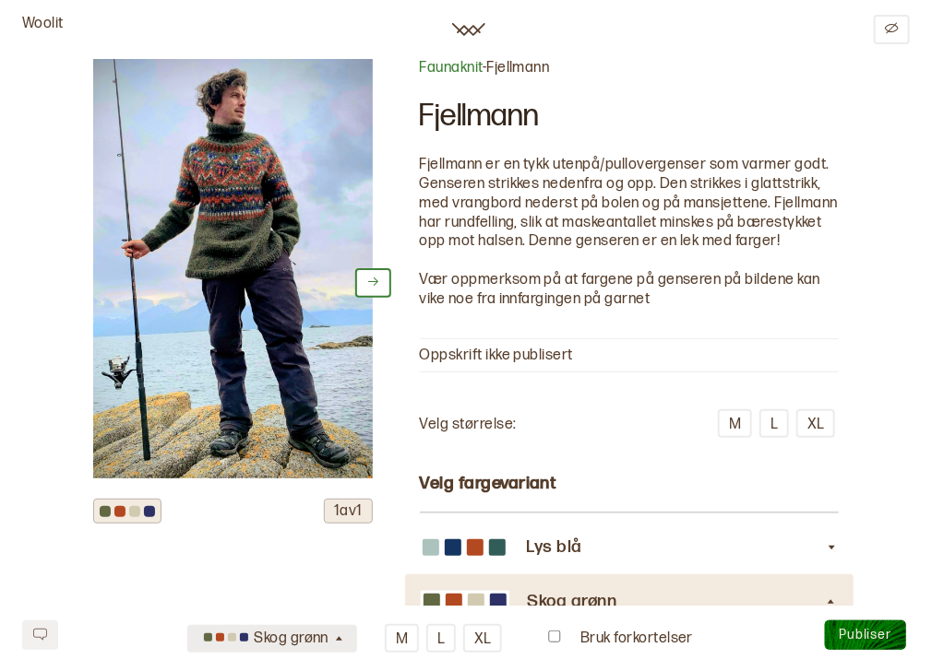
click at [332, 642] on icon "button" at bounding box center [339, 640] width 14 height 14
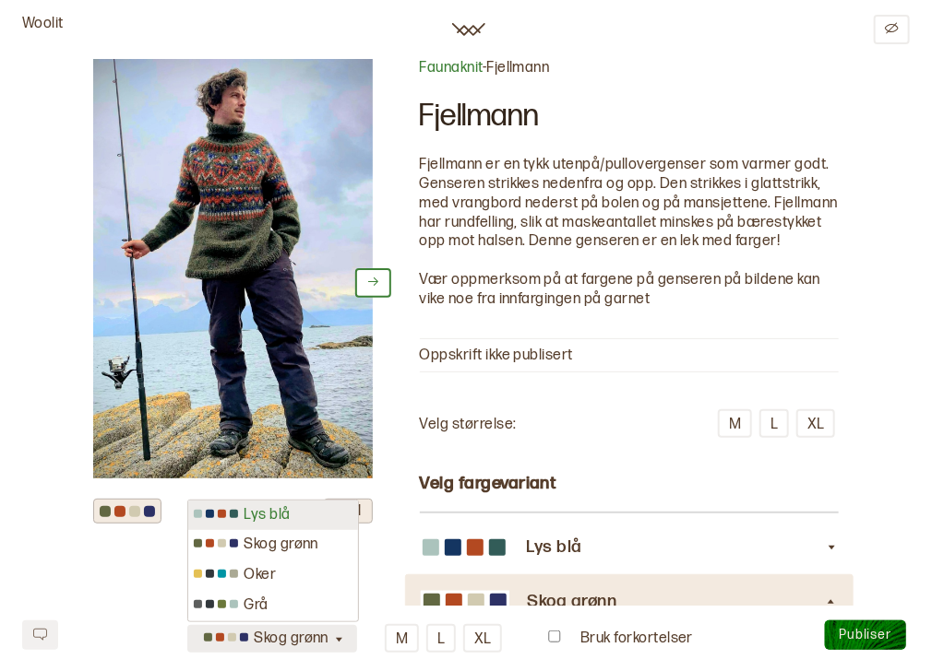
click at [316, 524] on div "Lys blå" at bounding box center [273, 516] width 170 height 30
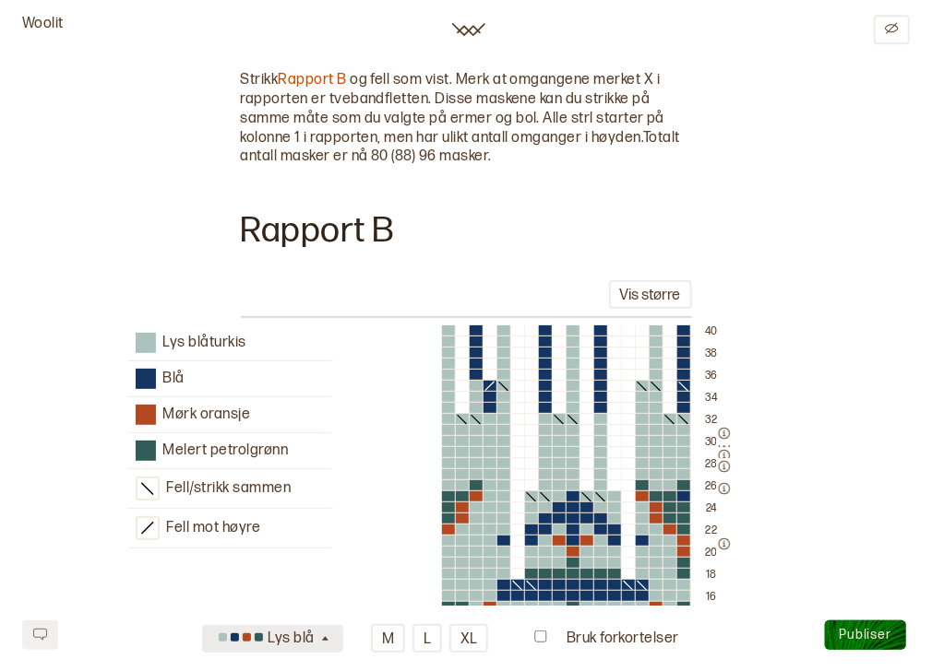
scroll to position [4126, 0]
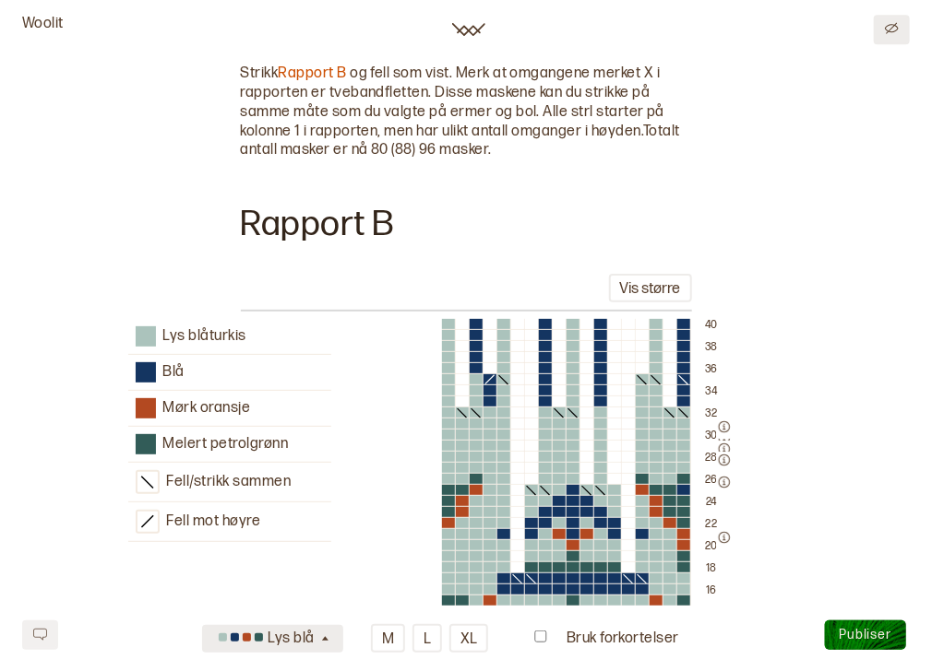
click at [887, 24] on icon "Edit" at bounding box center [892, 28] width 14 height 14
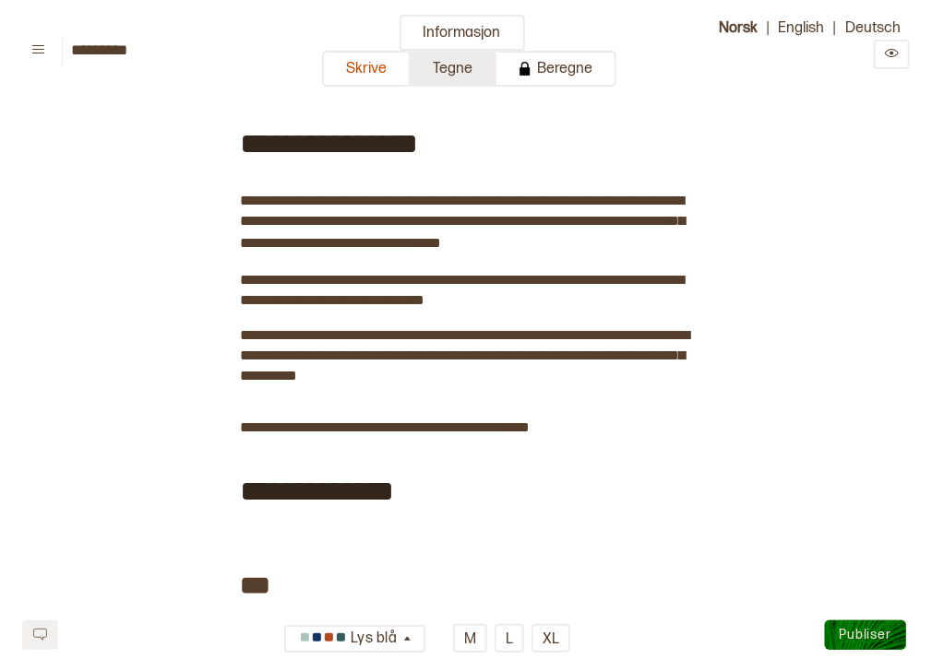
click at [472, 63] on button "Tegne" at bounding box center [453, 69] width 86 height 36
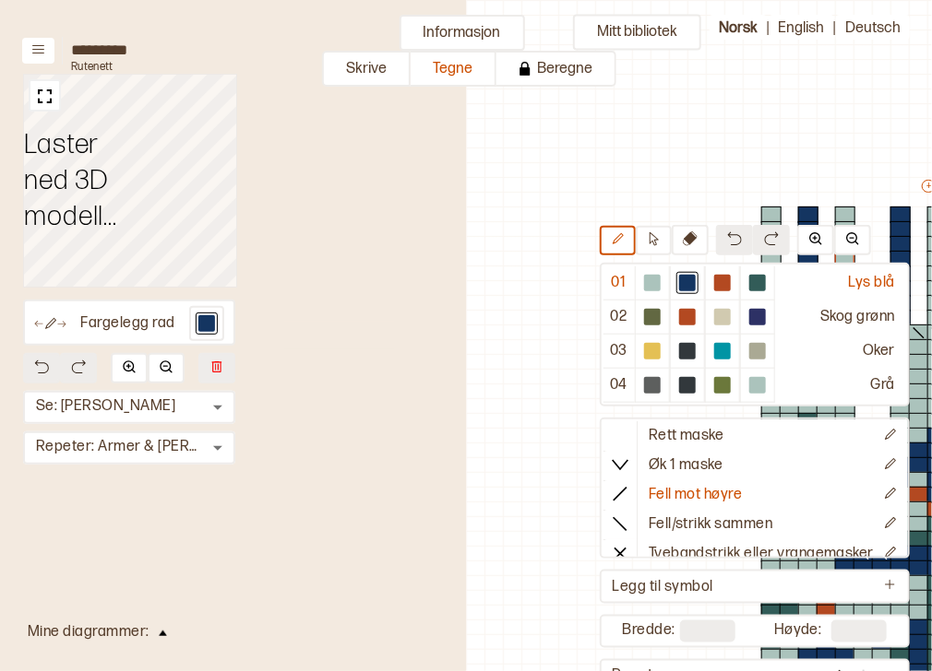
scroll to position [186, 454]
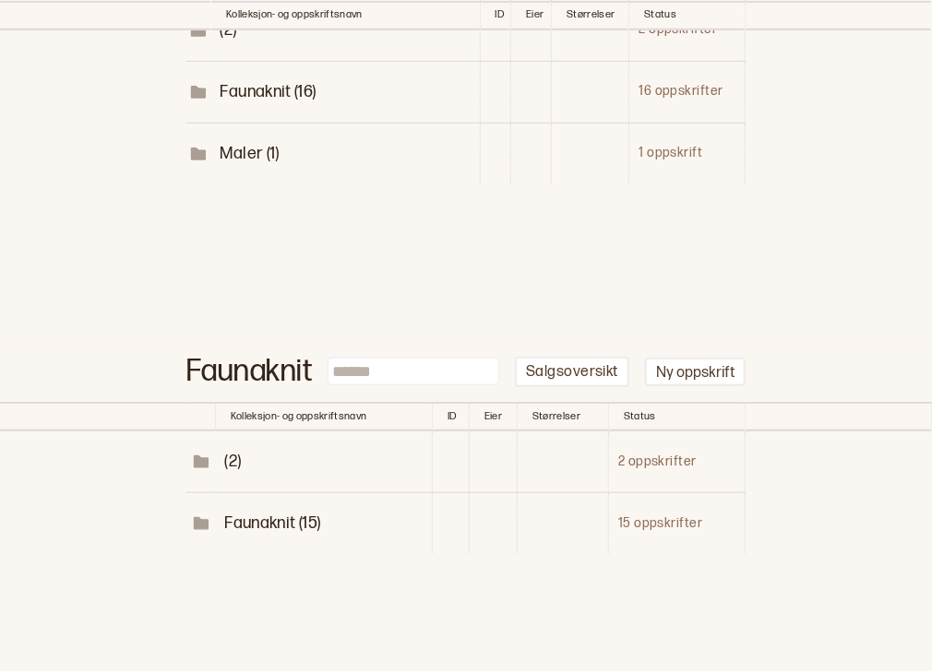
scroll to position [399, 0]
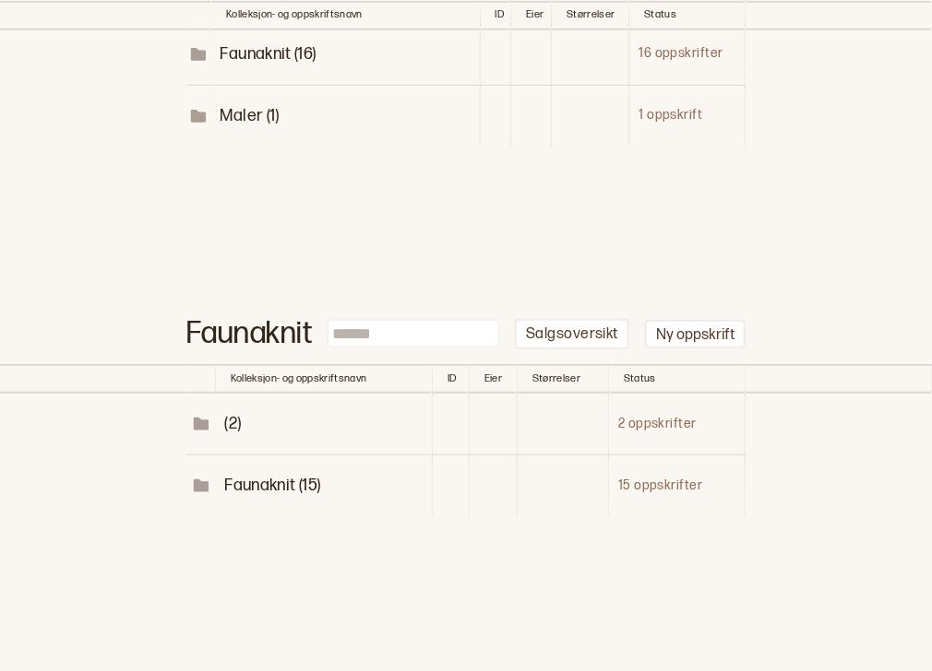
click at [269, 480] on span "Faunaknit (15)" at bounding box center [272, 485] width 96 height 19
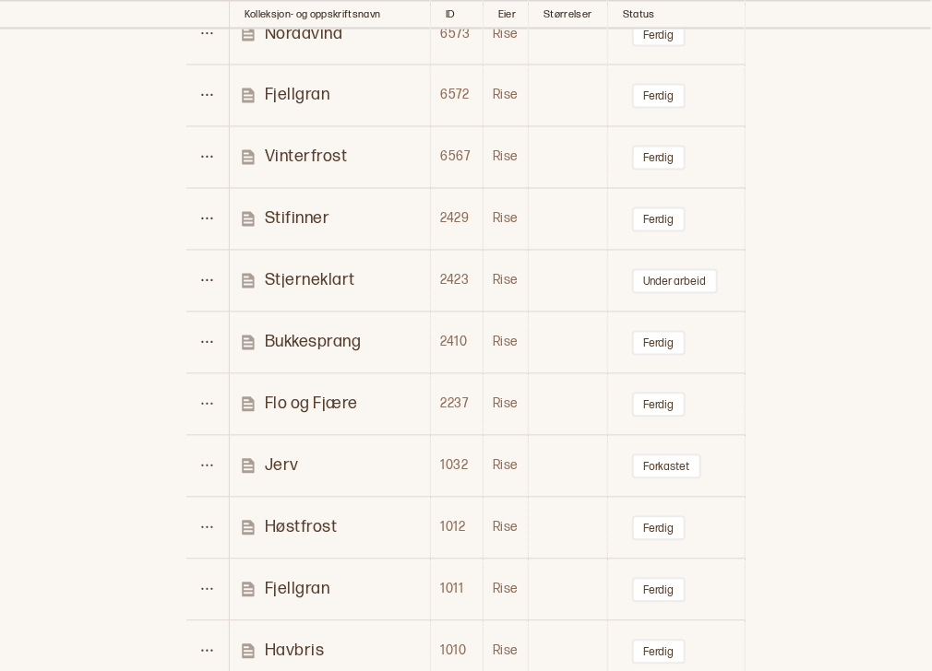
scroll to position [1100, 0]
click at [707, 393] on div "Ferdig" at bounding box center [687, 403] width 141 height 25
click at [301, 215] on p "Stifinner" at bounding box center [297, 217] width 65 height 21
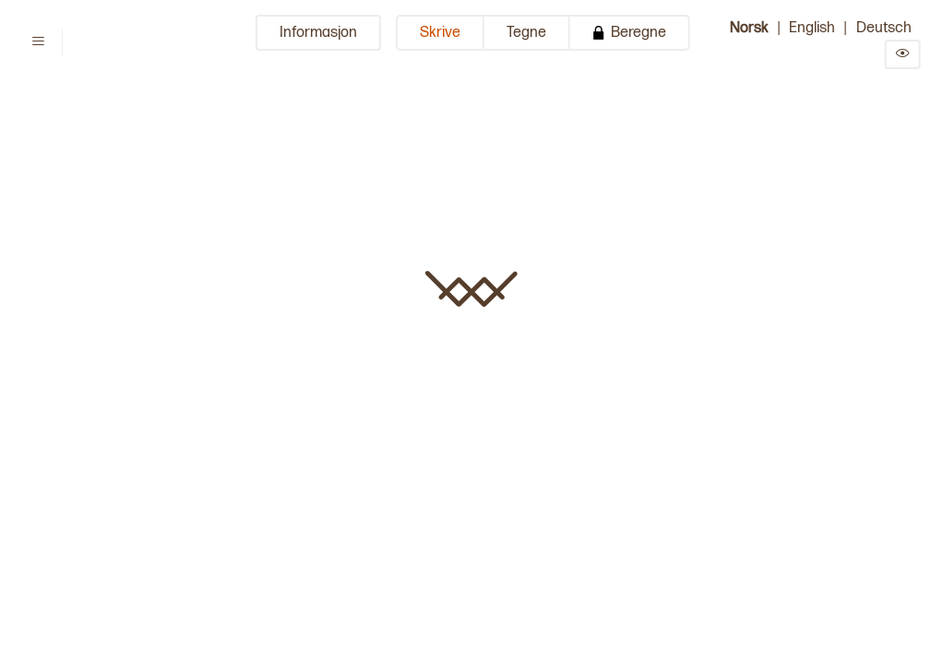
click at [301, 215] on div at bounding box center [471, 335] width 943 height 671
type input "*********"
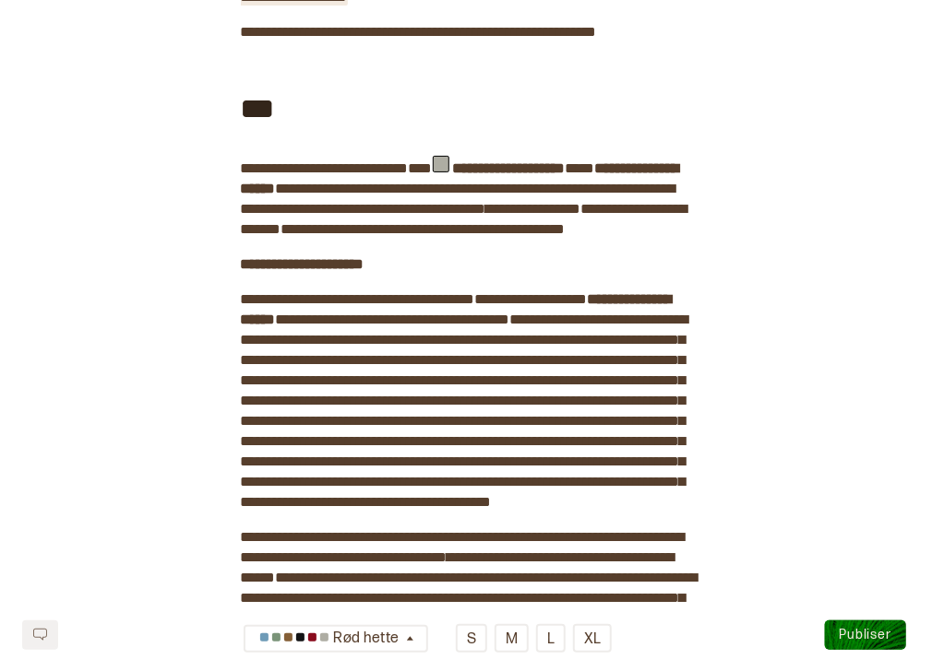
scroll to position [316, 0]
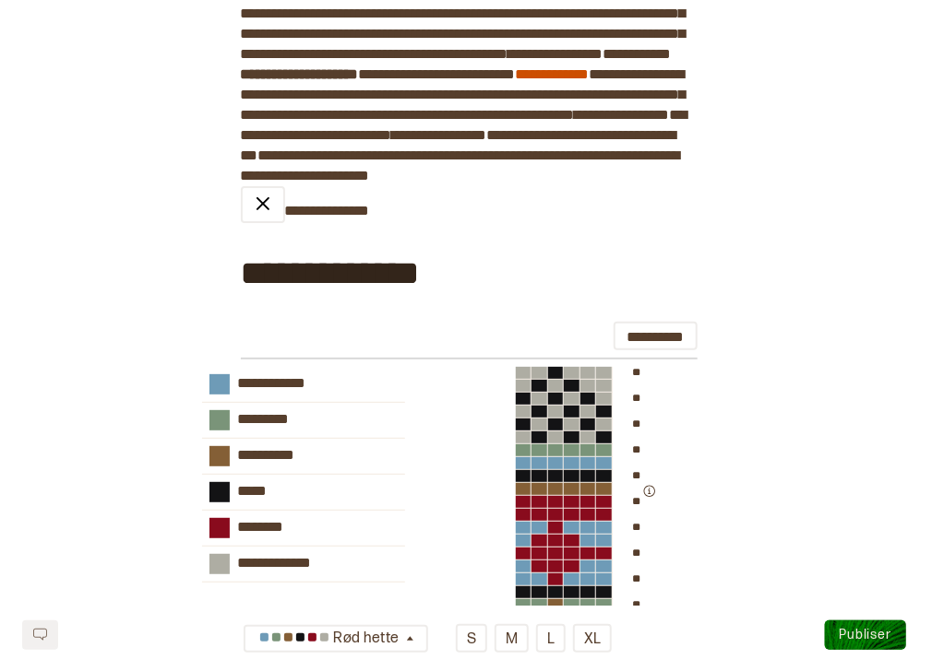
scroll to position [1218, 0]
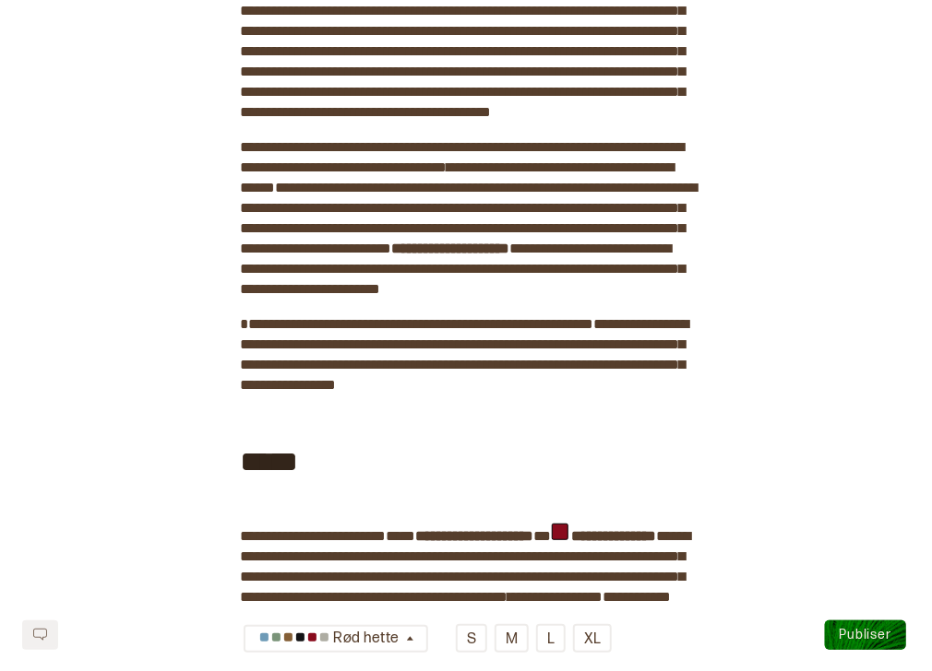
scroll to position [0, 0]
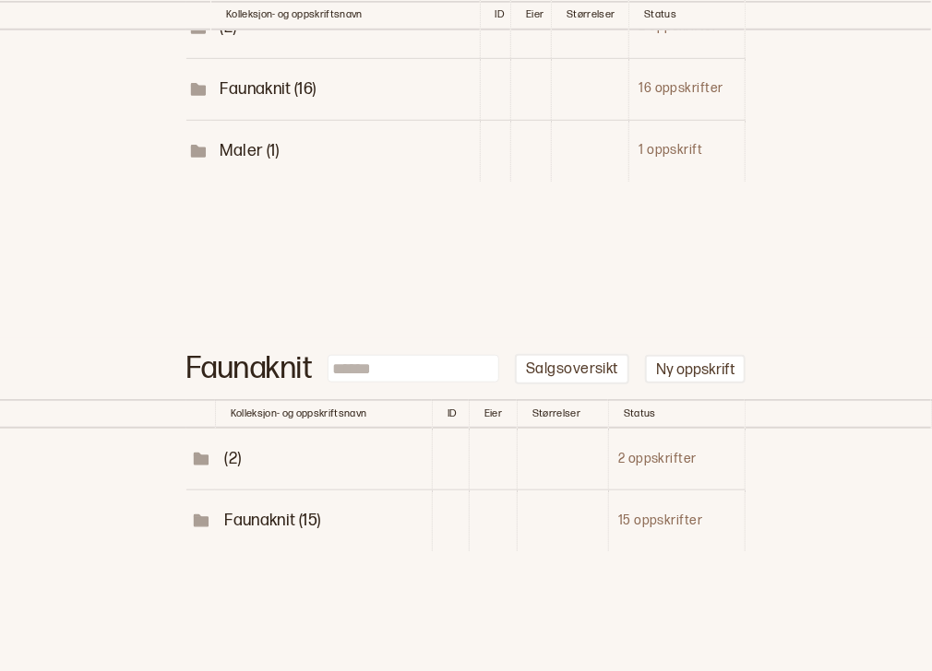
scroll to position [399, 0]
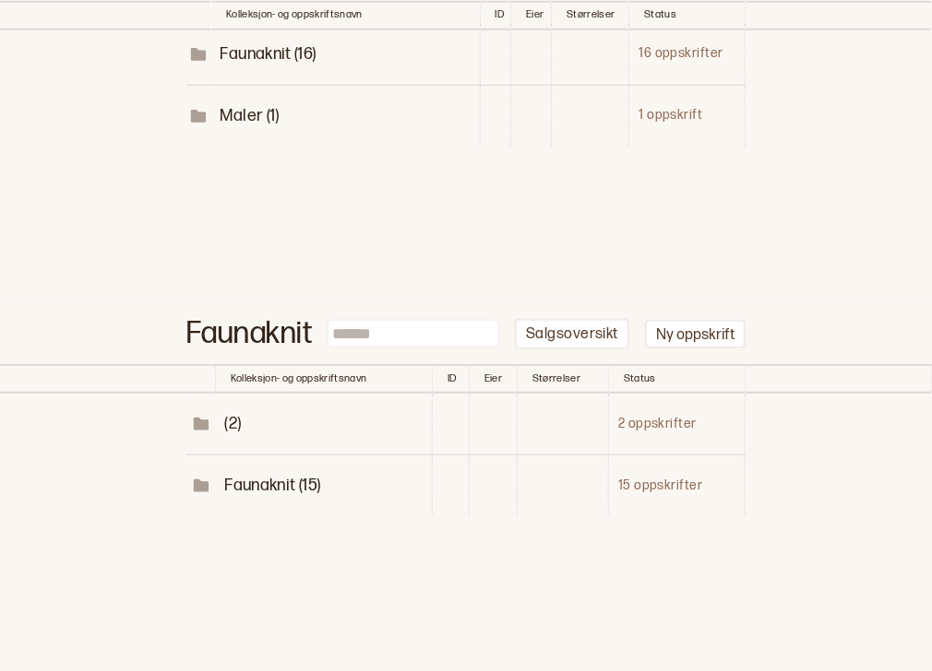
click at [303, 476] on span "Faunaknit (15)" at bounding box center [272, 485] width 96 height 19
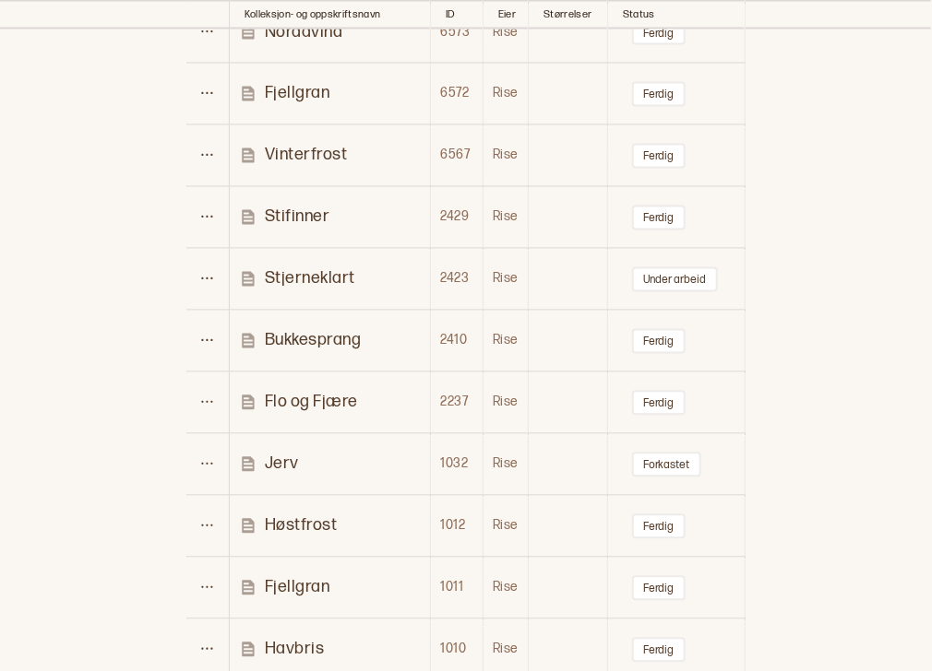
scroll to position [1130, 0]
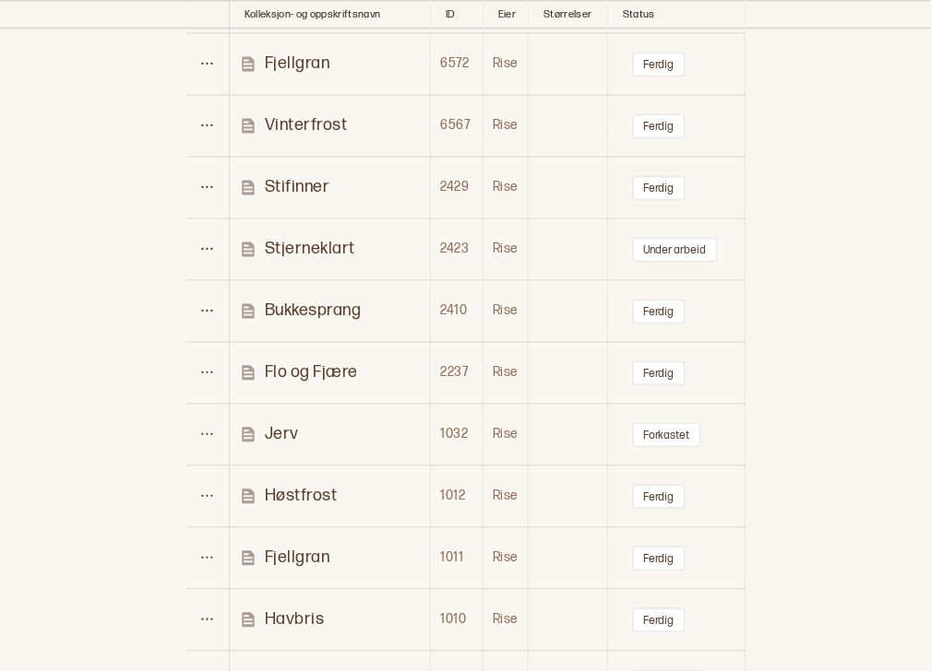
click at [319, 362] on p "Flo og Fjære" at bounding box center [311, 372] width 93 height 21
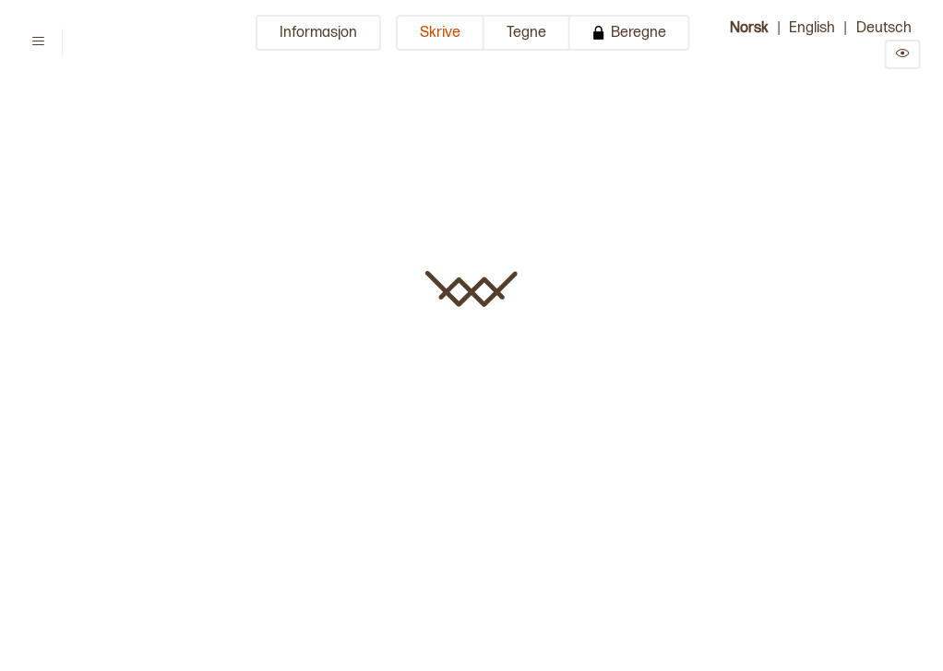
type input "**********"
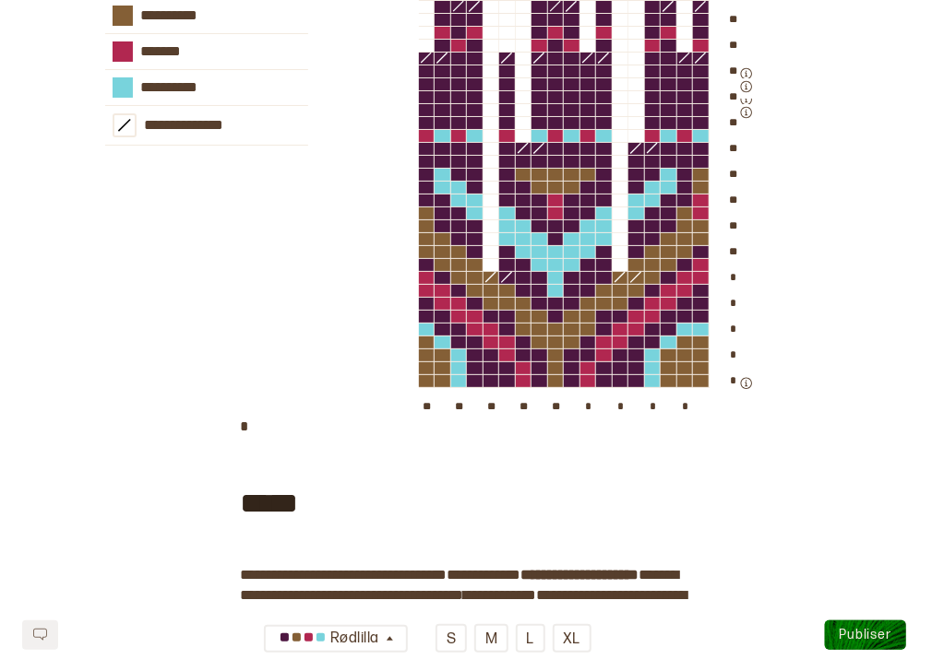
scroll to position [2121, 0]
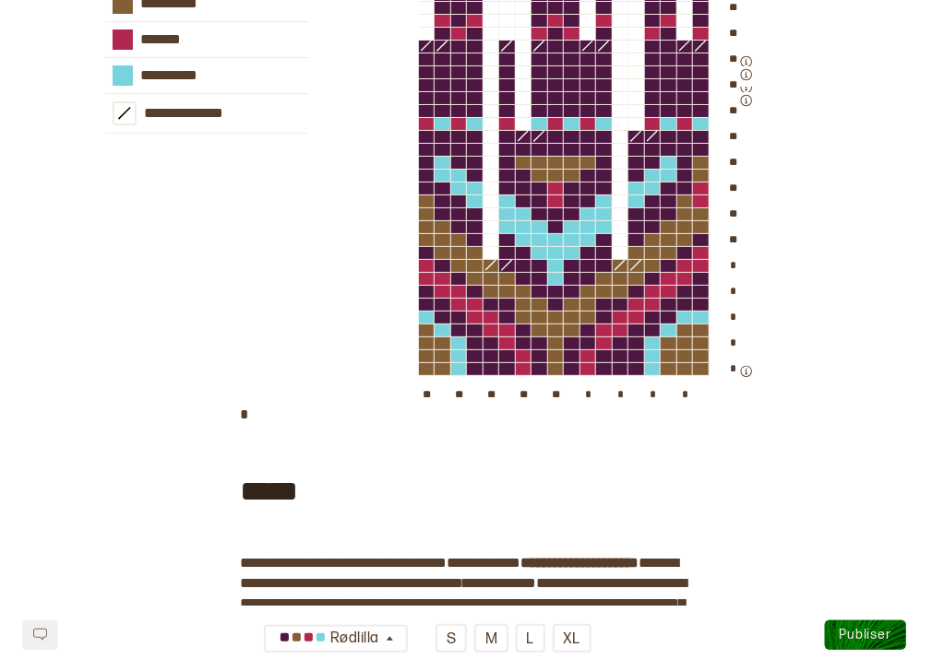
click at [775, 352] on div "** ** ** ** ** ** ** ** ** ** ** ** * * * * * ** ** ** ** ** * * * *" at bounding box center [623, 178] width 409 height 456
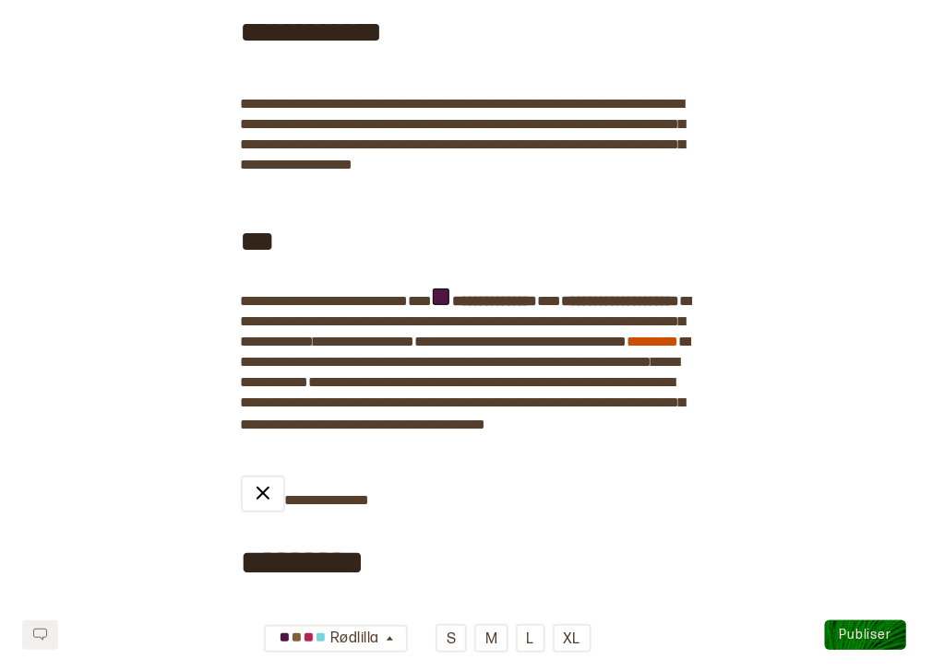
scroll to position [0, 0]
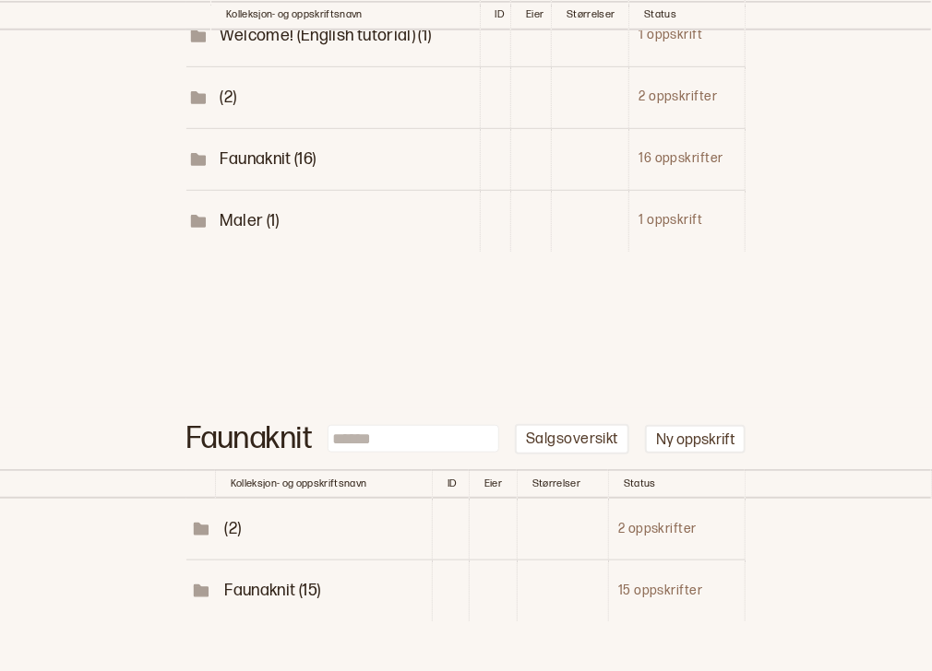
scroll to position [399, 0]
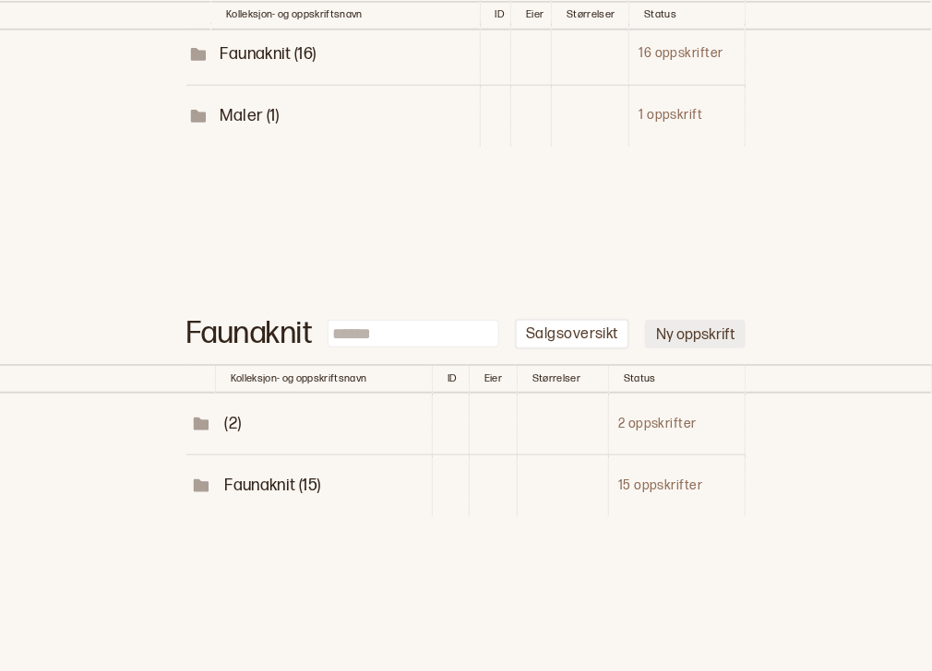
click at [707, 333] on button "Ny oppskrift" at bounding box center [695, 334] width 101 height 29
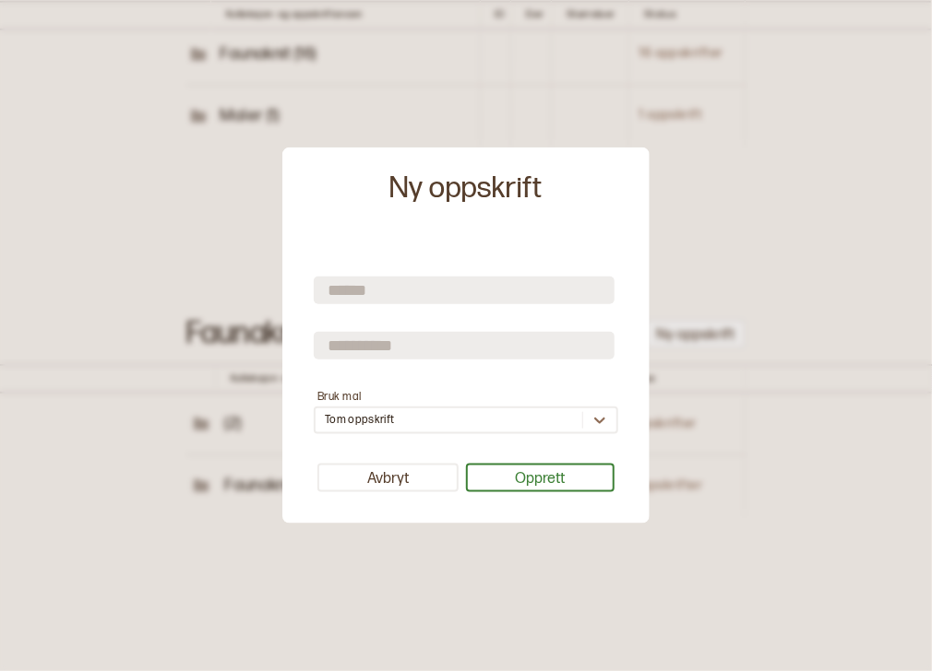
click at [564, 284] on input "text" at bounding box center [464, 290] width 301 height 28
type input "*****"
click at [517, 343] on input "text" at bounding box center [464, 345] width 301 height 28
type input "*********"
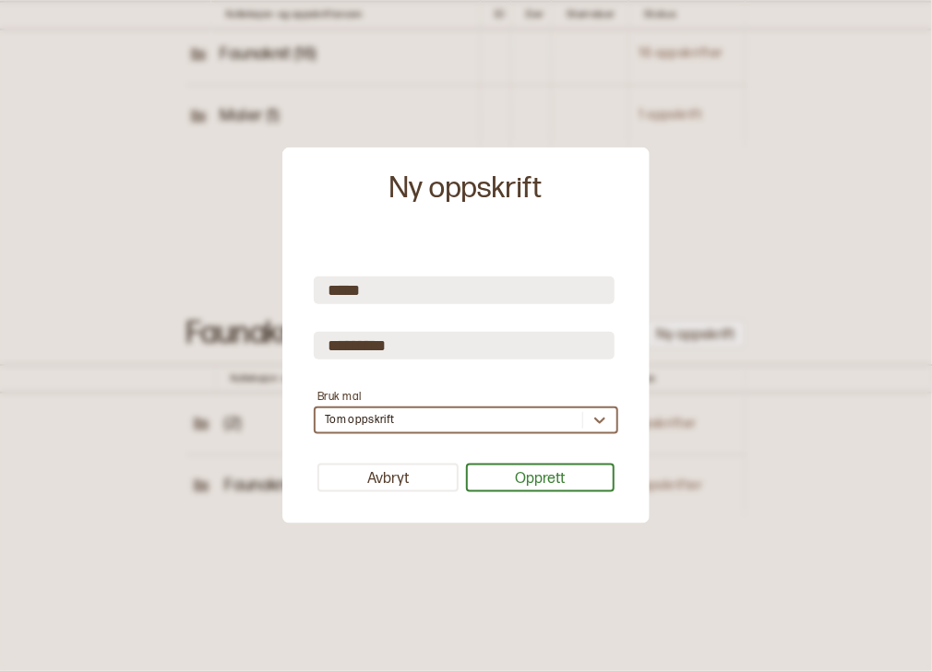
scroll to position [59, 0]
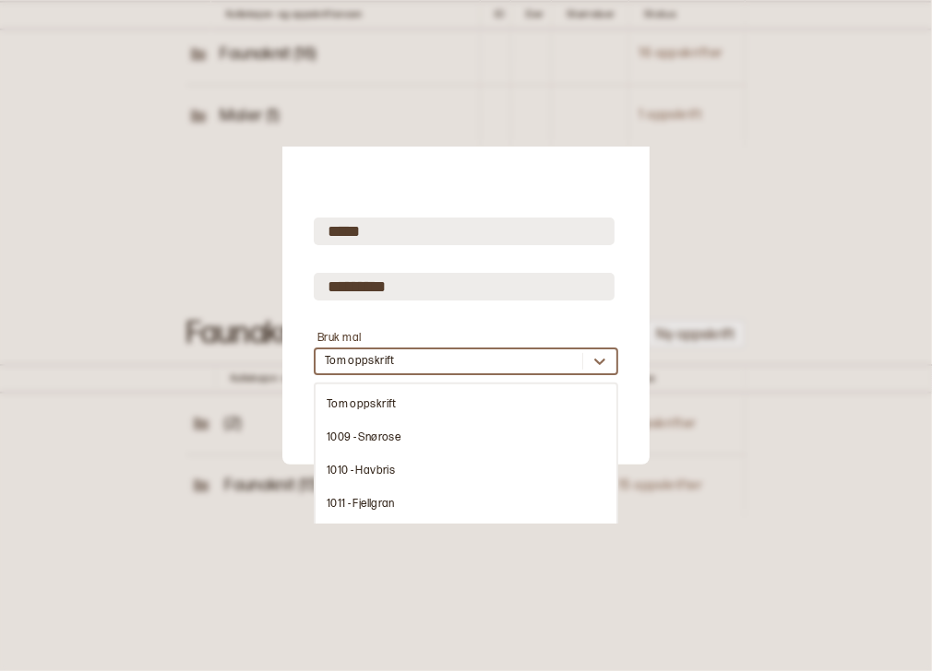
click at [394, 375] on div "option 1009 - Snørose focused, 2 of 18. 18 results available. Use Up and Down t…" at bounding box center [466, 362] width 304 height 28
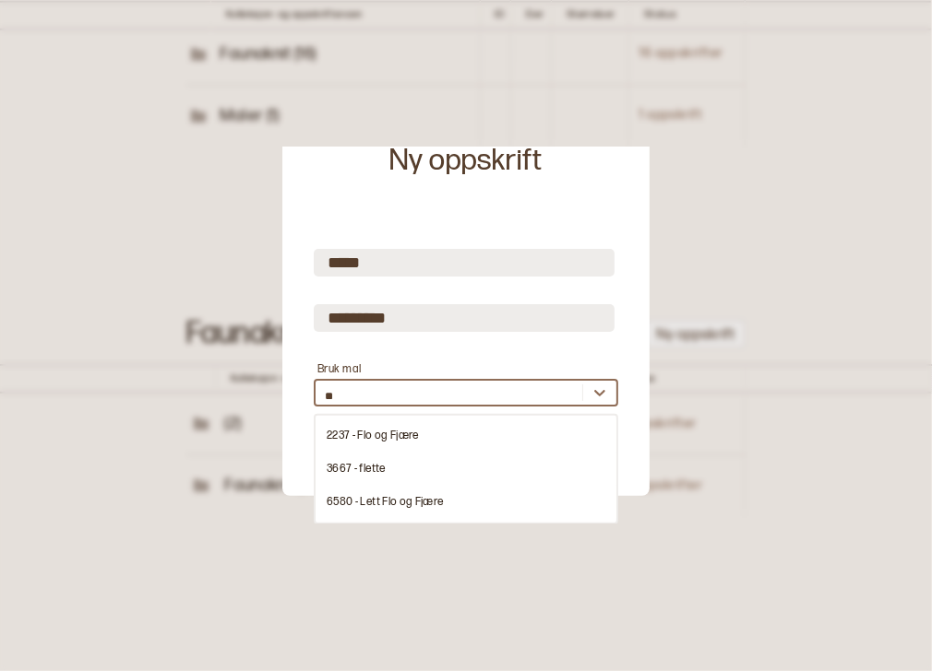
type input "***"
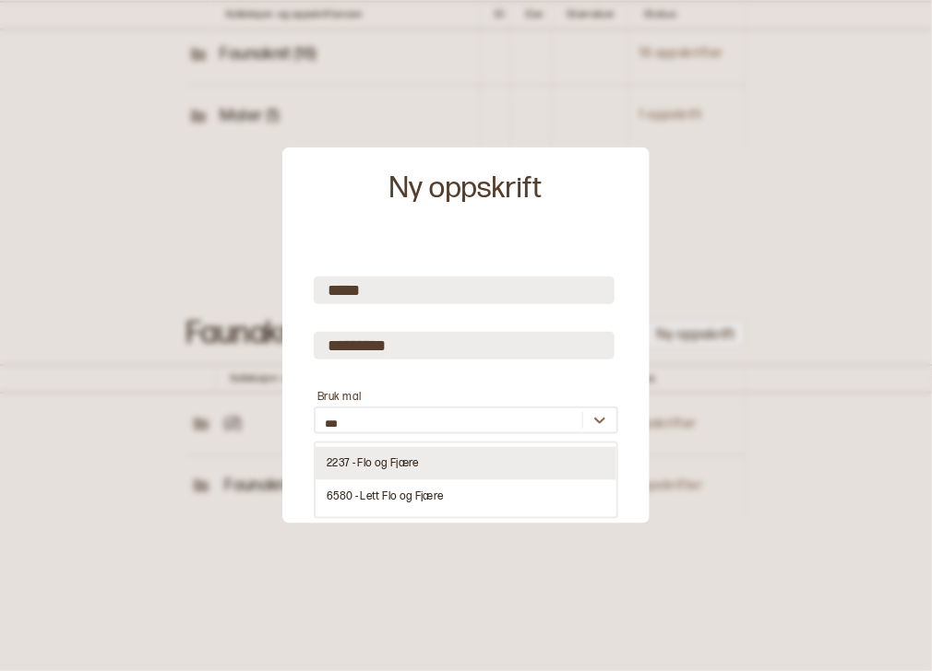
click at [395, 465] on div "2237 - Flo og Fjære" at bounding box center [465, 463] width 301 height 33
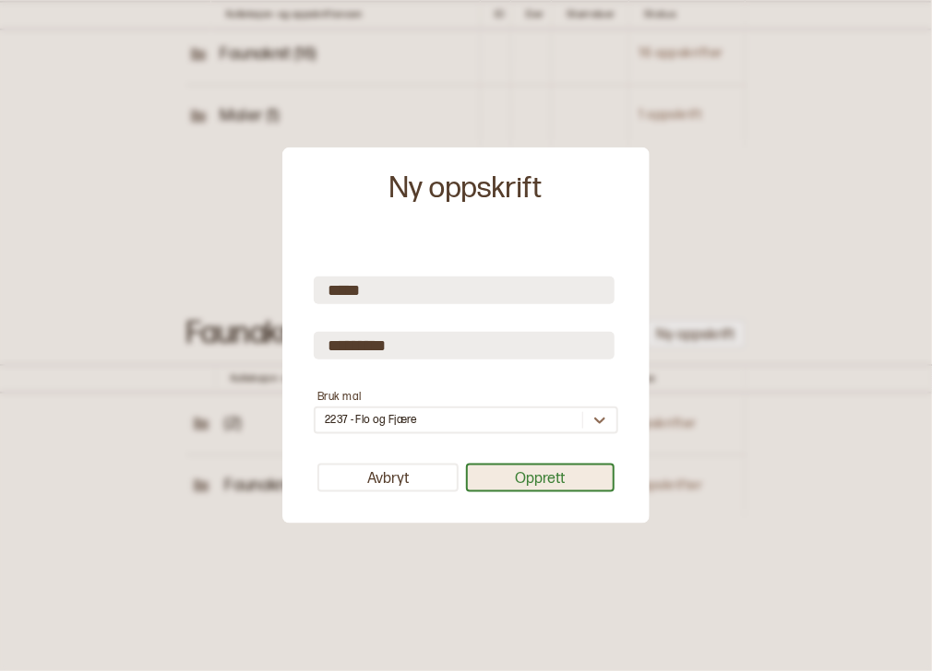
click at [496, 486] on button "Opprett" at bounding box center [540, 478] width 149 height 29
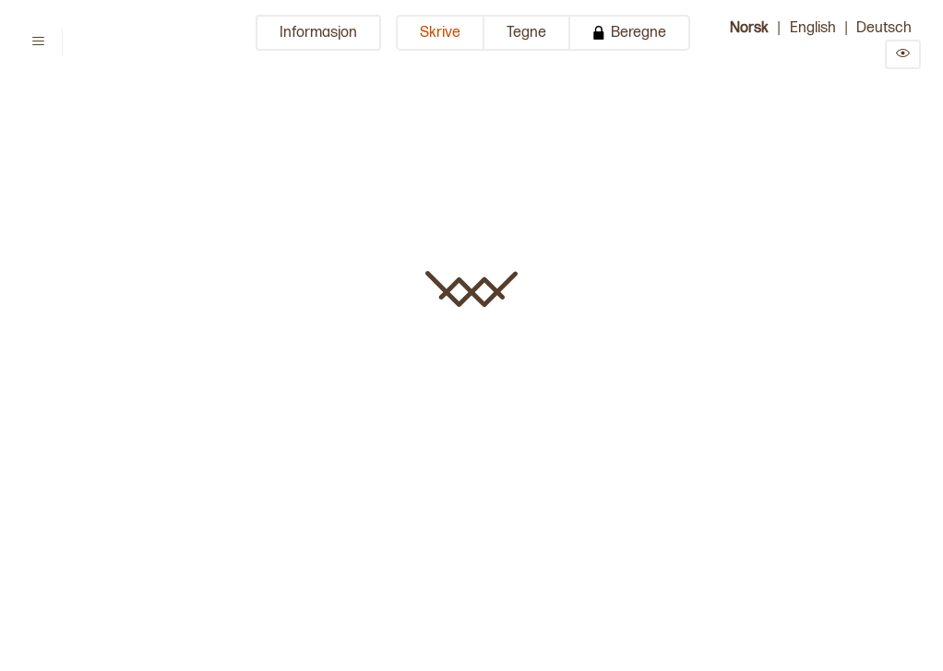
type input "*****"
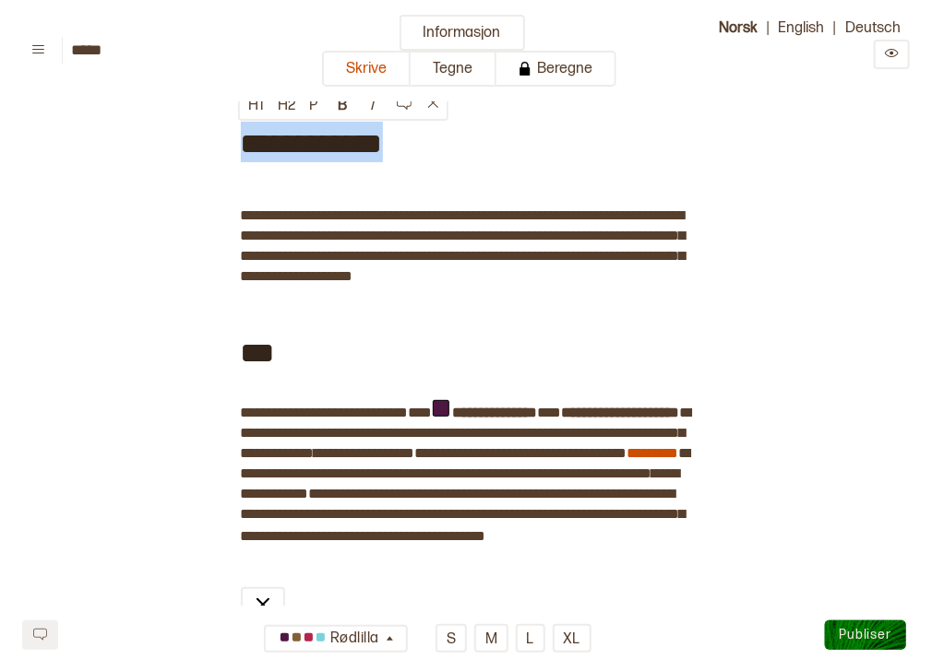
drag, startPoint x: 394, startPoint y: 145, endPoint x: 244, endPoint y: 125, distance: 151.7
click at [244, 125] on span "**********" at bounding box center [312, 129] width 142 height 74
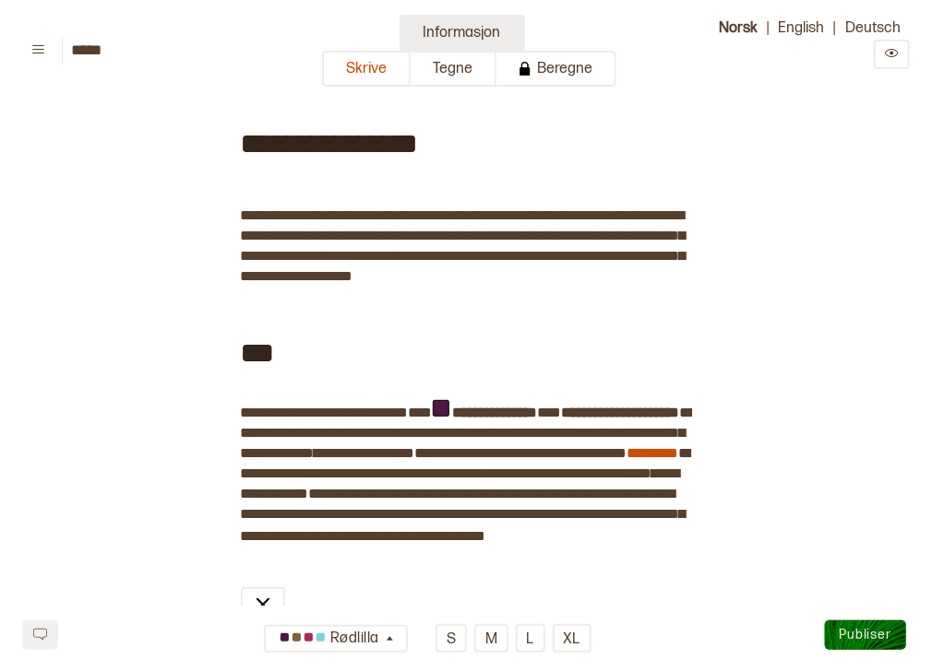
click at [430, 38] on button "Informasjon" at bounding box center [461, 33] width 125 height 36
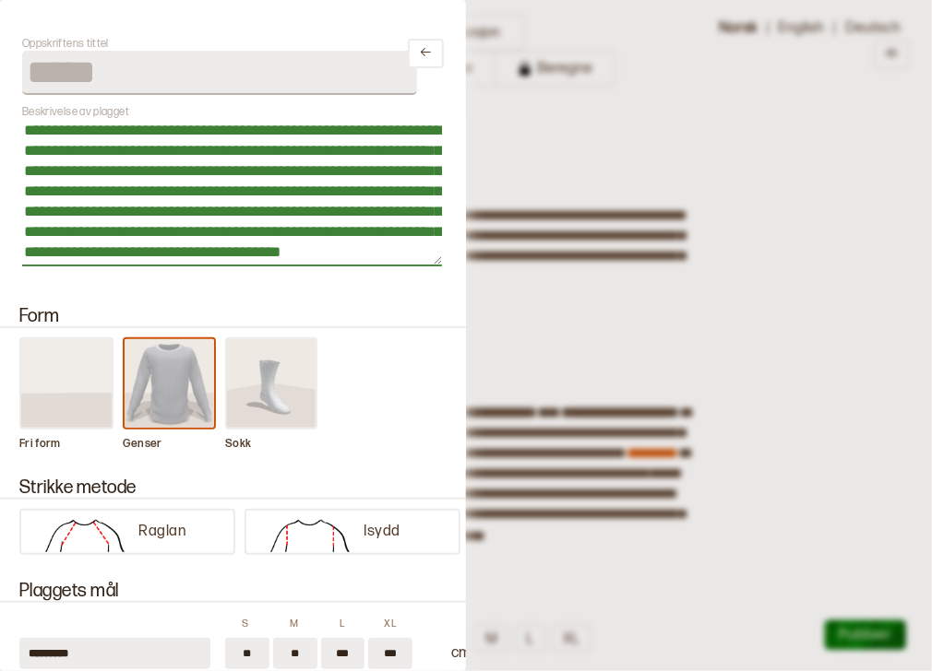
click at [100, 137] on textarea "**********" at bounding box center [232, 193] width 420 height 148
click at [394, 172] on textarea "**********" at bounding box center [232, 193] width 420 height 148
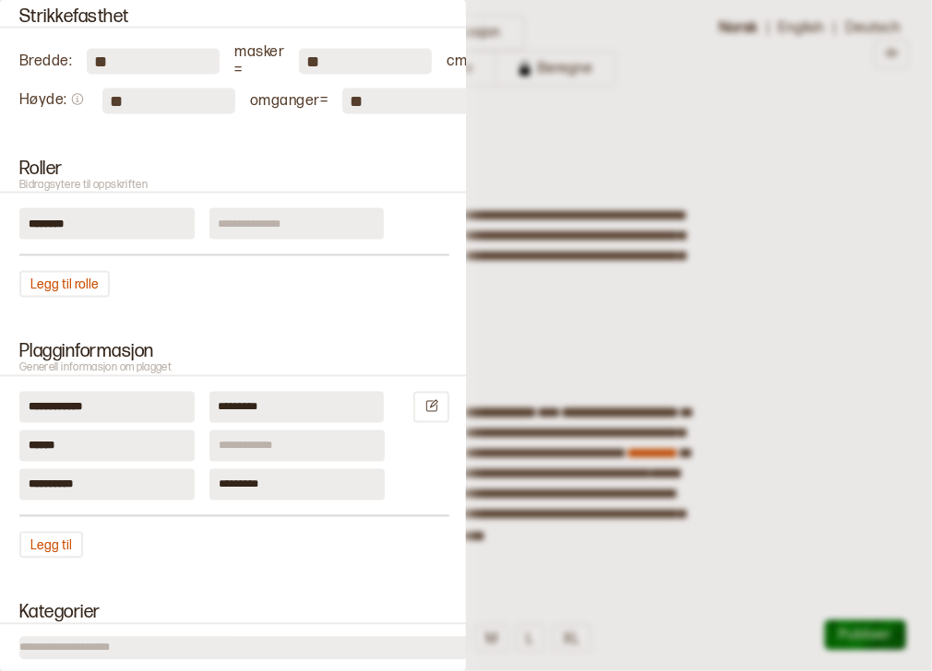
scroll to position [941, 0]
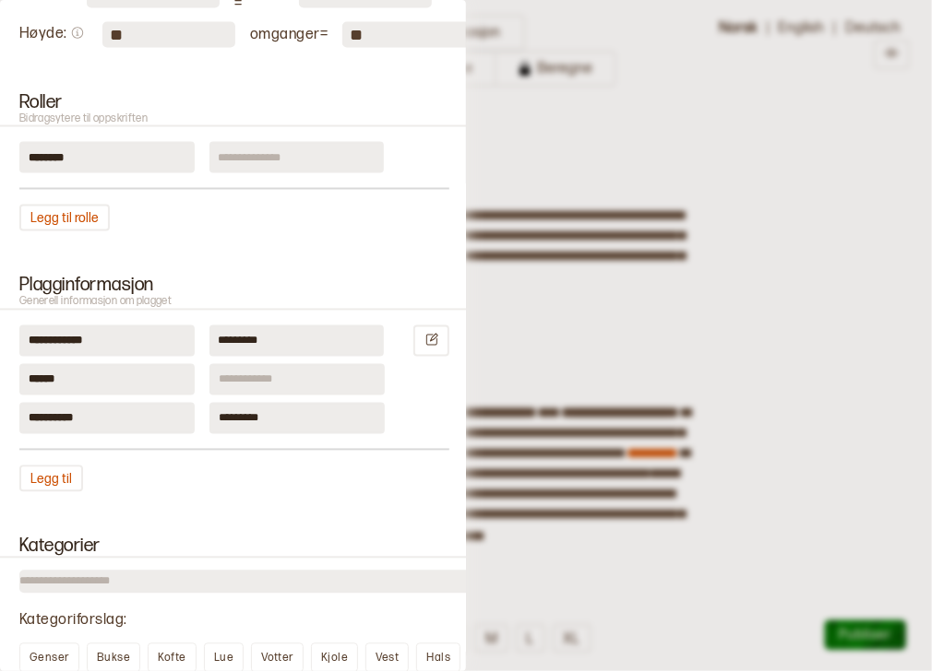
type textarea "**********"
click at [314, 165] on input at bounding box center [296, 158] width 175 height 31
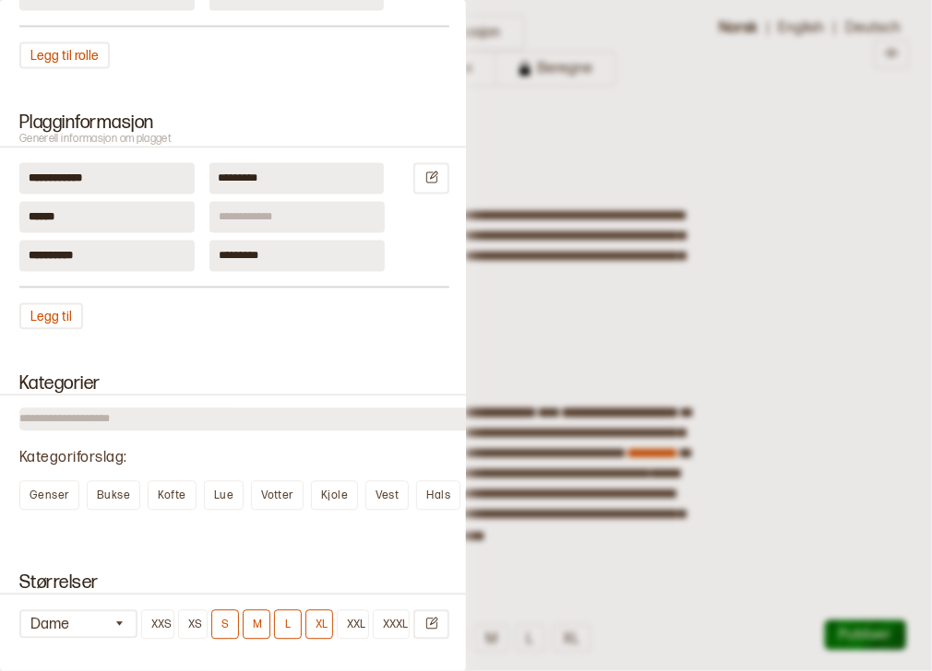
scroll to position [1154, 0]
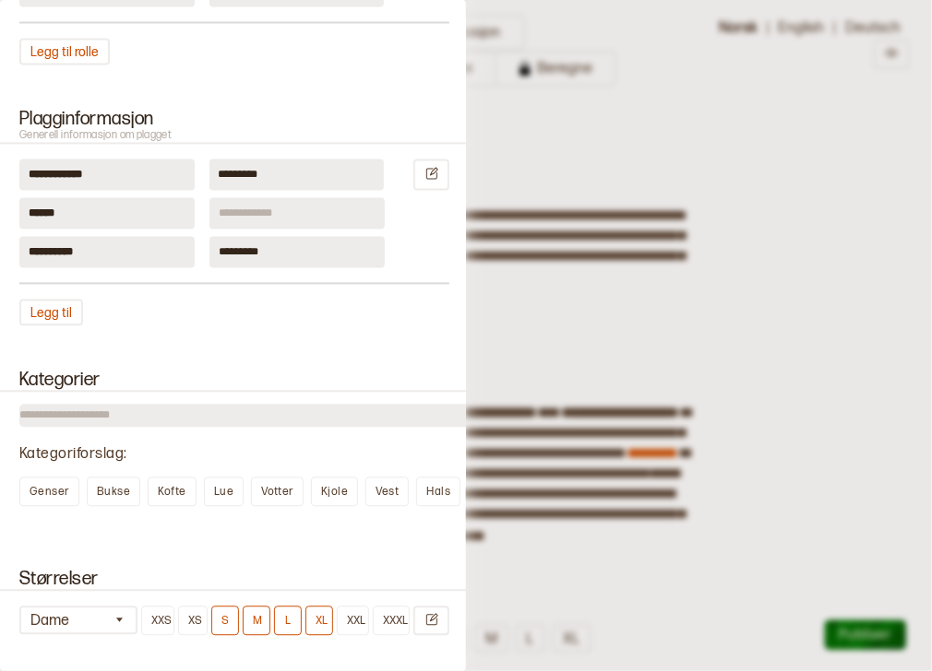
type input "*********"
click at [301, 215] on input at bounding box center [296, 213] width 175 height 31
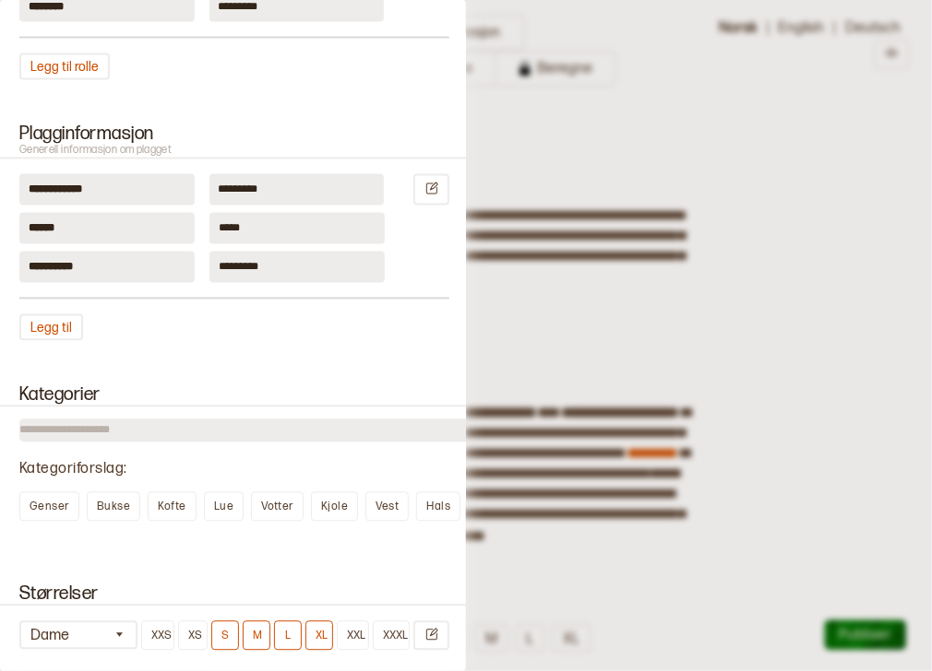
scroll to position [1132, 0]
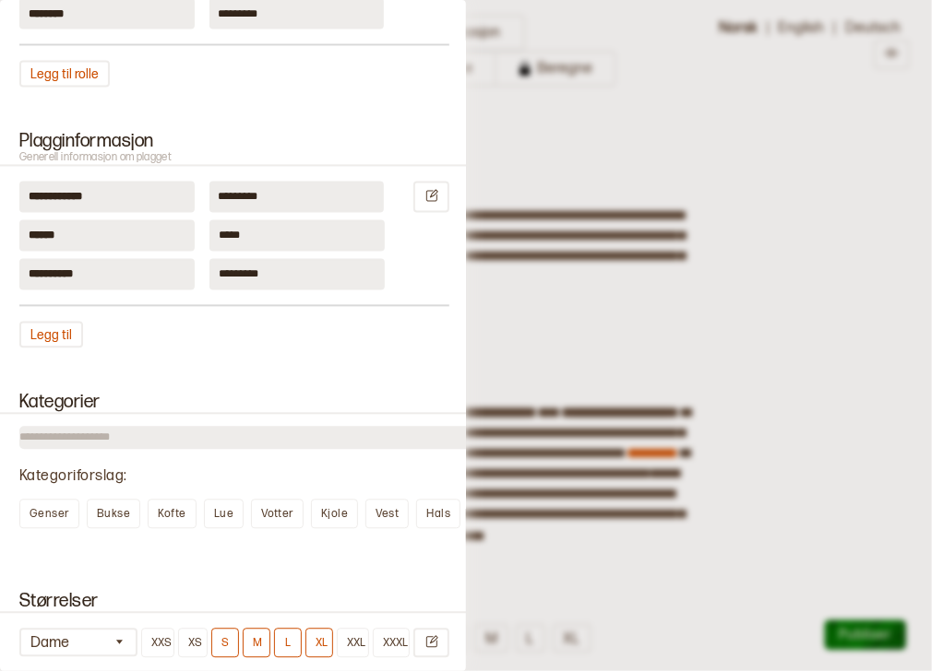
type input "*****"
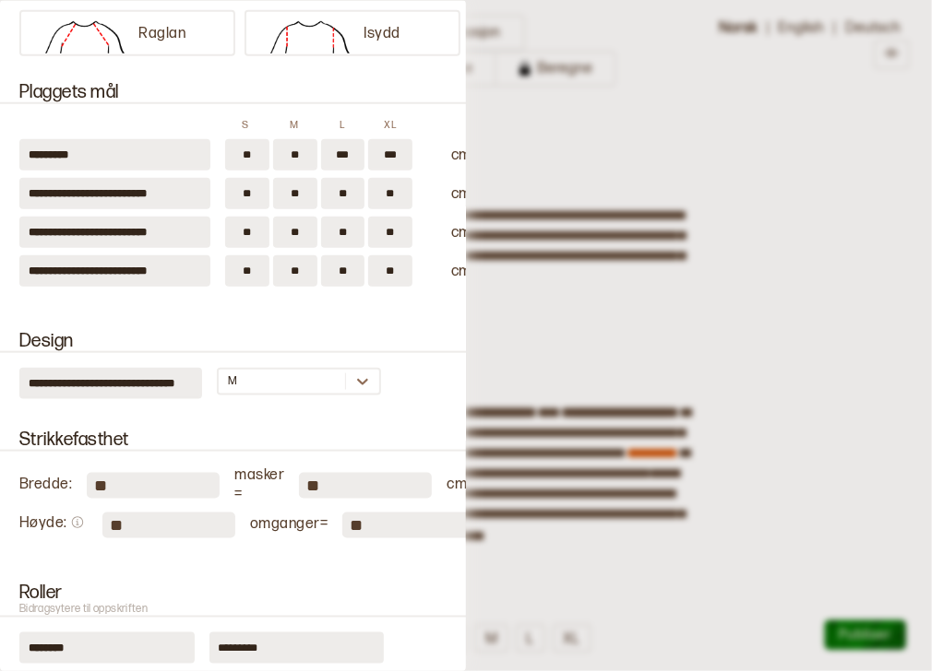
scroll to position [464, 0]
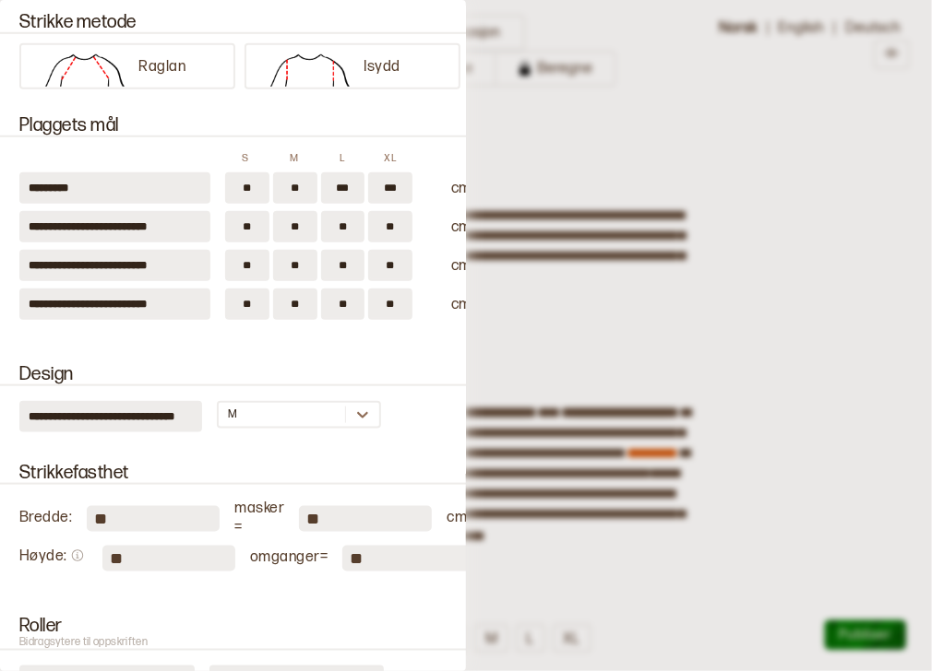
click at [652, 292] on div at bounding box center [466, 335] width 932 height 671
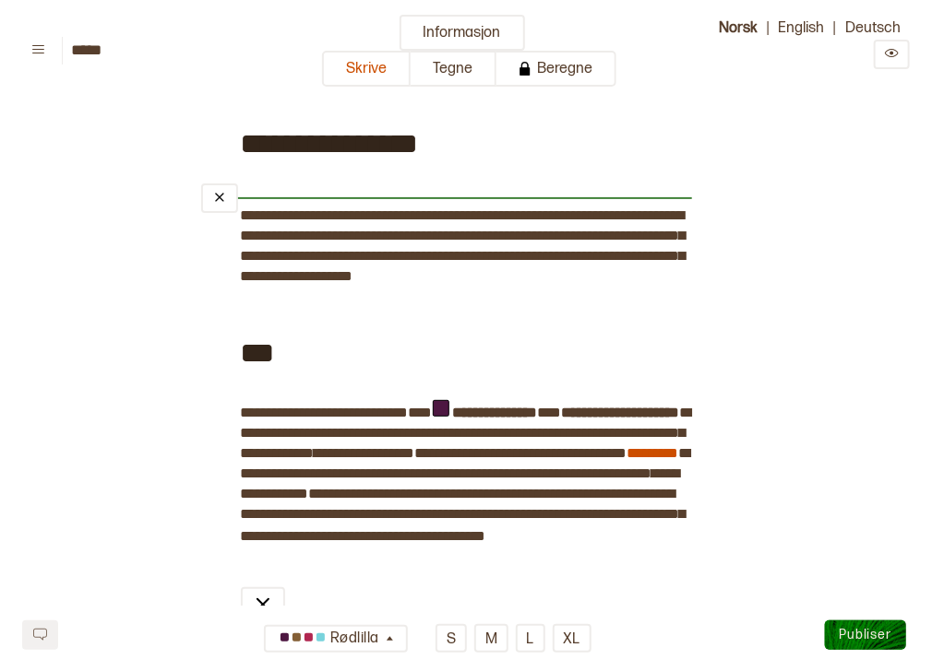
click at [465, 191] on div "﻿" at bounding box center [446, 198] width 491 height 15
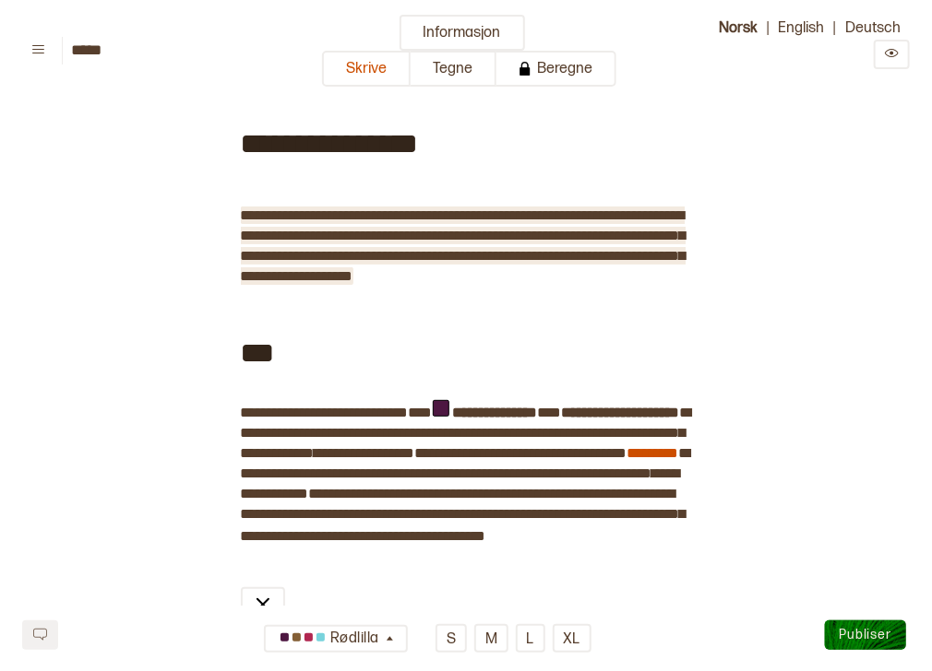
click at [241, 214] on span "**********" at bounding box center [463, 245] width 445 height 75
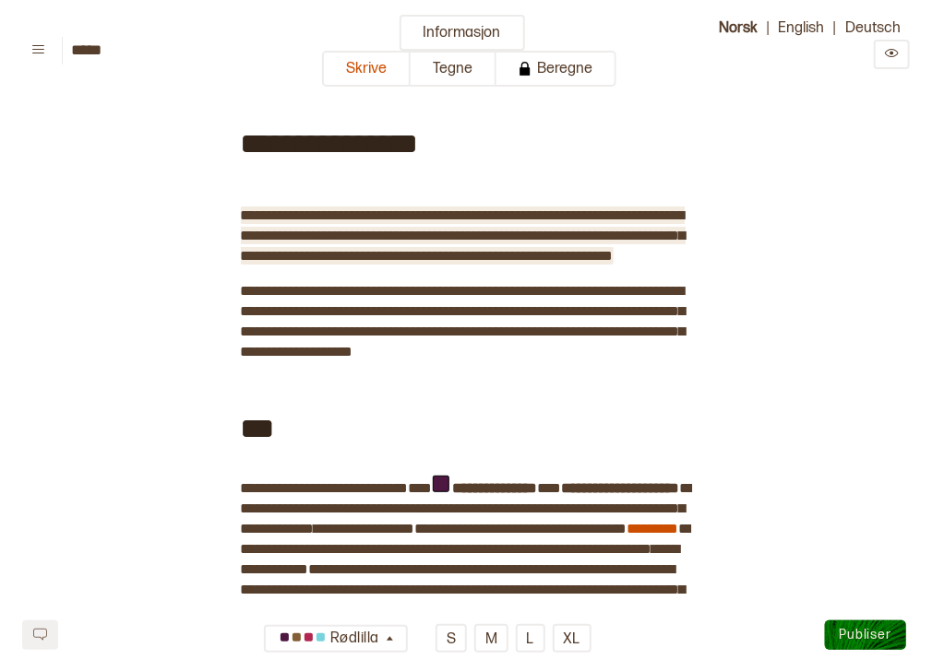
click at [244, 220] on span "**********" at bounding box center [463, 235] width 445 height 54
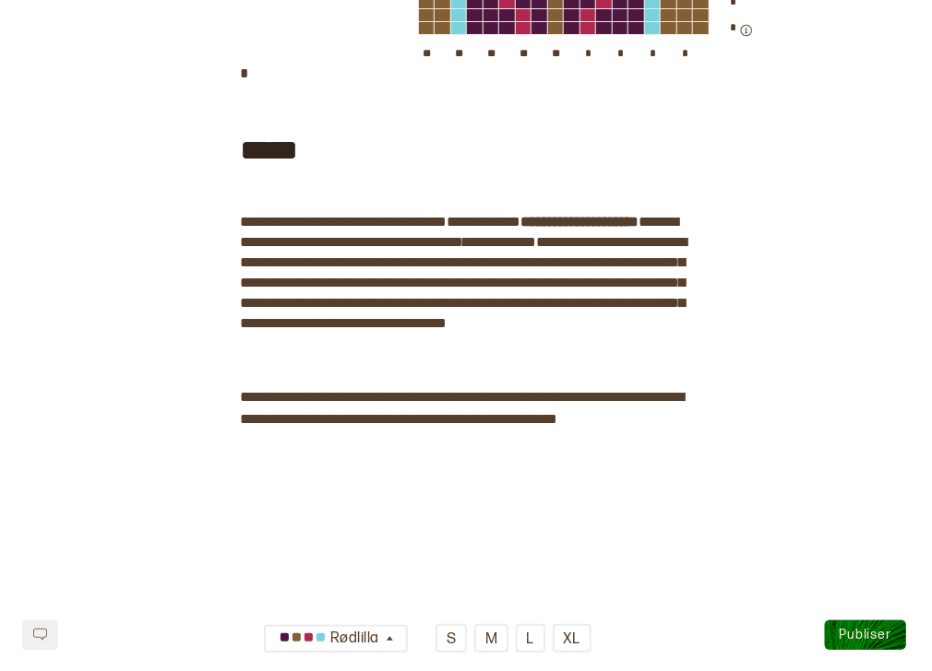
scroll to position [2589, 0]
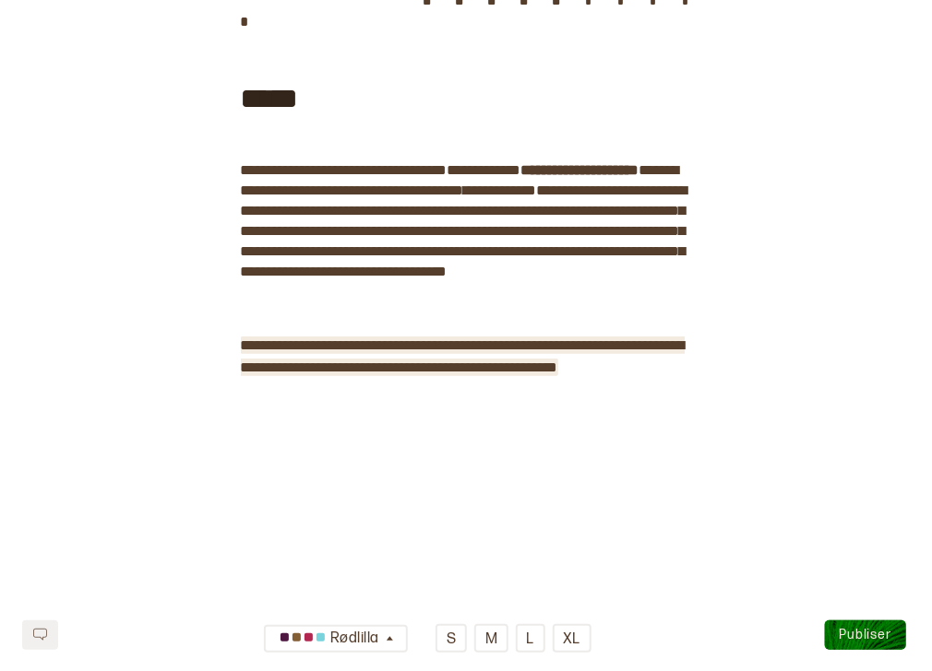
click at [337, 374] on span "**********" at bounding box center [463, 357] width 444 height 36
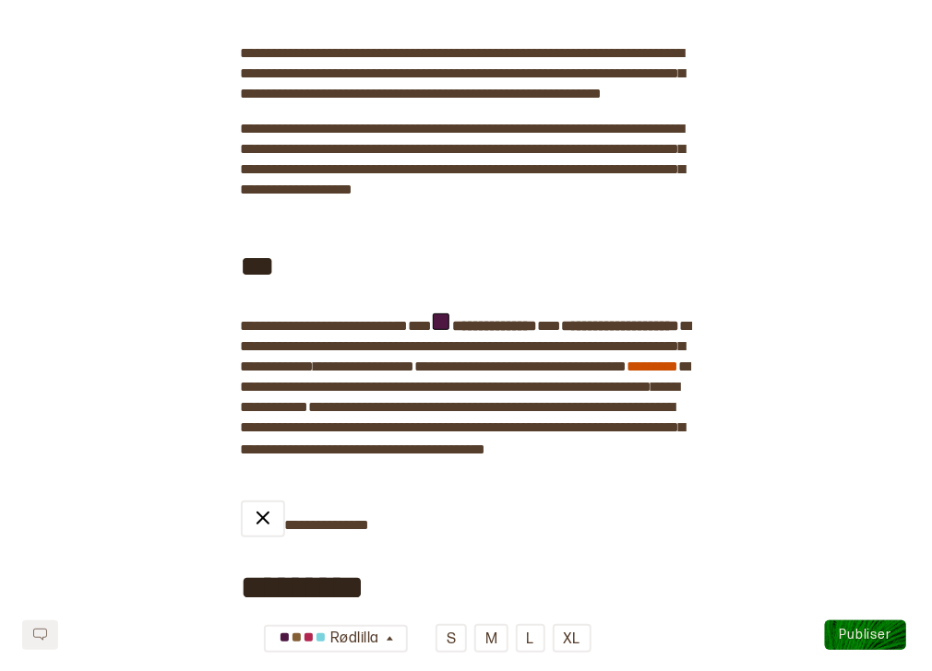
scroll to position [19, 0]
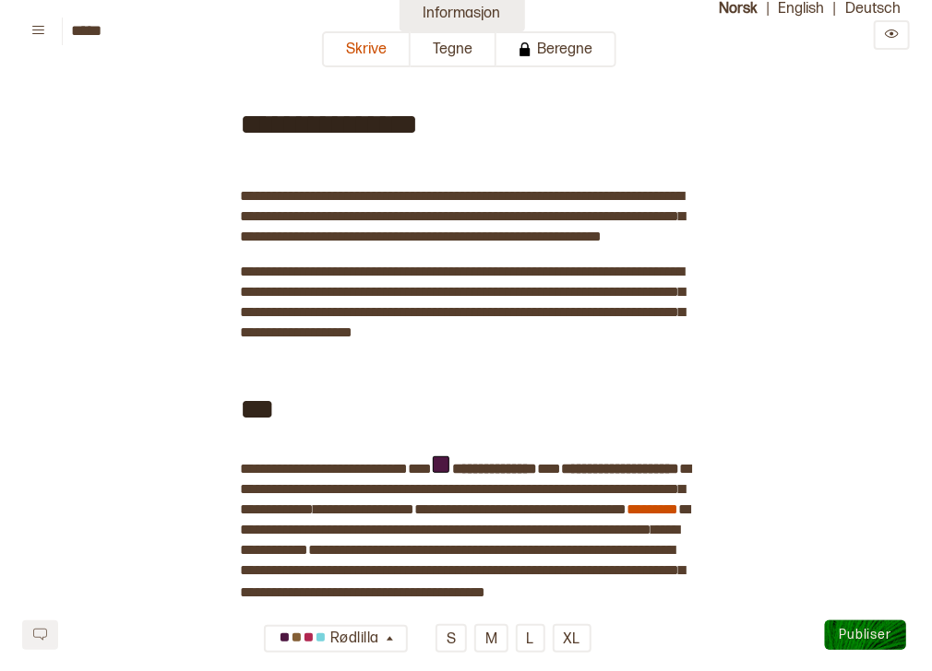
click at [482, 14] on button "Informasjon" at bounding box center [461, 13] width 125 height 36
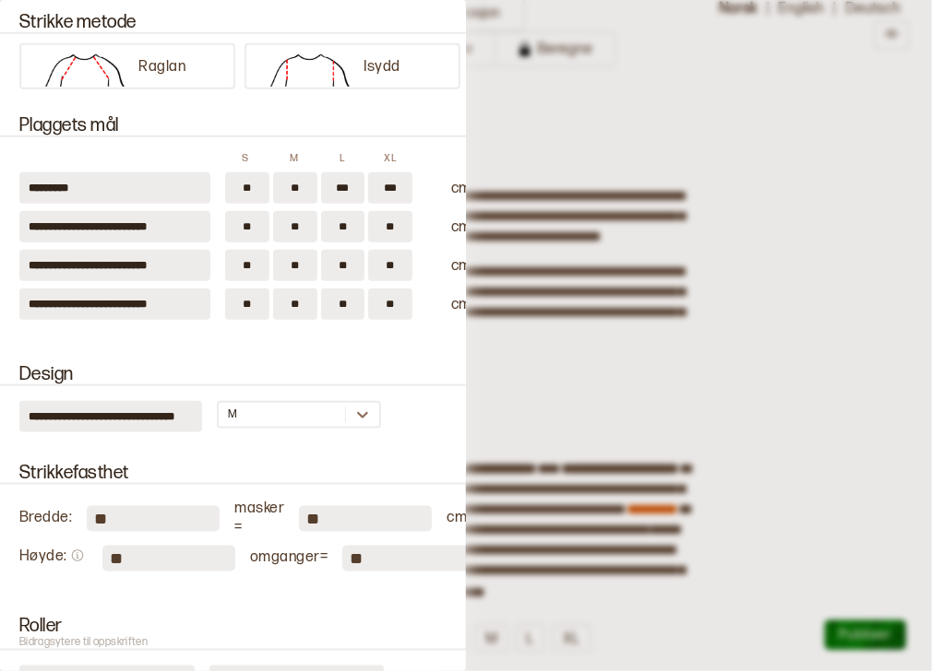
click at [253, 225] on input "**" at bounding box center [247, 226] width 44 height 31
type input "**"
click at [305, 226] on input "**" at bounding box center [295, 226] width 44 height 31
type input "*"
type input "**"
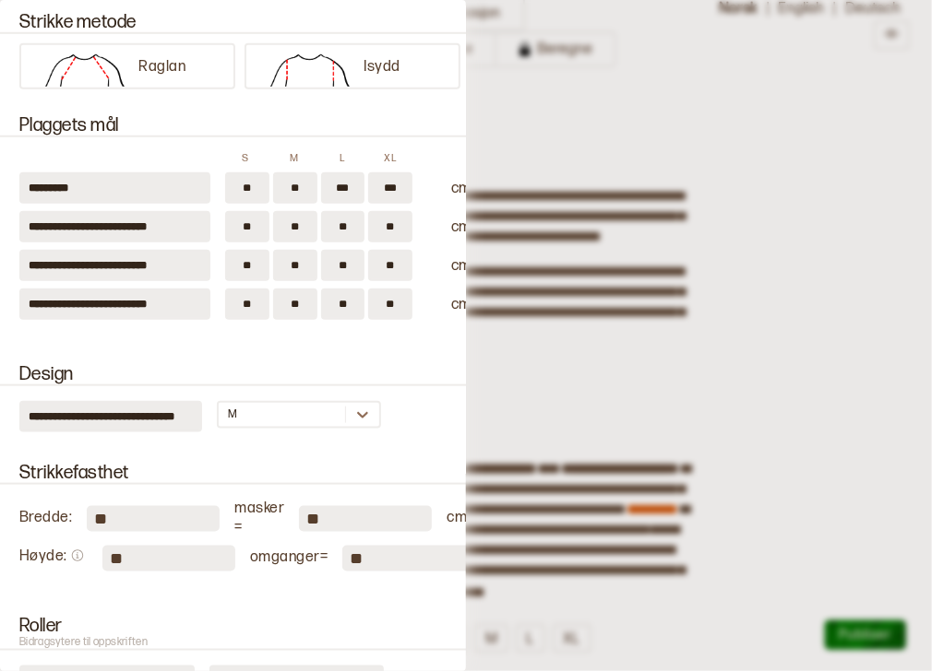
click at [392, 226] on input "**" at bounding box center [390, 226] width 44 height 31
type input "**"
click at [257, 261] on input "**" at bounding box center [247, 265] width 44 height 31
type input "**"
click at [303, 264] on input "**" at bounding box center [295, 265] width 44 height 31
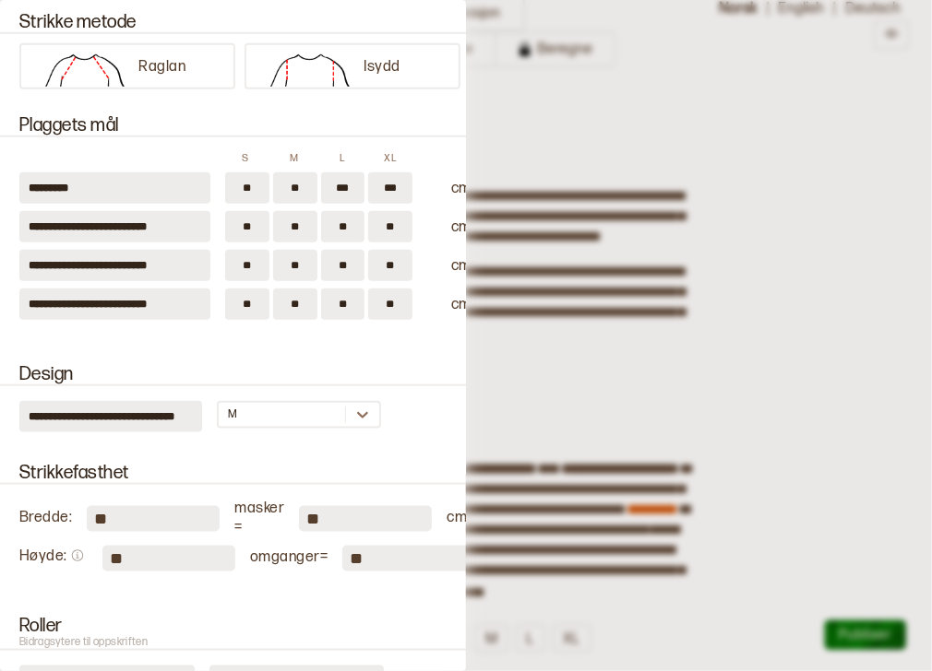
type input "**"
click at [348, 261] on input "**" at bounding box center [343, 265] width 44 height 31
type input "**"
click at [396, 263] on input "**" at bounding box center [390, 265] width 44 height 31
type input "*"
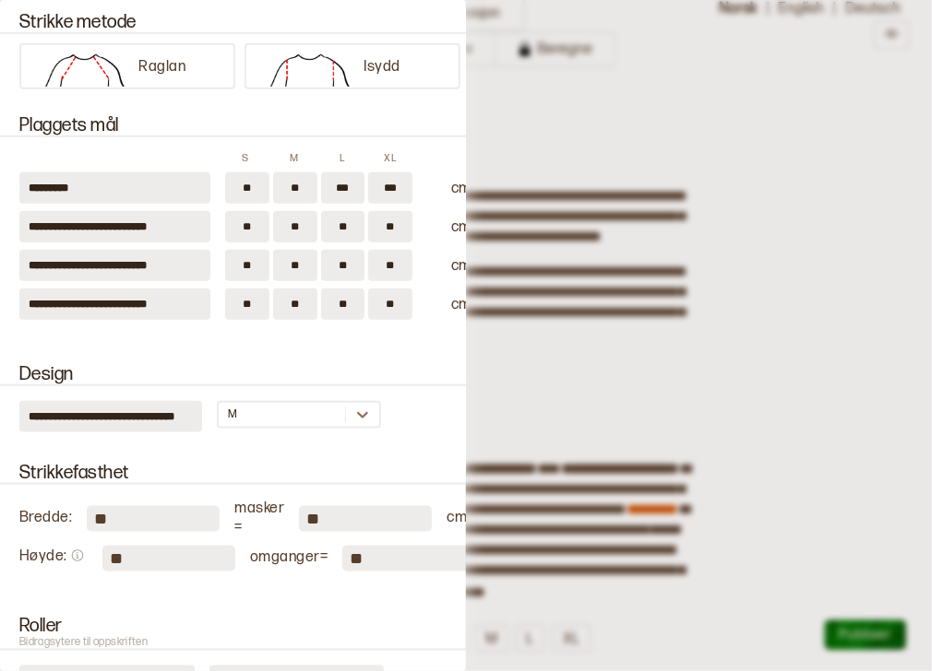
type input "**"
click at [258, 303] on input "**" at bounding box center [247, 304] width 44 height 31
type input "**"
click at [300, 301] on input "**" at bounding box center [295, 304] width 44 height 31
type input "*"
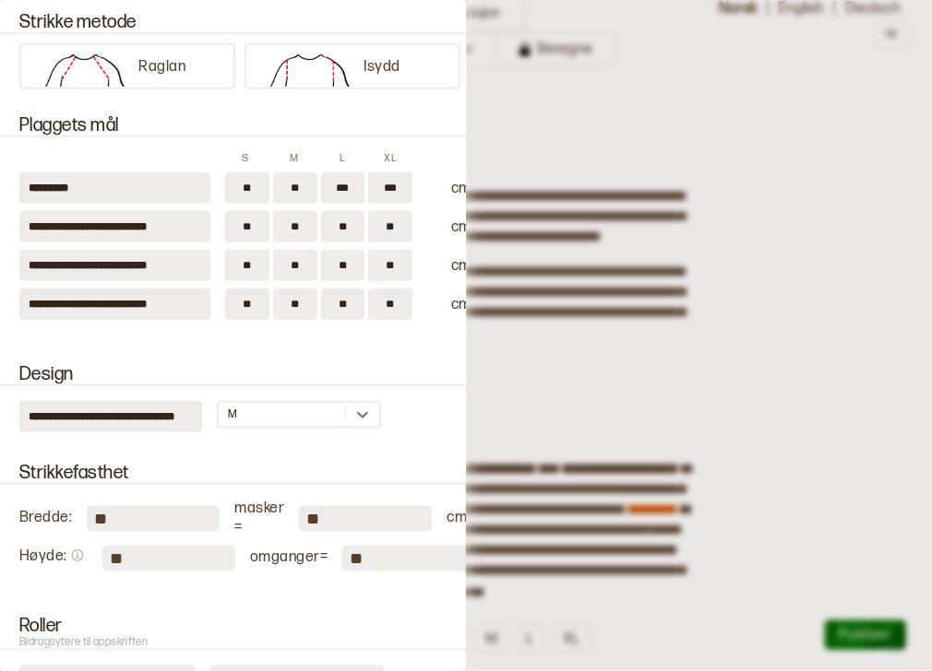
type input "**"
click at [357, 303] on input "**" at bounding box center [343, 304] width 44 height 31
type input "**"
click at [403, 295] on input "**" at bounding box center [390, 304] width 44 height 31
type input "*"
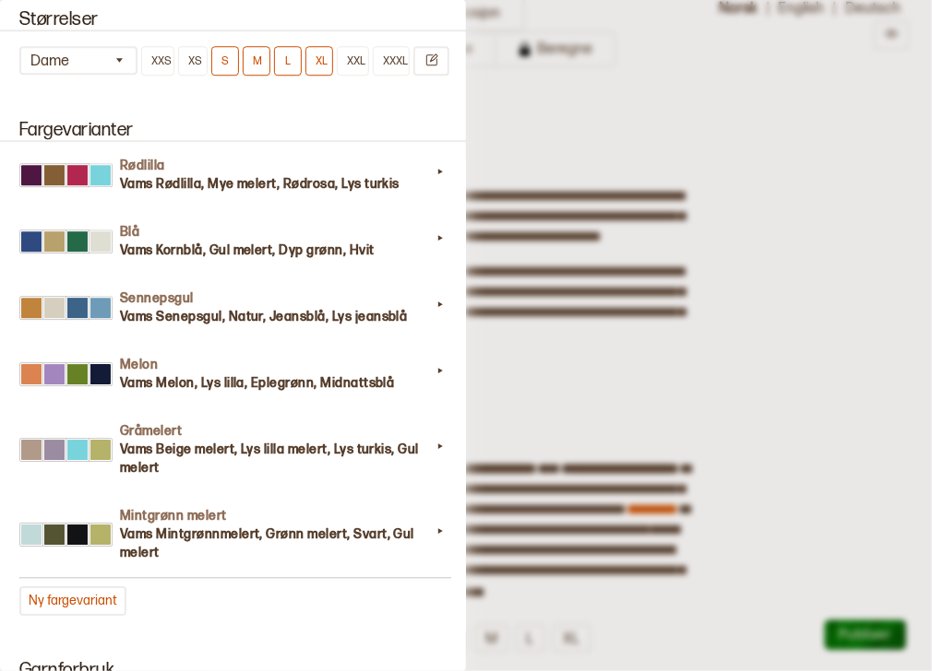
scroll to position [1718, 0]
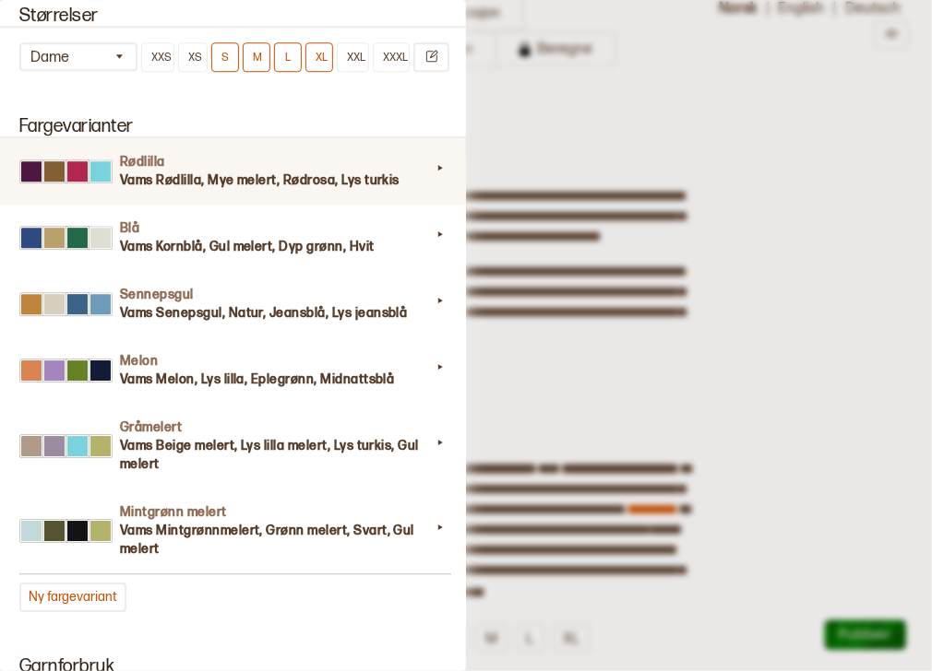
click at [410, 172] on h3 "Vams Rødlilla, Mye melert, Rødrosa, Lys turkis" at bounding box center [275, 181] width 311 height 18
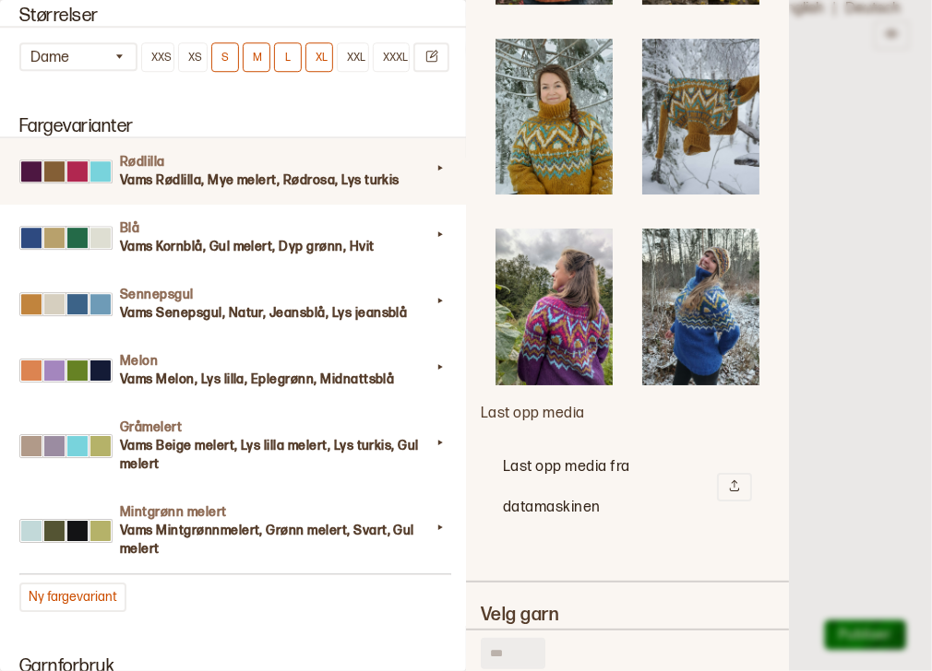
scroll to position [2109, 0]
type input "**"
click at [728, 479] on icon at bounding box center [734, 485] width 13 height 13
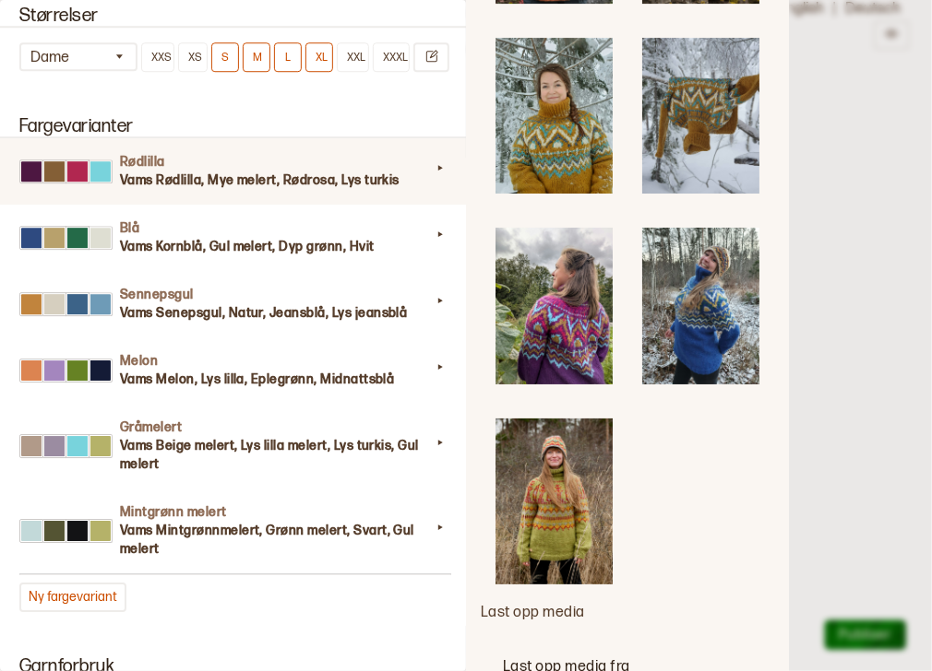
click at [838, 162] on div at bounding box center [466, 335] width 932 height 671
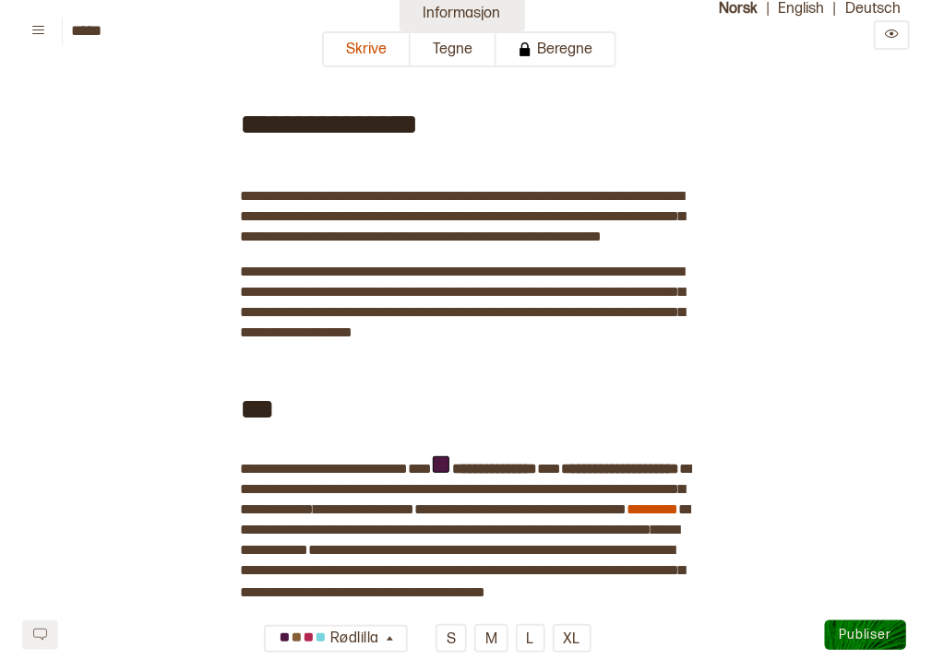
click at [453, 6] on button "Informasjon" at bounding box center [461, 13] width 125 height 36
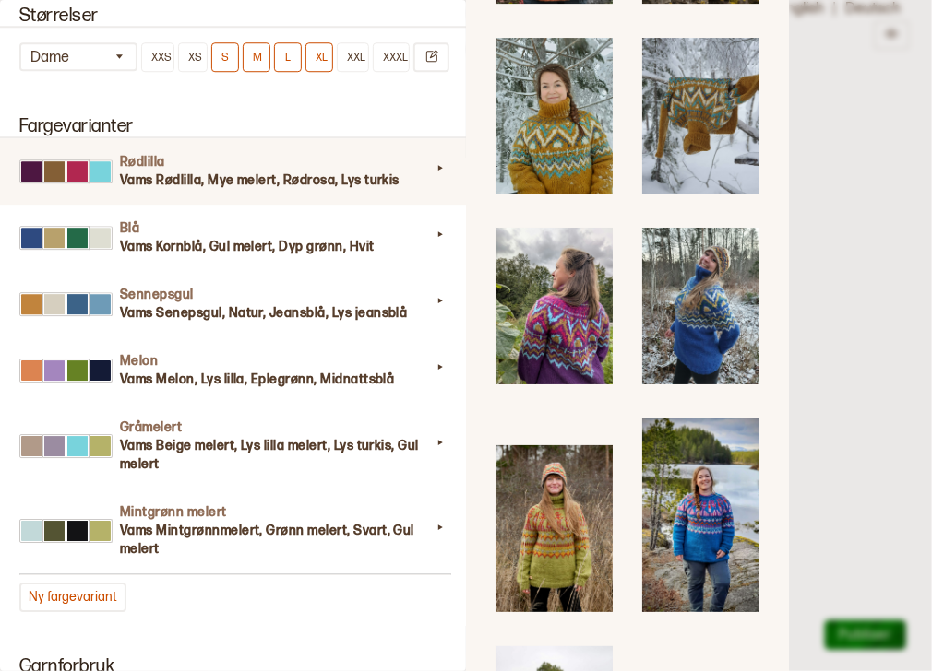
click at [564, 449] on img at bounding box center [553, 529] width 117 height 167
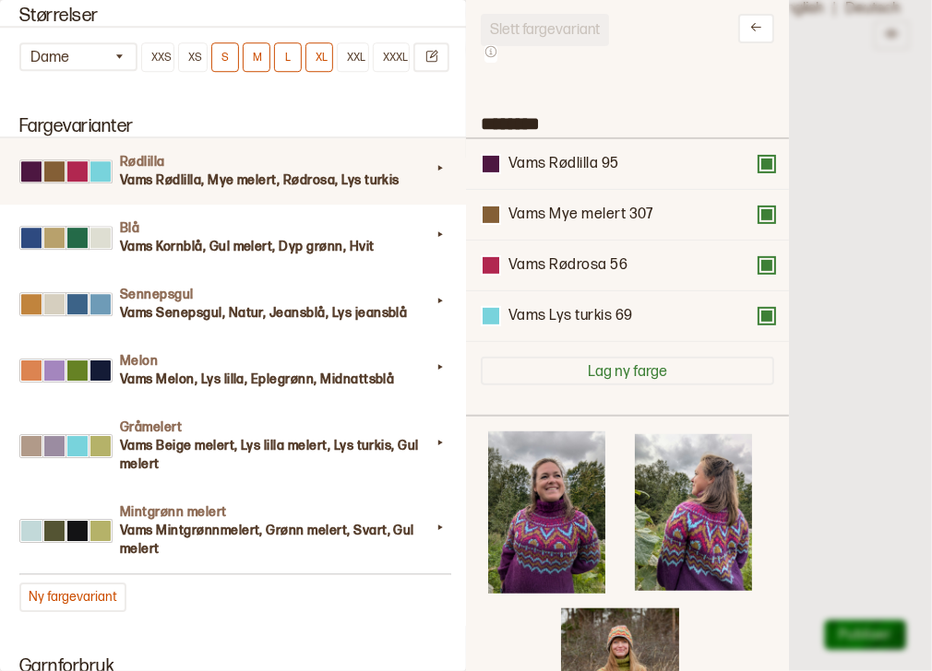
scroll to position [0, 0]
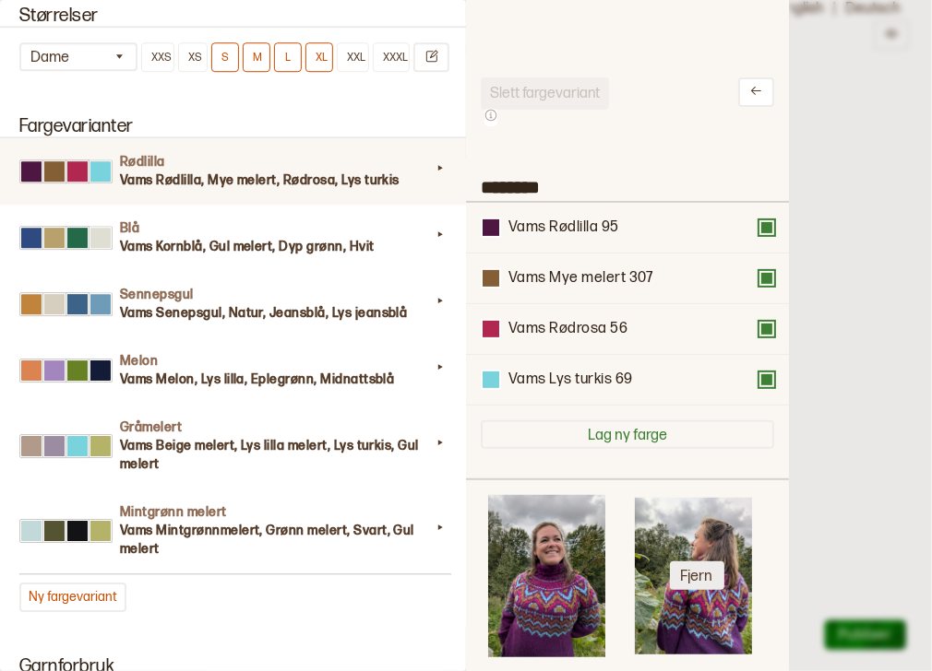
click at [680, 569] on button "Fjern" at bounding box center [697, 576] width 54 height 29
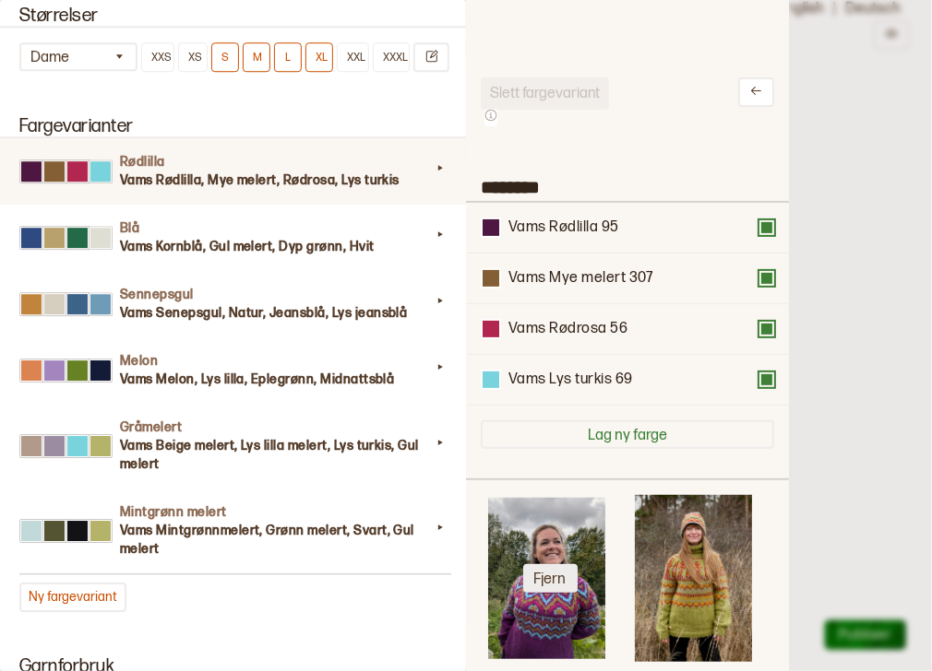
click at [555, 568] on button "Fjern" at bounding box center [550, 578] width 54 height 29
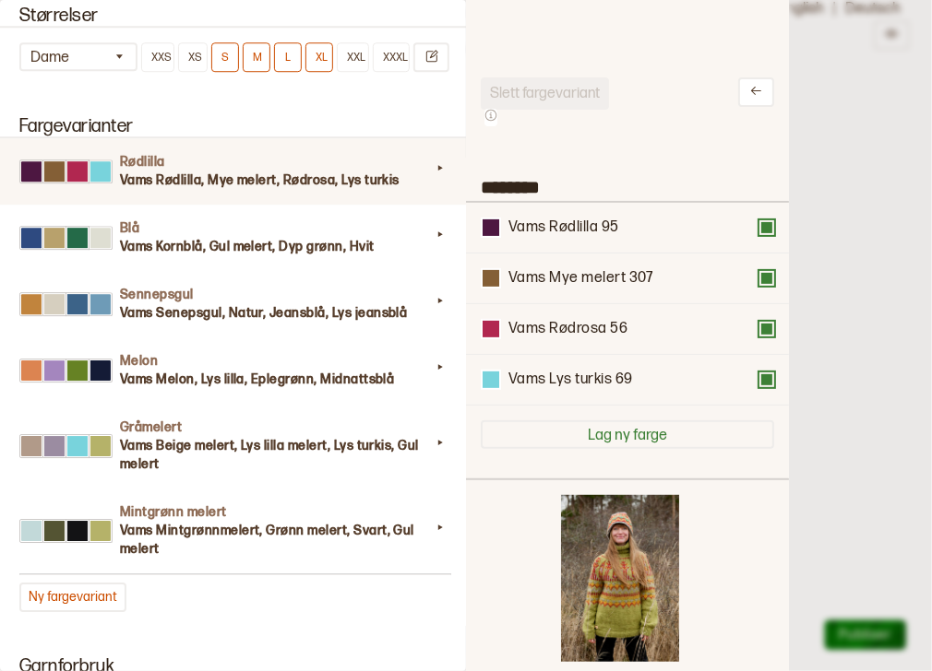
drag, startPoint x: 553, startPoint y: 182, endPoint x: 469, endPoint y: 160, distance: 86.6
click at [469, 160] on div "**********" at bounding box center [466, 335] width 932 height 671
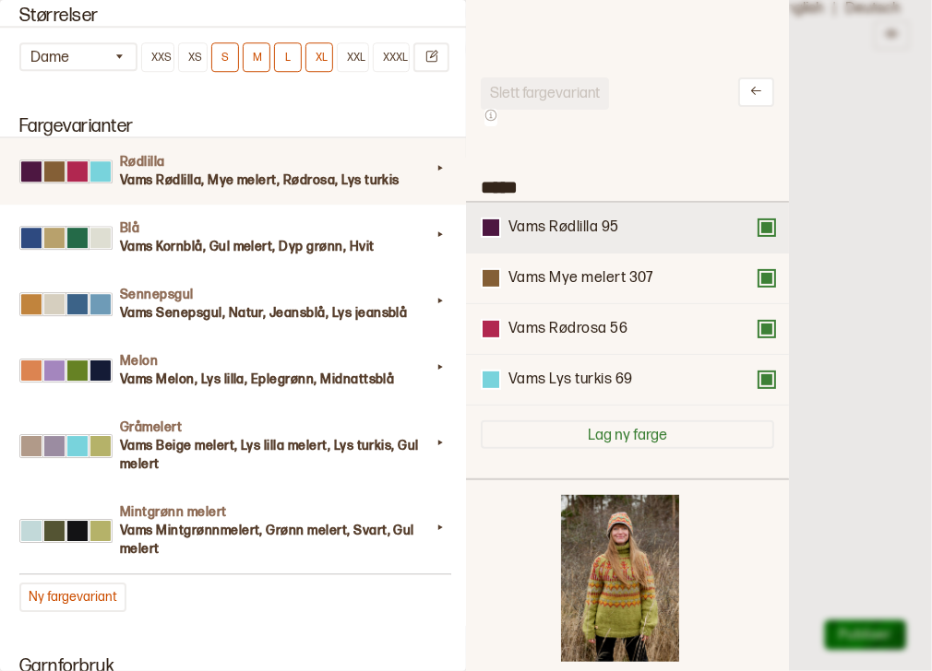
click at [764, 235] on div "Vams Rødlilla 95" at bounding box center [627, 228] width 293 height 20
type input "*****"
click at [760, 226] on button at bounding box center [766, 227] width 15 height 15
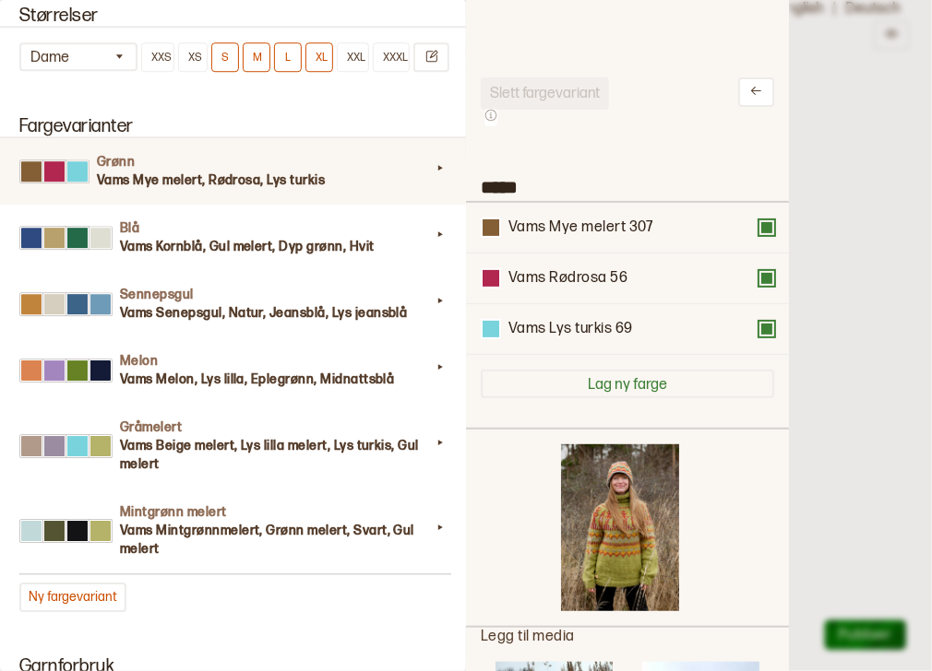
click at [760, 226] on button at bounding box center [766, 227] width 15 height 15
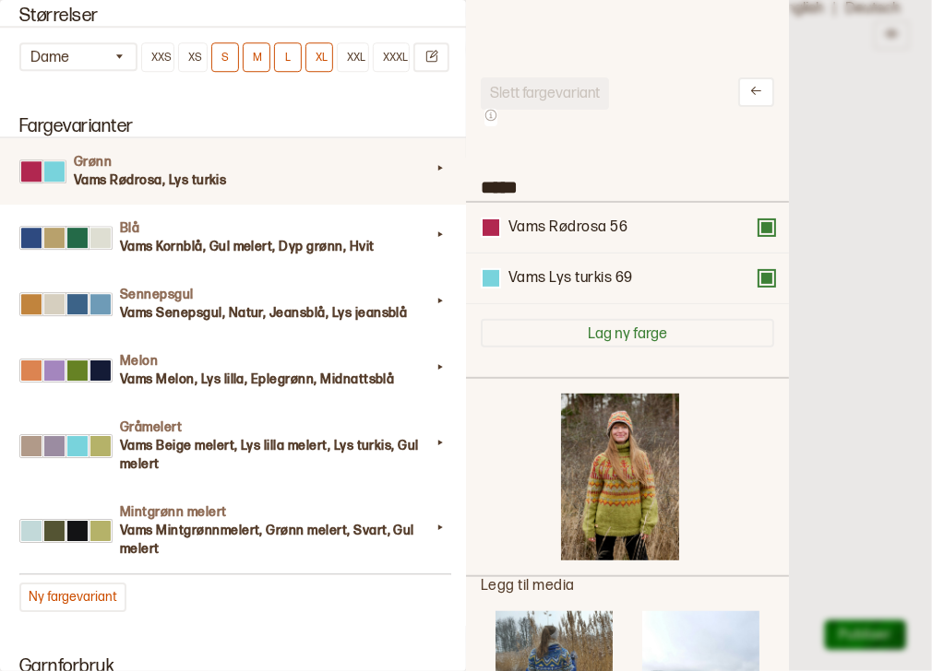
click at [760, 226] on button at bounding box center [766, 227] width 15 height 15
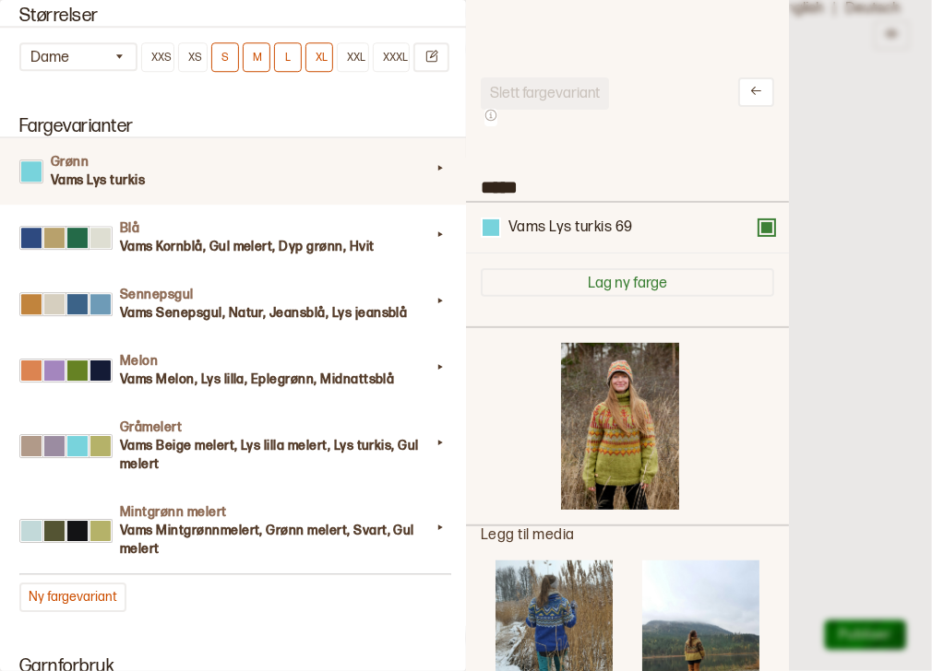
click at [760, 226] on button at bounding box center [766, 227] width 15 height 15
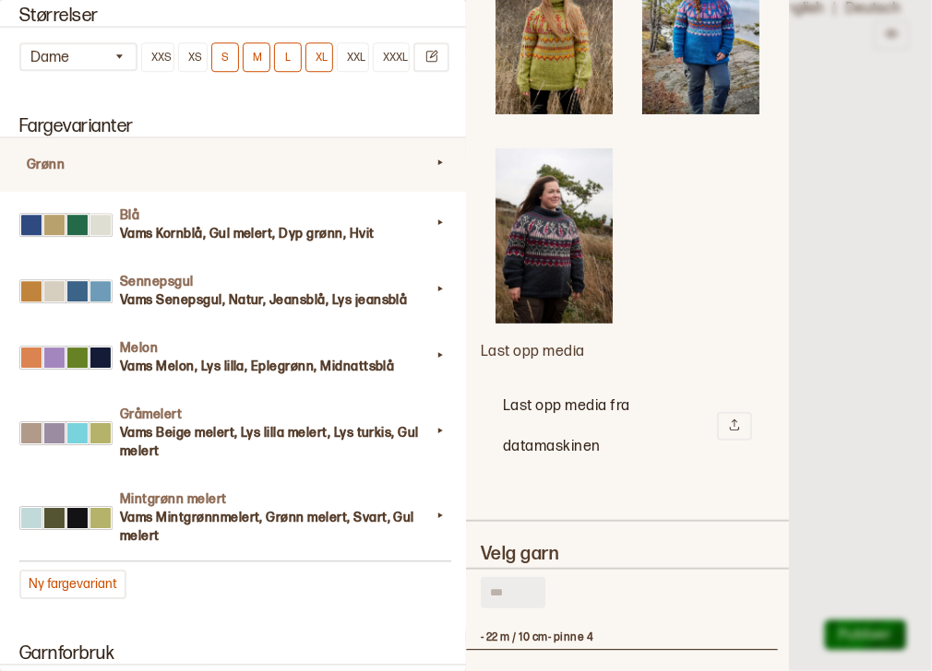
scroll to position [2474, 0]
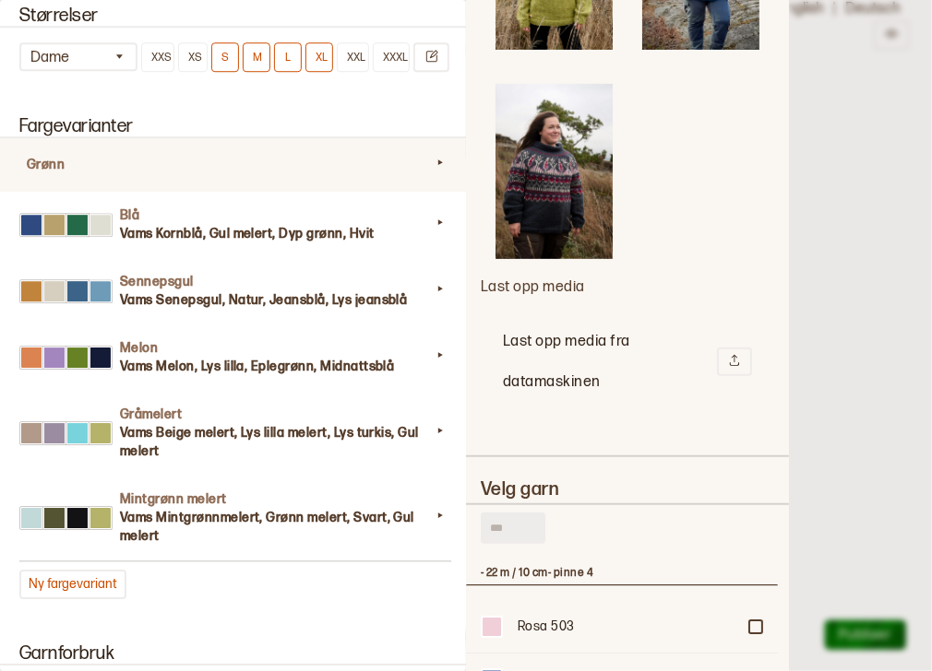
click at [509, 513] on input "text" at bounding box center [513, 528] width 65 height 31
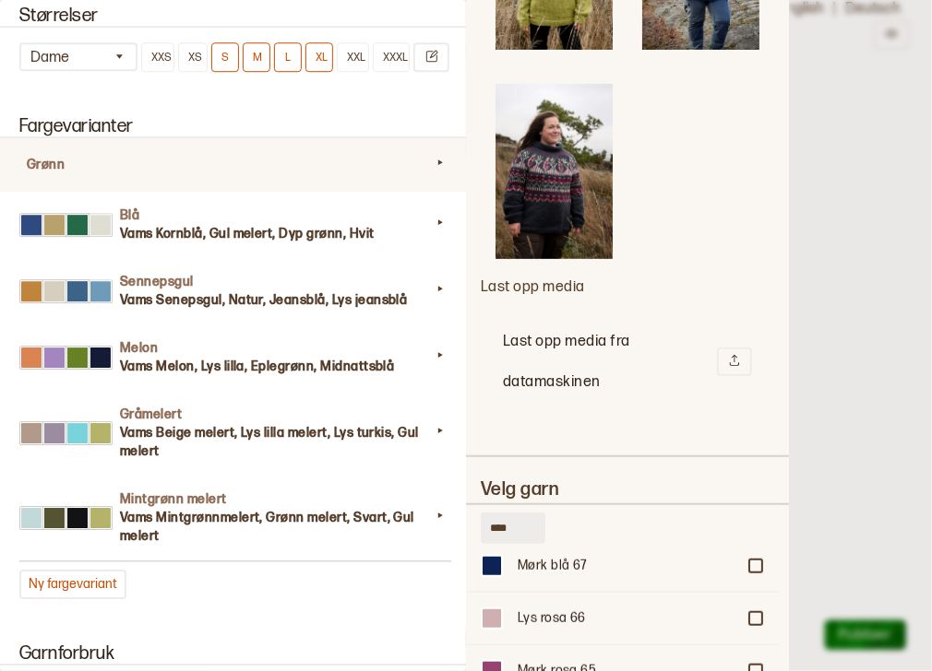
scroll to position [652, 0]
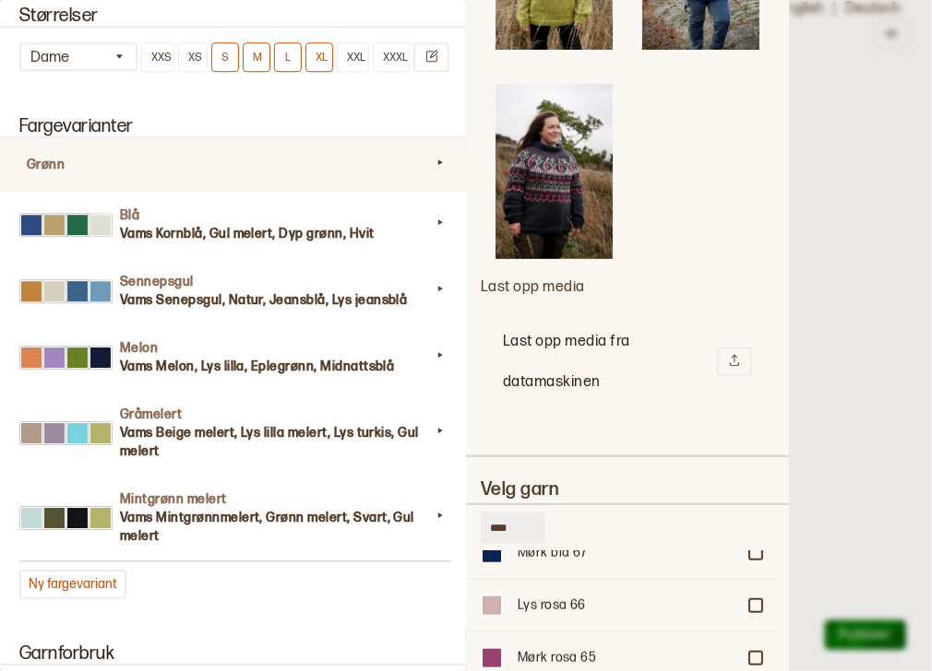
type input "****"
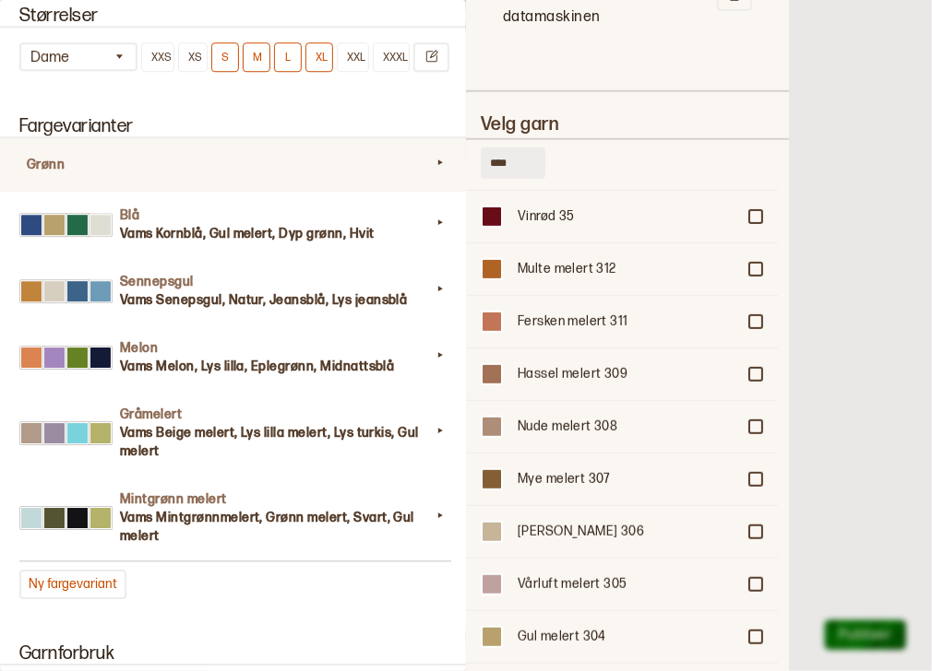
scroll to position [2590, 0]
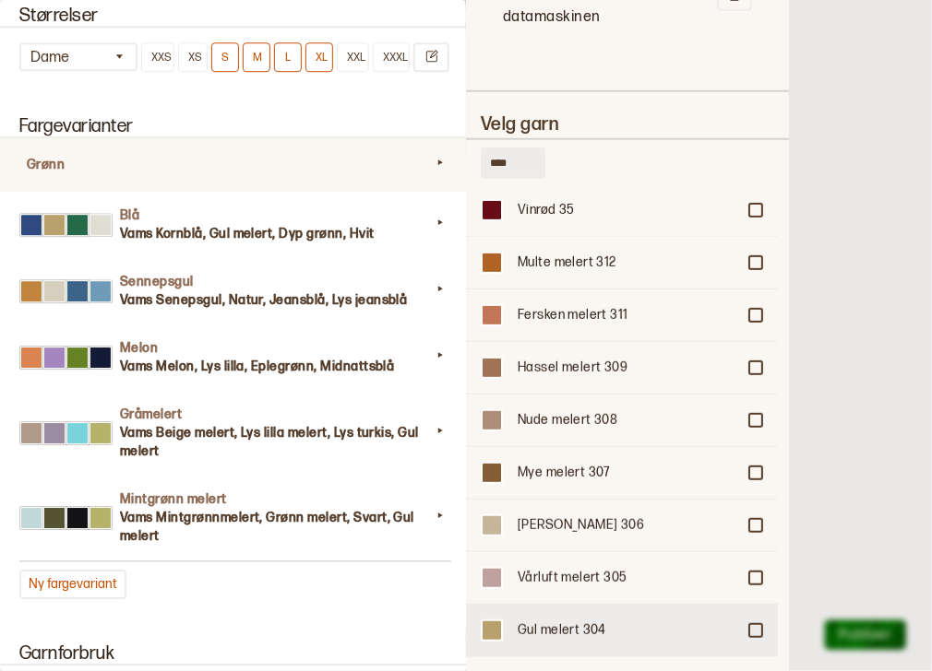
click at [756, 604] on div "Gul melert 304" at bounding box center [622, 630] width 312 height 53
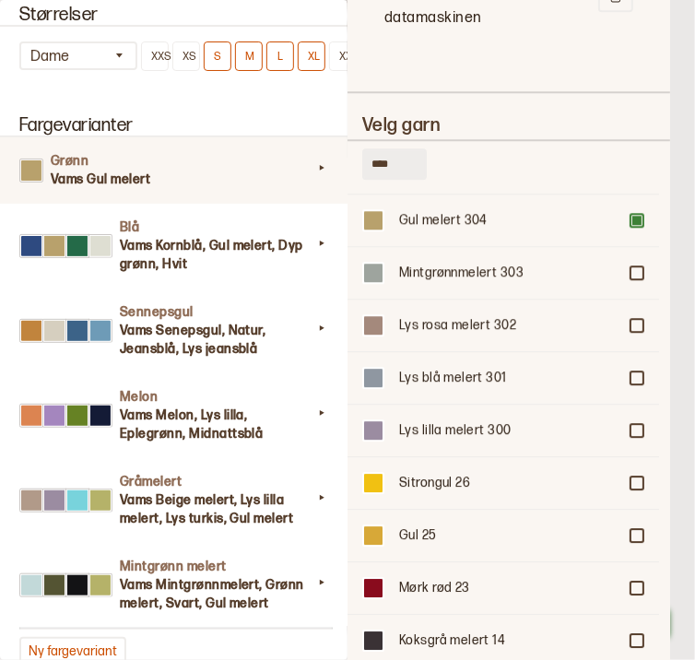
scroll to position [3008, 0]
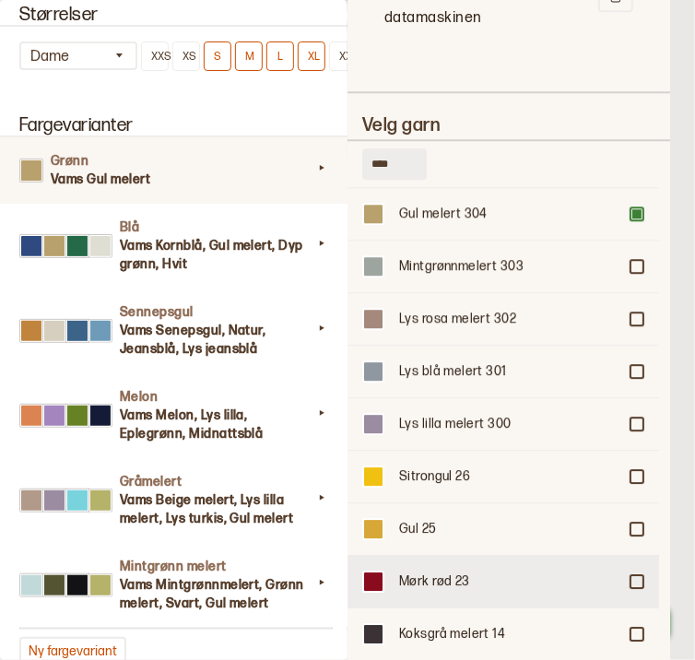
click at [624, 555] on div "Mørk rød 23" at bounding box center [504, 581] width 312 height 53
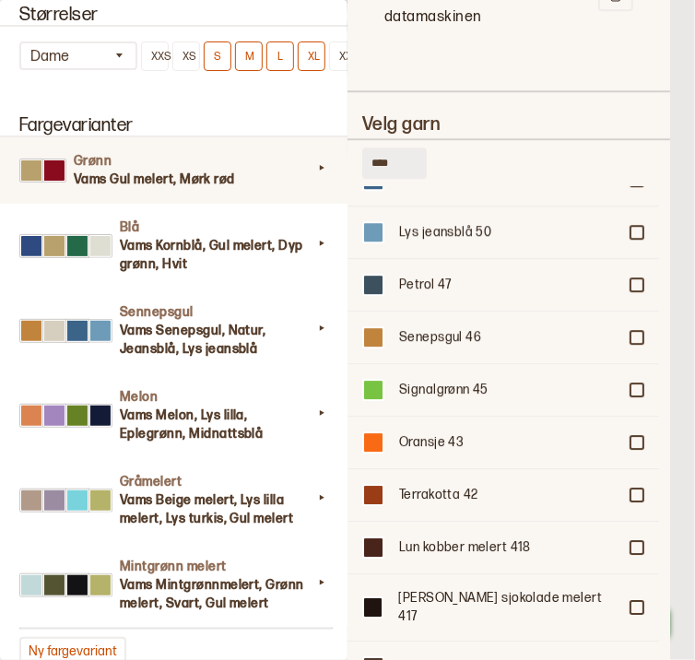
scroll to position [1278, 0]
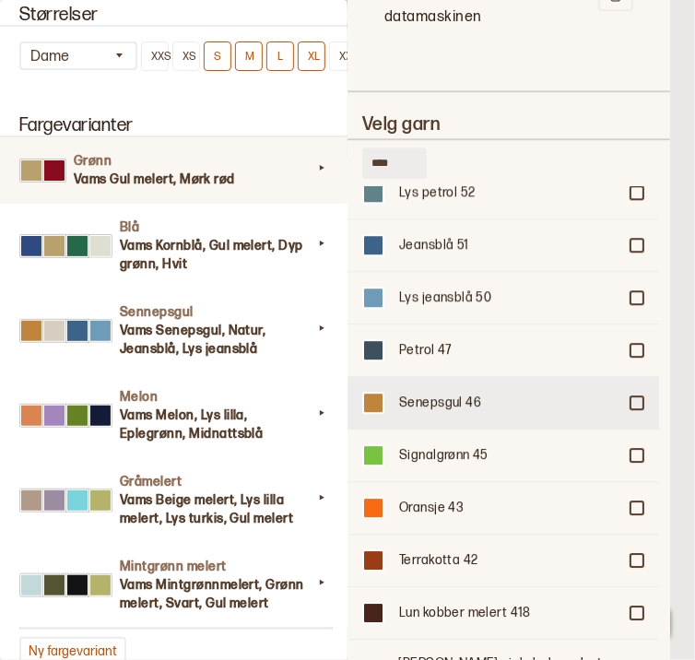
click at [632, 398] on div at bounding box center [637, 403] width 11 height 11
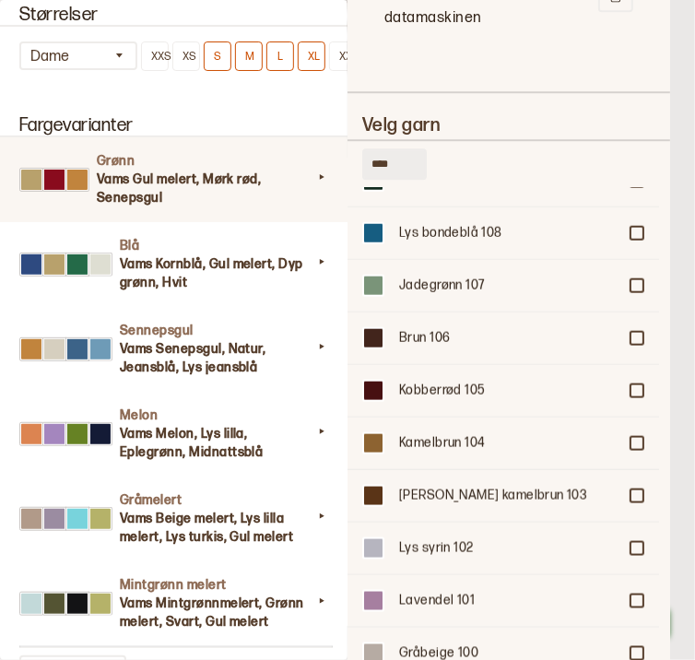
scroll to position [3948, 0]
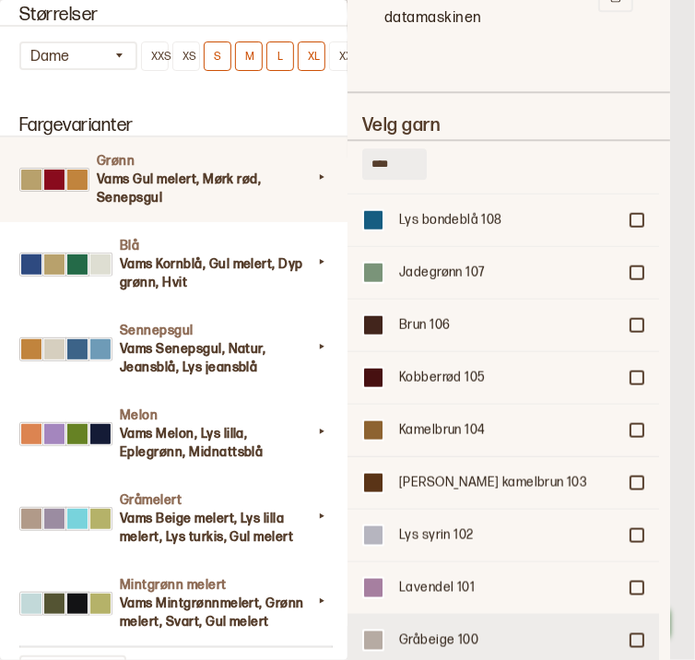
click at [636, 614] on div "Gråbeige 100" at bounding box center [504, 640] width 312 height 53
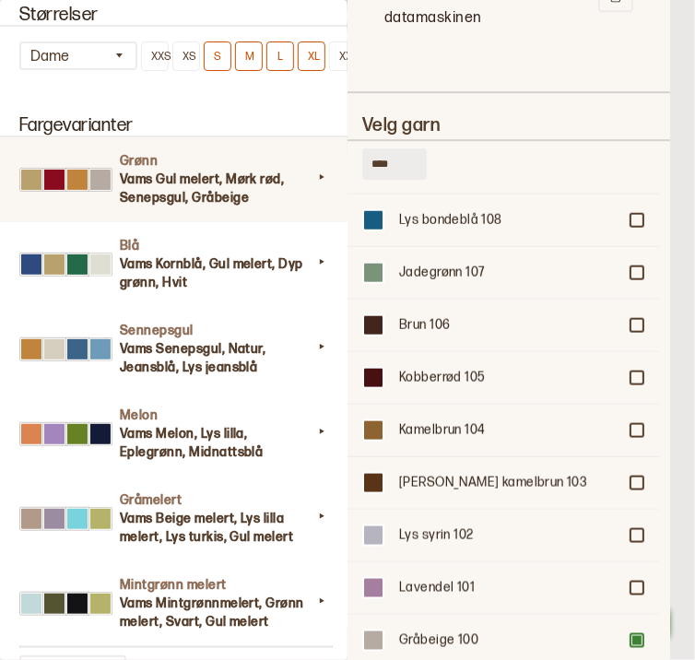
click at [159, 169] on h4 "Grønn" at bounding box center [216, 161] width 193 height 18
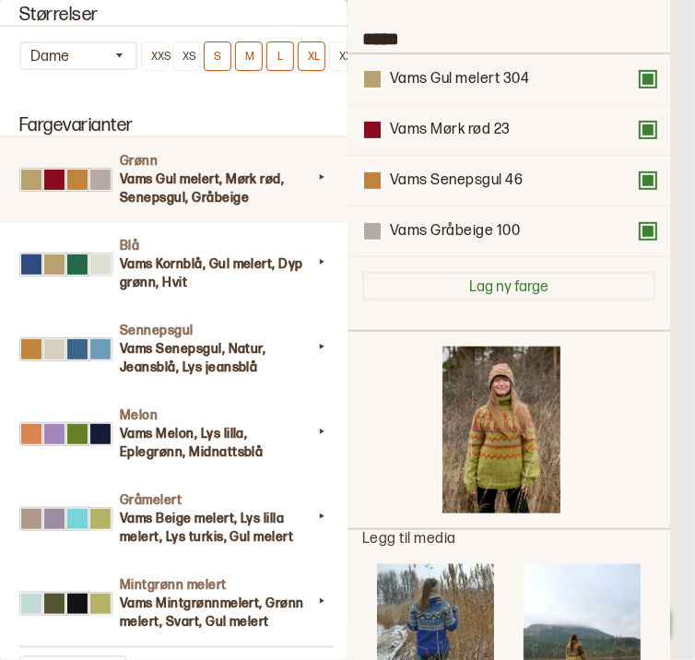
scroll to position [0, 0]
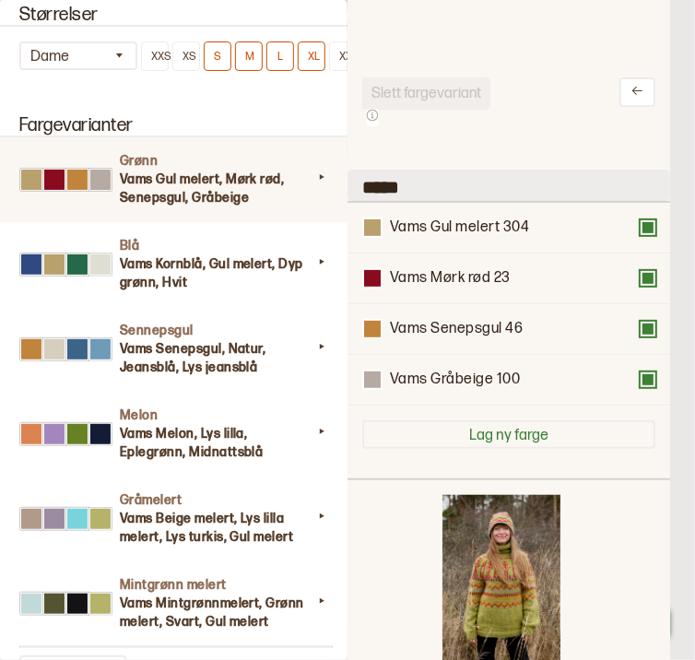
click at [375, 184] on input "*****" at bounding box center [509, 185] width 323 height 31
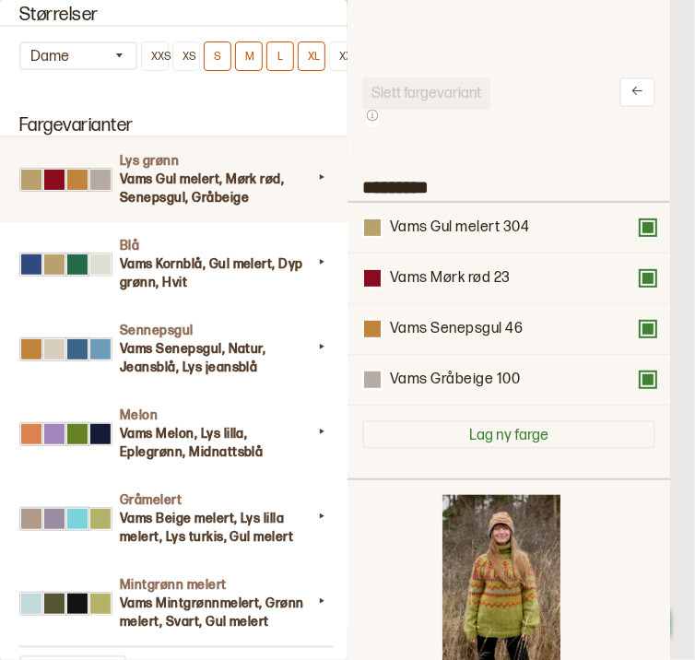
click at [267, 137] on h2 "Fargevarianter" at bounding box center [175, 126] width 356 height 22
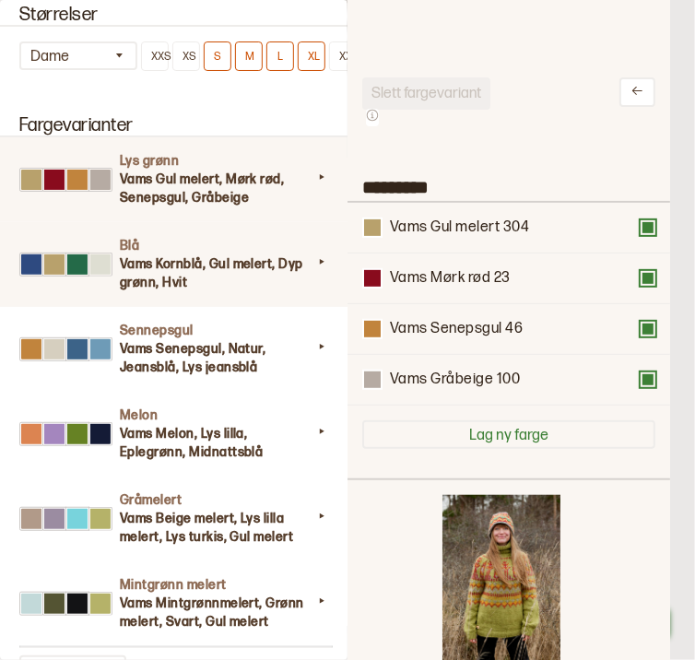
click at [144, 262] on h3 "Vams Kornblå, Gul melert, Dyp grønn, Hvit" at bounding box center [216, 273] width 193 height 37
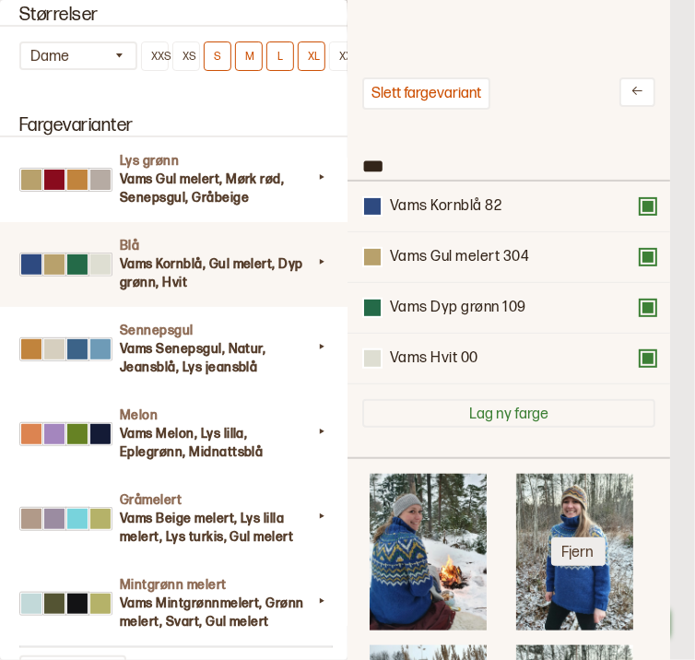
click at [568, 545] on button "Fjern" at bounding box center [579, 552] width 54 height 29
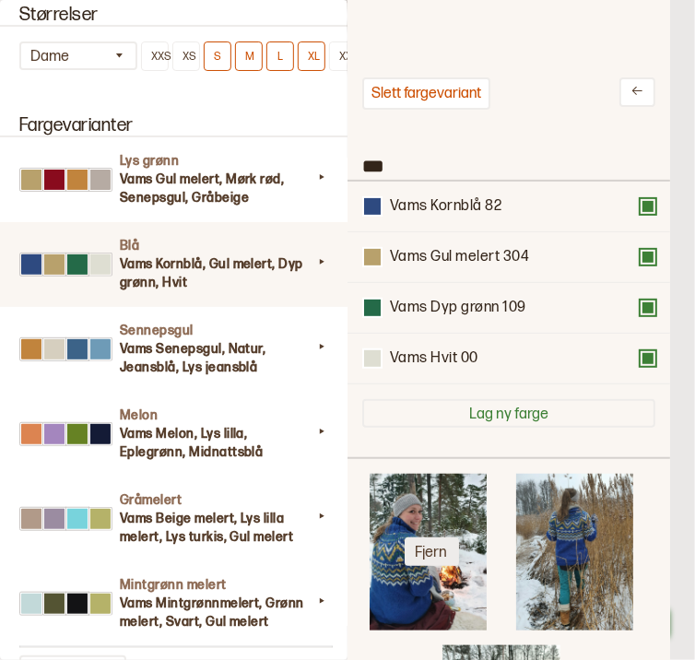
click at [442, 540] on button "Fjern" at bounding box center [432, 552] width 54 height 29
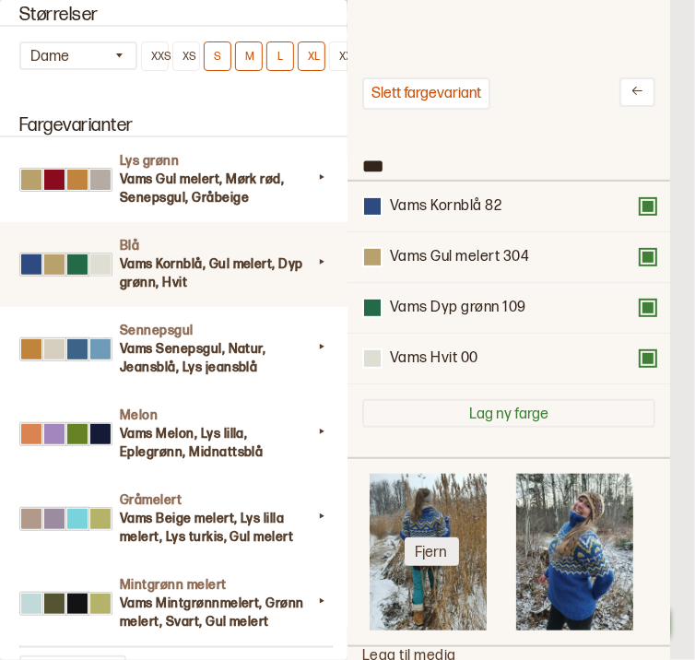
click at [442, 540] on button "Fjern" at bounding box center [432, 552] width 54 height 29
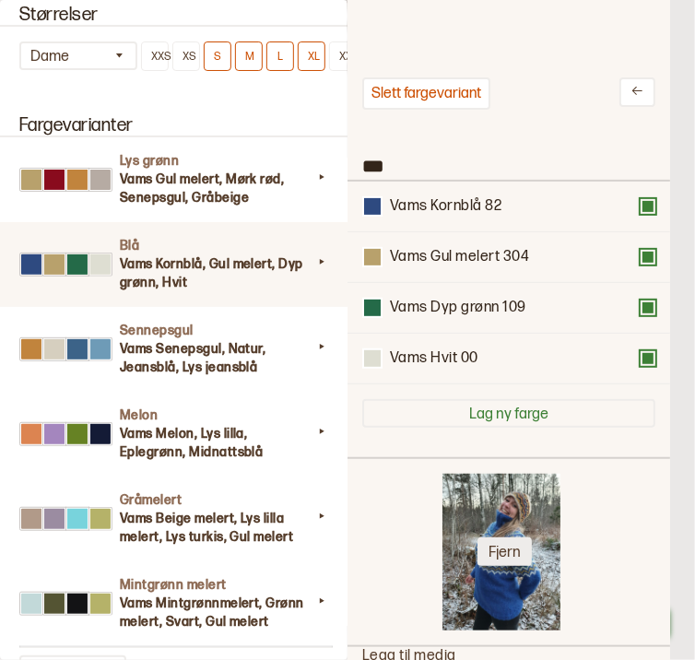
click at [505, 551] on button "Fjern" at bounding box center [505, 552] width 54 height 29
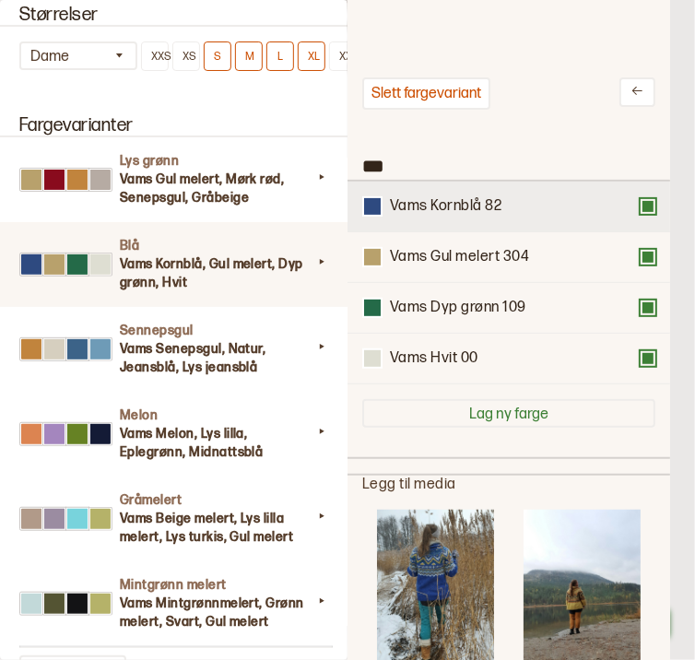
click at [648, 203] on button at bounding box center [648, 206] width 15 height 15
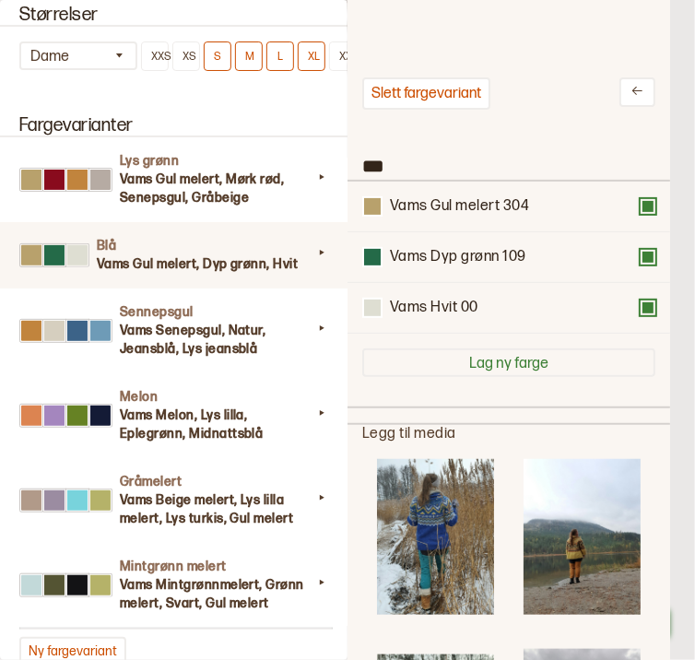
click at [648, 203] on button at bounding box center [648, 206] width 15 height 15
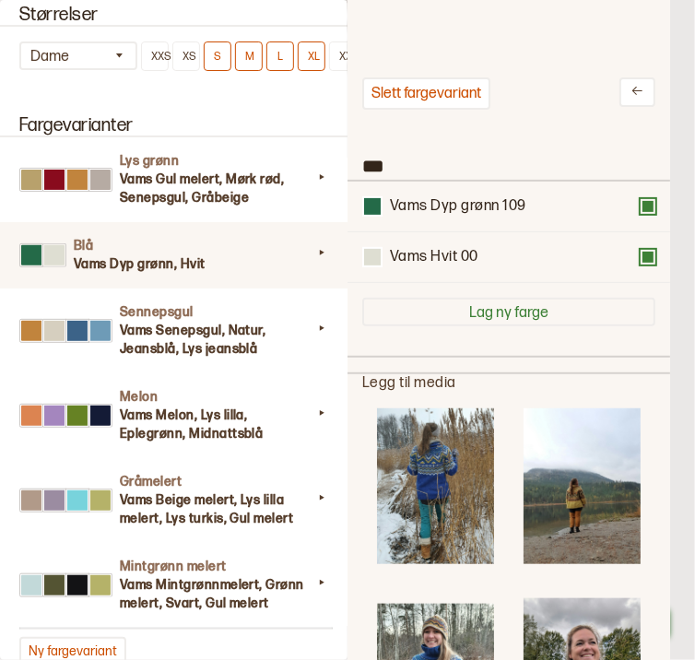
click at [648, 203] on button at bounding box center [648, 206] width 15 height 15
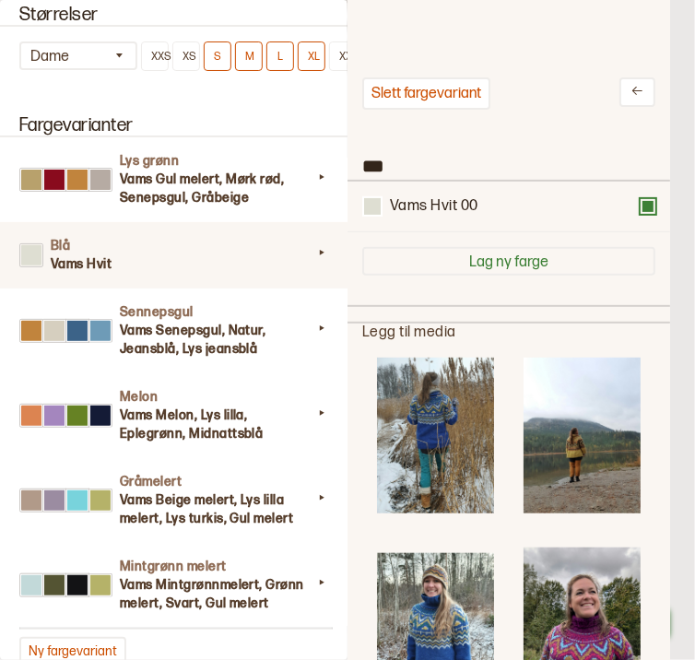
click at [648, 203] on button at bounding box center [648, 206] width 15 height 15
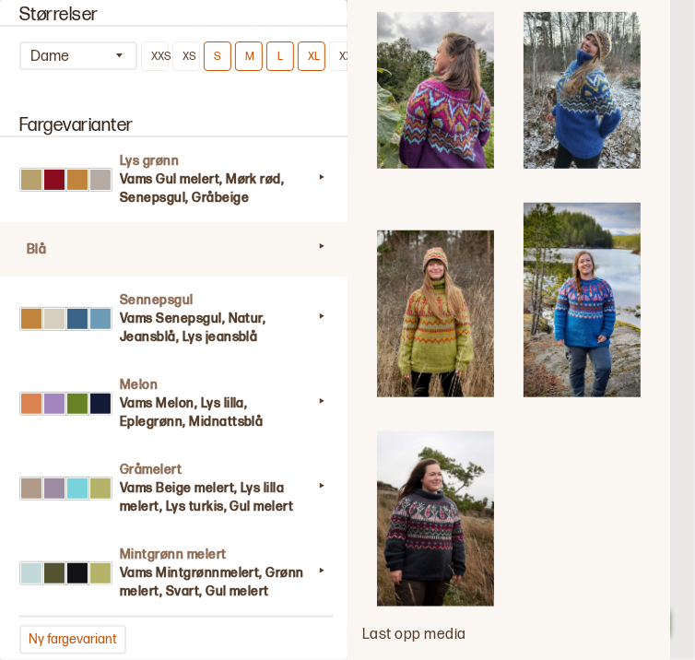
scroll to position [1920, 0]
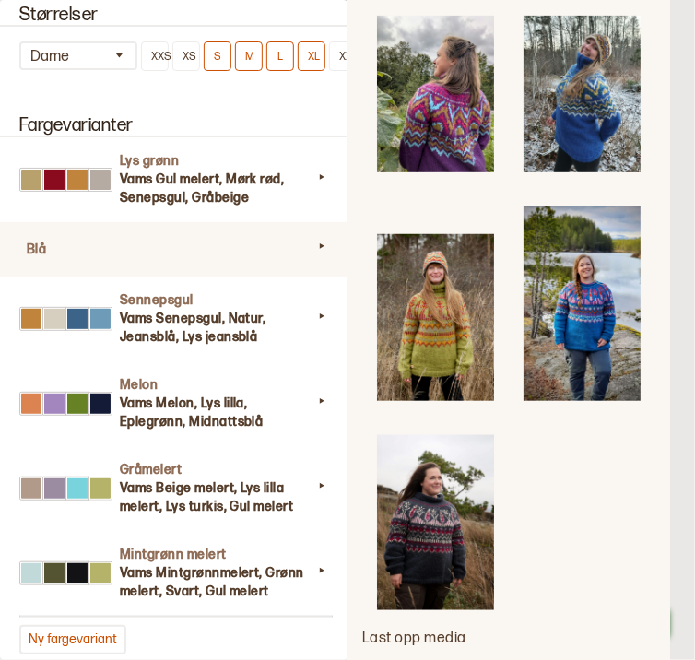
click at [455, 444] on img at bounding box center [435, 522] width 117 height 175
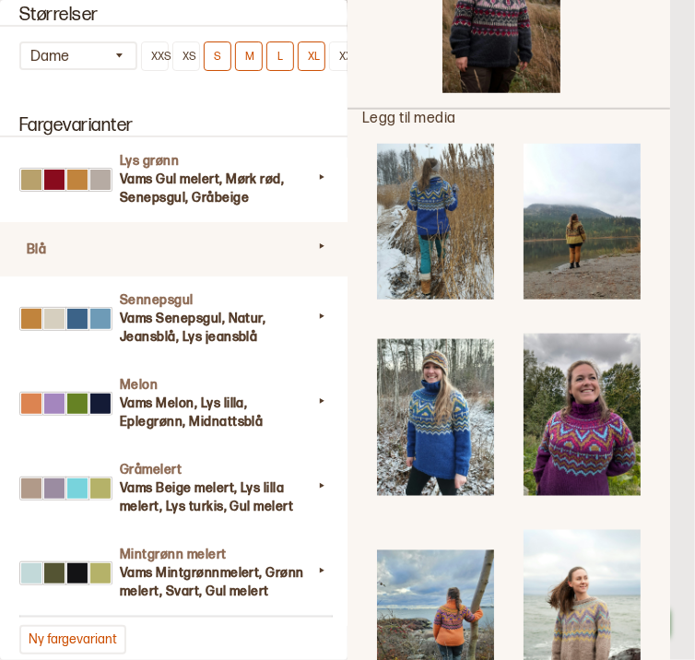
scroll to position [0, 0]
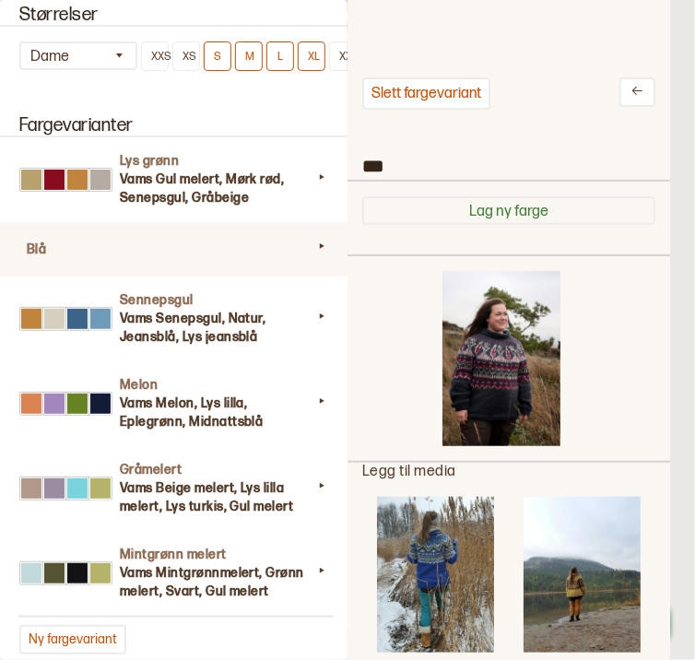
drag, startPoint x: 410, startPoint y: 159, endPoint x: 344, endPoint y: 159, distance: 65.5
click at [344, 159] on div "**********" at bounding box center [347, 330] width 695 height 660
click at [564, 100] on div at bounding box center [508, 92] width 293 height 30
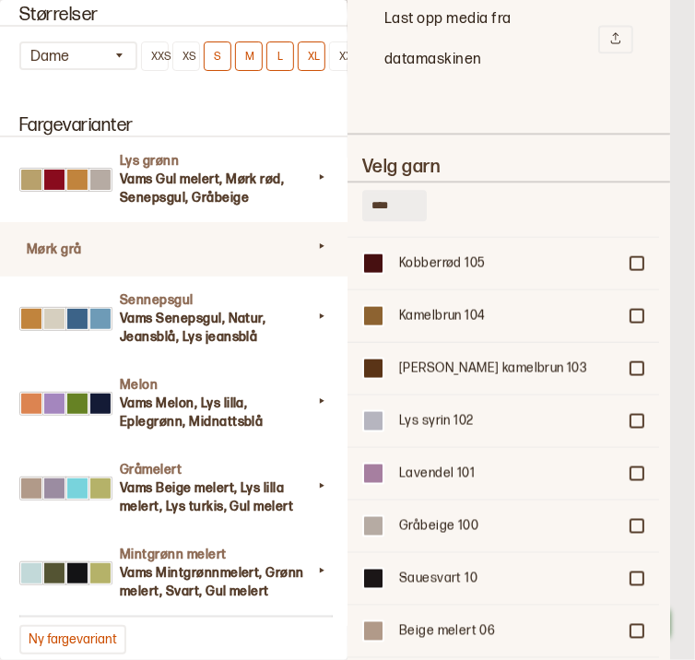
scroll to position [2837, 0]
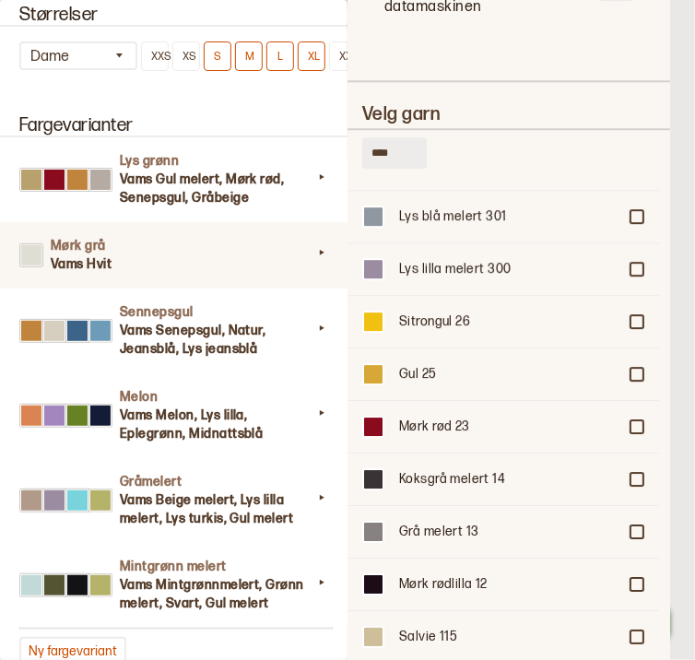
scroll to position [3139, 0]
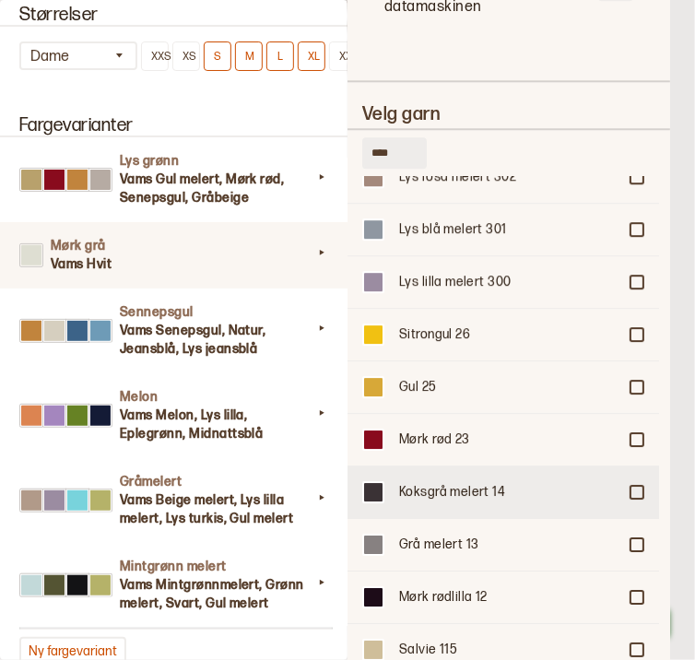
click at [638, 466] on div "Koksgrå melert 14" at bounding box center [504, 492] width 312 height 53
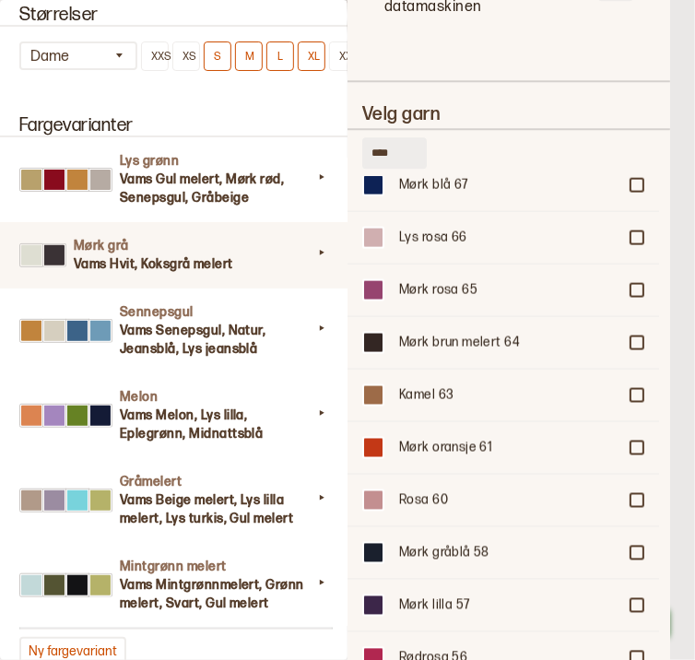
scroll to position [633, 0]
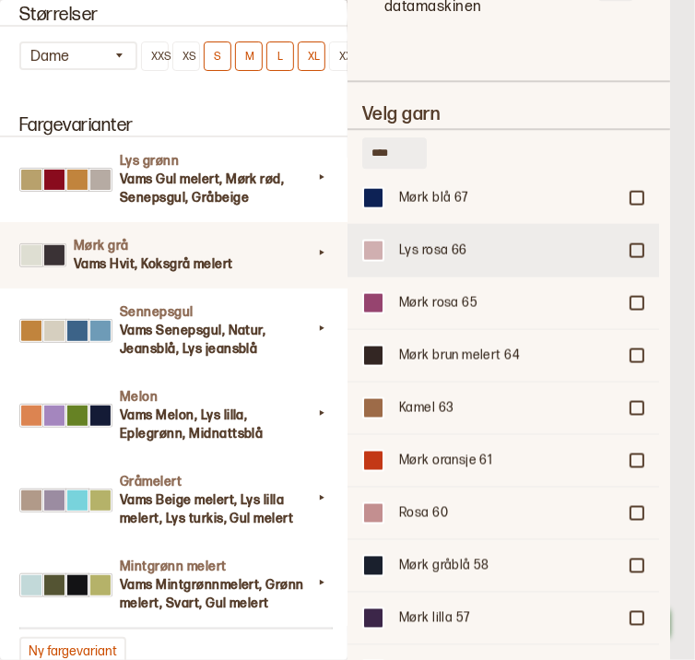
click at [636, 244] on div at bounding box center [637, 249] width 11 height 11
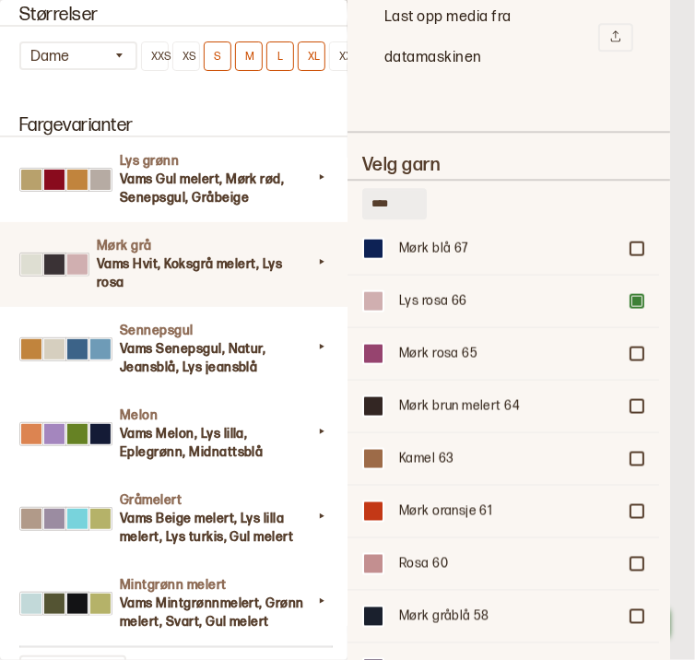
scroll to position [2989, 0]
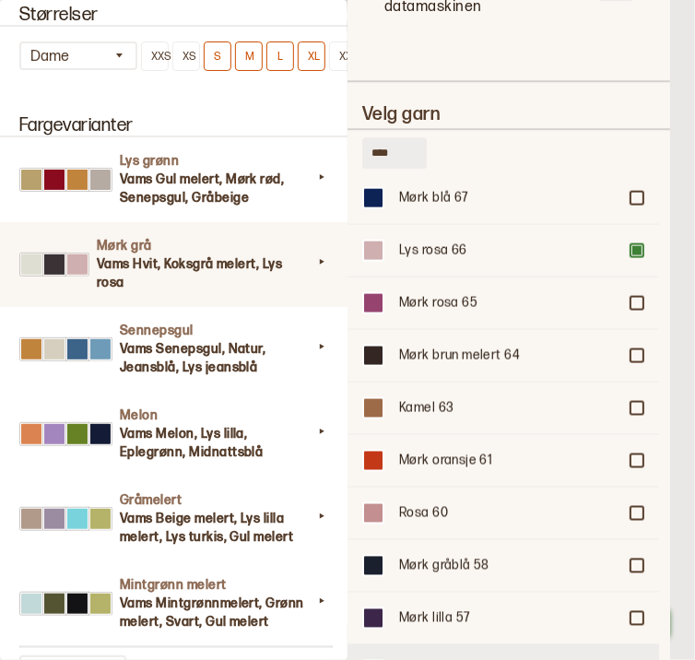
click at [632, 665] on div at bounding box center [637, 670] width 11 height 11
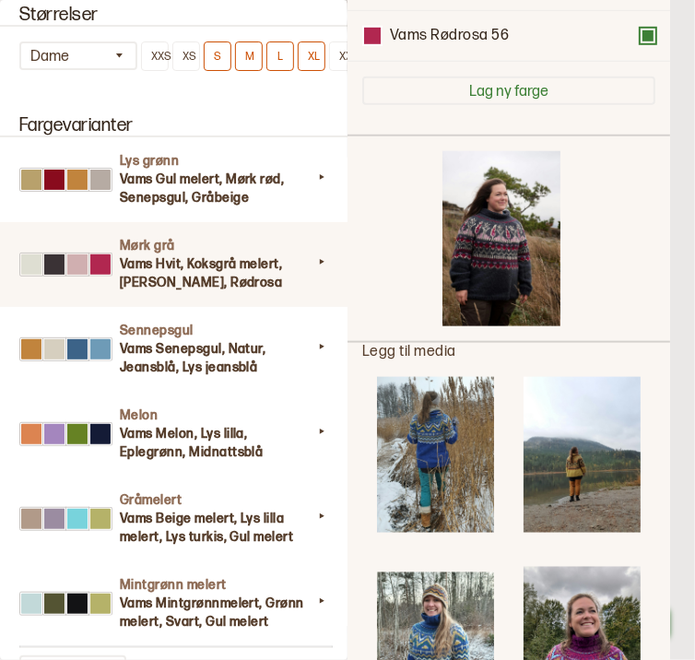
scroll to position [0, 0]
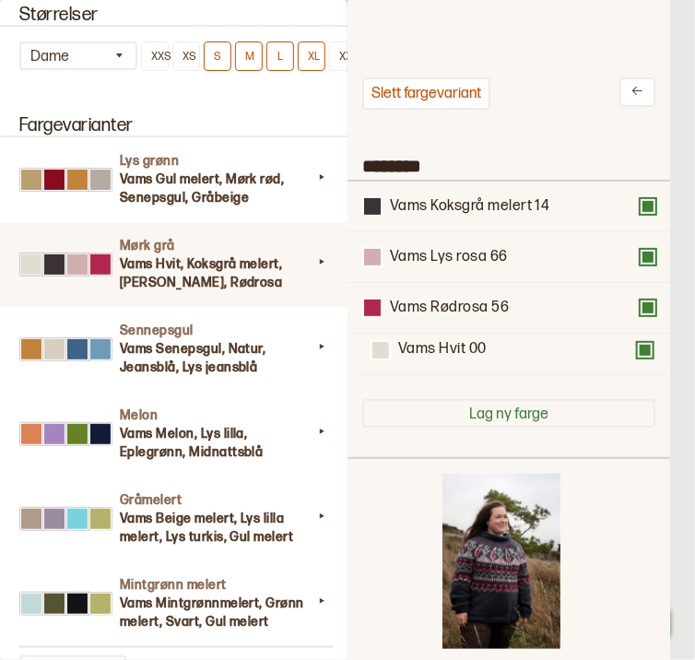
drag, startPoint x: 469, startPoint y: 214, endPoint x: 471, endPoint y: 365, distance: 151.3
click at [471, 365] on div "Vams Hvit 00 Vams Koksgrå melert 14 Vams Lys rosa 66 Vams Rødrosa 56" at bounding box center [508, 283] width 293 height 203
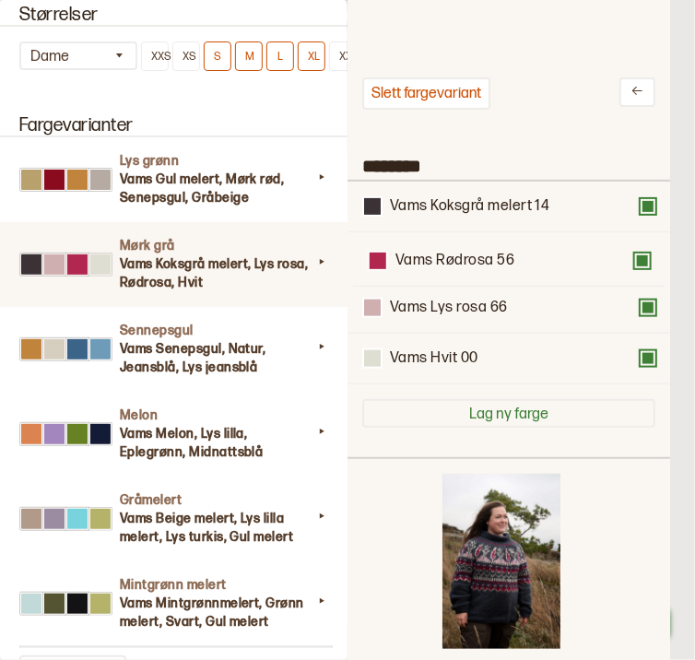
drag, startPoint x: 463, startPoint y: 322, endPoint x: 462, endPoint y: 272, distance: 49.8
click at [462, 272] on div "Vams Koksgrå melert 14 Vams Lys rosa 66 Vams Rødrosa 56 Vams Hvit 00" at bounding box center [508, 283] width 293 height 203
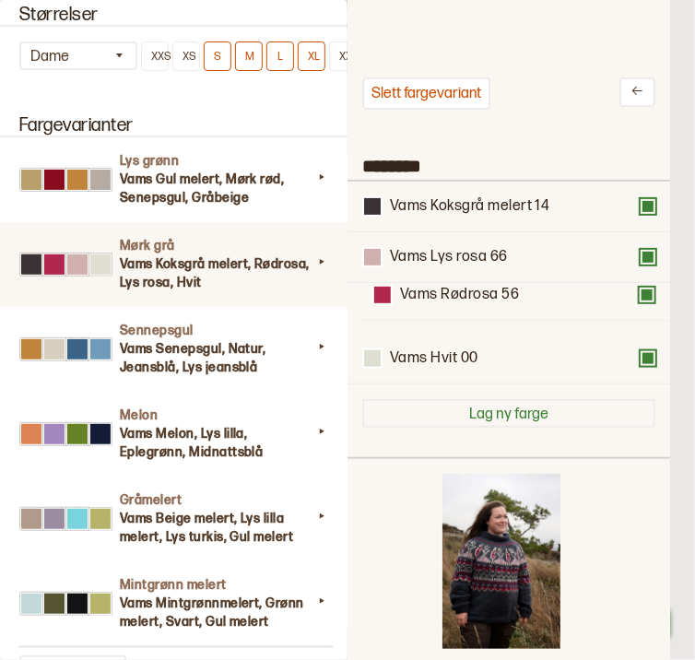
drag, startPoint x: 462, startPoint y: 272, endPoint x: 468, endPoint y: 316, distance: 44.6
click at [468, 316] on div "Vams Koksgrå melert 14 Vams Rødrosa 56 Vams Lys rosa 66 Vams Hvit 00" at bounding box center [508, 283] width 293 height 203
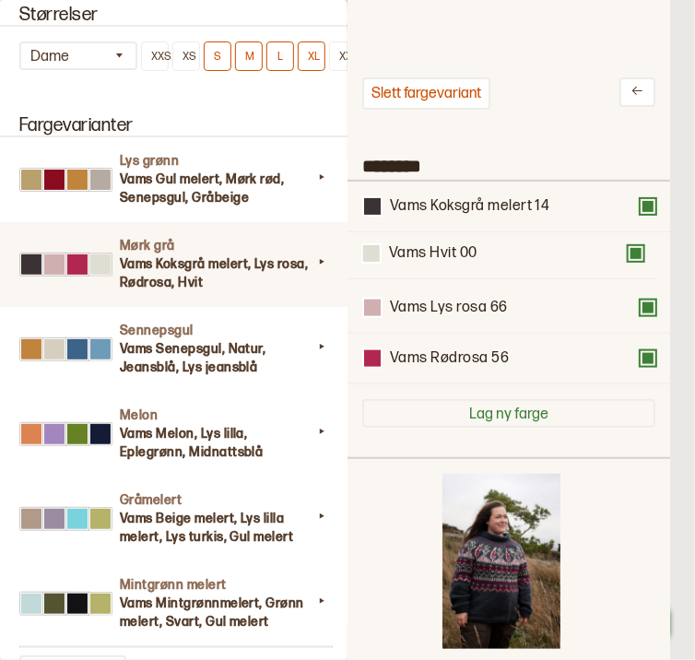
drag, startPoint x: 541, startPoint y: 364, endPoint x: 532, endPoint y: 249, distance: 115.6
click at [532, 249] on div "Vams Koksgrå melert 14 Vams Lys rosa 66 Vams Rødrosa 56 Vams Hvit 00" at bounding box center [508, 283] width 293 height 203
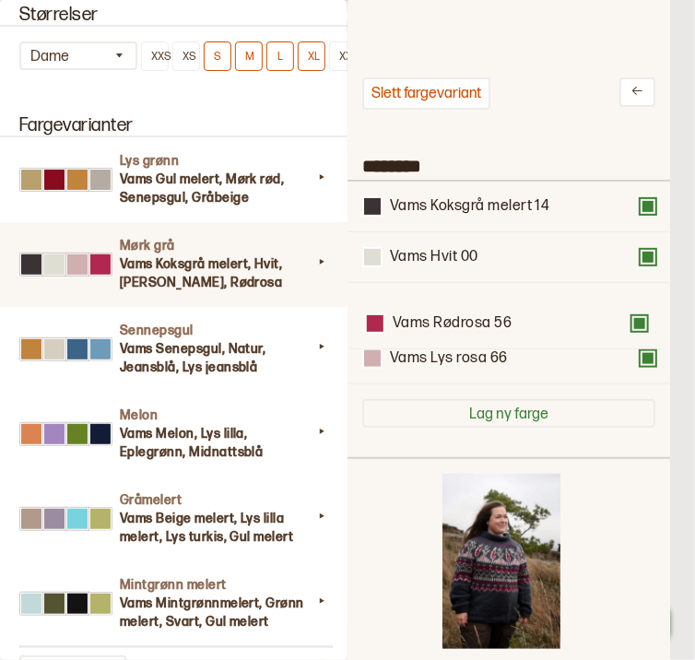
drag, startPoint x: 523, startPoint y: 357, endPoint x: 520, endPoint y: 314, distance: 43.4
click at [520, 314] on div "Vams Koksgrå melert 14 Vams Hvit 00 Vams Lys rosa 66 Vams Rødrosa 56" at bounding box center [508, 283] width 293 height 203
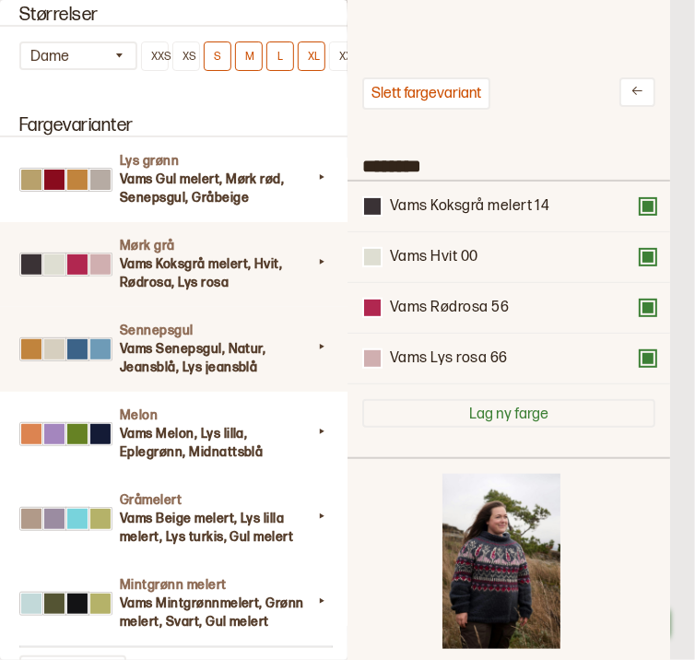
click at [266, 343] on h3 "Vams Senepsgul, Natur, Jeansblå, Lys jeansblå" at bounding box center [216, 358] width 193 height 37
type input "**********"
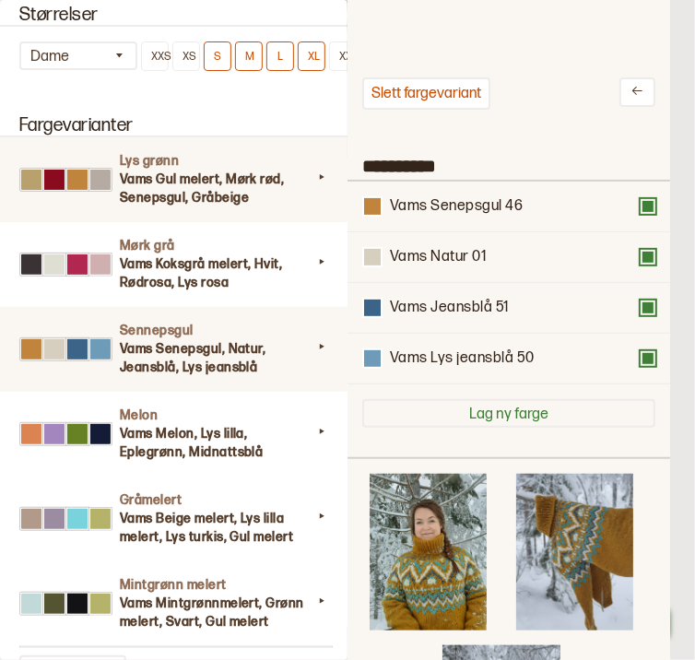
drag, startPoint x: 479, startPoint y: 167, endPoint x: 334, endPoint y: 172, distance: 144.9
click at [334, 172] on div "**********" at bounding box center [347, 330] width 695 height 660
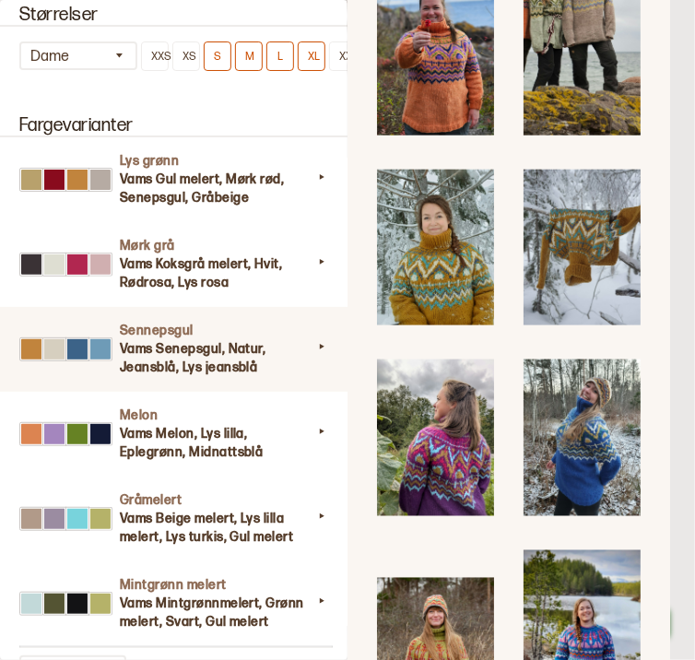
click at [582, 582] on img at bounding box center [582, 648] width 117 height 195
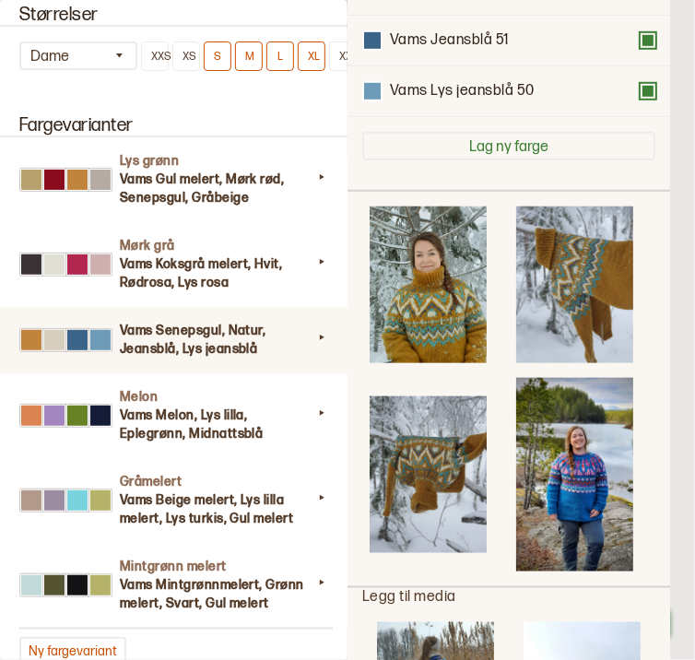
scroll to position [313, 0]
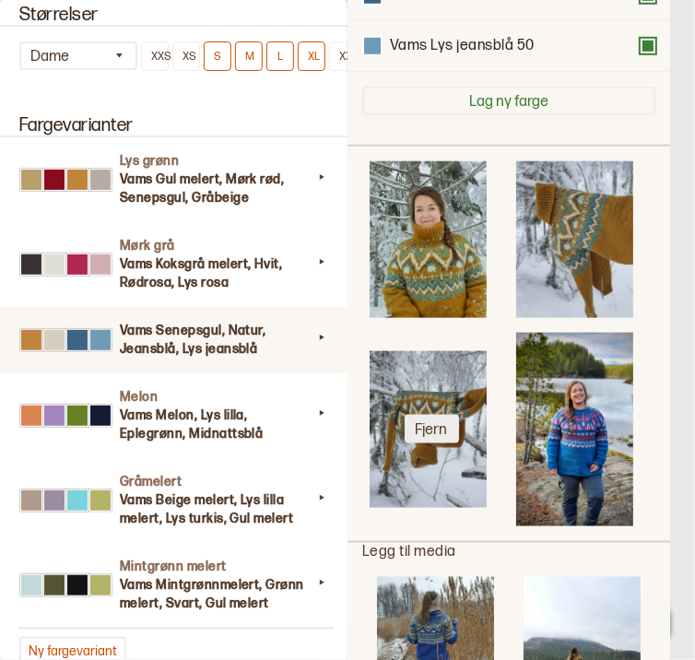
click at [436, 415] on button "Fjern" at bounding box center [432, 429] width 54 height 29
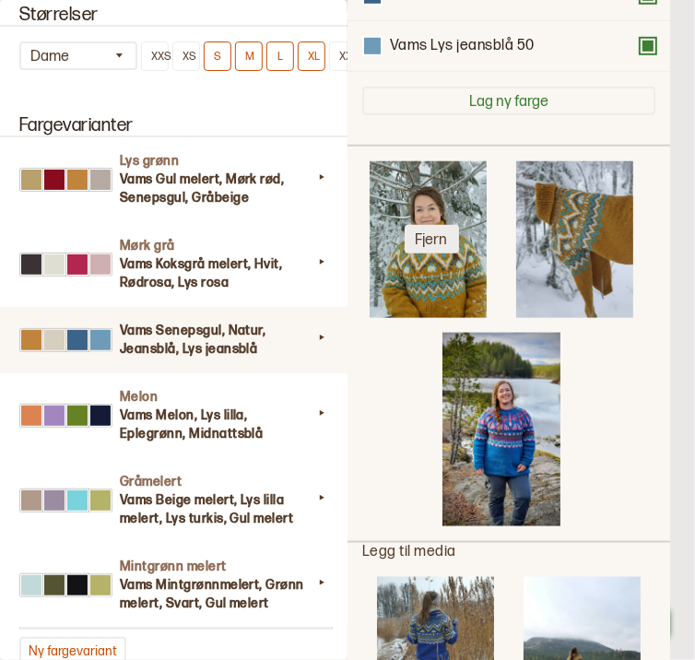
click at [442, 233] on button "Fjern" at bounding box center [432, 239] width 54 height 29
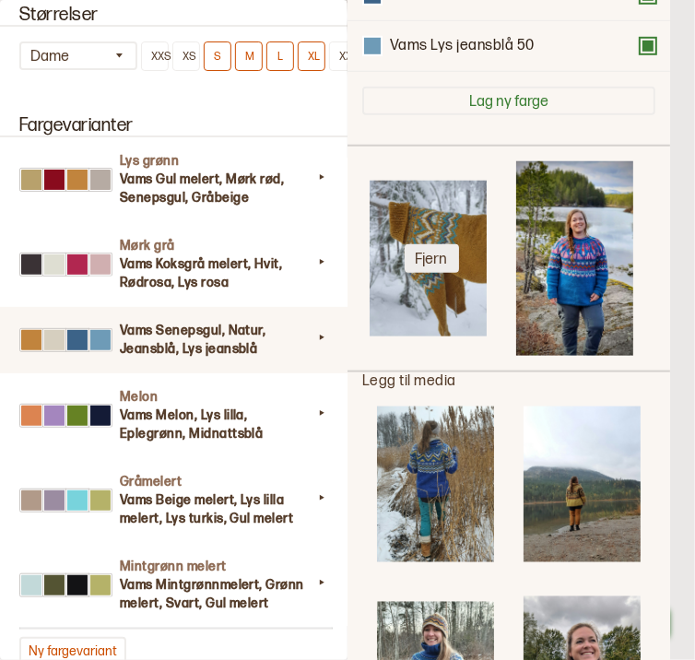
click at [432, 248] on button "Fjern" at bounding box center [432, 258] width 54 height 29
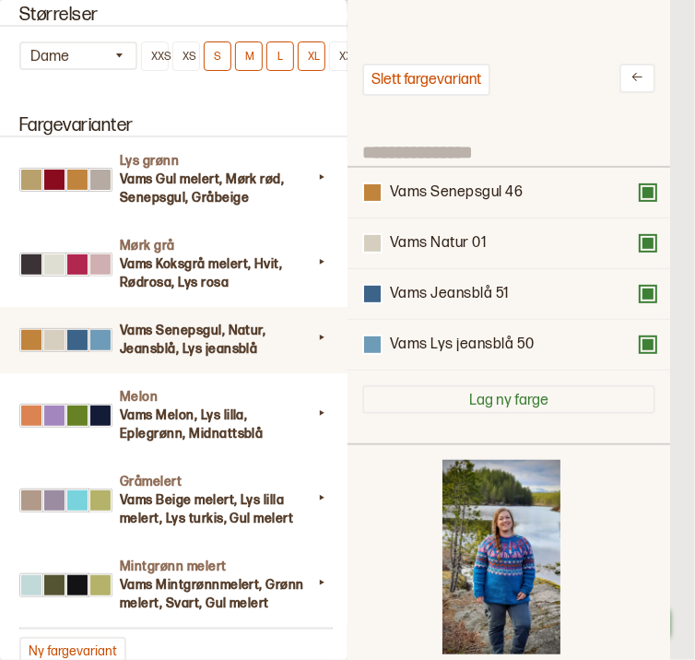
scroll to position [0, 0]
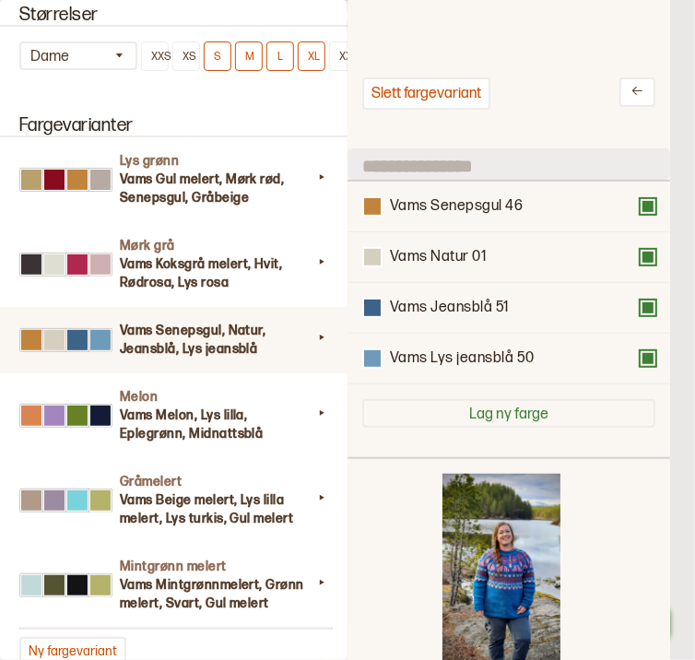
click at [491, 155] on input at bounding box center [509, 164] width 323 height 31
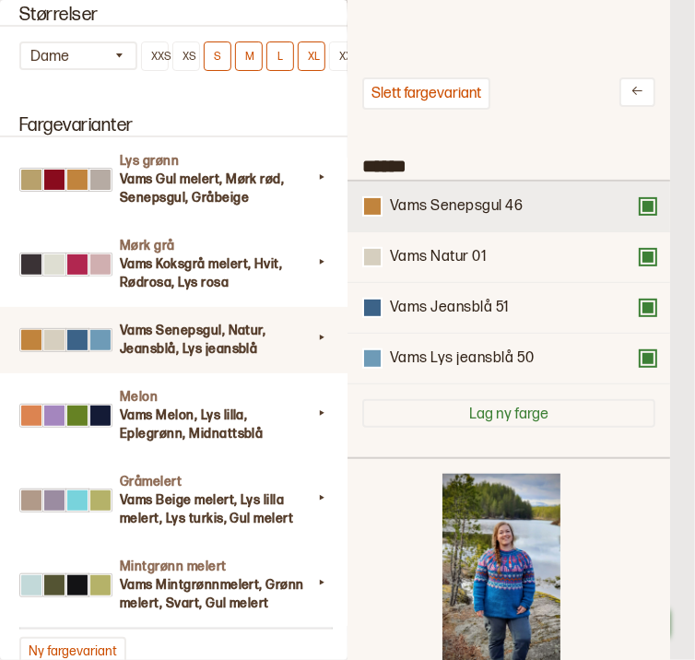
click at [645, 218] on div "Vams Senepsgul 46" at bounding box center [509, 207] width 323 height 51
click at [646, 210] on button at bounding box center [648, 206] width 15 height 15
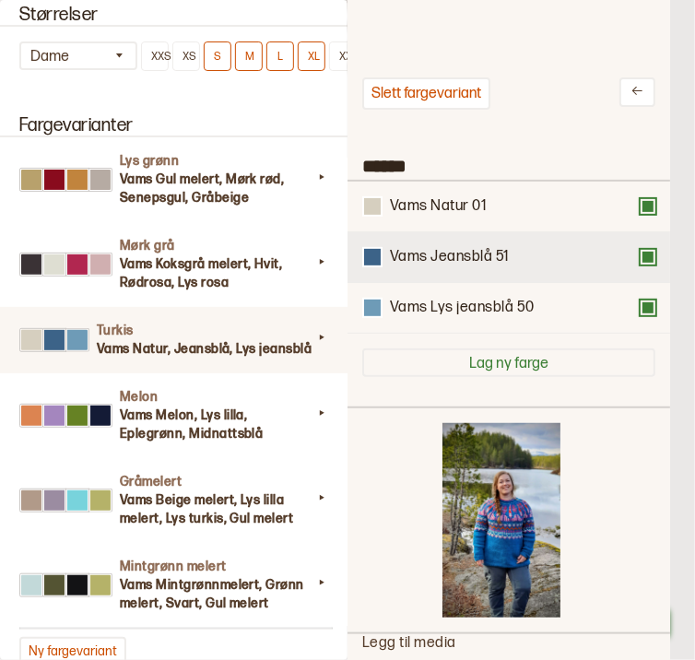
click at [642, 268] on div "Vams Jeansblå 51" at bounding box center [509, 257] width 323 height 51
click at [644, 262] on button at bounding box center [648, 257] width 15 height 15
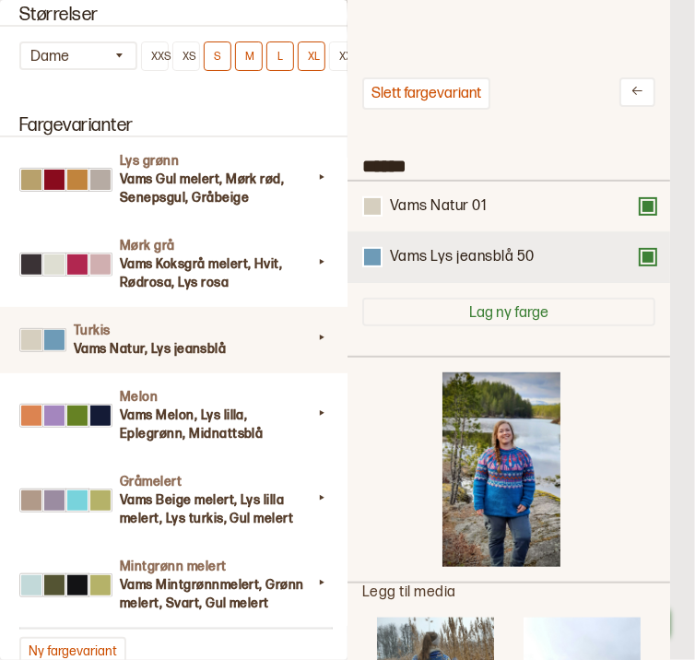
click at [644, 259] on button at bounding box center [648, 257] width 15 height 15
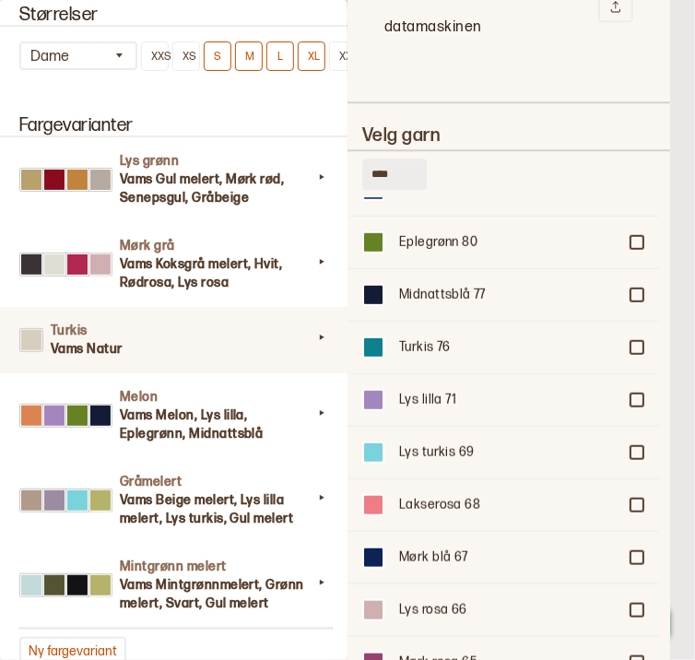
scroll to position [332, 0]
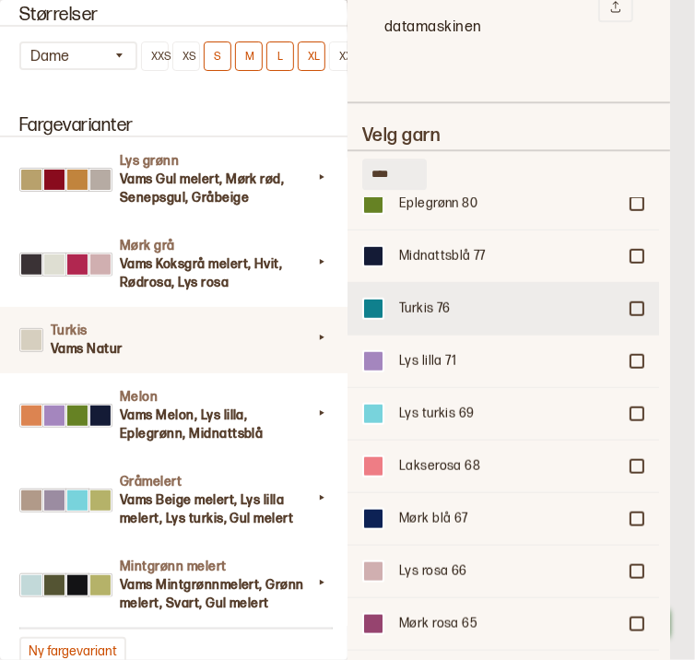
click at [634, 282] on div "Turkis 76" at bounding box center [504, 308] width 312 height 53
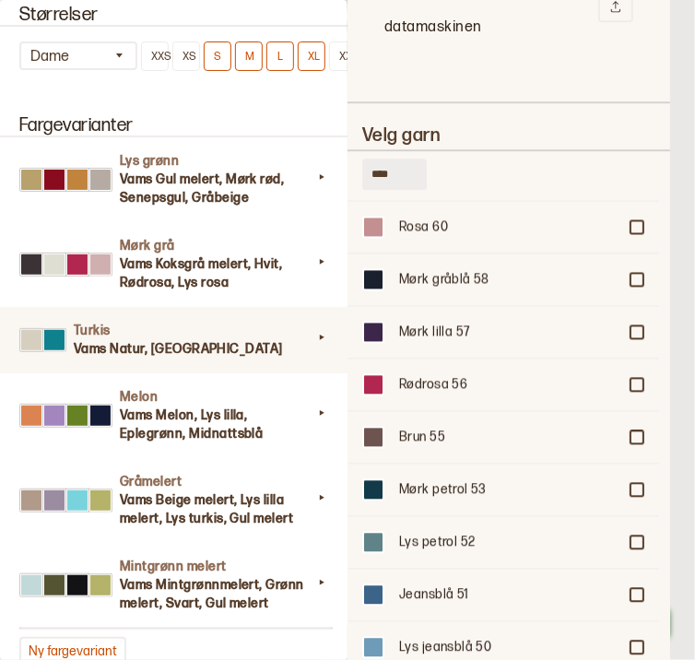
scroll to position [966, 0]
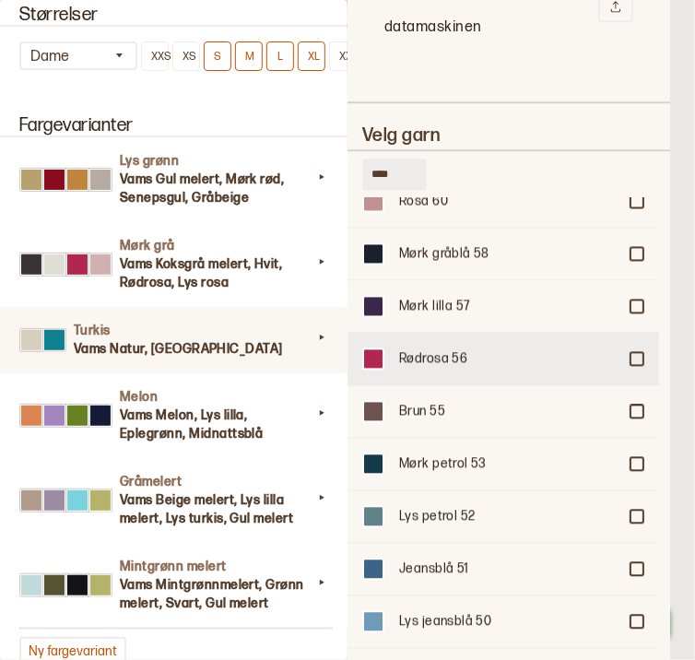
click at [632, 353] on div at bounding box center [637, 358] width 11 height 11
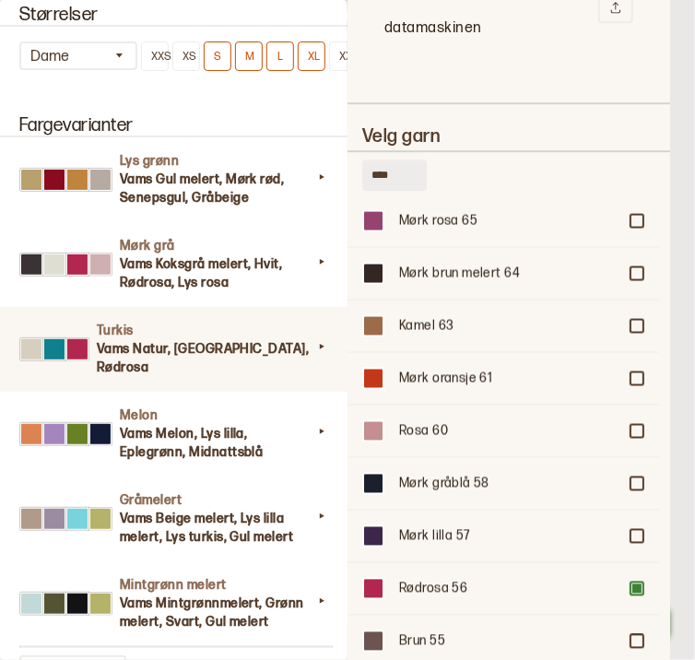
scroll to position [731, 0]
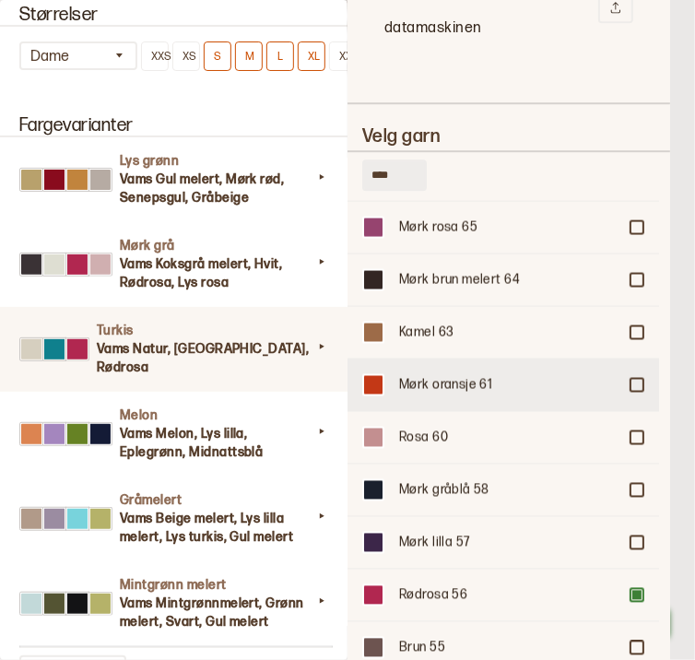
click at [632, 379] on div at bounding box center [637, 384] width 11 height 11
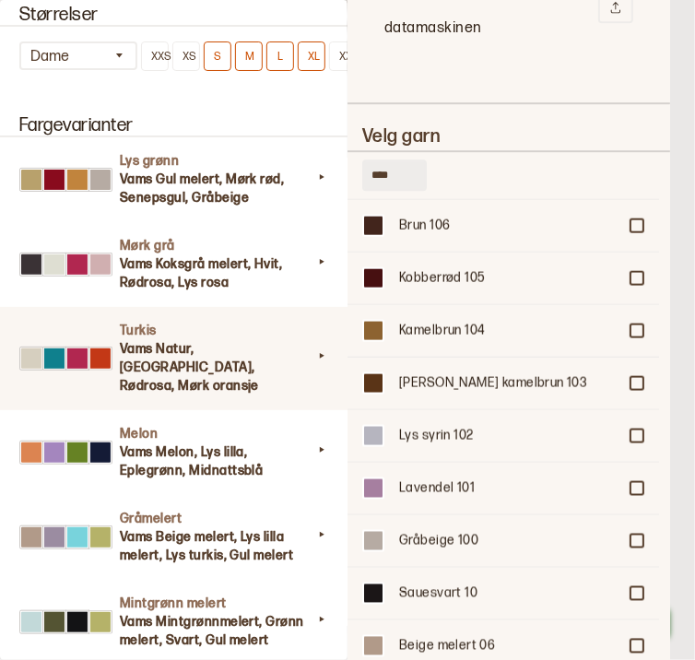
scroll to position [4105, 0]
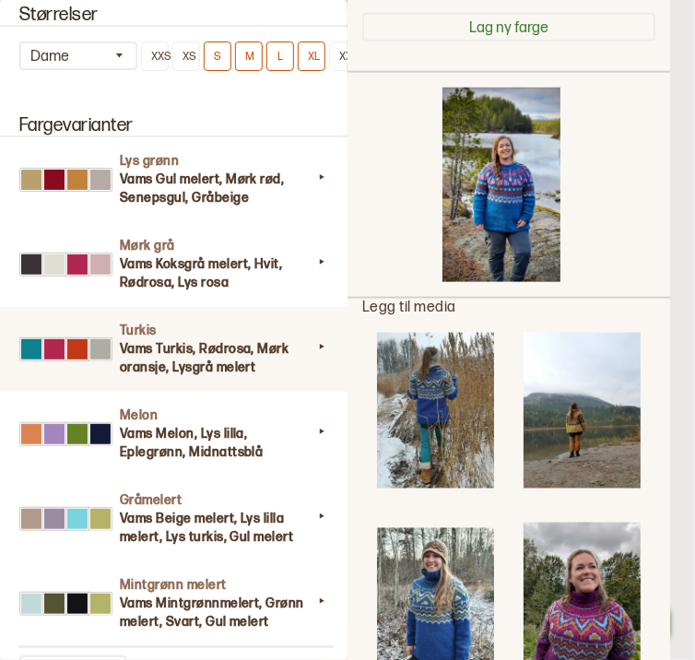
scroll to position [0, 0]
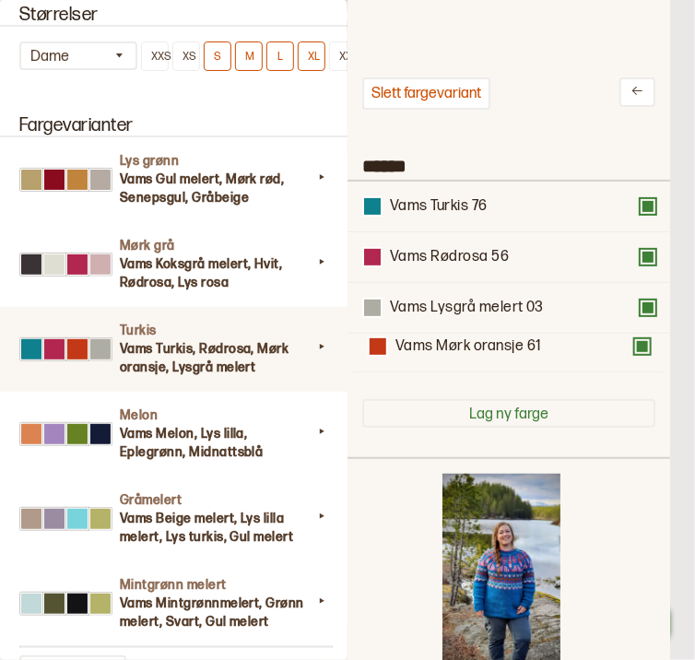
drag, startPoint x: 483, startPoint y: 314, endPoint x: 481, endPoint y: 363, distance: 49.8
click at [481, 363] on div "Vams Turkis 76 Vams Rødrosa 56 Vams Mørk oransje 61 Vams Lysgrå melert 03" at bounding box center [508, 283] width 293 height 203
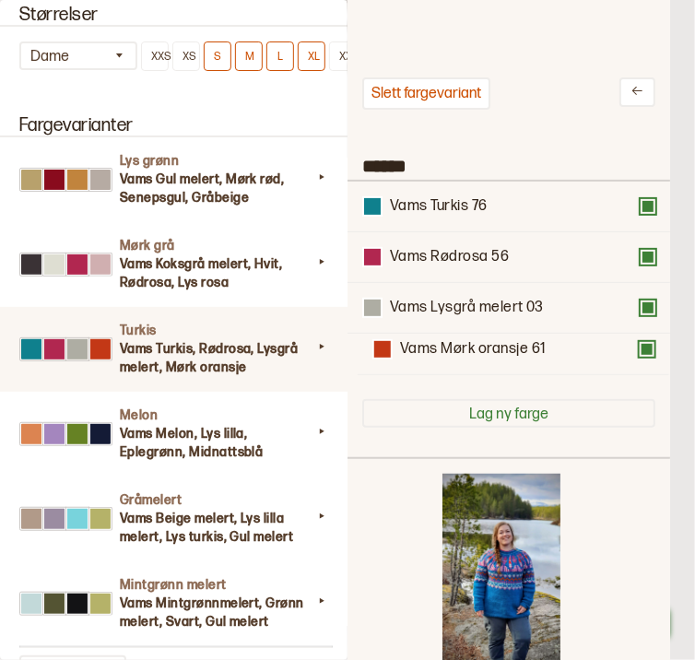
drag, startPoint x: 481, startPoint y: 363, endPoint x: 487, endPoint y: 351, distance: 14.0
click at [487, 351] on div "Vams Turkis 76 Vams Rødrosa 56 Vams Lysgrå melert 03 Vams Mørk oransje 61" at bounding box center [508, 283] width 293 height 203
click at [690, 232] on div at bounding box center [347, 330] width 695 height 660
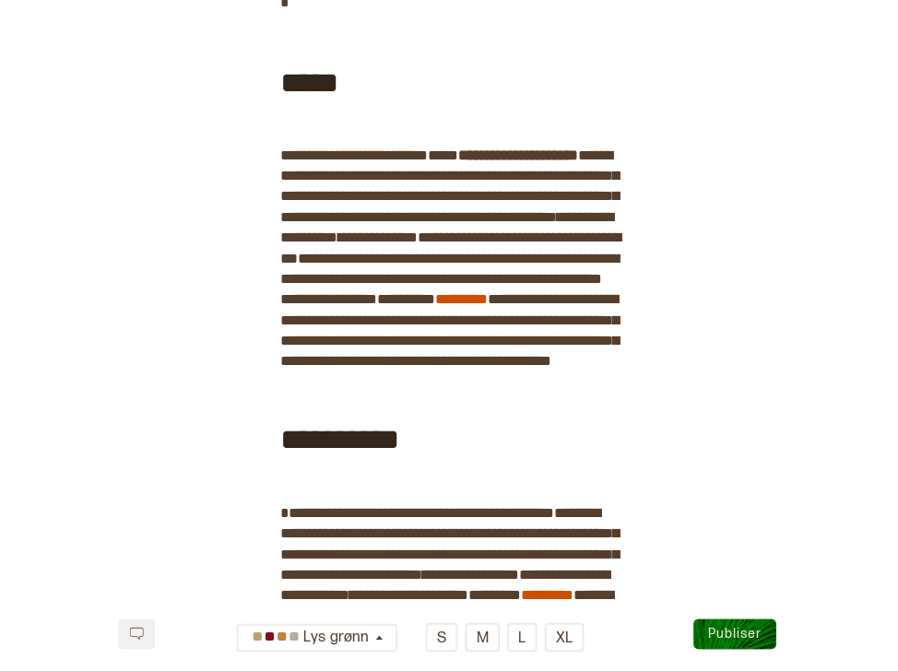
scroll to position [396, 0]
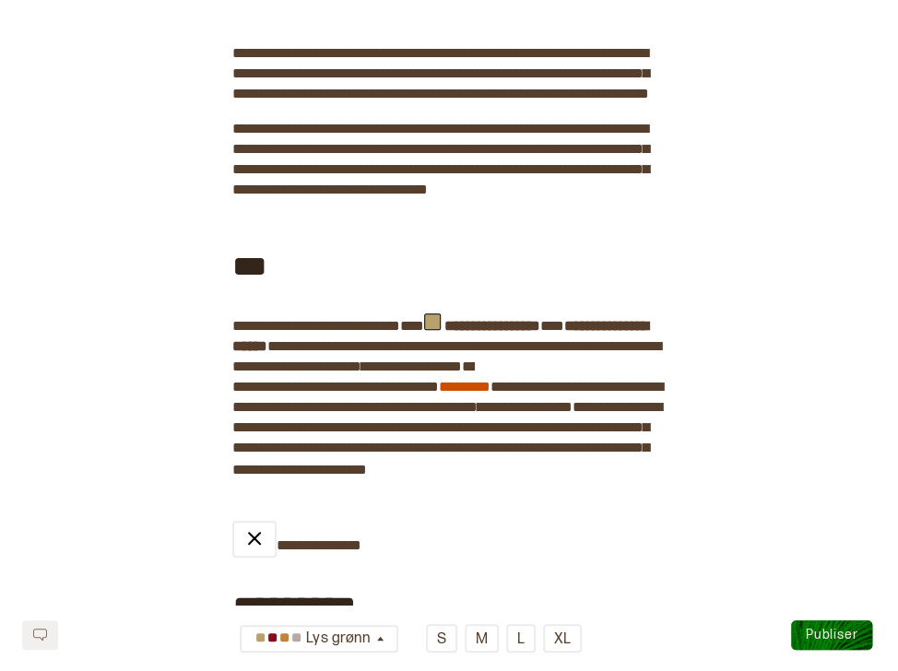
scroll to position [0, 0]
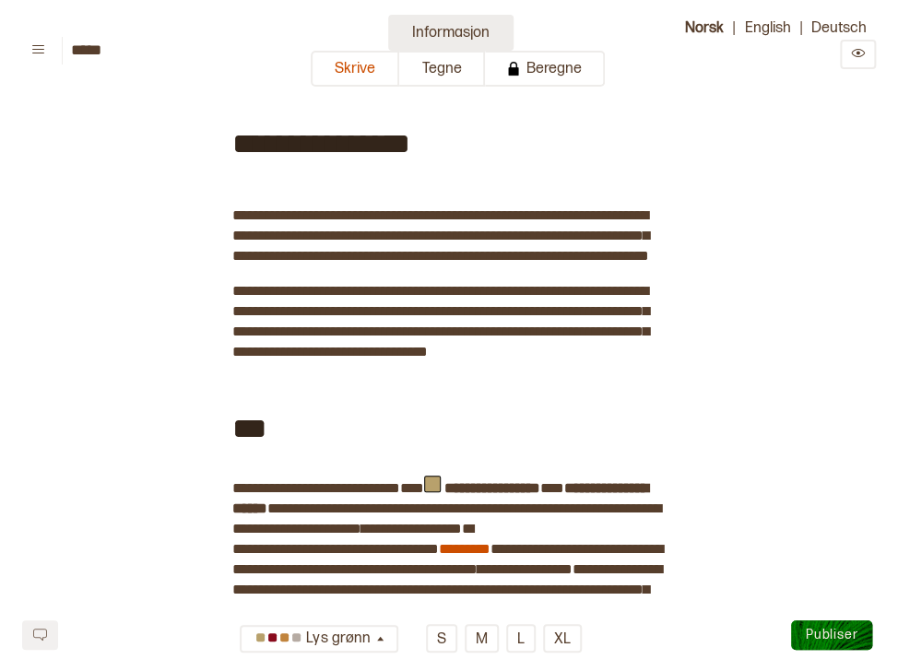
click at [410, 32] on button "Informasjon" at bounding box center [450, 33] width 125 height 36
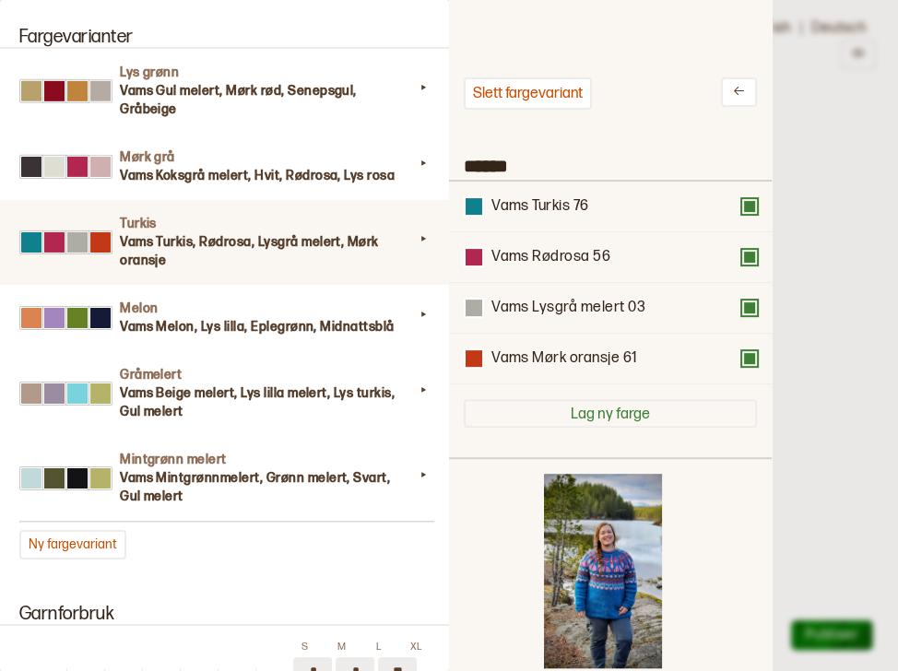
scroll to position [1837, 0]
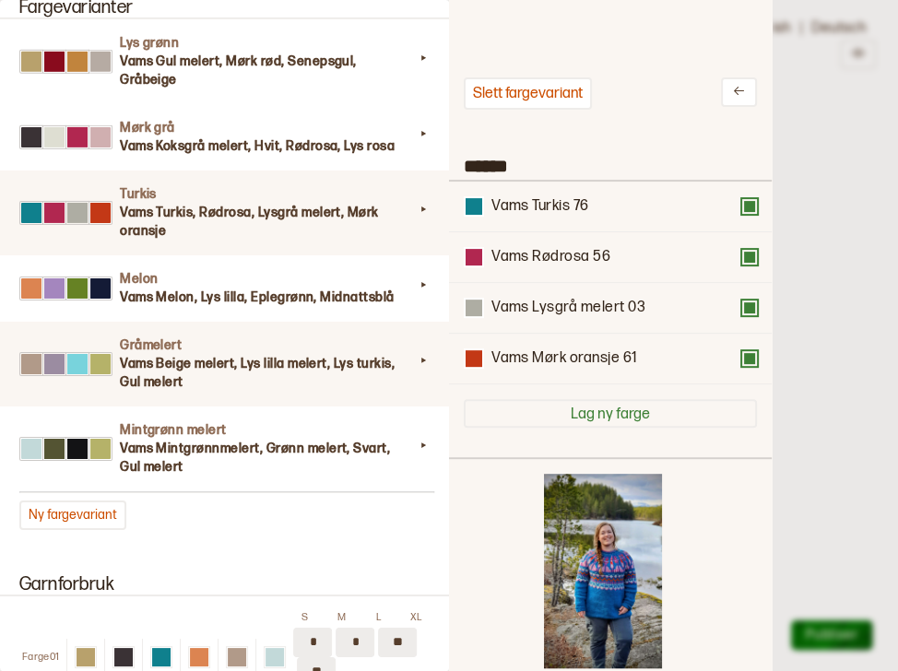
click at [342, 333] on div "Gråmelert Vams Beige melert, Lys lilla melert, Lys turkis, Gul melert" at bounding box center [226, 364] width 458 height 85
type input "*********"
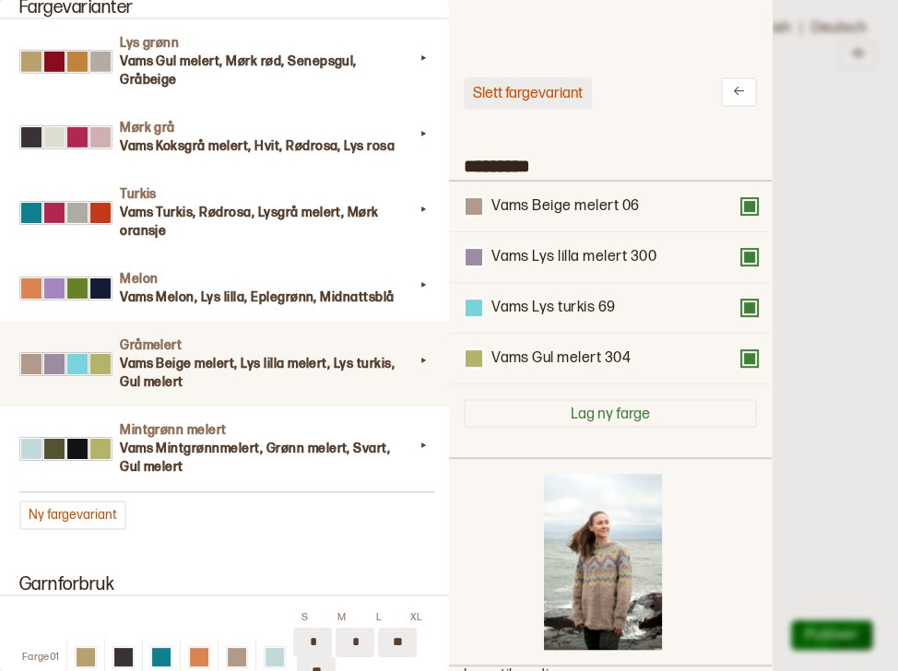
click at [523, 101] on button "Slett fargevariant" at bounding box center [528, 93] width 128 height 32
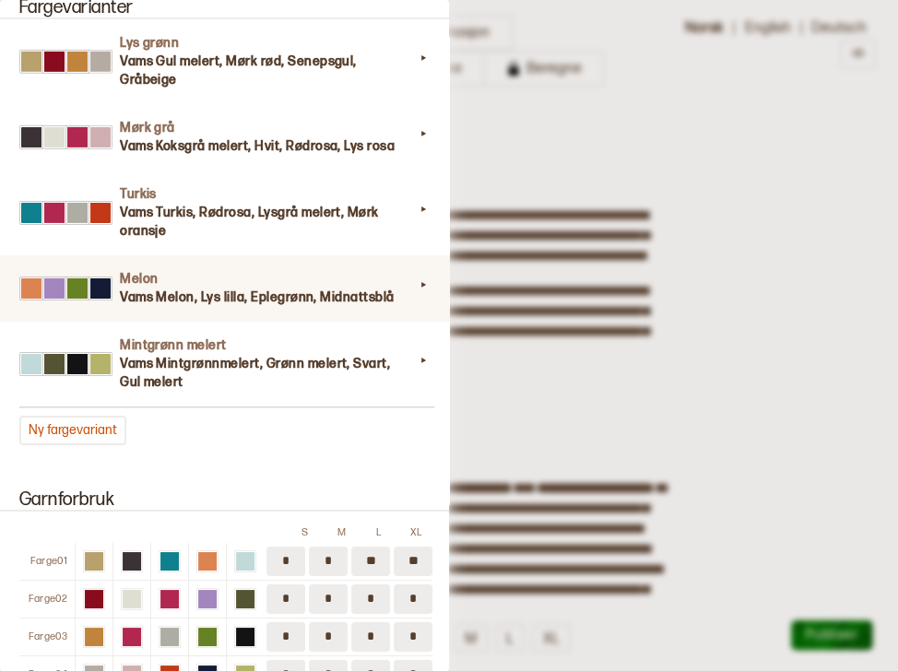
click at [345, 291] on h3 "Vams Melon, Lys lilla, Eplegrønn, Midnattsblå" at bounding box center [267, 298] width 294 height 18
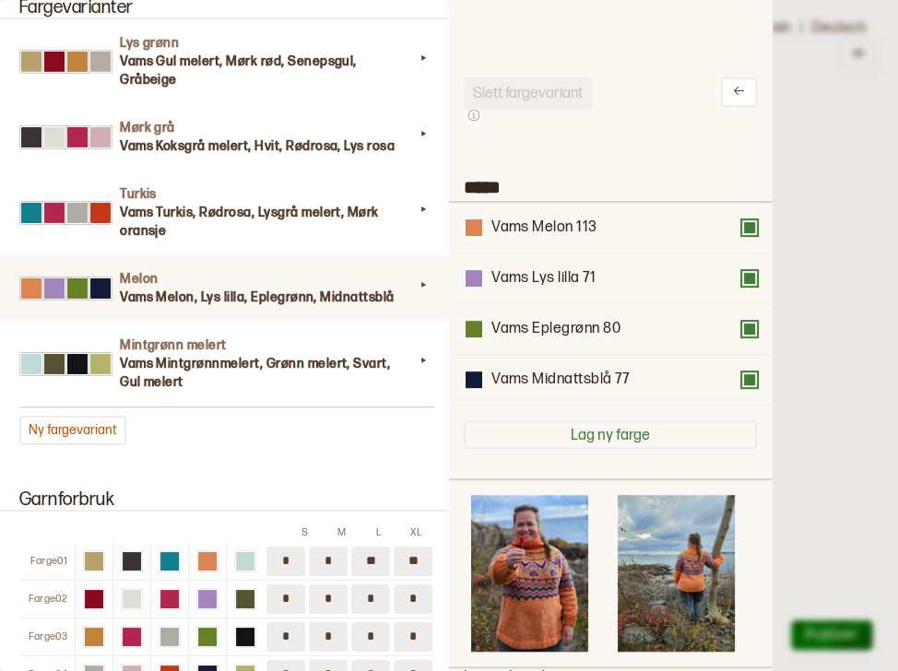
scroll to position [542, 300]
click at [535, 181] on input "*****" at bounding box center [610, 185] width 323 height 31
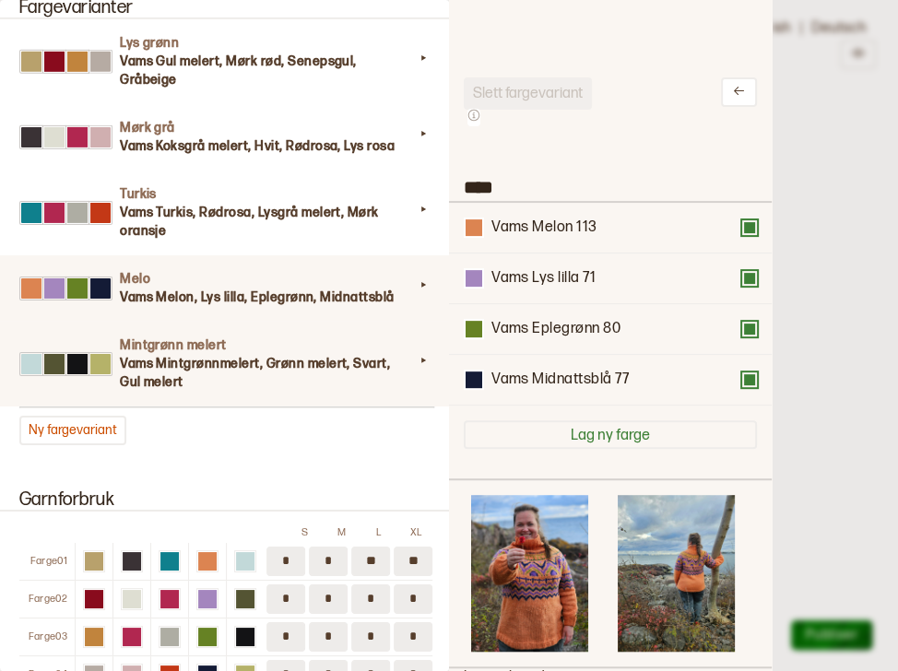
click at [362, 355] on h3 "Vams Mintgrønnmelert, Grønn melert, Svart, Gul melert" at bounding box center [267, 373] width 294 height 37
type input "**********"
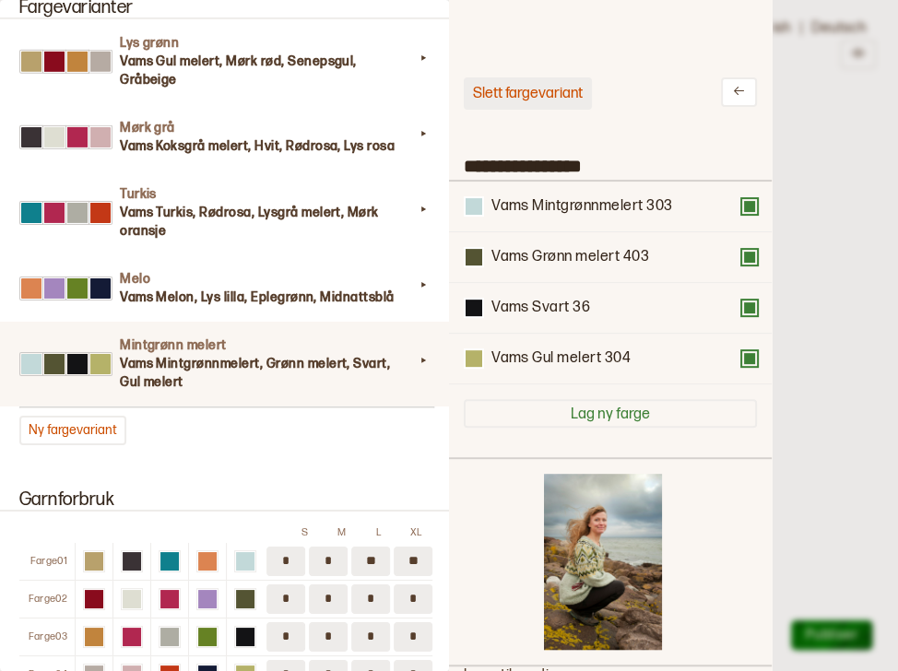
click at [537, 100] on button "Slett fargevariant" at bounding box center [528, 93] width 128 height 32
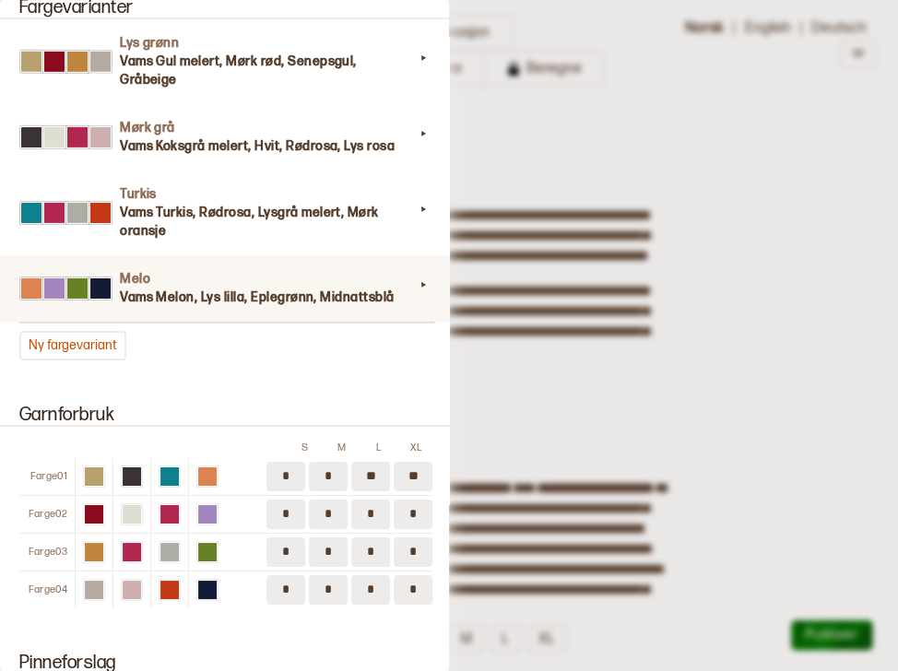
click at [271, 282] on h4 "Melo" at bounding box center [267, 279] width 294 height 18
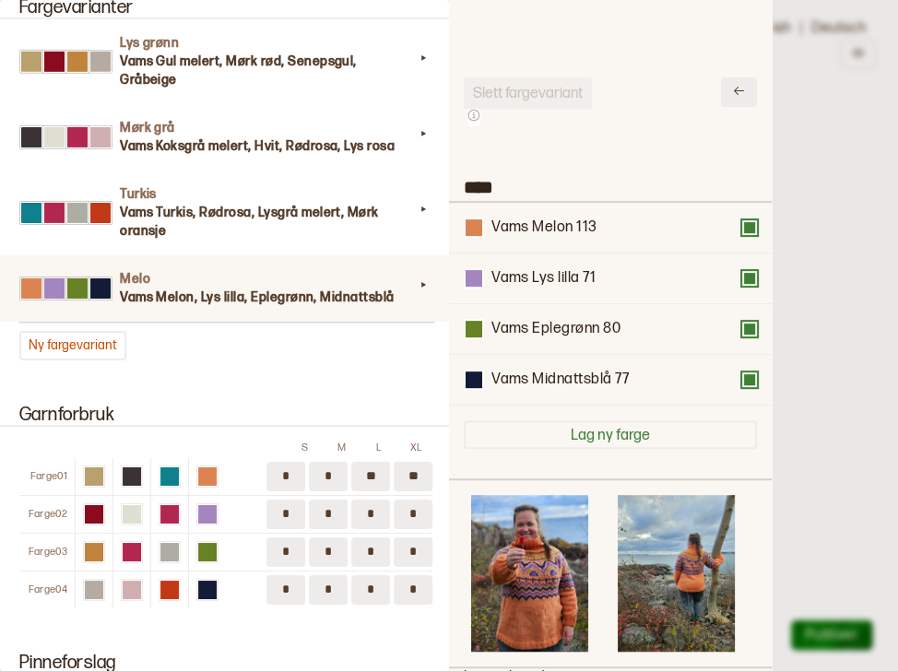
click at [726, 93] on button at bounding box center [739, 92] width 36 height 30
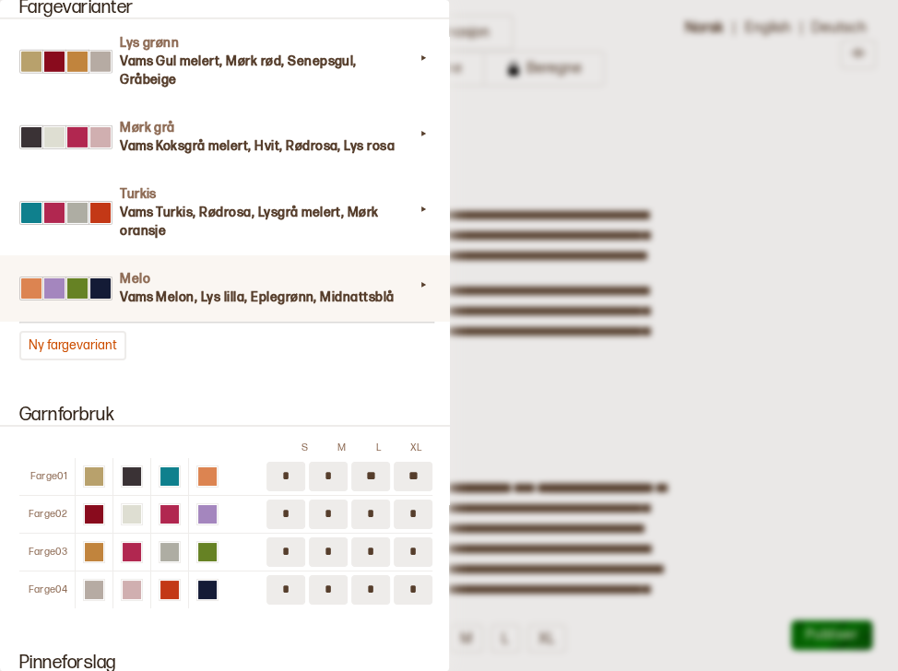
click at [347, 298] on h3 "Vams Melon, Lys lilla, Eplegrønn, Midnattsblå" at bounding box center [267, 298] width 294 height 18
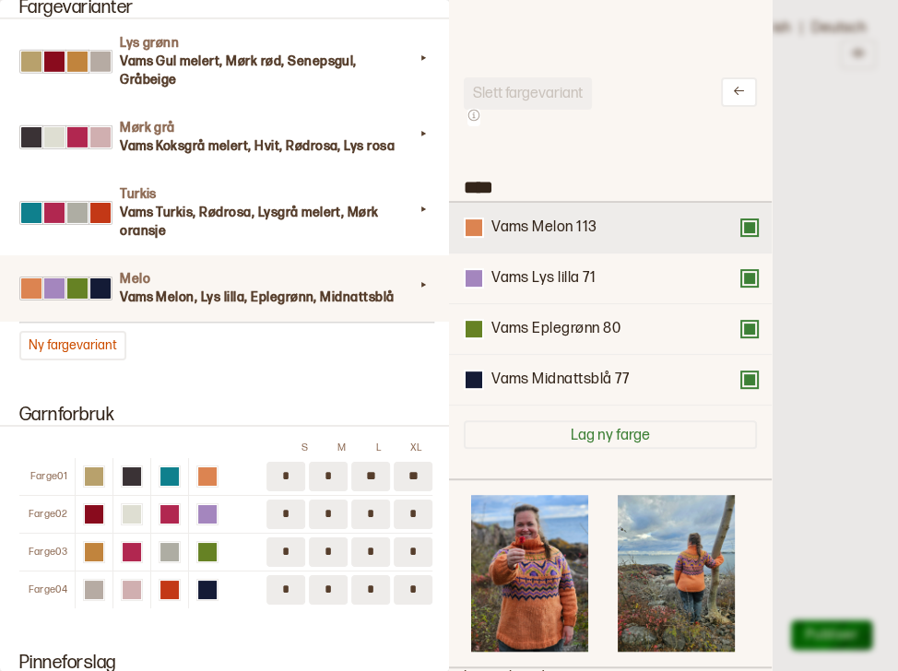
click at [743, 226] on button at bounding box center [750, 227] width 15 height 15
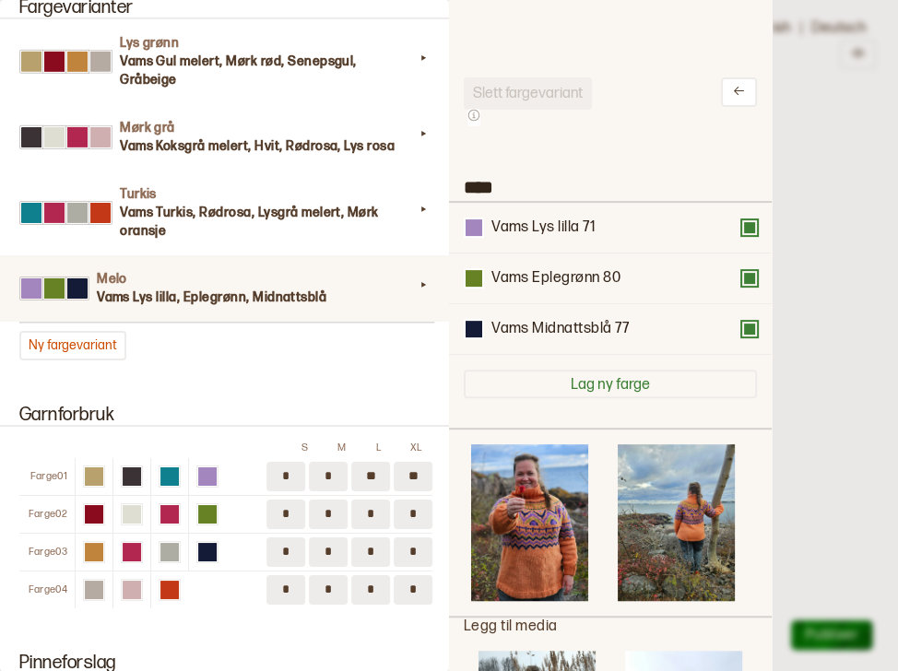
click at [274, 361] on div "Fargevarianter Lys grønn Vams Gul melert, Mørk rød, Senepsgul, Gråbeige Mørk gr…" at bounding box center [224, 179] width 449 height 408
click at [113, 349] on button "Ny fargevariant" at bounding box center [72, 346] width 107 height 30
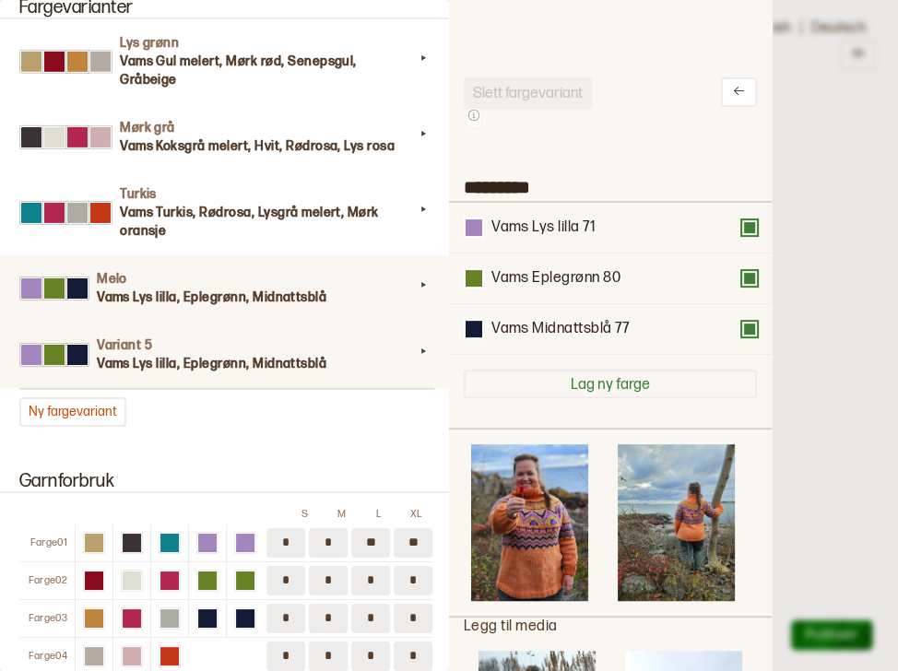
click at [241, 291] on h3 "Vams Lys lilla, Eplegrønn, Midnattsblå" at bounding box center [255, 298] width 317 height 18
type input "****"
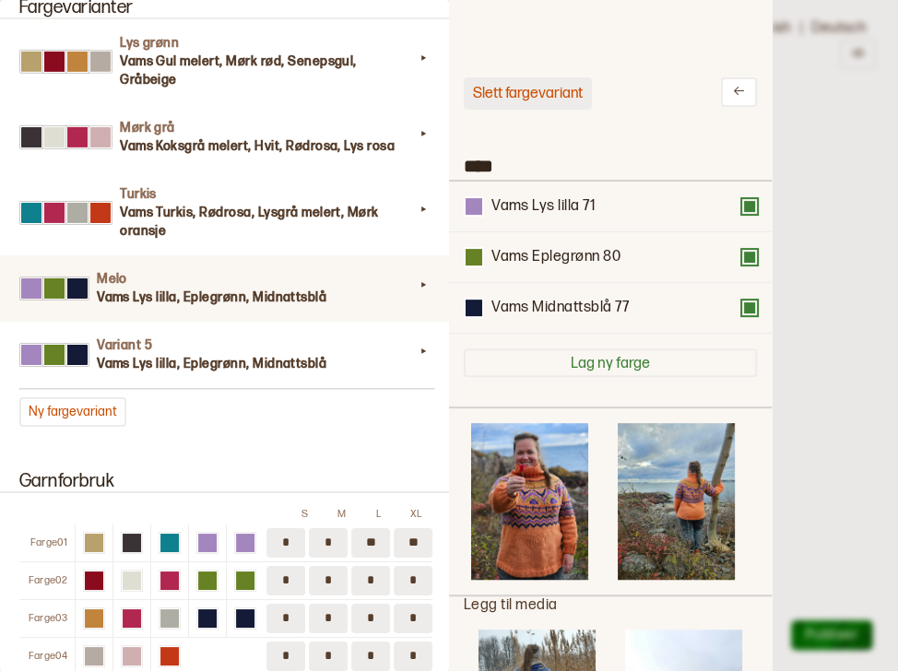
click at [549, 101] on button "Slett fargevariant" at bounding box center [528, 93] width 128 height 32
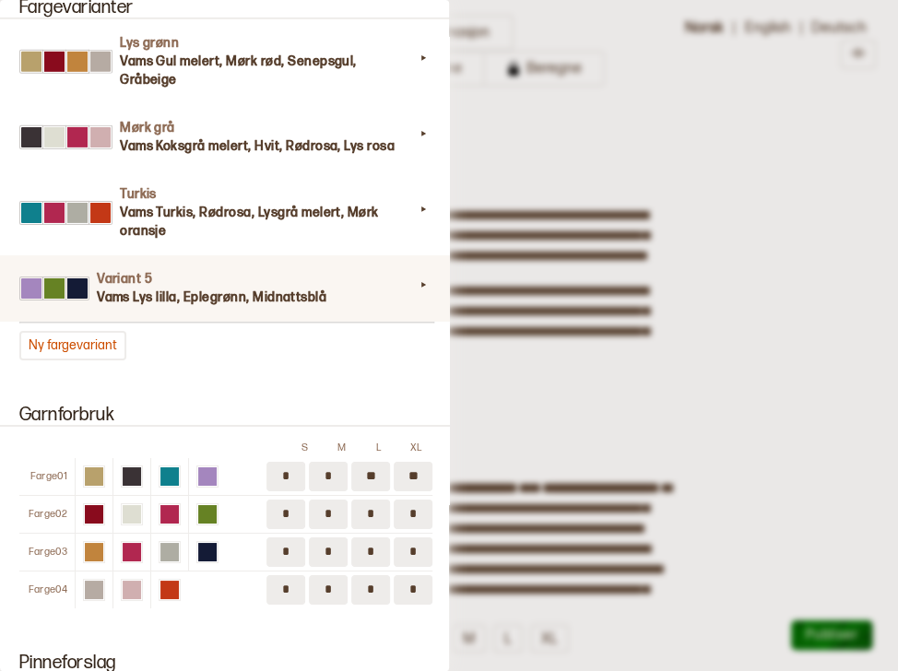
click at [203, 294] on h3 "Vams Lys lilla, Eplegrønn, Midnattsblå" at bounding box center [255, 298] width 317 height 18
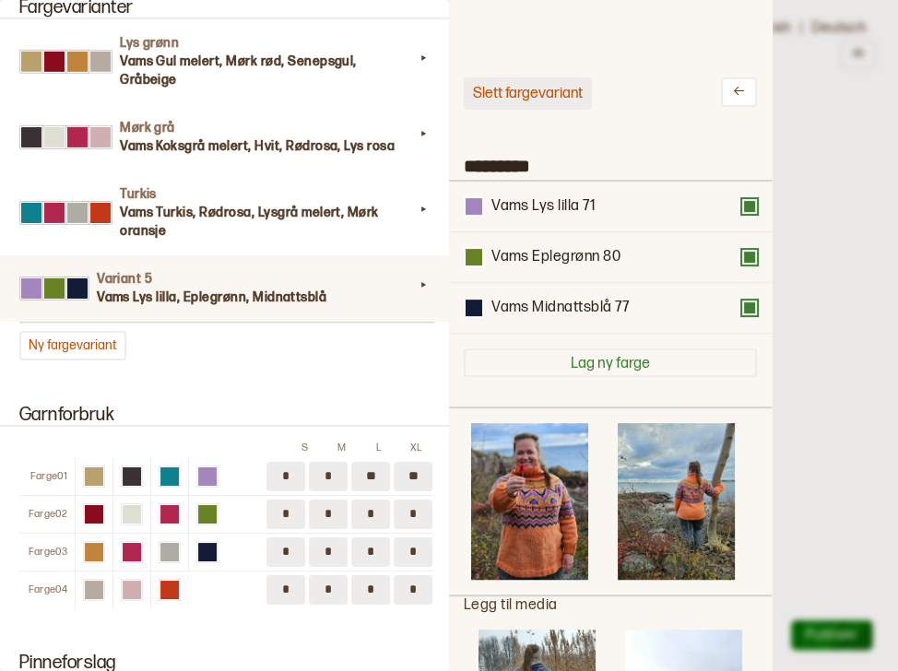
click at [526, 99] on button "Slett fargevariant" at bounding box center [528, 93] width 128 height 32
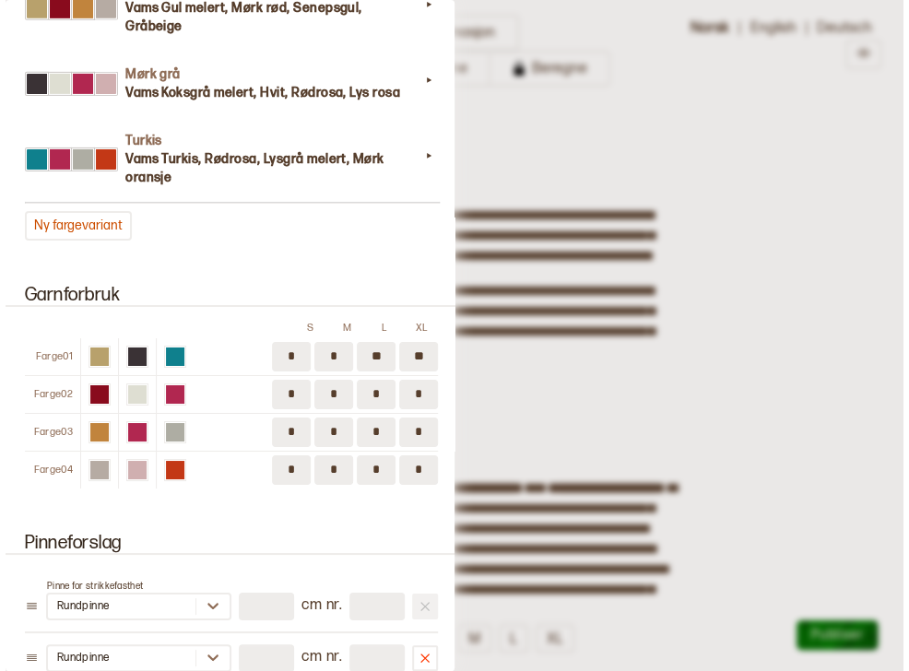
scroll to position [1895, 0]
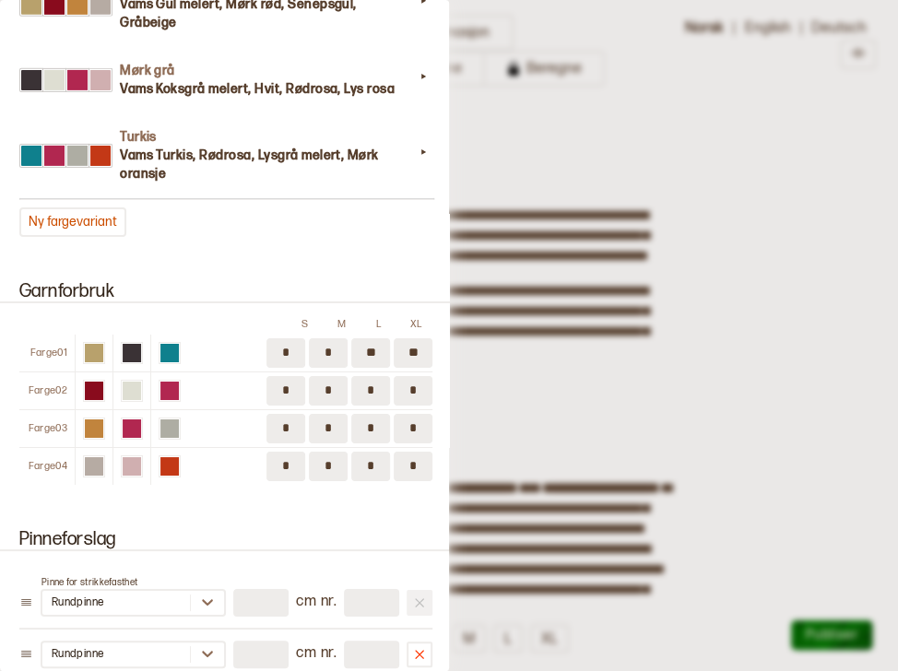
click at [285, 353] on input "*" at bounding box center [286, 354] width 39 height 30
type input "*"
click at [332, 351] on input "*" at bounding box center [328, 354] width 39 height 30
type input "**"
click at [369, 354] on input "**" at bounding box center [370, 354] width 39 height 30
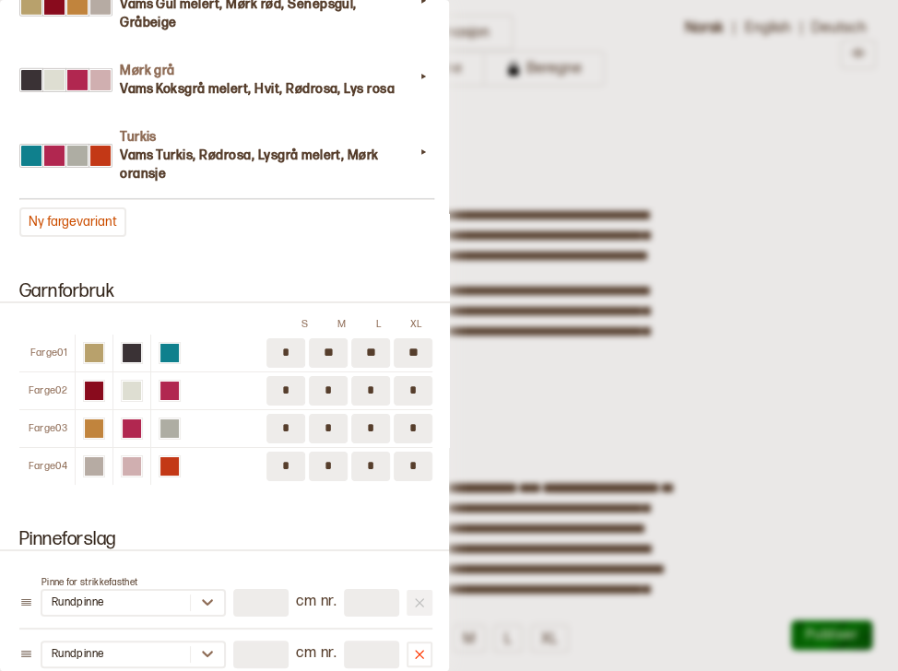
type input "**"
click at [412, 354] on input "**" at bounding box center [413, 354] width 39 height 30
type input "**"
click at [377, 425] on input "*" at bounding box center [370, 429] width 39 height 30
type input "*"
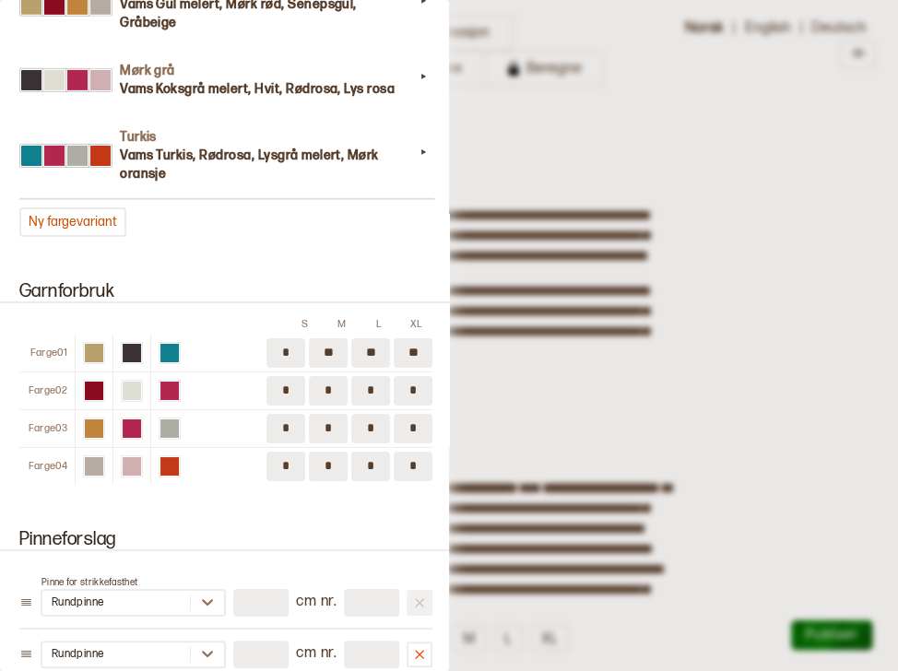
click at [414, 461] on input "*" at bounding box center [413, 467] width 39 height 30
type input "*"
click at [334, 458] on input "*" at bounding box center [328, 467] width 39 height 30
type input "*"
click at [285, 460] on input "*" at bounding box center [286, 467] width 39 height 30
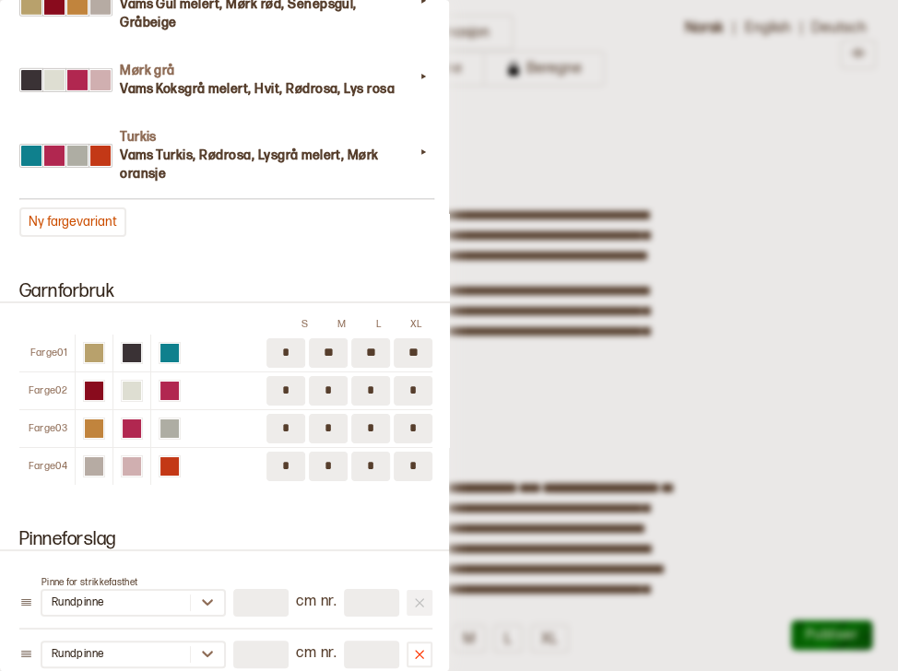
type input "*"
click at [415, 420] on input "*" at bounding box center [413, 429] width 39 height 30
type input "*"
click at [368, 426] on input "*" at bounding box center [370, 429] width 39 height 30
type input "*"
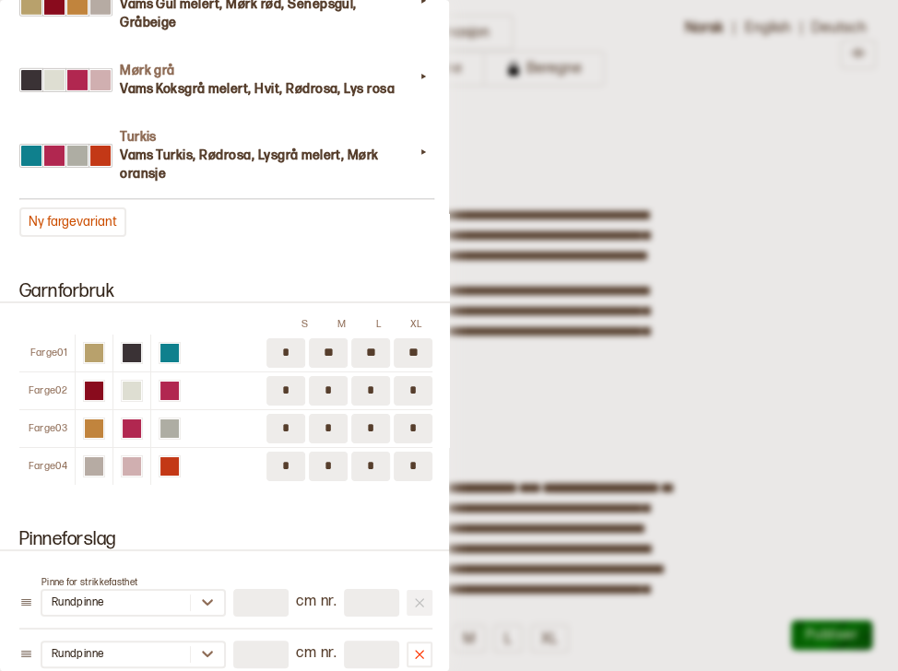
click at [412, 463] on input "*" at bounding box center [413, 467] width 39 height 30
type input "*"
click at [374, 461] on input "*" at bounding box center [370, 467] width 39 height 30
type input "*"
click at [408, 428] on input "*" at bounding box center [413, 429] width 39 height 30
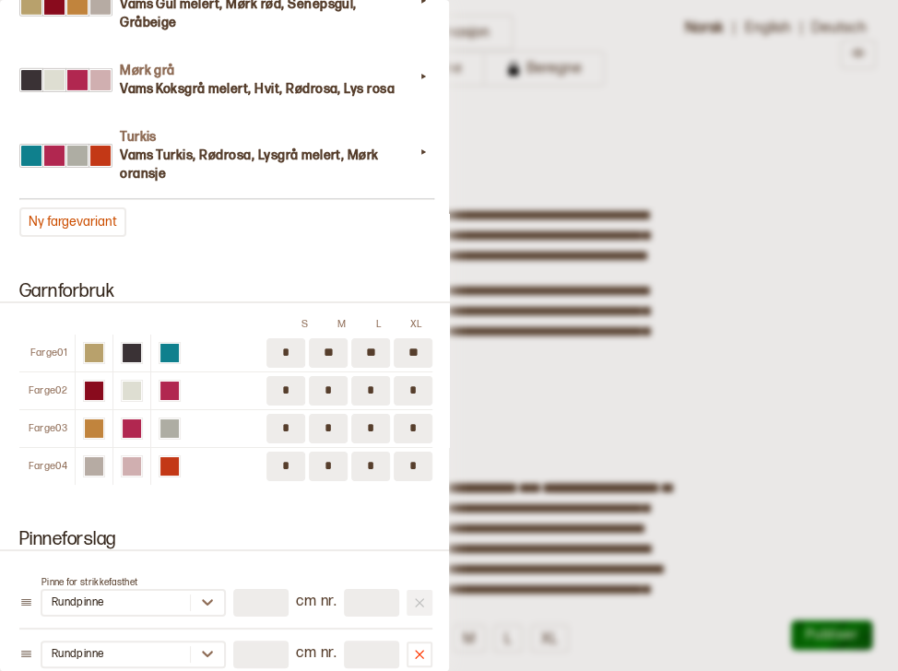
type input "*"
click at [384, 425] on input "*" at bounding box center [370, 429] width 39 height 30
type input "*"
click at [376, 386] on input "*" at bounding box center [370, 391] width 39 height 30
type input "*"
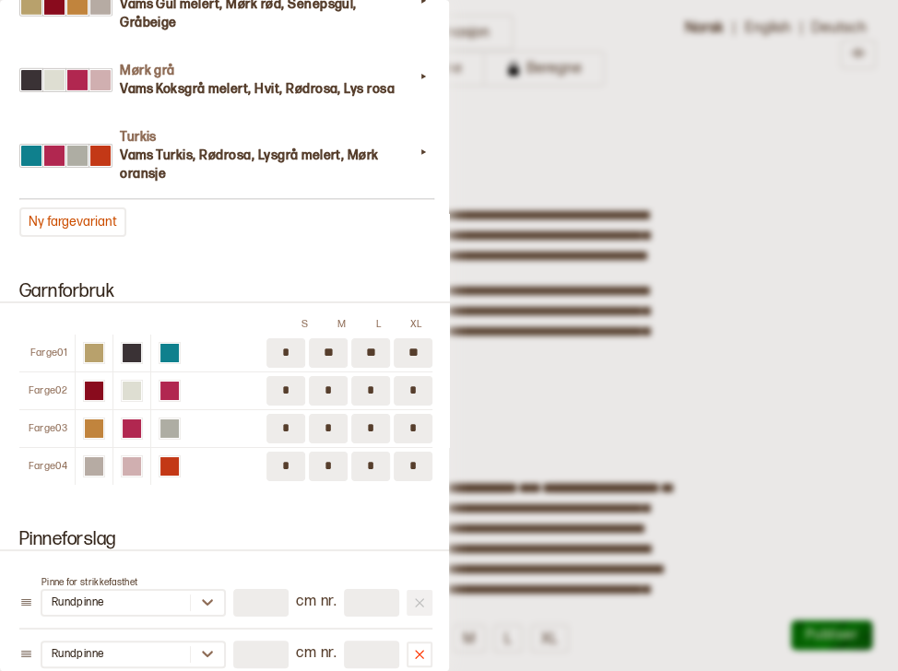
click at [640, 280] on div at bounding box center [449, 335] width 898 height 671
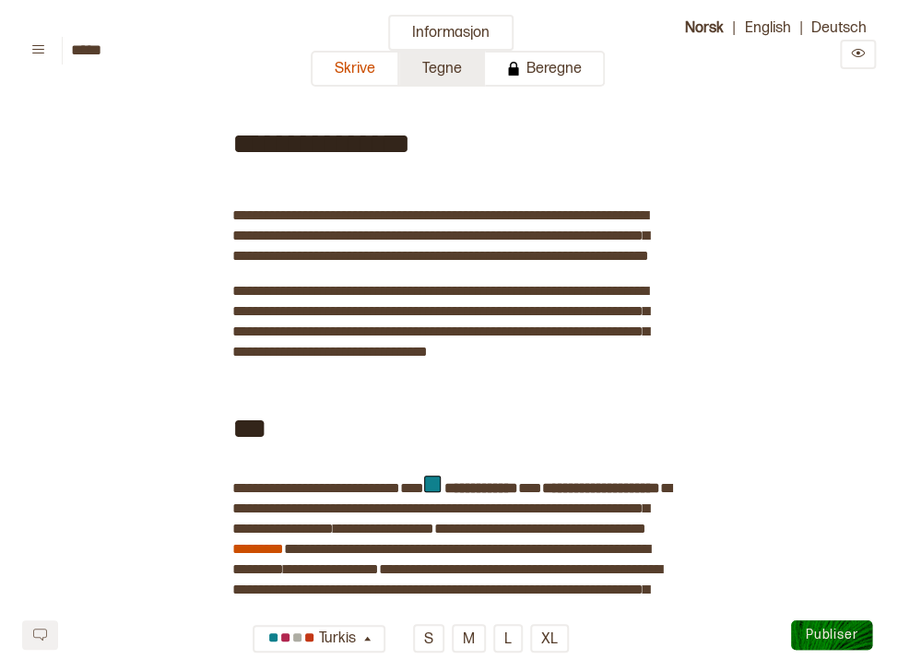
click at [457, 66] on button "Tegne" at bounding box center [442, 69] width 86 height 36
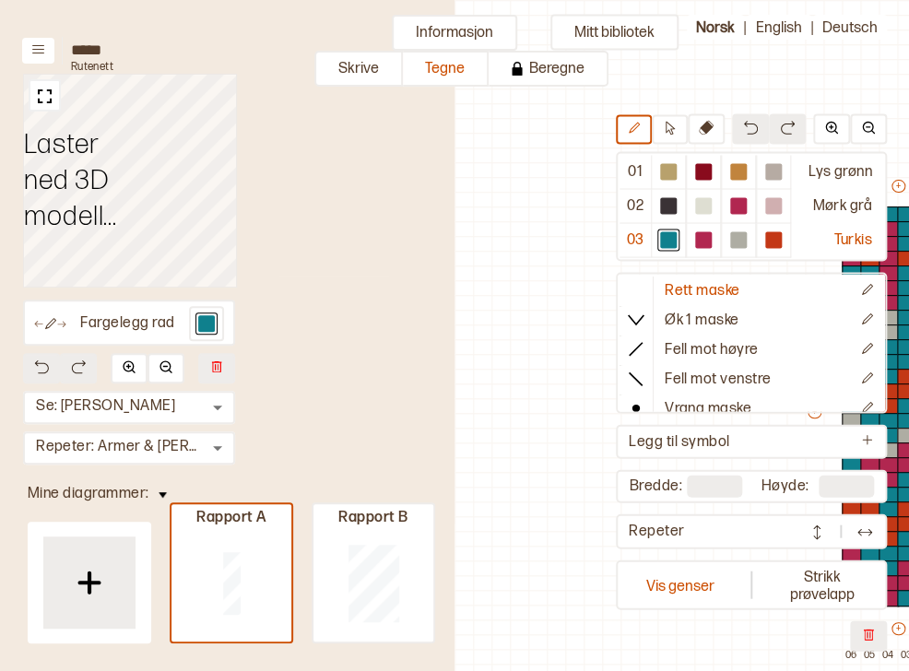
scroll to position [90, 351]
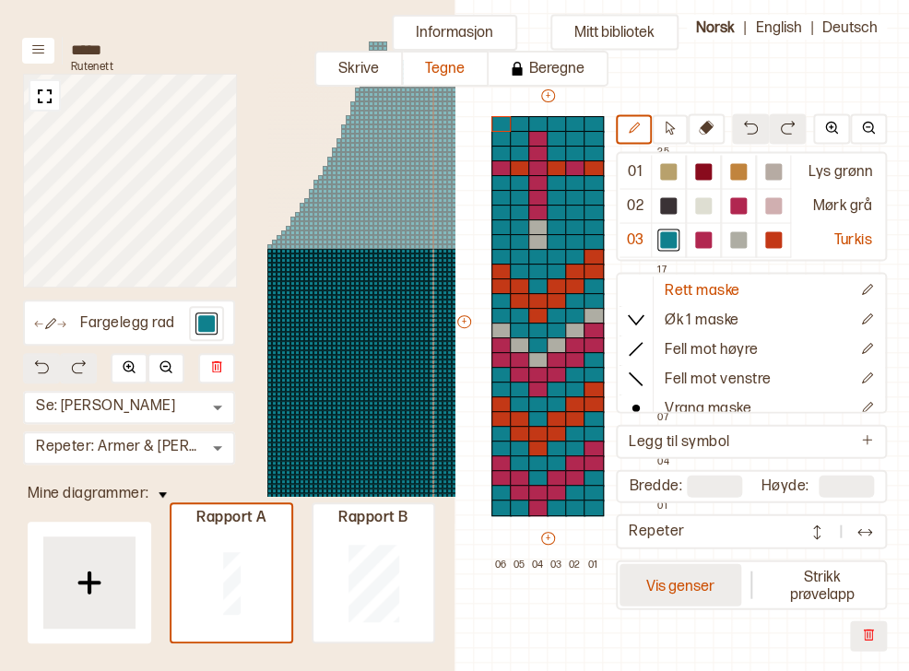
click at [678, 566] on button "Vis genser" at bounding box center [681, 585] width 122 height 42
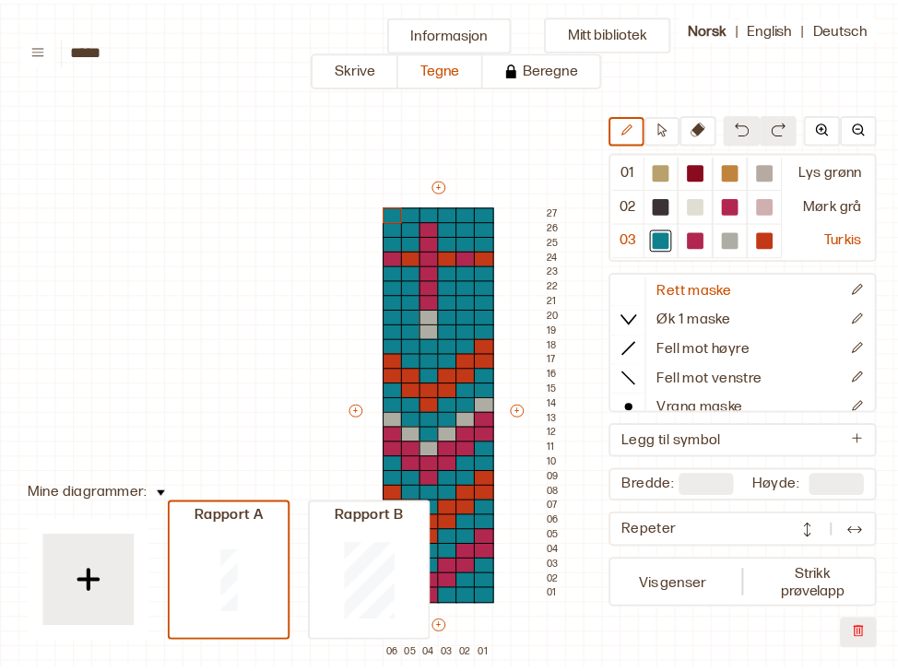
scroll to position [90, 12]
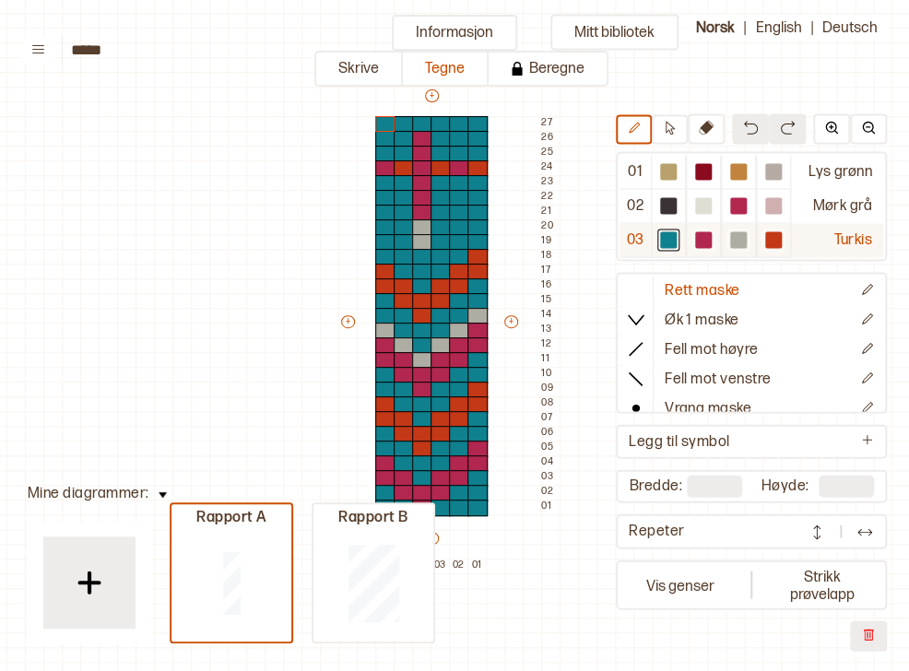
click at [675, 235] on div at bounding box center [668, 240] width 17 height 17
click at [162, 496] on img at bounding box center [163, 496] width 8 height 6
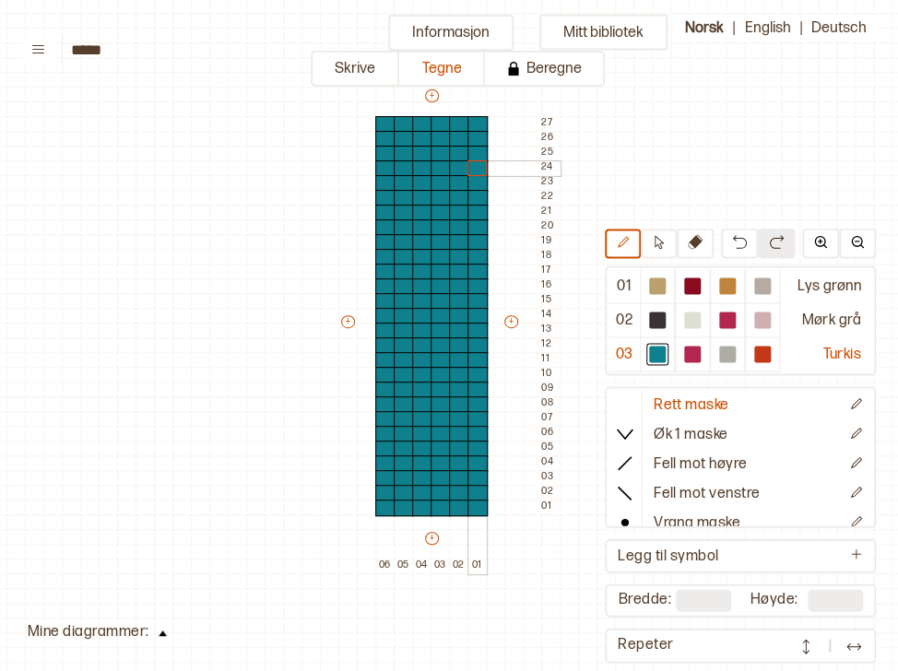
drag, startPoint x: 434, startPoint y: 508, endPoint x: 470, endPoint y: 171, distance: 339.6
click at [470, 171] on div "+ + + + 06 05 04 03 02 01 27 26 25 24 23 22 21 20 19 18 17 16 15 14 13 12 11 10…" at bounding box center [449, 330] width 221 height 487
click at [694, 352] on div at bounding box center [692, 354] width 17 height 17
click at [435, 508] on div at bounding box center [441, 508] width 20 height 17
click at [421, 490] on div at bounding box center [422, 493] width 20 height 17
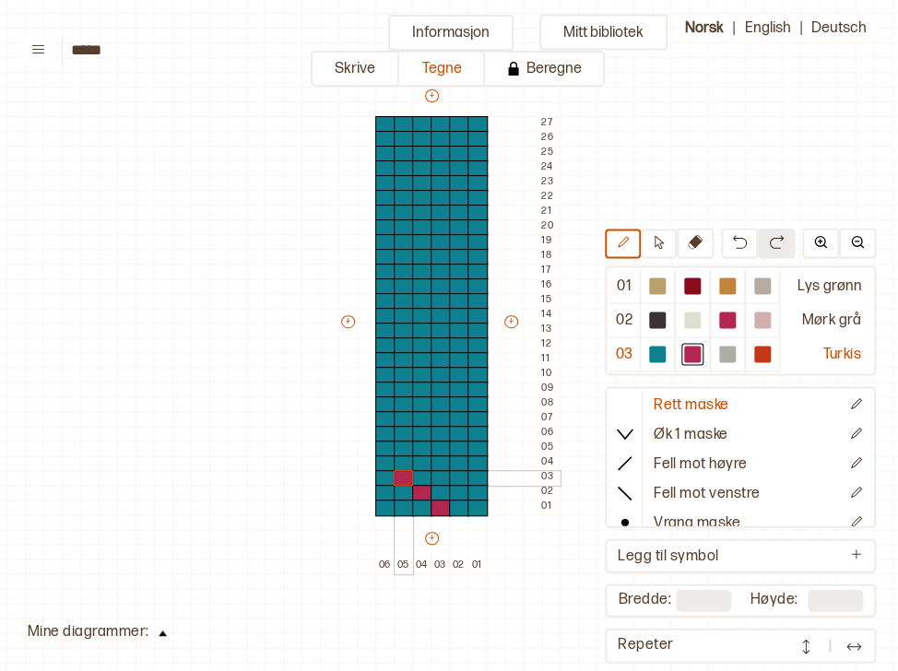
click at [405, 476] on div at bounding box center [404, 478] width 20 height 17
click at [379, 458] on div at bounding box center [385, 464] width 20 height 17
click at [450, 488] on div at bounding box center [459, 493] width 20 height 17
click at [476, 473] on div at bounding box center [478, 478] width 20 height 17
click at [734, 352] on div at bounding box center [727, 354] width 17 height 17
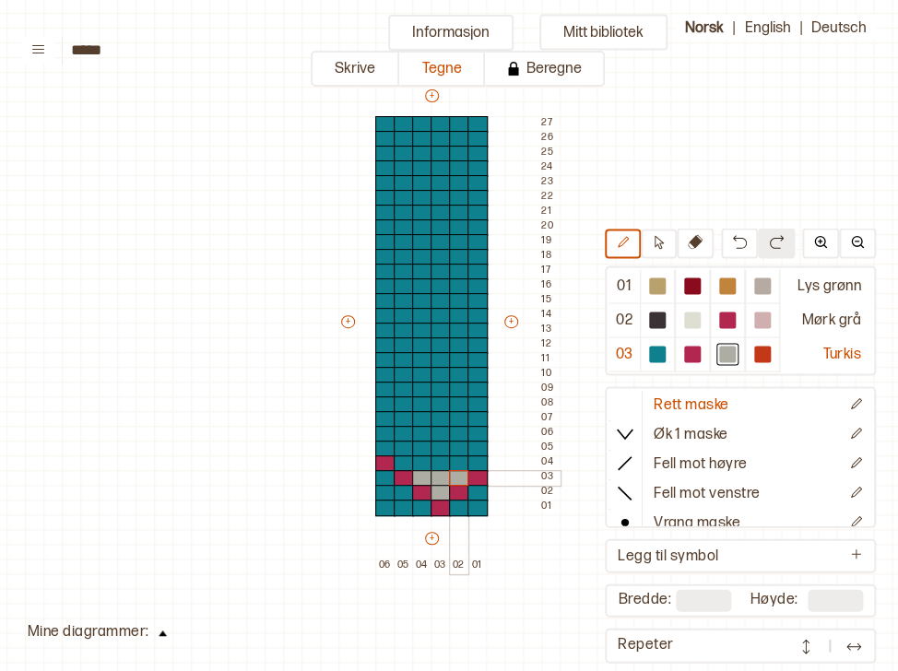
drag, startPoint x: 443, startPoint y: 488, endPoint x: 454, endPoint y: 475, distance: 17.0
click at [454, 475] on div "+ + + + 06 05 04 03 02 01 27 26 25 24 23 22 21 20 19 18 17 16 15 14 13 12 11 10…" at bounding box center [449, 330] width 221 height 487
drag, startPoint x: 407, startPoint y: 461, endPoint x: 470, endPoint y: 459, distance: 63.7
click at [472, 460] on div "+ + + + 06 05 04 03 02 01 27 26 25 24 23 22 21 20 19 18 17 16 15 14 13 12 11 10…" at bounding box center [449, 330] width 221 height 487
drag, startPoint x: 458, startPoint y: 450, endPoint x: 424, endPoint y: 444, distance: 33.8
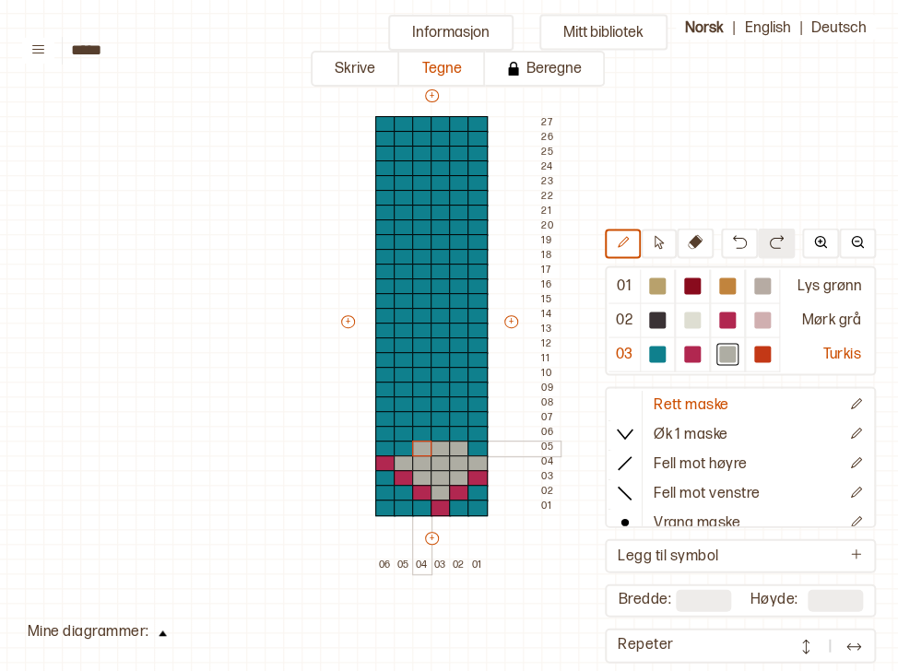
click at [421, 447] on div "+ + + + 06 05 04 03 02 01 27 26 25 24 23 22 21 20 19 18 17 16 15 14 13 12 11 10…" at bounding box center [449, 330] width 221 height 487
click at [436, 434] on div at bounding box center [441, 434] width 20 height 17
click at [471, 428] on div at bounding box center [478, 434] width 20 height 17
click at [740, 247] on img at bounding box center [739, 241] width 15 height 15
click at [381, 430] on div at bounding box center [385, 434] width 20 height 17
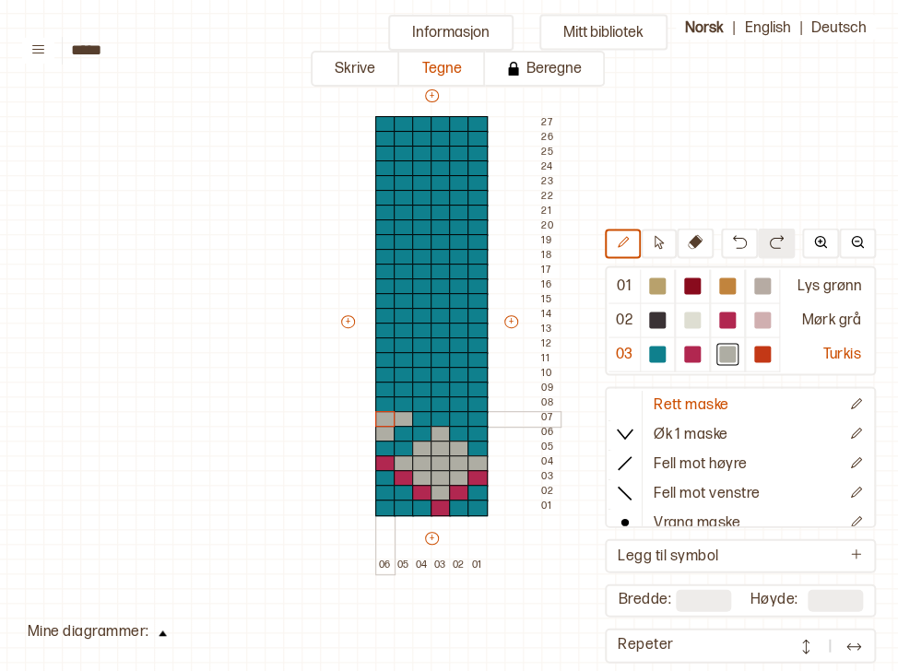
drag, startPoint x: 399, startPoint y: 417, endPoint x: 384, endPoint y: 415, distance: 15.8
click at [384, 415] on div "+ + + + 06 05 04 03 02 01 27 26 25 24 23 22 21 20 19 18 17 16 15 14 13 12 11 10…" at bounding box center [449, 330] width 221 height 487
click at [481, 415] on div at bounding box center [478, 419] width 20 height 17
drag, startPoint x: 480, startPoint y: 390, endPoint x: 480, endPoint y: 362, distance: 28.6
click at [480, 362] on div "+ + + + 06 05 04 03 02 01 27 26 25 24 23 22 21 20 19 18 17 16 15 14 13 12 11 10…" at bounding box center [449, 330] width 221 height 487
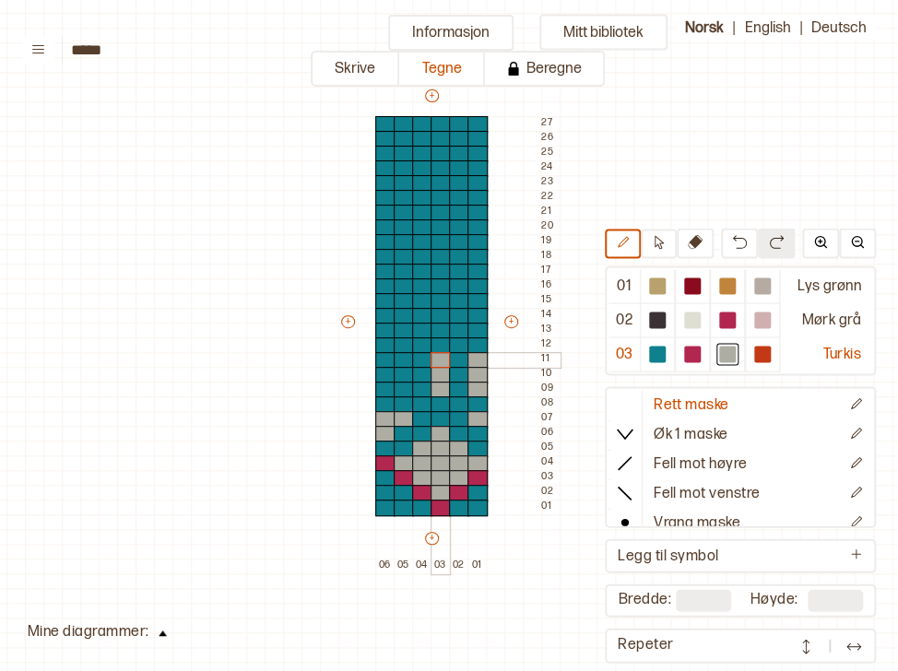
drag, startPoint x: 443, startPoint y: 387, endPoint x: 440, endPoint y: 359, distance: 28.7
click at [440, 359] on div "+ + + + 06 05 04 03 02 01 27 26 25 24 23 22 21 20 19 18 17 16 15 14 13 12 11 10…" at bounding box center [449, 330] width 221 height 487
drag, startPoint x: 400, startPoint y: 386, endPoint x: 398, endPoint y: 362, distance: 24.1
click at [398, 362] on div "+ + + + 06 05 04 03 02 01 27 26 25 24 23 22 21 20 19 18 17 16 15 14 13 12 11 10…" at bounding box center [449, 330] width 221 height 487
click at [699, 353] on div at bounding box center [692, 354] width 17 height 17
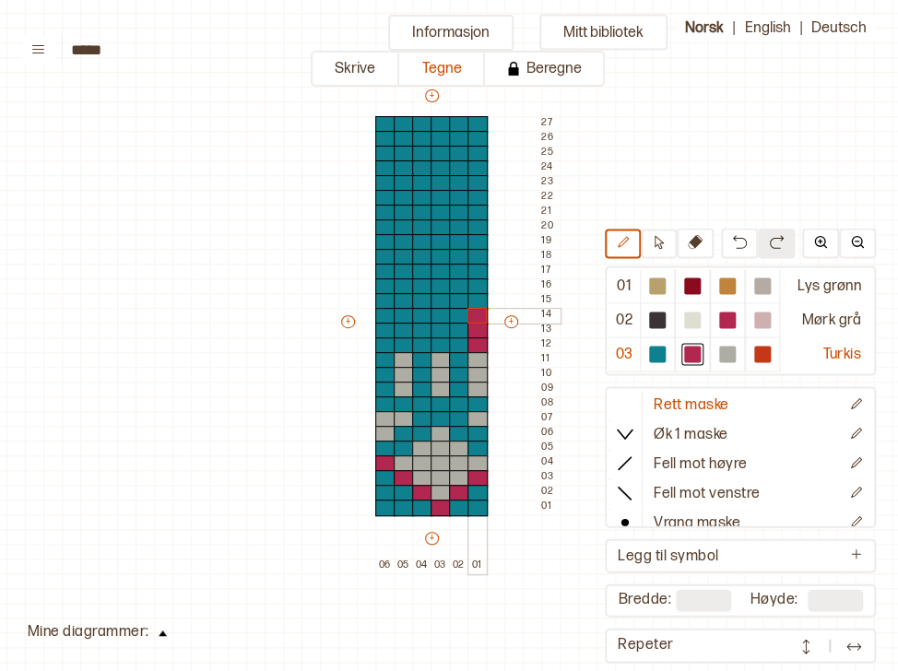
drag, startPoint x: 474, startPoint y: 345, endPoint x: 469, endPoint y: 315, distance: 30.0
click at [472, 314] on div "+ + + + 06 05 04 03 02 01 27 26 25 24 23 22 21 20 19 18 17 16 15 14 13 12 11 10…" at bounding box center [449, 330] width 221 height 487
drag, startPoint x: 435, startPoint y: 344, endPoint x: 435, endPoint y: 317, distance: 26.7
click at [435, 317] on div "+ + + + 06 05 04 03 02 01 27 26 25 24 23 22 21 20 19 18 17 16 15 14 13 12 11 10…" at bounding box center [449, 330] width 221 height 487
drag, startPoint x: 400, startPoint y: 345, endPoint x: 398, endPoint y: 318, distance: 26.9
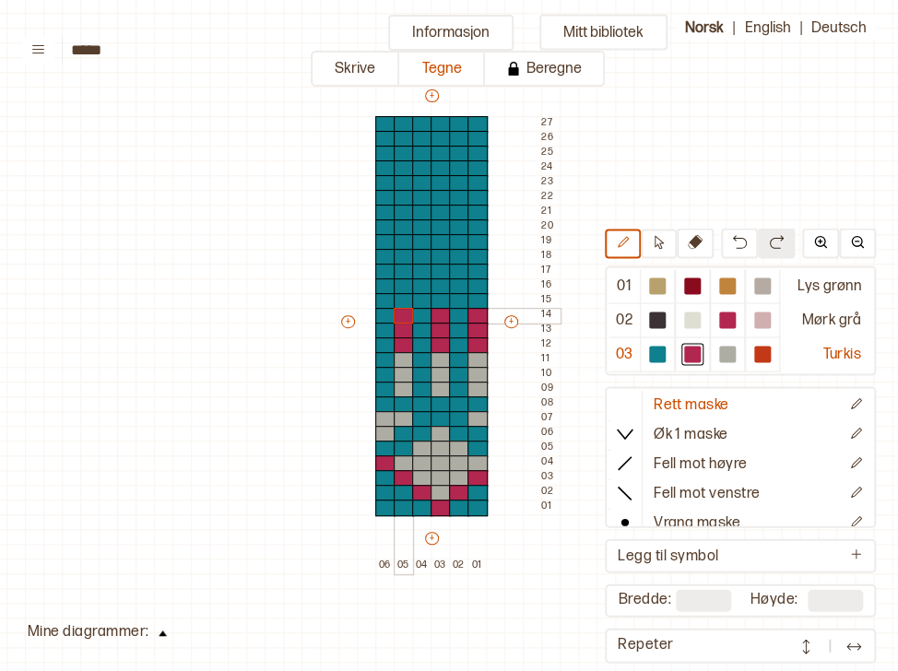
click at [398, 318] on div "+ + + + 06 05 04 03 02 01 27 26 25 24 23 22 21 20 19 18 17 16 15 14 13 12 11 10…" at bounding box center [449, 330] width 221 height 487
click at [771, 350] on div at bounding box center [763, 354] width 17 height 17
click at [440, 286] on div at bounding box center [441, 287] width 20 height 17
drag, startPoint x: 420, startPoint y: 275, endPoint x: 451, endPoint y: 271, distance: 31.6
click at [451, 271] on div "+ + + + 06 05 04 03 02 01 27 26 25 24 23 22 21 20 19 18 17 16 15 14 13 12 11 10…" at bounding box center [449, 330] width 221 height 487
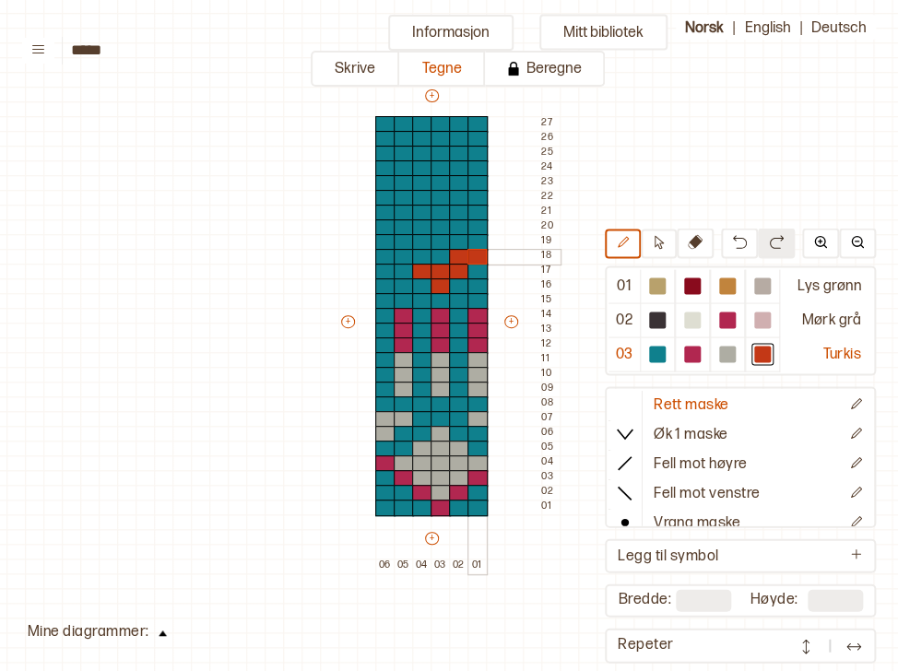
drag, startPoint x: 454, startPoint y: 262, endPoint x: 471, endPoint y: 258, distance: 17.9
click at [471, 258] on div "+ + + + 06 05 04 03 02 01 27 26 25 24 23 22 21 20 19 18 17 16 15 14 13 12 11 10…" at bounding box center [449, 330] width 221 height 487
click at [479, 240] on div at bounding box center [478, 242] width 20 height 17
drag, startPoint x: 419, startPoint y: 251, endPoint x: 398, endPoint y: 253, distance: 20.4
click at [398, 253] on div "+ + + + 06 05 04 03 02 01 27 26 25 24 23 22 21 20 19 18 17 16 15 14 13 12 11 10…" at bounding box center [449, 330] width 221 height 487
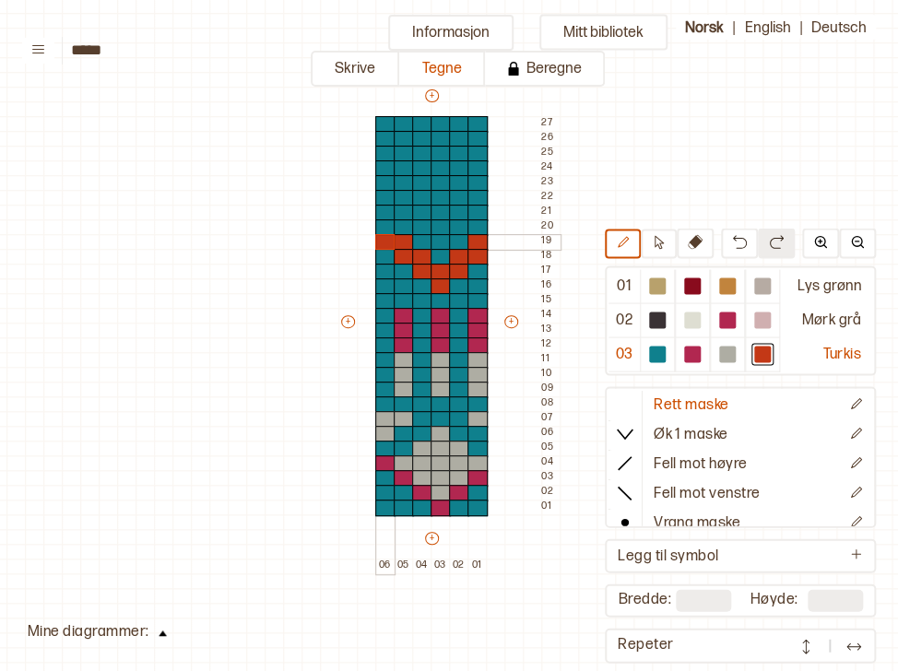
click at [388, 236] on div "+ + + + 06 05 04 03 02 01 27 26 25 24 23 22 21 20 19 18 17 16 15 14 13 12 11 10…" at bounding box center [449, 330] width 221 height 487
click at [376, 224] on div at bounding box center [385, 228] width 20 height 17
click at [694, 352] on div at bounding box center [692, 354] width 17 height 17
click at [441, 214] on div at bounding box center [441, 213] width 20 height 17
click at [421, 196] on div at bounding box center [422, 198] width 20 height 17
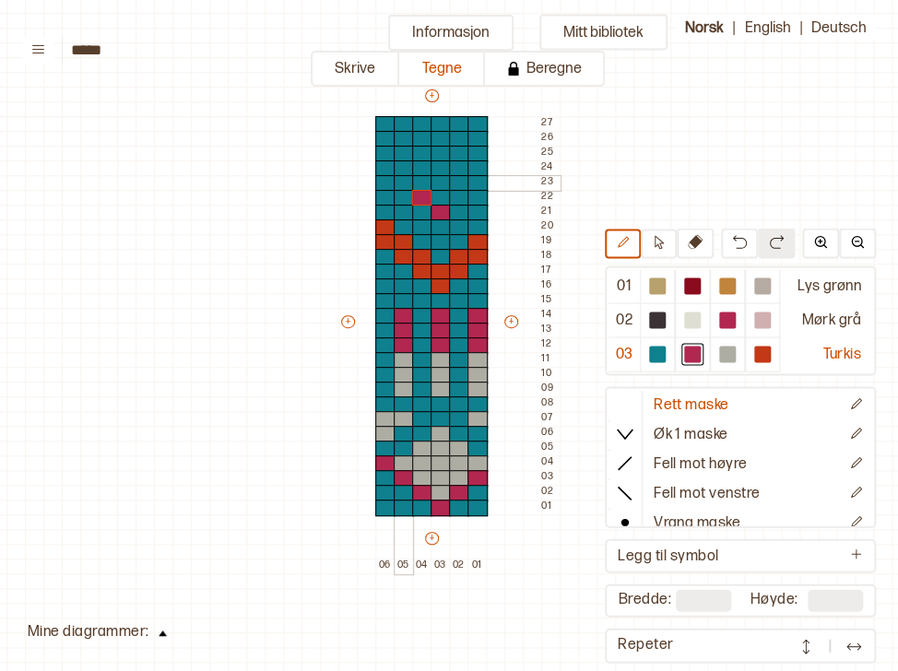
click at [402, 184] on div at bounding box center [404, 183] width 20 height 17
click at [382, 169] on div at bounding box center [385, 168] width 20 height 17
click at [457, 187] on div at bounding box center [459, 183] width 20 height 17
click at [458, 193] on div at bounding box center [459, 198] width 20 height 17
click at [658, 355] on div at bounding box center [657, 354] width 17 height 17
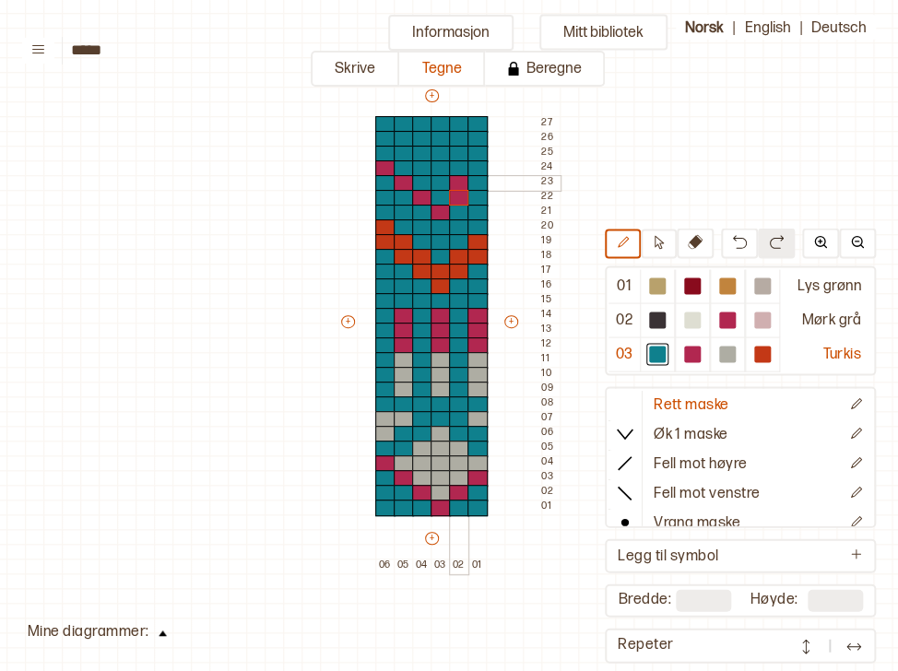
click at [459, 183] on div at bounding box center [459, 183] width 20 height 17
click at [695, 347] on div at bounding box center [692, 354] width 17 height 17
click at [479, 181] on div at bounding box center [478, 183] width 20 height 17
click at [723, 358] on div at bounding box center [727, 354] width 17 height 17
click at [442, 196] on div at bounding box center [441, 198] width 20 height 17
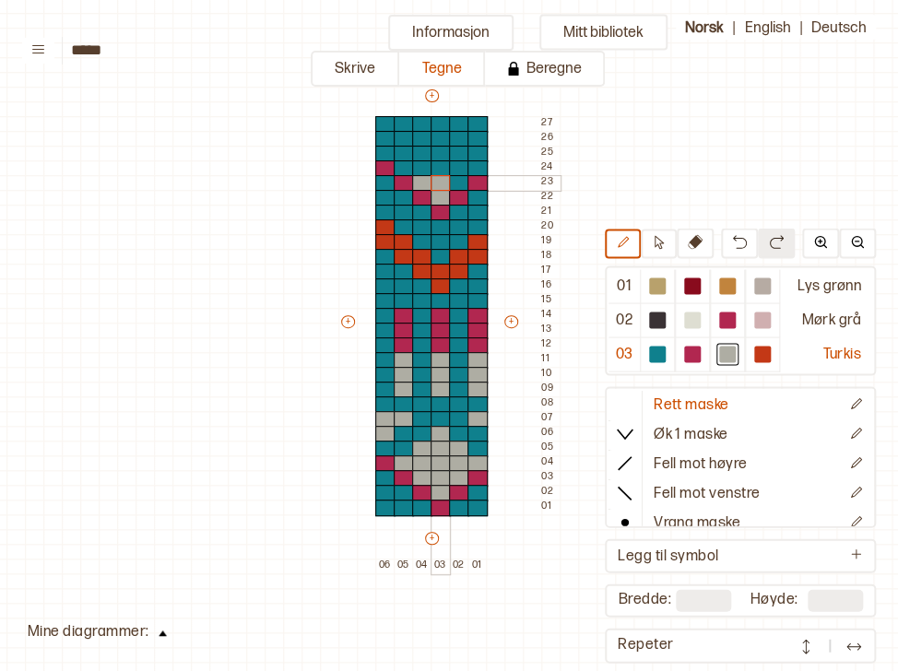
drag, startPoint x: 418, startPoint y: 177, endPoint x: 454, endPoint y: 177, distance: 36.0
click at [454, 177] on div "+ + + + 06 05 04 03 02 01 27 26 25 24 23 22 21 20 19 18 17 16 15 14 13 12 11 10…" at bounding box center [449, 330] width 221 height 487
drag, startPoint x: 405, startPoint y: 163, endPoint x: 475, endPoint y: 166, distance: 70.2
click at [475, 166] on div "+ + + + 06 05 04 03 02 01 27 26 25 24 23 22 21 20 19 18 17 16 15 14 13 12 11 10…" at bounding box center [449, 330] width 221 height 487
drag, startPoint x: 460, startPoint y: 153, endPoint x: 410, endPoint y: 151, distance: 50.8
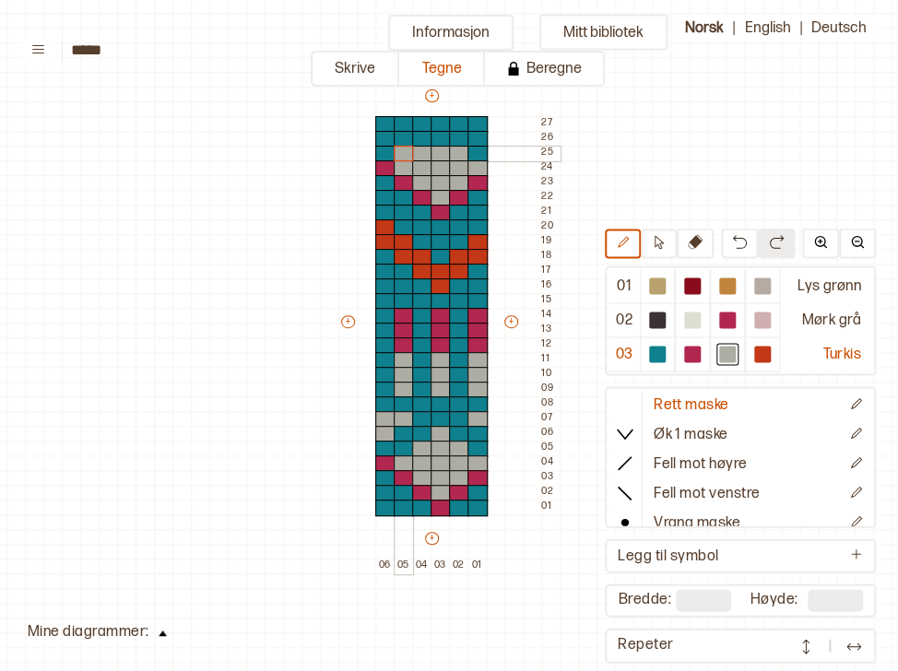
click at [410, 151] on div "+ + + + 06 05 04 03 02 01 27 26 25 24 23 22 21 20 19 18 17 16 15 14 13 12 11 10…" at bounding box center [449, 330] width 221 height 487
click at [438, 138] on div at bounding box center [441, 139] width 20 height 17
click at [657, 356] on div at bounding box center [657, 354] width 17 height 17
click at [398, 148] on div at bounding box center [404, 154] width 20 height 17
click at [734, 353] on div at bounding box center [727, 354] width 17 height 17
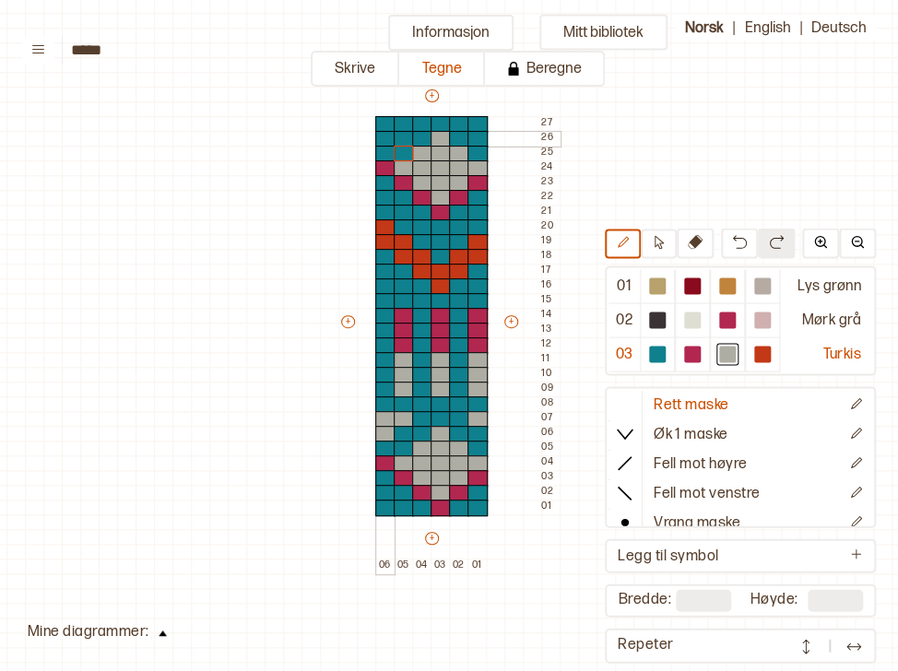
click at [384, 136] on div at bounding box center [385, 139] width 20 height 17
drag, startPoint x: 386, startPoint y: 125, endPoint x: 398, endPoint y: 125, distance: 12.0
click at [398, 125] on div "+ + + + 06 05 04 03 02 01 27 26 25 24 23 22 21 20 19 18 17 16 15 14 13 12 11 10…" at bounding box center [449, 330] width 221 height 487
click at [478, 122] on div at bounding box center [478, 124] width 20 height 17
click at [654, 135] on div "Mitt bibliotek 01 Lys grønn 02 Mørk grå 03 Turkis Rett maske Øk 1 maske Fell mo…" at bounding box center [886, 581] width 1797 height 1343
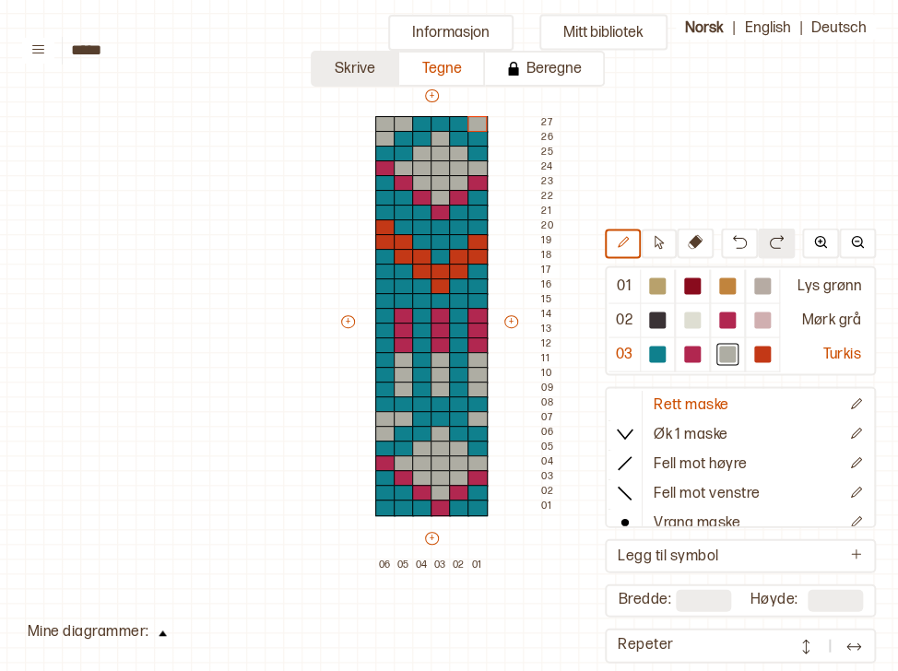
click at [344, 74] on button "Skrive" at bounding box center [355, 69] width 89 height 36
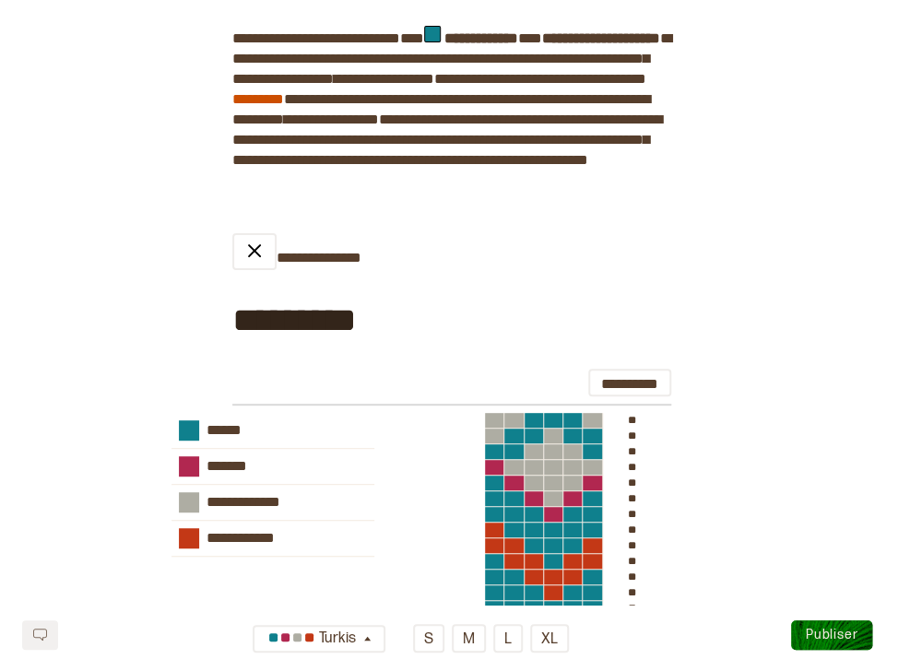
scroll to position [442, 0]
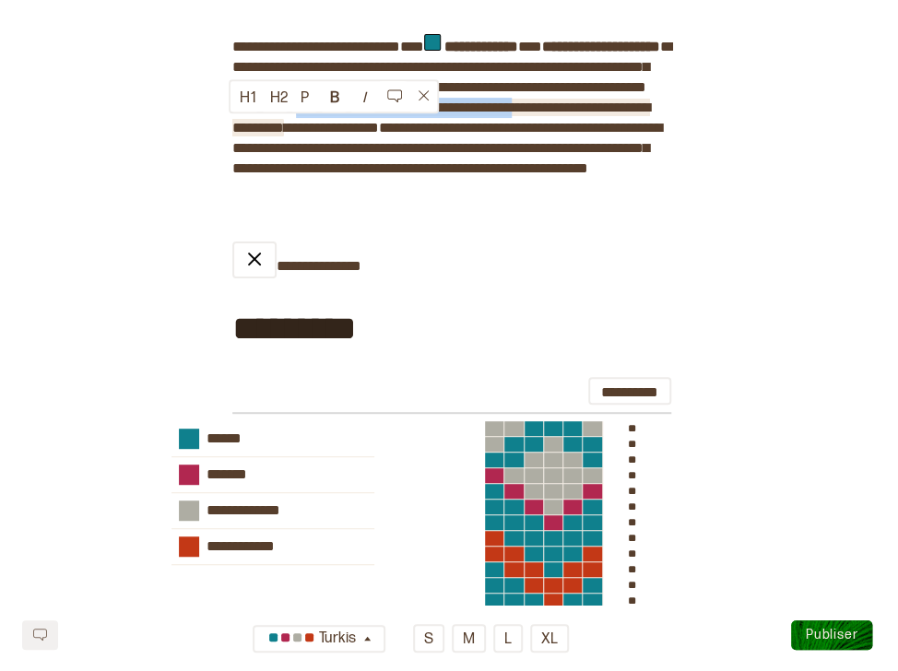
drag, startPoint x: 255, startPoint y: 148, endPoint x: 402, endPoint y: 129, distance: 148.7
click at [402, 129] on span "**********" at bounding box center [441, 118] width 418 height 34
copy span "**********"
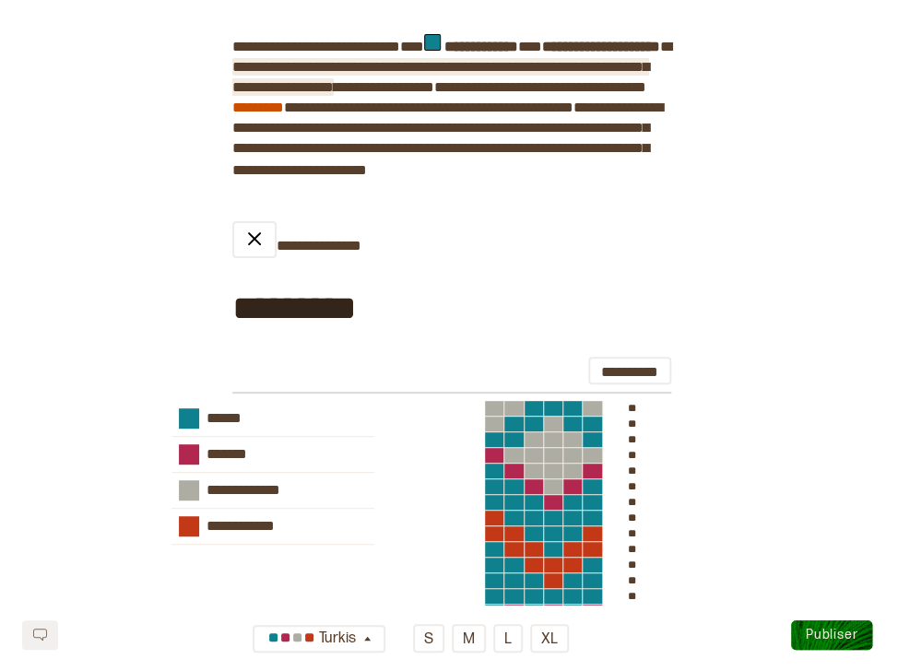
click at [532, 89] on span "**********" at bounding box center [440, 77] width 417 height 34
paste div
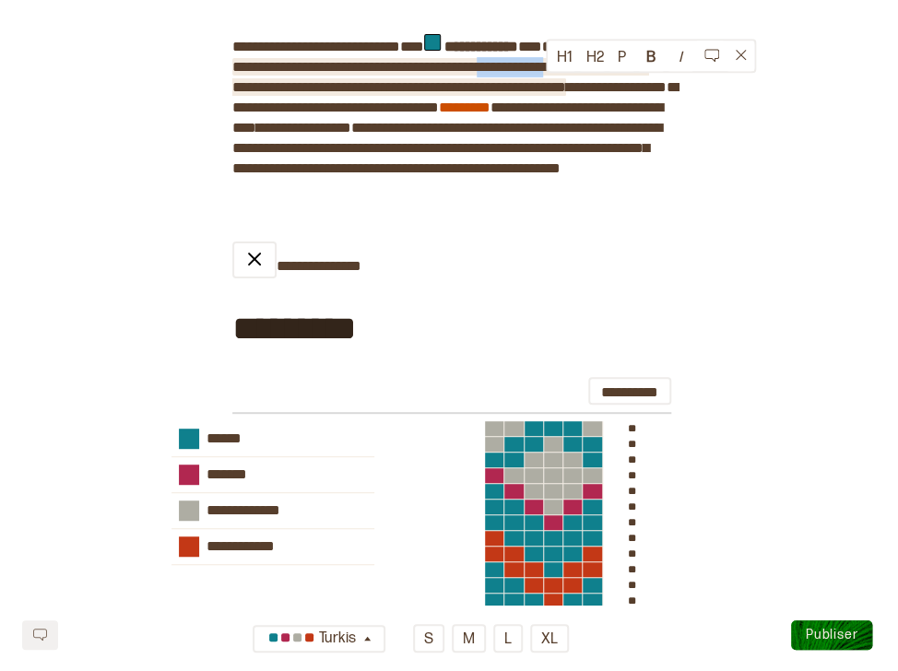
drag, startPoint x: 639, startPoint y: 84, endPoint x: 542, endPoint y: 82, distance: 96.9
click at [542, 82] on span "**********" at bounding box center [440, 77] width 417 height 34
copy span "**********"
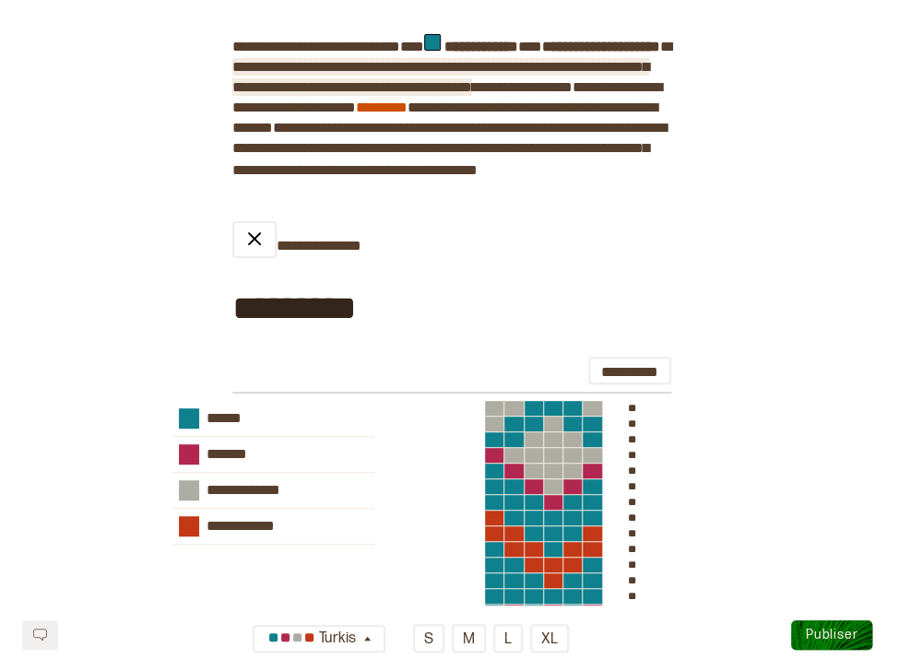
click at [258, 94] on span "**********" at bounding box center [440, 77] width 417 height 34
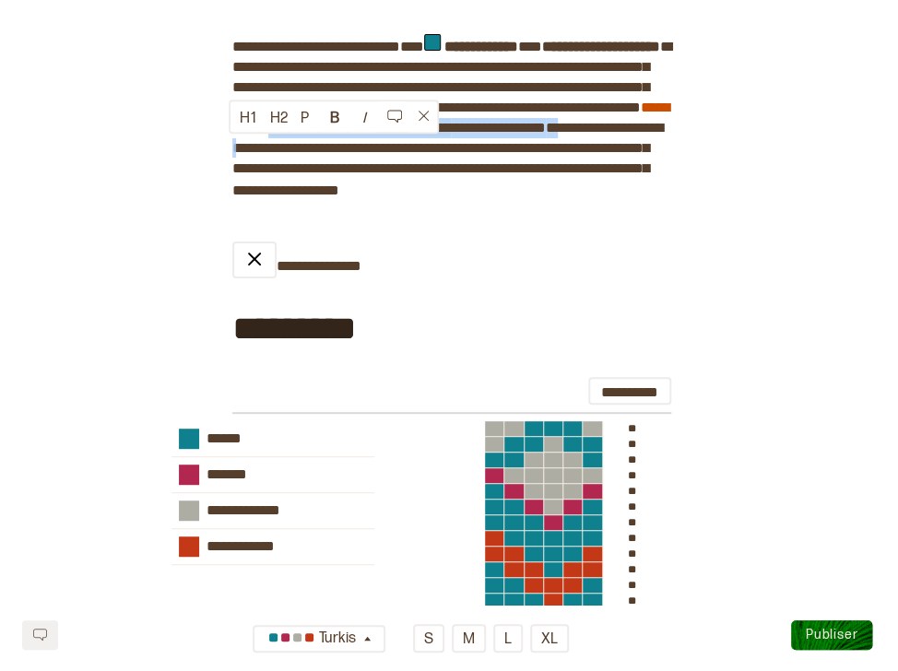
drag, startPoint x: 410, startPoint y: 168, endPoint x: 501, endPoint y: 147, distance: 93.7
copy div "**********"
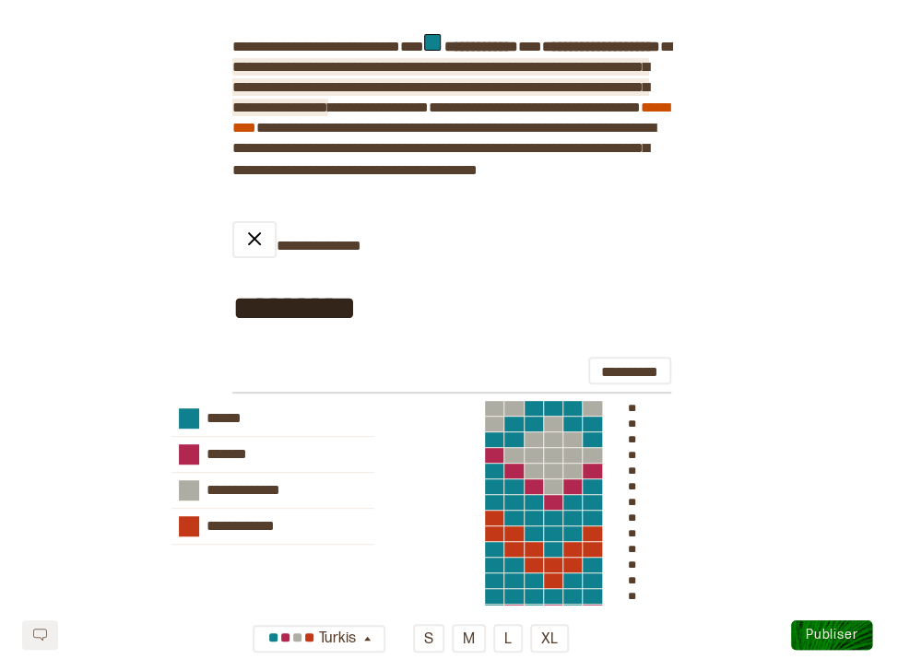
click at [260, 107] on span "**********" at bounding box center [440, 87] width 417 height 54
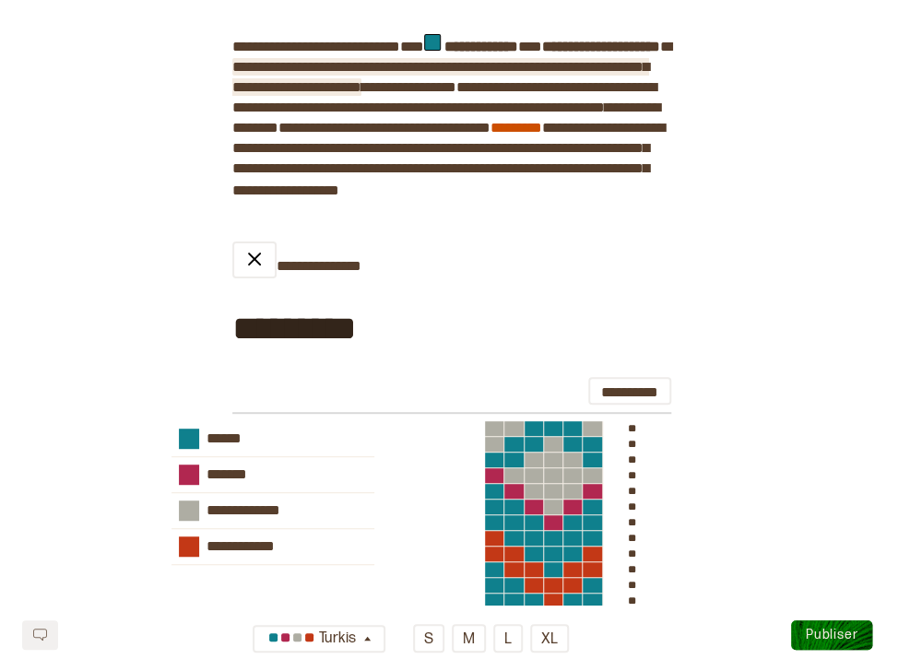
click at [270, 94] on span "**********" at bounding box center [440, 77] width 417 height 34
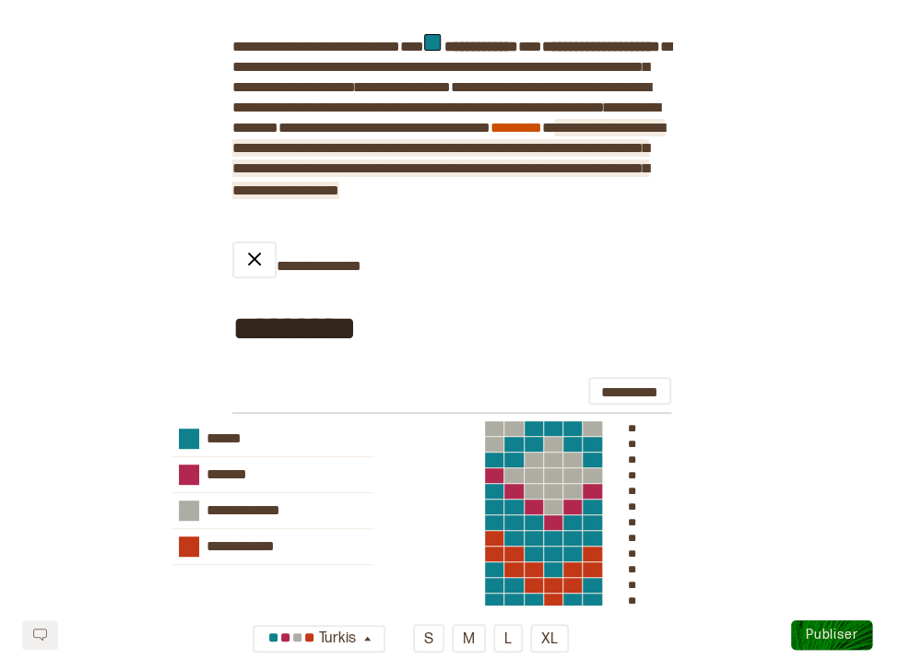
click at [409, 169] on span "**********" at bounding box center [448, 159] width 433 height 77
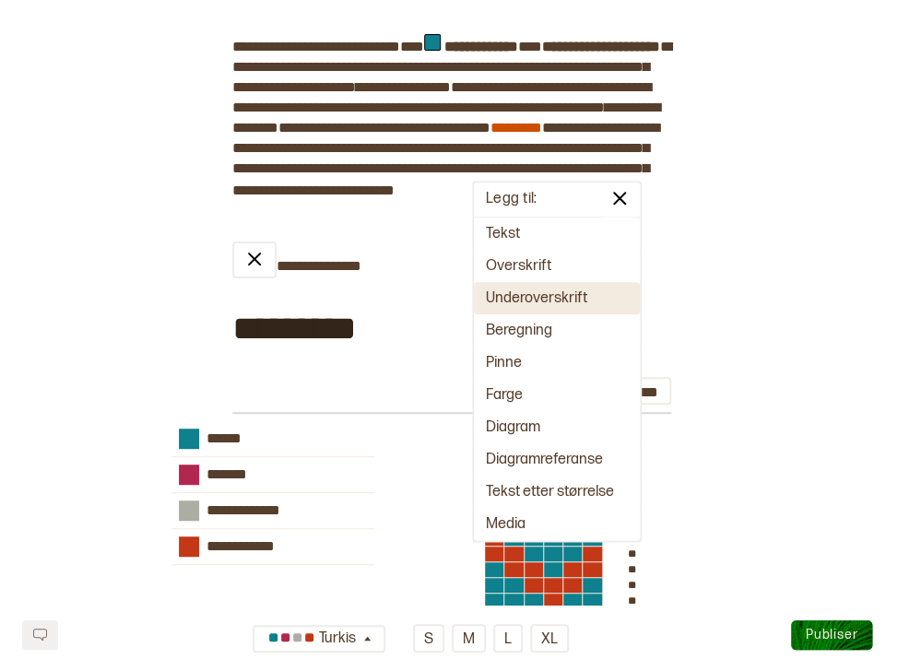
click at [456, 306] on div "**********" at bounding box center [452, 561] width 440 height 638
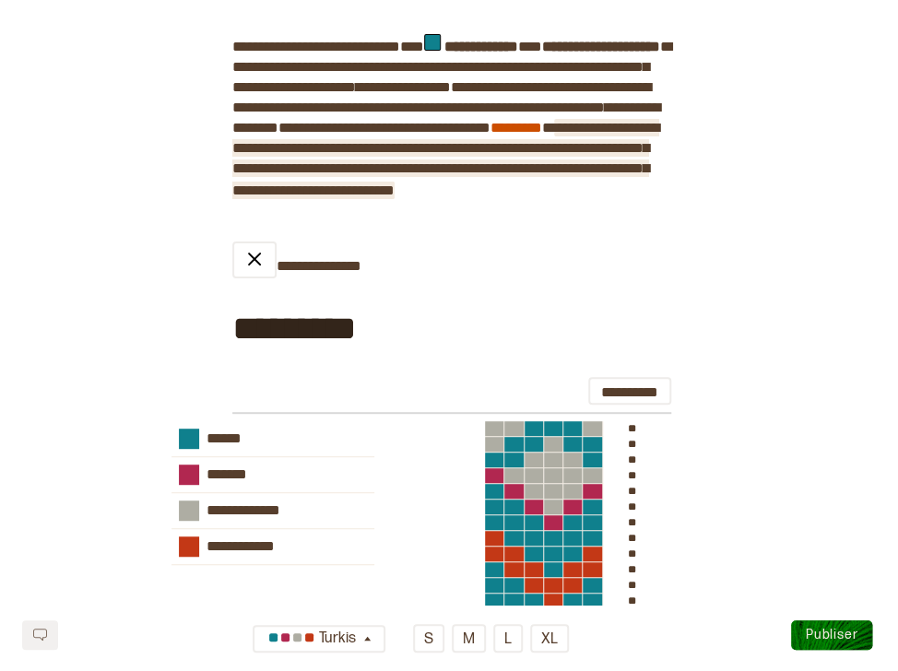
click at [469, 170] on span "**********" at bounding box center [445, 159] width 427 height 77
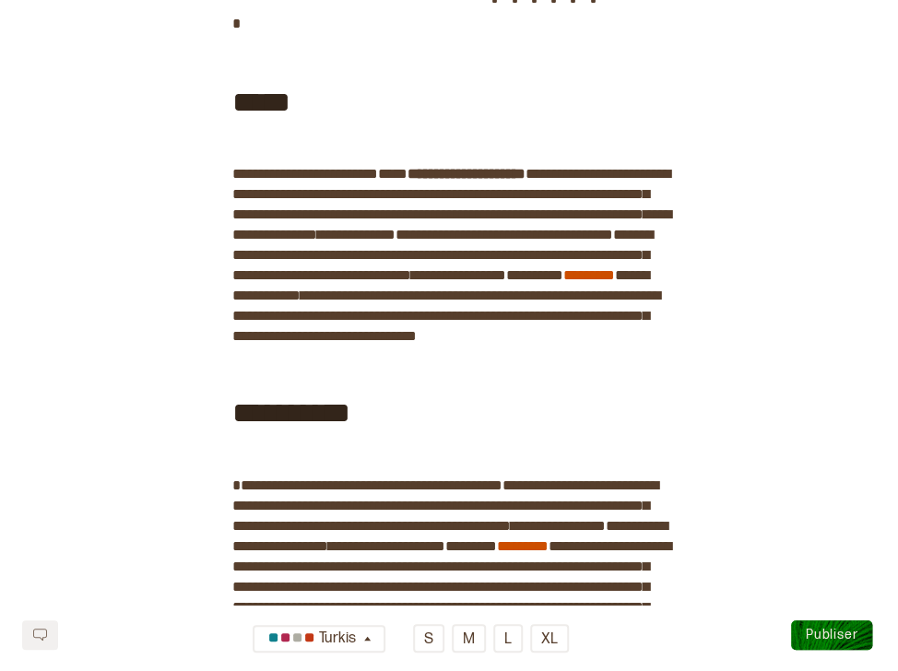
scroll to position [1343, 0]
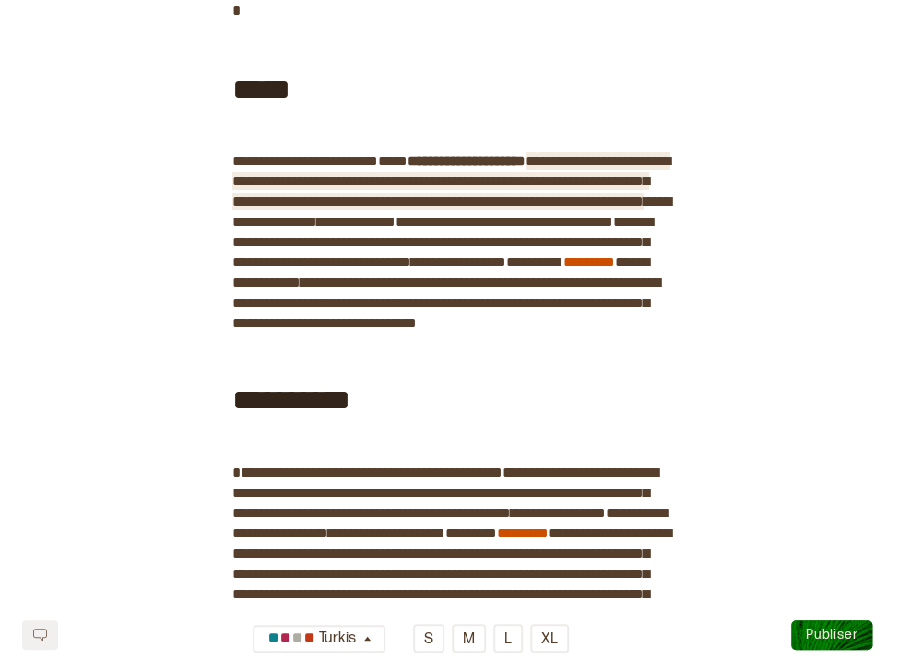
click at [578, 198] on span "**********" at bounding box center [451, 181] width 438 height 54
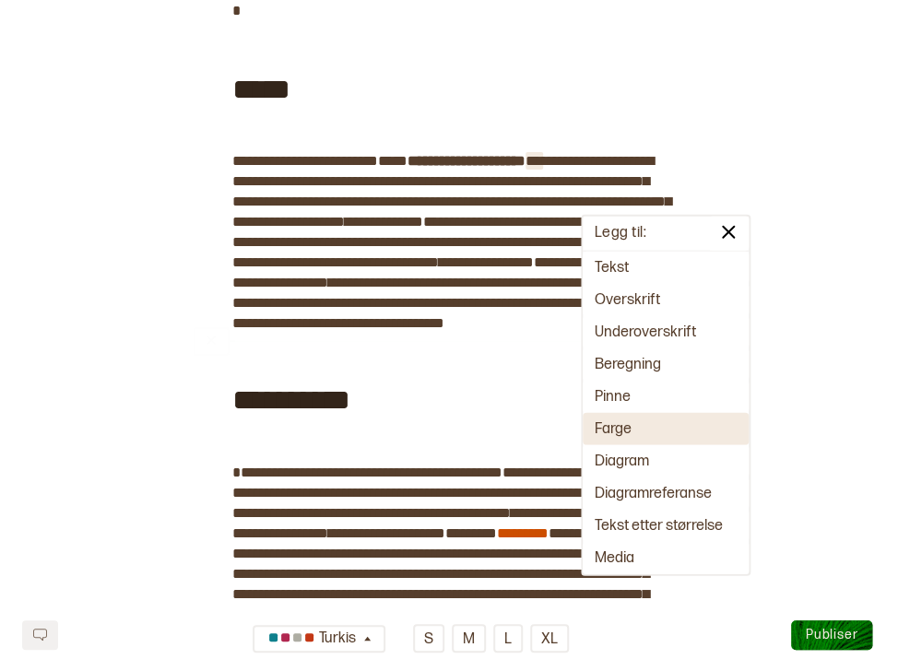
click at [610, 442] on button "Farge" at bounding box center [666, 429] width 166 height 32
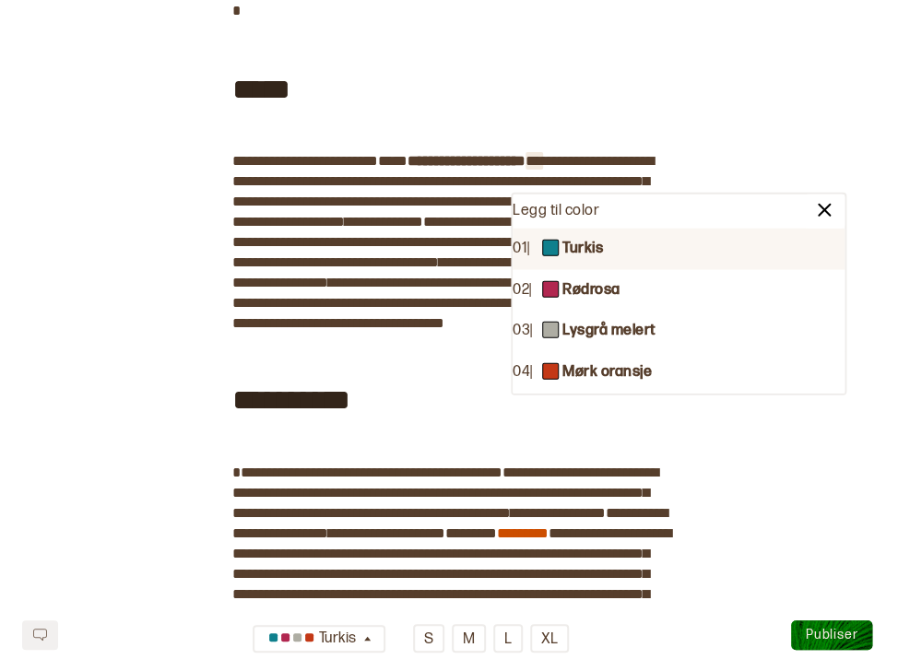
click at [601, 250] on b "Turkis" at bounding box center [583, 249] width 41 height 19
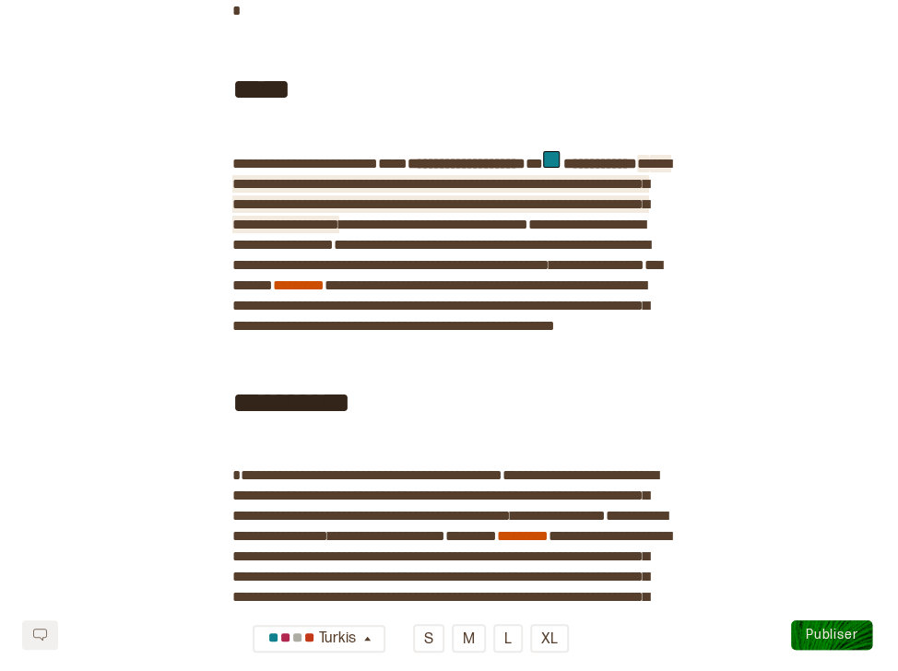
click at [635, 229] on span "**********" at bounding box center [451, 194] width 439 height 75
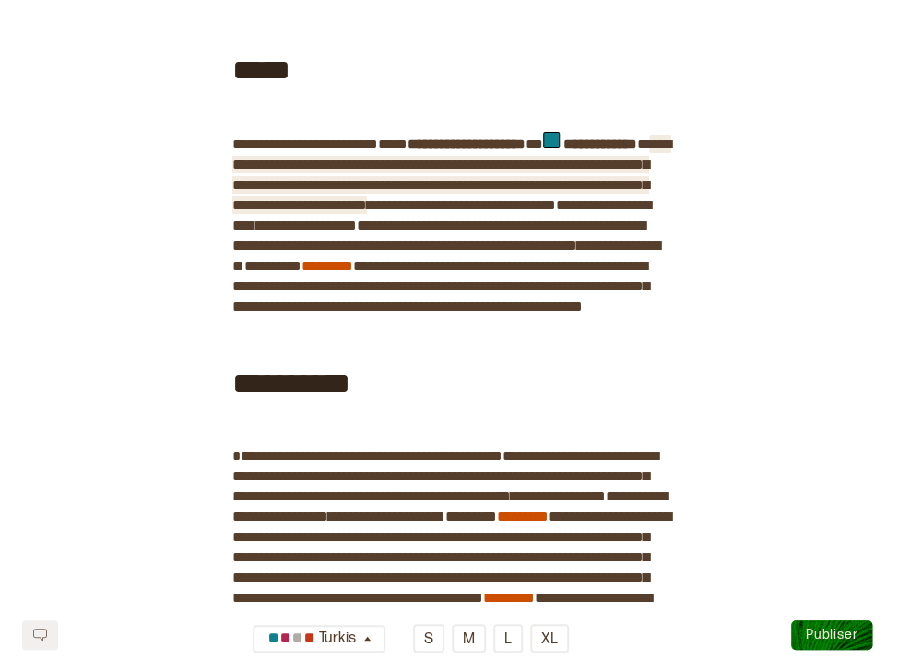
scroll to position [1358, 0]
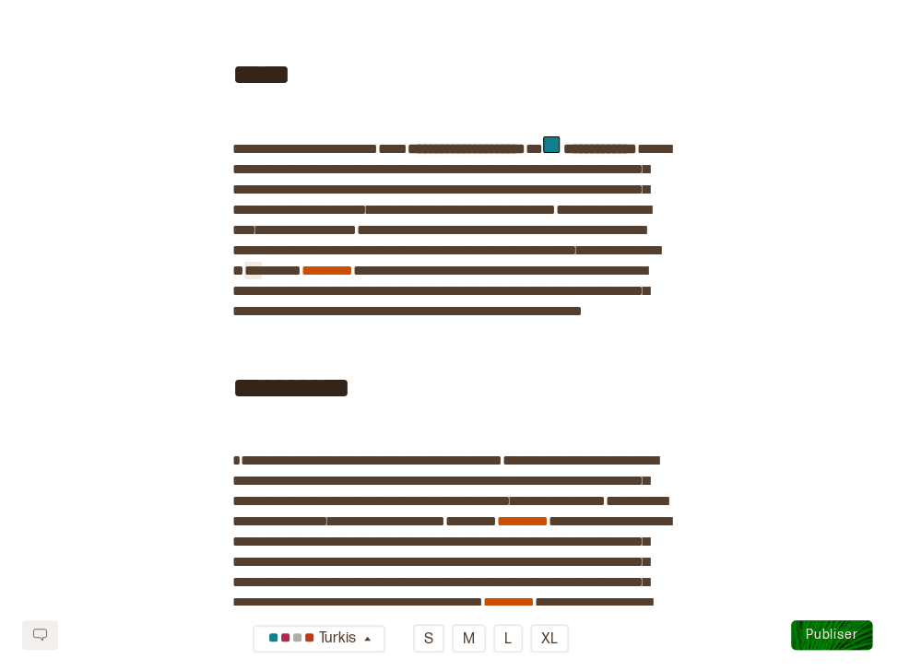
click at [262, 278] on span "*" at bounding box center [253, 271] width 18 height 14
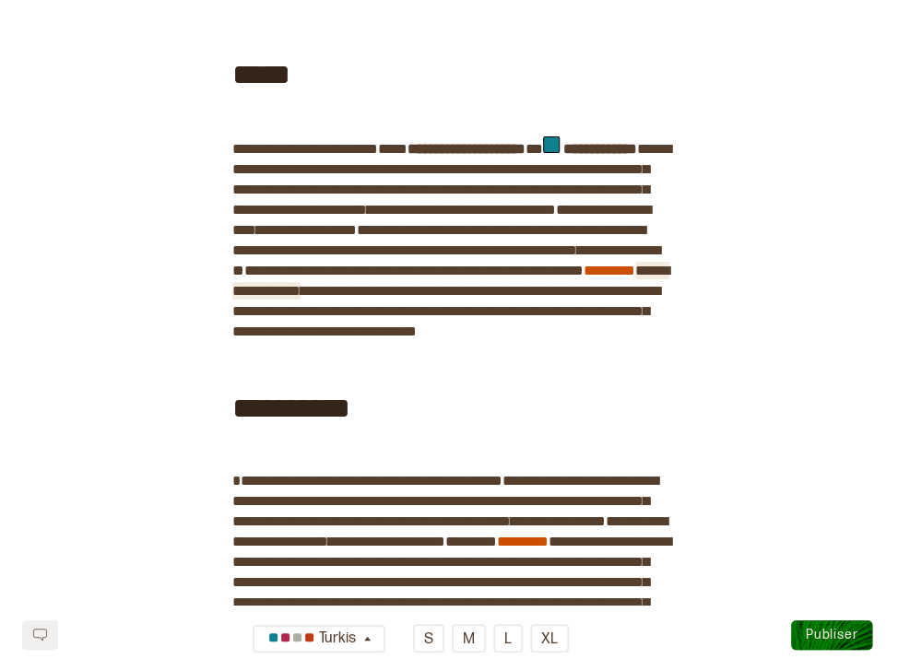
click at [625, 298] on span "**********" at bounding box center [450, 281] width 437 height 34
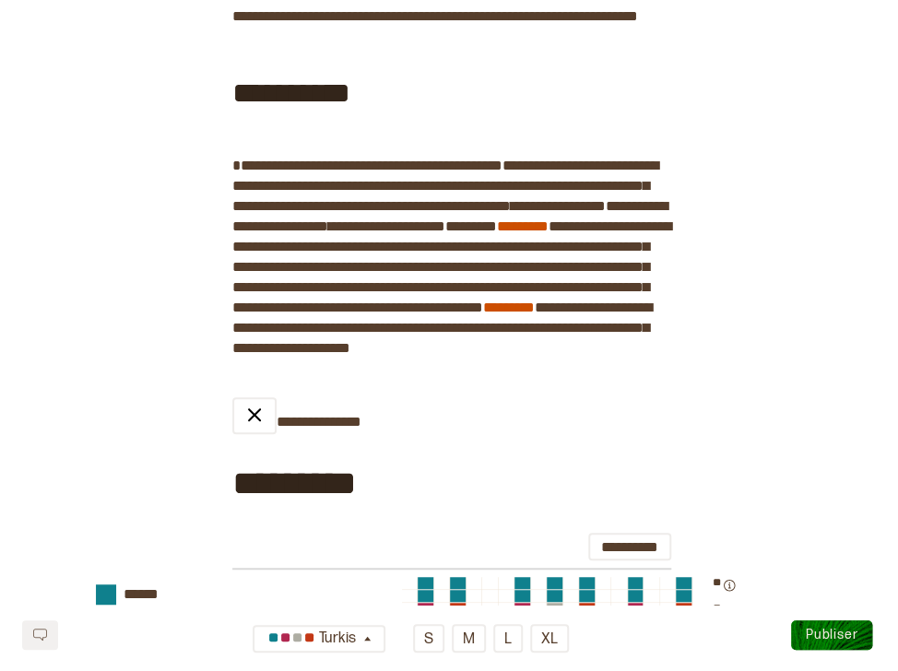
scroll to position [1678, 0]
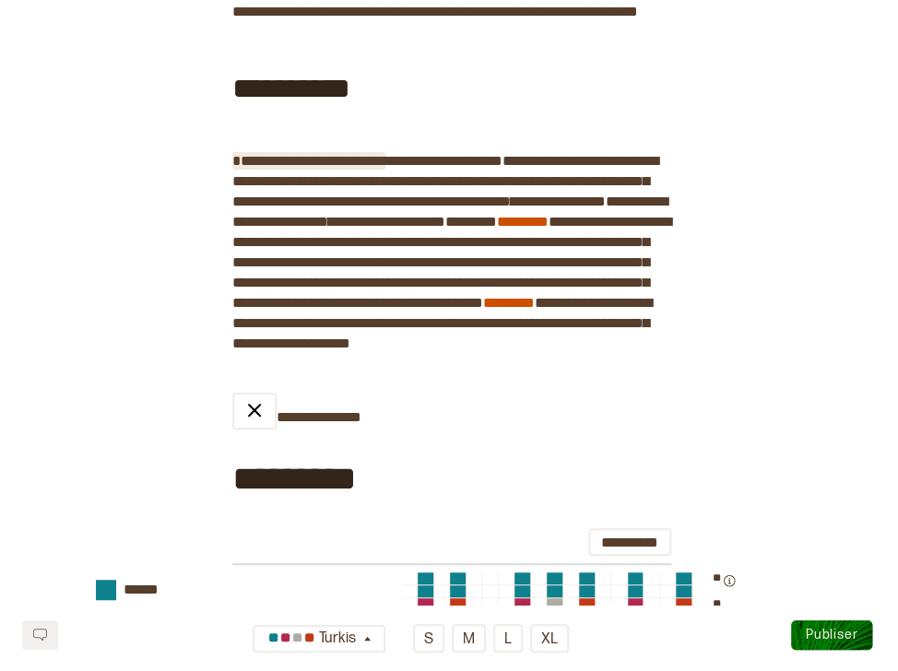
click at [386, 168] on span "**********" at bounding box center [308, 161] width 153 height 14
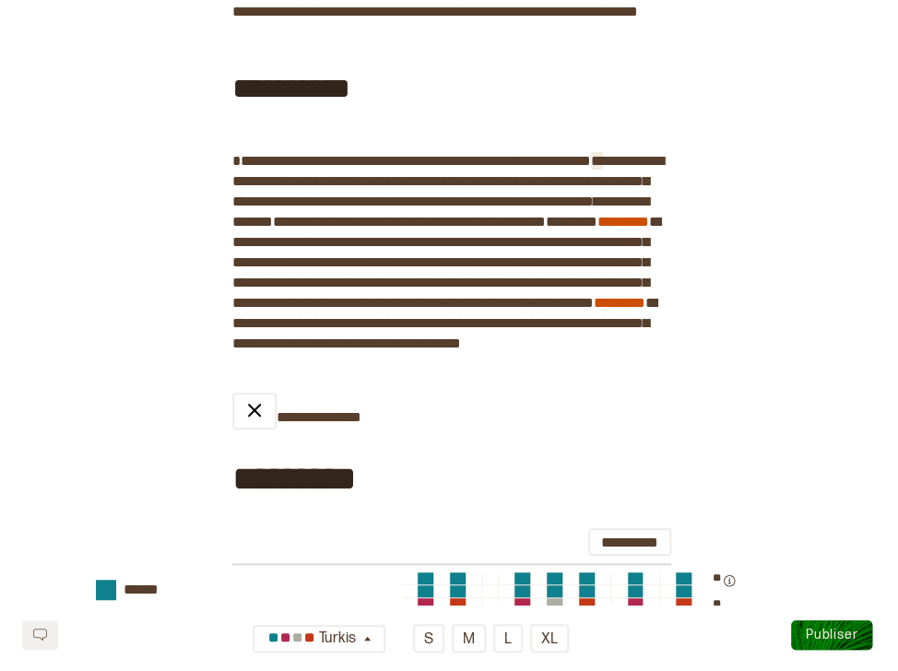
click at [603, 168] on span "*" at bounding box center [597, 161] width 12 height 14
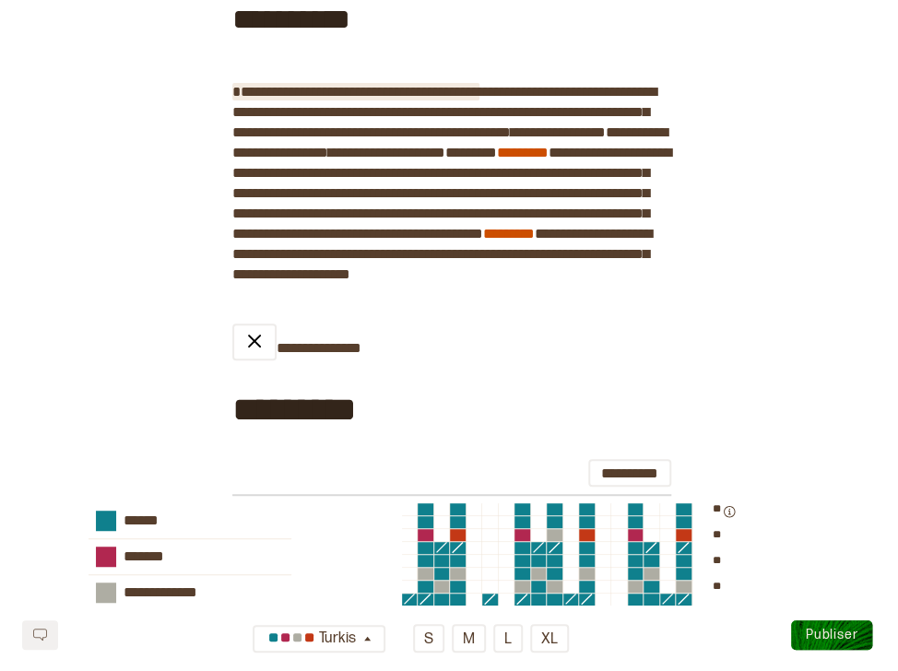
scroll to position [1705, 0]
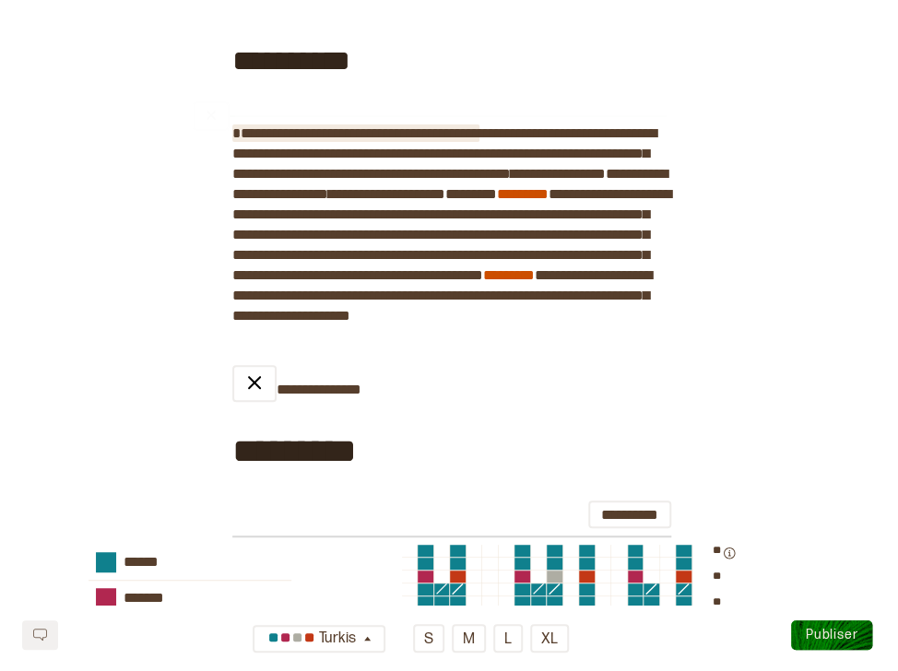
click at [480, 140] on span "**********" at bounding box center [355, 133] width 247 height 14
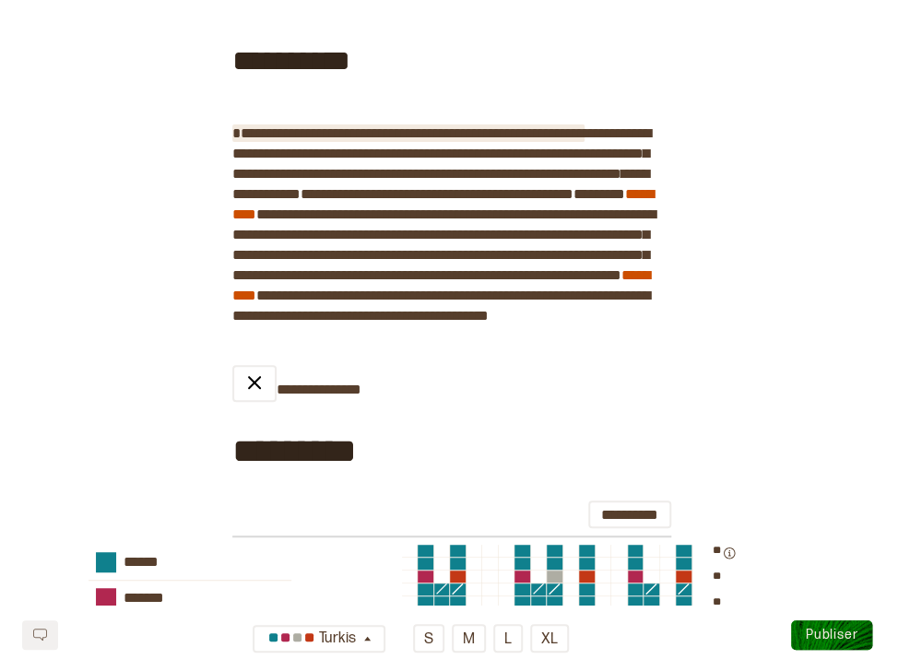
click at [226, 236] on div "**********" at bounding box center [449, 55] width 898 height 3337
click at [232, 140] on span "**********" at bounding box center [408, 133] width 352 height 14
drag, startPoint x: 626, startPoint y: 215, endPoint x: 505, endPoint y: 209, distance: 121.0
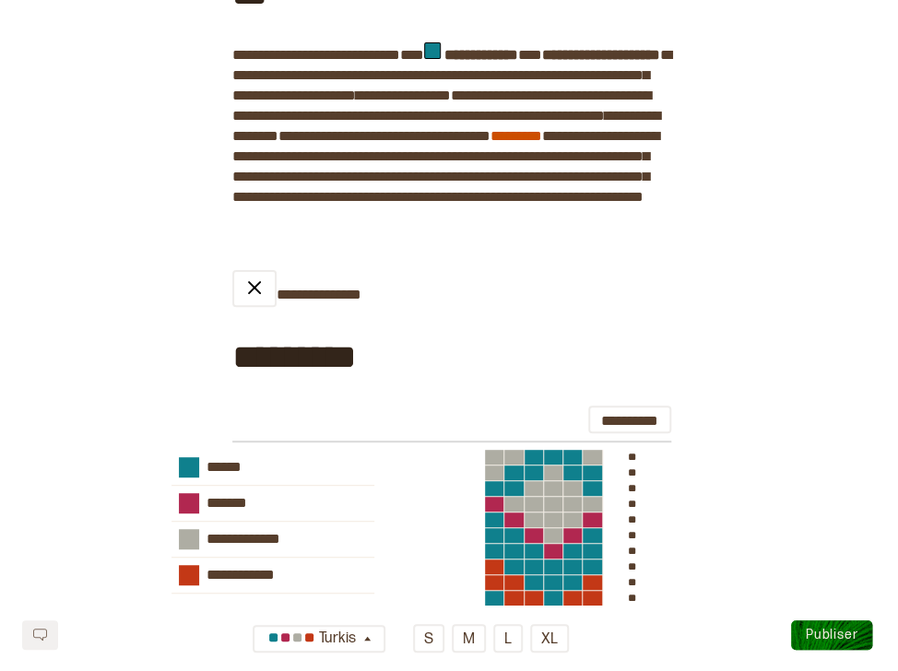
scroll to position [339, 0]
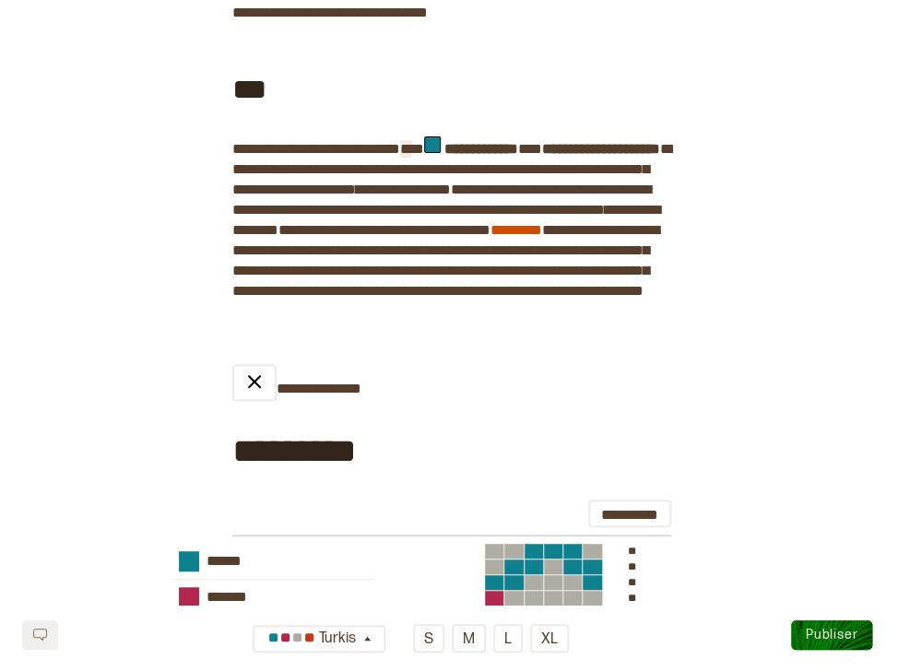
click at [412, 156] on span at bounding box center [406, 149] width 12 height 14
click at [400, 158] on span "**********" at bounding box center [341, 149] width 117 height 18
drag, startPoint x: 294, startPoint y: 166, endPoint x: 387, endPoint y: 160, distance: 93.3
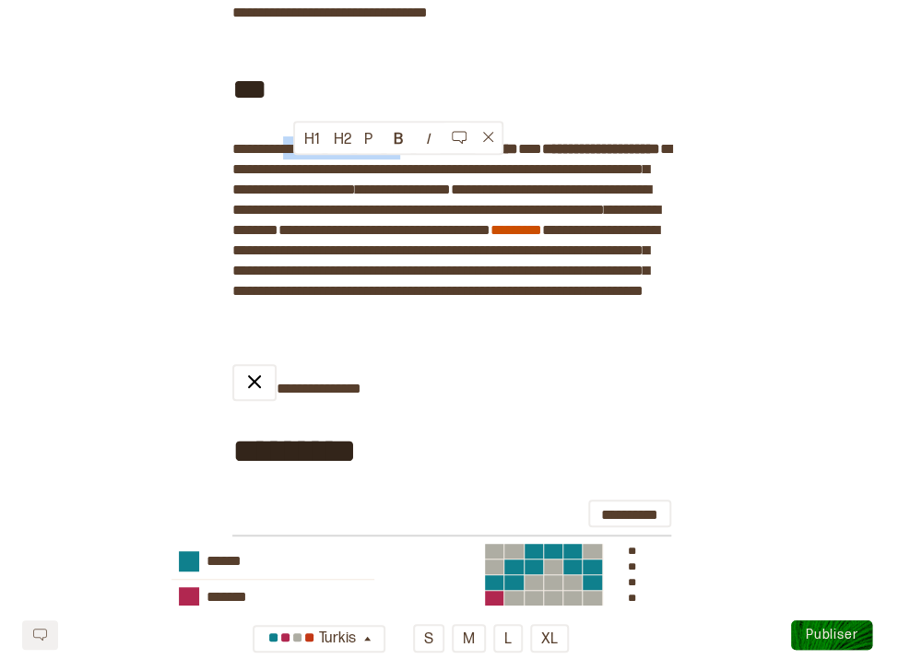
click at [387, 158] on span "**********" at bounding box center [341, 149] width 117 height 18
click at [625, 89] on div "***" at bounding box center [449, 87] width 434 height 99
click at [292, 158] on span "**********" at bounding box center [341, 149] width 117 height 18
click at [291, 123] on div "***" at bounding box center [449, 87] width 434 height 99
drag, startPoint x: 289, startPoint y: 166, endPoint x: 399, endPoint y: 170, distance: 110.7
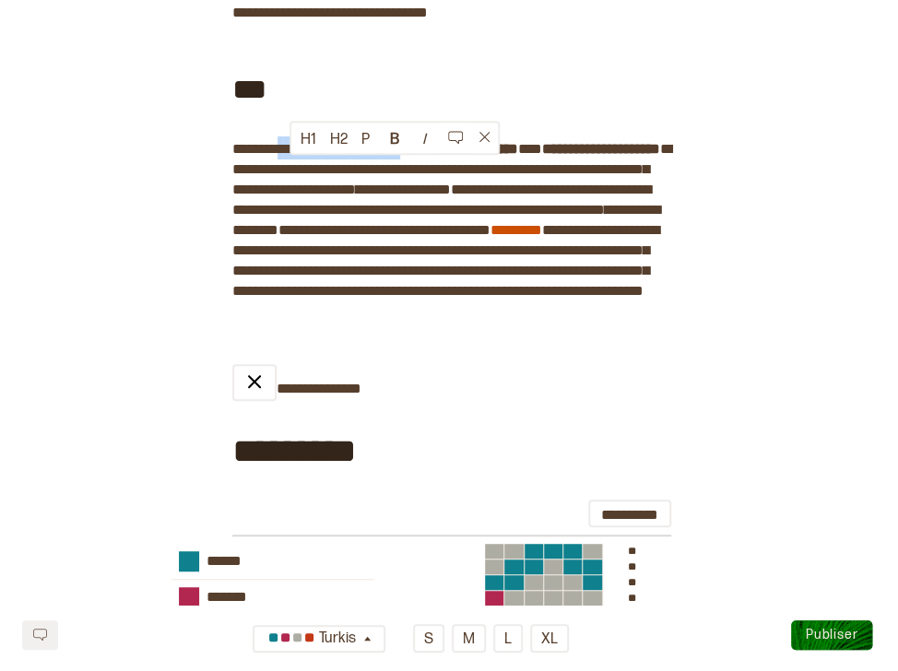
copy div "**********"
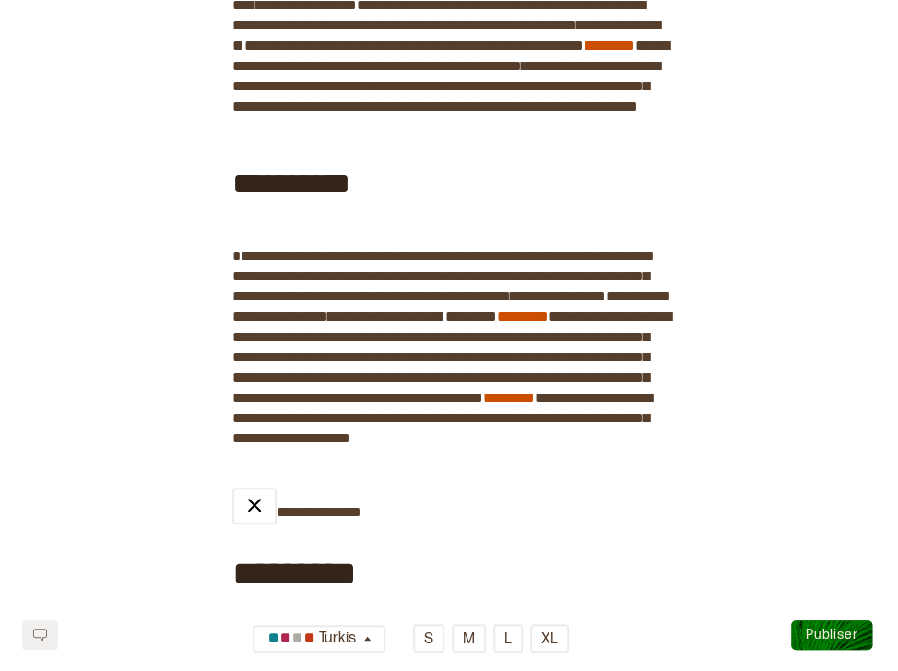
scroll to position [1586, 0]
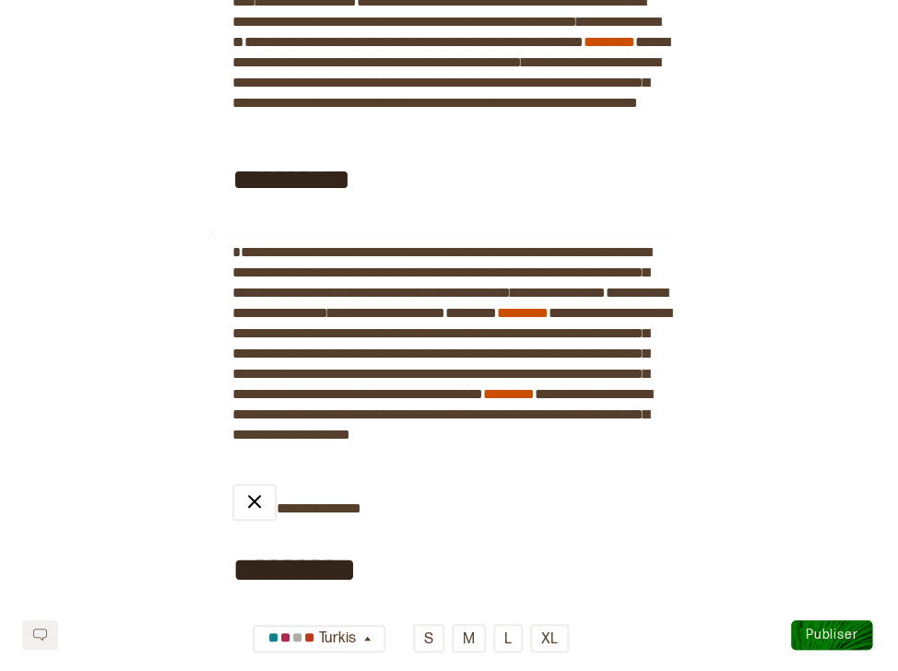
click at [517, 227] on div "**********" at bounding box center [449, 177] width 434 height 99
click at [539, 218] on div "**********" at bounding box center [449, 177] width 434 height 99
click at [540, 128] on div "﻿" at bounding box center [430, 120] width 474 height 15
click at [472, 128] on div "﻿" at bounding box center [430, 120] width 474 height 15
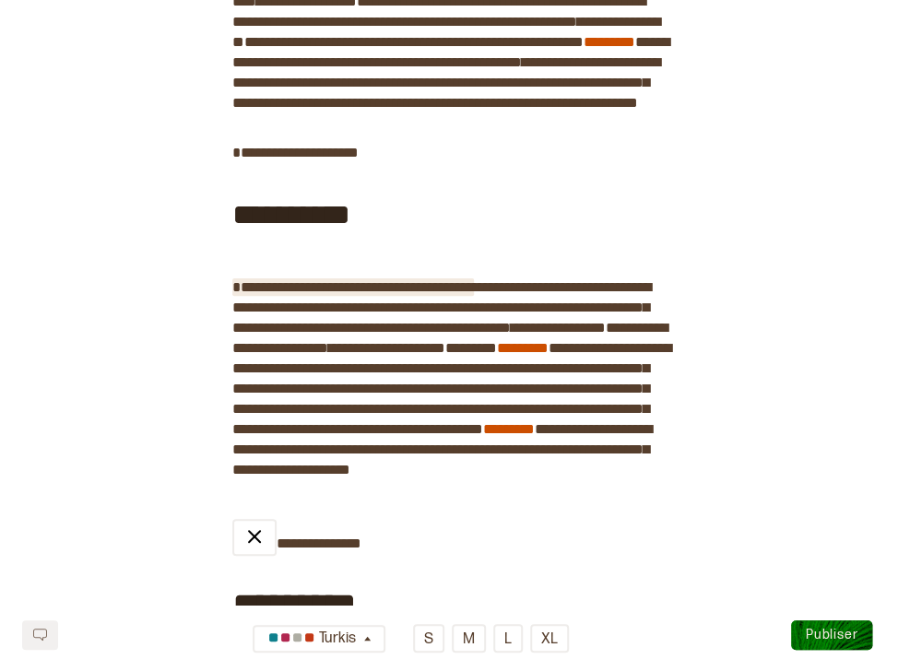
click at [401, 294] on span "**********" at bounding box center [353, 287] width 242 height 14
click at [469, 294] on span "**********" at bounding box center [350, 287] width 236 height 14
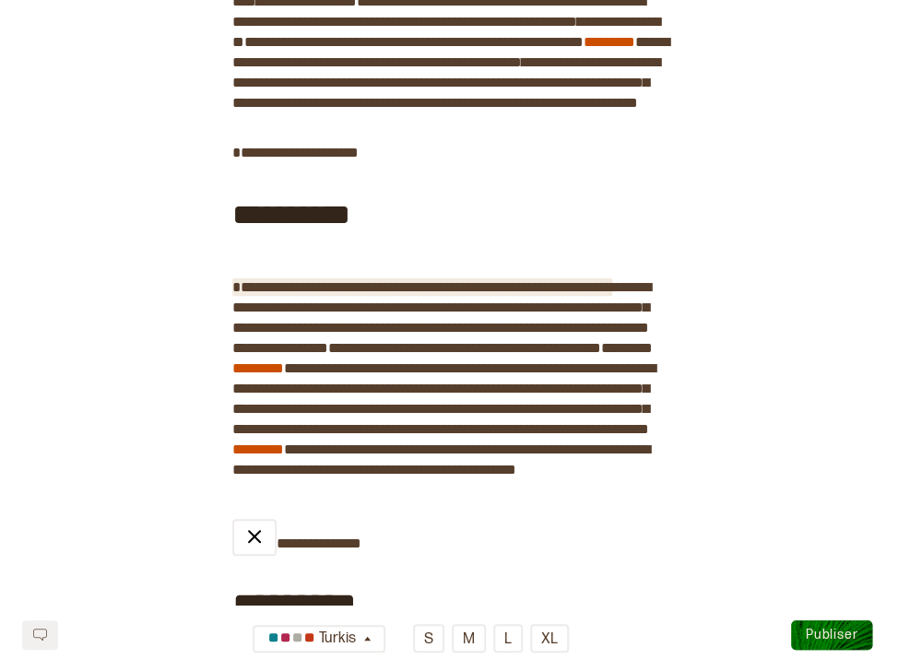
click at [497, 294] on span "**********" at bounding box center [422, 287] width 380 height 14
click at [520, 294] on span "**********" at bounding box center [436, 287] width 408 height 14
click at [618, 294] on span "**********" at bounding box center [425, 287] width 386 height 14
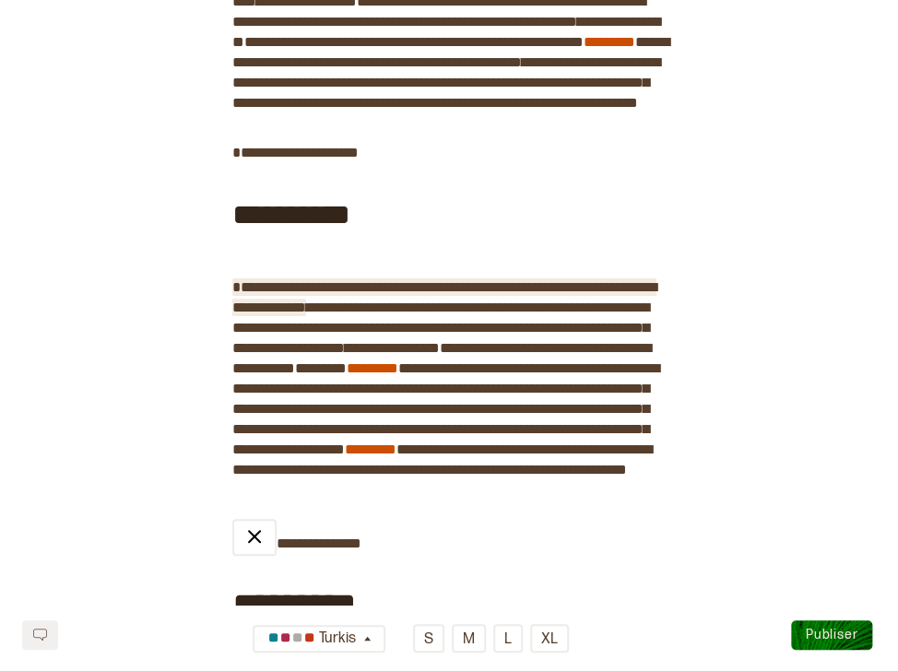
click at [816, 625] on button "Publiser" at bounding box center [831, 636] width 81 height 30
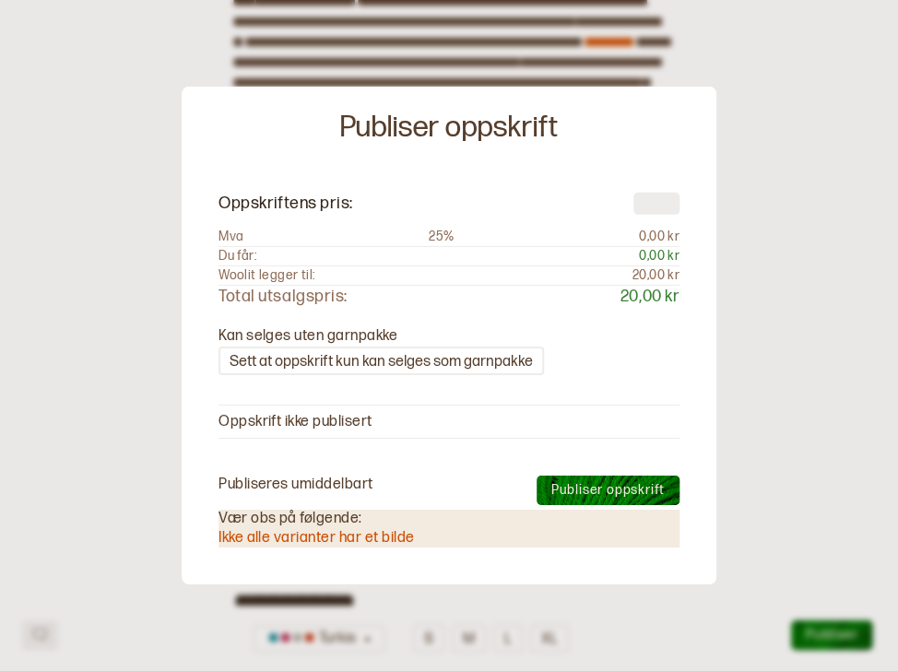
click at [755, 332] on div at bounding box center [449, 335] width 898 height 671
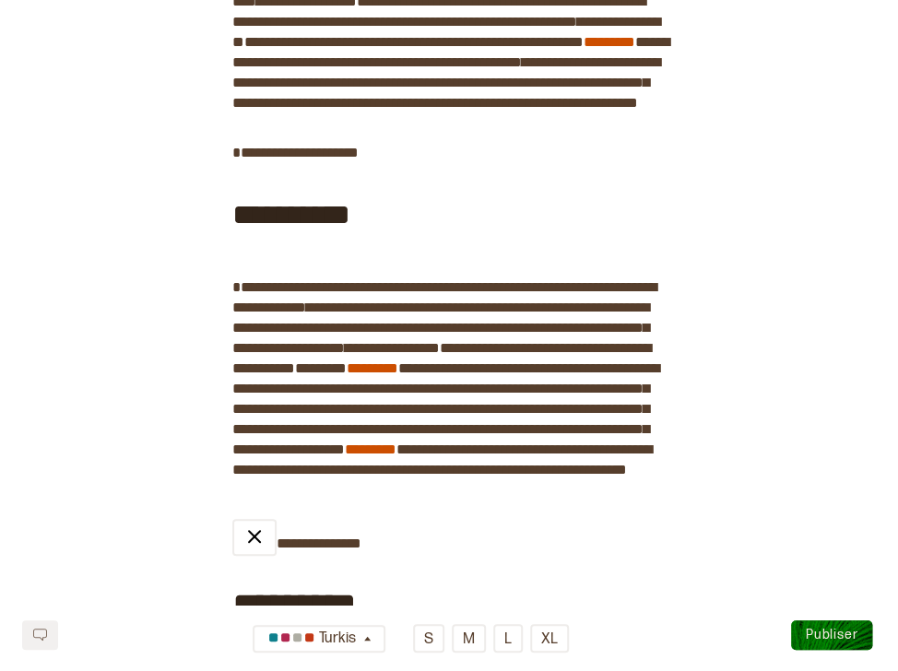
click at [345, 357] on span "**********" at bounding box center [392, 348] width 95 height 18
click at [452, 355] on span "**********" at bounding box center [524, 348] width 144 height 14
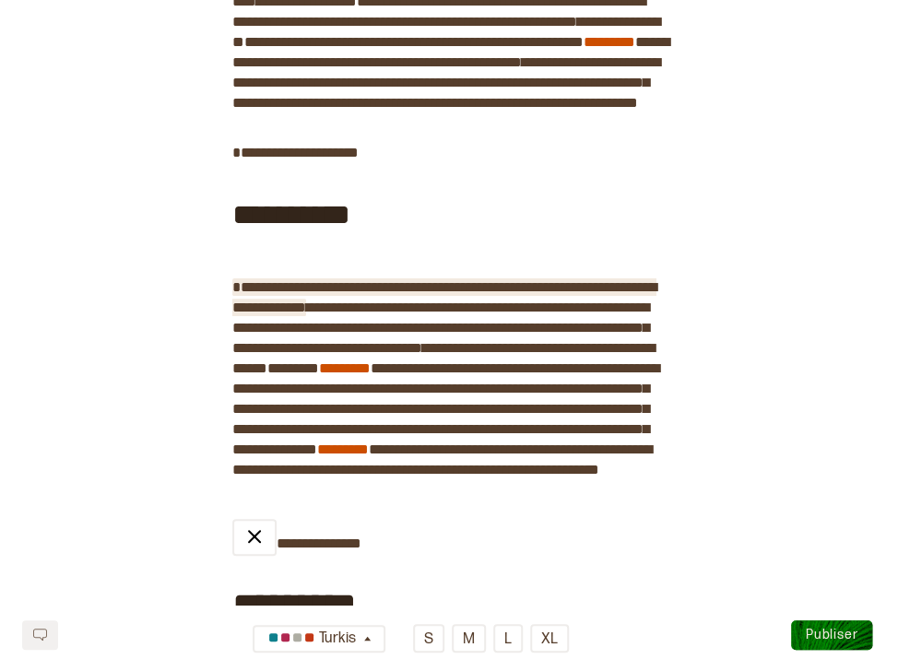
click at [343, 315] on span "**********" at bounding box center [444, 297] width 424 height 34
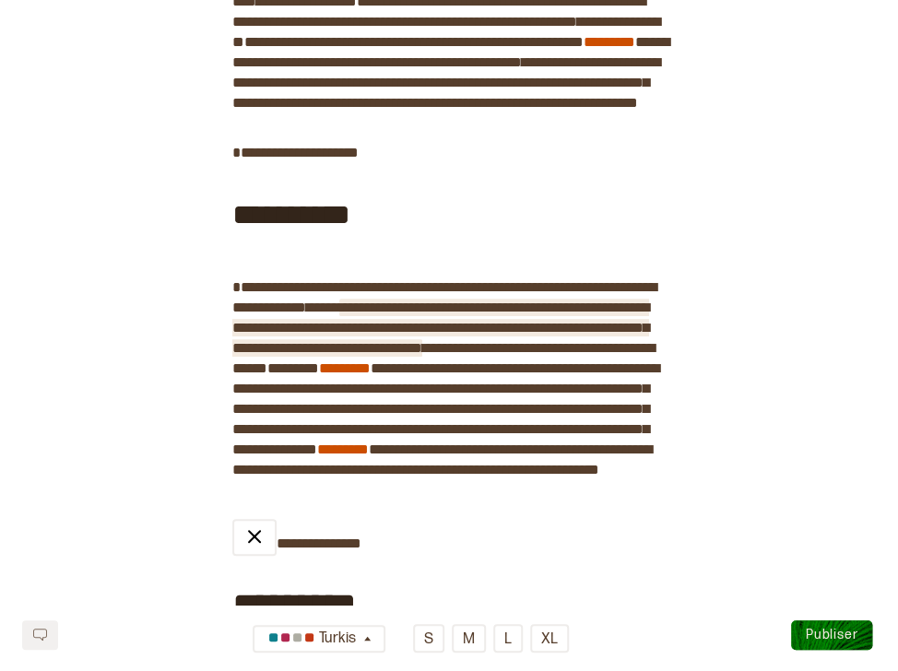
click at [244, 355] on span "**********" at bounding box center [440, 328] width 417 height 54
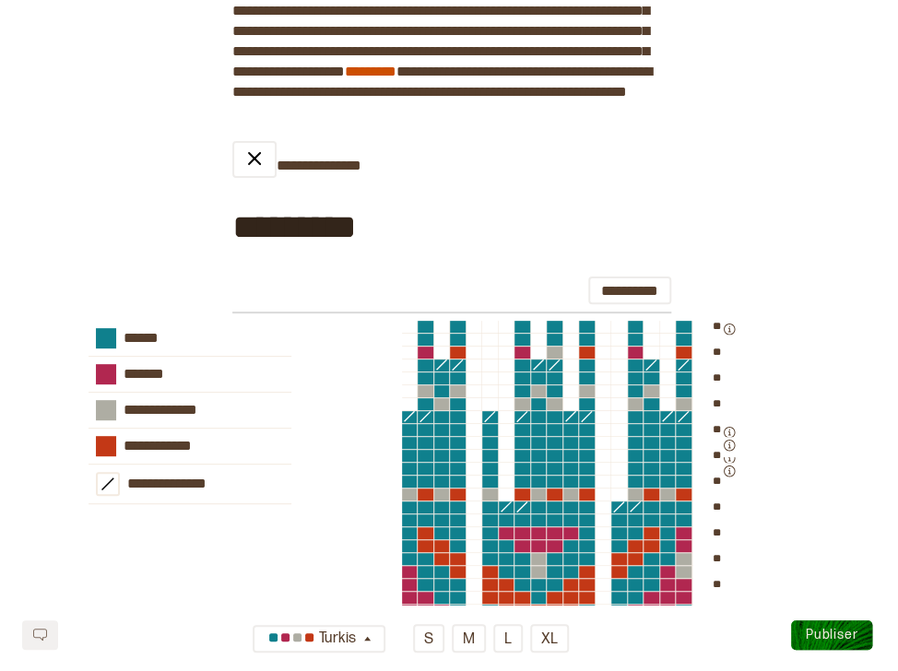
scroll to position [1981, 0]
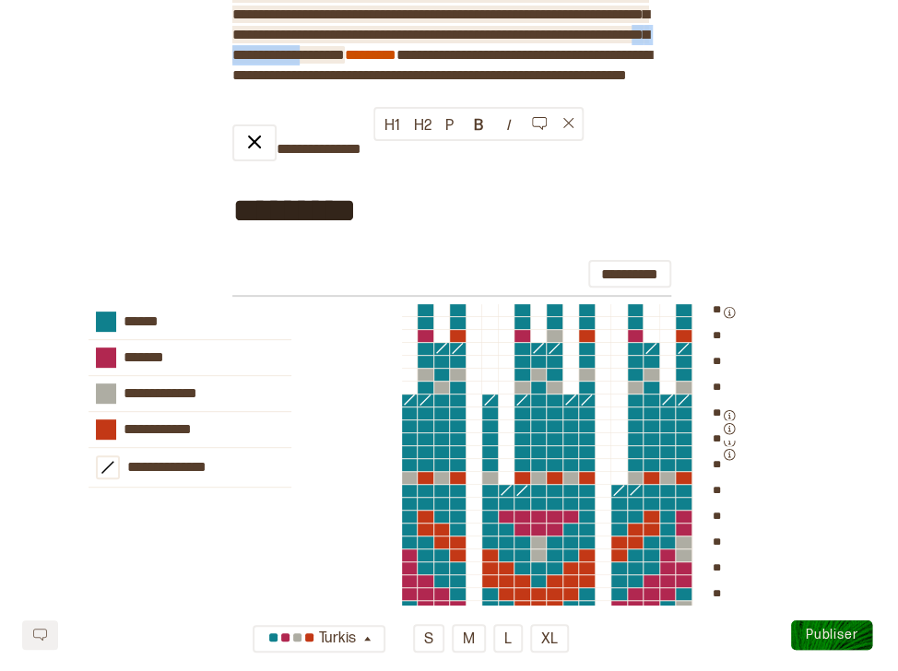
drag, startPoint x: 461, startPoint y: 153, endPoint x: 374, endPoint y: 149, distance: 87.7
click at [374, 62] on span "**********" at bounding box center [445, 14] width 427 height 95
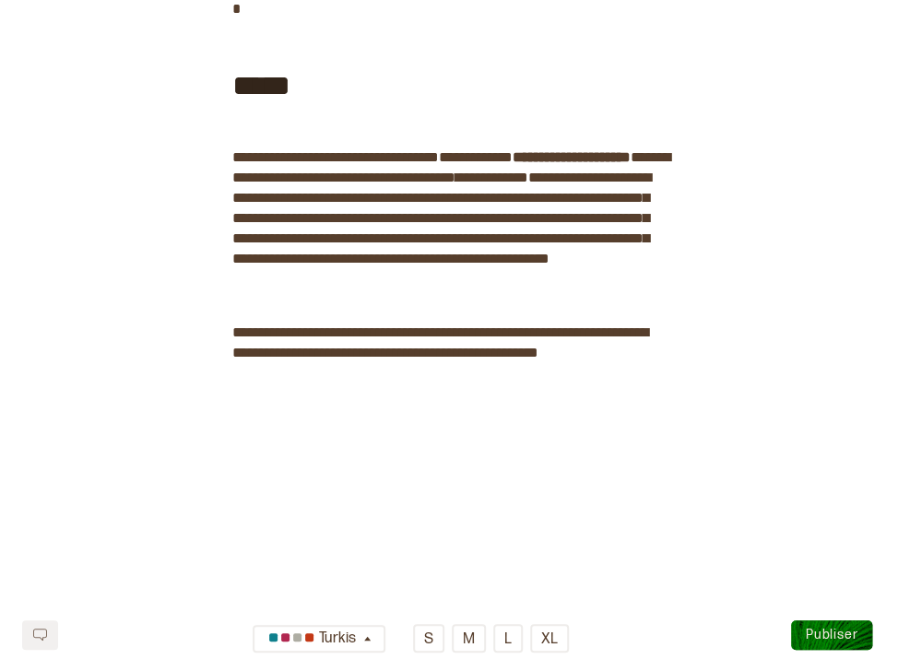
scroll to position [2746, 0]
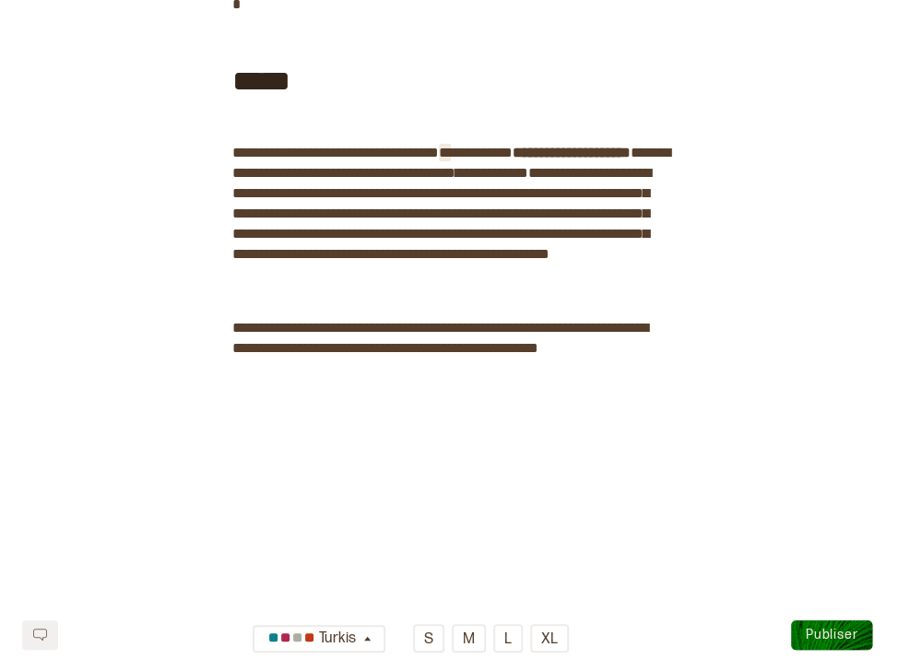
click at [451, 160] on span at bounding box center [445, 153] width 12 height 14
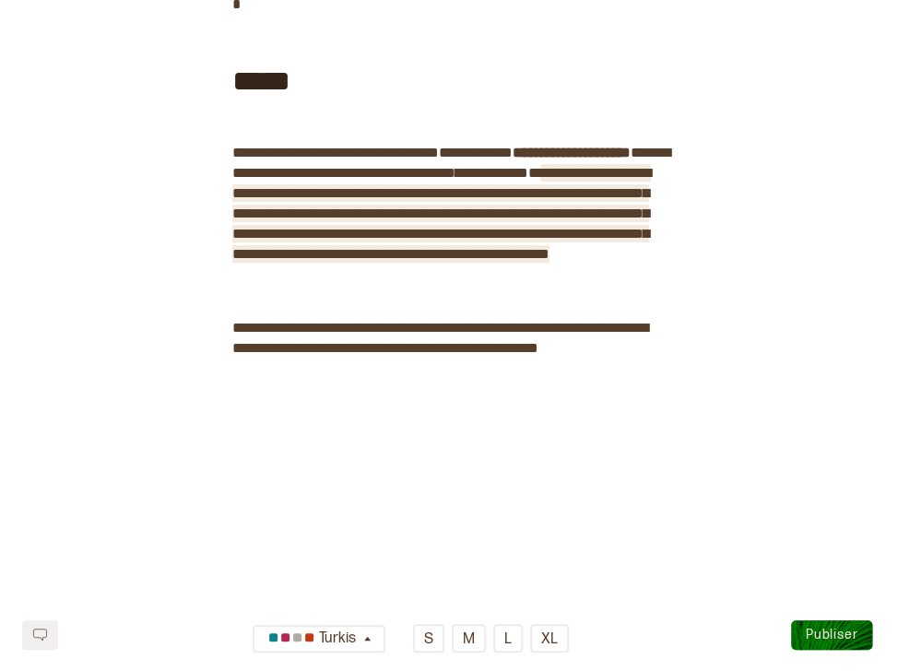
click at [443, 261] on span "**********" at bounding box center [441, 213] width 419 height 95
click at [568, 261] on span "**********" at bounding box center [441, 213] width 419 height 95
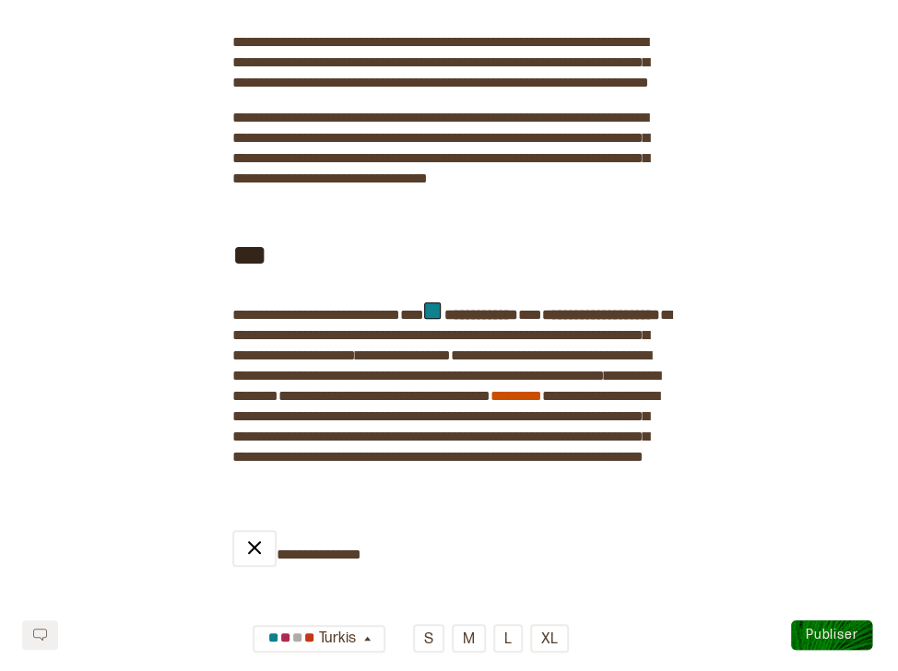
scroll to position [0, 0]
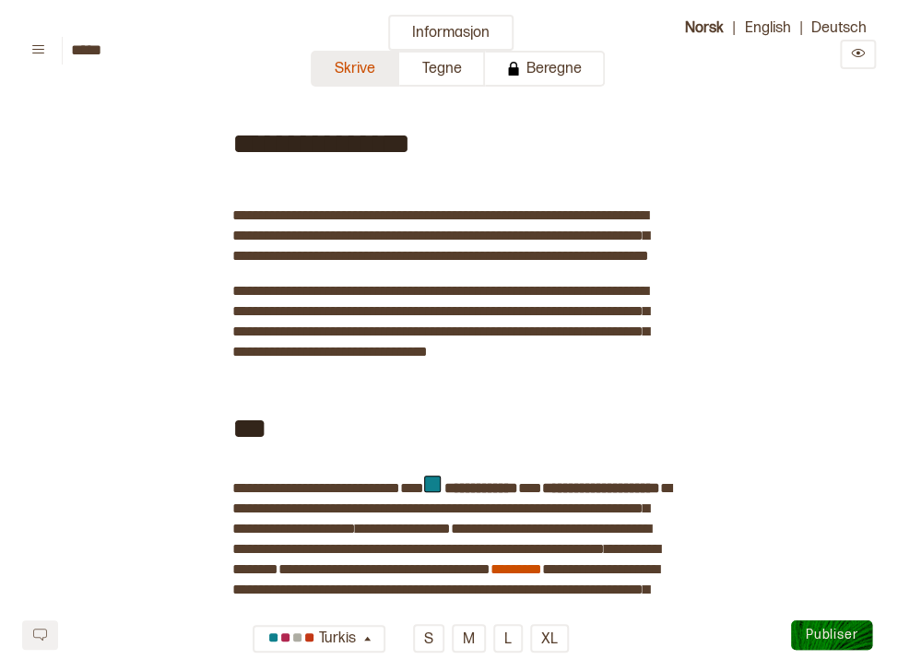
click at [369, 69] on button "Skrive" at bounding box center [355, 69] width 89 height 36
click at [436, 30] on button "Informasjon" at bounding box center [450, 33] width 125 height 36
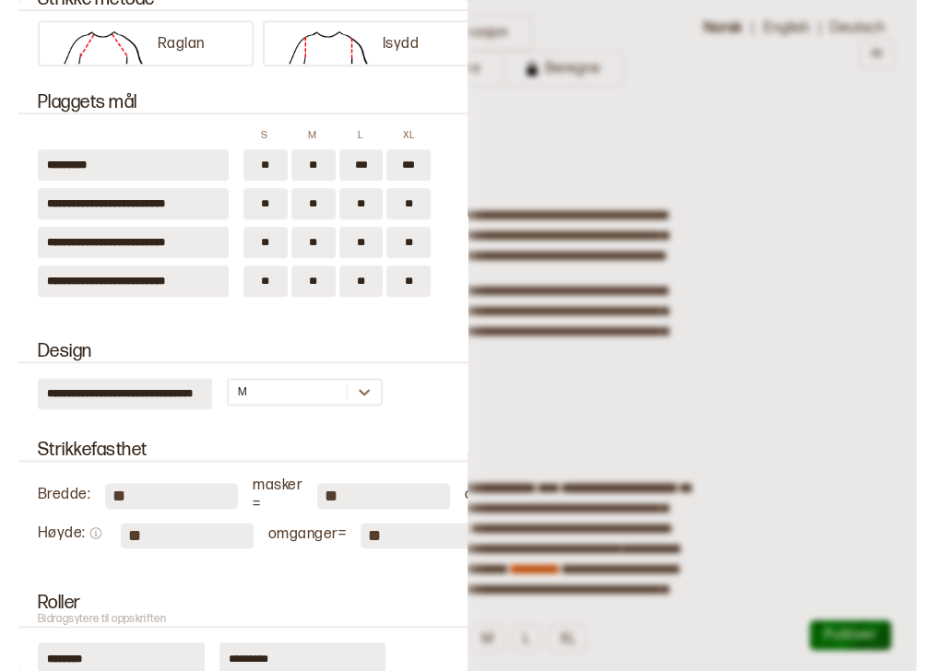
scroll to position [154, 0]
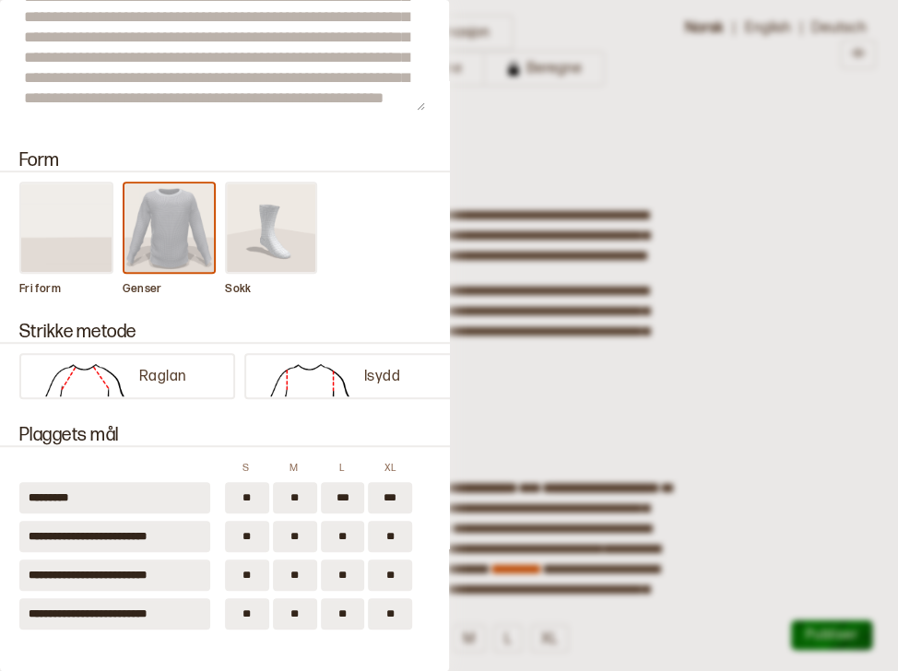
click at [604, 128] on div at bounding box center [449, 335] width 898 height 671
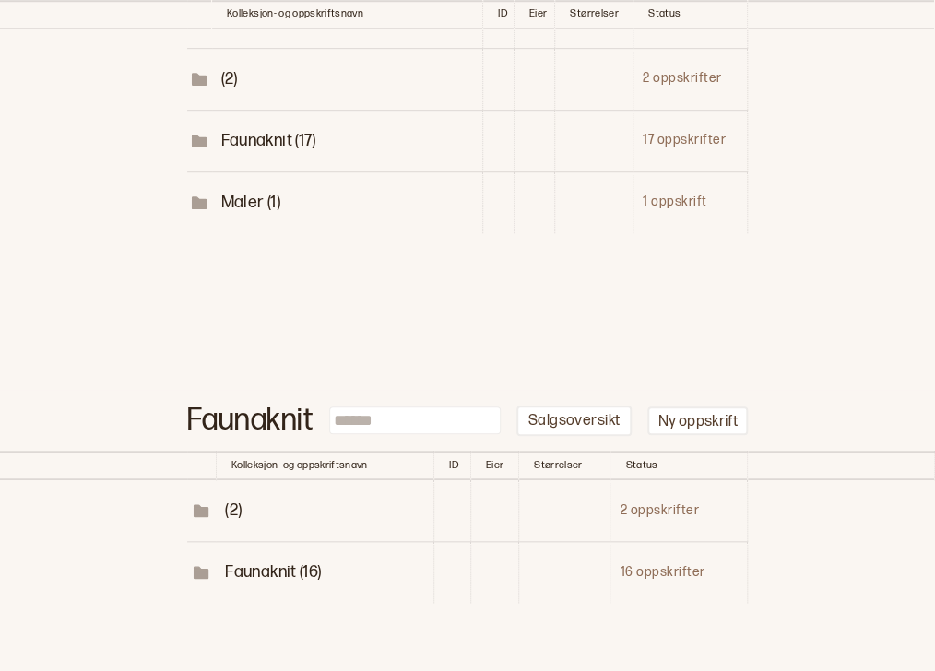
scroll to position [399, 0]
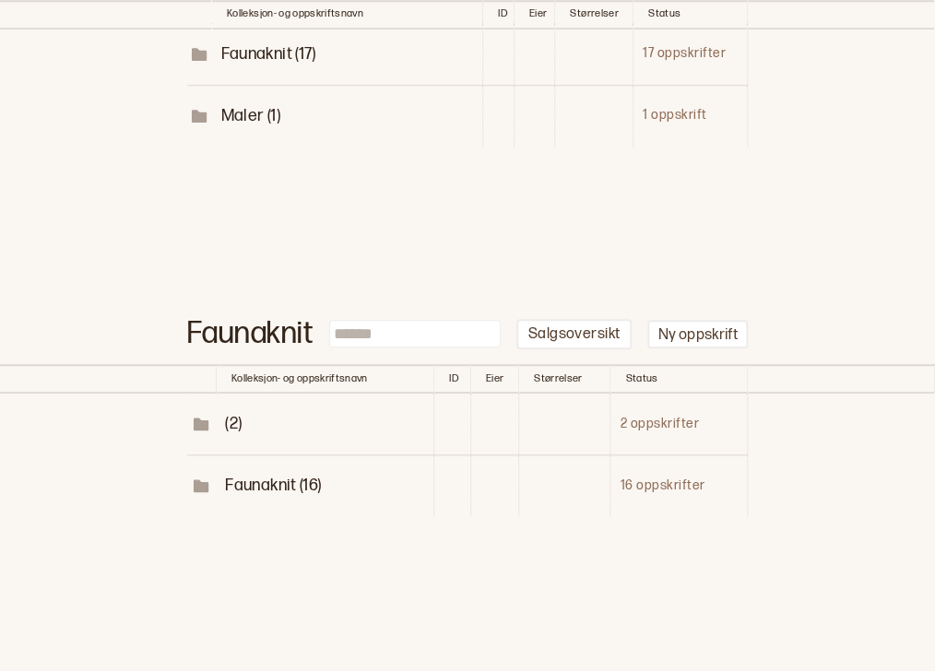
click at [240, 476] on span "Faunaknit (16)" at bounding box center [273, 485] width 96 height 19
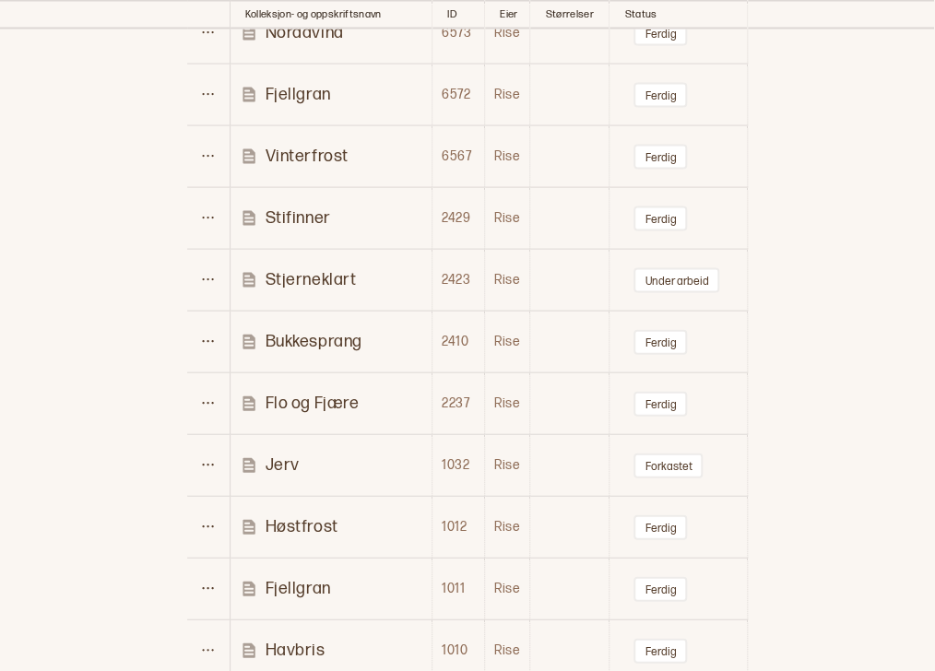
scroll to position [1170, 0]
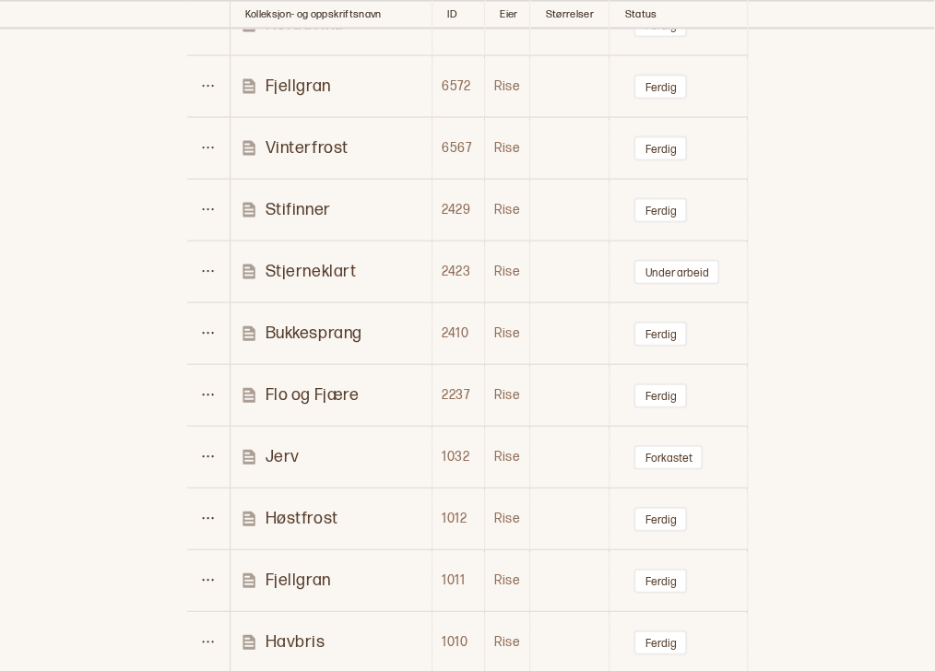
click at [306, 390] on p "Flo og Fjære" at bounding box center [312, 395] width 93 height 21
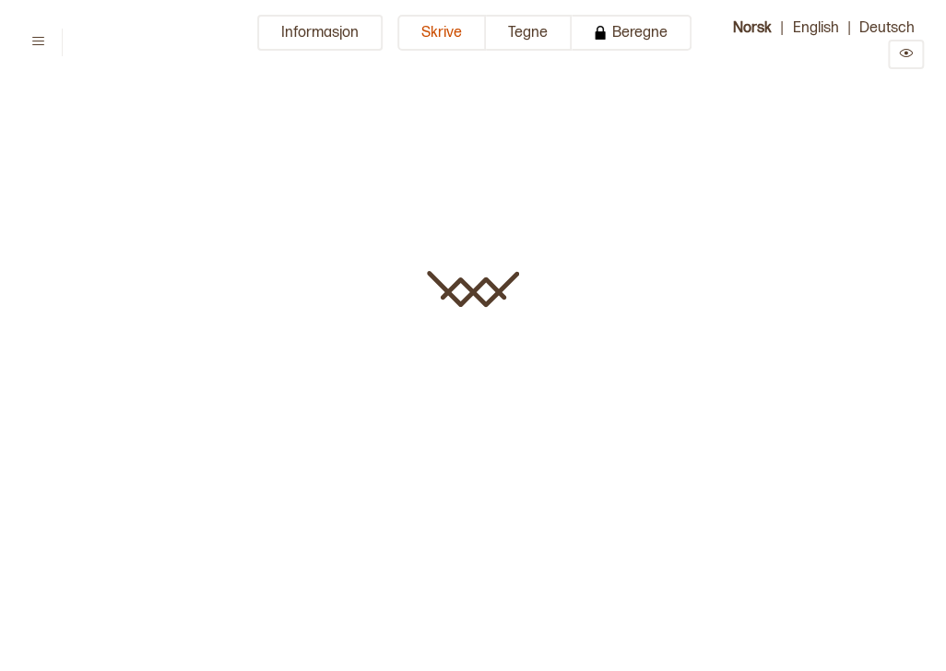
type input "**********"
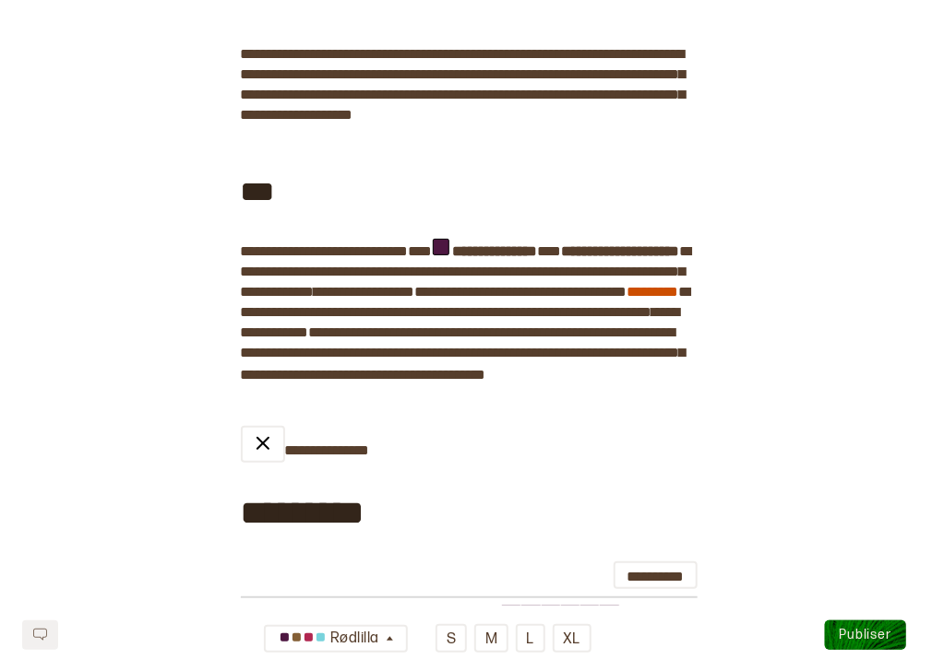
scroll to position [150, 0]
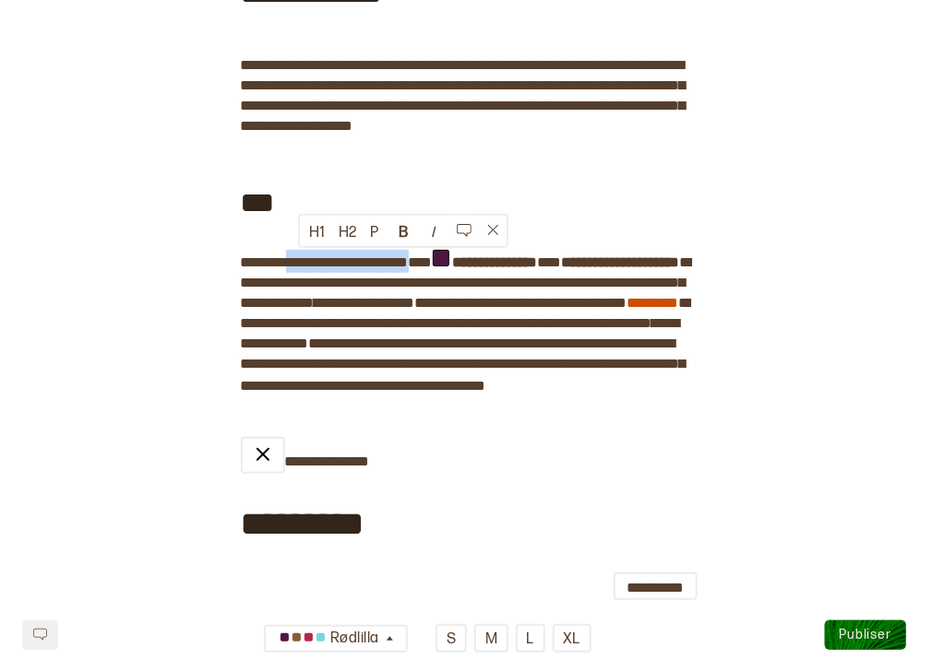
drag, startPoint x: 299, startPoint y: 261, endPoint x: 398, endPoint y: 264, distance: 99.7
copy div "**********"
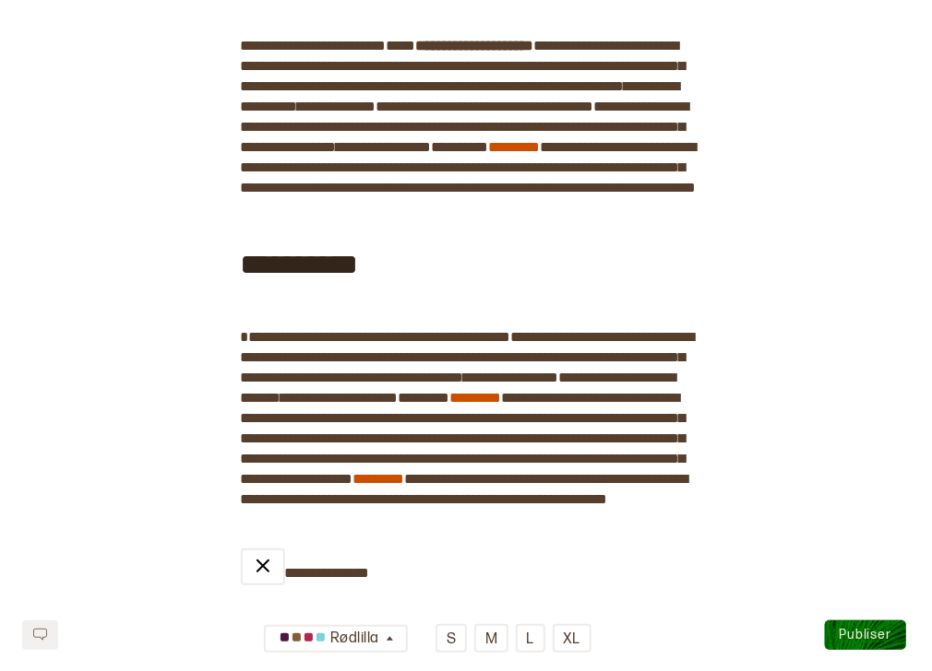
scroll to position [1346, 0]
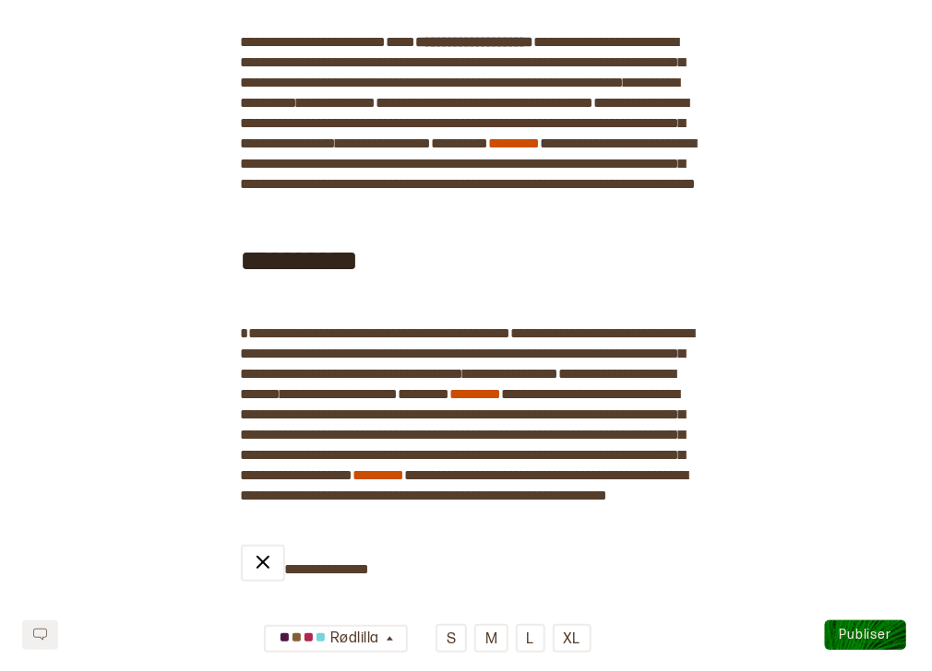
click at [608, 279] on div "**********" at bounding box center [466, 258] width 451 height 99
click at [503, 209] on div "﻿" at bounding box center [446, 202] width 491 height 15
click at [359, 280] on span "**********" at bounding box center [300, 246] width 118 height 74
click at [246, 283] on span "**********" at bounding box center [300, 246] width 118 height 74
click at [245, 209] on div "﻿" at bounding box center [446, 202] width 491 height 15
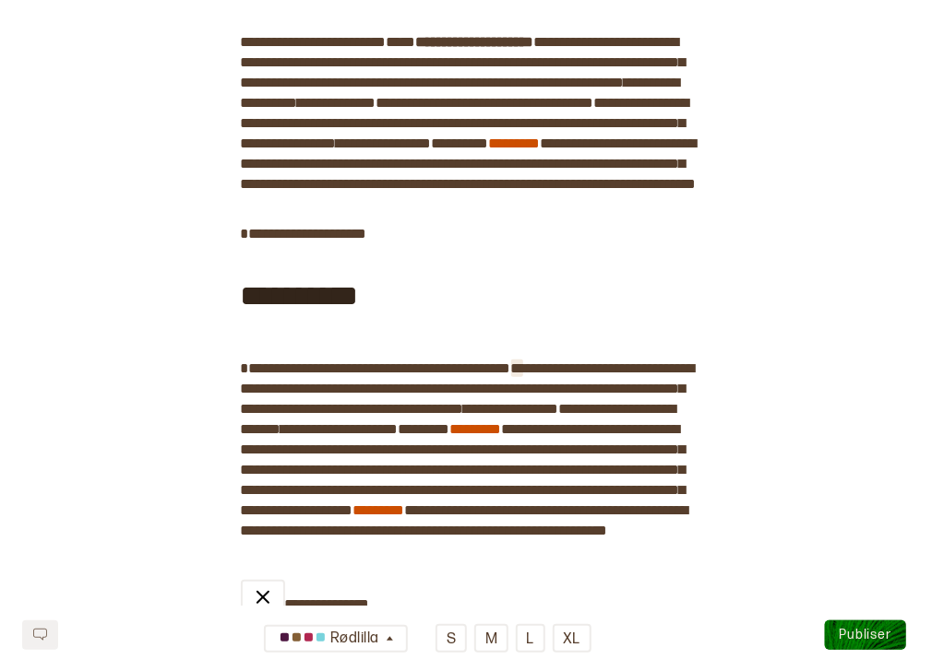
click at [523, 375] on span "*" at bounding box center [517, 369] width 12 height 14
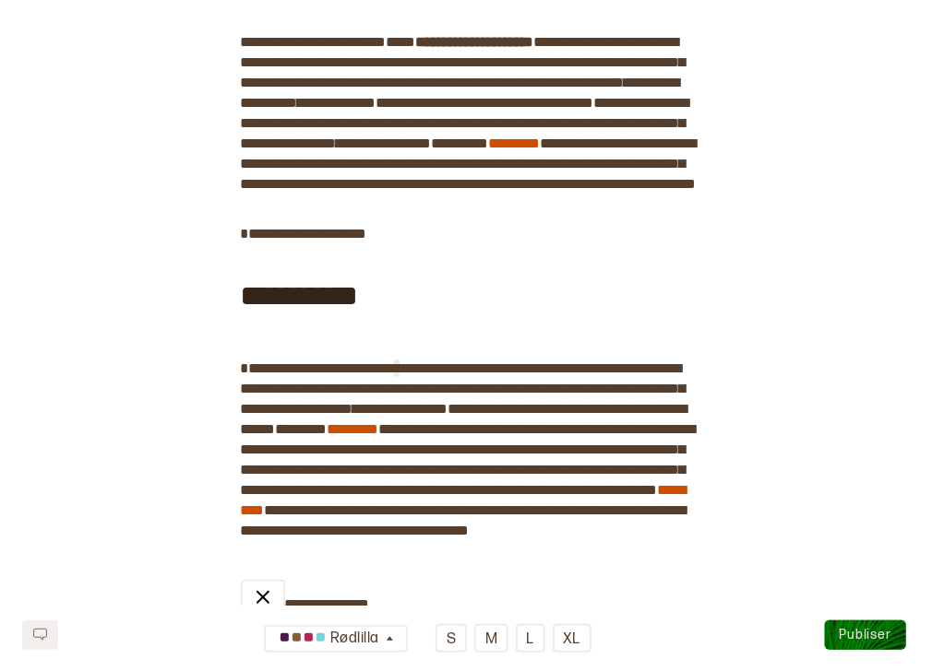
click at [399, 375] on span "*" at bounding box center [397, 369] width 6 height 14
paste div
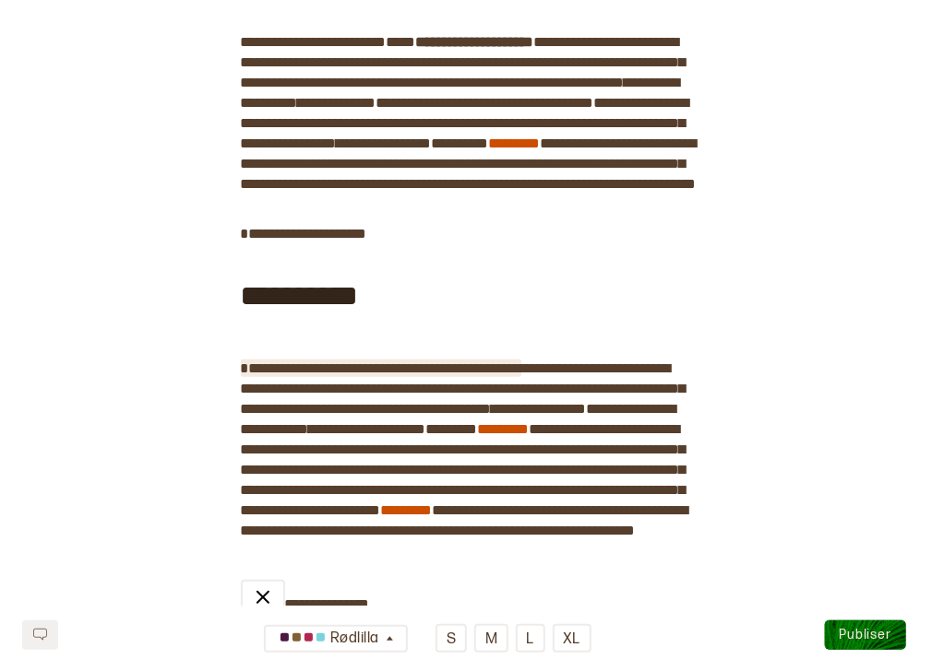
click at [412, 375] on span "**********" at bounding box center [381, 369] width 280 height 14
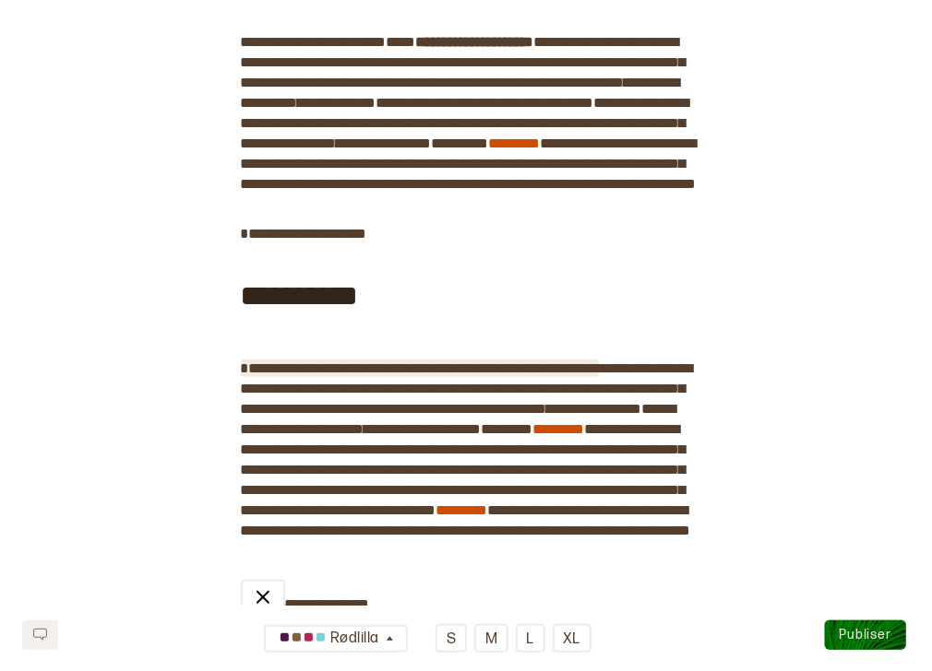
click at [599, 375] on span "**********" at bounding box center [420, 369] width 358 height 14
click at [500, 375] on span "**********" at bounding box center [434, 369] width 386 height 14
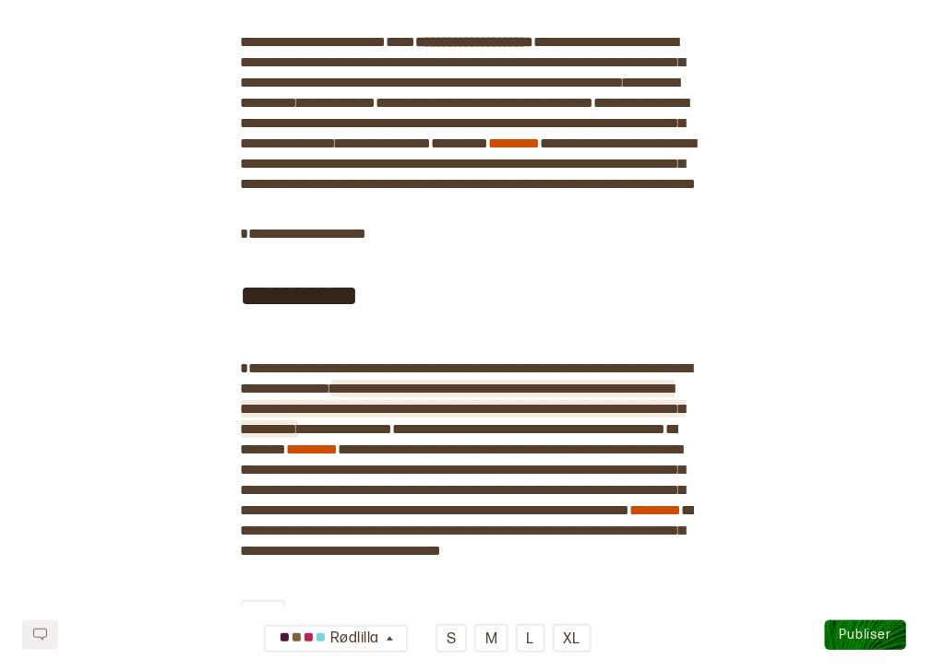
click at [418, 436] on span "**********" at bounding box center [463, 409] width 445 height 54
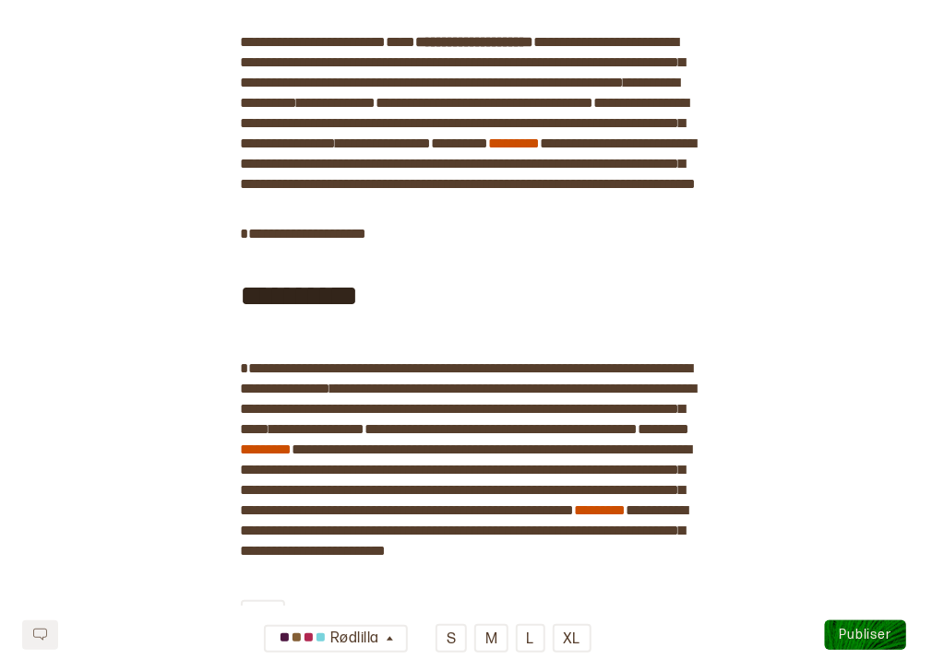
click at [365, 438] on span "**********" at bounding box center [317, 430] width 95 height 18
click at [735, 439] on div "**********" at bounding box center [466, 354] width 932 height 3216
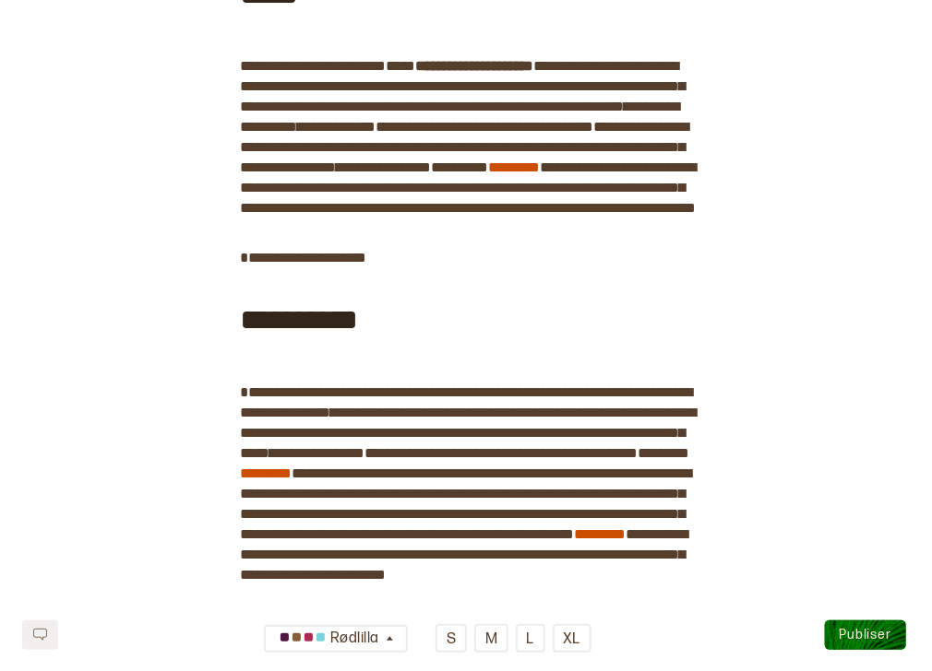
scroll to position [1306, 0]
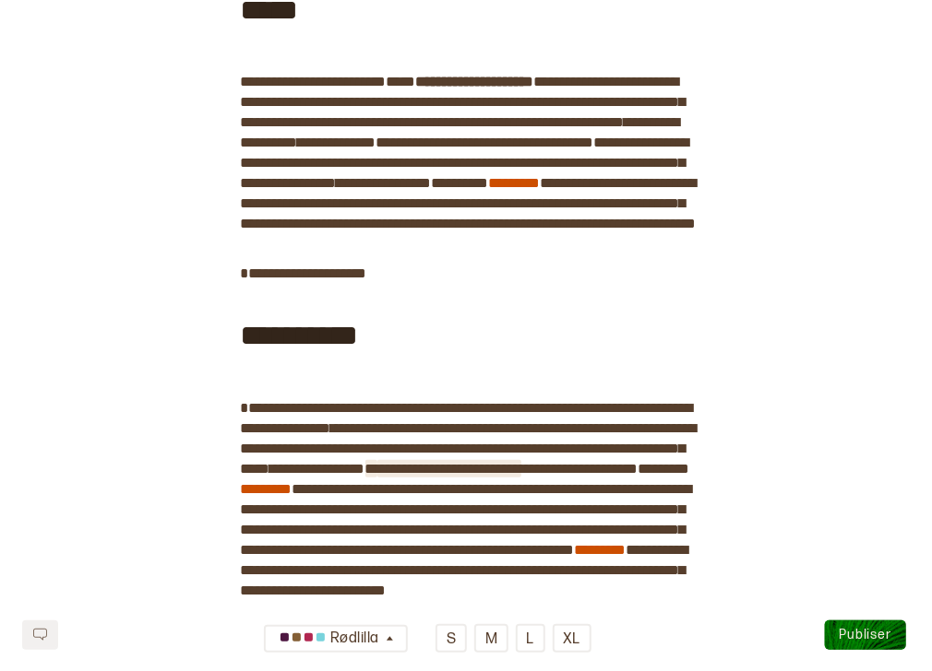
click at [377, 476] on span "**********" at bounding box center [449, 469] width 144 height 14
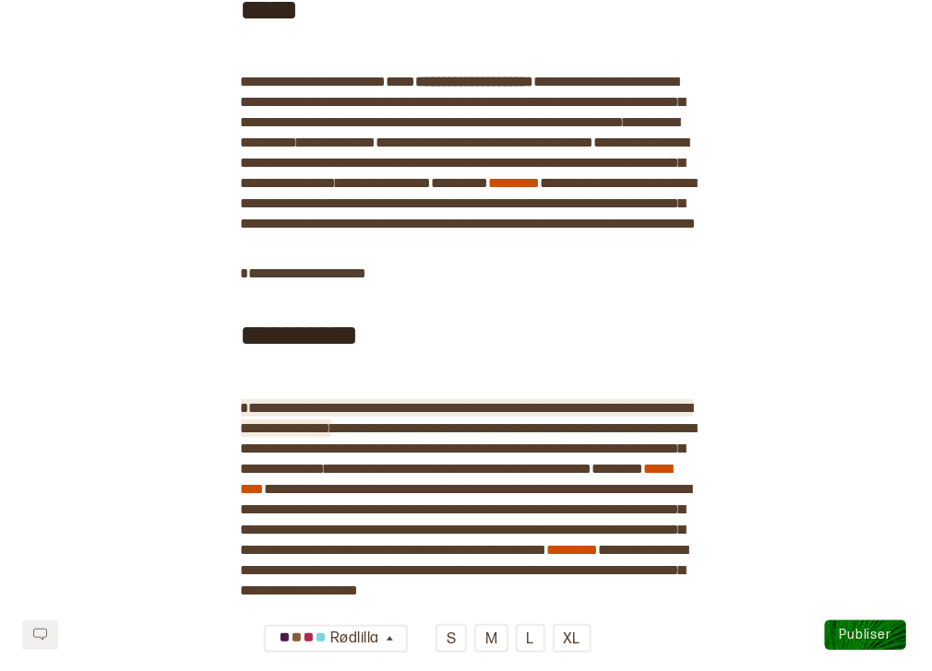
click at [350, 435] on span "**********" at bounding box center [467, 418] width 452 height 34
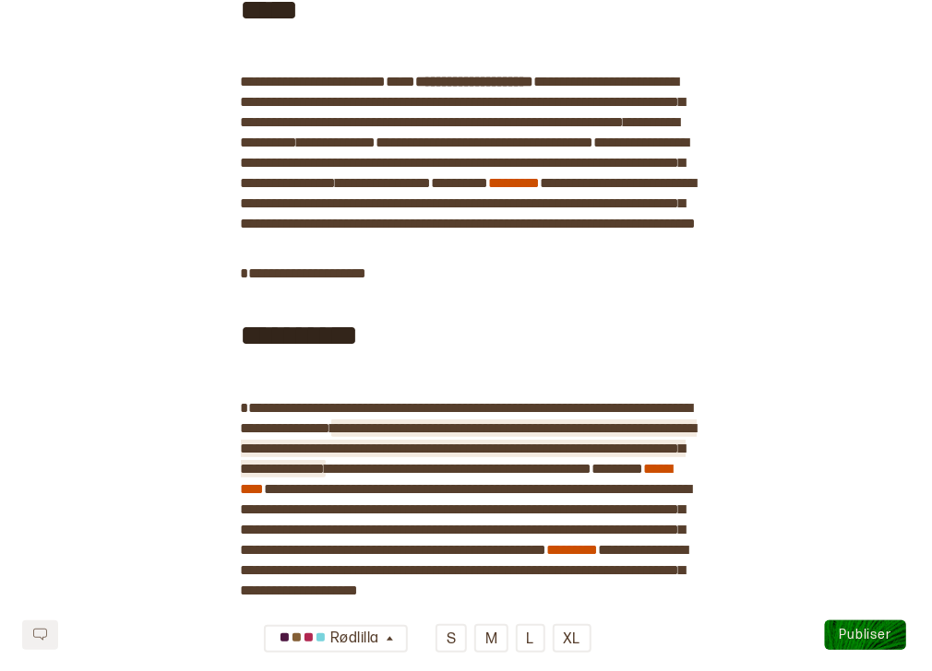
click at [675, 476] on span "**********" at bounding box center [469, 449] width 456 height 54
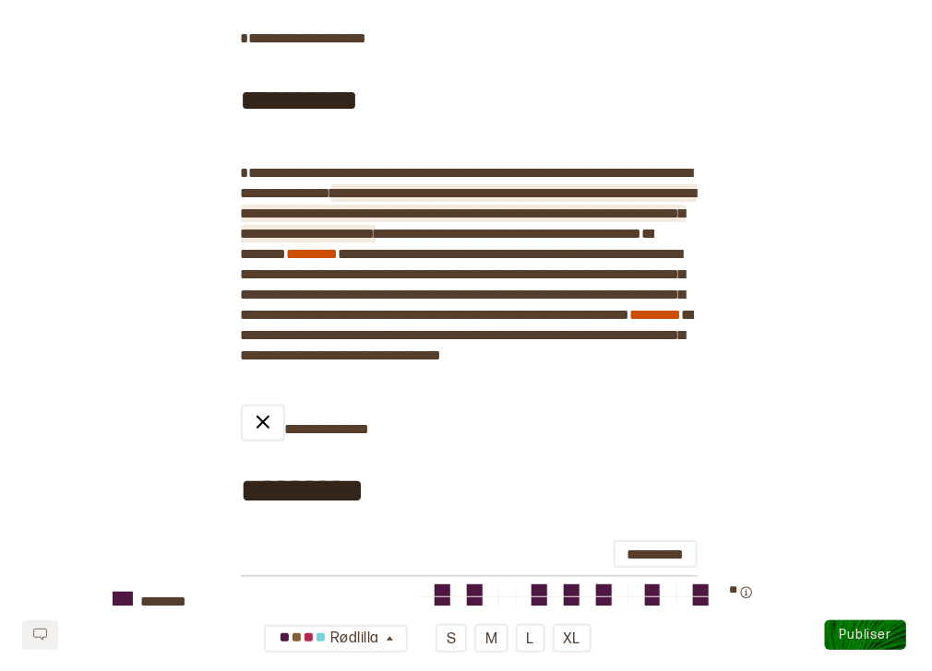
scroll to position [1561, 0]
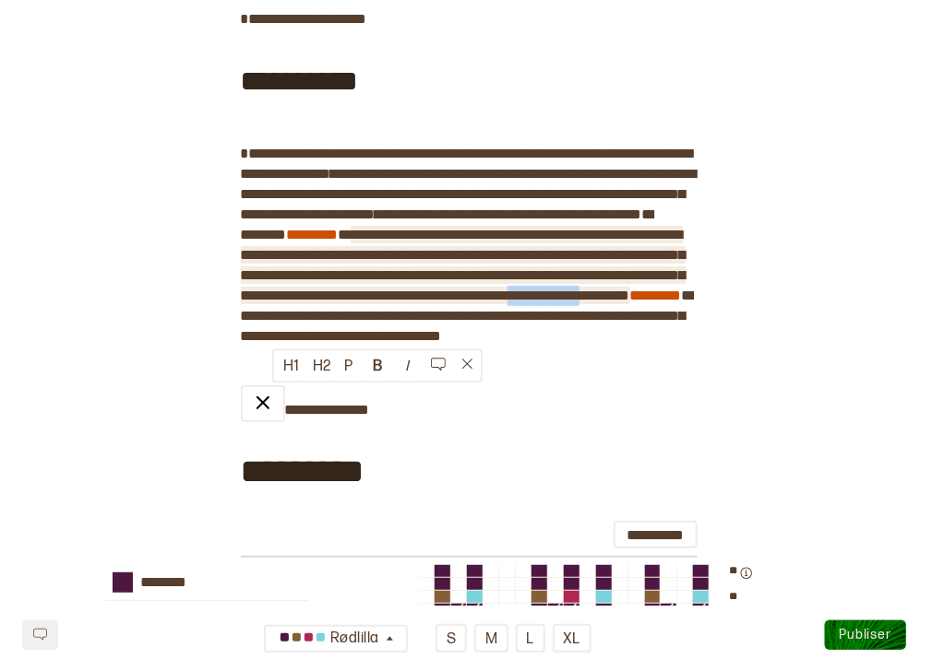
drag, startPoint x: 353, startPoint y: 395, endPoint x: 273, endPoint y: 397, distance: 80.3
click at [273, 303] on span "**********" at bounding box center [463, 265] width 445 height 75
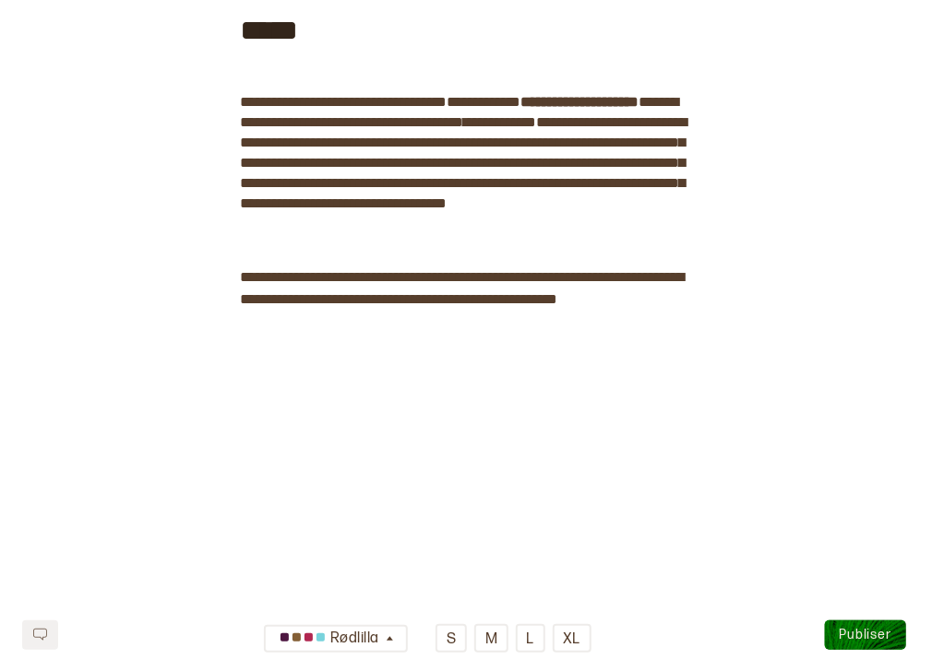
scroll to position [2670, 0]
click at [876, 627] on button "Publiser" at bounding box center [865, 636] width 81 height 30
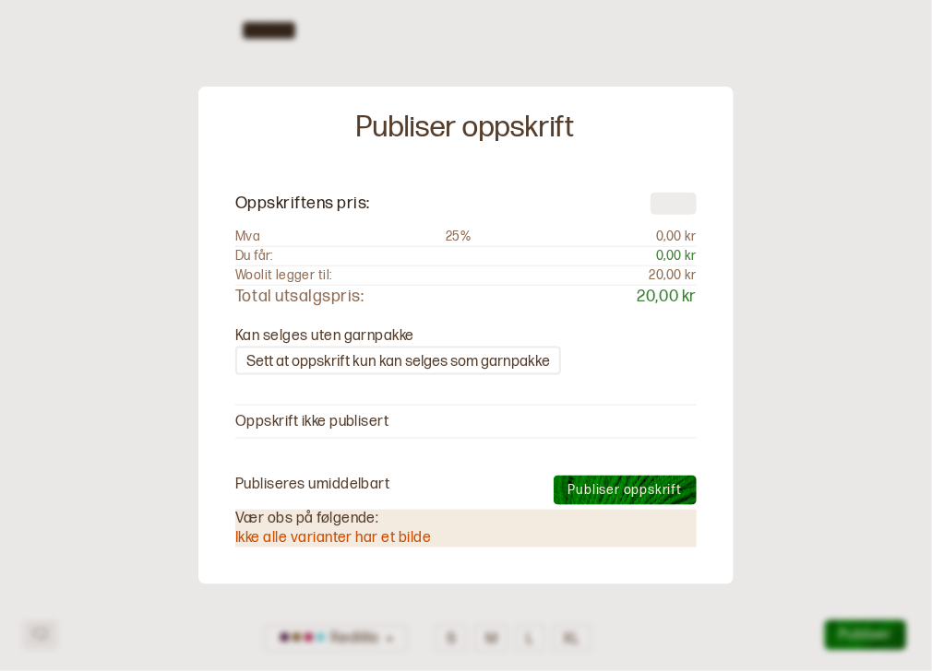
type input "**"
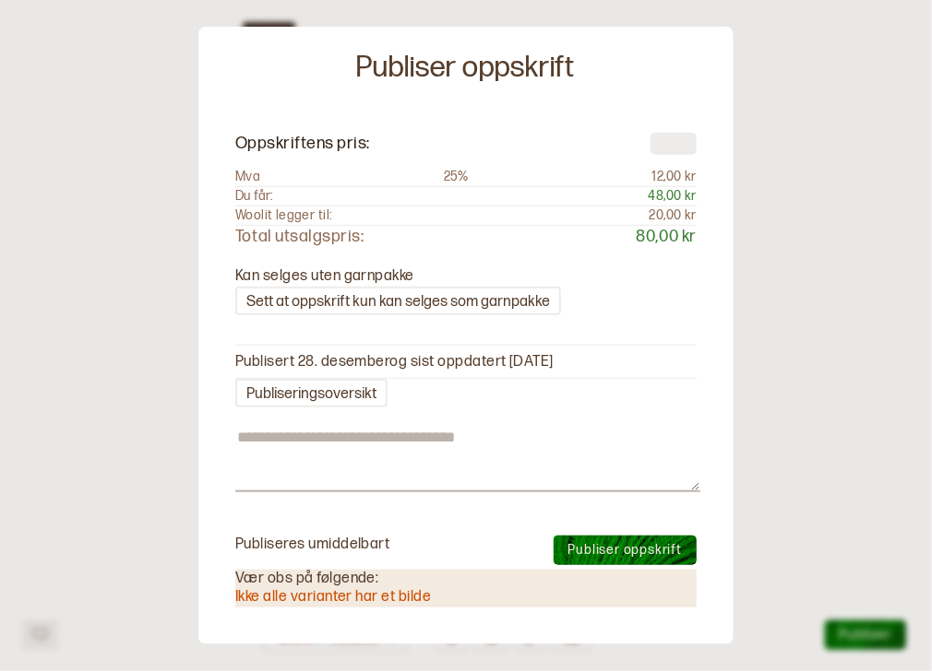
click at [809, 345] on div at bounding box center [466, 335] width 932 height 671
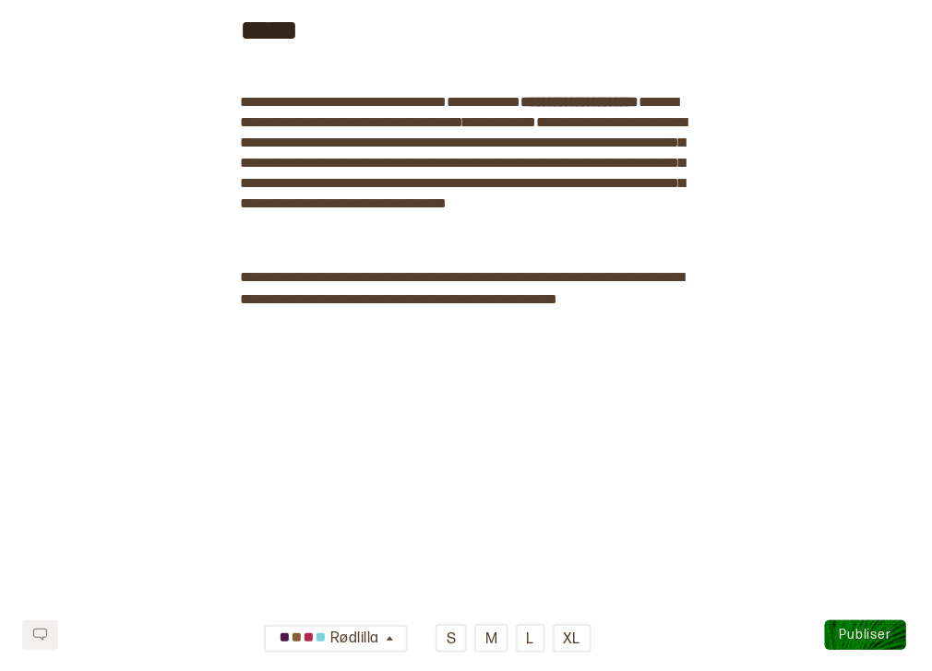
scroll to position [2754, 0]
click at [873, 635] on span "Publiser" at bounding box center [865, 635] width 52 height 16
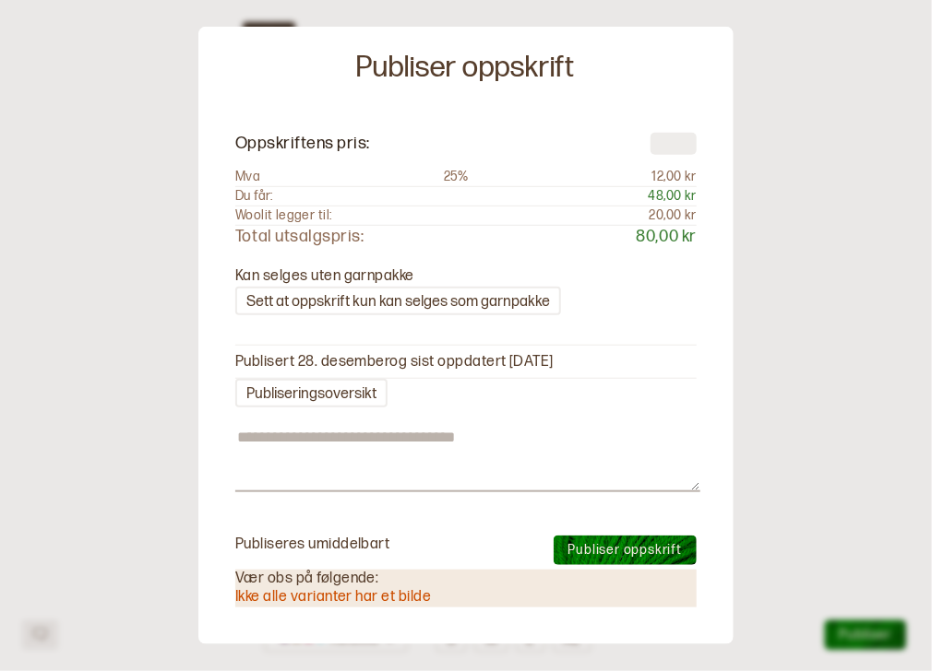
click at [631, 543] on span "Publiser oppskrift" at bounding box center [624, 550] width 113 height 16
type textarea "*"
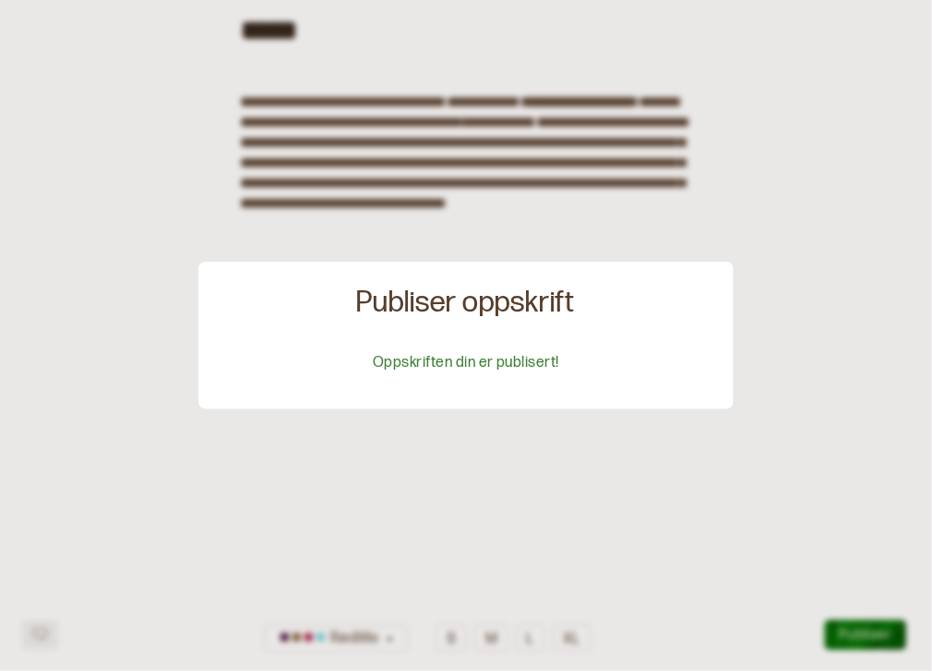
click at [922, 372] on div at bounding box center [466, 335] width 932 height 671
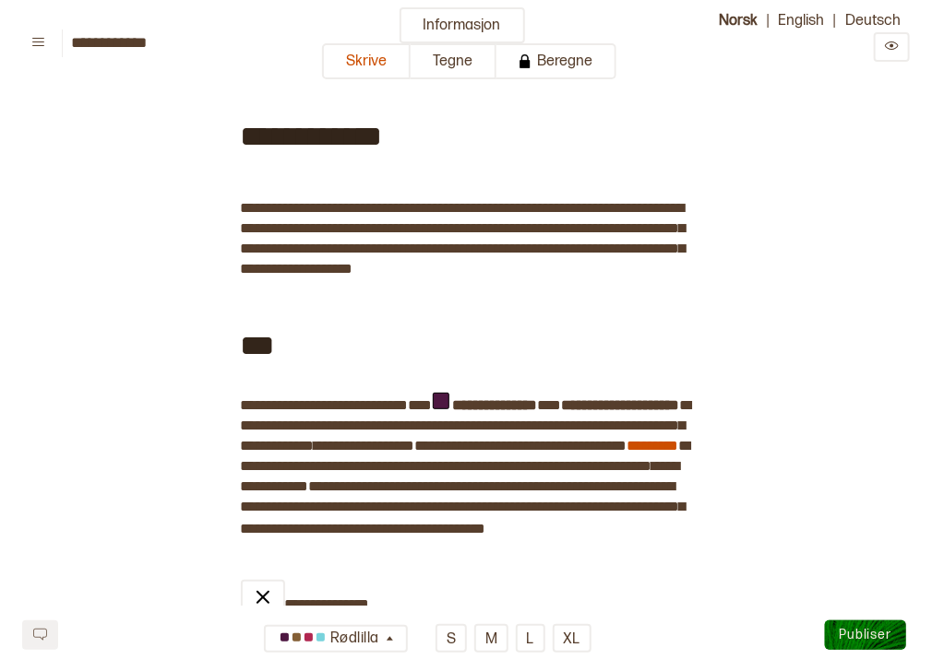
scroll to position [0, 0]
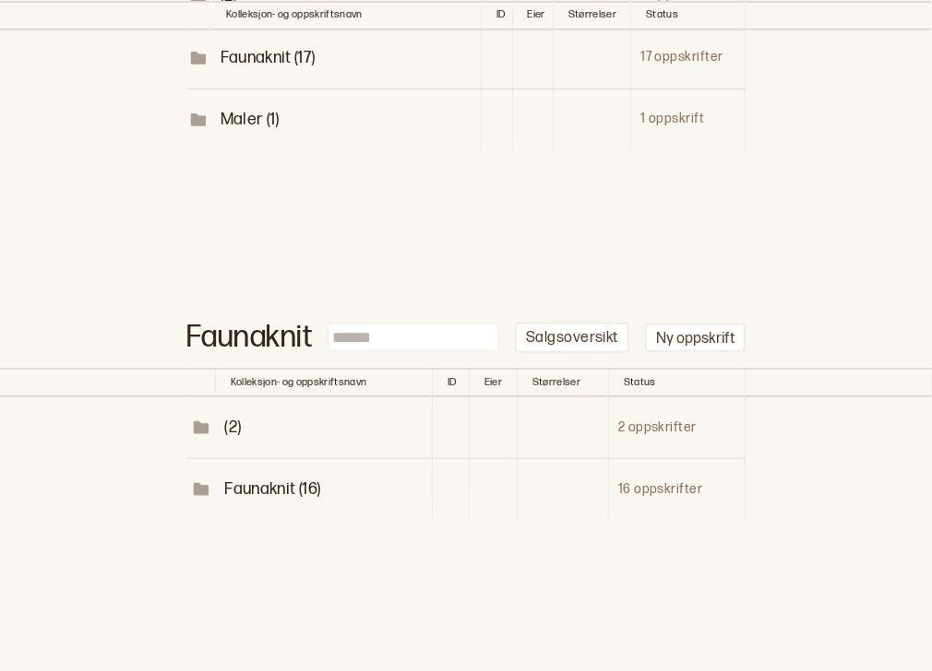
scroll to position [399, 0]
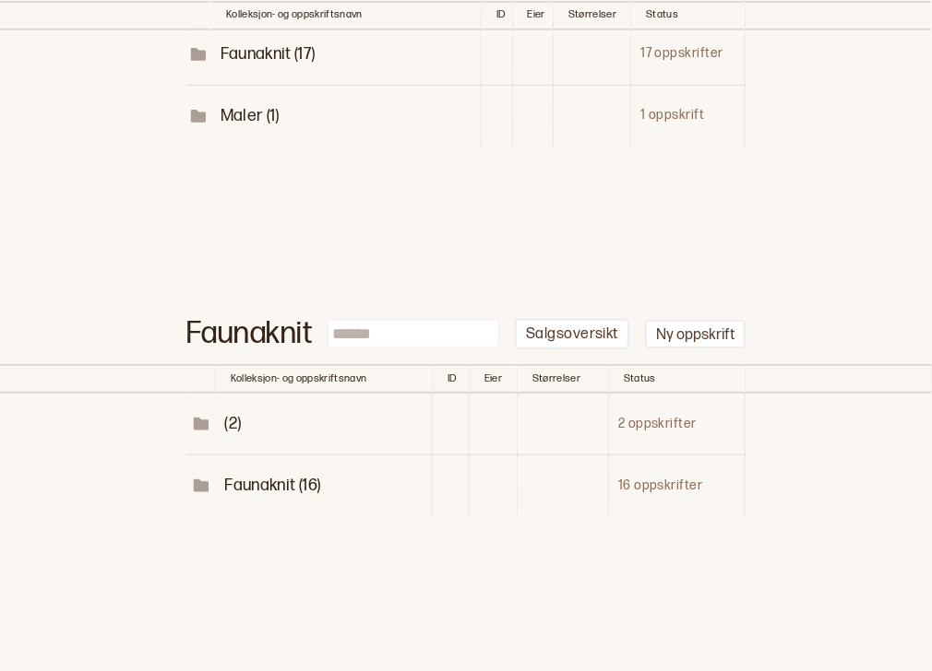
click at [293, 470] on td "Faunaknit (16)" at bounding box center [323, 487] width 217 height 62
click at [294, 477] on span "Faunaknit (16)" at bounding box center [272, 485] width 96 height 19
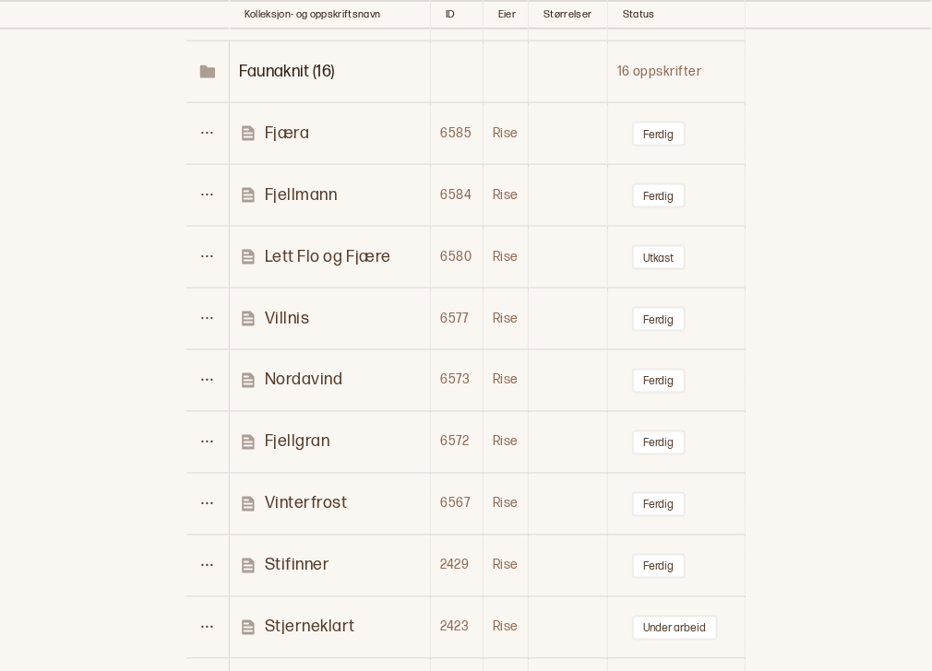
scroll to position [845, 0]
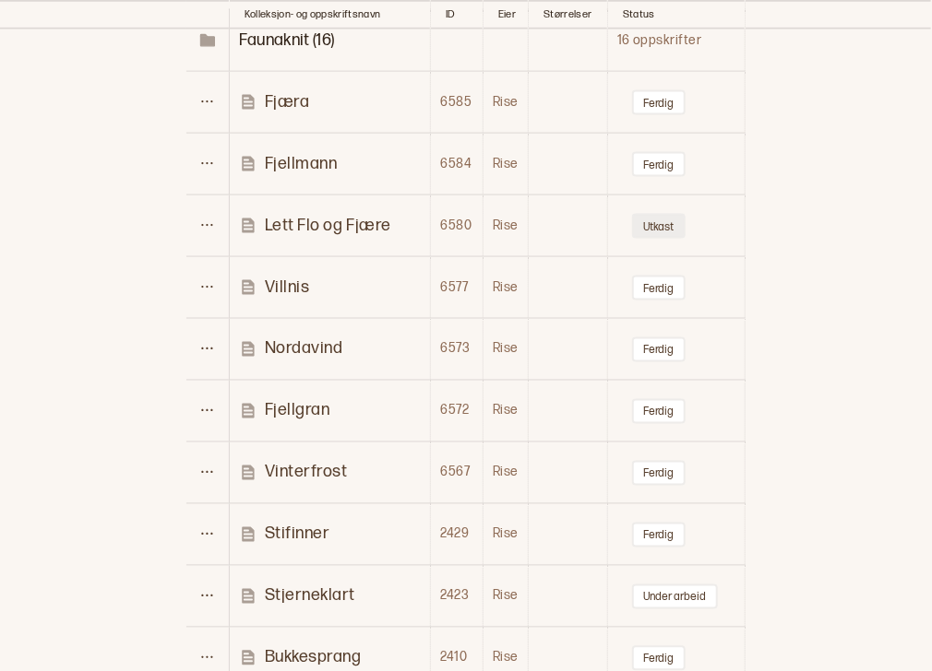
click at [657, 220] on button "Utkast" at bounding box center [658, 226] width 53 height 25
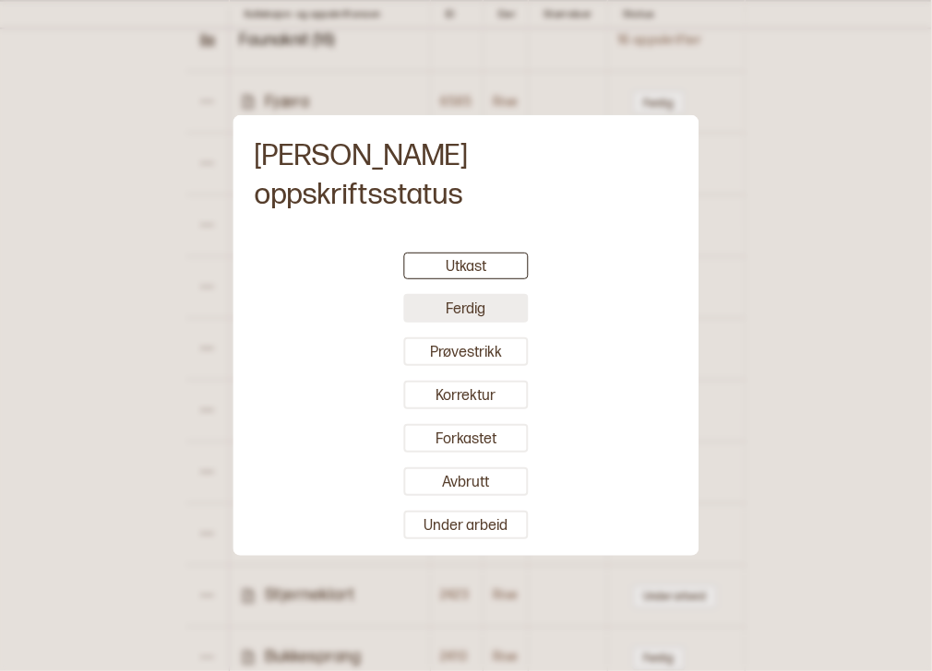
click at [509, 294] on button "Ferdig" at bounding box center [466, 308] width 125 height 29
click at [468, 296] on button "Ferdig" at bounding box center [466, 309] width 125 height 27
click at [804, 293] on div at bounding box center [466, 335] width 932 height 671
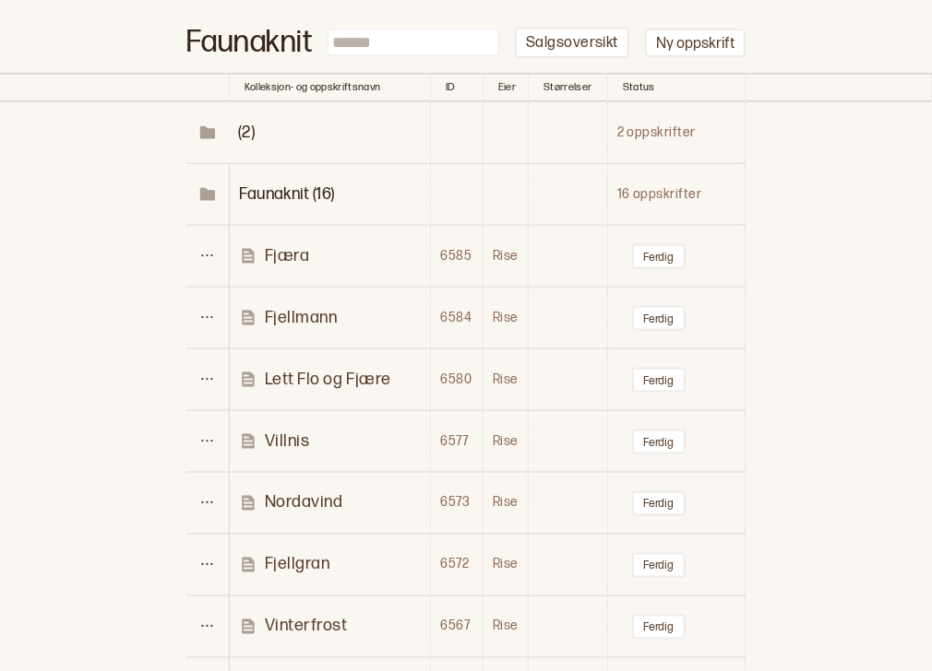
scroll to position [689, 0]
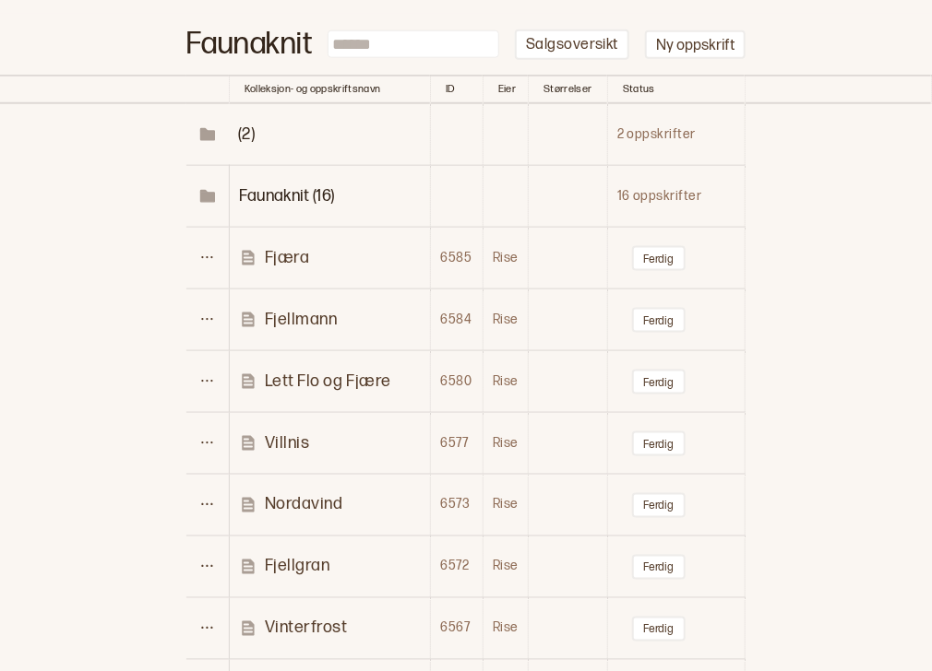
click at [289, 262] on p "Fjæra" at bounding box center [287, 257] width 45 height 21
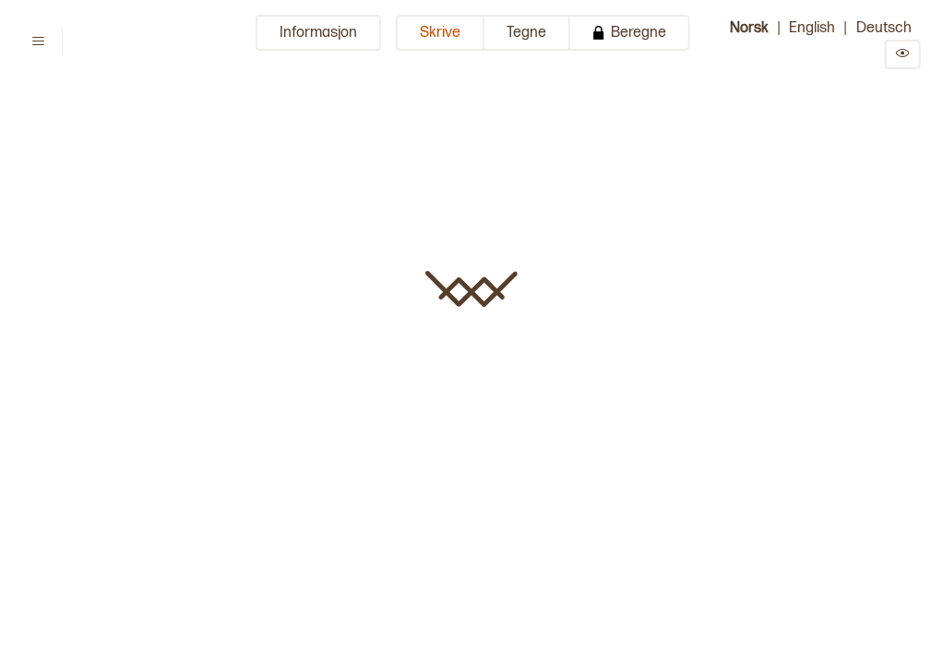
type input "*****"
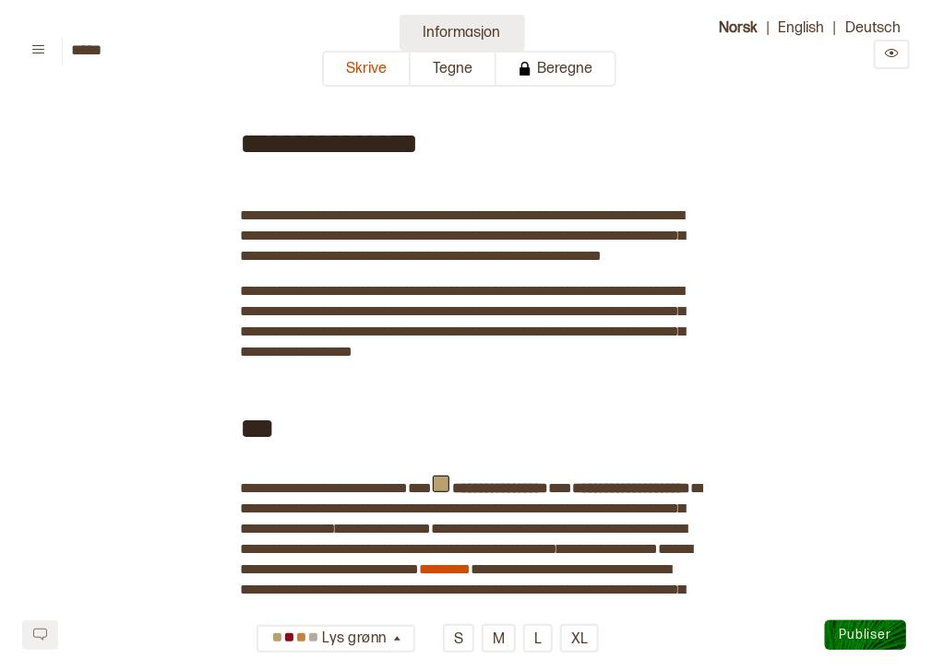
click at [454, 33] on button "Informasjon" at bounding box center [461, 33] width 125 height 36
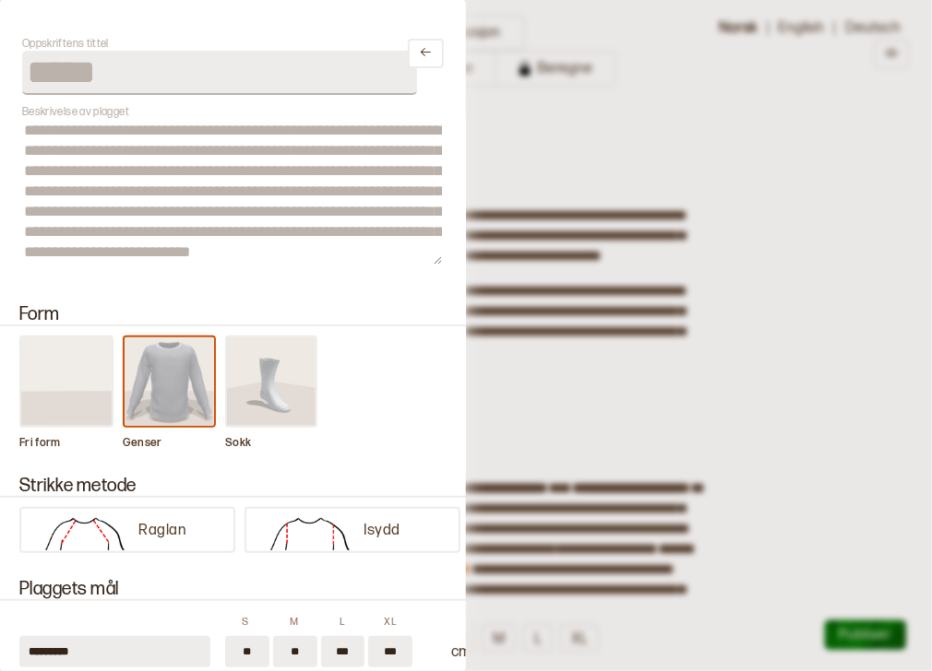
drag, startPoint x: 471, startPoint y: 117, endPoint x: 474, endPoint y: 181, distance: 63.7
click at [474, 181] on div at bounding box center [466, 335] width 932 height 671
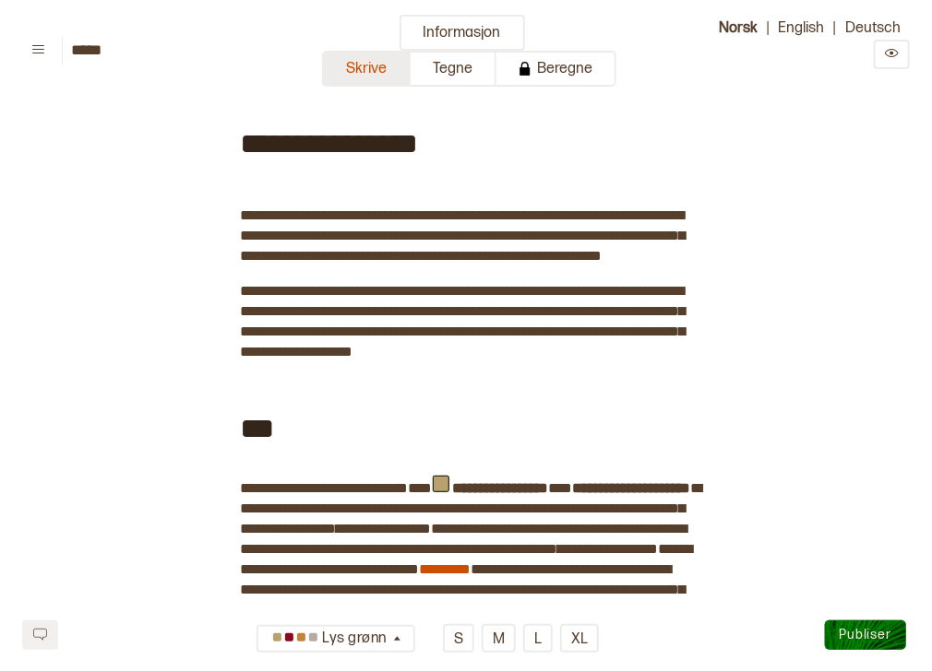
click at [383, 82] on button "Skrive" at bounding box center [366, 69] width 89 height 36
click at [410, 29] on button "Informasjon" at bounding box center [461, 33] width 125 height 36
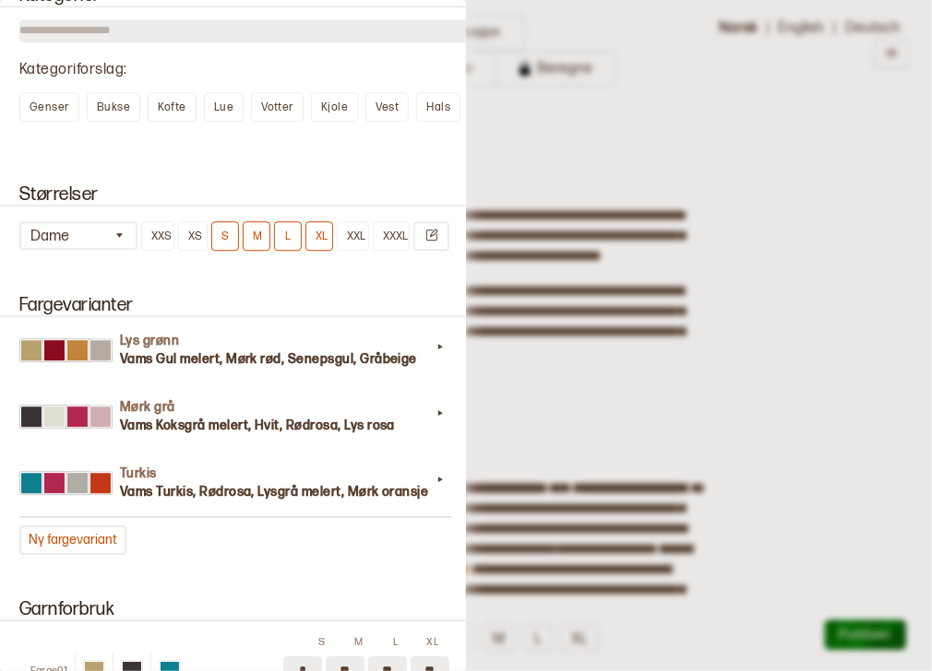
scroll to position [1556, 0]
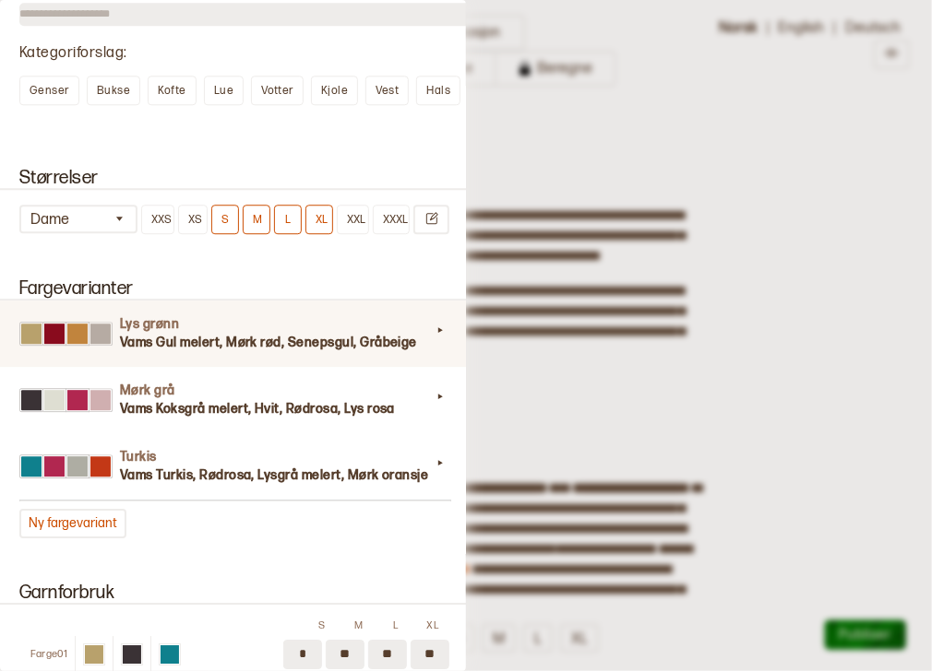
click at [433, 341] on div at bounding box center [440, 333] width 18 height 25
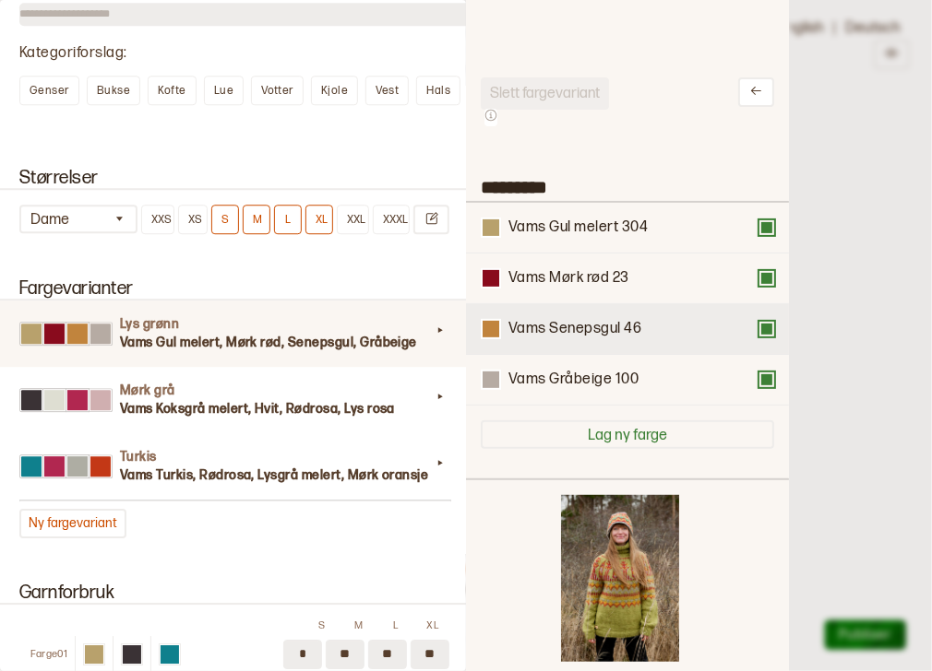
scroll to position [542, 300]
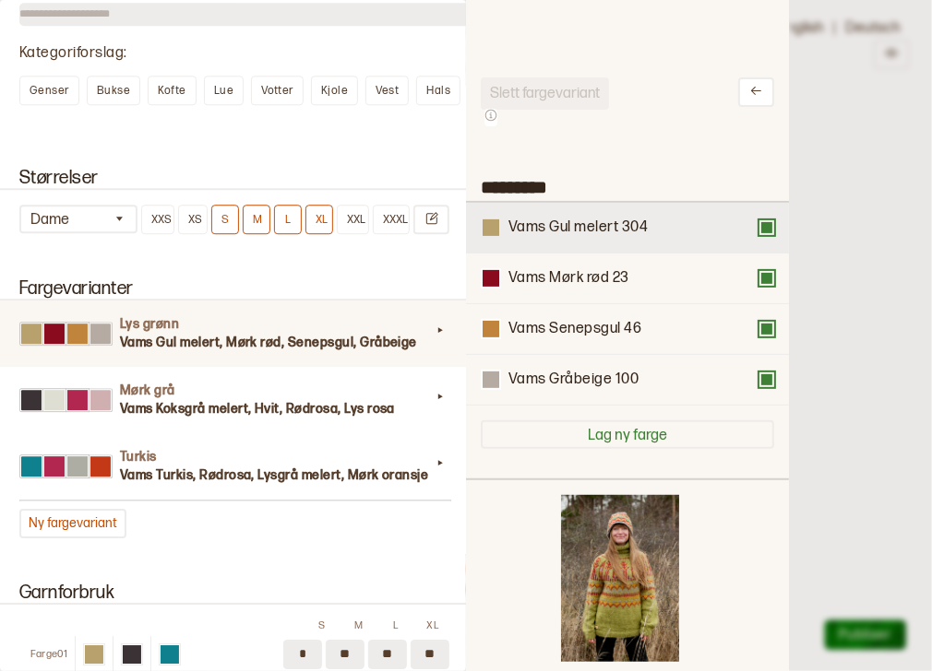
click at [499, 232] on div at bounding box center [490, 228] width 17 height 17
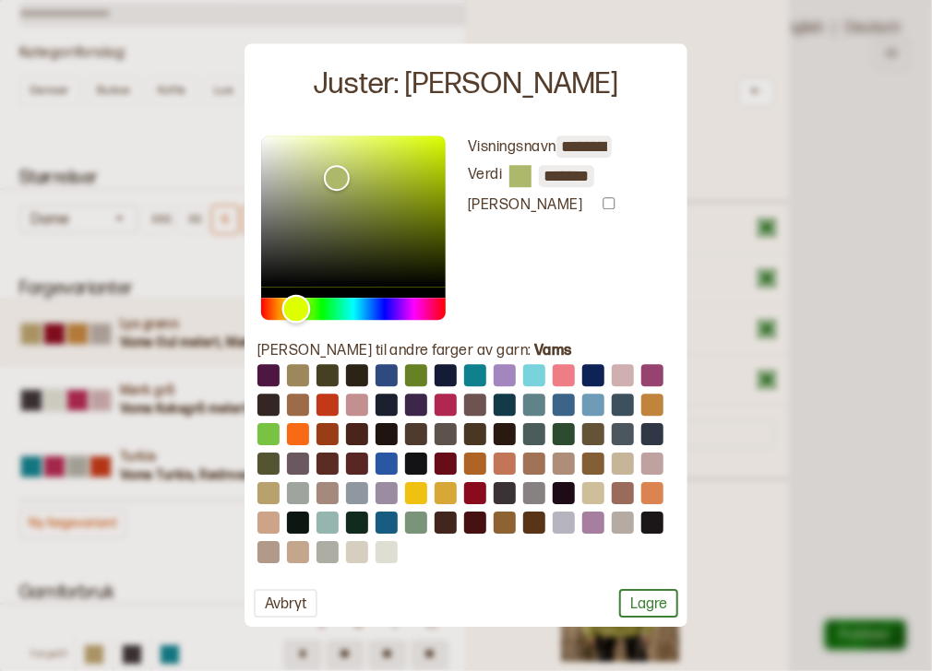
drag, startPoint x: 286, startPoint y: 306, endPoint x: 297, endPoint y: 306, distance: 11.1
click at [297, 306] on div "Hue" at bounding box center [295, 308] width 29 height 29
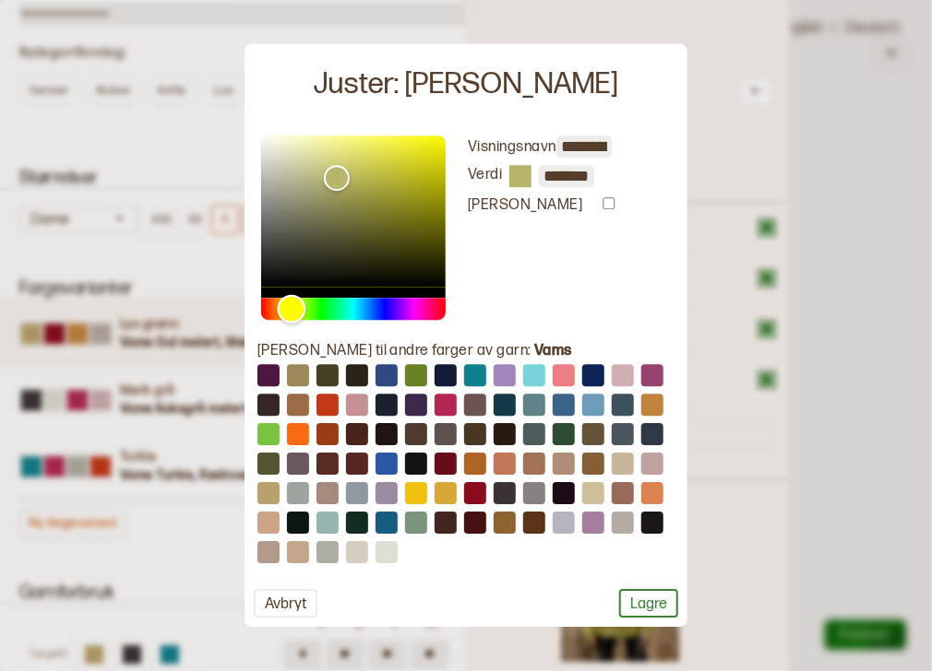
type input "*******"
click at [292, 316] on div "Hue" at bounding box center [292, 308] width 29 height 29
click at [661, 602] on button "Lagre" at bounding box center [648, 604] width 59 height 29
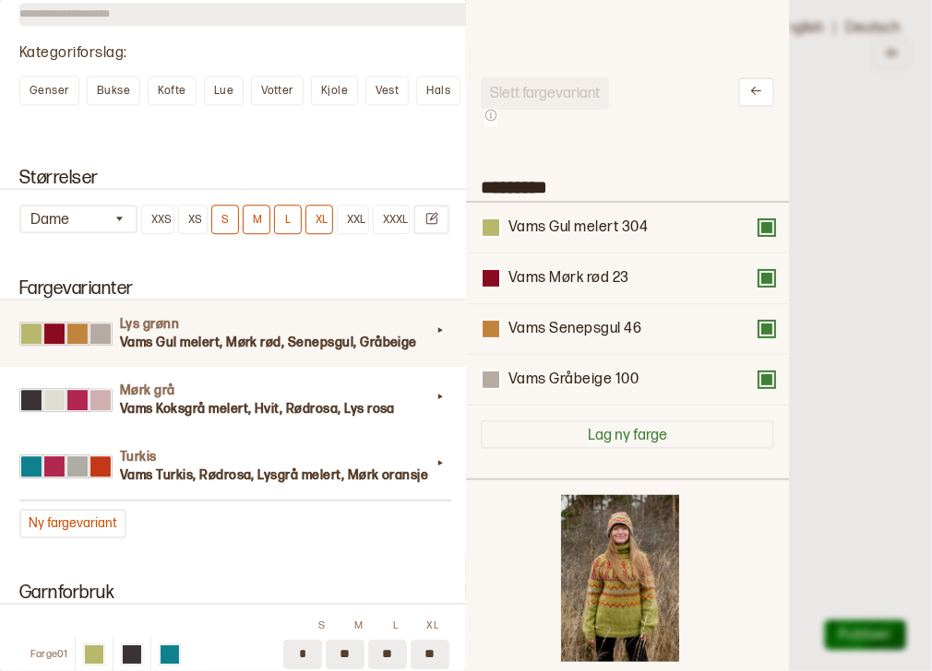
click at [823, 398] on div at bounding box center [466, 335] width 932 height 671
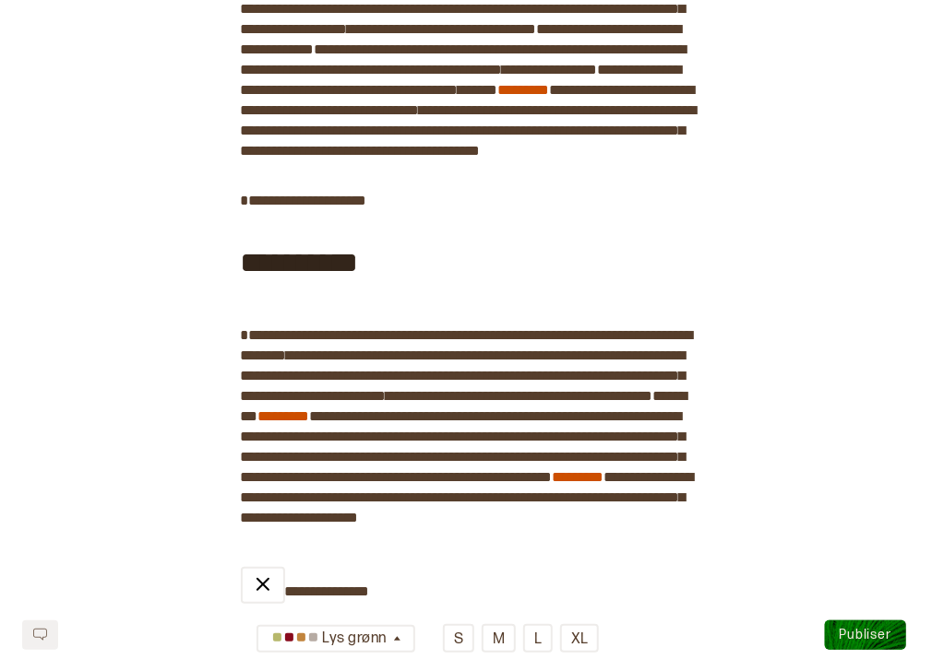
scroll to position [1514, 0]
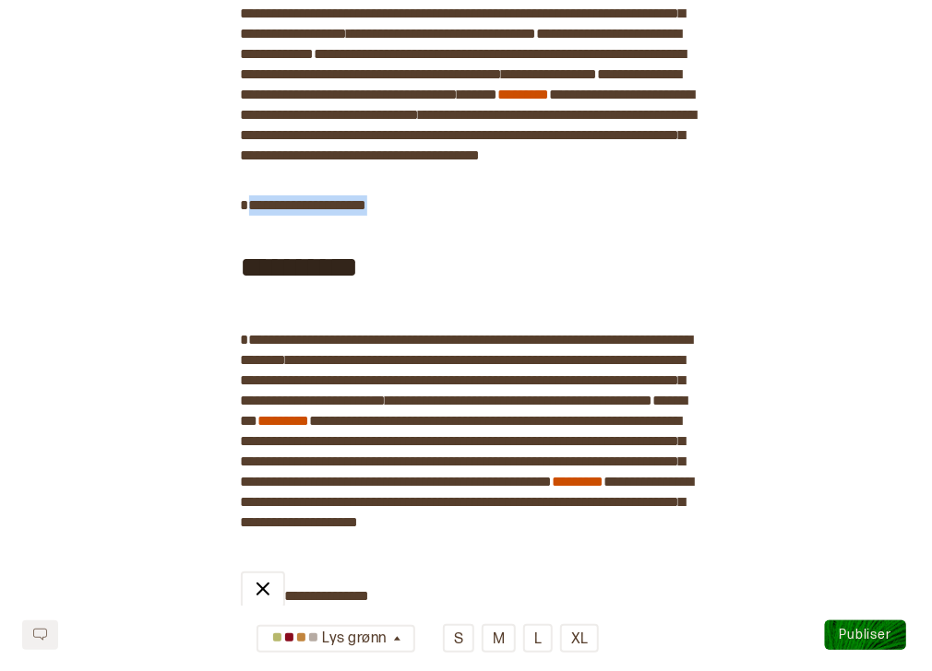
drag, startPoint x: 376, startPoint y: 283, endPoint x: 225, endPoint y: 288, distance: 151.3
click at [225, 288] on div "**********" at bounding box center [466, 257] width 932 height 3356
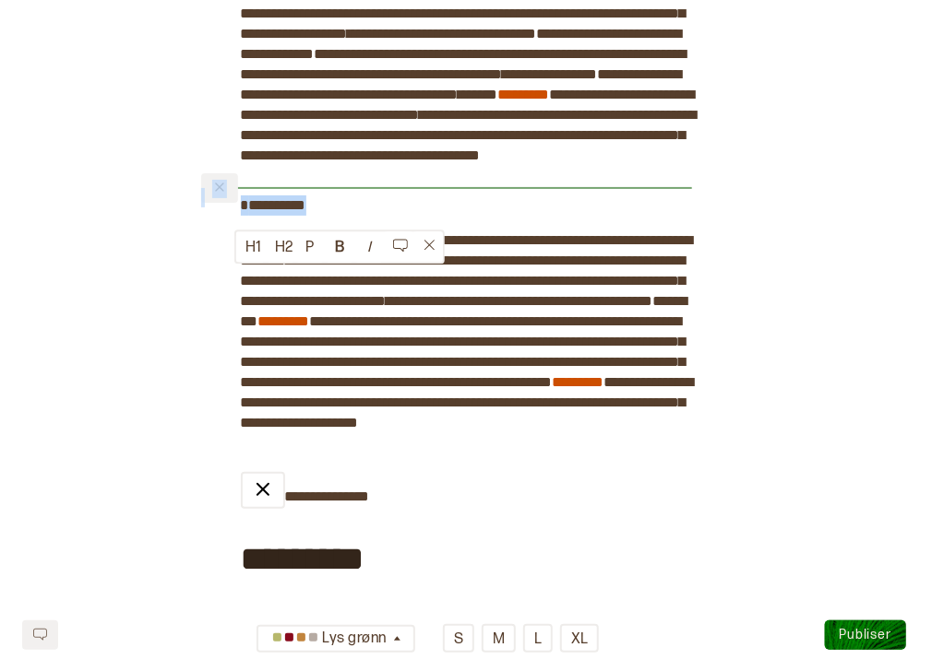
drag, startPoint x: 329, startPoint y: 279, endPoint x: 231, endPoint y: 277, distance: 98.7
click at [241, 277] on div "**********" at bounding box center [466, 39] width 451 height 2921
click at [257, 246] on button "H1" at bounding box center [251, 247] width 30 height 30
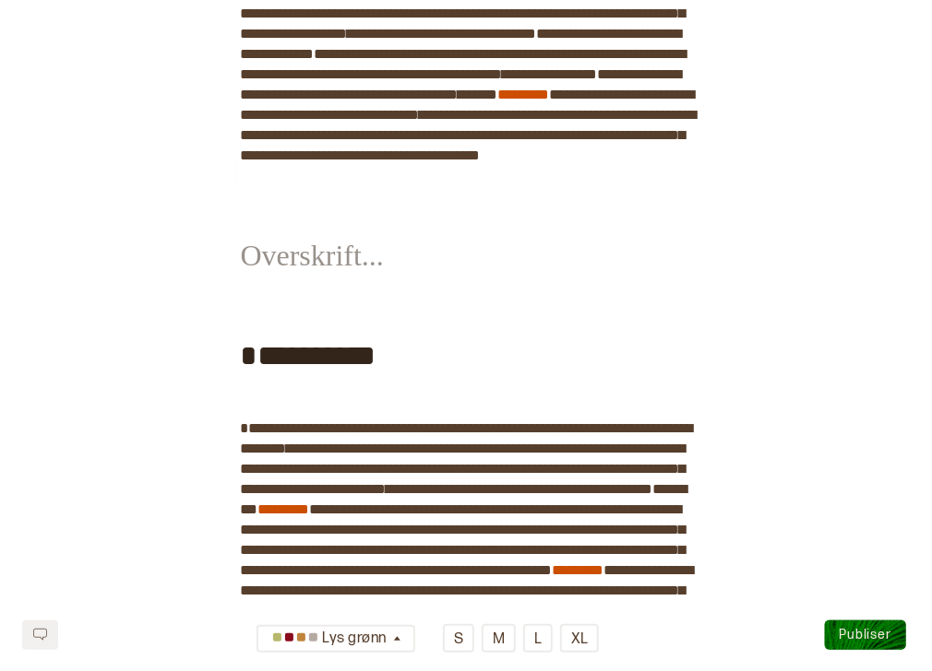
click at [271, 304] on div "﻿" at bounding box center [466, 243] width 451 height 124
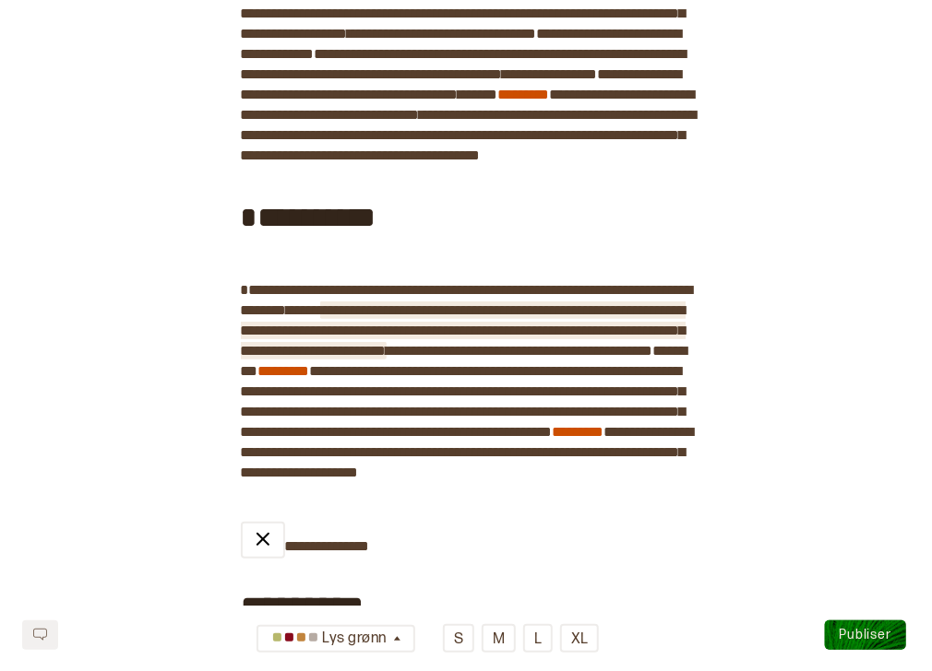
click at [541, 360] on span "**********" at bounding box center [463, 331] width 445 height 58
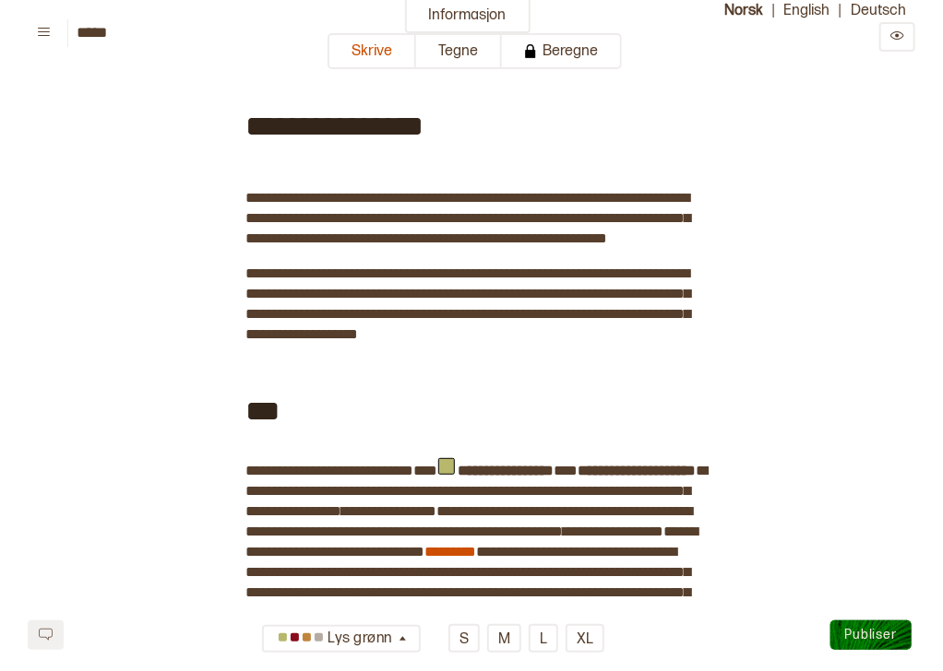
scroll to position [0, 0]
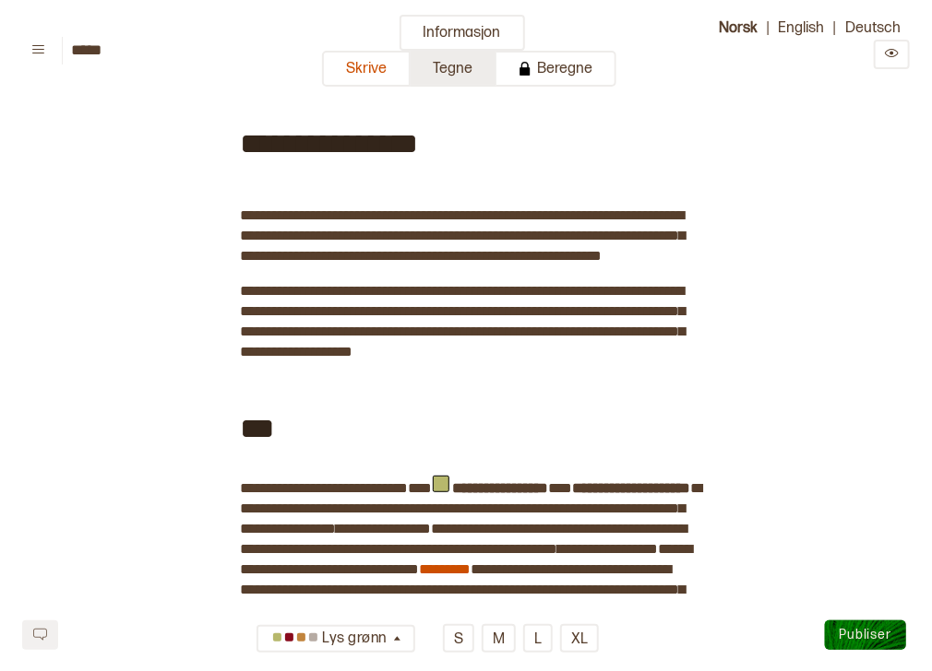
click at [457, 72] on button "Tegne" at bounding box center [453, 69] width 86 height 36
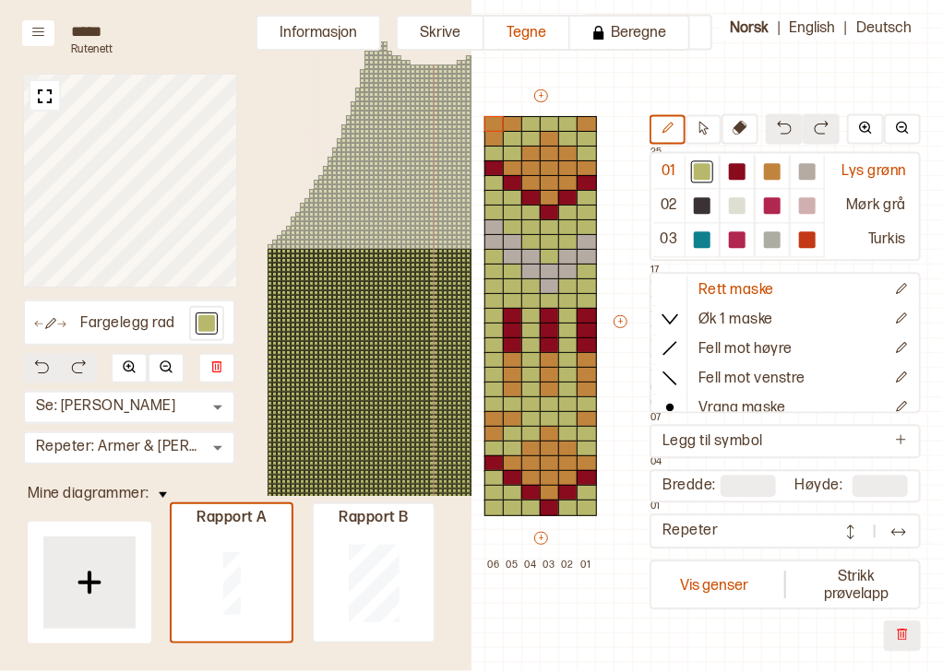
scroll to position [90, 398]
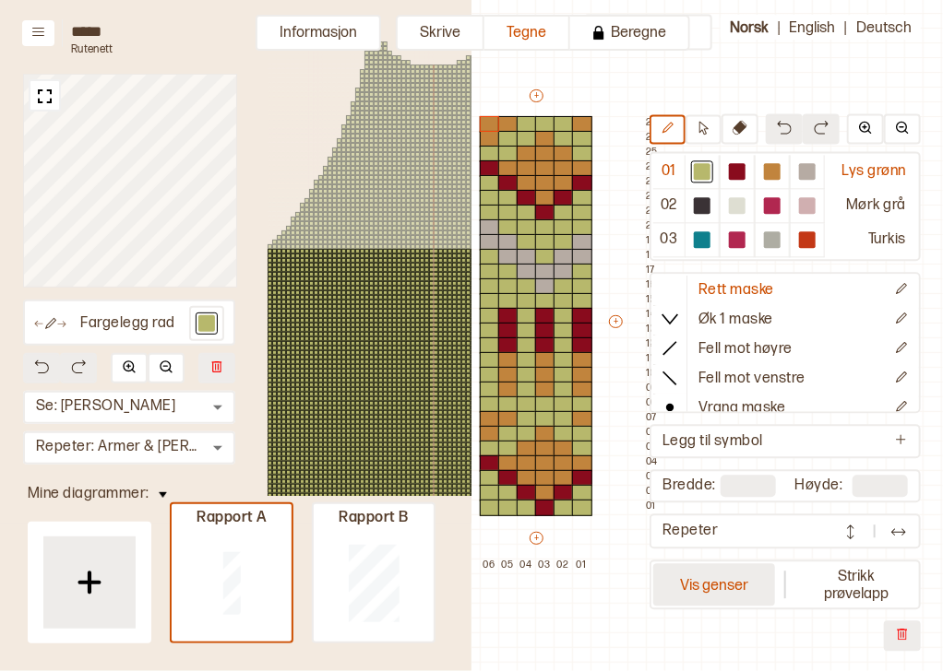
click at [738, 567] on button "Vis genser" at bounding box center [714, 585] width 122 height 42
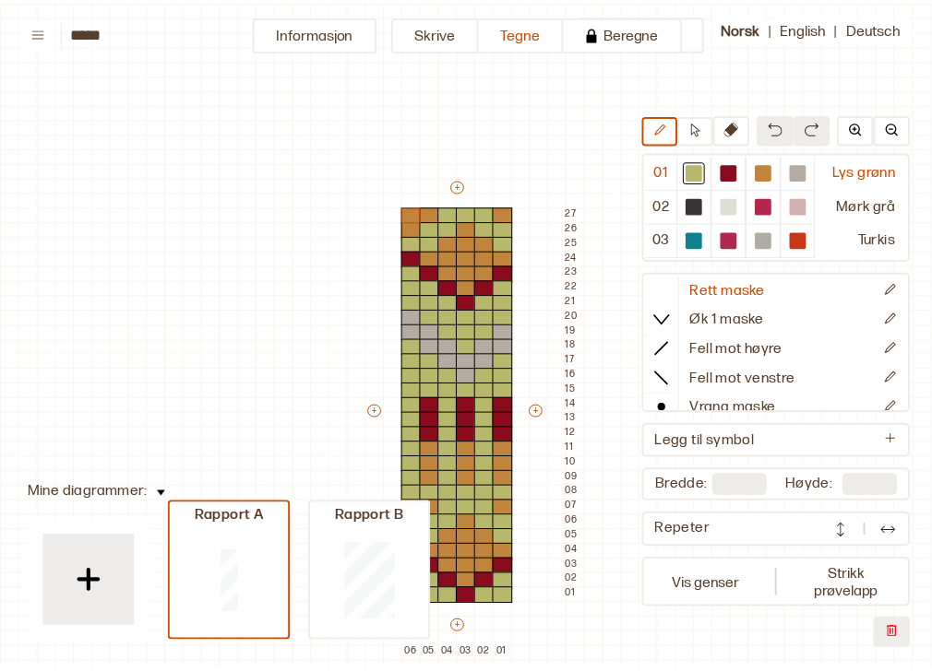
scroll to position [90, 14]
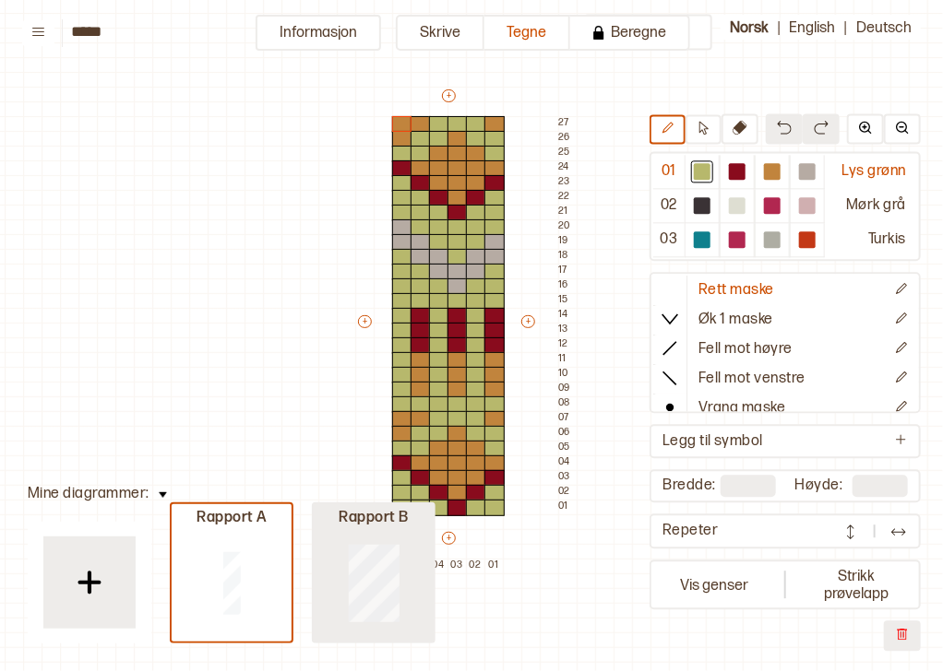
click at [399, 601] on div at bounding box center [374, 583] width 120 height 118
type input "**"
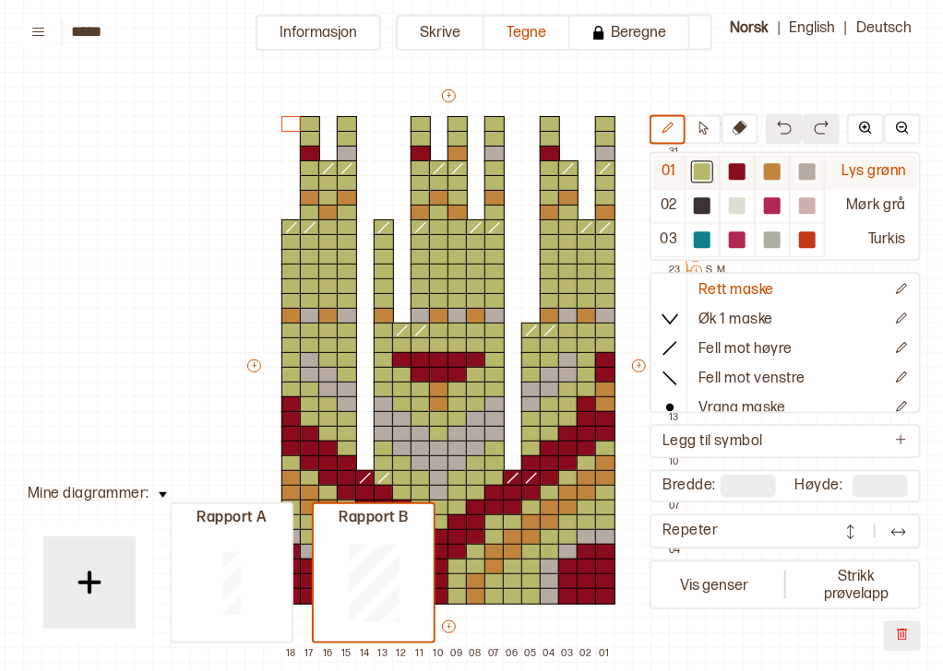
click at [708, 177] on div at bounding box center [702, 172] width 17 height 17
click at [159, 496] on img at bounding box center [163, 496] width 8 height 6
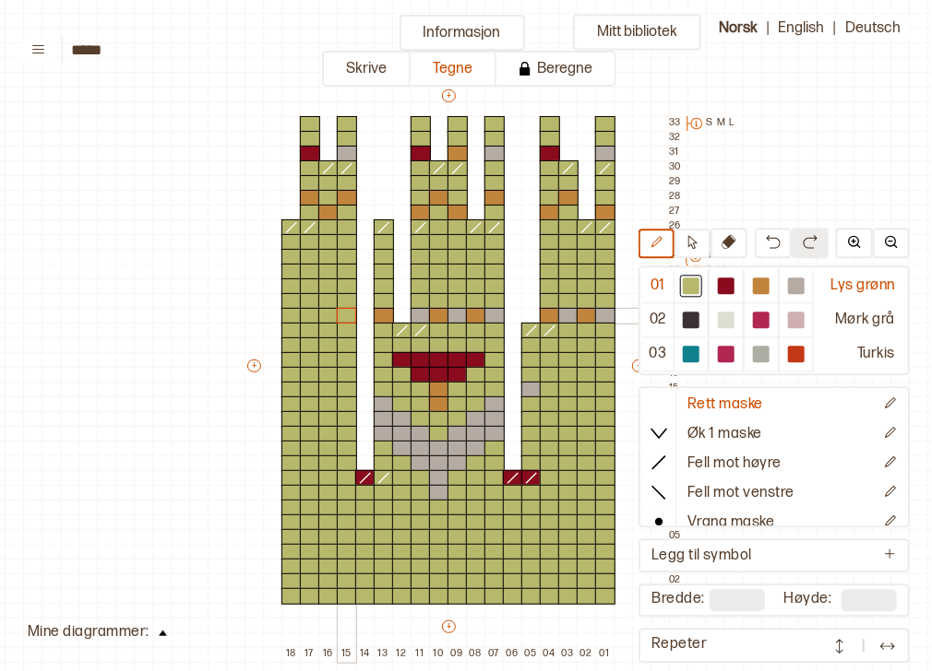
drag, startPoint x: 600, startPoint y: 593, endPoint x: 343, endPoint y: 316, distance: 377.9
click at [343, 316] on div "+ + + + 18 17 16 15 14 13 12 11 10 09 08 07 06 05 04 03 02 01 33 S M L 32 31 30…" at bounding box center [465, 375] width 443 height 576
click at [380, 311] on div at bounding box center [384, 316] width 20 height 17
drag, startPoint x: 418, startPoint y: 311, endPoint x: 494, endPoint y: 312, distance: 76.6
click at [494, 312] on div "+ + + + 18 17 16 15 14 13 12 11 10 09 08 07 06 05 04 03 02 01 33 S M L 32 31 30…" at bounding box center [465, 375] width 443 height 576
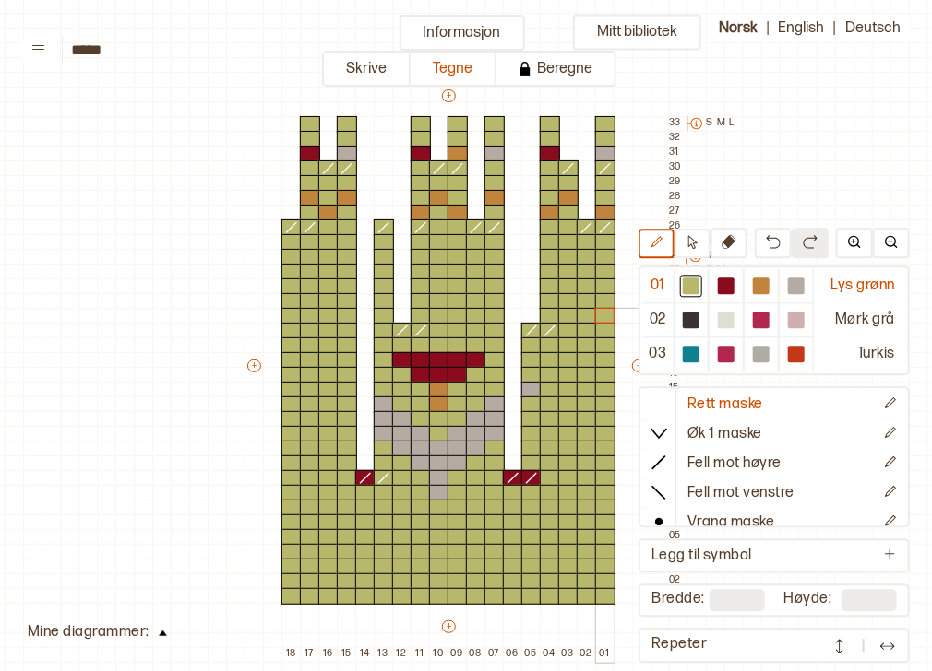
drag, startPoint x: 549, startPoint y: 317, endPoint x: 601, endPoint y: 312, distance: 52.9
click at [601, 312] on div "+ + + + 18 17 16 15 14 13 12 11 10 09 08 07 06 05 04 03 02 01 33 S M L 32 31 30…" at bounding box center [465, 375] width 443 height 576
click at [604, 211] on div at bounding box center [605, 213] width 20 height 17
click at [568, 199] on div at bounding box center [568, 198] width 20 height 17
click at [542, 210] on div at bounding box center [550, 213] width 20 height 17
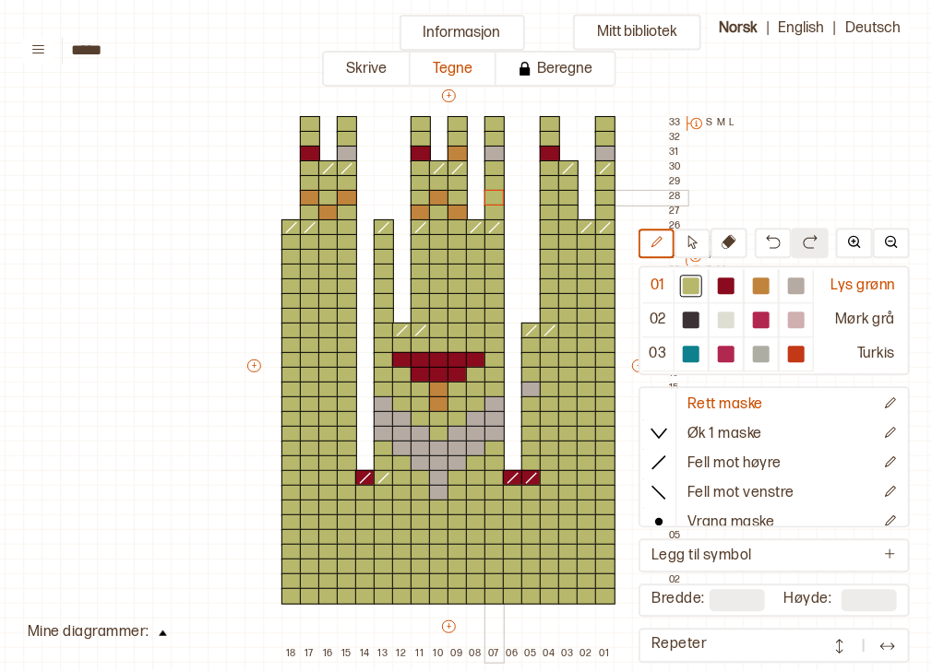
click at [494, 200] on div at bounding box center [494, 198] width 20 height 17
click at [461, 208] on div at bounding box center [457, 213] width 20 height 17
click at [441, 202] on div at bounding box center [439, 198] width 20 height 17
click at [424, 210] on div at bounding box center [420, 213] width 20 height 17
click at [349, 196] on div at bounding box center [347, 198] width 20 height 17
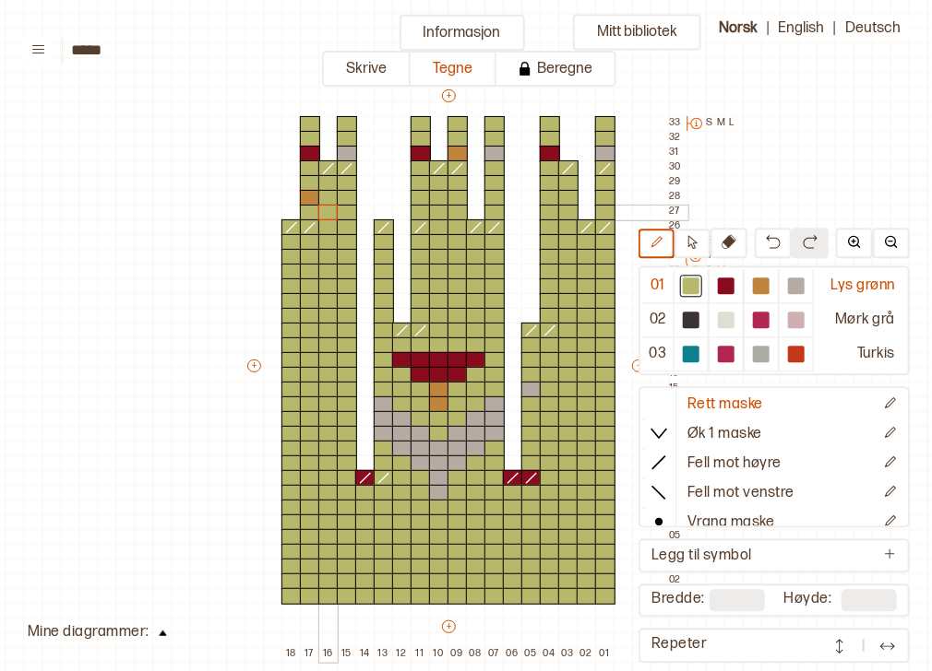
click at [327, 207] on div at bounding box center [328, 213] width 20 height 17
click at [315, 199] on div at bounding box center [310, 198] width 20 height 17
click at [310, 158] on div at bounding box center [310, 154] width 20 height 17
click at [345, 152] on div at bounding box center [347, 154] width 20 height 17
click at [415, 152] on div at bounding box center [420, 154] width 20 height 17
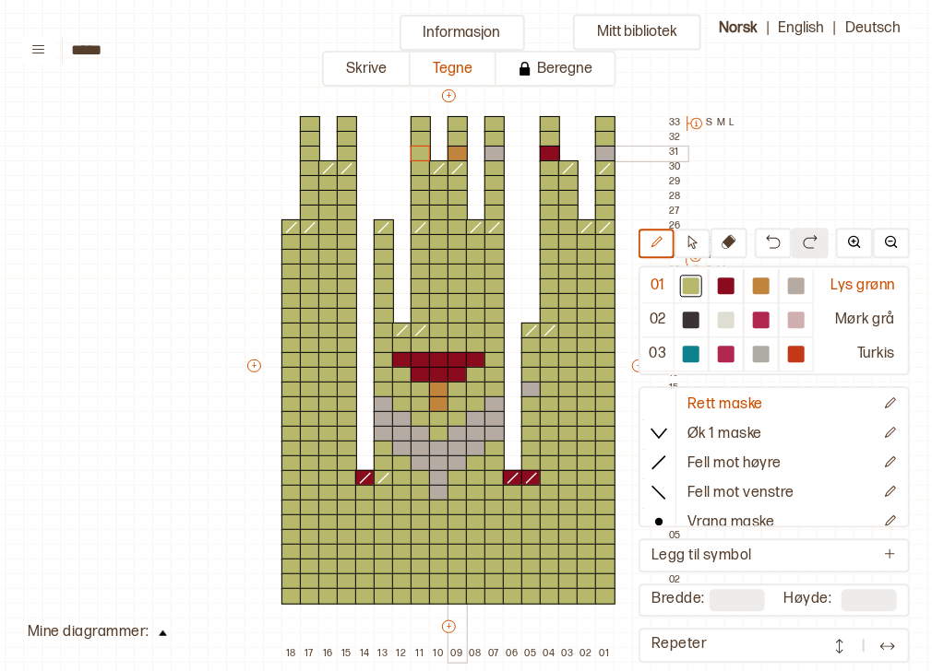
click at [454, 153] on div at bounding box center [457, 154] width 20 height 17
click at [493, 152] on div at bounding box center [494, 154] width 20 height 17
click at [544, 150] on div at bounding box center [550, 154] width 20 height 17
click at [603, 150] on div at bounding box center [605, 154] width 20 height 17
drag, startPoint x: 398, startPoint y: 358, endPoint x: 445, endPoint y: 402, distance: 64.6
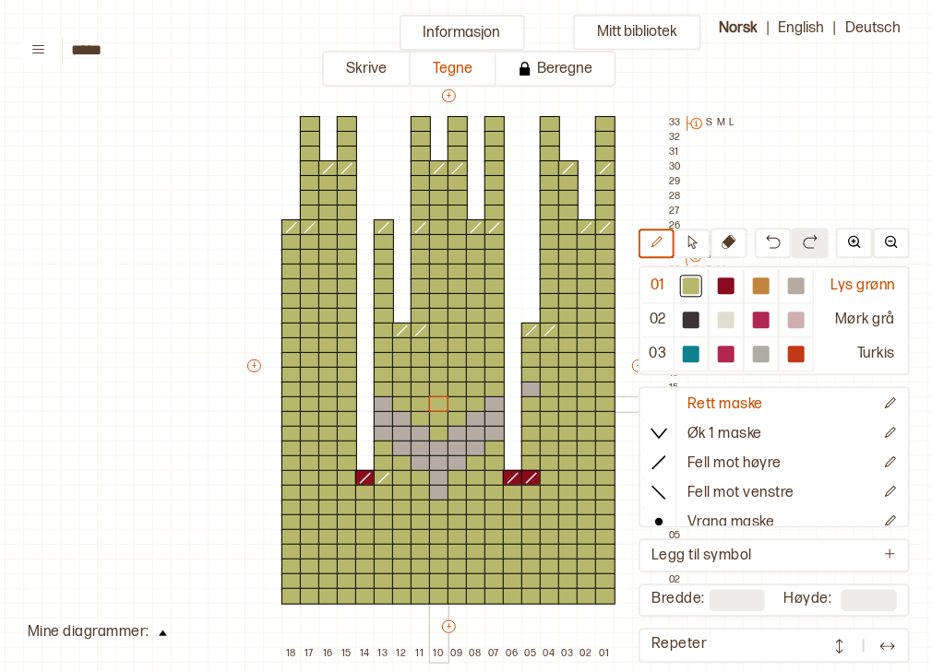
click at [445, 402] on div "+ + + + 18 17 16 15 14 13 12 11 10 09 08 07 06 05 04 03 02 01 33 S M L 32 31 30…" at bounding box center [465, 375] width 443 height 576
drag, startPoint x: 384, startPoint y: 405, endPoint x: 486, endPoint y: 402, distance: 102.4
click at [486, 402] on div "+ + + + 18 17 16 15 14 13 12 11 10 09 08 07 06 05 04 03 02 01 33 S M L 32 31 30…" at bounding box center [465, 375] width 443 height 576
click at [536, 385] on div at bounding box center [531, 390] width 20 height 17
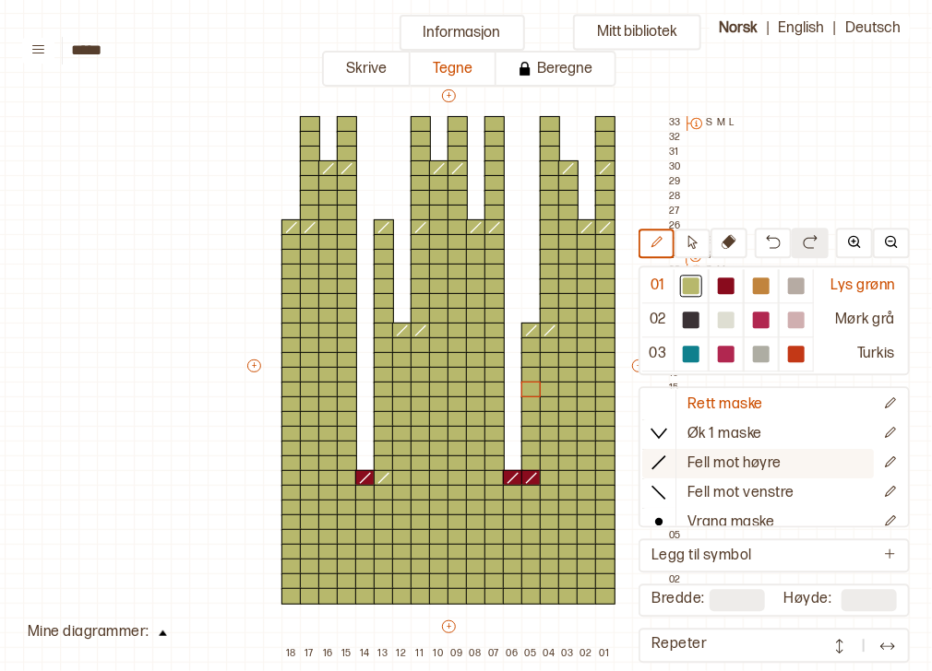
click at [663, 468] on icon at bounding box center [658, 463] width 18 height 18
drag, startPoint x: 531, startPoint y: 476, endPoint x: 516, endPoint y: 476, distance: 15.7
click at [516, 476] on div "+ + + + 18 17 16 15 14 13 12 11 10 09 08 07 06 05 04 03 02 01 33 S M L 32 31 30…" at bounding box center [465, 375] width 443 height 576
click at [365, 476] on line at bounding box center [365, 478] width 10 height 10
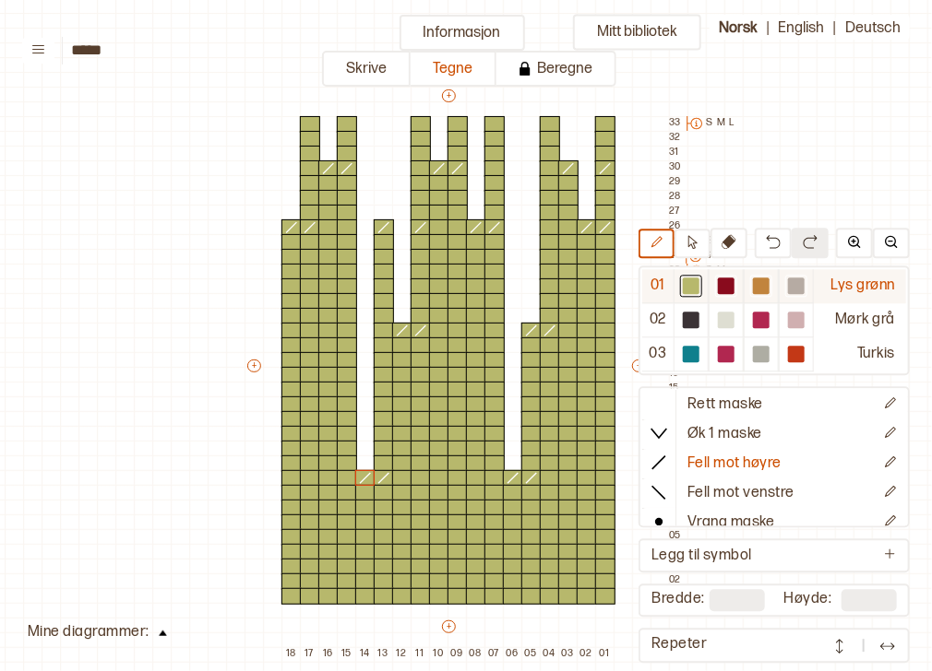
click at [731, 288] on div at bounding box center [726, 286] width 17 height 17
click at [456, 596] on div at bounding box center [457, 596] width 20 height 17
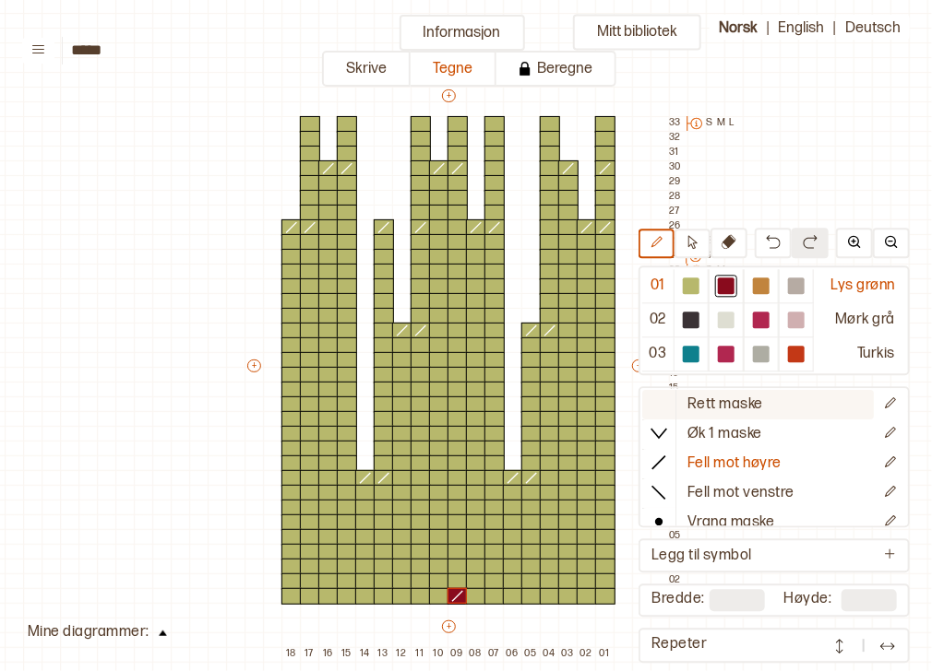
click at [660, 400] on icon at bounding box center [658, 404] width 18 height 18
click at [470, 579] on div at bounding box center [476, 582] width 20 height 17
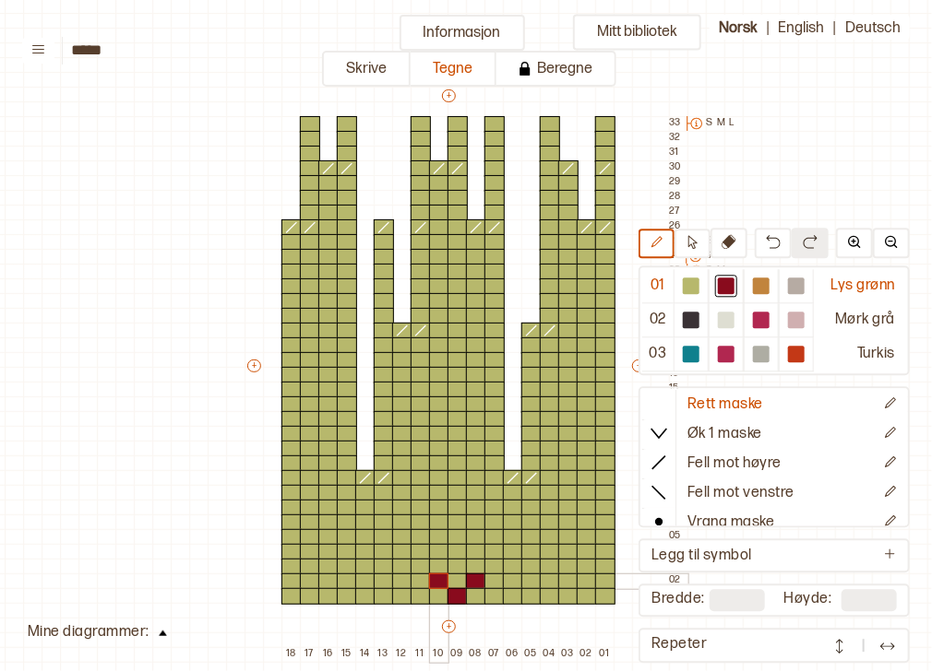
click at [441, 579] on div at bounding box center [439, 582] width 20 height 17
click at [422, 564] on div at bounding box center [420, 567] width 20 height 17
click at [496, 564] on div at bounding box center [494, 567] width 20 height 17
click at [567, 597] on div at bounding box center [568, 596] width 20 height 17
click at [558, 579] on div at bounding box center [568, 582] width 20 height 17
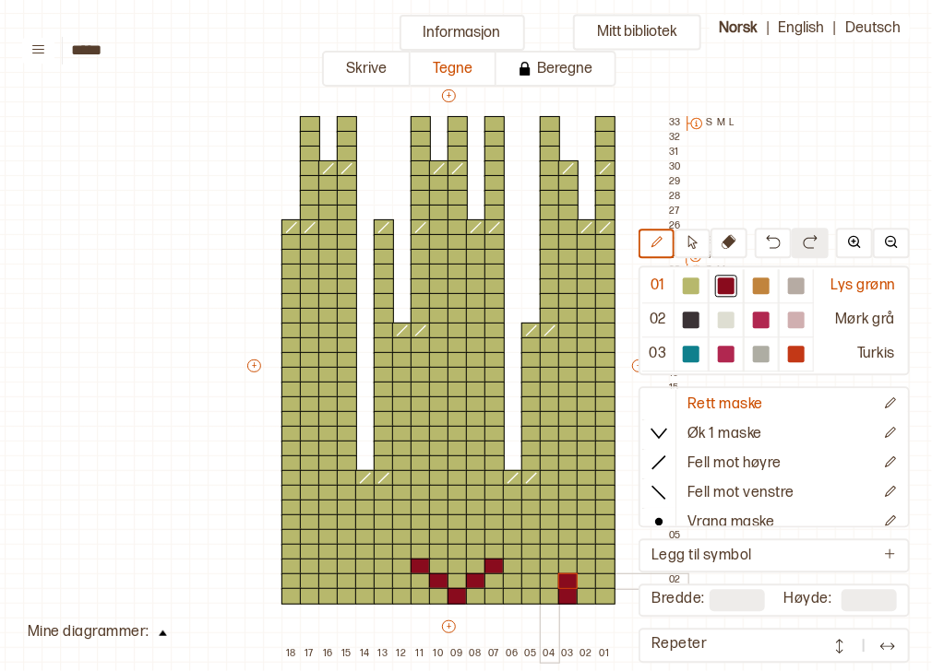
click at [549, 579] on div at bounding box center [550, 582] width 20 height 17
click at [528, 564] on div at bounding box center [531, 567] width 20 height 17
click at [515, 555] on div at bounding box center [513, 552] width 20 height 17
click at [582, 572] on div at bounding box center [586, 567] width 20 height 17
click at [694, 291] on div at bounding box center [691, 286] width 17 height 17
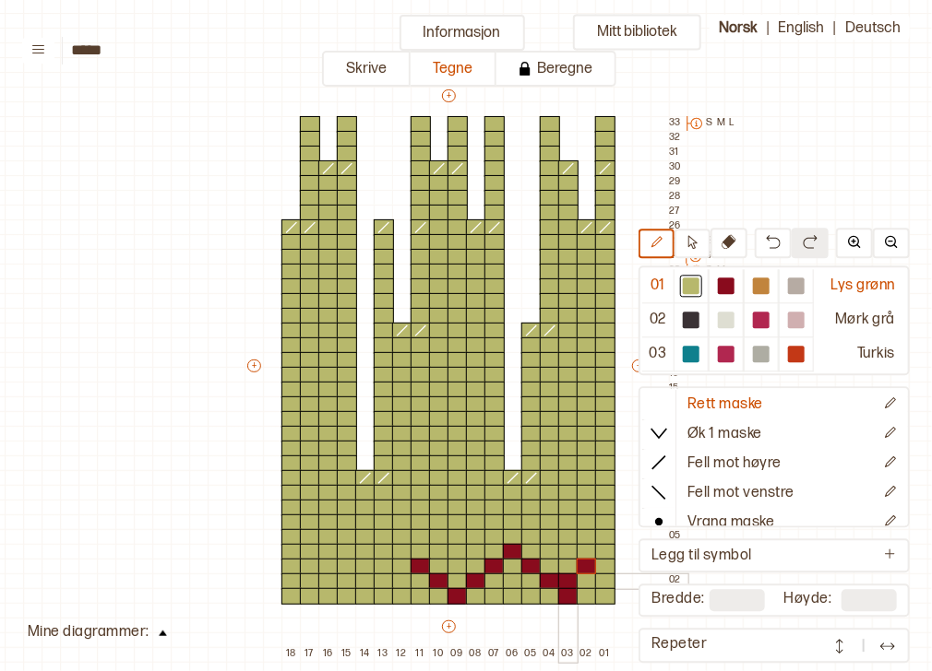
click at [564, 579] on div at bounding box center [568, 582] width 20 height 17
click at [580, 564] on div at bounding box center [586, 567] width 20 height 17
click at [723, 285] on div at bounding box center [726, 286] width 17 height 17
click at [577, 578] on div at bounding box center [586, 582] width 20 height 17
click at [600, 565] on div at bounding box center [605, 567] width 20 height 17
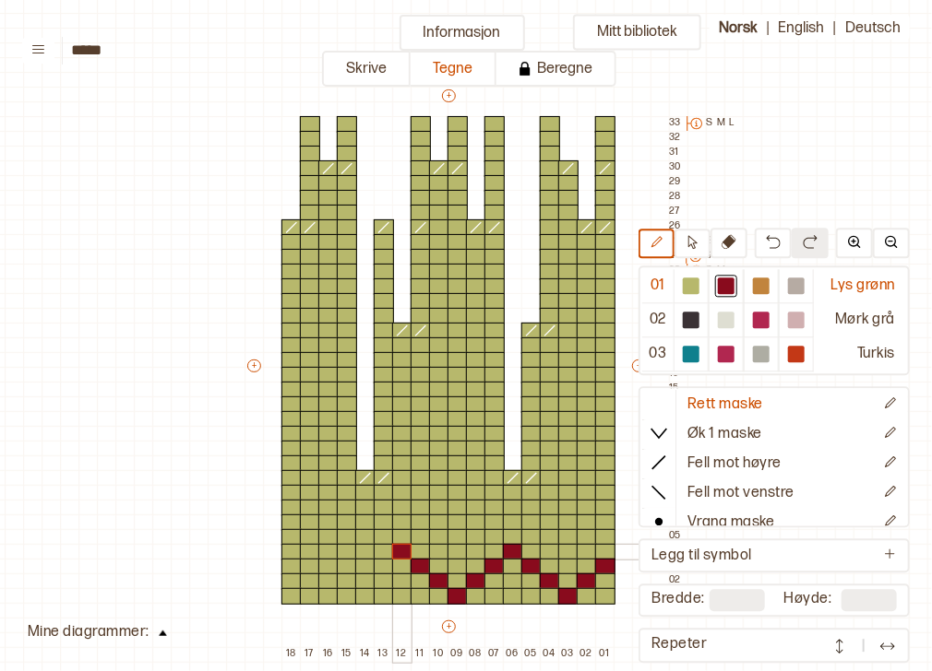
click at [398, 549] on div at bounding box center [402, 552] width 20 height 17
click at [386, 564] on div at bounding box center [384, 567] width 20 height 17
click at [362, 578] on div at bounding box center [365, 582] width 20 height 17
click at [343, 595] on div at bounding box center [347, 596] width 20 height 17
click at [327, 579] on div at bounding box center [328, 582] width 20 height 17
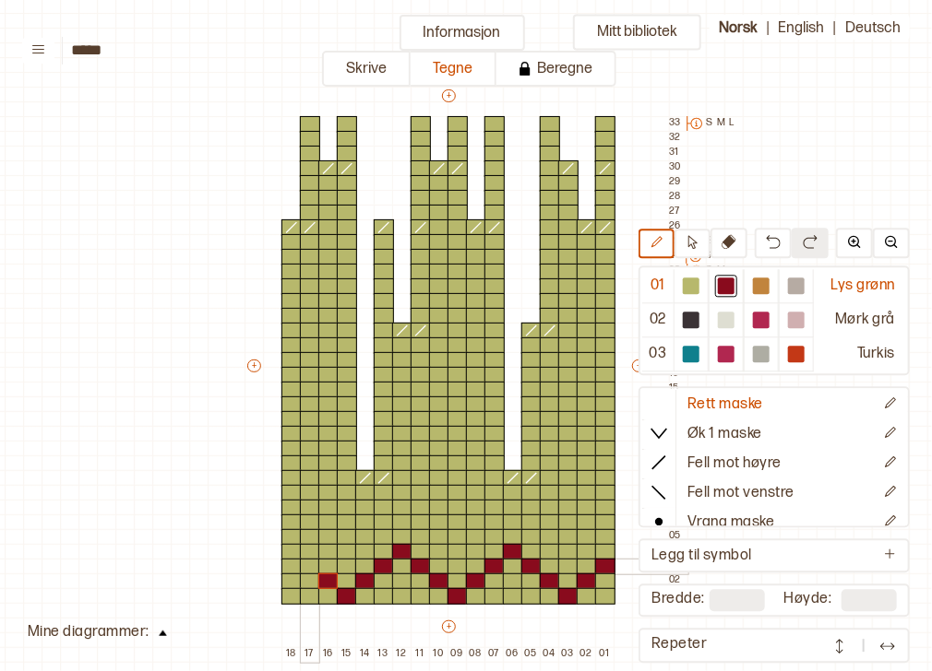
click at [311, 561] on div at bounding box center [310, 567] width 20 height 17
click at [291, 549] on div at bounding box center [291, 552] width 20 height 17
click at [762, 283] on div at bounding box center [761, 286] width 17 height 17
drag, startPoint x: 312, startPoint y: 549, endPoint x: 381, endPoint y: 543, distance: 69.4
click at [381, 543] on div "+ + + + 18 17 16 15 14 13 12 11 10 09 08 07 06 05 04 03 02 01 33 S M L 32 31 30…" at bounding box center [465, 375] width 443 height 576
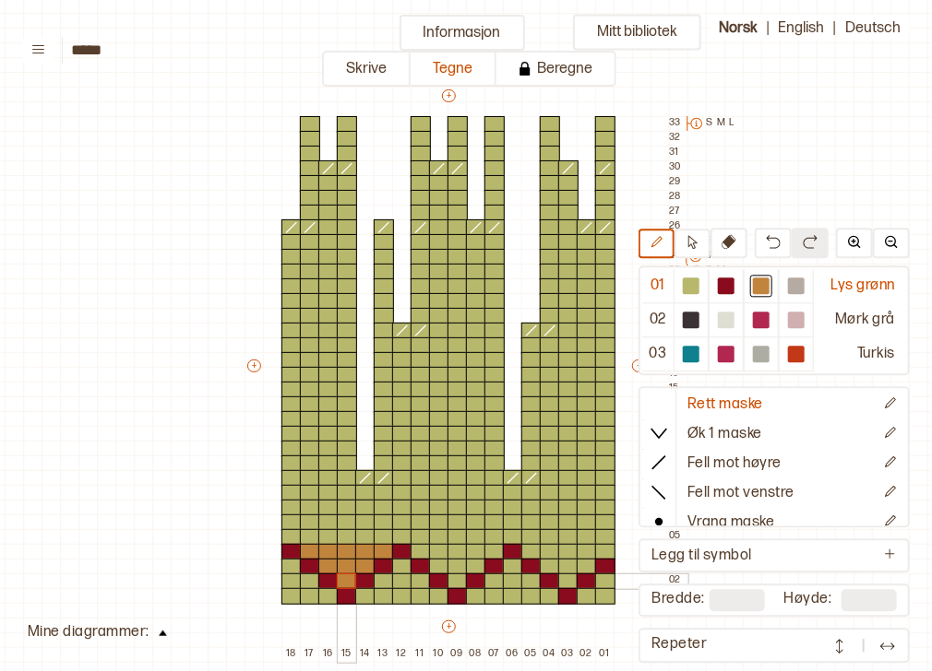
drag, startPoint x: 364, startPoint y: 556, endPoint x: 345, endPoint y: 569, distance: 23.3
click at [345, 569] on div "+ + + + 18 17 16 15 14 13 12 11 10 09 08 07 06 05 04 03 02 01 33 S M L 32 31 30…" at bounding box center [465, 375] width 443 height 576
drag, startPoint x: 320, startPoint y: 536, endPoint x: 359, endPoint y: 534, distance: 38.8
click at [359, 534] on div "+ + + + 18 17 16 15 14 13 12 11 10 09 08 07 06 05 04 03 02 01 33 S M L 32 31 30…" at bounding box center [465, 375] width 443 height 576
click at [347, 518] on div at bounding box center [347, 523] width 20 height 17
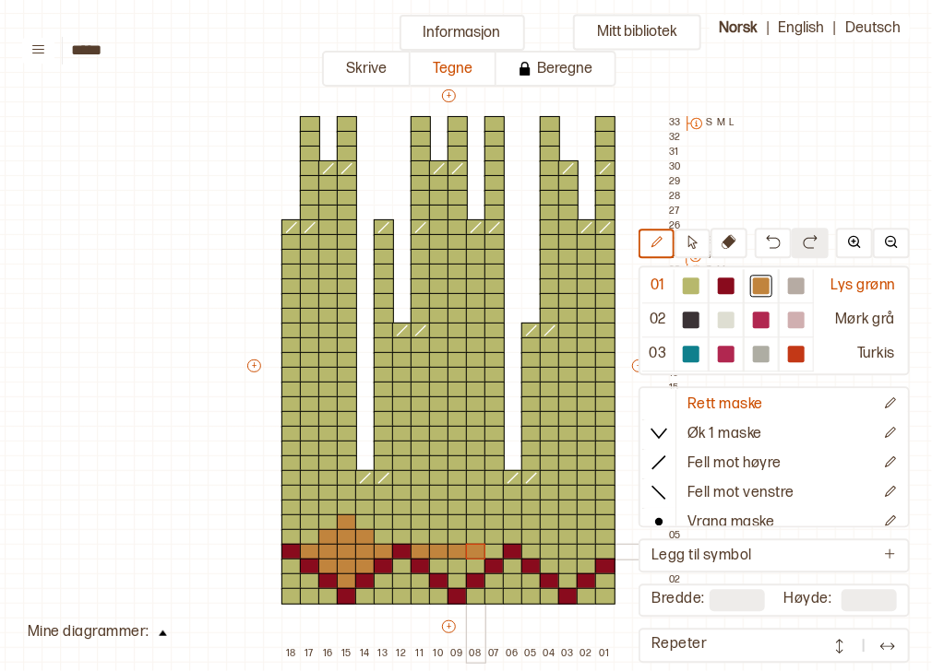
drag, startPoint x: 422, startPoint y: 548, endPoint x: 485, endPoint y: 550, distance: 62.7
click at [485, 550] on div "+ + + + 18 17 16 15 14 13 12 11 10 09 08 07 06 05 04 03 02 01 33 S M L 32 31 30…" at bounding box center [465, 375] width 443 height 576
drag, startPoint x: 473, startPoint y: 558, endPoint x: 443, endPoint y: 564, distance: 31.1
click at [443, 564] on div "+ + + + 18 17 16 15 14 13 12 11 10 09 08 07 06 05 04 03 02 01 33 S M L 32 31 30…" at bounding box center [465, 375] width 443 height 576
click at [454, 583] on div at bounding box center [457, 582] width 20 height 17
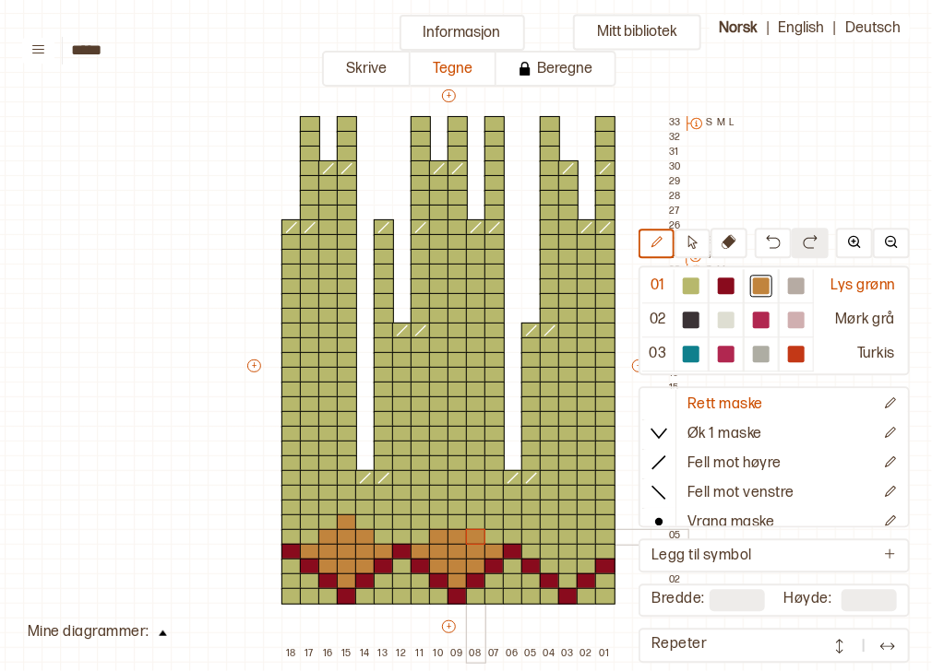
drag, startPoint x: 437, startPoint y: 533, endPoint x: 469, endPoint y: 537, distance: 31.6
click at [469, 537] on div "+ + + + 18 17 16 15 14 13 12 11 10 09 08 07 06 05 04 03 02 01 33 S M L 32 31 30…" at bounding box center [465, 375] width 443 height 576
click at [460, 524] on div at bounding box center [457, 523] width 20 height 17
drag, startPoint x: 537, startPoint y: 547, endPoint x: 600, endPoint y: 547, distance: 63.6
click at [600, 547] on div "+ + + + 18 17 16 15 14 13 12 11 10 09 08 07 06 05 04 03 02 01 33 S M L 32 31 30…" at bounding box center [465, 375] width 443 height 576
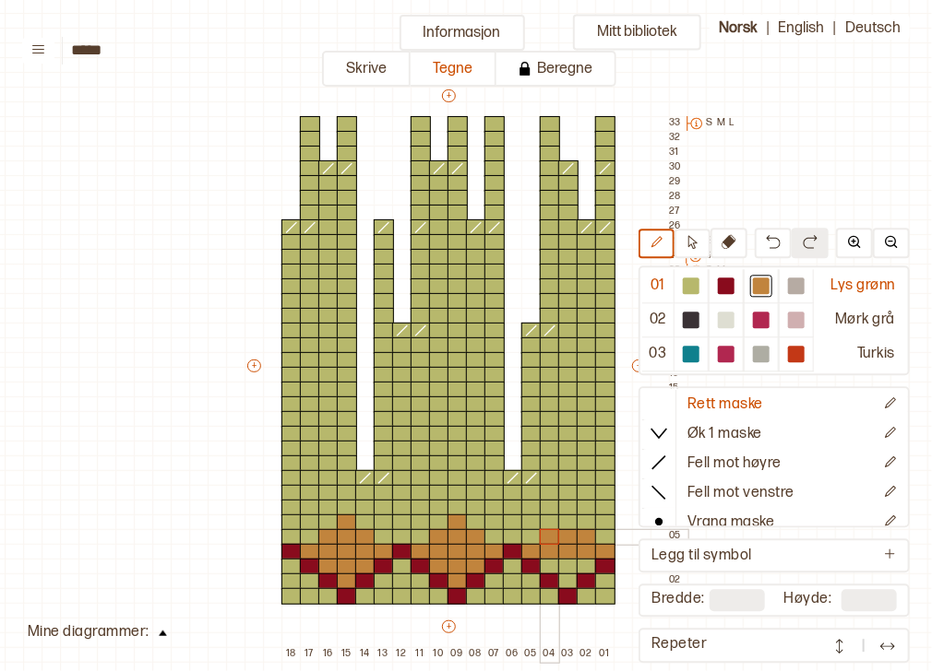
drag, startPoint x: 578, startPoint y: 539, endPoint x: 553, endPoint y: 537, distance: 25.0
click at [553, 537] on div "+ + + + 18 17 16 15 14 13 12 11 10 09 08 07 06 05 04 03 02 01 33 S M L 32 31 30…" at bounding box center [465, 375] width 443 height 576
click at [570, 515] on div at bounding box center [568, 523] width 20 height 17
drag, startPoint x: 543, startPoint y: 567, endPoint x: 576, endPoint y: 567, distance: 33.2
click at [576, 567] on div "+ + + + 18 17 16 15 14 13 12 11 10 09 08 07 06 05 04 03 02 01 33 S M L 32 31 30…" at bounding box center [465, 375] width 443 height 576
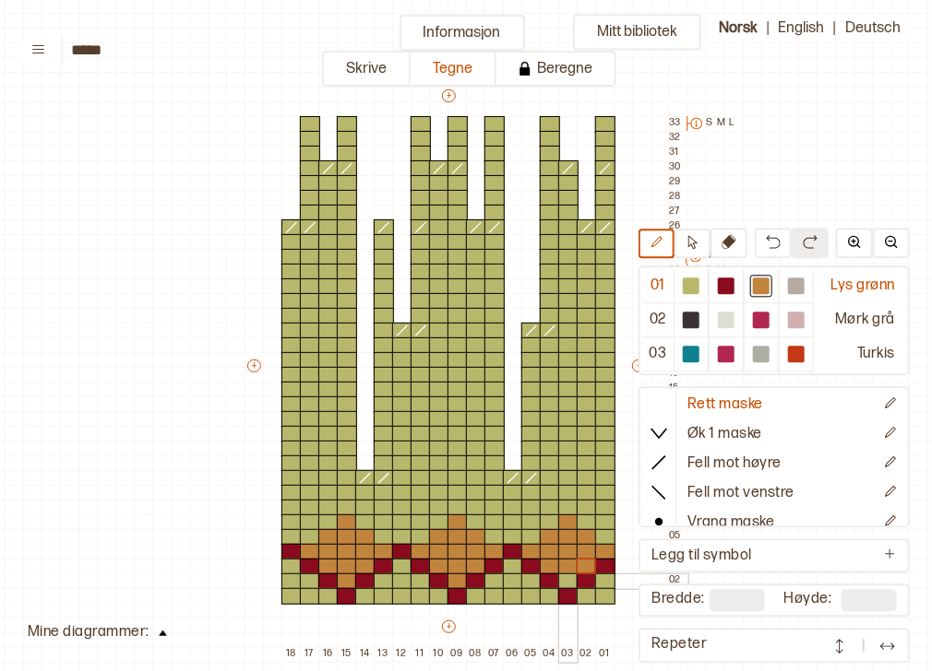
click at [561, 583] on div at bounding box center [568, 582] width 20 height 17
click at [766, 351] on div at bounding box center [761, 354] width 17 height 17
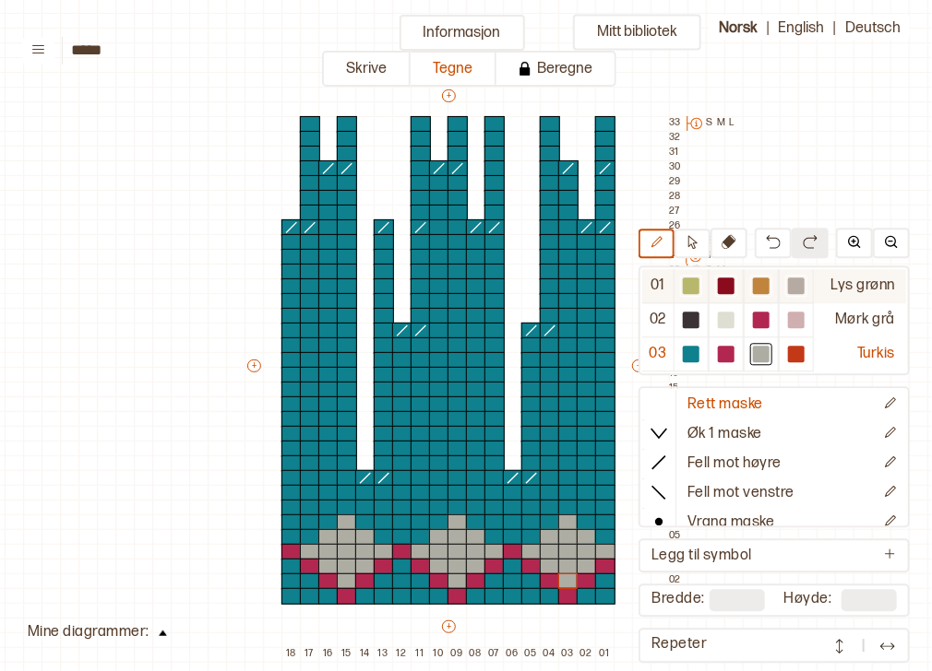
click at [702, 288] on div at bounding box center [691, 286] width 22 height 22
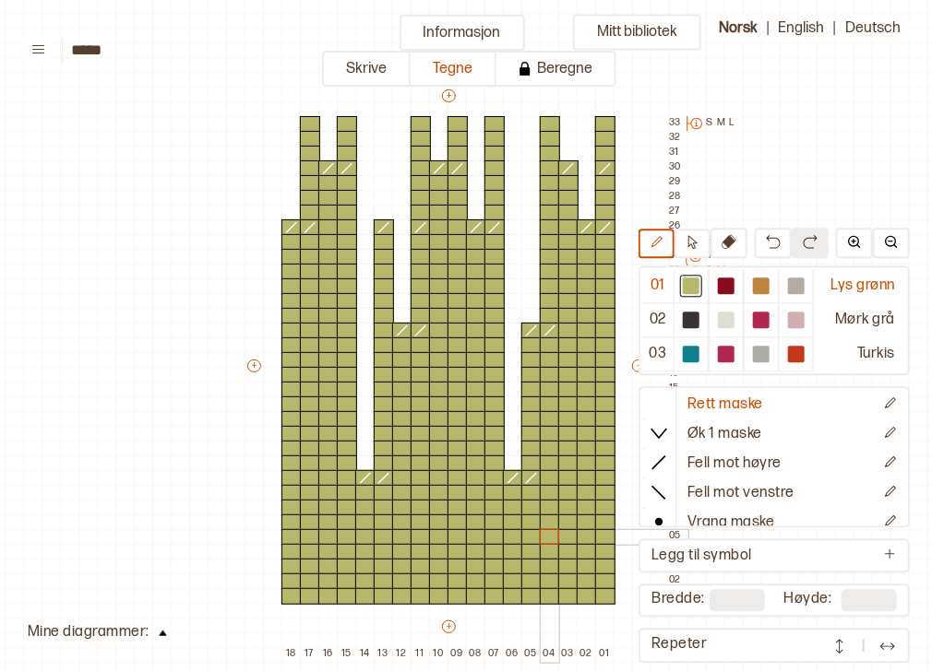
drag, startPoint x: 294, startPoint y: 541, endPoint x: 546, endPoint y: 535, distance: 251.9
click at [546, 535] on div "+ + + + 18 17 16 15 14 13 12 11 10 09 08 07 06 05 04 03 02 01 33 S M L 32 31 30…" at bounding box center [465, 375] width 443 height 576
click at [725, 288] on div at bounding box center [726, 286] width 17 height 17
drag, startPoint x: 454, startPoint y: 597, endPoint x: 448, endPoint y: 527, distance: 70.3
click at [448, 527] on div "+ + + + 18 17 16 15 14 13 12 11 10 09 08 07 06 05 04 03 02 01 33 S M L 32 31 30…" at bounding box center [465, 375] width 443 height 576
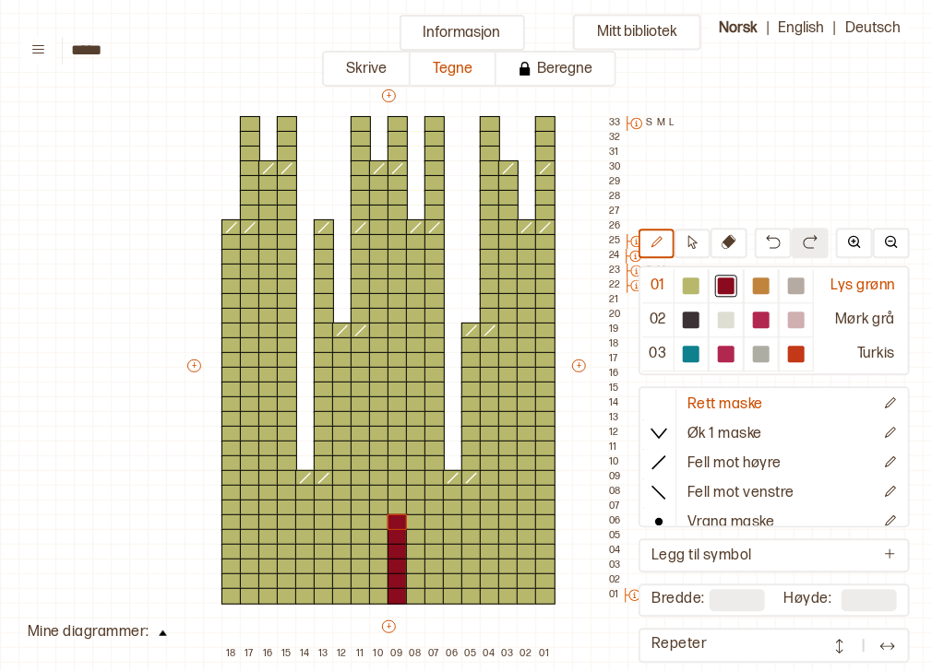
scroll to position [90, 89]
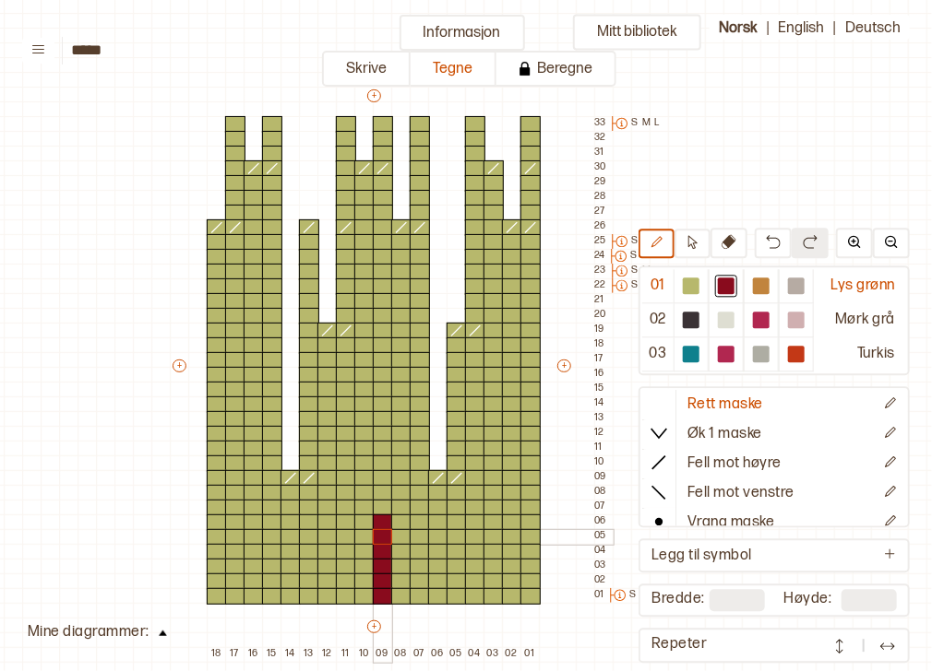
click at [380, 537] on div at bounding box center [383, 537] width 20 height 17
click at [697, 285] on div at bounding box center [691, 286] width 17 height 17
click at [385, 517] on div at bounding box center [383, 523] width 20 height 17
click at [725, 286] on div at bounding box center [726, 286] width 17 height 17
click at [398, 525] on div at bounding box center [401, 523] width 20 height 17
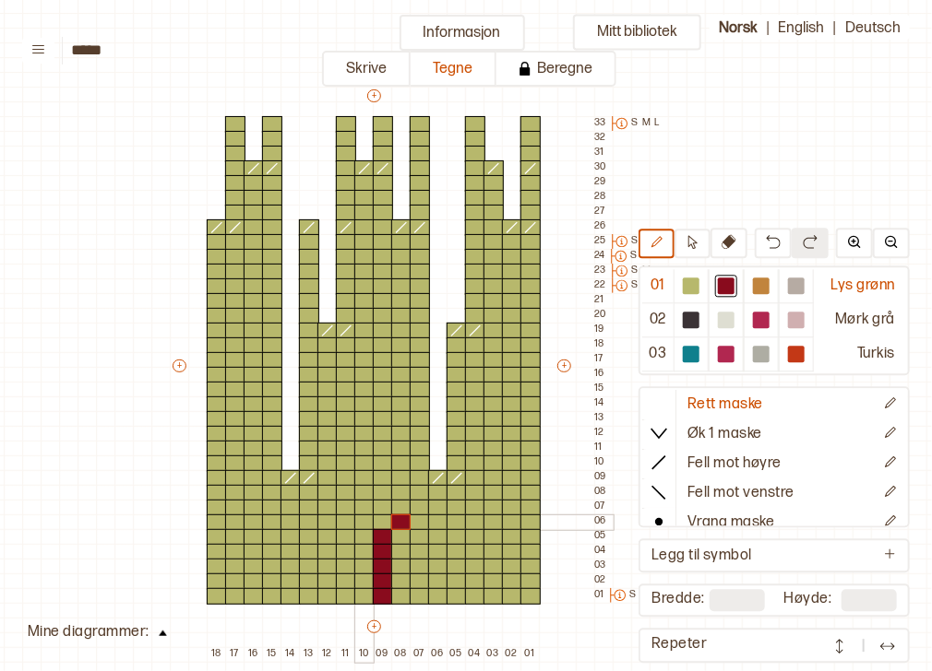
click at [362, 523] on div at bounding box center [364, 523] width 20 height 17
click at [418, 505] on div at bounding box center [420, 508] width 20 height 17
click at [399, 505] on div at bounding box center [401, 508] width 20 height 17
drag, startPoint x: 362, startPoint y: 505, endPoint x: 347, endPoint y: 505, distance: 15.7
click at [347, 505] on div "+ + + + 18 17 16 15 14 13 12 11 10 09 08 07 06 05 04 03 02 01 33 S M L 32 31 30…" at bounding box center [391, 375] width 443 height 576
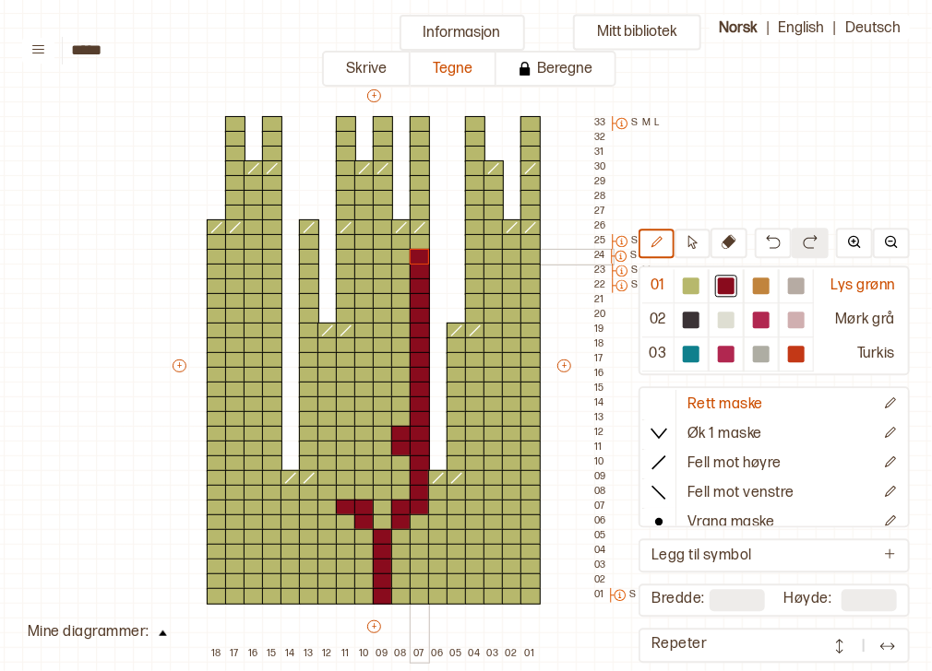
drag, startPoint x: 413, startPoint y: 490, endPoint x: 416, endPoint y: 248, distance: 241.7
click at [416, 248] on div "+ + + + 18 17 16 15 14 13 12 11 10 09 08 07 06 05 04 03 02 01 33 S M L 32 31 30…" at bounding box center [391, 375] width 443 height 576
click at [404, 284] on div at bounding box center [401, 287] width 20 height 17
drag, startPoint x: 387, startPoint y: 303, endPoint x: 384, endPoint y: 344, distance: 41.7
click at [384, 344] on div "+ + + + 18 17 16 15 14 13 12 11 10 09 08 07 06 05 04 03 02 01 33 S M L 32 31 30…" at bounding box center [391, 375] width 443 height 576
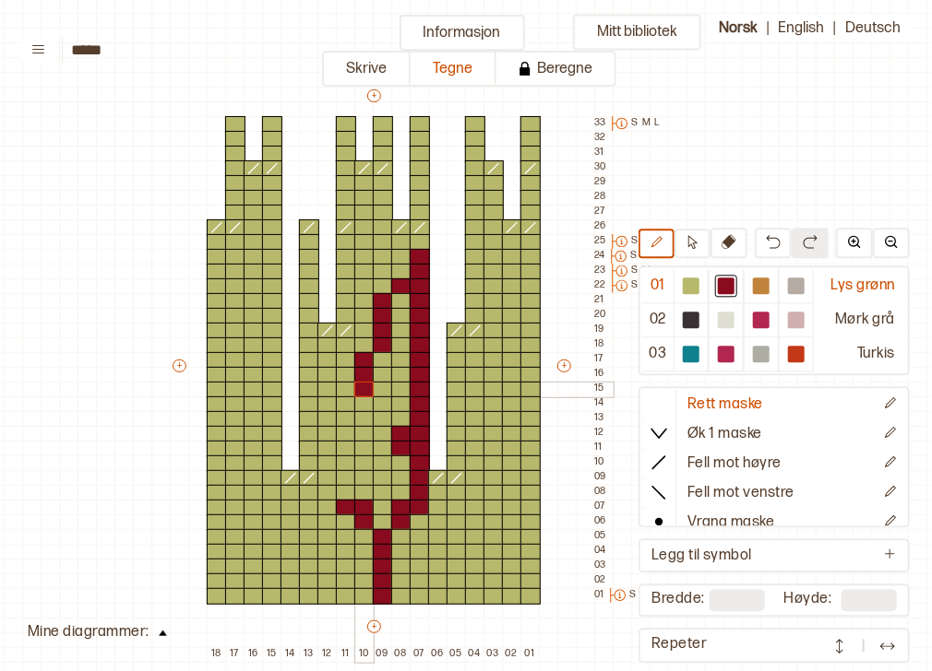
drag, startPoint x: 364, startPoint y: 353, endPoint x: 365, endPoint y: 386, distance: 32.3
click at [365, 386] on div "+ + + + 18 17 16 15 14 13 12 11 10 09 08 07 06 05 04 03 02 01 33 S M L 32 31 30…" at bounding box center [391, 375] width 443 height 576
drag, startPoint x: 339, startPoint y: 394, endPoint x: 347, endPoint y: 494, distance: 100.8
click at [347, 494] on div "+ + + + 18 17 16 15 14 13 12 11 10 09 08 07 06 05 04 03 02 01 33 S M L 32 31 30…" at bounding box center [391, 375] width 443 height 576
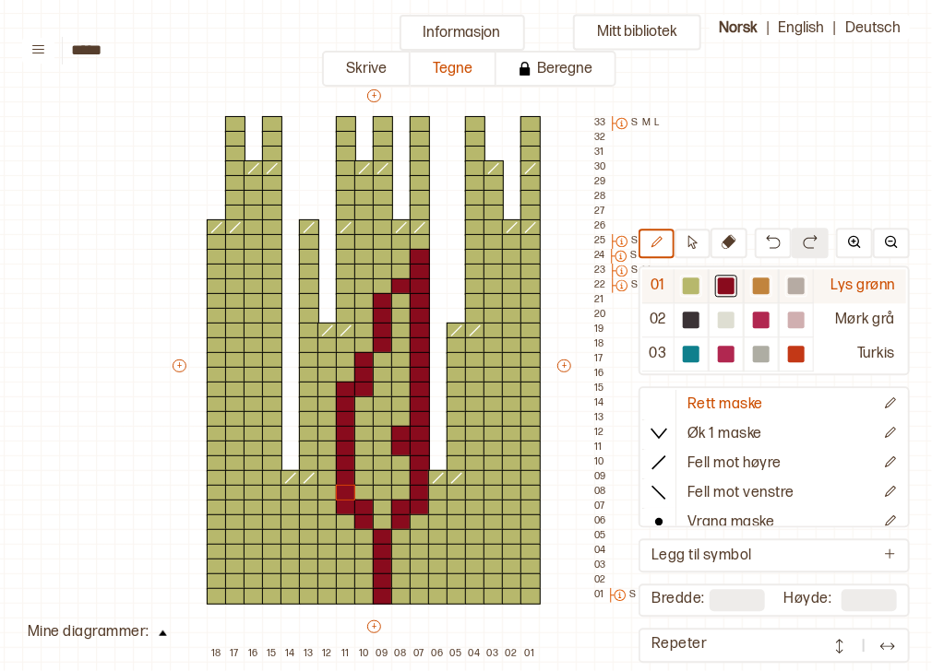
click at [697, 286] on div at bounding box center [691, 286] width 17 height 17
click at [399, 443] on div "+ + + + 18 17 16 15 14 13 12 11 10 09 08 07 06 05 04 03 02 01 33 S M L 32 31 30…" at bounding box center [391, 375] width 443 height 576
drag, startPoint x: 415, startPoint y: 553, endPoint x: 417, endPoint y: 572, distance: 19.5
click at [417, 572] on div "+ + + + 18 17 16 15 14 13 12 11 10 09 08 07 06 05 04 03 02 01 33 S M L 32 31 30…" at bounding box center [391, 375] width 443 height 576
click at [731, 293] on div at bounding box center [726, 286] width 17 height 17
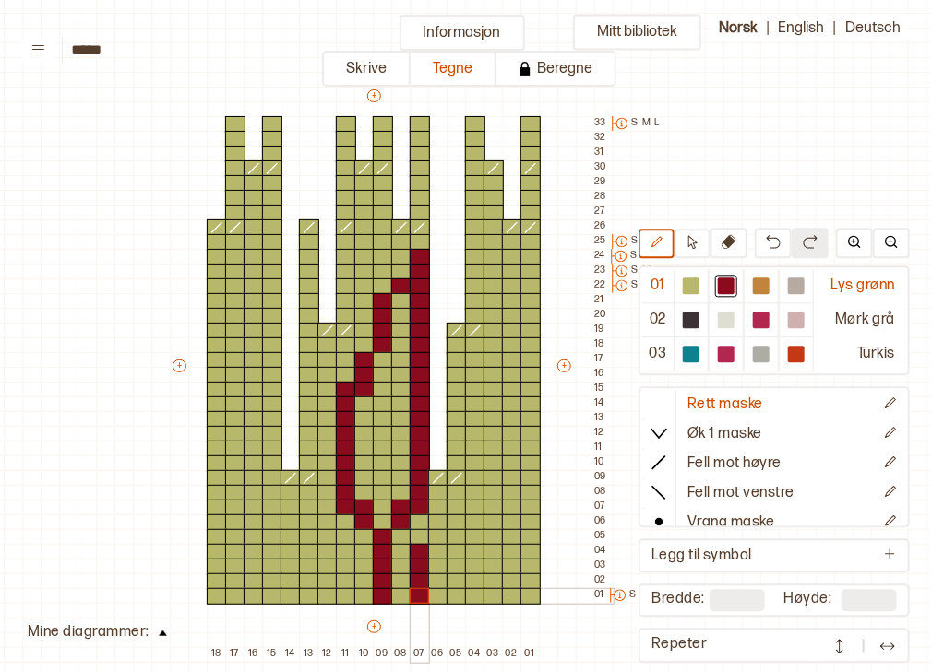
drag, startPoint x: 421, startPoint y: 553, endPoint x: 422, endPoint y: 589, distance: 36.0
click at [422, 589] on div "+ + + + 18 17 16 15 14 13 12 11 10 09 08 07 06 05 04 03 02 01 33 S M L 32 31 30…" at bounding box center [391, 375] width 443 height 576
drag, startPoint x: 451, startPoint y: 594, endPoint x: 450, endPoint y: 538, distance: 56.3
click at [450, 538] on div "+ + + + 18 17 16 15 14 13 12 11 10 09 08 07 06 05 04 03 02 01 33 S M L 32 31 30…" at bounding box center [391, 375] width 443 height 576
drag, startPoint x: 491, startPoint y: 599, endPoint x: 491, endPoint y: 524, distance: 74.7
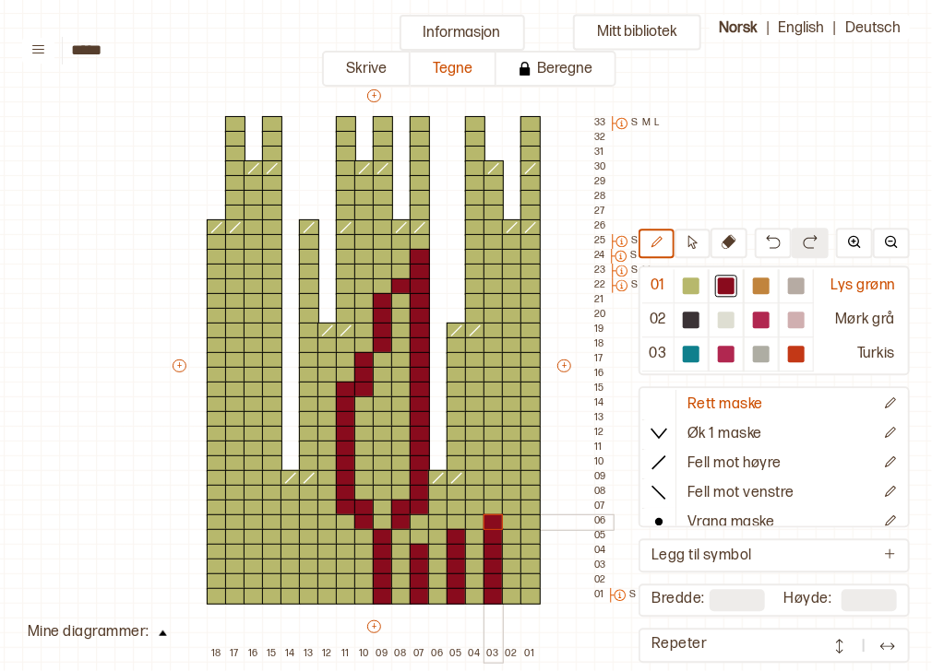
click at [491, 524] on div "+ + + + 18 17 16 15 14 13 12 11 10 09 08 07 06 05 04 03 02 01 33 S M L 32 31 30…" at bounding box center [391, 375] width 443 height 576
drag, startPoint x: 525, startPoint y: 600, endPoint x: 535, endPoint y: 503, distance: 98.3
click at [535, 503] on div "+ + + + 18 17 16 15 14 13 12 11 10 09 08 07 06 05 04 03 02 01 33 S M L 32 31 30…" at bounding box center [391, 375] width 443 height 576
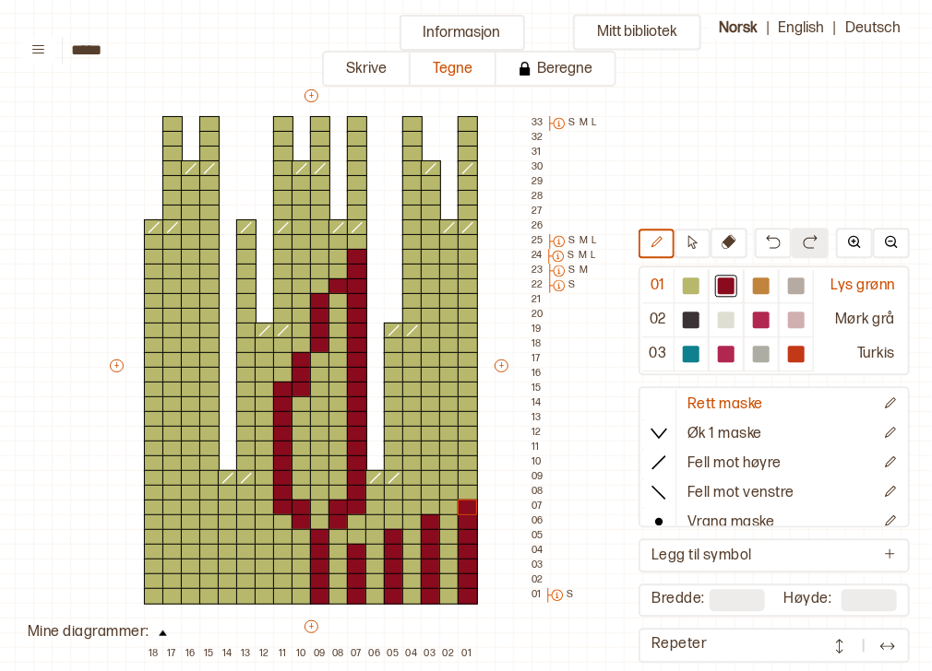
scroll to position [90, 0]
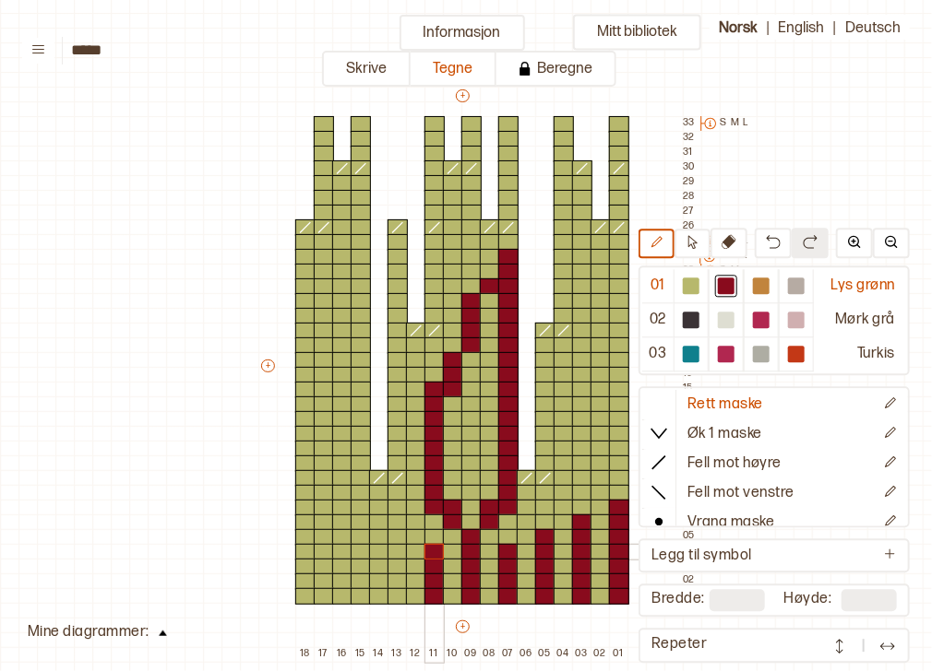
drag, startPoint x: 431, startPoint y: 597, endPoint x: 432, endPoint y: 554, distance: 42.4
click at [432, 554] on div "+ + + + 18 17 16 15 14 13 12 11 10 09 08 07 06 05 04 03 02 01 33 S M L 32 31 30…" at bounding box center [479, 375] width 443 height 576
drag, startPoint x: 398, startPoint y: 591, endPoint x: 391, endPoint y: 536, distance: 55.8
click at [391, 536] on div "+ + + + 18 17 16 15 14 13 12 11 10 09 08 07 06 05 04 03 02 01 33 S M L 32 31 30…" at bounding box center [479, 375] width 443 height 576
drag, startPoint x: 364, startPoint y: 590, endPoint x: 356, endPoint y: 524, distance: 66.9
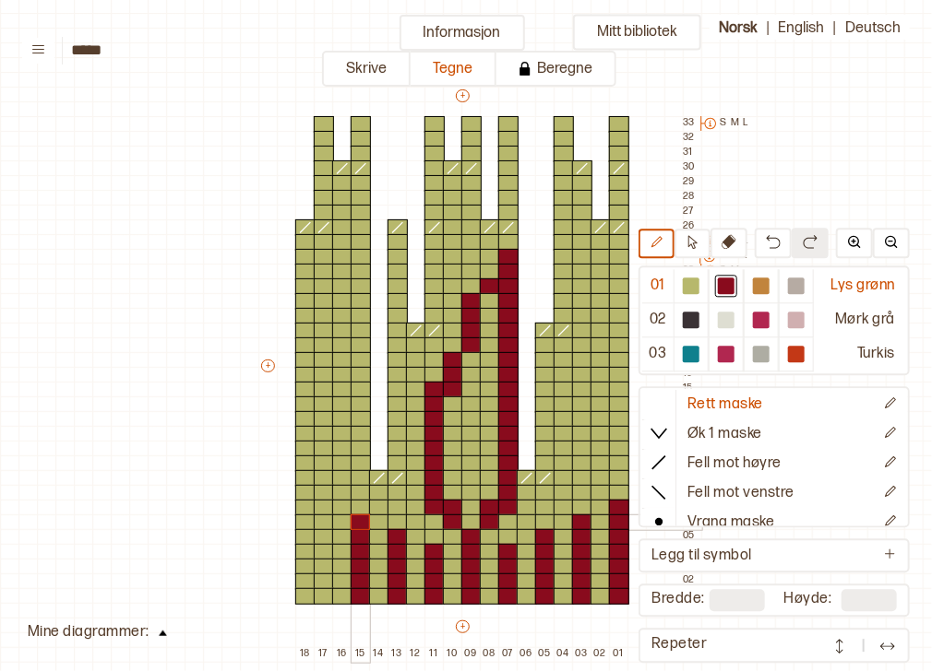
click at [356, 524] on div "+ + + + 18 17 16 15 14 13 12 11 10 09 08 07 06 05 04 03 02 01 33 S M L 32 31 30…" at bounding box center [479, 375] width 443 height 576
drag, startPoint x: 319, startPoint y: 591, endPoint x: 315, endPoint y: 450, distance: 141.2
click at [315, 450] on div "+ + + + 18 17 16 15 14 13 12 11 10 09 08 07 06 05 04 03 02 01 33 S M L 32 31 30…" at bounding box center [479, 375] width 443 height 576
click at [321, 435] on div at bounding box center [324, 434] width 20 height 17
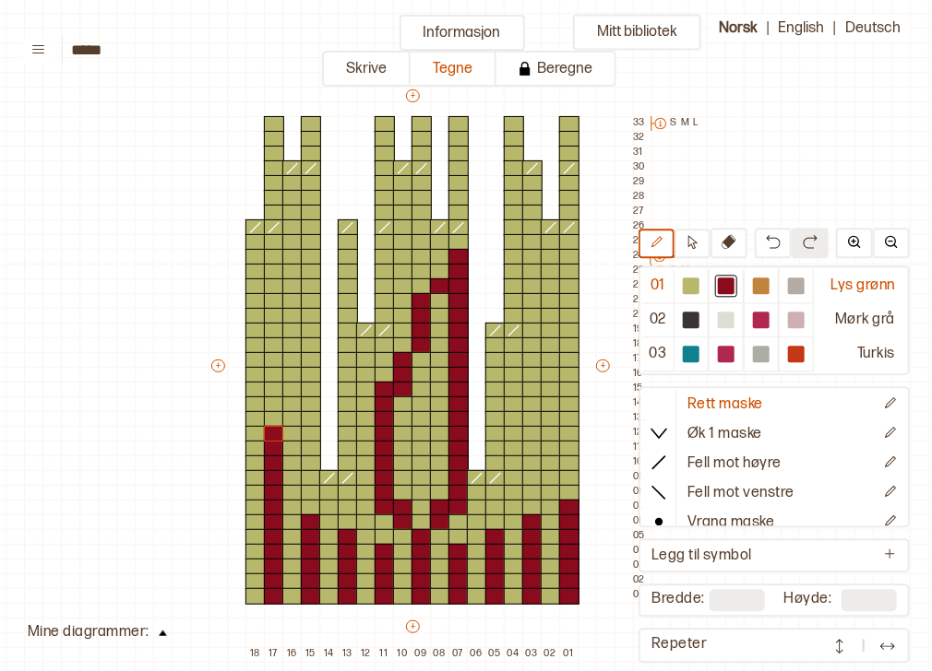
scroll to position [90, 52]
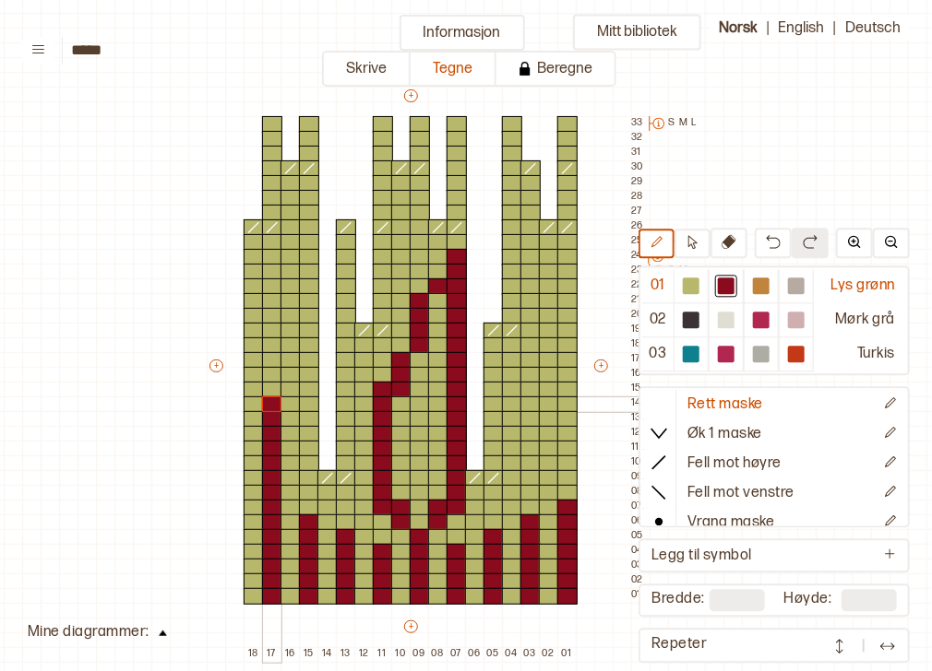
drag, startPoint x: 266, startPoint y: 420, endPoint x: 267, endPoint y: 406, distance: 13.9
click at [267, 406] on div "+ + + + 18 17 16 15 14 13 12 11 10 09 08 07 06 05 04 03 02 01 33 S M L 32 31 30…" at bounding box center [428, 375] width 443 height 576
click at [291, 389] on div at bounding box center [290, 390] width 20 height 17
click at [311, 373] on div at bounding box center [309, 375] width 20 height 17
click at [346, 352] on div at bounding box center [346, 360] width 20 height 17
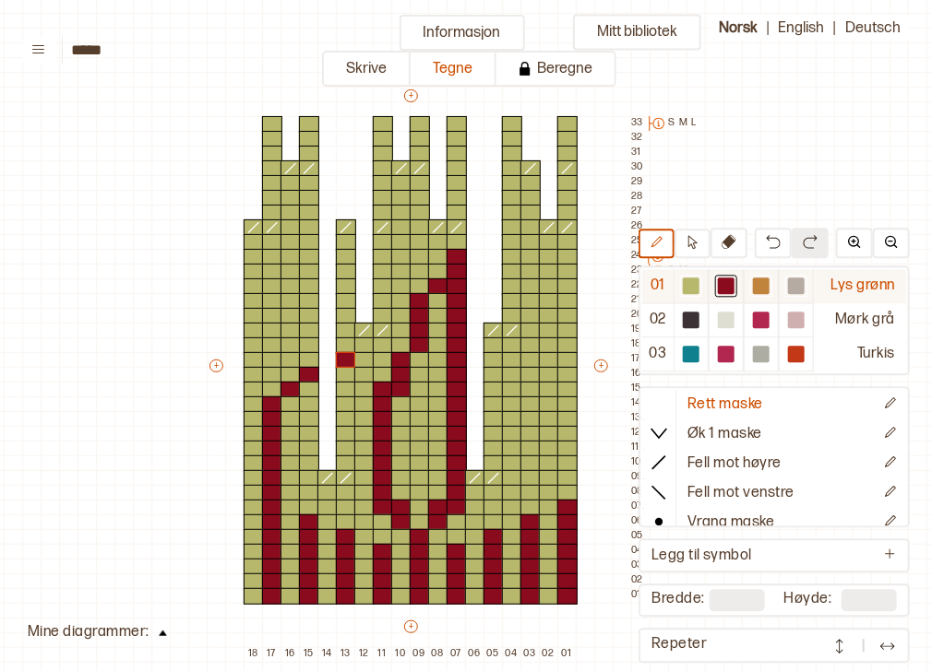
click at [798, 287] on div at bounding box center [796, 286] width 17 height 17
drag, startPoint x: 286, startPoint y: 502, endPoint x: 287, endPoint y: 557, distance: 55.4
click at [287, 557] on div "+ + + + 18 17 16 15 14 13 12 11 10 09 08 07 06 05 04 03 02 01 33 S M L 32 31 30…" at bounding box center [428, 375] width 443 height 576
click at [778, 257] on button at bounding box center [773, 243] width 37 height 30
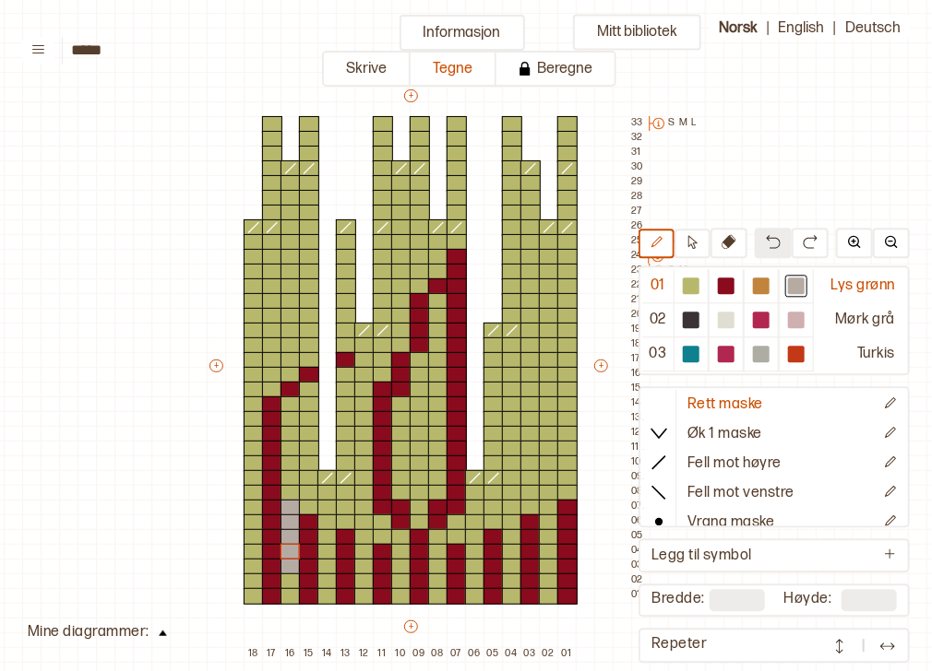
click at [778, 257] on button at bounding box center [773, 243] width 37 height 30
click at [293, 492] on div at bounding box center [290, 493] width 20 height 17
click at [734, 295] on div at bounding box center [726, 286] width 22 height 22
click at [311, 505] on div at bounding box center [309, 508] width 20 height 17
click at [303, 494] on div at bounding box center [309, 493] width 20 height 17
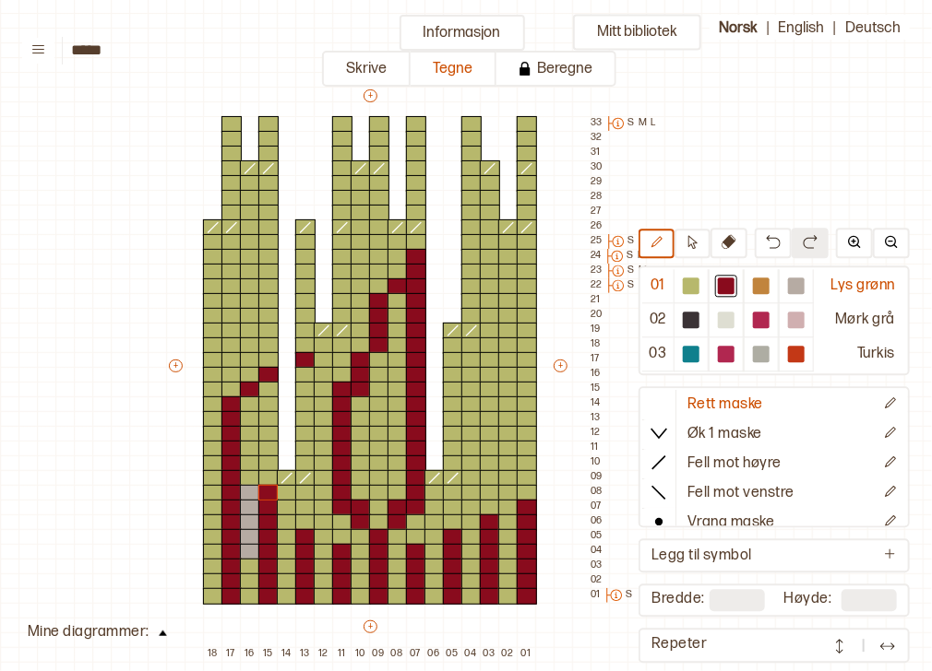
scroll to position [90, 91]
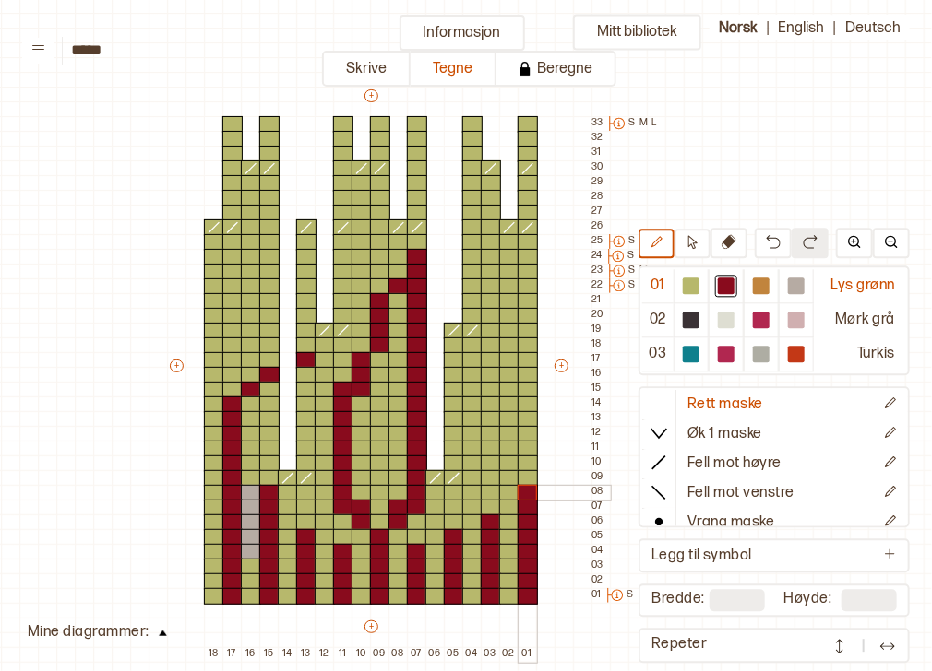
click at [526, 490] on div at bounding box center [527, 493] width 20 height 17
click at [768, 353] on div at bounding box center [761, 354] width 17 height 17
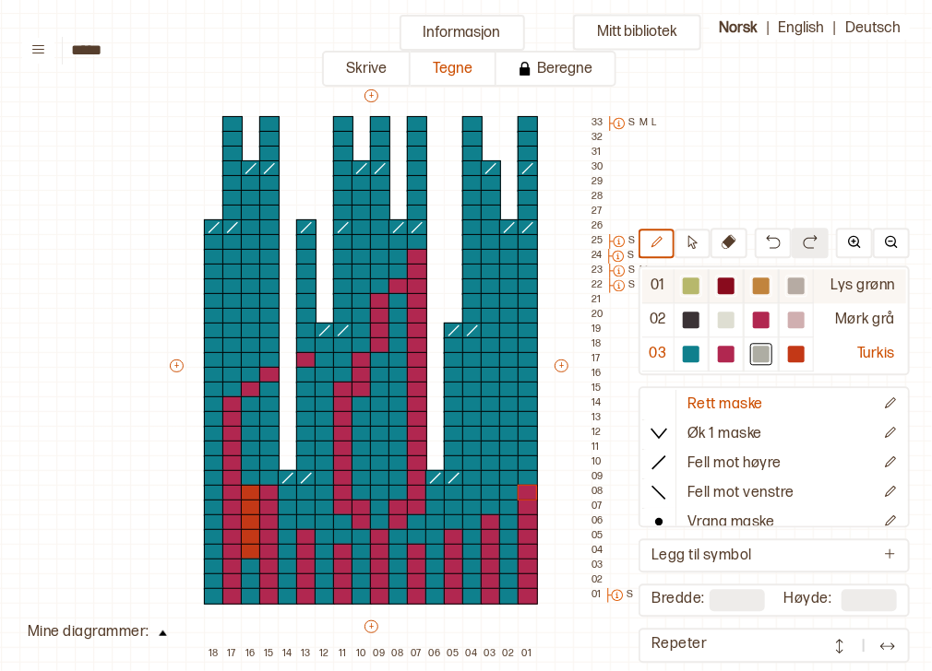
click at [784, 289] on div at bounding box center [795, 286] width 35 height 34
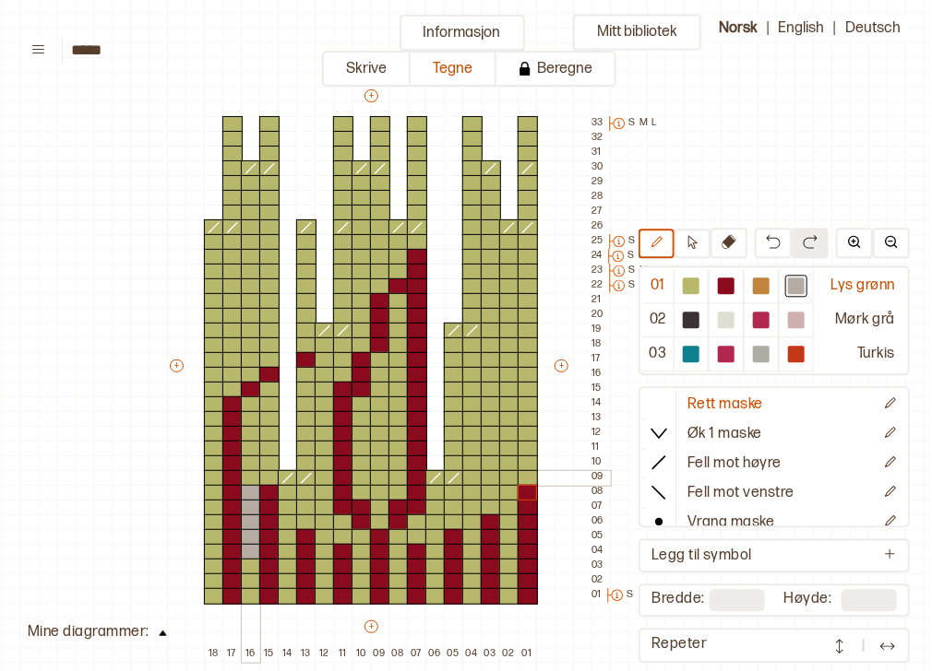
click at [248, 476] on div at bounding box center [251, 478] width 20 height 17
drag, startPoint x: 210, startPoint y: 477, endPoint x: 208, endPoint y: 552, distance: 74.7
click at [208, 552] on div "+ + + + 18 17 16 15 14 13 12 11 10 09 08 07 06 05 04 03 02 01 33 S M L 32 31 30…" at bounding box center [388, 375] width 443 height 576
drag, startPoint x: 287, startPoint y: 505, endPoint x: 288, endPoint y: 541, distance: 36.9
click at [288, 541] on div "+ + + + 18 17 16 15 14 13 12 11 10 09 08 07 06 05 04 03 02 01 33 S M L 32 31 30…" at bounding box center [388, 375] width 443 height 576
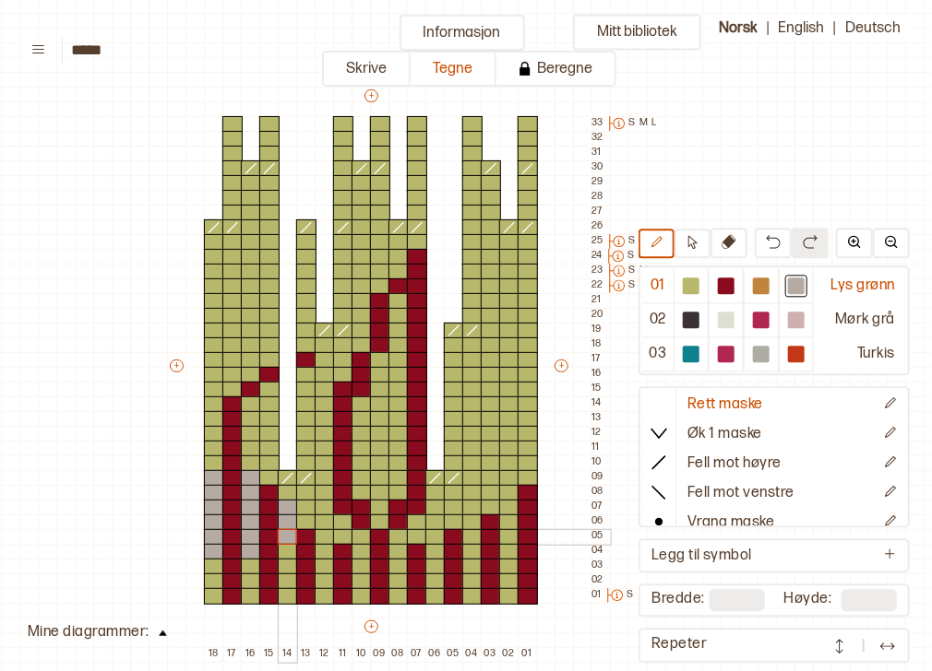
click at [288, 541] on div at bounding box center [288, 537] width 20 height 17
click at [291, 554] on div at bounding box center [288, 552] width 20 height 17
drag, startPoint x: 326, startPoint y: 537, endPoint x: 327, endPoint y: 546, distance: 9.4
click at [327, 546] on div "+ + + + 18 17 16 15 14 13 12 11 10 09 08 07 06 05 04 03 02 01 33 S M L 32 31 30…" at bounding box center [388, 375] width 443 height 576
drag, startPoint x: 438, startPoint y: 548, endPoint x: 438, endPoint y: 529, distance: 18.4
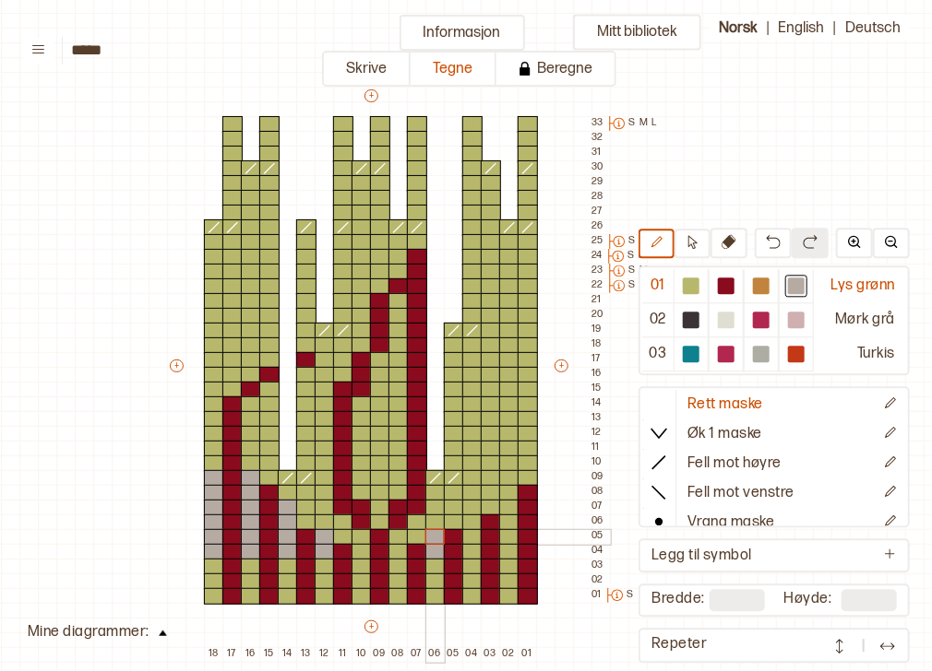
click at [438, 529] on div "+ + + + 18 17 16 15 14 13 12 11 10 09 08 07 06 05 04 03 02 01 33 S M L 32 31 30…" at bounding box center [388, 375] width 443 height 576
drag, startPoint x: 469, startPoint y: 548, endPoint x: 469, endPoint y: 506, distance: 41.5
click at [469, 506] on div "+ + + + 18 17 16 15 14 13 12 11 10 09 08 07 06 05 04 03 02 01 33 S M L 32 31 30…" at bounding box center [388, 375] width 443 height 576
drag, startPoint x: 515, startPoint y: 552, endPoint x: 509, endPoint y: 476, distance: 75.8
click at [509, 476] on div "+ + + + 18 17 16 15 14 13 12 11 10 09 08 07 06 05 04 03 02 01 33 S M L 32 31 30…" at bounding box center [388, 375] width 443 height 576
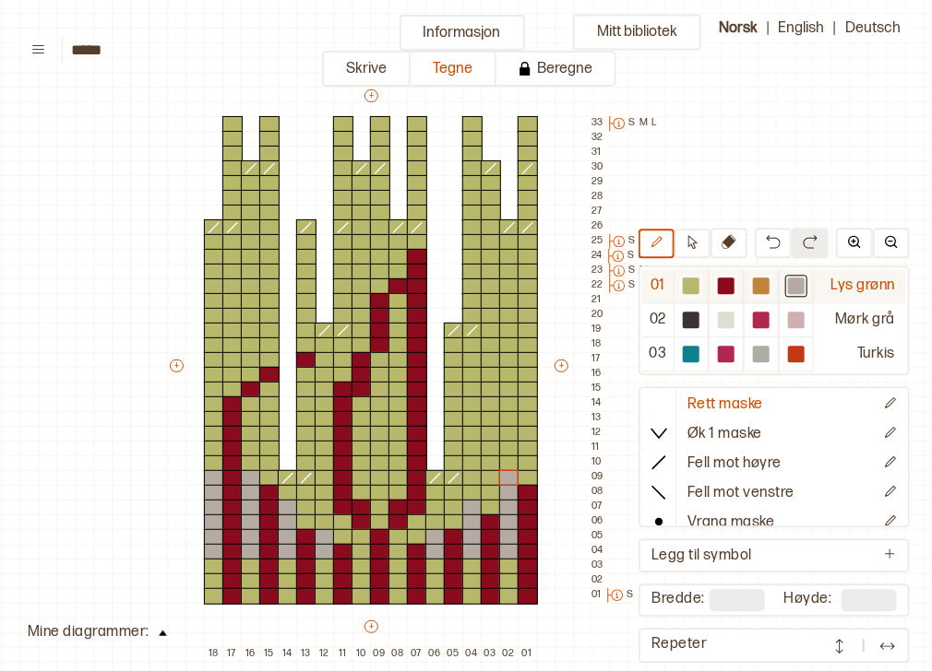
click at [699, 285] on div at bounding box center [691, 286] width 17 height 17
click at [509, 491] on div at bounding box center [509, 493] width 20 height 17
click at [470, 509] on div at bounding box center [472, 508] width 20 height 17
click at [465, 522] on div at bounding box center [472, 523] width 20 height 17
click at [726, 284] on div at bounding box center [726, 286] width 17 height 17
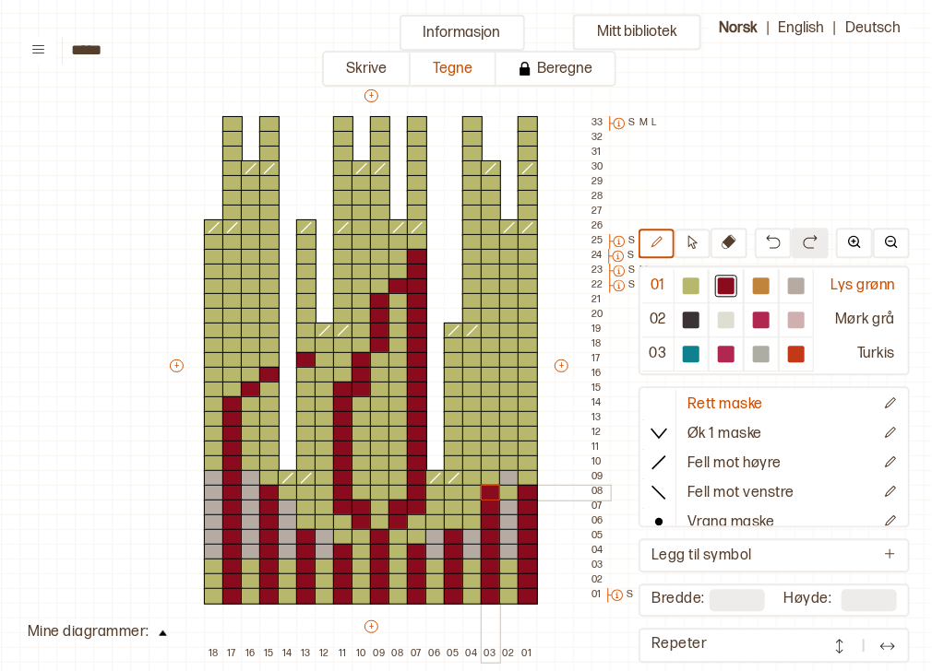
drag, startPoint x: 489, startPoint y: 505, endPoint x: 488, endPoint y: 494, distance: 10.2
click at [488, 494] on div "+ + + + 18 17 16 15 14 13 12 11 10 09 08 07 06 05 04 03 02 01 33 S M L 32 31 30…" at bounding box center [388, 375] width 443 height 576
click at [727, 293] on div at bounding box center [726, 286] width 17 height 17
drag, startPoint x: 528, startPoint y: 480, endPoint x: 520, endPoint y: 397, distance: 83.3
click at [520, 397] on div "+ + + + 18 17 16 15 14 13 12 11 10 09 08 07 06 05 04 03 02 01 33 S M L 32 31 30…" at bounding box center [388, 375] width 443 height 576
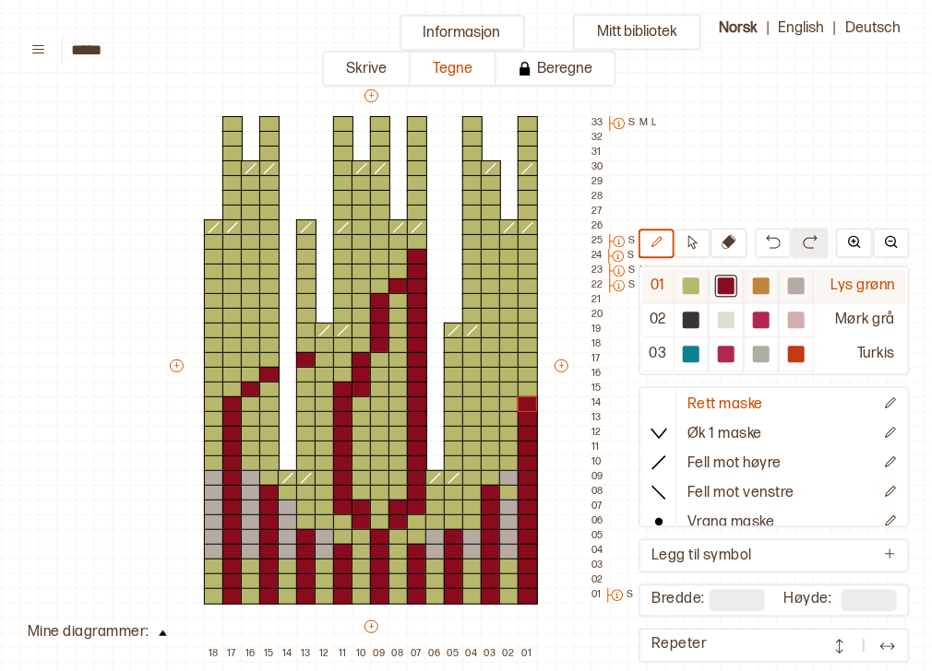
click at [794, 288] on div at bounding box center [796, 286] width 17 height 17
drag, startPoint x: 507, startPoint y: 477, endPoint x: 508, endPoint y: 501, distance: 24.0
click at [508, 501] on div "+ + + + 18 17 16 15 14 13 12 11 10 09 08 07 06 05 04 03 02 01 33 S M L 32 31 30…" at bounding box center [388, 375] width 443 height 576
click at [694, 288] on div at bounding box center [691, 286] width 17 height 17
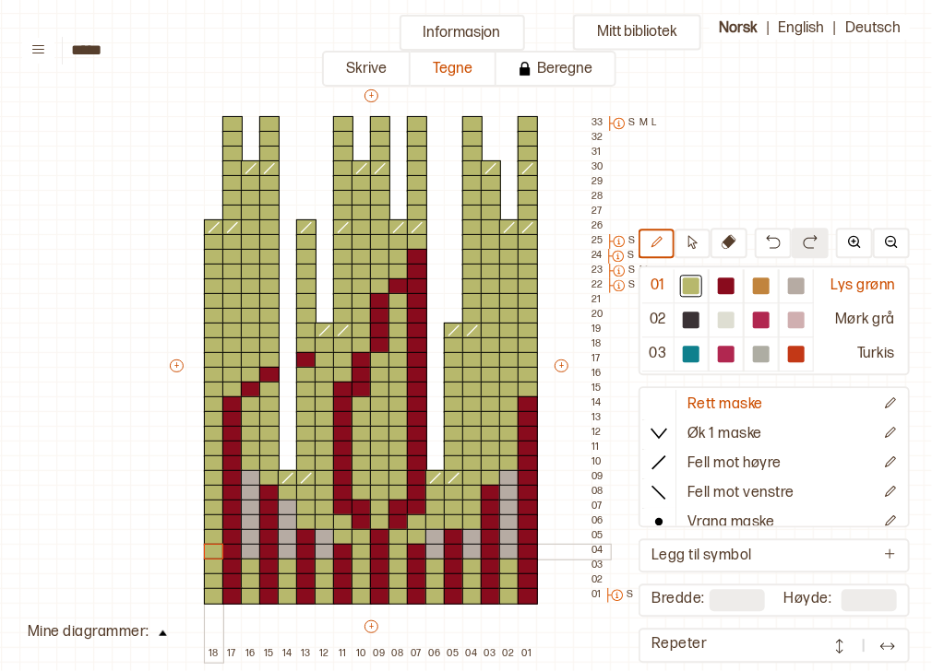
drag, startPoint x: 208, startPoint y: 473, endPoint x: 209, endPoint y: 566, distance: 93.2
click at [209, 566] on div "+ + + + 18 17 16 15 14 13 12 11 10 09 08 07 06 05 04 03 02 01 33 S M L 32 31 30…" at bounding box center [388, 375] width 443 height 576
click at [765, 351] on div at bounding box center [761, 354] width 17 height 17
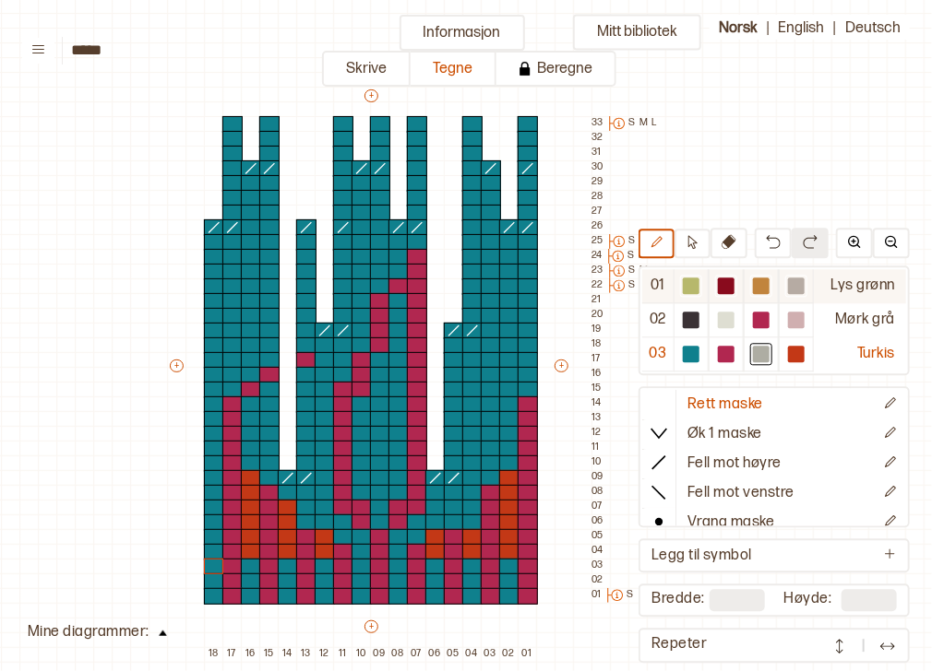
click at [791, 299] on div at bounding box center [795, 286] width 35 height 34
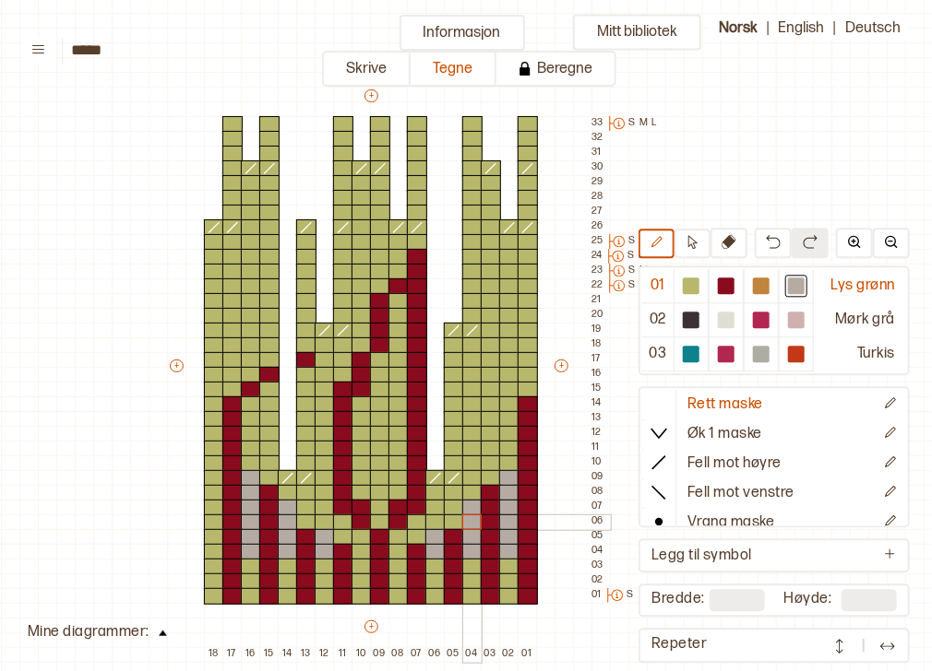
drag, startPoint x: 471, startPoint y: 506, endPoint x: 471, endPoint y: 524, distance: 17.5
click at [471, 524] on div "+ + + + 18 17 16 15 14 13 12 11 10 09 08 07 06 05 04 03 02 01 33 S M L 32 31 30…" at bounding box center [388, 375] width 443 height 576
drag, startPoint x: 380, startPoint y: 526, endPoint x: 377, endPoint y: 496, distance: 29.6
click at [377, 496] on div "+ + + + 18 17 16 15 14 13 12 11 10 09 08 07 06 05 04 03 02 01 33 S M L 32 31 30…" at bounding box center [388, 375] width 443 height 576
click at [367, 486] on div "+ + + + 18 17 16 15 14 13 12 11 10 09 08 07 06 05 04 03 02 01 33 S M L 32 31 30…" at bounding box center [388, 375] width 443 height 576
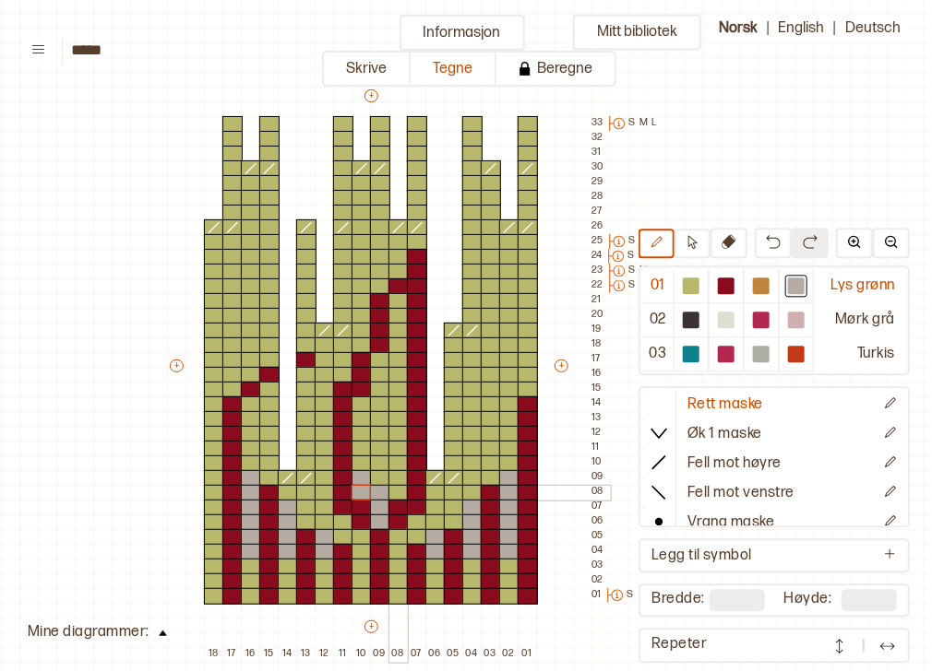
click at [399, 493] on div at bounding box center [398, 493] width 20 height 17
click at [400, 321] on div at bounding box center [398, 316] width 20 height 17
click at [734, 291] on div at bounding box center [726, 286] width 17 height 17
click at [511, 395] on div at bounding box center [509, 390] width 20 height 17
click at [486, 375] on div at bounding box center [491, 375] width 20 height 17
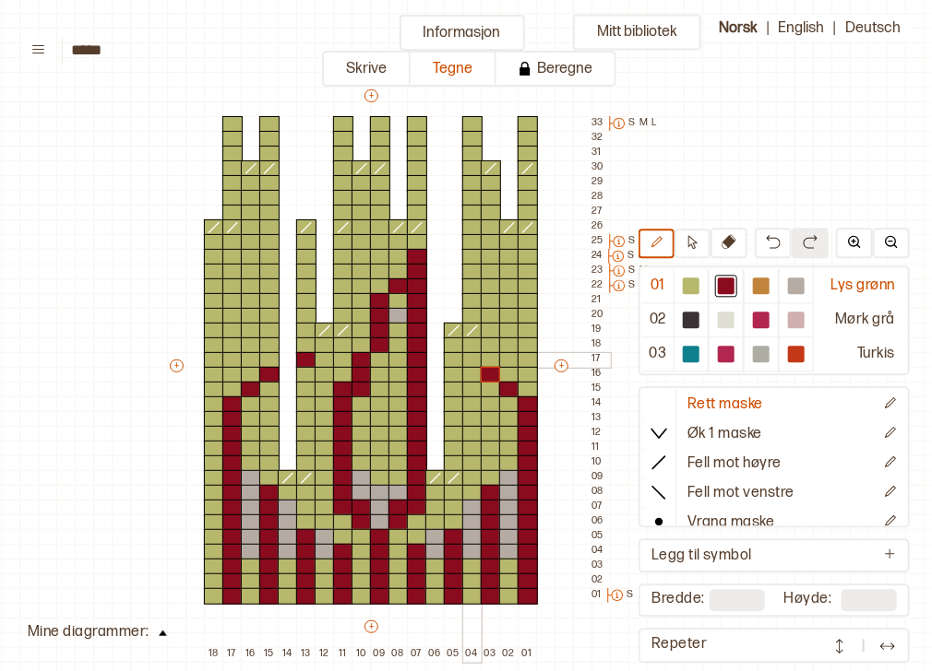
click at [469, 362] on div at bounding box center [472, 360] width 20 height 17
drag, startPoint x: 214, startPoint y: 387, endPoint x: 208, endPoint y: 290, distance: 97.9
click at [208, 290] on div "+ + + + 18 17 16 15 14 13 12 11 10 09 08 07 06 05 04 03 02 01 33 S M L 32 31 30…" at bounding box center [388, 375] width 443 height 576
click at [214, 273] on div at bounding box center [214, 272] width 20 height 17
click at [209, 249] on div at bounding box center [214, 257] width 20 height 17
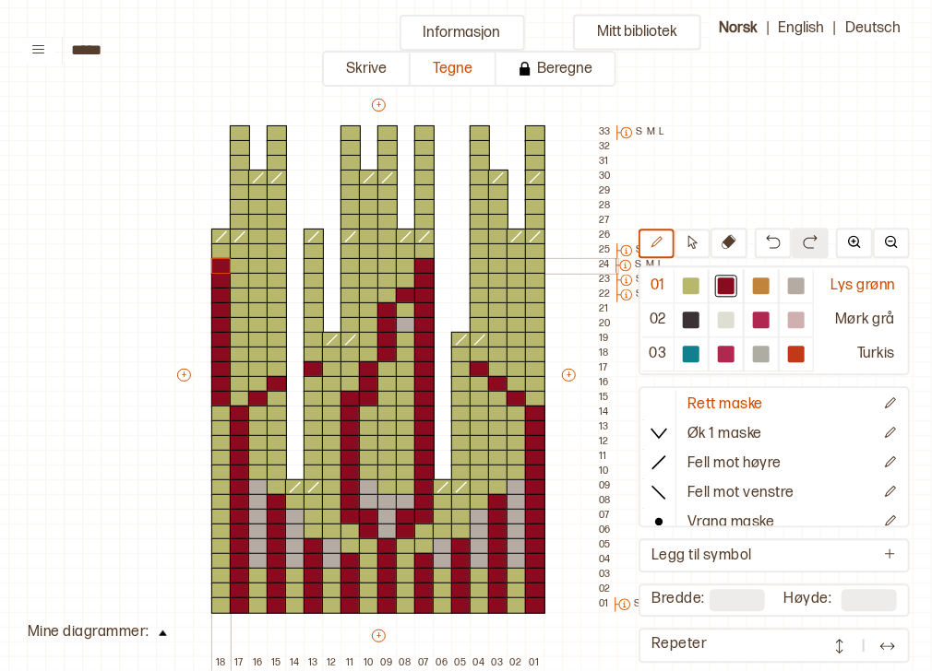
scroll to position [78, 82]
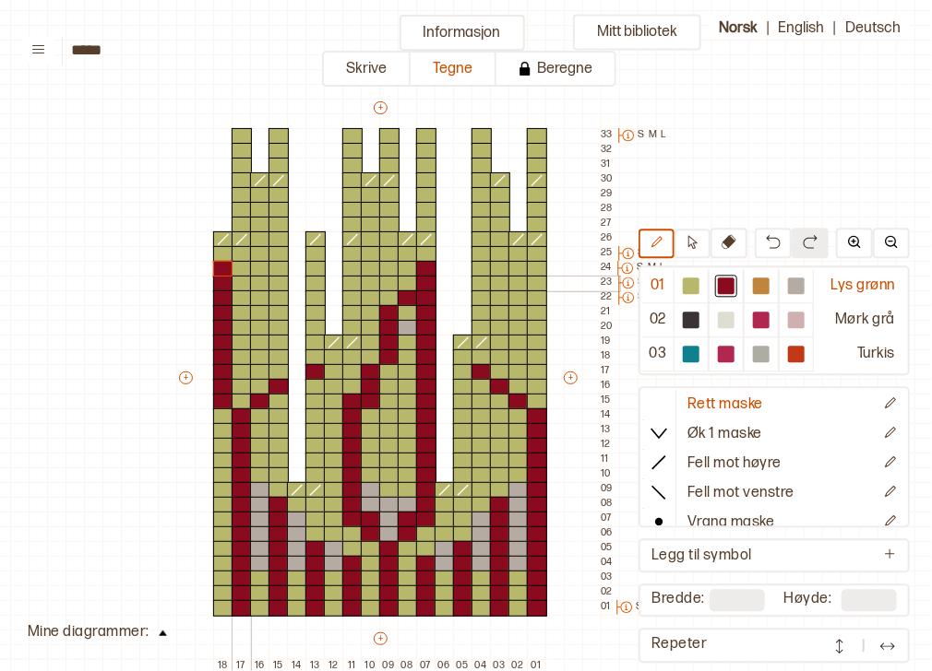
click at [234, 285] on div at bounding box center [242, 284] width 20 height 17
click at [259, 267] on div at bounding box center [260, 269] width 20 height 17
click at [517, 261] on div at bounding box center [518, 269] width 20 height 17
click at [540, 283] on div at bounding box center [537, 284] width 20 height 17
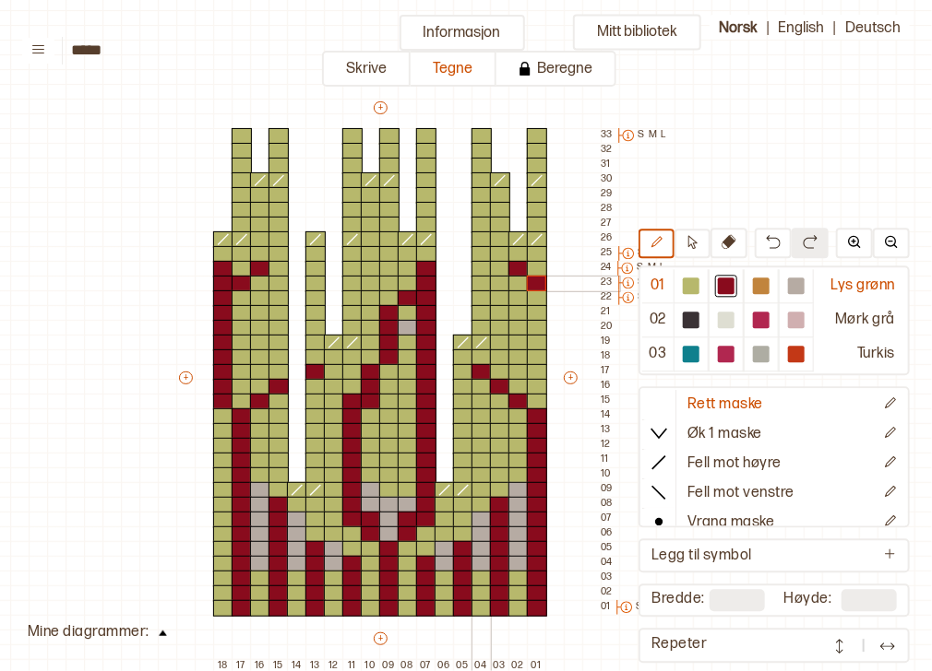
click at [477, 283] on div at bounding box center [481, 284] width 20 height 17
click at [498, 299] on div at bounding box center [500, 299] width 20 height 17
click at [278, 299] on div at bounding box center [278, 299] width 20 height 17
click at [259, 314] on div at bounding box center [260, 313] width 20 height 17
click at [241, 321] on div at bounding box center [242, 328] width 20 height 17
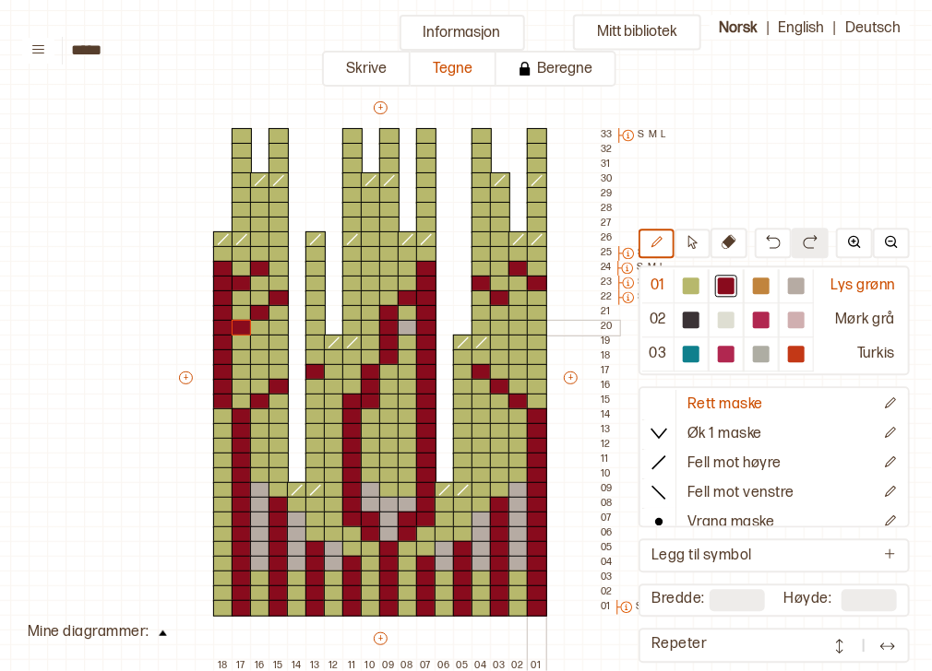
click at [542, 332] on div at bounding box center [537, 328] width 20 height 17
click at [517, 312] on div at bounding box center [518, 313] width 20 height 17
click at [693, 284] on div at bounding box center [691, 286] width 17 height 17
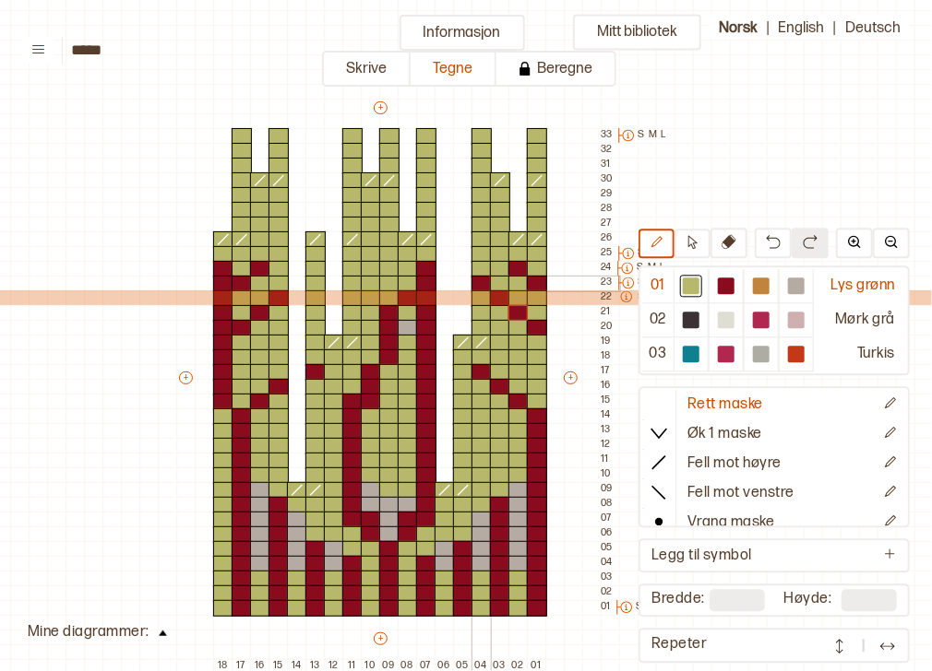
click at [485, 277] on div at bounding box center [481, 284] width 20 height 17
click at [232, 368] on div at bounding box center [242, 372] width 20 height 17
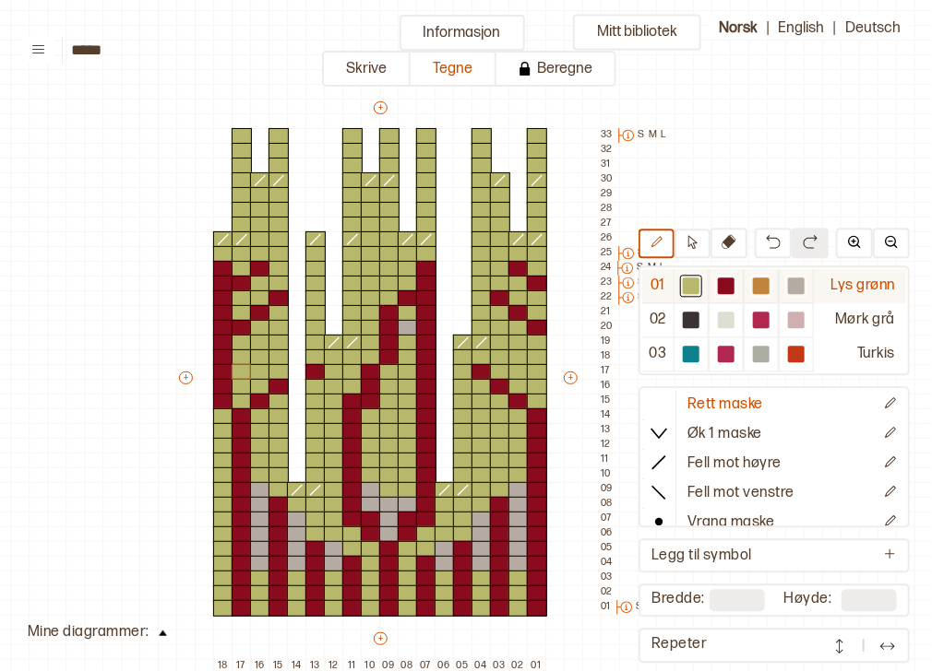
click at [727, 291] on div at bounding box center [726, 286] width 17 height 17
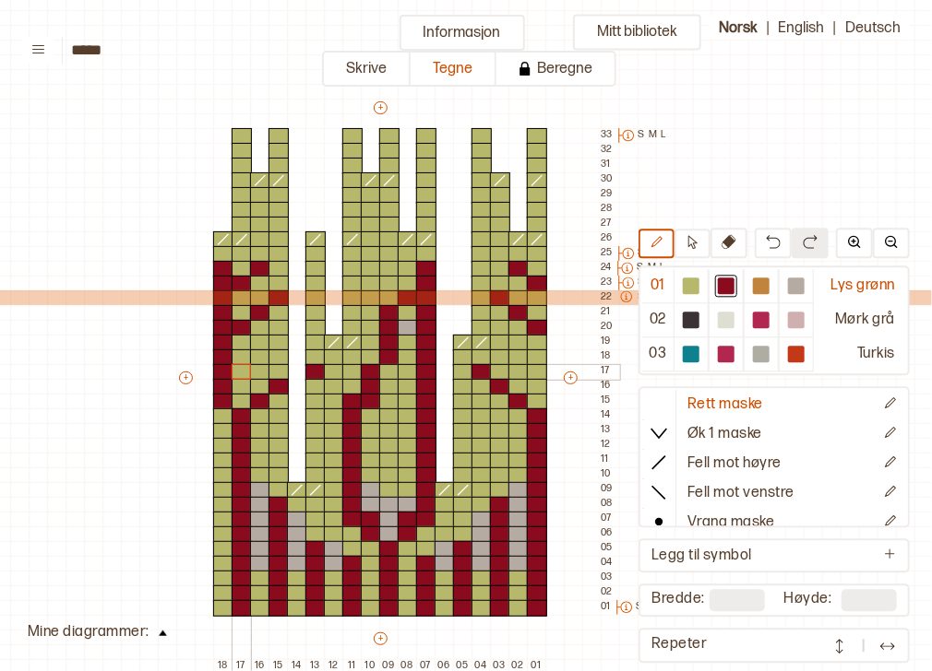
click at [236, 370] on div at bounding box center [242, 372] width 20 height 17
click at [251, 358] on div at bounding box center [260, 358] width 20 height 17
click at [533, 370] on div at bounding box center [537, 372] width 20 height 17
click at [517, 359] on div at bounding box center [518, 358] width 20 height 17
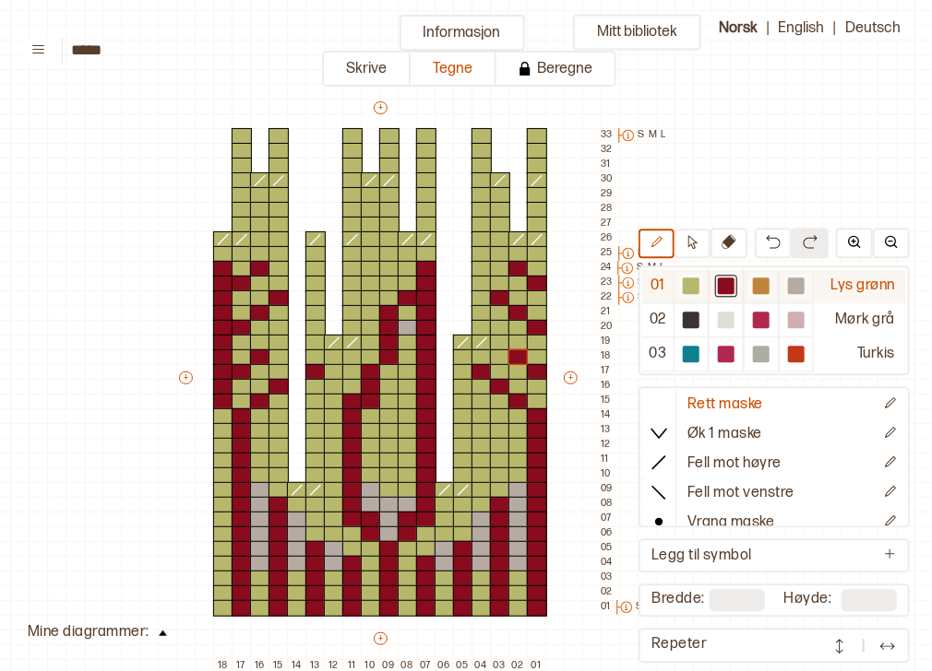
click at [766, 286] on div at bounding box center [761, 286] width 17 height 17
click at [793, 281] on div at bounding box center [796, 286] width 17 height 17
click at [315, 354] on div at bounding box center [315, 358] width 20 height 17
click at [410, 360] on div at bounding box center [408, 358] width 20 height 17
click at [476, 358] on div at bounding box center [481, 358] width 20 height 17
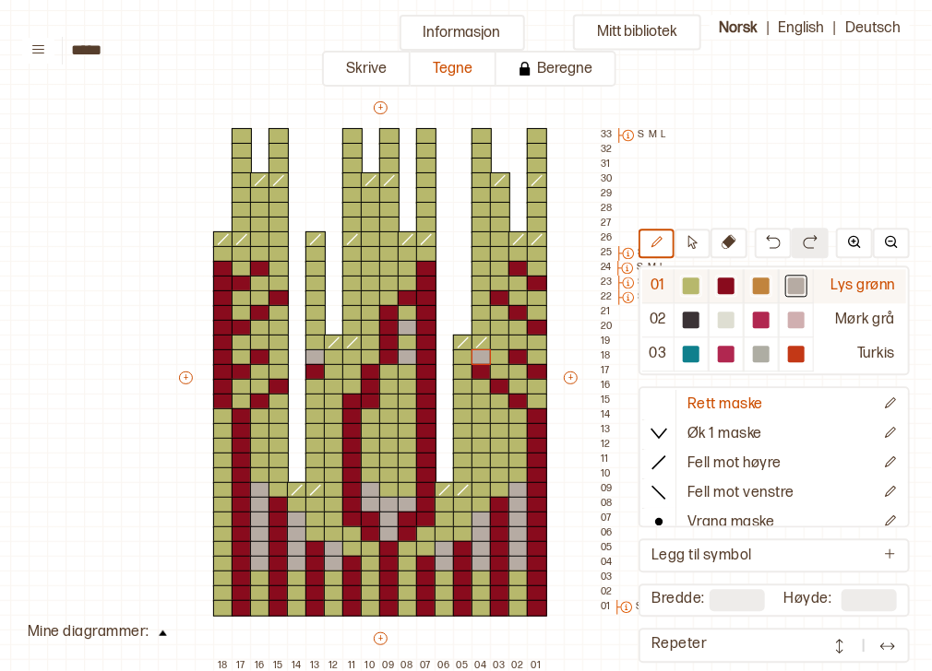
click at [699, 286] on div at bounding box center [691, 286] width 17 height 17
click at [410, 326] on div at bounding box center [408, 328] width 20 height 17
click at [764, 290] on div at bounding box center [761, 286] width 17 height 17
drag, startPoint x: 410, startPoint y: 311, endPoint x: 410, endPoint y: 339, distance: 28.6
click at [410, 339] on div "+ + + + 18 17 16 15 14 13 12 11 10 09 08 07 06 05 04 03 02 01 33 S M L 32 31 30…" at bounding box center [397, 387] width 443 height 576
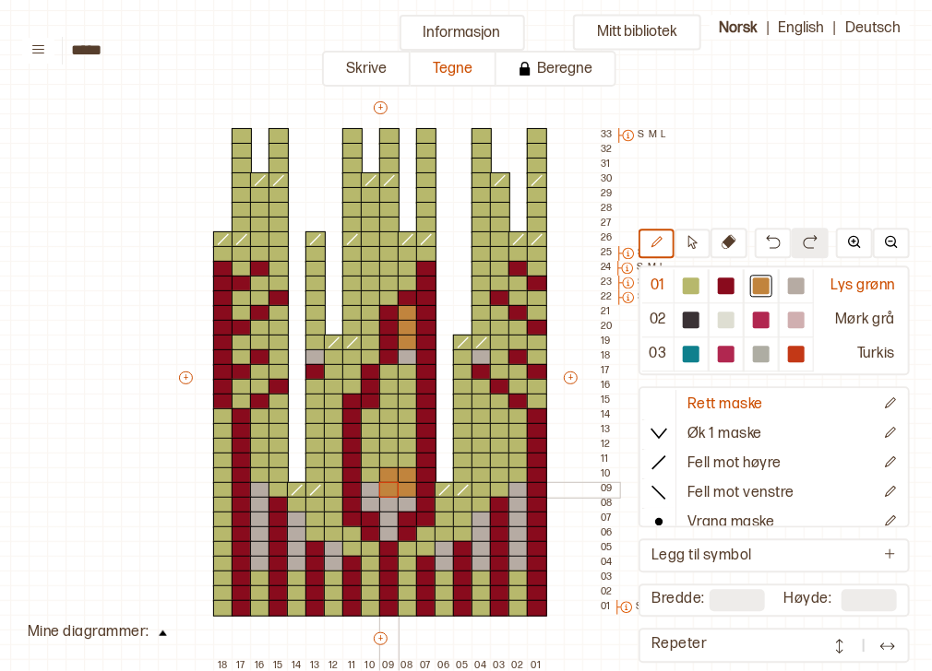
drag, startPoint x: 406, startPoint y: 485, endPoint x: 386, endPoint y: 485, distance: 19.4
click at [386, 485] on div "+ + + + 18 17 16 15 14 13 12 11 10 09 08 07 06 05 04 03 02 01 33 S M L 32 31 30…" at bounding box center [397, 387] width 443 height 576
drag, startPoint x: 366, startPoint y: 474, endPoint x: 365, endPoint y: 463, distance: 11.1
click at [365, 463] on div "+ + + + 18 17 16 15 14 13 12 11 10 09 08 07 06 05 04 03 02 01 33 S M L 32 31 30…" at bounding box center [397, 387] width 443 height 576
drag, startPoint x: 370, startPoint y: 449, endPoint x: 402, endPoint y: 464, distance: 35.5
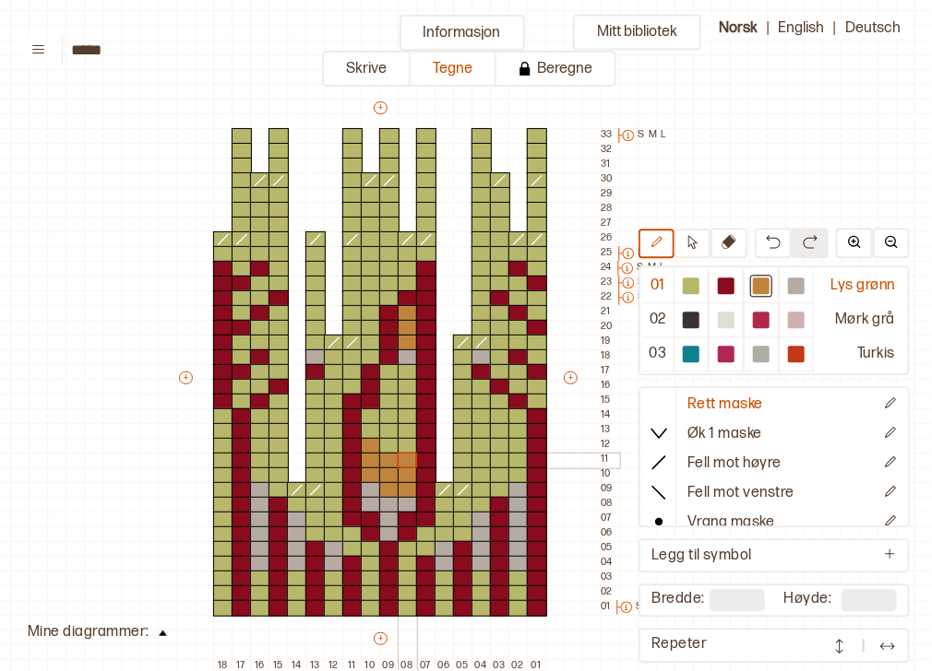
click at [402, 464] on div "+ + + + 18 17 16 15 14 13 12 11 10 09 08 07 06 05 04 03 02 01 33 S M L 32 31 30…" at bounding box center [397, 387] width 443 height 576
click at [390, 372] on div at bounding box center [389, 372] width 20 height 17
drag, startPoint x: 390, startPoint y: 382, endPoint x: 405, endPoint y: 385, distance: 15.0
click at [405, 385] on div "+ + + + 18 17 16 15 14 13 12 11 10 09 08 07 06 05 04 03 02 01 33 S M L 32 31 30…" at bounding box center [397, 387] width 443 height 576
click at [407, 402] on div at bounding box center [408, 402] width 20 height 17
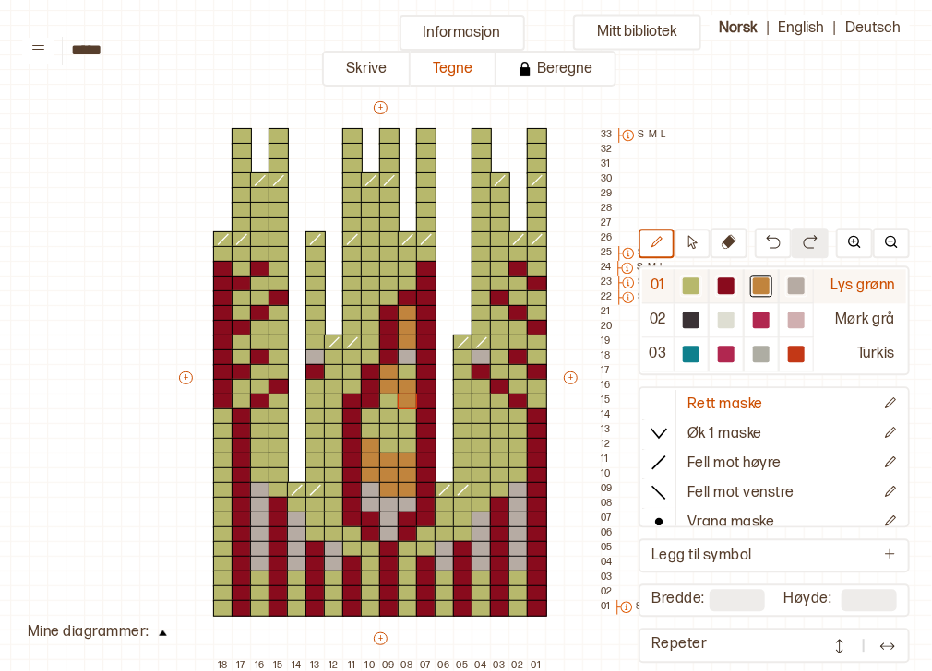
click at [804, 278] on div at bounding box center [796, 286] width 17 height 17
click at [407, 370] on div at bounding box center [408, 372] width 20 height 17
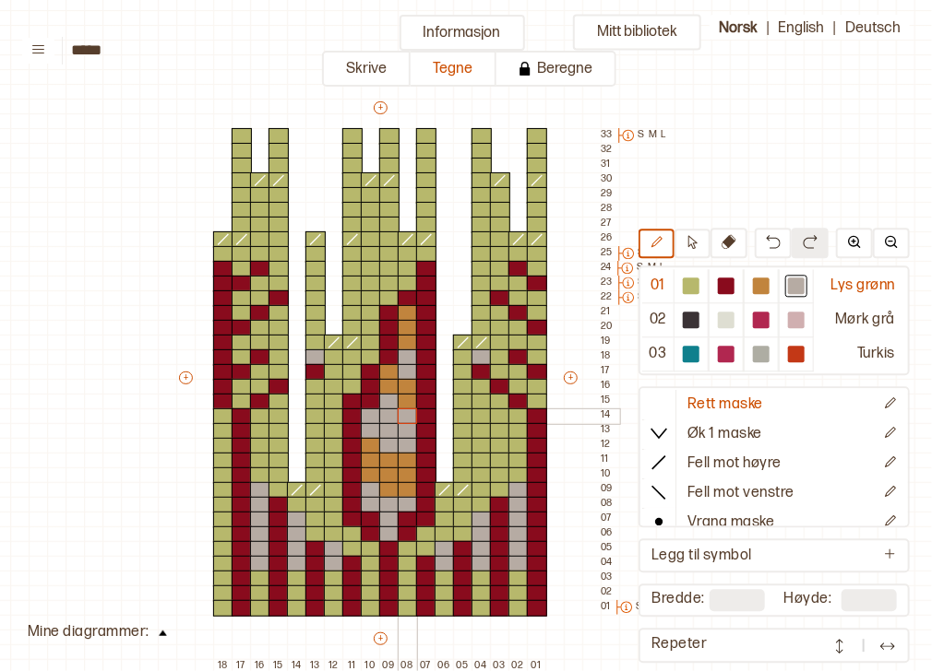
drag, startPoint x: 390, startPoint y: 398, endPoint x: 404, endPoint y: 416, distance: 23.1
click at [404, 416] on div "+ + + + 18 17 16 15 14 13 12 11 10 09 08 07 06 05 04 03 02 01 33 S M L 32 31 30…" at bounding box center [397, 387] width 443 height 576
click at [537, 399] on div at bounding box center [537, 402] width 20 height 17
click at [241, 400] on div at bounding box center [242, 402] width 20 height 17
click at [759, 291] on div at bounding box center [761, 286] width 17 height 17
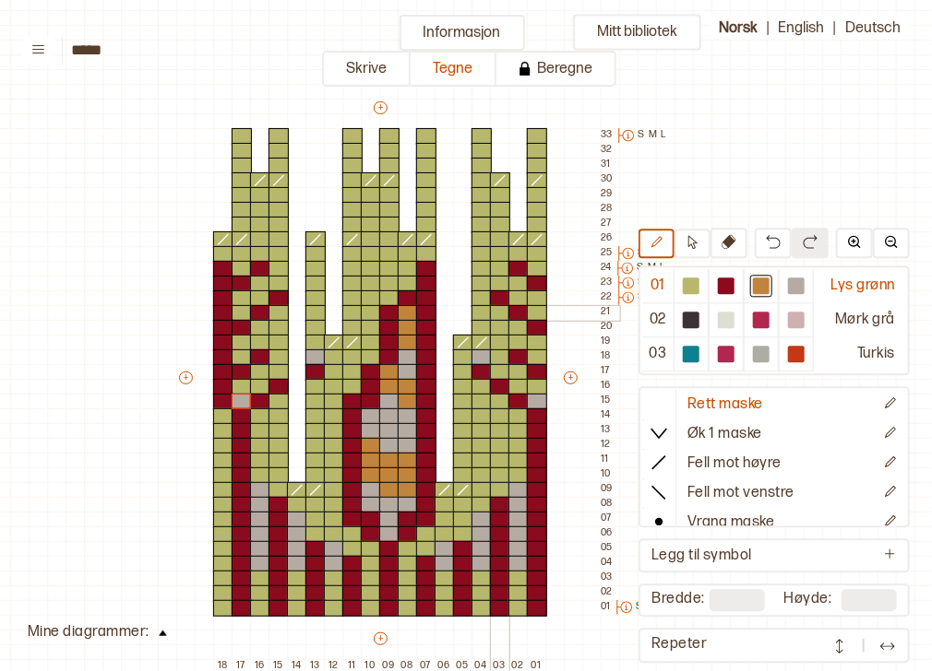
click at [502, 310] on div at bounding box center [500, 313] width 20 height 17
click at [520, 329] on div at bounding box center [518, 328] width 20 height 17
click at [537, 339] on div at bounding box center [537, 343] width 20 height 17
click at [283, 315] on div at bounding box center [278, 313] width 20 height 17
click at [256, 331] on div at bounding box center [260, 328] width 20 height 17
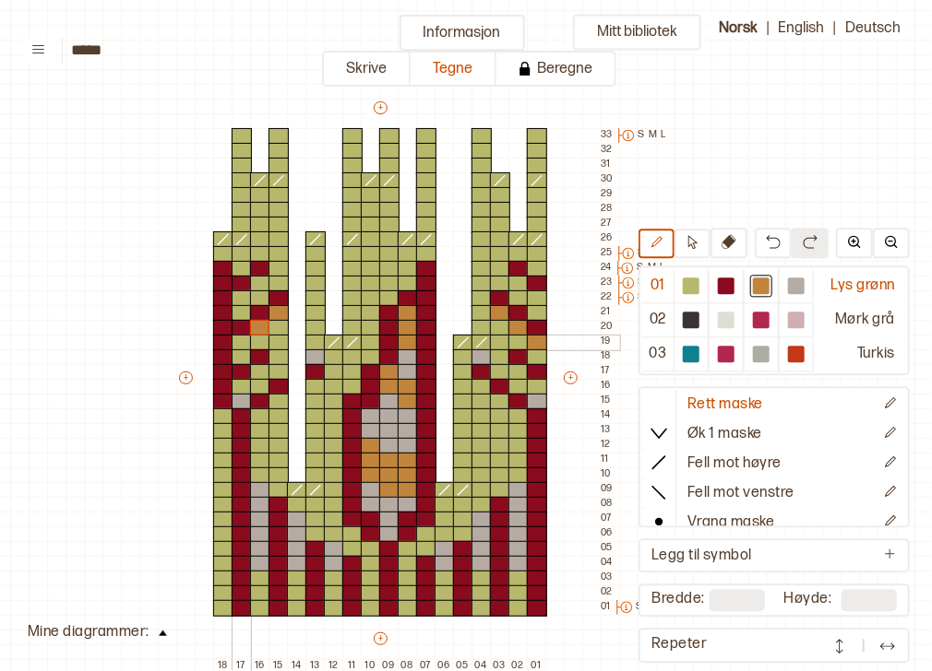
click at [238, 339] on div at bounding box center [242, 343] width 20 height 17
click at [520, 449] on div at bounding box center [518, 446] width 20 height 17
click at [255, 443] on div at bounding box center [260, 446] width 20 height 17
click at [778, 245] on img at bounding box center [773, 241] width 15 height 15
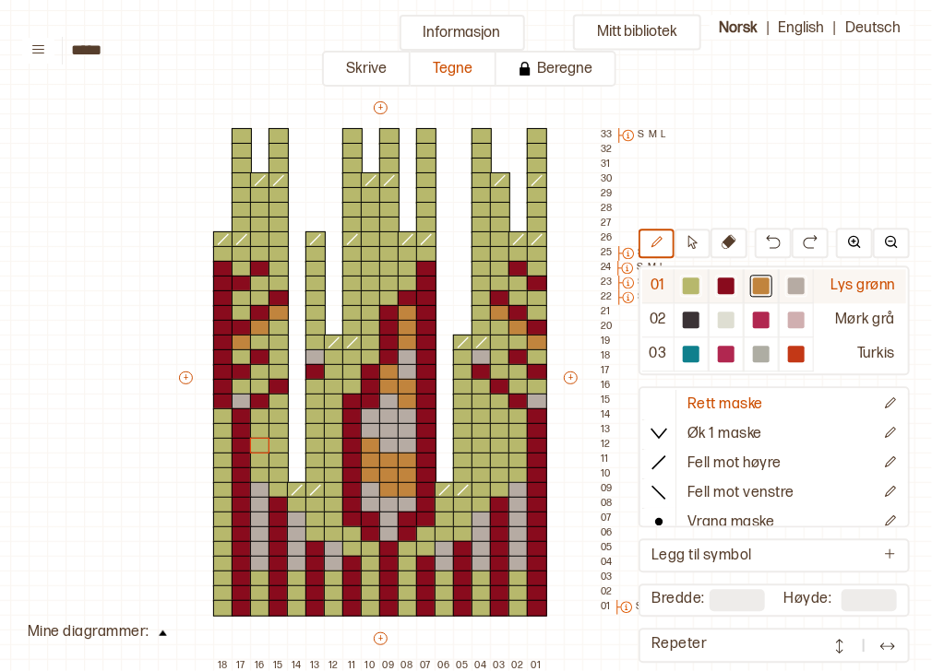
click at [797, 284] on div at bounding box center [796, 286] width 17 height 17
click at [368, 439] on div at bounding box center [371, 446] width 20 height 17
click at [402, 459] on div at bounding box center [408, 461] width 20 height 17
click at [768, 243] on img at bounding box center [773, 241] width 15 height 15
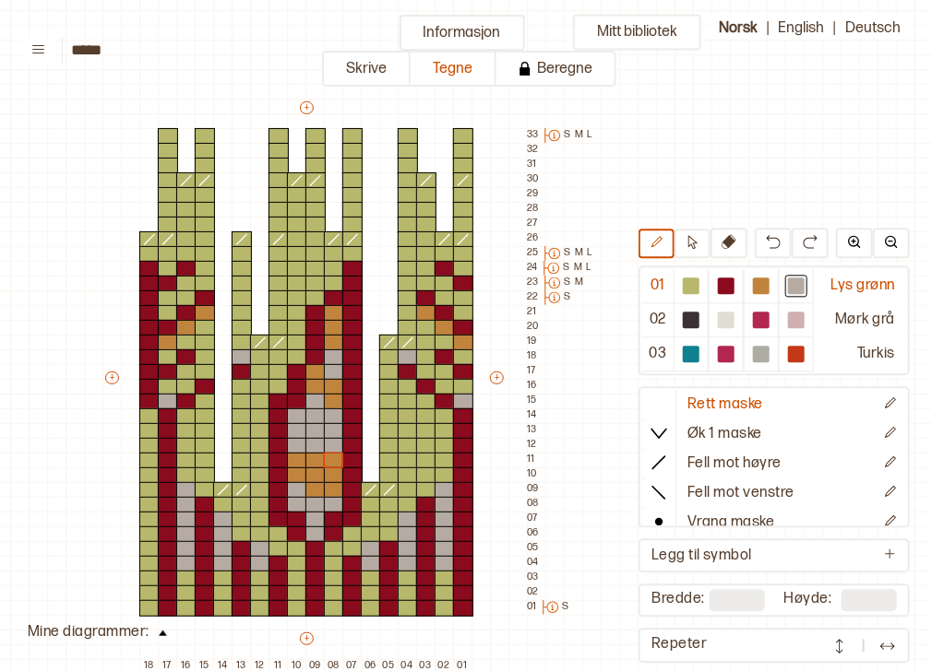
scroll to position [78, 160]
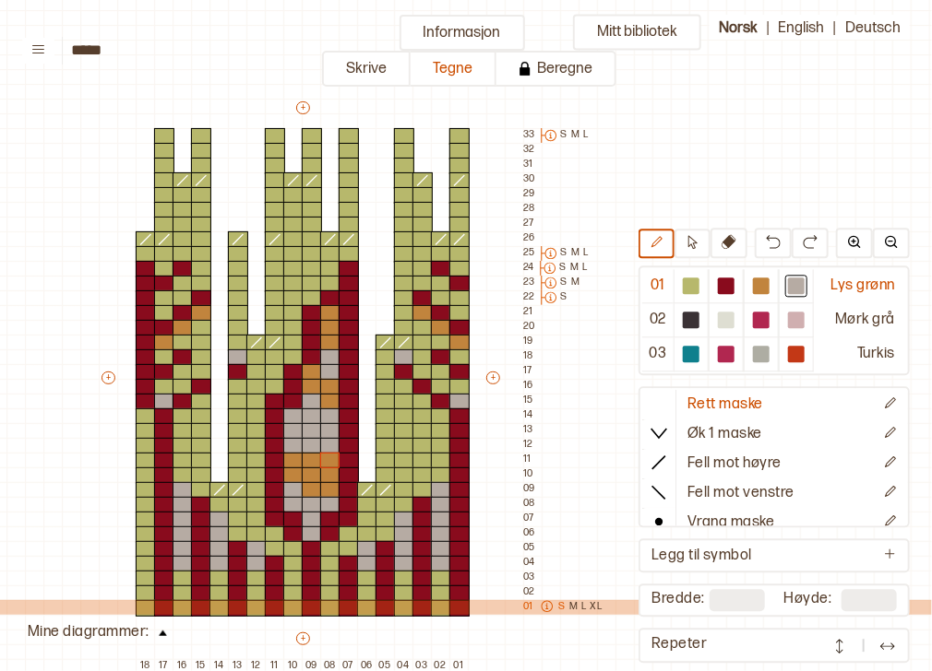
click at [571, 606] on p "M" at bounding box center [573, 607] width 8 height 15
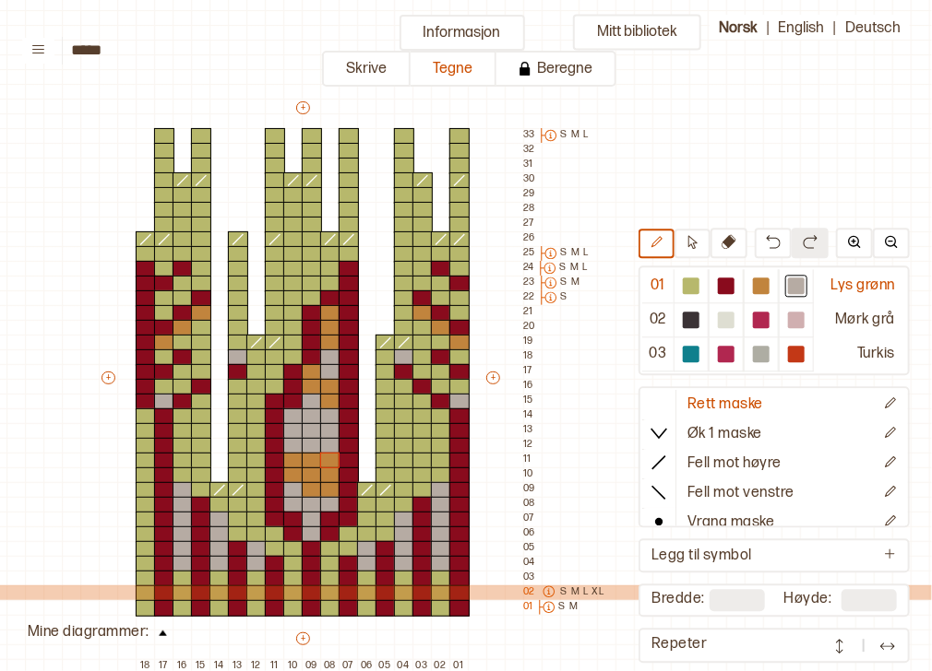
click at [548, 596] on icon at bounding box center [548, 592] width 13 height 13
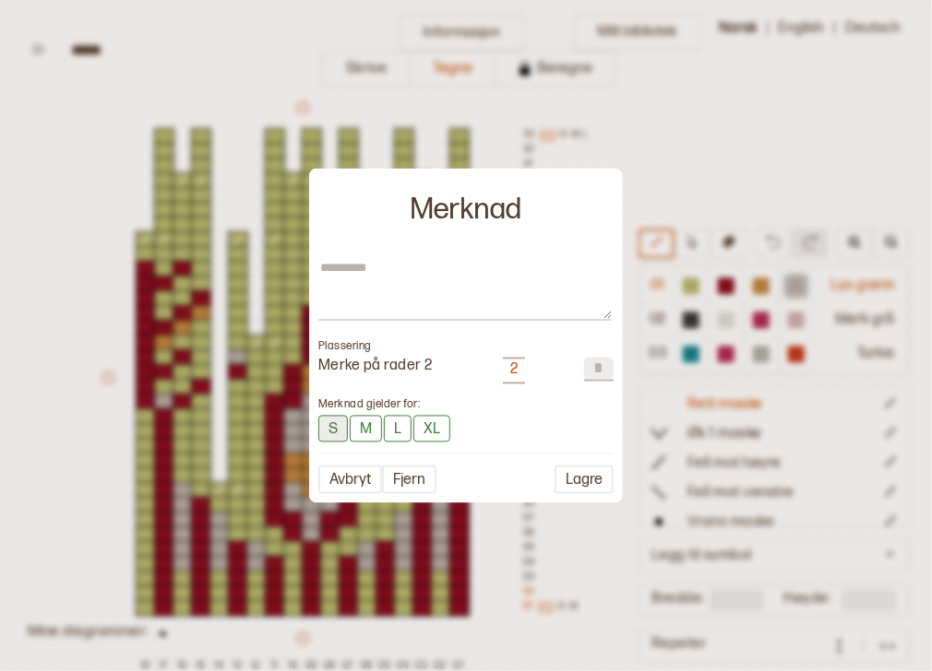
click at [335, 430] on button "S" at bounding box center [333, 428] width 30 height 27
click at [335, 430] on button "S" at bounding box center [333, 428] width 31 height 29
click at [336, 433] on button "S" at bounding box center [333, 428] width 30 height 27
click at [569, 480] on button "Lagre" at bounding box center [583, 480] width 59 height 29
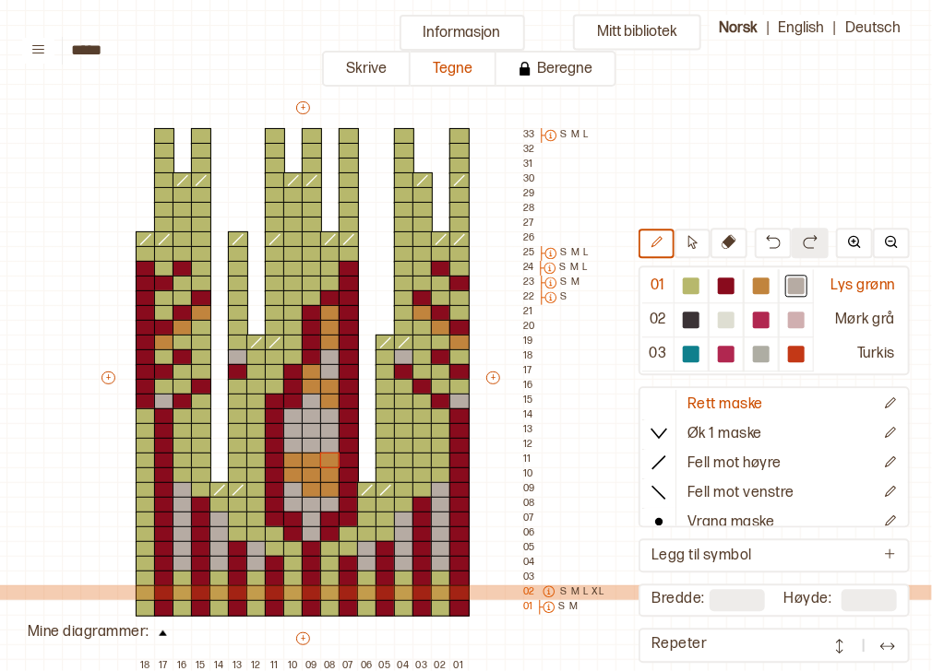
click at [563, 592] on p "S" at bounding box center [564, 593] width 6 height 15
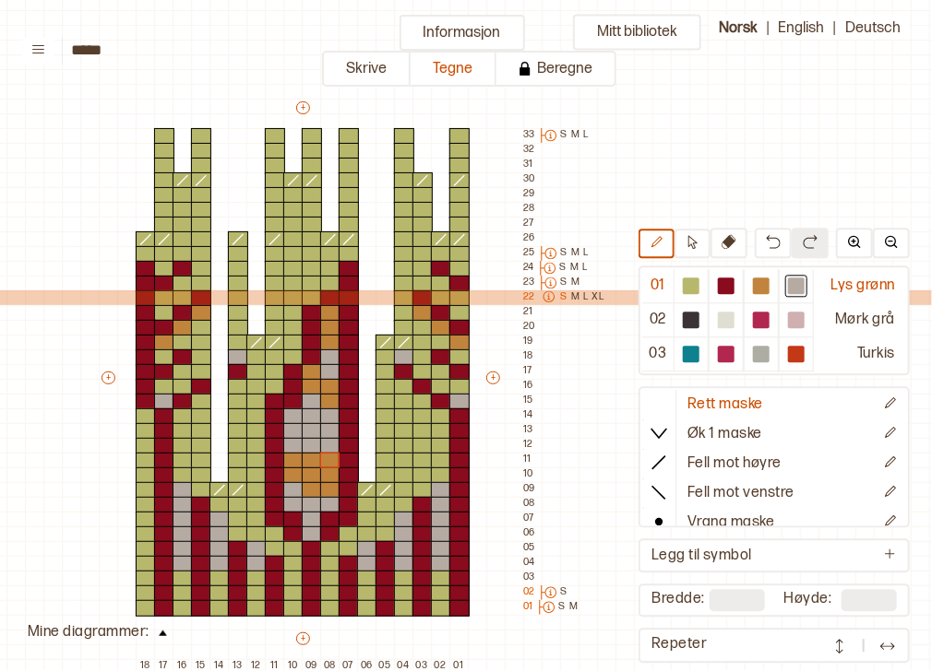
click at [546, 297] on icon at bounding box center [548, 297] width 13 height 13
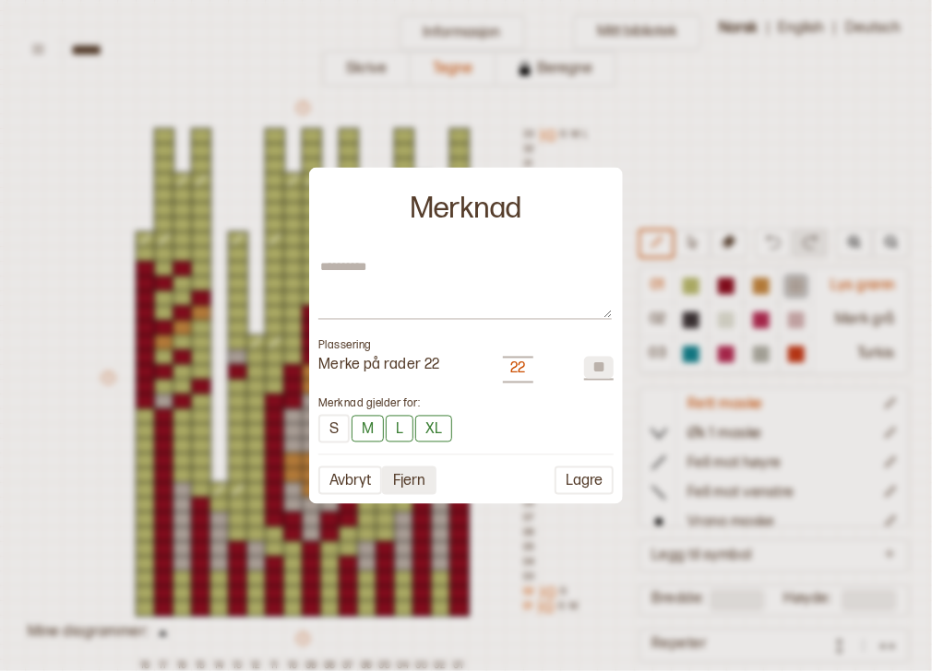
click at [415, 483] on button "Fjern" at bounding box center [409, 480] width 54 height 29
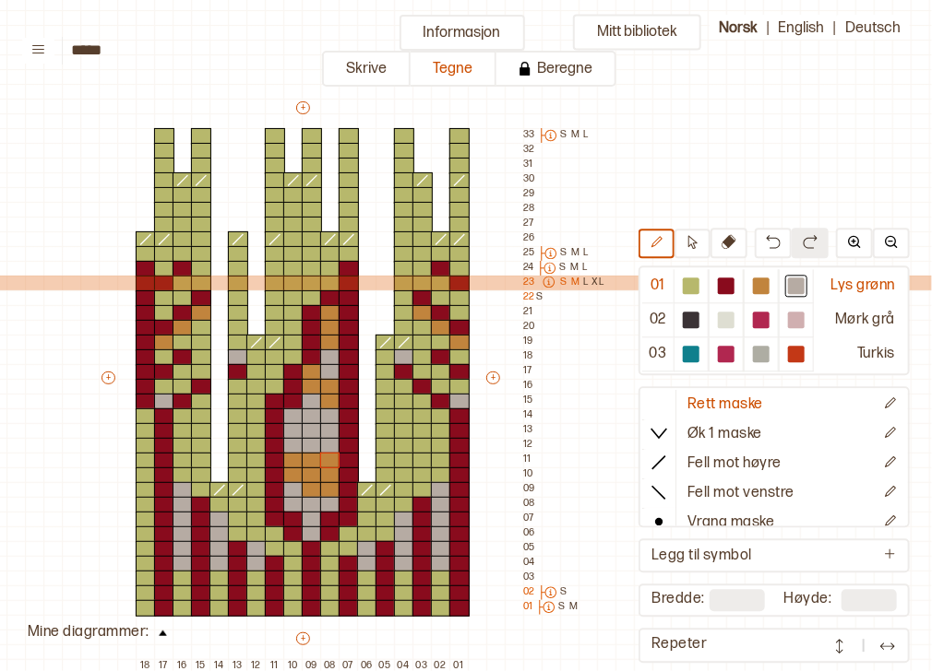
click at [550, 282] on icon at bounding box center [548, 282] width 13 height 13
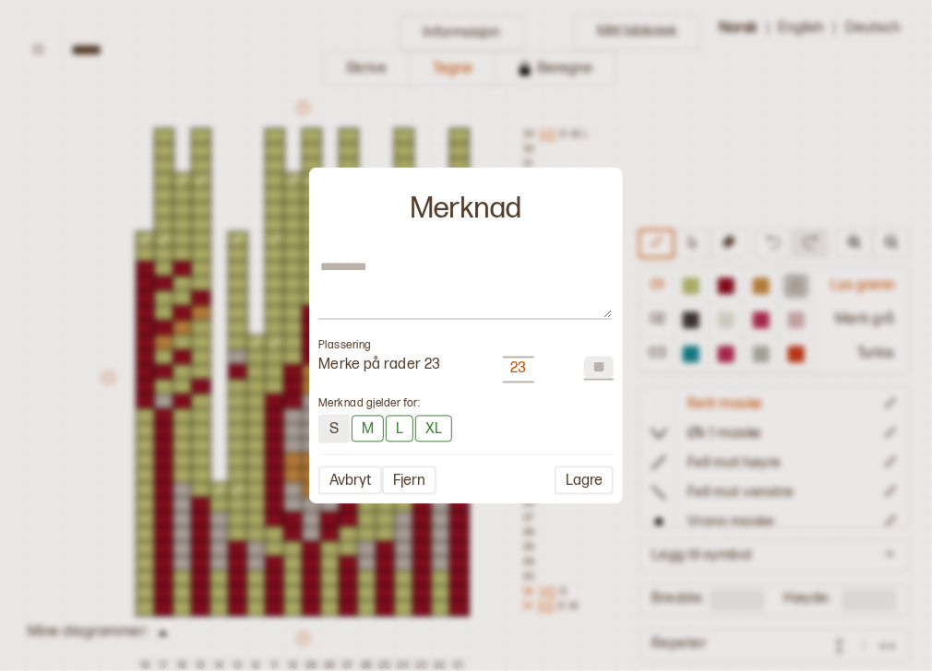
click at [339, 440] on button "S" at bounding box center [333, 428] width 31 height 29
click at [407, 480] on button "Fjern" at bounding box center [409, 479] width 54 height 29
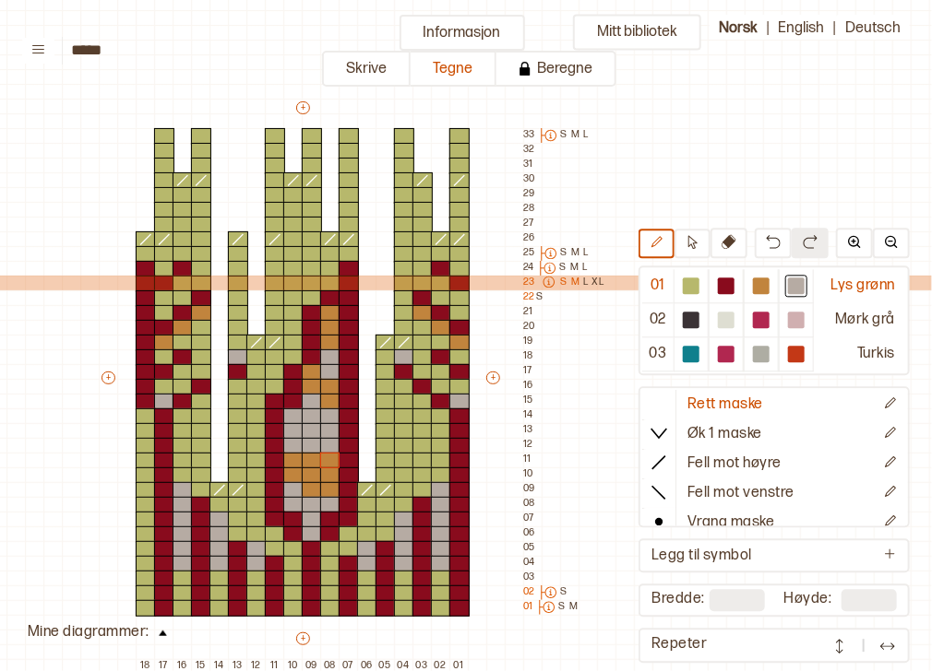
click at [563, 282] on p "S" at bounding box center [564, 283] width 6 height 15
click at [572, 283] on p "M" at bounding box center [575, 283] width 8 height 15
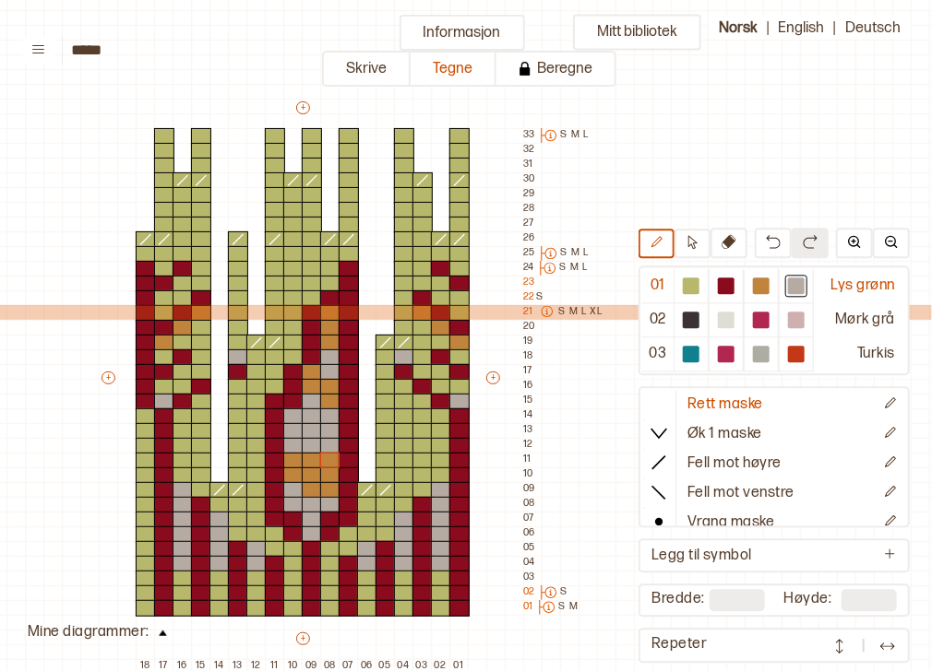
click at [564, 317] on div "S M L XL" at bounding box center [568, 312] width 71 height 15
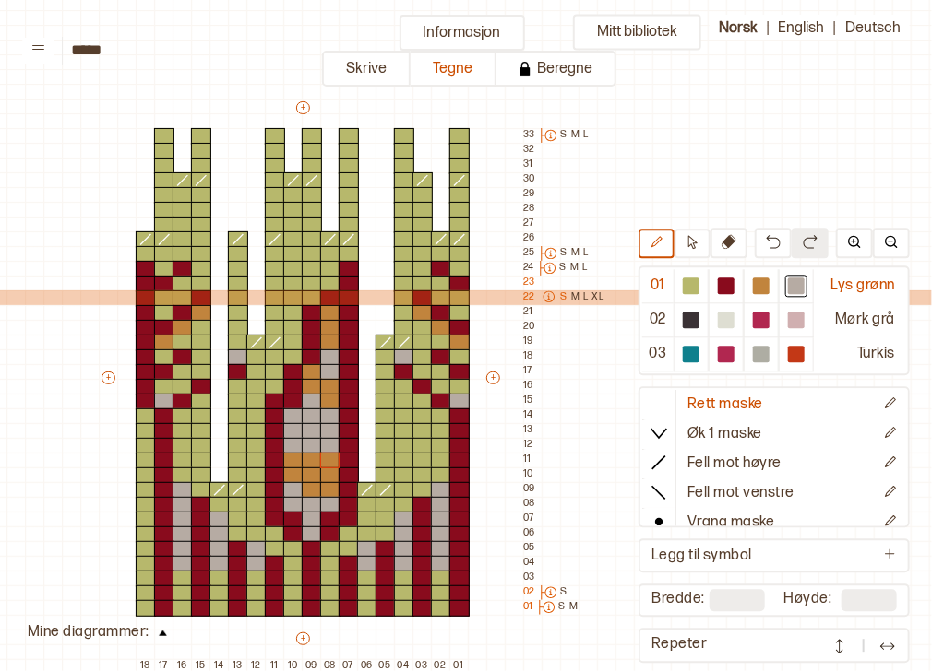
click at [561, 298] on p "S" at bounding box center [564, 298] width 6 height 15
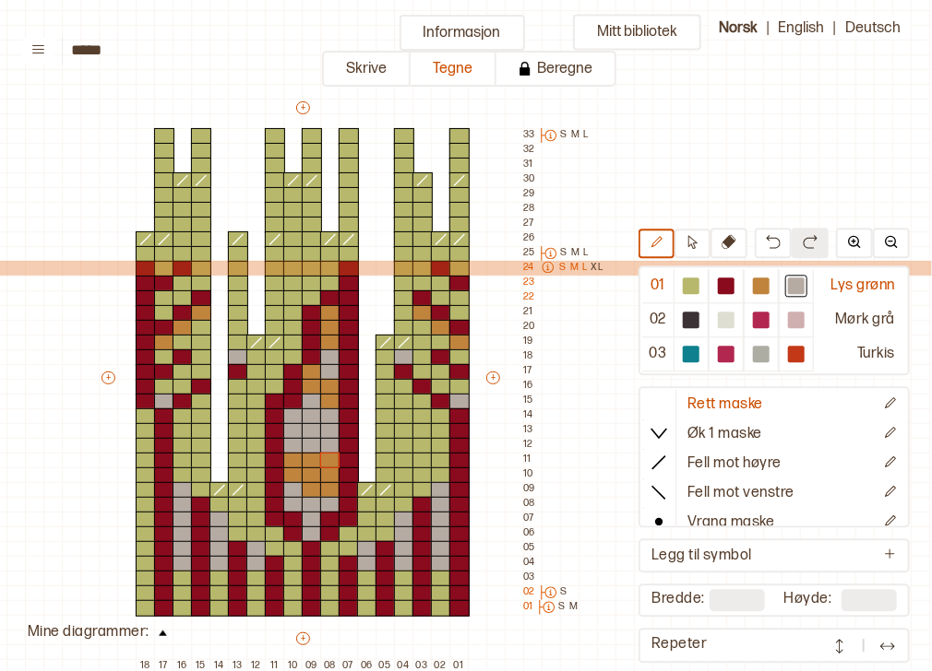
click at [560, 266] on p "S" at bounding box center [563, 268] width 6 height 15
click at [576, 266] on p "M" at bounding box center [574, 268] width 8 height 15
click at [582, 269] on p "L" at bounding box center [584, 268] width 5 height 15
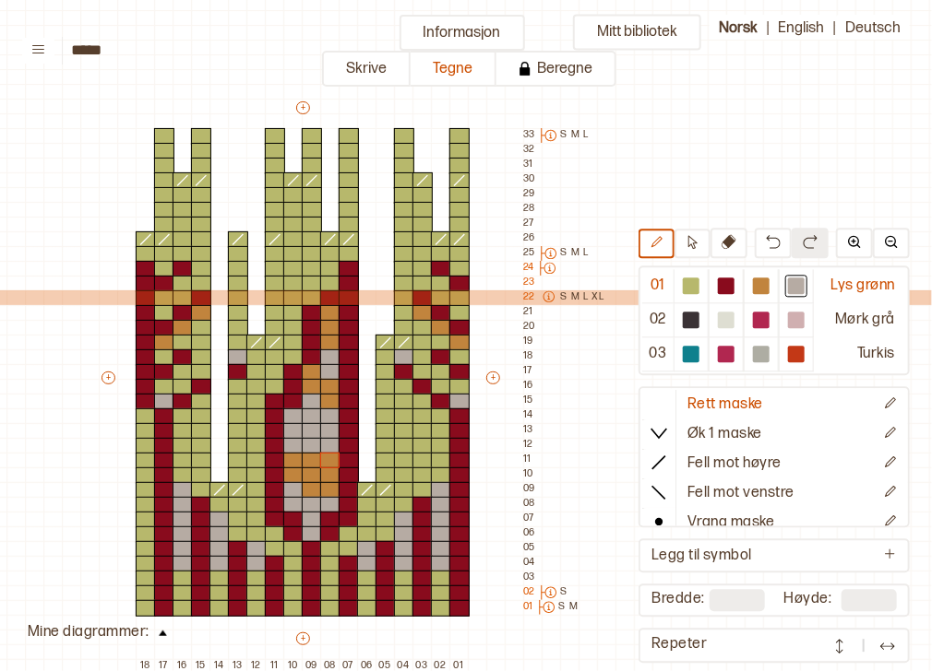
click at [576, 301] on p "M" at bounding box center [575, 298] width 8 height 15
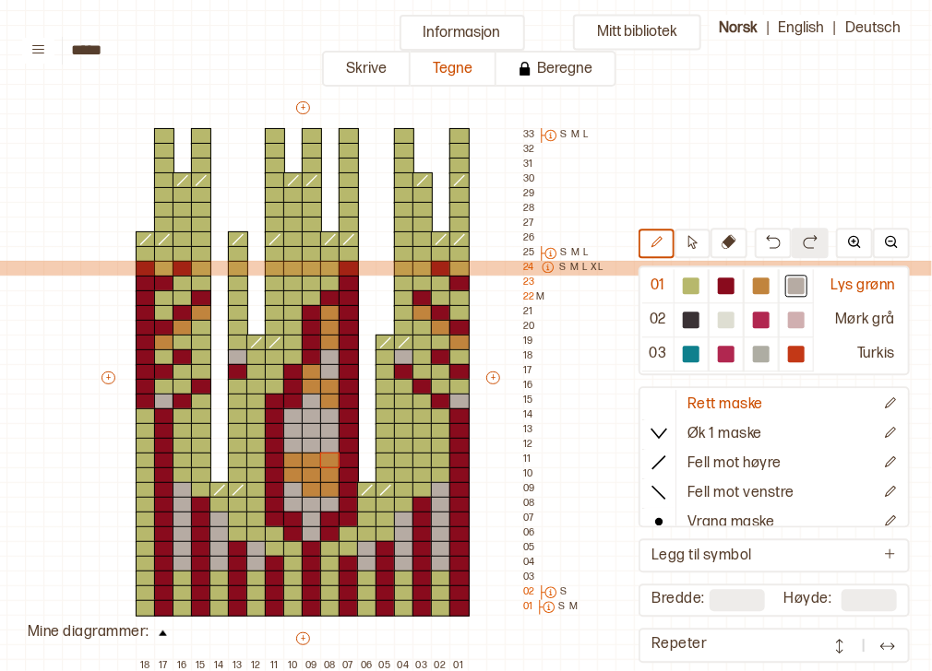
click at [548, 266] on icon at bounding box center [547, 267] width 13 height 13
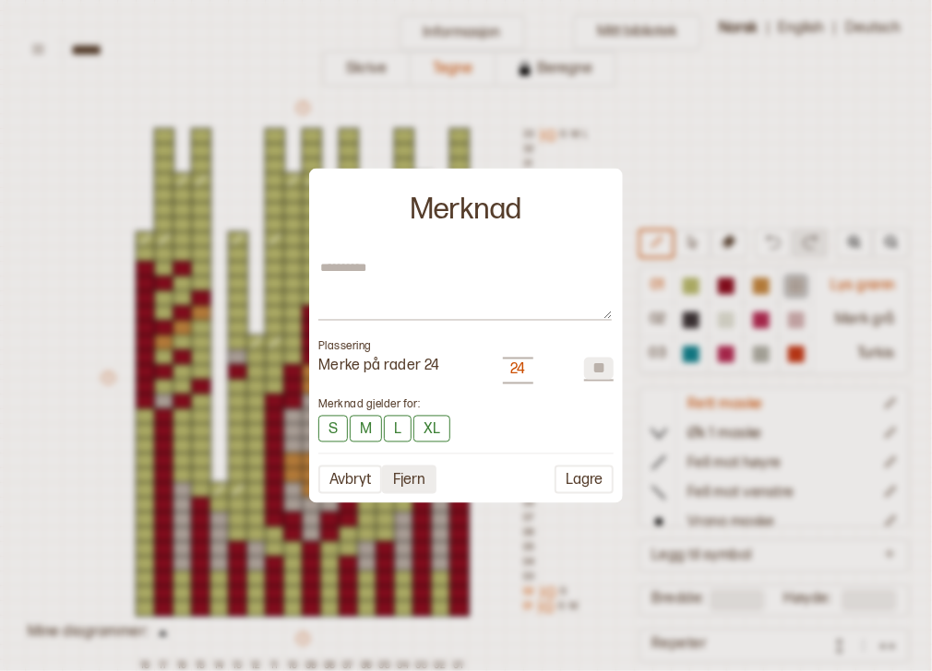
click at [413, 484] on button "Fjern" at bounding box center [409, 479] width 54 height 29
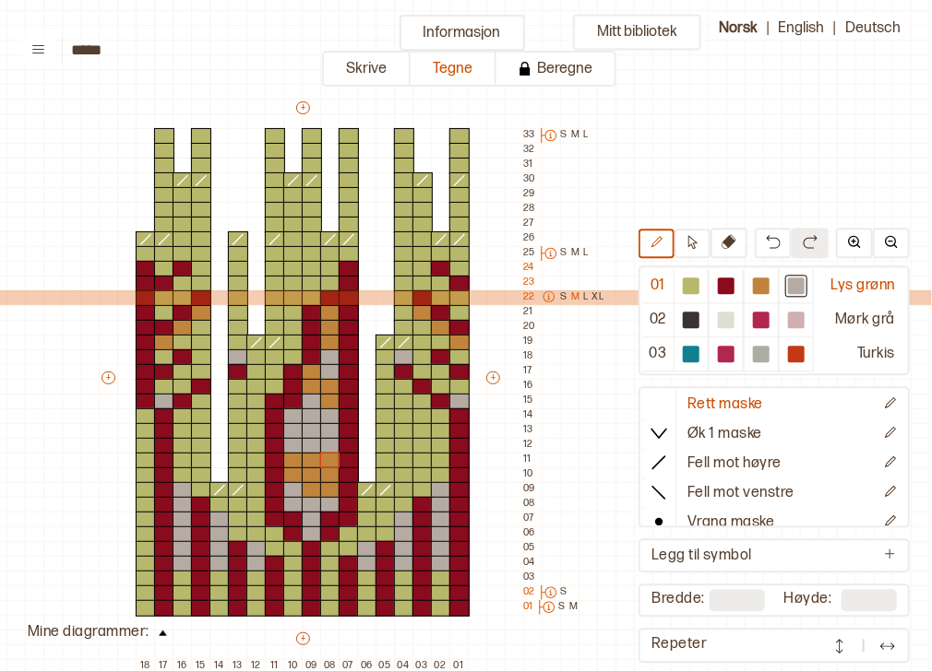
click at [573, 296] on p "M" at bounding box center [575, 298] width 8 height 15
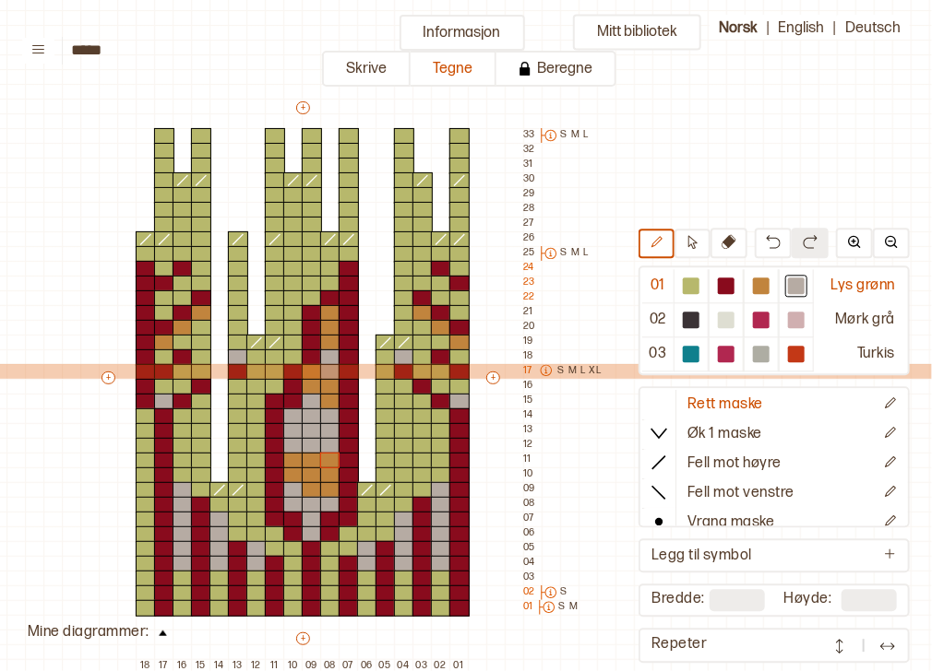
click at [576, 372] on div "S M L XL" at bounding box center [567, 371] width 71 height 15
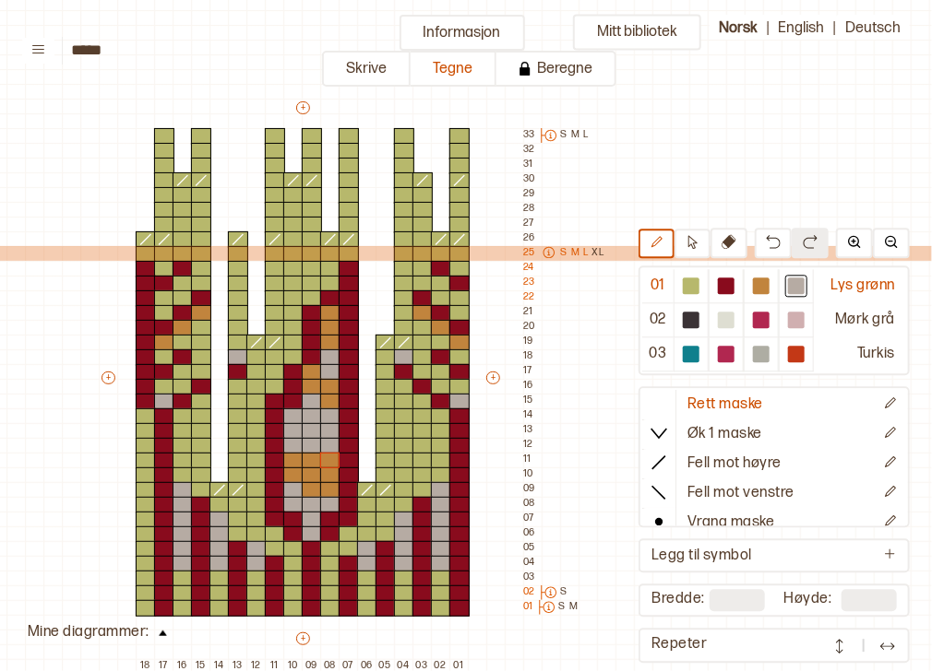
click at [549, 255] on icon at bounding box center [548, 252] width 13 height 13
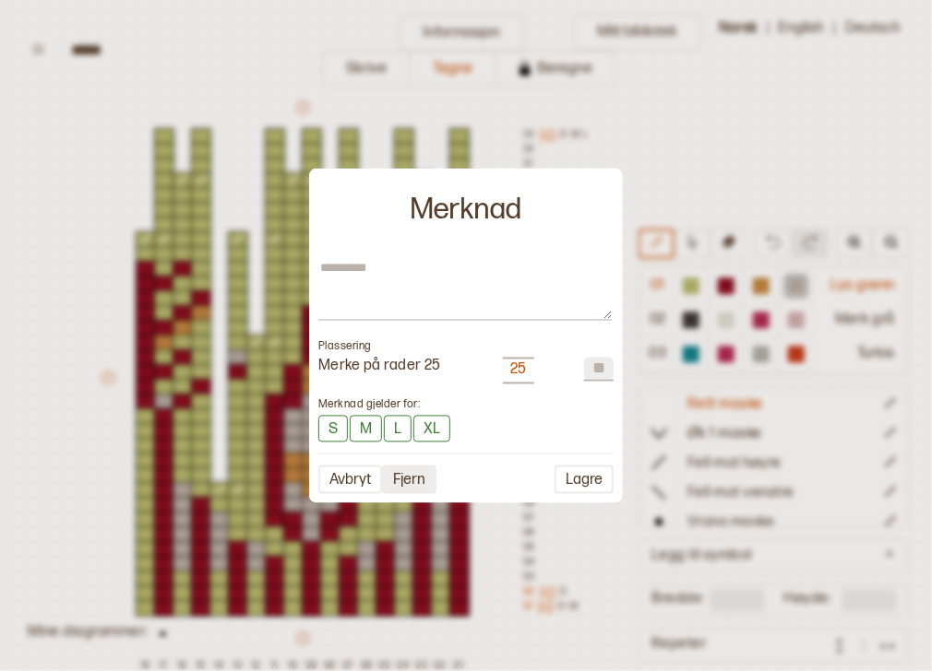
click at [425, 472] on button "Fjern" at bounding box center [409, 479] width 54 height 29
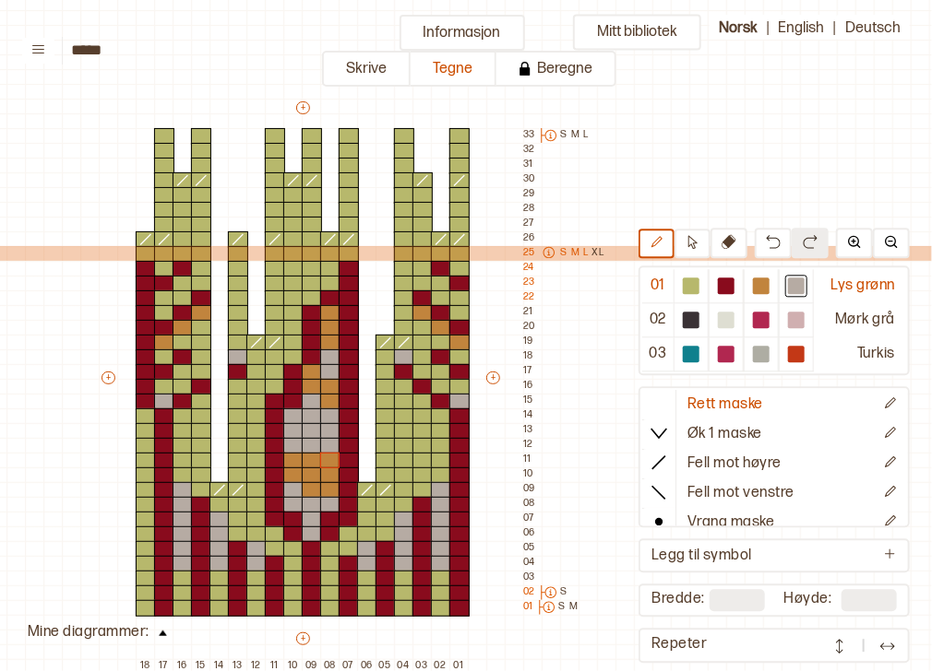
click at [565, 248] on p "S" at bounding box center [564, 253] width 6 height 15
click at [571, 252] on p "M" at bounding box center [575, 253] width 8 height 15
click at [586, 255] on p "L" at bounding box center [585, 253] width 5 height 15
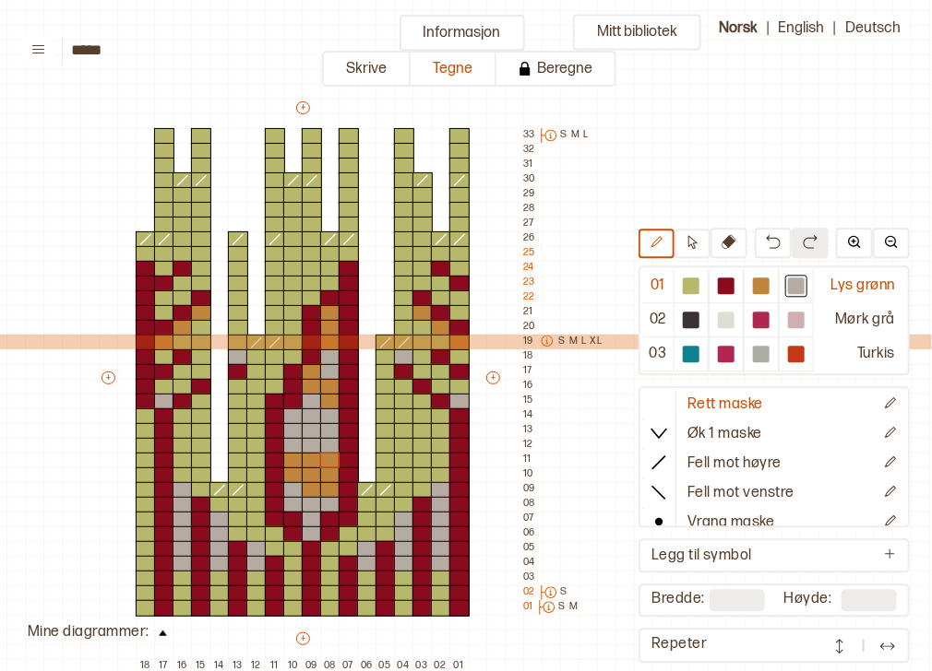
click at [575, 341] on p "M" at bounding box center [573, 342] width 8 height 15
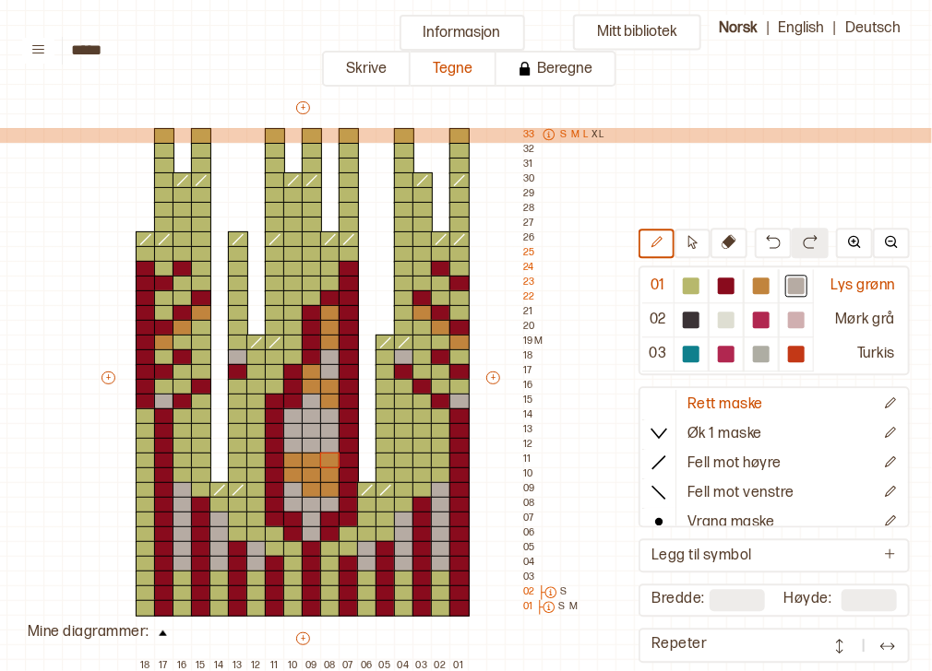
click at [561, 132] on p "S" at bounding box center [564, 135] width 6 height 15
click at [576, 137] on p "M" at bounding box center [575, 135] width 8 height 15
click at [583, 137] on p "L" at bounding box center [585, 135] width 5 height 15
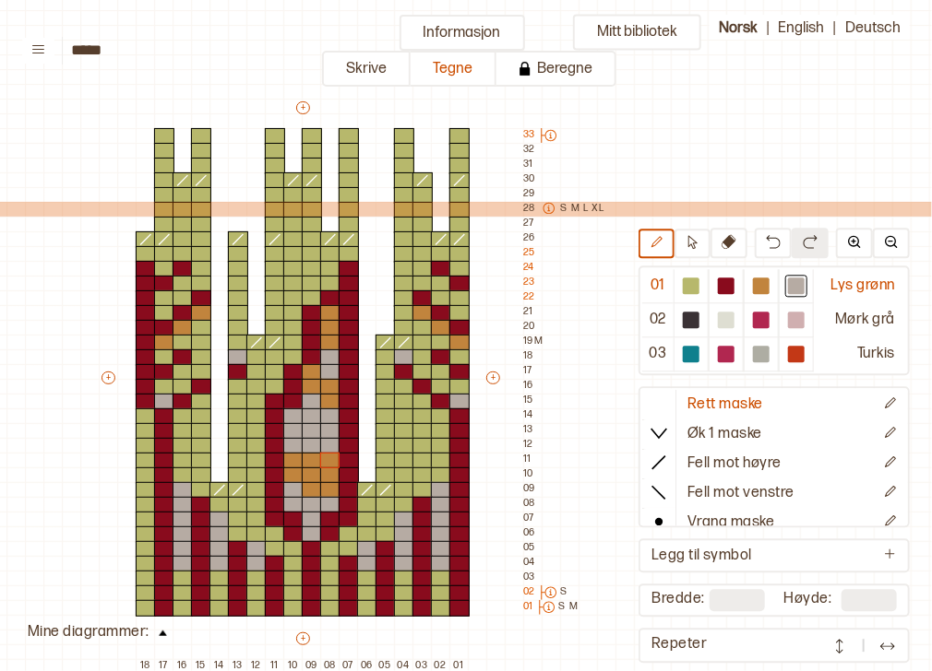
click at [580, 205] on div "S M L XL" at bounding box center [570, 209] width 71 height 15
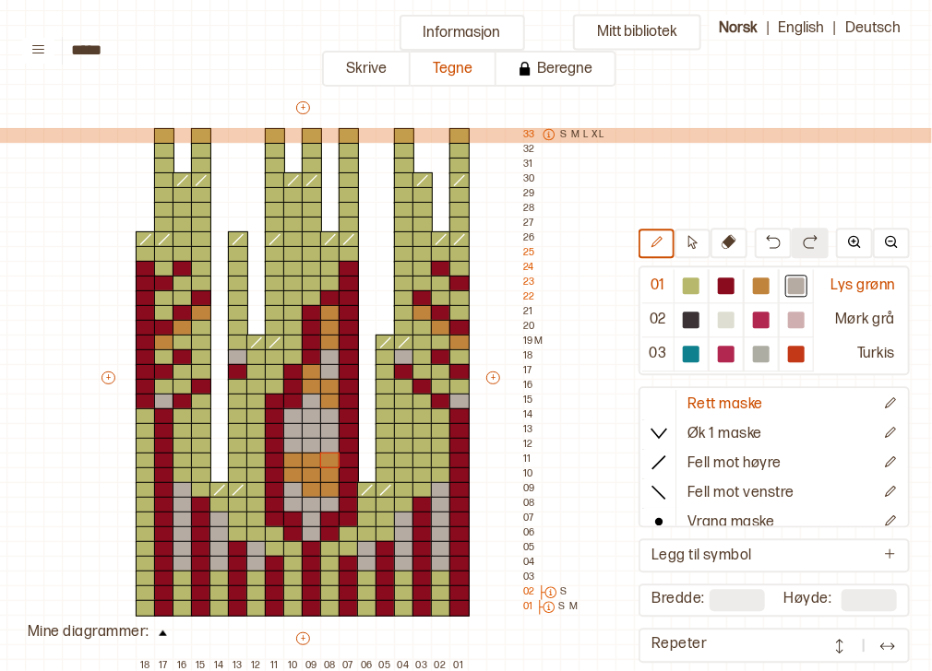
click at [550, 140] on icon at bounding box center [548, 134] width 13 height 13
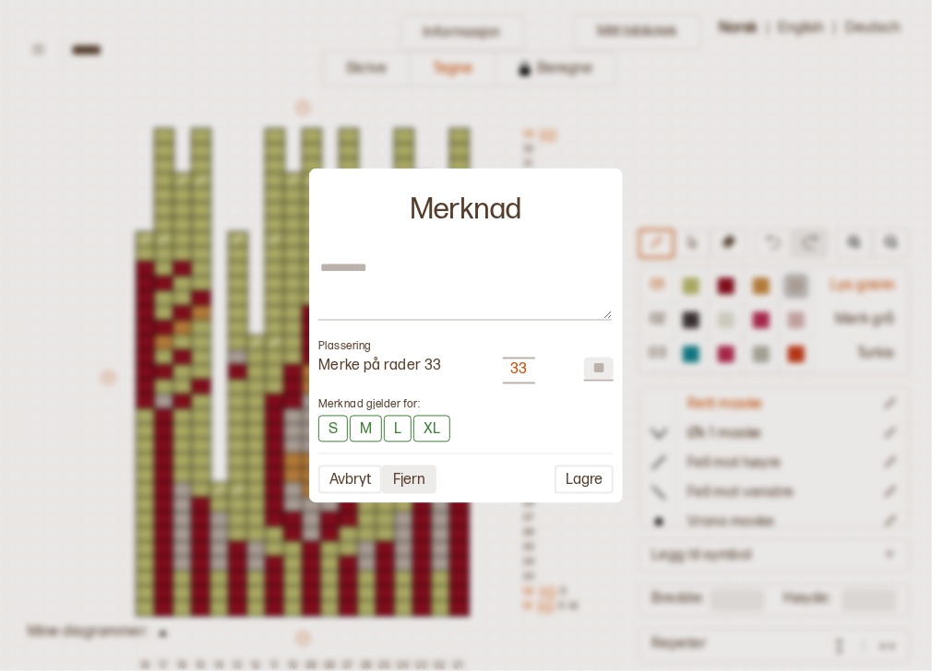
click at [417, 483] on button "Fjern" at bounding box center [409, 479] width 54 height 29
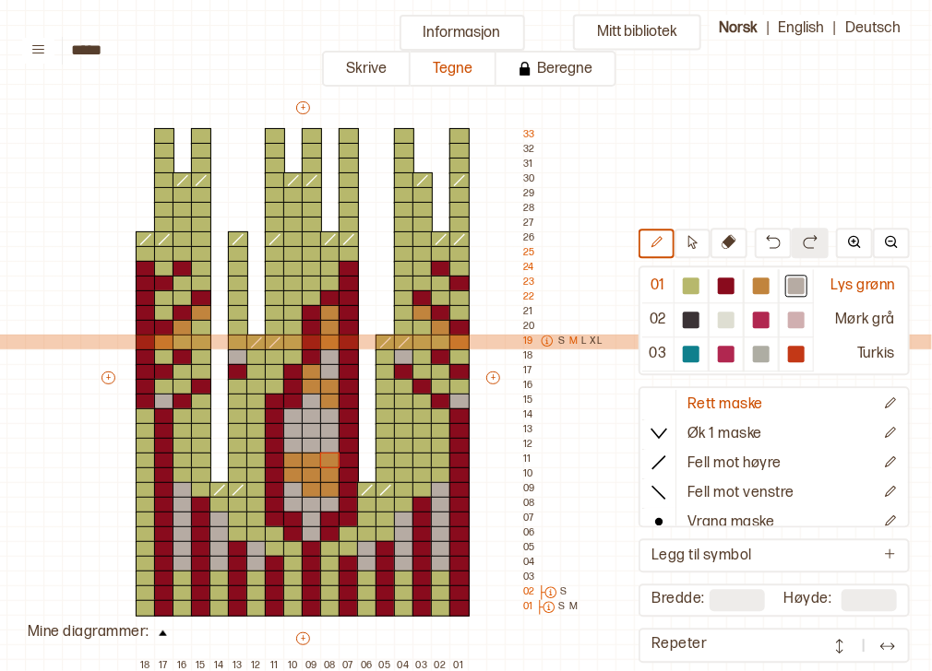
click at [569, 339] on p "M" at bounding box center [573, 342] width 8 height 15
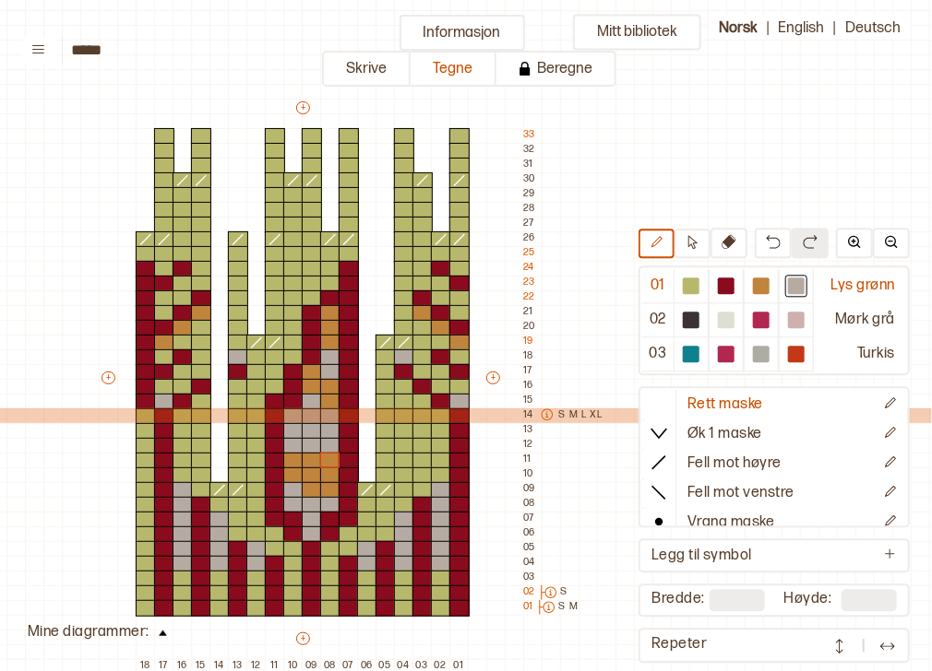
click at [579, 410] on div "S M L XL" at bounding box center [568, 416] width 71 height 15
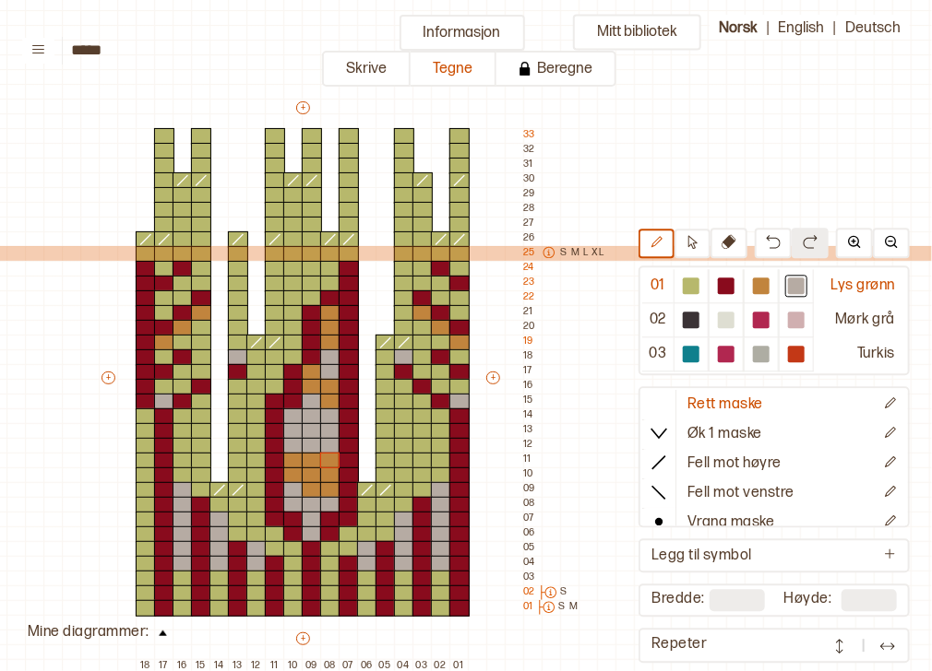
click at [564, 254] on p "S" at bounding box center [564, 253] width 6 height 15
click at [544, 254] on icon at bounding box center [548, 252] width 13 height 13
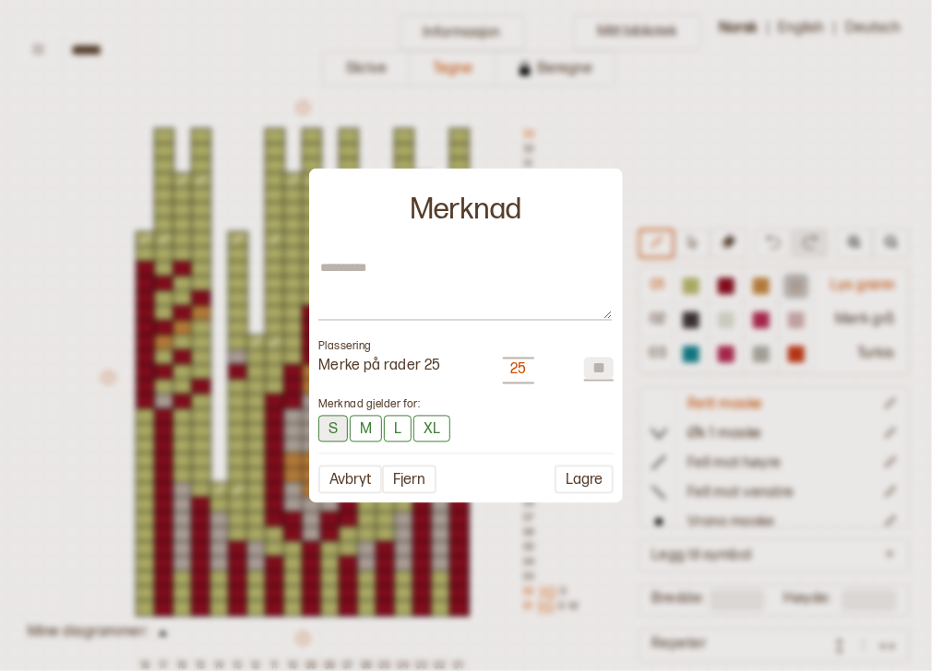
click at [337, 434] on button "S" at bounding box center [333, 428] width 30 height 27
click at [325, 423] on button "S" at bounding box center [333, 428] width 31 height 29
click at [352, 434] on button "M" at bounding box center [366, 428] width 32 height 27
click at [390, 434] on button "L" at bounding box center [400, 428] width 28 height 27
click at [434, 430] on button "XL" at bounding box center [435, 428] width 37 height 27
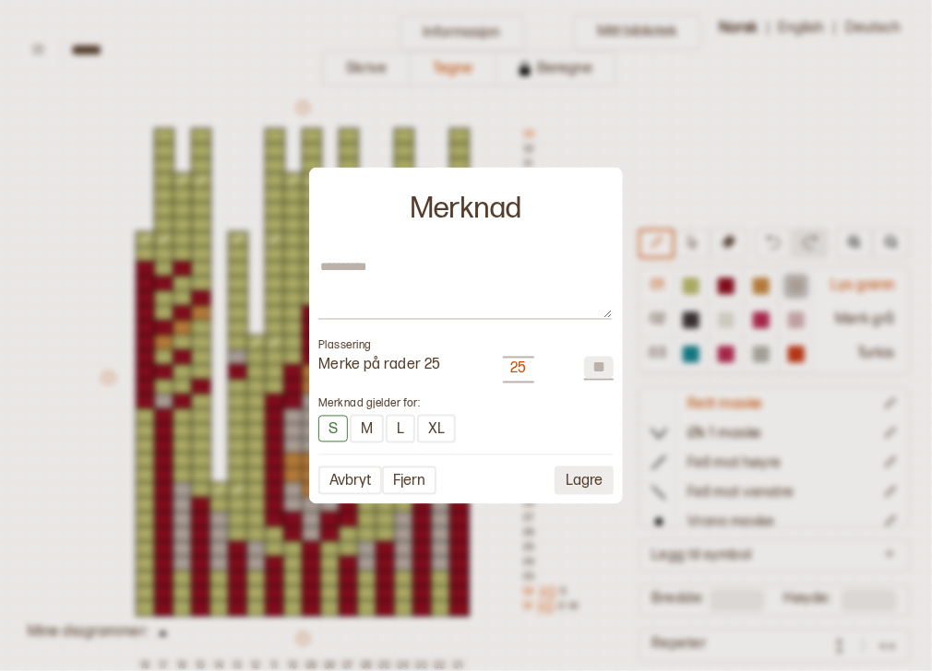
click at [587, 478] on button "Lagre" at bounding box center [583, 480] width 59 height 29
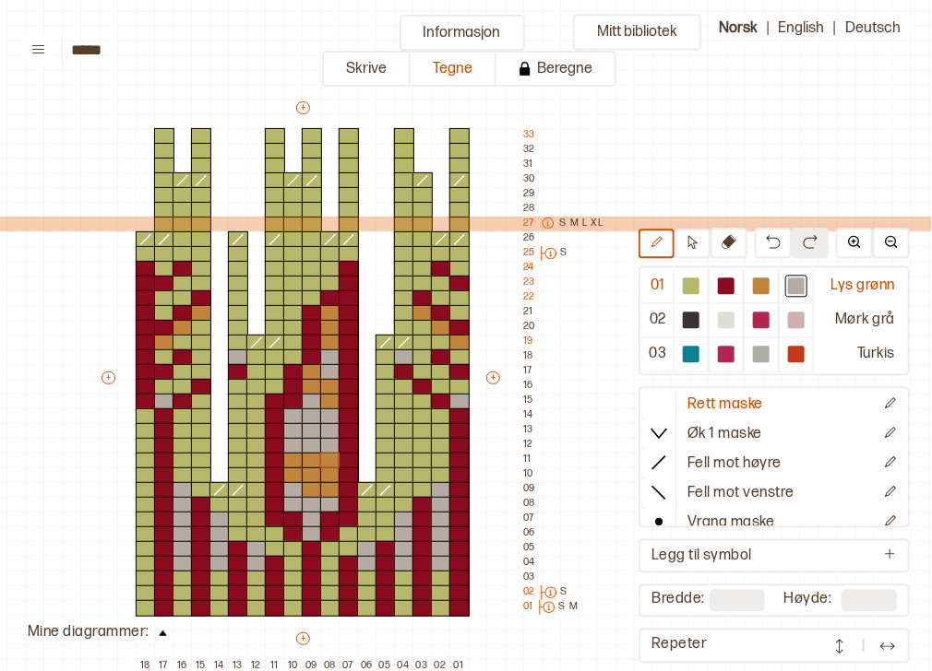
click at [582, 220] on p "L" at bounding box center [584, 224] width 5 height 15
click at [598, 221] on p "XL" at bounding box center [597, 224] width 12 height 15
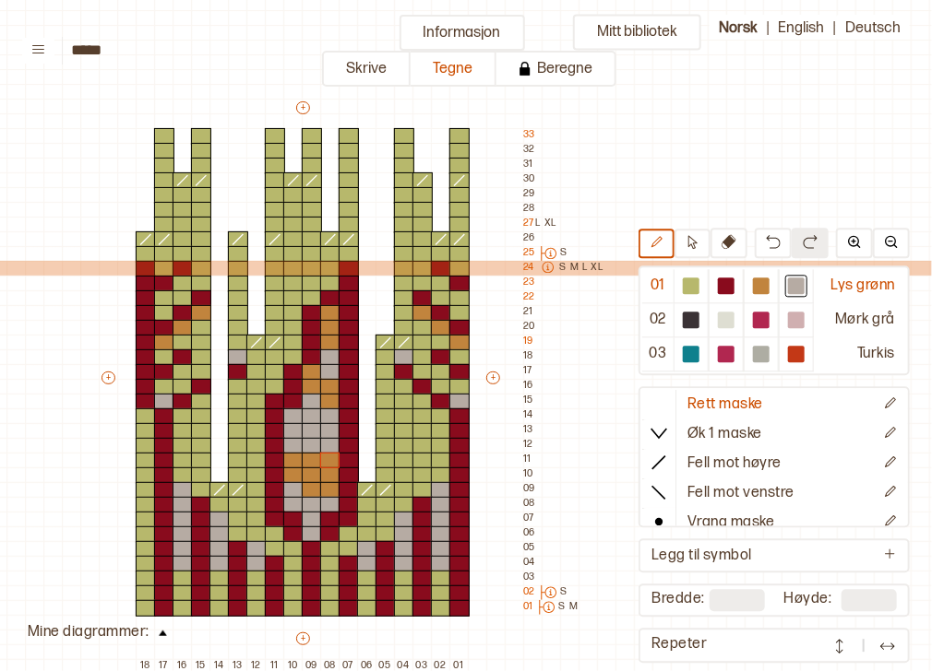
click at [597, 273] on p "XL" at bounding box center [597, 268] width 12 height 15
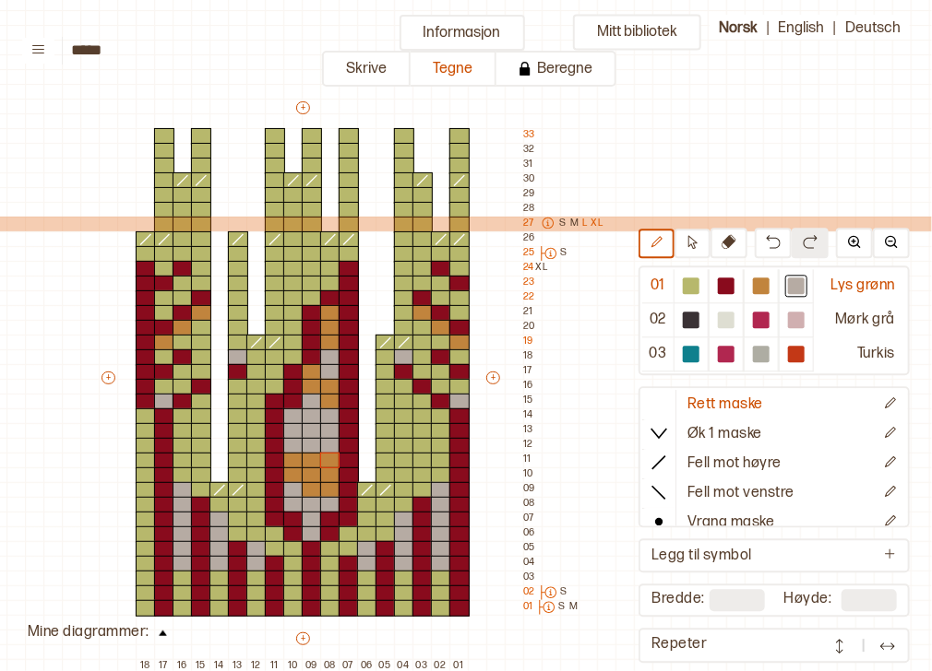
click at [562, 221] on p "S" at bounding box center [563, 224] width 6 height 15
click at [572, 224] on p "M" at bounding box center [574, 224] width 8 height 15
click at [582, 224] on p "L" at bounding box center [584, 224] width 5 height 15
click at [592, 225] on p "XL" at bounding box center [597, 224] width 12 height 15
click at [544, 222] on icon at bounding box center [547, 223] width 13 height 13
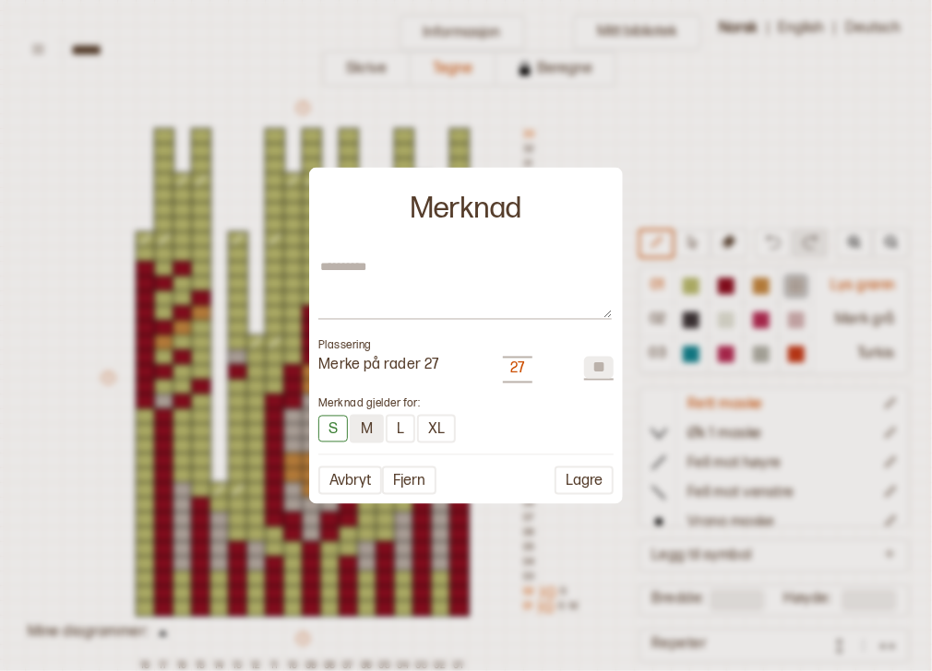
click at [376, 430] on button "M" at bounding box center [367, 428] width 34 height 29
click at [590, 479] on button "Lagre" at bounding box center [583, 480] width 59 height 29
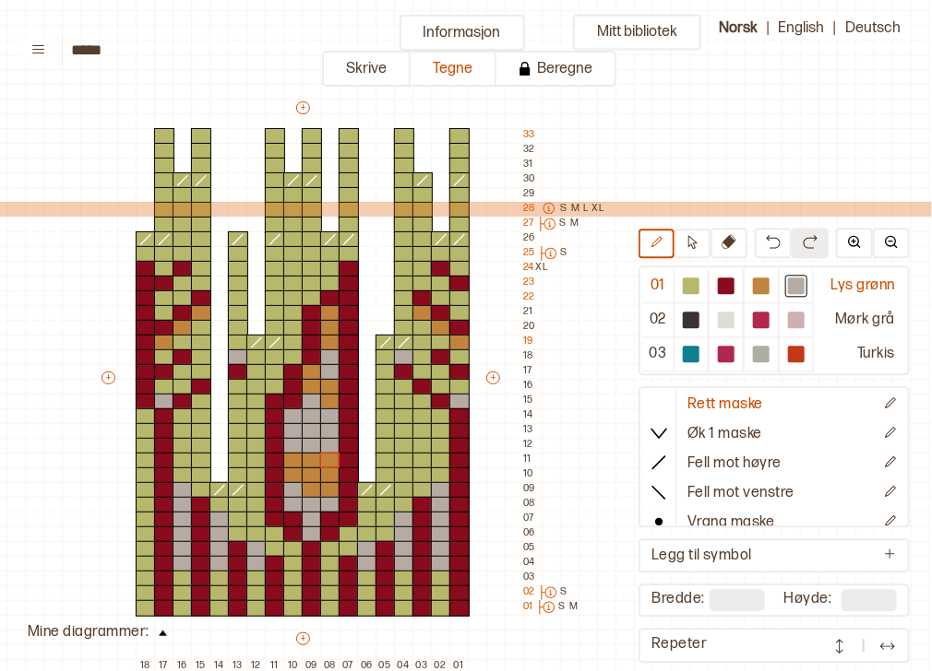
click at [562, 207] on p "S" at bounding box center [564, 209] width 6 height 15
click at [575, 207] on p "M" at bounding box center [575, 209] width 8 height 15
click at [583, 207] on p "L" at bounding box center [585, 209] width 5 height 15
click at [553, 210] on icon at bounding box center [548, 208] width 13 height 13
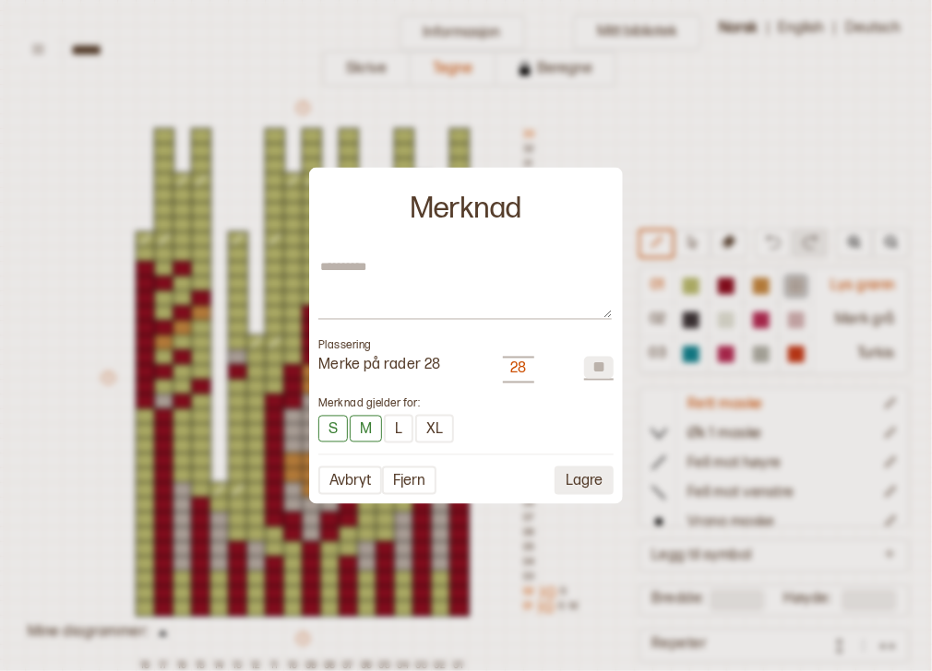
click at [573, 484] on button "Lagre" at bounding box center [583, 480] width 59 height 29
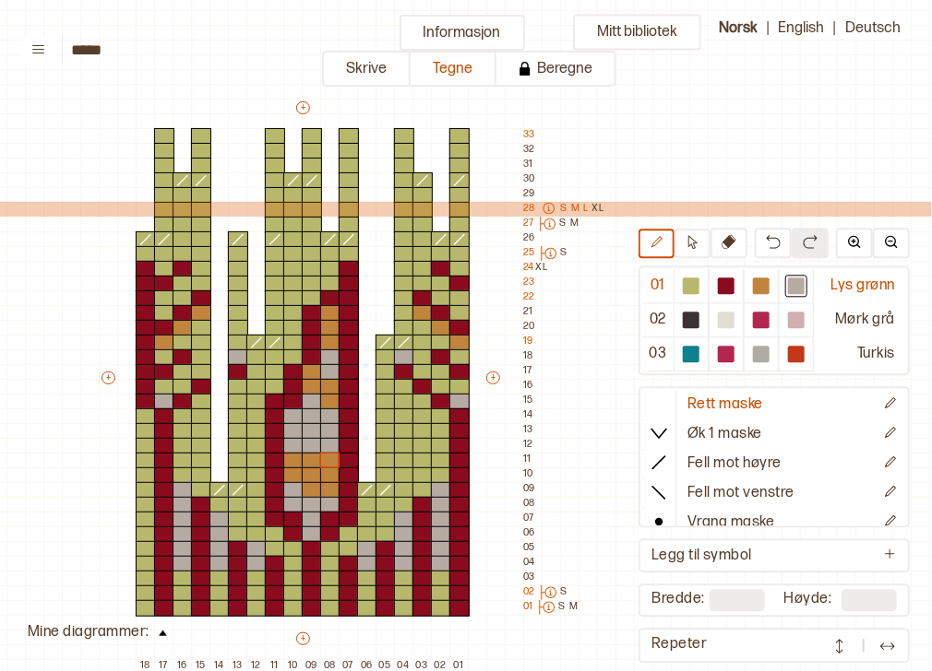
click at [550, 209] on icon at bounding box center [548, 208] width 13 height 13
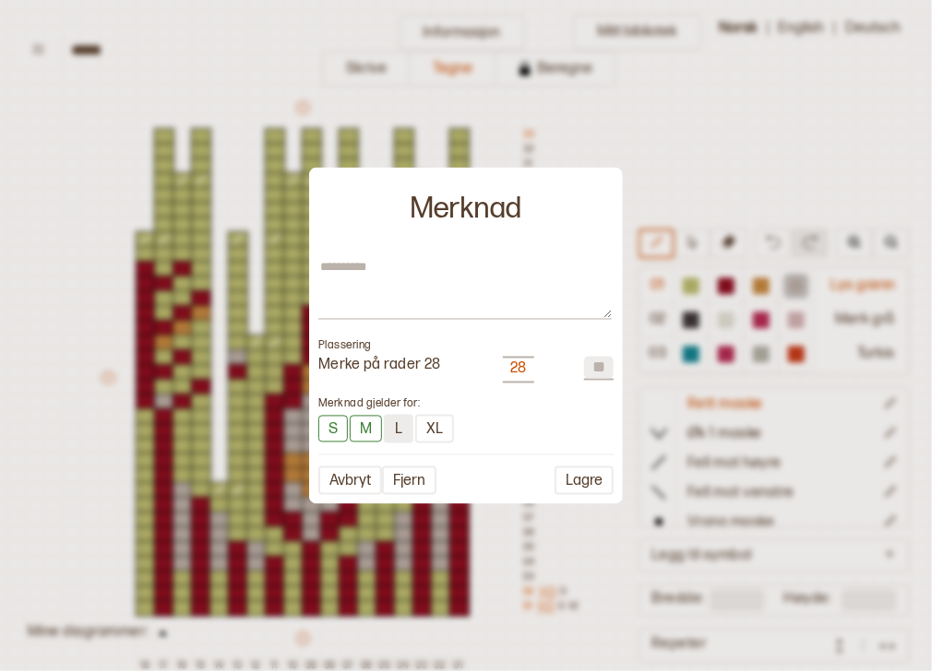
click at [397, 427] on button "L" at bounding box center [399, 428] width 30 height 29
click at [594, 468] on button "Lagre" at bounding box center [583, 480] width 59 height 29
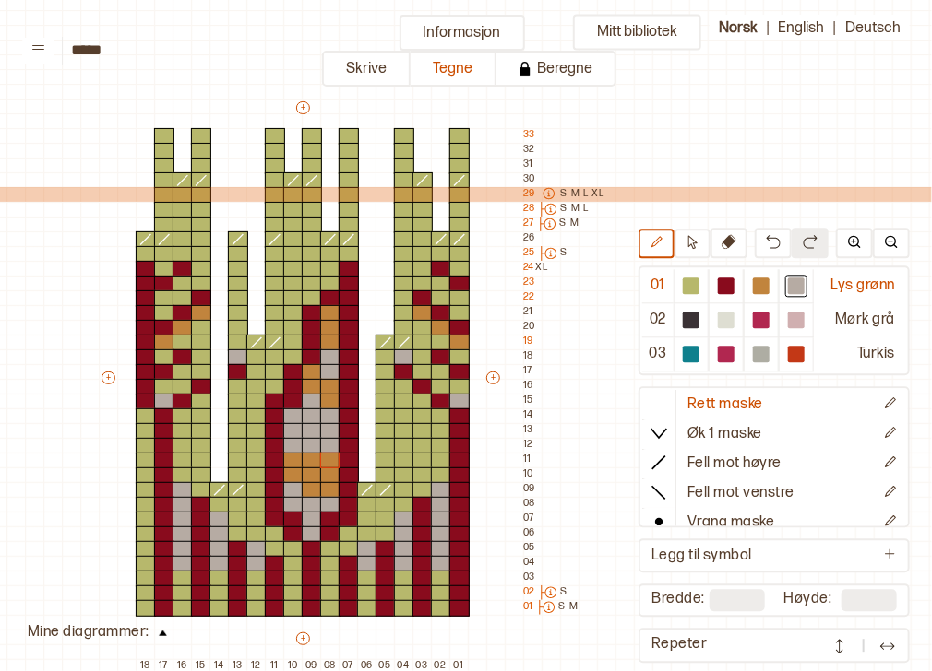
click at [561, 191] on p "S" at bounding box center [564, 194] width 6 height 15
click at [542, 190] on icon at bounding box center [548, 193] width 13 height 13
type textarea "*"
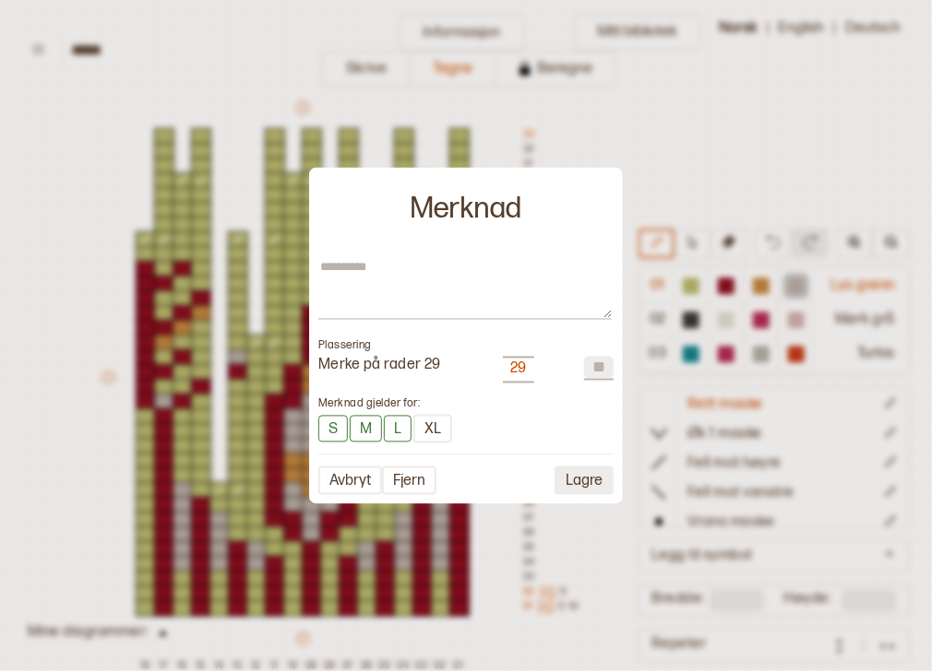
click at [575, 479] on button "Lagre" at bounding box center [583, 480] width 59 height 29
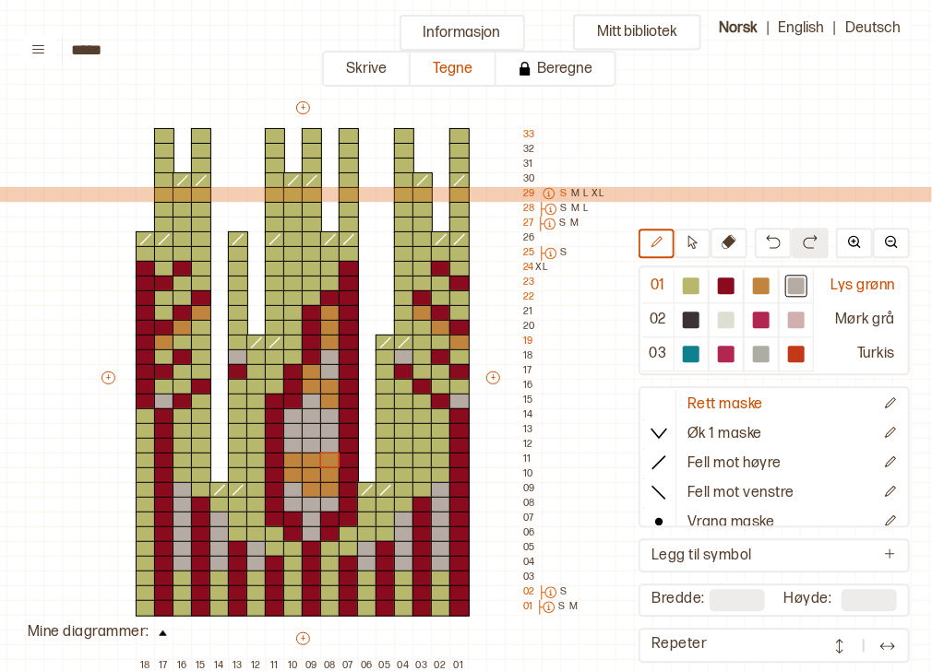
click at [571, 190] on p "M" at bounding box center [575, 194] width 8 height 15
click at [583, 192] on p "L" at bounding box center [585, 194] width 5 height 15
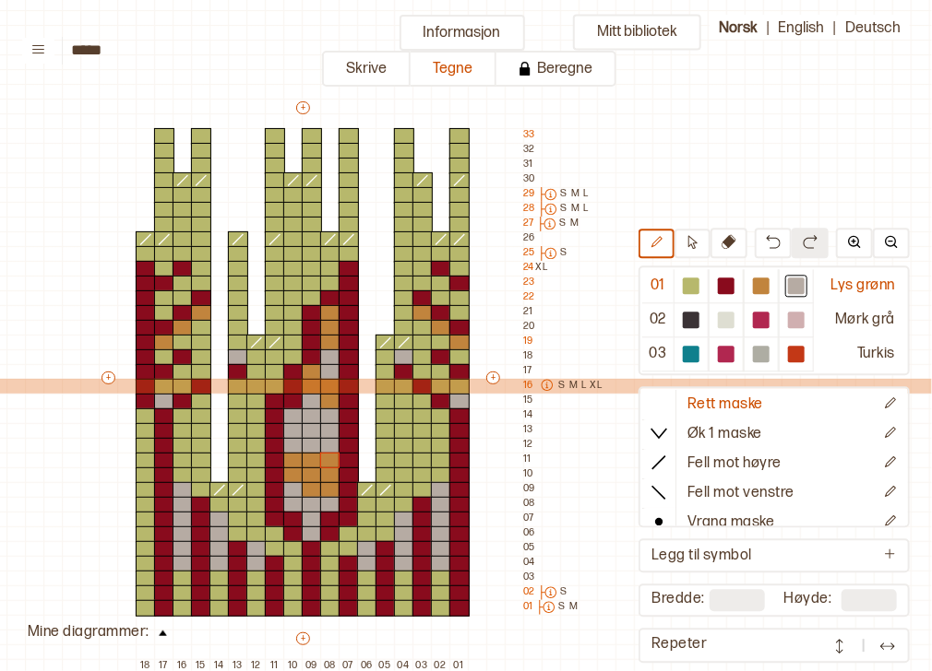
click at [586, 386] on div "S M L XL" at bounding box center [568, 386] width 71 height 15
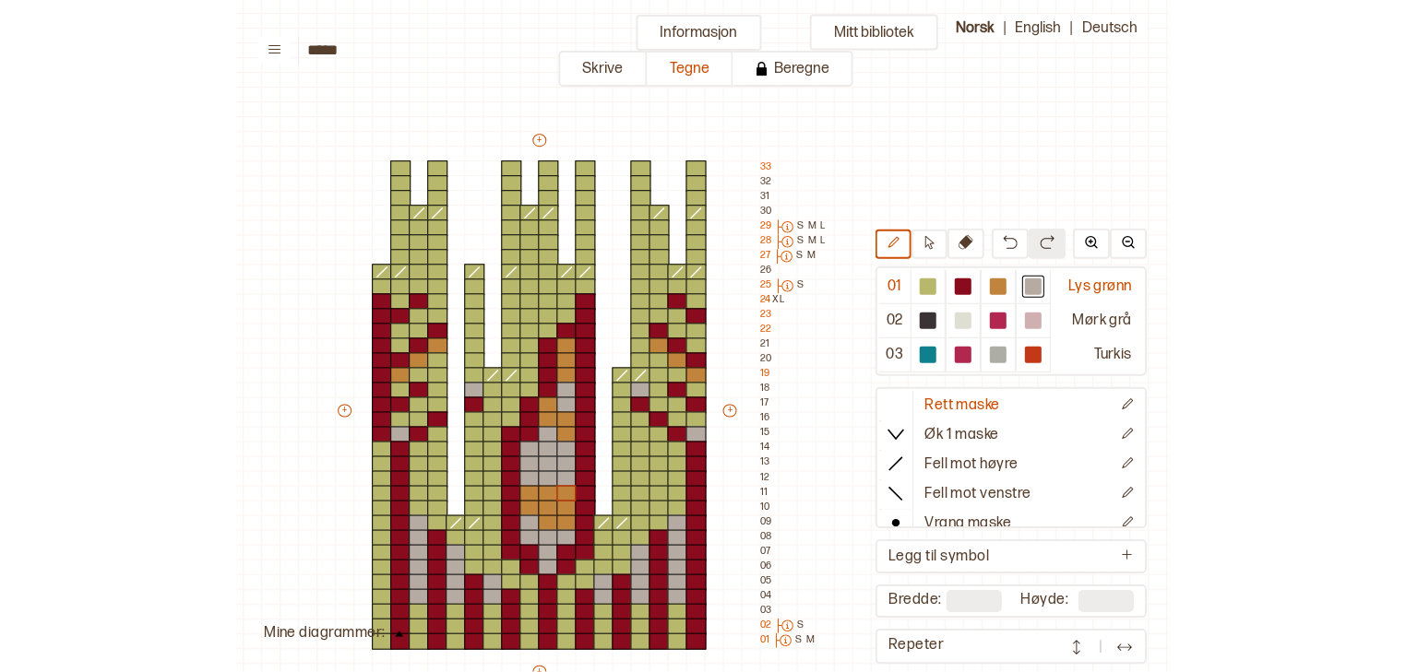
scroll to position [32, 160]
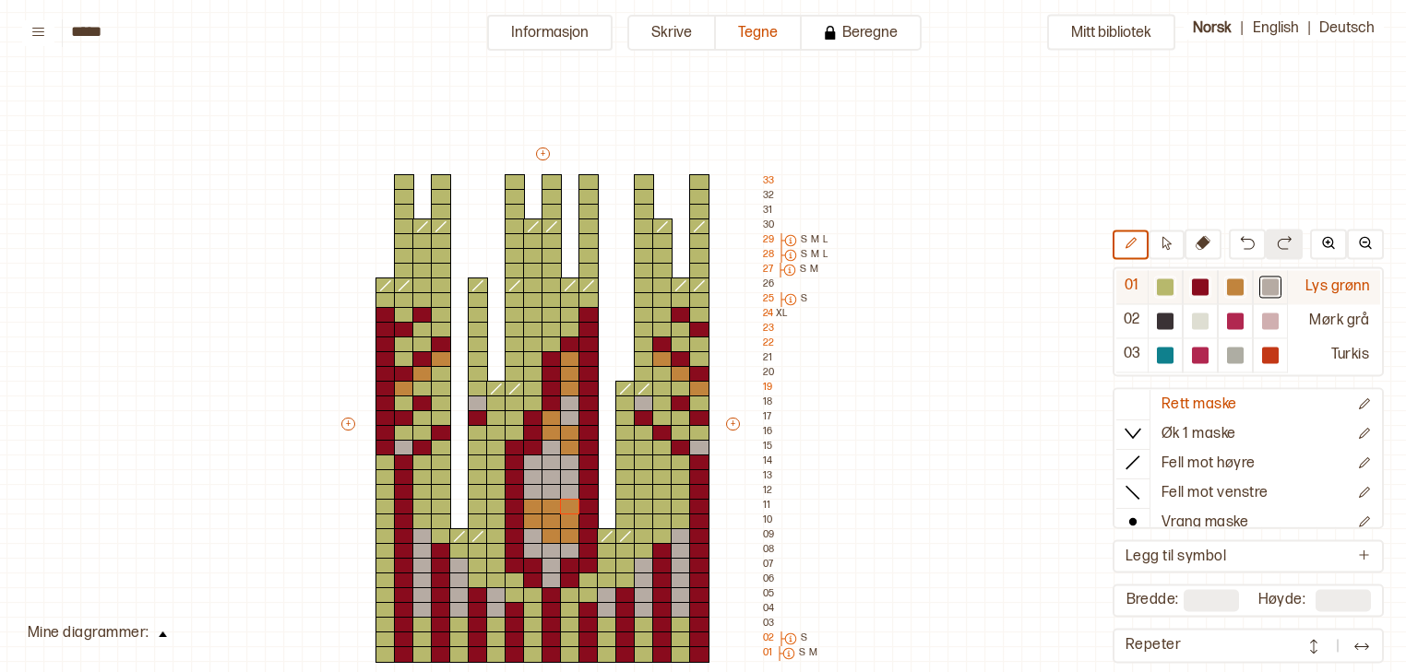
click at [942, 291] on div at bounding box center [1200, 287] width 17 height 17
click at [398, 181] on div at bounding box center [404, 182] width 20 height 17
click at [433, 193] on div at bounding box center [441, 197] width 20 height 17
click at [510, 207] on div at bounding box center [515, 212] width 20 height 17
click at [547, 193] on div at bounding box center [551, 197] width 20 height 17
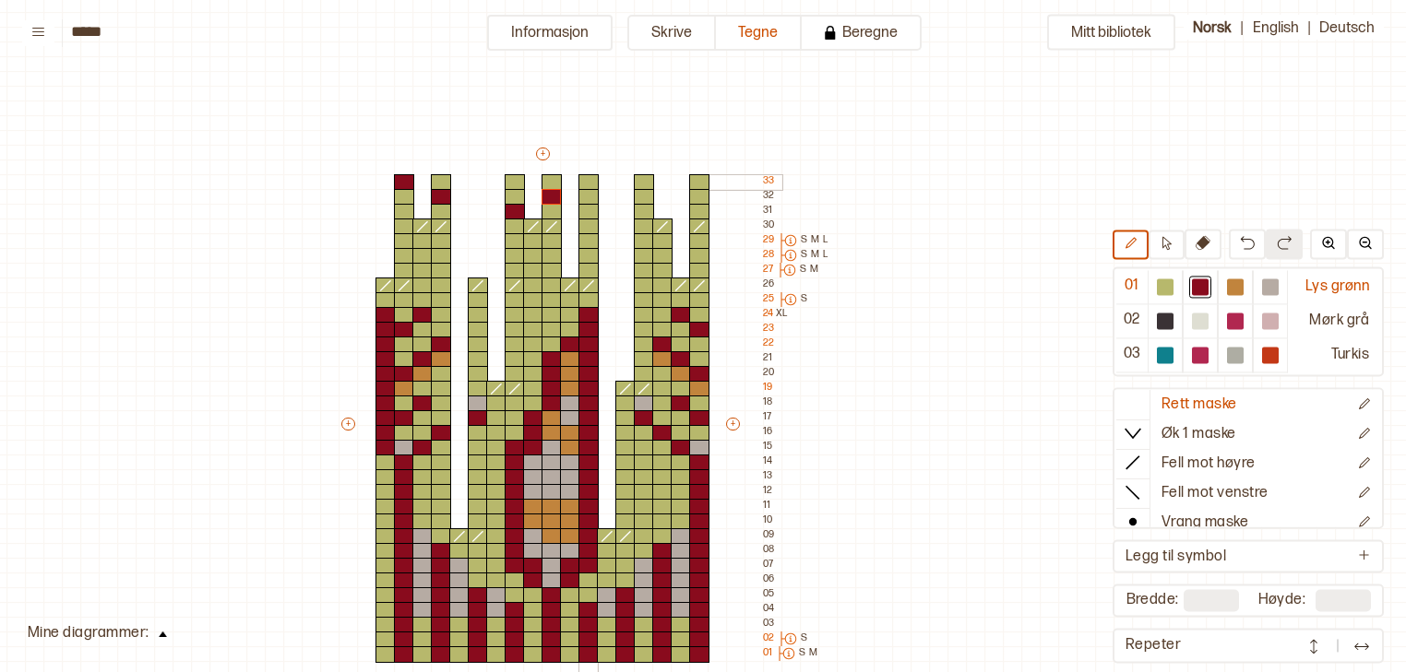
click at [593, 178] on div at bounding box center [588, 182] width 20 height 17
click at [642, 199] on div at bounding box center [644, 197] width 20 height 17
click at [897, 159] on div "Mitt bibliotek 01 Lys grønn 02 Mørk grå 03 Turkis Rett maske Øk 1 maske Fell mo…" at bounding box center [1245, 640] width 2811 height 1345
click at [942, 284] on div at bounding box center [1165, 287] width 17 height 17
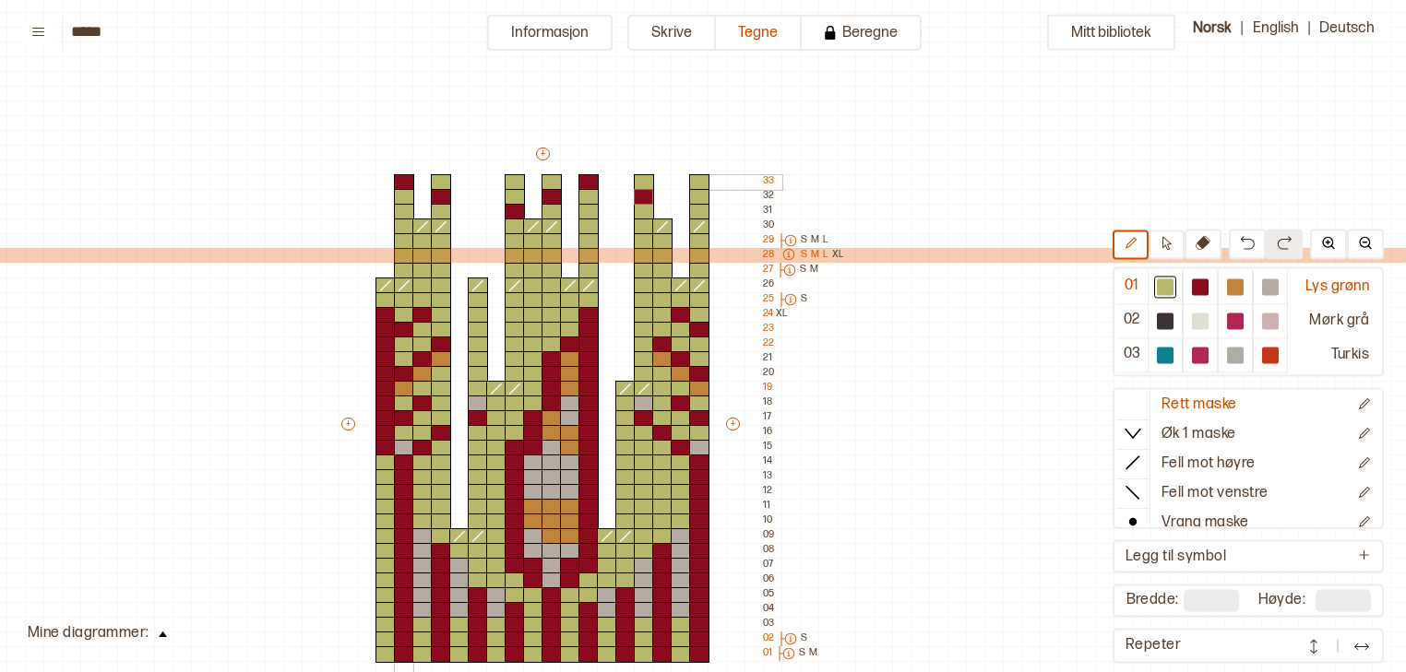
click at [406, 180] on div at bounding box center [404, 182] width 20 height 17
click at [435, 191] on div at bounding box center [441, 197] width 20 height 17
click at [510, 207] on div at bounding box center [515, 212] width 20 height 17
click at [553, 200] on div at bounding box center [551, 197] width 20 height 17
click at [590, 182] on div at bounding box center [588, 182] width 20 height 17
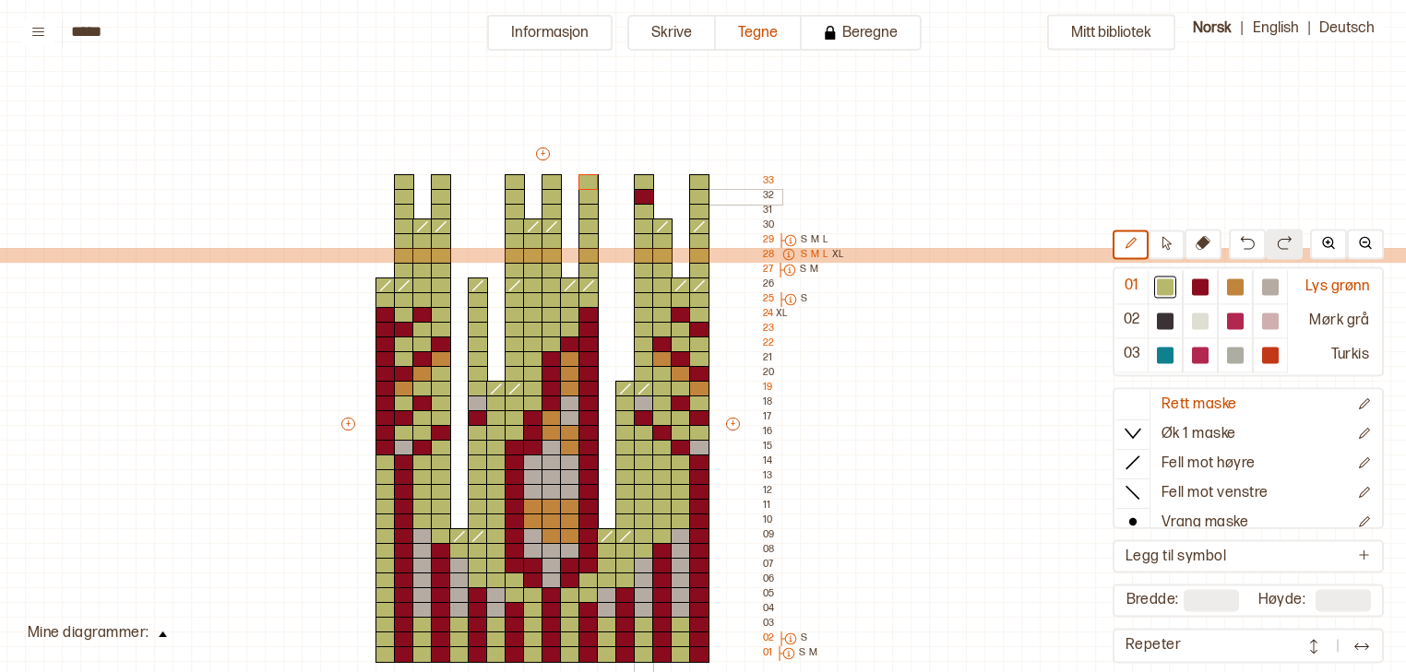
click at [642, 194] on div at bounding box center [644, 197] width 20 height 17
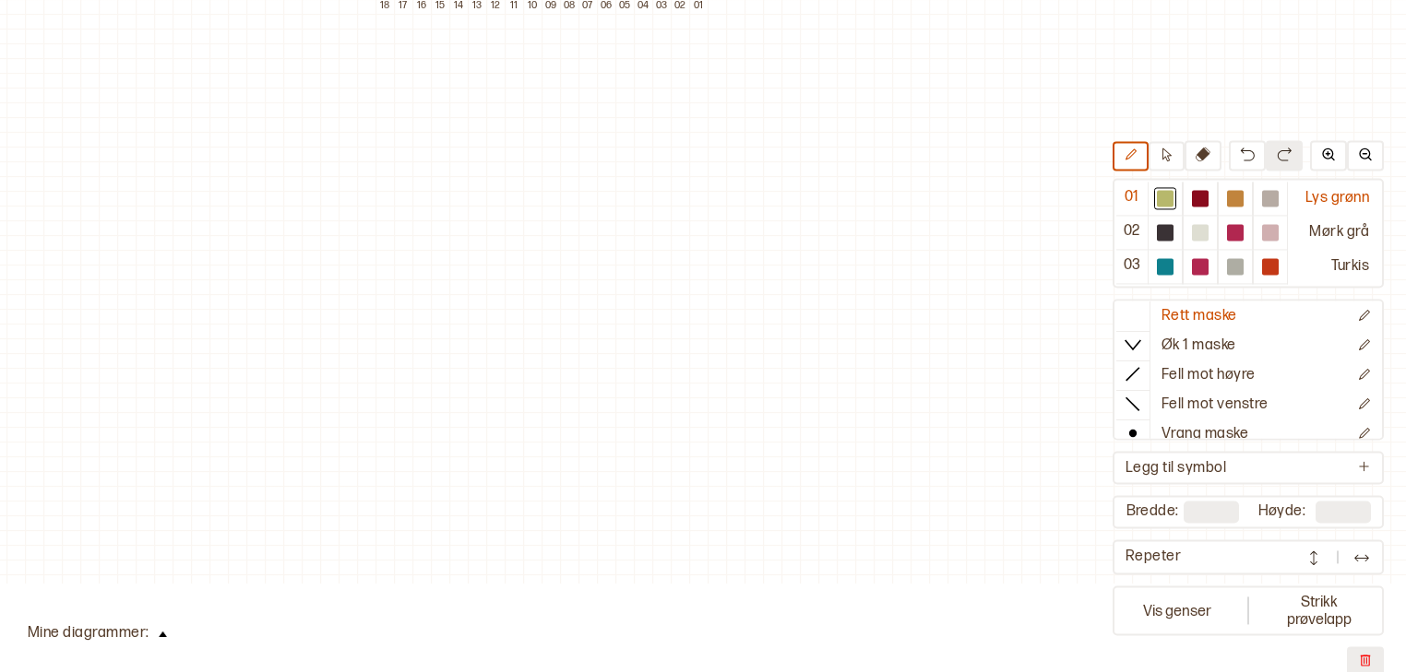
scroll to position [0, 0]
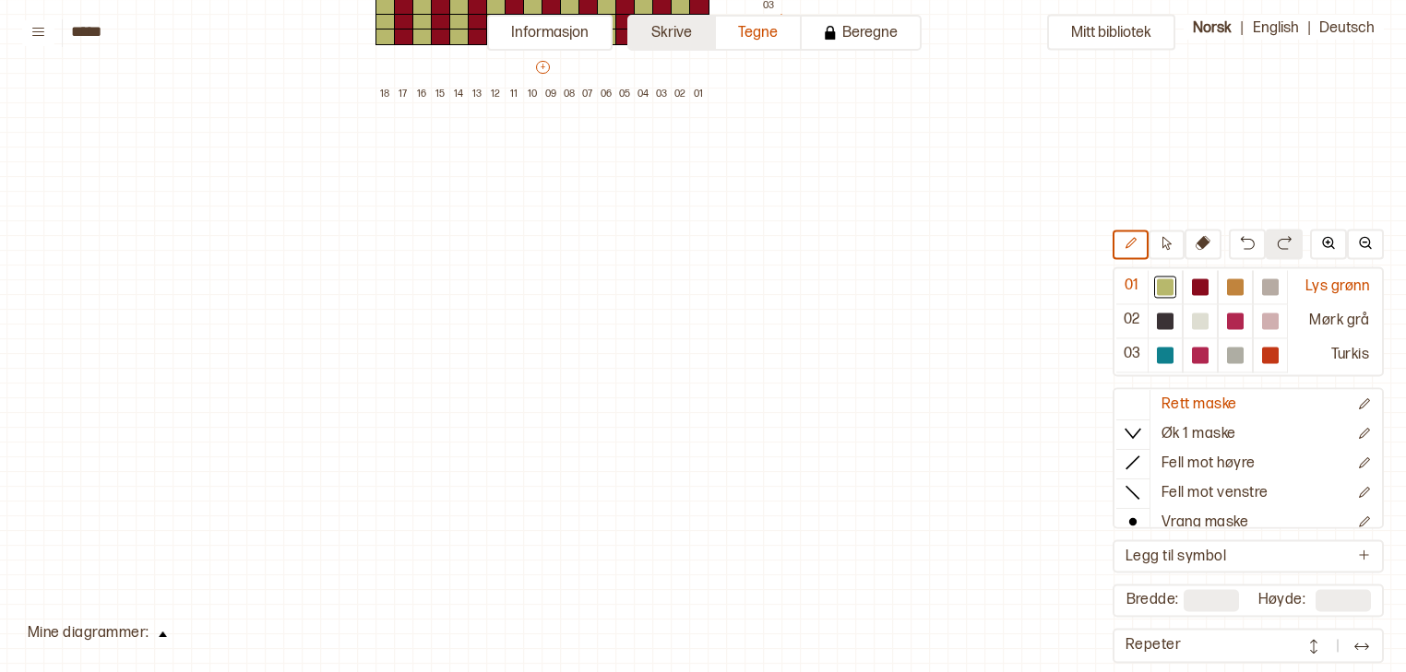
click at [665, 26] on button "Skrive" at bounding box center [671, 33] width 89 height 36
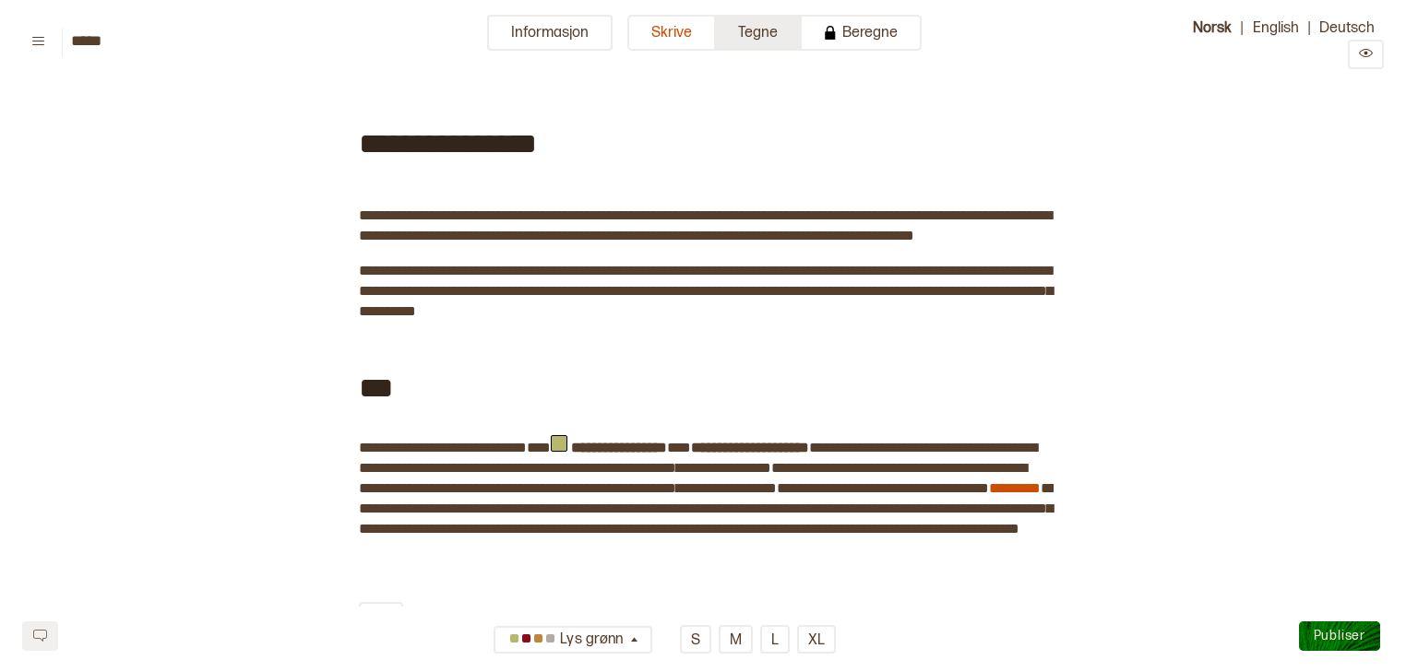
click at [762, 39] on button "Tegne" at bounding box center [759, 33] width 86 height 36
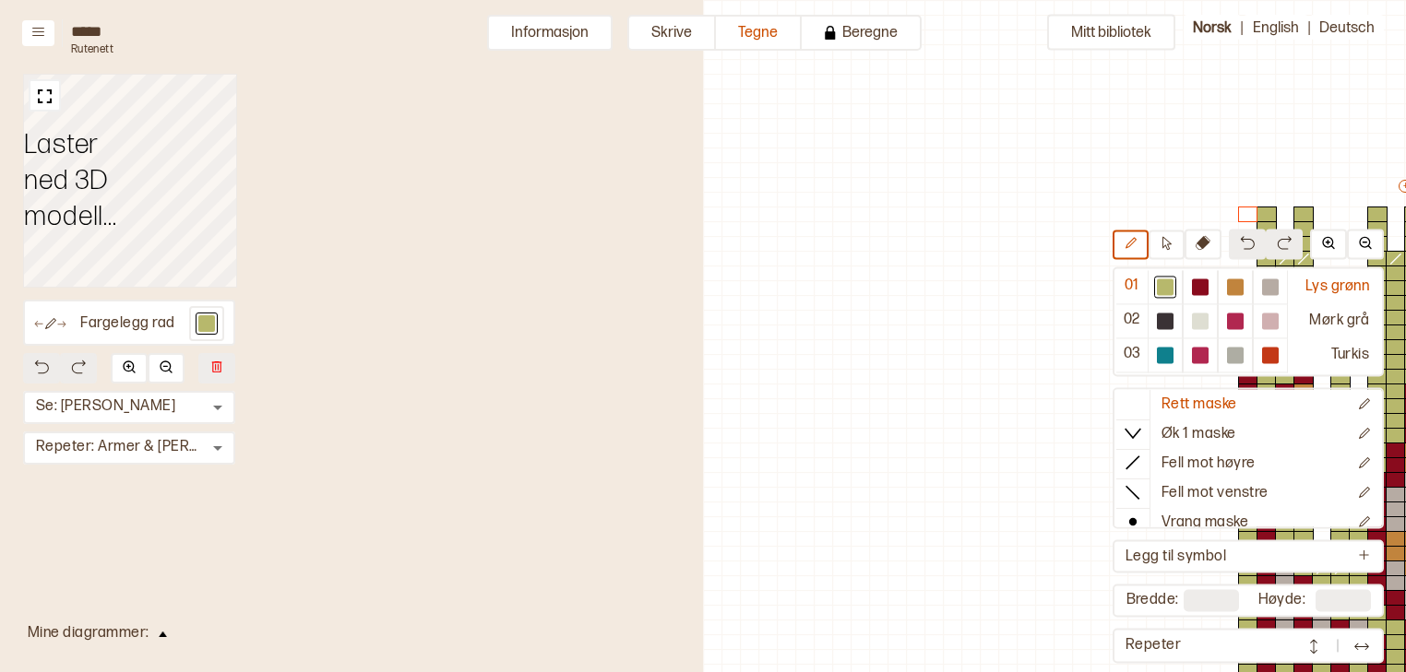
scroll to position [135, 595]
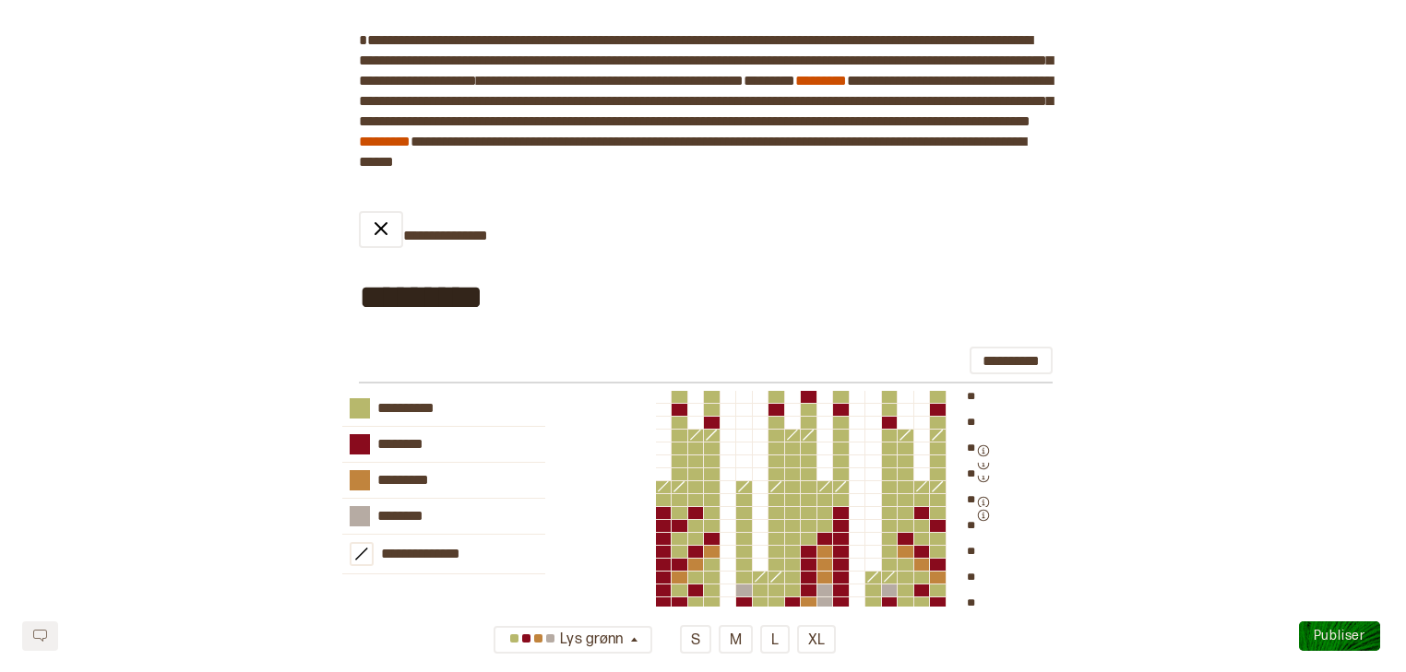
scroll to position [1618, 0]
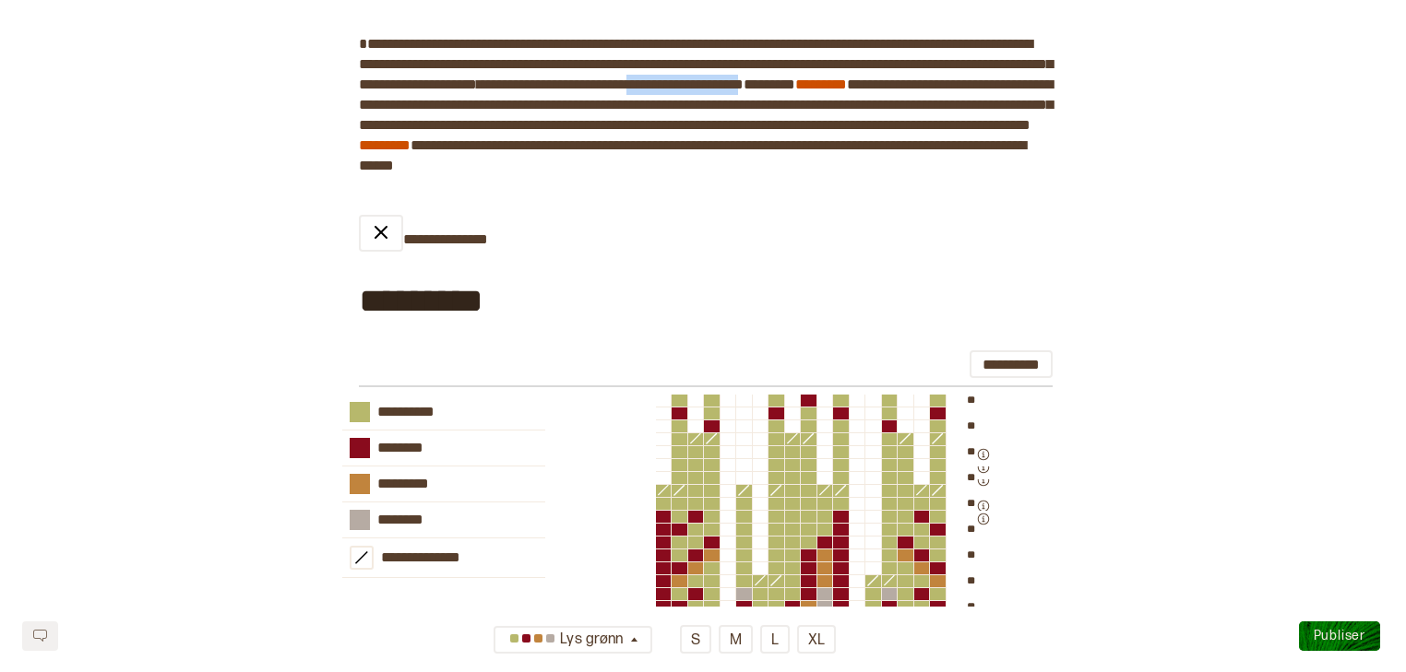
drag, startPoint x: 1048, startPoint y: 122, endPoint x: 926, endPoint y: 123, distance: 121.8
copy span "**********"
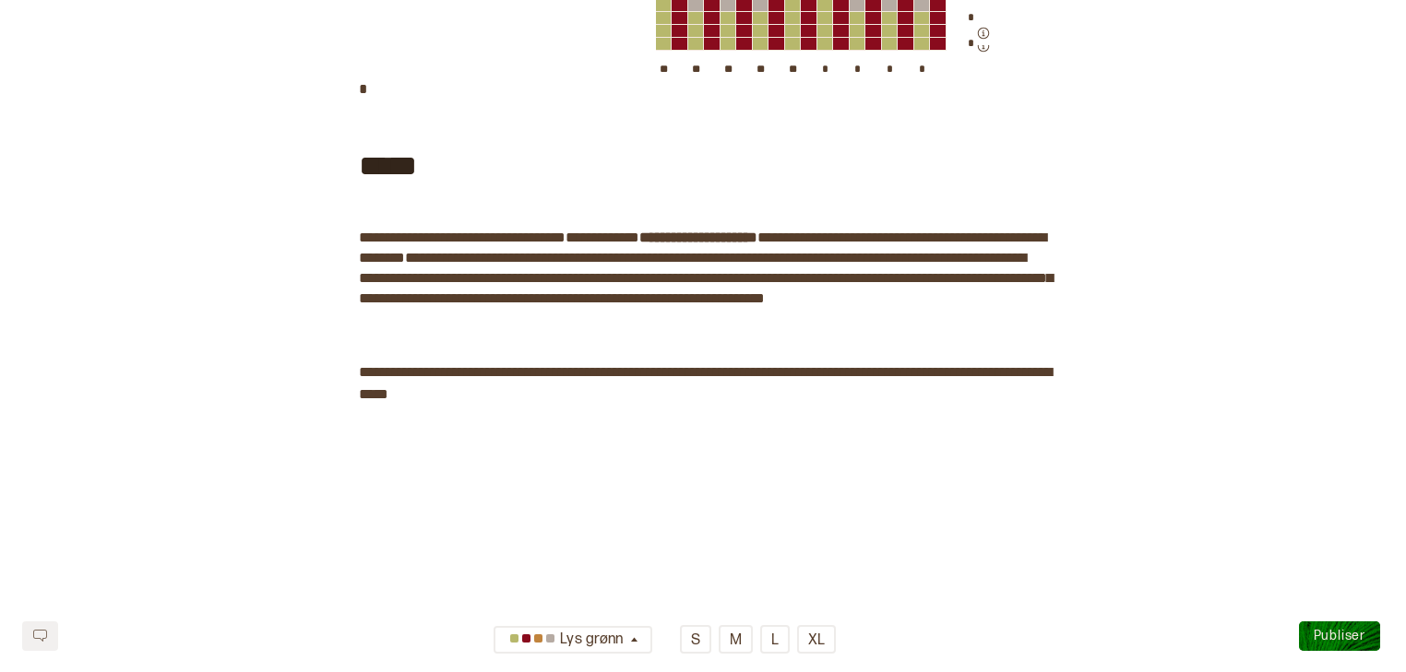
scroll to position [2399, 0]
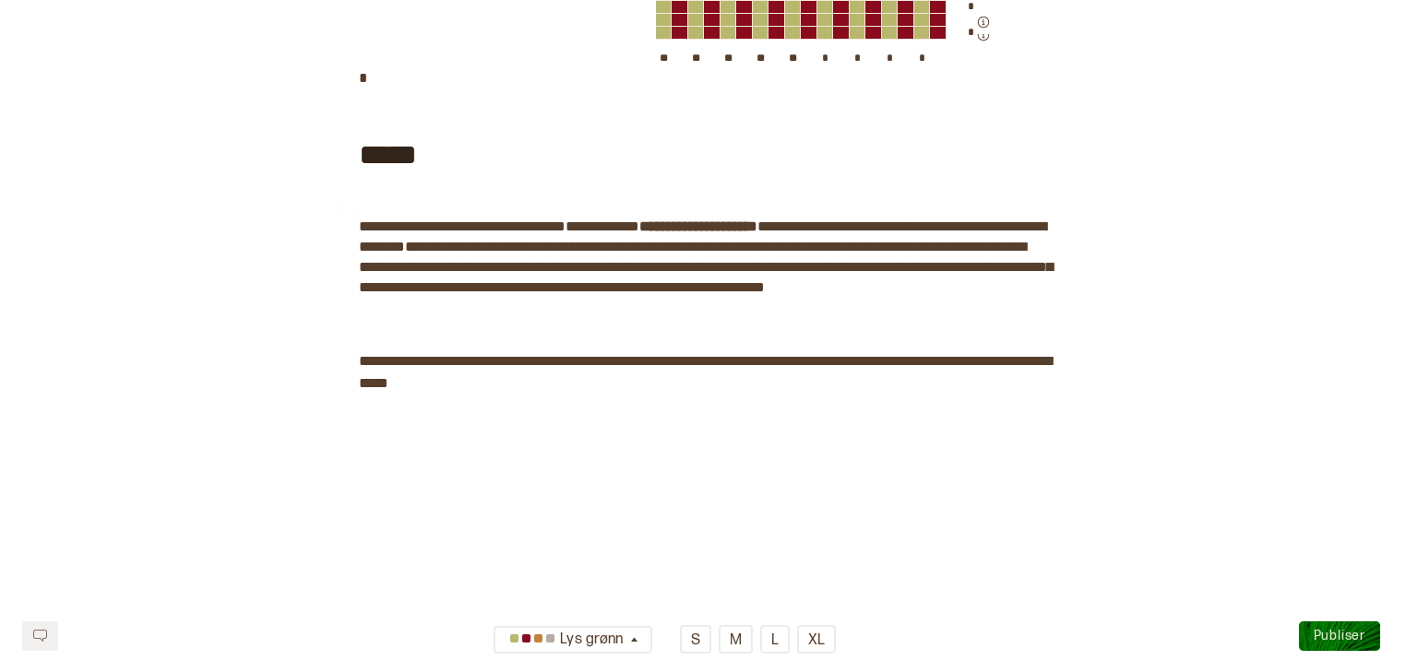
click at [690, 202] on div "****" at bounding box center [703, 152] width 688 height 99
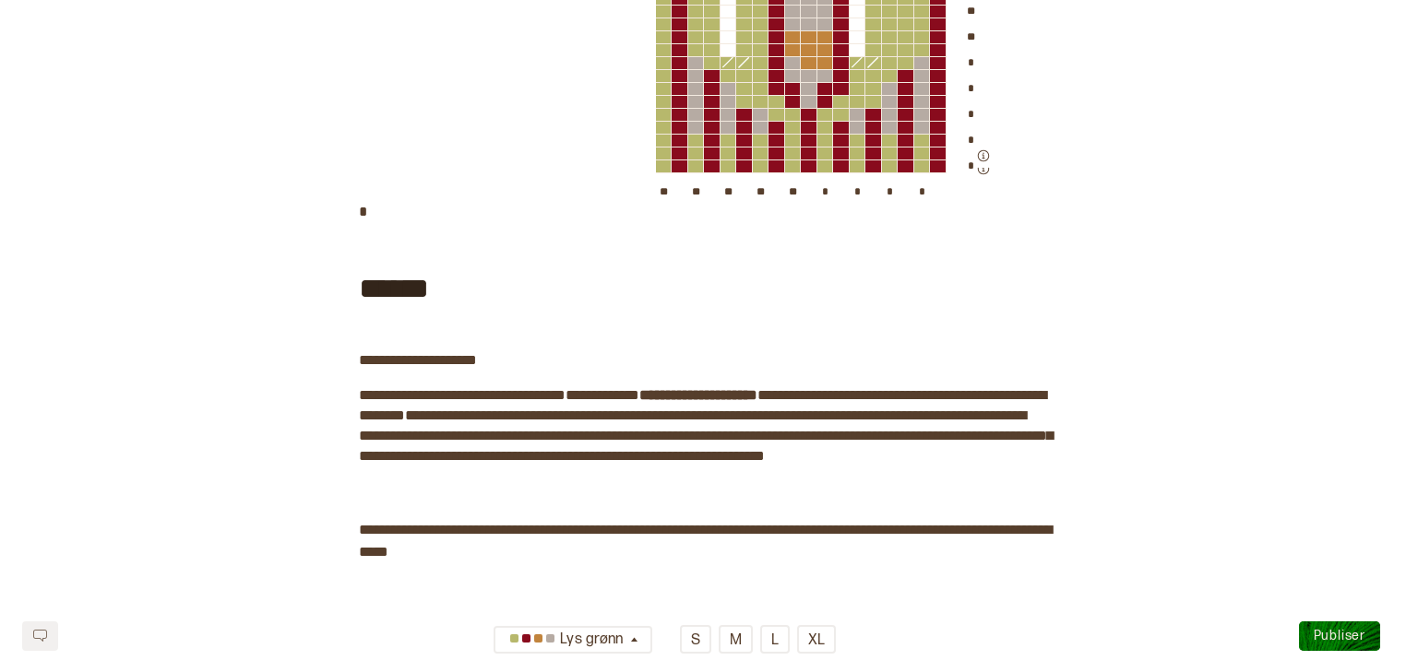
scroll to position [2273, 0]
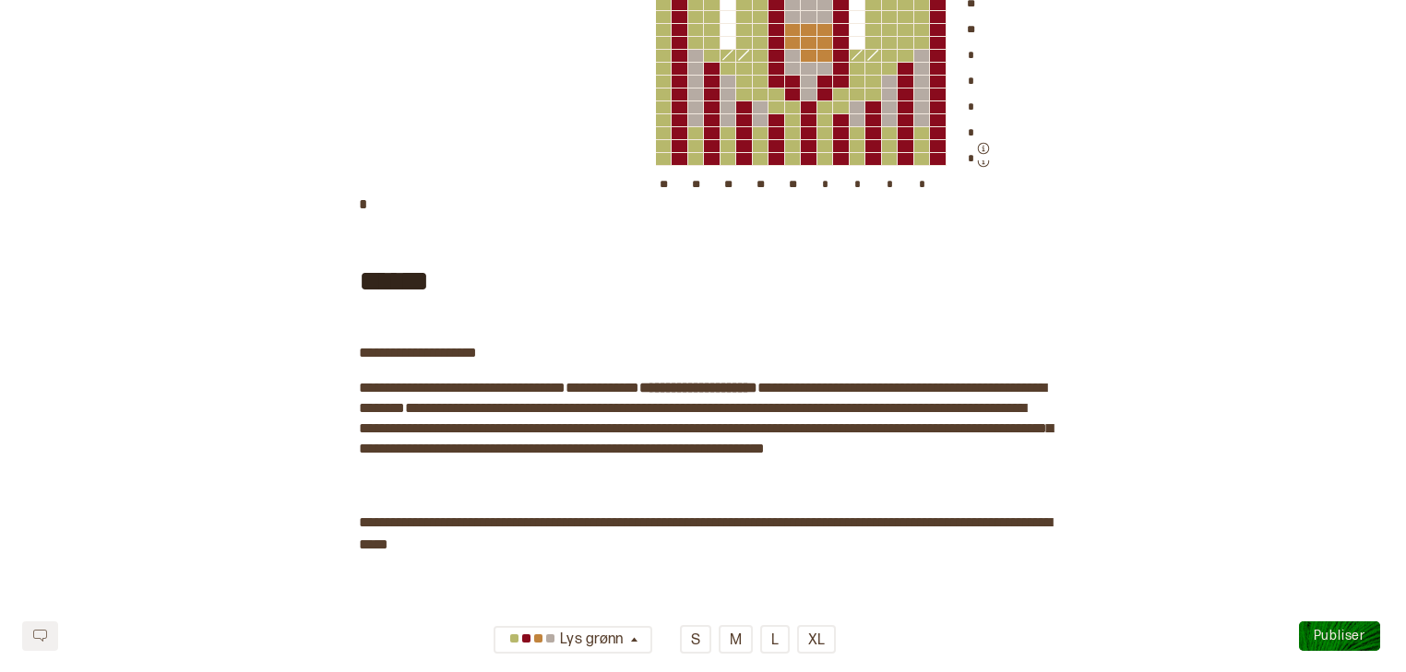
click at [372, 362] on span "**********" at bounding box center [418, 353] width 118 height 18
click at [597, 395] on span "**********" at bounding box center [608, 388] width 62 height 14
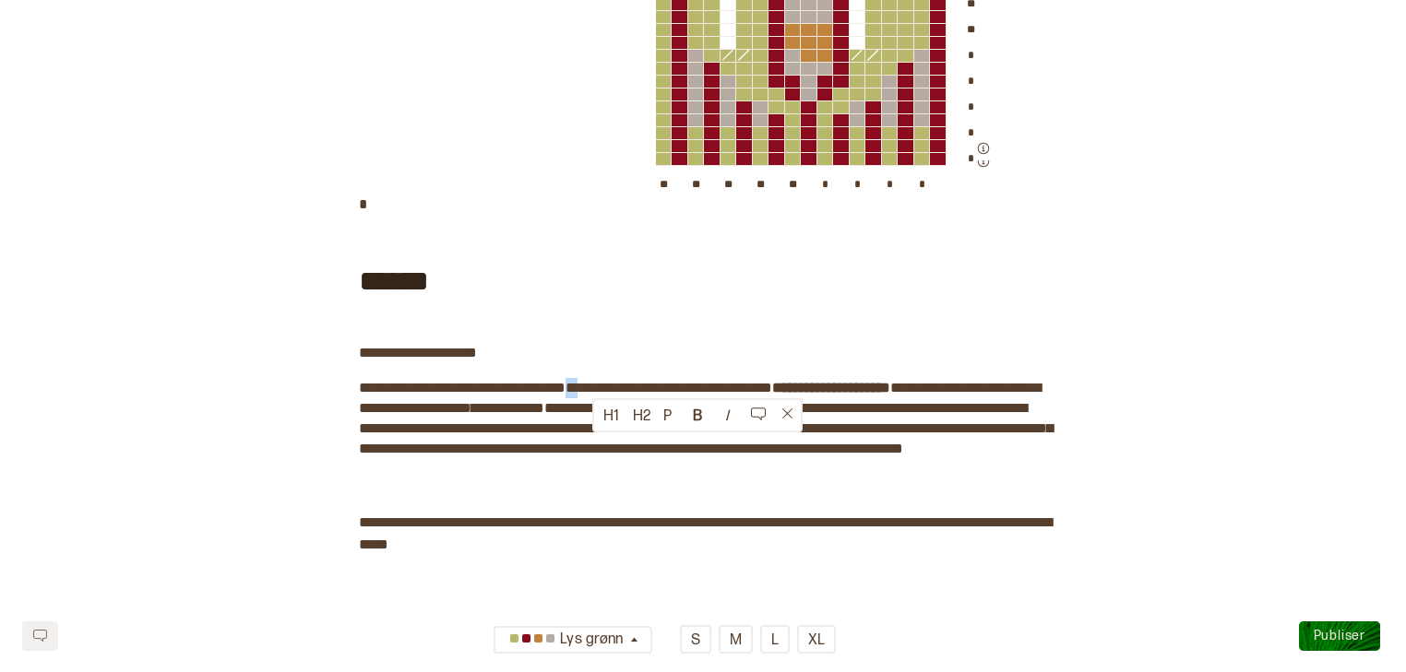
drag, startPoint x: 597, startPoint y: 446, endPoint x: 494, endPoint y: 441, distance: 102.5
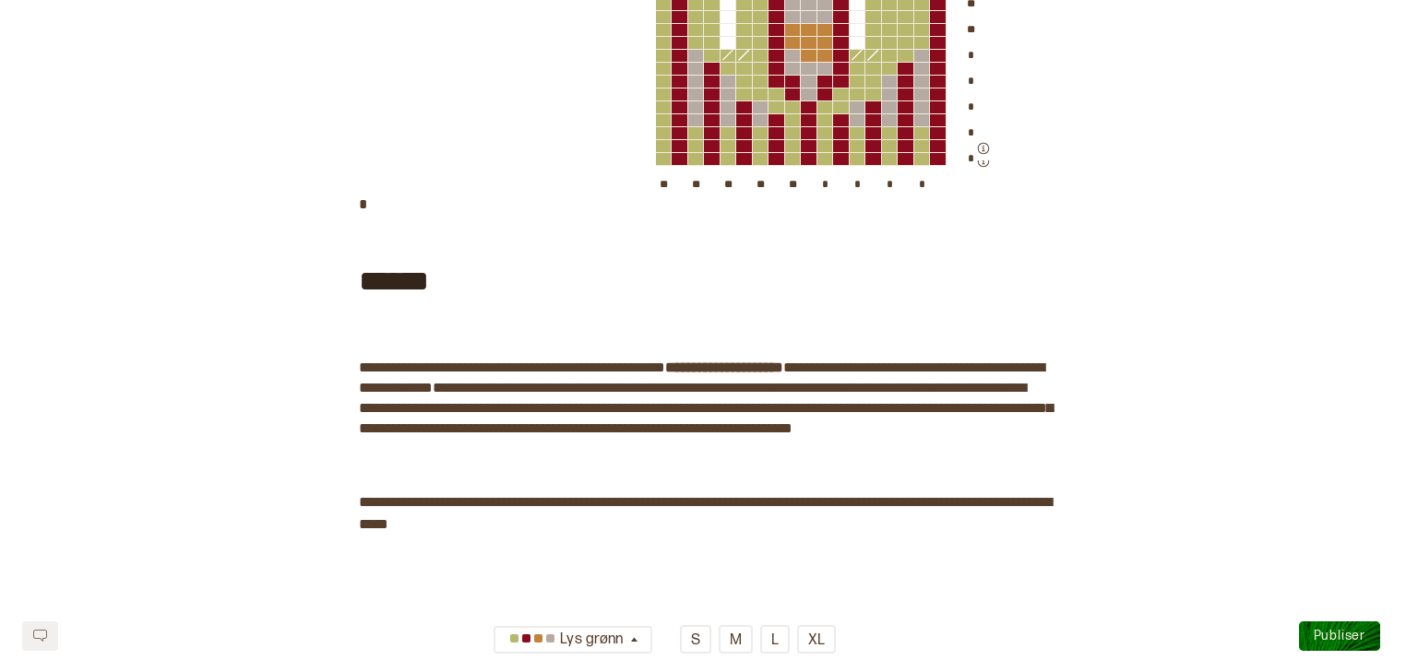
click at [436, 328] on div "******" at bounding box center [703, 279] width 688 height 99
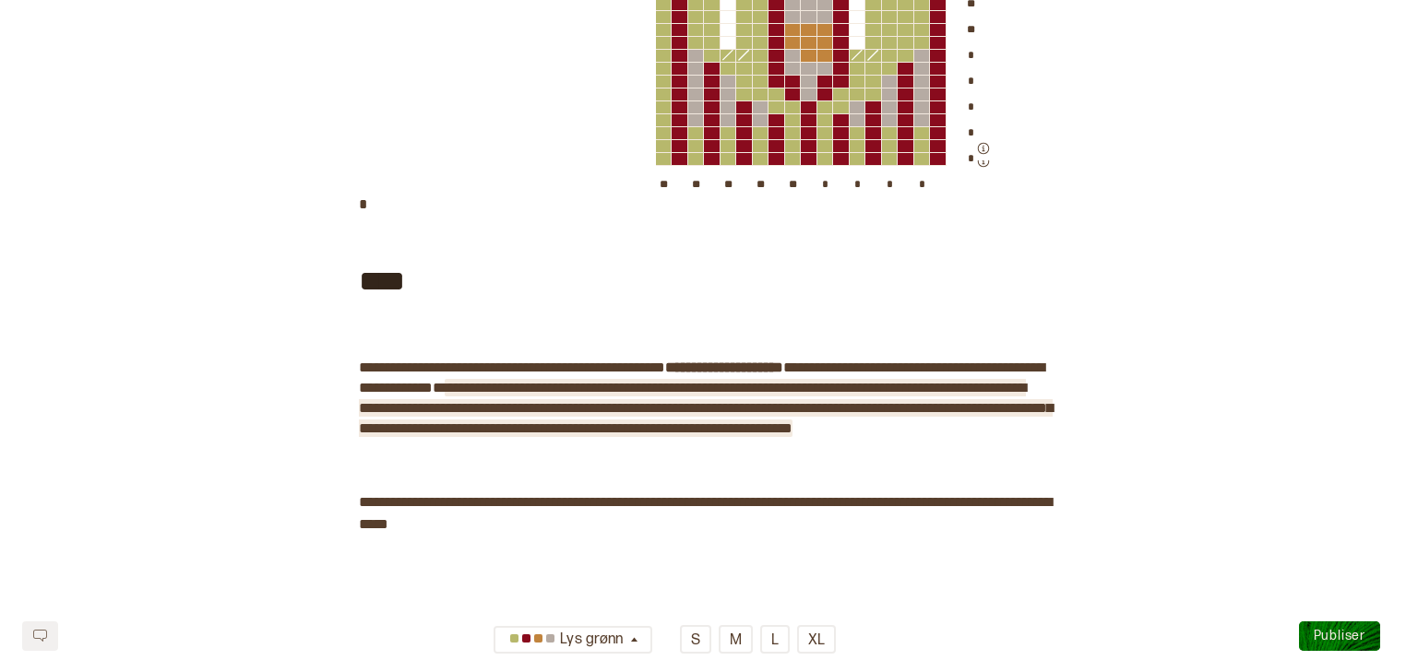
click at [524, 435] on span "**********" at bounding box center [706, 408] width 694 height 54
click at [451, 435] on span "**********" at bounding box center [706, 398] width 694 height 75
click at [527, 437] on span "**********" at bounding box center [706, 398] width 694 height 78
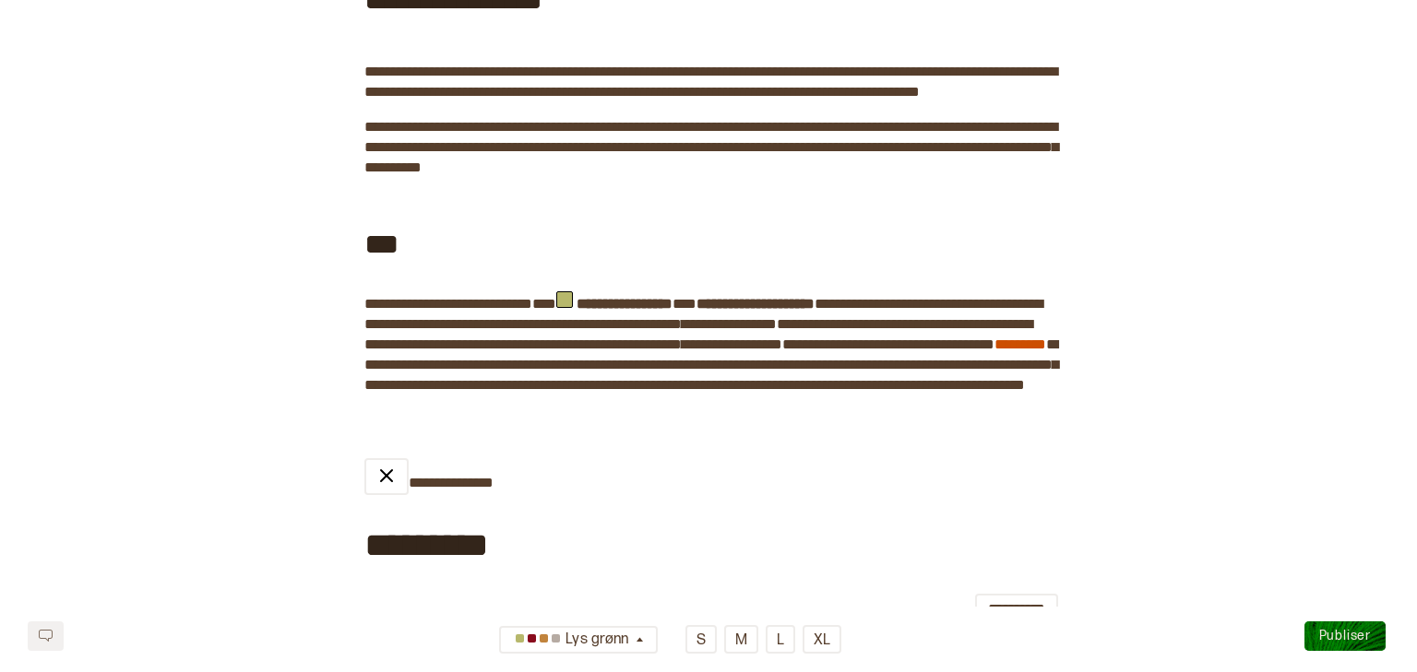
scroll to position [0, 0]
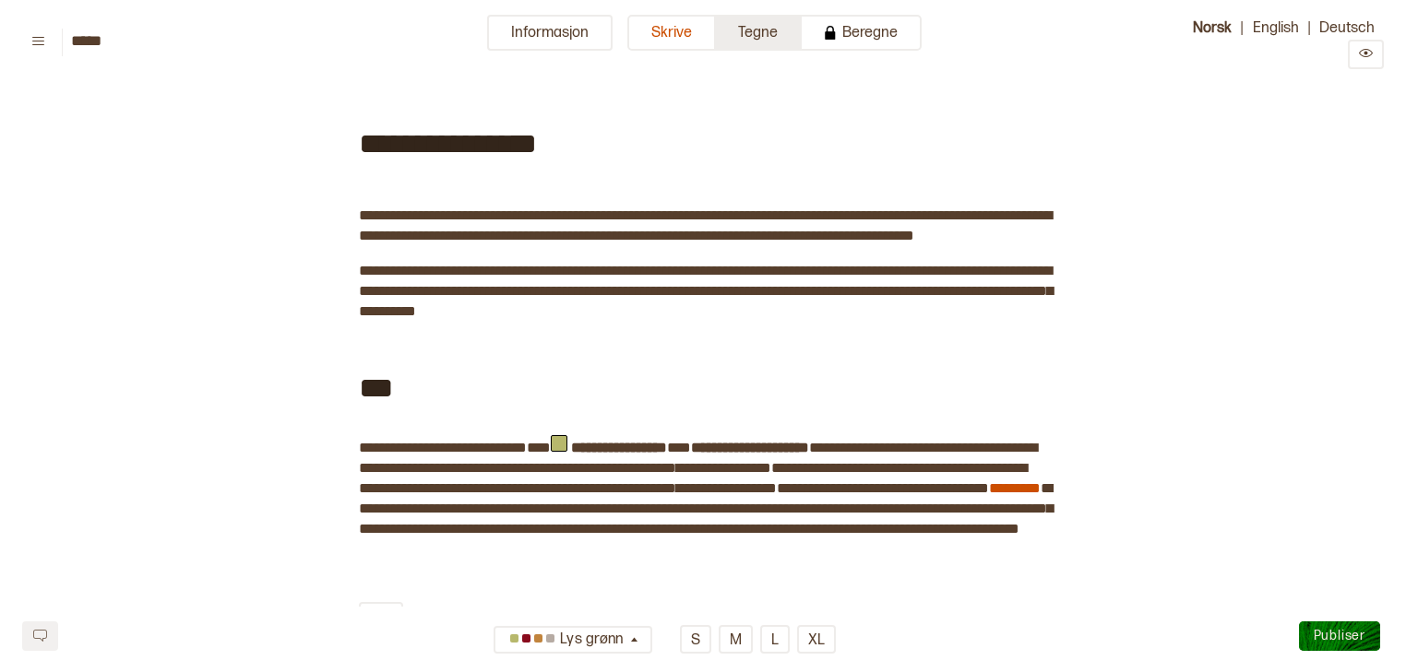
click at [766, 39] on button "Tegne" at bounding box center [759, 33] width 86 height 36
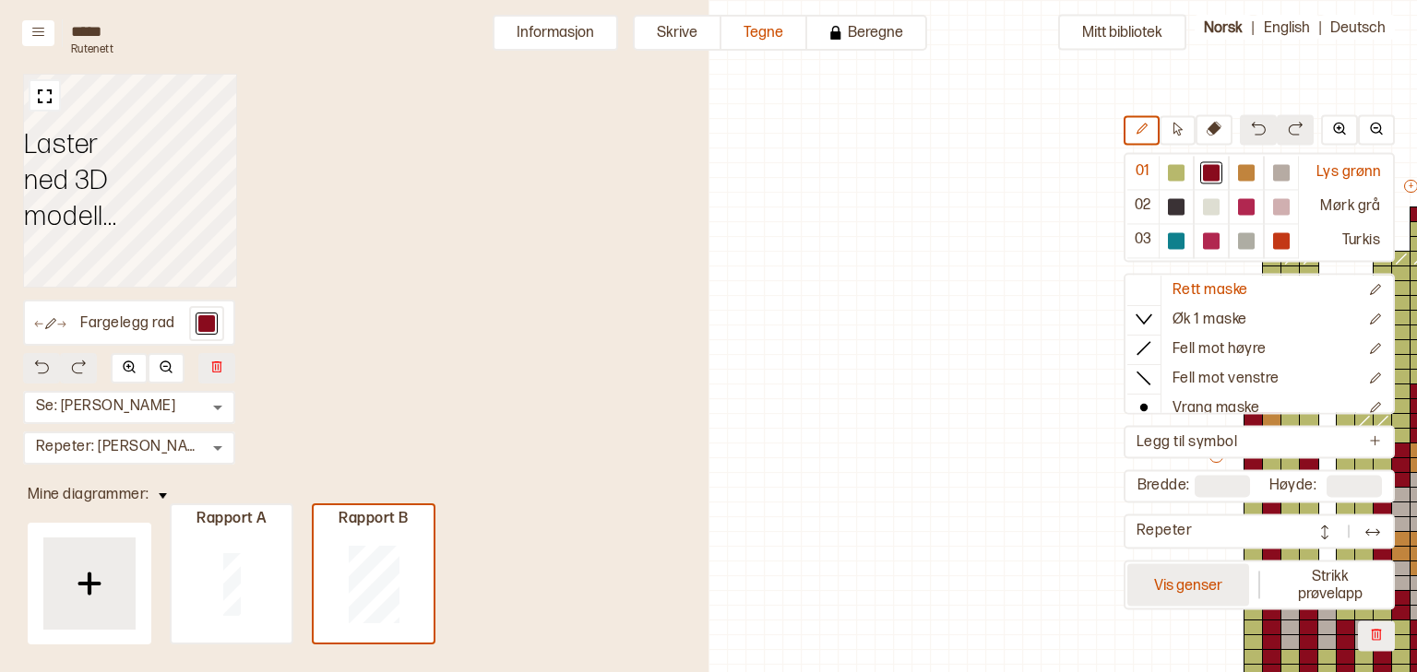
scroll to position [135, 592]
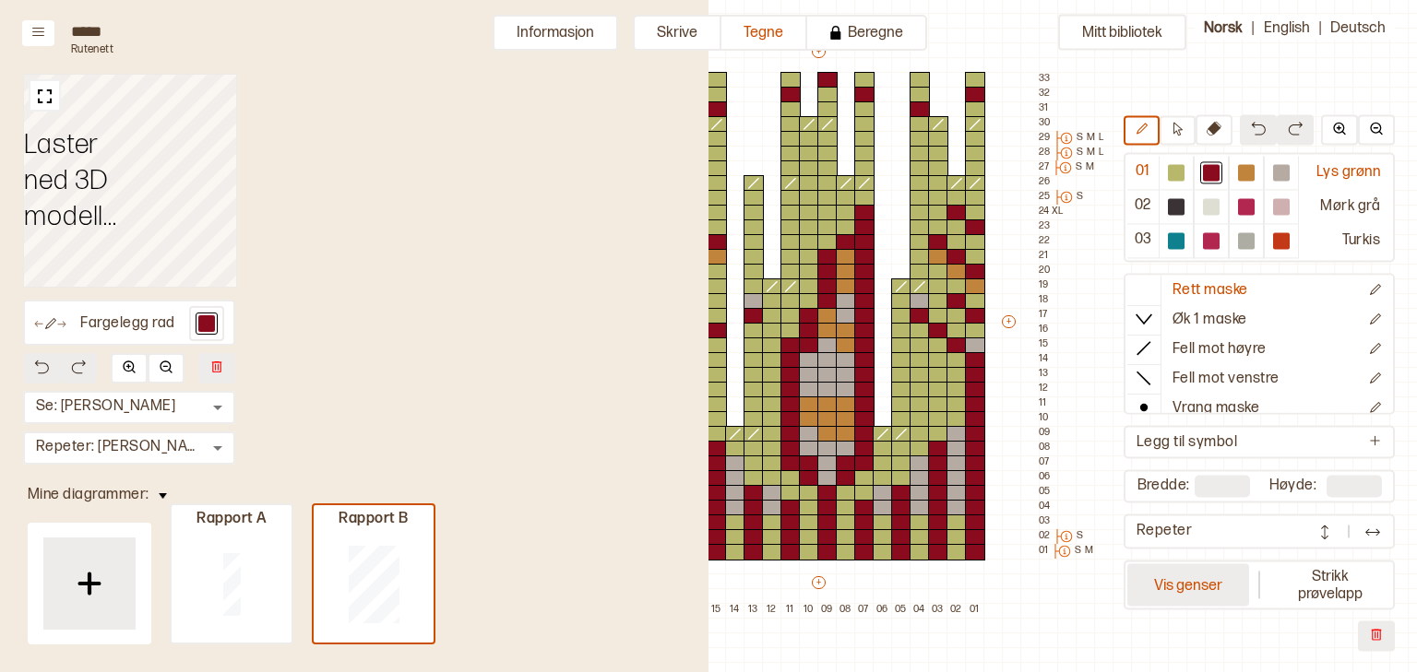
click at [1180, 588] on button "Vis genser" at bounding box center [1188, 585] width 122 height 42
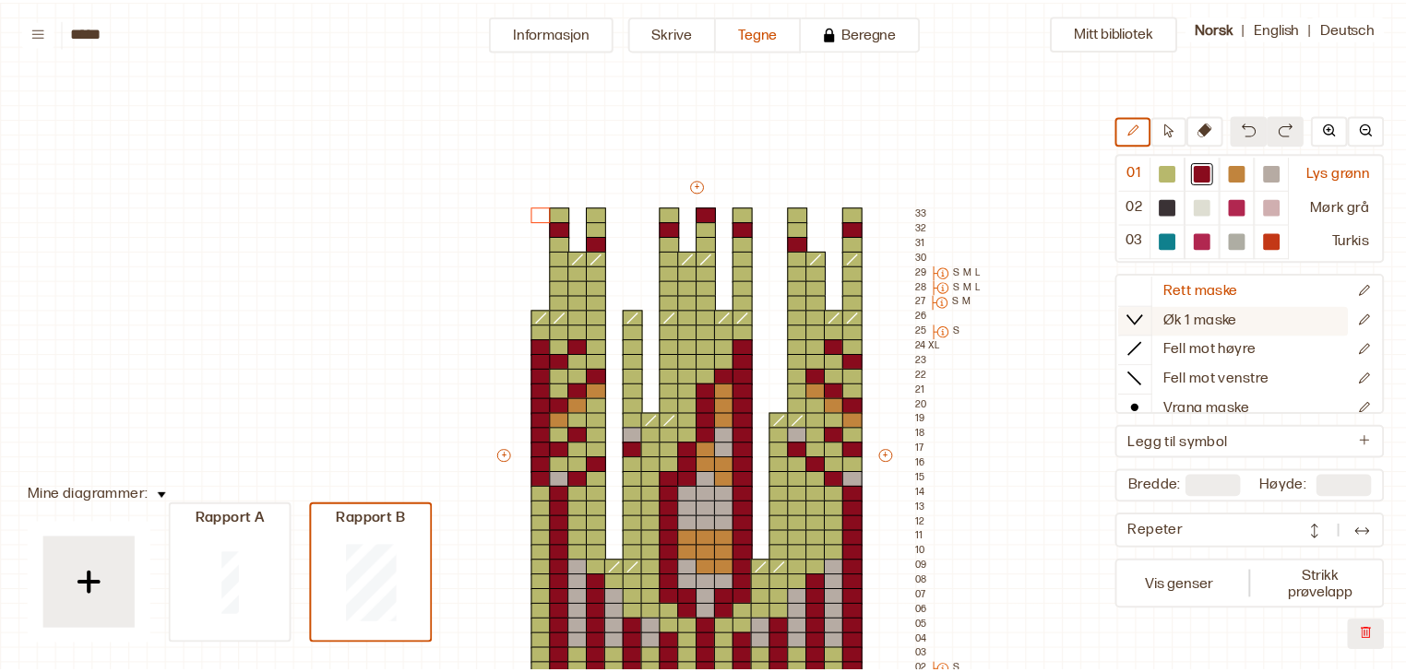
scroll to position [135, 17]
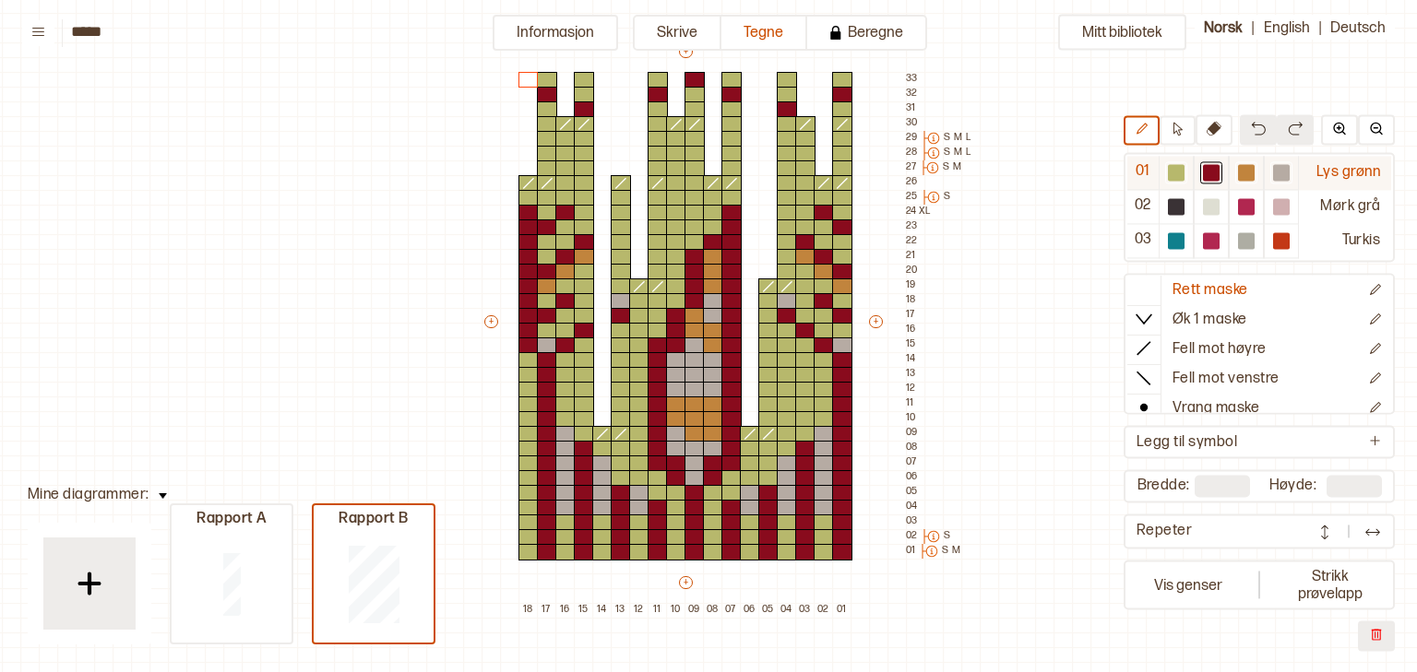
click at [1183, 177] on div at bounding box center [1176, 172] width 17 height 17
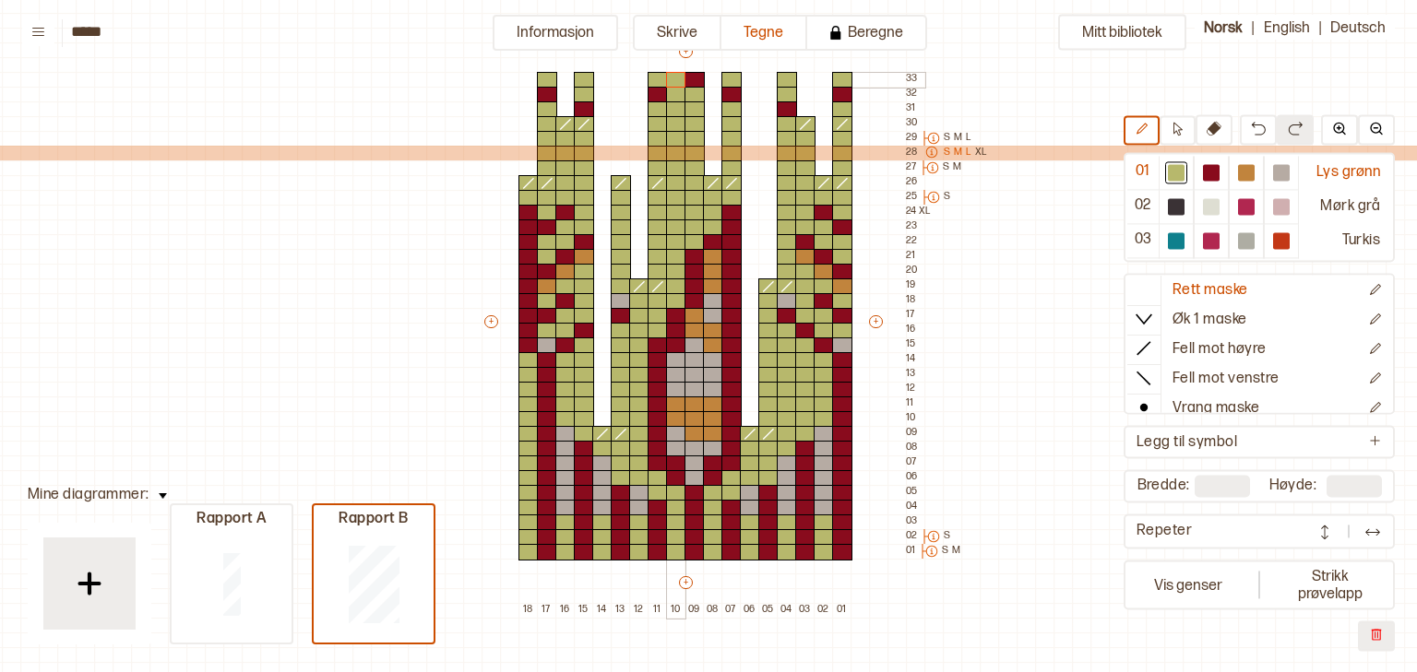
drag, startPoint x: 696, startPoint y: 125, endPoint x: 678, endPoint y: 82, distance: 46.3
click at [551, 92] on div at bounding box center [547, 95] width 20 height 17
click at [580, 107] on div at bounding box center [584, 109] width 20 height 17
click at [653, 93] on div at bounding box center [658, 95] width 20 height 17
click at [692, 80] on div at bounding box center [694, 80] width 20 height 17
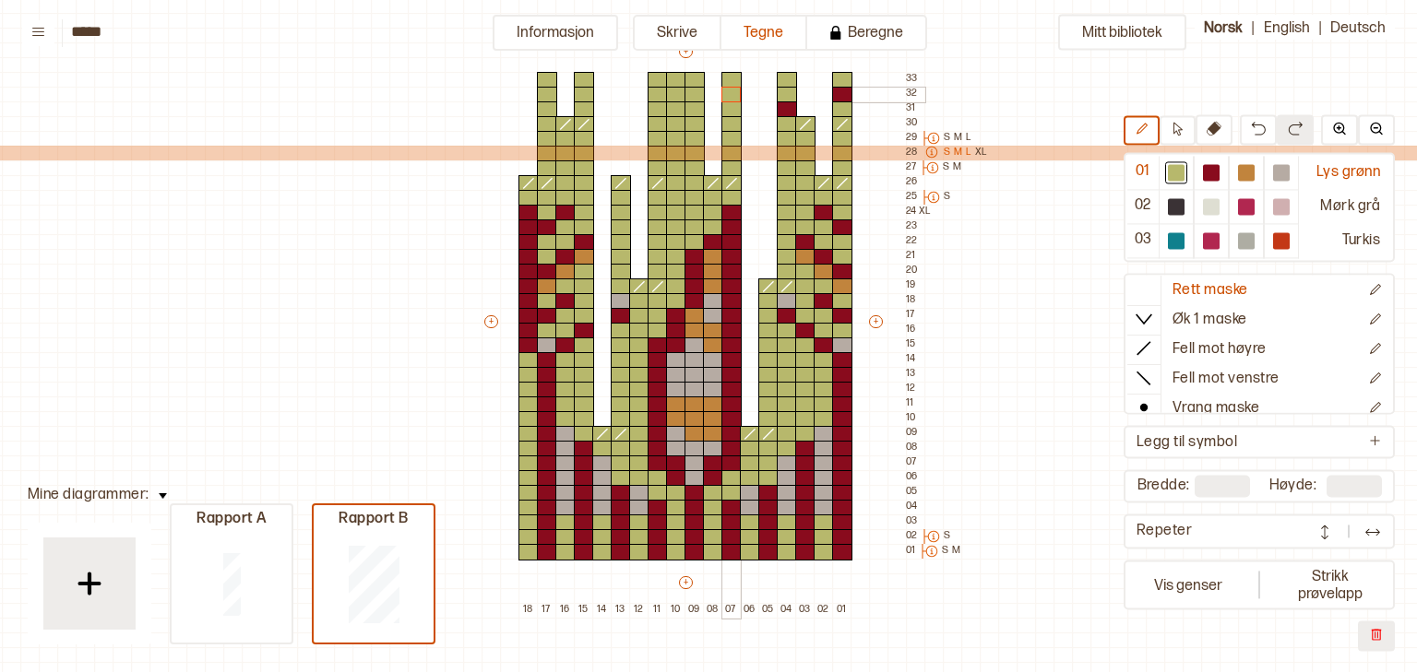
click at [723, 92] on div at bounding box center [731, 95] width 20 height 17
click at [777, 110] on div at bounding box center [787, 109] width 20 height 17
click at [838, 95] on div at bounding box center [842, 95] width 20 height 17
click at [1218, 172] on div at bounding box center [1211, 172] width 17 height 17
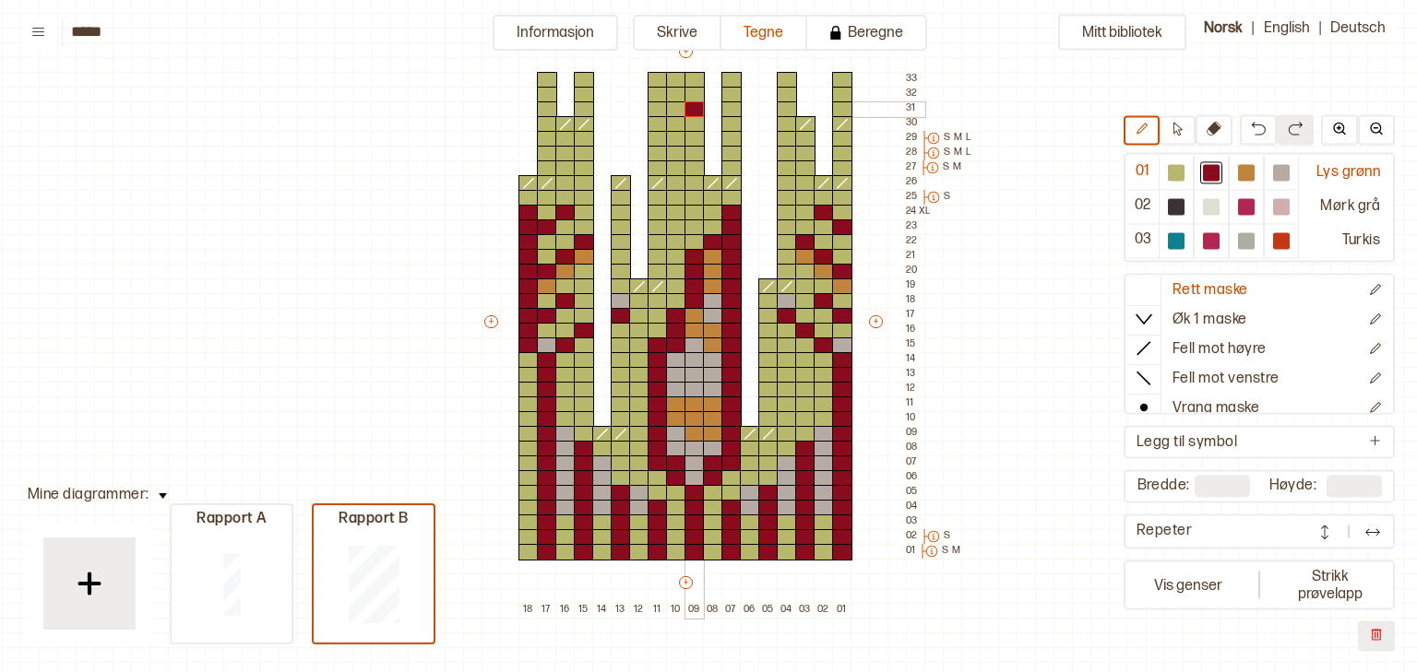
click at [695, 109] on div at bounding box center [694, 109] width 20 height 17
click at [728, 89] on div at bounding box center [731, 95] width 20 height 17
click at [677, 91] on div at bounding box center [676, 95] width 20 height 17
click at [659, 85] on div at bounding box center [658, 80] width 20 height 17
click at [778, 81] on div at bounding box center [787, 80] width 20 height 17
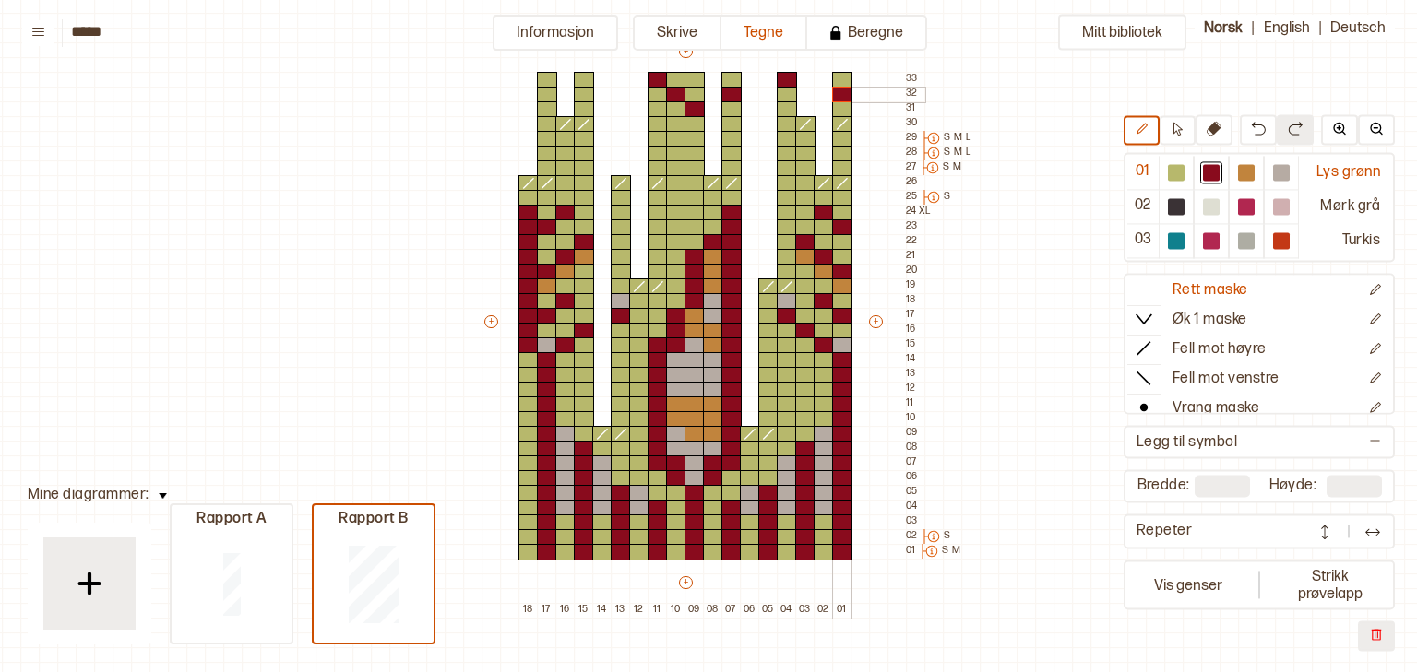
click at [845, 96] on div at bounding box center [842, 95] width 20 height 17
click at [583, 92] on div at bounding box center [584, 95] width 20 height 17
click at [550, 109] on div at bounding box center [547, 109] width 20 height 17
click at [707, 33] on button "Skrive" at bounding box center [677, 33] width 89 height 36
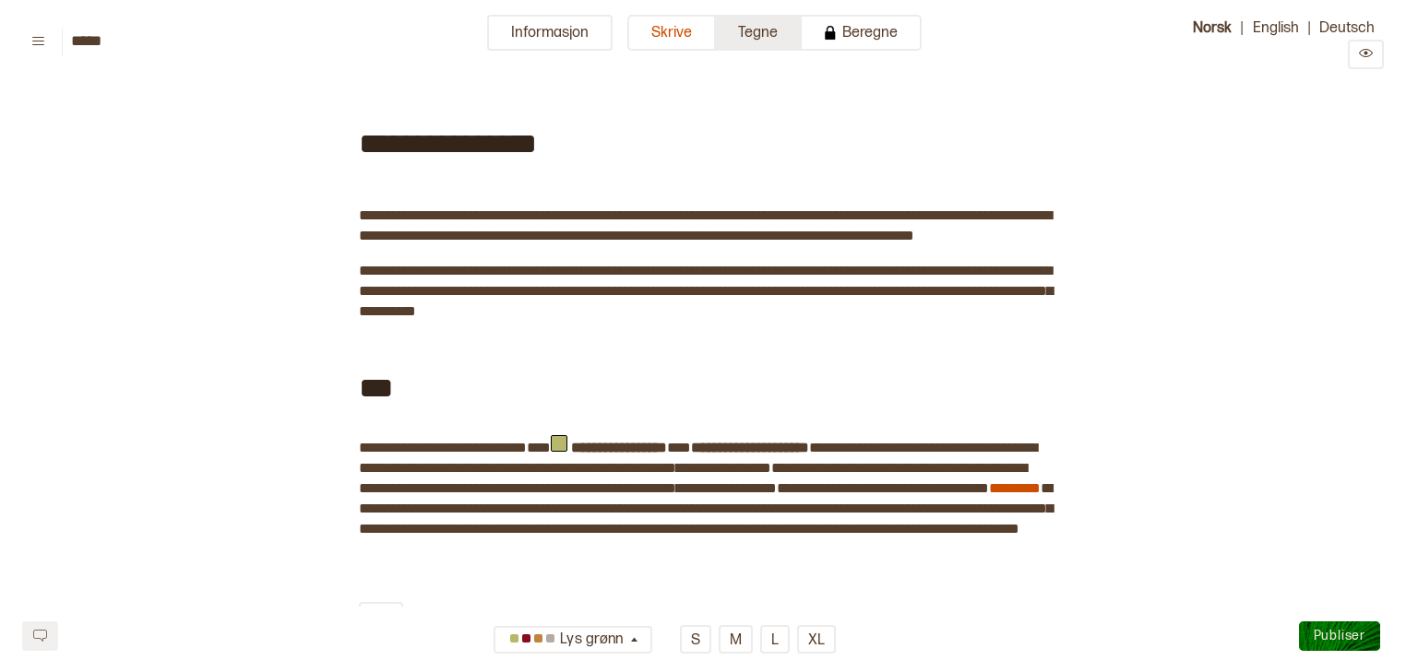
click at [743, 44] on button "Tegne" at bounding box center [759, 33] width 86 height 36
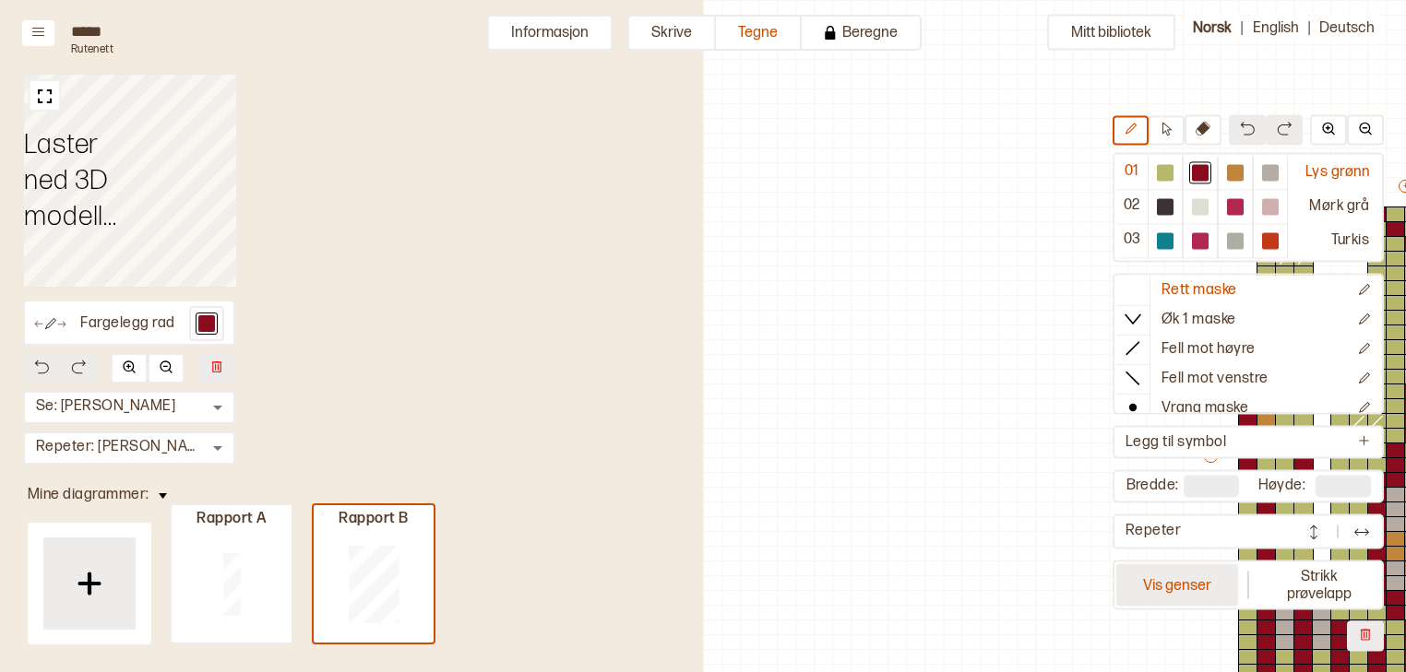
click at [1173, 577] on button "Vis genser" at bounding box center [1177, 585] width 122 height 42
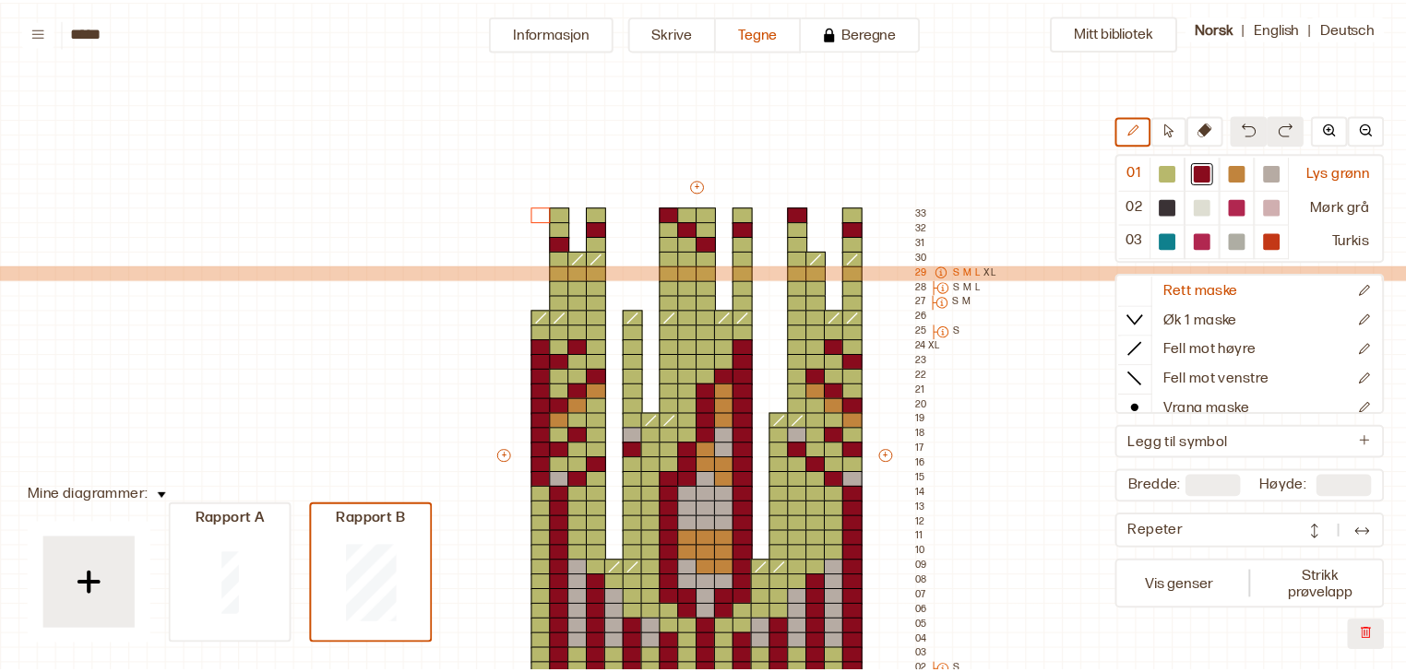
scroll to position [135, 17]
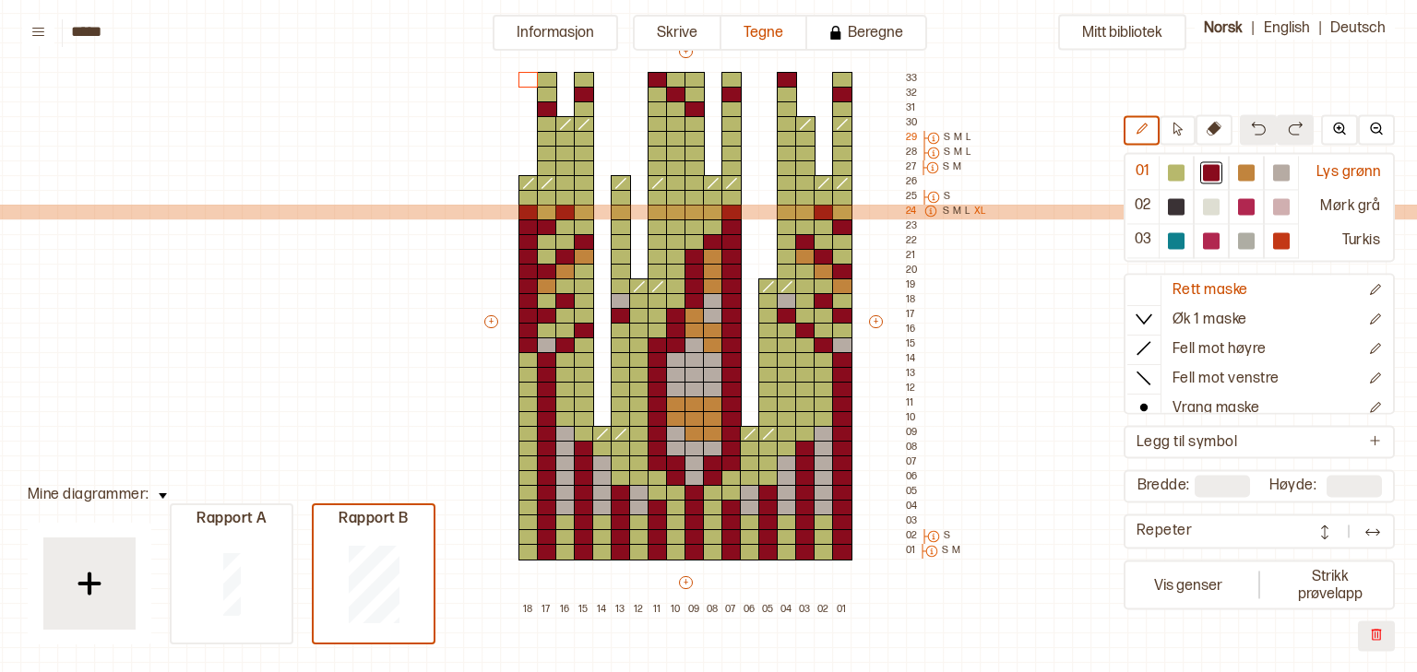
click at [926, 211] on icon at bounding box center [930, 211] width 13 height 13
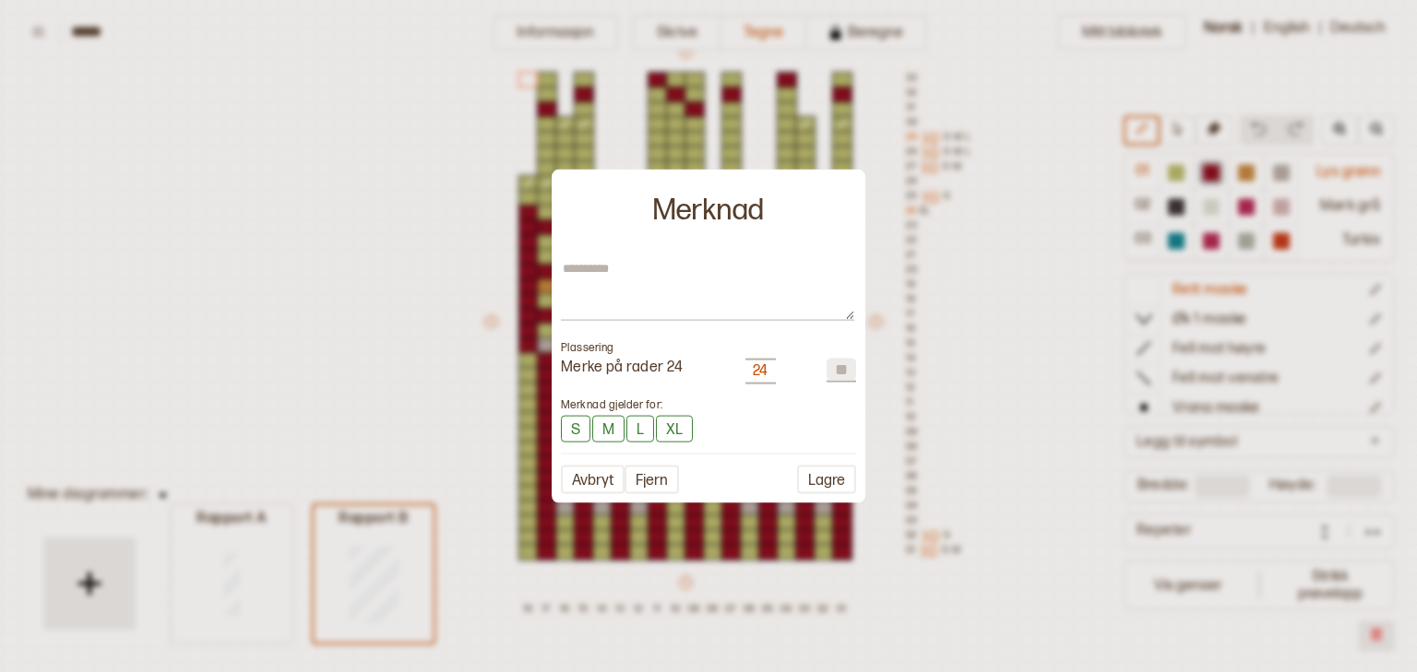
click at [1028, 285] on div at bounding box center [708, 336] width 1417 height 672
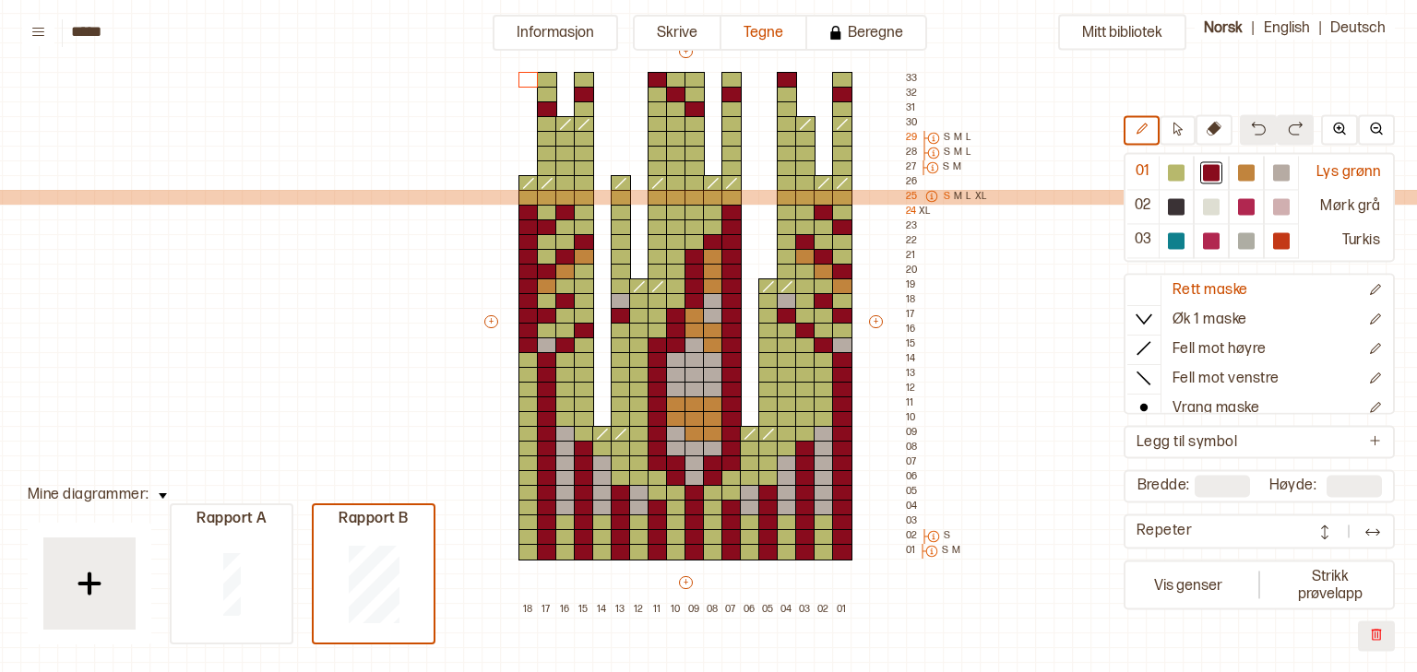
click at [929, 199] on icon at bounding box center [931, 196] width 13 height 13
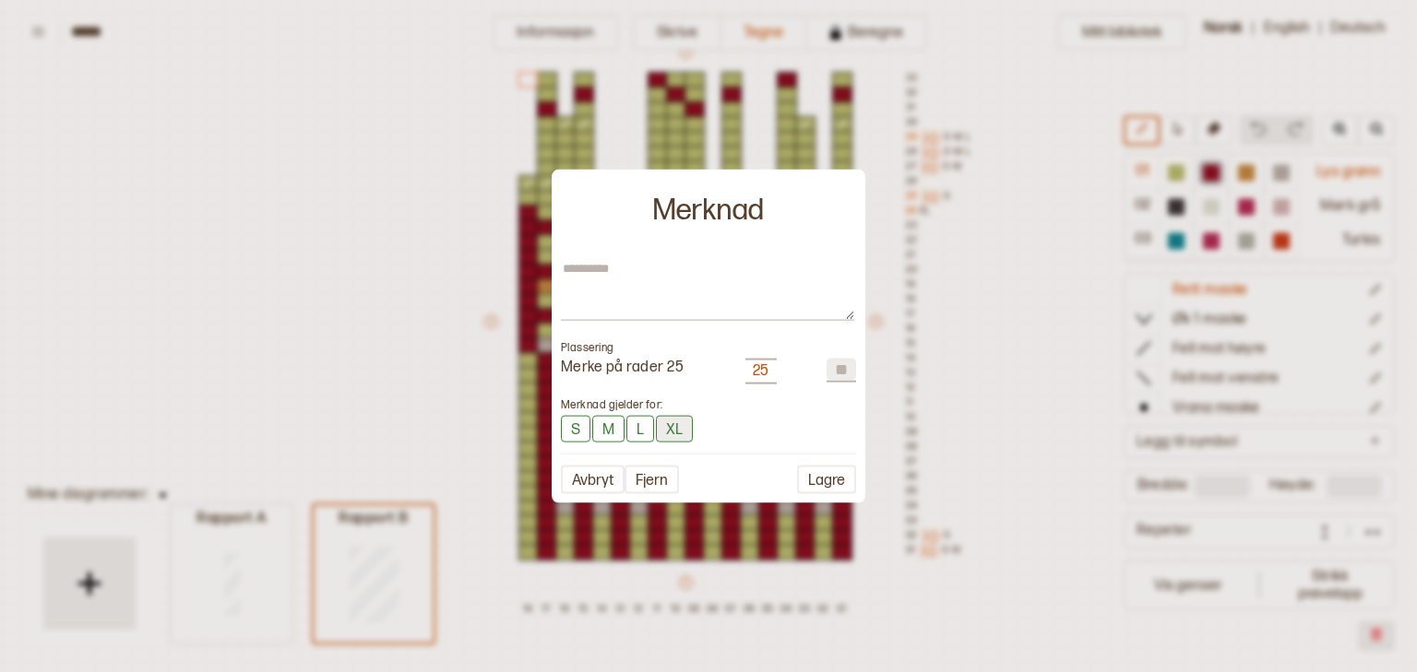
click at [671, 430] on button "XL" at bounding box center [674, 429] width 37 height 27
click at [645, 429] on button "L" at bounding box center [640, 429] width 28 height 27
click at [605, 428] on button "M" at bounding box center [608, 429] width 32 height 27
type textarea "*"
click at [815, 481] on button "Lagre" at bounding box center [826, 481] width 59 height 29
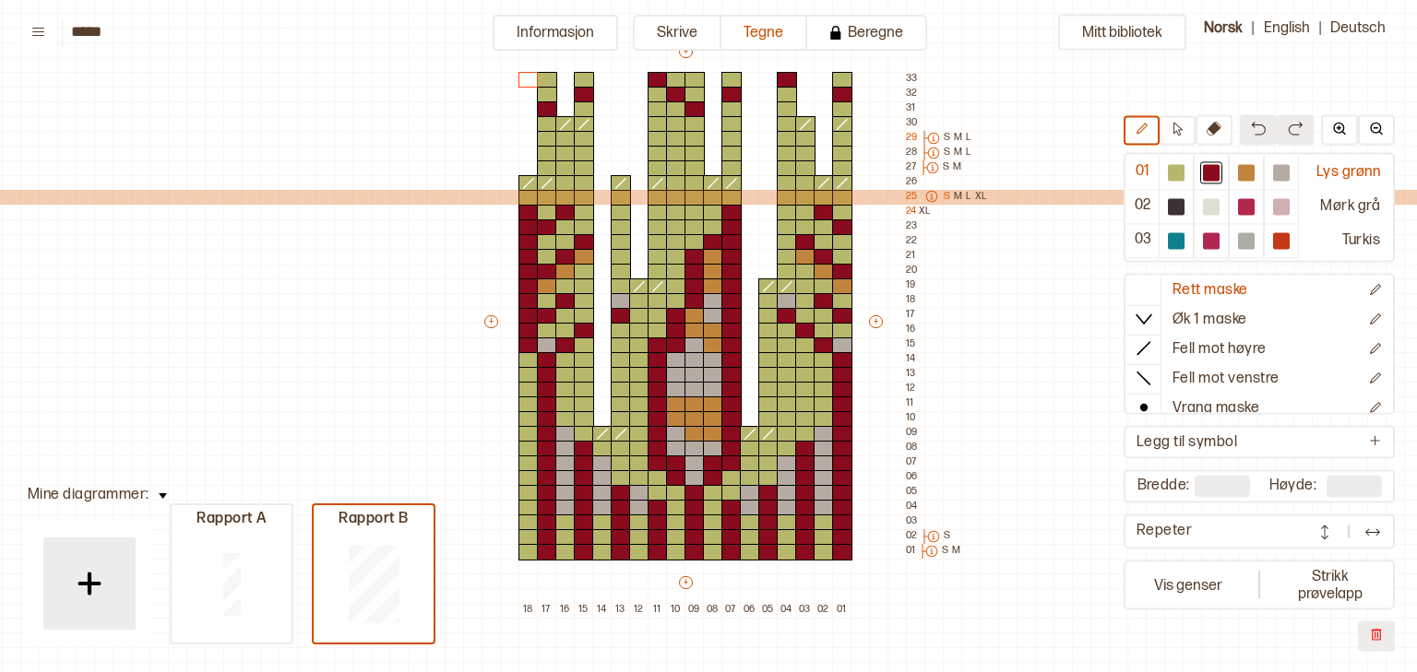
click at [944, 199] on p "S" at bounding box center [947, 197] width 6 height 15
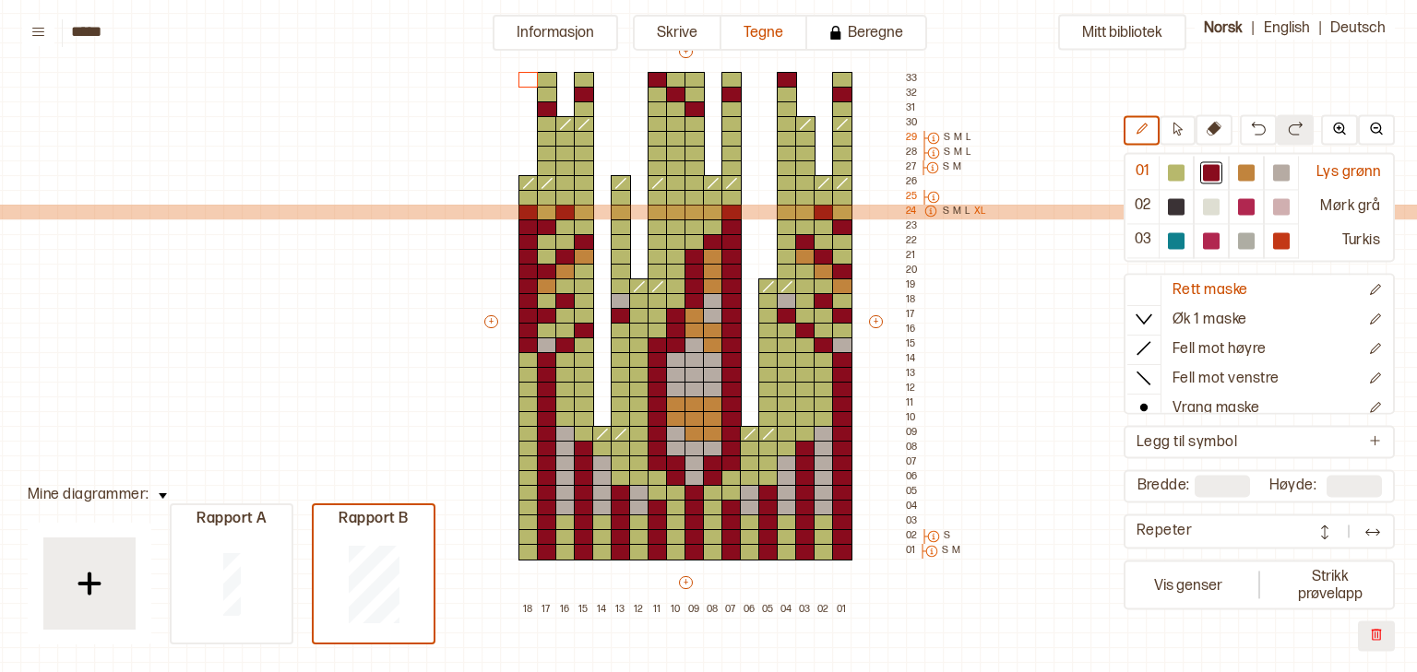
click at [978, 210] on p "XL" at bounding box center [980, 212] width 12 height 15
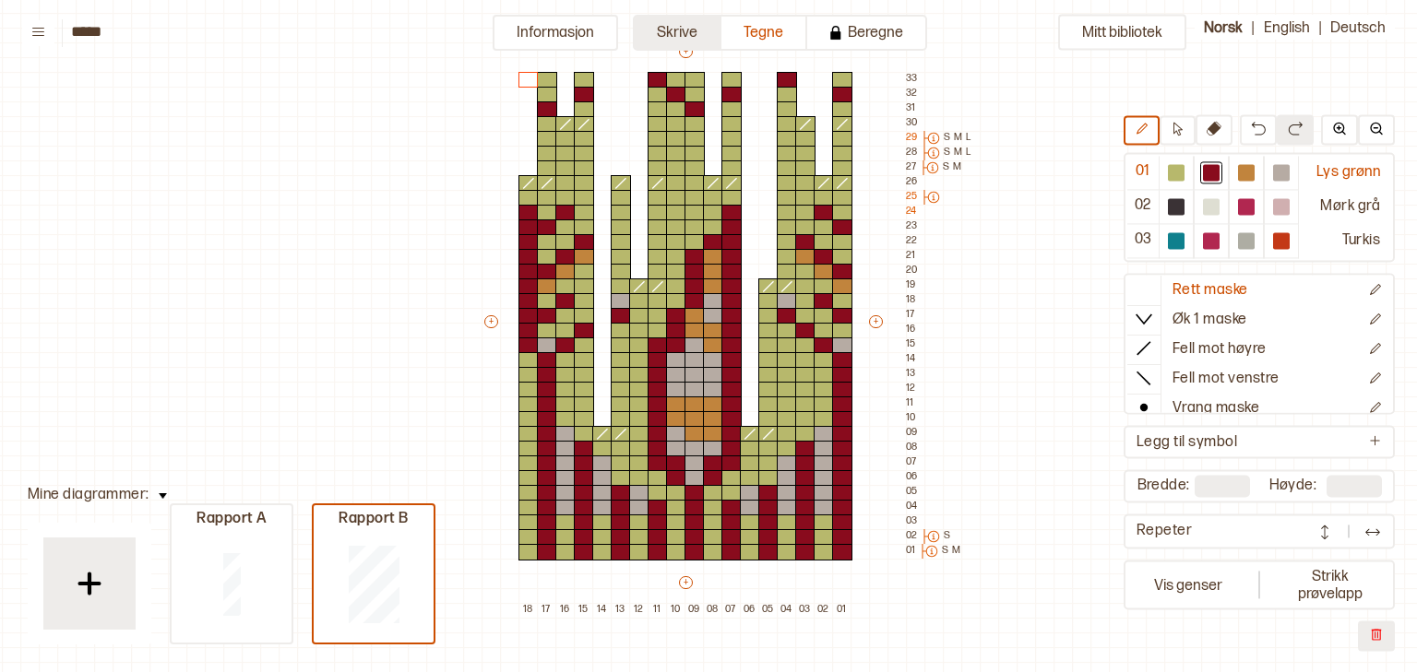
click at [697, 35] on button "Skrive" at bounding box center [677, 33] width 89 height 36
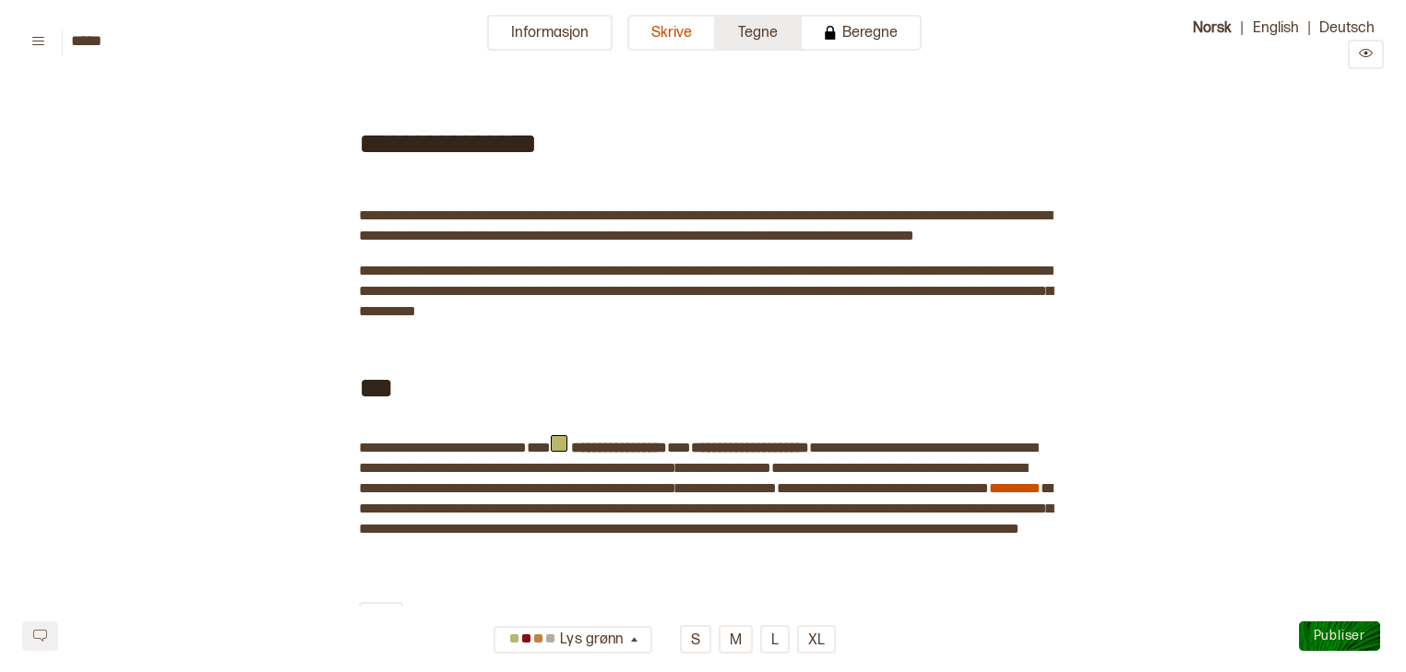
click at [769, 31] on button "Tegne" at bounding box center [759, 33] width 86 height 36
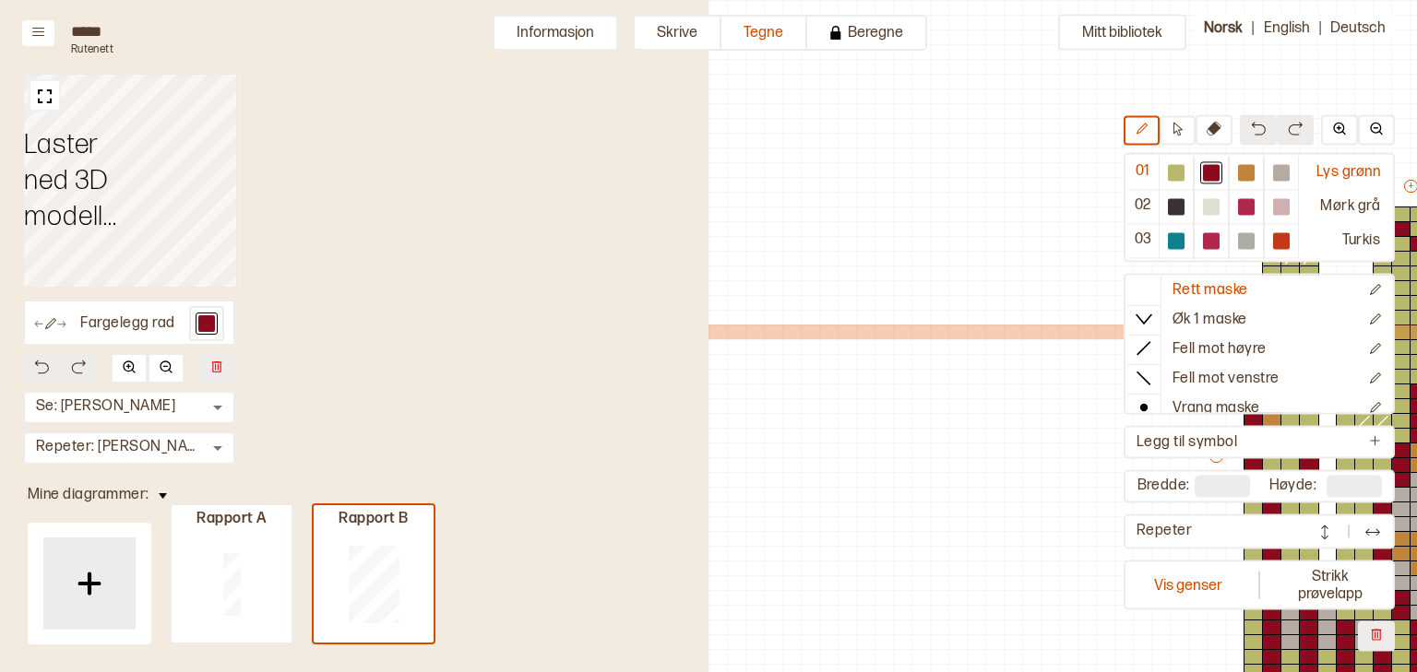
scroll to position [135, 592]
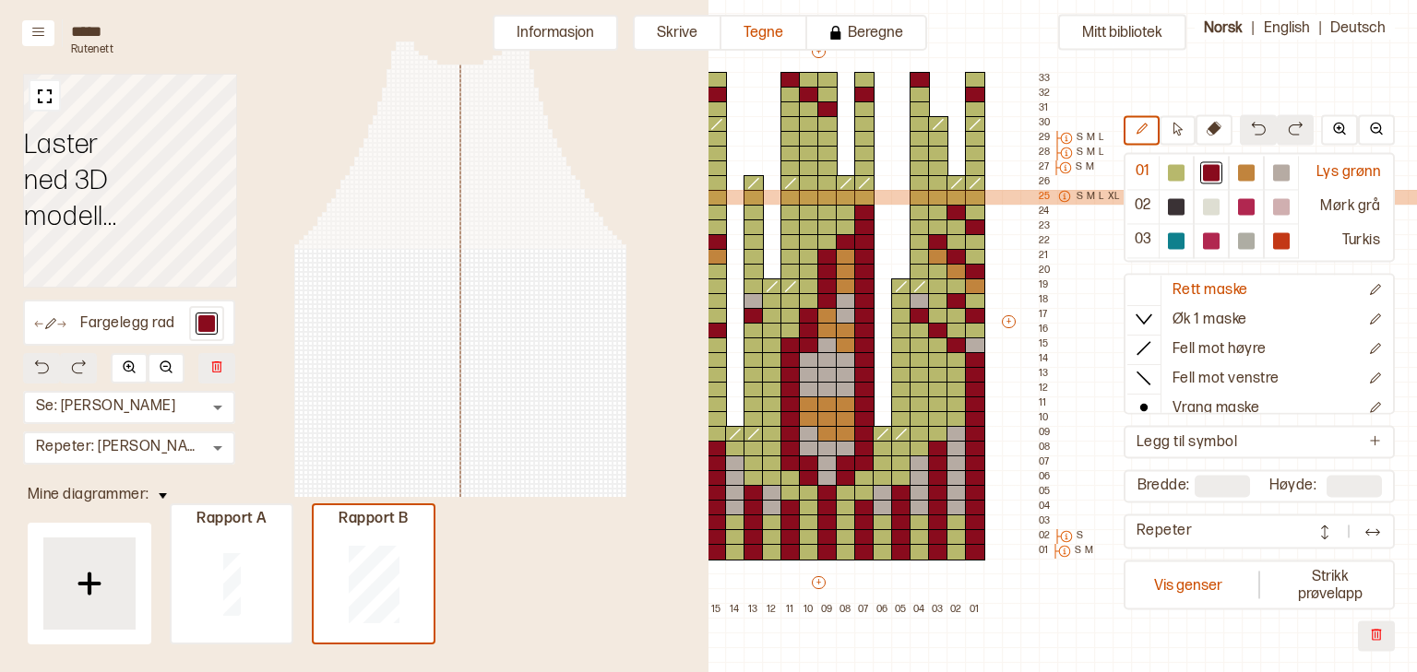
click at [1081, 194] on p "S" at bounding box center [1079, 197] width 6 height 15
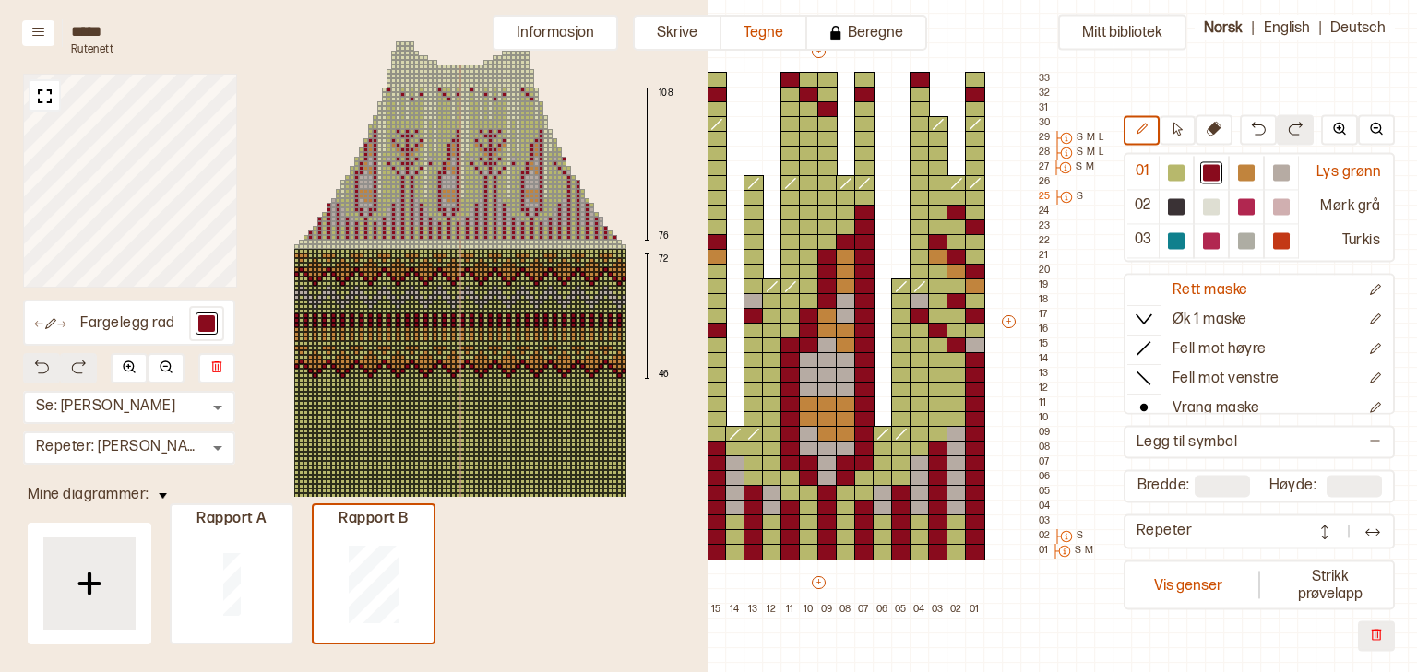
click at [871, 583] on div "+ + + + 18 17 16 15 14 13 12 11 10 09 08 07 06 05 04 03 02 01 33 32 31 30 29 S …" at bounding box center [835, 330] width 443 height 576
click at [1169, 587] on button "Vis genser" at bounding box center [1188, 585] width 122 height 42
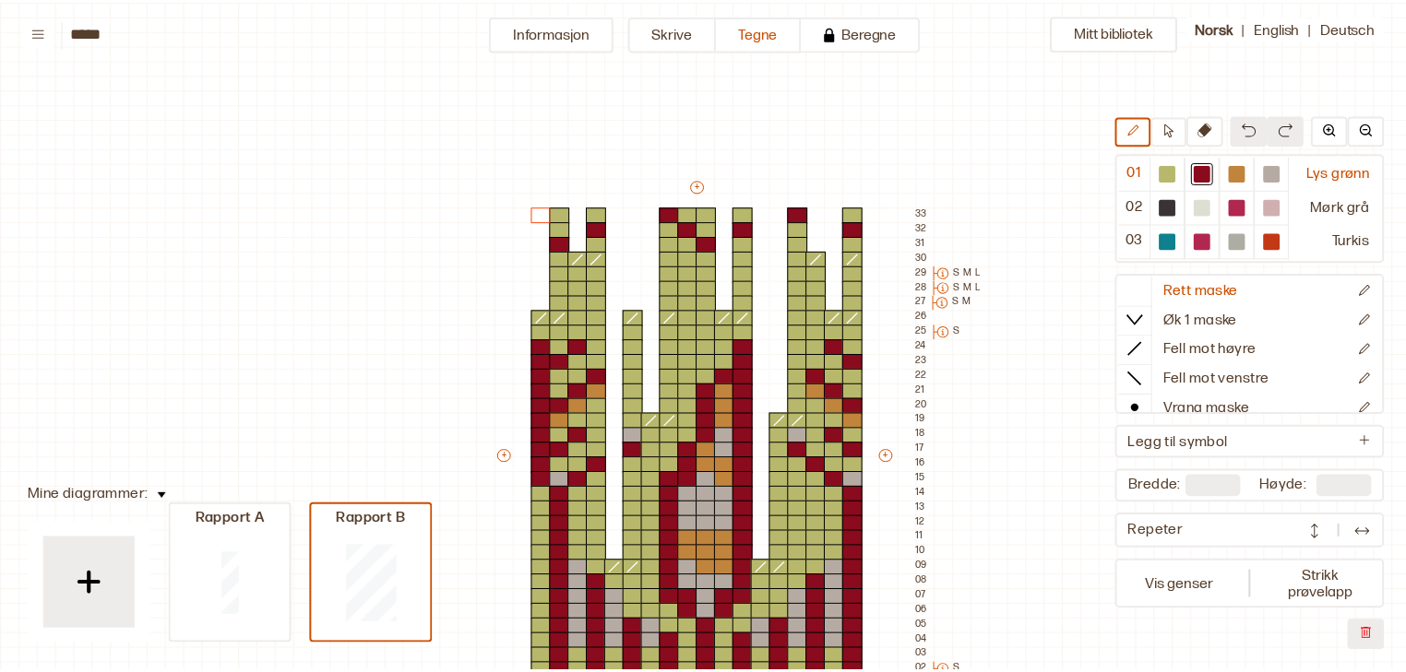
scroll to position [135, 17]
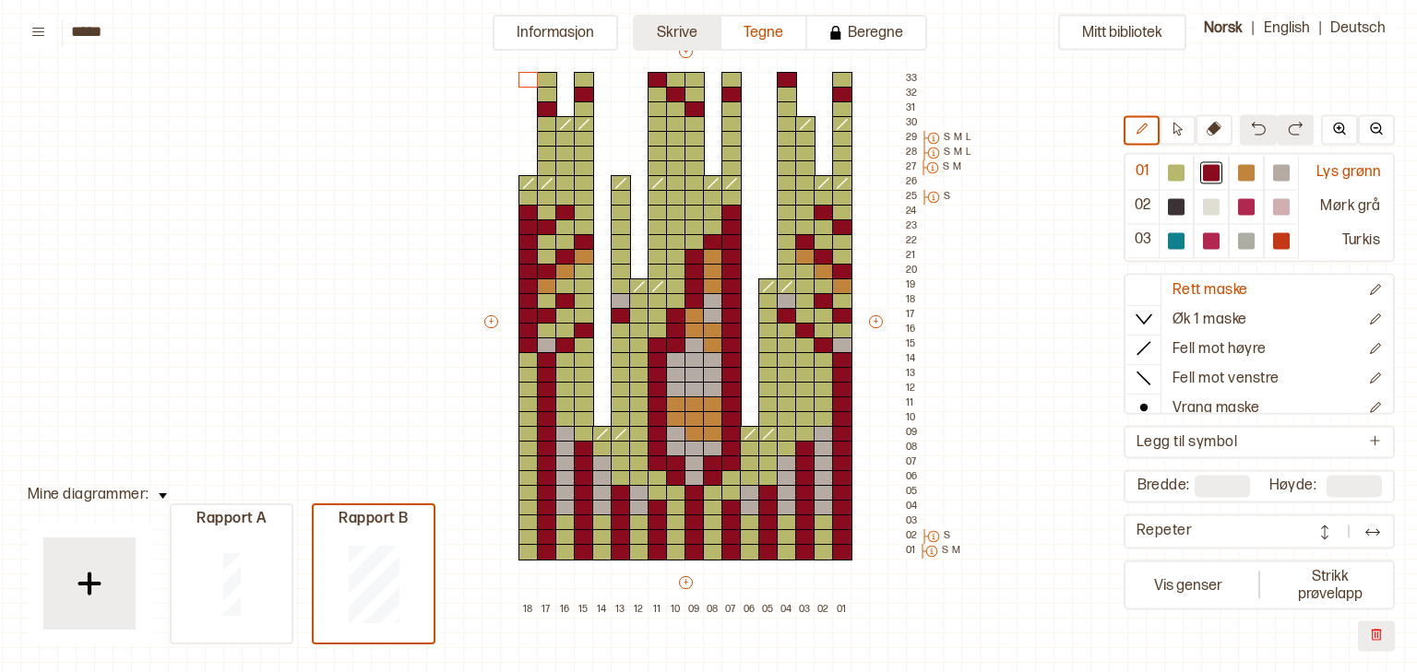
click at [697, 41] on button "Skrive" at bounding box center [677, 33] width 89 height 36
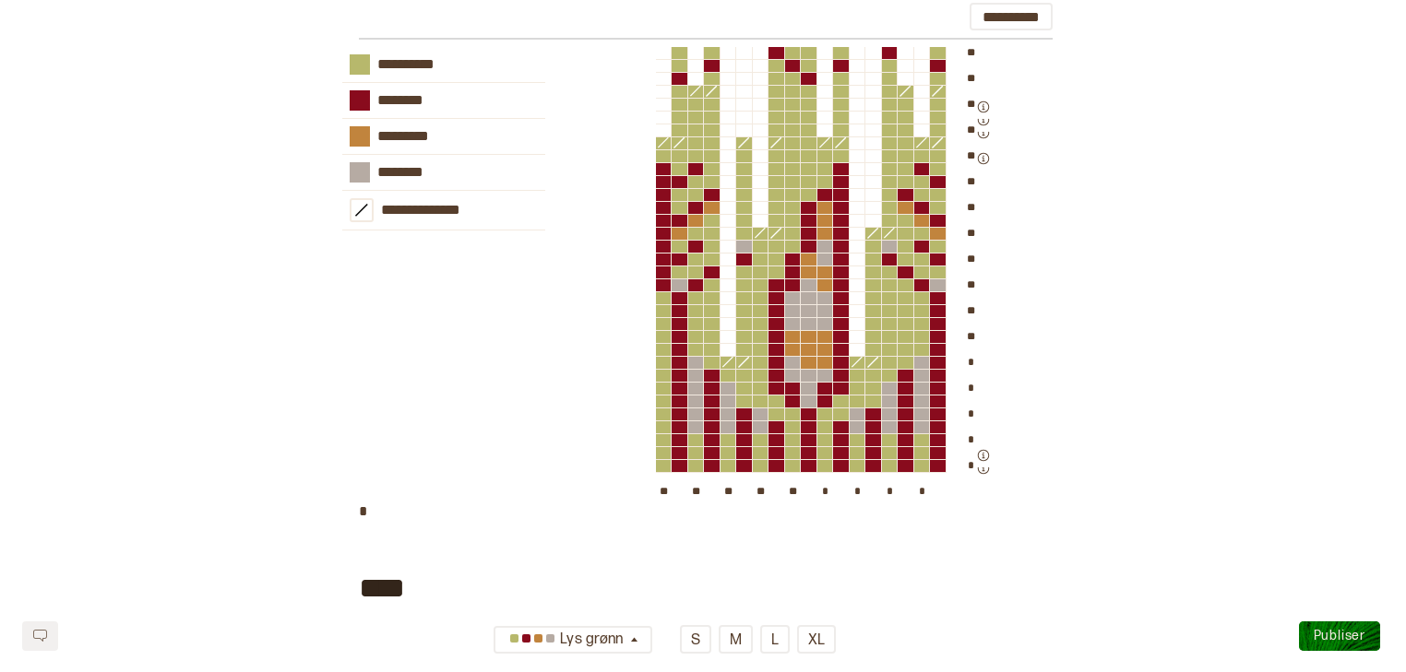
scroll to position [1977, 0]
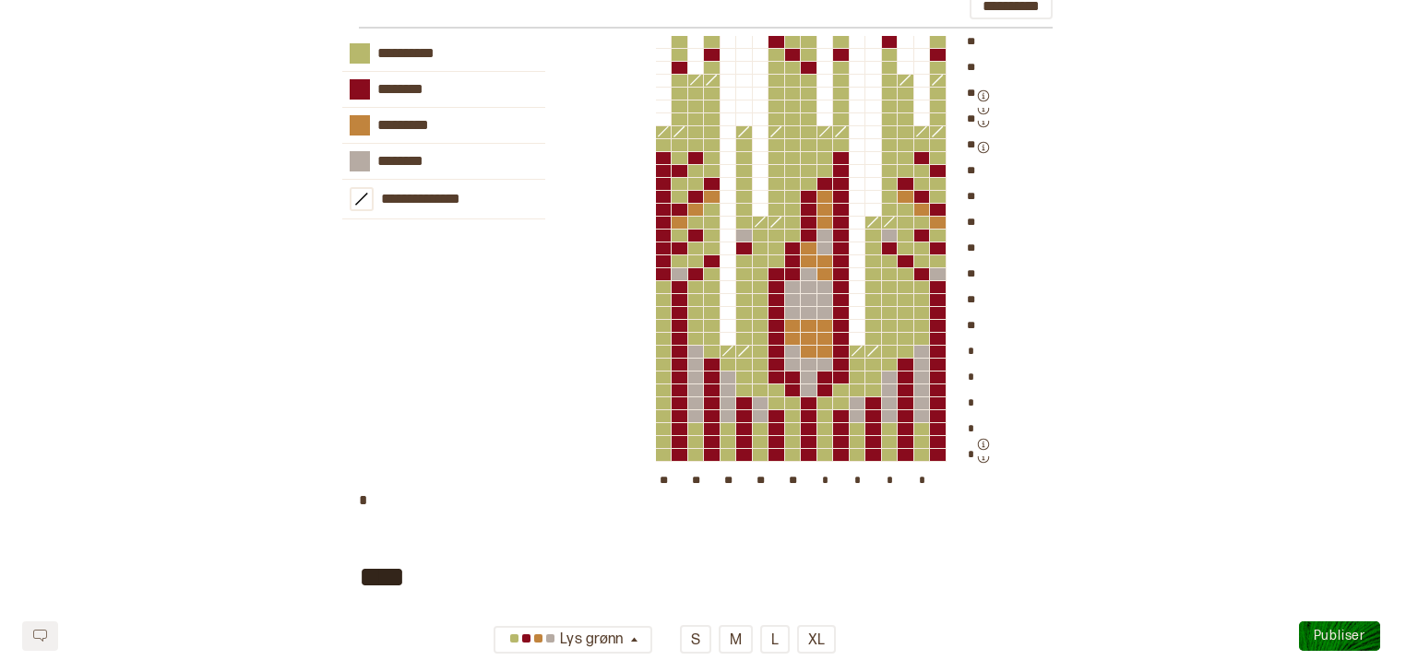
click at [1177, 144] on div "**********" at bounding box center [702, 264] width 1361 height 456
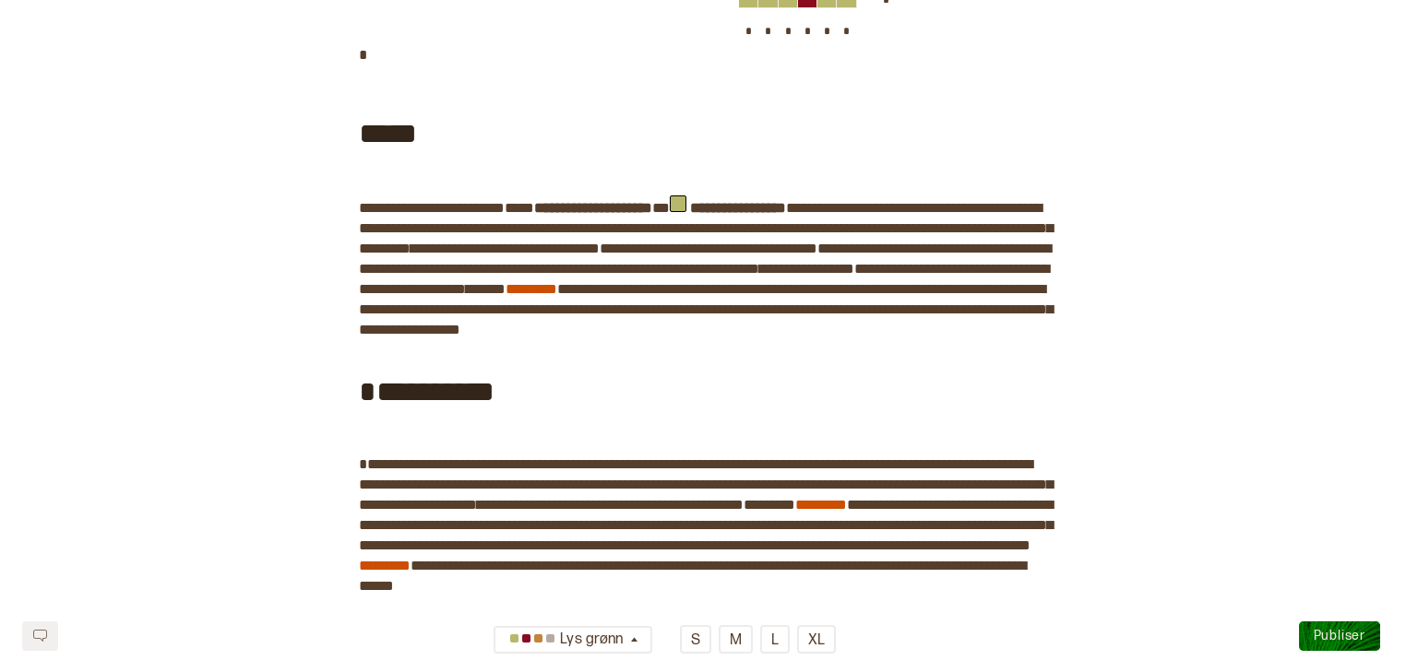
scroll to position [1313, 0]
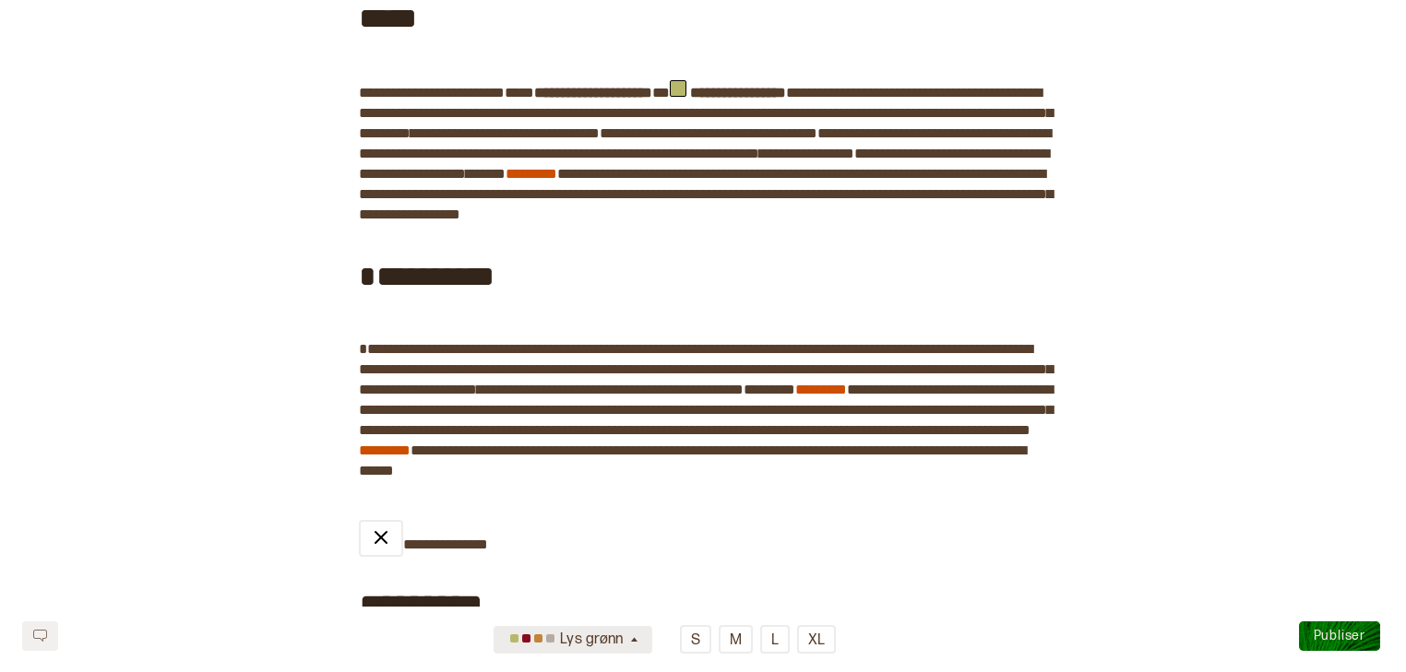
click at [619, 641] on div "Lys grønn" at bounding box center [566, 640] width 123 height 30
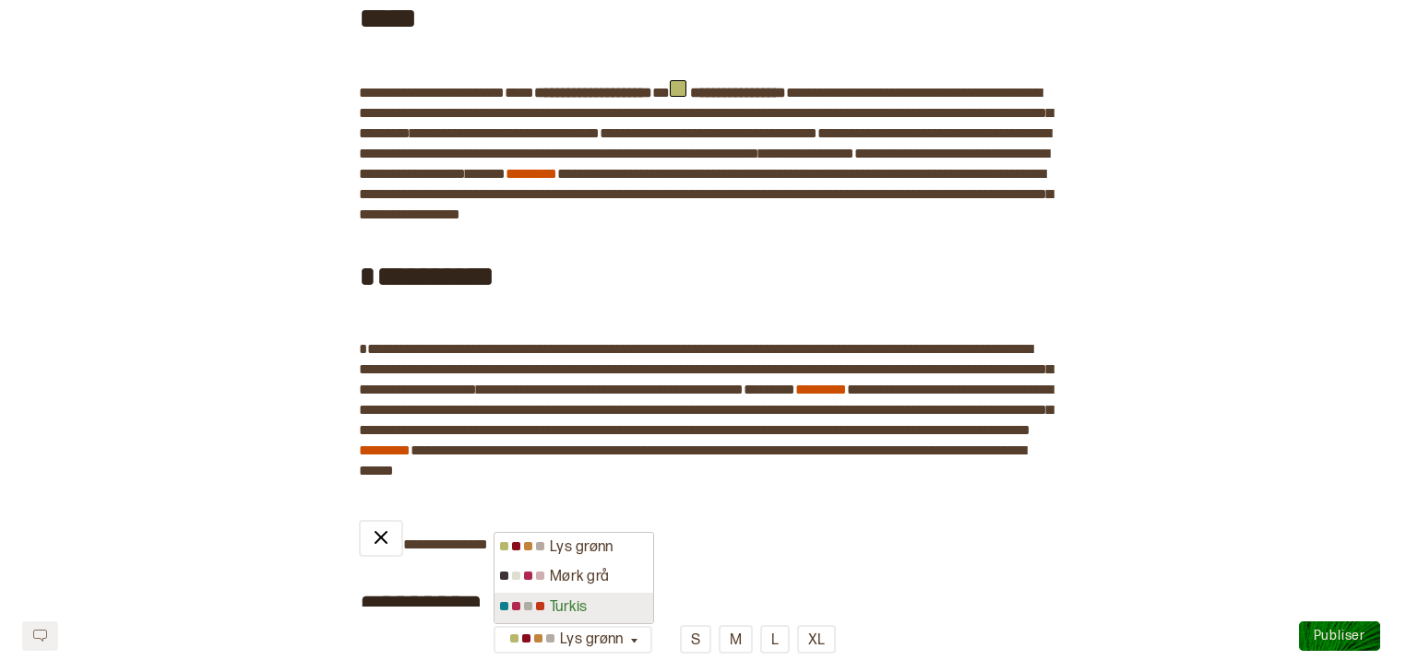
click at [617, 612] on div "Turkis" at bounding box center [573, 608] width 159 height 30
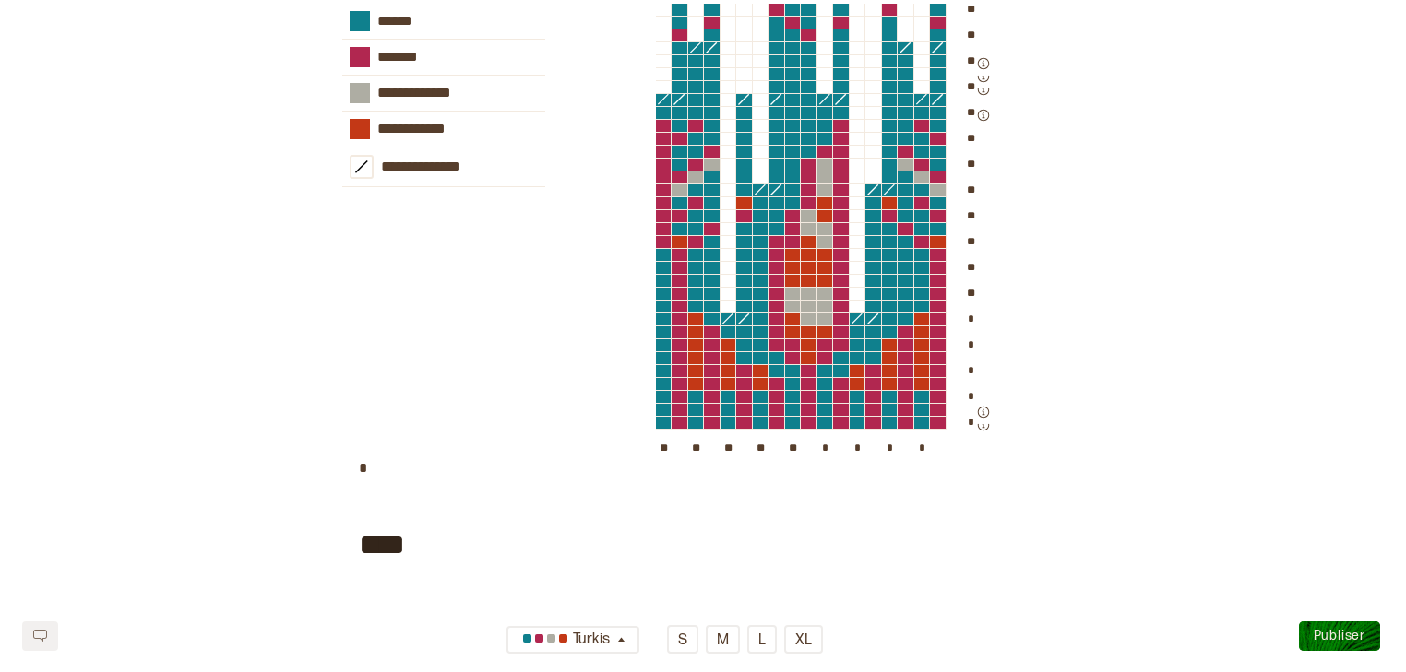
scroll to position [2013, 0]
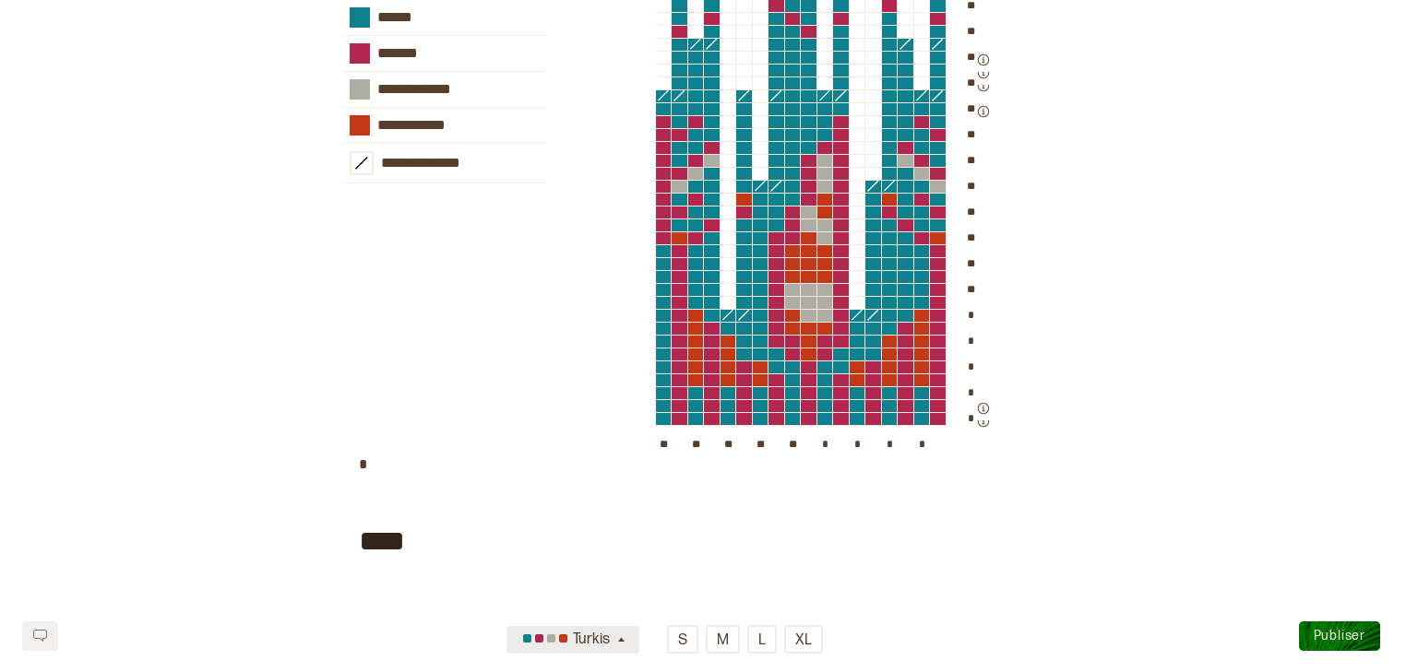
click at [622, 646] on icon "button" at bounding box center [621, 641] width 14 height 14
click at [616, 587] on div "Mørk grå" at bounding box center [573, 578] width 133 height 30
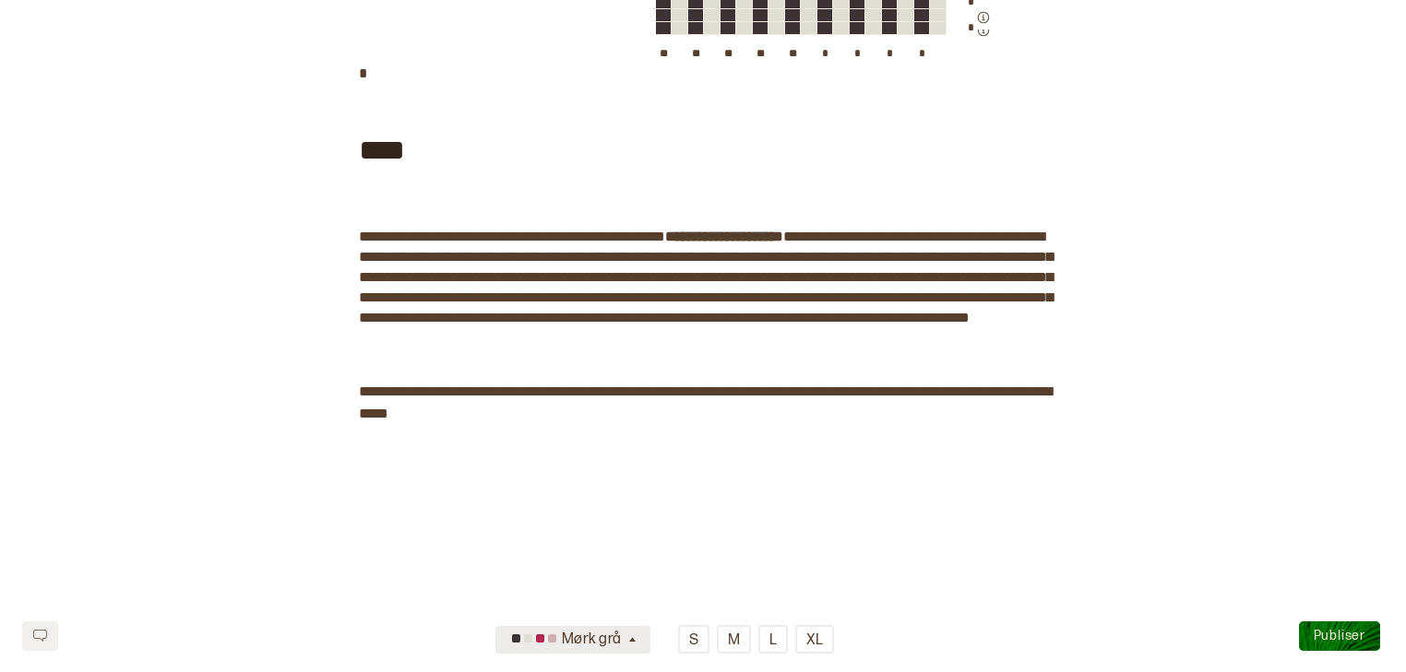
scroll to position [2492, 0]
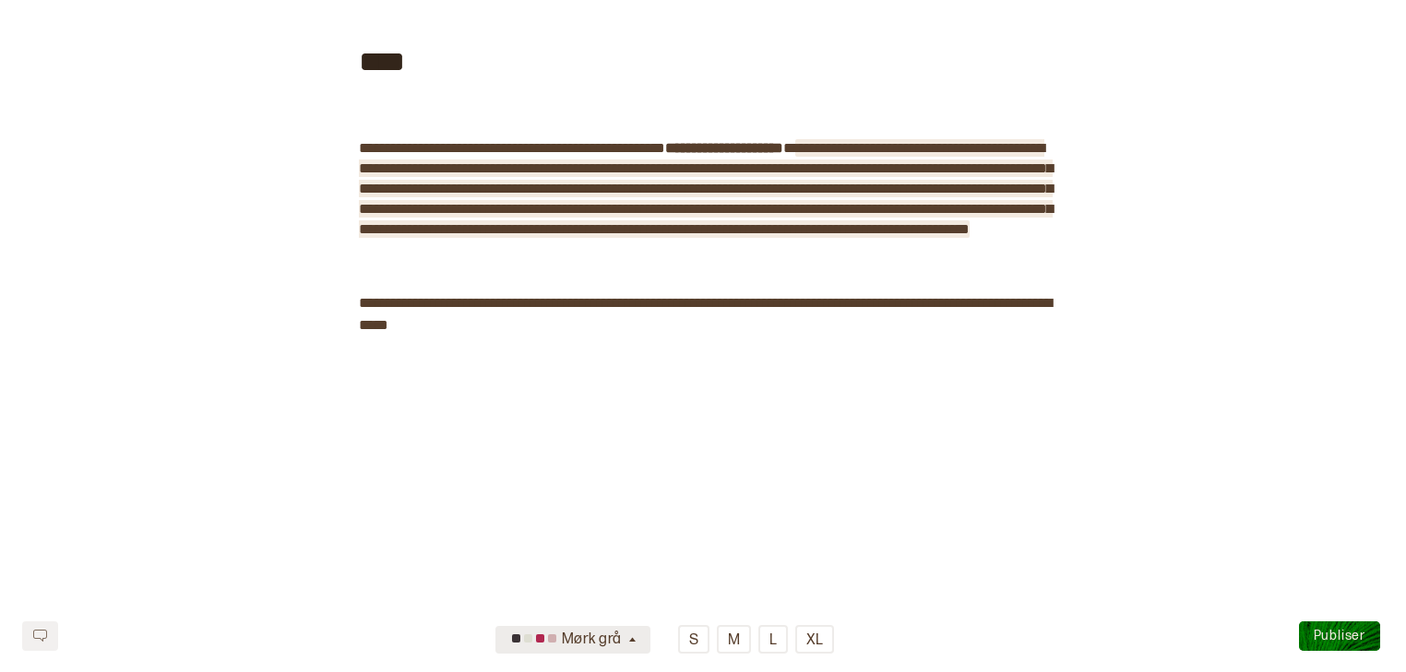
click at [700, 236] on span "**********" at bounding box center [706, 188] width 694 height 95
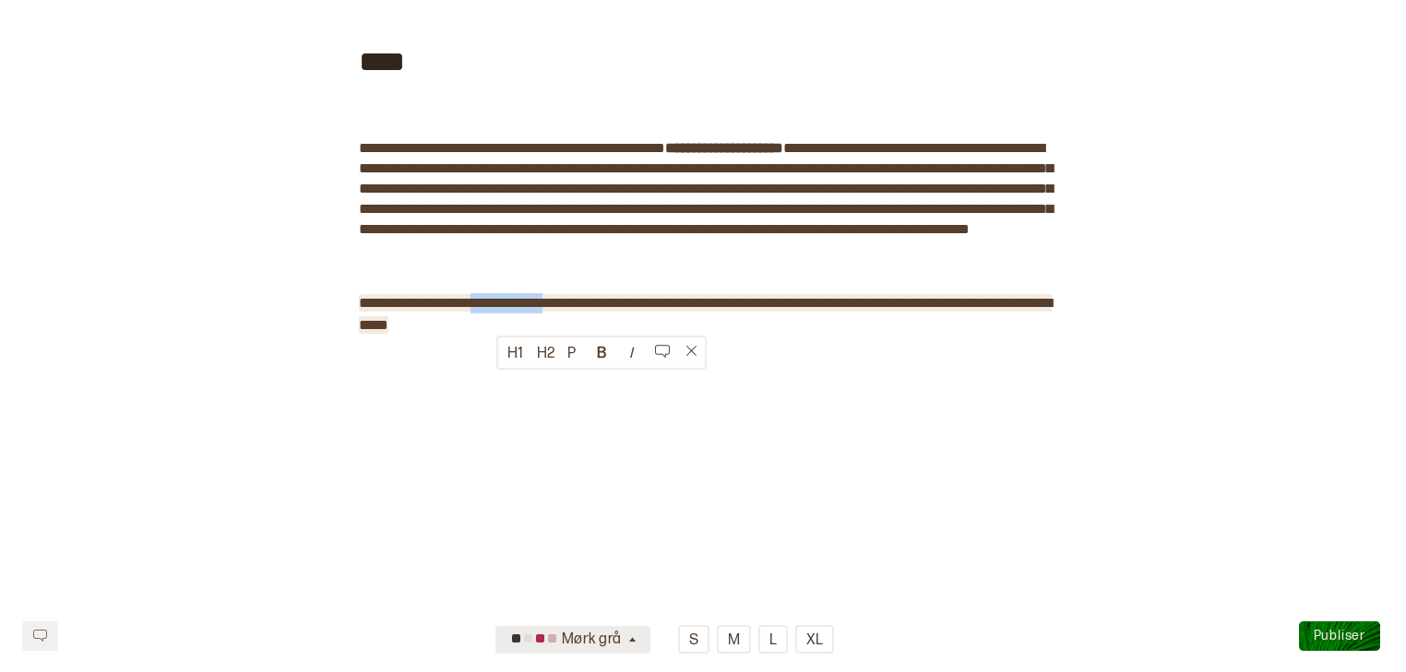
drag, startPoint x: 577, startPoint y: 376, endPoint x: 493, endPoint y: 374, distance: 84.0
click at [493, 332] on span "**********" at bounding box center [705, 314] width 693 height 36
click at [402, 310] on span "**********" at bounding box center [683, 303] width 649 height 14
click at [598, 332] on span "**********" at bounding box center [705, 314] width 693 height 36
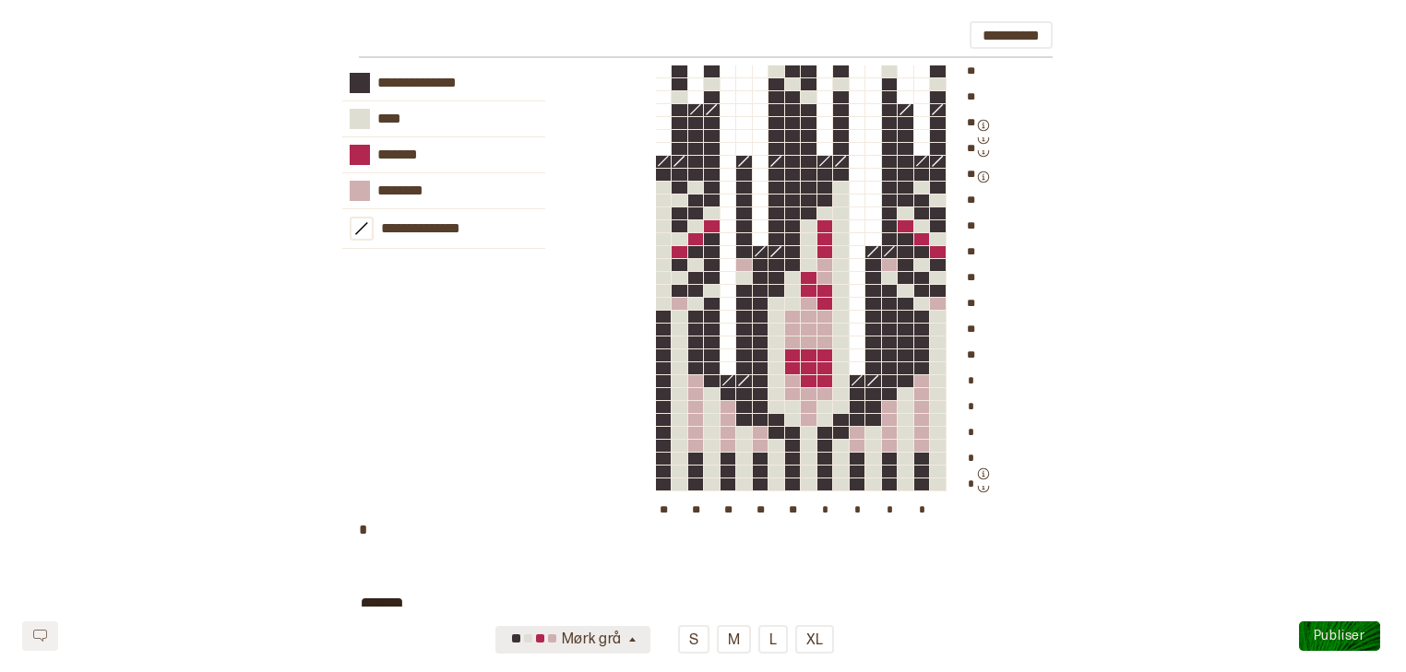
scroll to position [1943, 0]
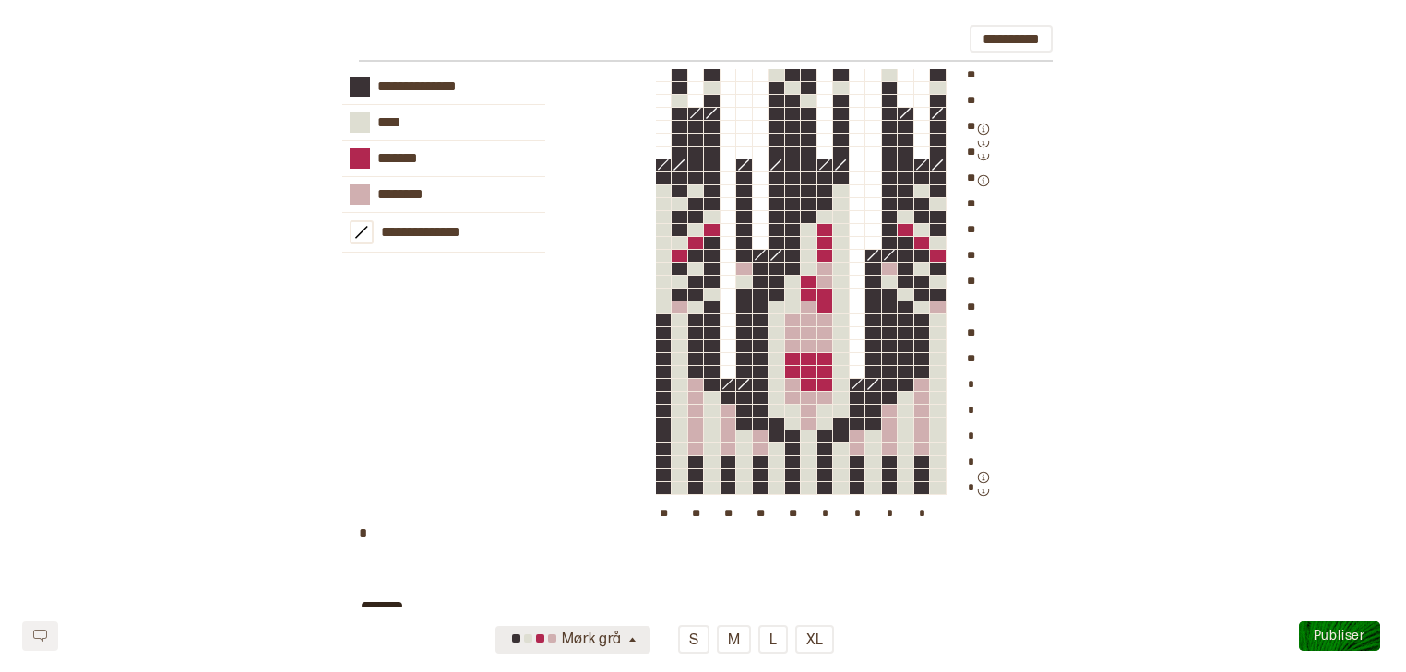
click at [631, 638] on icon "button" at bounding box center [632, 641] width 14 height 14
click at [629, 607] on div "Turkis" at bounding box center [573, 608] width 155 height 30
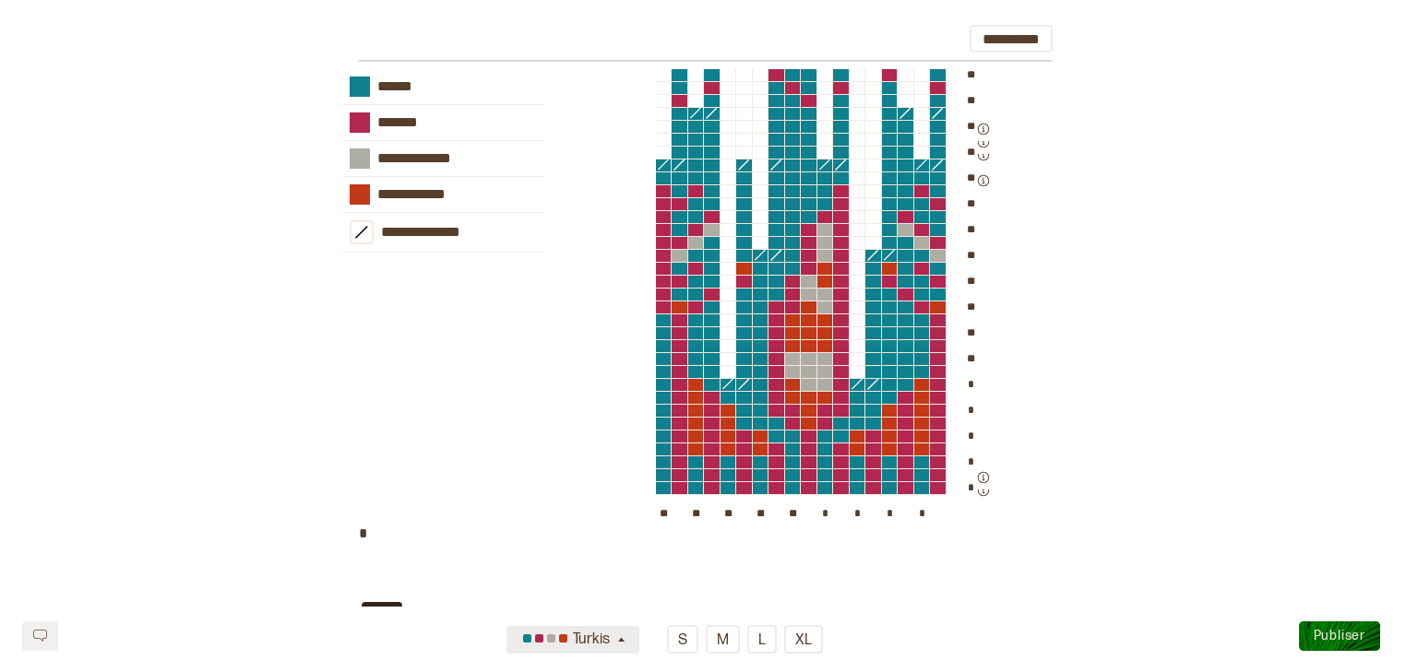
scroll to position [1922, 0]
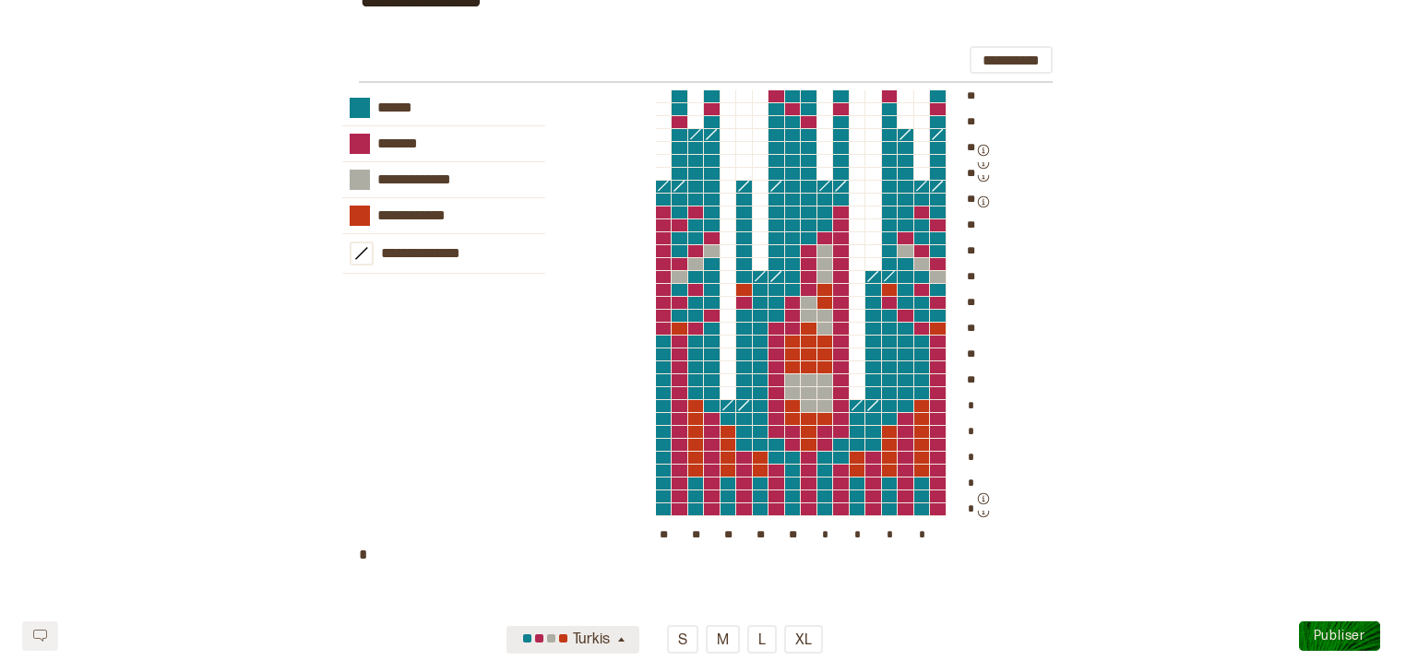
click at [625, 646] on icon "button" at bounding box center [621, 641] width 14 height 14
click at [614, 556] on div "Lys grønn" at bounding box center [573, 548] width 133 height 30
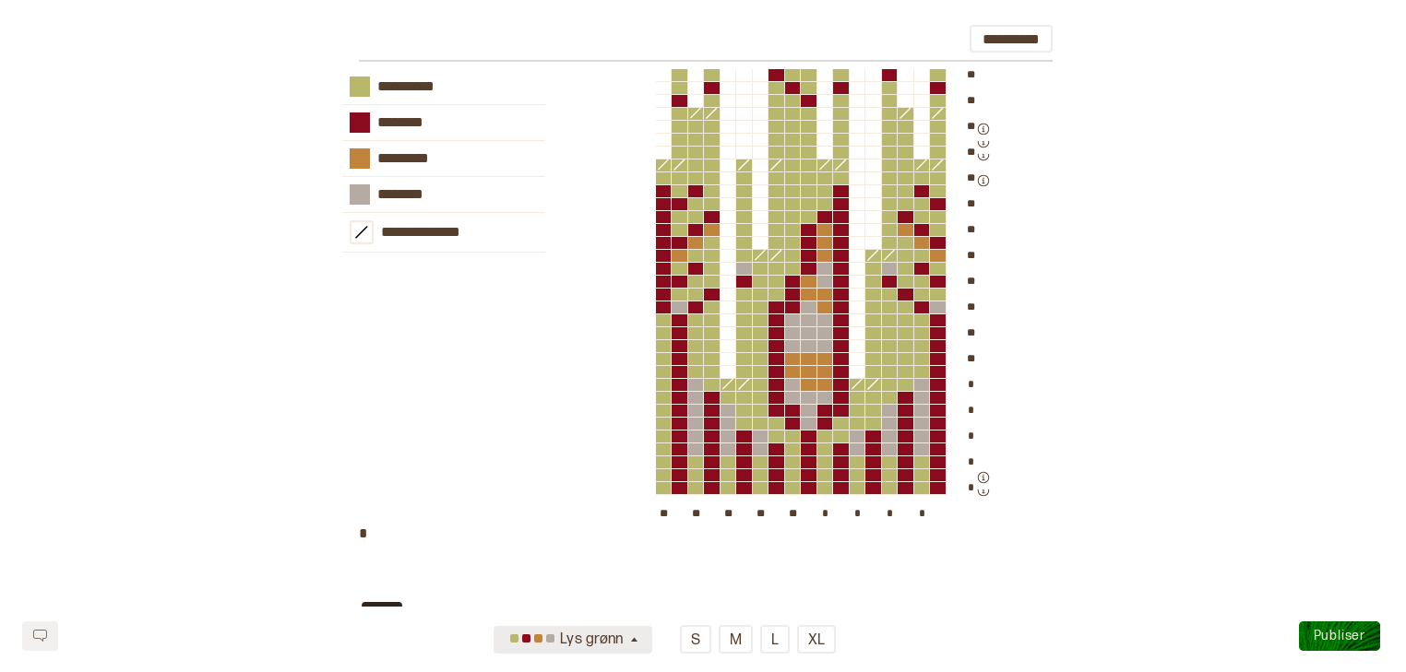
click at [640, 642] on icon "button" at bounding box center [634, 641] width 14 height 14
click at [626, 587] on div "Mørk grå" at bounding box center [573, 578] width 159 height 30
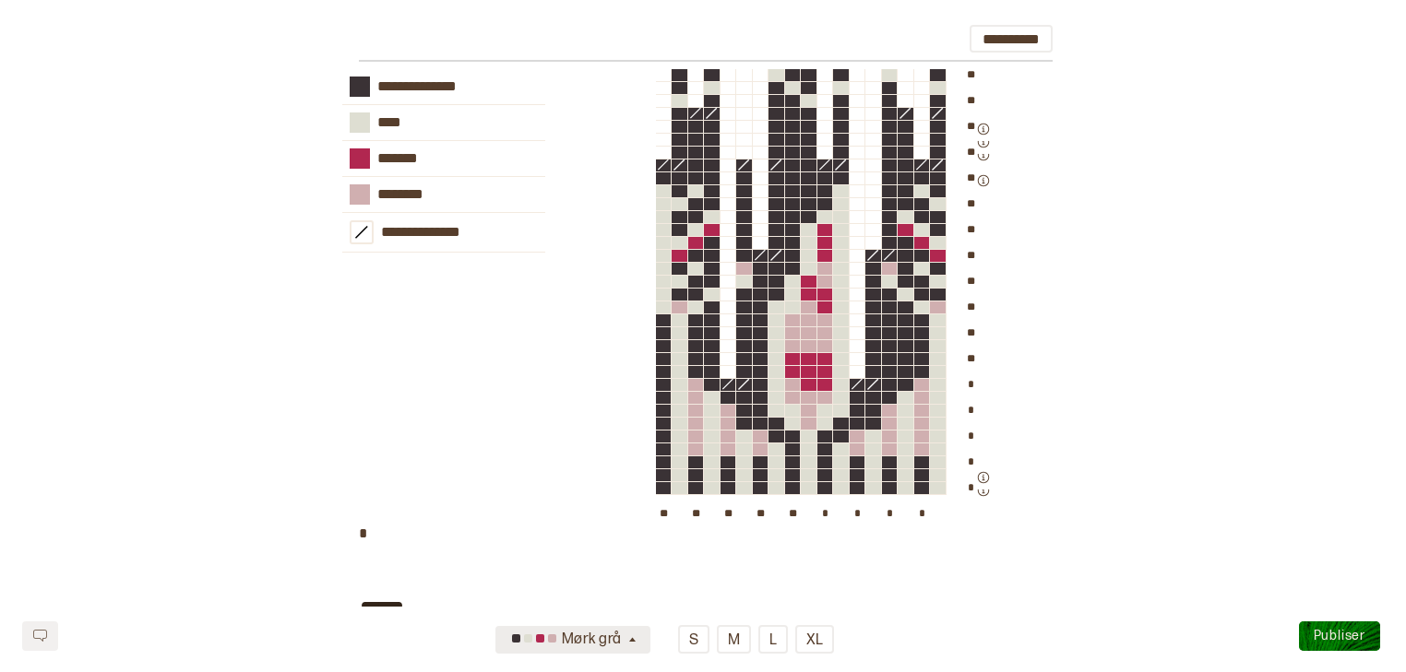
click at [622, 638] on div "Mørk grå" at bounding box center [565, 640] width 119 height 30
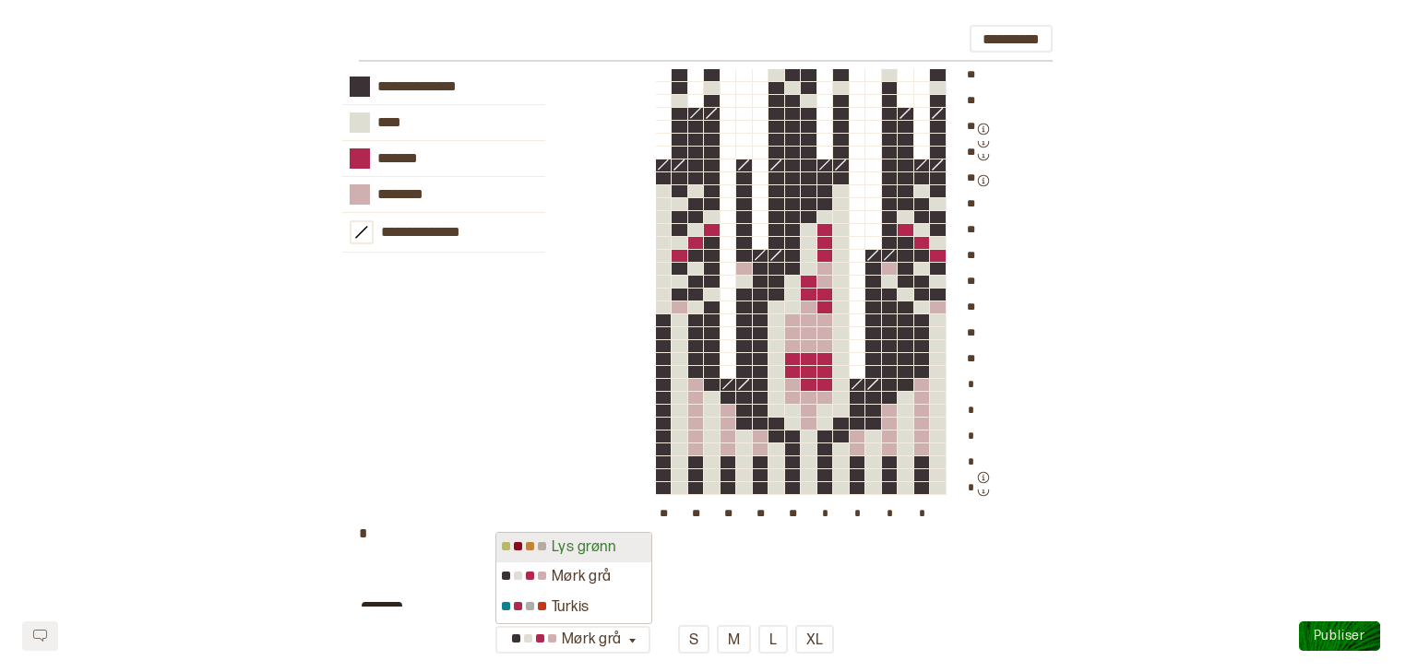
click at [611, 543] on div "Lys grønn" at bounding box center [573, 548] width 155 height 30
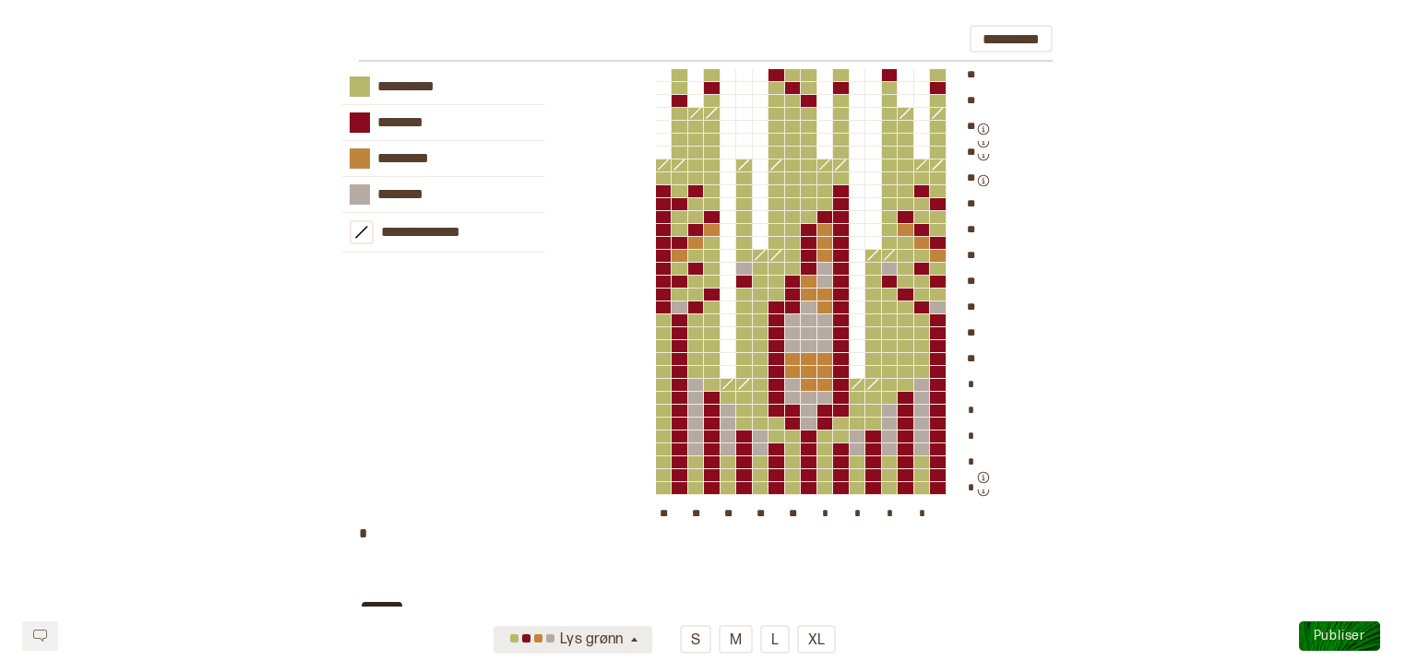
click at [635, 639] on icon "button" at bounding box center [634, 640] width 6 height 5
click at [610, 609] on div "Turkis" at bounding box center [573, 608] width 159 height 30
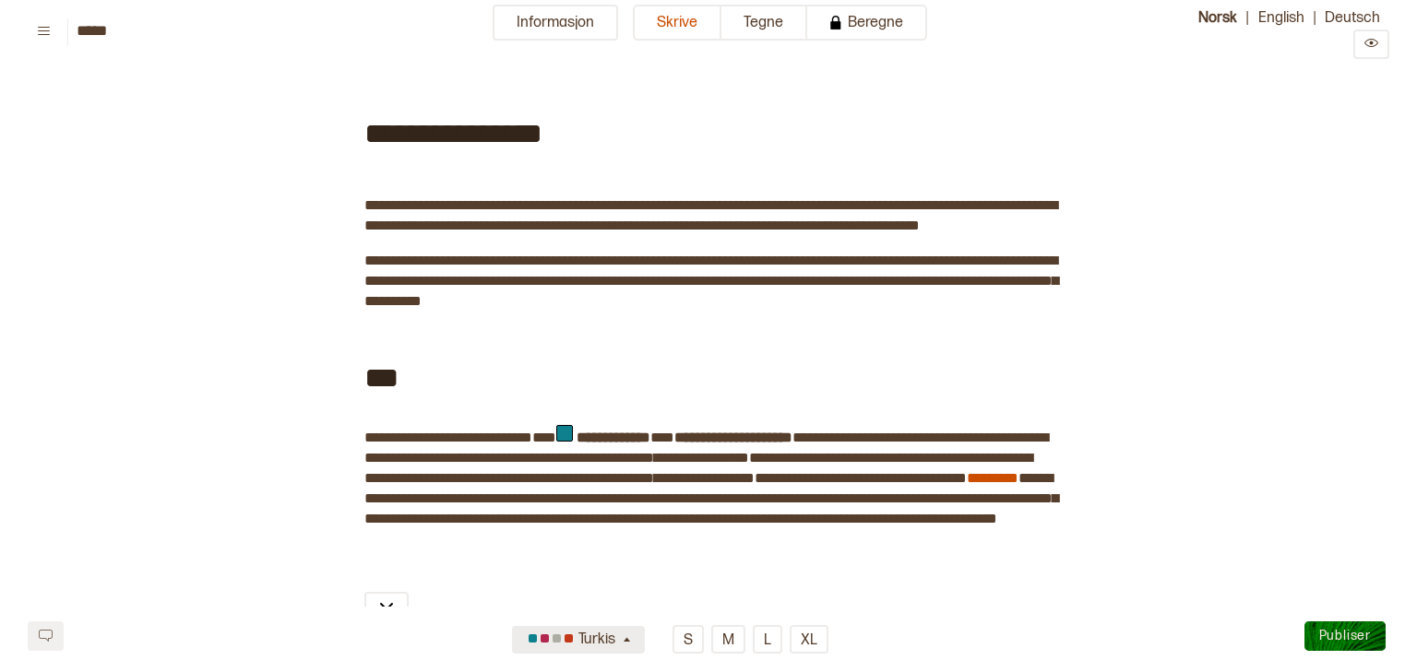
scroll to position [0, 0]
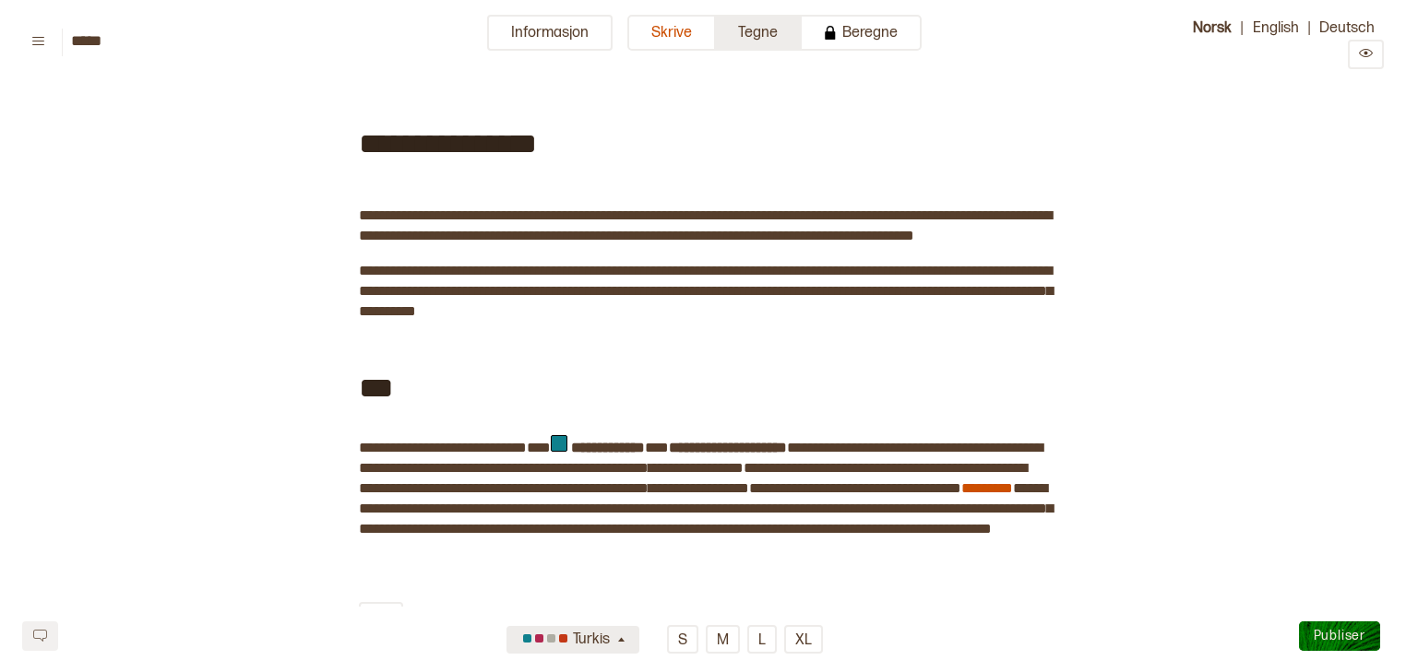
click at [745, 29] on button "Tegne" at bounding box center [759, 33] width 86 height 36
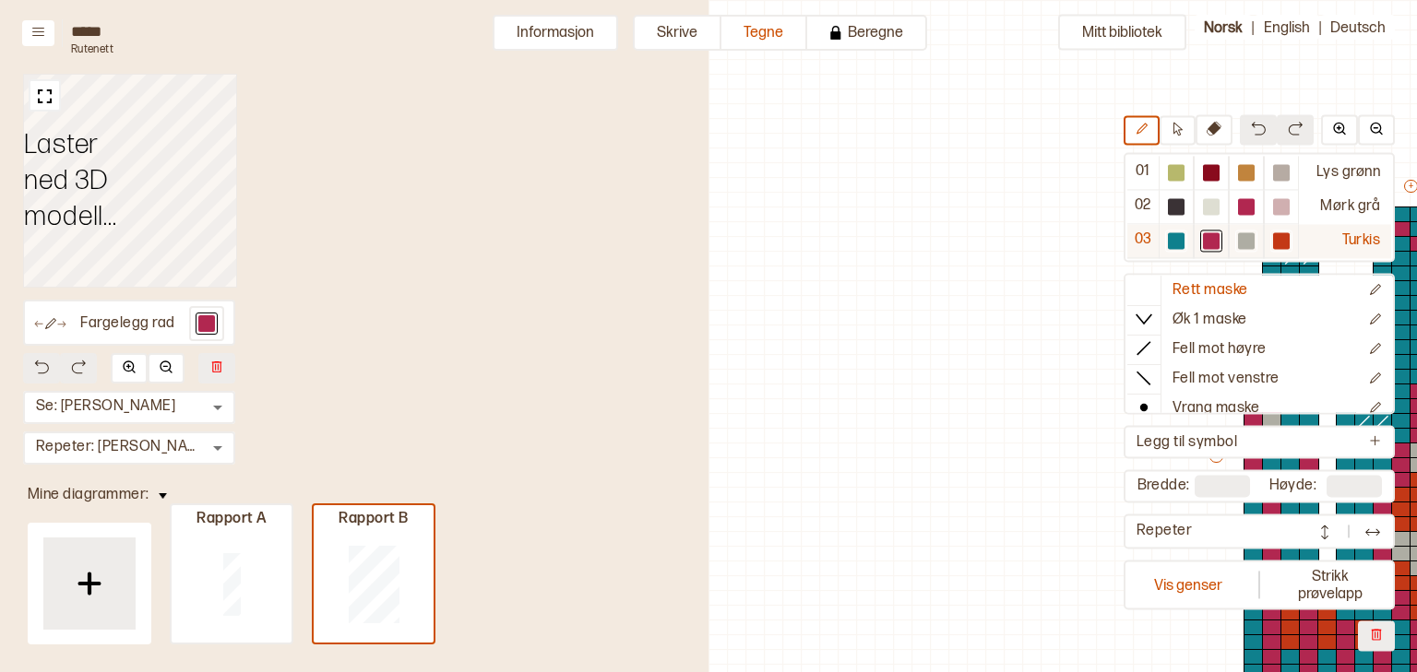
scroll to position [135, 592]
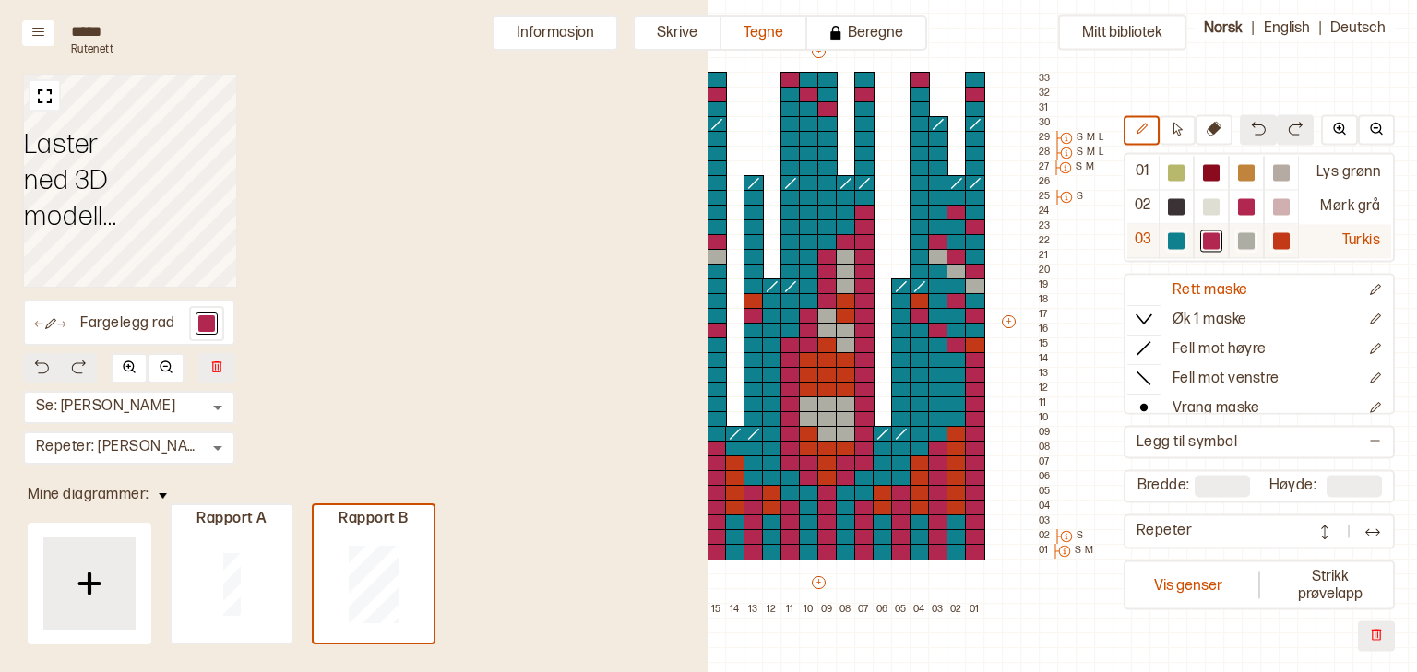
click at [1244, 239] on div at bounding box center [1246, 240] width 17 height 17
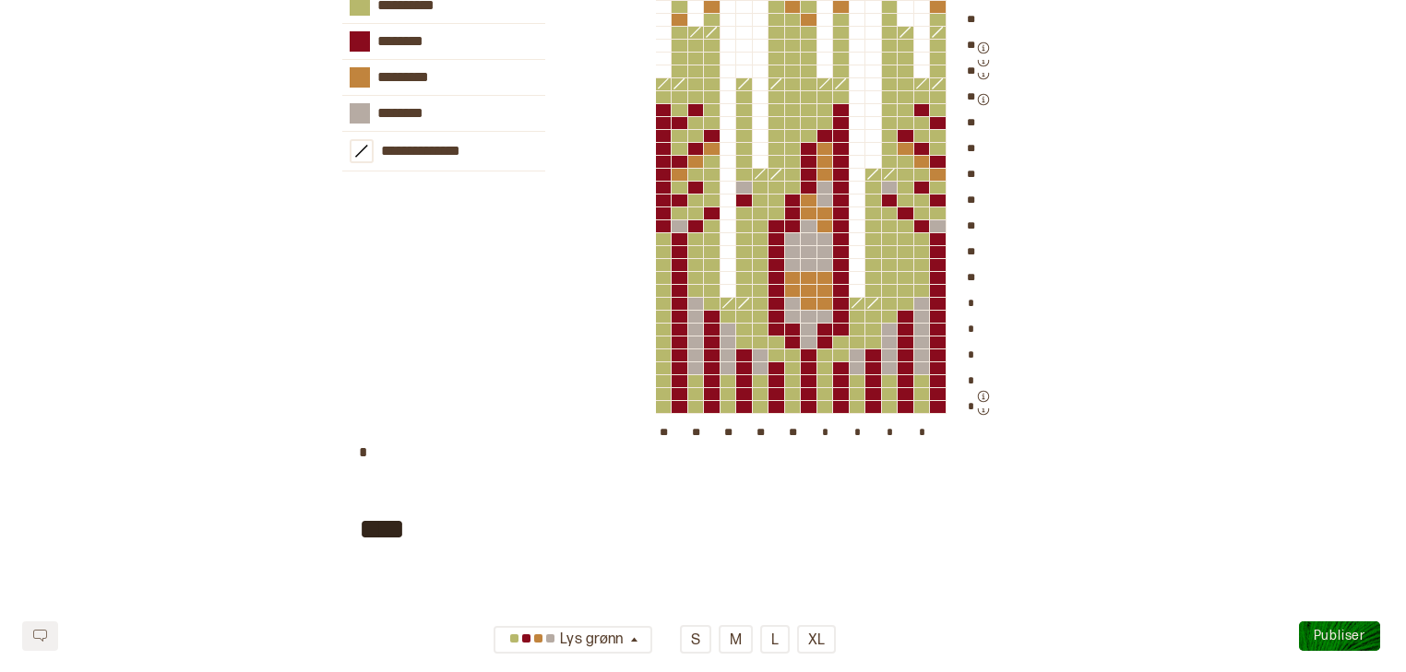
click at [1183, 341] on div "**********" at bounding box center [702, 216] width 1361 height 456
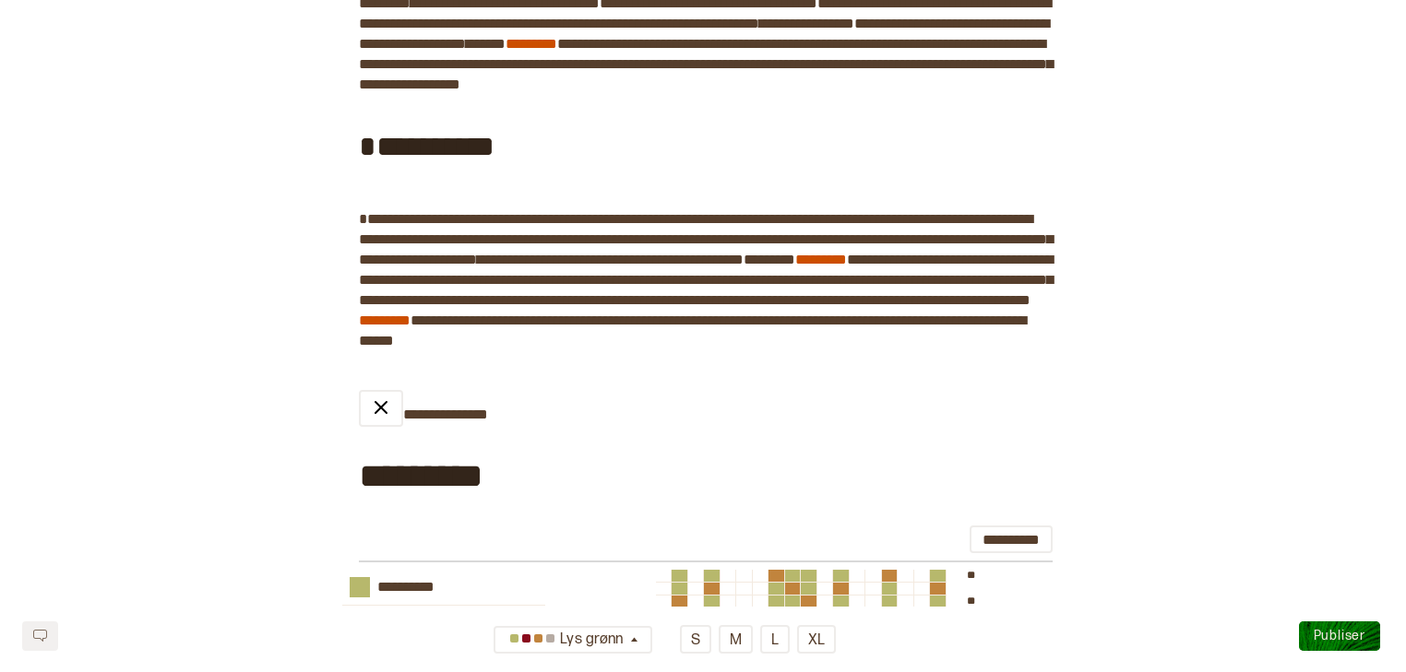
scroll to position [1287, 0]
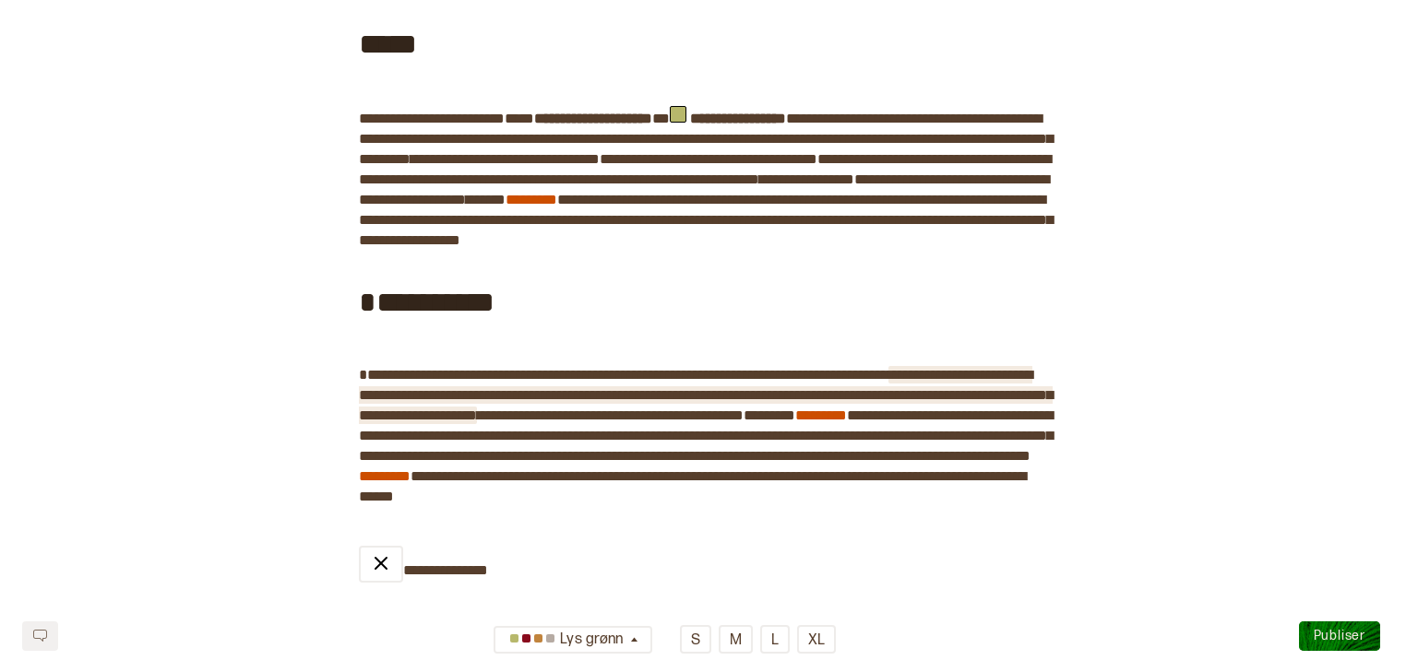
click at [387, 422] on span "**********" at bounding box center [706, 395] width 694 height 54
click at [1215, 230] on div "**********" at bounding box center [703, 343] width 1406 height 3074
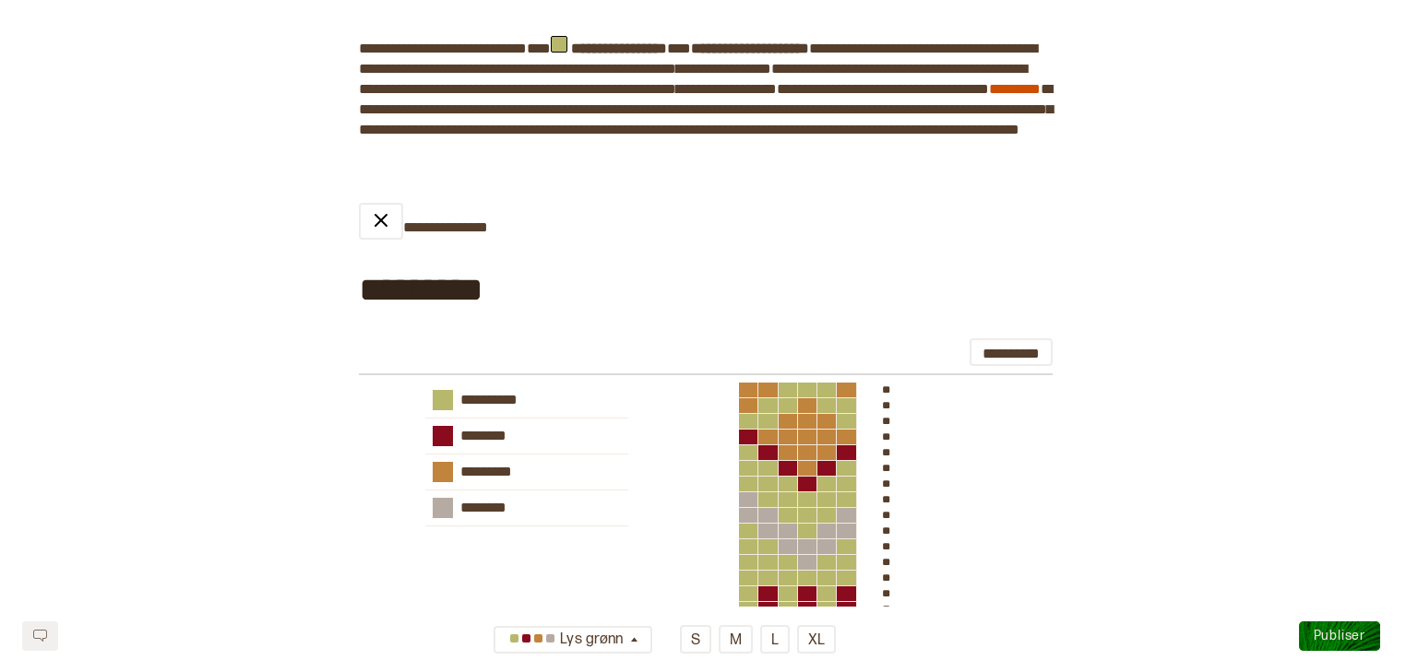
scroll to position [0, 0]
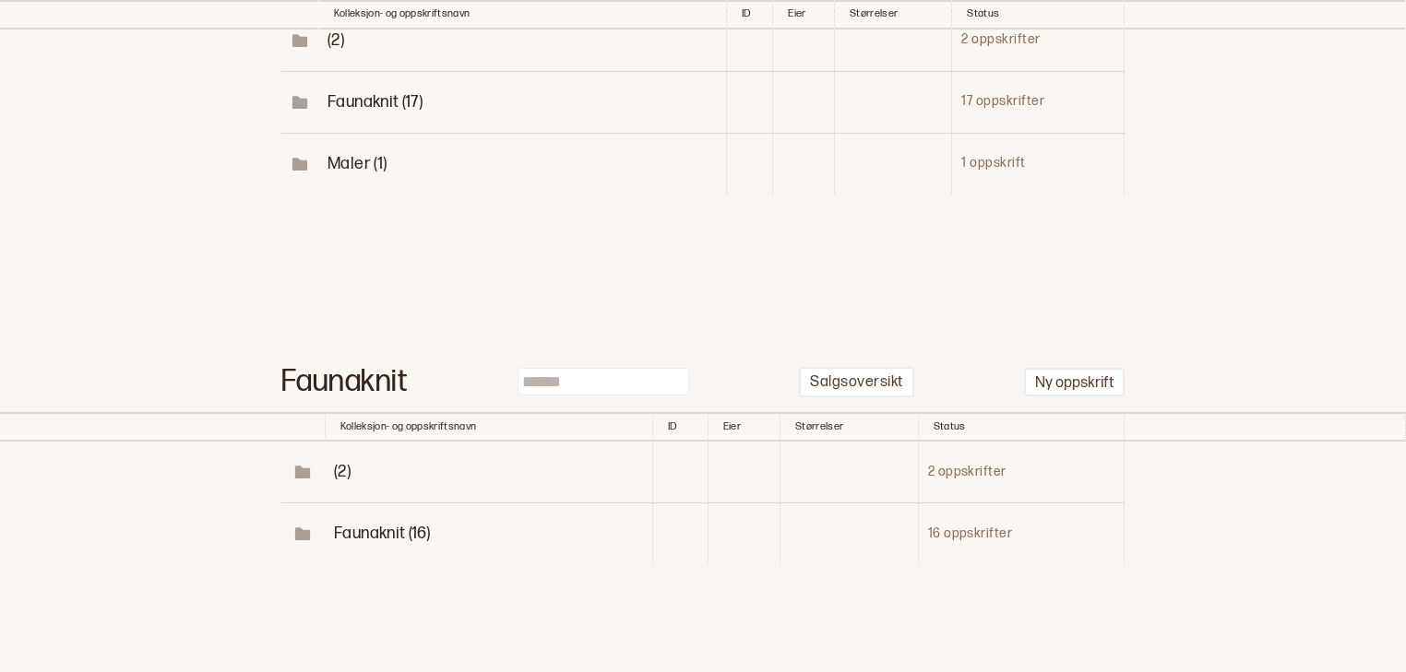
scroll to position [380, 0]
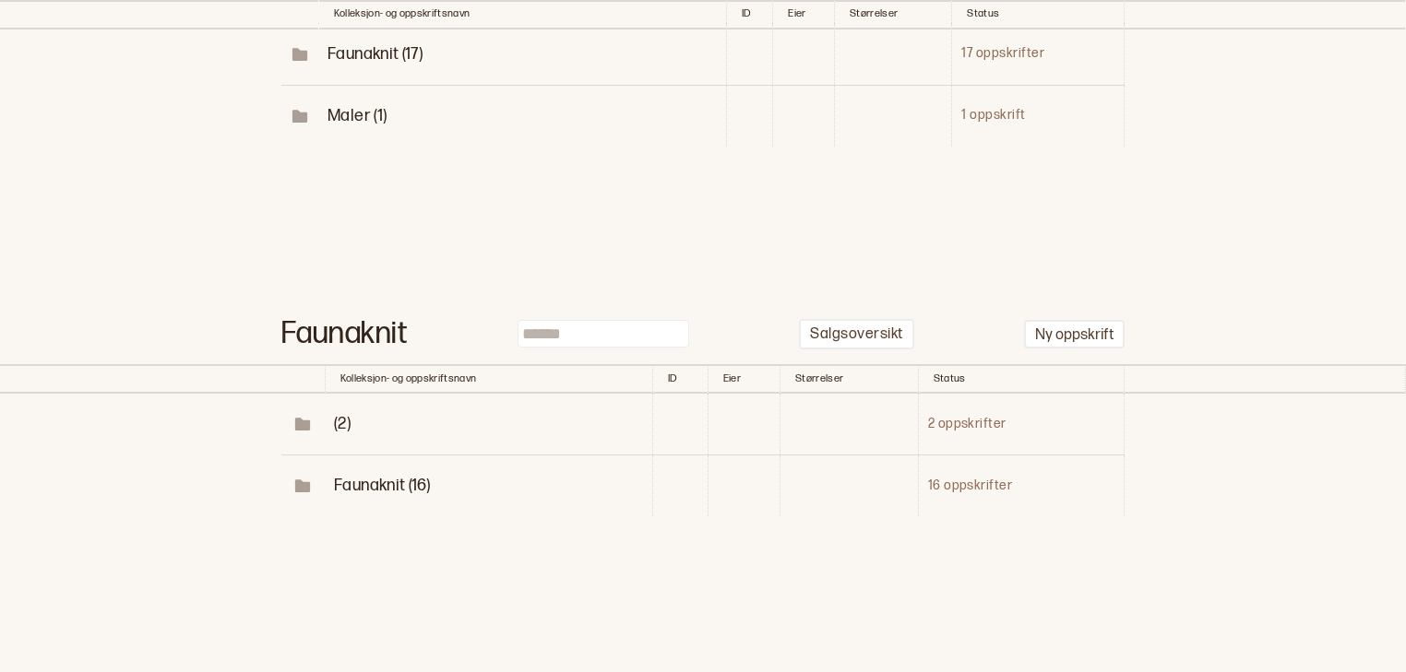
click at [390, 486] on span "Faunaknit (16)" at bounding box center [382, 485] width 96 height 19
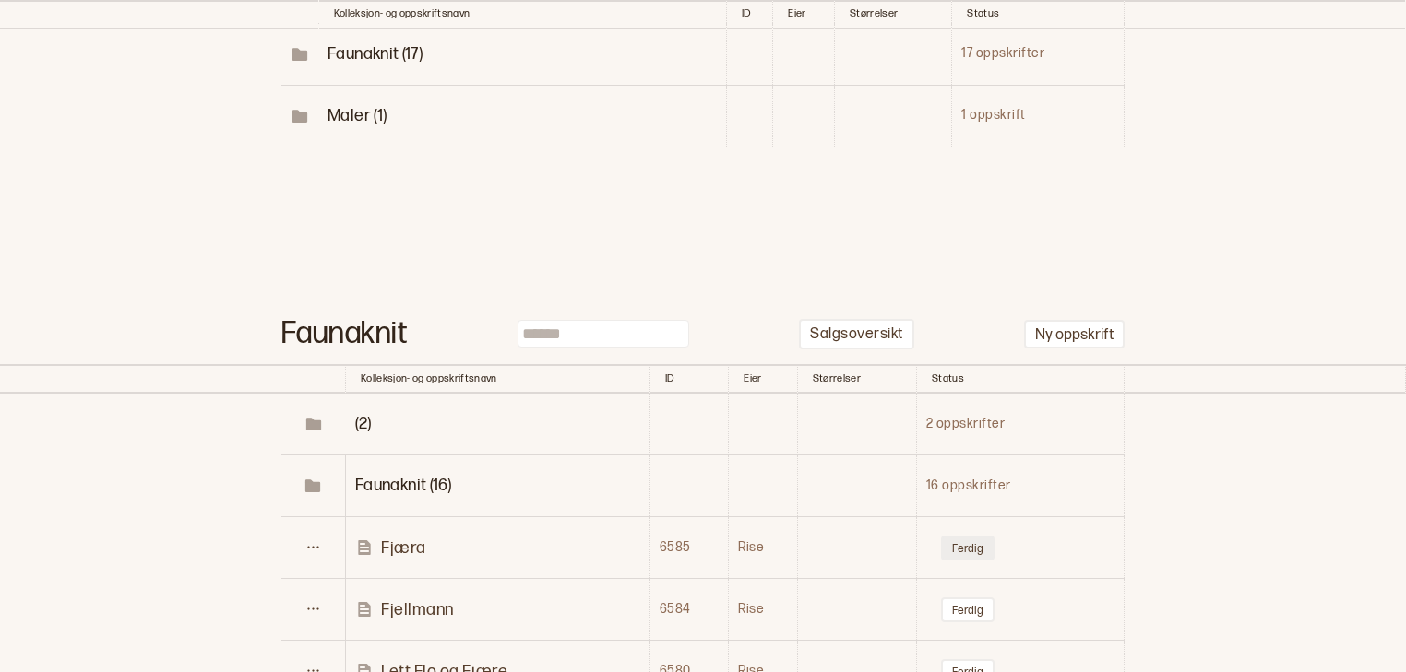
drag, startPoint x: 955, startPoint y: 546, endPoint x: 941, endPoint y: 548, distance: 14.0
click at [941, 548] on button "Ferdig" at bounding box center [967, 548] width 53 height 25
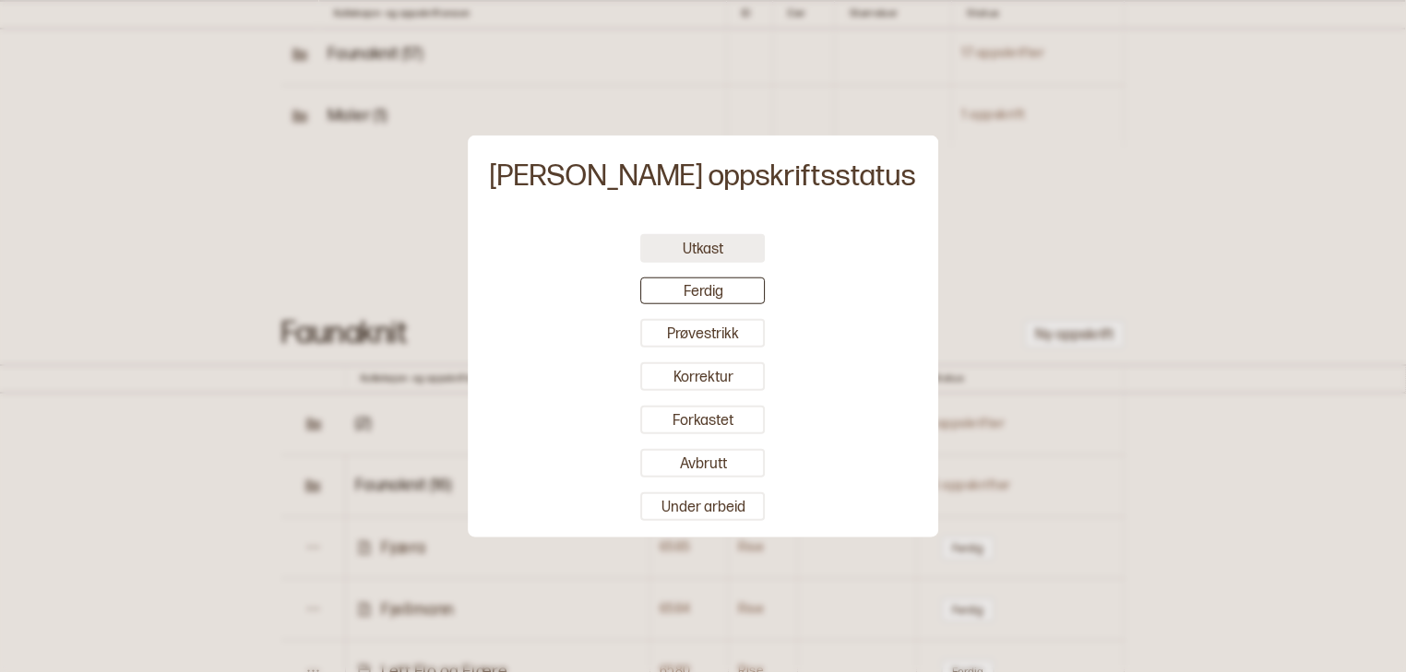
click at [719, 252] on button "Utkast" at bounding box center [703, 248] width 125 height 29
click at [1133, 509] on div at bounding box center [703, 336] width 1406 height 672
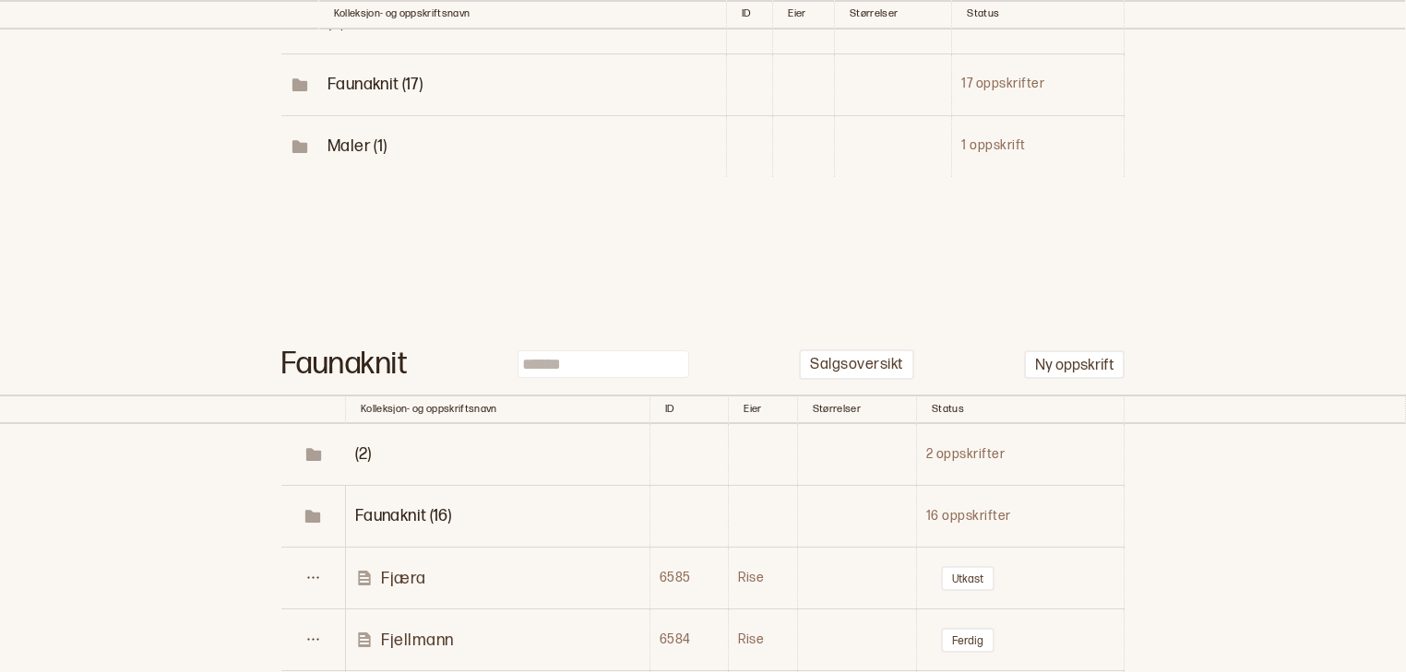
scroll to position [351, 0]
